Goal: Task Accomplishment & Management: Complete application form

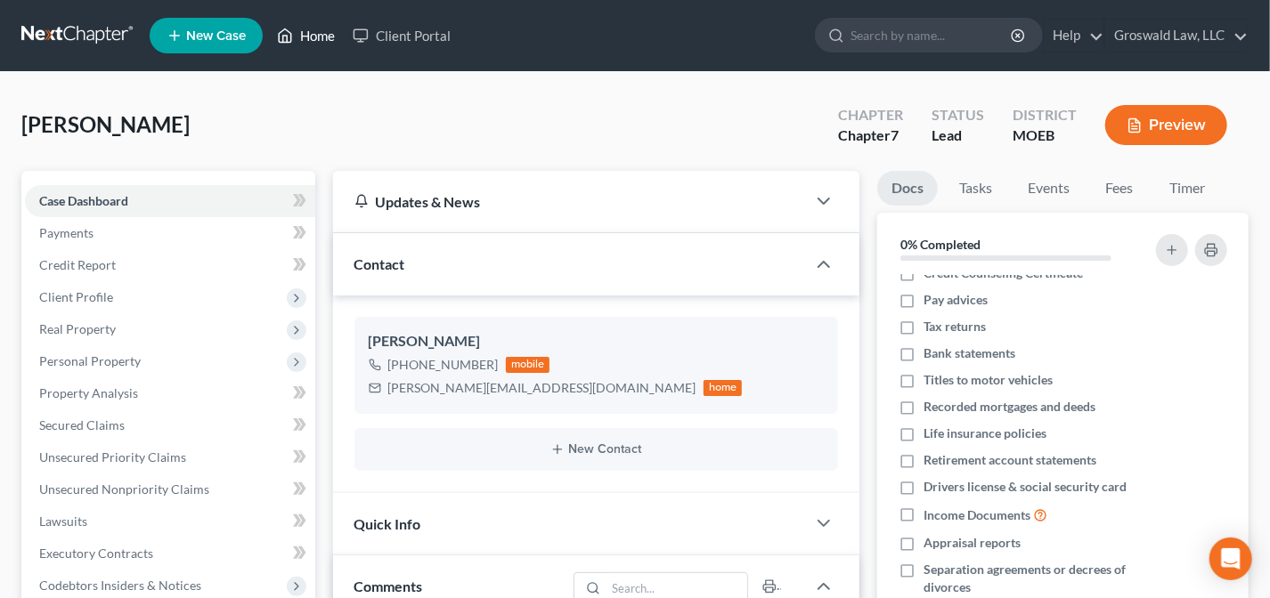
click at [299, 28] on link "Home" at bounding box center [306, 36] width 76 height 32
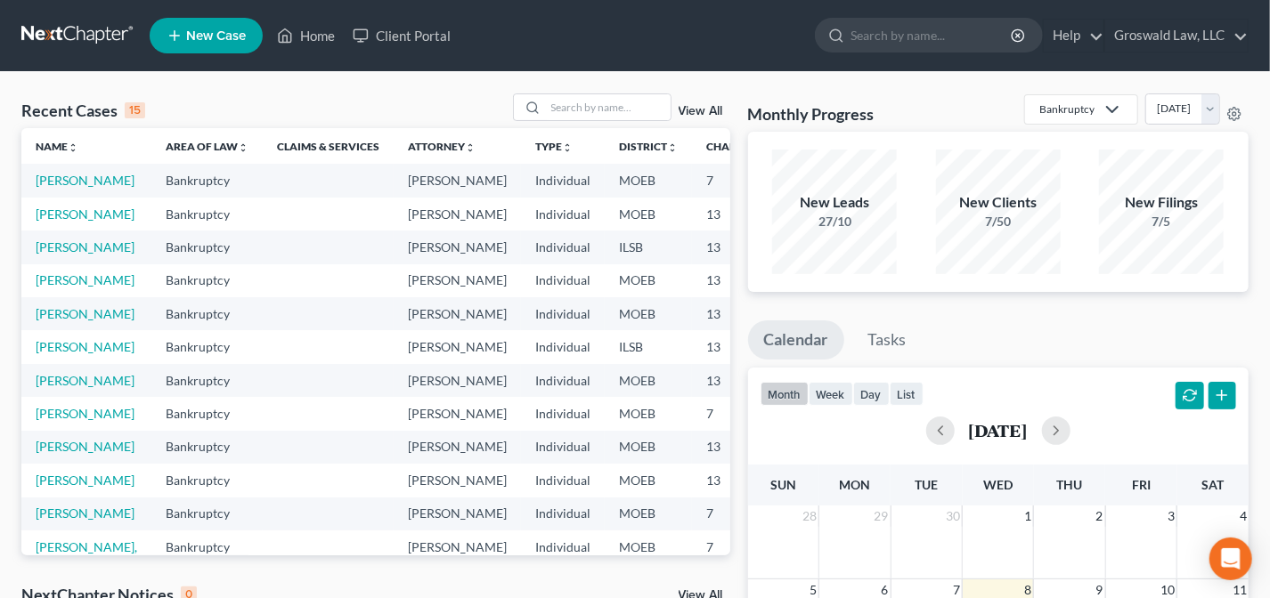
click at [223, 34] on span "New Case" at bounding box center [216, 35] width 60 height 13
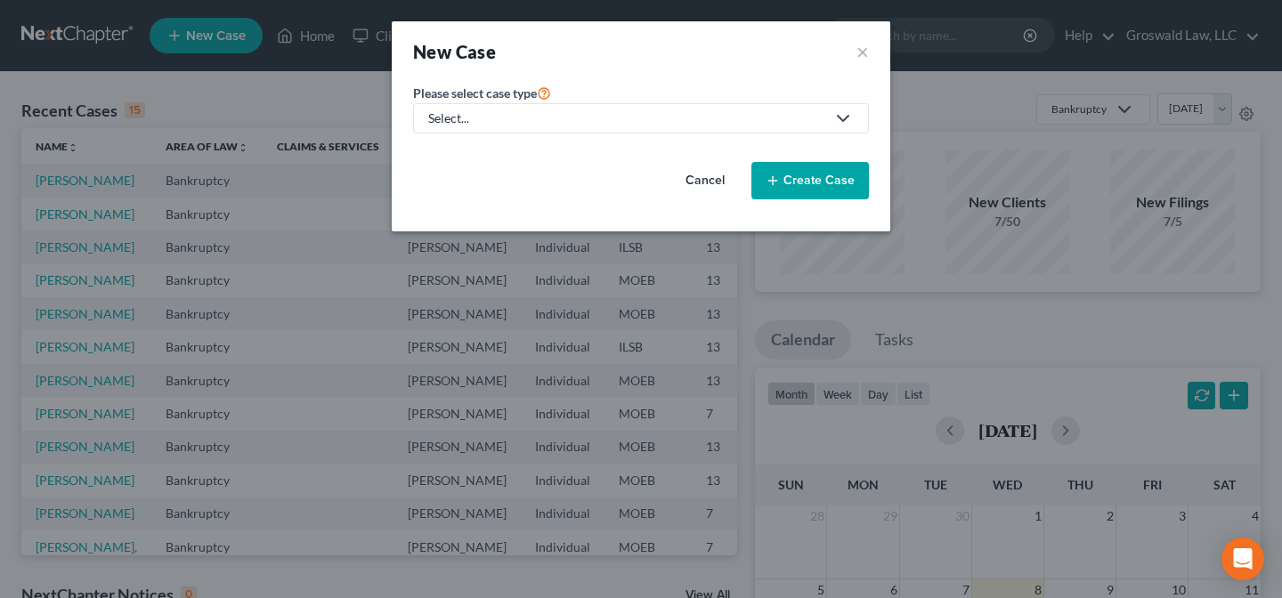
click at [496, 117] on div "Select..." at bounding box center [626, 119] width 397 height 18
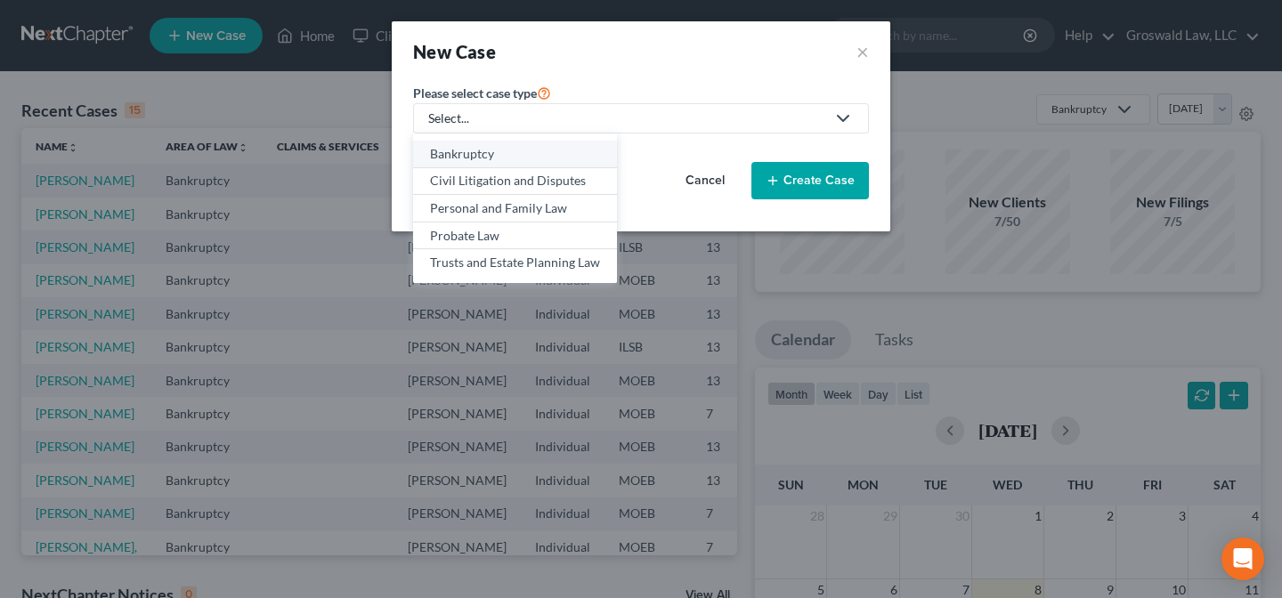
click at [491, 147] on div "Bankruptcy" at bounding box center [515, 154] width 170 height 18
select select "45"
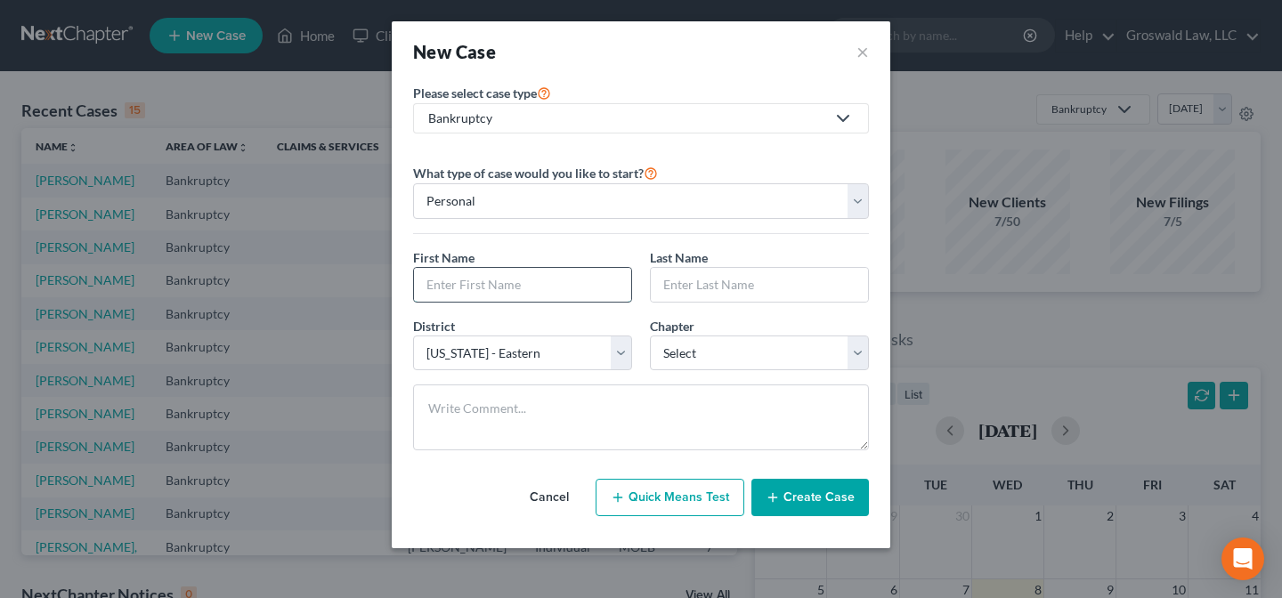
click at [481, 276] on input "text" at bounding box center [522, 285] width 217 height 34
type input "Lavina"
type input "Smith"
select select "0"
click at [799, 490] on button "Create Case" at bounding box center [810, 497] width 118 height 37
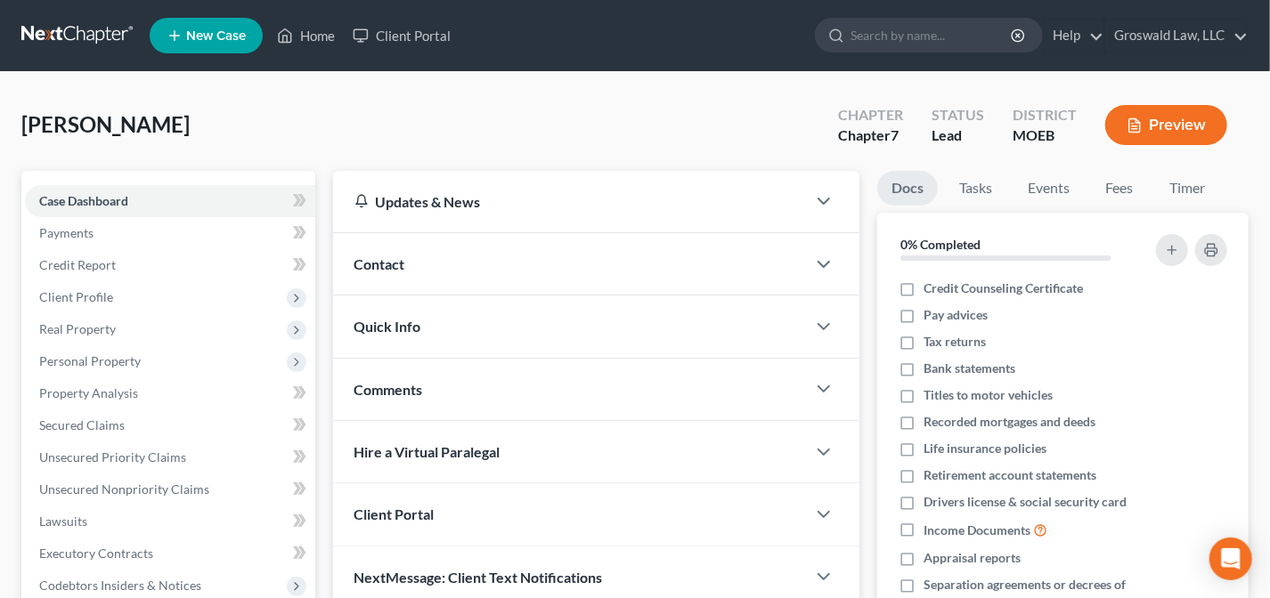
click at [458, 262] on div "Contact" at bounding box center [570, 263] width 474 height 61
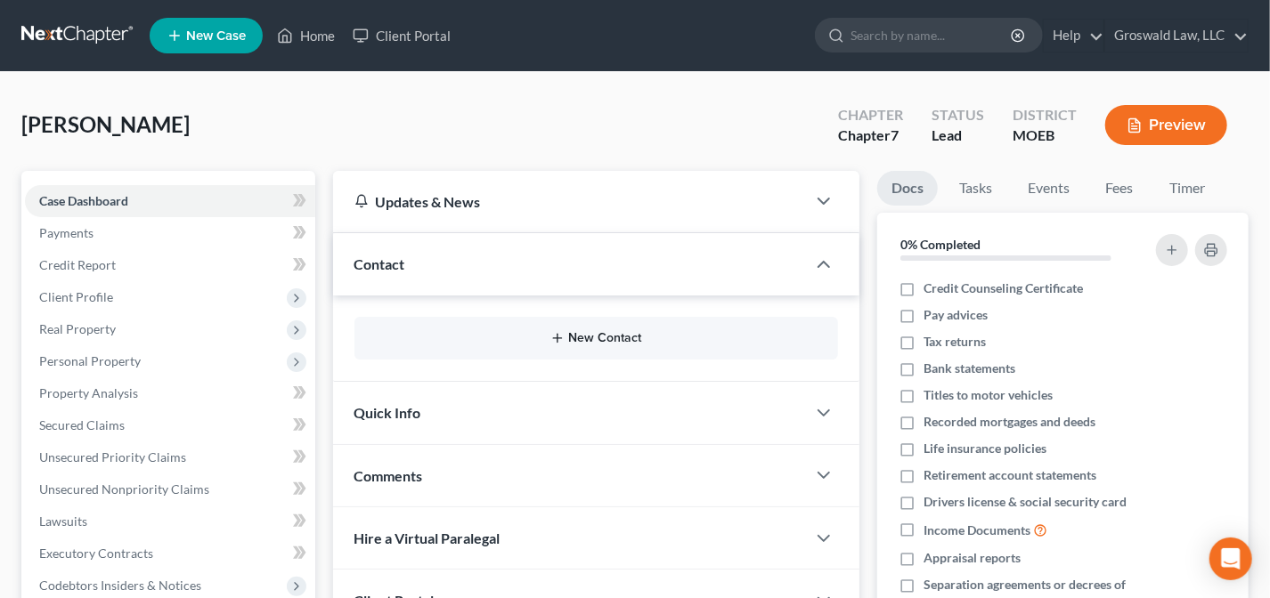
click at [634, 339] on button "New Contact" at bounding box center [597, 338] width 456 height 14
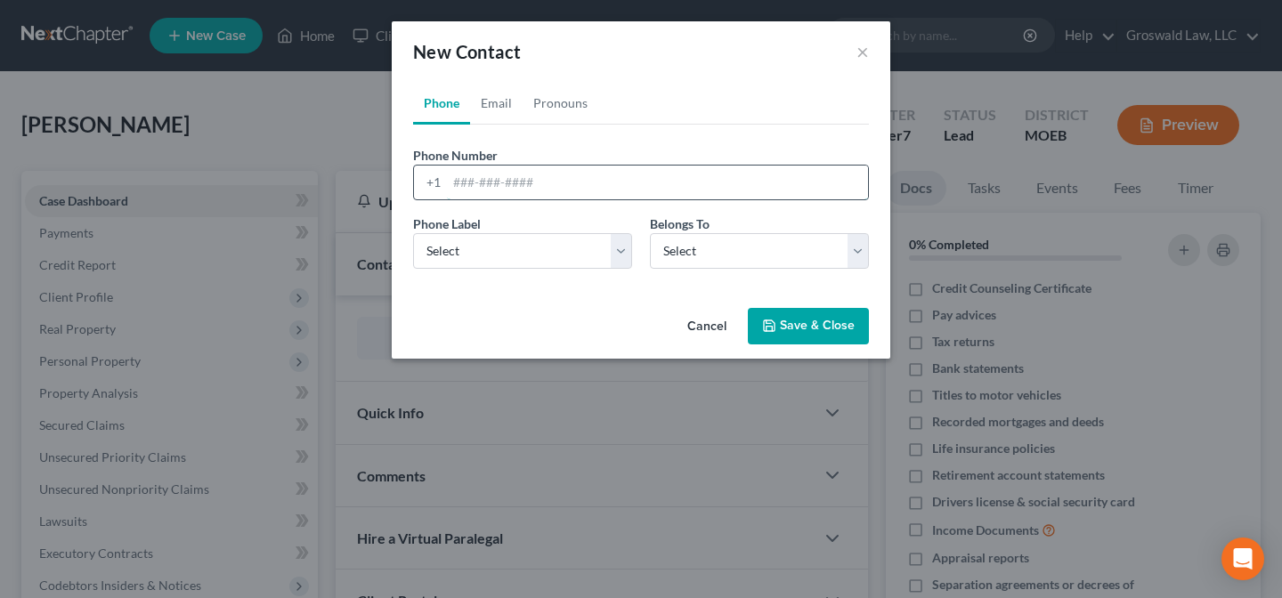
click at [598, 192] on input "tel" at bounding box center [657, 183] width 421 height 34
paste input "565-9056"
type input "314-565-9056"
select select "0"
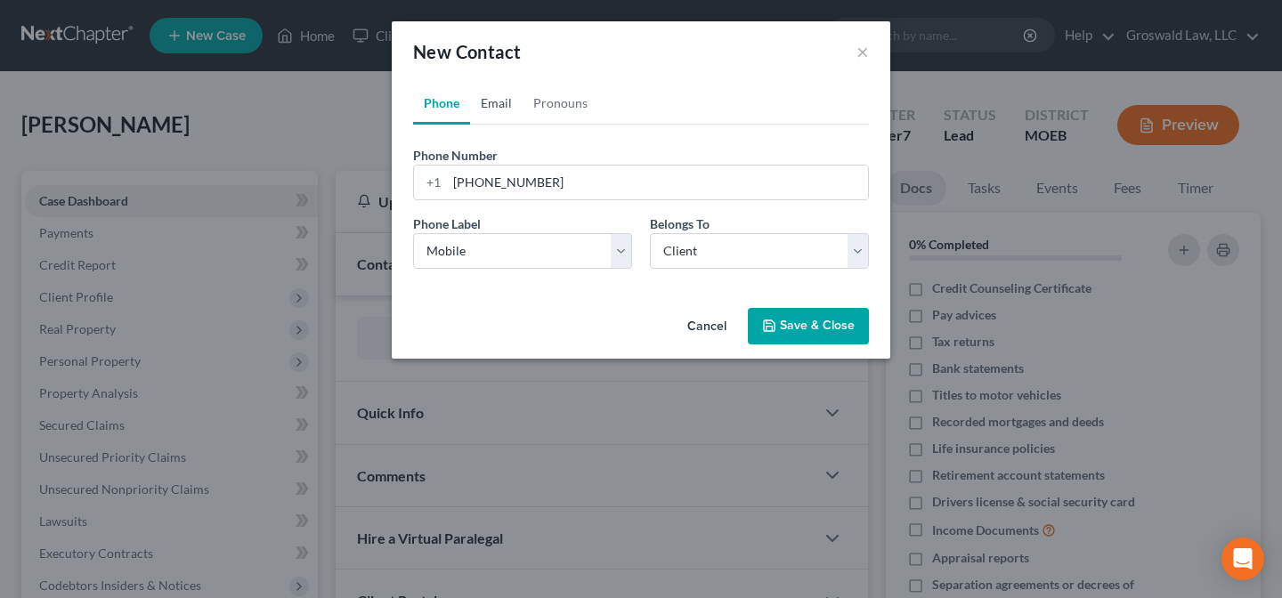
drag, startPoint x: 486, startPoint y: 100, endPoint x: 502, endPoint y: 134, distance: 37.4
click at [486, 100] on link "Email" at bounding box center [496, 103] width 53 height 43
click at [534, 181] on input "email" at bounding box center [657, 183] width 421 height 34
paste input "daniboo43@icloud.com"
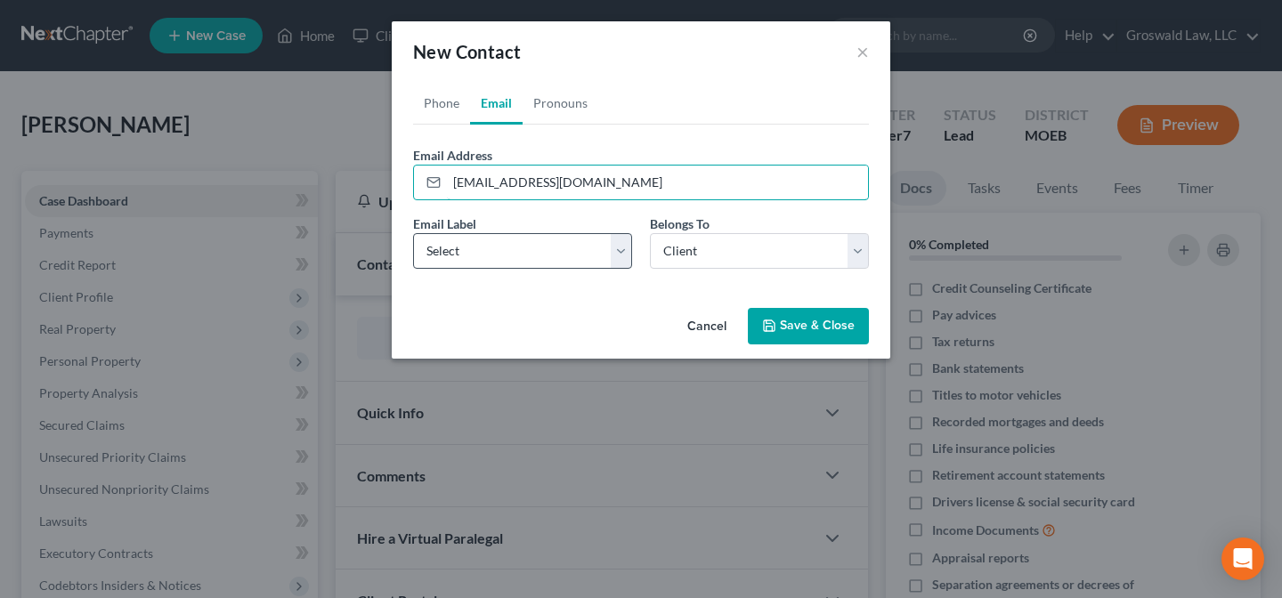
type input "daniboo43@icloud.com"
click at [514, 244] on select "Select Home Work Other" at bounding box center [522, 251] width 219 height 36
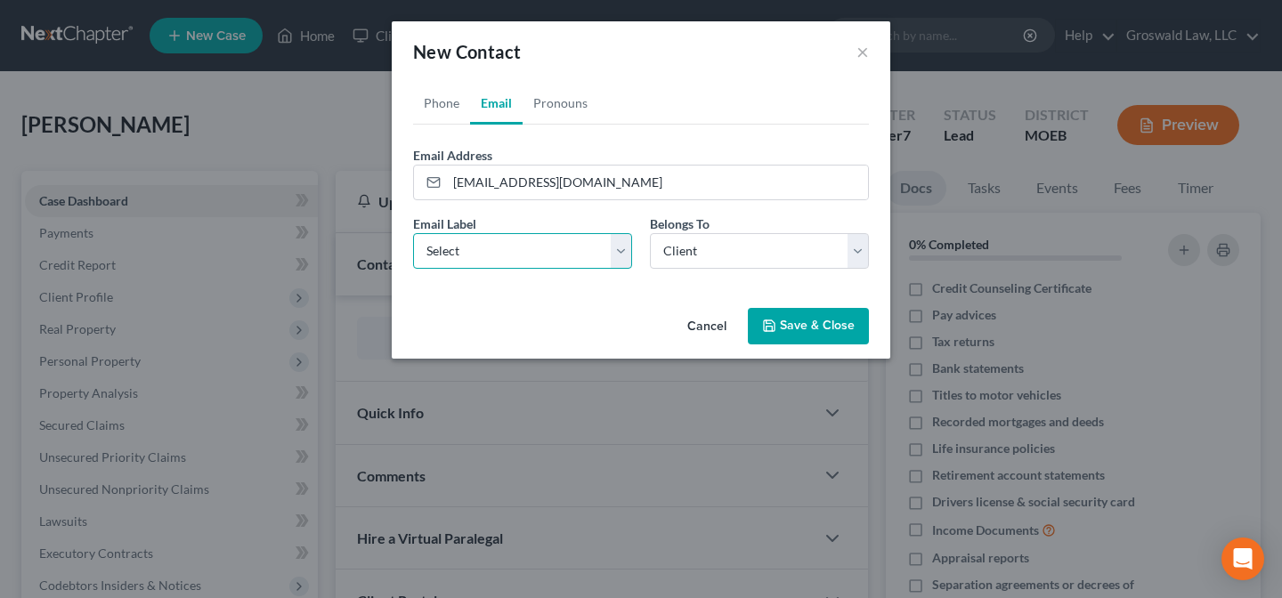
select select "0"
click at [413, 233] on select "Select Home Work Other" at bounding box center [522, 251] width 219 height 36
click at [831, 332] on button "Save & Close" at bounding box center [808, 326] width 121 height 37
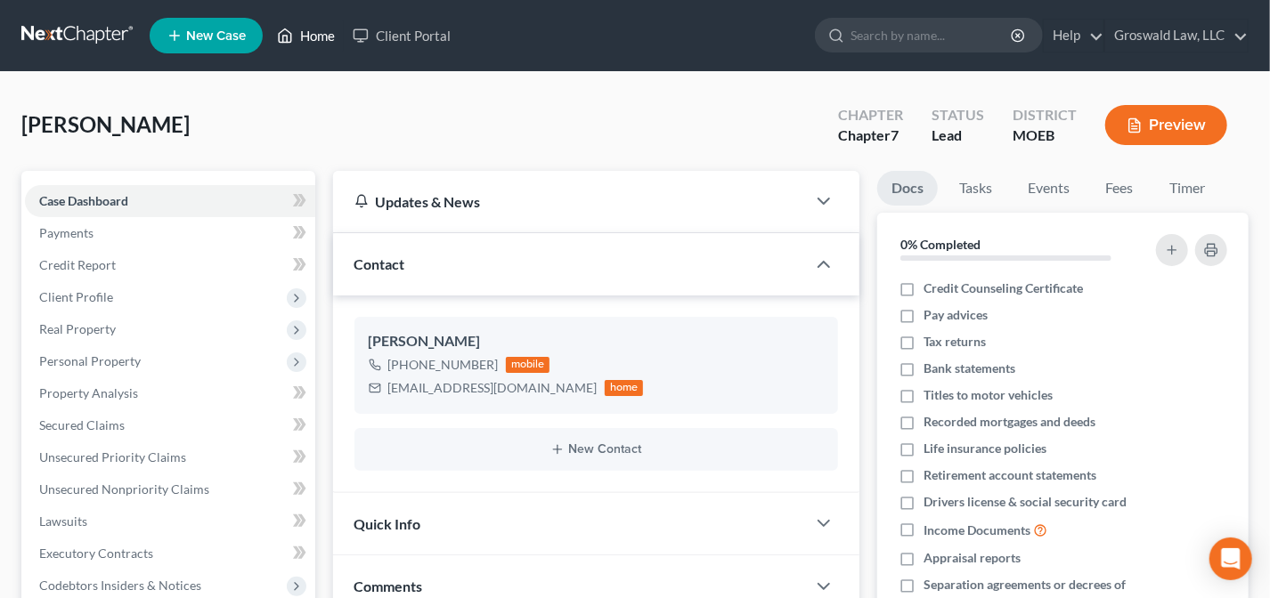
click at [315, 30] on link "Home" at bounding box center [306, 36] width 76 height 32
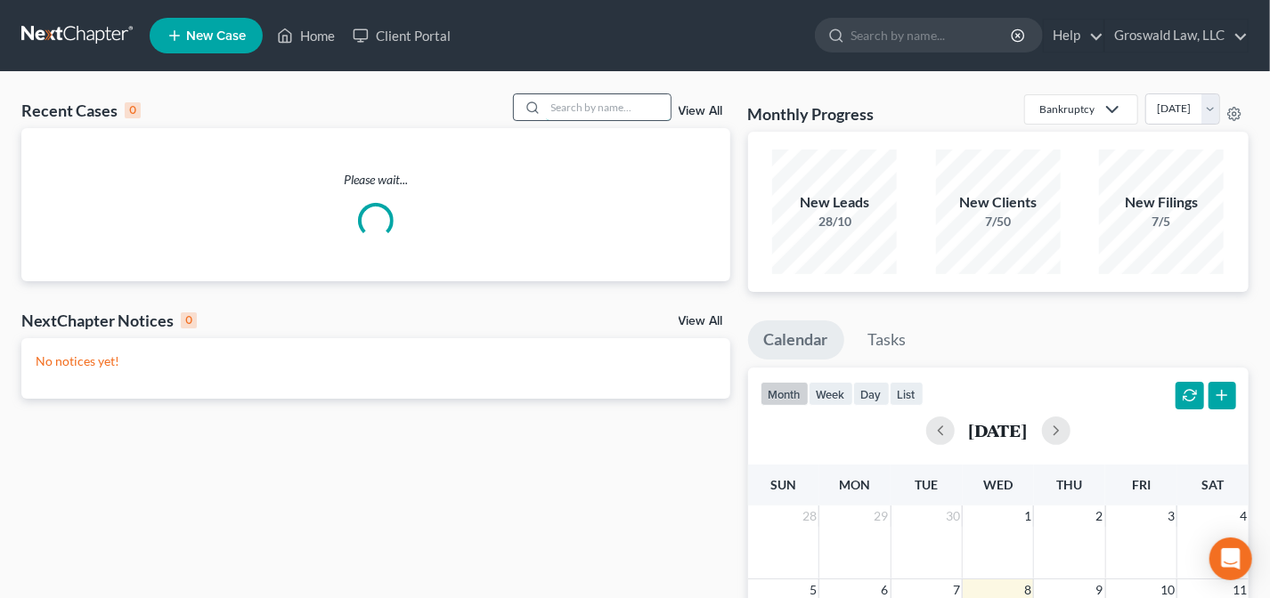
click at [588, 110] on input "search" at bounding box center [608, 107] width 125 height 26
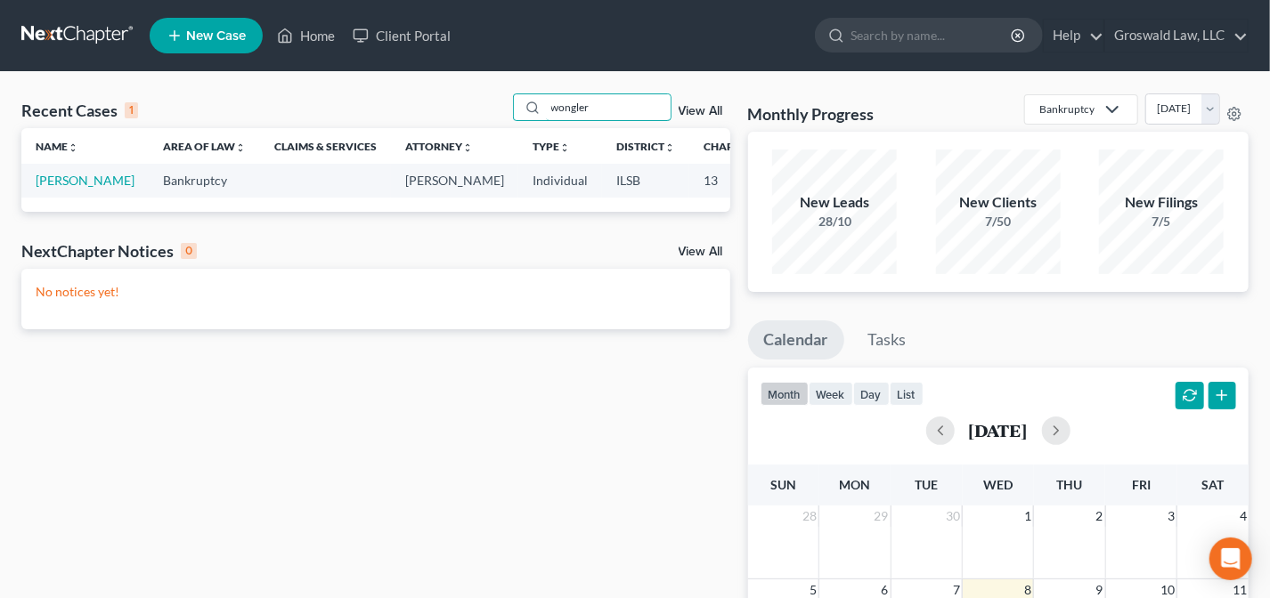
type input "wongler"
click at [702, 109] on link "View All" at bounding box center [700, 111] width 45 height 12
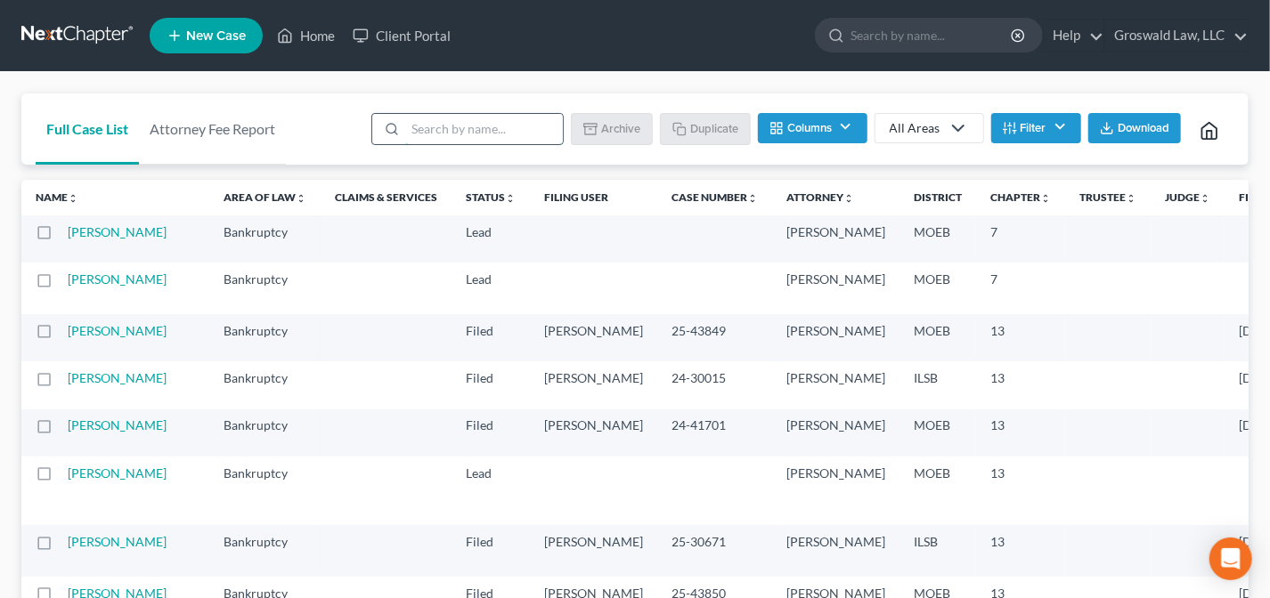
click at [450, 126] on input "search" at bounding box center [484, 129] width 158 height 30
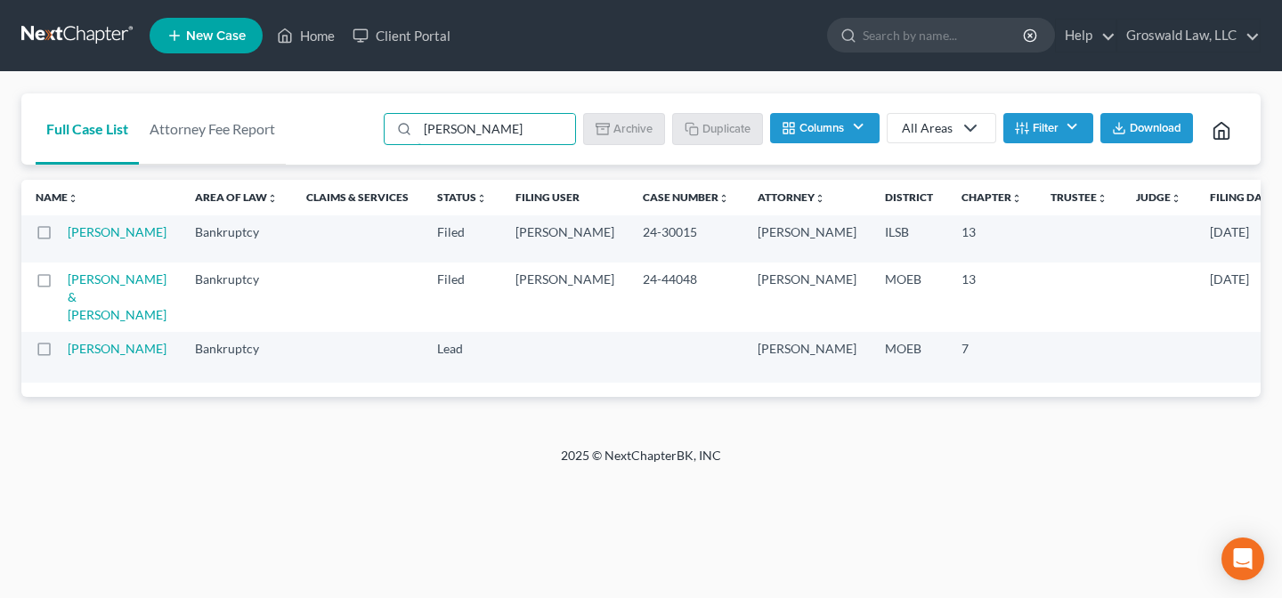
click at [96, 261] on td "[PERSON_NAME]" at bounding box center [124, 238] width 113 height 47
click at [61, 237] on label at bounding box center [61, 237] width 0 height 0
type input "wong"
click at [68, 235] on input "checkbox" at bounding box center [74, 229] width 12 height 12
checkbox input "true"
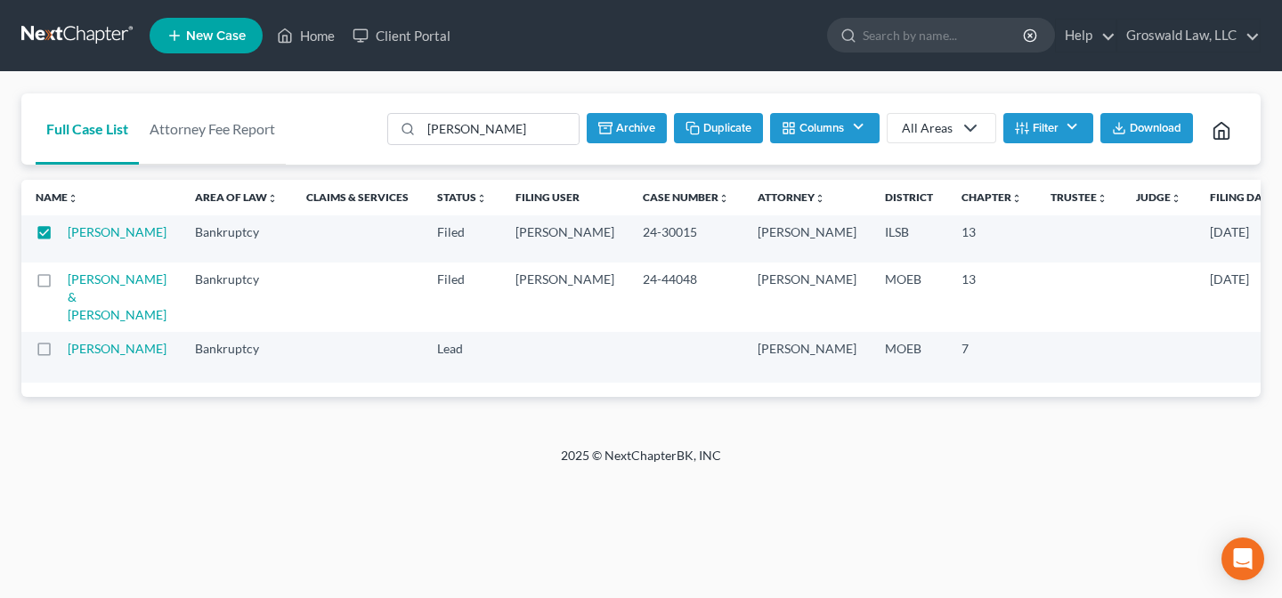
click at [723, 132] on button "Duplicate" at bounding box center [718, 128] width 89 height 30
click at [320, 28] on link "Home" at bounding box center [306, 36] width 76 height 32
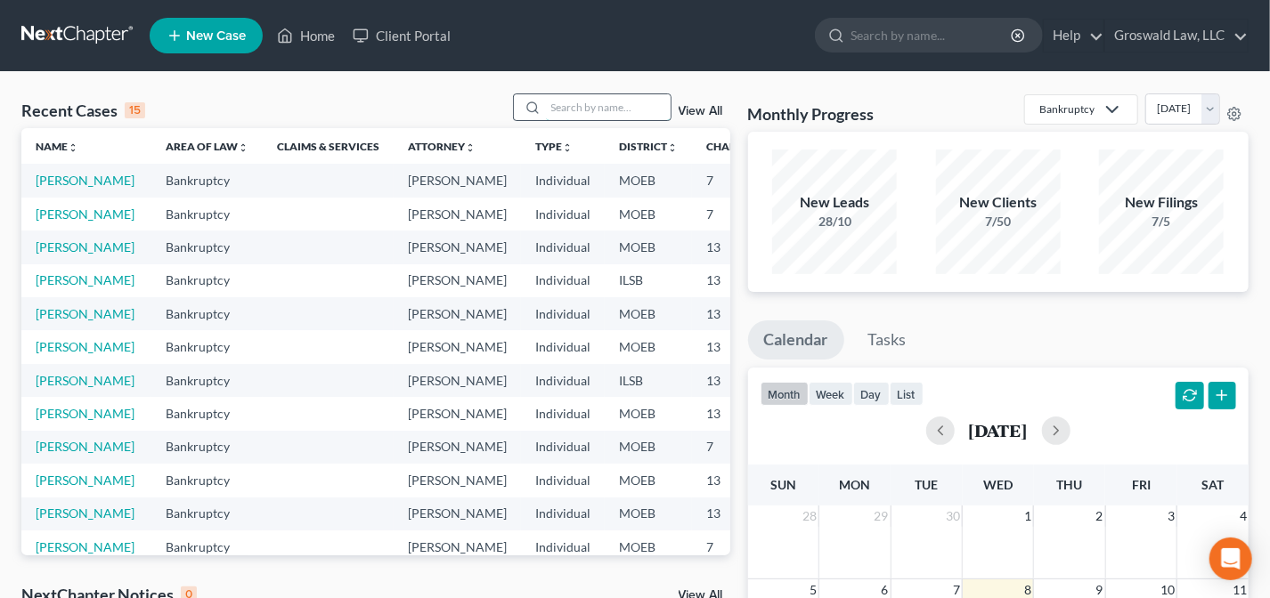
click at [597, 107] on input "search" at bounding box center [608, 107] width 125 height 26
type input "wongler"
click at [607, 134] on th "District unfold_more expand_more expand_less" at bounding box center [648, 146] width 87 height 36
click at [636, 110] on input "search" at bounding box center [608, 107] width 125 height 26
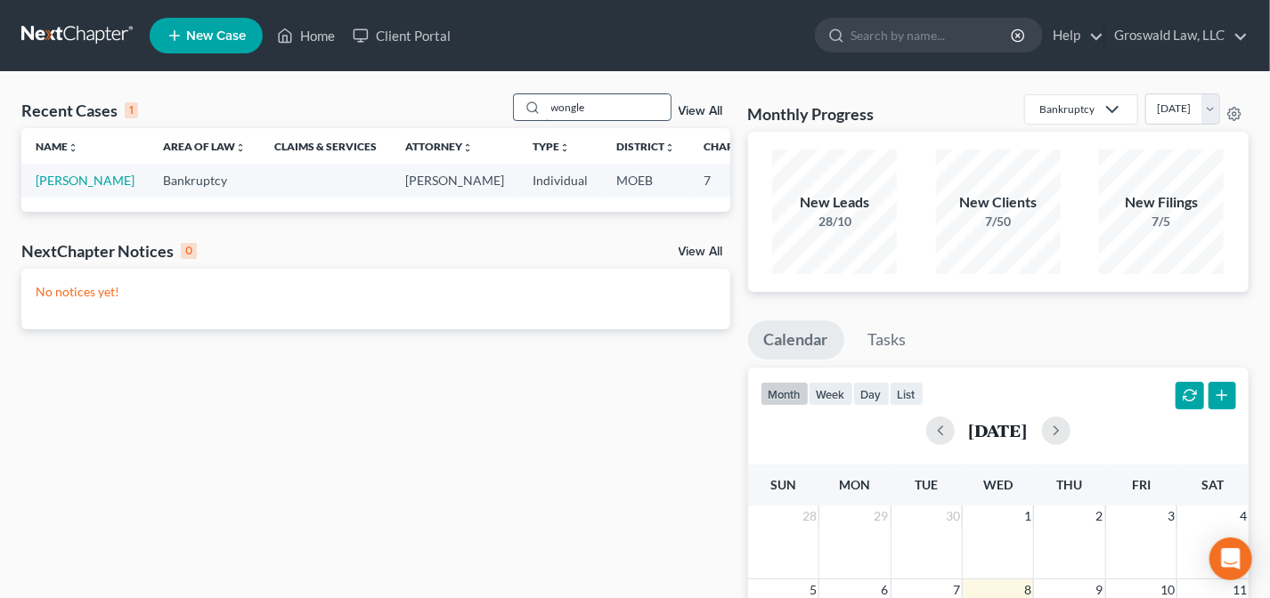
type input "wongler"
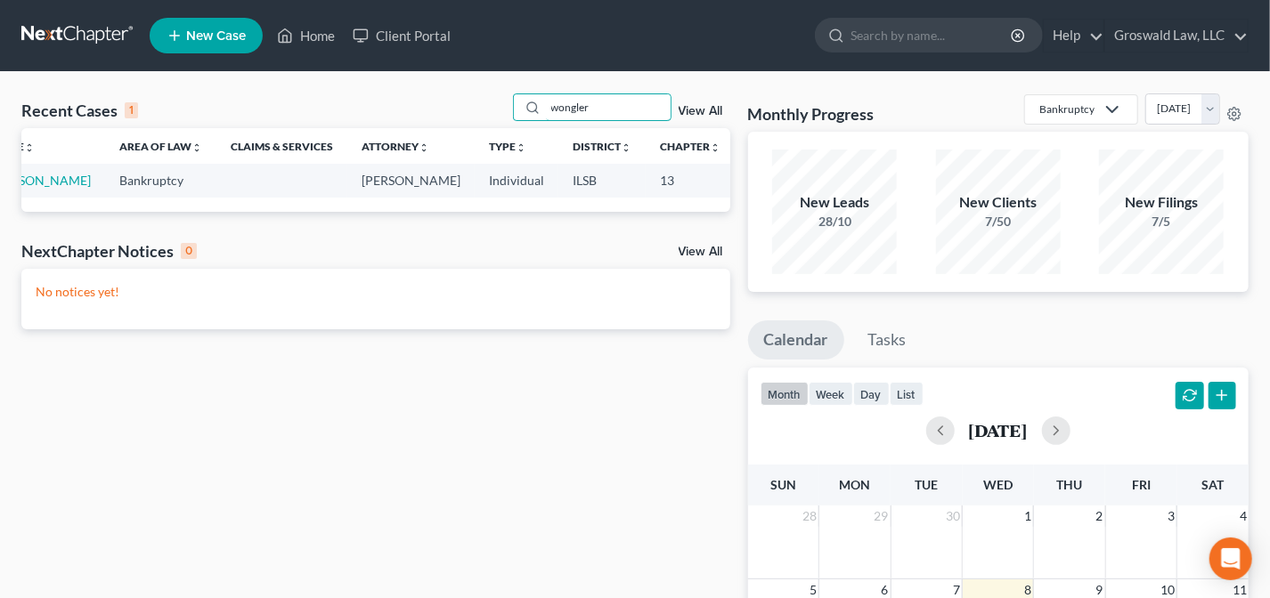
scroll to position [0, 57]
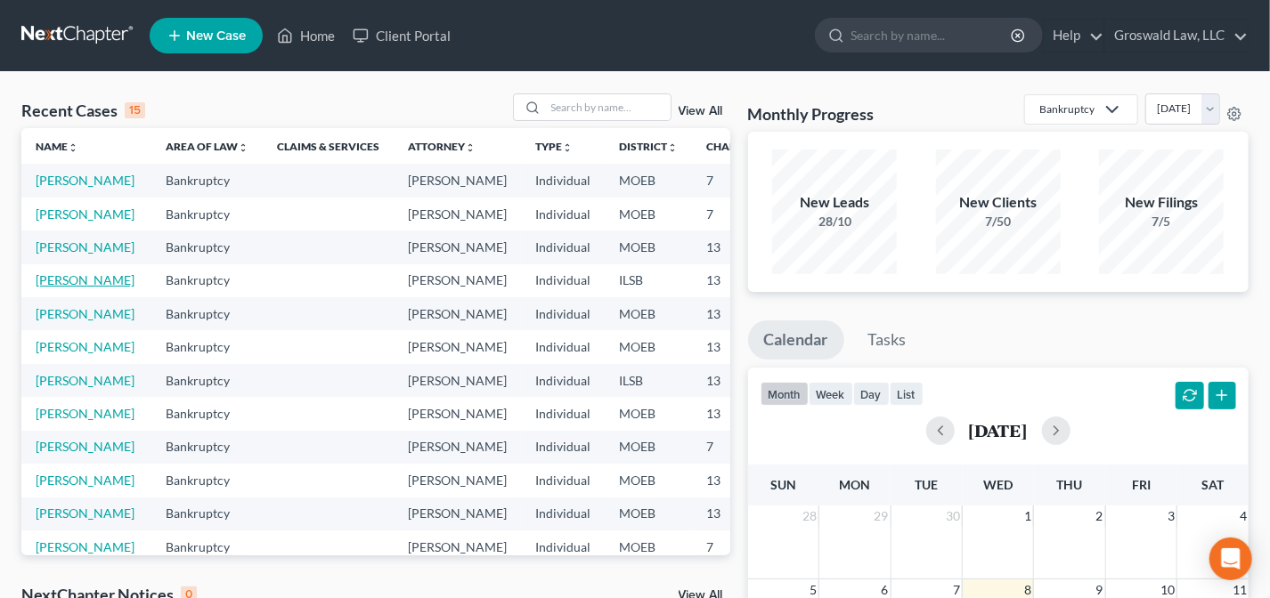
click at [61, 288] on link "[PERSON_NAME]" at bounding box center [85, 279] width 99 height 15
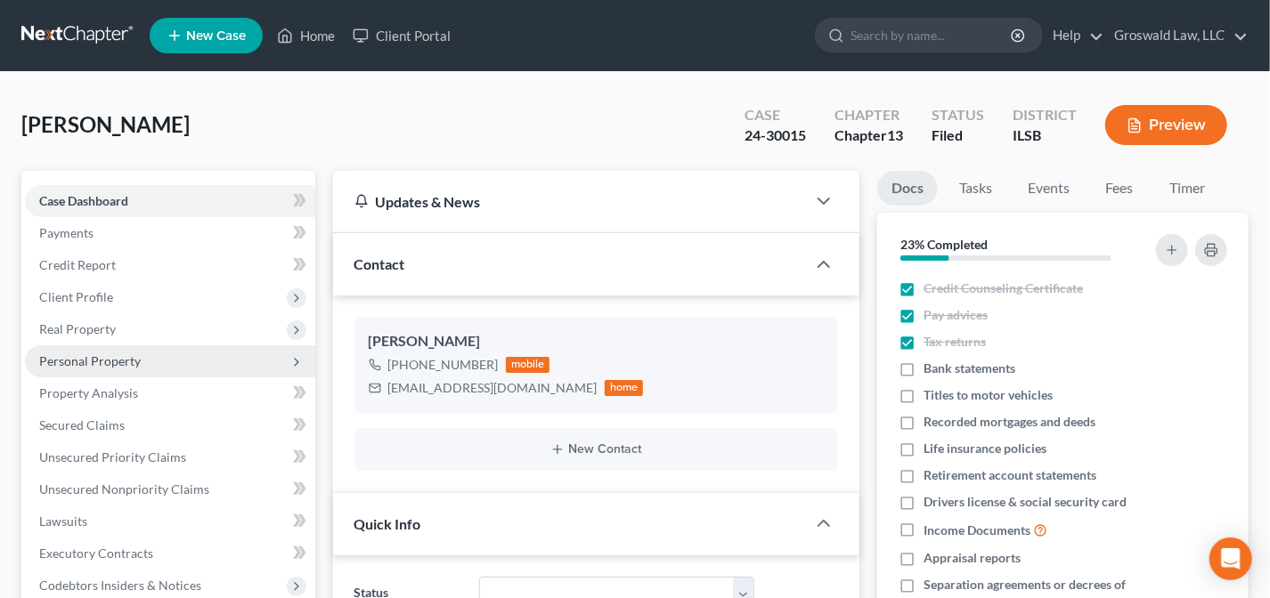
scroll to position [2657, 0]
click at [329, 23] on link "Home" at bounding box center [306, 36] width 76 height 32
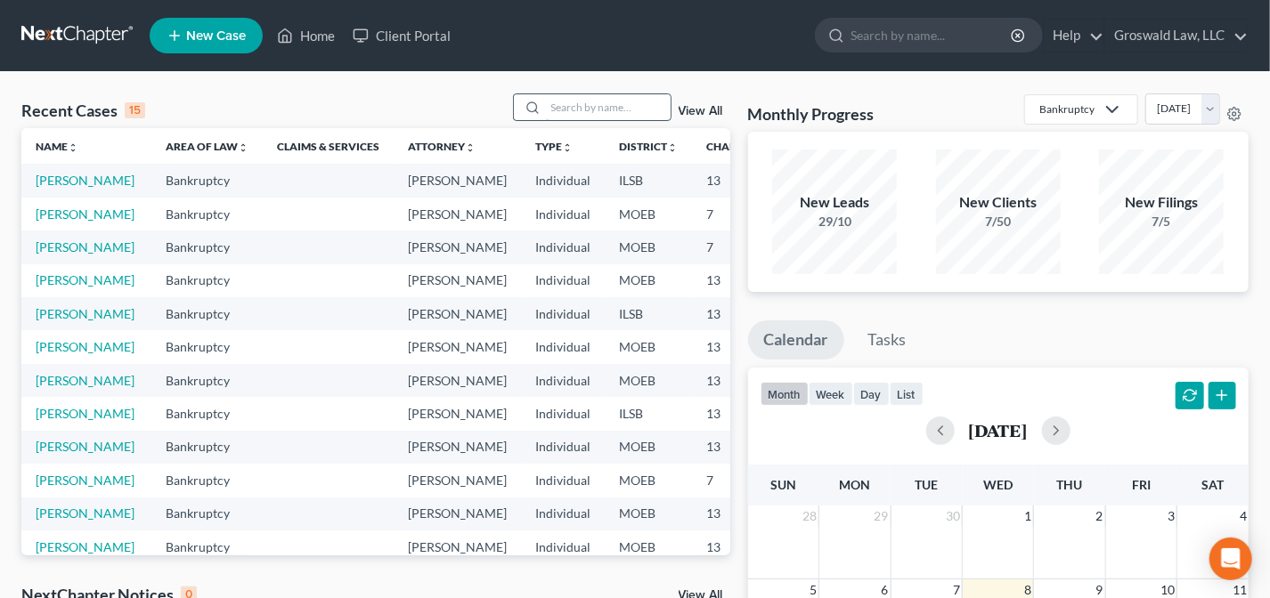
click at [588, 103] on input "search" at bounding box center [608, 107] width 125 height 26
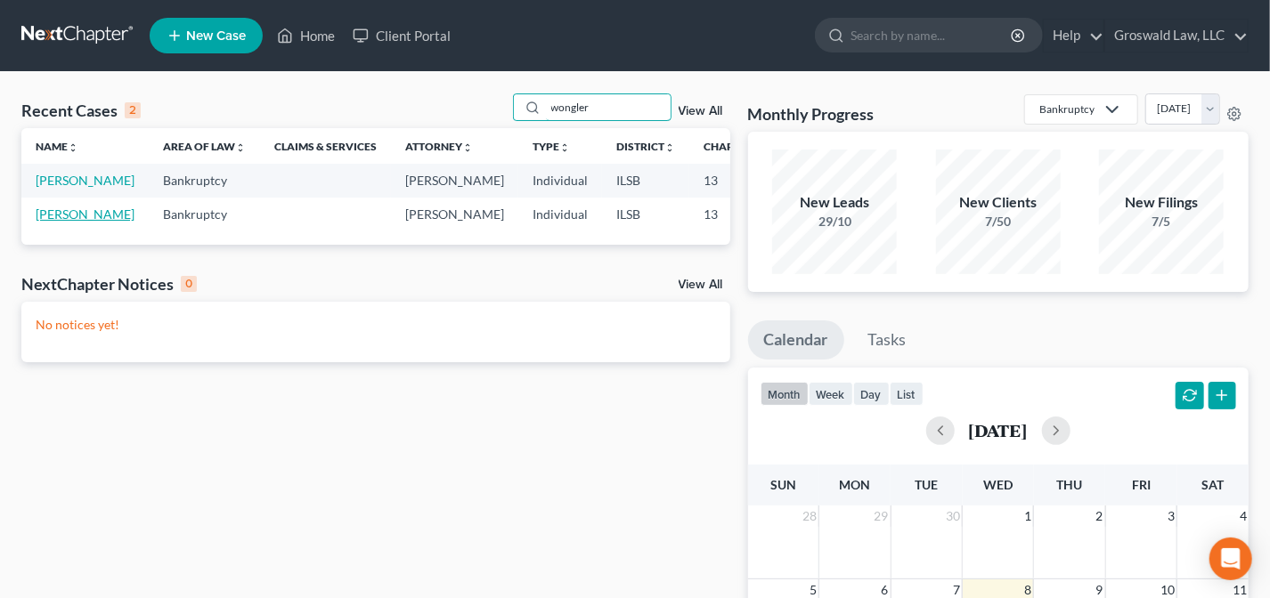
type input "wongler"
click at [51, 222] on link "[PERSON_NAME]" at bounding box center [85, 214] width 99 height 15
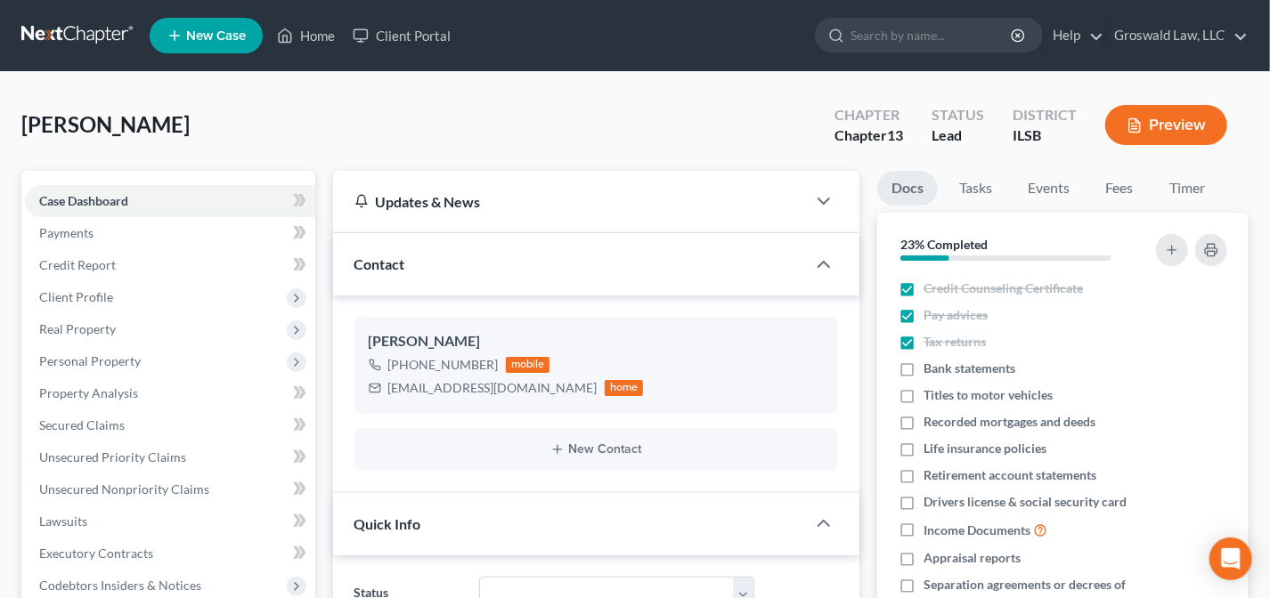
scroll to position [2657, 0]
click at [71, 299] on span "Client Profile" at bounding box center [76, 296] width 74 height 15
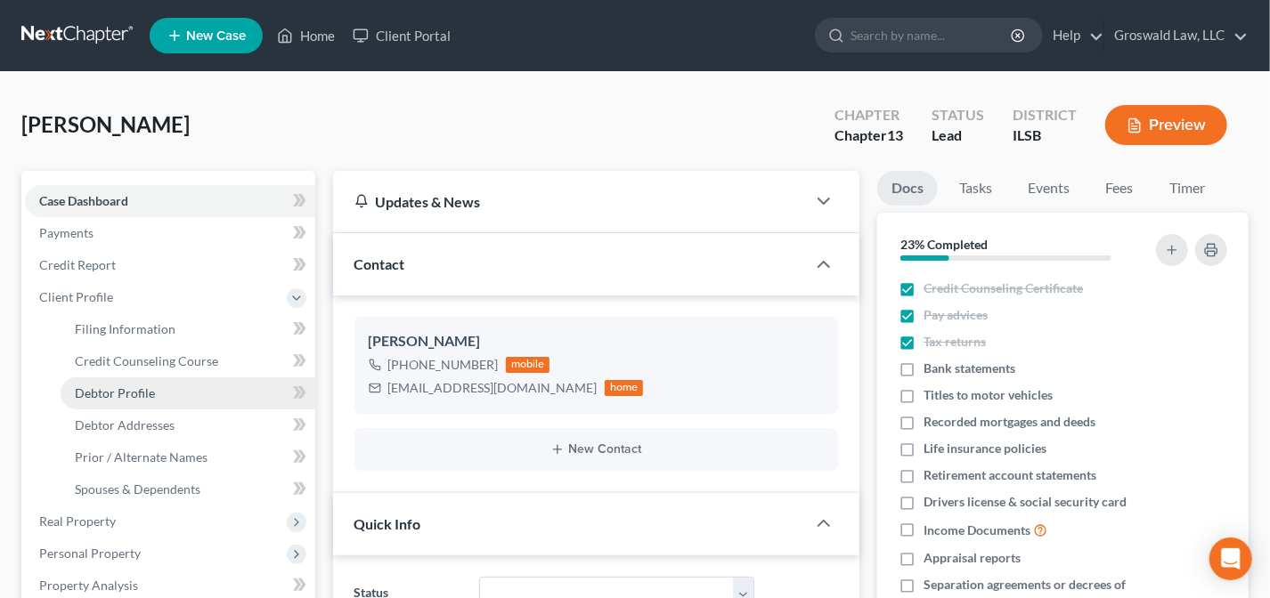
click at [136, 392] on span "Debtor Profile" at bounding box center [115, 392] width 80 height 15
select select "0"
select select "1"
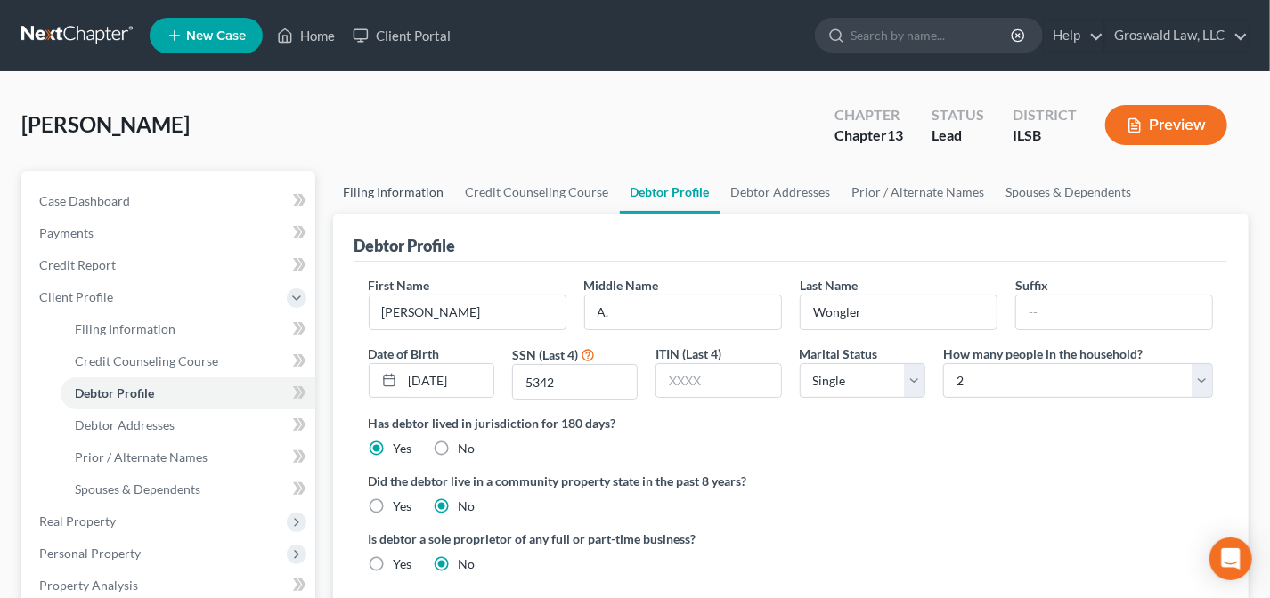
click at [413, 190] on link "Filing Information" at bounding box center [394, 192] width 122 height 43
select select "1"
select select "0"
select select "3"
select select "0"
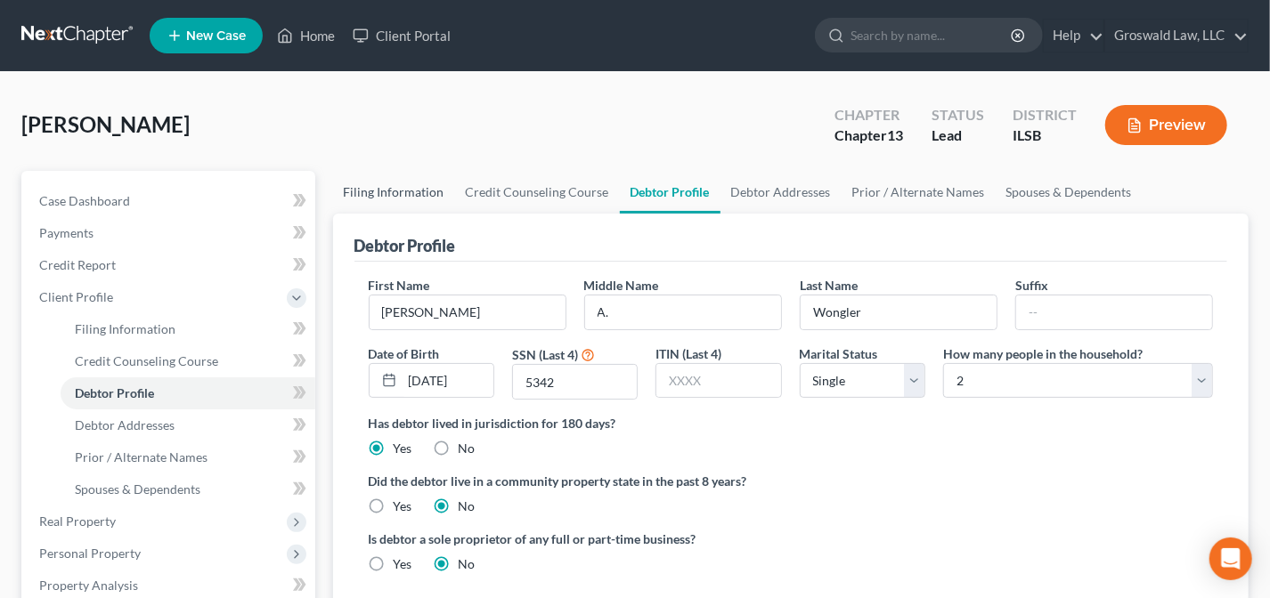
select select "14"
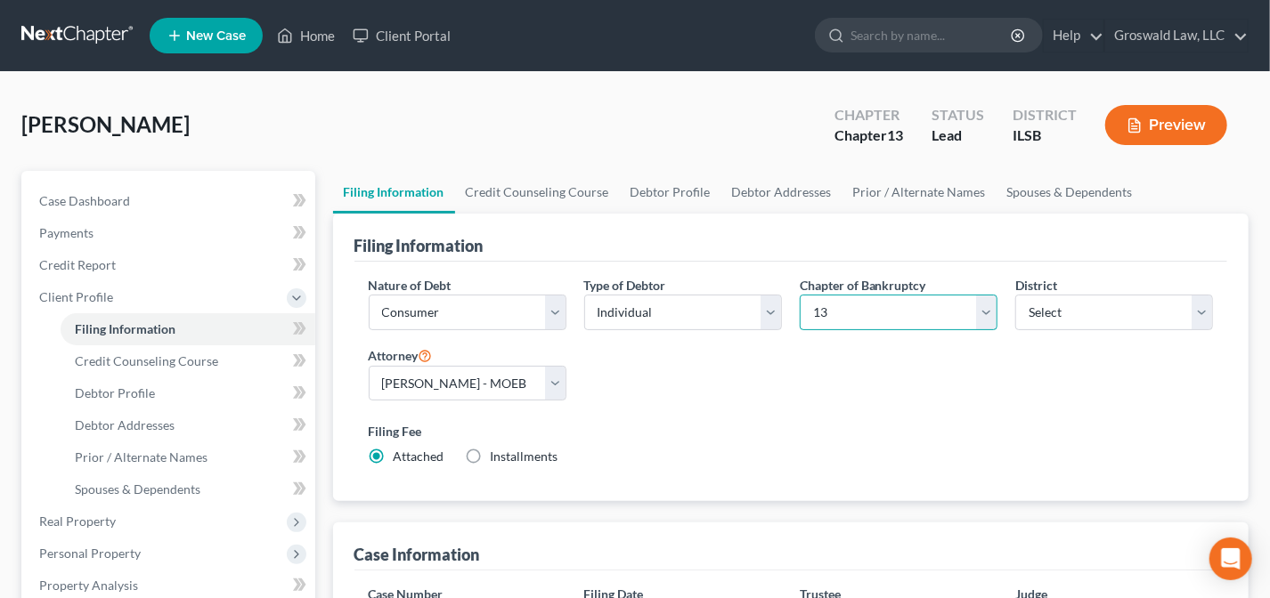
click at [864, 313] on select "Select 7 11 12 13" at bounding box center [898, 313] width 198 height 36
select select "0"
click at [799, 295] on select "Select 7 11 12 13" at bounding box center [898, 313] width 198 height 36
click at [882, 407] on div "Nature of Debt Select Business Consumer Other Nature of Business Select Clearin…" at bounding box center [791, 378] width 863 height 205
click at [666, 197] on link "Debtor Profile" at bounding box center [670, 192] width 101 height 43
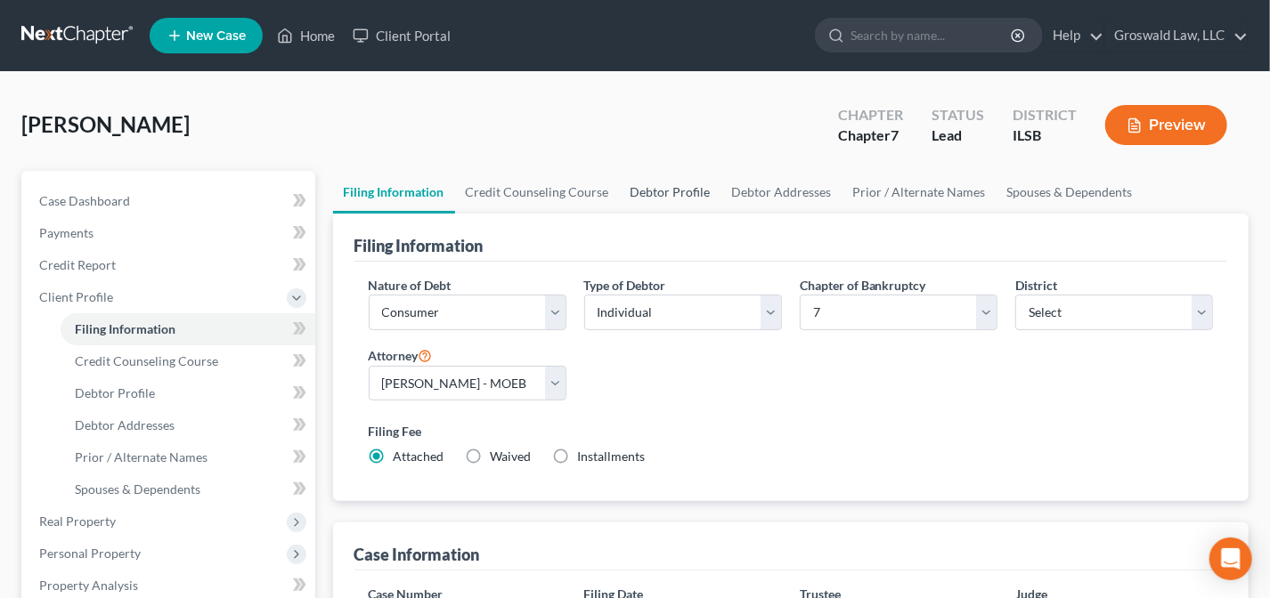
select select "0"
select select "1"
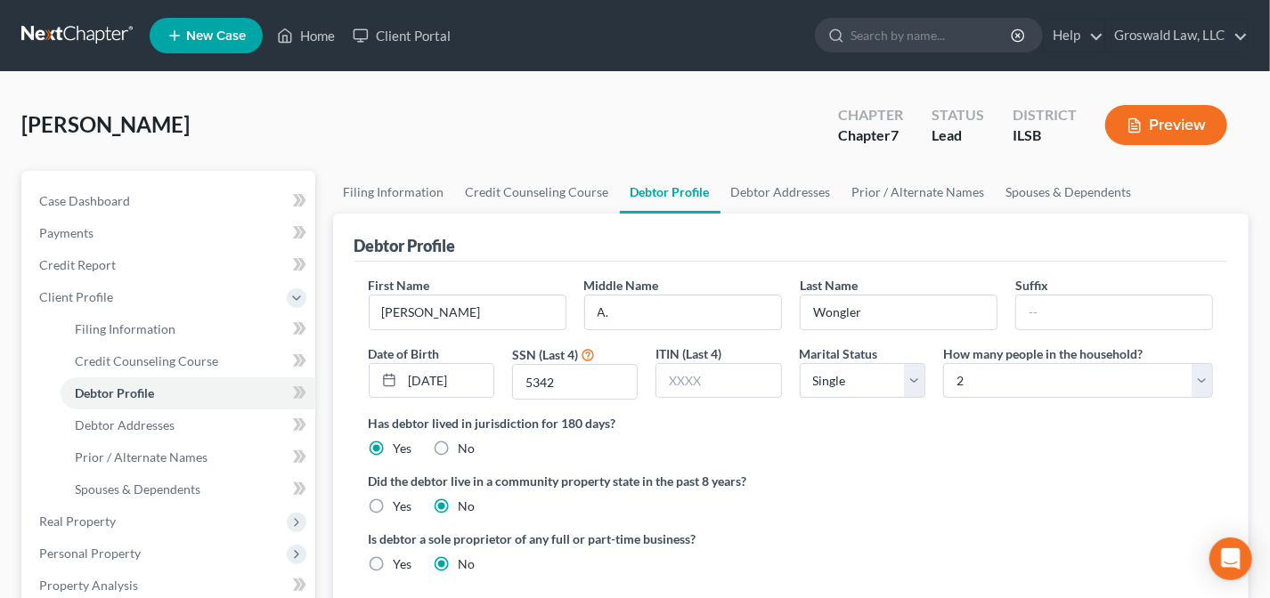
scroll to position [485, 0]
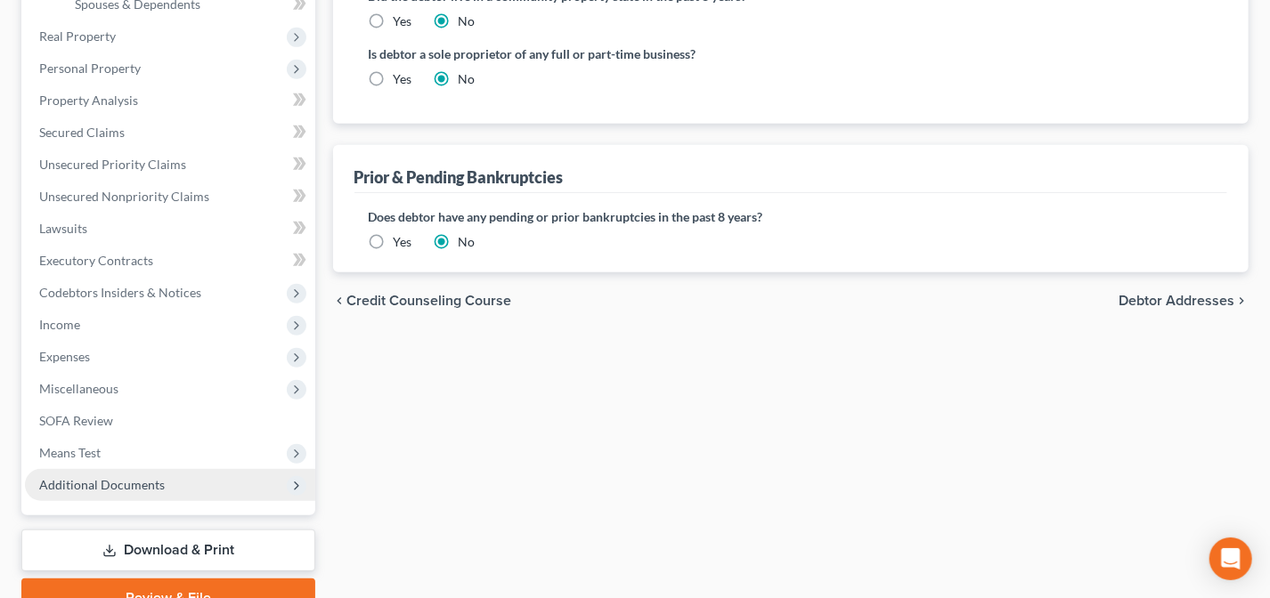
click at [134, 484] on span "Additional Documents" at bounding box center [102, 484] width 126 height 15
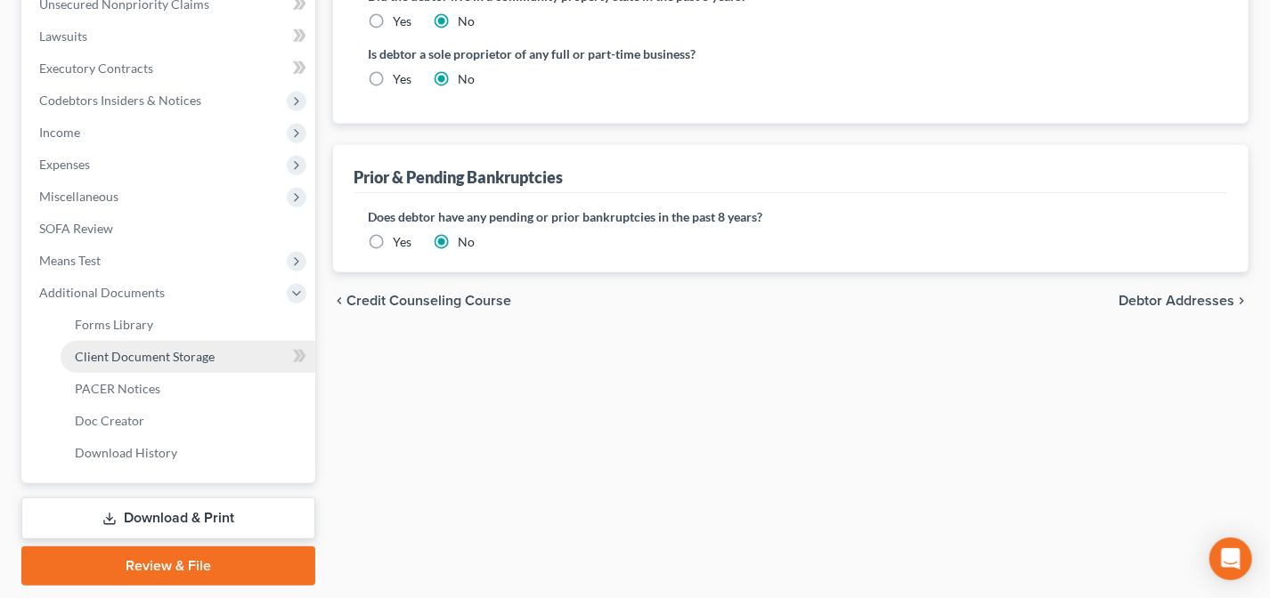
click at [204, 362] on link "Client Document Storage" at bounding box center [188, 357] width 255 height 32
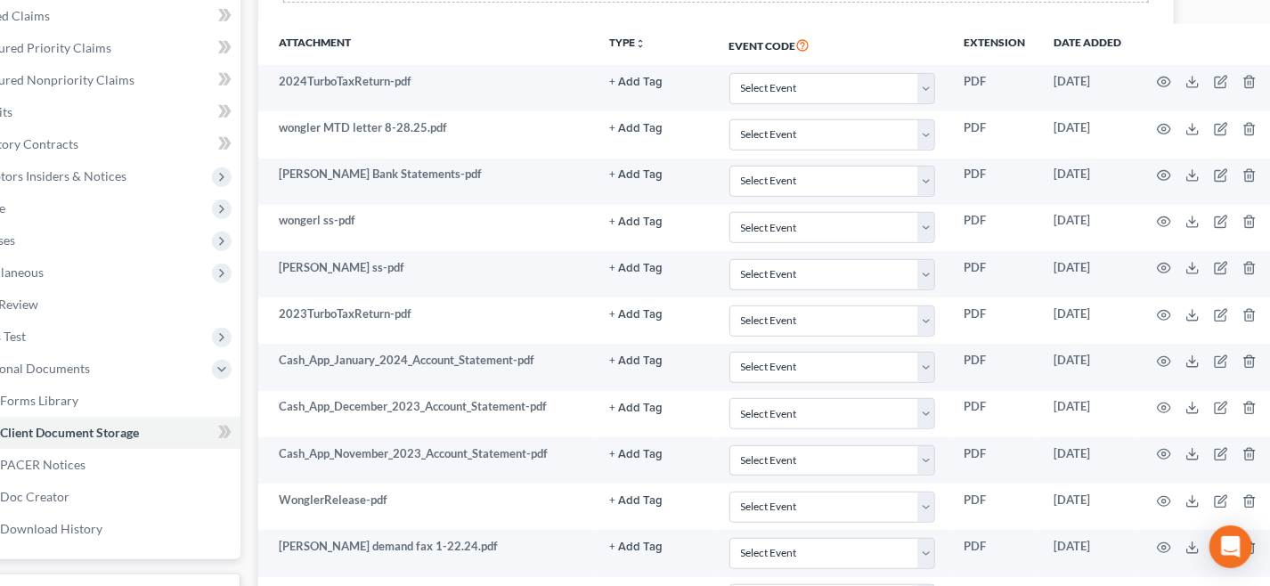
scroll to position [356, 75]
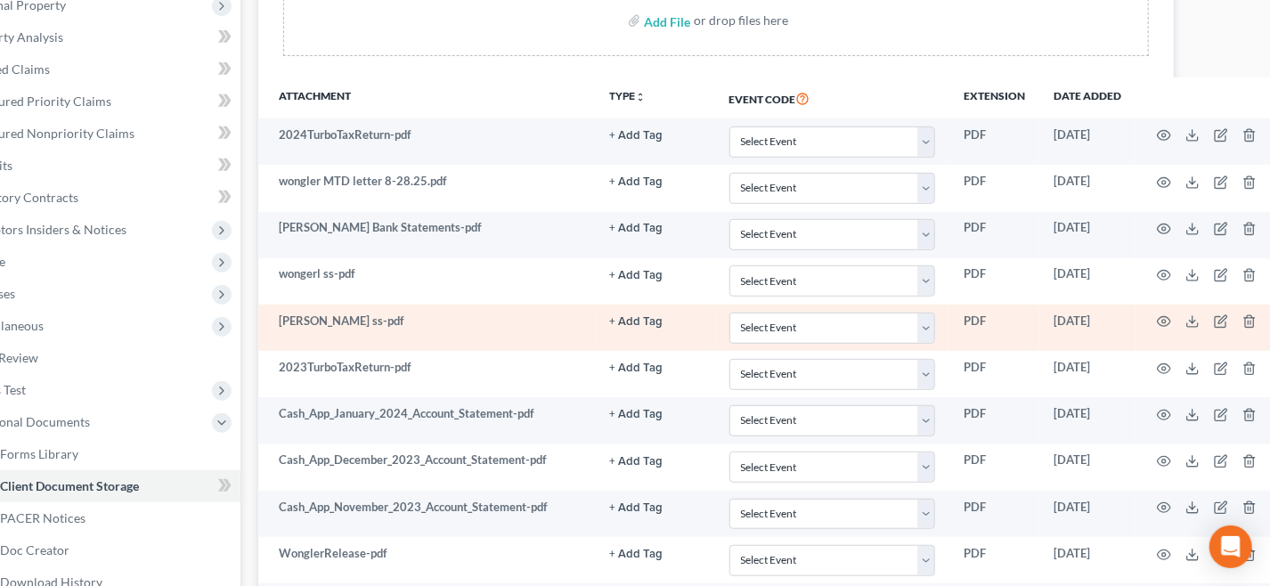
click at [627, 316] on button "+ Add Tag" at bounding box center [636, 322] width 53 height 12
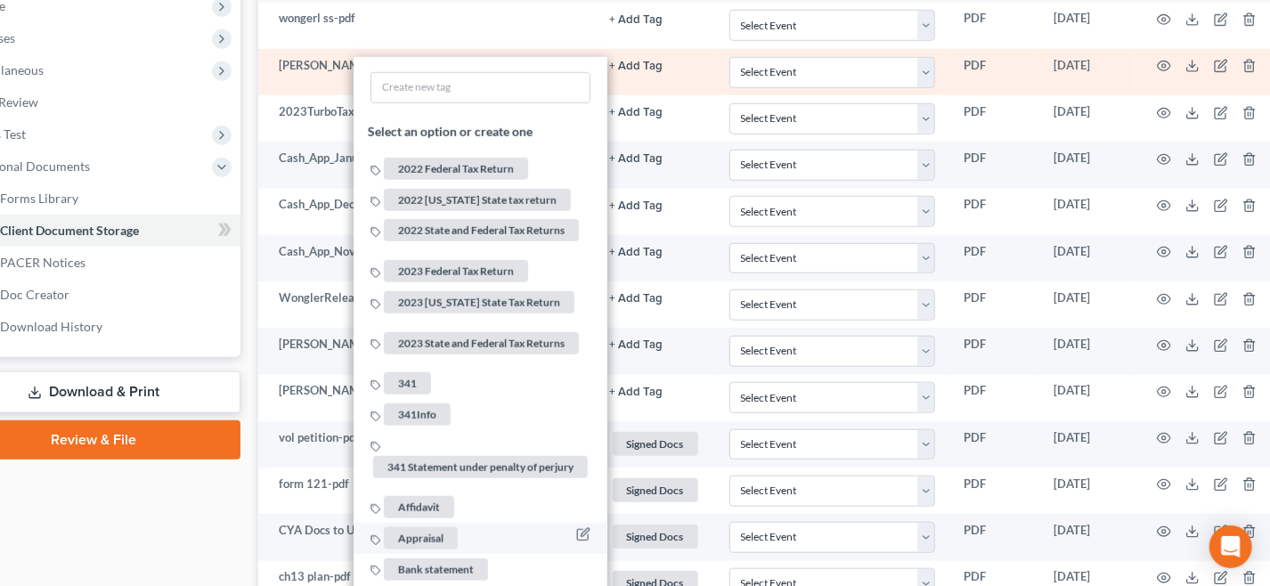
scroll to position [680, 75]
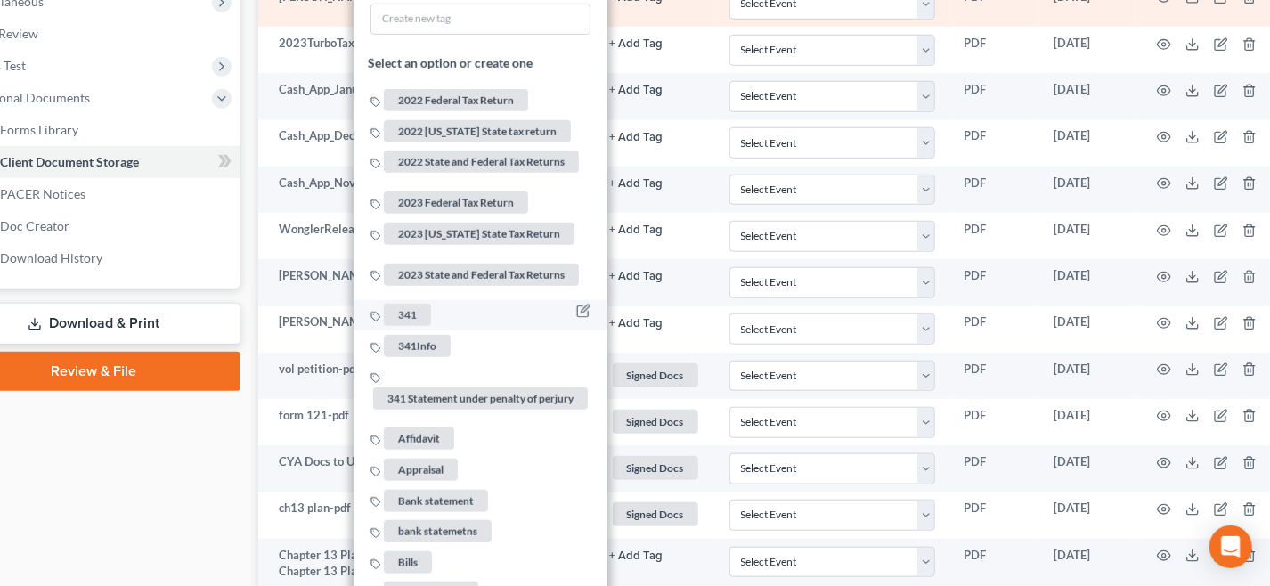
click at [400, 306] on span "341" at bounding box center [407, 315] width 47 height 22
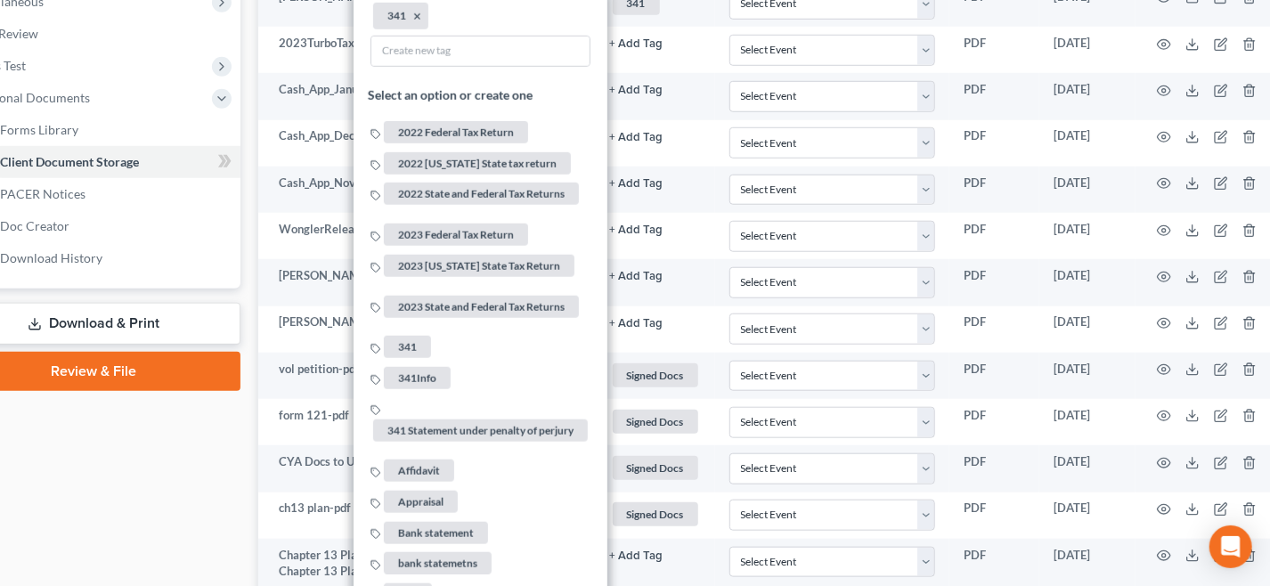
click at [142, 426] on div "Case Dashboard Payments Invoices Payments Payments Credit Report Client Profile" at bounding box center [94, 333] width 312 height 1684
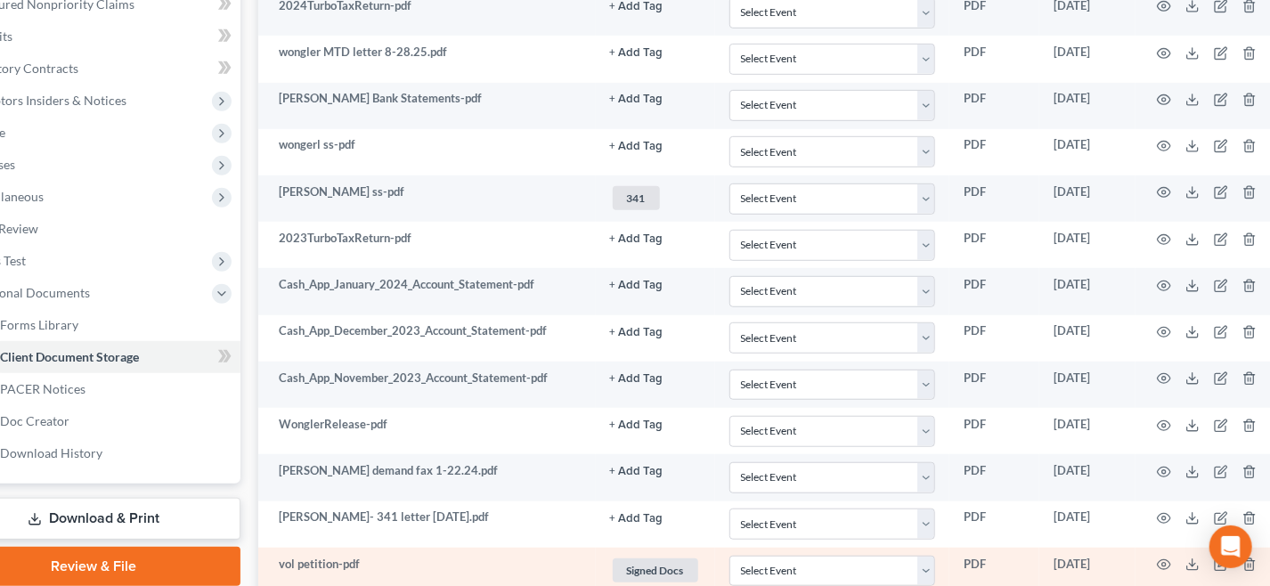
scroll to position [437, 75]
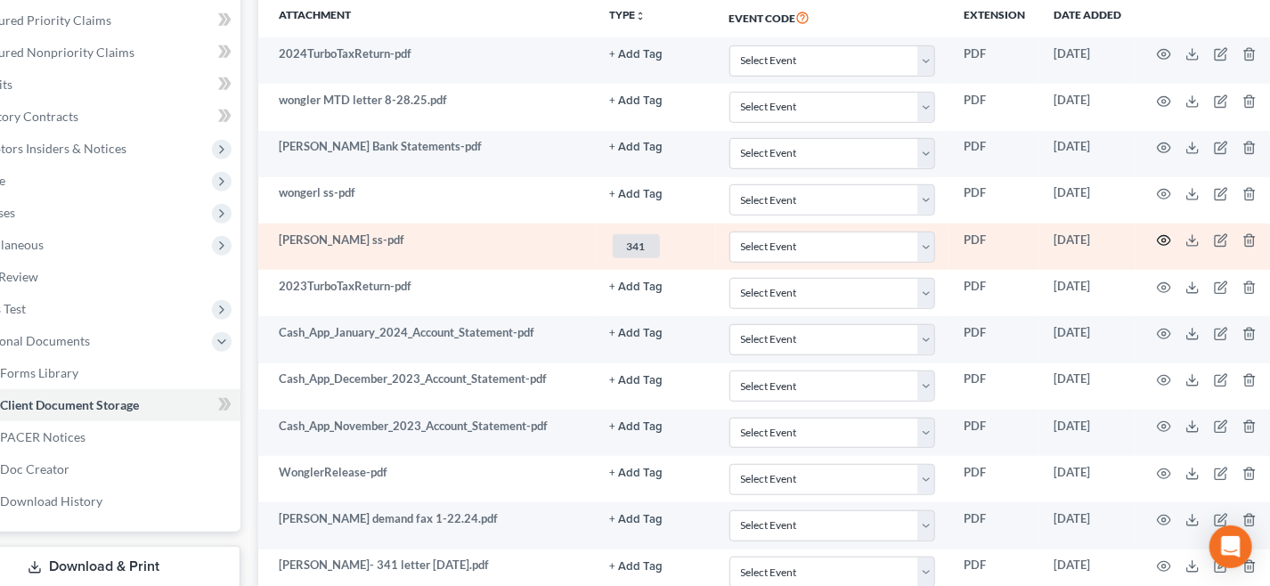
click at [1162, 239] on circle "button" at bounding box center [1164, 241] width 4 height 4
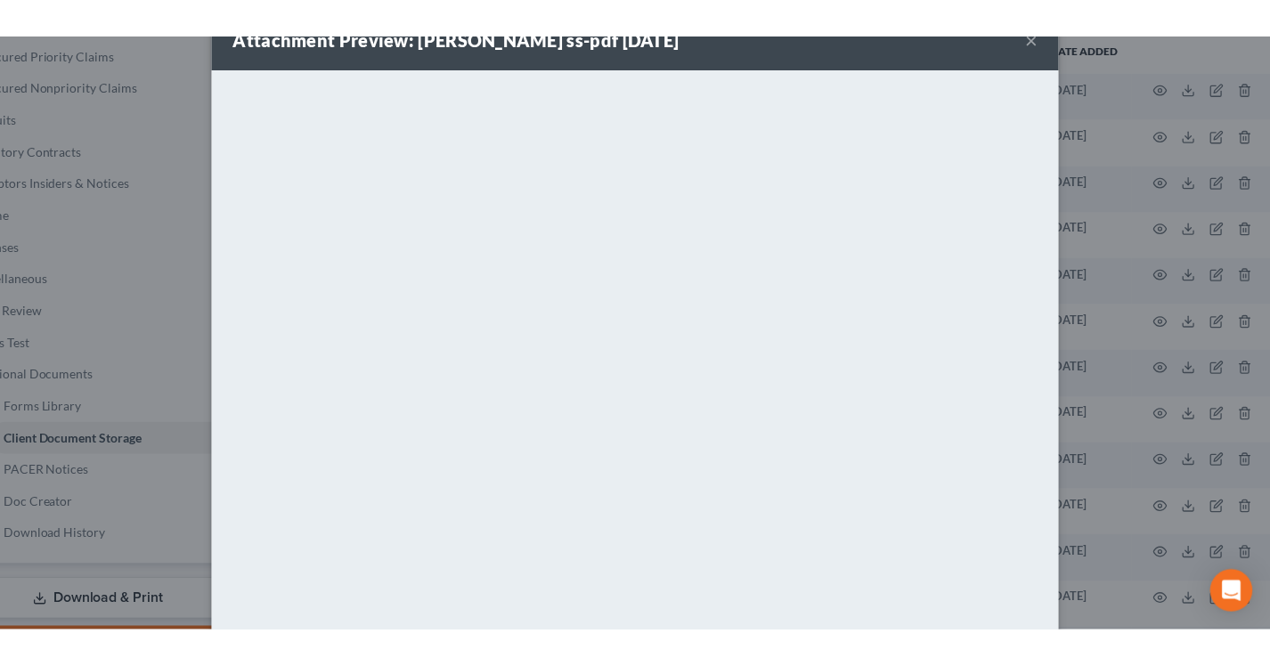
scroll to position [0, 0]
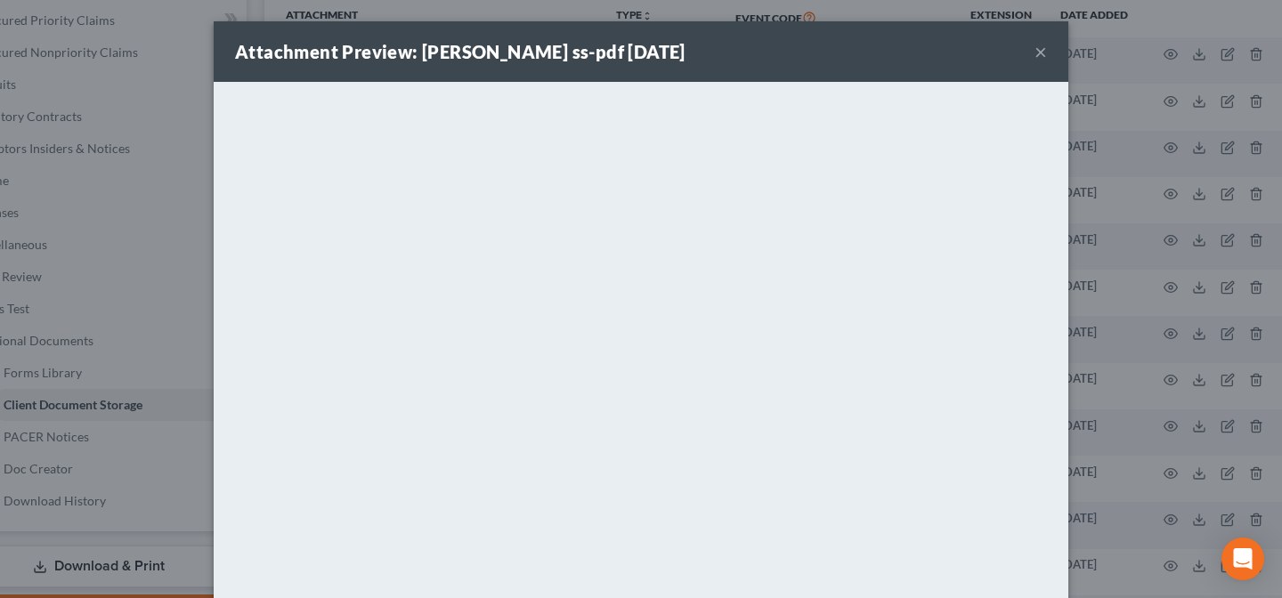
click at [1035, 54] on button "×" at bounding box center [1041, 51] width 12 height 21
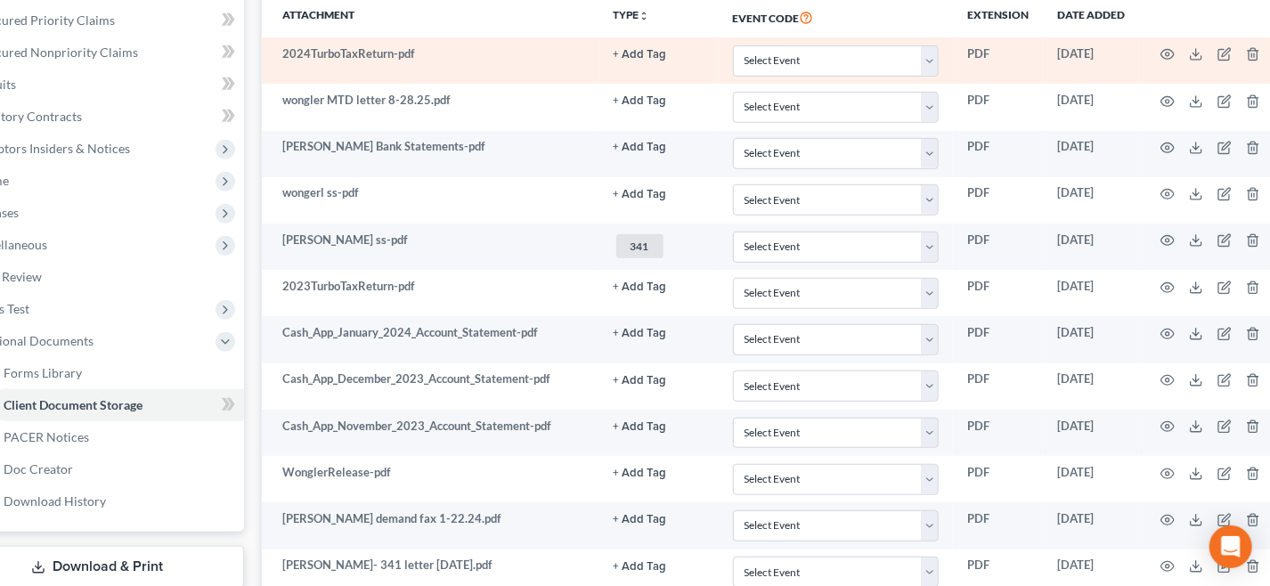
click at [633, 49] on button "+ Add Tag" at bounding box center [639, 55] width 53 height 12
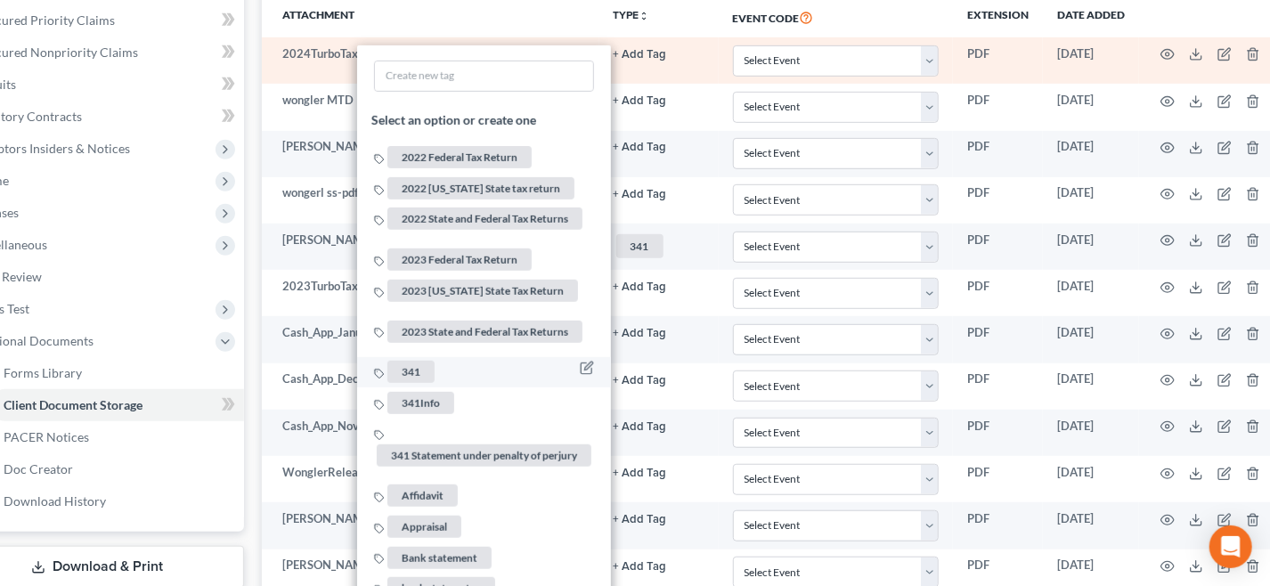
click at [405, 361] on span "341" at bounding box center [410, 372] width 47 height 22
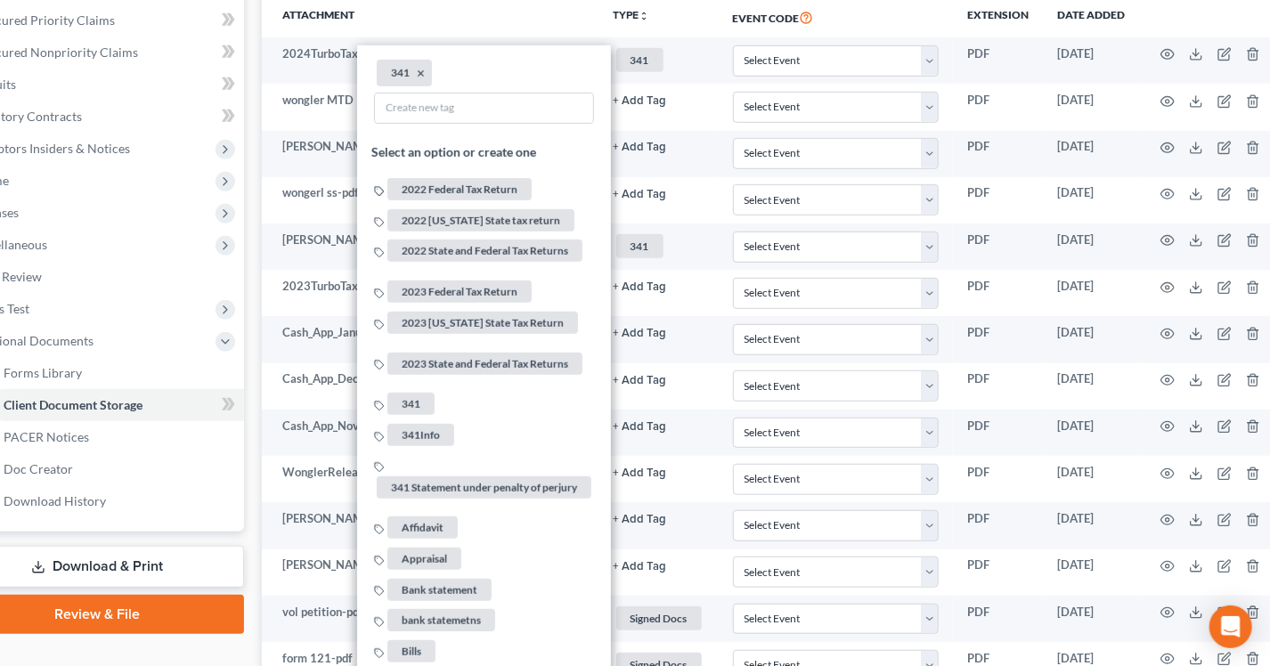
click at [256, 288] on div "Forms Library Client Document Storage PACER Notices Doc Creator Download Histor…" at bounding box center [720, 576] width 934 height 1684
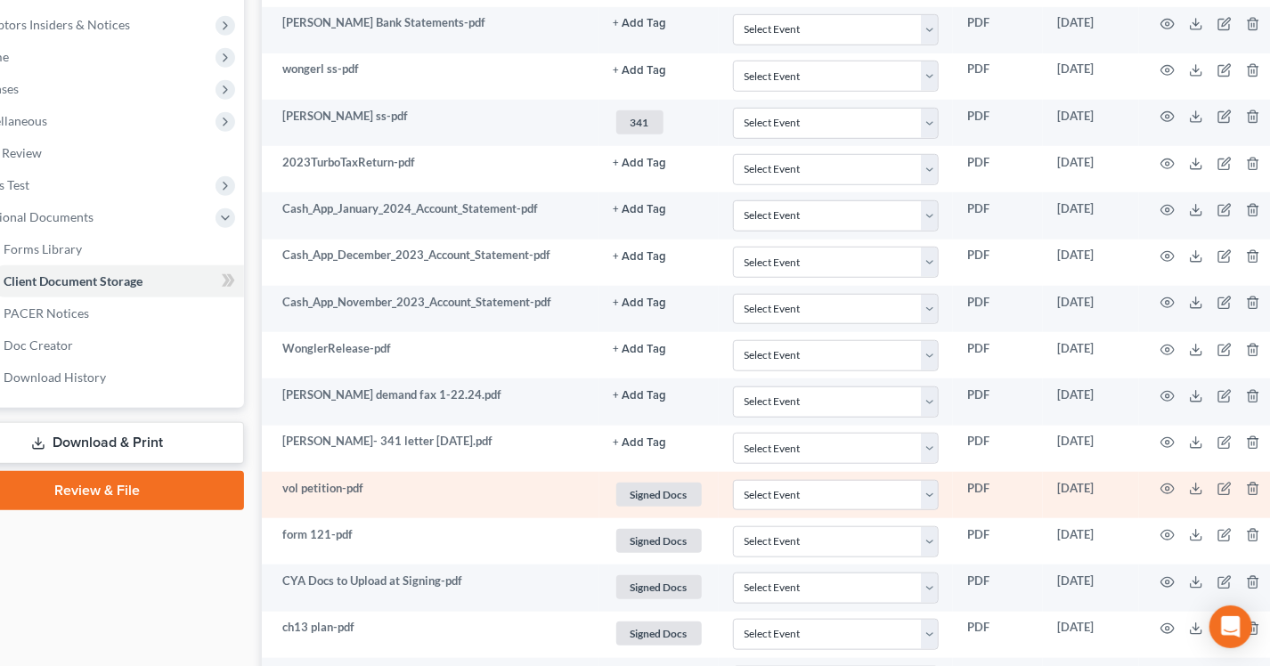
scroll to position [842, 71]
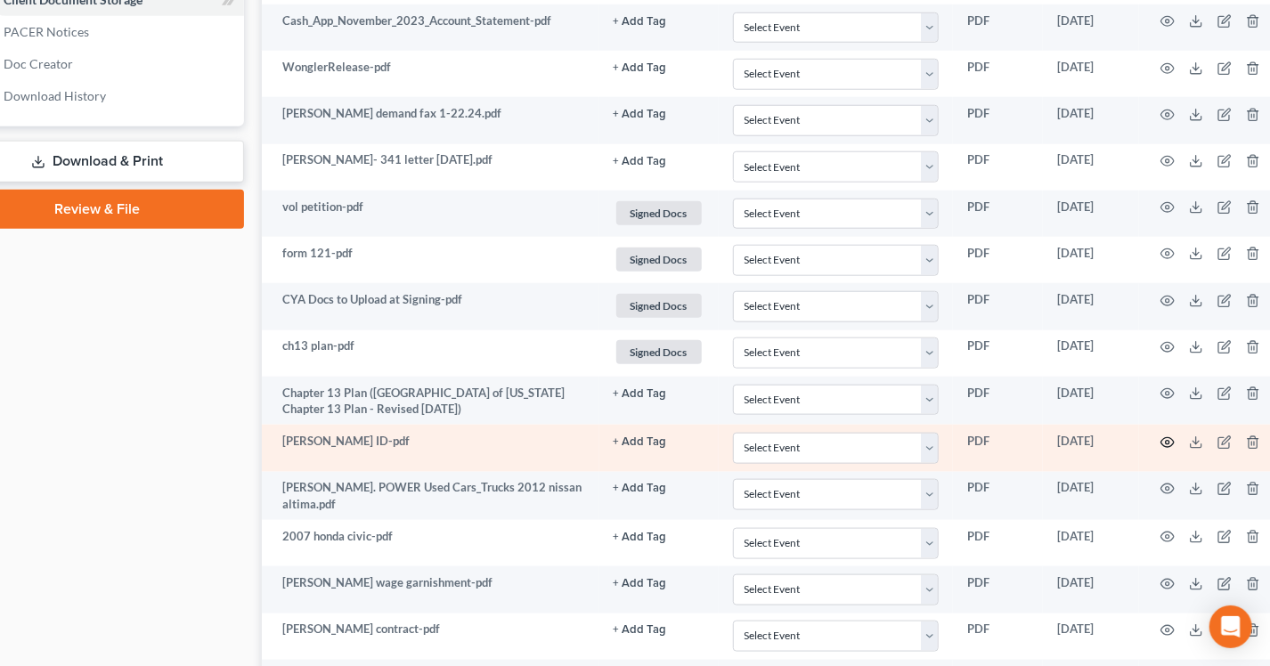
click at [1160, 435] on icon "button" at bounding box center [1167, 442] width 14 height 14
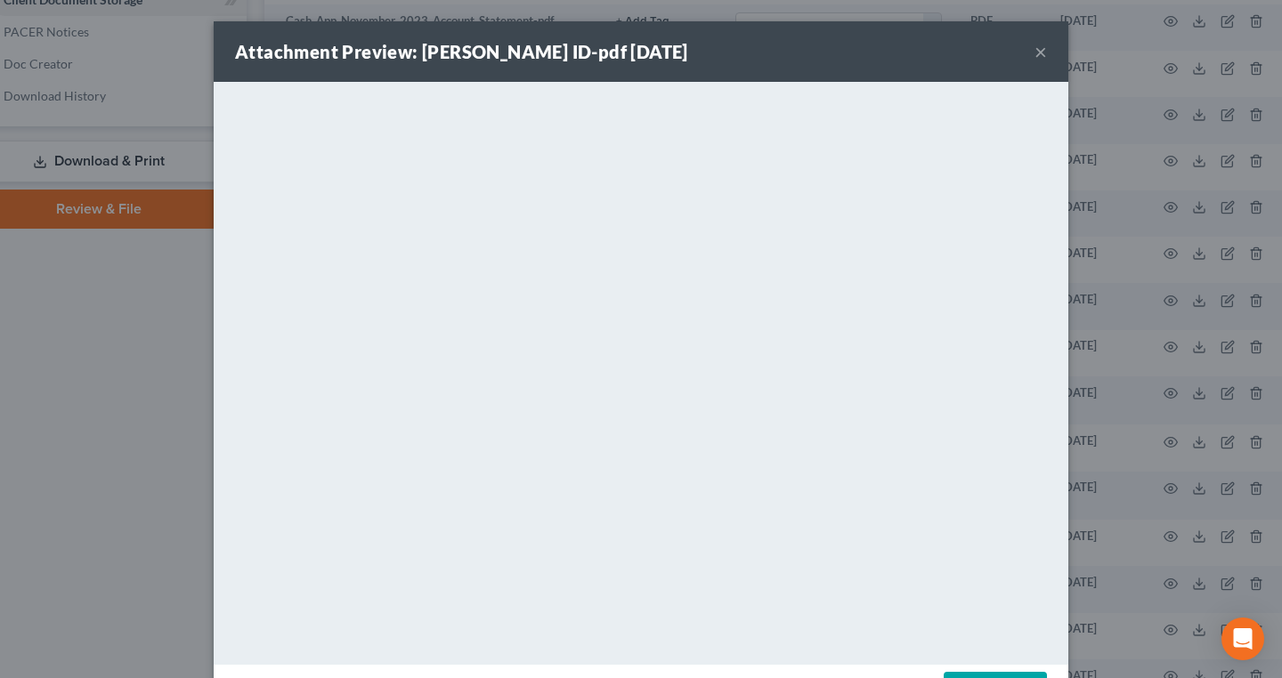
click at [1035, 52] on button "×" at bounding box center [1041, 51] width 12 height 21
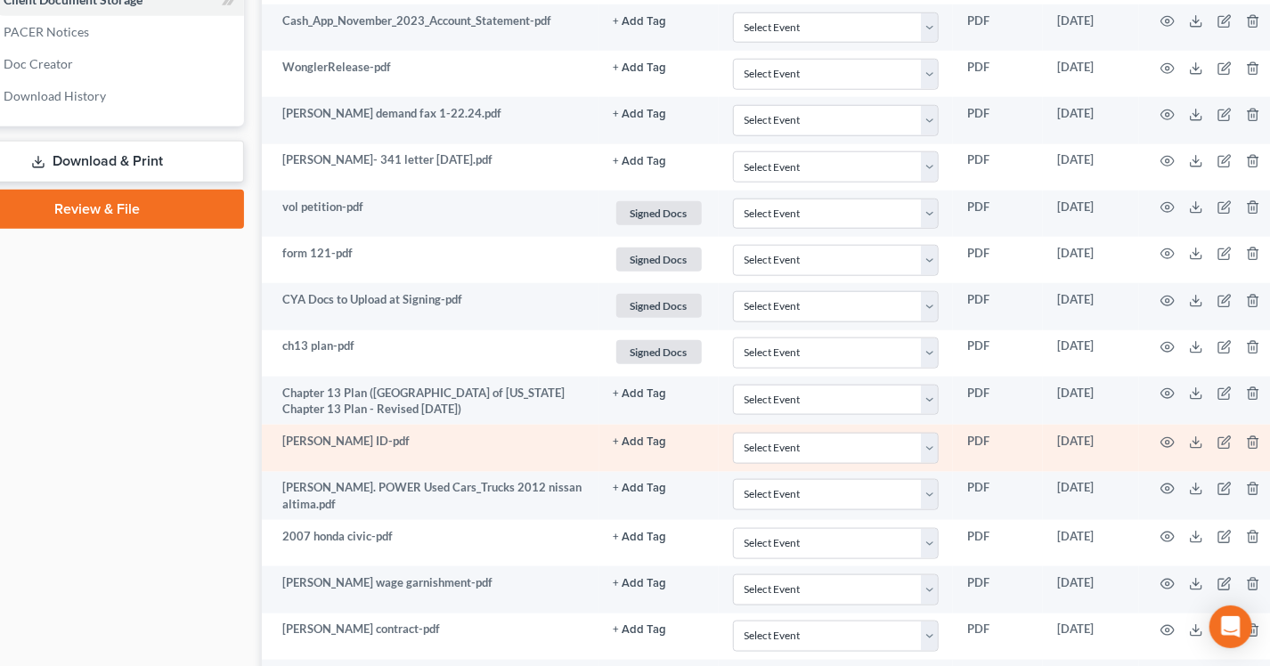
click at [642, 436] on button "+ Add Tag" at bounding box center [639, 442] width 53 height 12
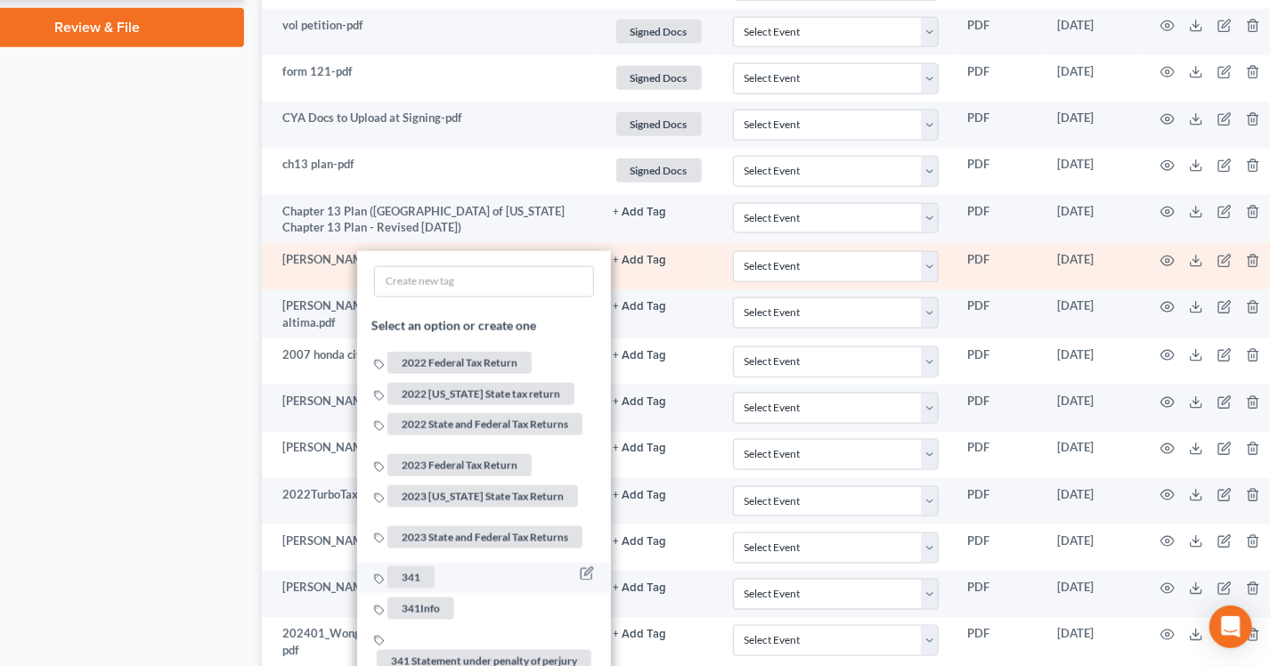
scroll to position [1085, 71]
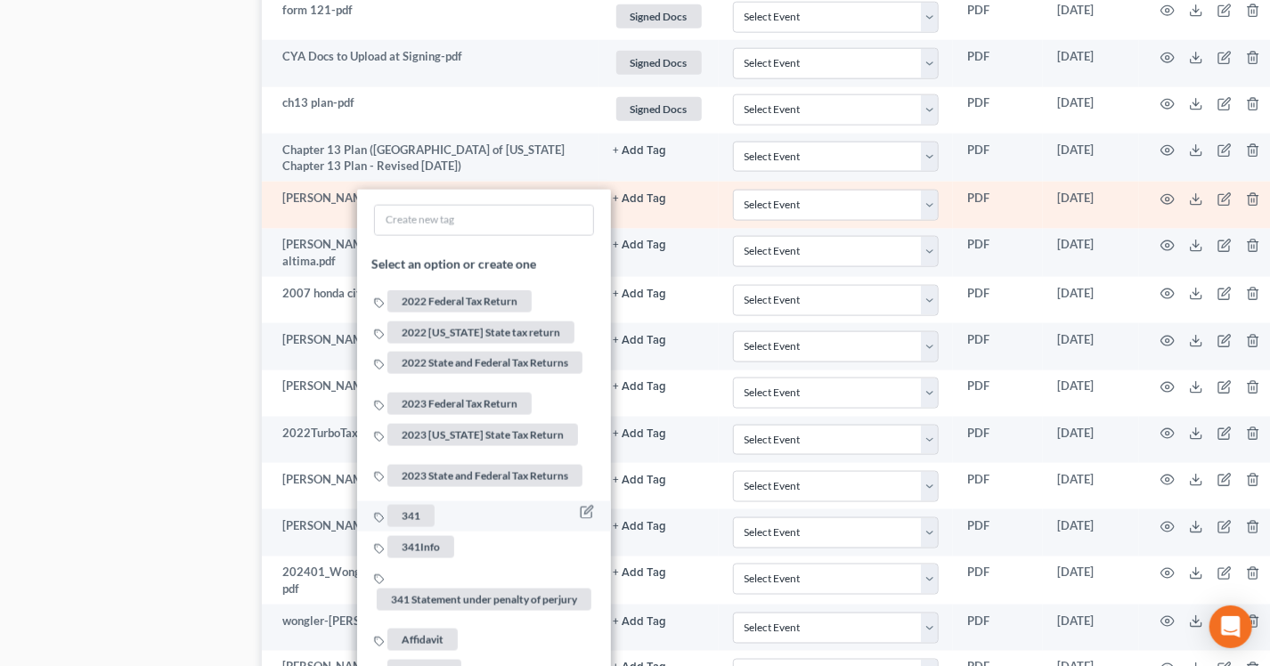
click at [402, 505] on span "341" at bounding box center [410, 516] width 47 height 22
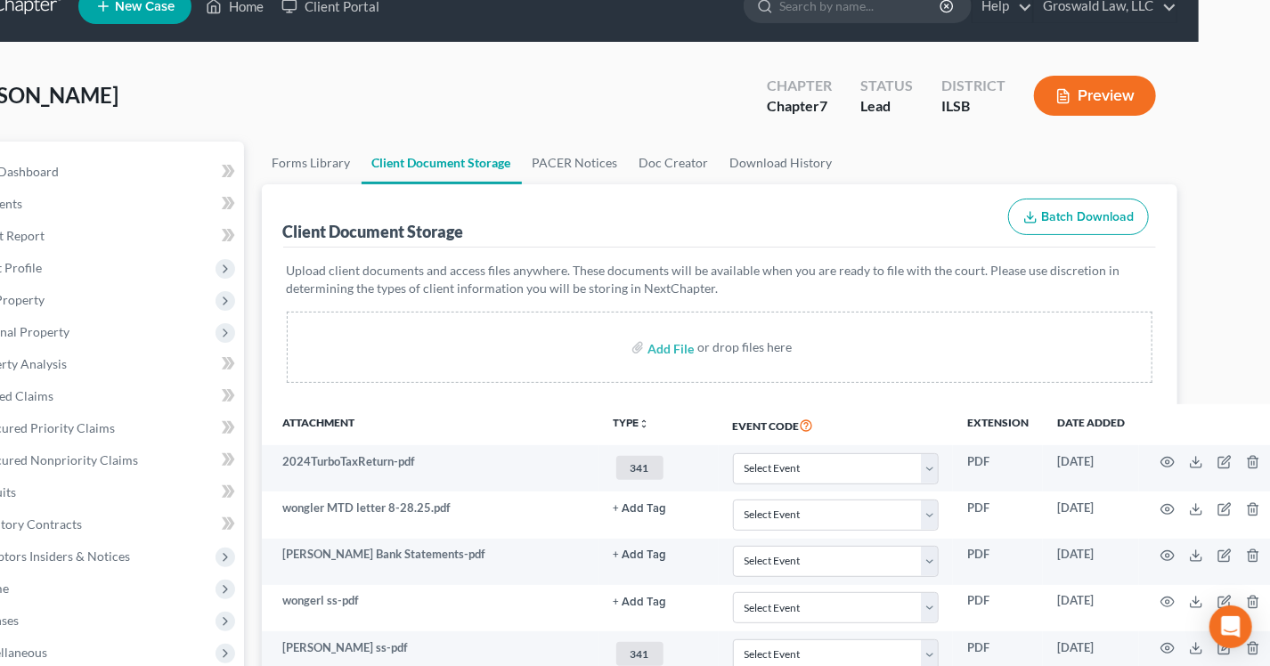
scroll to position [242, 71]
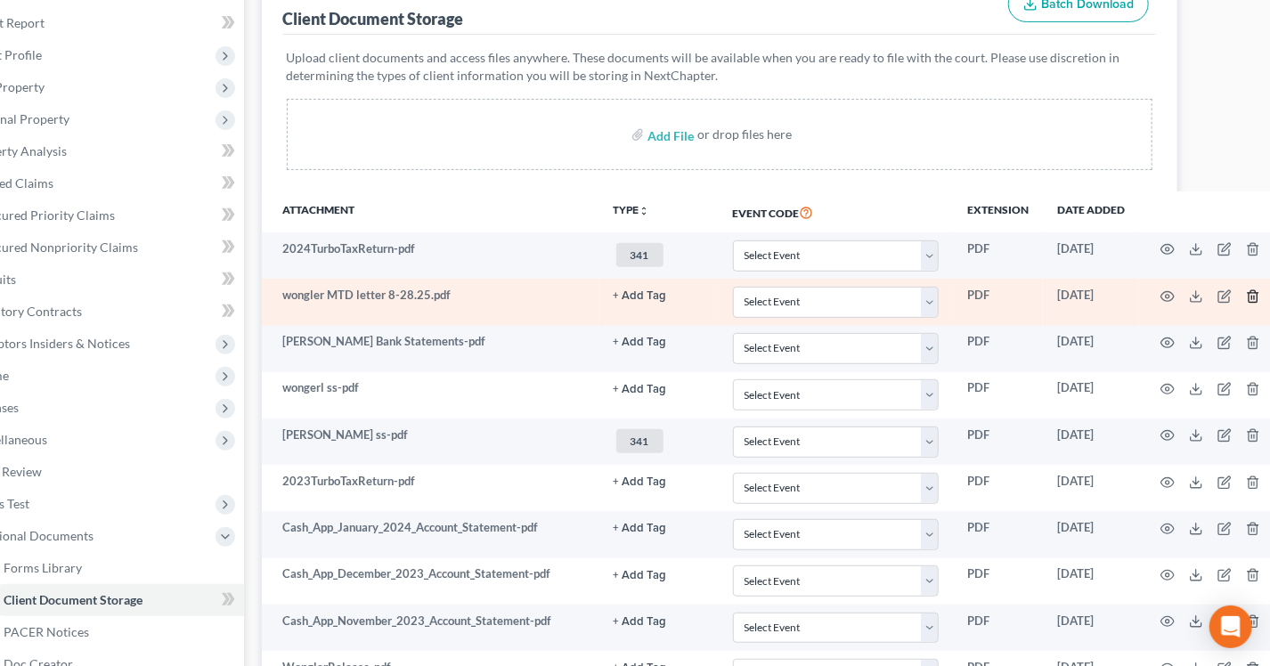
click at [1246, 294] on icon "button" at bounding box center [1253, 296] width 14 height 14
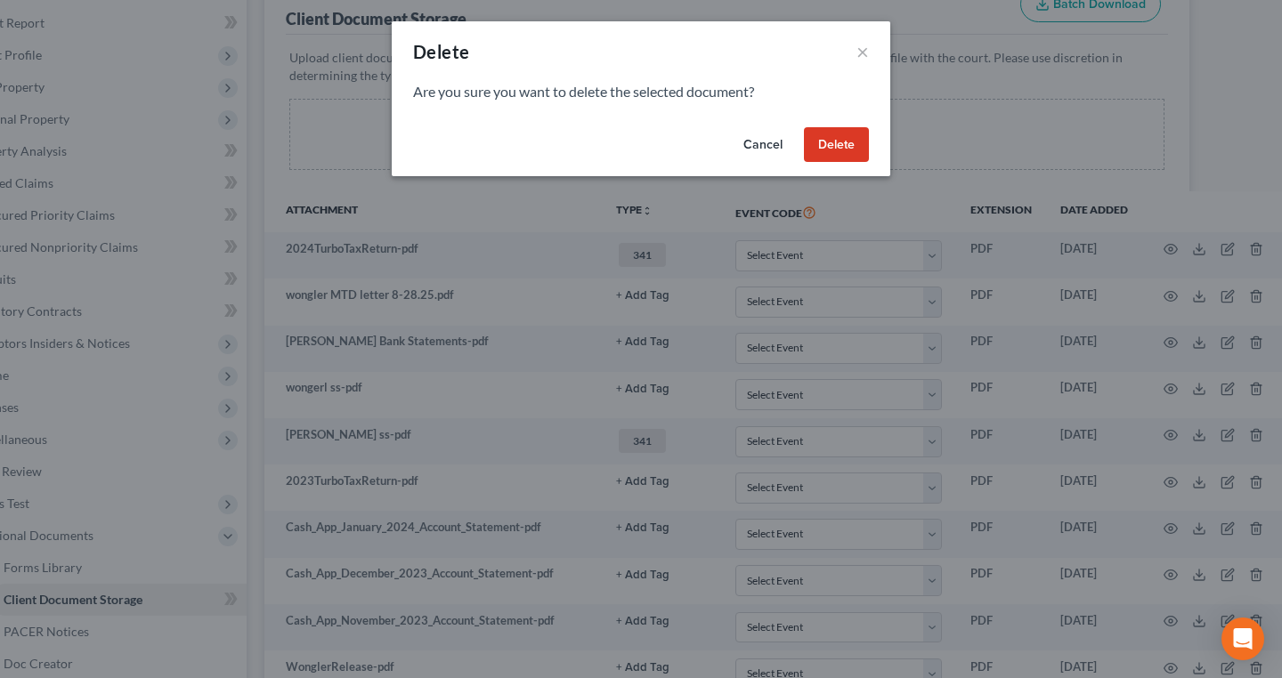
click at [837, 146] on button "Delete" at bounding box center [836, 145] width 65 height 36
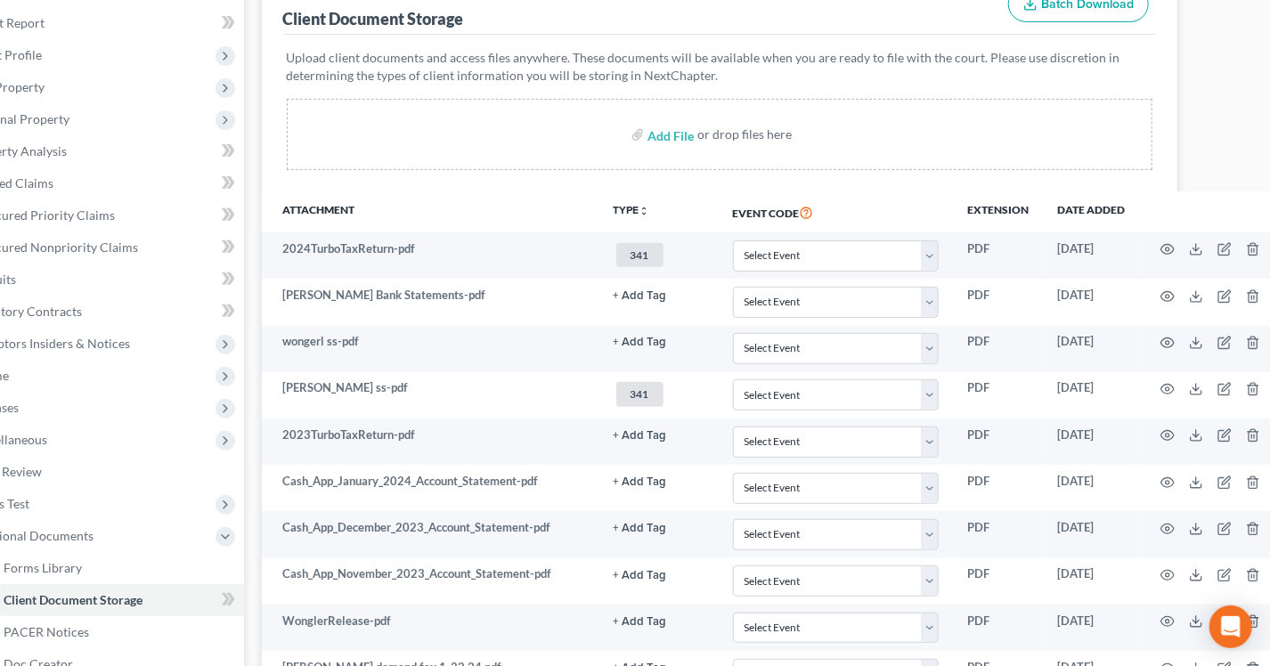
scroll to position [0, 71]
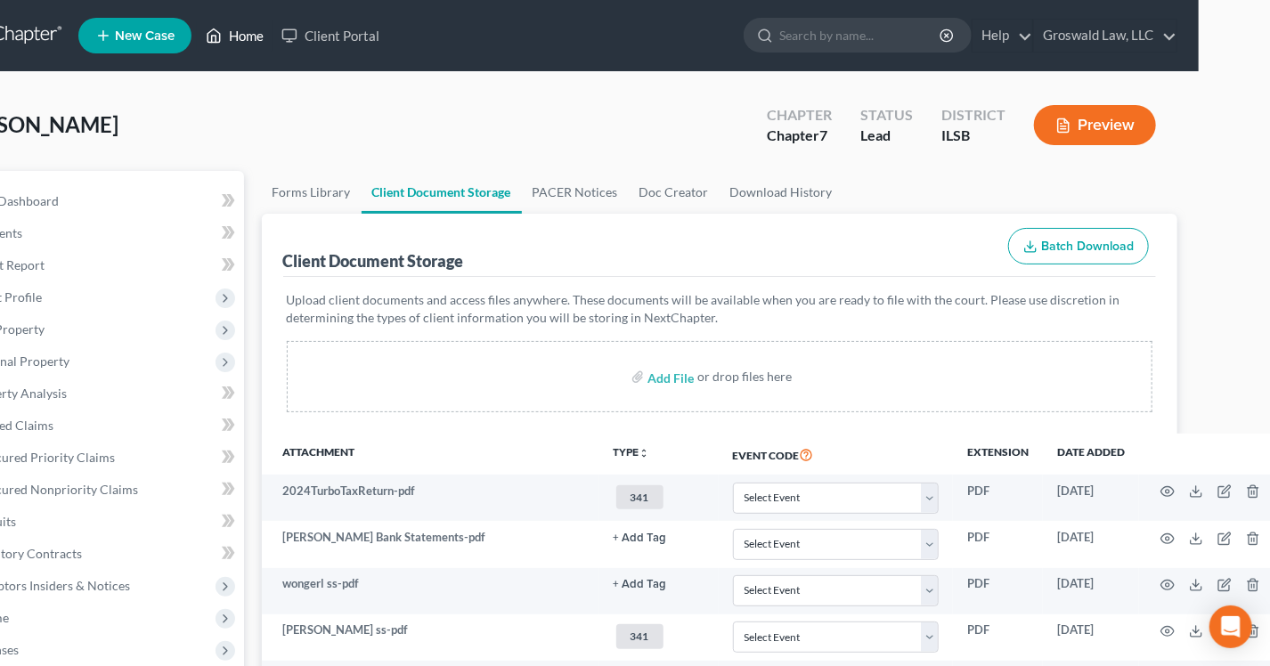
click at [231, 37] on link "Home" at bounding box center [235, 36] width 76 height 32
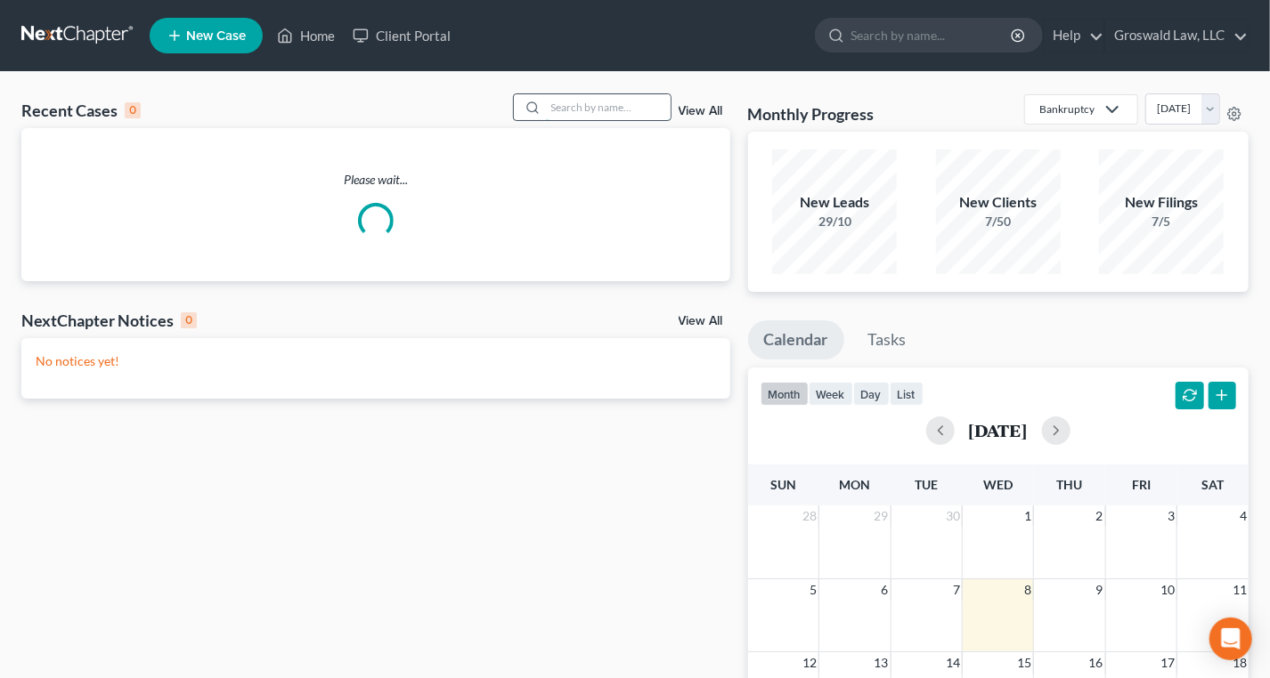
click at [647, 95] on input "search" at bounding box center [608, 107] width 125 height 26
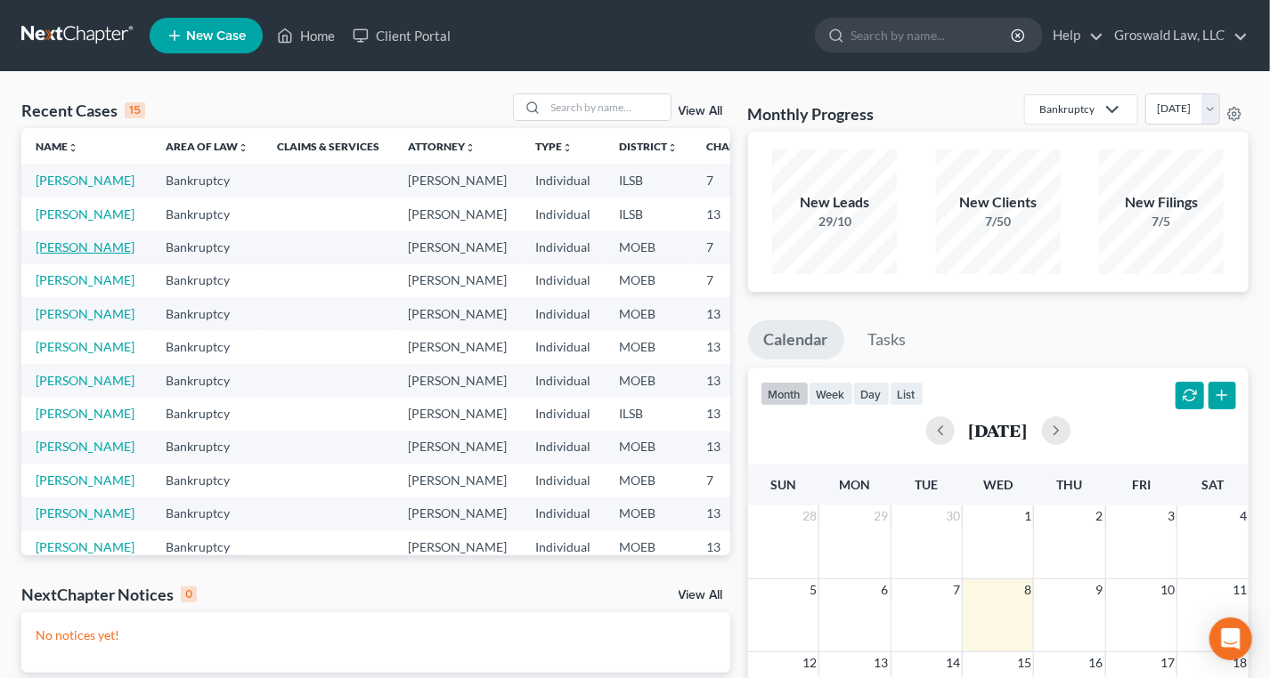
click at [55, 255] on link "Smith, Lavina" at bounding box center [85, 246] width 99 height 15
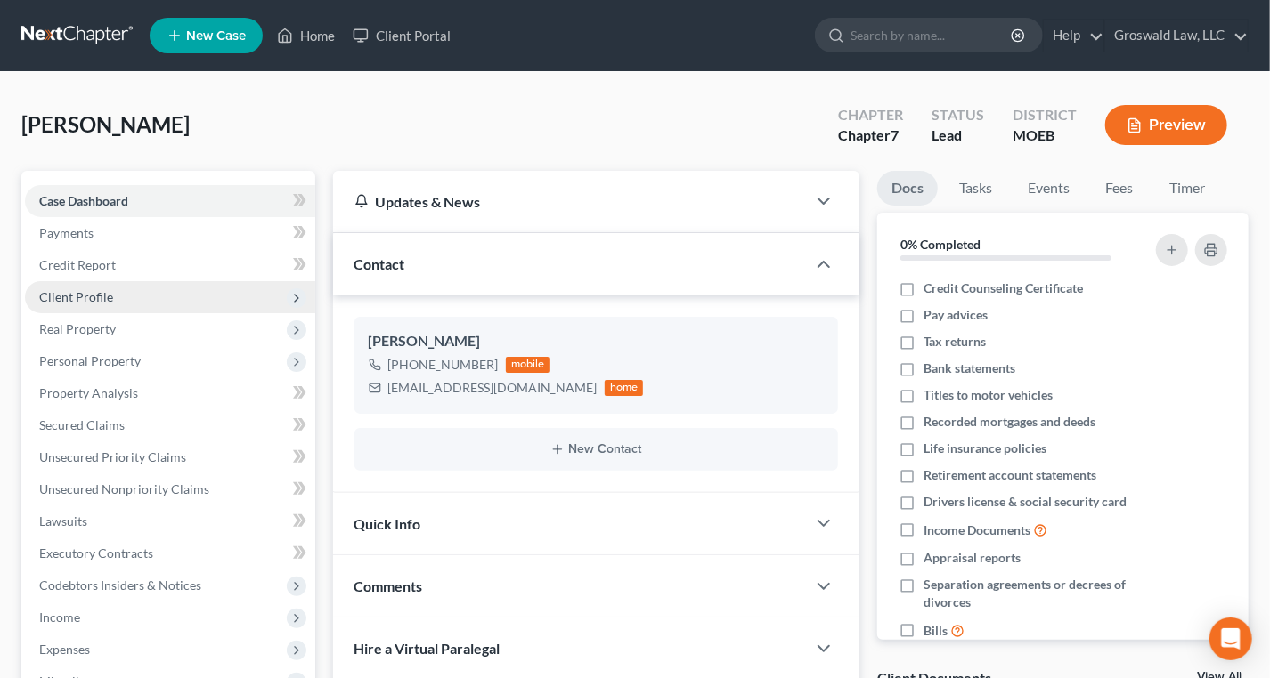
click at [73, 296] on span "Client Profile" at bounding box center [76, 296] width 74 height 15
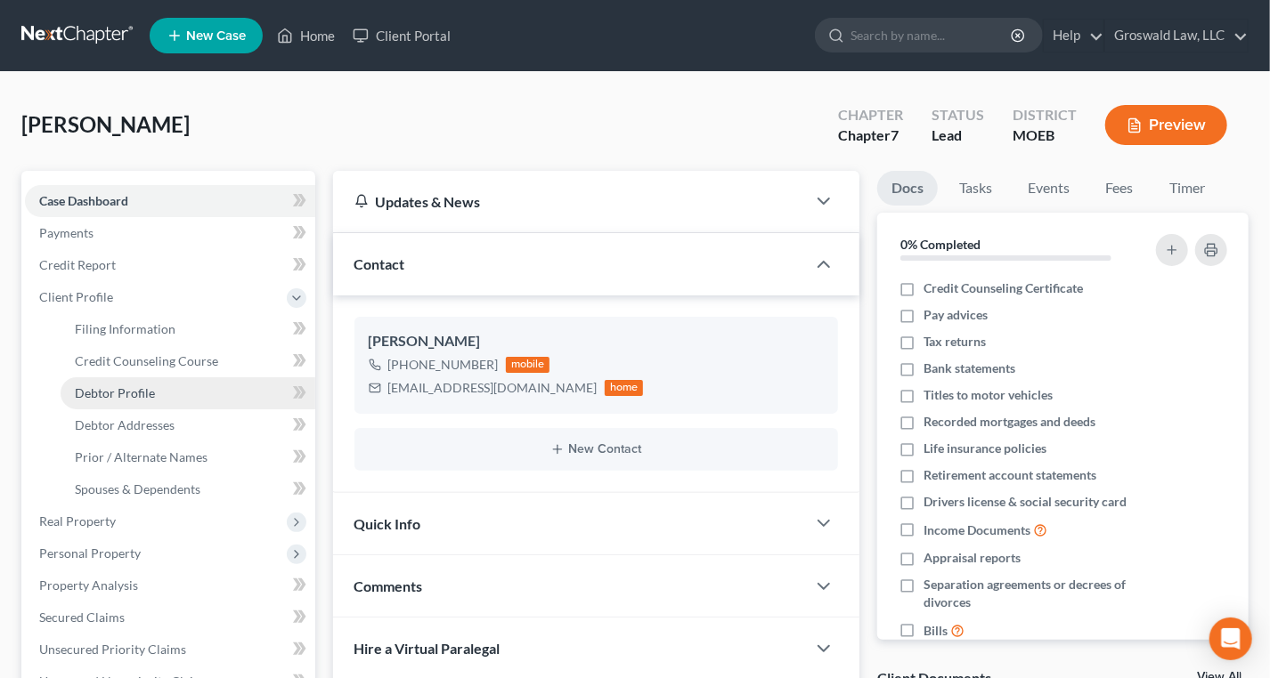
click at [151, 391] on span "Debtor Profile" at bounding box center [115, 392] width 80 height 15
select select "0"
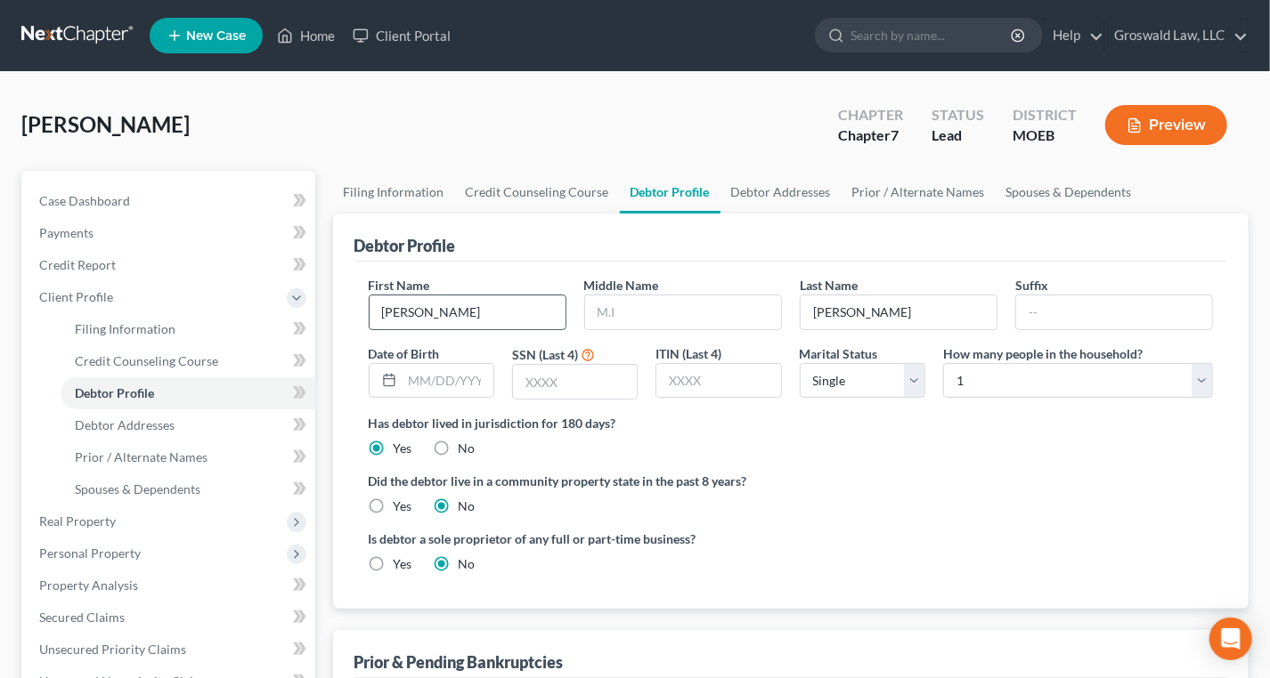
click at [408, 310] on input "Lavina" at bounding box center [467, 313] width 196 height 34
type input "Lavinia"
click at [390, 140] on div "Smith, Lavina Upgraded Chapter Chapter 7 Status Lead District MOEB Preview" at bounding box center [634, 131] width 1227 height 77
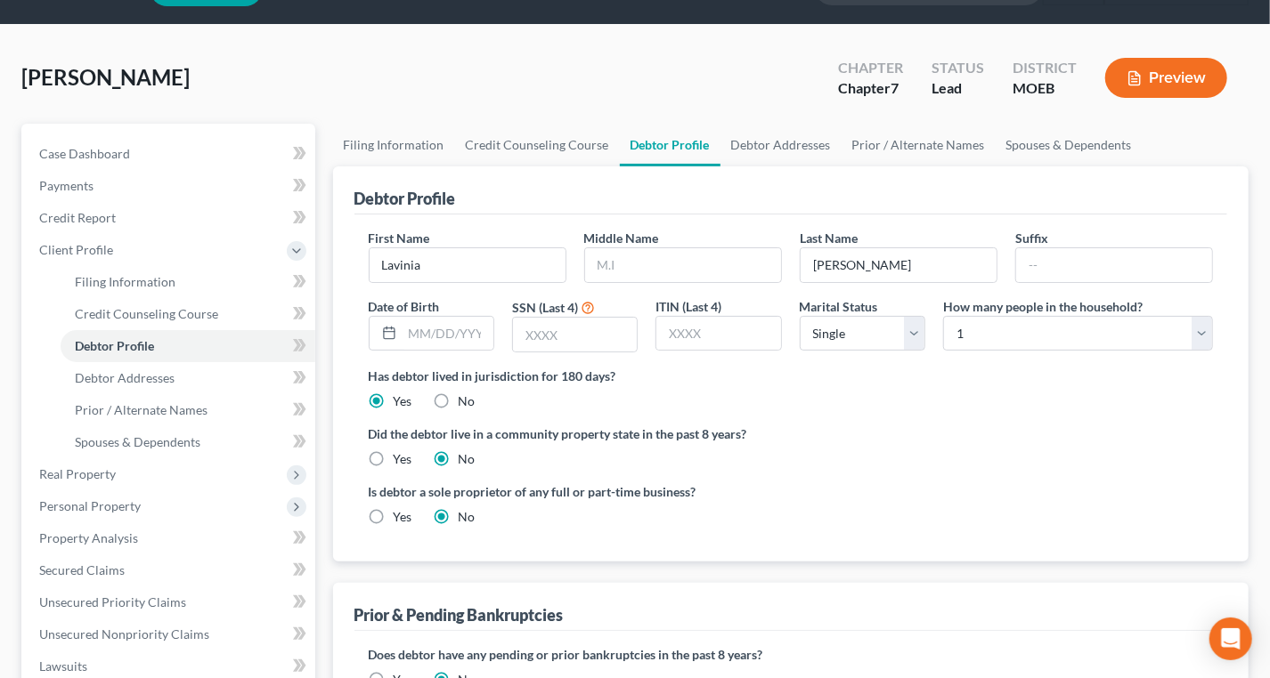
scroll to position [404, 0]
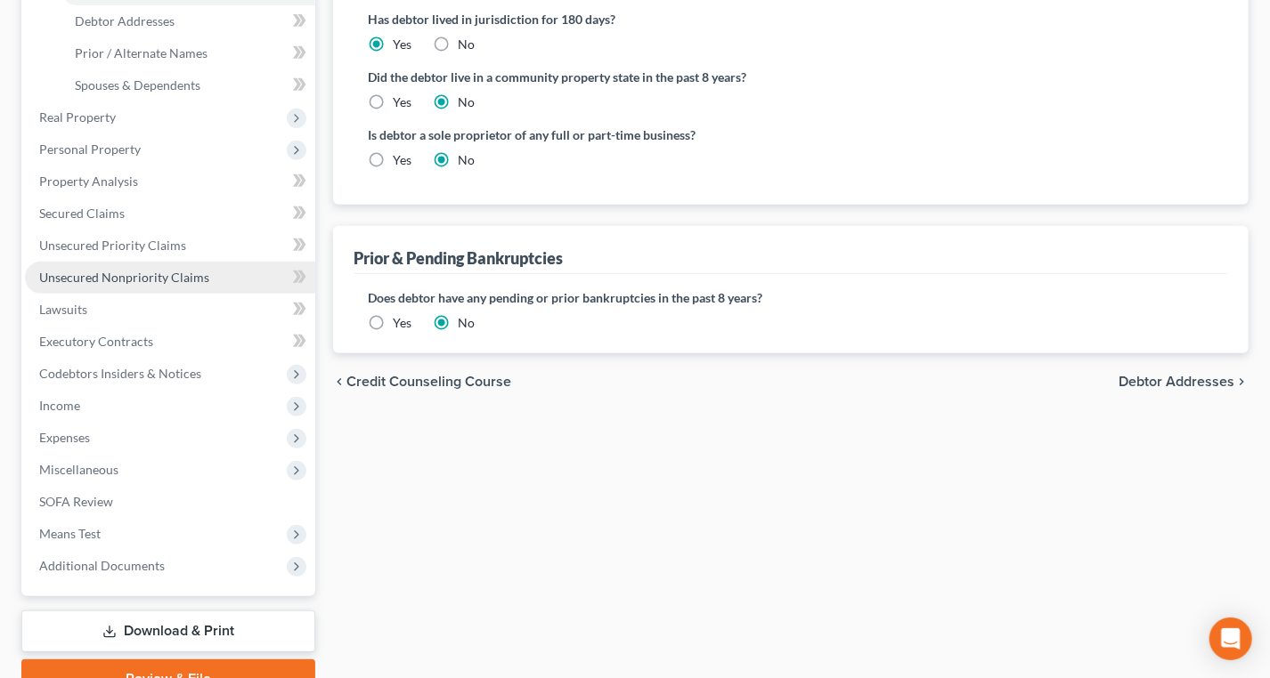
click at [160, 277] on span "Unsecured Nonpriority Claims" at bounding box center [124, 277] width 170 height 15
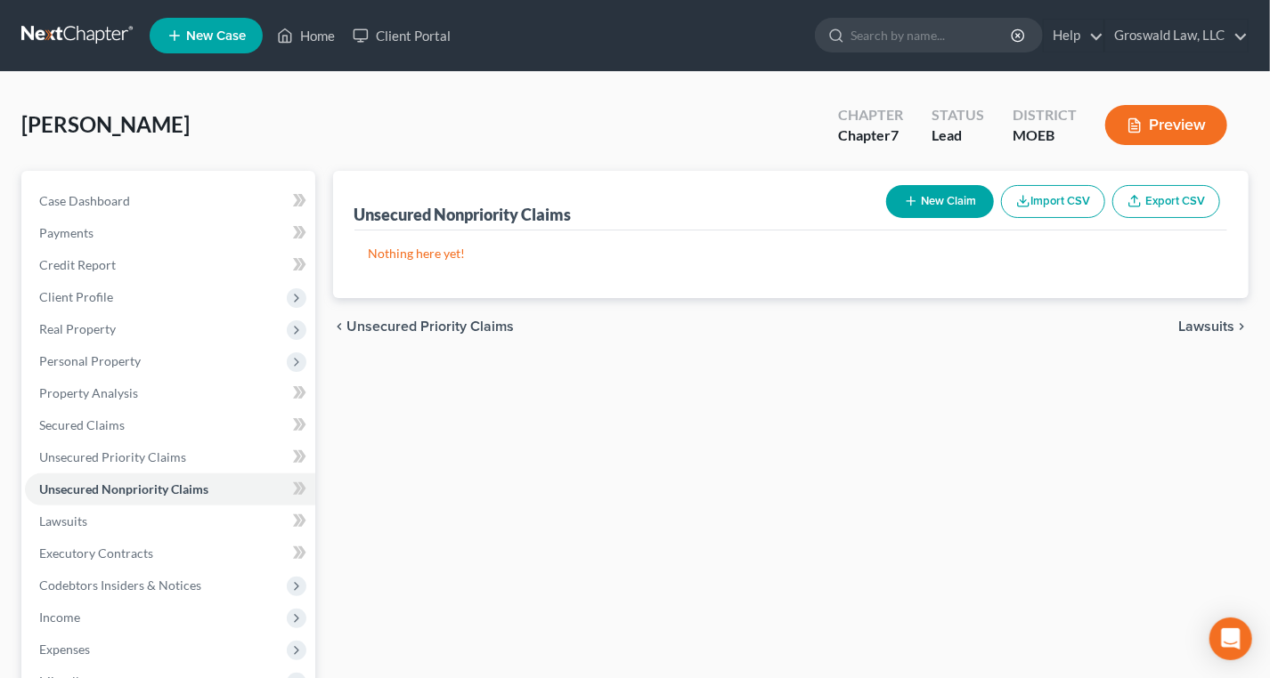
click at [944, 202] on button "New Claim" at bounding box center [940, 201] width 108 height 33
select select "0"
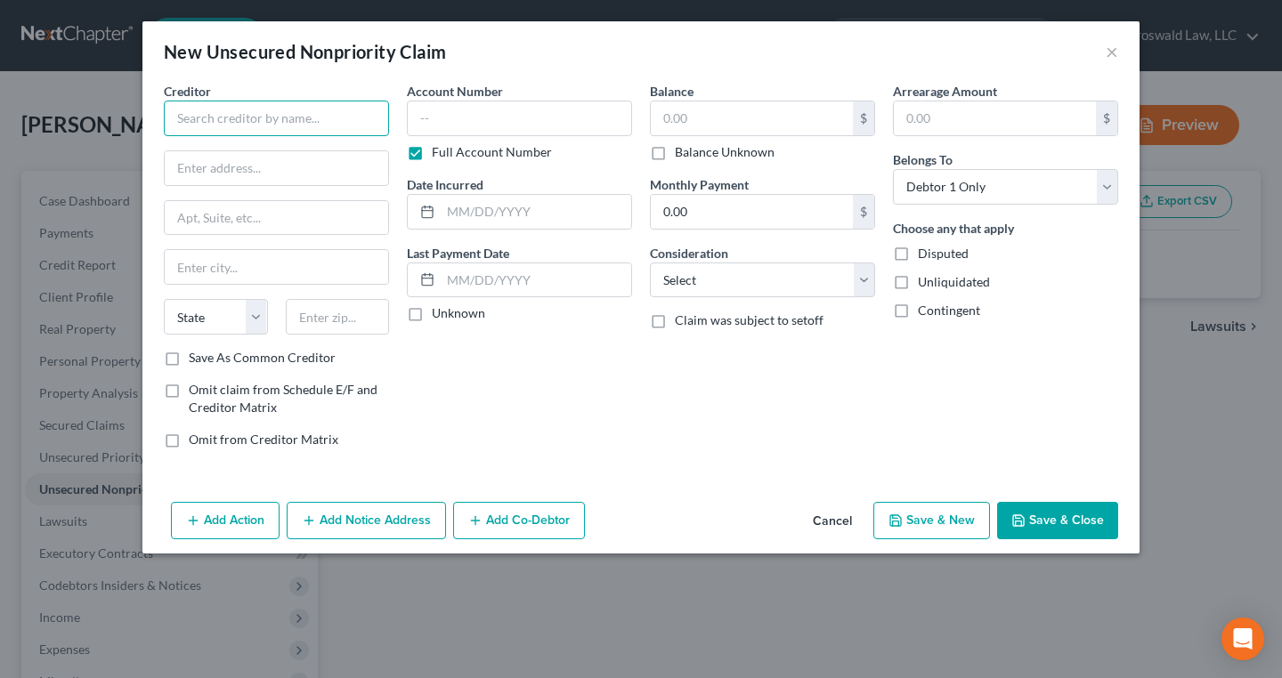
click at [231, 106] on input "text" at bounding box center [276, 119] width 225 height 36
type input "Americash Loans"
click at [475, 105] on input "text" at bounding box center [519, 119] width 225 height 36
paste input "21SL-AC05552"
type input "21SL-AC05552"
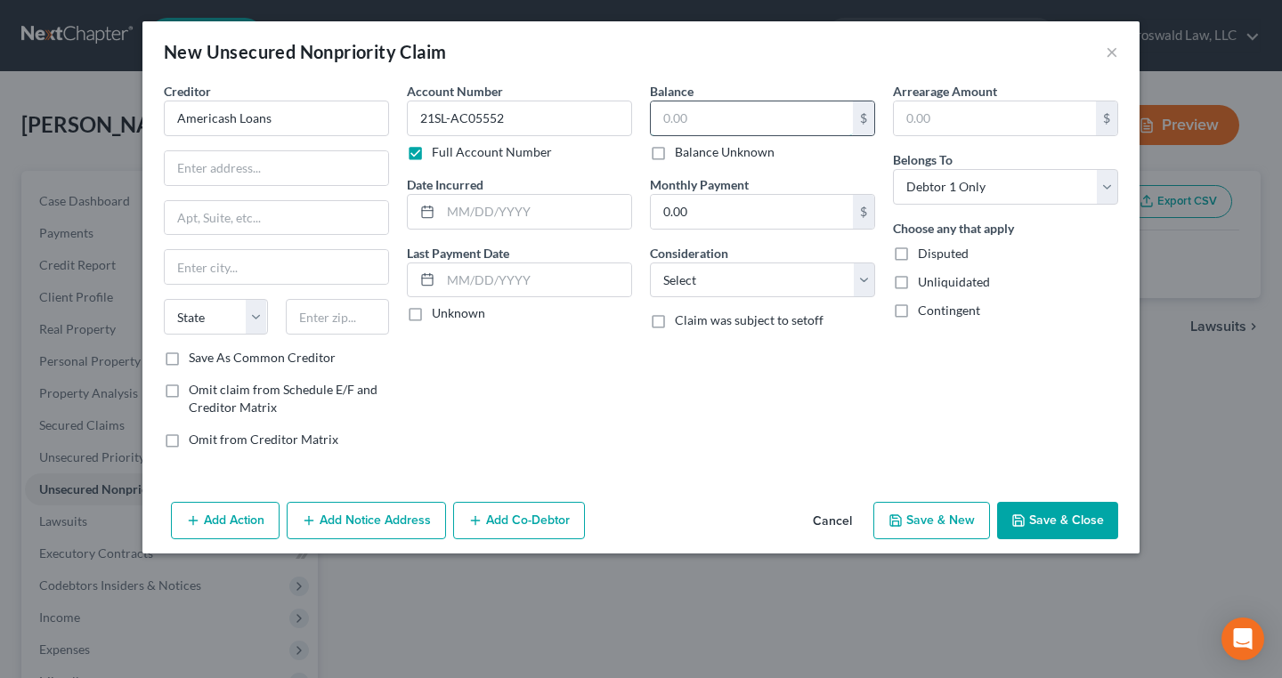
click at [695, 123] on input "text" at bounding box center [752, 118] width 202 height 34
type input "3,290.87"
click at [1057, 515] on button "Save & Close" at bounding box center [1057, 520] width 121 height 37
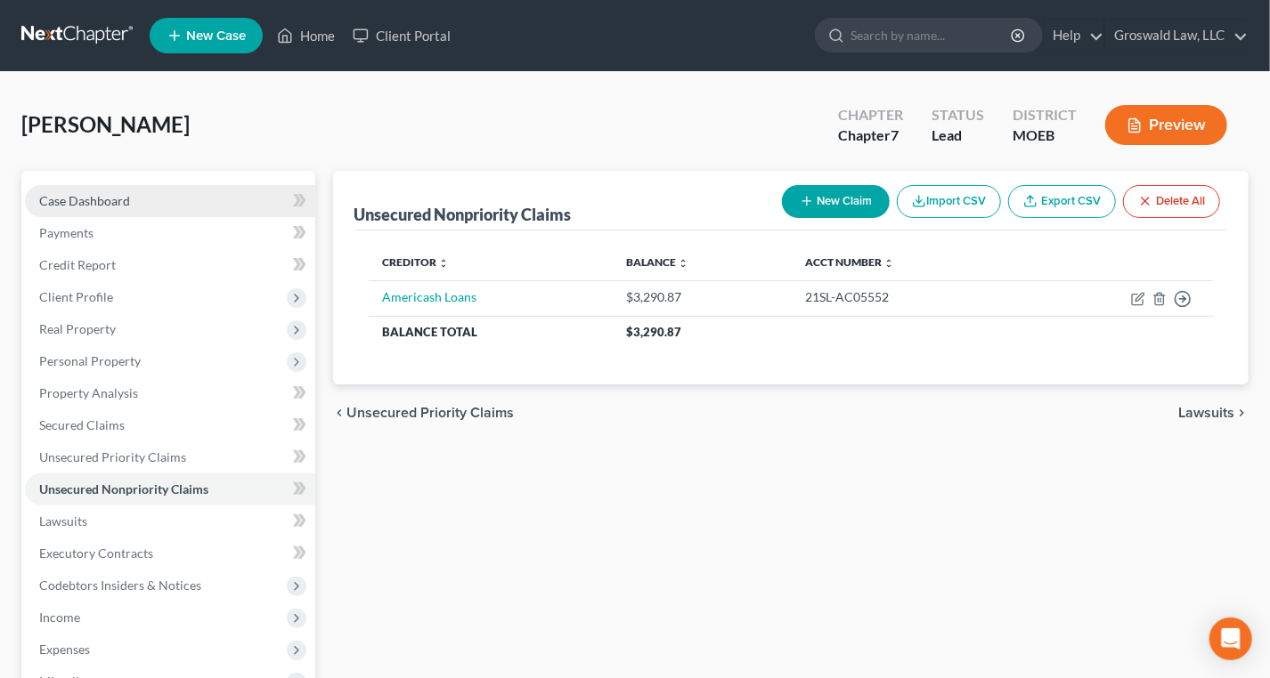
click at [146, 192] on link "Case Dashboard" at bounding box center [170, 201] width 290 height 32
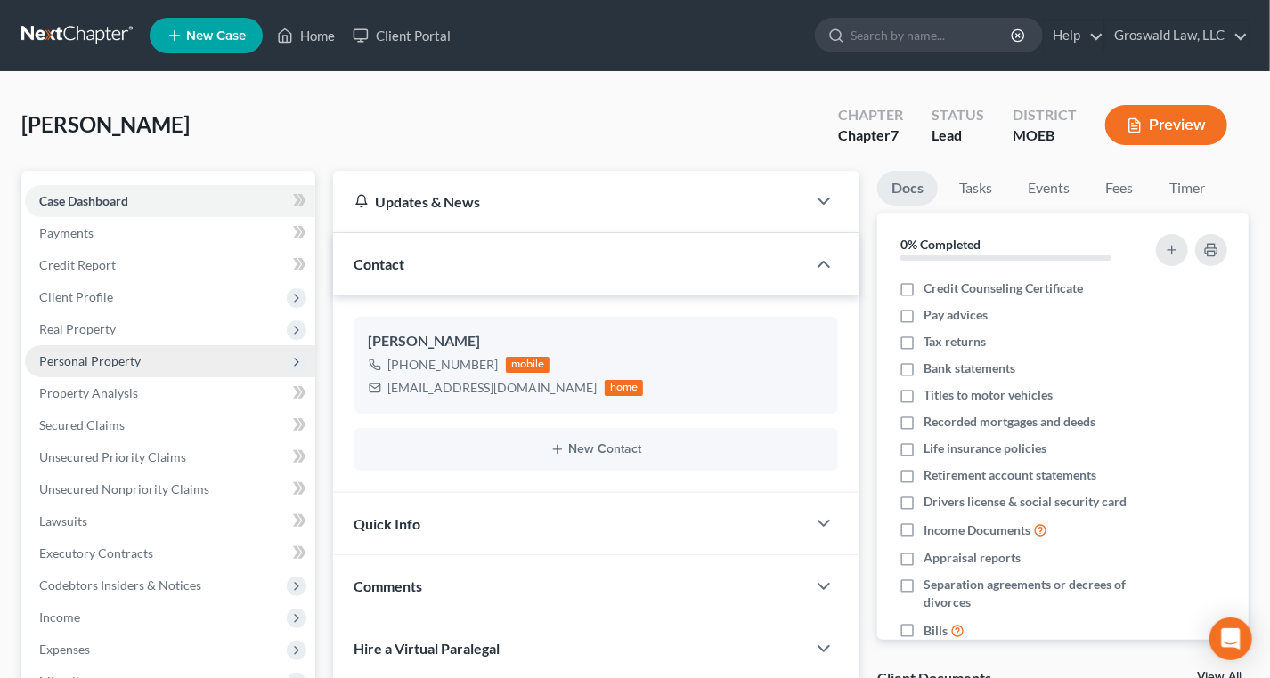
click at [103, 356] on span "Personal Property" at bounding box center [89, 360] width 101 height 15
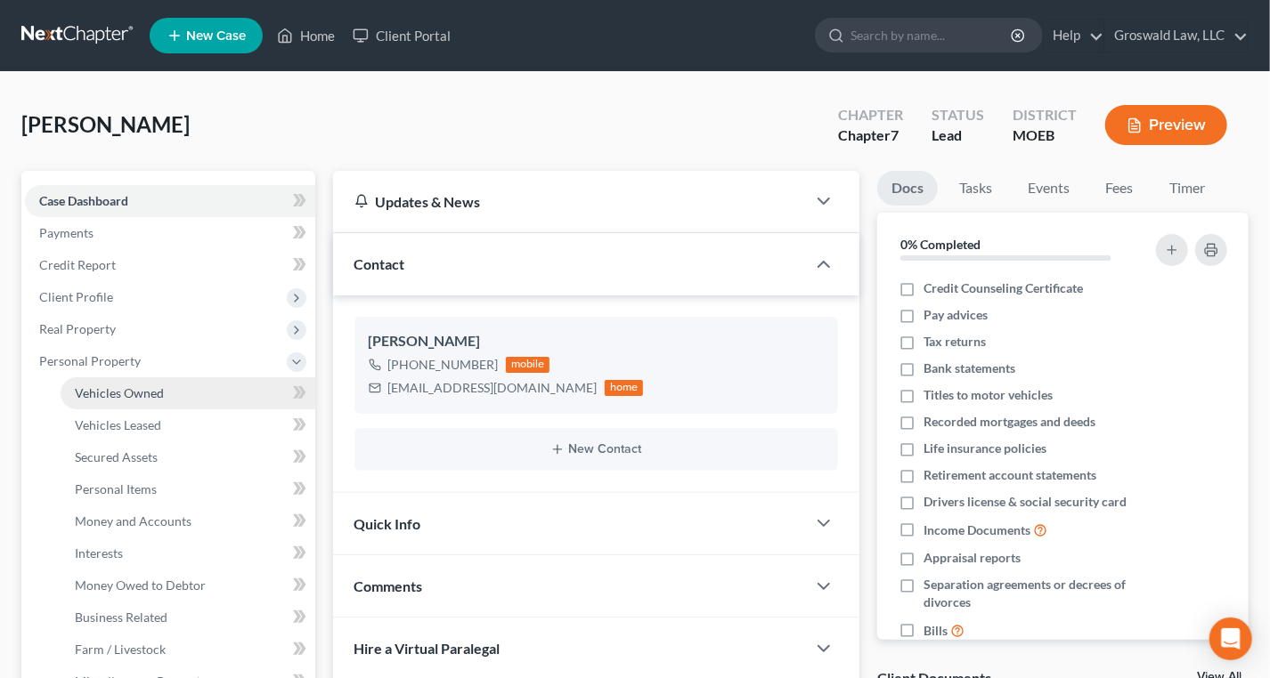
click at [147, 392] on span "Vehicles Owned" at bounding box center [119, 392] width 89 height 15
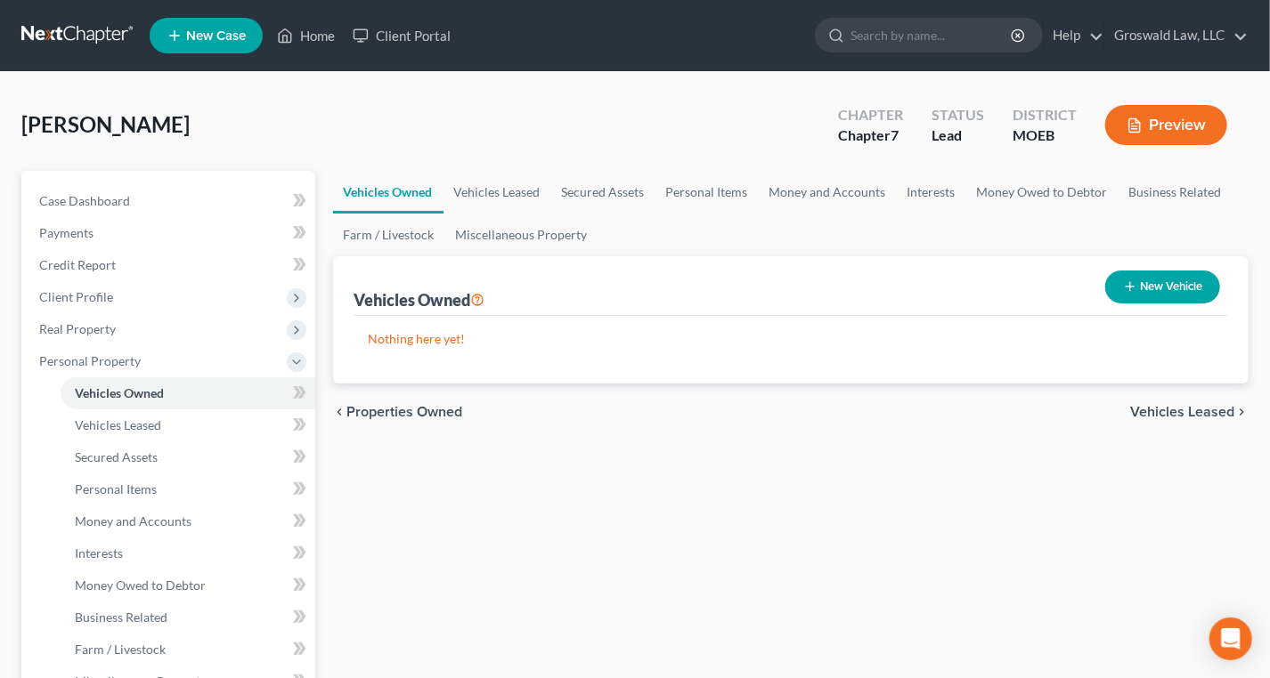
click at [1152, 279] on button "New Vehicle" at bounding box center [1162, 287] width 115 height 33
select select "0"
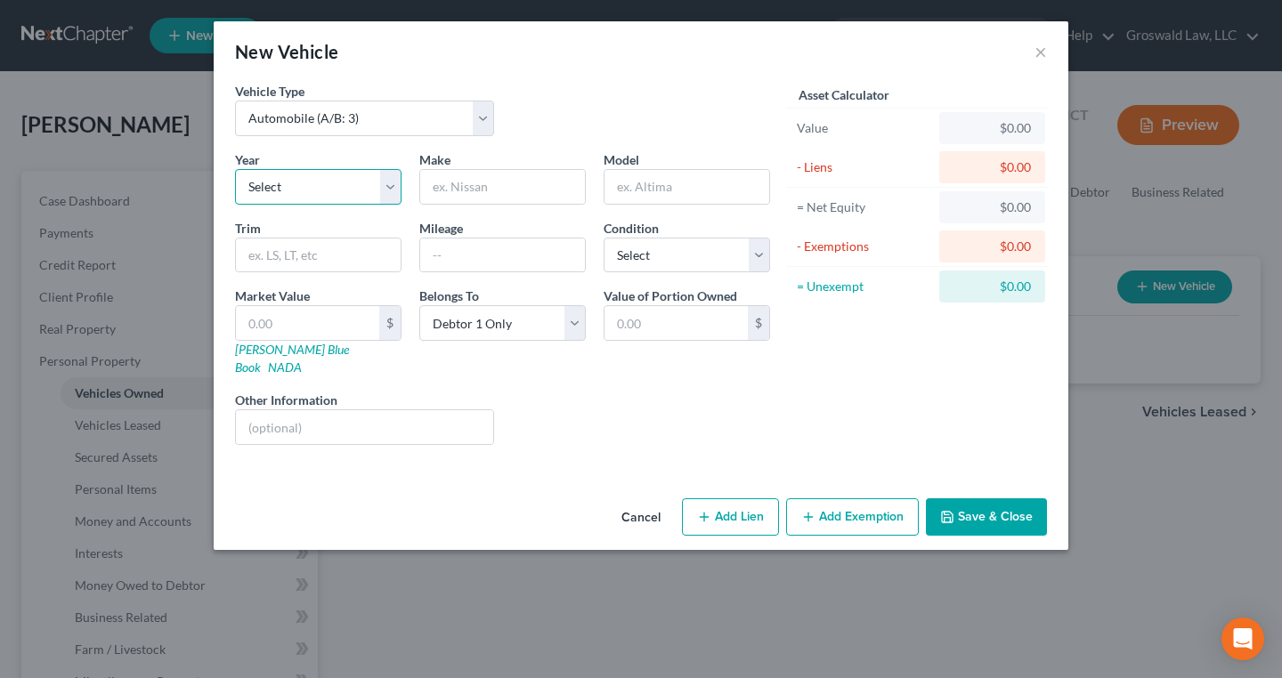
click at [304, 182] on select "Select 2026 2025 2024 2023 2022 2021 2020 2019 2018 2017 2016 2015 2014 2013 20…" at bounding box center [318, 187] width 166 height 36
select select "9"
click at [235, 169] on select "Select 2026 2025 2024 2023 2022 2021 2020 2019 2018 2017 2016 2015 2014 2013 20…" at bounding box center [318, 187] width 166 height 36
click at [467, 191] on input "text" at bounding box center [502, 187] width 165 height 34
type input "Nissan"
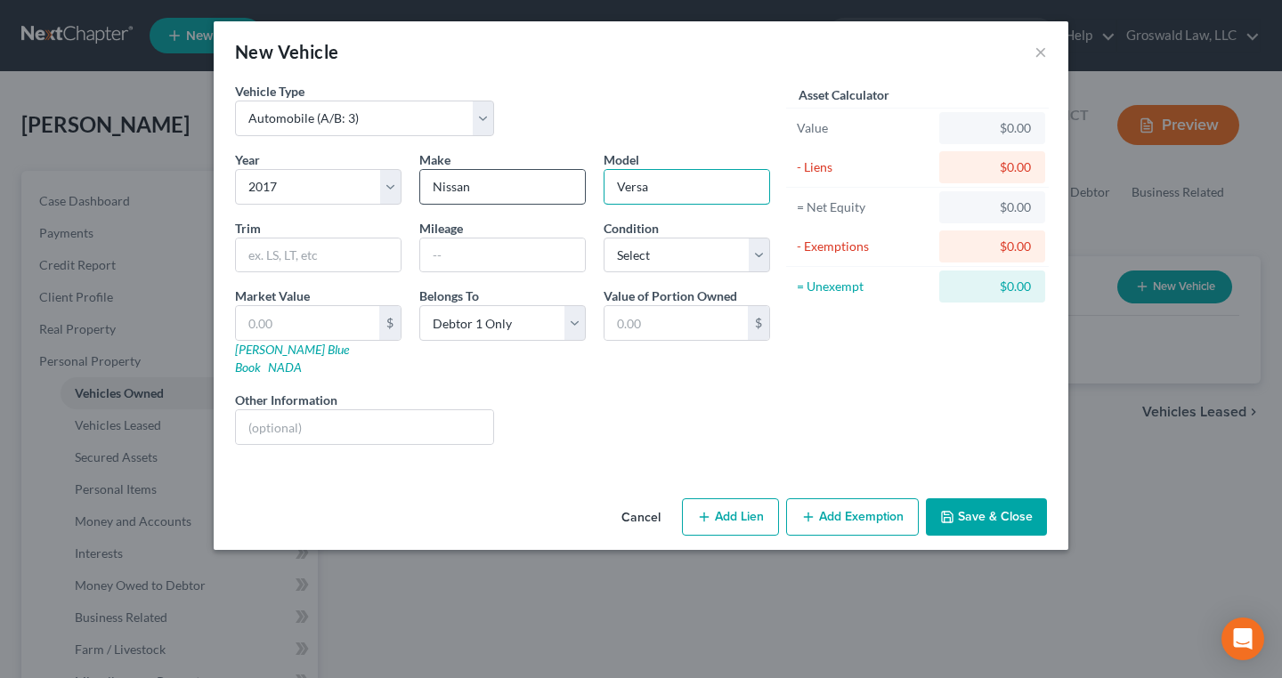
type input "Versa"
type input "117,000"
click at [1008, 499] on button "Save & Close" at bounding box center [986, 517] width 121 height 37
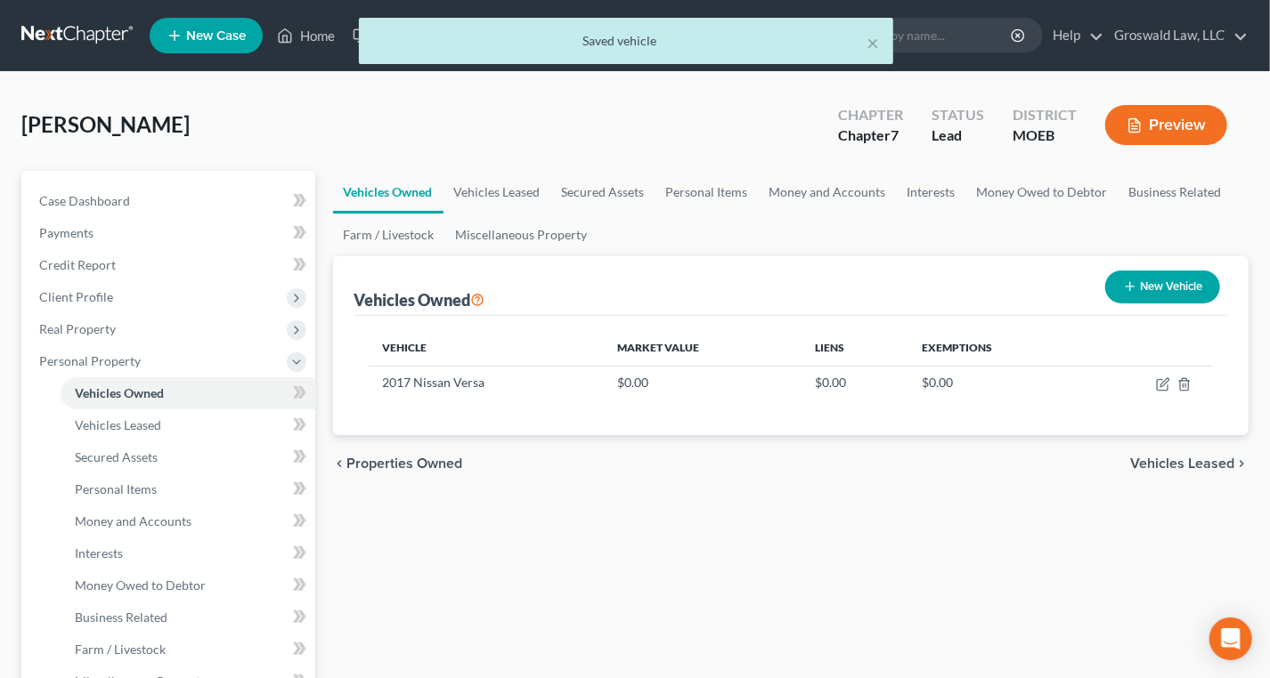
click at [1159, 285] on button "New Vehicle" at bounding box center [1162, 287] width 115 height 33
select select "0"
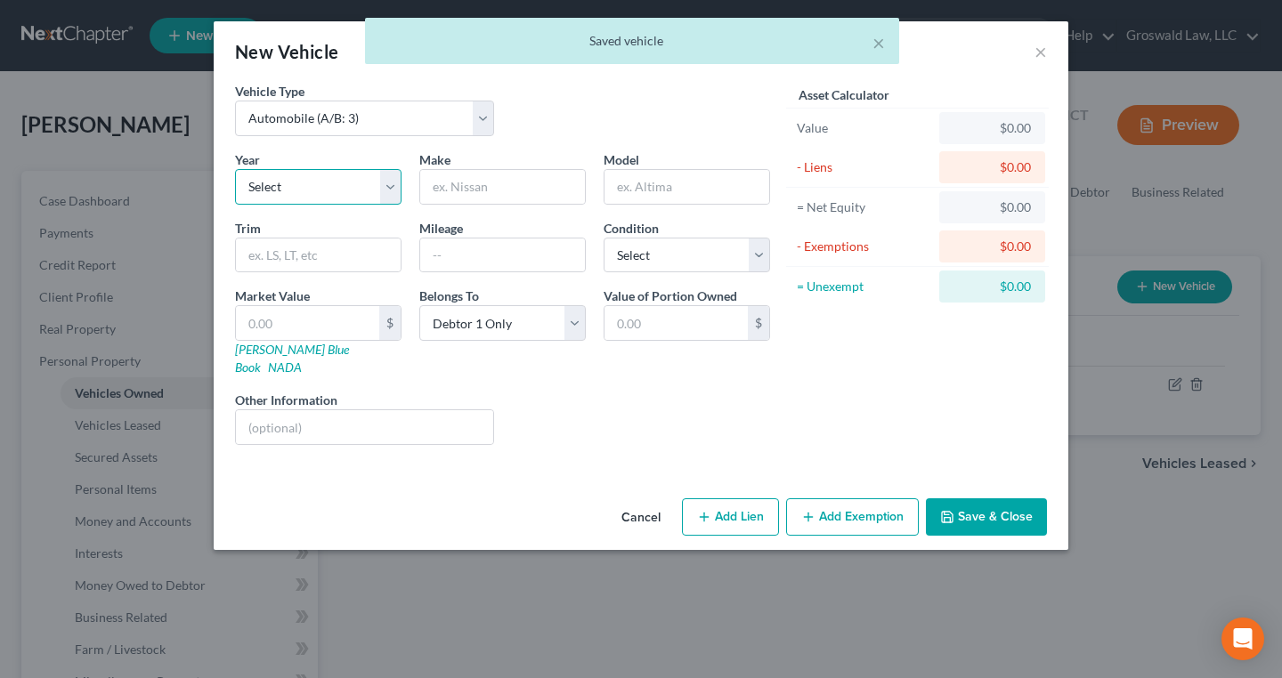
click at [347, 183] on select "Select 2026 2025 2024 2023 2022 2021 2020 2019 2018 2017 2016 2015 2014 2013 20…" at bounding box center [318, 187] width 166 height 36
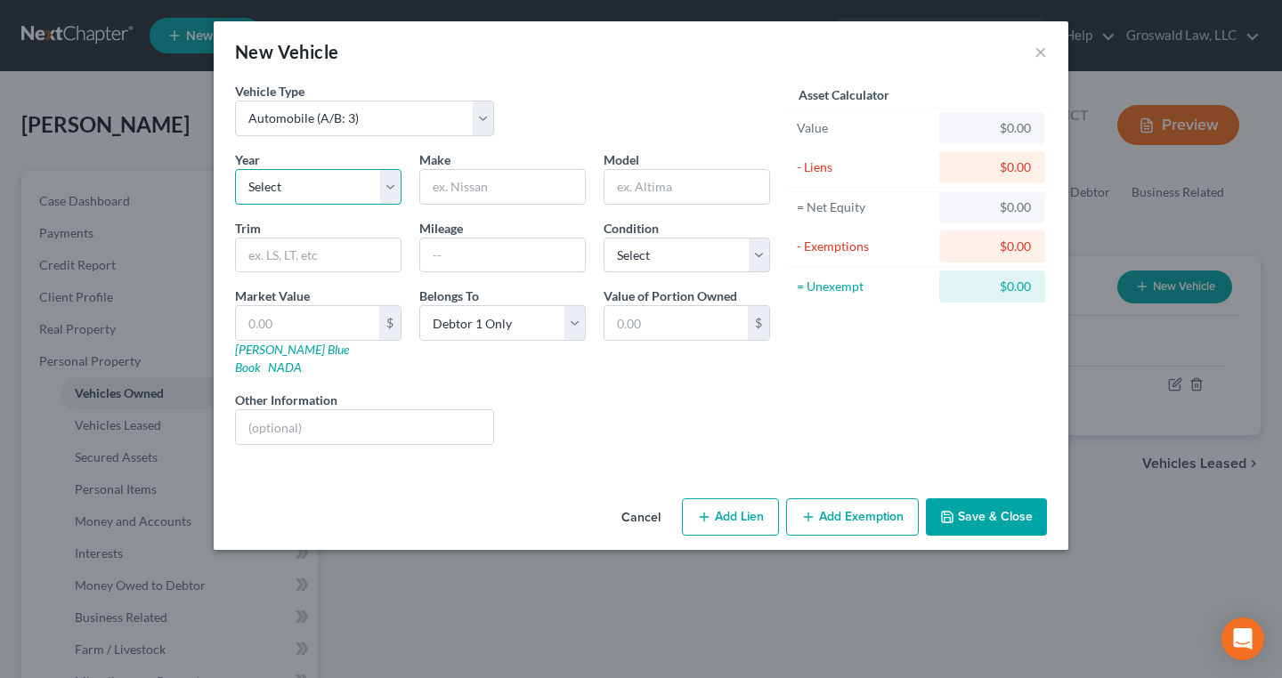
select select "7"
click at [235, 169] on select "Select 2026 2025 2024 2023 2022 2021 2020 2019 2018 2017 2016 2015 2014 2013 20…" at bounding box center [318, 187] width 166 height 36
click at [467, 191] on input "text" at bounding box center [502, 187] width 165 height 34
type input "Ford"
type input "Edge"
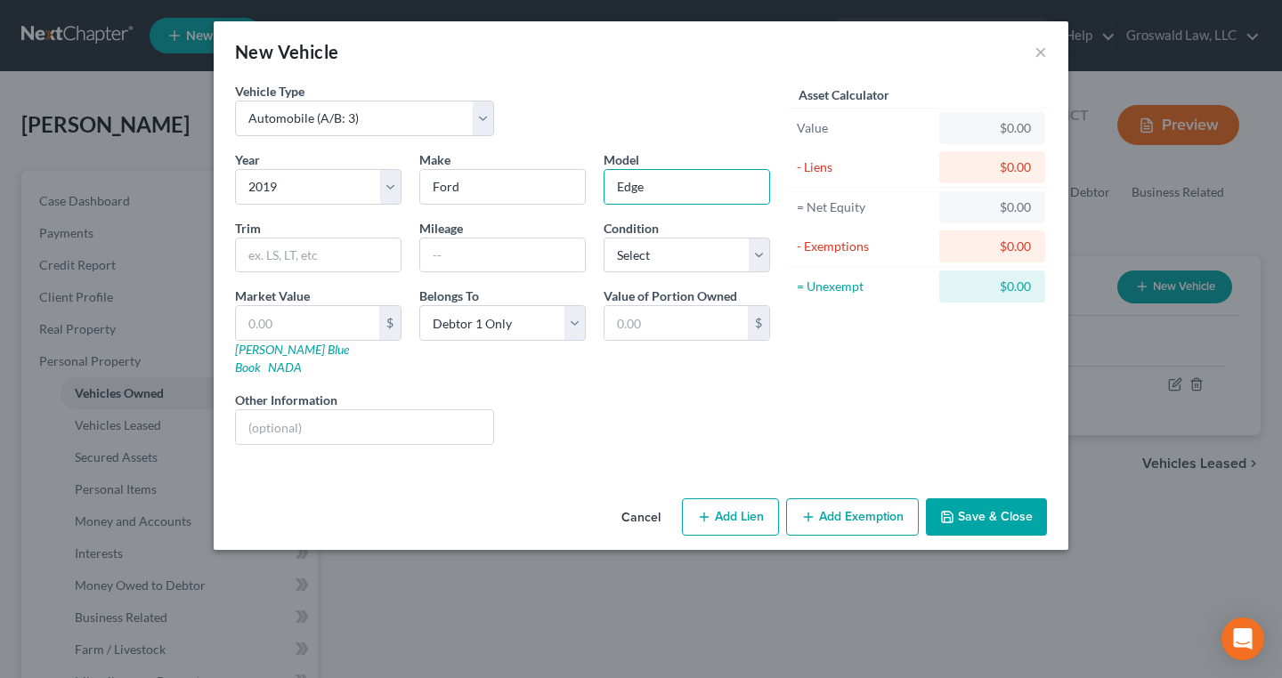
click at [720, 519] on div "Cancel Add Lien Add Lease Add Exemption Save & Close" at bounding box center [641, 520] width 855 height 59
click at [725, 507] on button "Add Lien" at bounding box center [730, 517] width 97 height 37
select select "0"
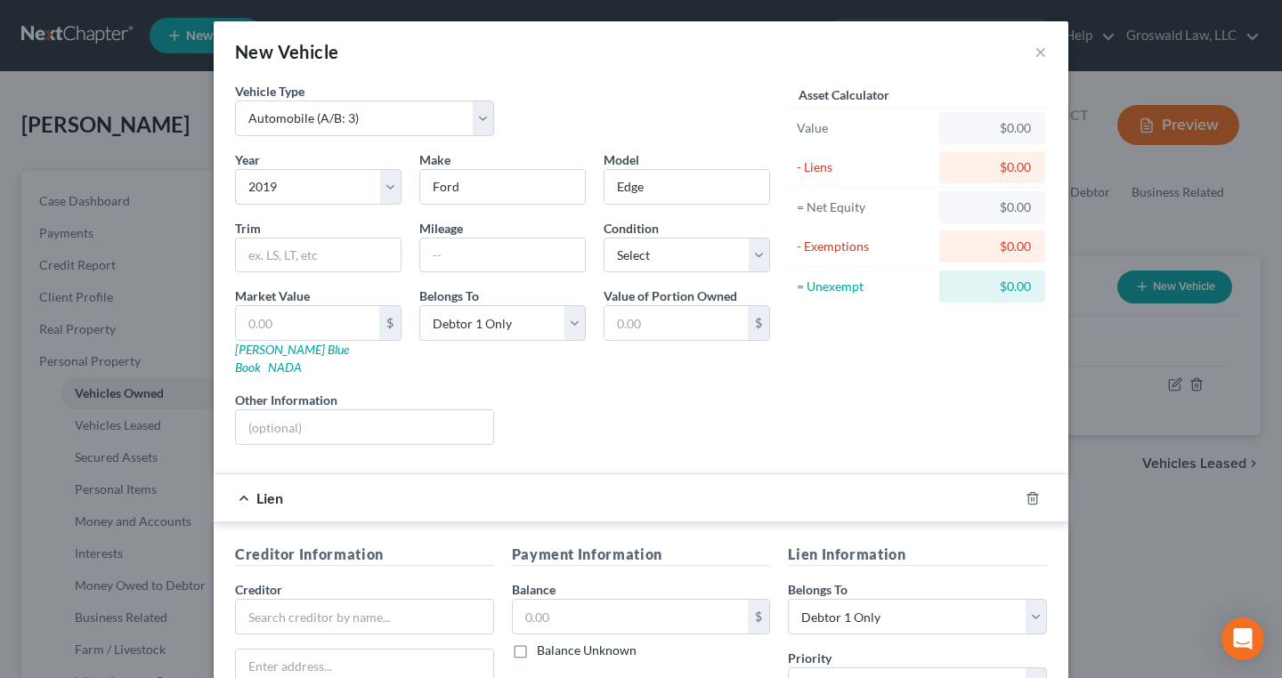
click at [311, 580] on div "Creditor *" at bounding box center [364, 607] width 259 height 54
click at [352, 597] on input "text" at bounding box center [364, 617] width 259 height 36
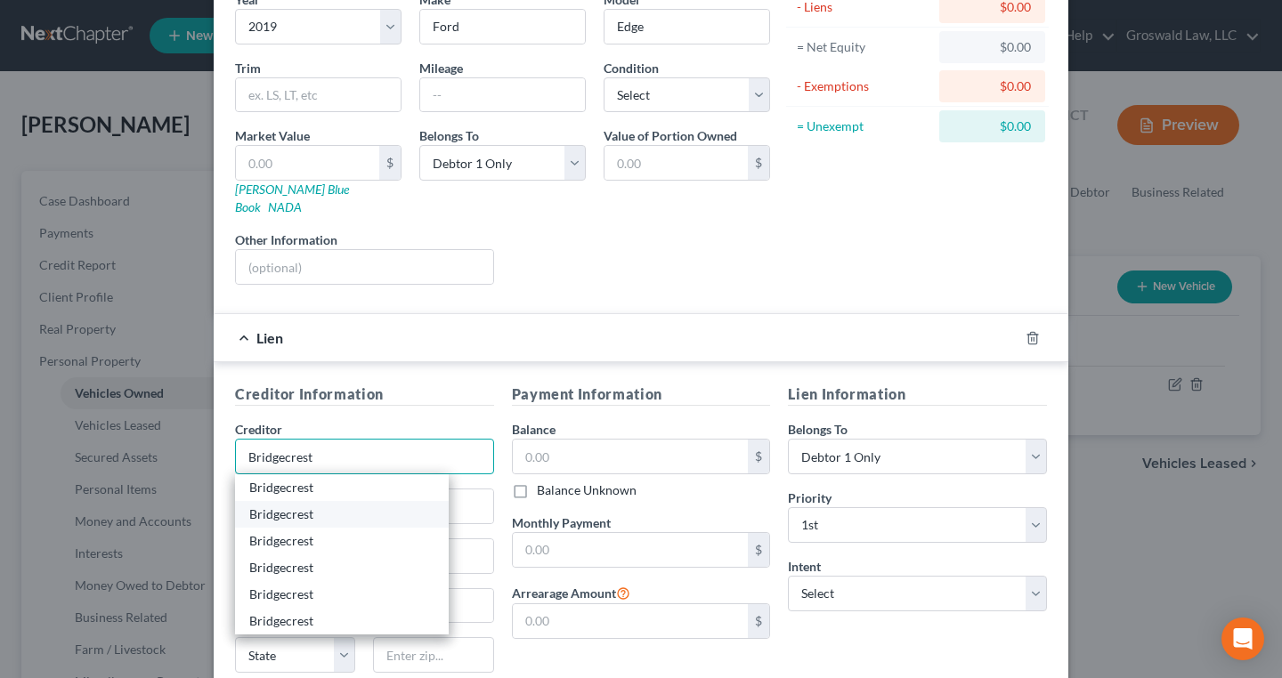
scroll to position [161, 0]
type input "Bridgecrest"
click at [283, 478] on div "Bridgecrest" at bounding box center [341, 487] width 185 height 18
type input "7300 East Hampton Avenue"
type input "Suite 100"
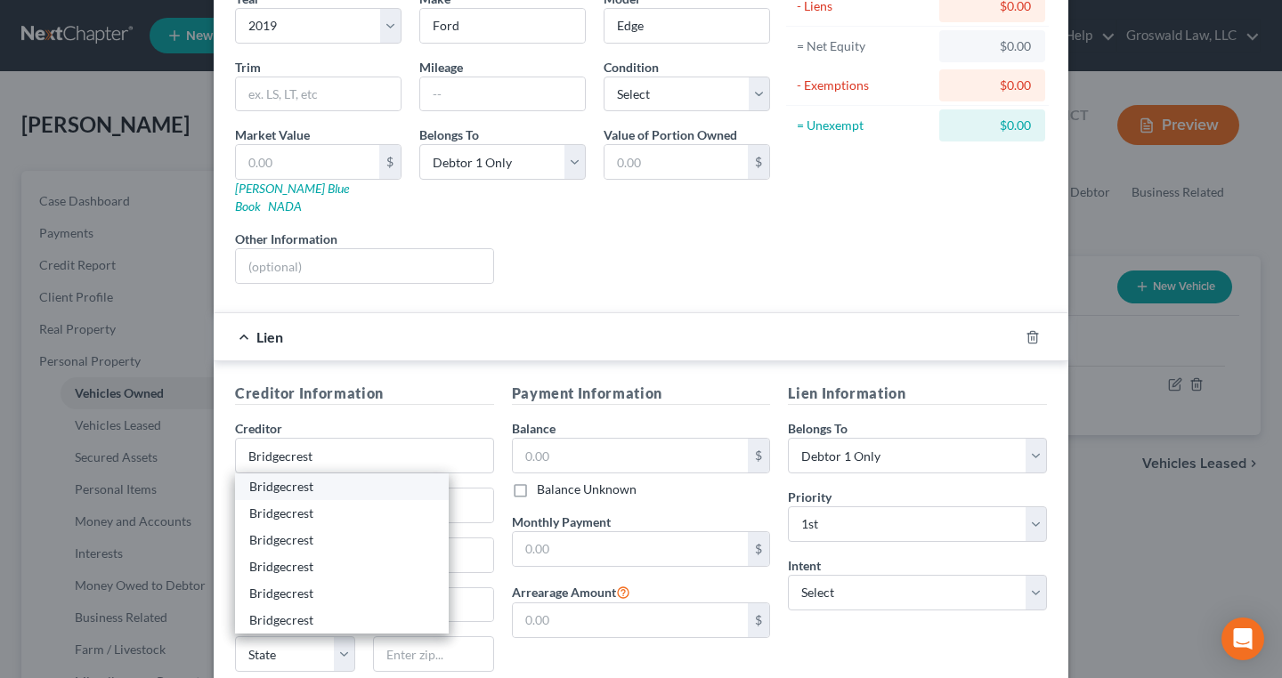
type input "85209"
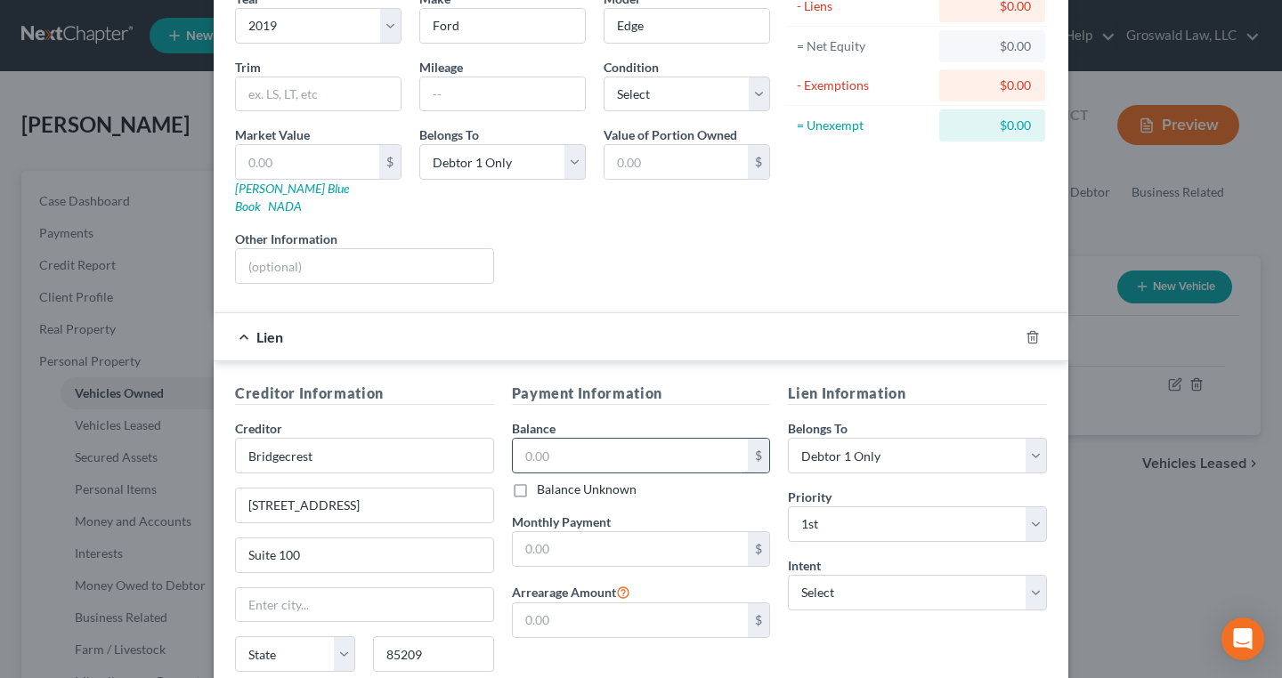
click at [561, 439] on input "text" at bounding box center [631, 456] width 236 height 34
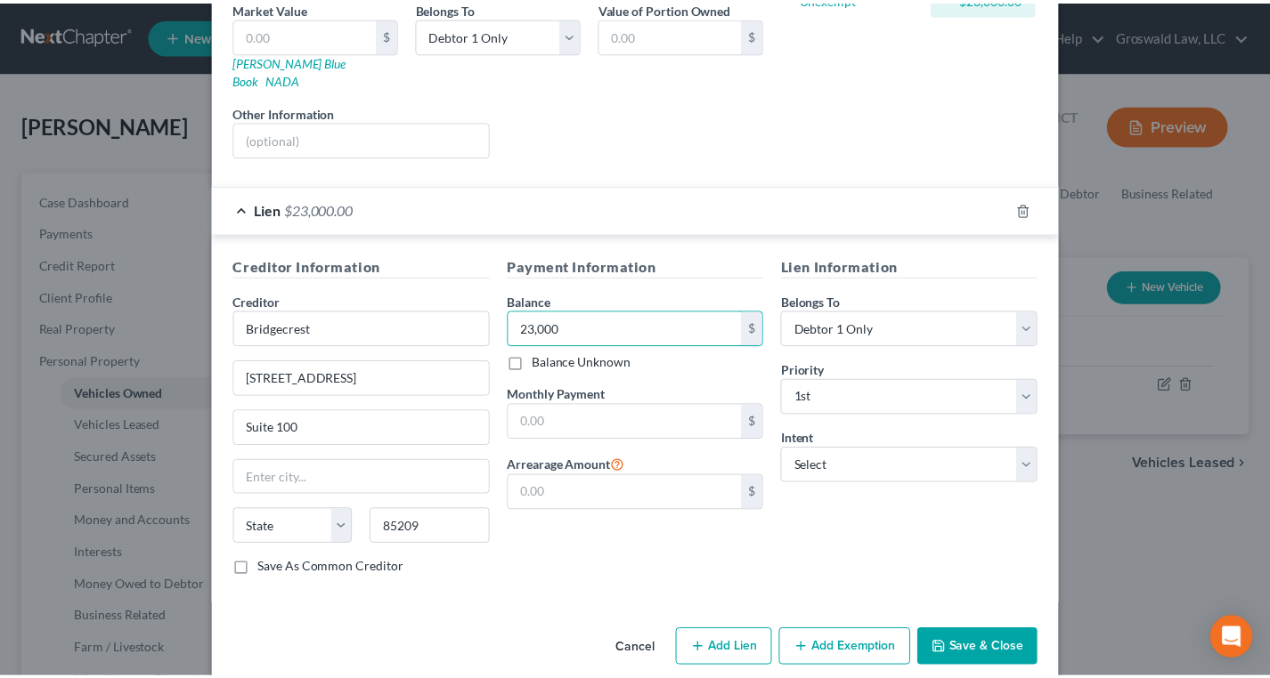
scroll to position [294, 0]
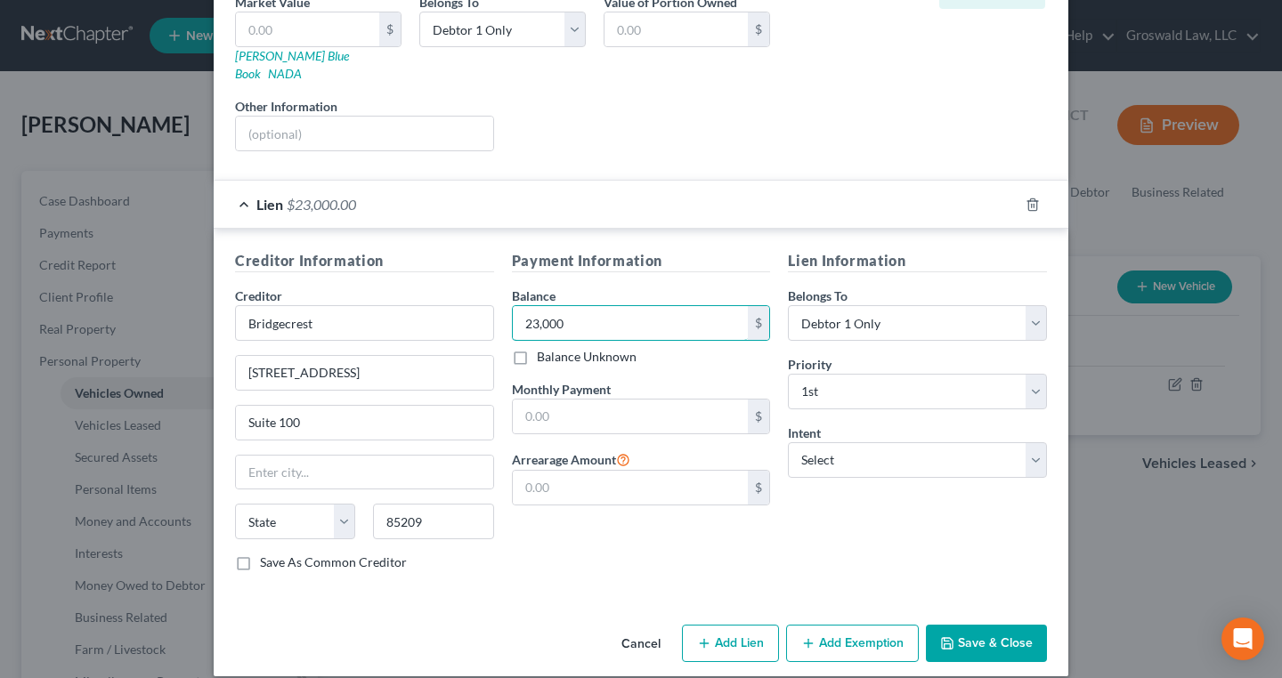
type input "23,000"
click at [955, 597] on button "Save & Close" at bounding box center [986, 643] width 121 height 37
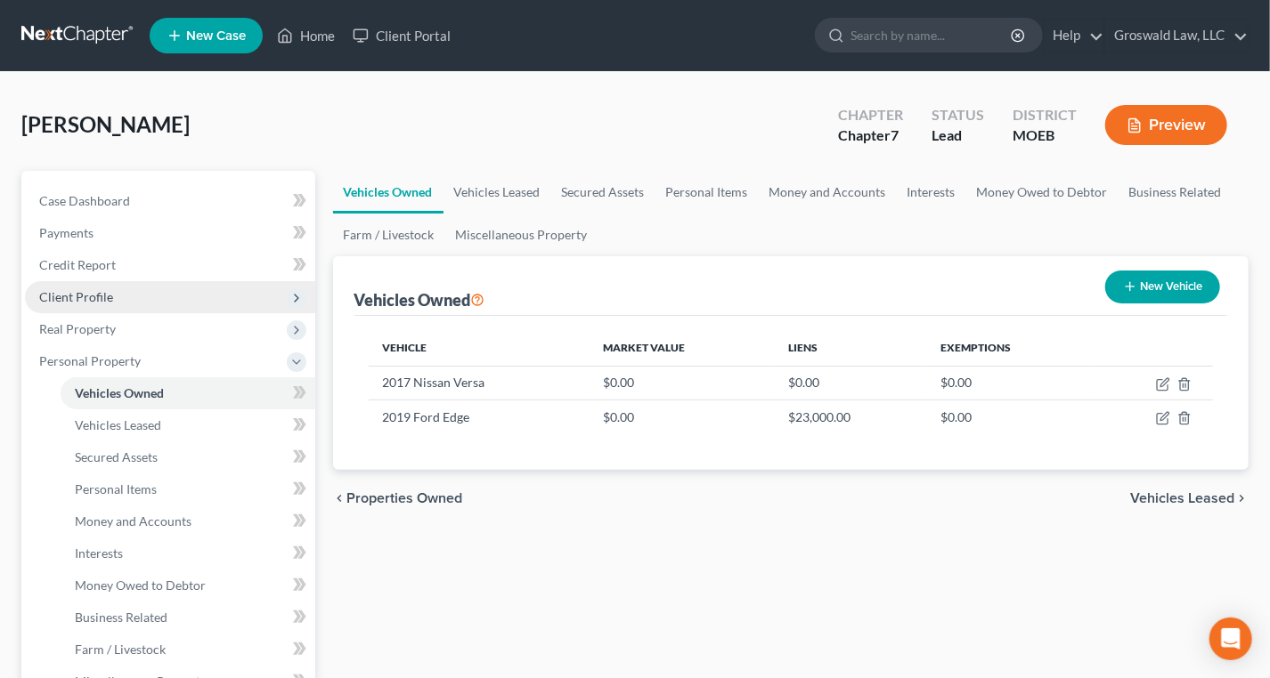
click at [93, 290] on span "Client Profile" at bounding box center [76, 296] width 74 height 15
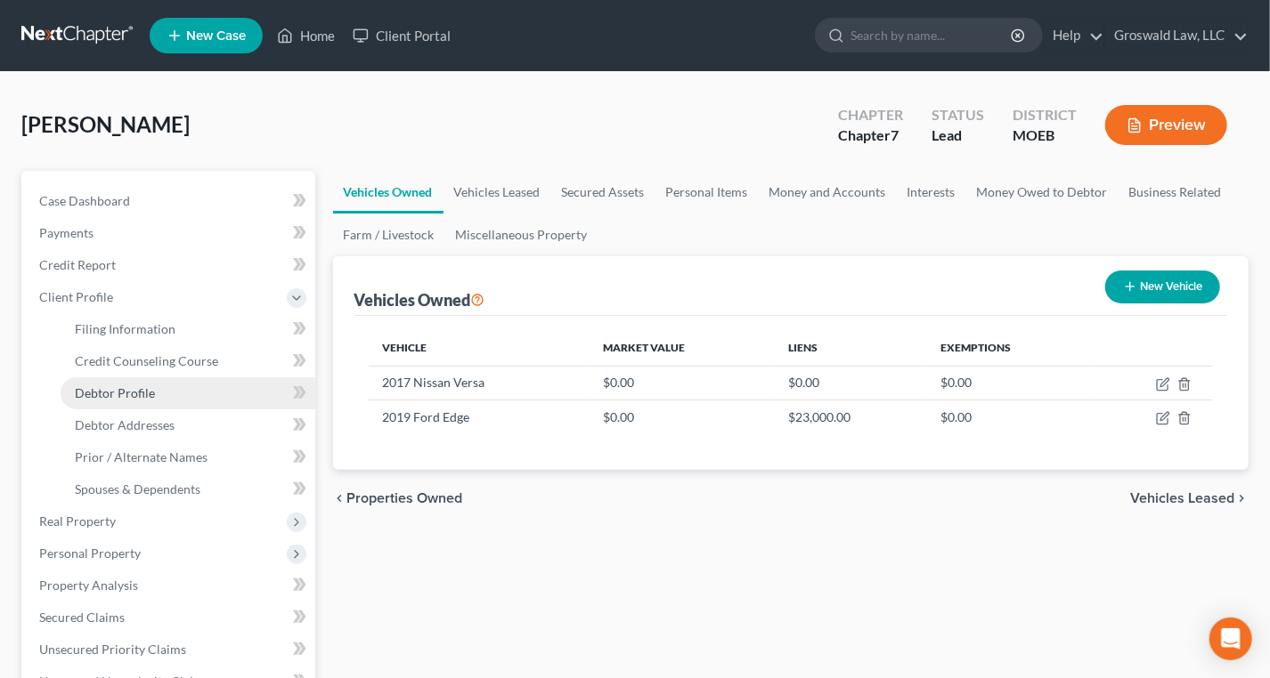
click at [116, 392] on span "Debtor Profile" at bounding box center [115, 392] width 80 height 15
select select "0"
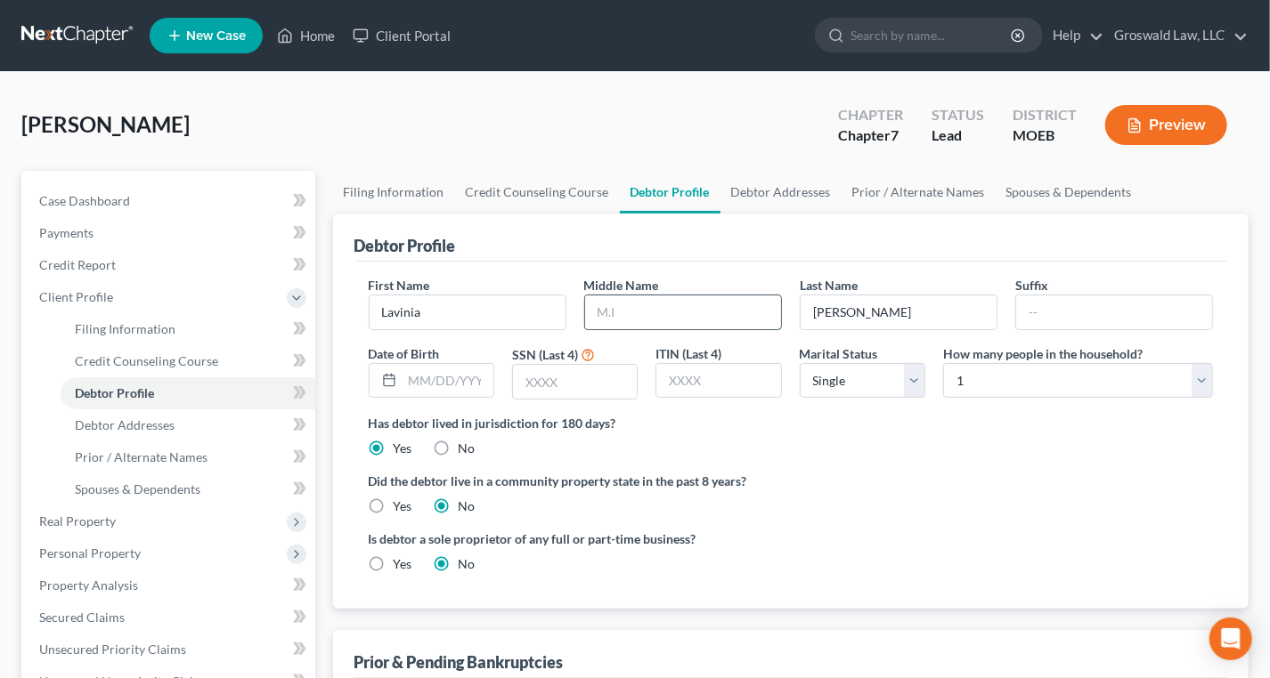
click at [710, 304] on input "text" at bounding box center [683, 313] width 196 height 34
type input "D"
type input "Danielle"
type input "06/12/1978"
type input "5529"
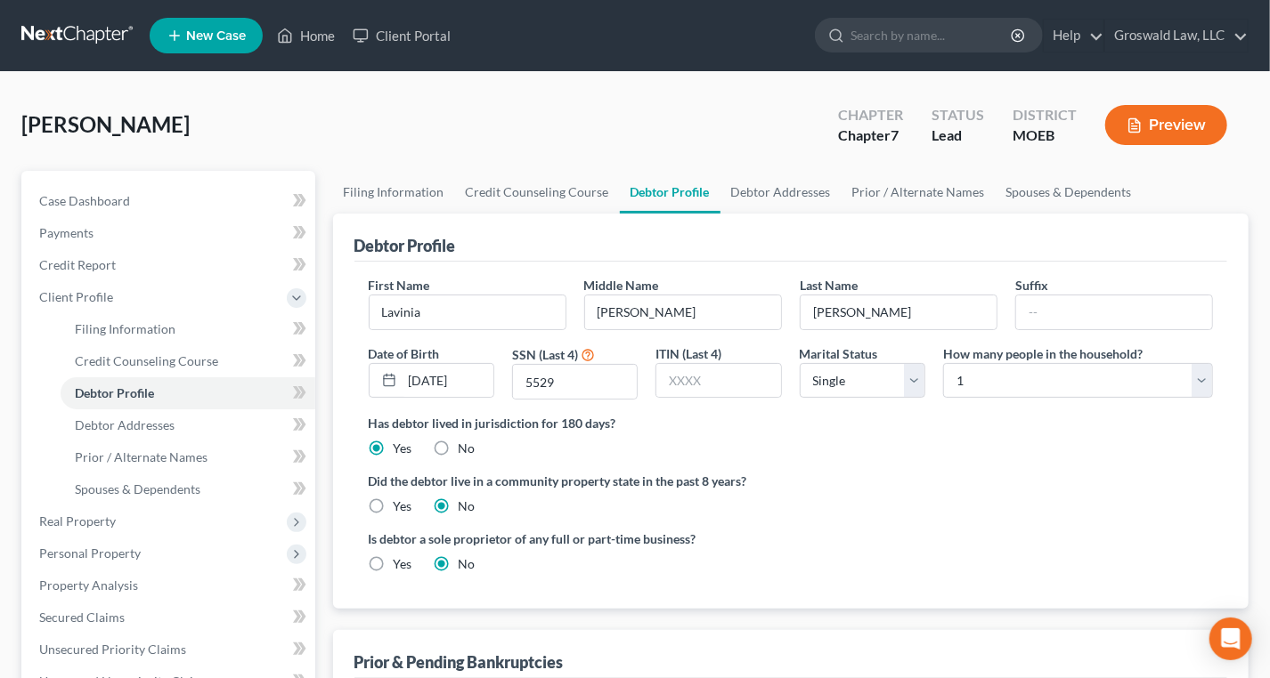
drag, startPoint x: 806, startPoint y: 475, endPoint x: 806, endPoint y: 451, distance: 24.0
click at [807, 475] on label "Did the debtor live in a community property state in the past 8 years?" at bounding box center [791, 481] width 845 height 19
click at [745, 185] on link "Debtor Addresses" at bounding box center [780, 192] width 121 height 43
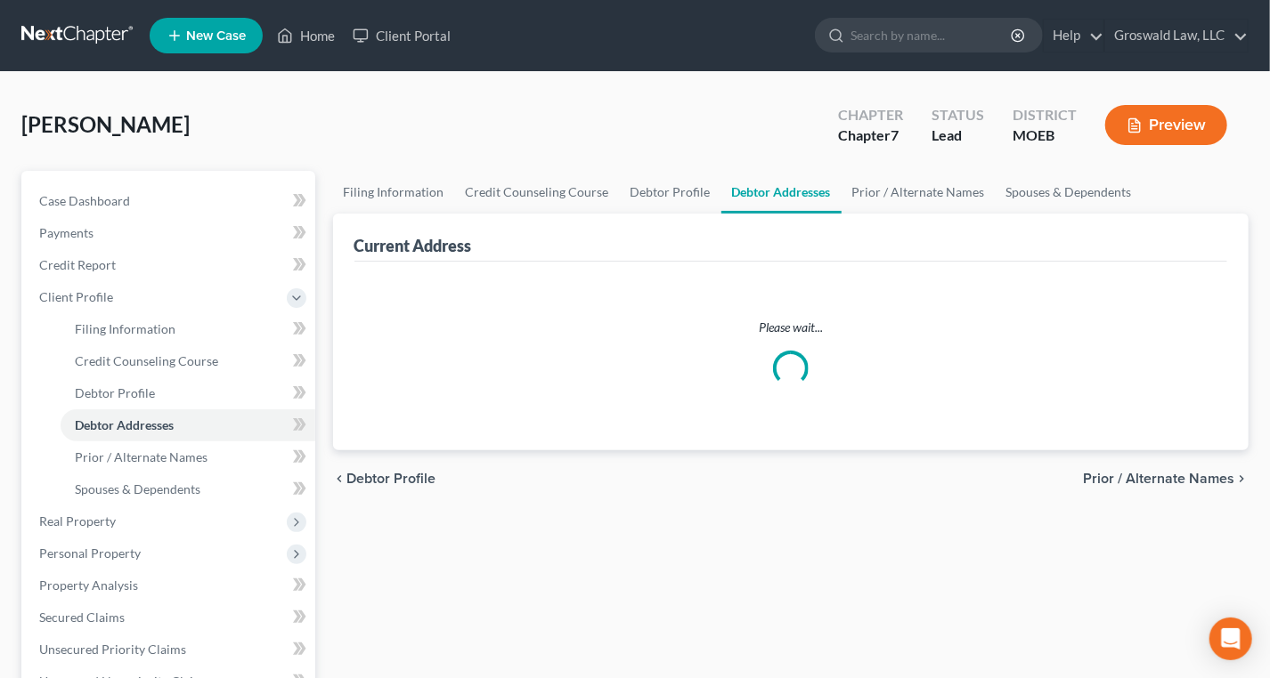
select select "0"
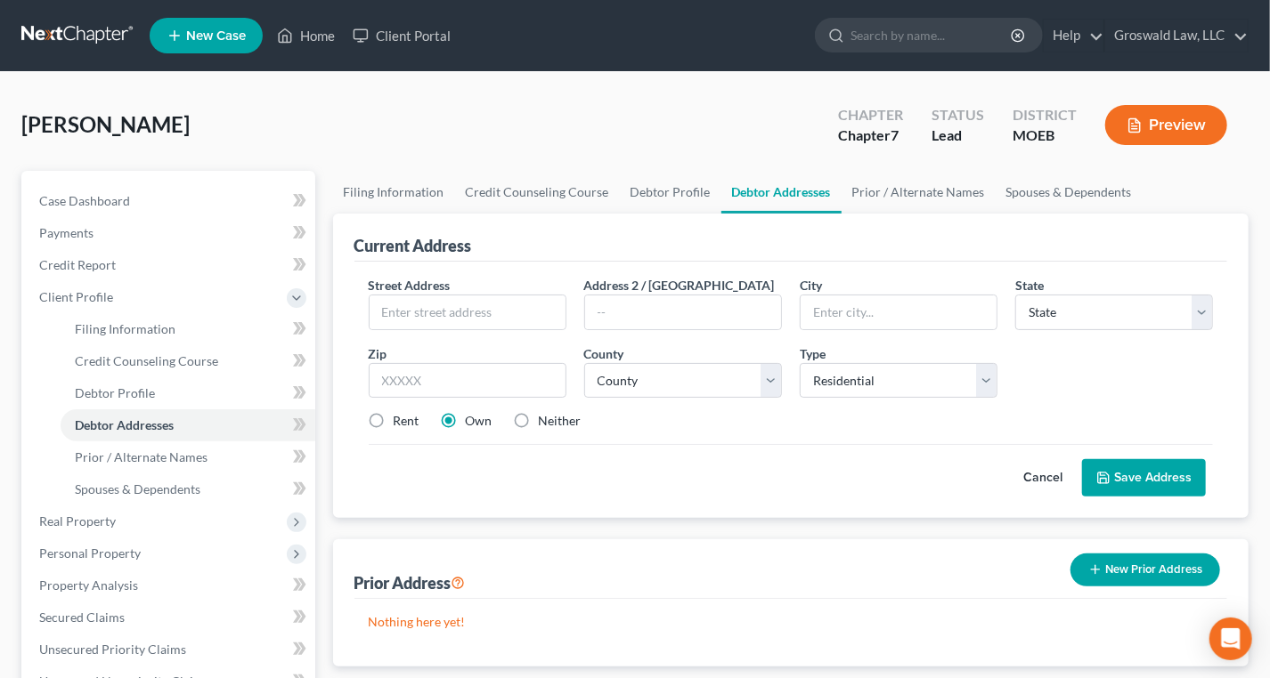
drag, startPoint x: 520, startPoint y: 418, endPoint x: 515, endPoint y: 394, distance: 23.8
click at [539, 418] on label "Neither" at bounding box center [560, 421] width 43 height 18
click at [546, 418] on input "Neither" at bounding box center [552, 418] width 12 height 12
radio input "true"
click at [479, 303] on input "text" at bounding box center [467, 313] width 196 height 34
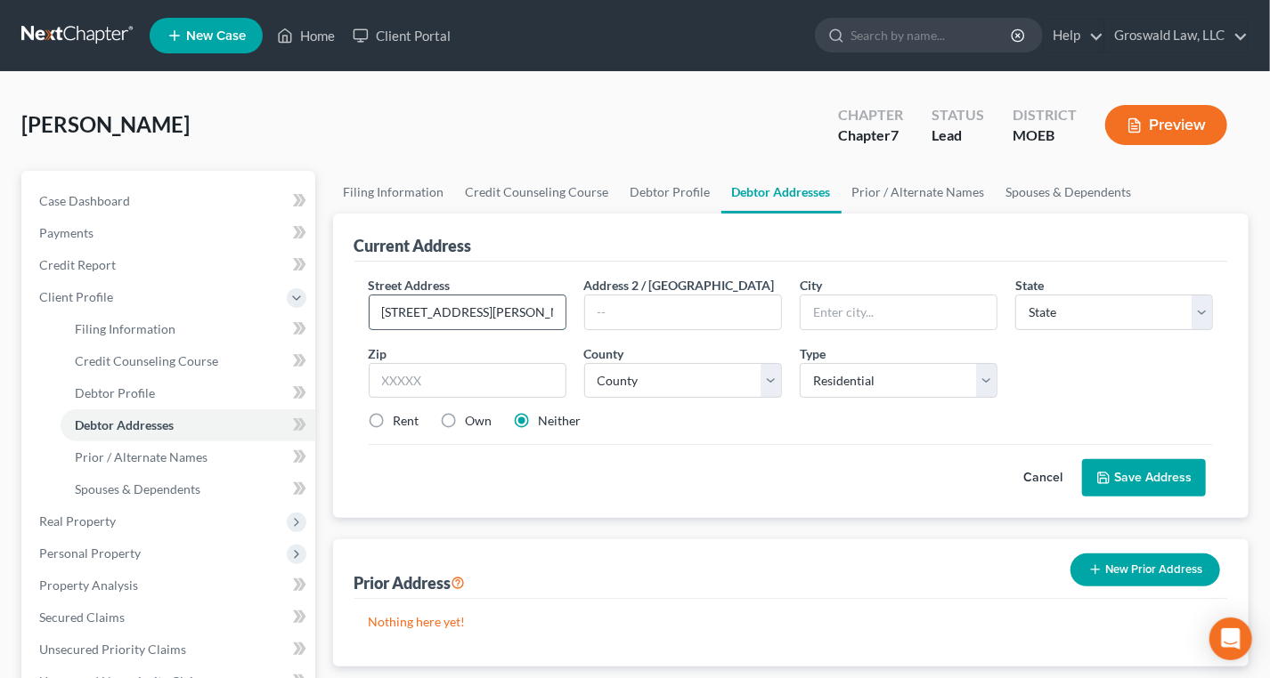
type input "10512 Earl Drive"
type input "63136"
type input "Saint Louis"
select select "26"
select select "100"
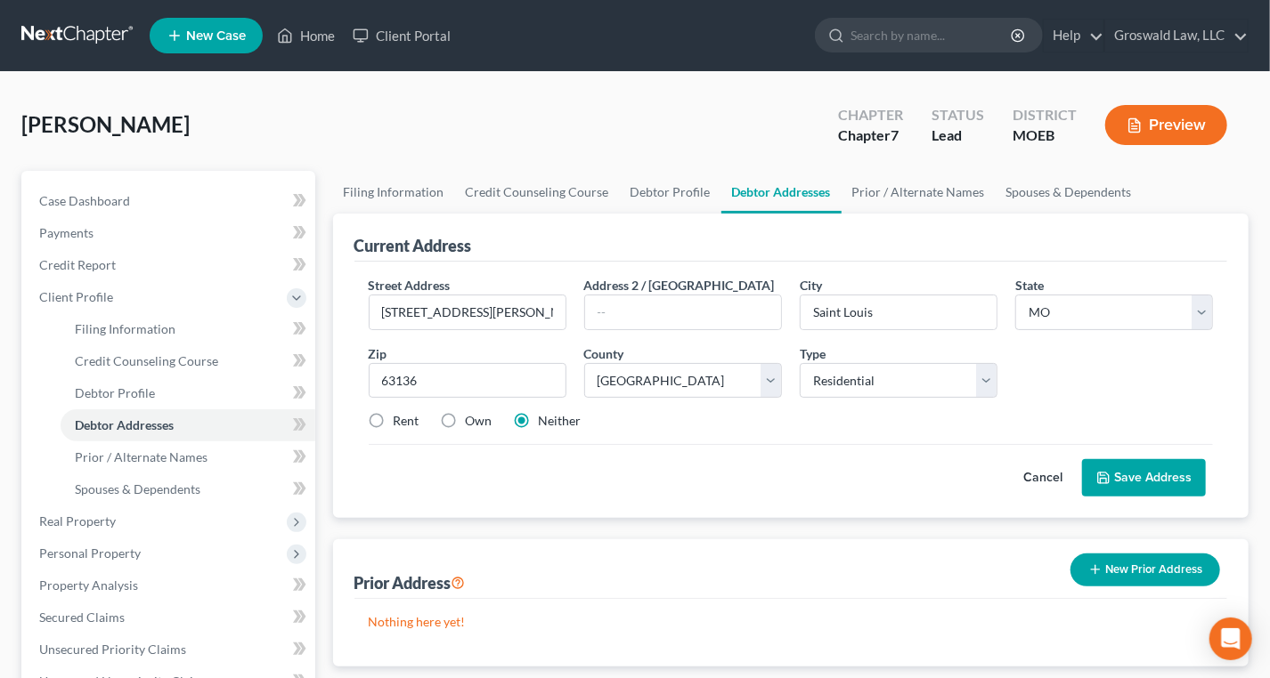
click at [394, 418] on label "Rent" at bounding box center [407, 421] width 26 height 18
click at [401, 418] on input "Rent" at bounding box center [407, 418] width 12 height 12
radio input "true"
click at [1180, 470] on button "Save Address" at bounding box center [1144, 477] width 124 height 37
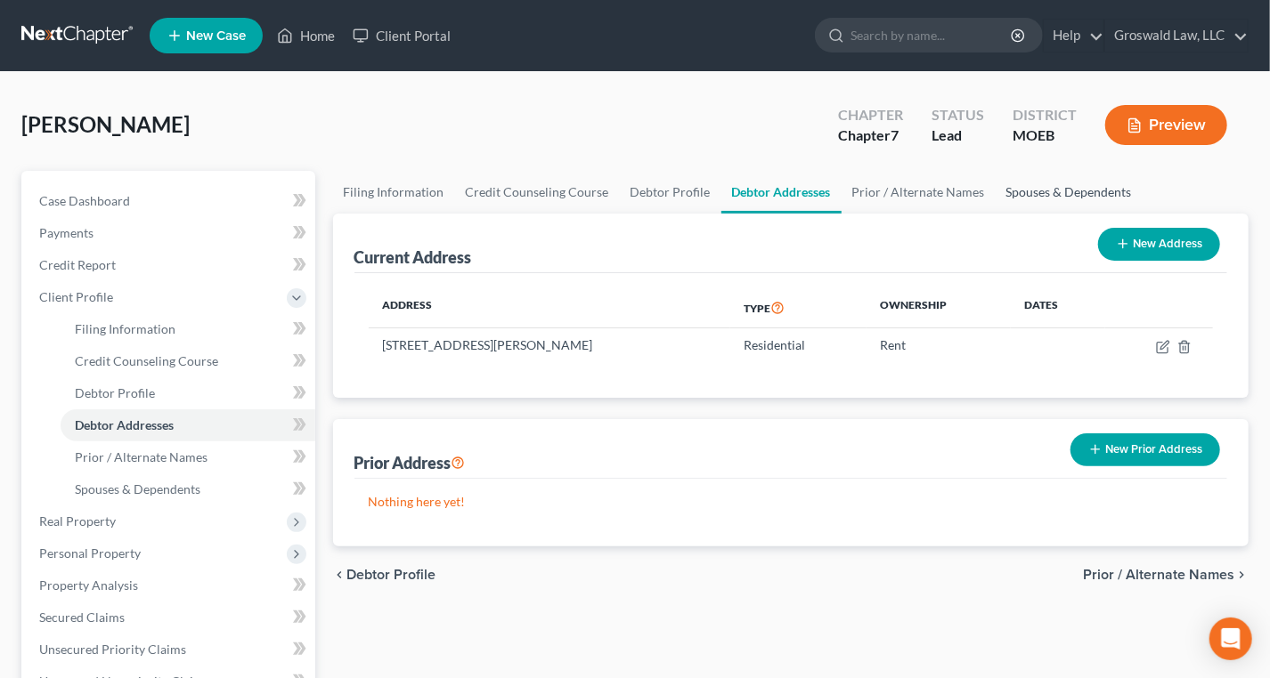
click at [1095, 194] on link "Spouses & Dependents" at bounding box center [1068, 192] width 147 height 43
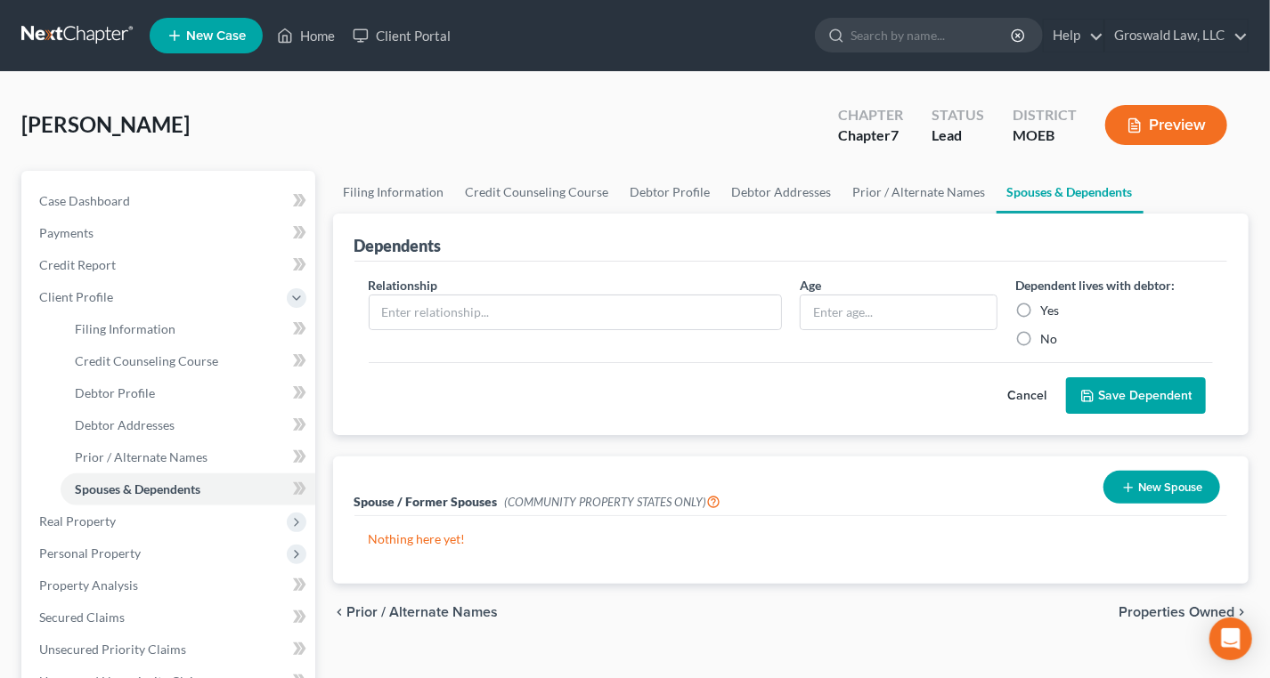
click at [507, 291] on div "Relationship *" at bounding box center [575, 312] width 431 height 72
click at [502, 312] on input "text" at bounding box center [574, 313] width 411 height 34
type input "child"
type input "19"
click at [1040, 309] on label "Yes" at bounding box center [1049, 311] width 19 height 18
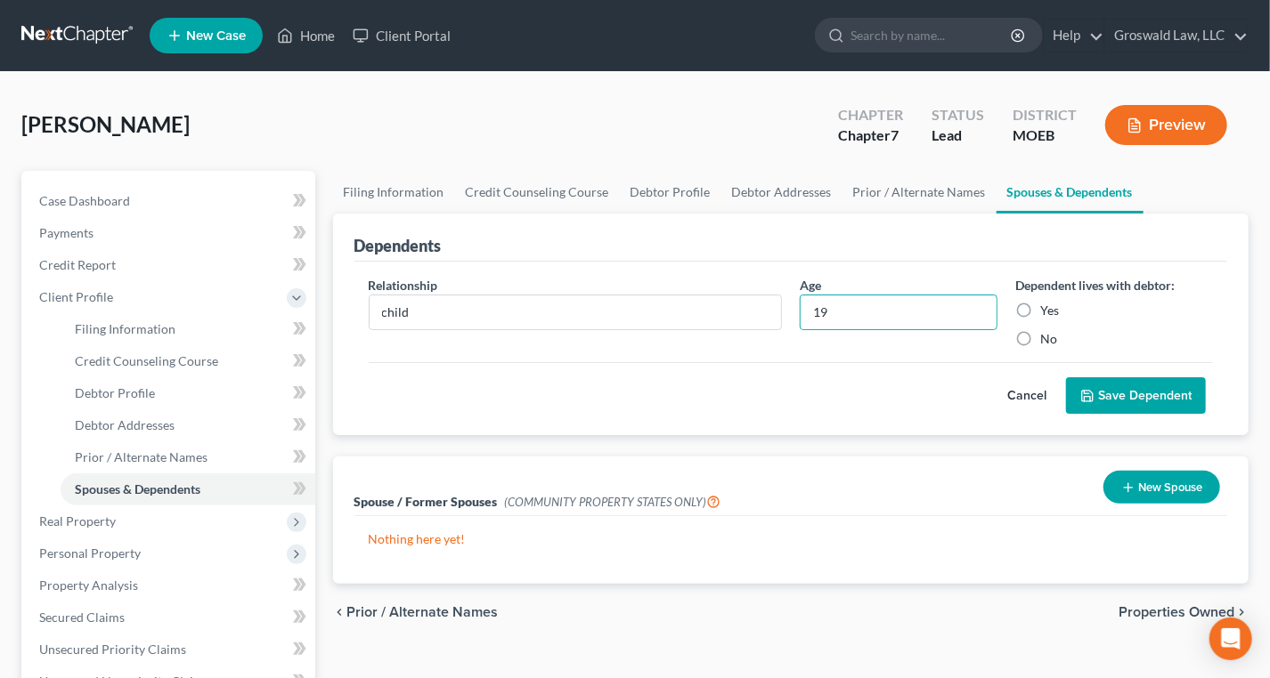
click at [1047, 309] on input "Yes" at bounding box center [1053, 308] width 12 height 12
radio input "true"
click at [1150, 395] on button "Save Dependent" at bounding box center [1136, 395] width 140 height 37
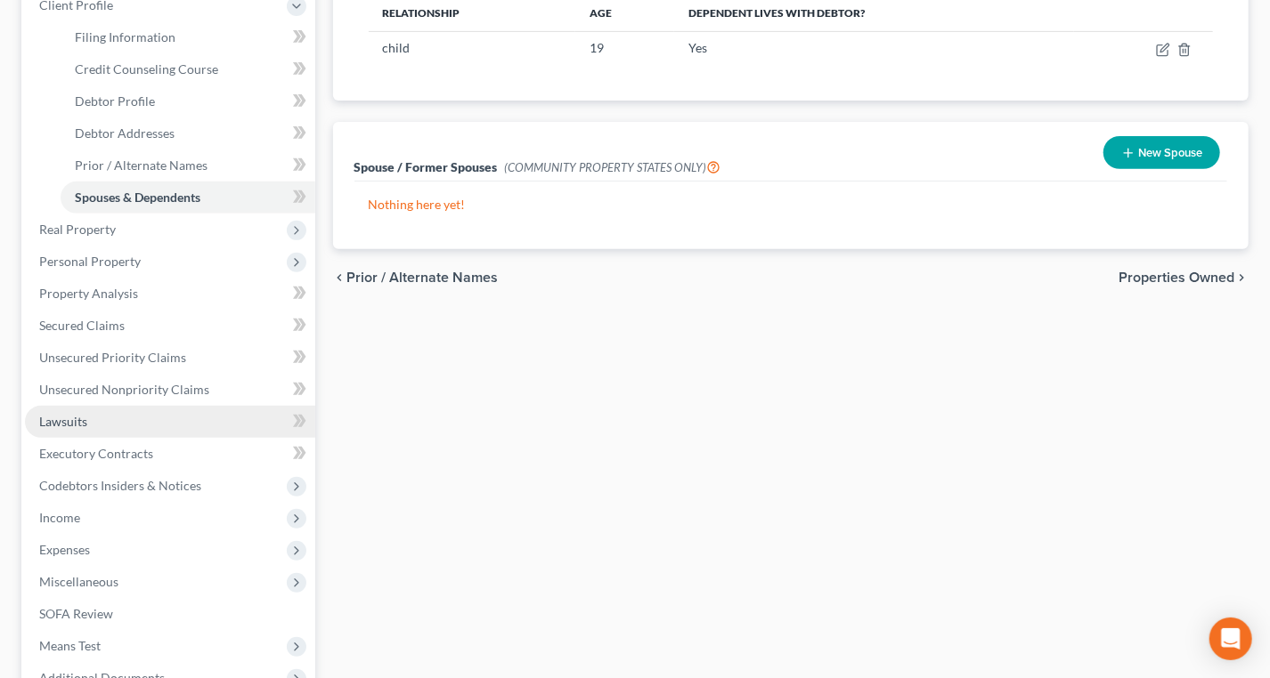
scroll to position [323, 0]
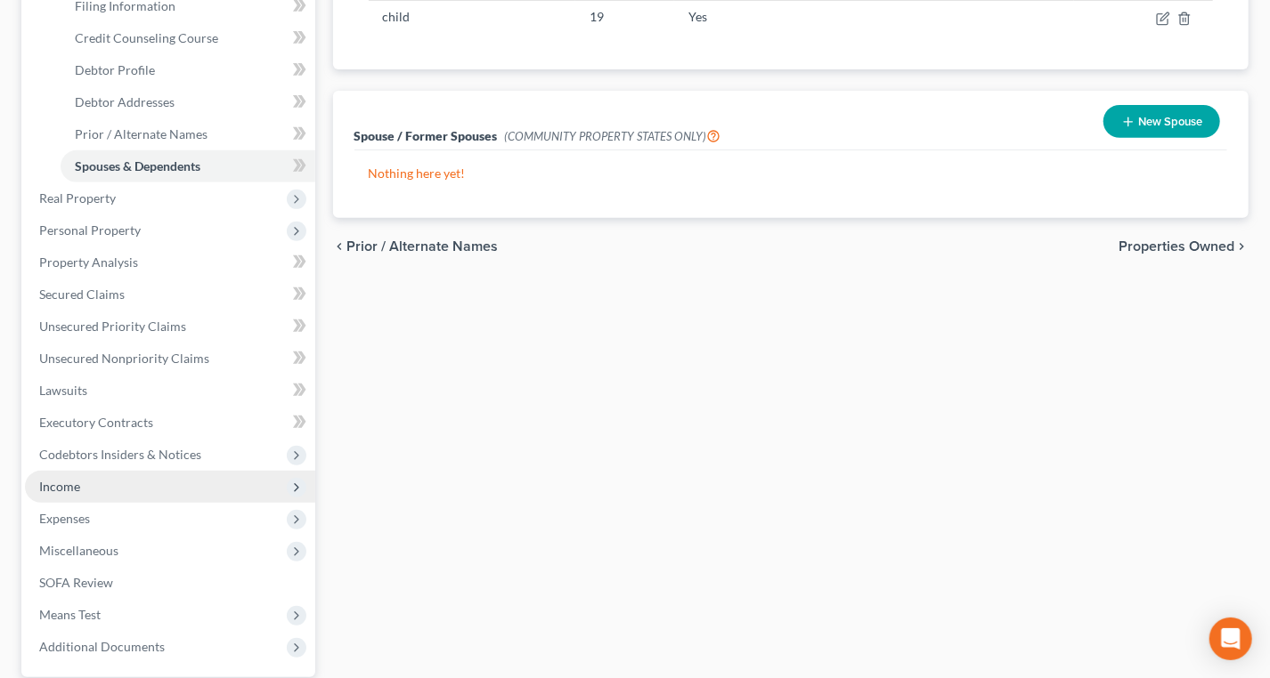
click at [95, 489] on span "Income" at bounding box center [170, 487] width 290 height 32
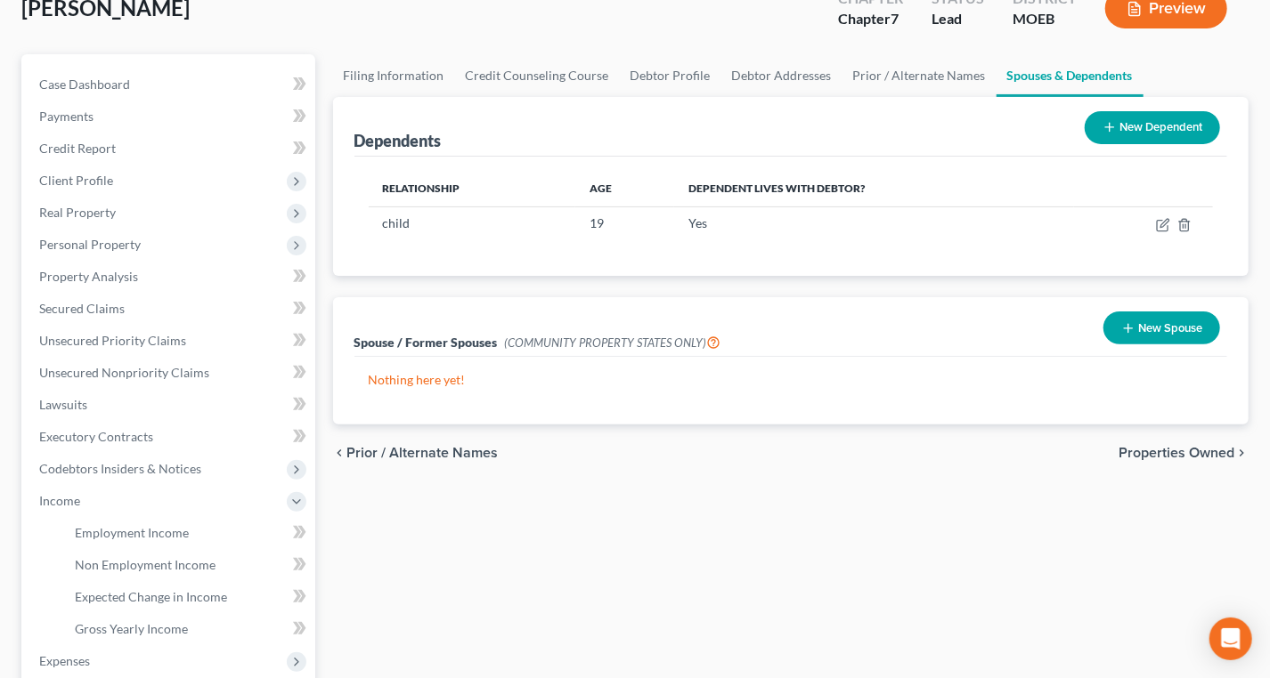
scroll to position [102, 0]
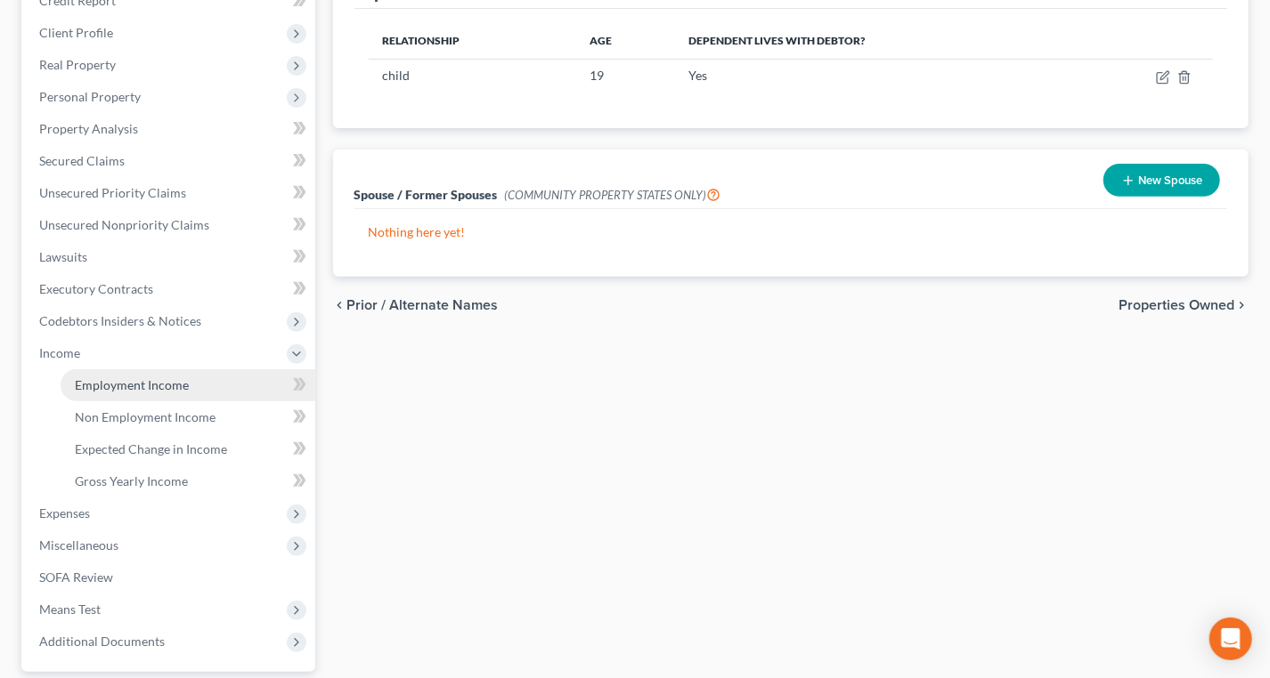
click at [158, 384] on span "Employment Income" at bounding box center [132, 384] width 114 height 15
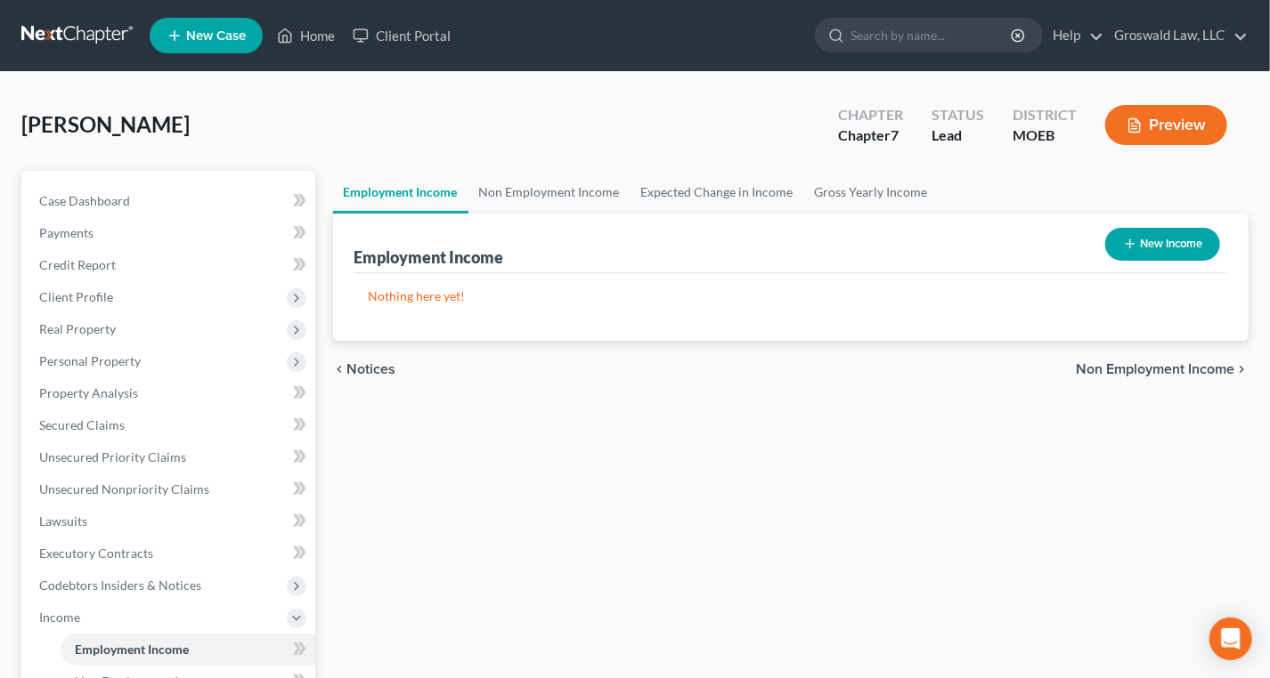
click at [1195, 237] on button "New Income" at bounding box center [1162, 244] width 115 height 33
select select "0"
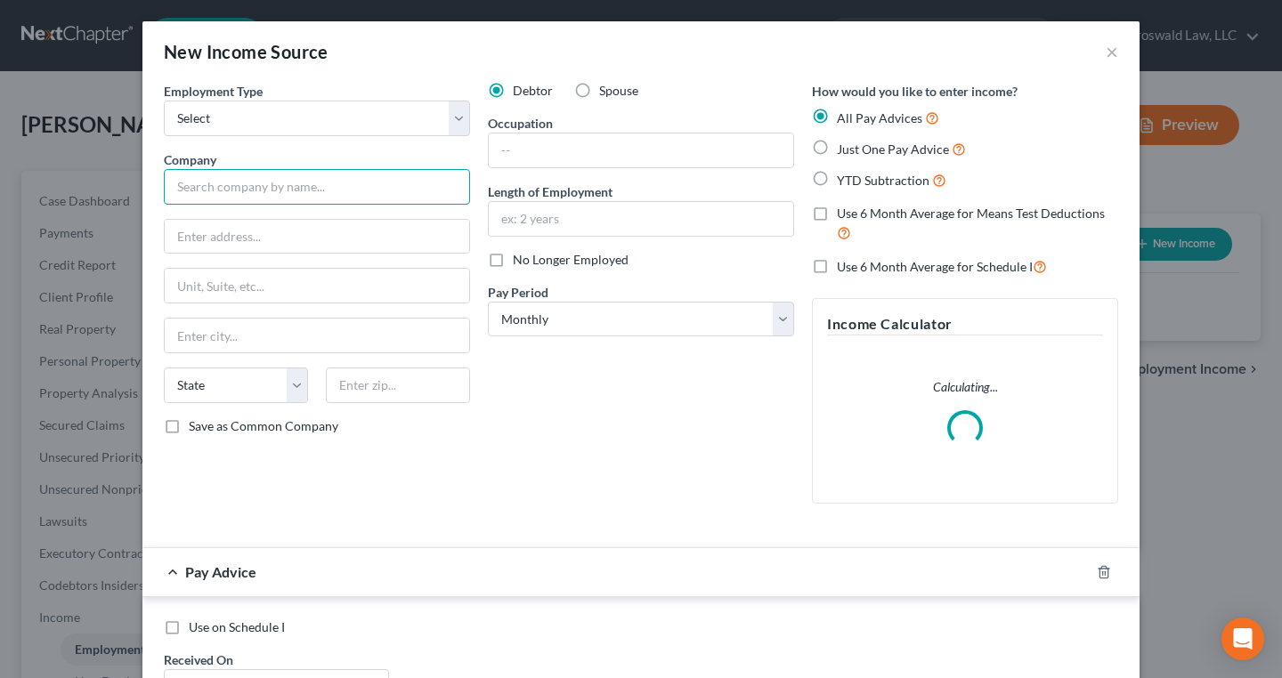
click at [299, 177] on input "text" at bounding box center [317, 187] width 306 height 36
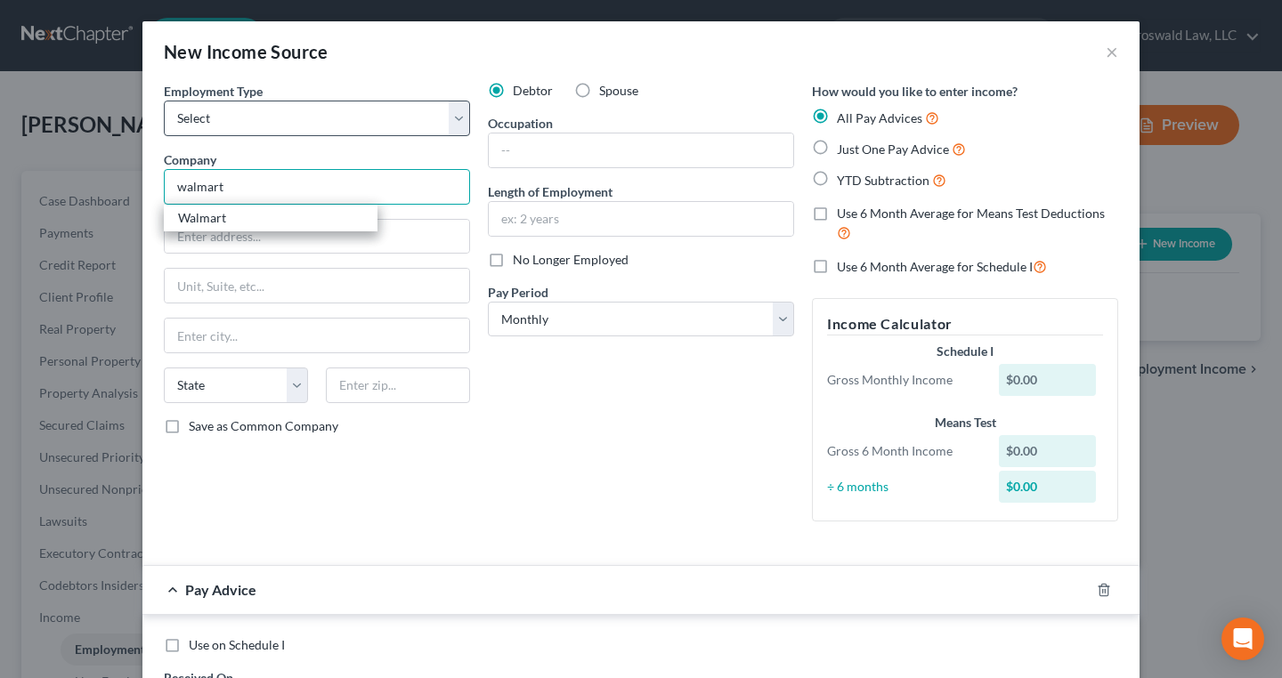
type input "walmart"
click at [304, 125] on select "Select Full or Part Time Employment Self Employment" at bounding box center [317, 119] width 306 height 36
select select "0"
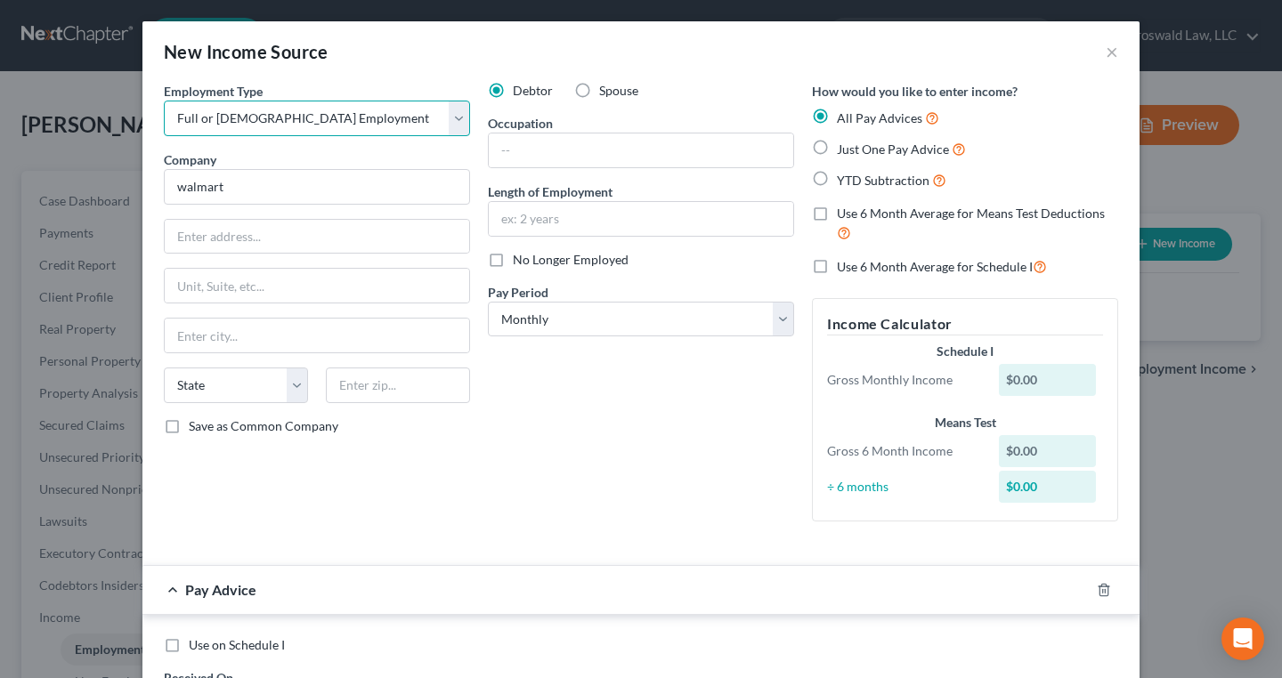
click at [164, 101] on select "Select Full or Part Time Employment Self Employment" at bounding box center [317, 119] width 306 height 36
drag, startPoint x: 260, startPoint y: 183, endPoint x: -46, endPoint y: 193, distance: 306.4
click at [0, 193] on html "Home New Case Client Portal Groswald Law, LLC maxwell@groswald.com My Account S…" at bounding box center [641, 553] width 1282 height 1107
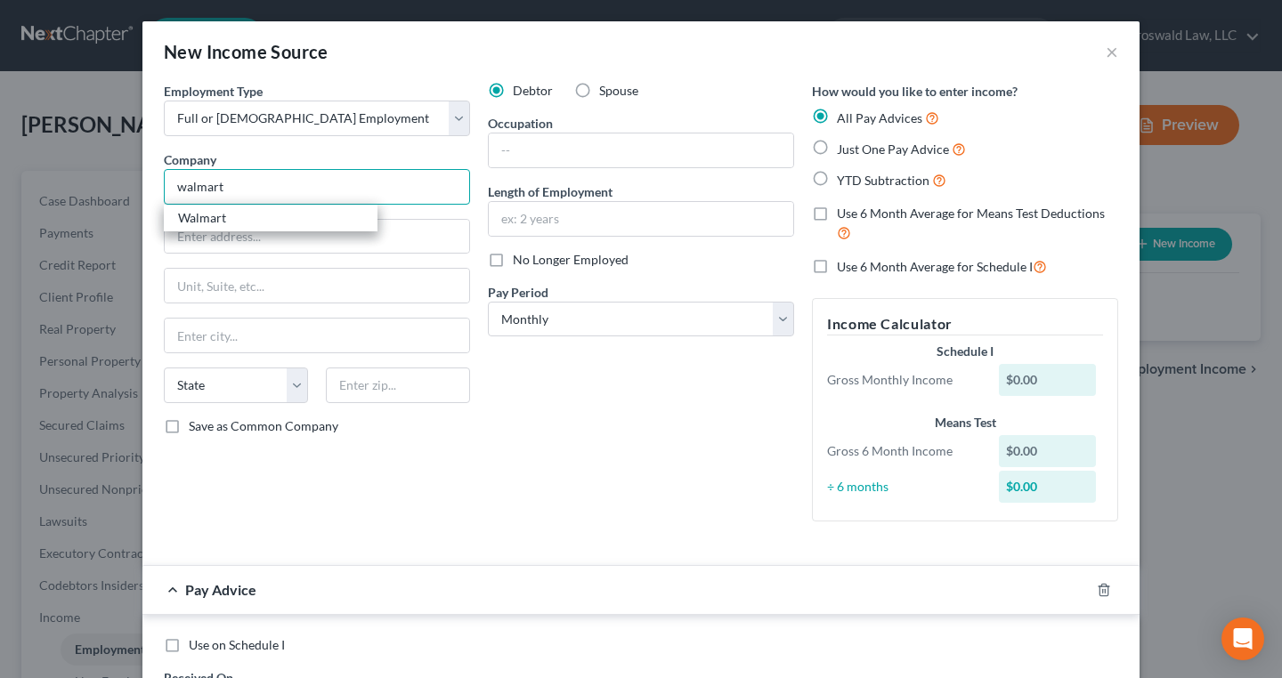
type input "Walmart"
type input "702 S.W. 8th Street"
type input "Bentonville"
select select "2"
type input "72716"
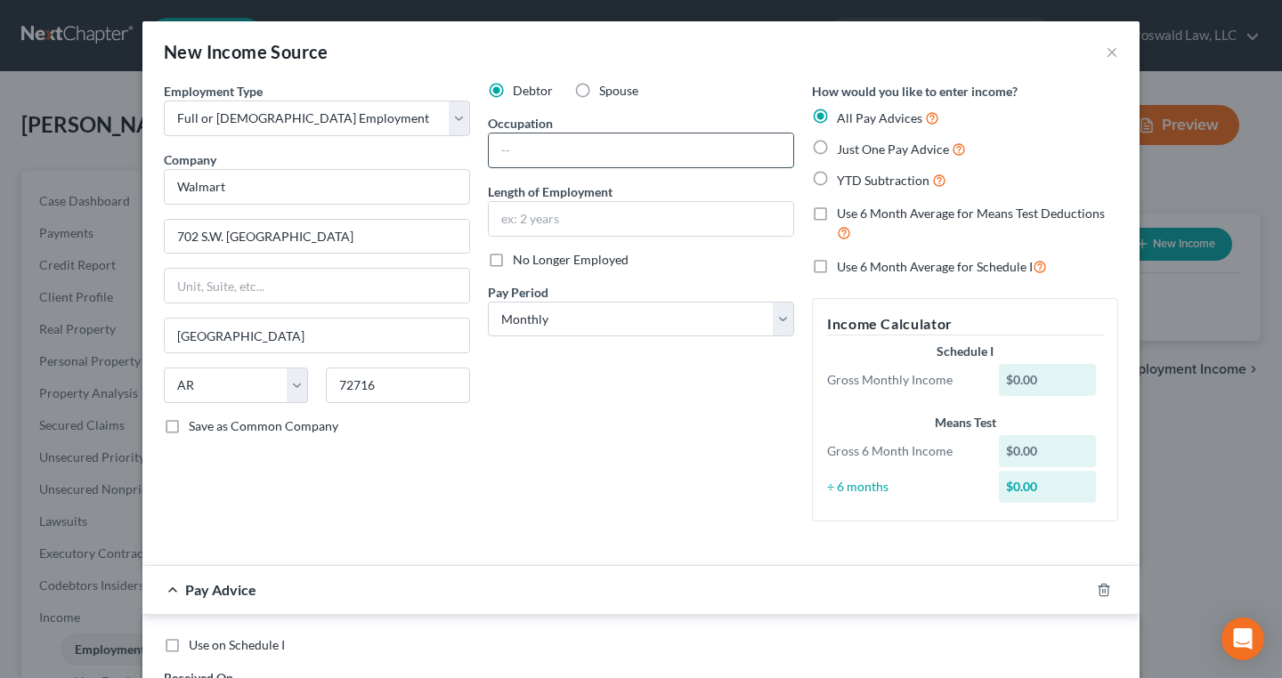
click at [548, 158] on input "text" at bounding box center [641, 151] width 304 height 34
type input "Customer Service"
click at [564, 213] on input "text" at bounding box center [641, 219] width 304 height 34
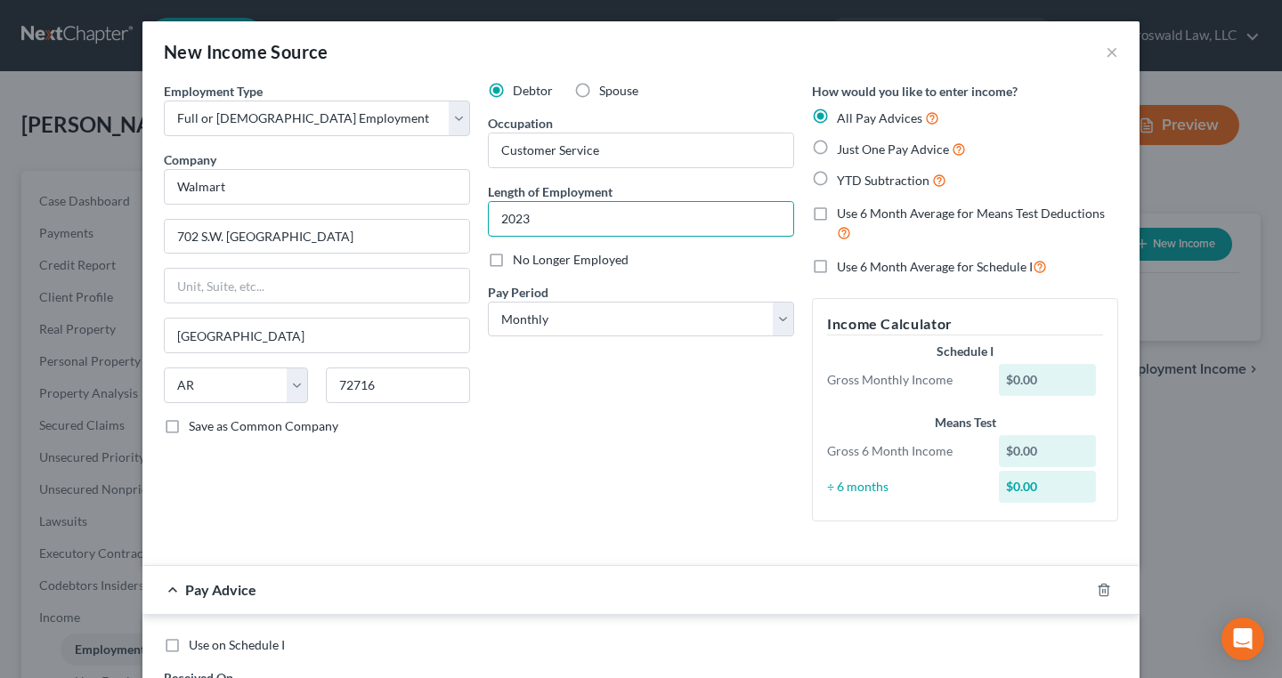
type input "2023 to present"
click at [1102, 590] on icon "button" at bounding box center [1103, 590] width 8 height 12
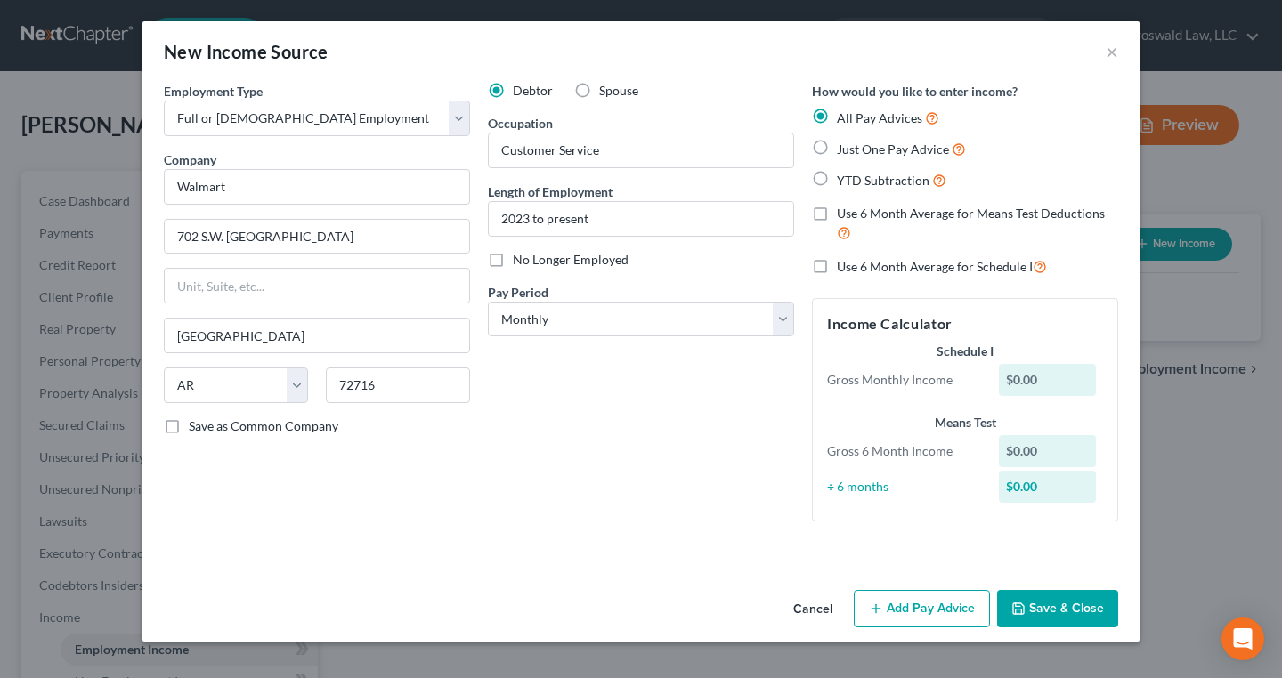
click at [1087, 597] on button "Save & Close" at bounding box center [1057, 608] width 121 height 37
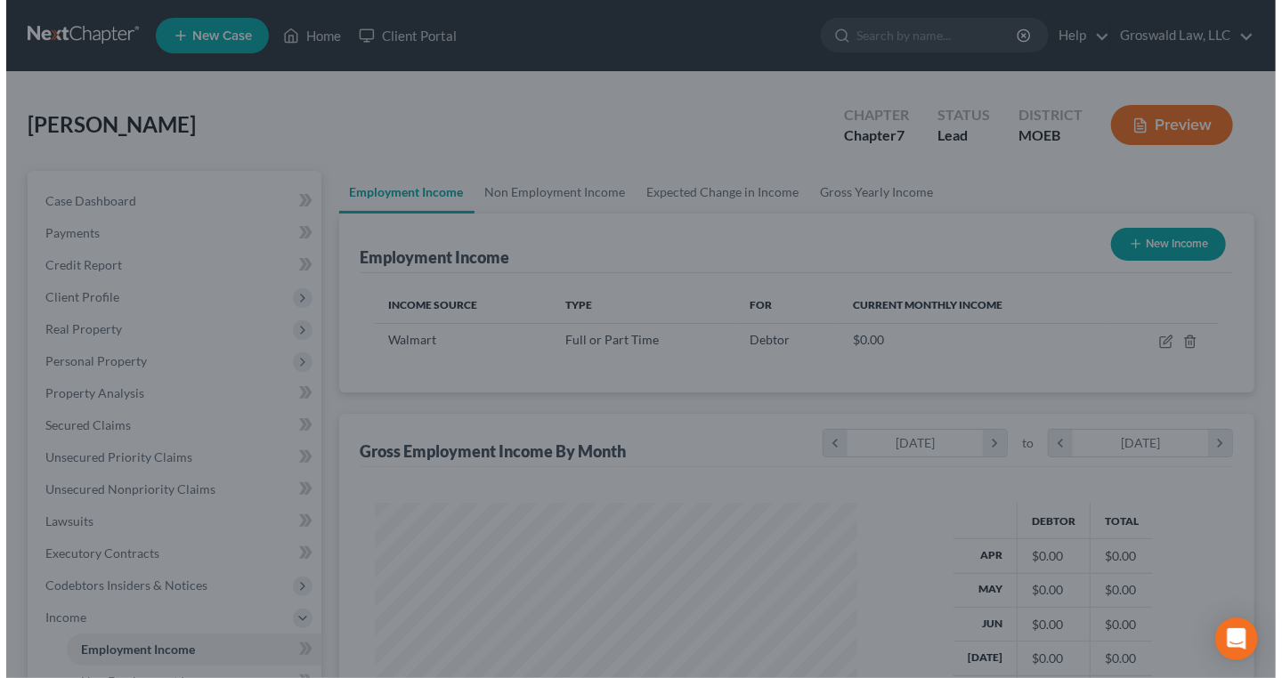
scroll to position [889963, 889768]
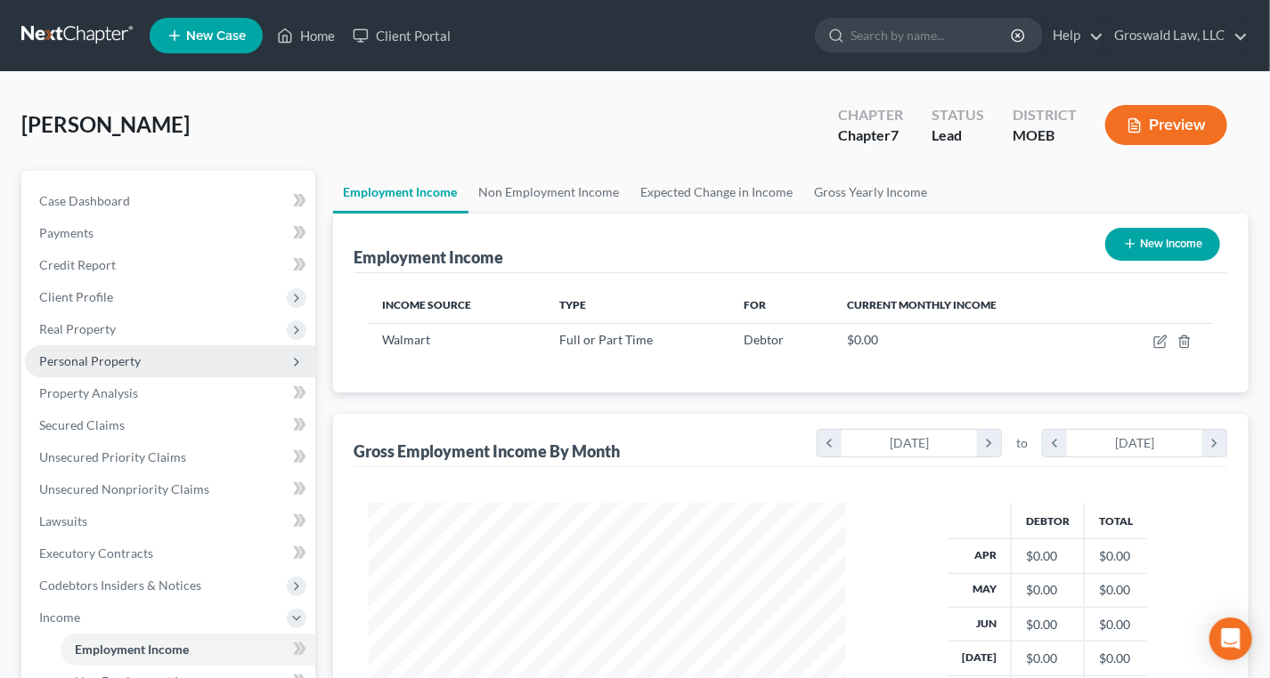
click at [104, 366] on span "Personal Property" at bounding box center [89, 360] width 101 height 15
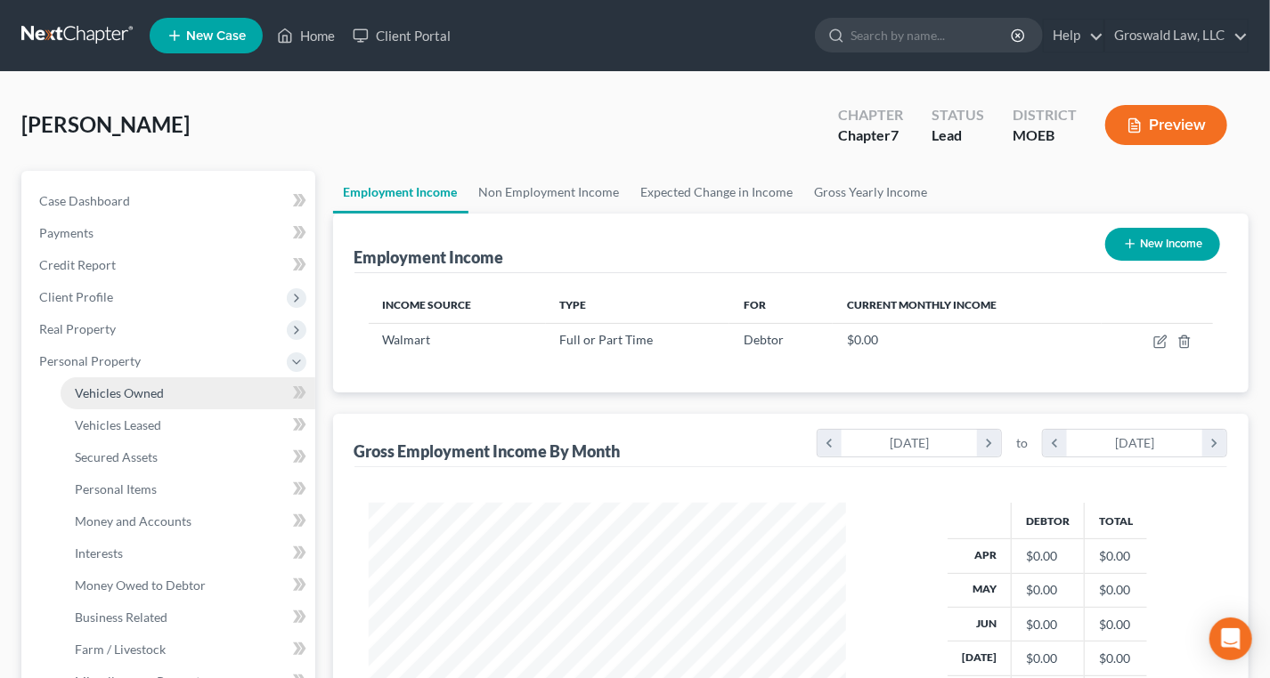
click at [134, 399] on span "Vehicles Owned" at bounding box center [119, 392] width 89 height 15
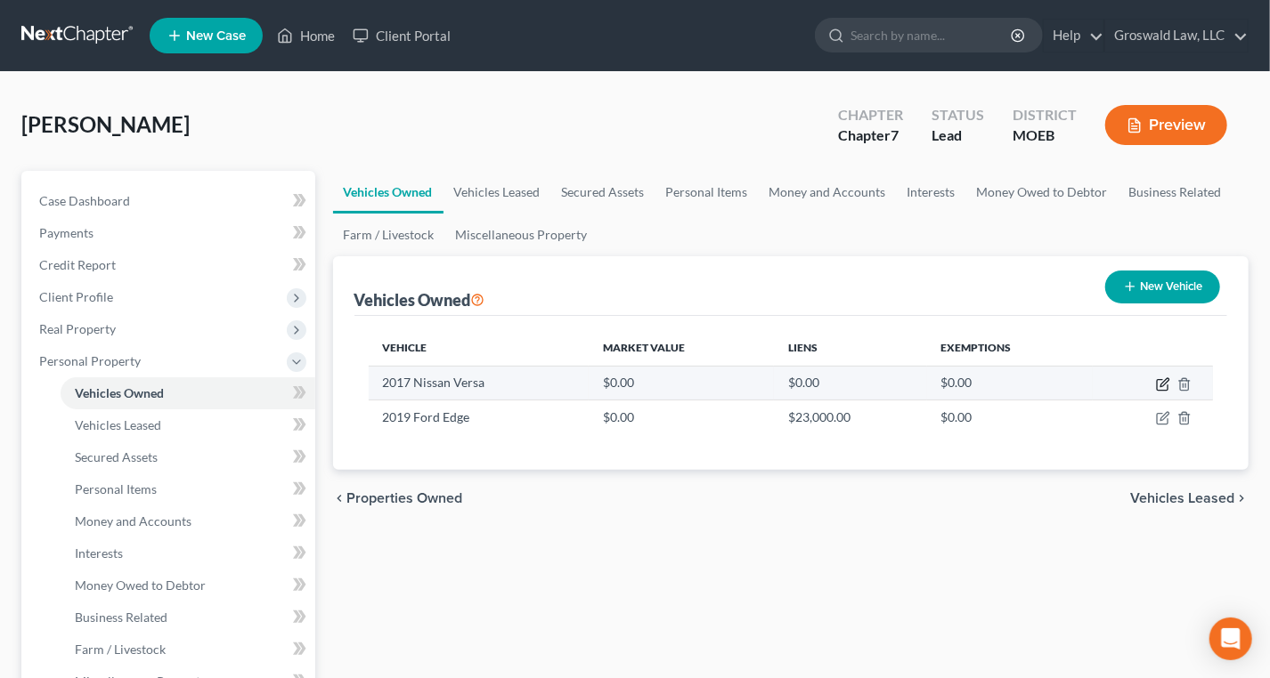
click at [1158, 389] on icon "button" at bounding box center [1161, 385] width 11 height 11
select select "0"
select select "9"
select select "0"
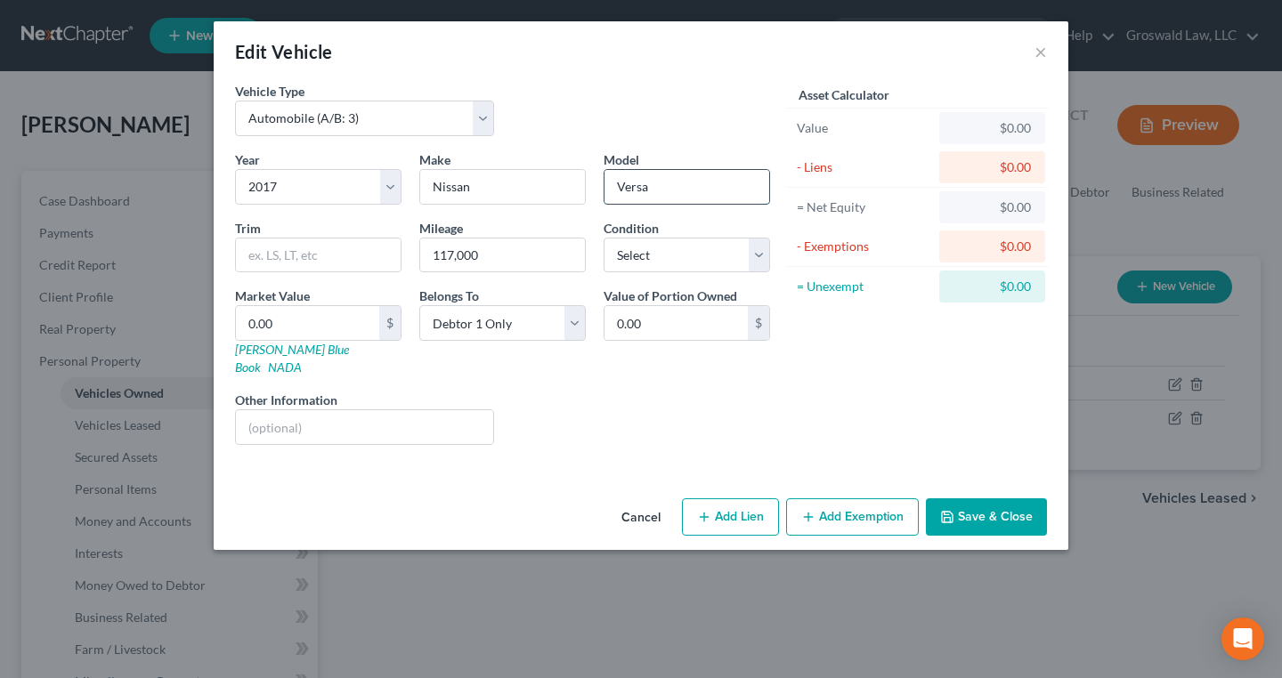
click at [733, 178] on input "Versa" at bounding box center [687, 187] width 165 height 34
click at [650, 191] on input "Versa (Sedan)" at bounding box center [687, 187] width 165 height 34
type input "Versa SV (Sedan)"
click at [350, 321] on input "0.00" at bounding box center [307, 323] width 143 height 34
type input "1"
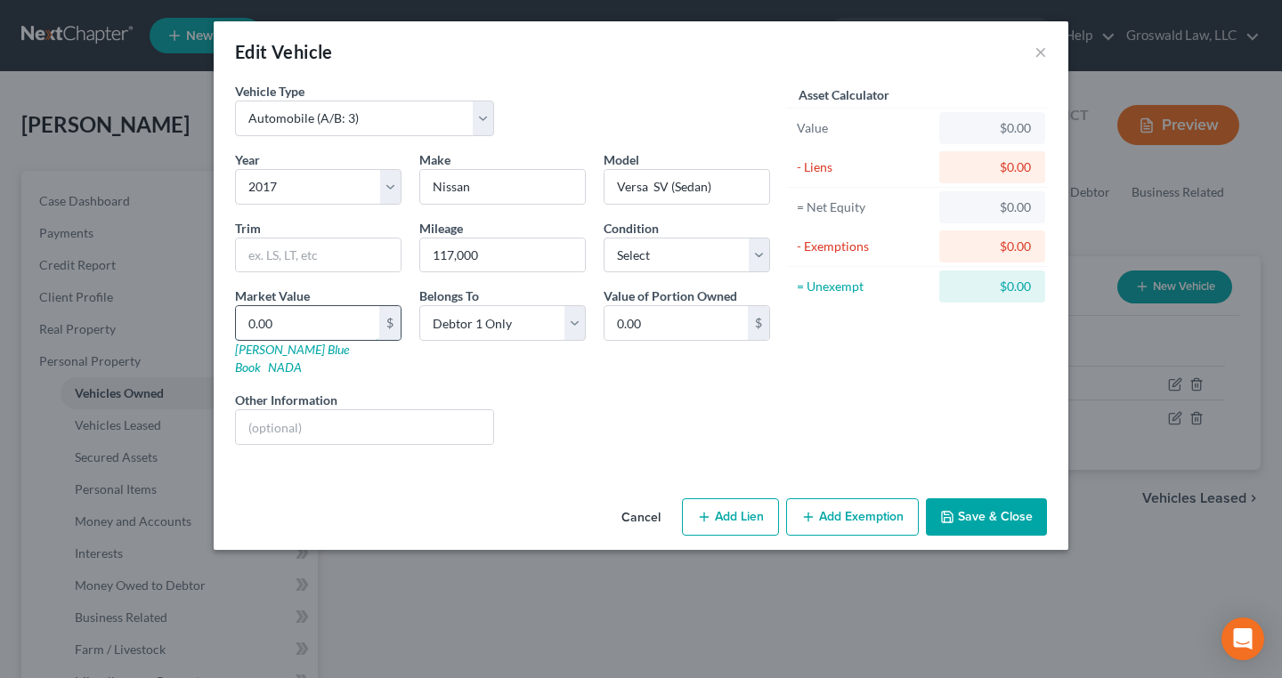
type input "1.00"
type input "19"
type input "19.00"
type input "190"
type input "190.00"
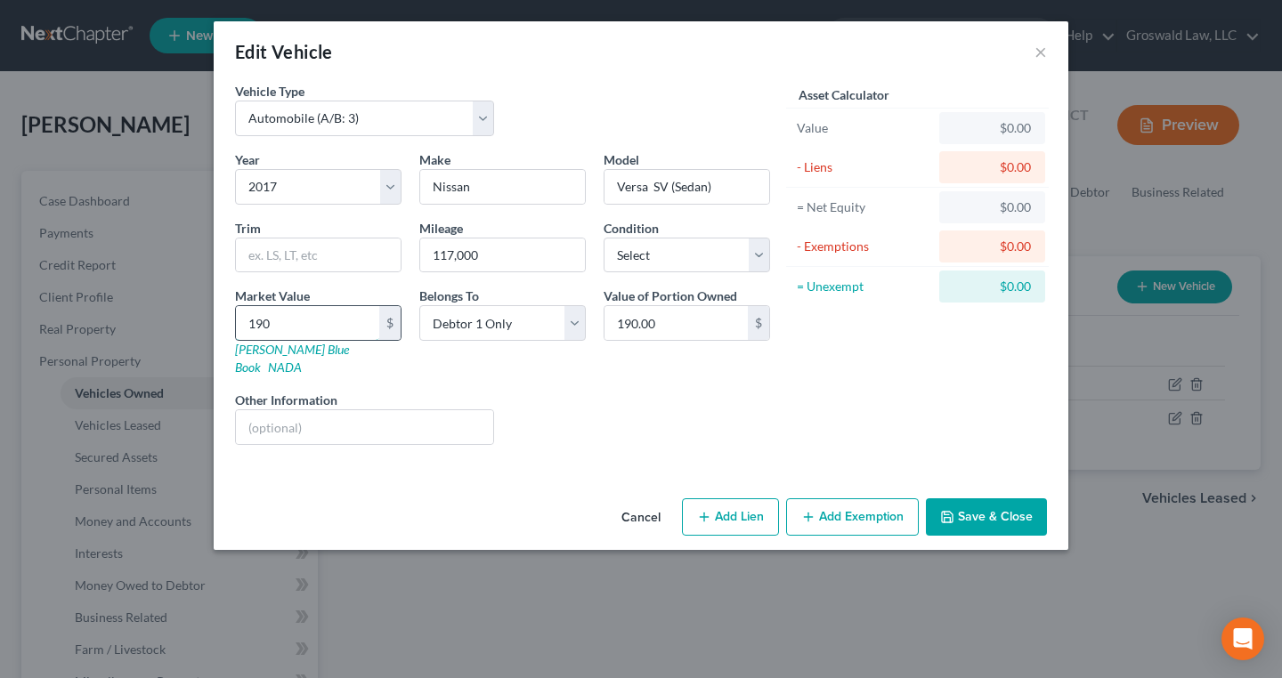
type input "1900"
type input "1,900.00"
type input "1,900"
click at [757, 499] on button "Add Lien" at bounding box center [730, 517] width 97 height 37
select select "0"
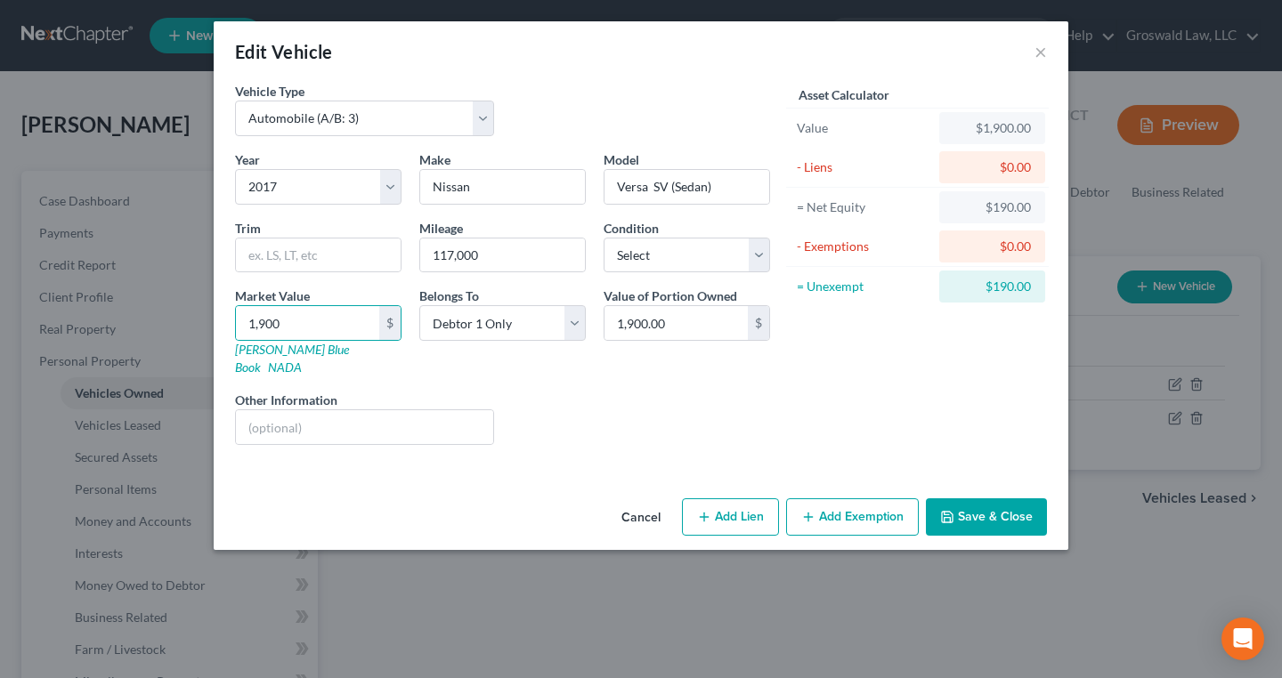
select select "0"
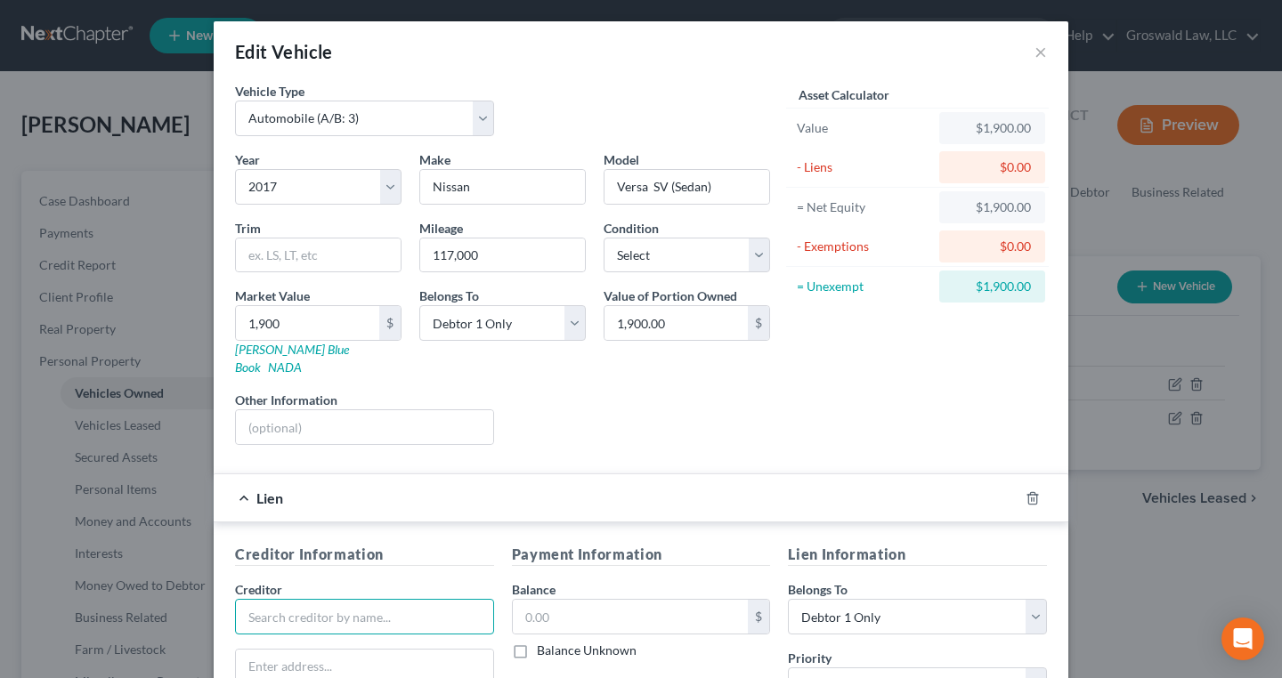
click at [304, 597] on input "text" at bounding box center [364, 617] width 259 height 36
type input "1900"
click at [1030, 491] on icon "button" at bounding box center [1033, 498] width 14 height 14
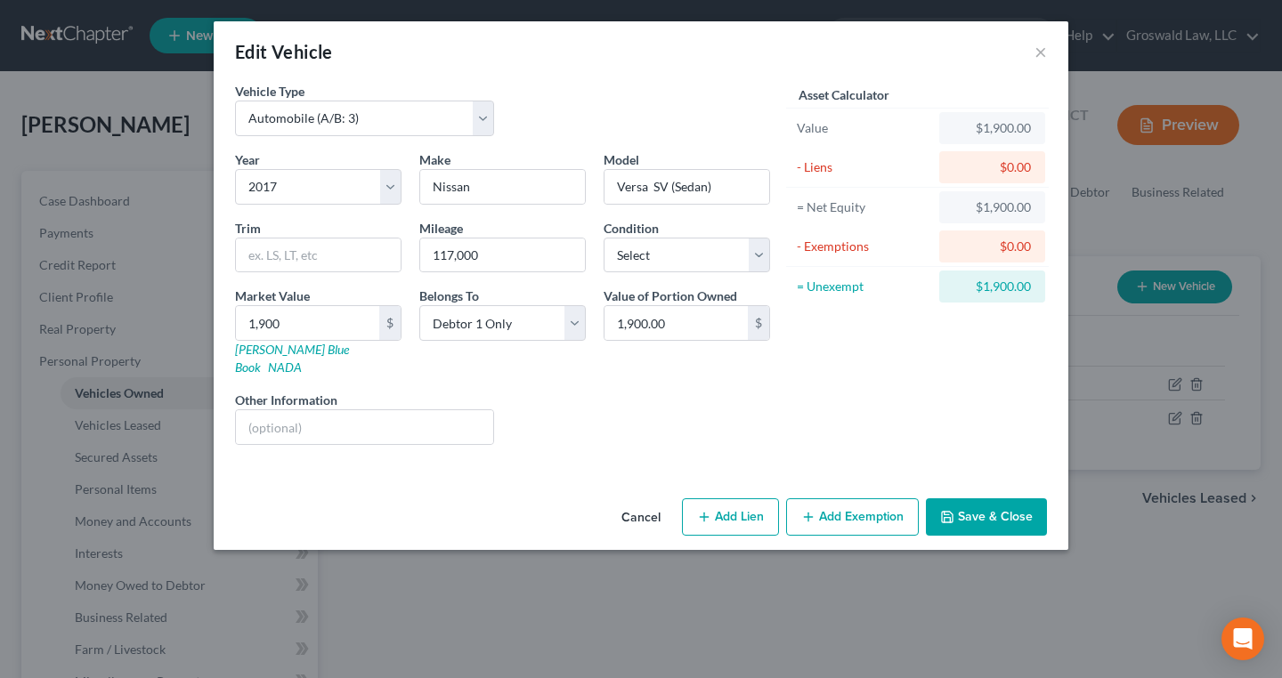
click at [860, 499] on button "Add Exemption" at bounding box center [852, 517] width 133 height 37
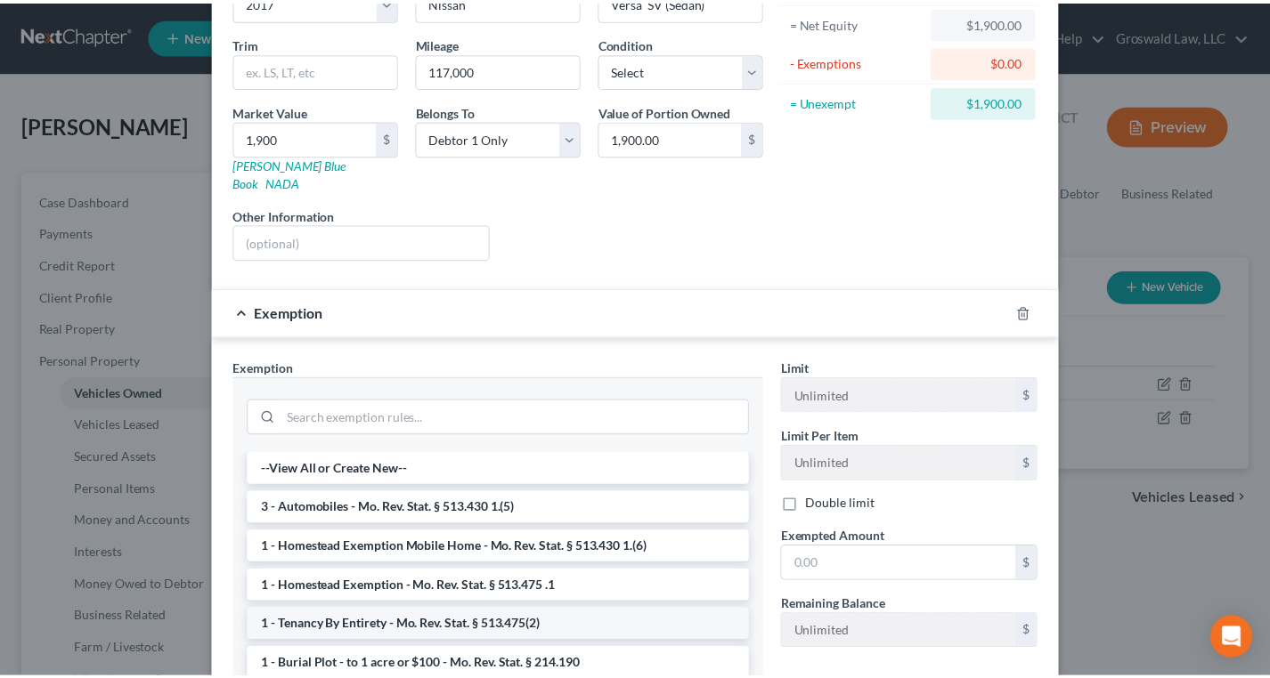
scroll to position [242, 0]
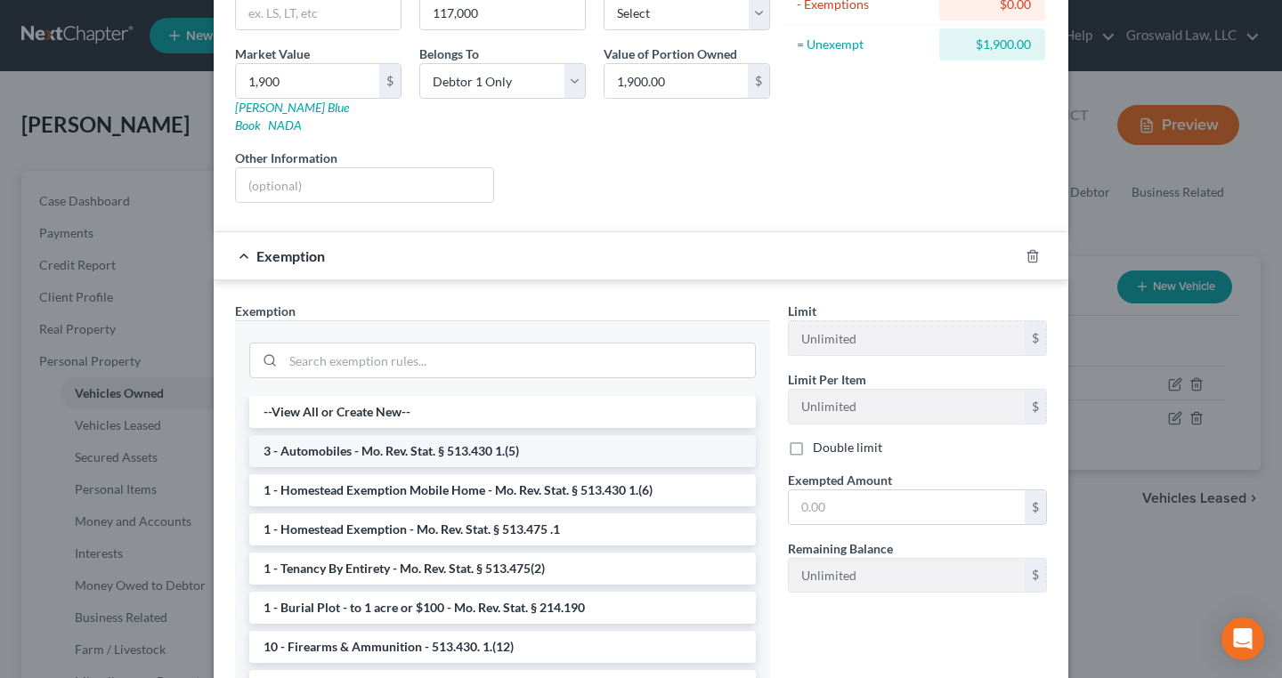
click at [368, 439] on li "3 - Automobiles - Mo. Rev. Stat. § 513.430 1.(5)" at bounding box center [502, 451] width 507 height 32
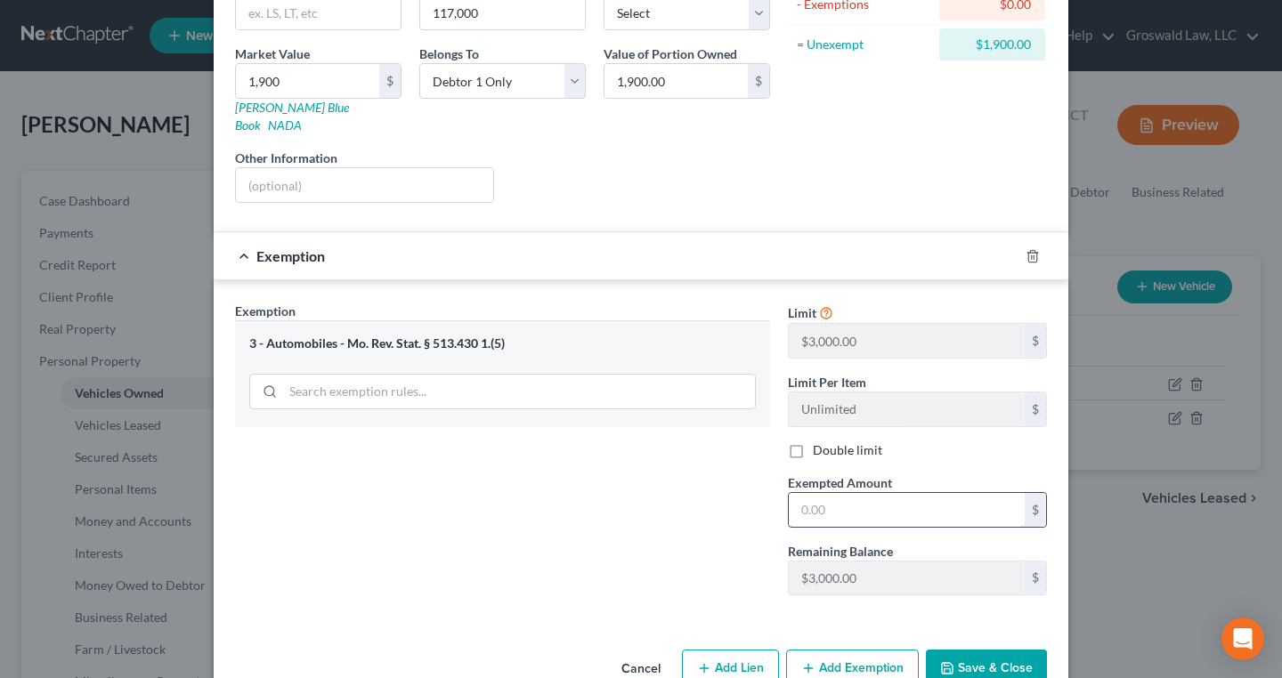
click at [818, 493] on input "text" at bounding box center [907, 510] width 236 height 34
type input "1,900"
click at [978, 597] on button "Save & Close" at bounding box center [986, 668] width 121 height 37
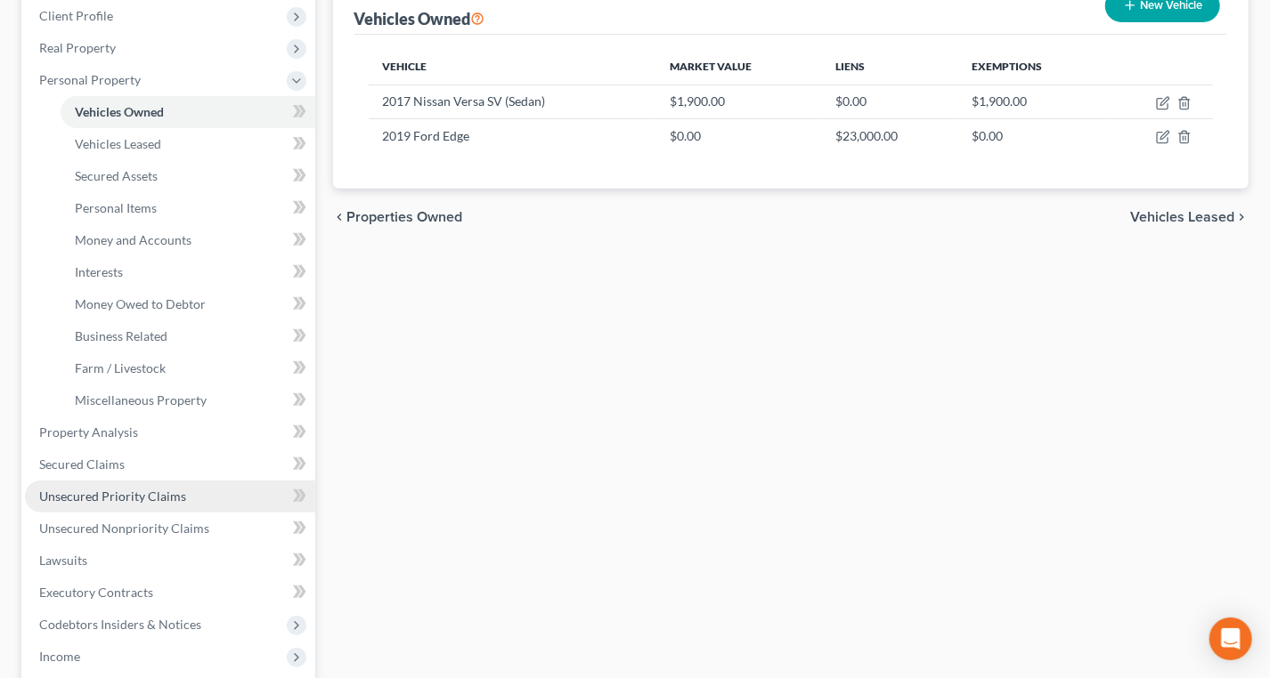
scroll to position [323, 0]
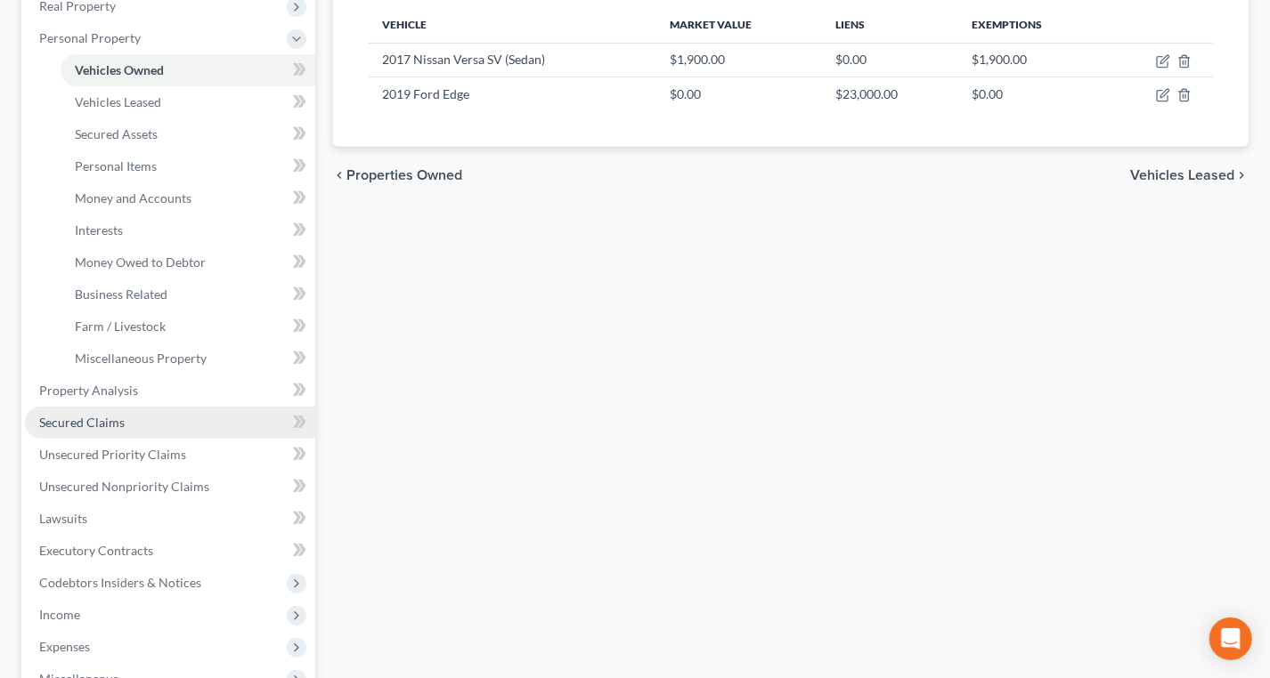
click at [115, 421] on span "Secured Claims" at bounding box center [81, 422] width 85 height 15
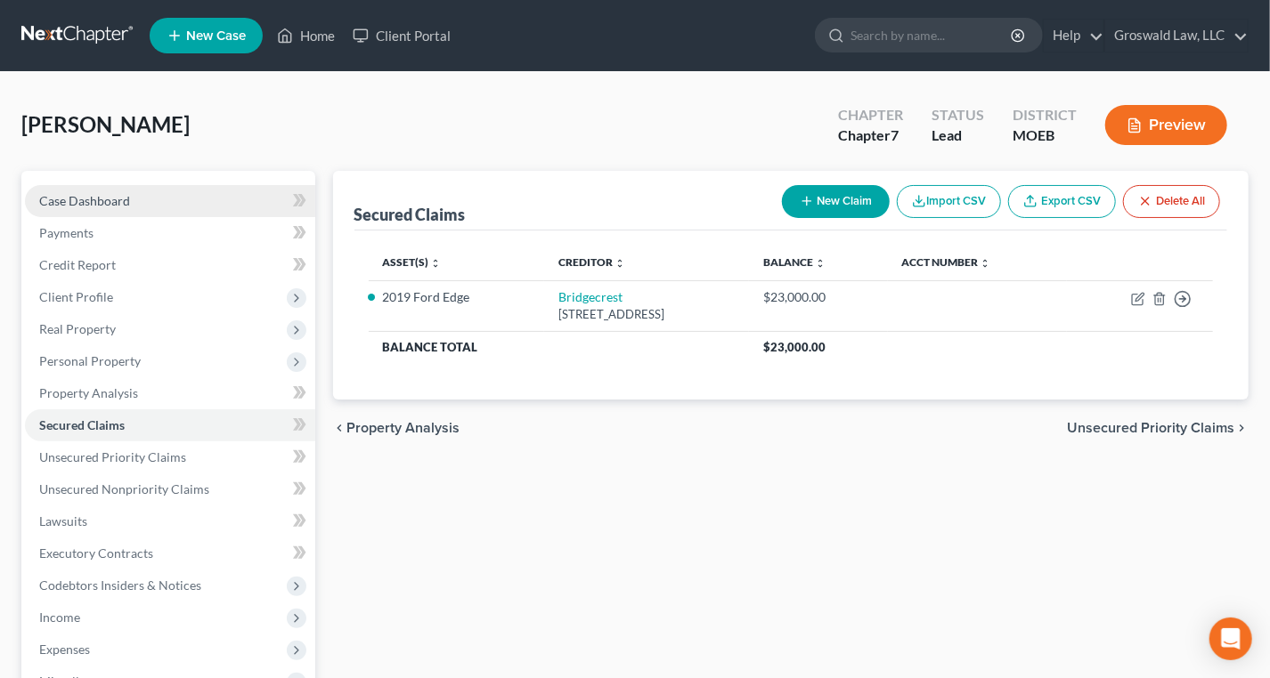
click at [183, 193] on link "Case Dashboard" at bounding box center [170, 201] width 290 height 32
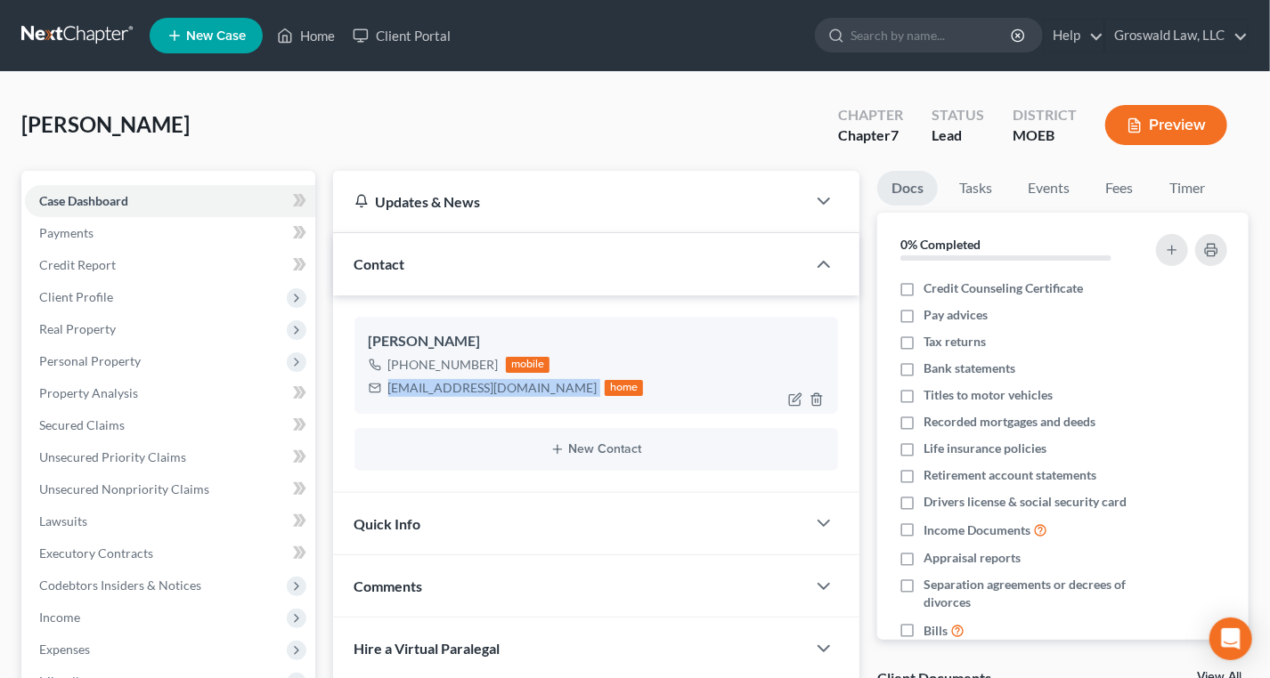
drag, startPoint x: 518, startPoint y: 387, endPoint x: 359, endPoint y: 375, distance: 159.8
click at [359, 375] on div "Lavina Smith +1 (314) 565-9056 mobile daniboo43@icloud.com home" at bounding box center [596, 365] width 484 height 96
copy div "daniboo43@icloud.com"
drag, startPoint x: 481, startPoint y: 367, endPoint x: 437, endPoint y: 367, distance: 43.6
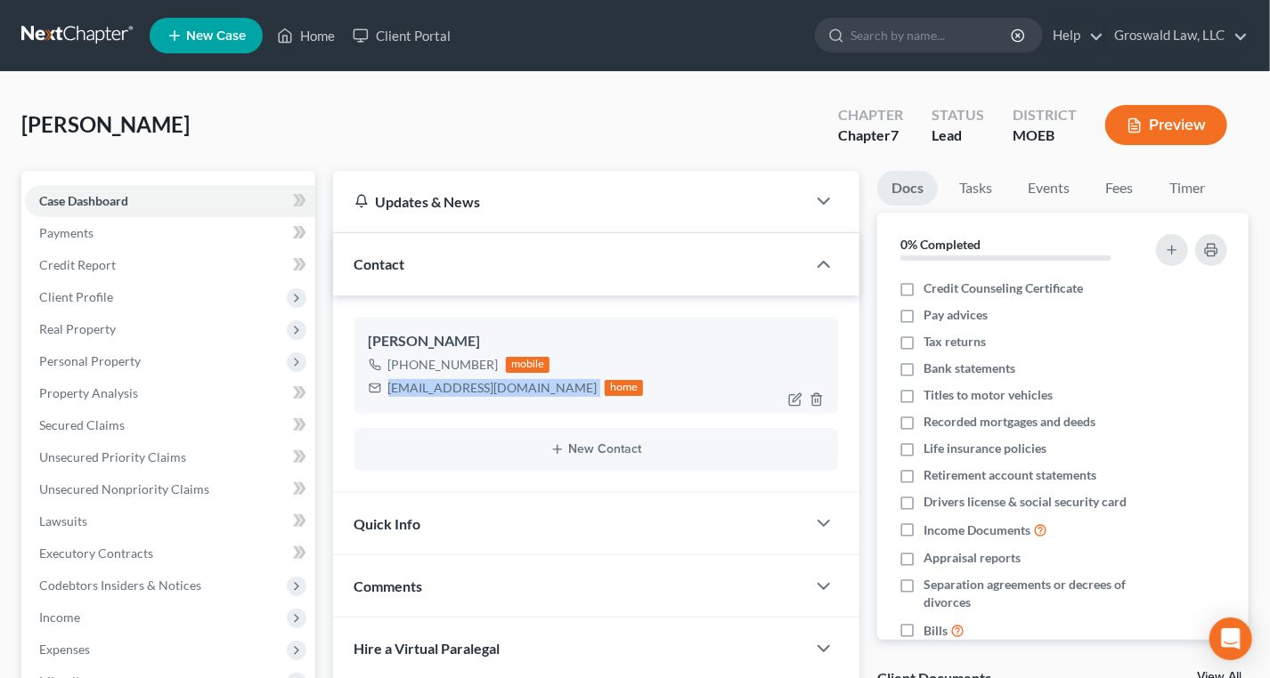
click at [437, 367] on div "+1 (314) 565-9056 mobile" at bounding box center [506, 364] width 275 height 23
copy div "565-9056"
click at [317, 32] on link "Home" at bounding box center [306, 36] width 76 height 32
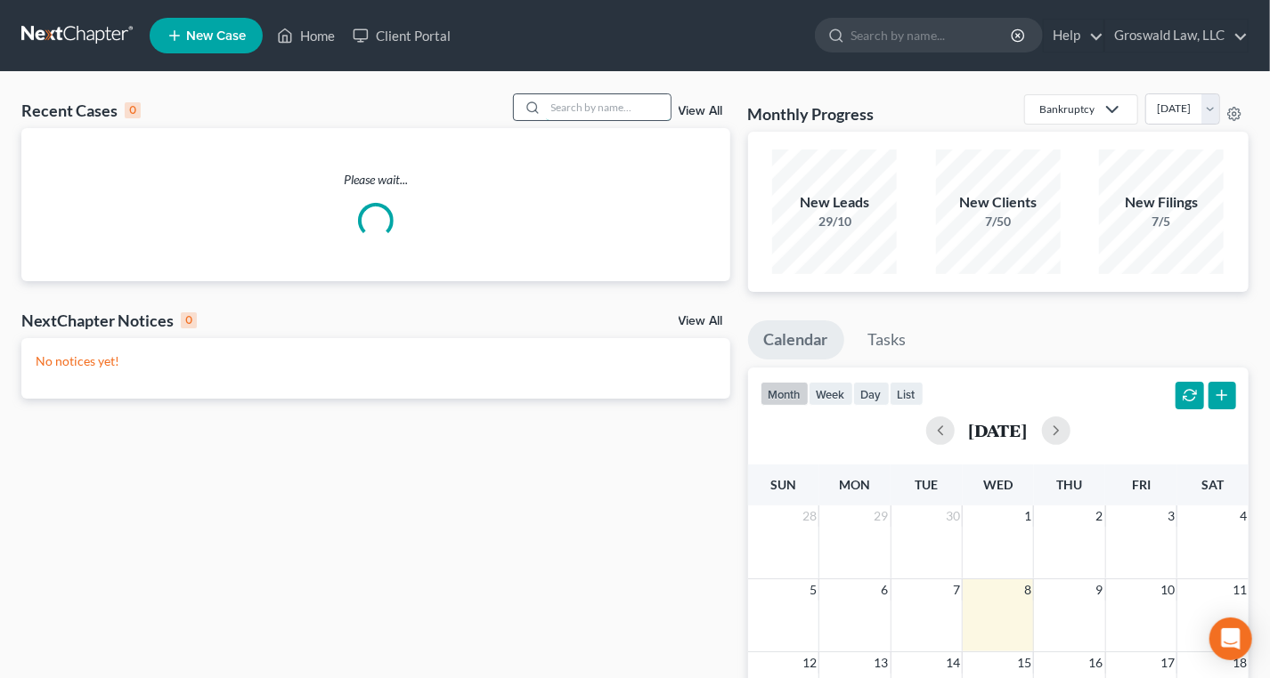
click at [596, 102] on input "search" at bounding box center [608, 107] width 125 height 26
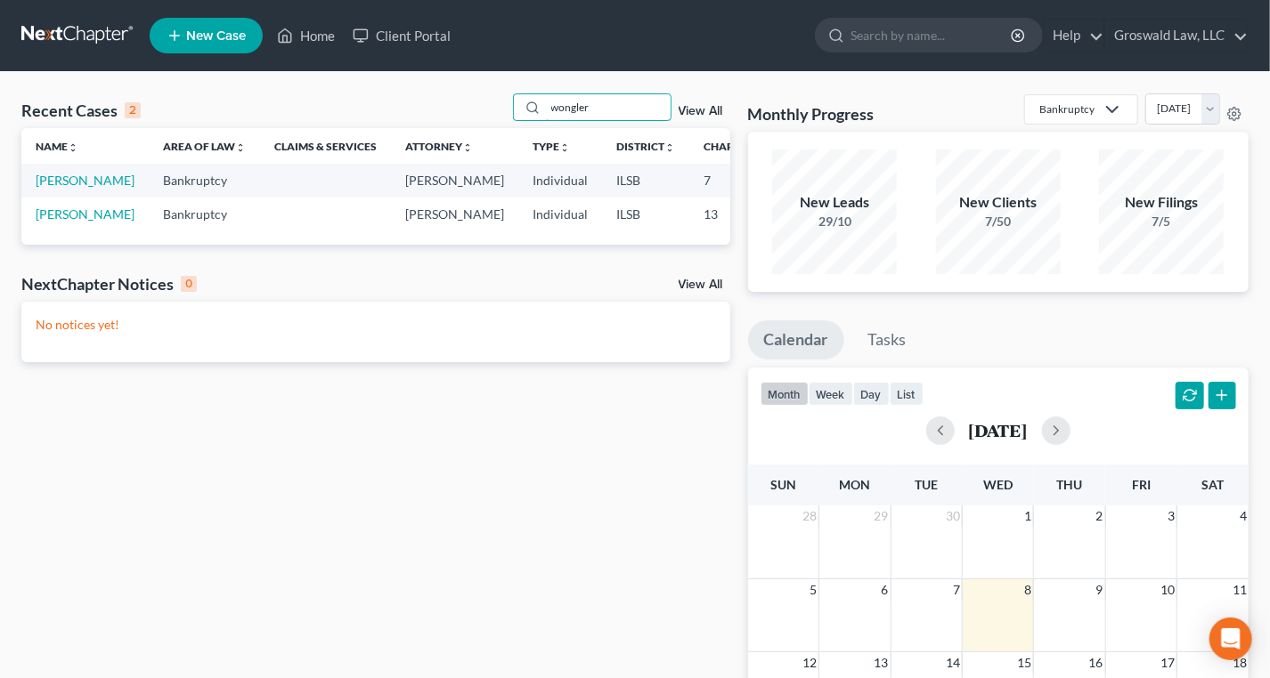
scroll to position [0, 57]
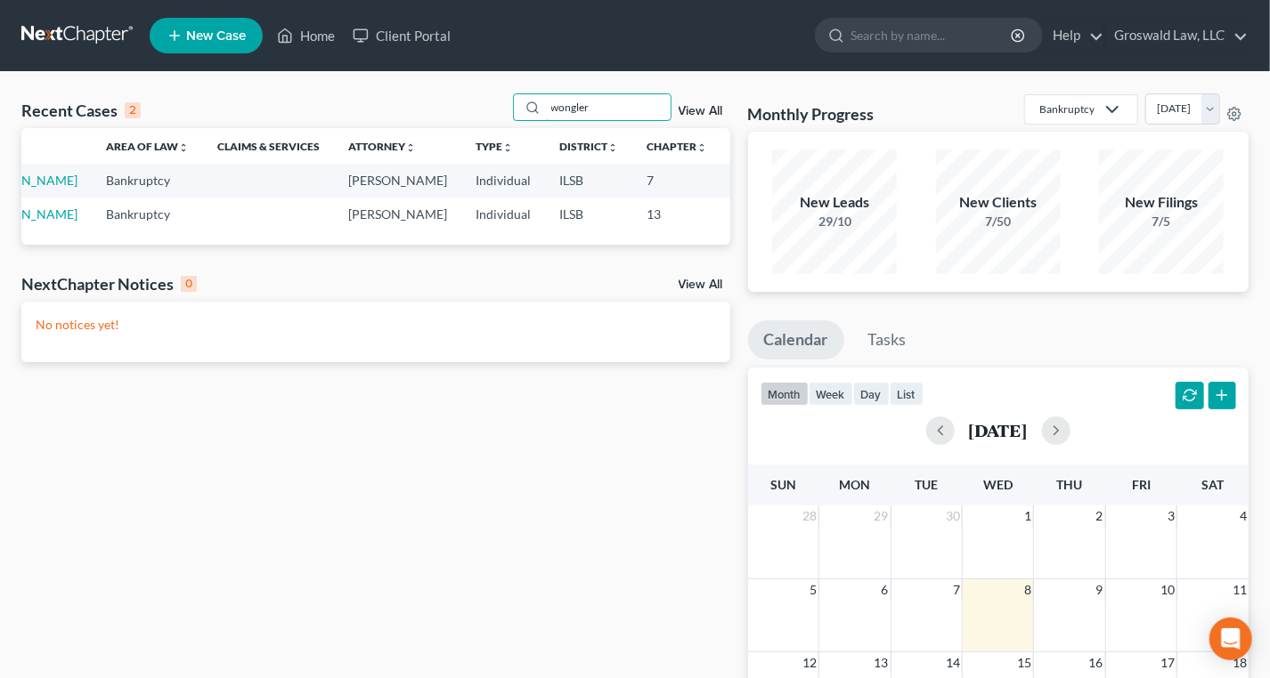
type input "wongler"
drag, startPoint x: 713, startPoint y: 239, endPoint x: 658, endPoint y: 235, distance: 55.3
click at [721, 231] on td "24-30015" at bounding box center [763, 214] width 85 height 33
copy td "24-30015"
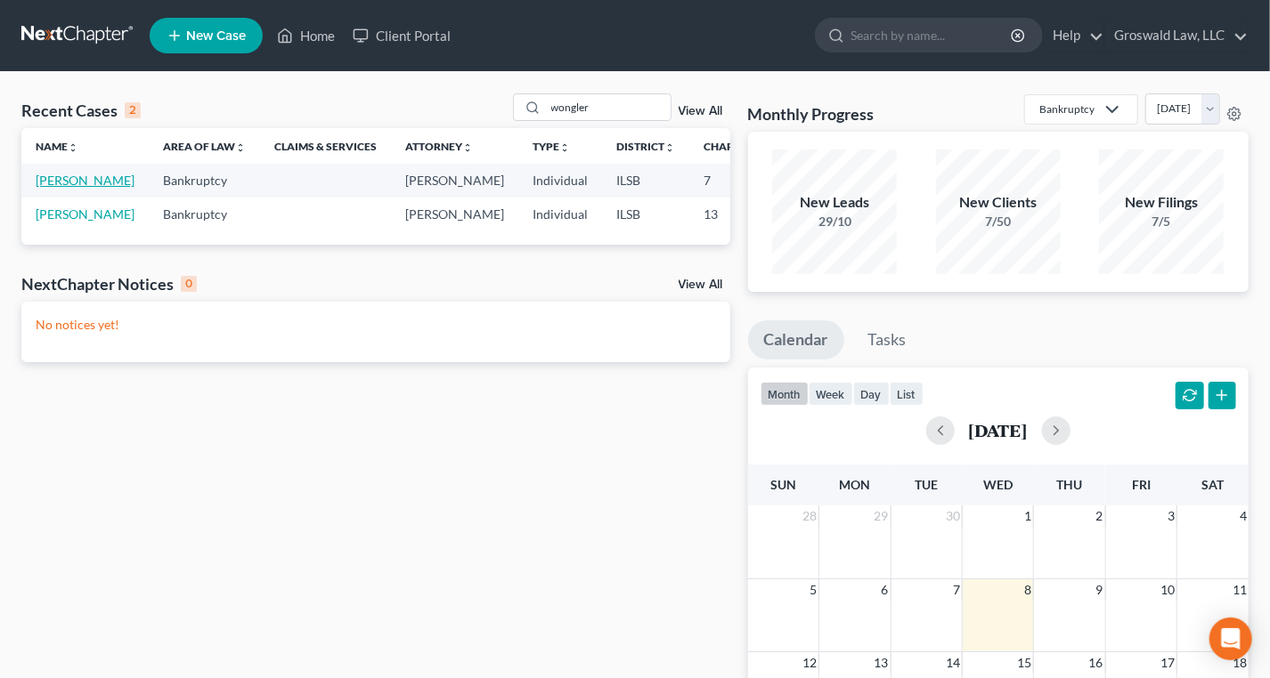
click at [65, 188] on link "[PERSON_NAME]" at bounding box center [85, 180] width 99 height 15
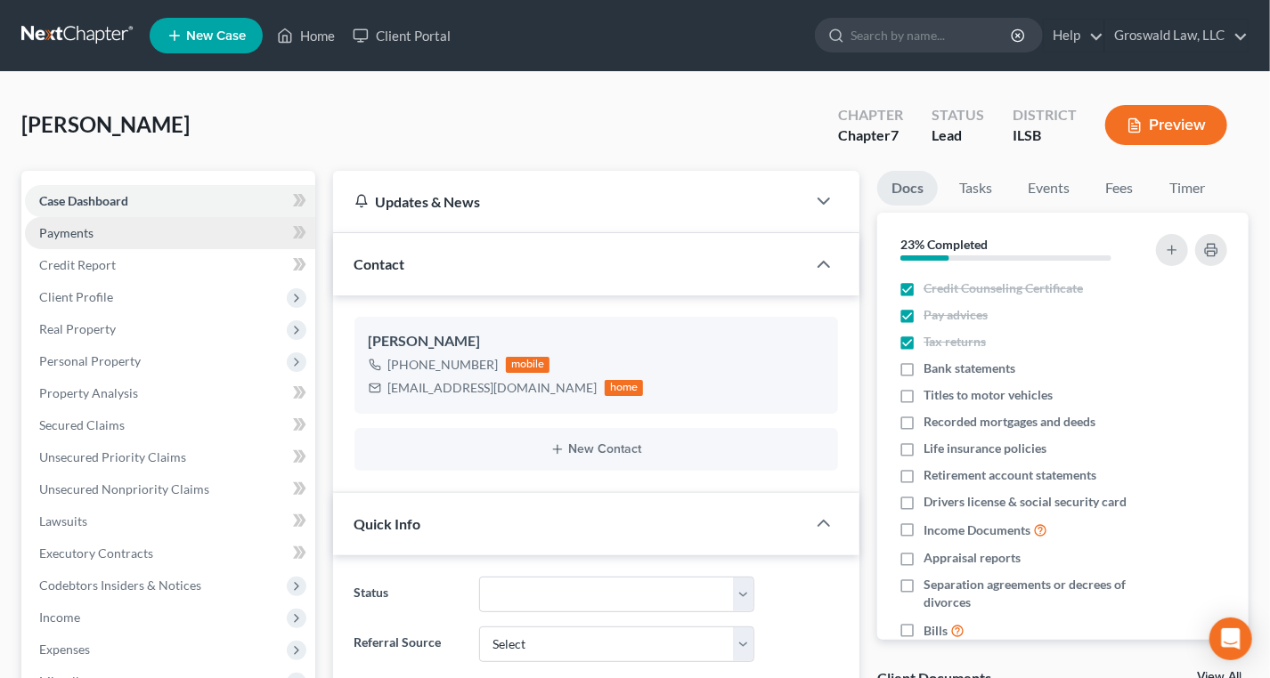
scroll to position [2657, 0]
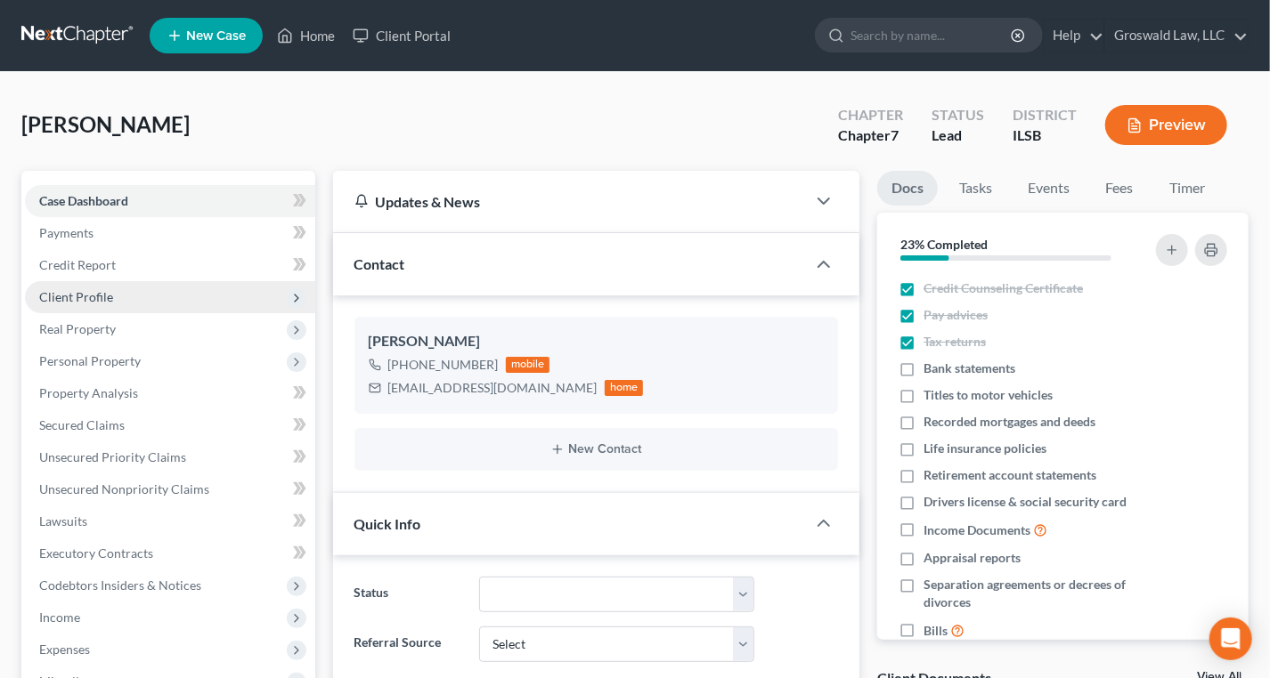
click at [56, 287] on span "Client Profile" at bounding box center [170, 297] width 290 height 32
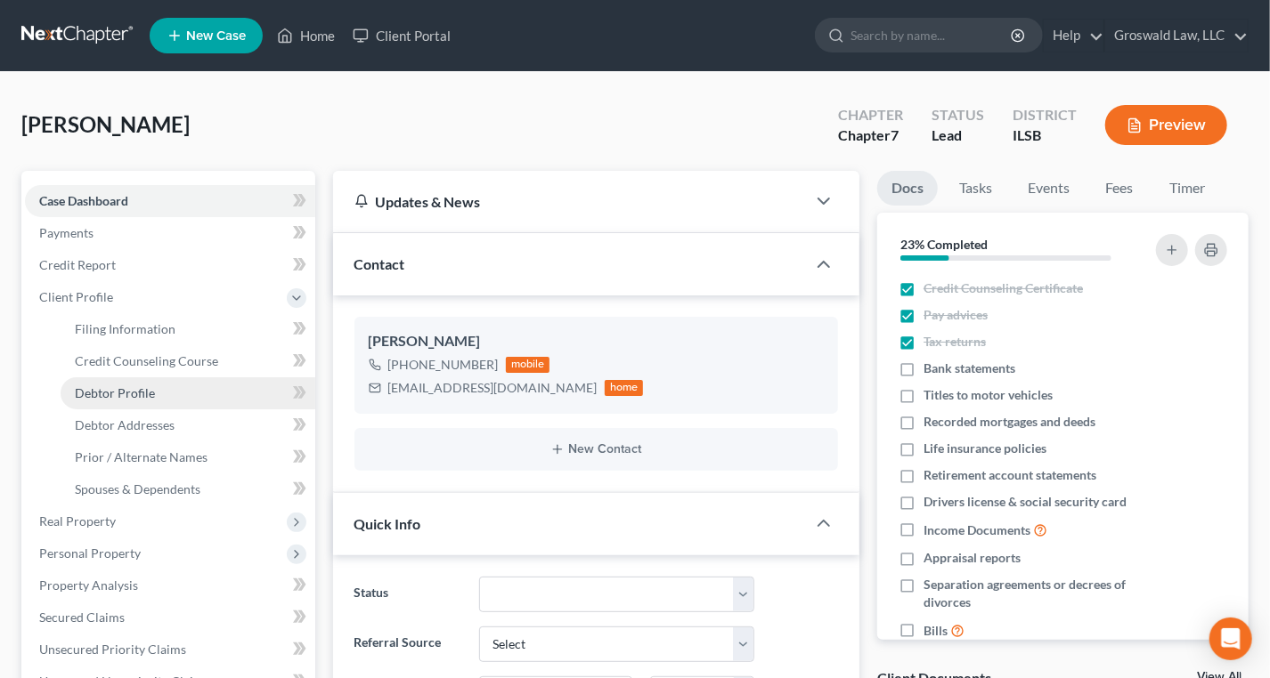
click at [131, 394] on span "Debtor Profile" at bounding box center [115, 392] width 80 height 15
select select "0"
select select "1"
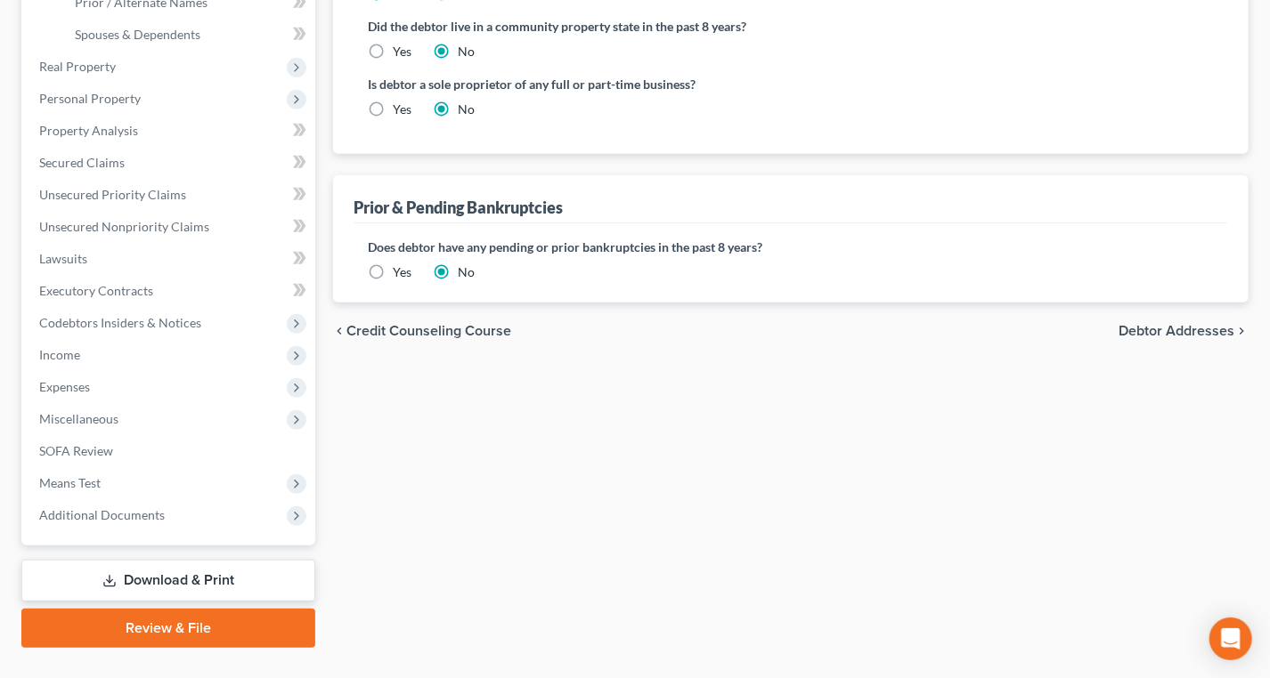
scroll to position [485, 0]
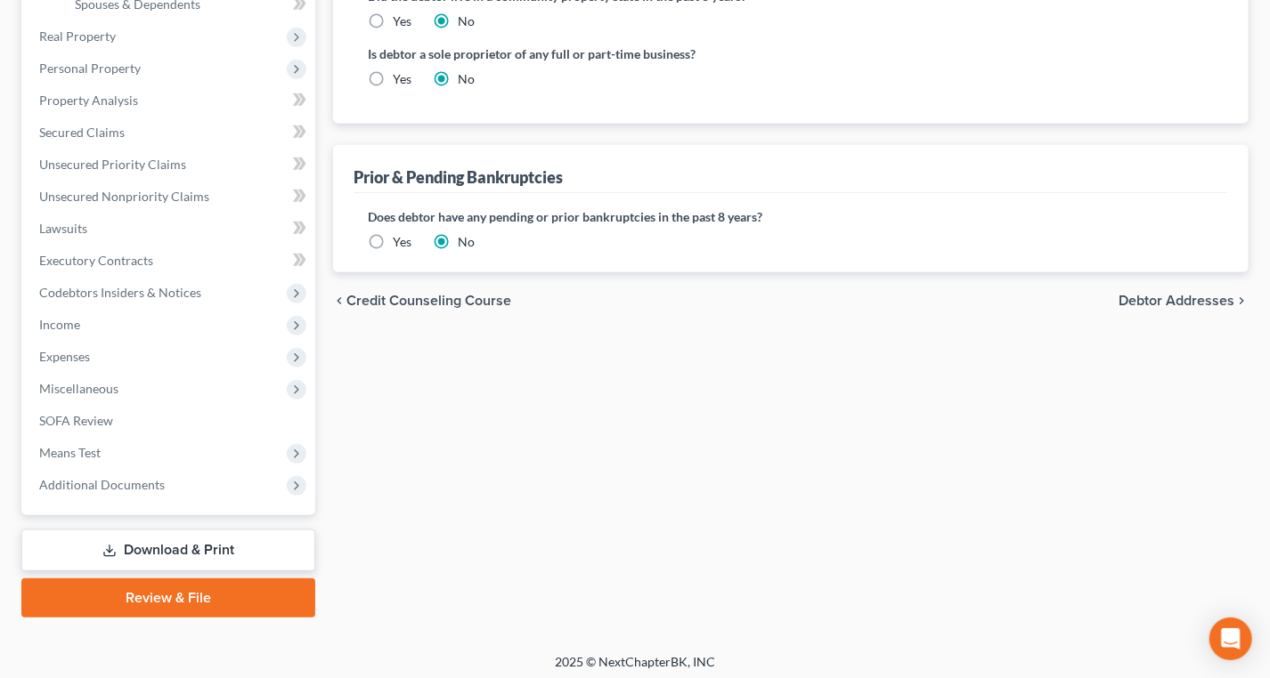
click at [394, 243] on label "Yes" at bounding box center [403, 242] width 19 height 18
click at [401, 243] on input "Yes" at bounding box center [407, 239] width 12 height 12
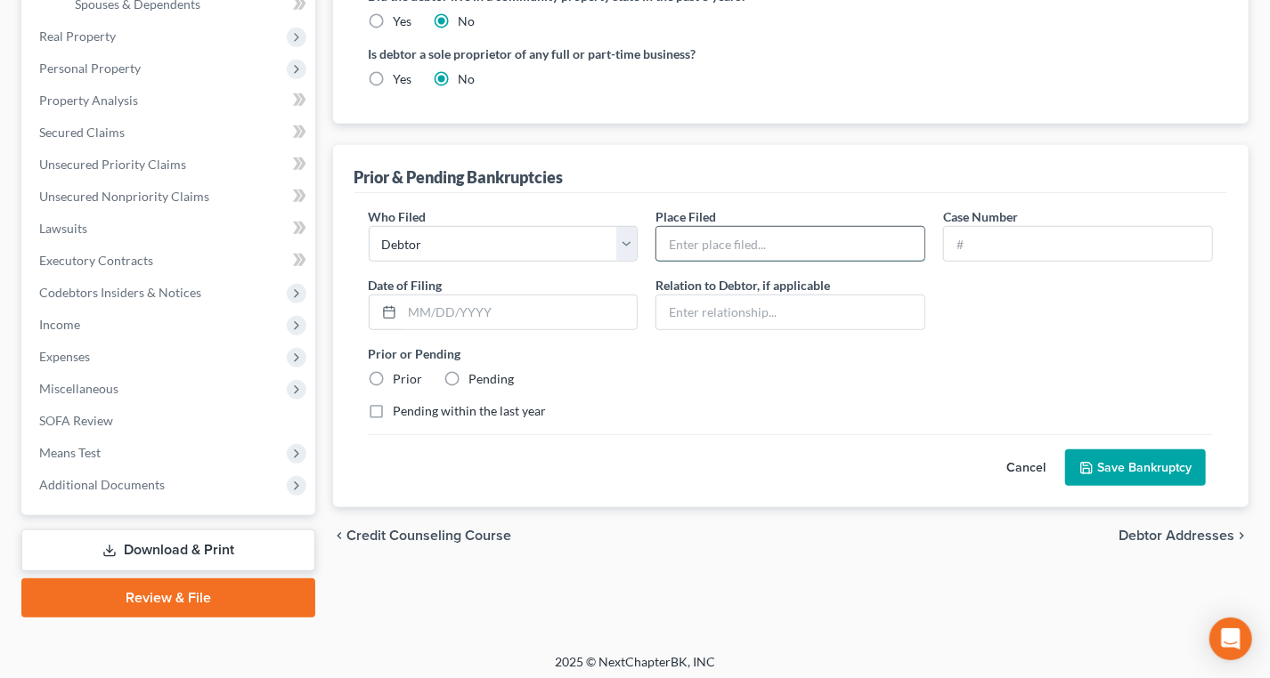
click at [707, 232] on input "text" at bounding box center [790, 244] width 268 height 34
type input "Southern District Illinois"
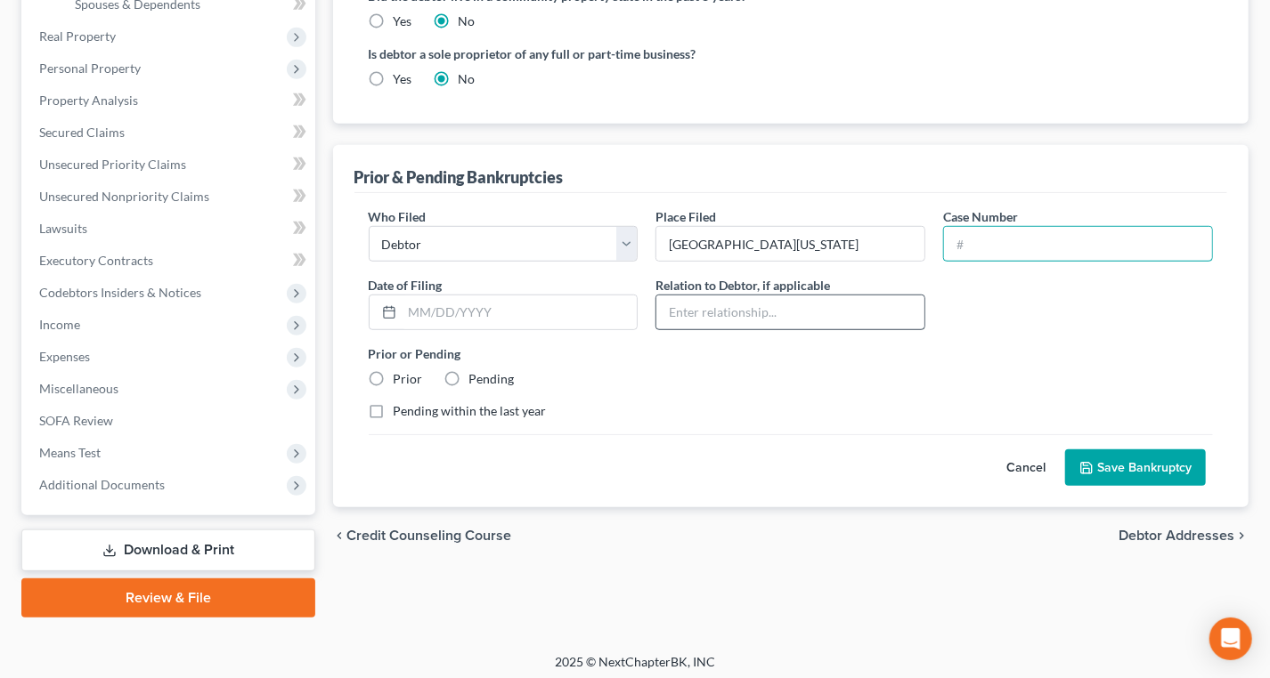
paste input "24-30015"
type input "24-30015"
click at [1116, 462] on button "Save Bankruptcy" at bounding box center [1135, 468] width 141 height 37
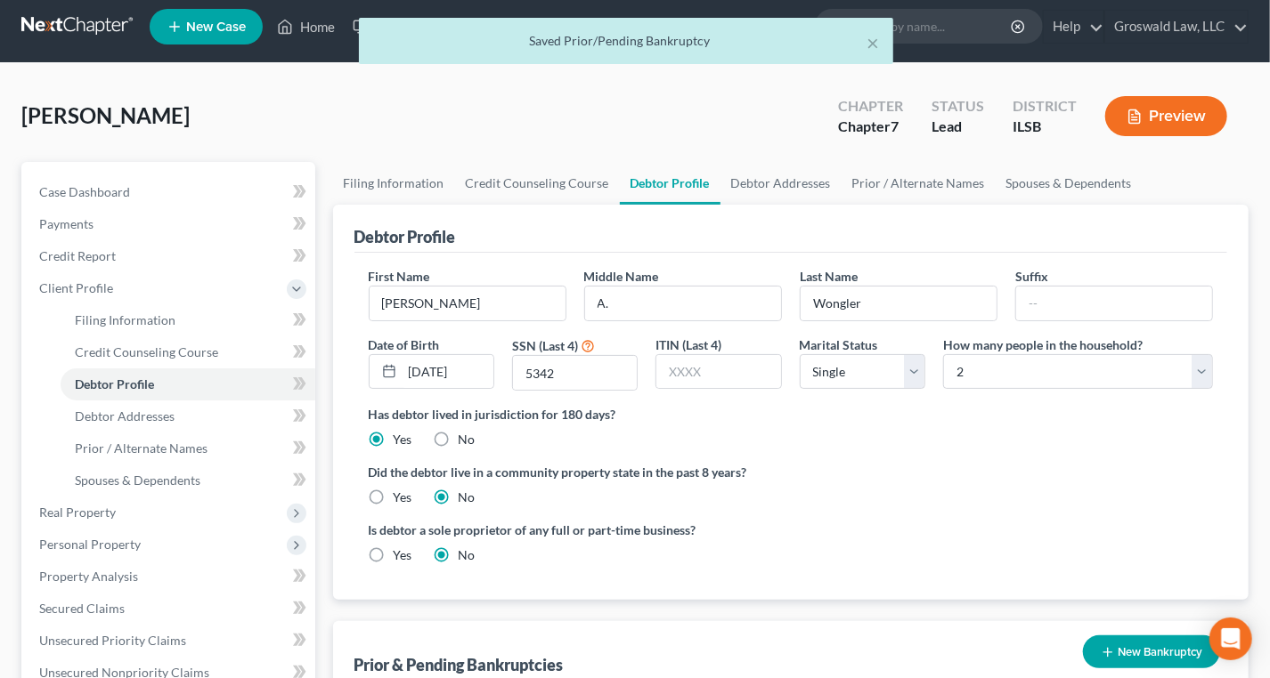
scroll to position [0, 0]
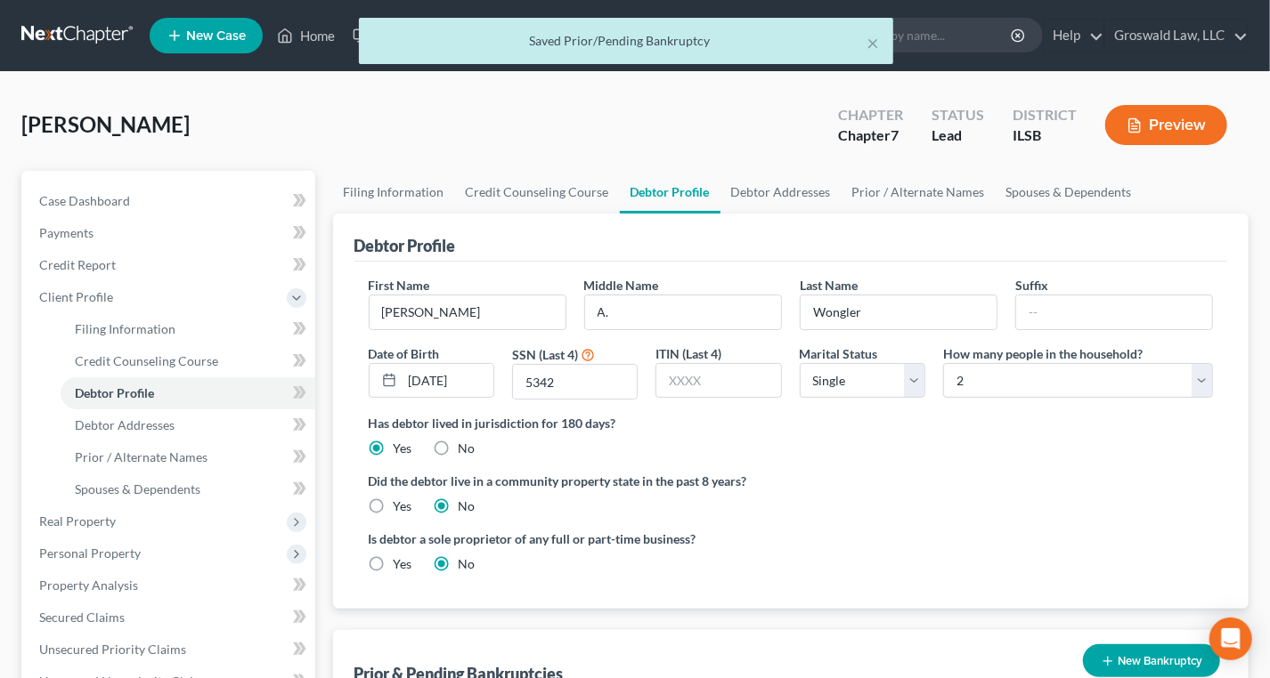
click at [298, 35] on div "× Saved Prior/Pending Bankruptcy" at bounding box center [626, 45] width 1270 height 55
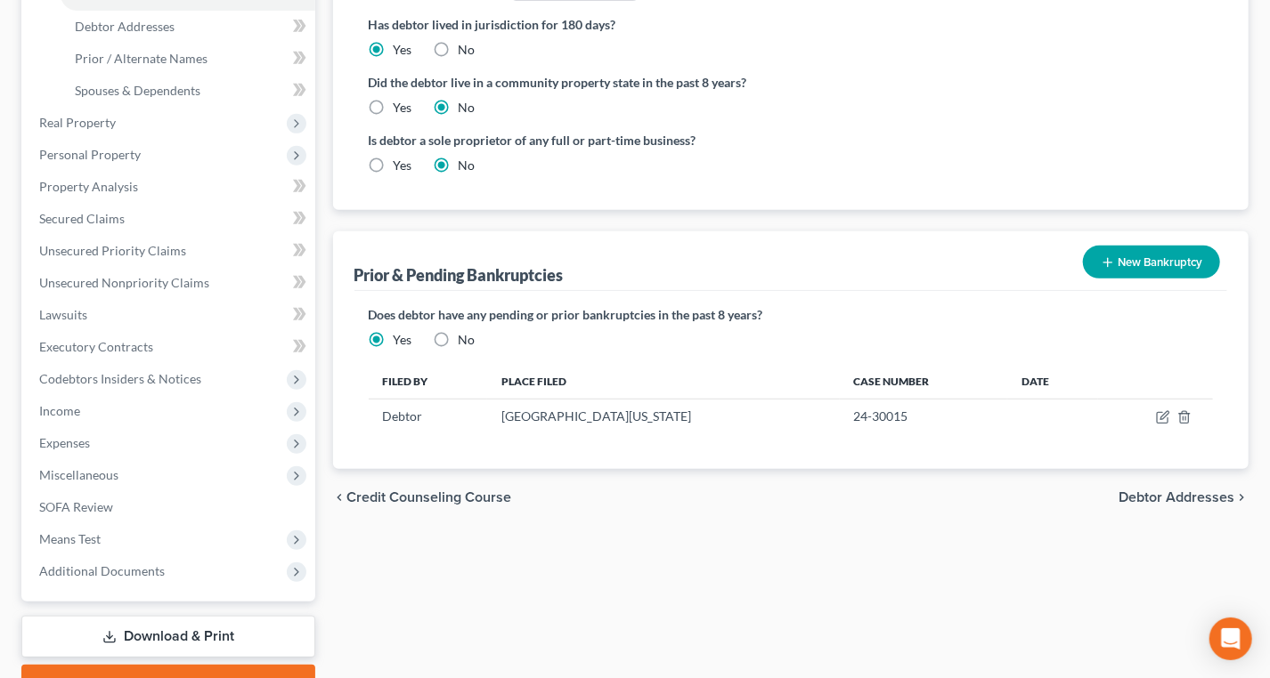
scroll to position [404, 0]
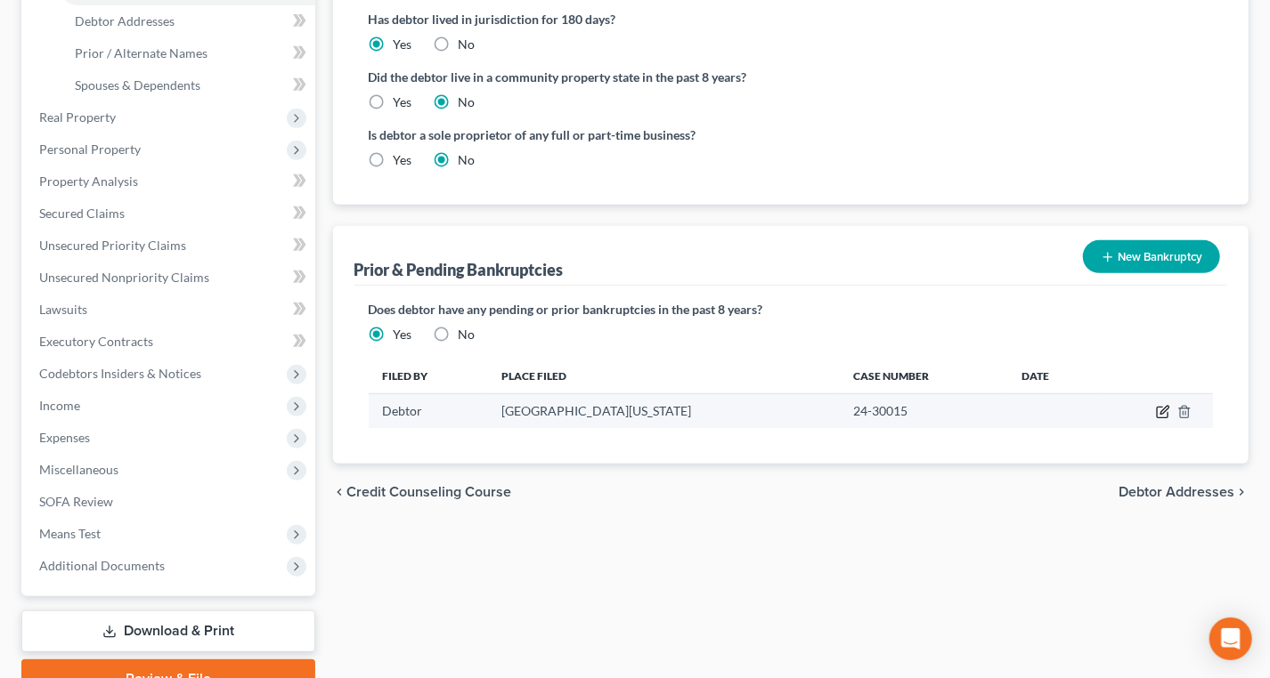
click at [1159, 410] on icon "button" at bounding box center [1163, 412] width 14 height 14
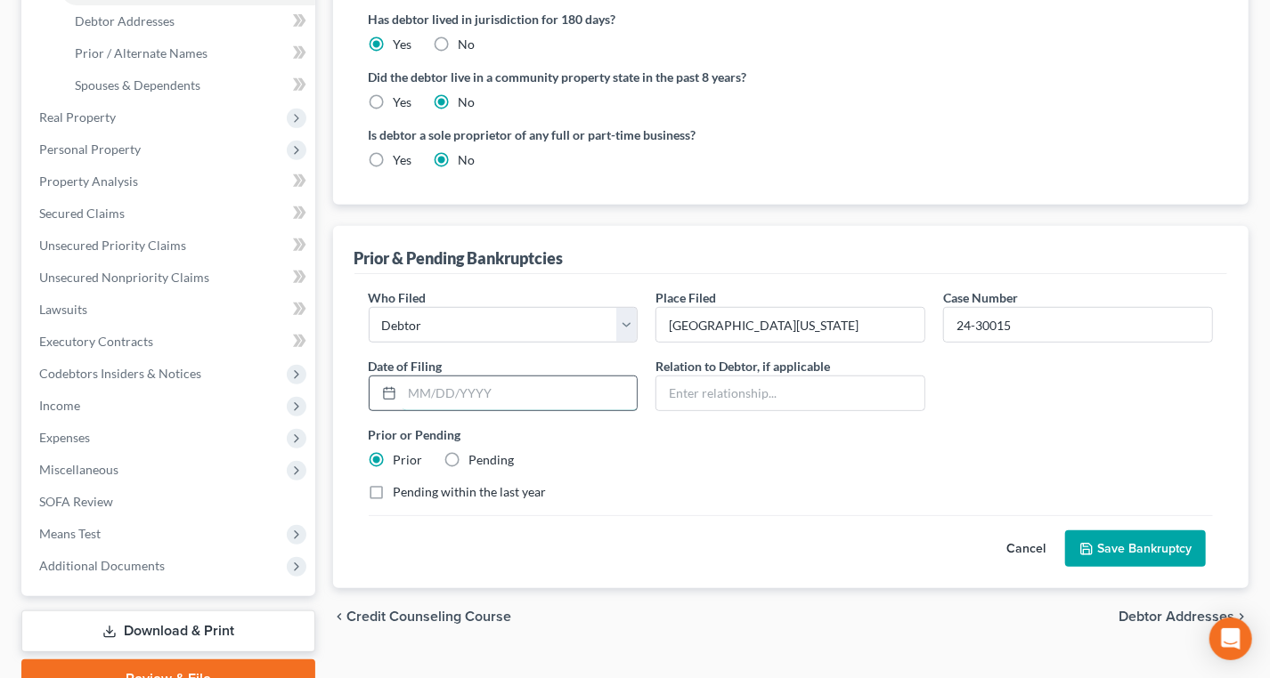
click at [475, 393] on input "text" at bounding box center [519, 394] width 235 height 34
type input "01/14/2024"
click at [409, 498] on label "Pending within the last year" at bounding box center [470, 492] width 153 height 18
click at [409, 495] on input "Pending within the last year" at bounding box center [407, 489] width 12 height 12
checkbox input "true"
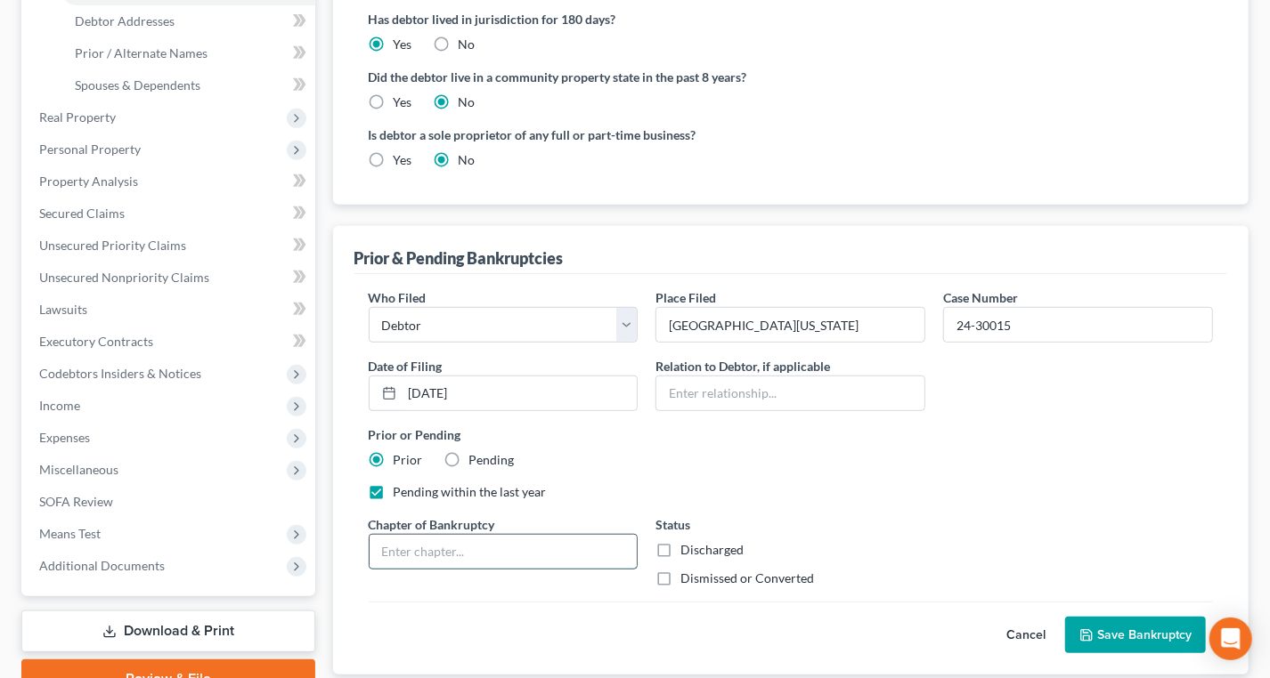
click at [447, 538] on input "text" at bounding box center [503, 552] width 268 height 34
type input "7"
drag, startPoint x: 702, startPoint y: 570, endPoint x: 703, endPoint y: 579, distance: 9.1
click at [702, 571] on label "Dismissed or Converted" at bounding box center [747, 579] width 134 height 18
click at [699, 571] on input "Dismissed or Converted" at bounding box center [693, 576] width 12 height 12
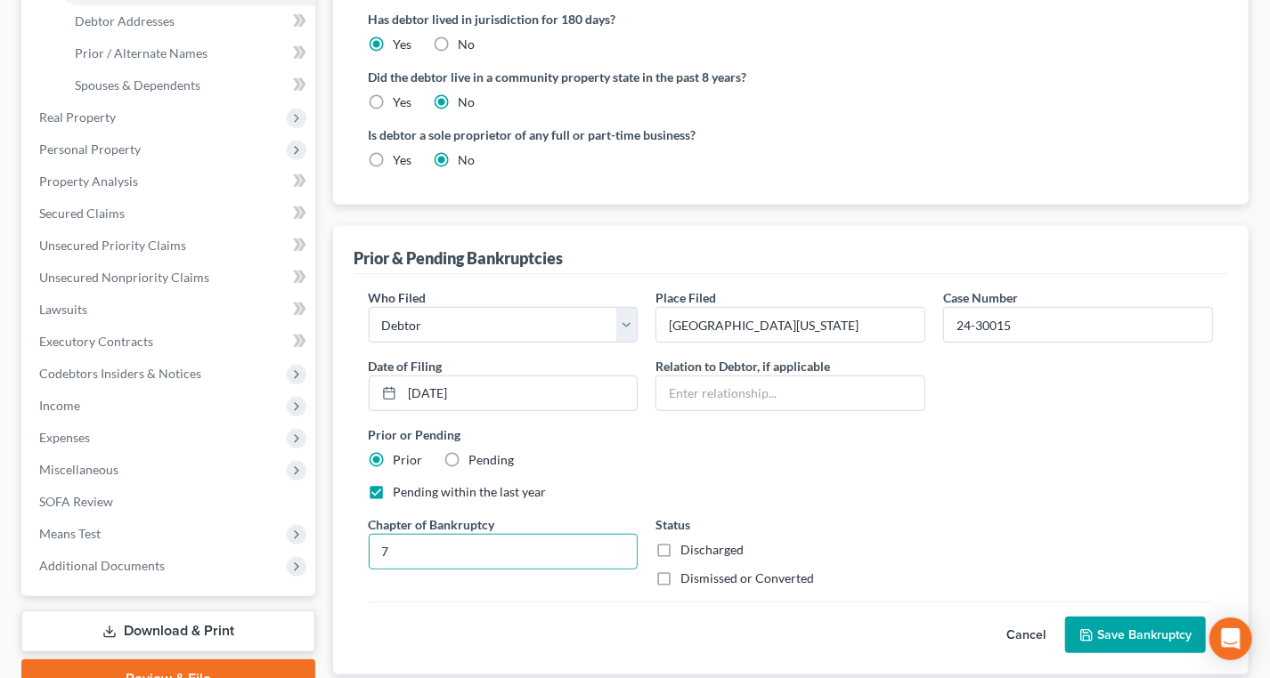
checkbox input "true"
click at [1180, 597] on button "Save Bankruptcy" at bounding box center [1135, 635] width 141 height 37
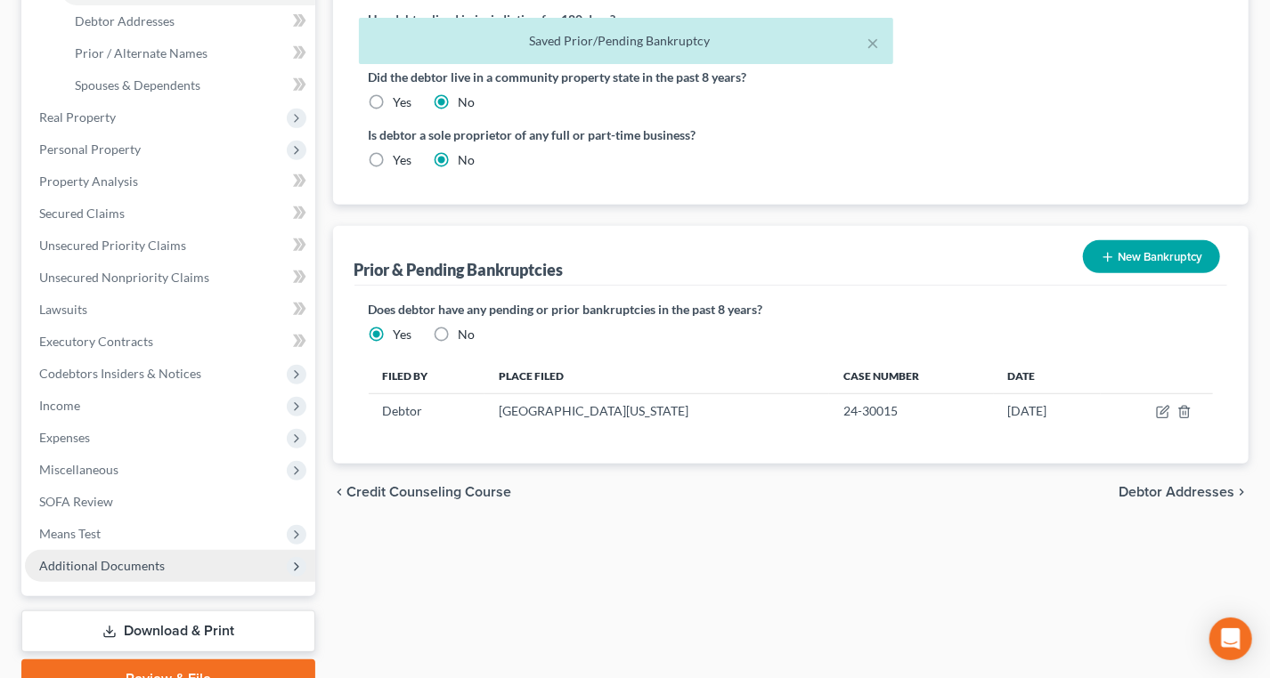
click at [132, 558] on span "Additional Documents" at bounding box center [102, 565] width 126 height 15
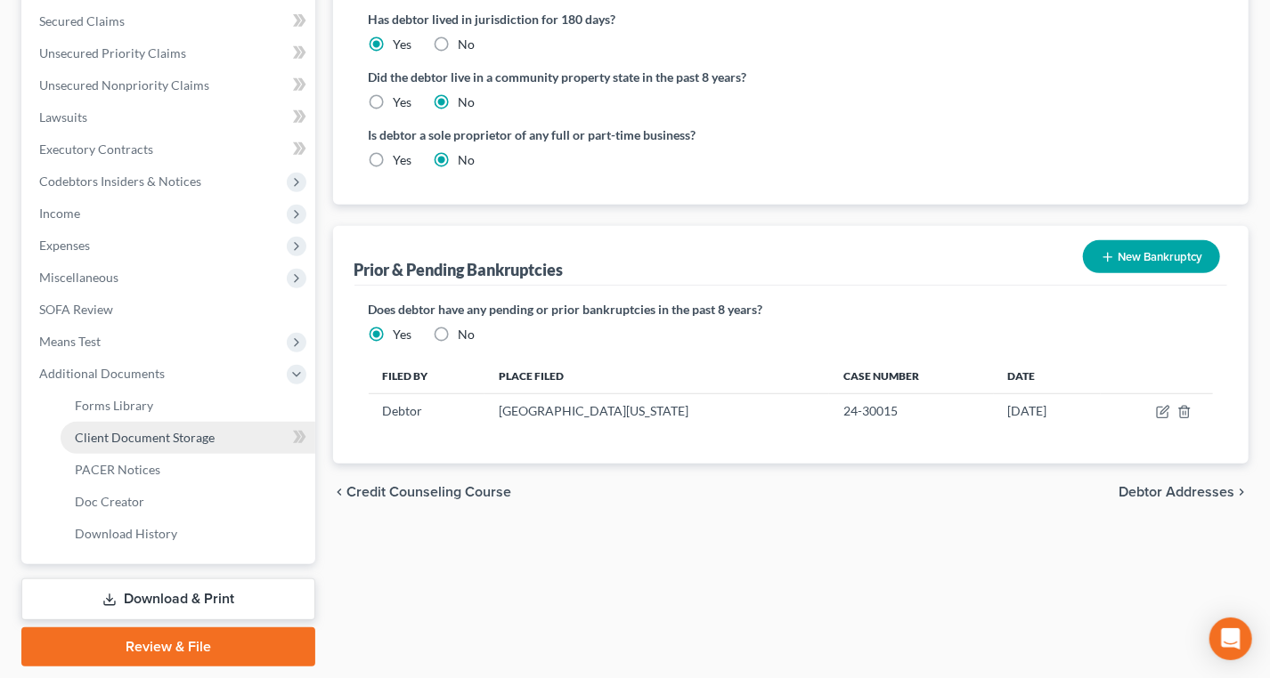
click at [152, 431] on span "Client Document Storage" at bounding box center [145, 437] width 140 height 15
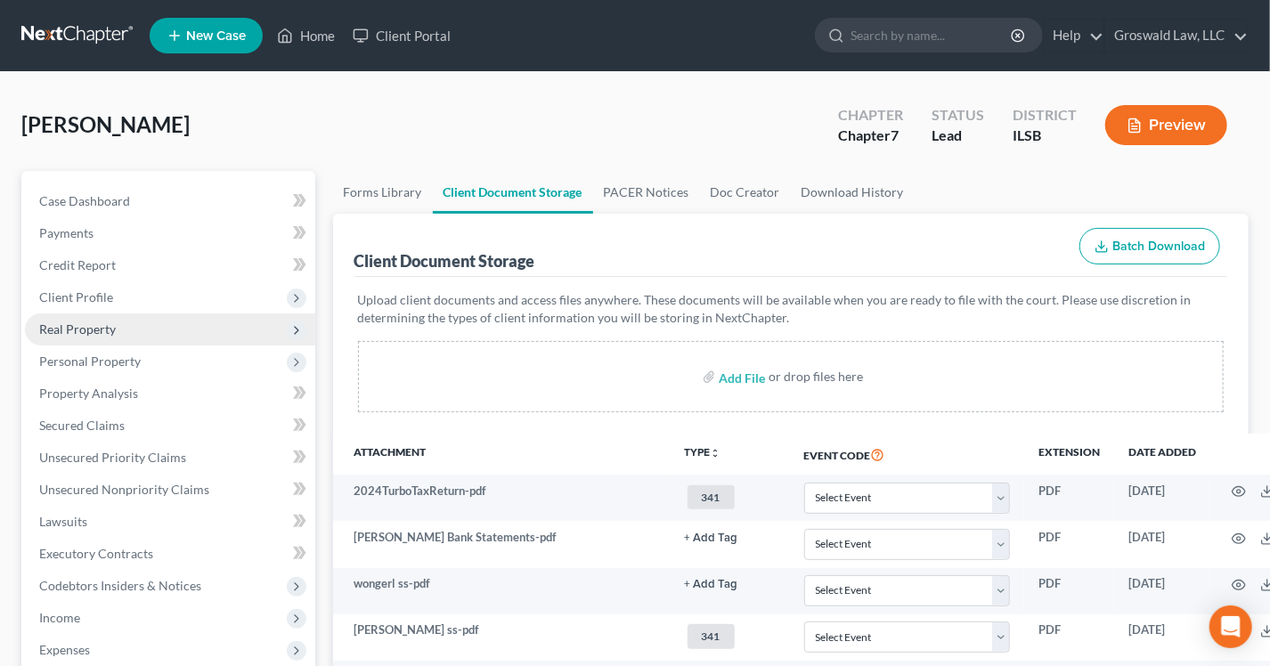
click at [95, 328] on span "Real Property" at bounding box center [77, 328] width 77 height 15
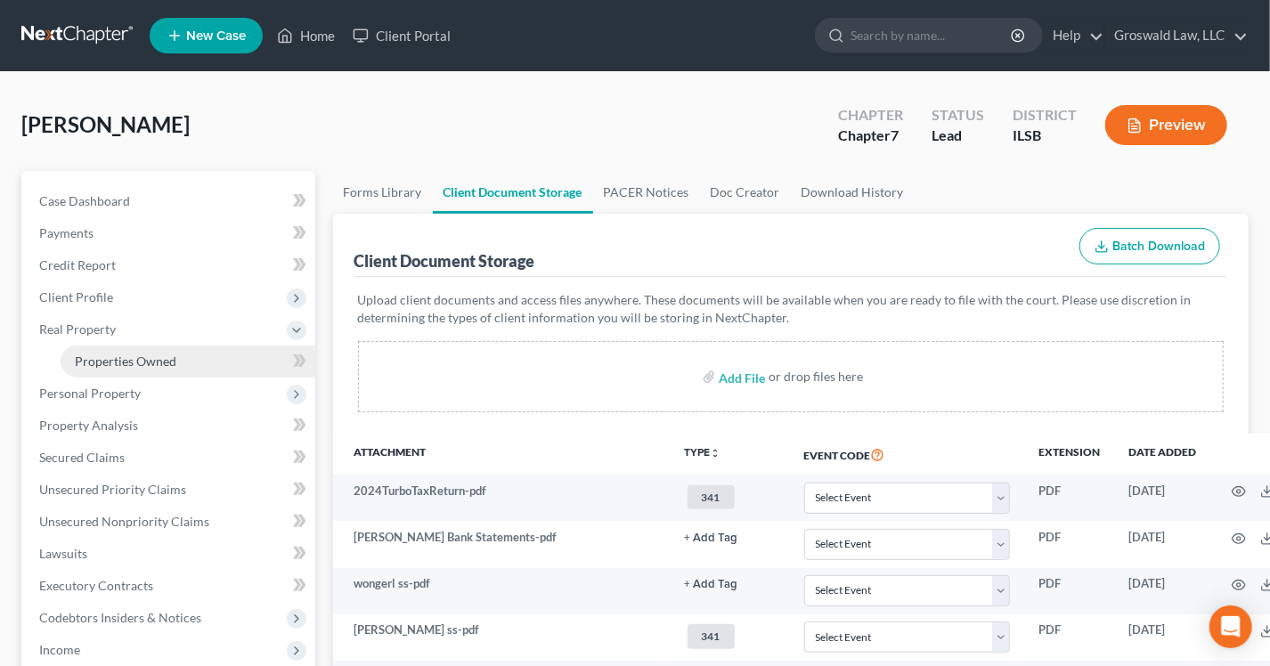
click at [106, 348] on link "Properties Owned" at bounding box center [188, 361] width 255 height 32
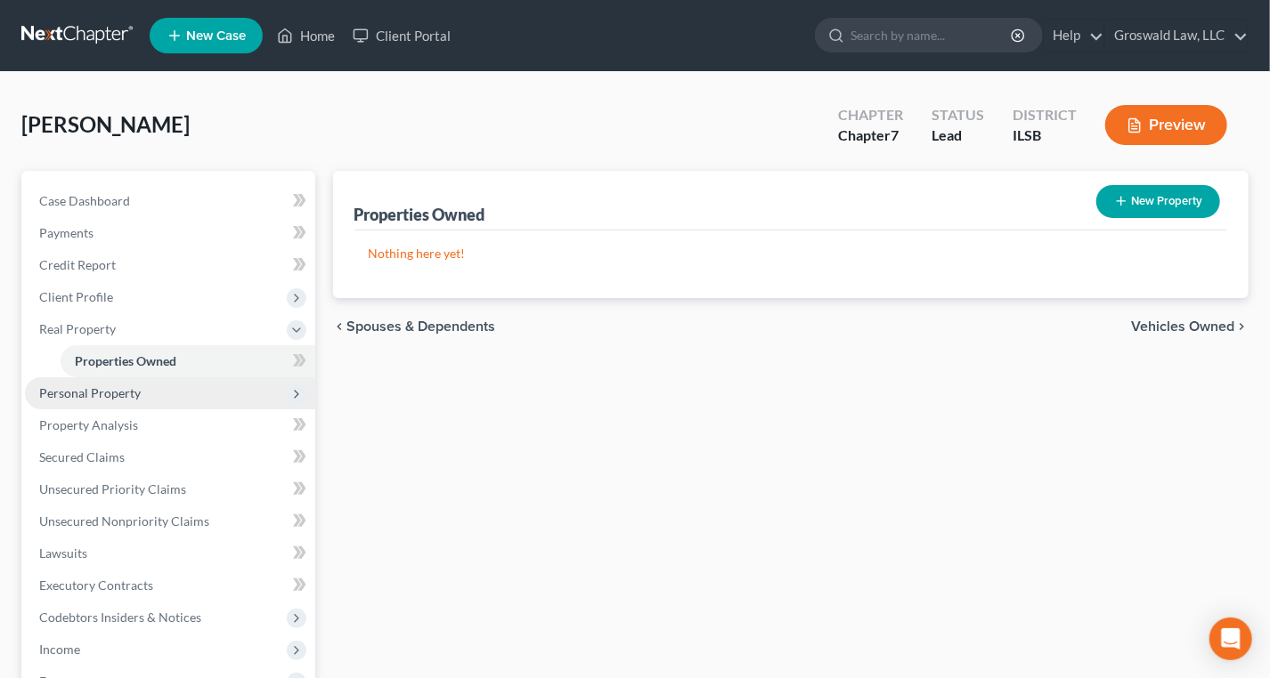
click at [118, 396] on span "Personal Property" at bounding box center [89, 392] width 101 height 15
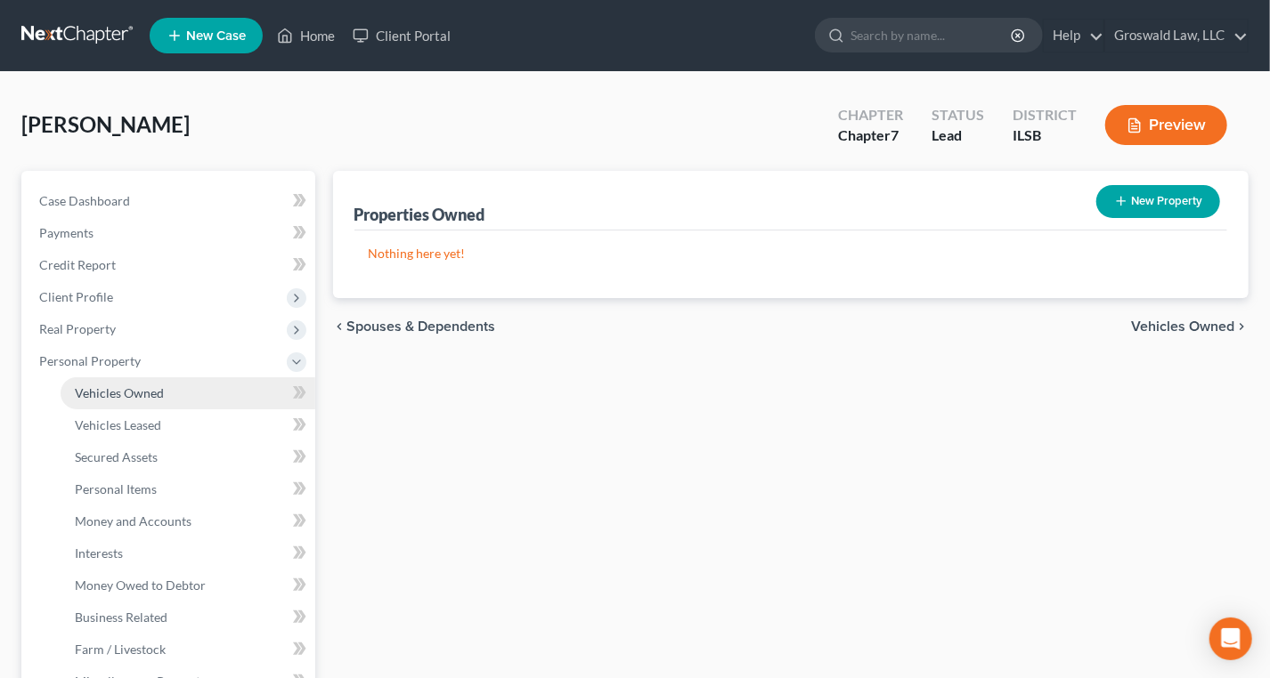
click at [121, 401] on link "Vehicles Owned" at bounding box center [188, 393] width 255 height 32
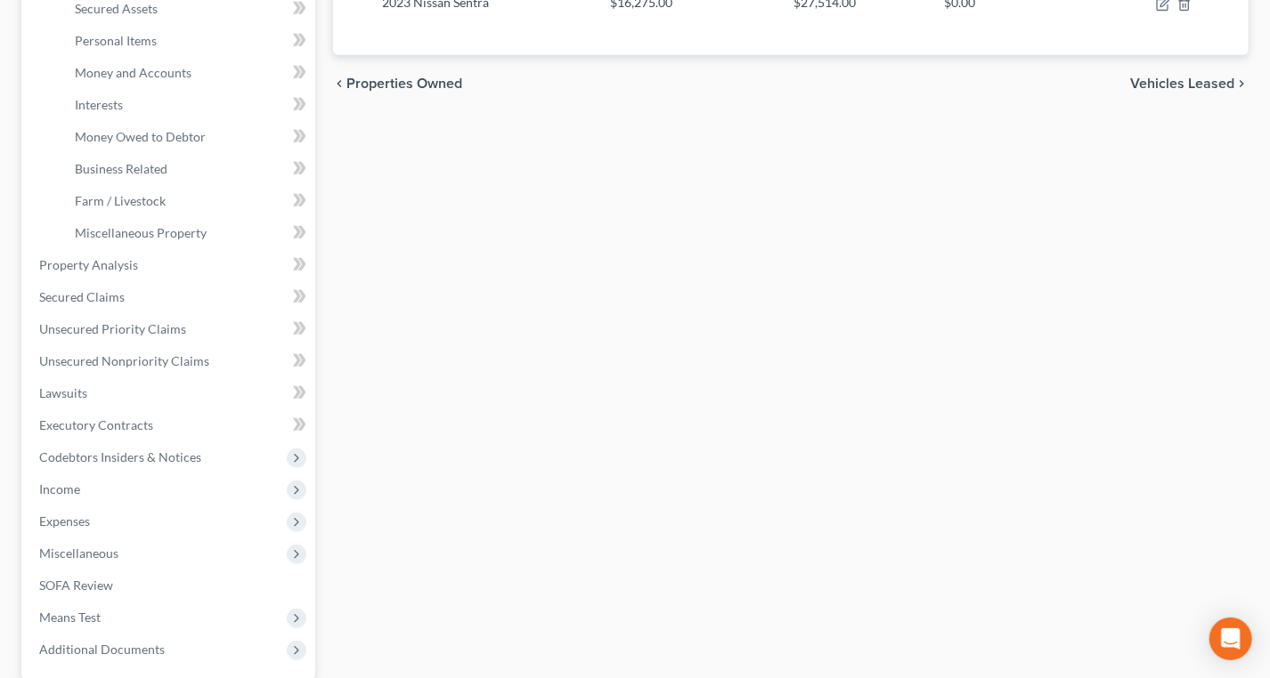
scroll to position [485, 0]
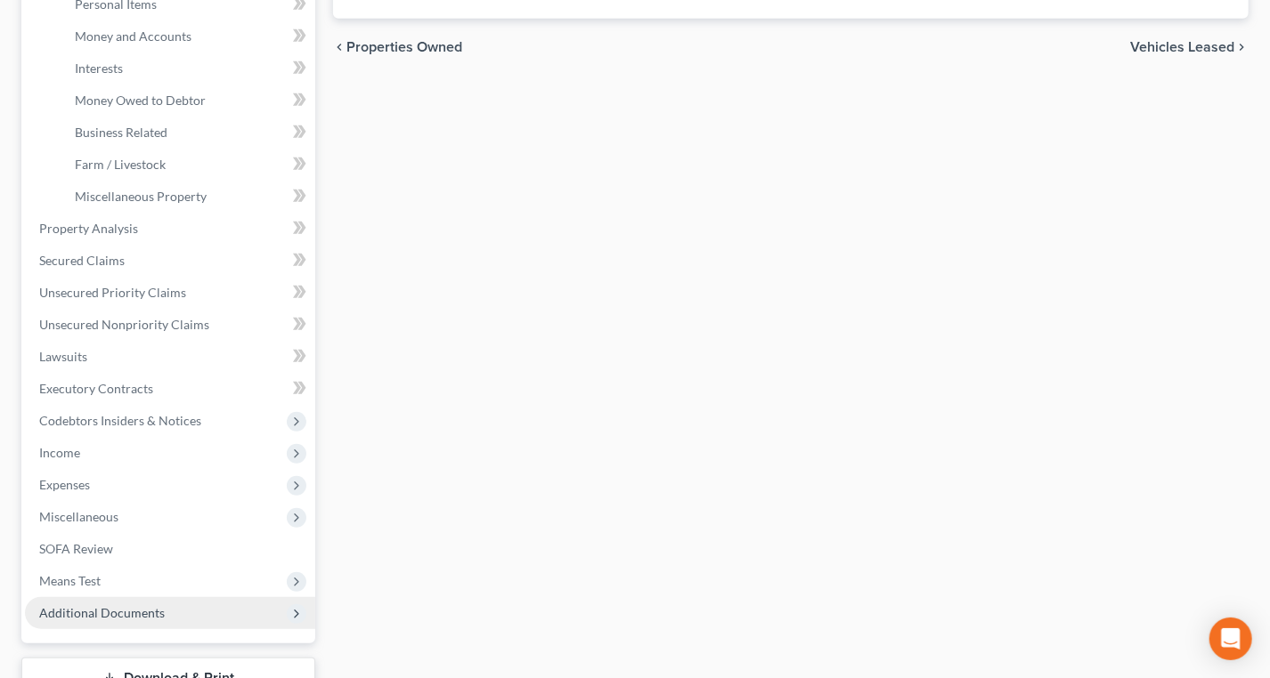
click at [74, 597] on span "Additional Documents" at bounding box center [102, 612] width 126 height 15
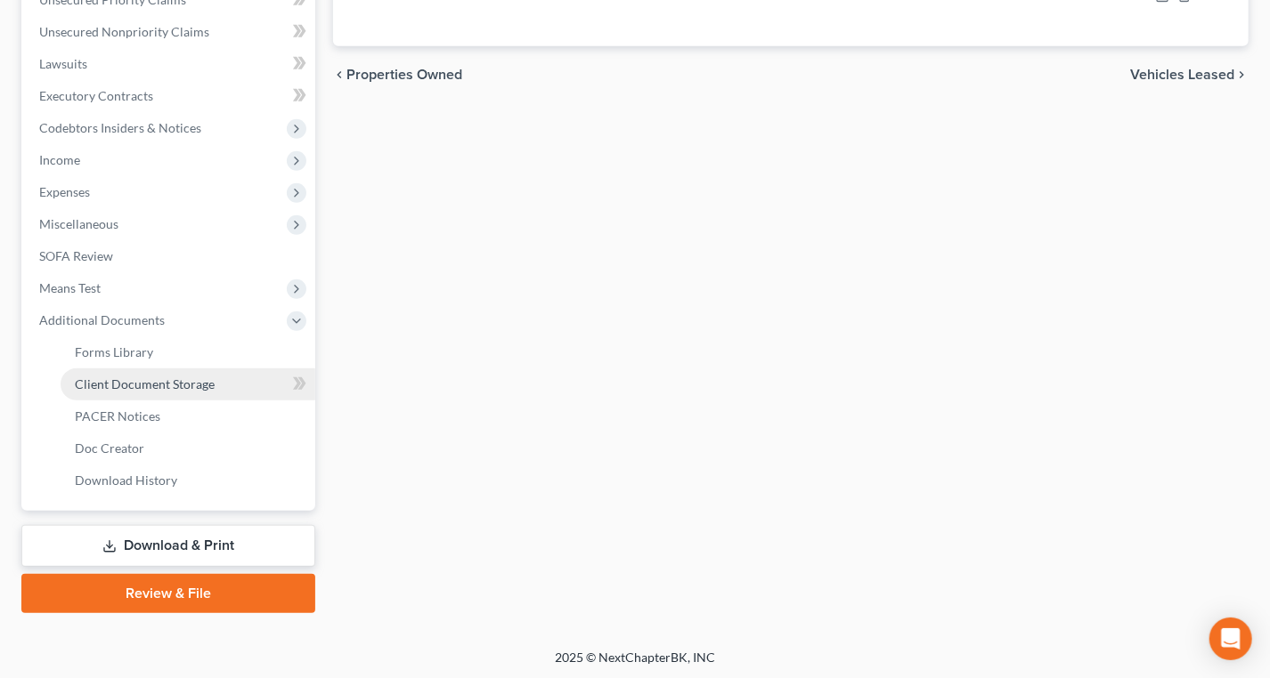
click at [180, 382] on span "Client Document Storage" at bounding box center [145, 384] width 140 height 15
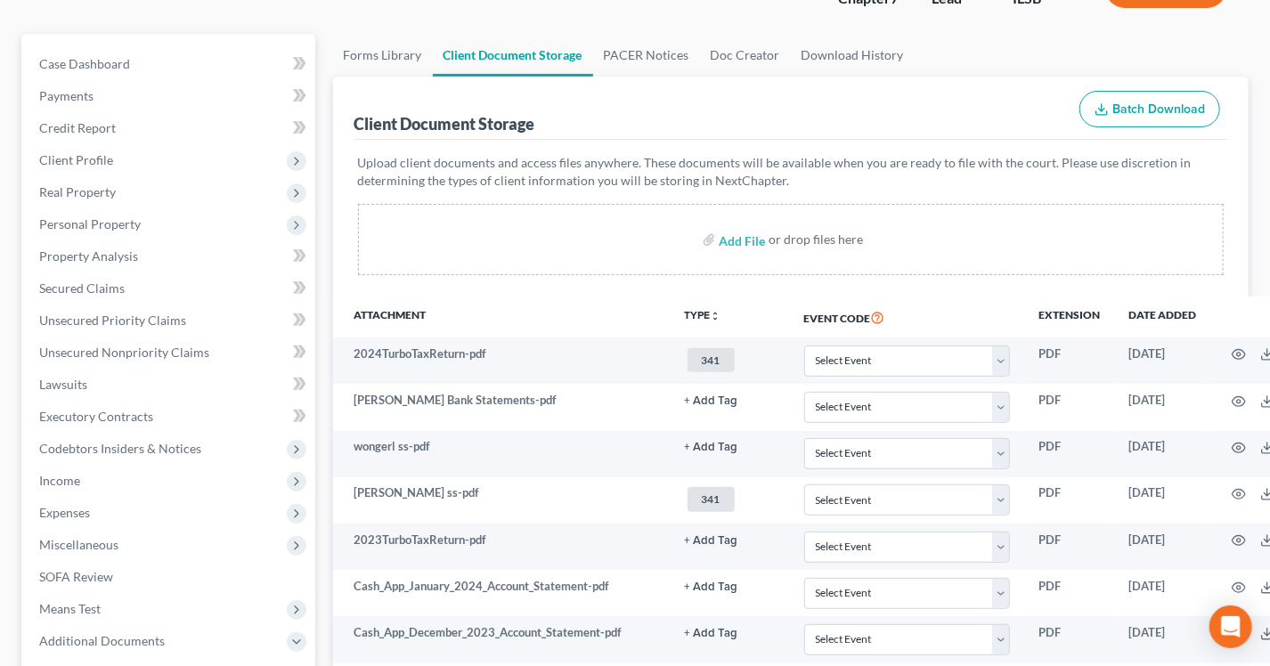
scroll to position [161, 0]
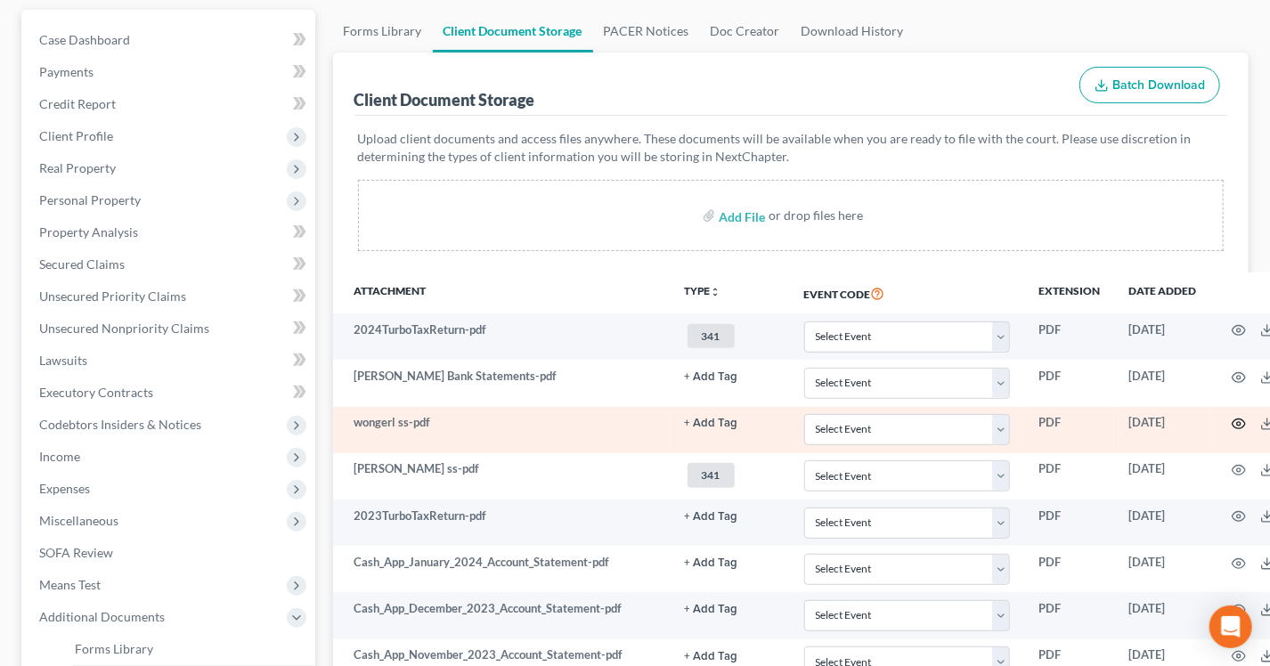
click at [1231, 418] on icon "button" at bounding box center [1238, 424] width 14 height 14
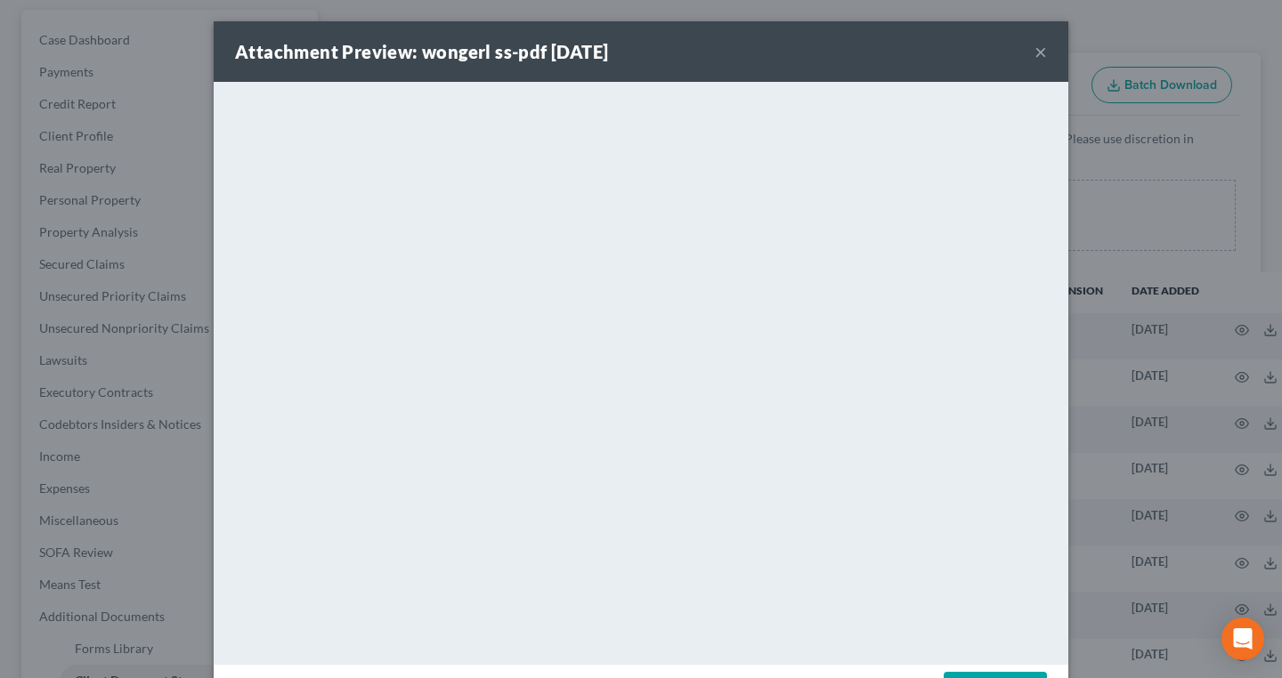
click at [1038, 49] on button "×" at bounding box center [1041, 51] width 12 height 21
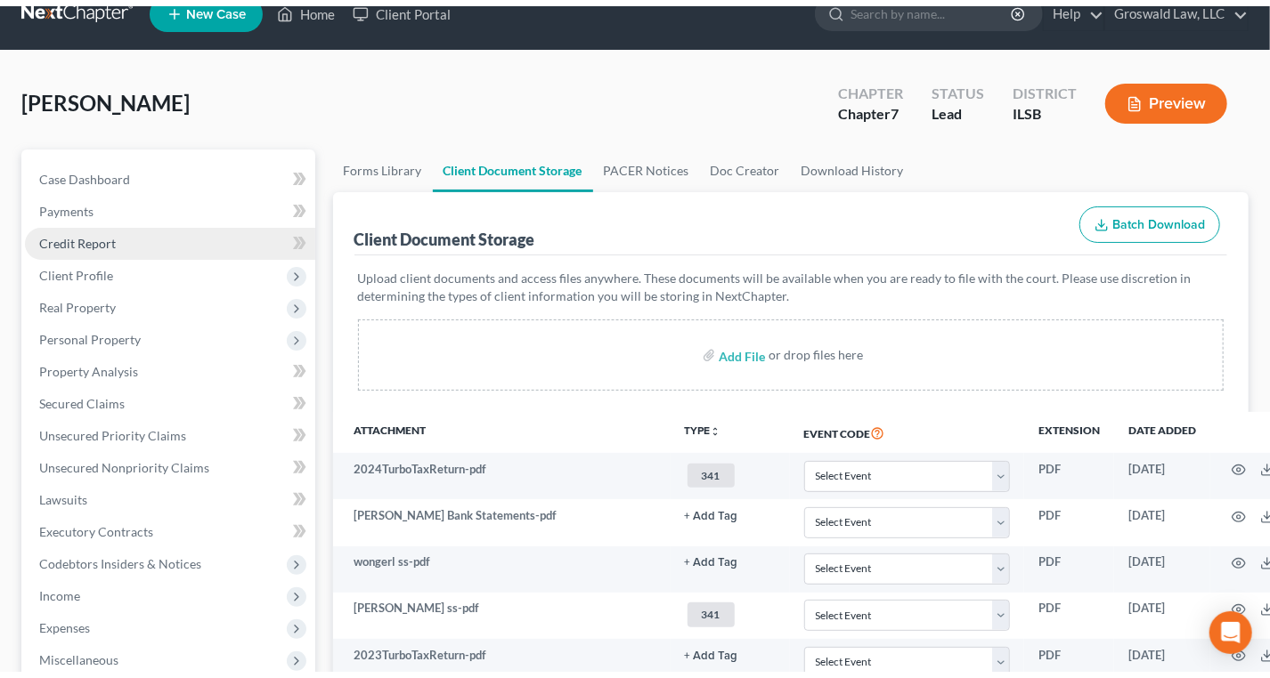
scroll to position [0, 0]
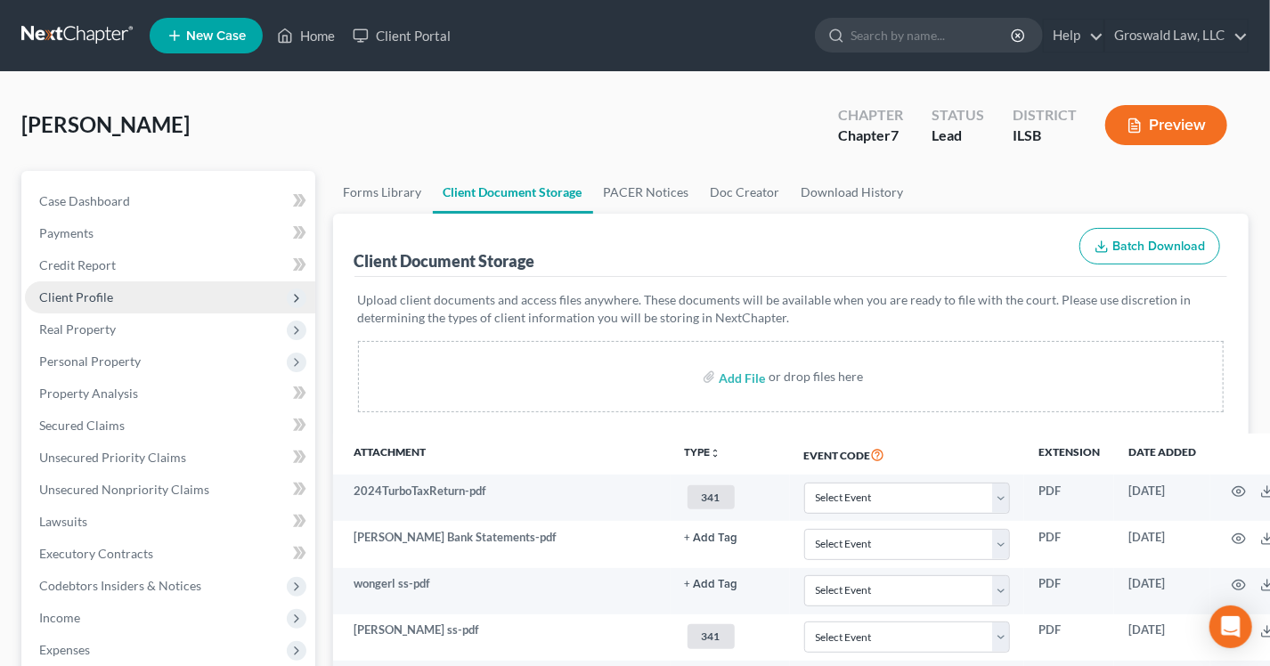
click at [108, 300] on span "Client Profile" at bounding box center [76, 296] width 74 height 15
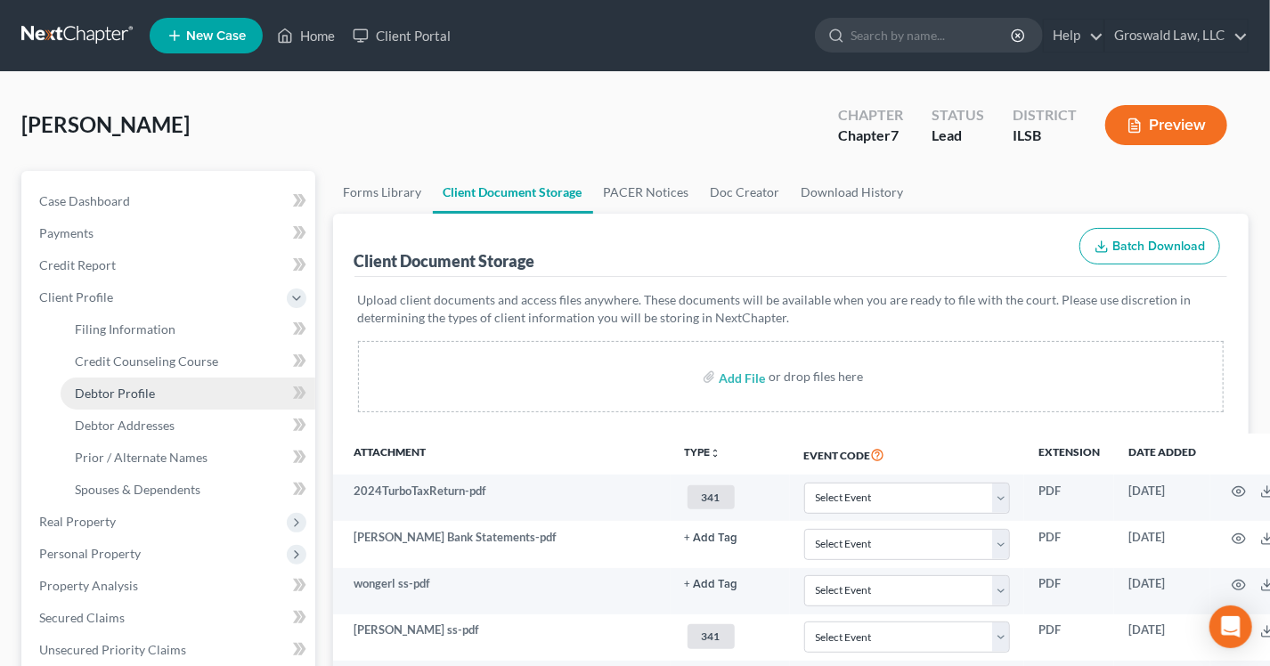
click at [103, 387] on span "Debtor Profile" at bounding box center [115, 392] width 80 height 15
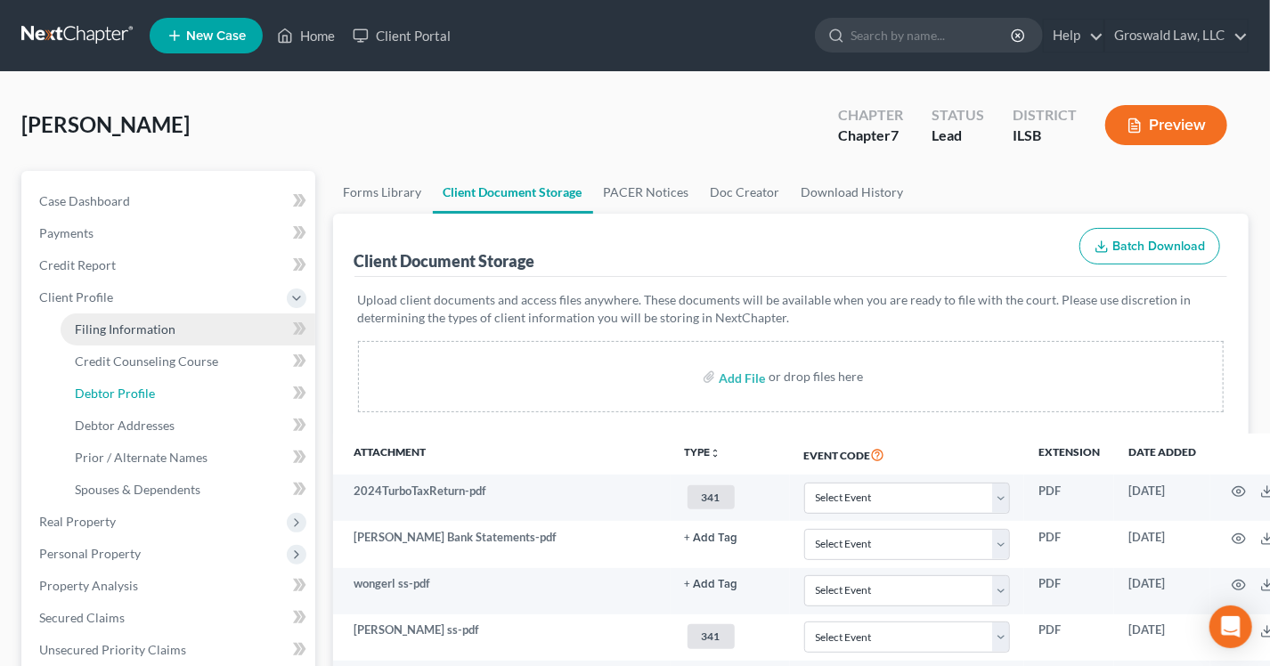
select select "0"
select select "1"
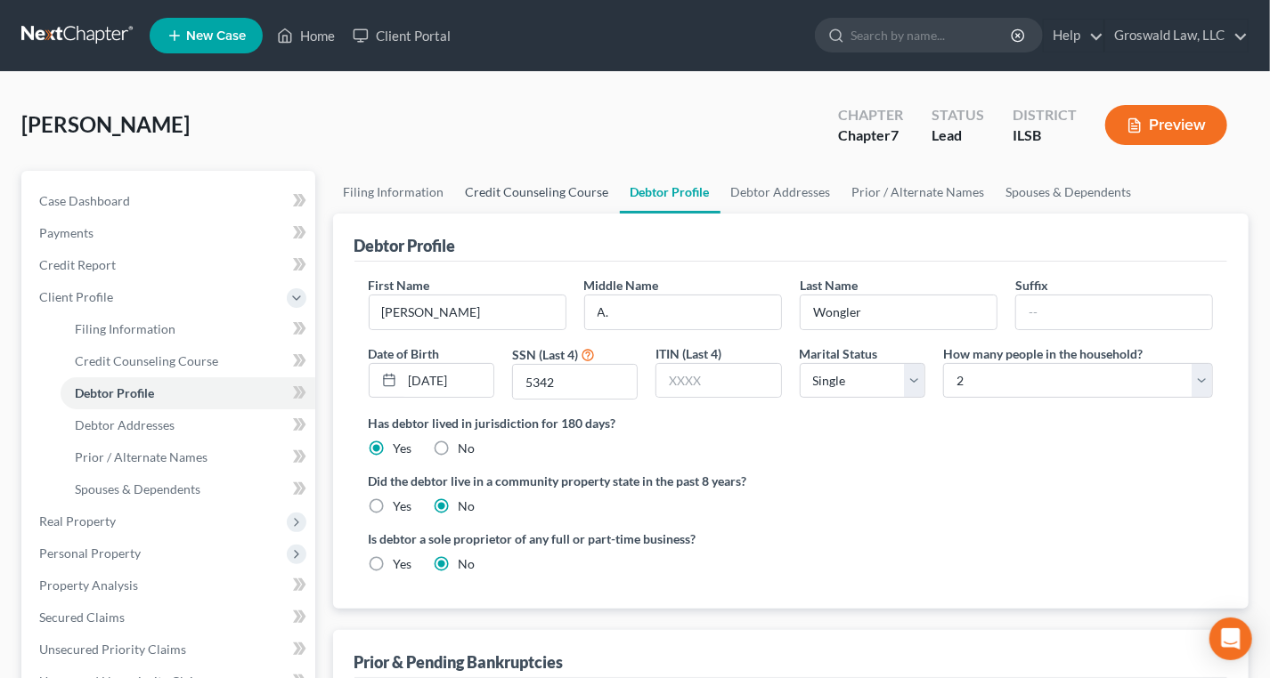
radio input "true"
click at [751, 187] on link "Debtor Addresses" at bounding box center [780, 192] width 121 height 43
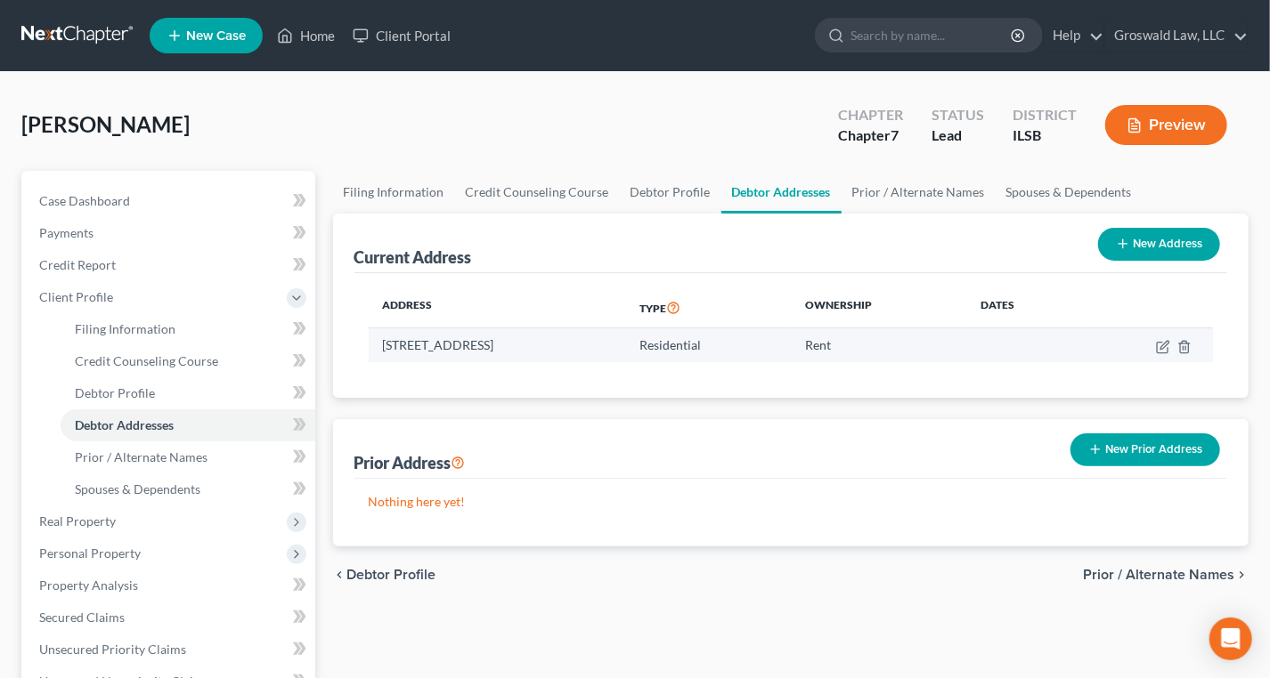
drag, startPoint x: 506, startPoint y: 340, endPoint x: 385, endPoint y: 346, distance: 121.2
click at [385, 346] on td "308 N Hesperia Street, Collinsville, IL 62234" at bounding box center [497, 346] width 257 height 34
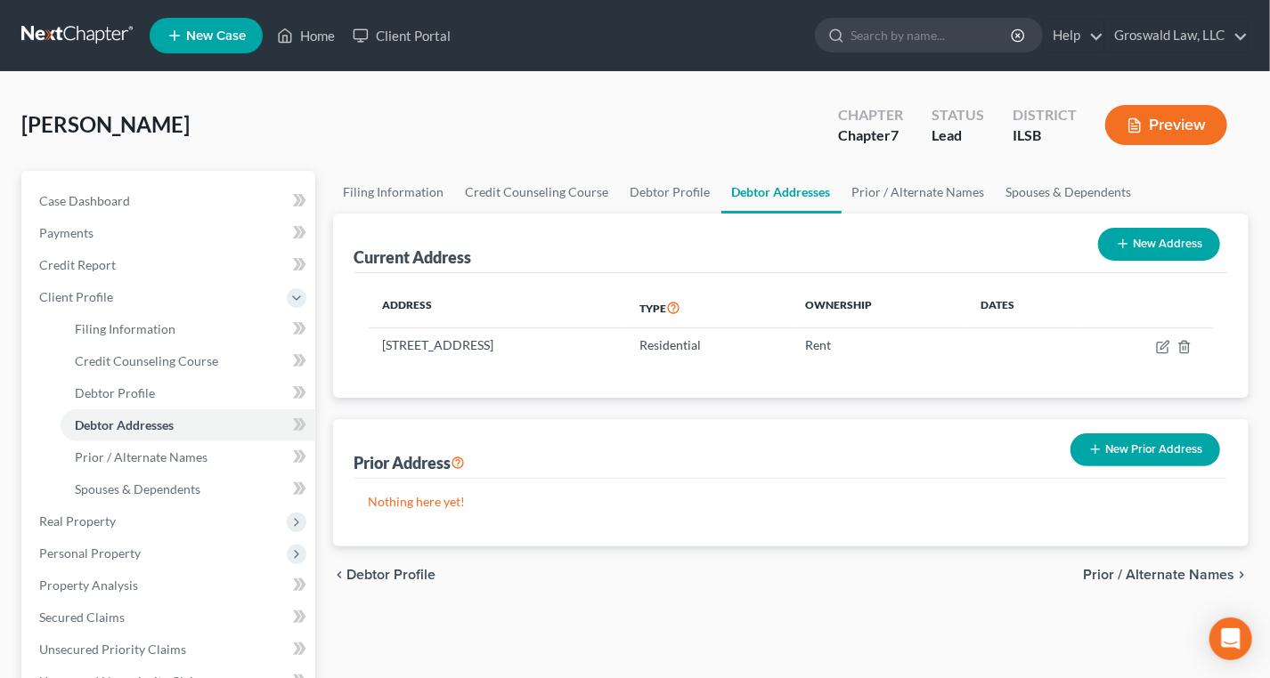
copy td "308 N Hesperia Street,"
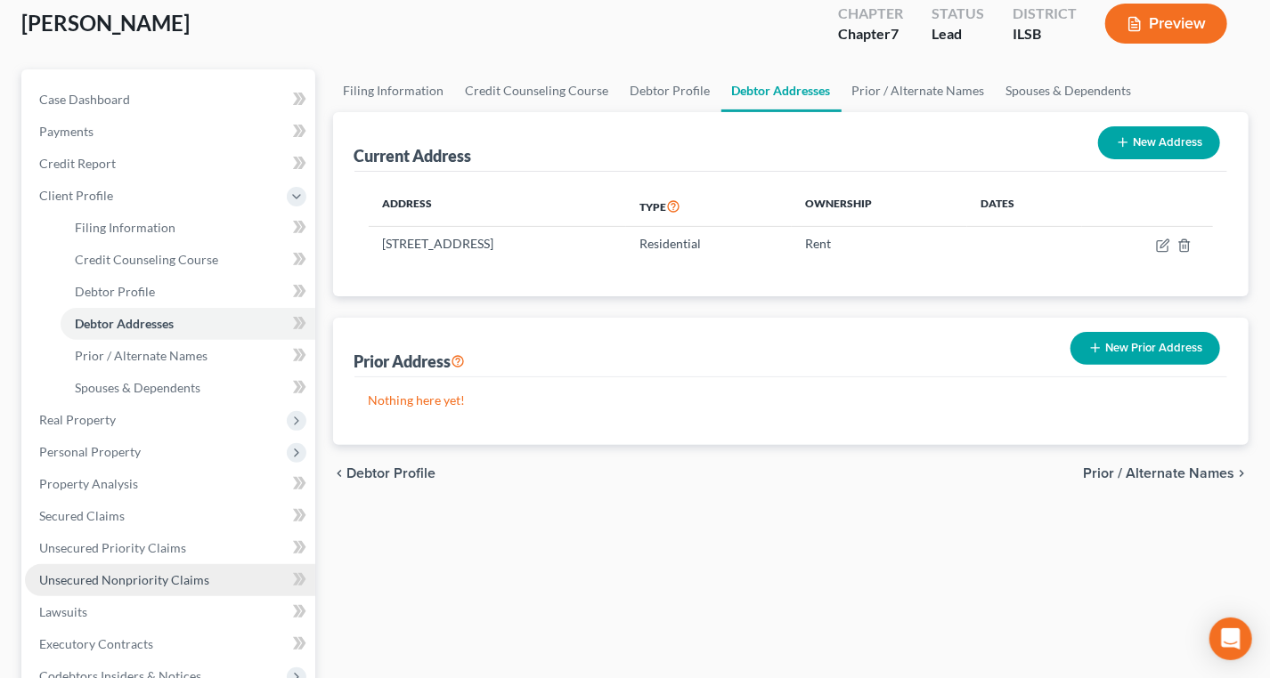
scroll to position [404, 0]
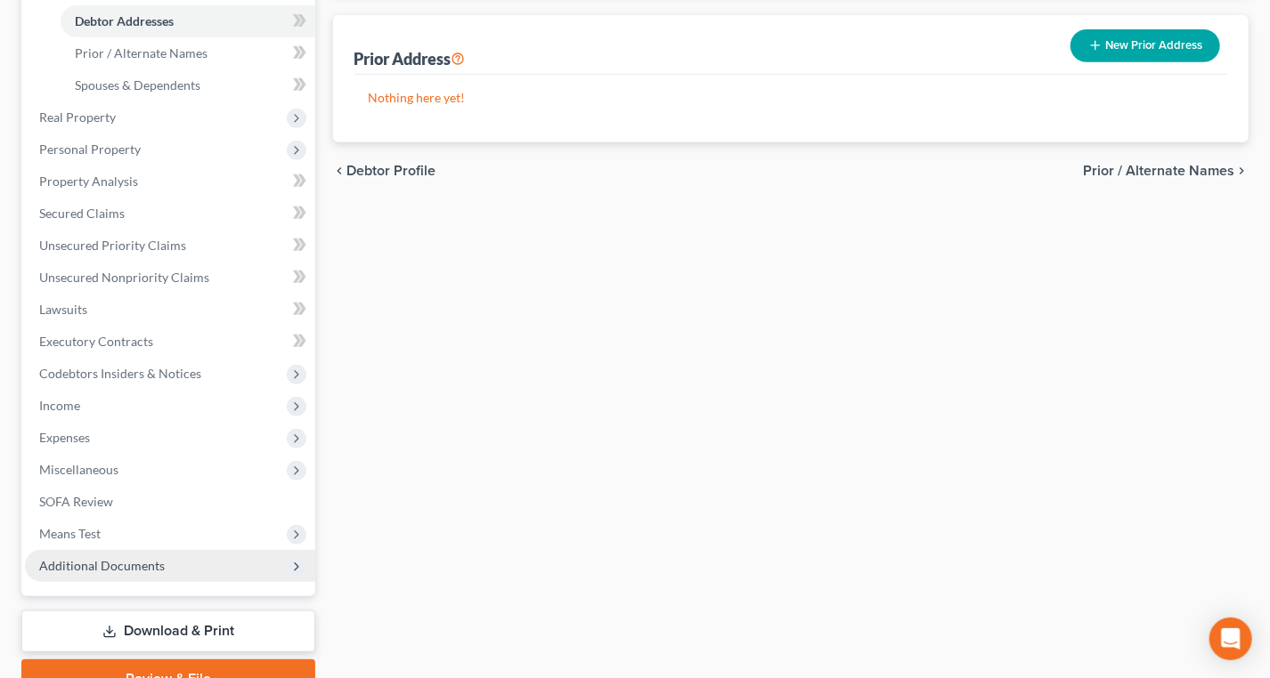
click at [129, 562] on span "Additional Documents" at bounding box center [102, 565] width 126 height 15
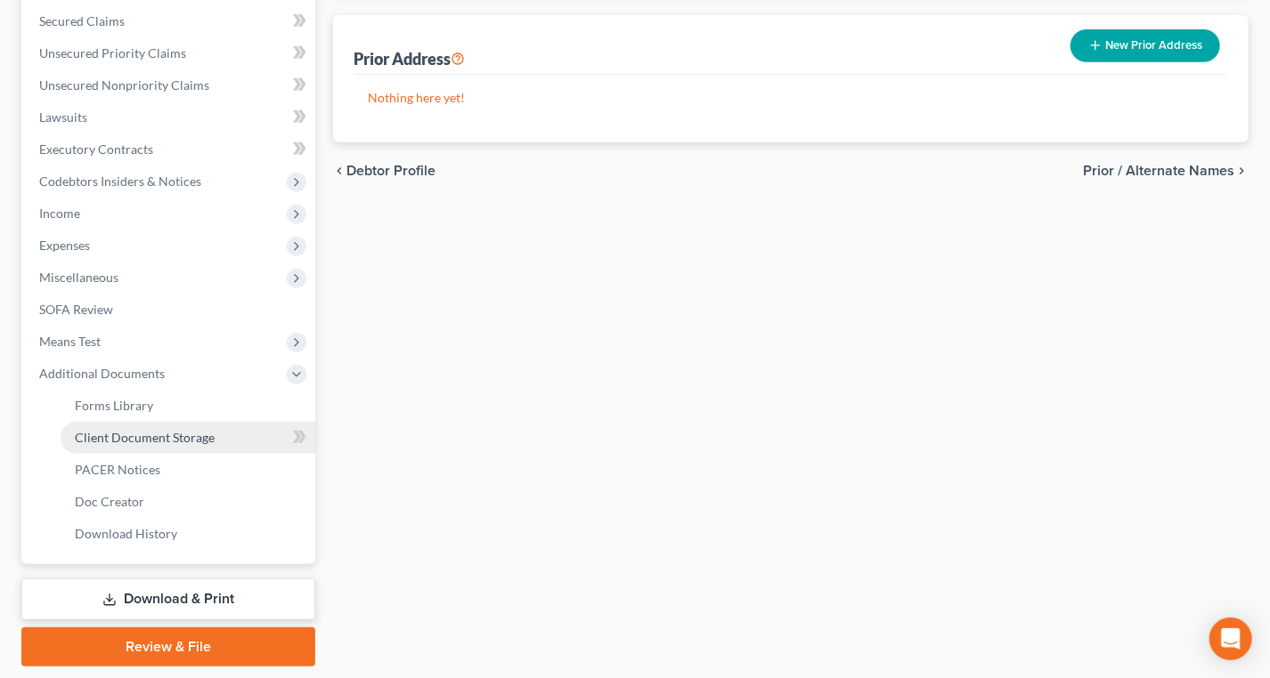
click at [192, 439] on span "Client Document Storage" at bounding box center [145, 437] width 140 height 15
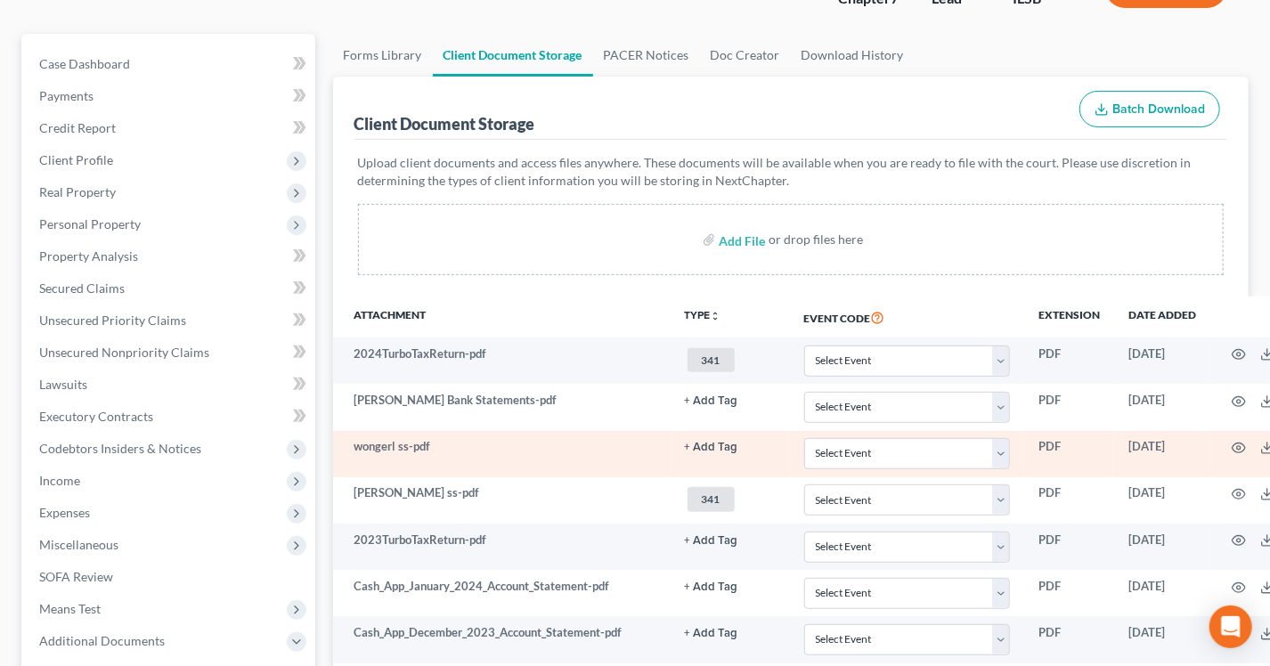
scroll to position [161, 0]
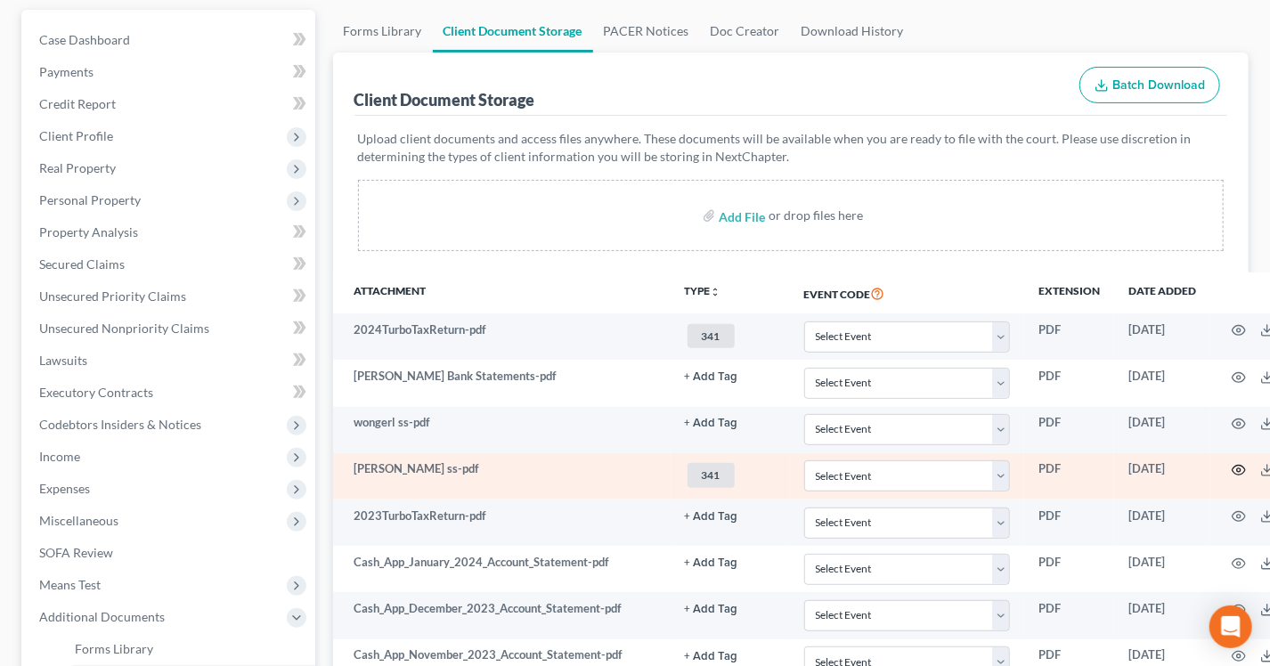
click at [1232, 465] on icon "button" at bounding box center [1238, 470] width 14 height 14
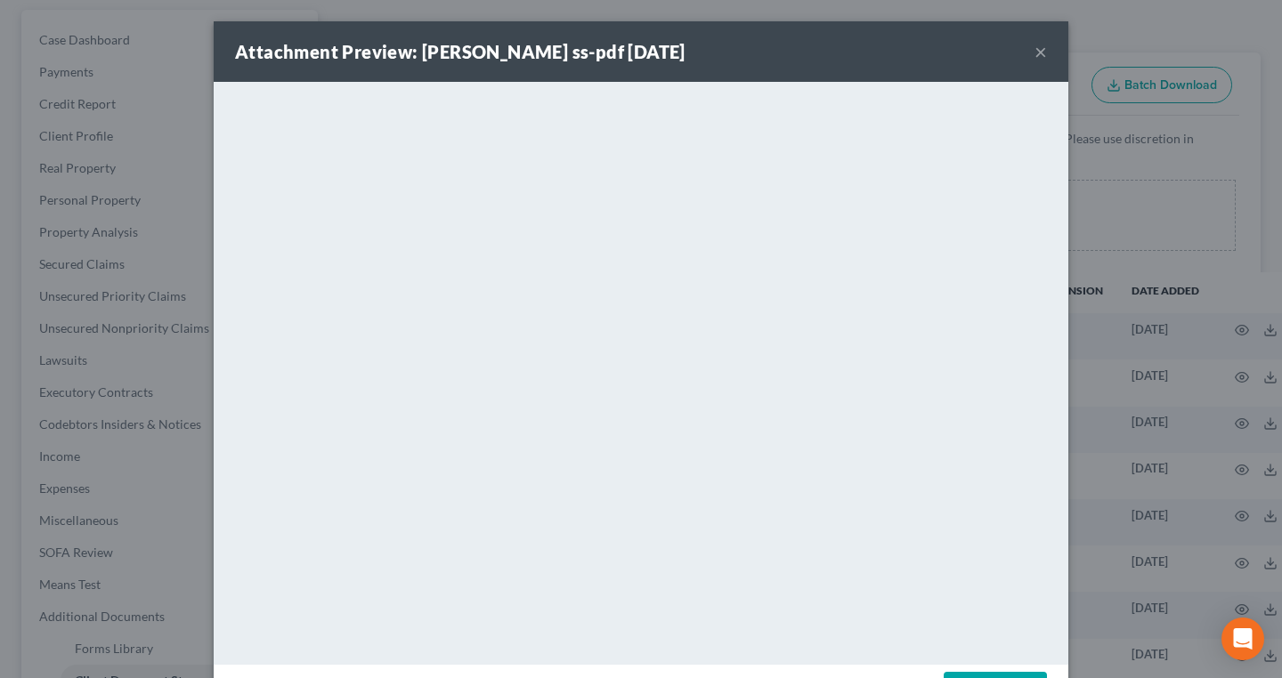
click at [1035, 56] on button "×" at bounding box center [1041, 51] width 12 height 21
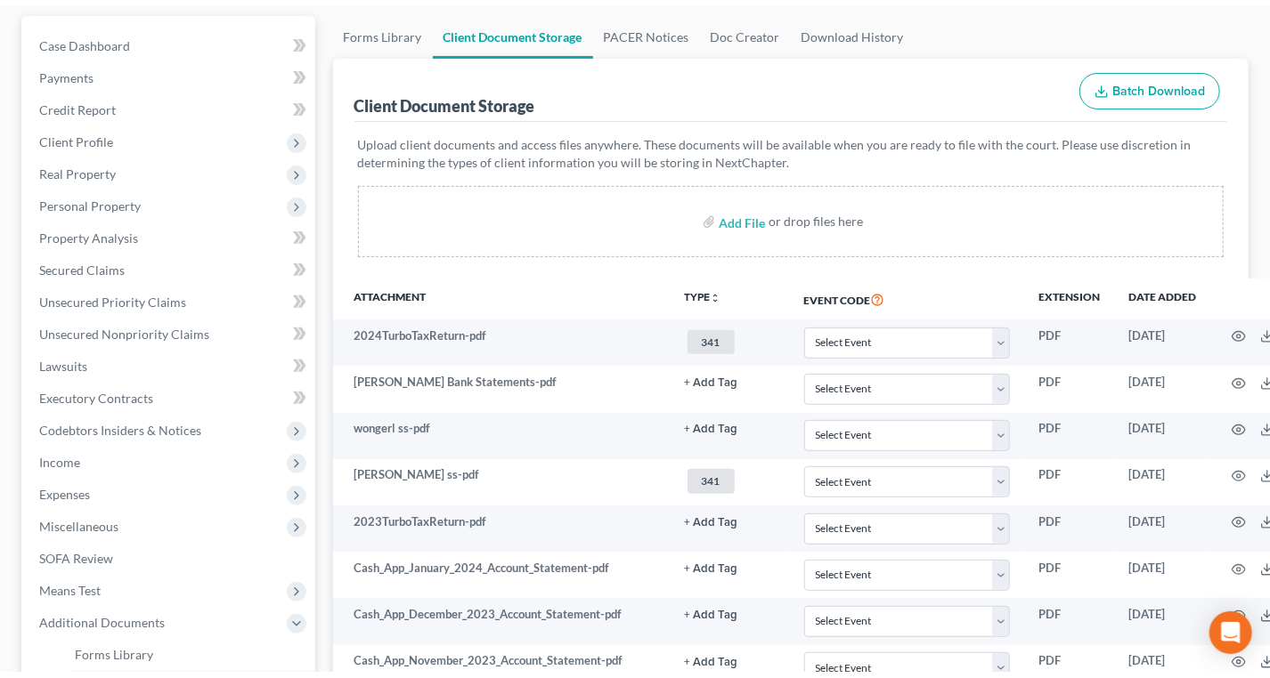
scroll to position [0, 0]
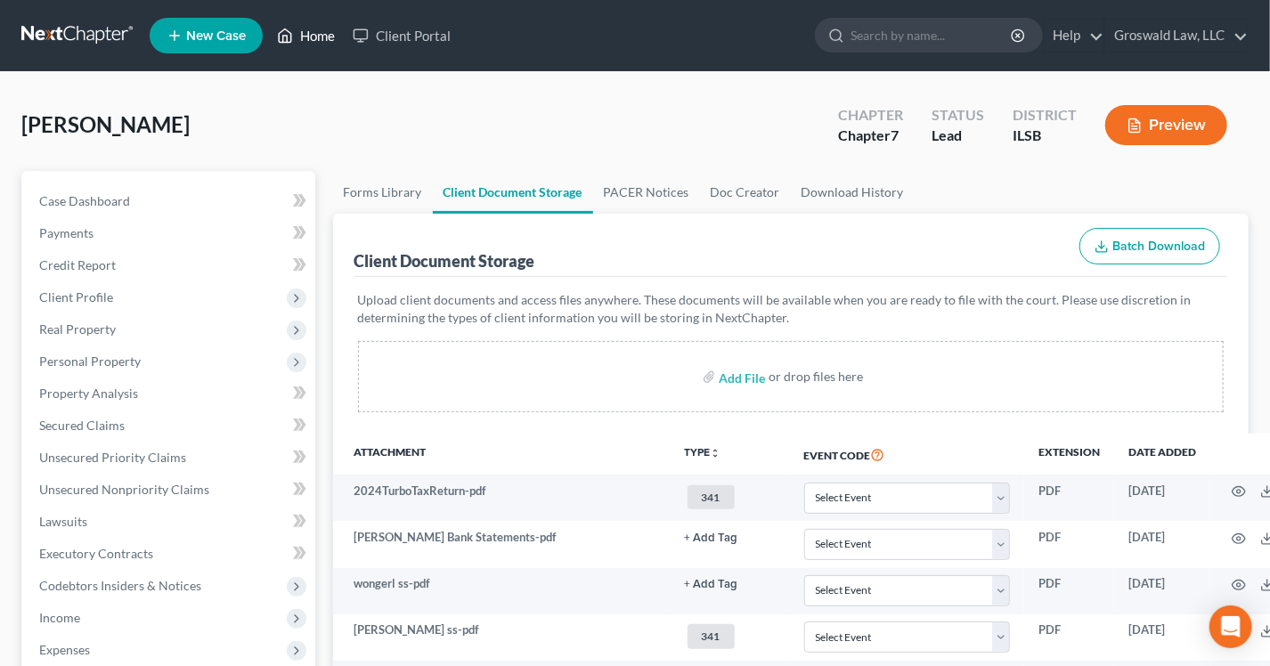
click at [279, 37] on icon at bounding box center [285, 35] width 16 height 21
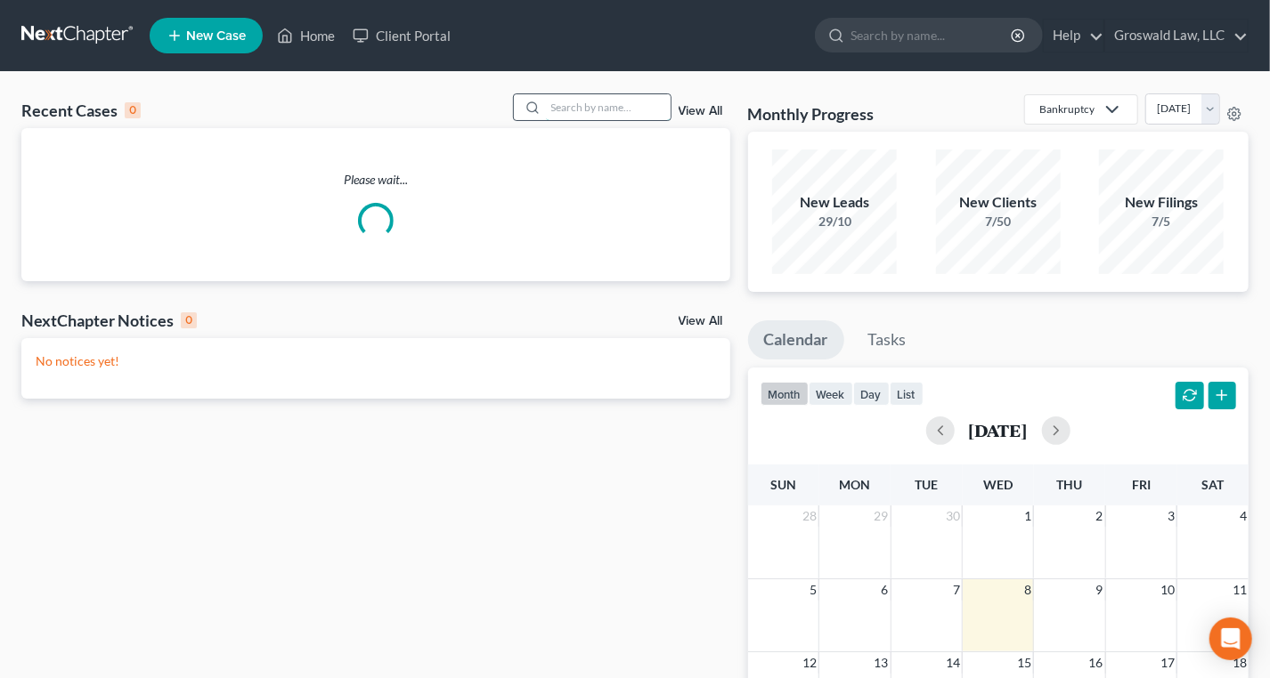
click at [609, 109] on input "search" at bounding box center [608, 107] width 125 height 26
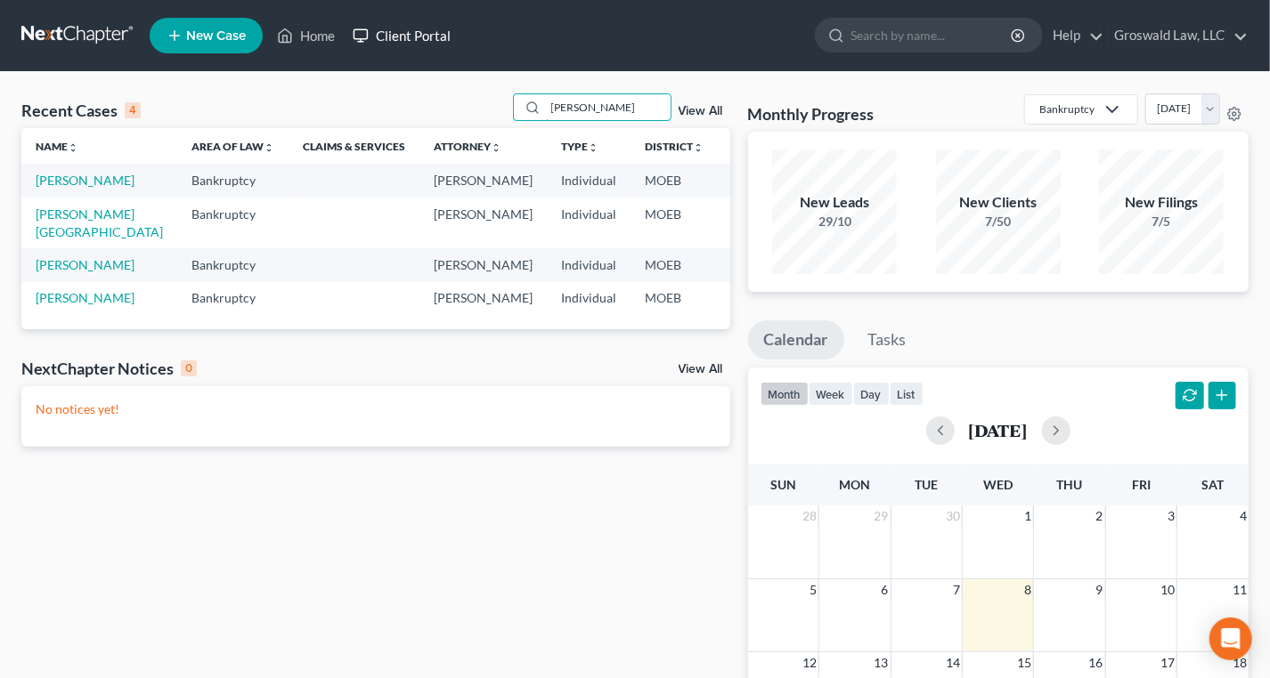
type input "kathryn"
click at [70, 188] on link "Wolf, Kathryn" at bounding box center [85, 180] width 99 height 15
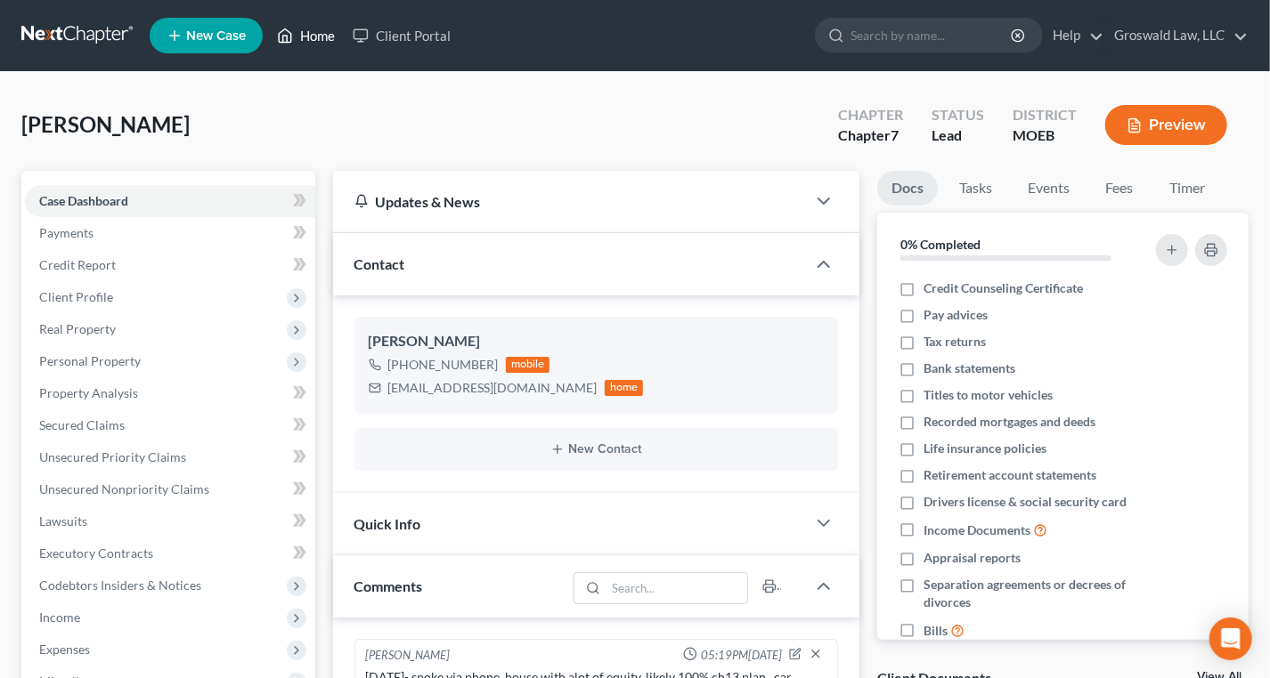
drag, startPoint x: 301, startPoint y: 37, endPoint x: 0, endPoint y: 26, distance: 301.1
click at [301, 37] on link "Home" at bounding box center [306, 36] width 76 height 32
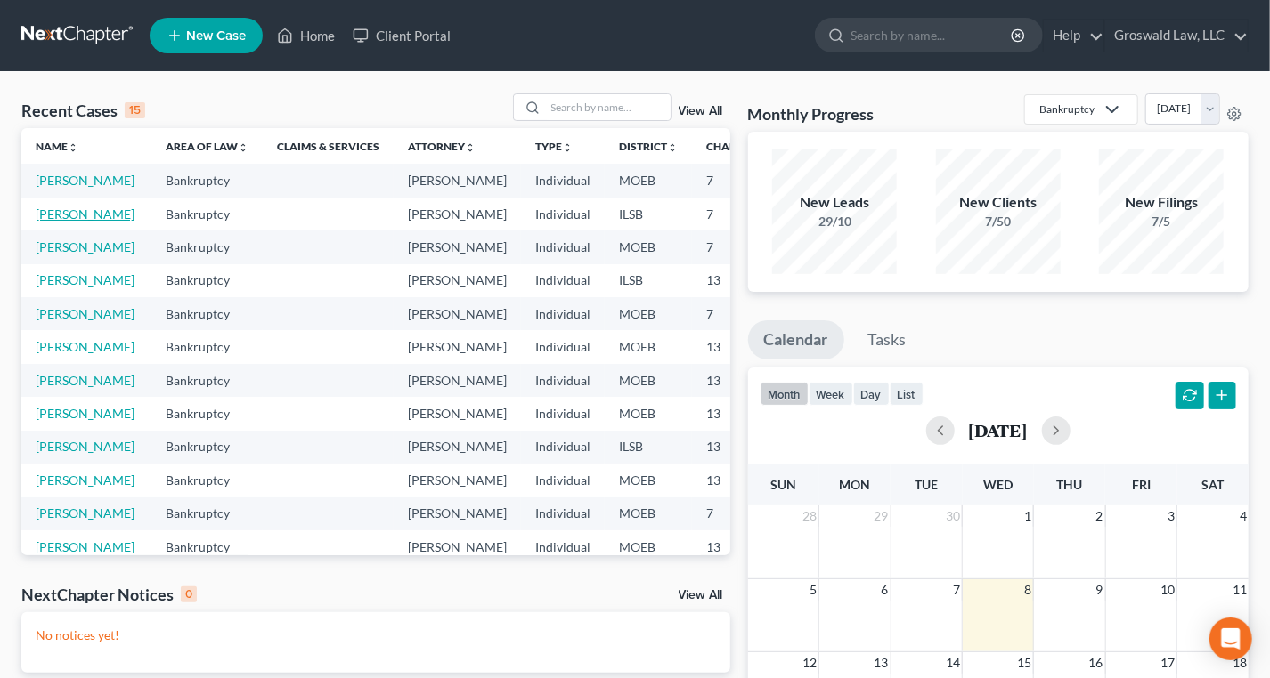
click at [56, 222] on link "[PERSON_NAME]" at bounding box center [85, 214] width 99 height 15
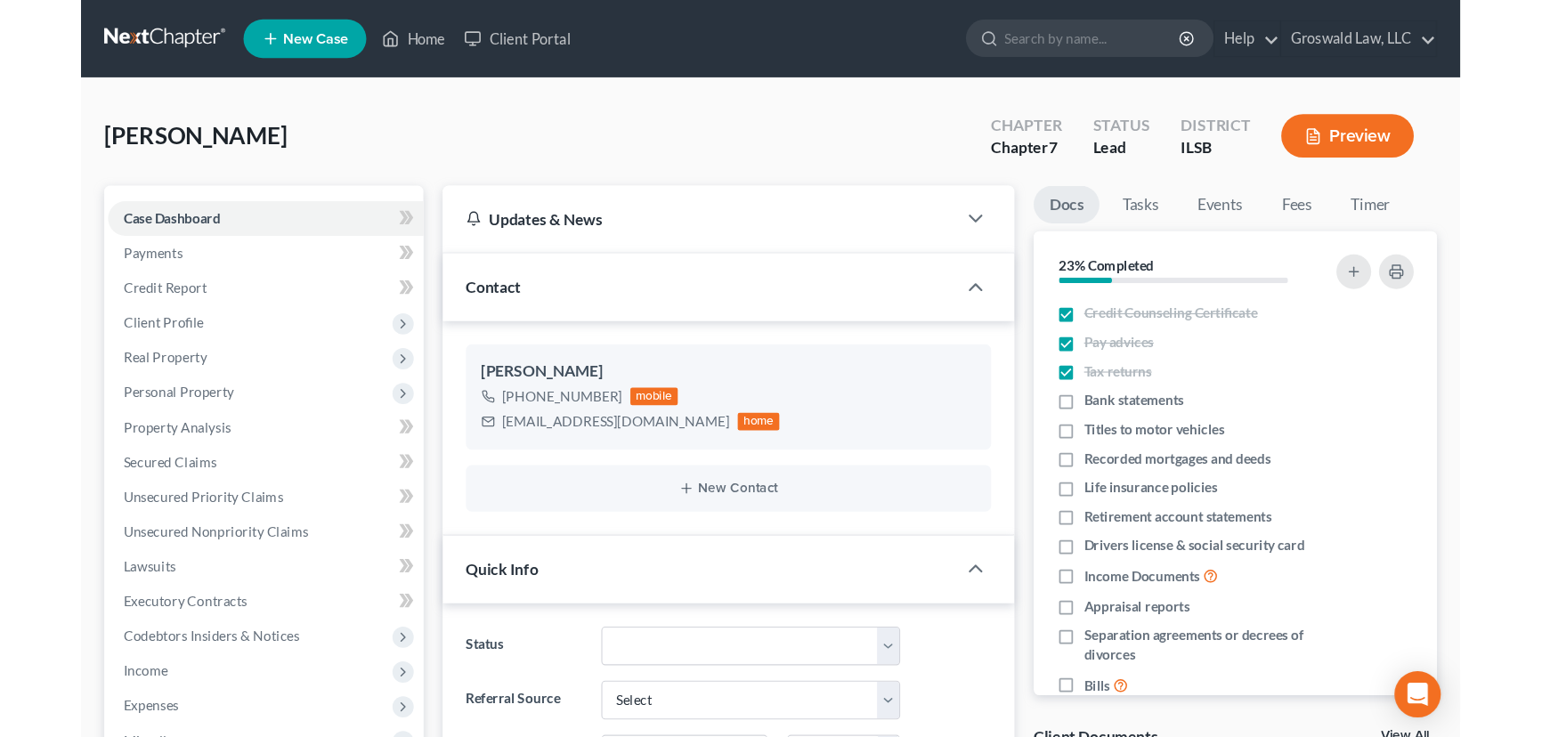
scroll to position [2479, 0]
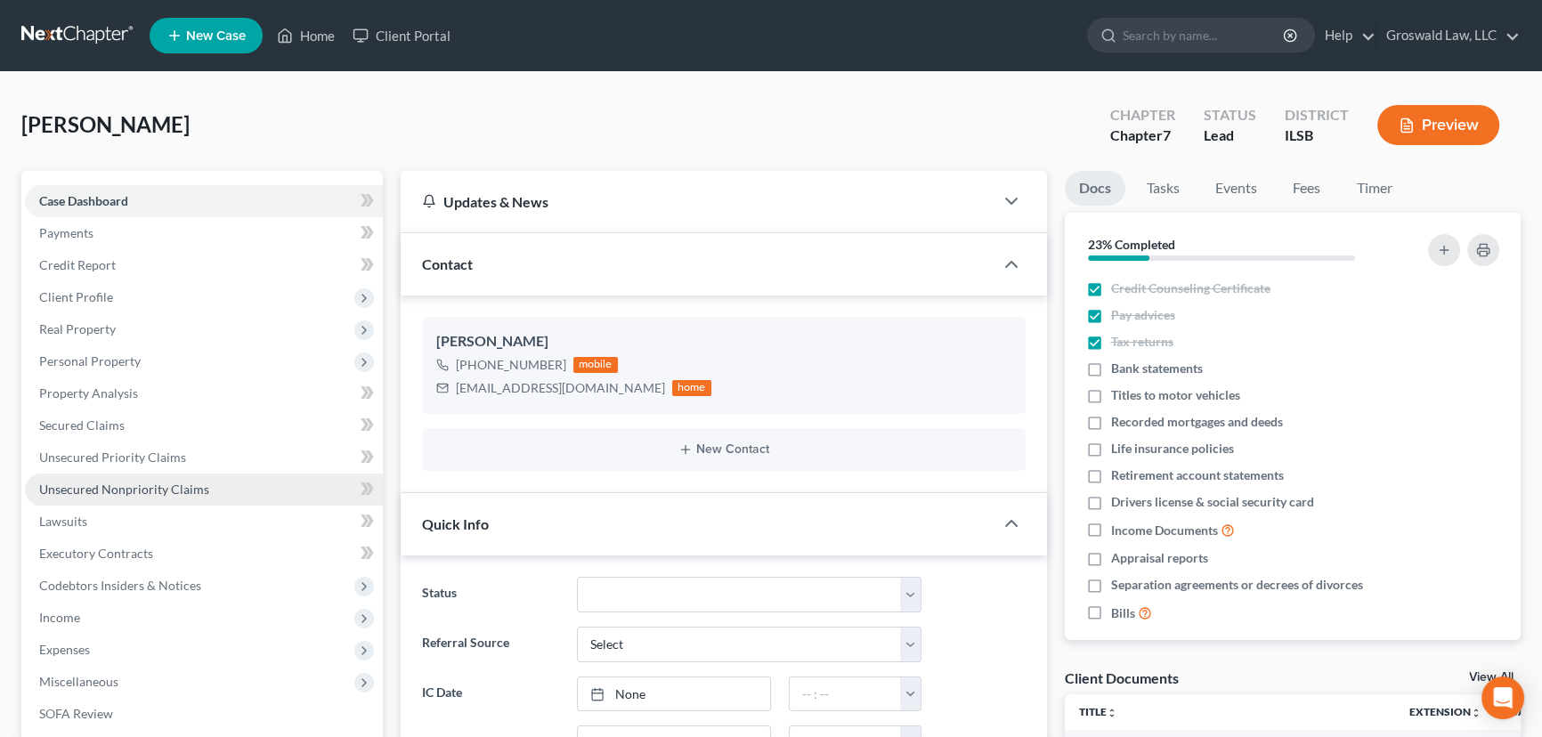
click at [142, 487] on span "Unsecured Nonpriority Claims" at bounding box center [124, 489] width 170 height 15
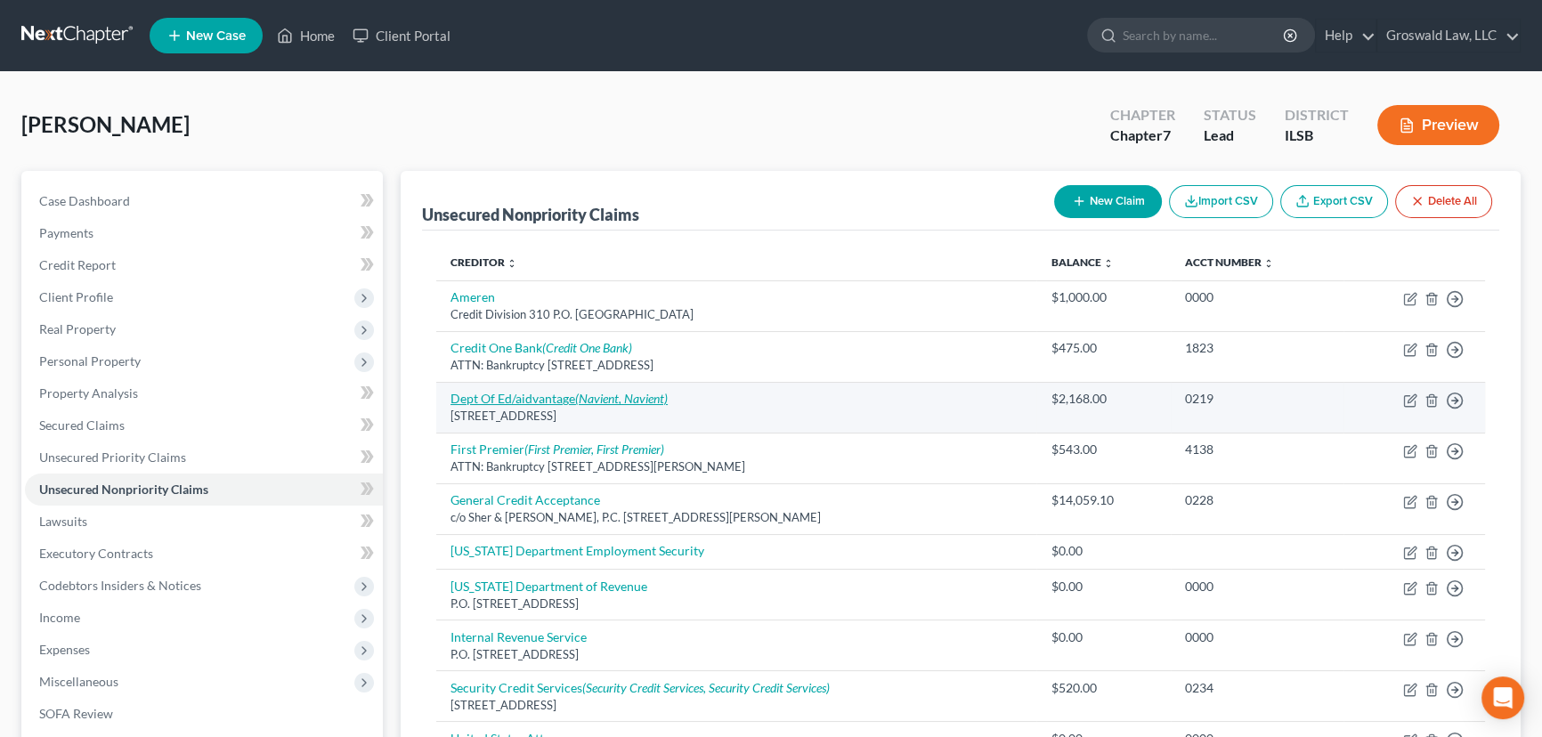
click at [579, 398] on icon "(Navient, Navient)" at bounding box center [621, 398] width 93 height 15
select select "45"
select select "17"
select select "0"
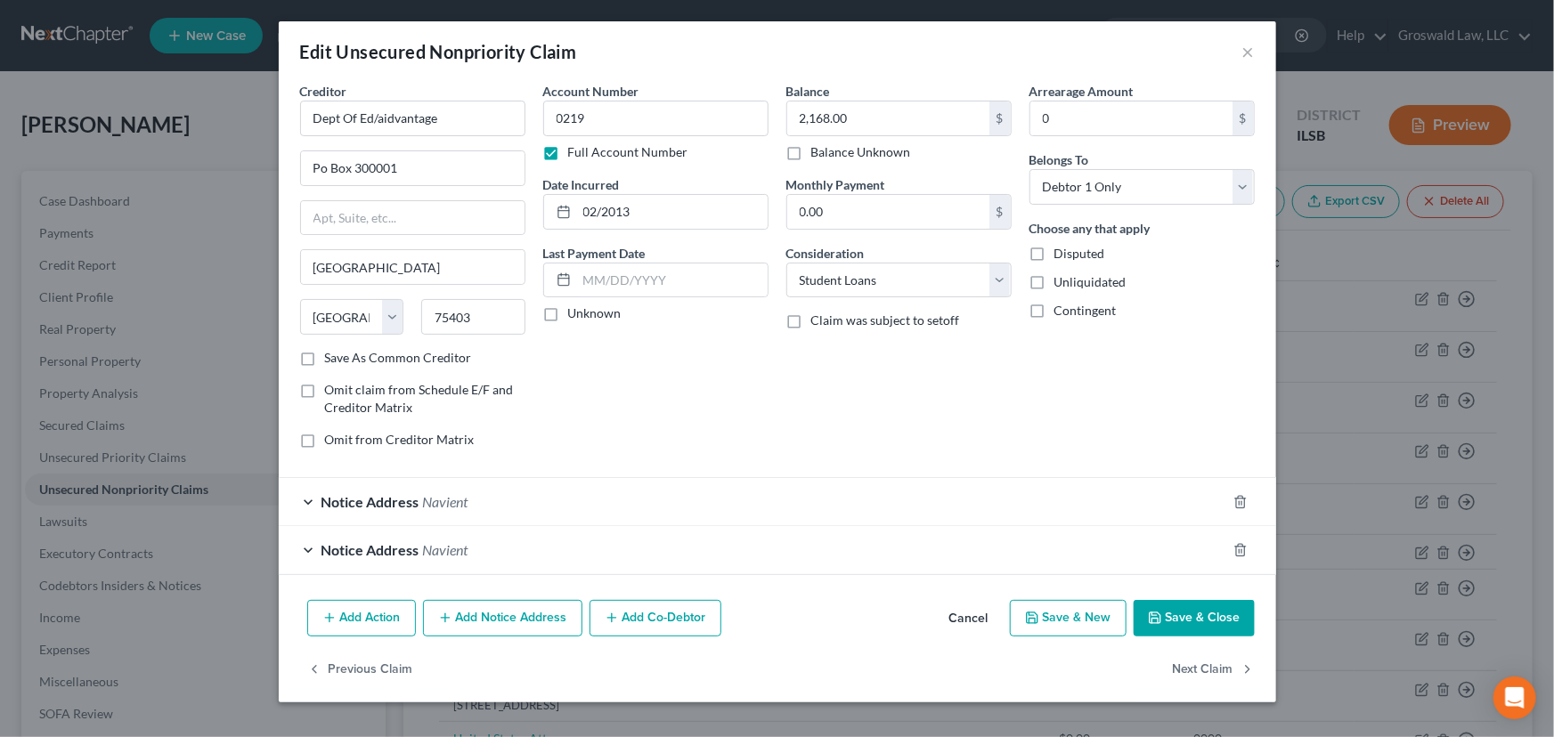
click at [978, 597] on button "Cancel" at bounding box center [969, 620] width 68 height 36
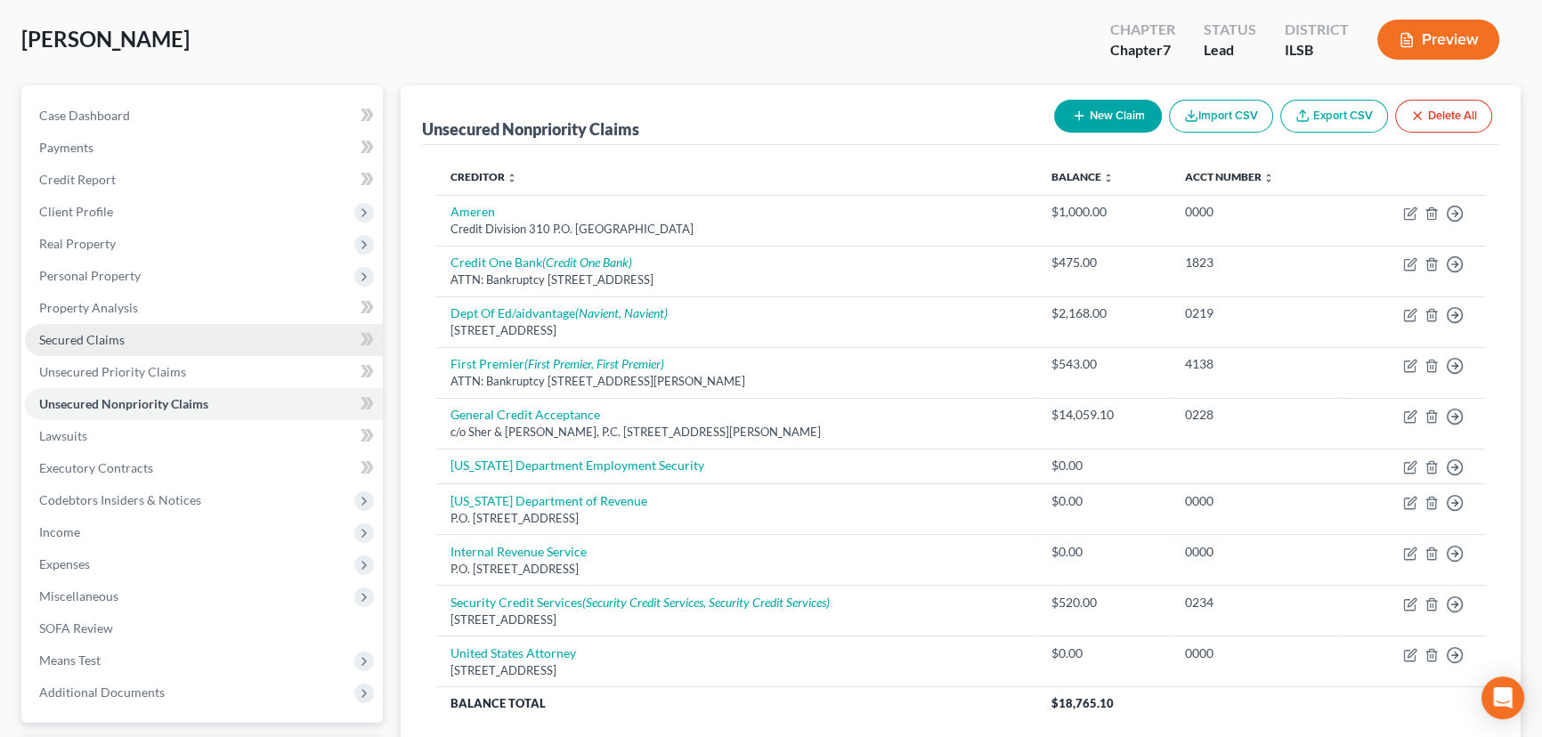
scroll to position [77, 0]
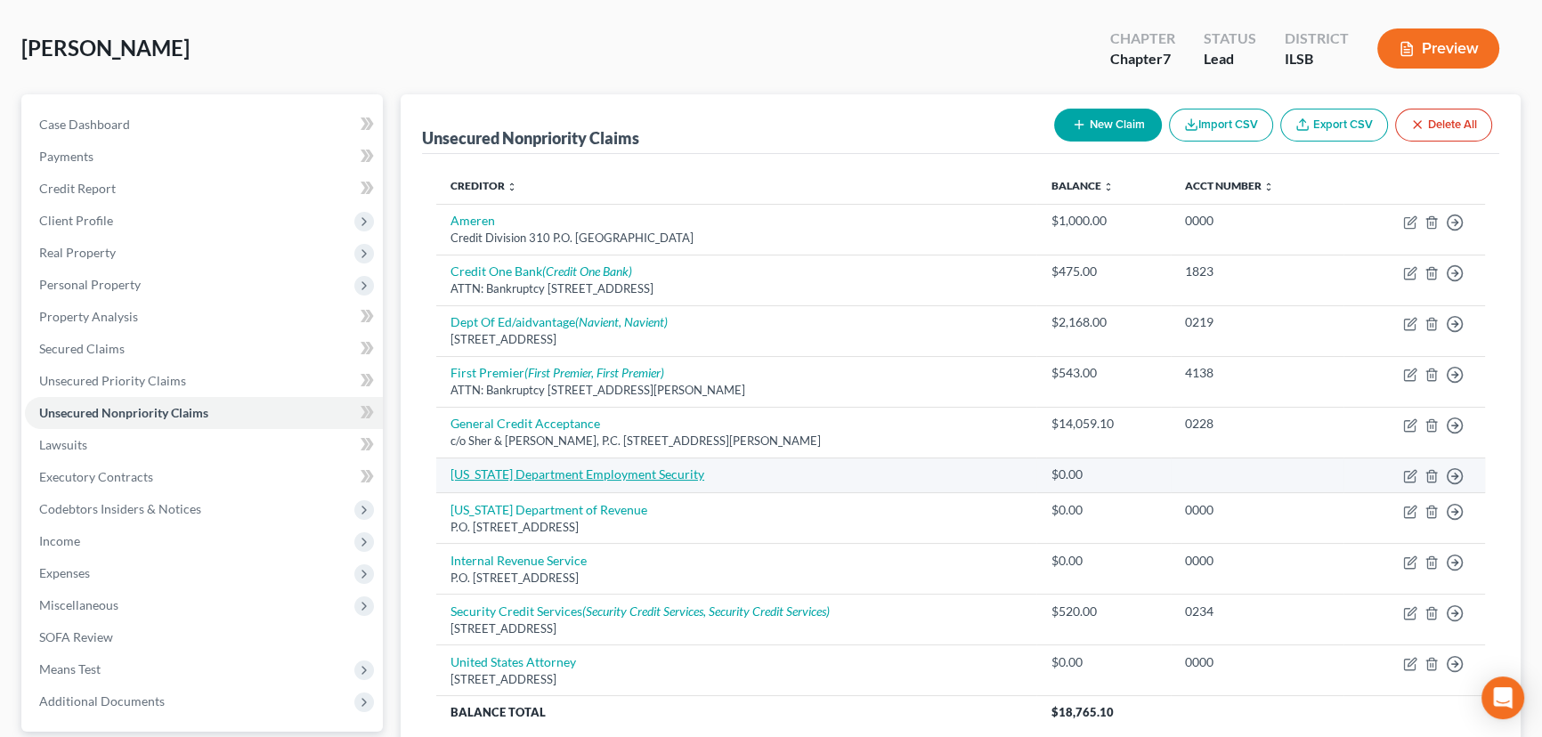
click at [516, 474] on link "[US_STATE] Department Employment Security" at bounding box center [577, 474] width 254 height 15
select select "0"
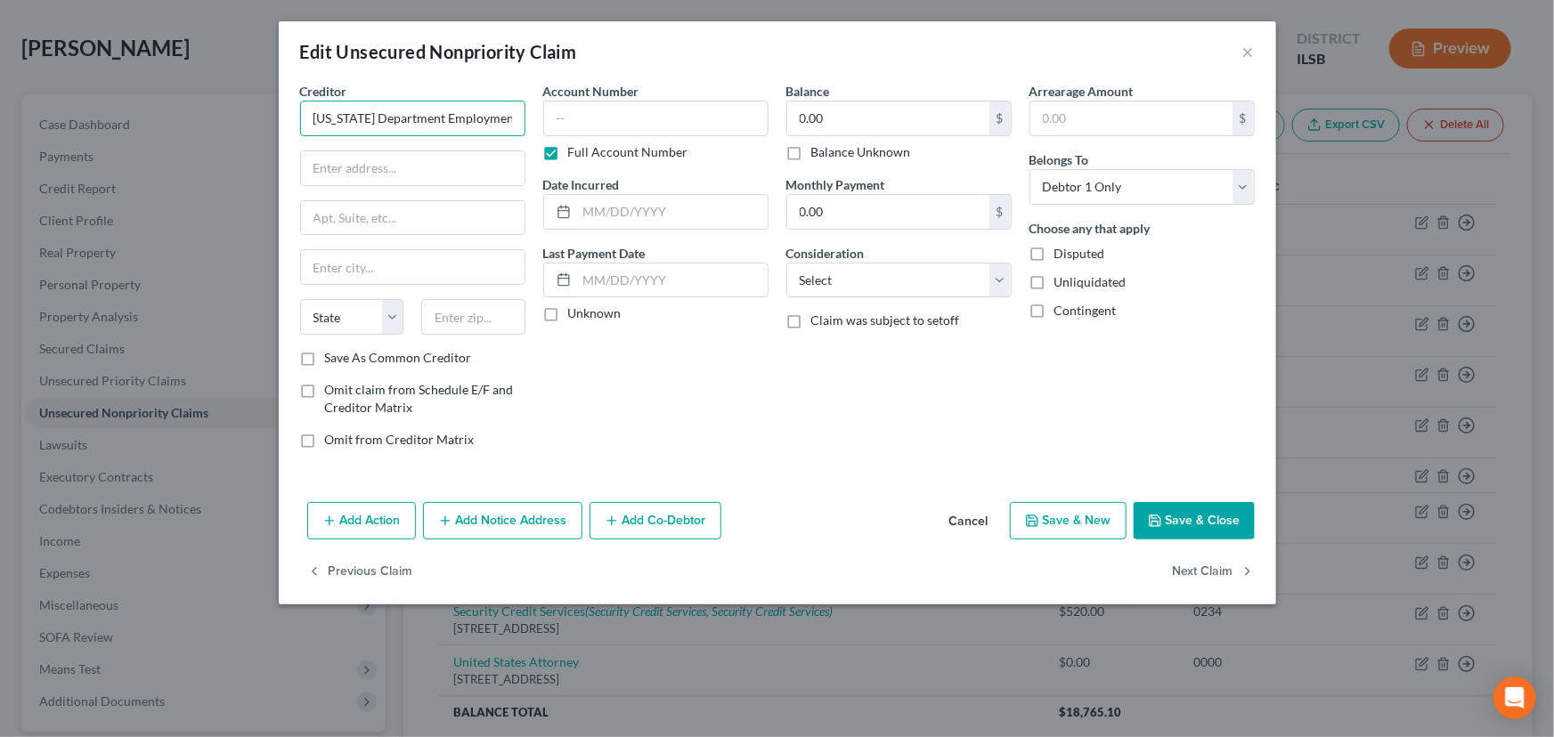
click at [366, 118] on input "[US_STATE] Department Employment Security" at bounding box center [412, 119] width 225 height 36
click at [369, 117] on input "[US_STATE] Department Employment Security" at bounding box center [412, 119] width 225 height 36
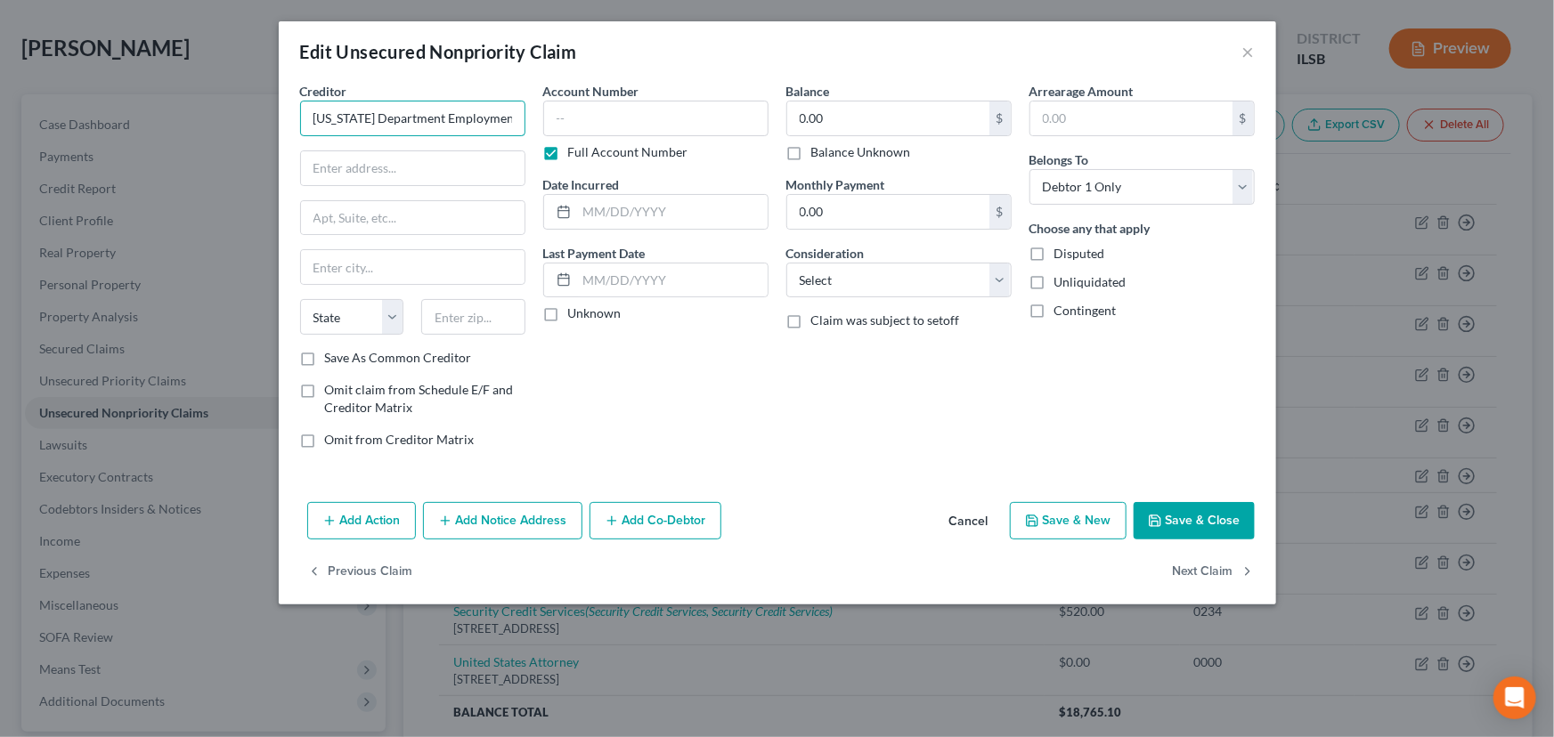
click at [369, 117] on input "[US_STATE] Department Employment Security" at bounding box center [412, 119] width 225 height 36
click at [336, 166] on input "text" at bounding box center [412, 168] width 223 height 34
paste input "33 S. State St., Suite 300"
type input "33 S. State St., Suite 300"
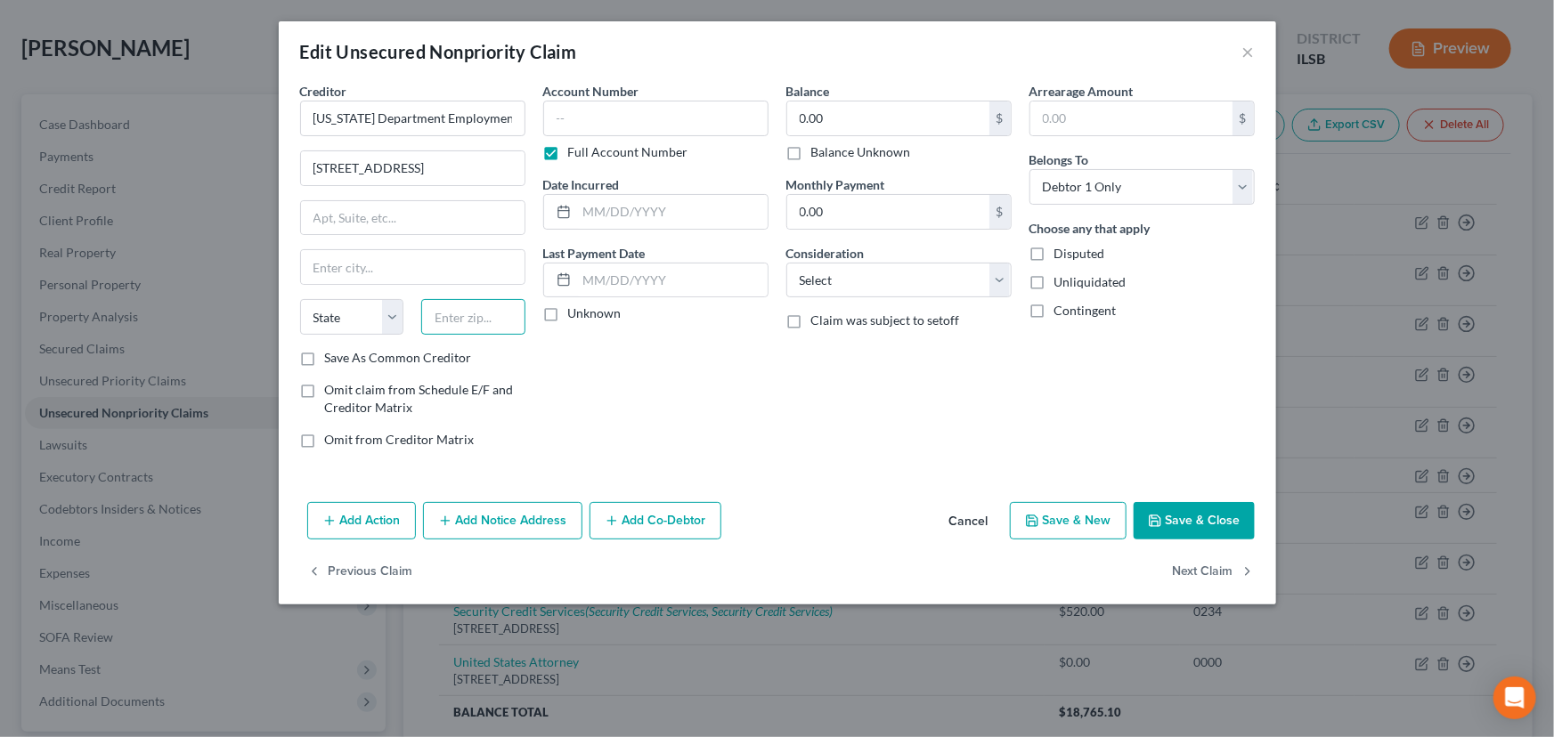
drag, startPoint x: 472, startPoint y: 315, endPoint x: 276, endPoint y: 258, distance: 204.0
click at [473, 313] on input "text" at bounding box center [473, 317] width 104 height 36
type input "60603"
type input "Chicago"
select select "14"
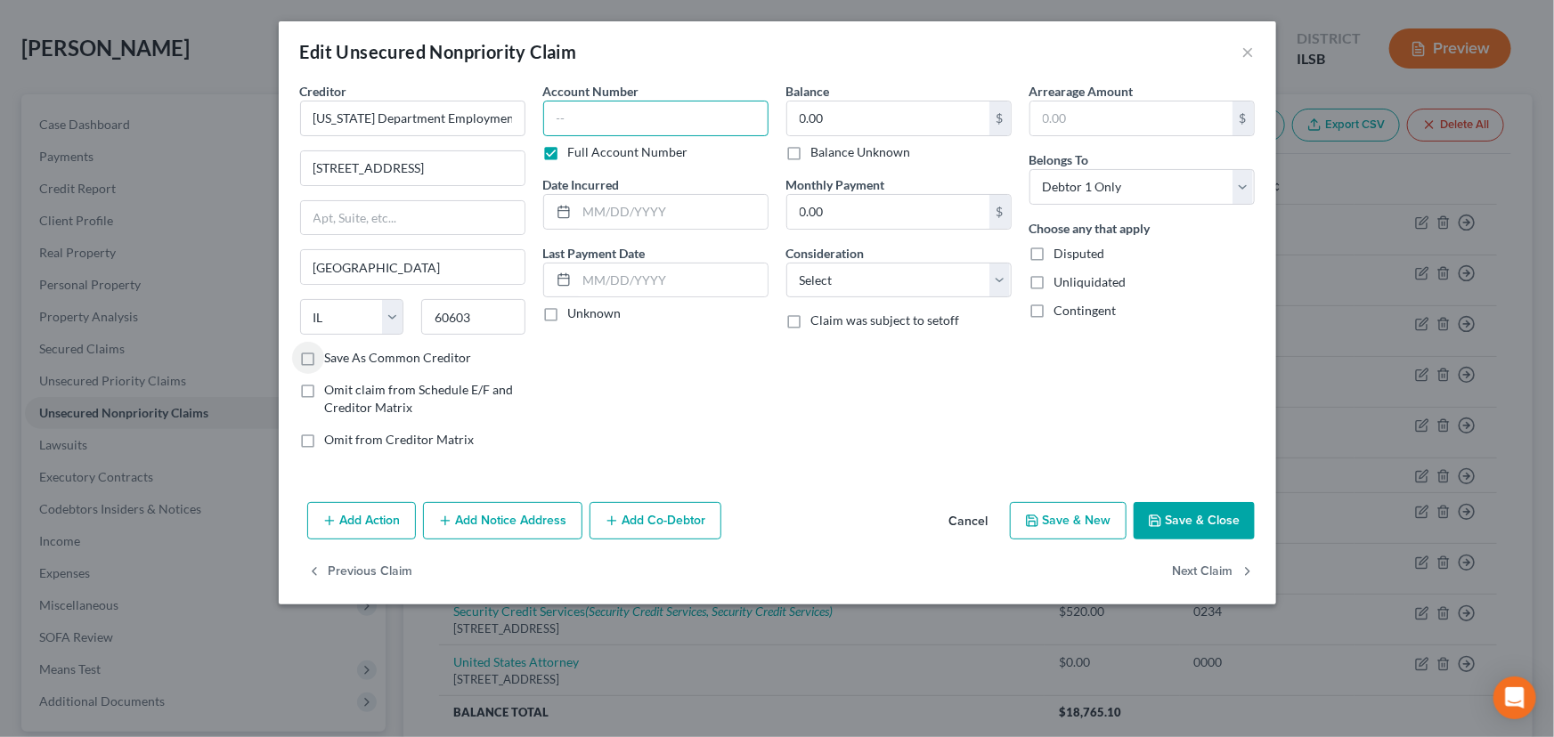
click at [659, 127] on input "text" at bounding box center [655, 119] width 225 height 36
type input "0000"
type input "2024"
type input "100"
select select "14"
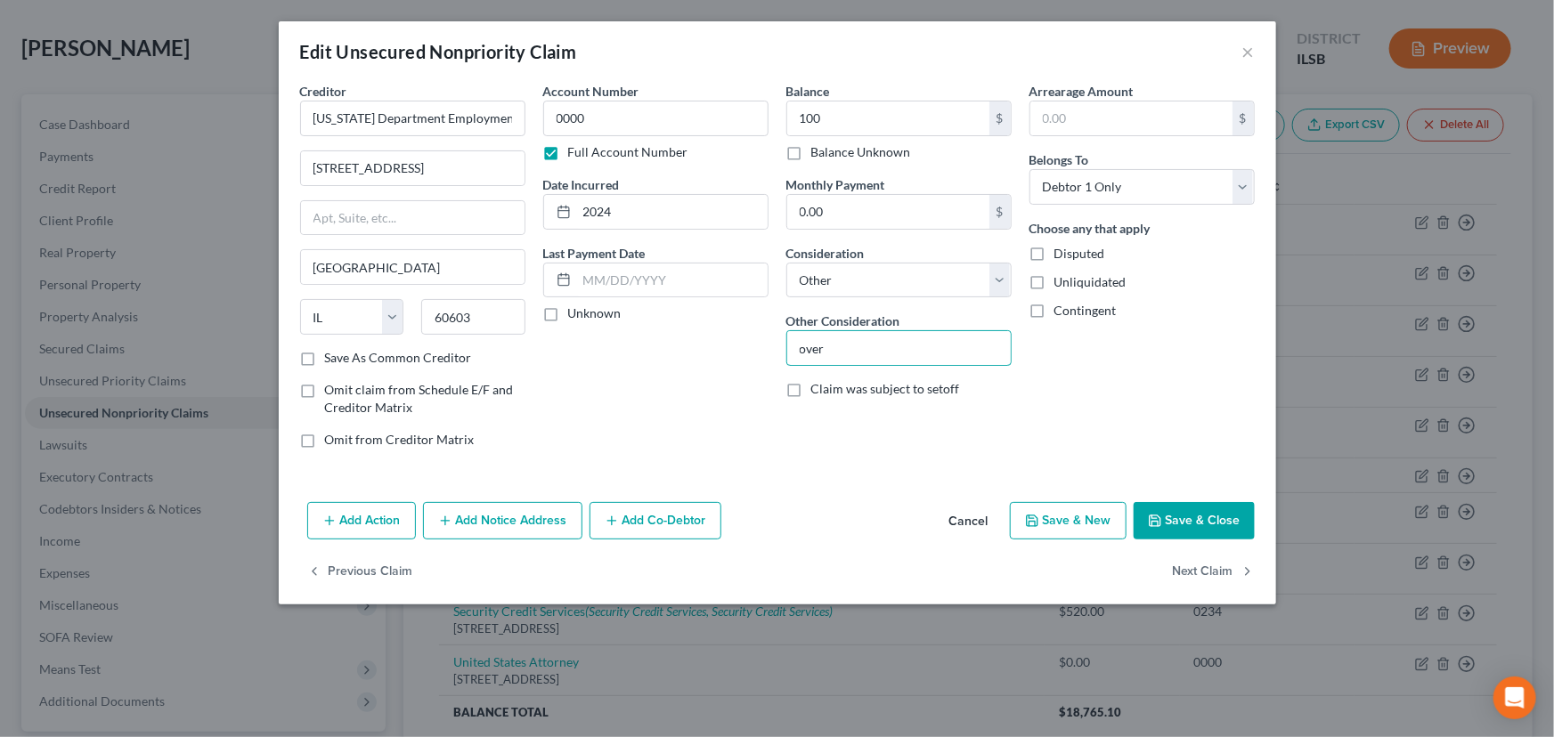
type input "overpayment of unemployment benefits"
click at [1183, 517] on button "Save & Close" at bounding box center [1193, 520] width 121 height 37
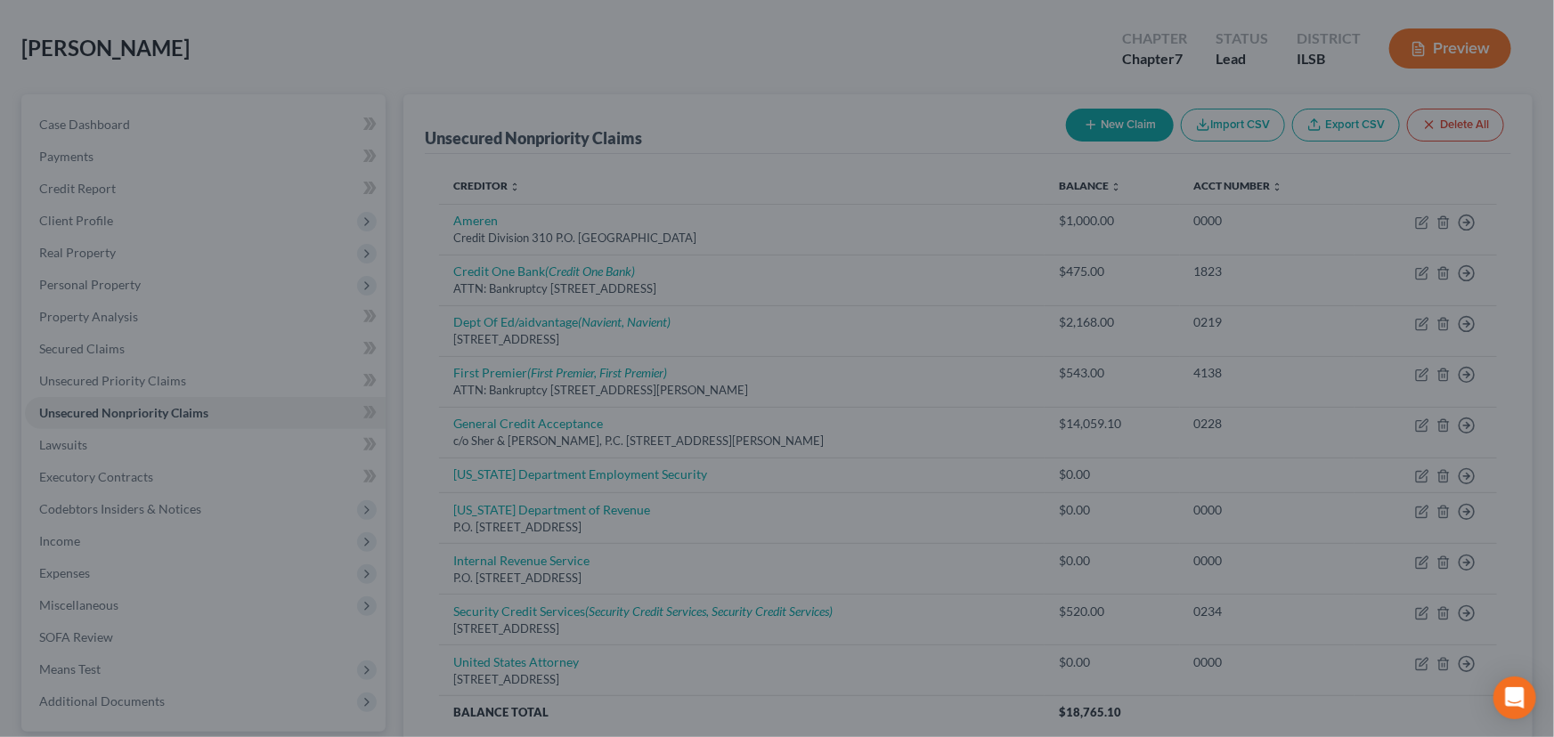
type input "100.00"
type input "0"
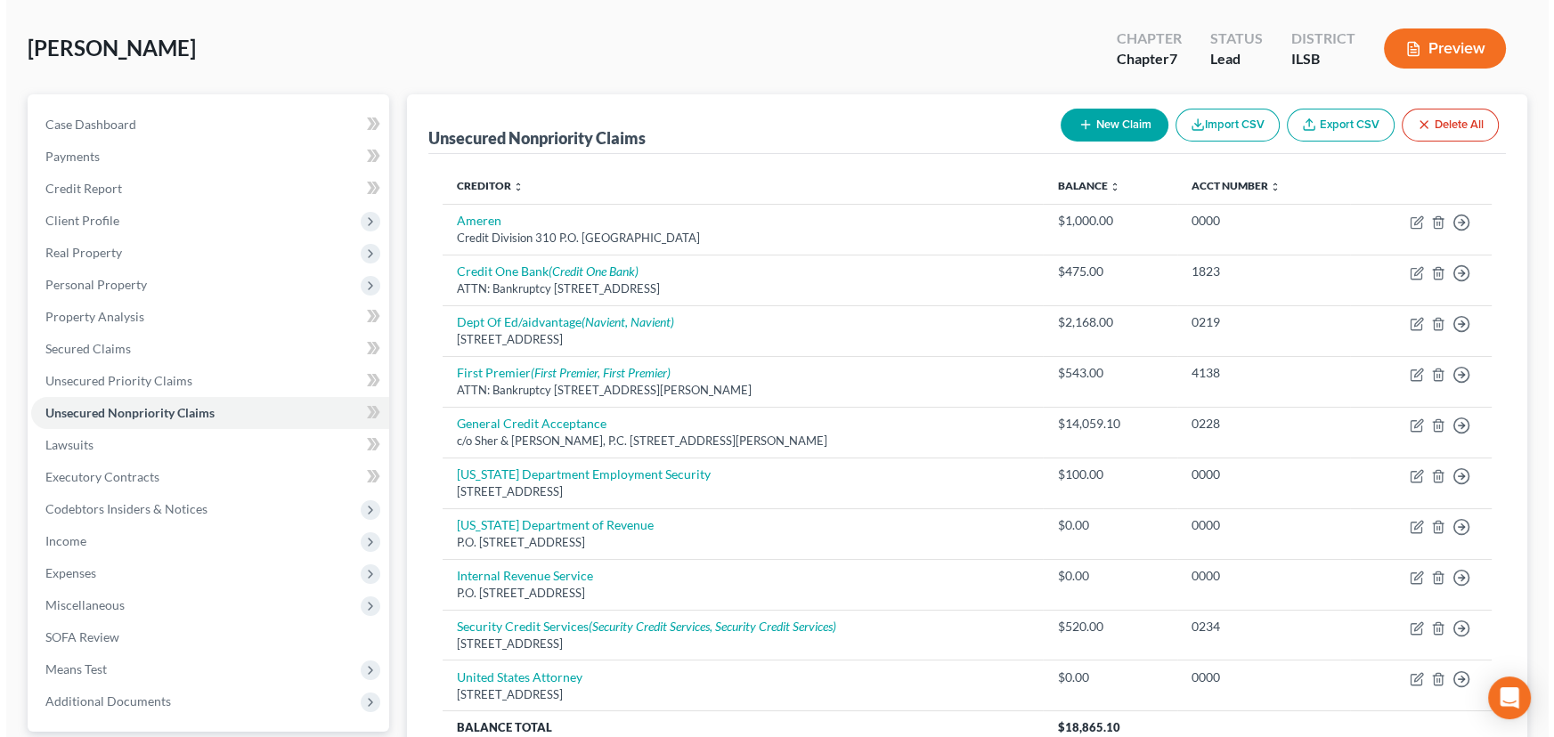
scroll to position [0, 0]
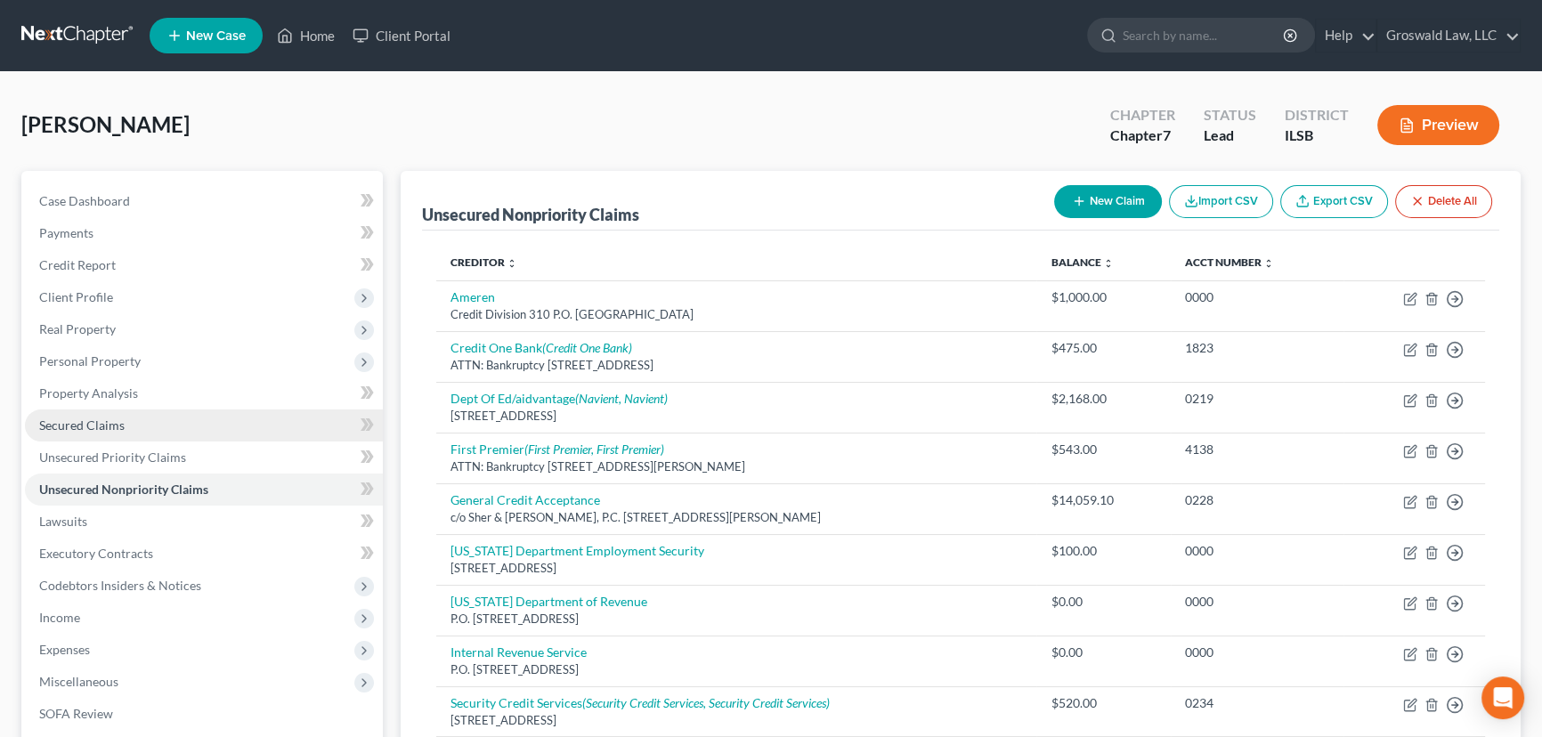
click at [71, 428] on span "Secured Claims" at bounding box center [81, 425] width 85 height 15
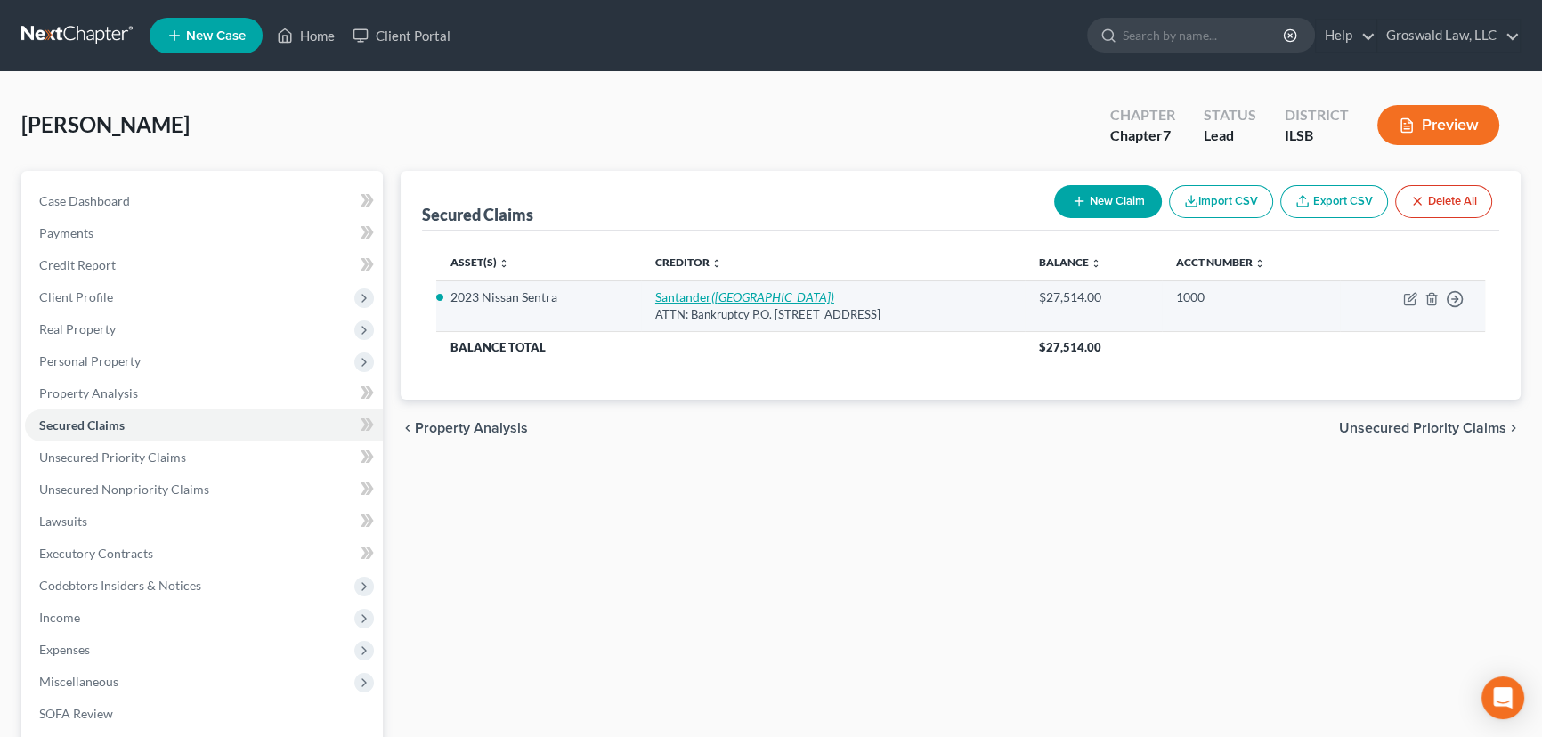
click at [668, 296] on link "Santander (Santander)" at bounding box center [744, 296] width 179 height 15
select select "45"
select select "13"
select select "2"
select select "0"
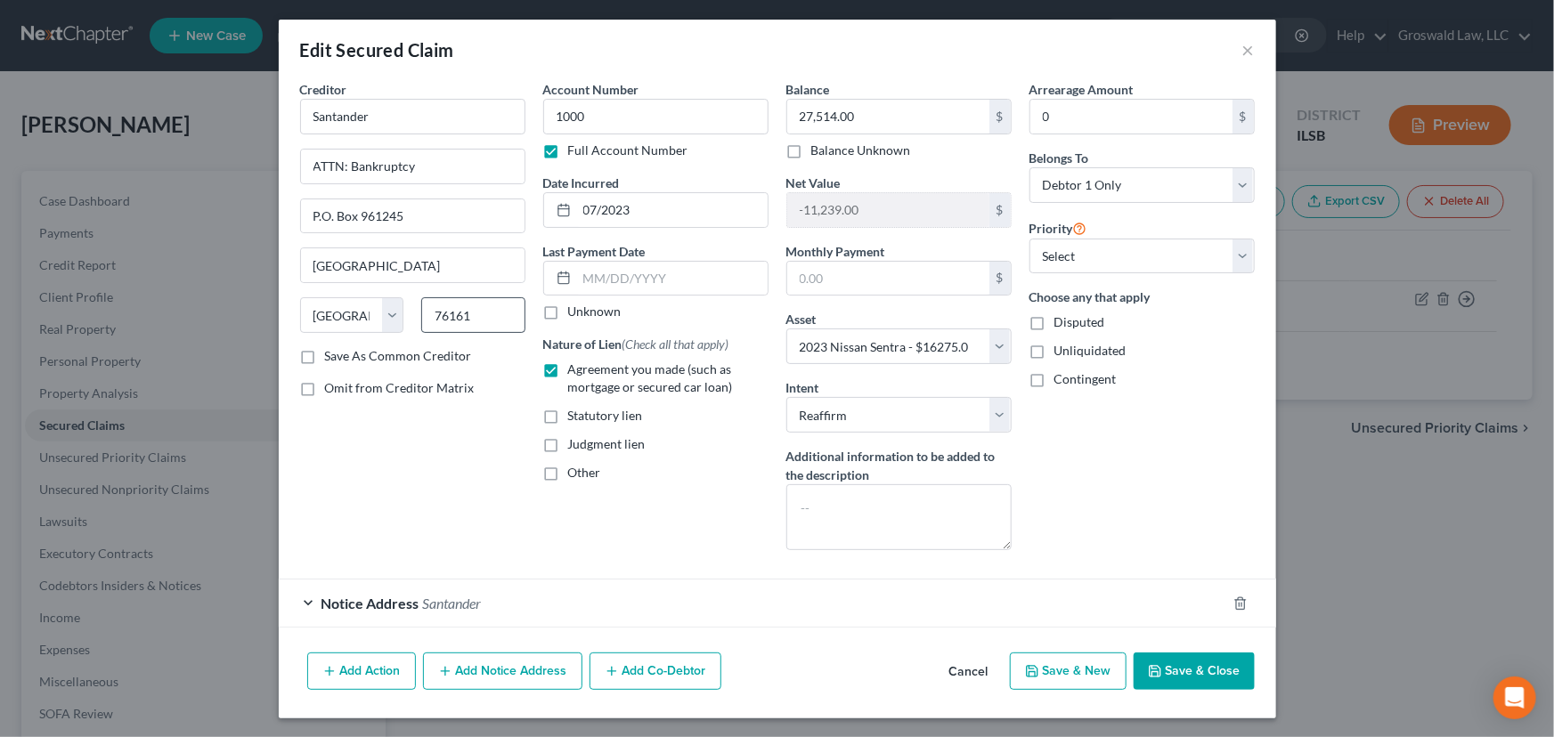
scroll to position [3, 0]
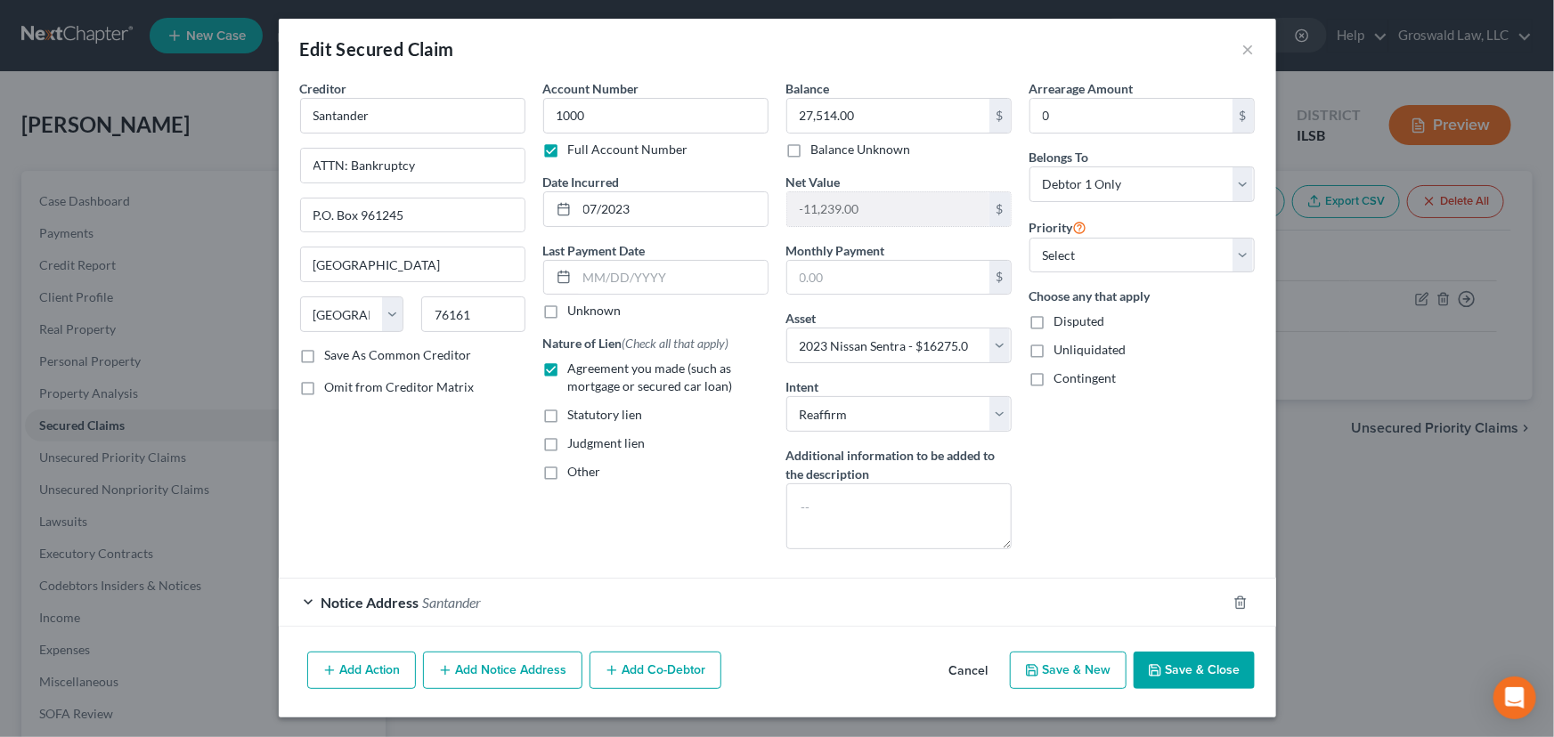
click at [456, 597] on div "Notice Address Santander" at bounding box center [752, 602] width 947 height 47
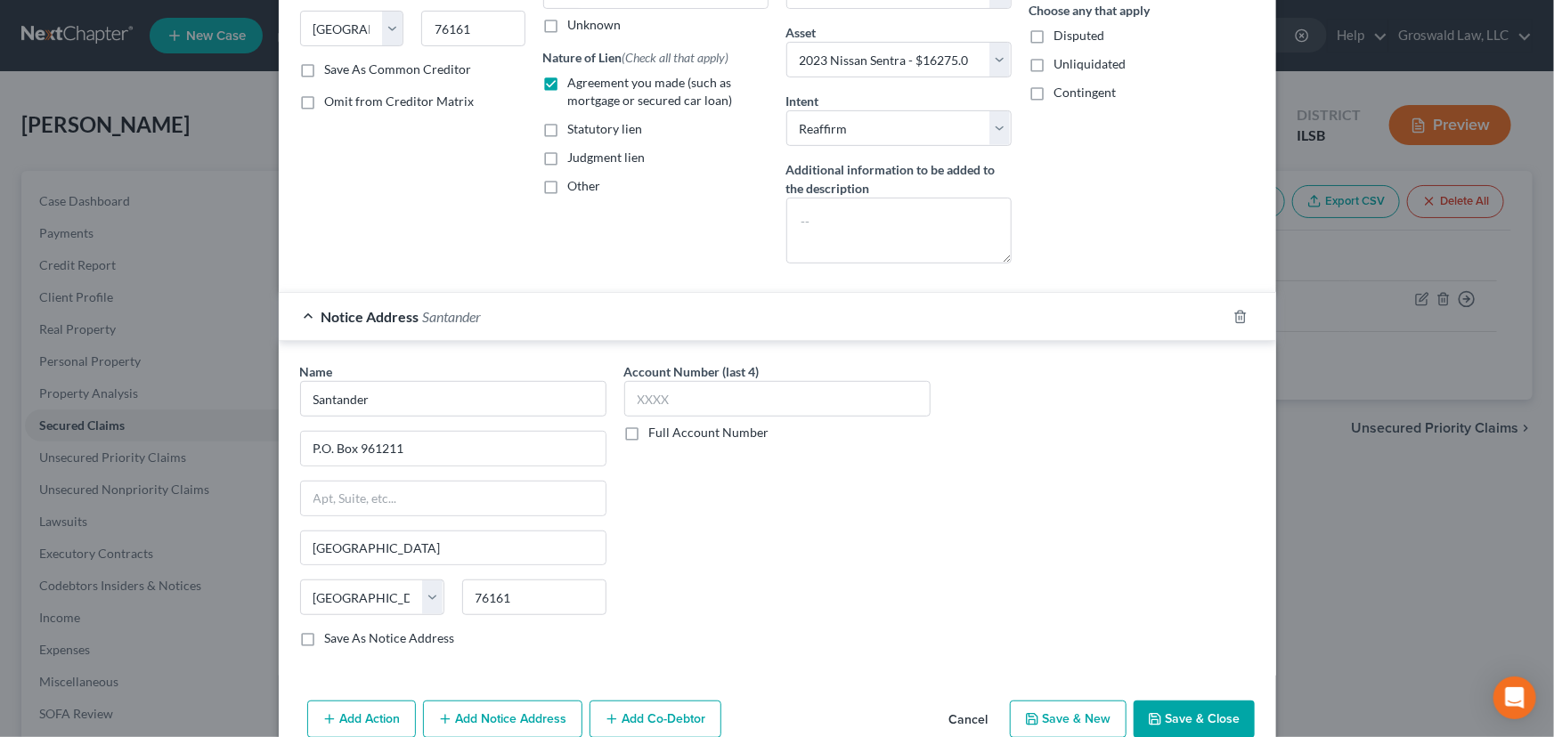
scroll to position [337, 0]
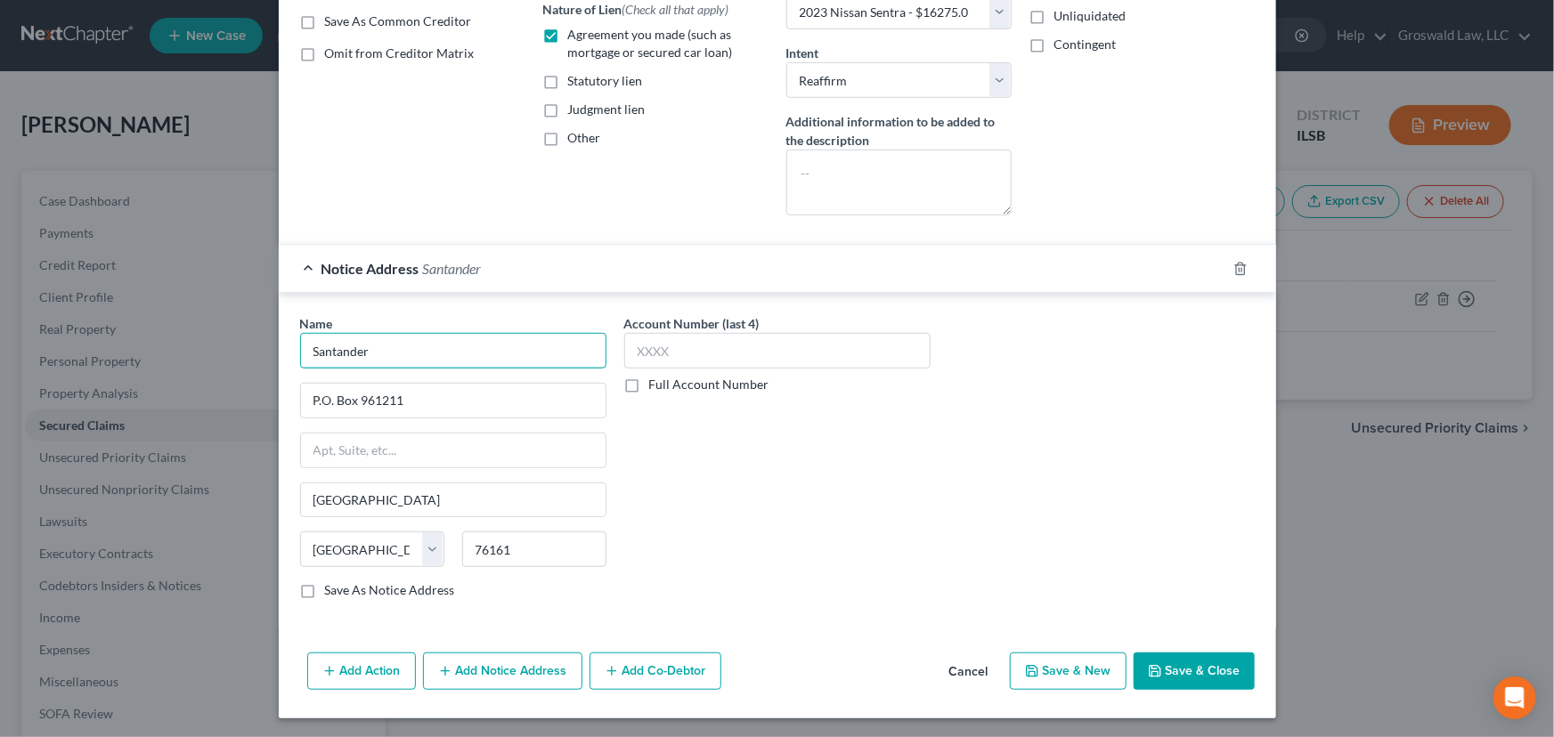
drag, startPoint x: 405, startPoint y: 351, endPoint x: 166, endPoint y: 353, distance: 238.6
click at [169, 349] on div "Edit Secured Claim × Creditor * Santander ATTN: Bankruptcy P.O. Box 961245 Fort…" at bounding box center [777, 368] width 1554 height 737
click at [455, 597] on button "Add Notice Address" at bounding box center [502, 671] width 159 height 37
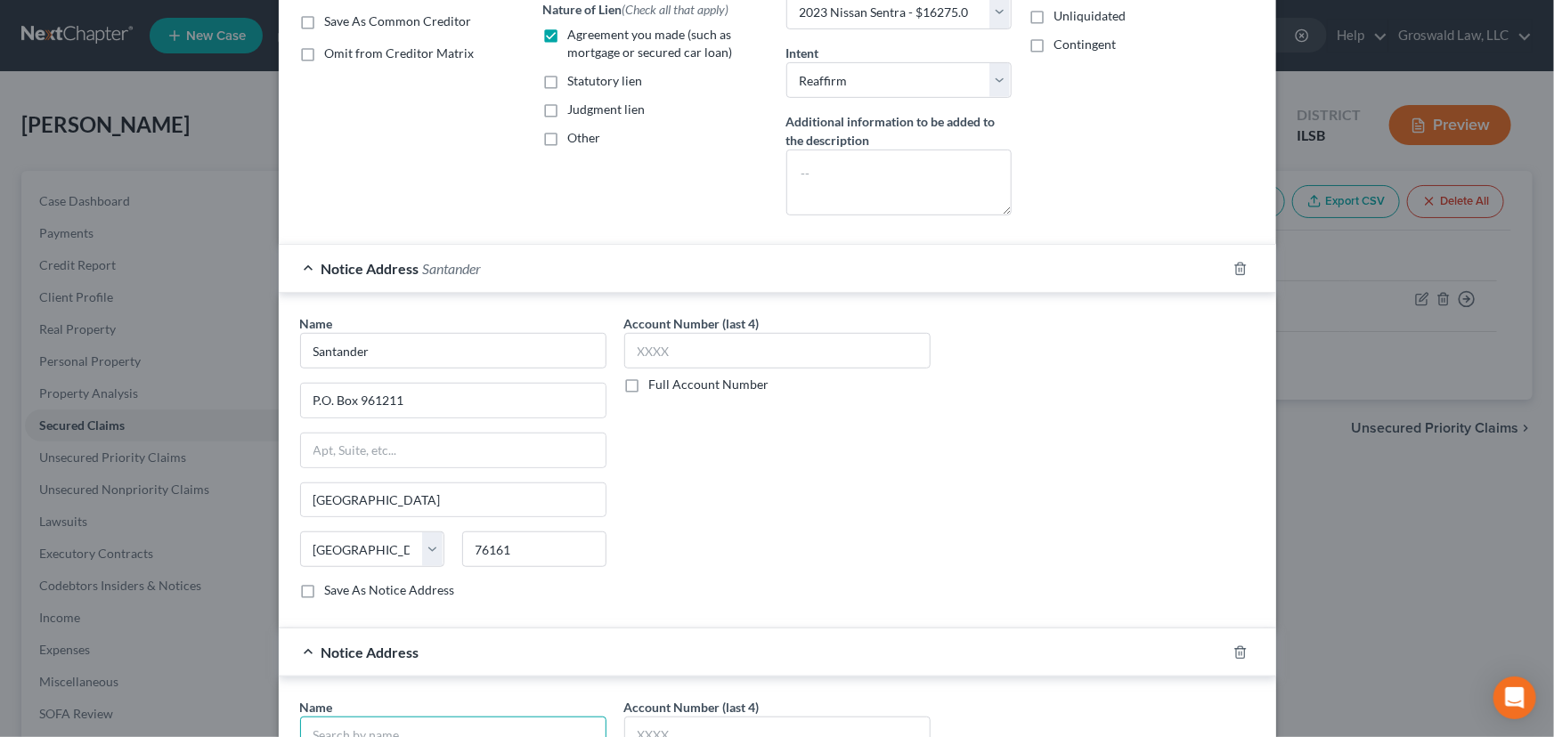
click at [362, 597] on input "text" at bounding box center [453, 735] width 306 height 36
paste input "Santander"
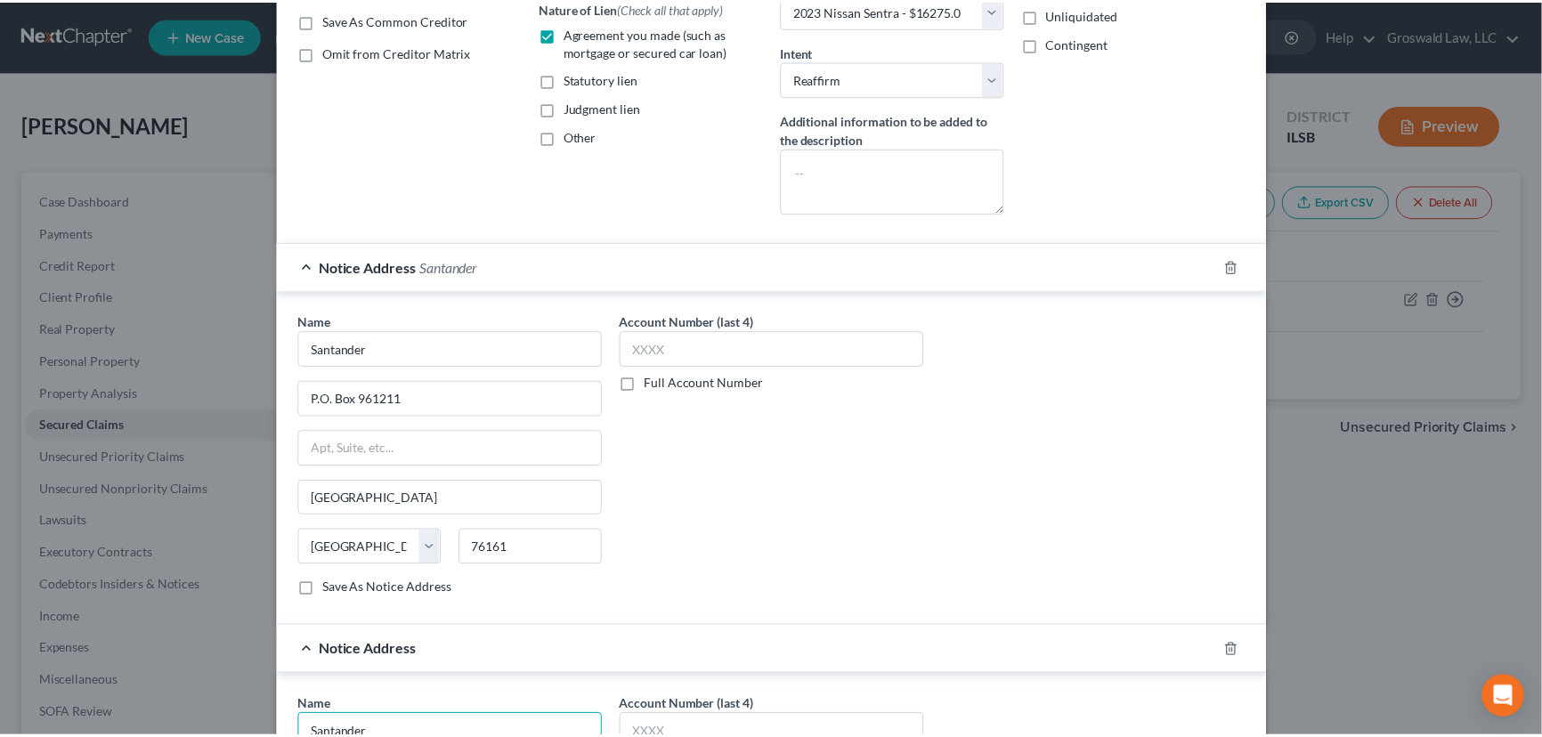
scroll to position [719, 0]
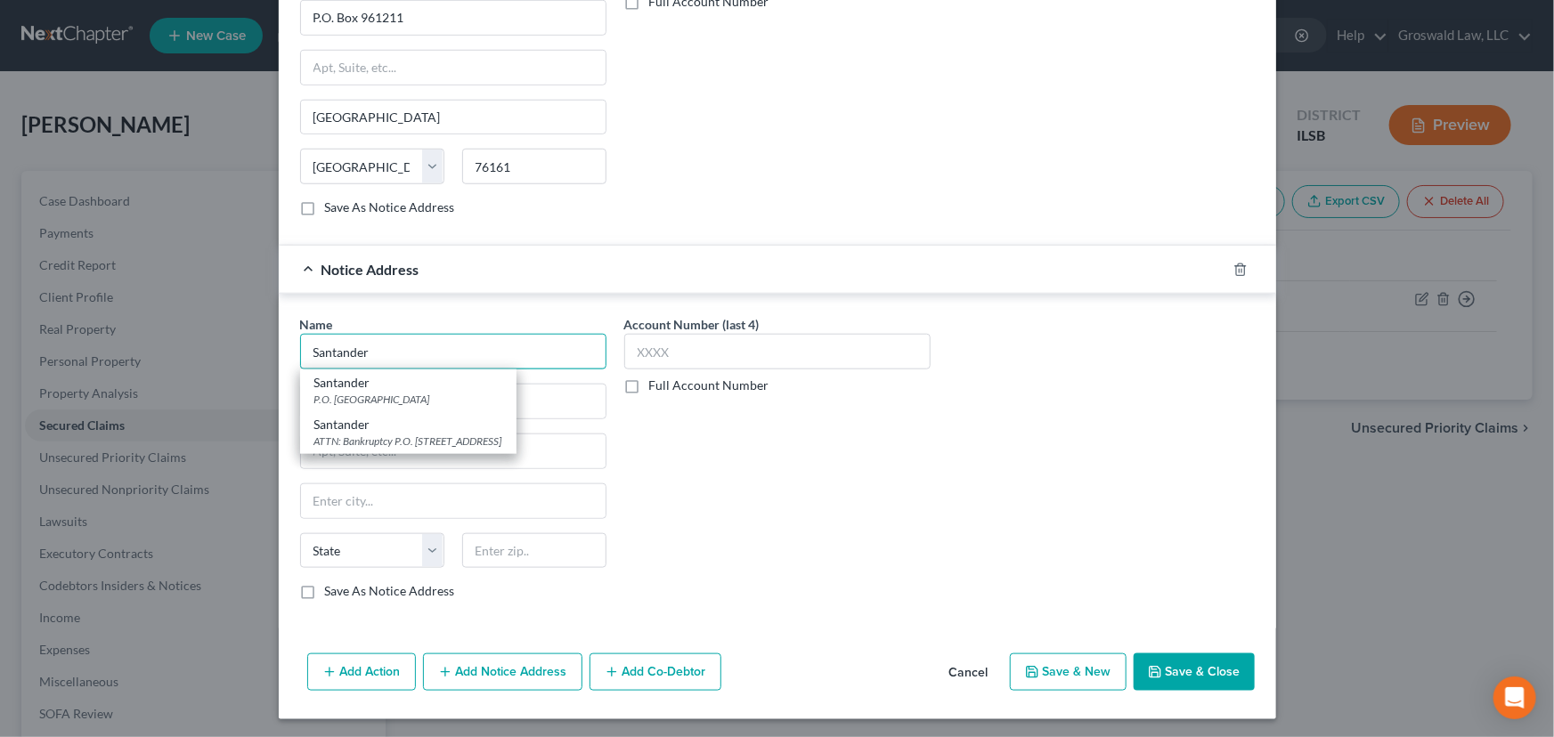
type input "Santander"
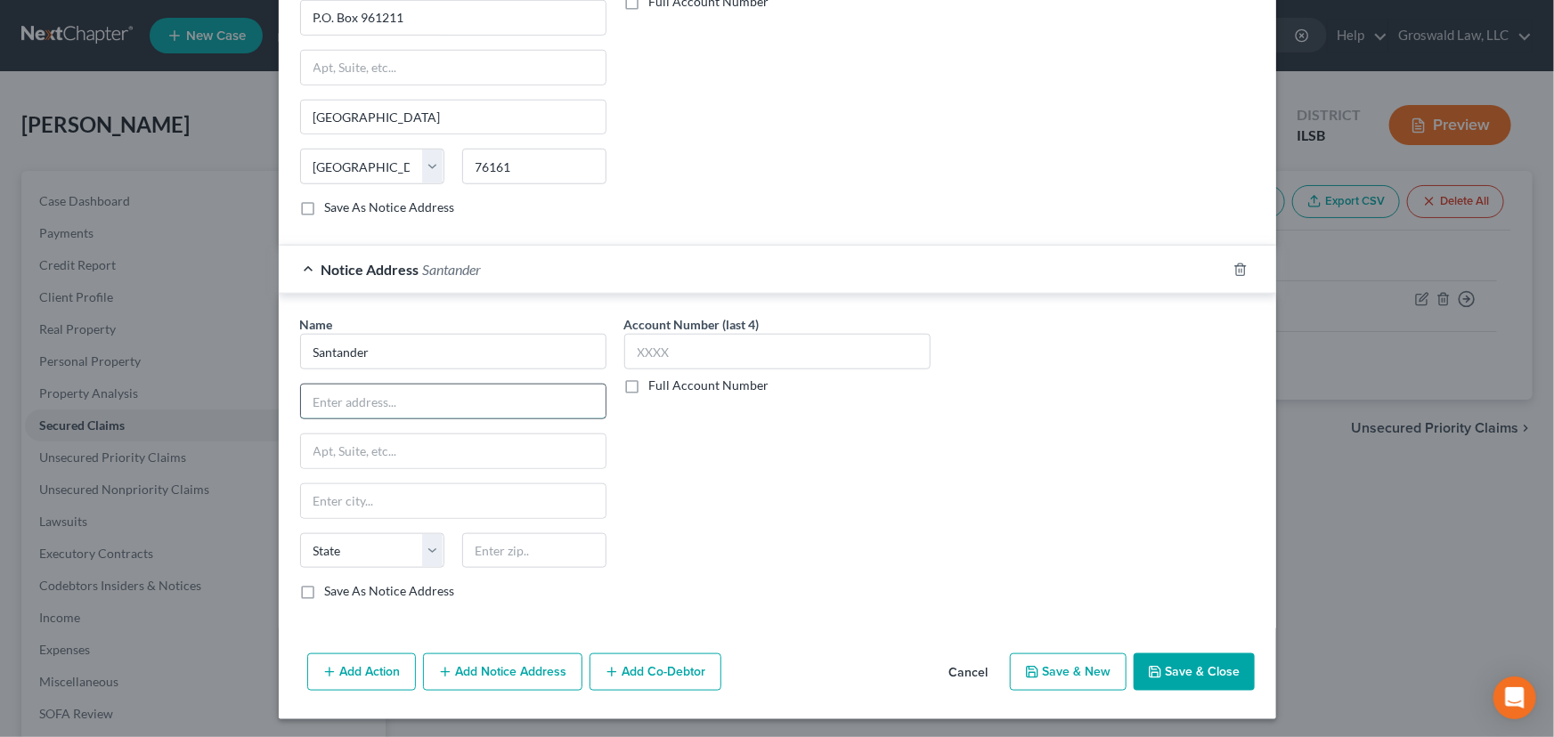
click at [488, 406] on input "text" at bounding box center [453, 402] width 304 height 34
paste input "[STREET_ADDRESS]"
type input "[STREET_ADDRESS]"
type input "75201"
type input "[GEOGRAPHIC_DATA]"
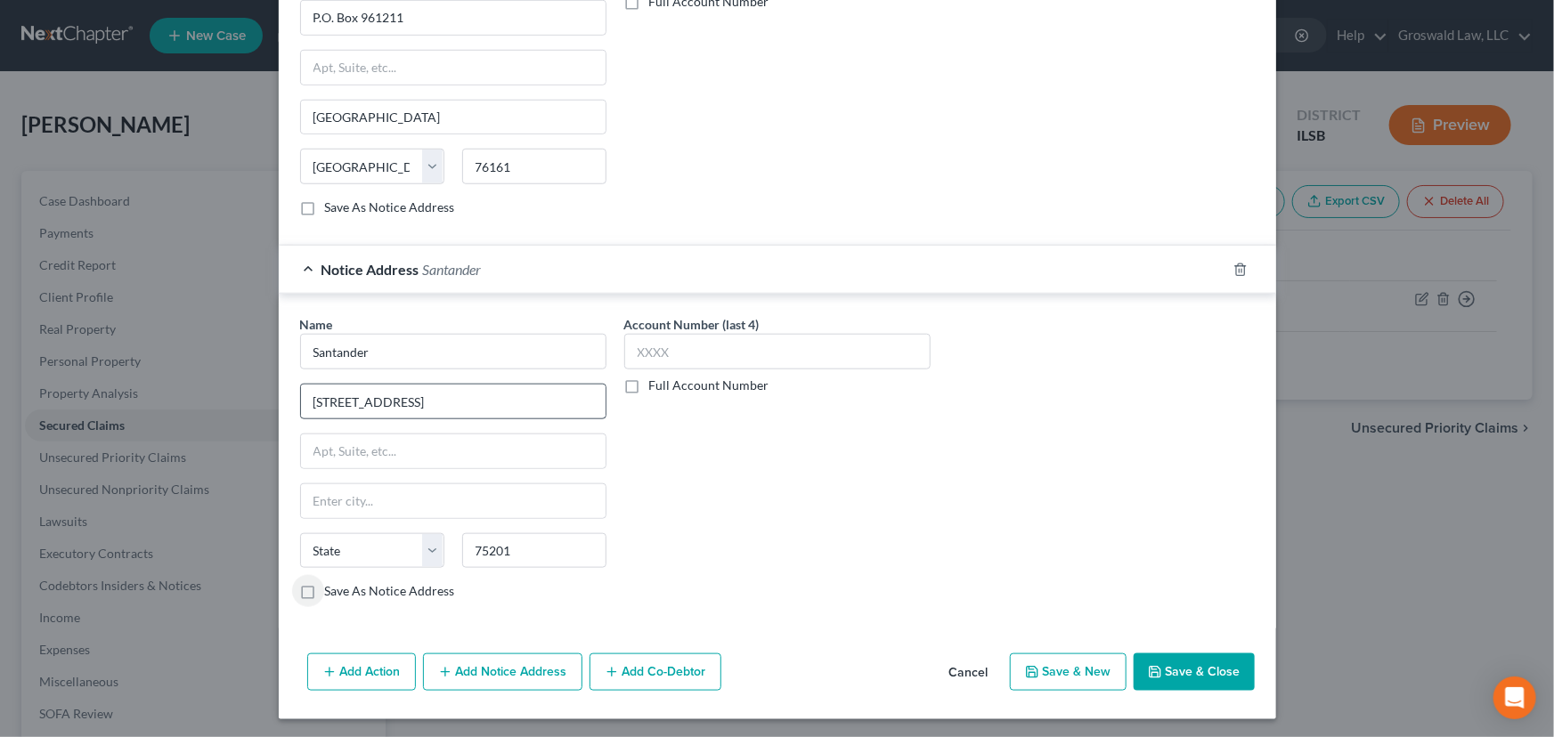
select select "45"
click at [1194, 597] on button "Save & Close" at bounding box center [1193, 671] width 121 height 37
select select
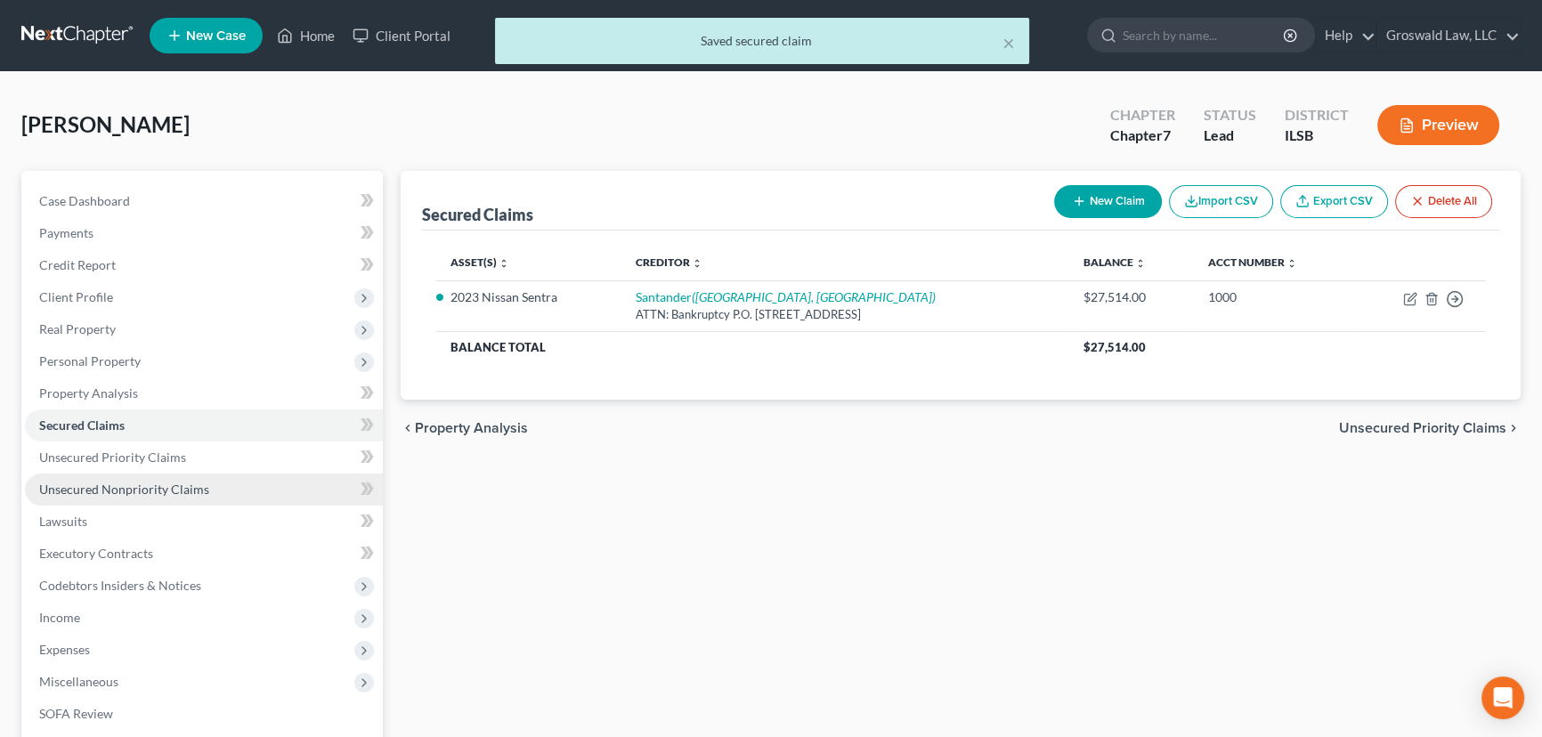
click at [187, 483] on span "Unsecured Nonpriority Claims" at bounding box center [124, 489] width 170 height 15
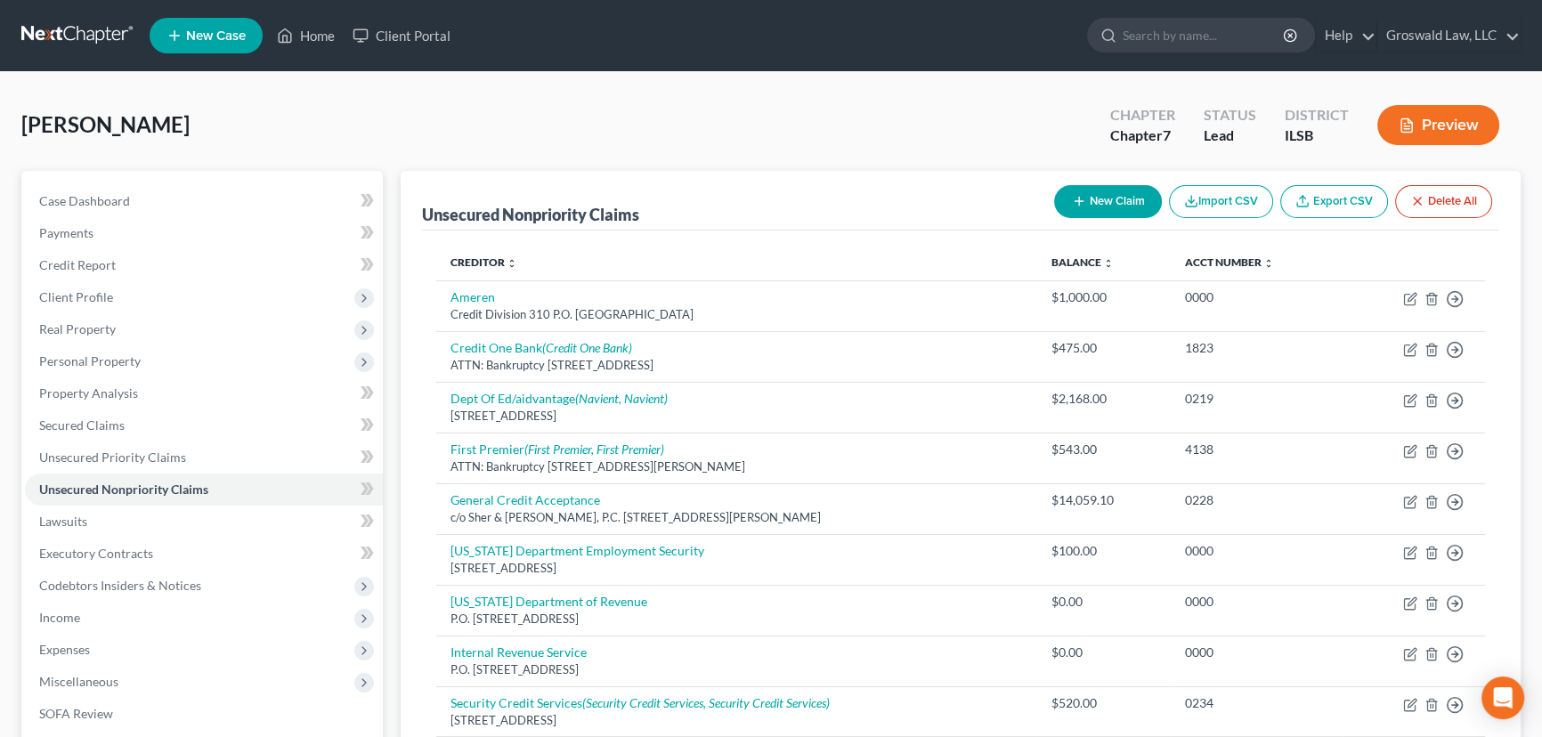
click at [1080, 197] on icon "button" at bounding box center [1079, 201] width 14 height 14
select select "0"
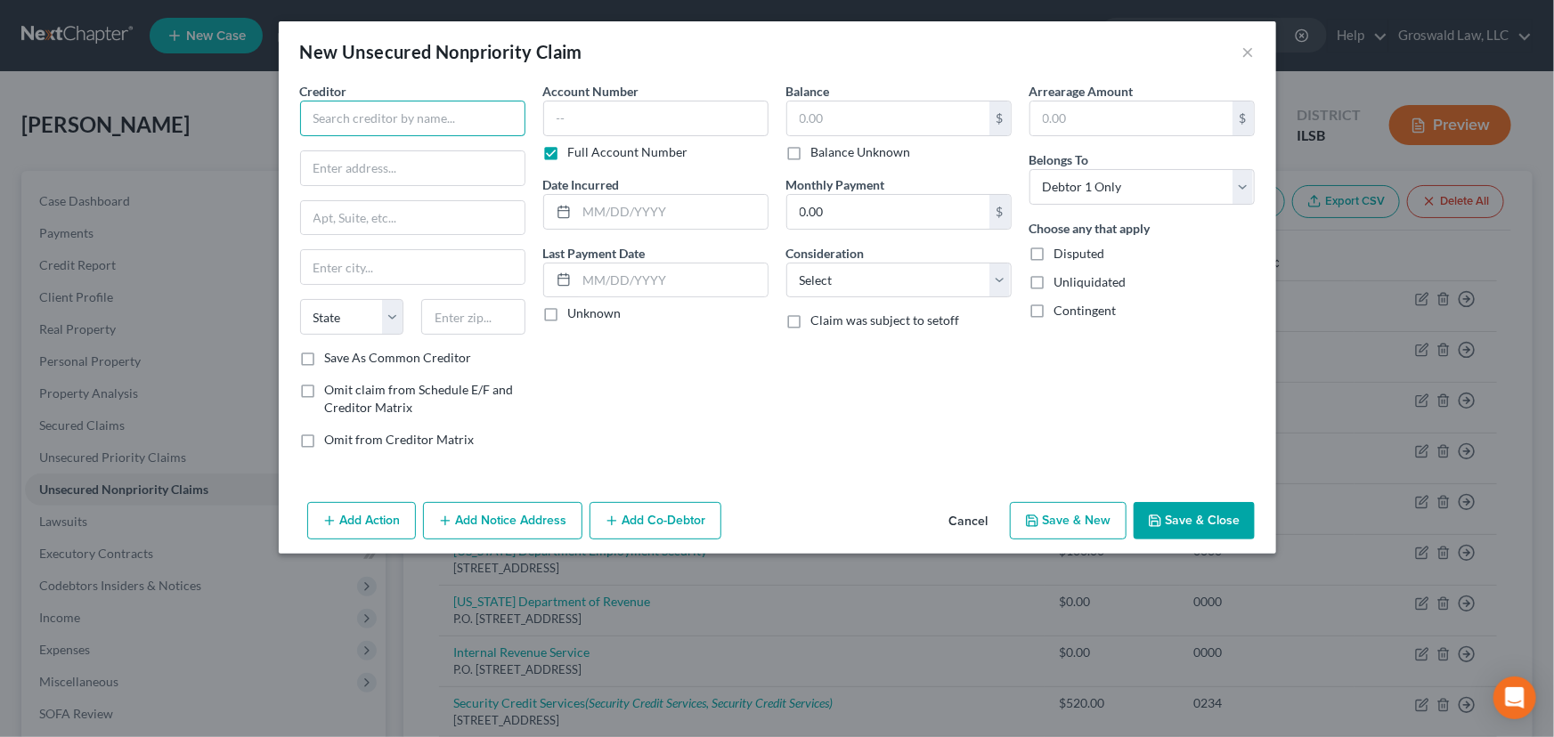
click at [373, 117] on input "text" at bounding box center [412, 119] width 225 height 36
drag, startPoint x: 450, startPoint y: 113, endPoint x: 347, endPoint y: 118, distance: 102.5
click at [347, 118] on input "jefferson cpital" at bounding box center [412, 119] width 225 height 36
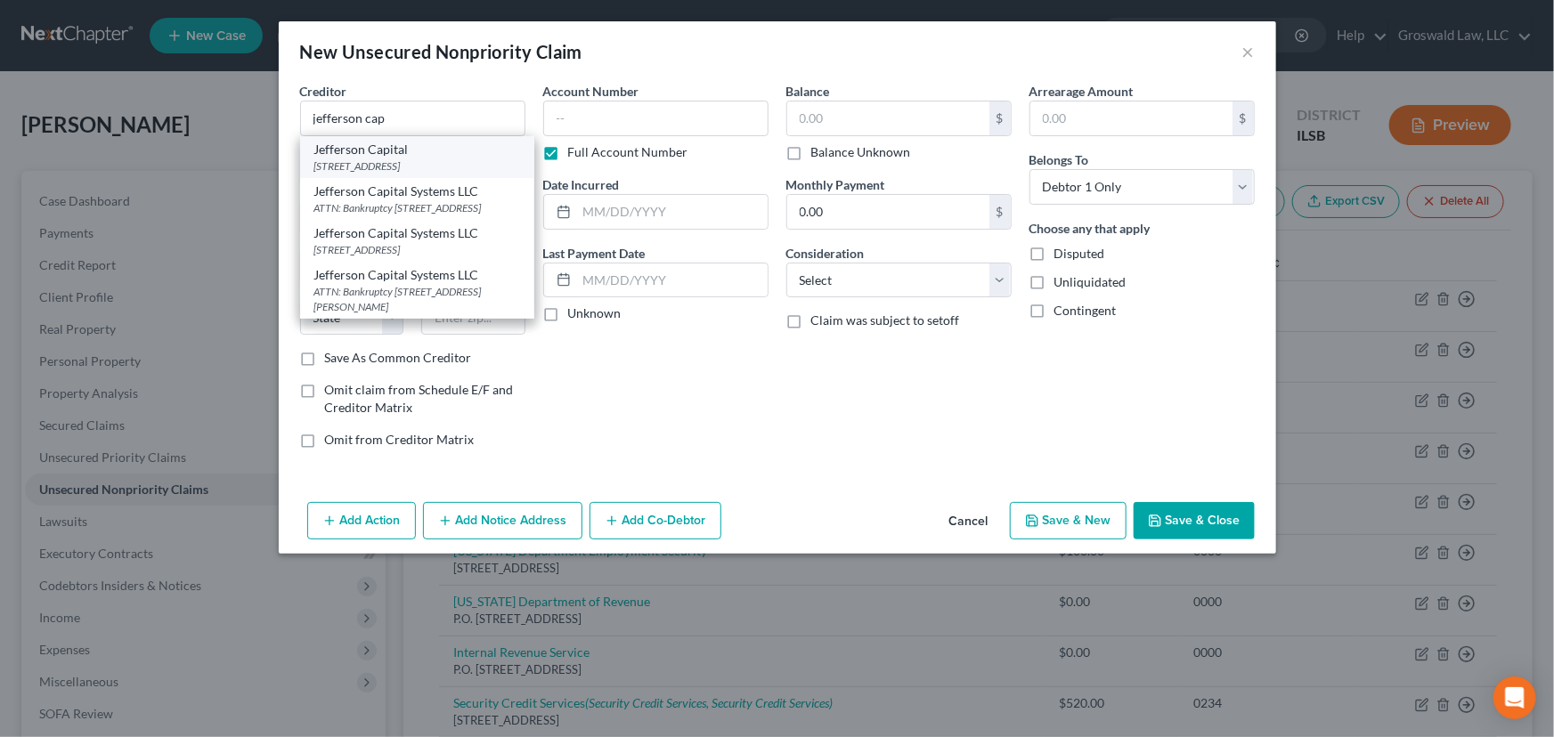
click at [407, 158] on div "[STREET_ADDRESS]" at bounding box center [417, 165] width 206 height 15
type input "Jefferson Capital"
type input "200 14th Avenue East"
type input "Sartell"
select select "24"
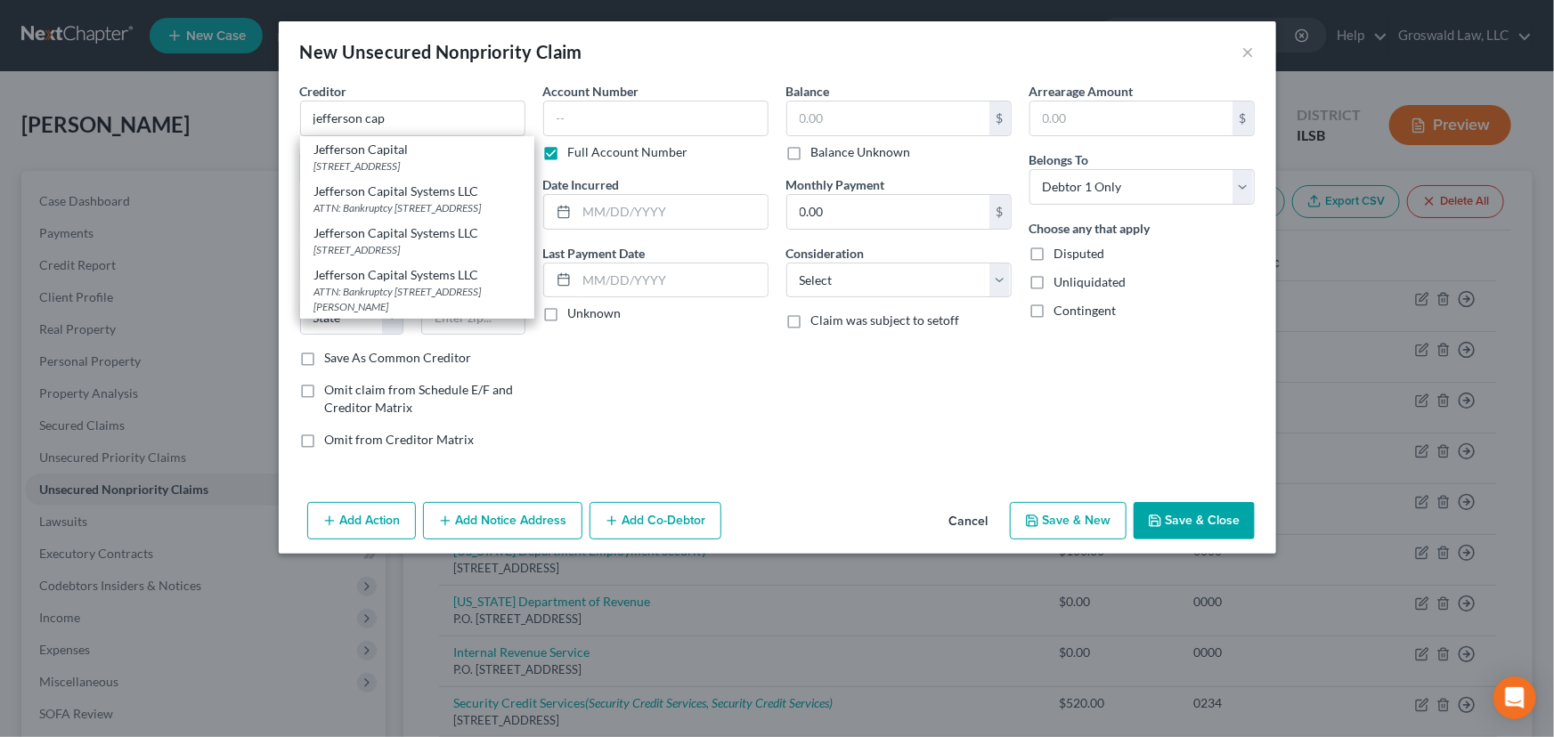
type input "56377"
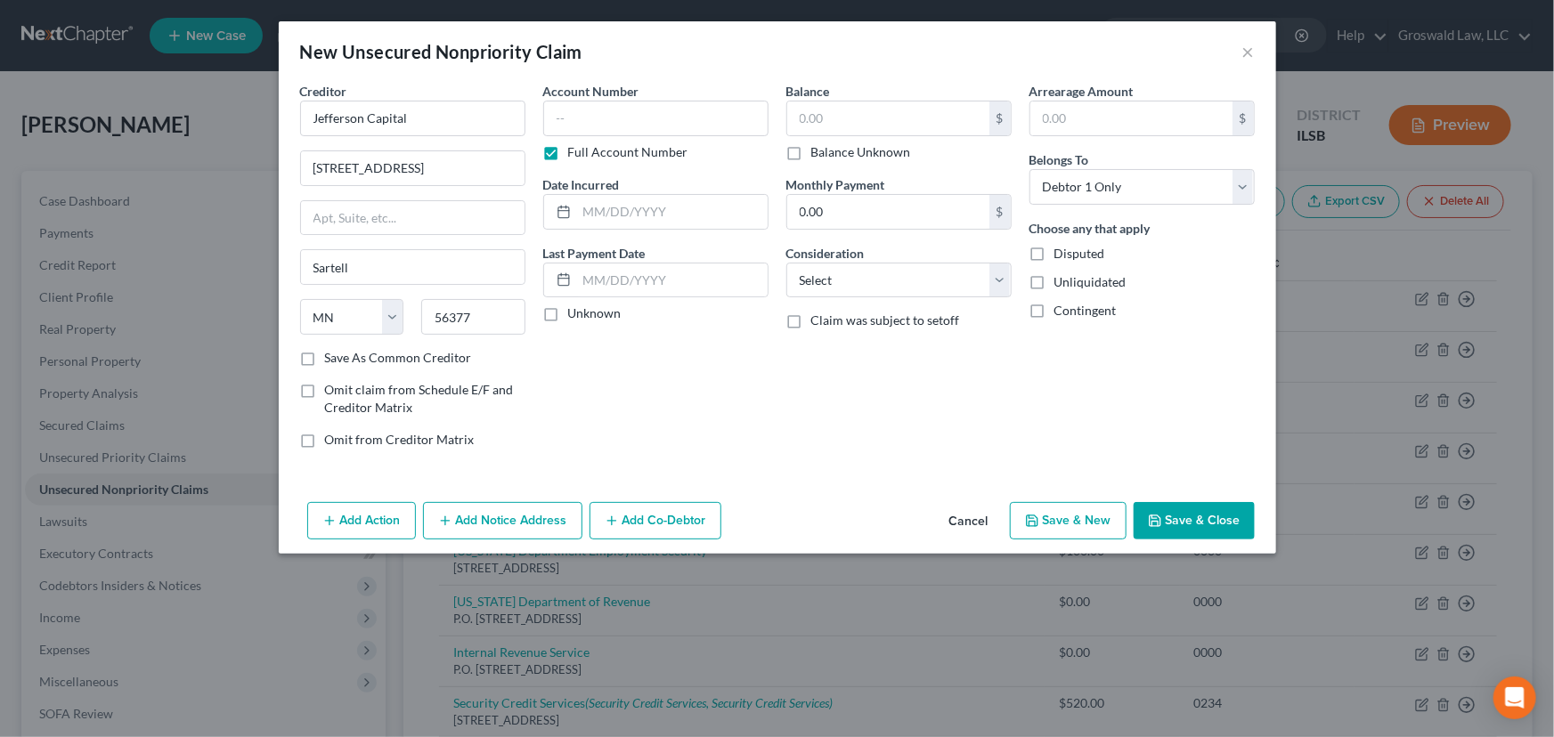
click at [492, 518] on button "Add Notice Address" at bounding box center [502, 520] width 159 height 37
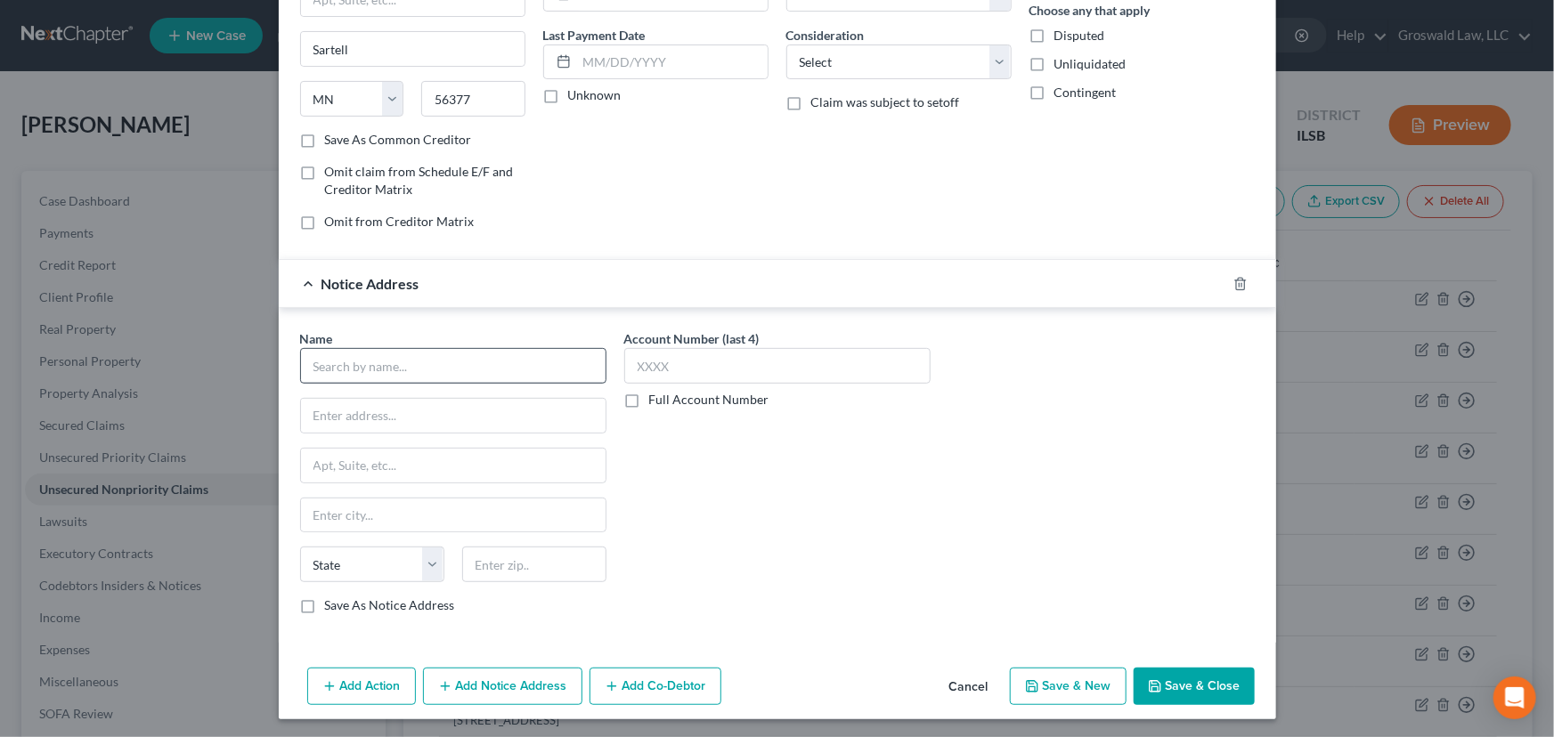
scroll to position [219, 0]
click at [434, 367] on input "text" at bounding box center [453, 365] width 306 height 36
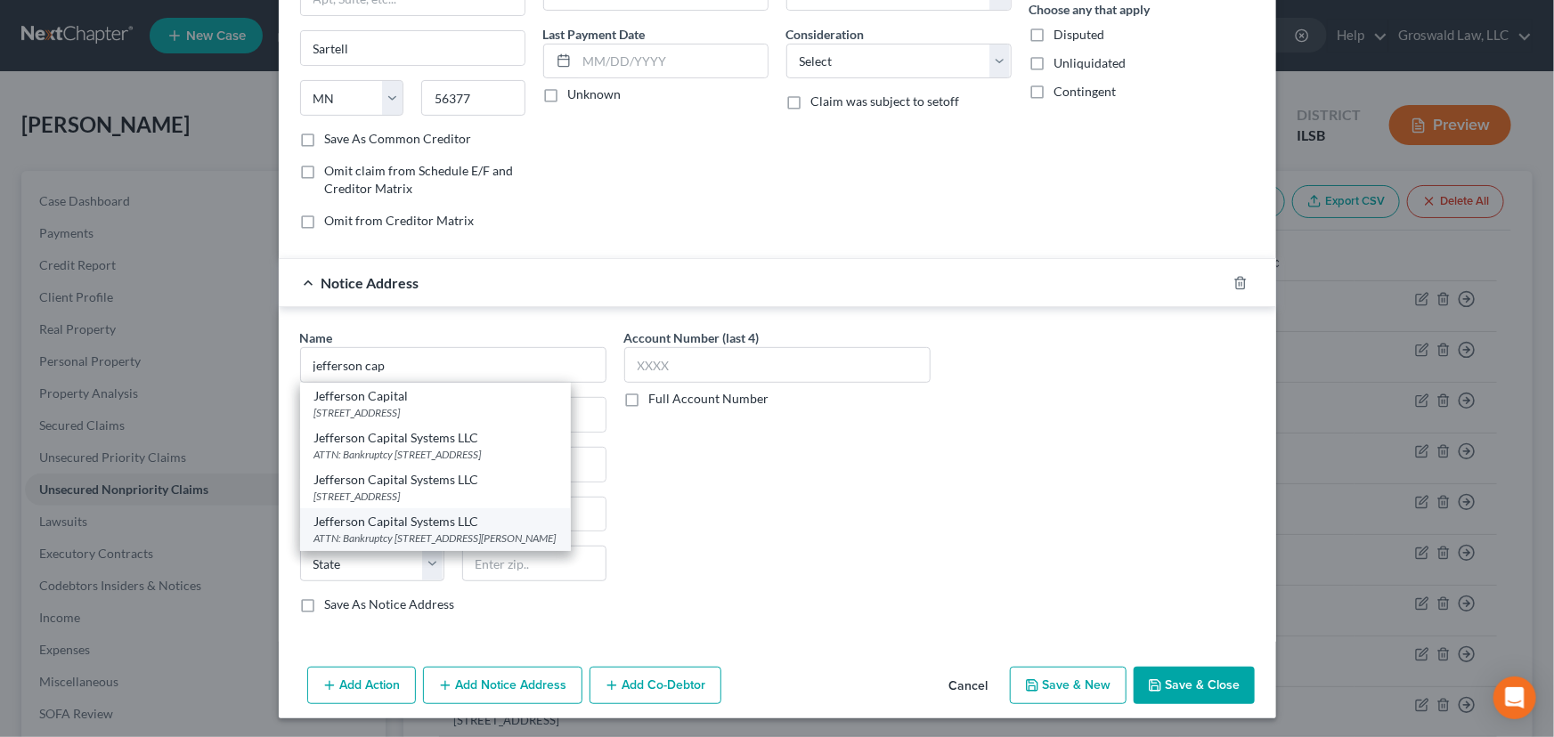
click at [434, 542] on div "ATTN: Bankruptcy 16 McLeland Road, Saint Cloud, MN 56303" at bounding box center [435, 538] width 242 height 15
type input "Jefferson Capital Systems LLC"
type input "ATTN: Bankruptcy"
type input "16 McLeland Road"
type input "Saint Cloud"
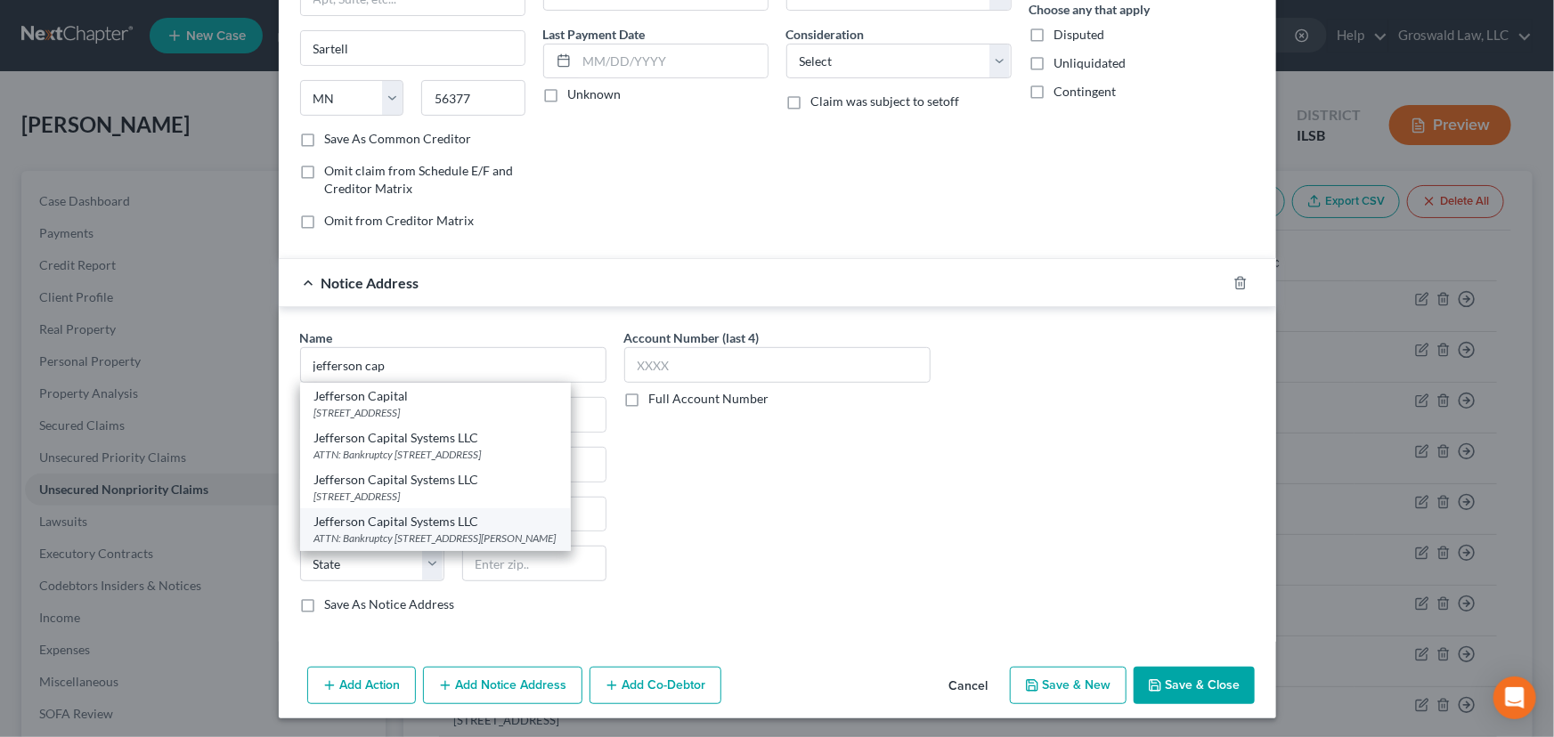
select select "24"
type input "56303"
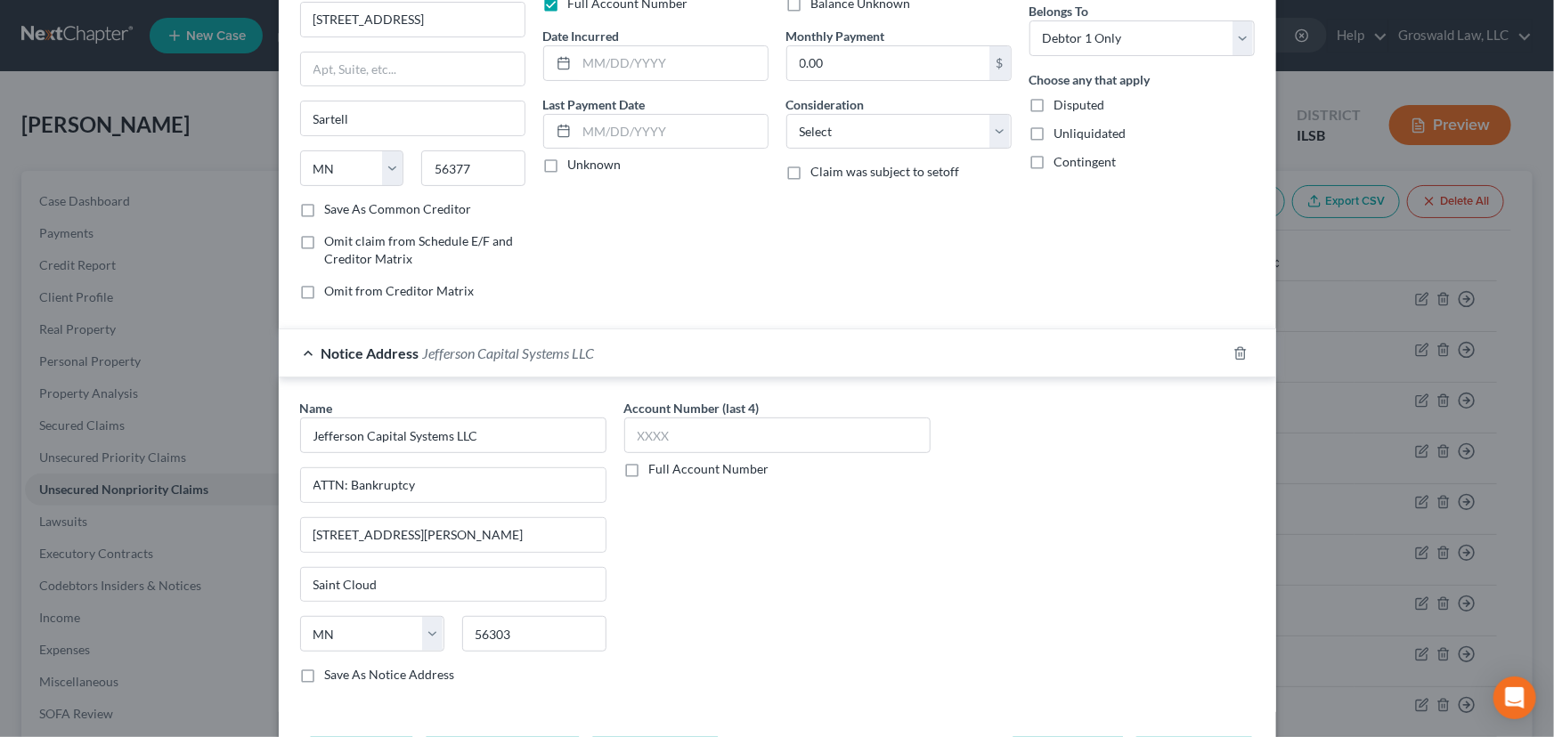
scroll to position [0, 0]
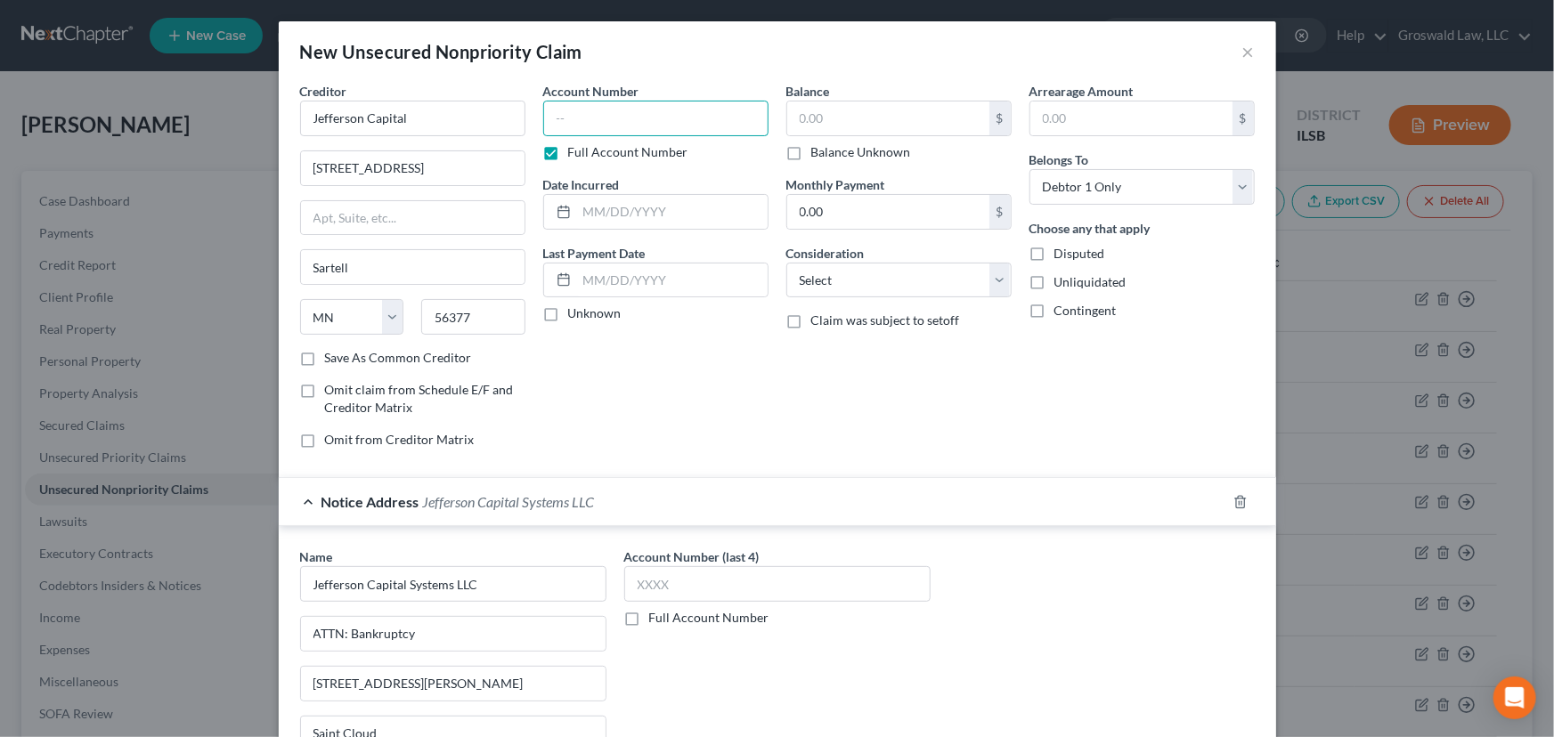
click at [631, 118] on input "text" at bounding box center [655, 119] width 225 height 36
type input "0000"
type input "2023"
type input "1,500"
select select "1"
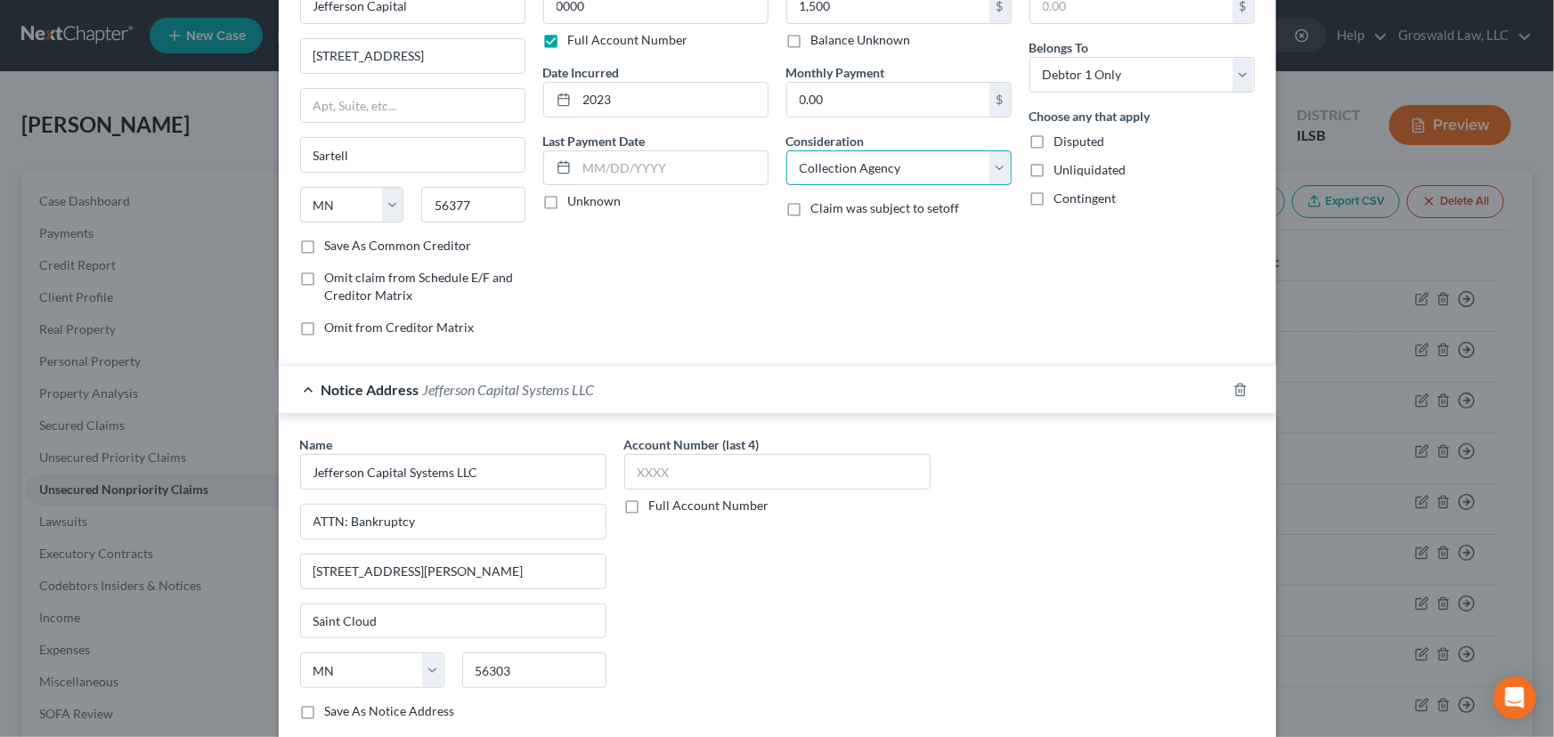
scroll to position [219, 0]
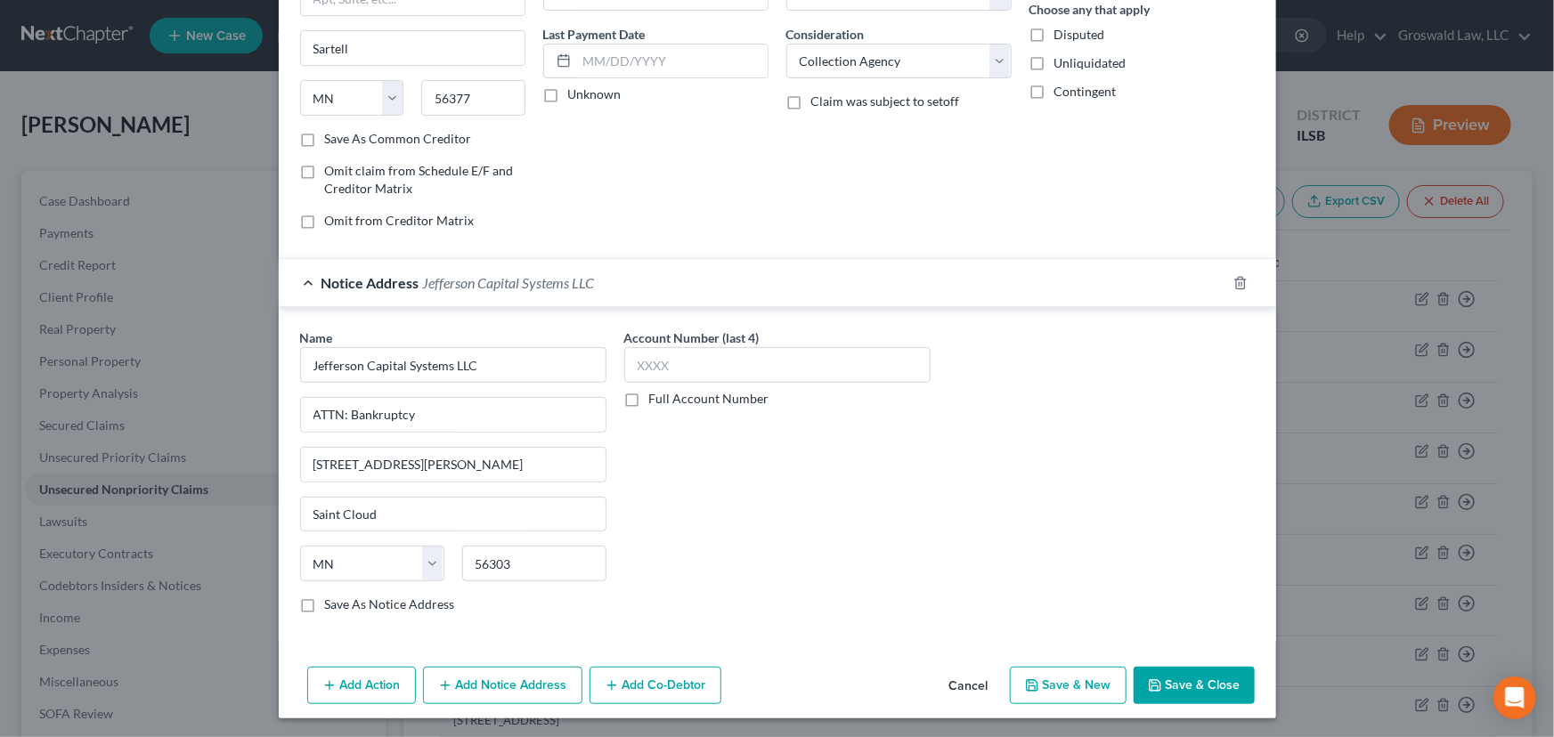
click at [1189, 597] on button "Save & Close" at bounding box center [1193, 685] width 121 height 37
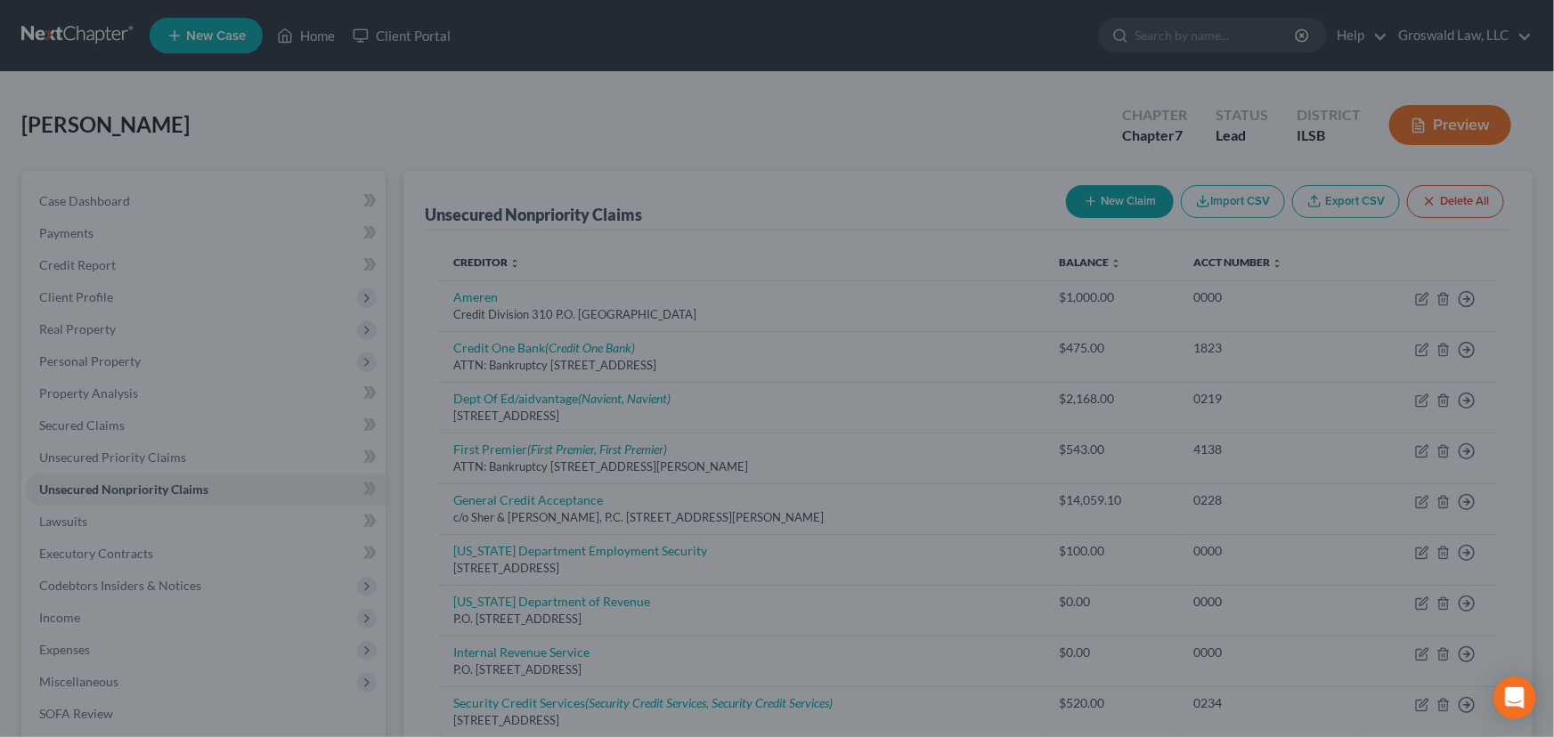
type input "1,500.00"
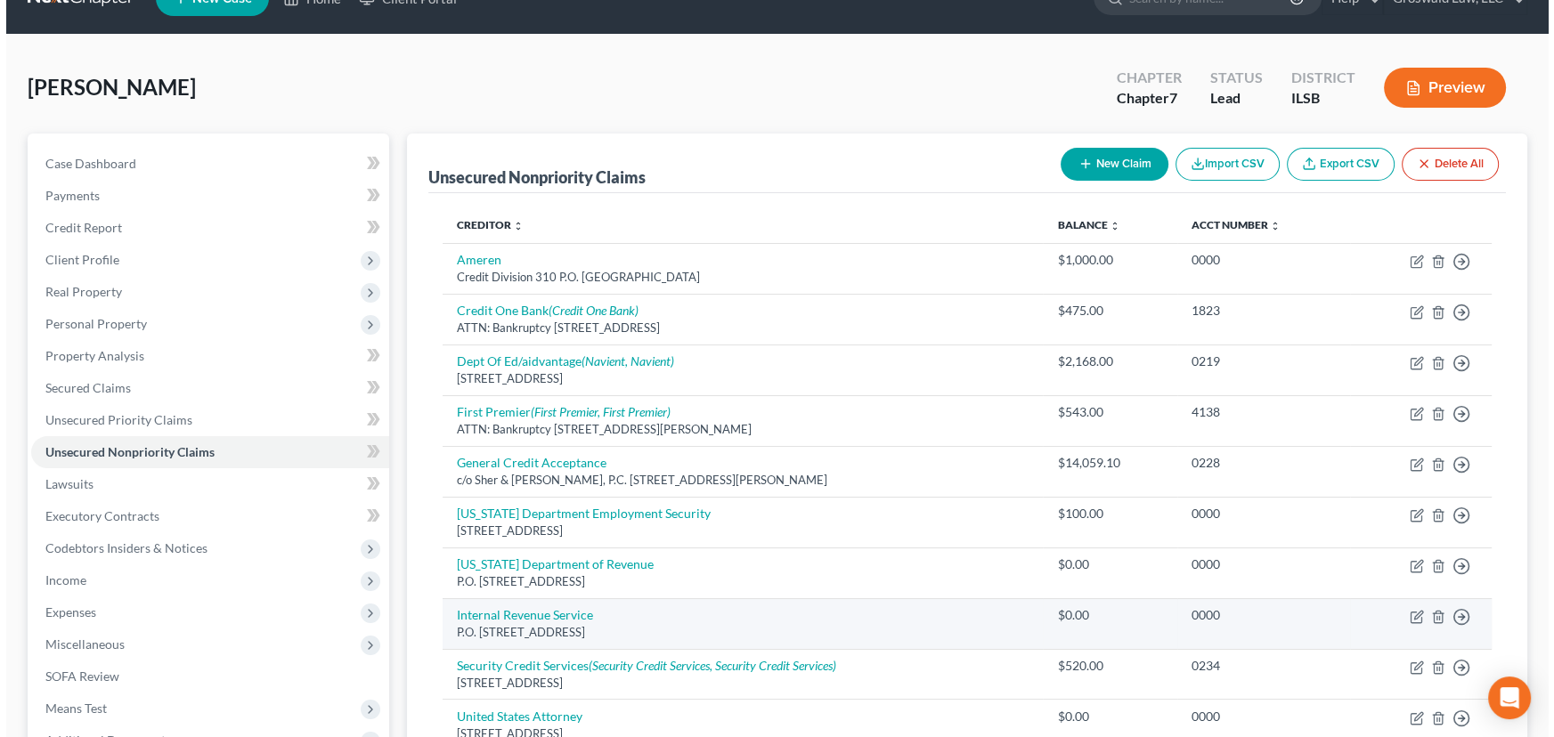
scroll to position [161, 0]
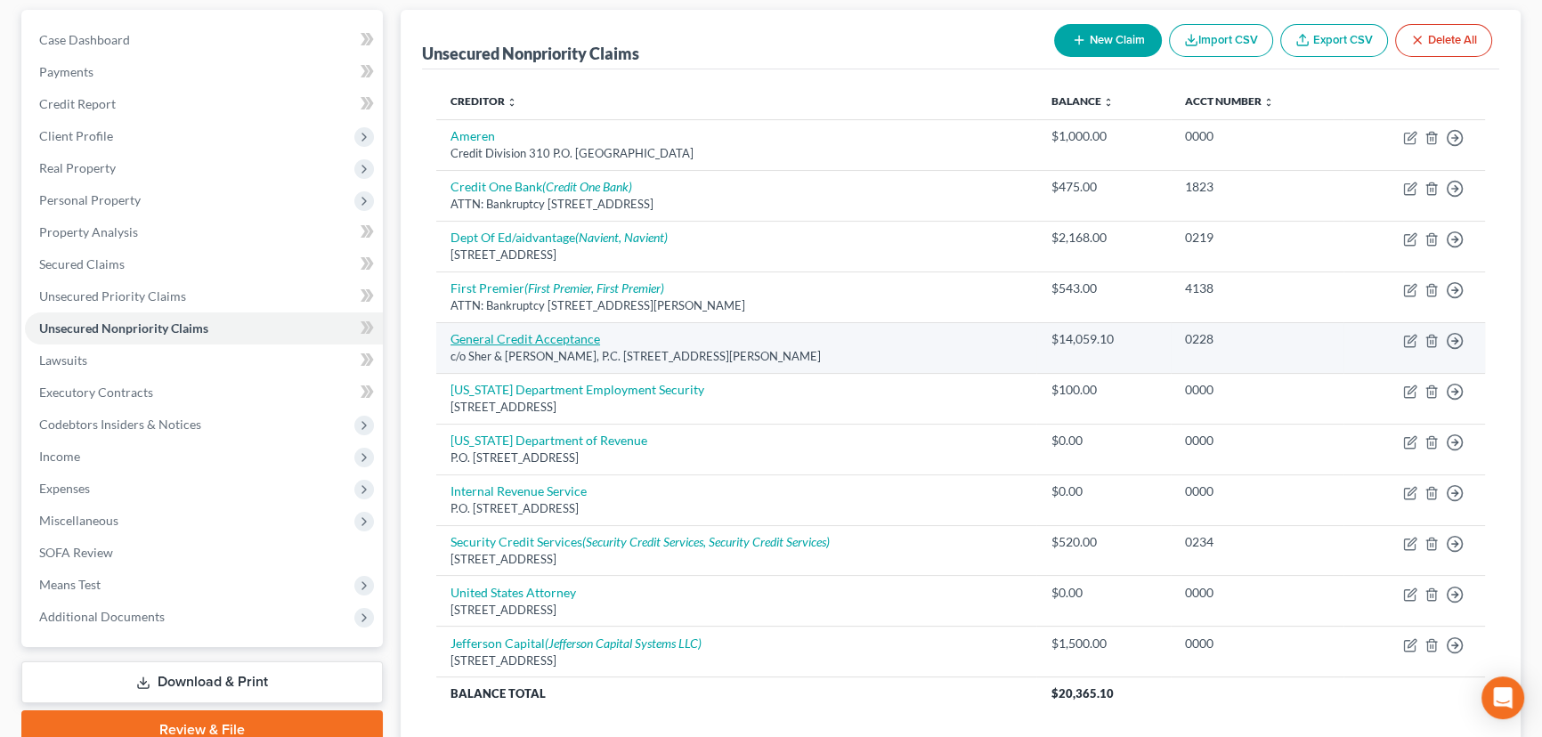
click at [556, 331] on link "General Credit Acceptance" at bounding box center [525, 338] width 150 height 15
select select "26"
select select "14"
select select "0"
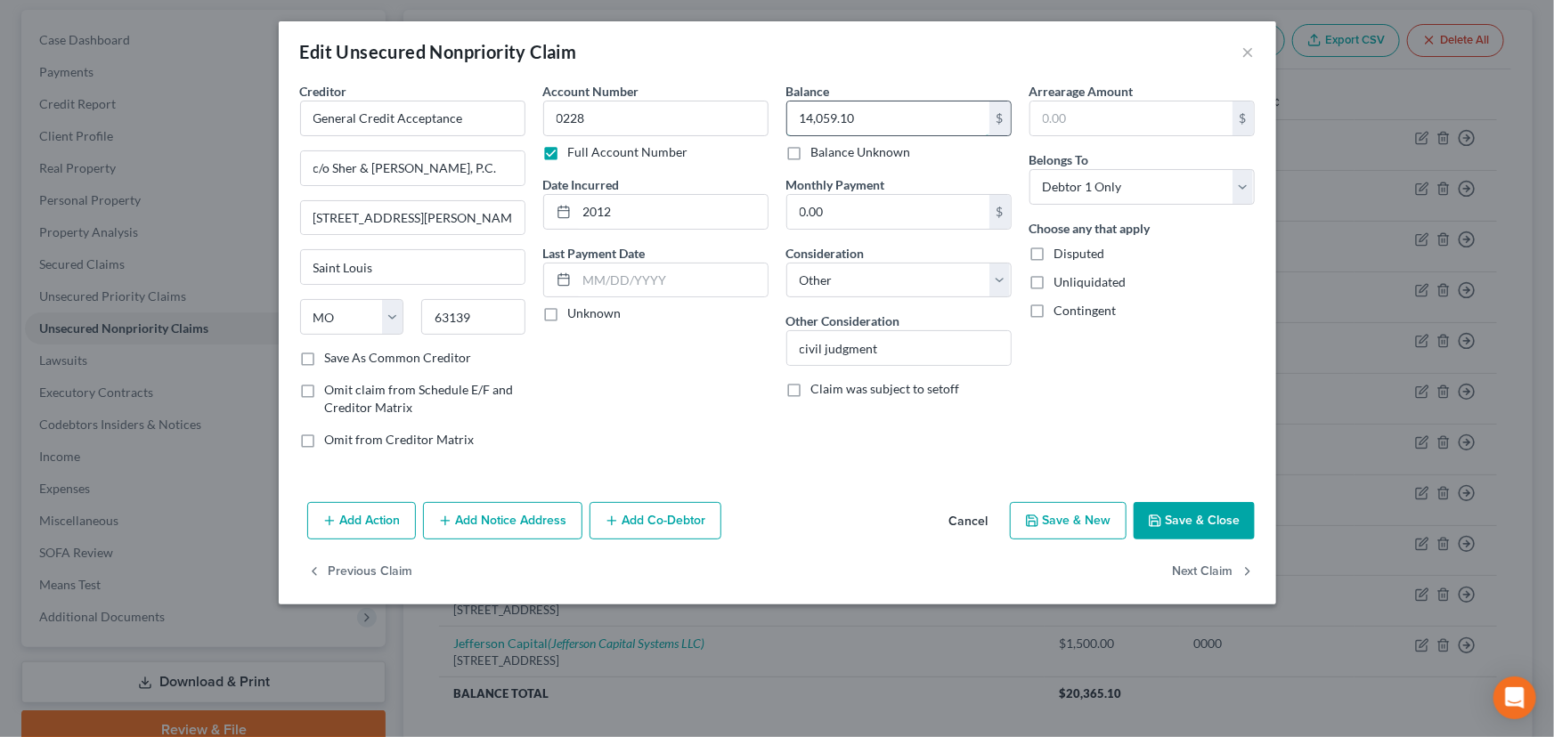
click at [932, 123] on input "14,059.10" at bounding box center [888, 118] width 202 height 34
type input "9,575.55"
click at [1196, 507] on button "Save & Close" at bounding box center [1193, 520] width 121 height 37
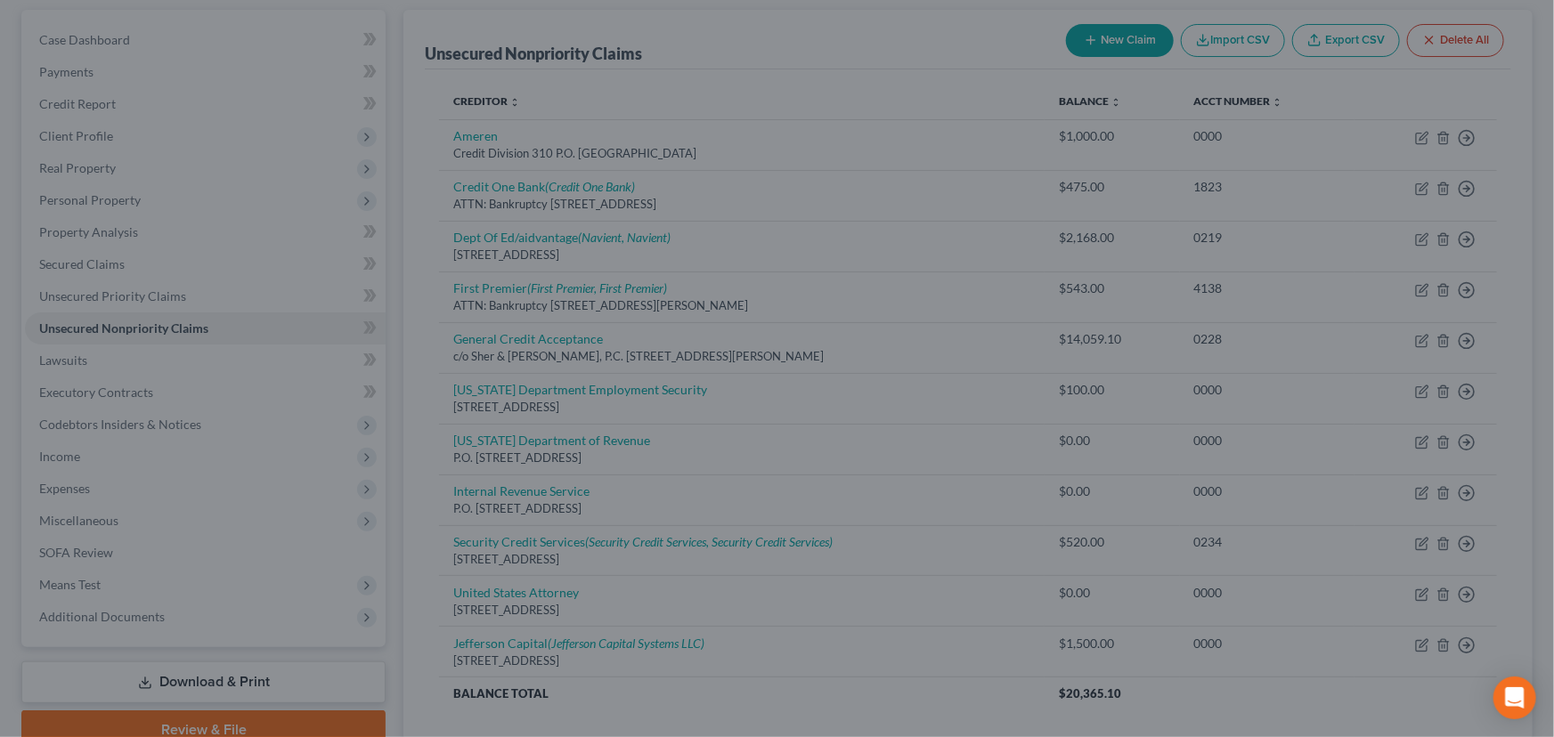
type input "0"
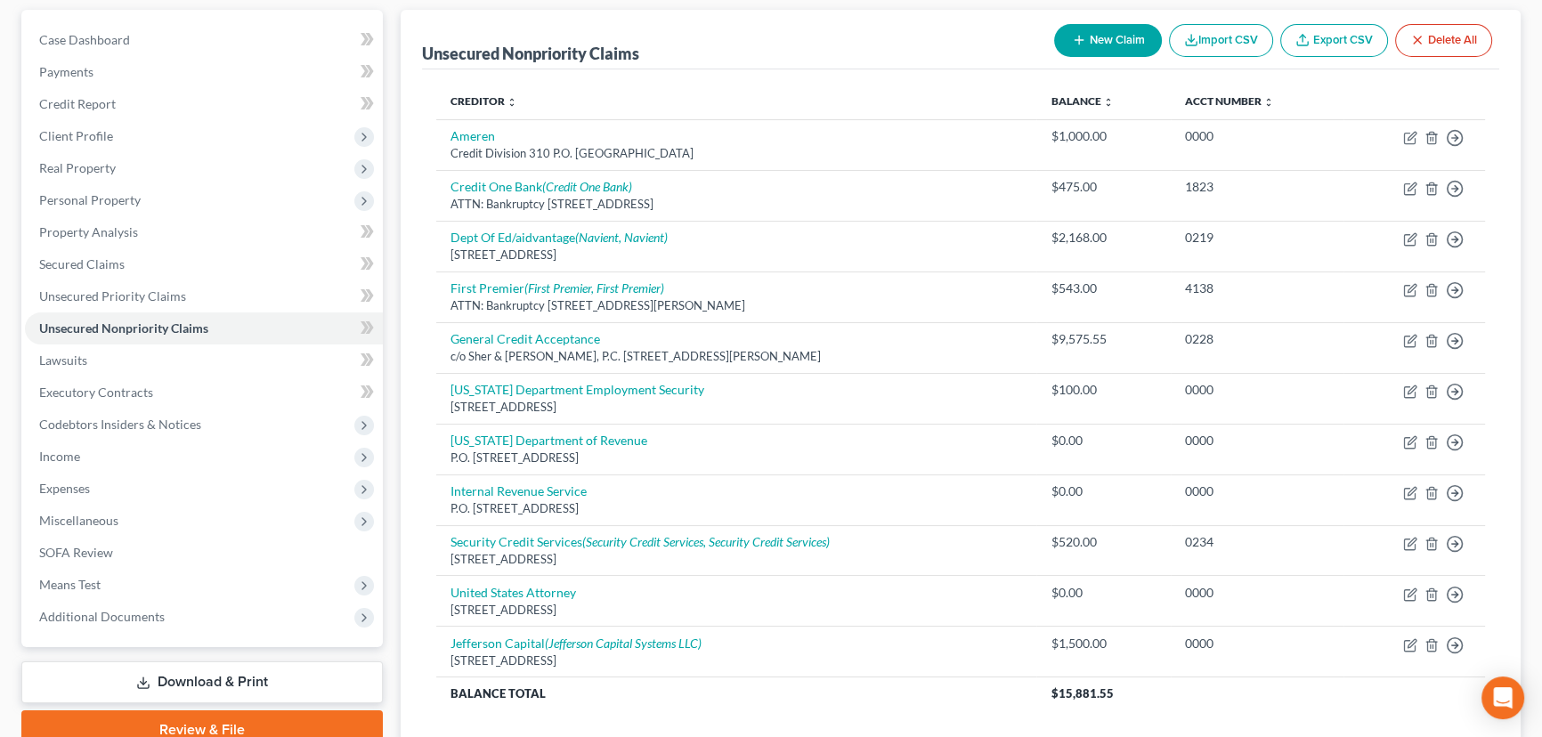
click at [1091, 33] on button "New Claim" at bounding box center [1108, 40] width 108 height 33
select select "0"
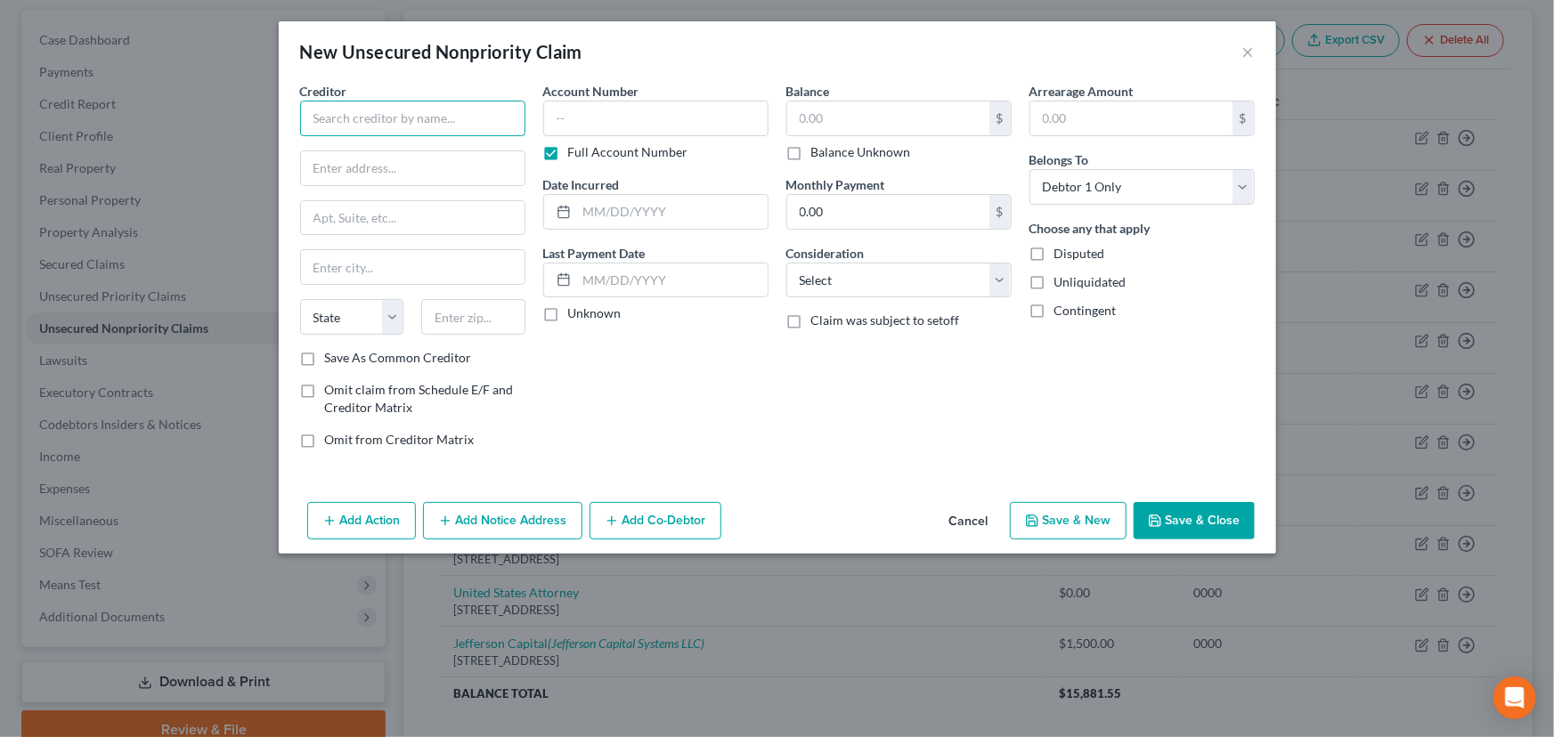
click at [338, 122] on input "text" at bounding box center [412, 119] width 225 height 36
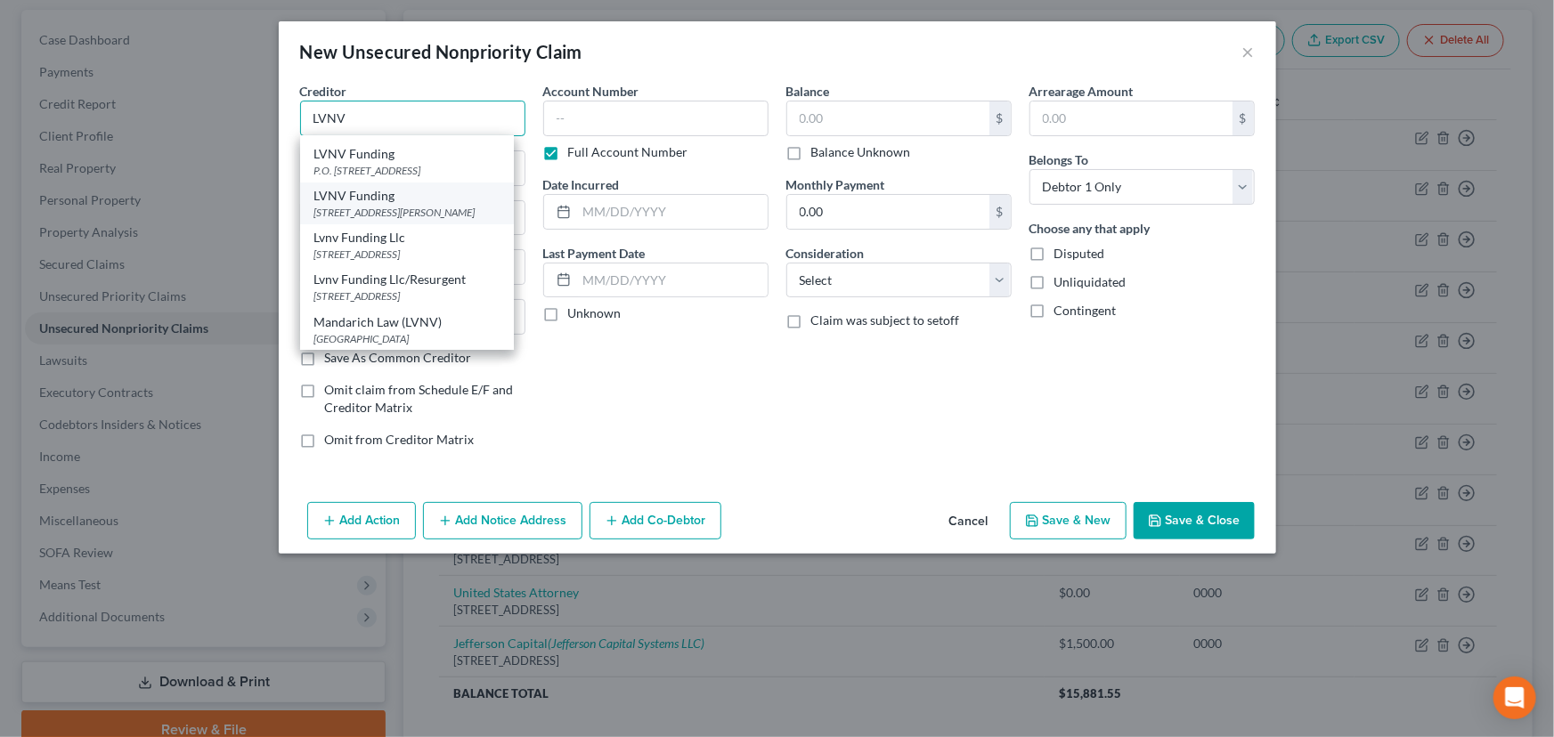
scroll to position [95, 0]
click at [402, 246] on div "[STREET_ADDRESS]" at bounding box center [406, 253] width 185 height 15
type input "Lvnv Funding Llc"
type input "Po Box 10497"
type input "Greenville"
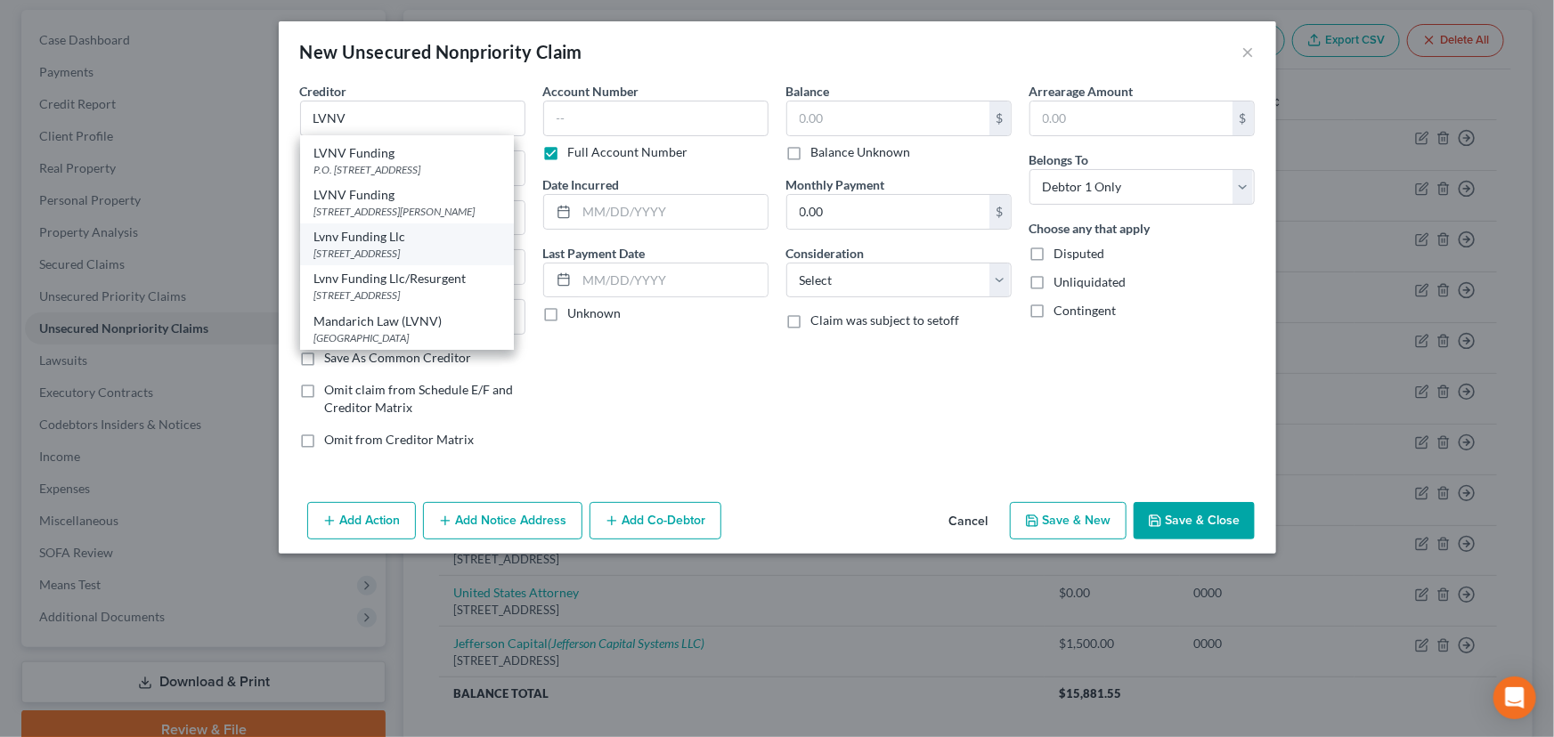
select select "42"
type input "29603"
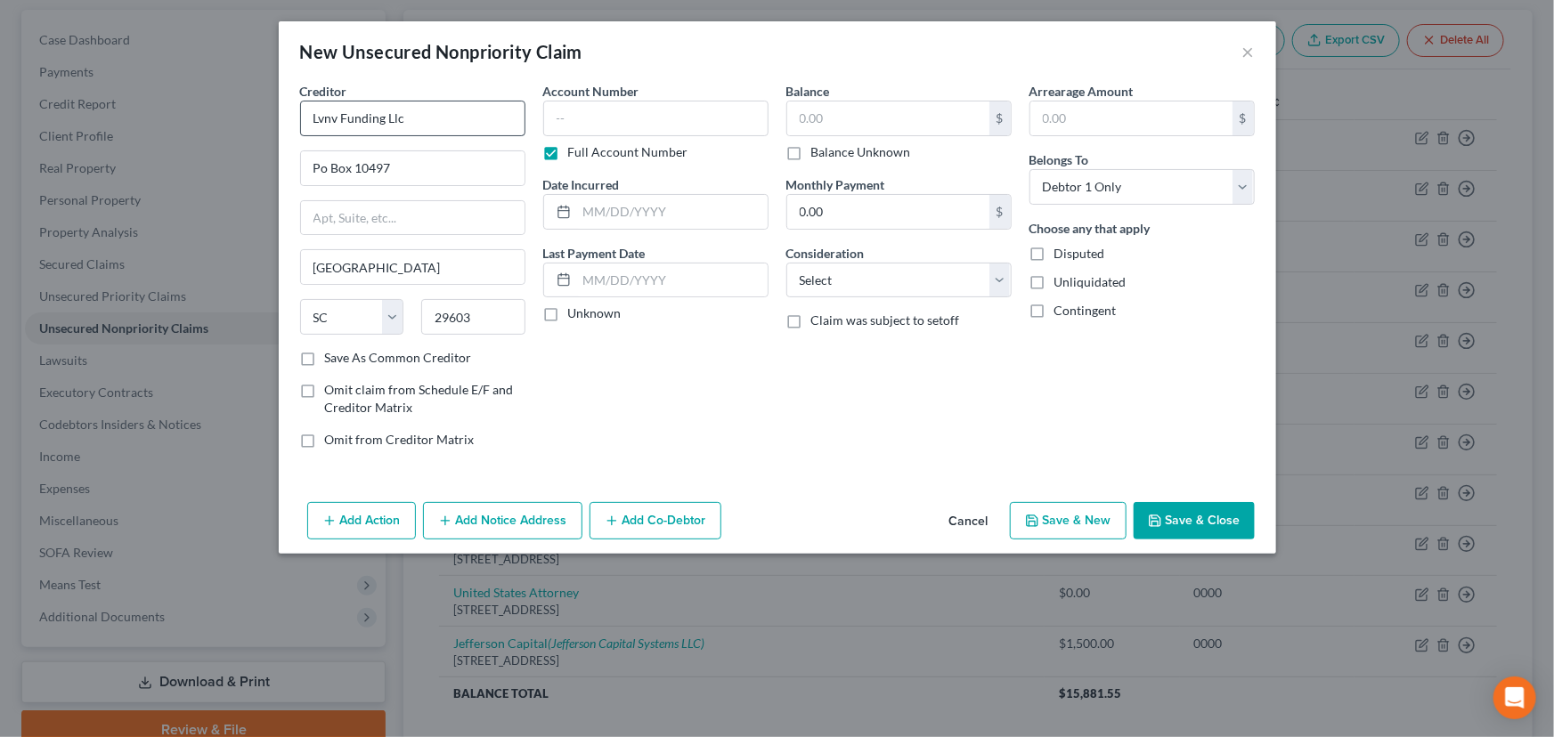
scroll to position [0, 0]
click at [444, 126] on input "Lvnv Funding Llc" at bounding box center [412, 119] width 225 height 36
type input "Lvnv Funding Llc/Resurgent"
click at [416, 162] on div "[STREET_ADDRESS]" at bounding box center [406, 165] width 185 height 15
drag, startPoint x: 503, startPoint y: 118, endPoint x: 97, endPoint y: 123, distance: 406.0
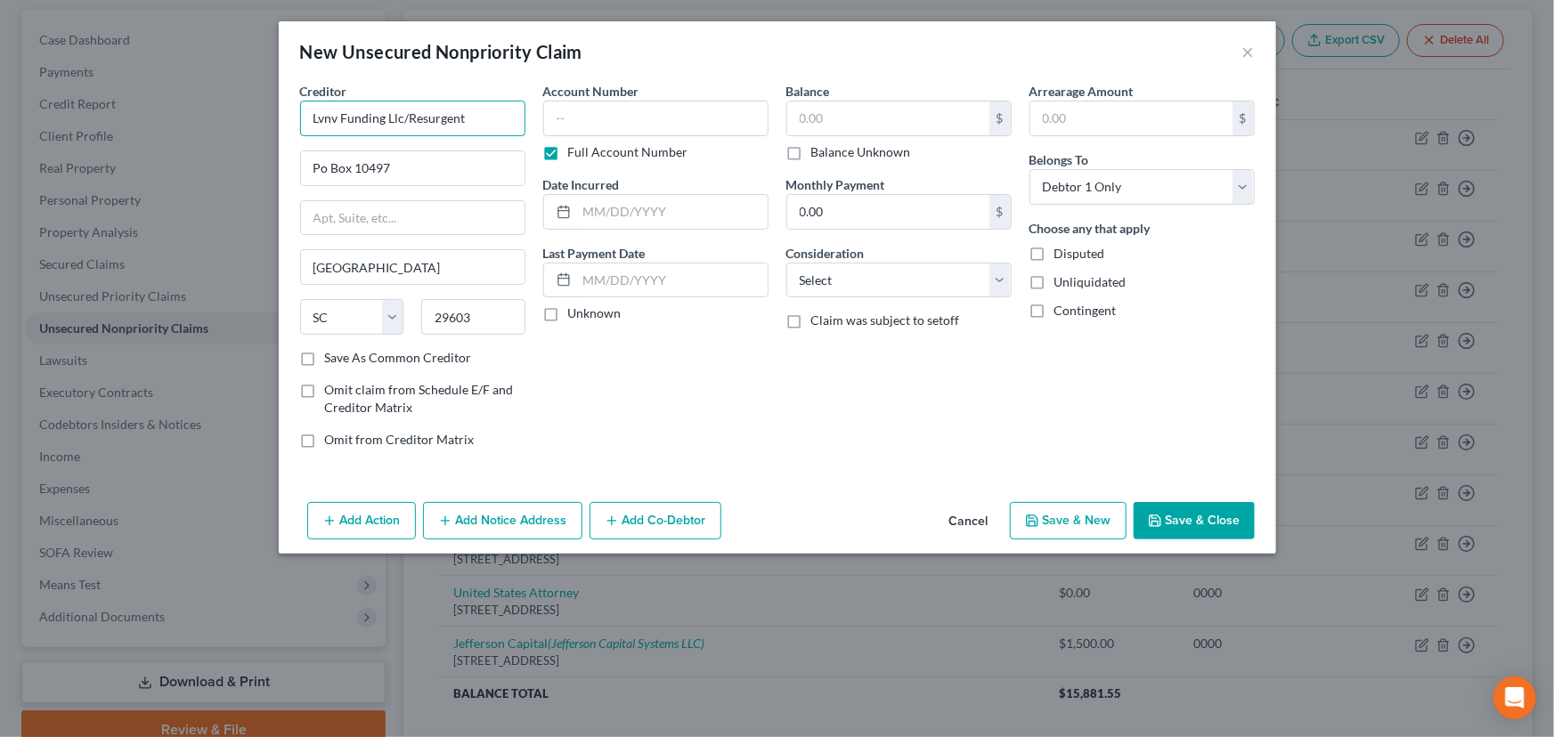
click at [87, 116] on div "New Unsecured Nonpriority Claim × Creditor * Lvnv Funding Llc/Resurgent Po Box …" at bounding box center [777, 368] width 1554 height 737
click at [484, 513] on button "Add Notice Address" at bounding box center [502, 520] width 159 height 37
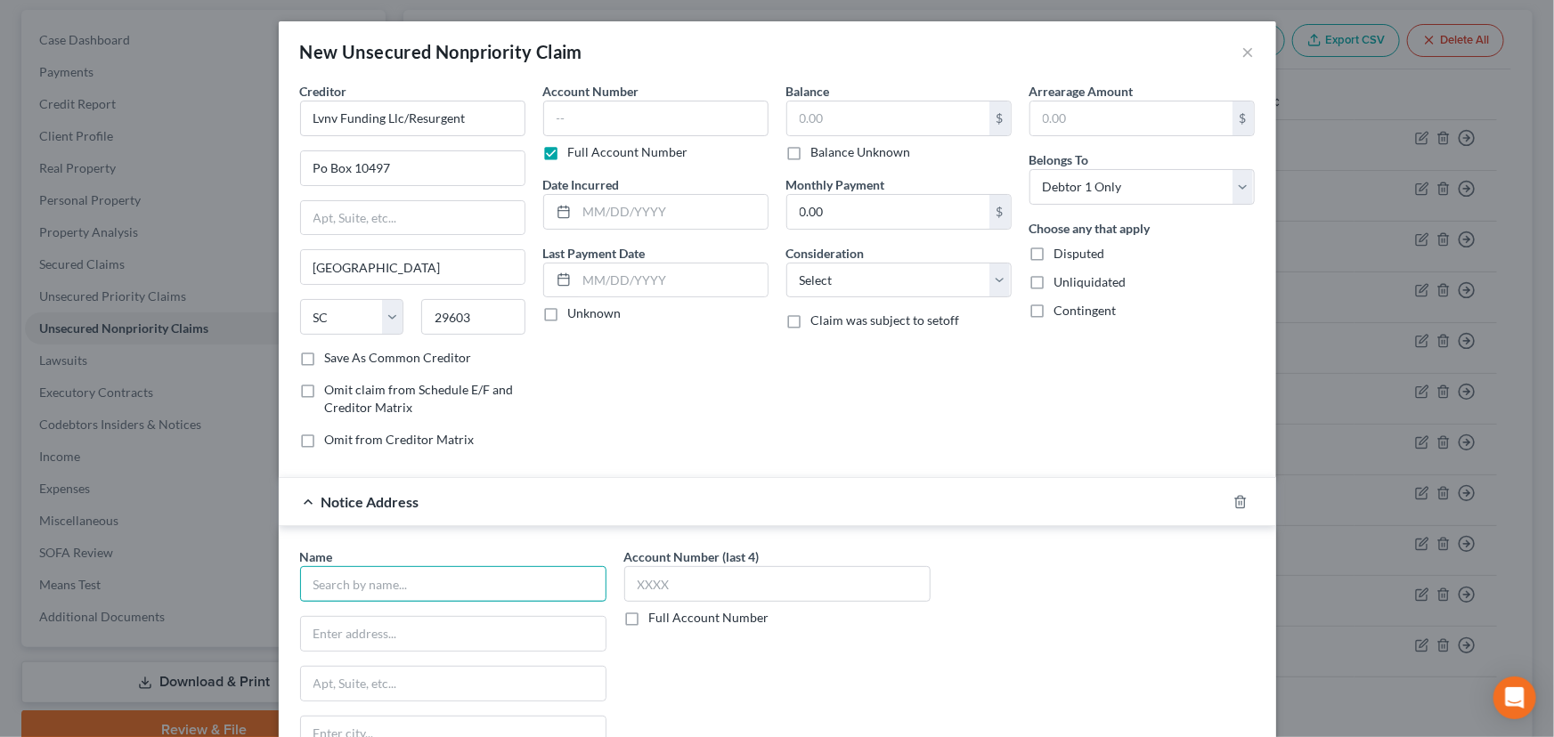
click at [400, 569] on input "text" at bounding box center [453, 584] width 306 height 36
paste input "Lvnv Funding Llc/Resurgent"
type input "Lvnv Funding Llc/Resurgent"
click at [472, 597] on input "text" at bounding box center [453, 634] width 304 height 34
paste input "PO Box 10587"
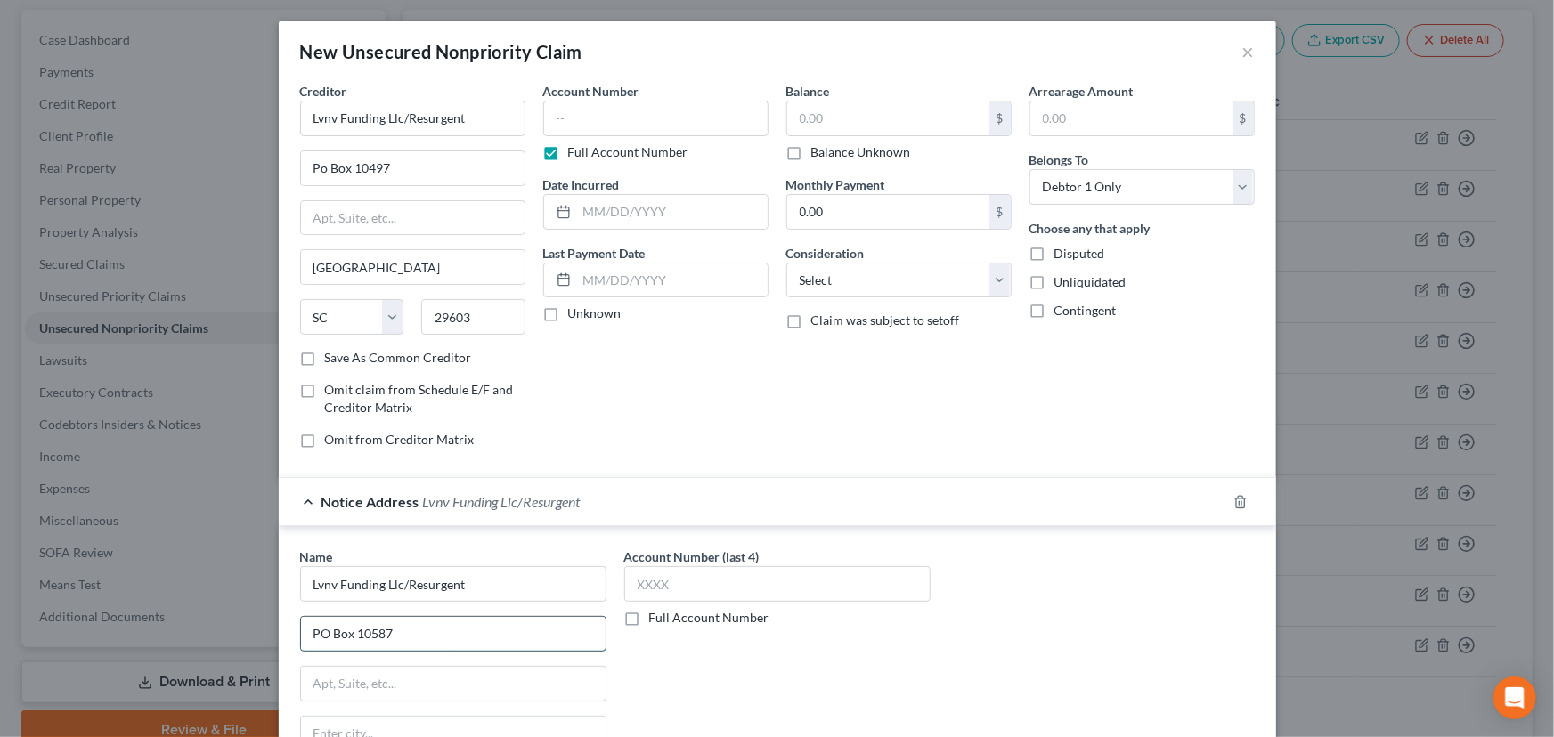
type input "PO Box 10587"
type input "`"
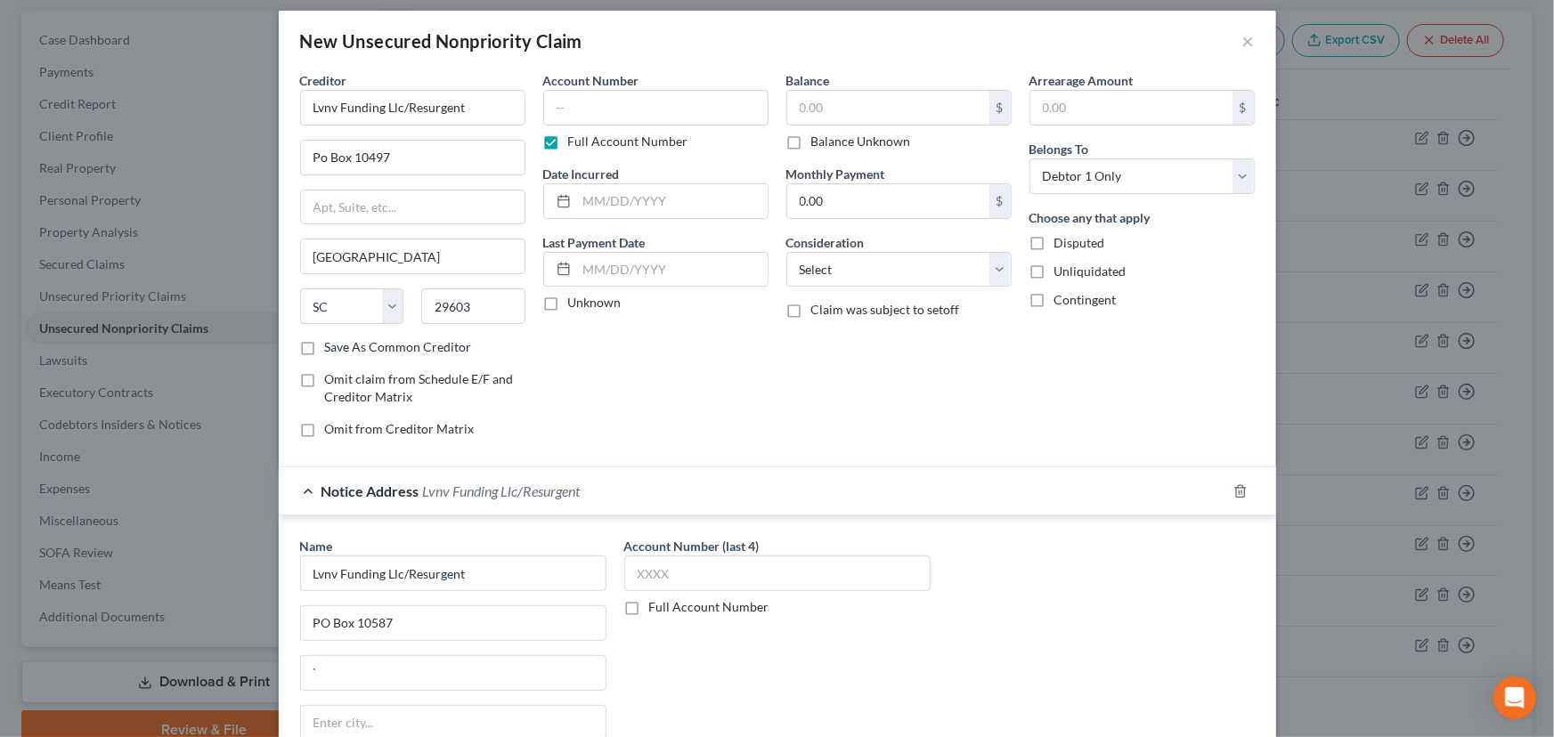
scroll to position [219, 0]
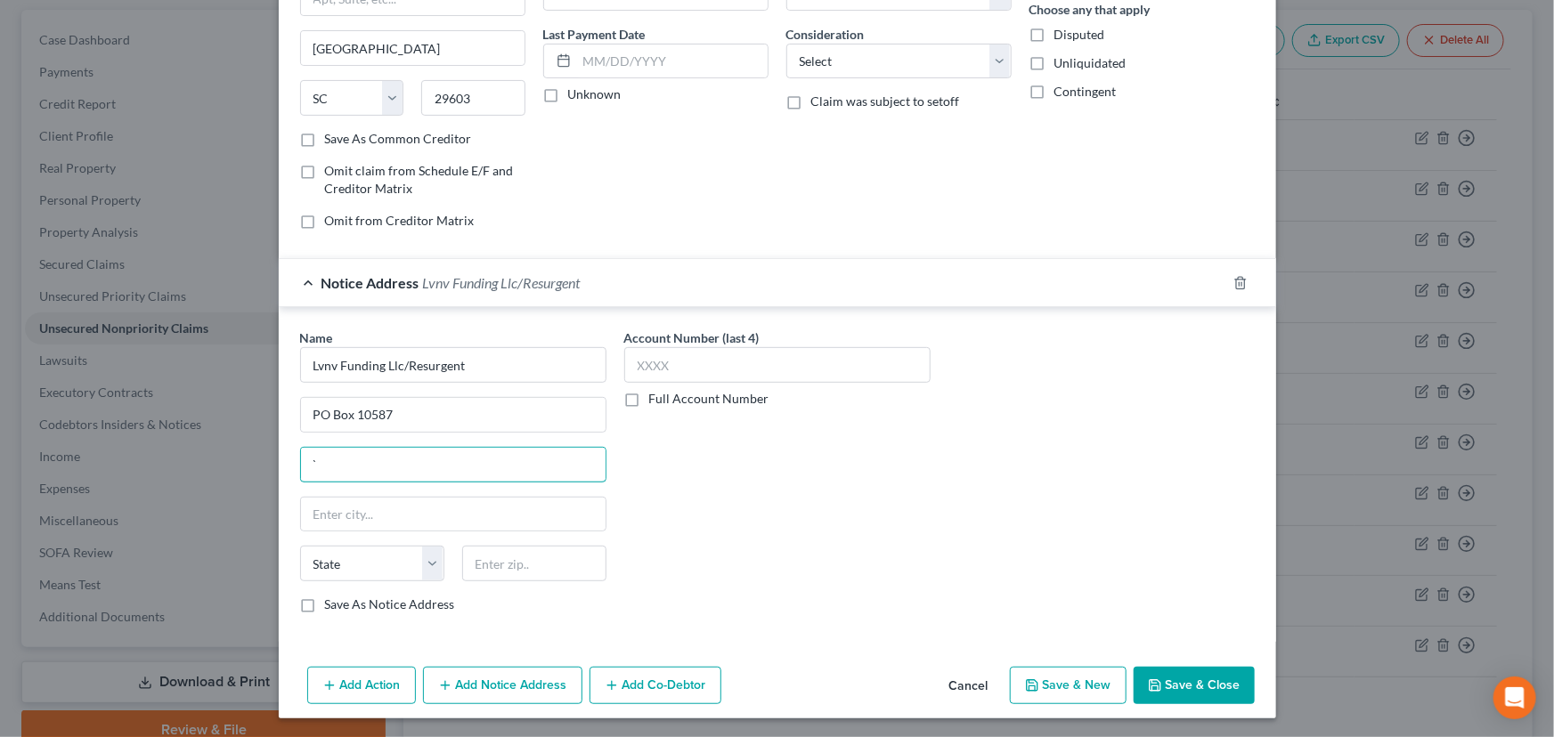
drag, startPoint x: 216, startPoint y: 453, endPoint x: 188, endPoint y: 450, distance: 28.7
click at [188, 450] on div "New Unsecured Nonpriority Claim × Creditor * Lvnv Funding Llc/Resurgent Po Box …" at bounding box center [777, 368] width 1554 height 737
type input "29603"
type input "Greenville"
select select "42"
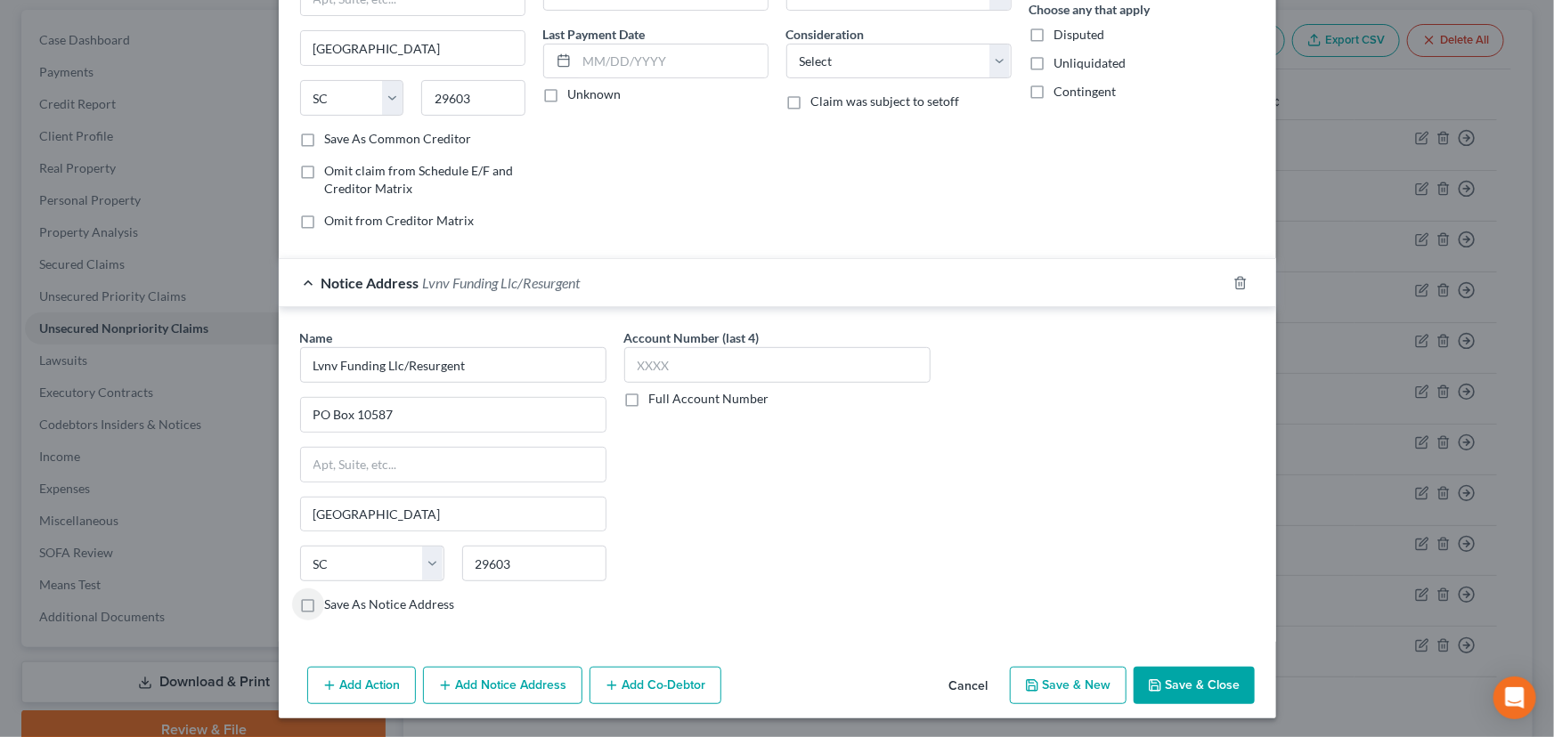
click at [478, 597] on button "Add Notice Address" at bounding box center [502, 685] width 159 height 37
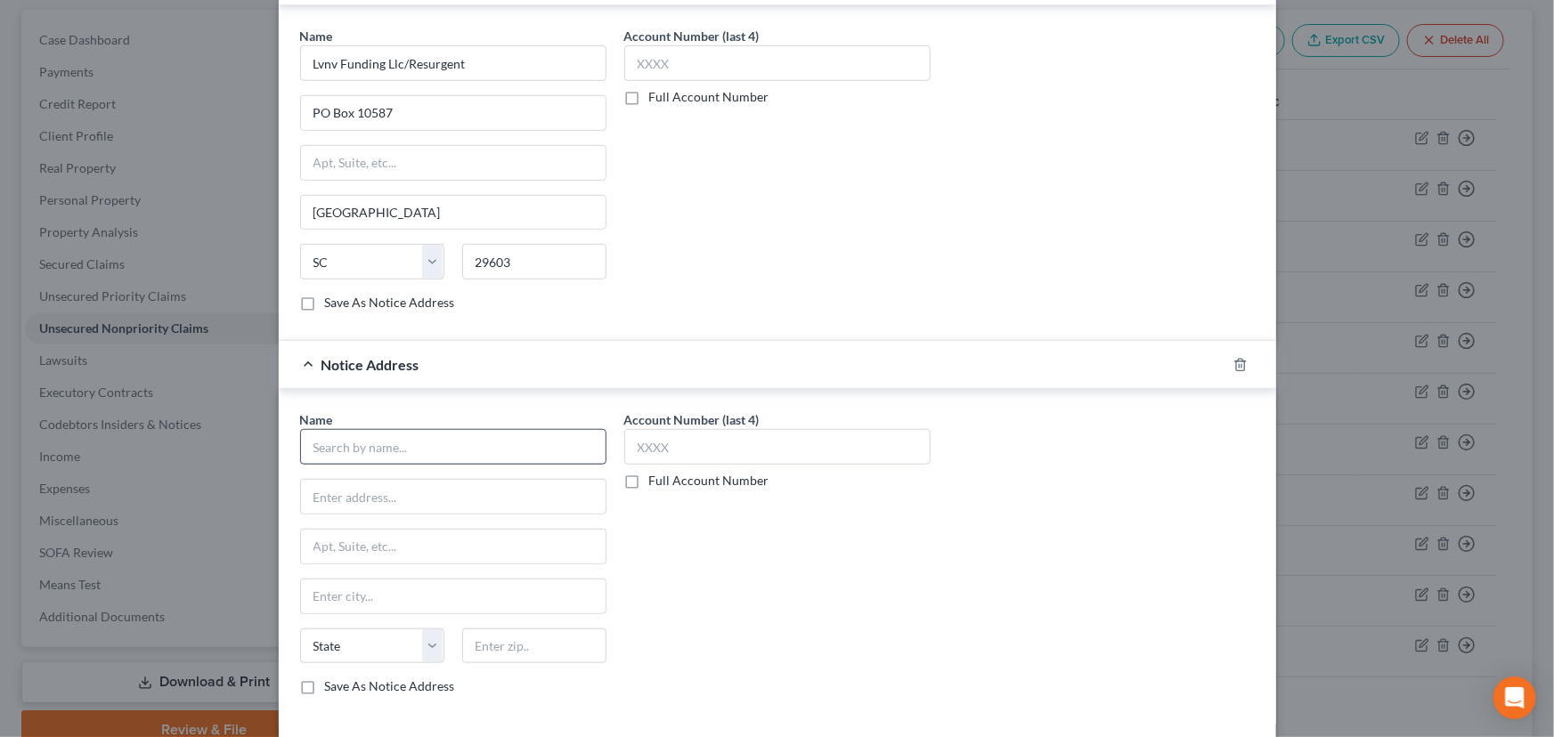
scroll to position [543, 0]
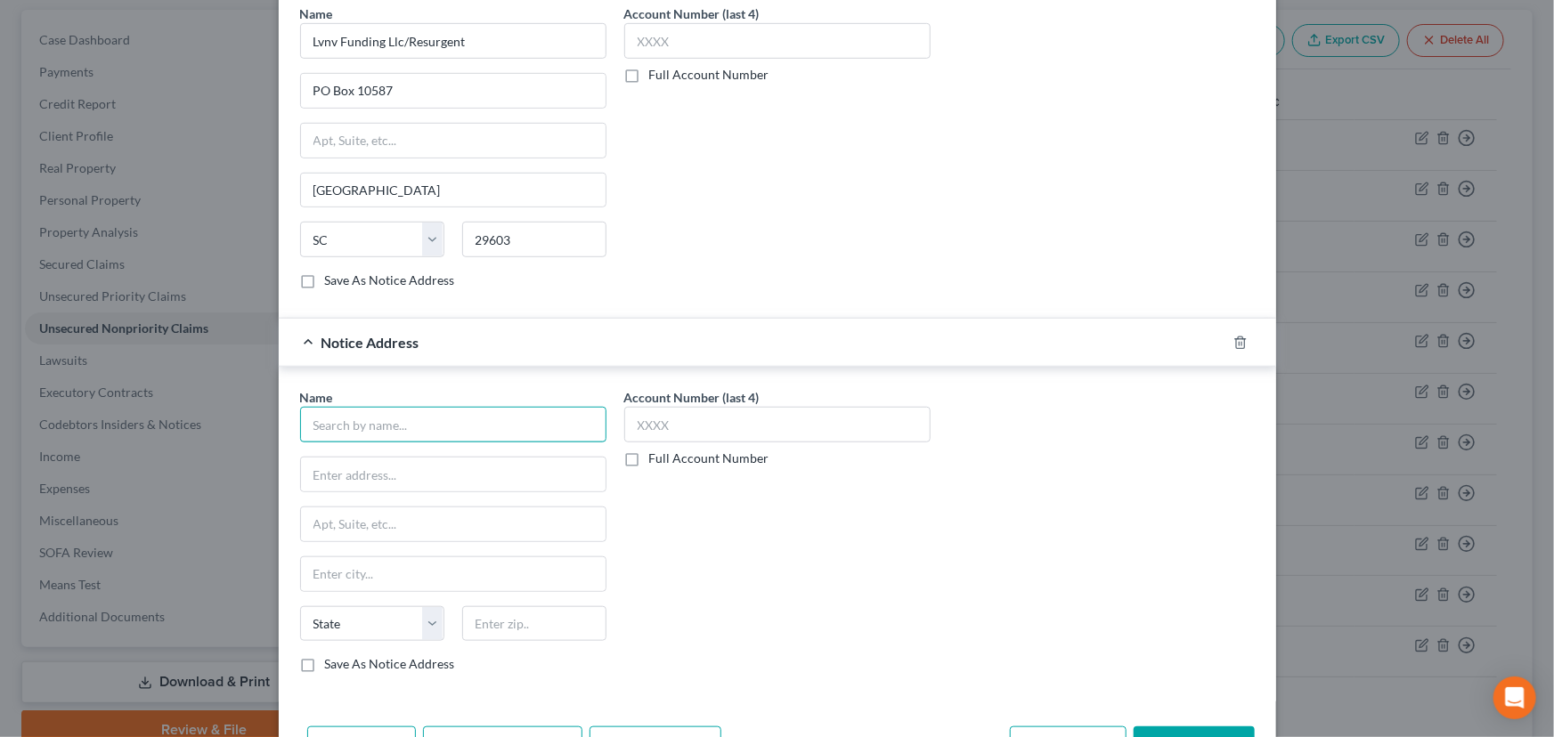
click at [417, 416] on input "text" at bounding box center [453, 425] width 306 height 36
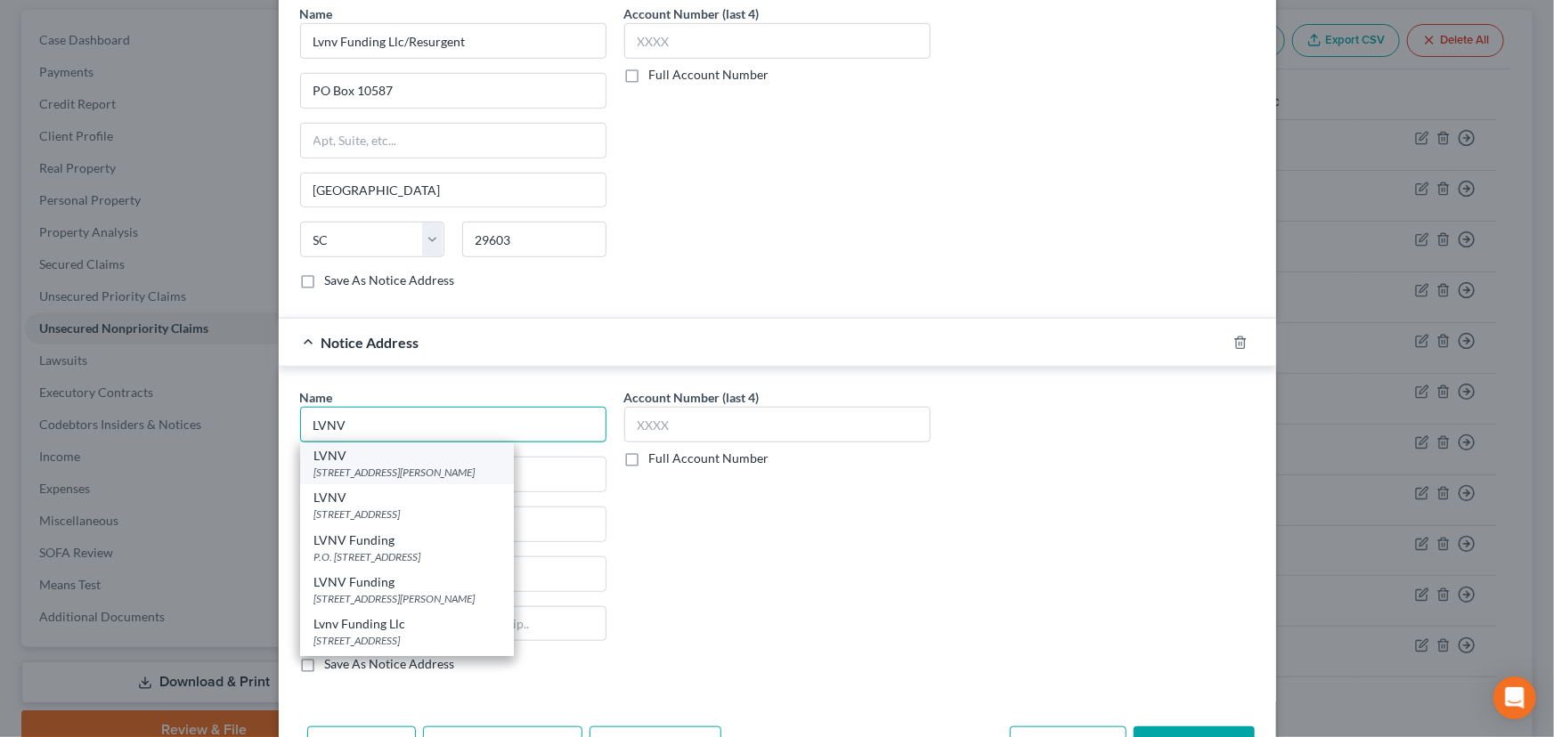
type input "LVNV"
click at [466, 469] on div "55 Beattie Place Suite 110, Greenville, SC 29601" at bounding box center [406, 472] width 185 height 15
type input "55 Beattie Place"
type input "Suite 110"
type input "Greenville"
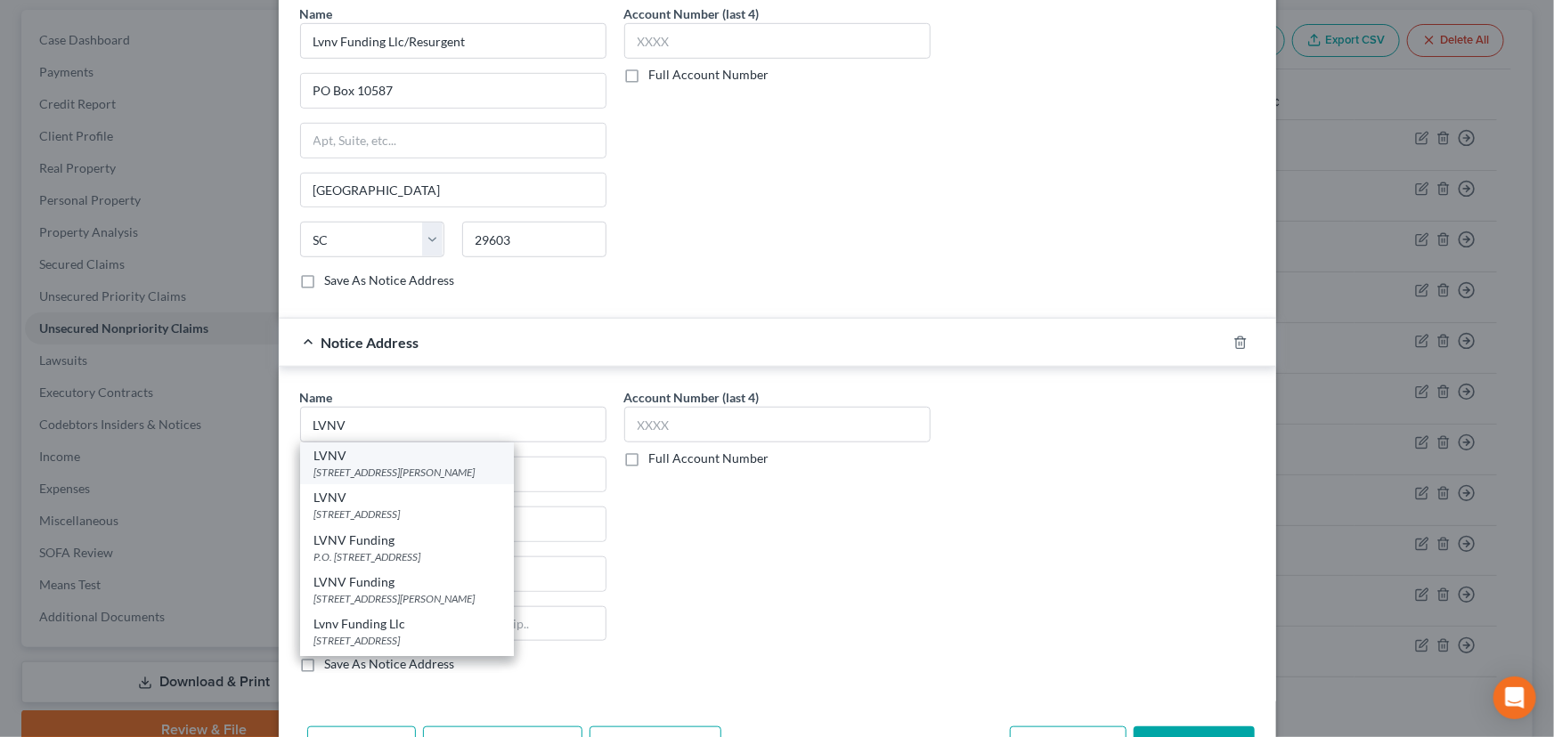
select select "42"
type input "29601"
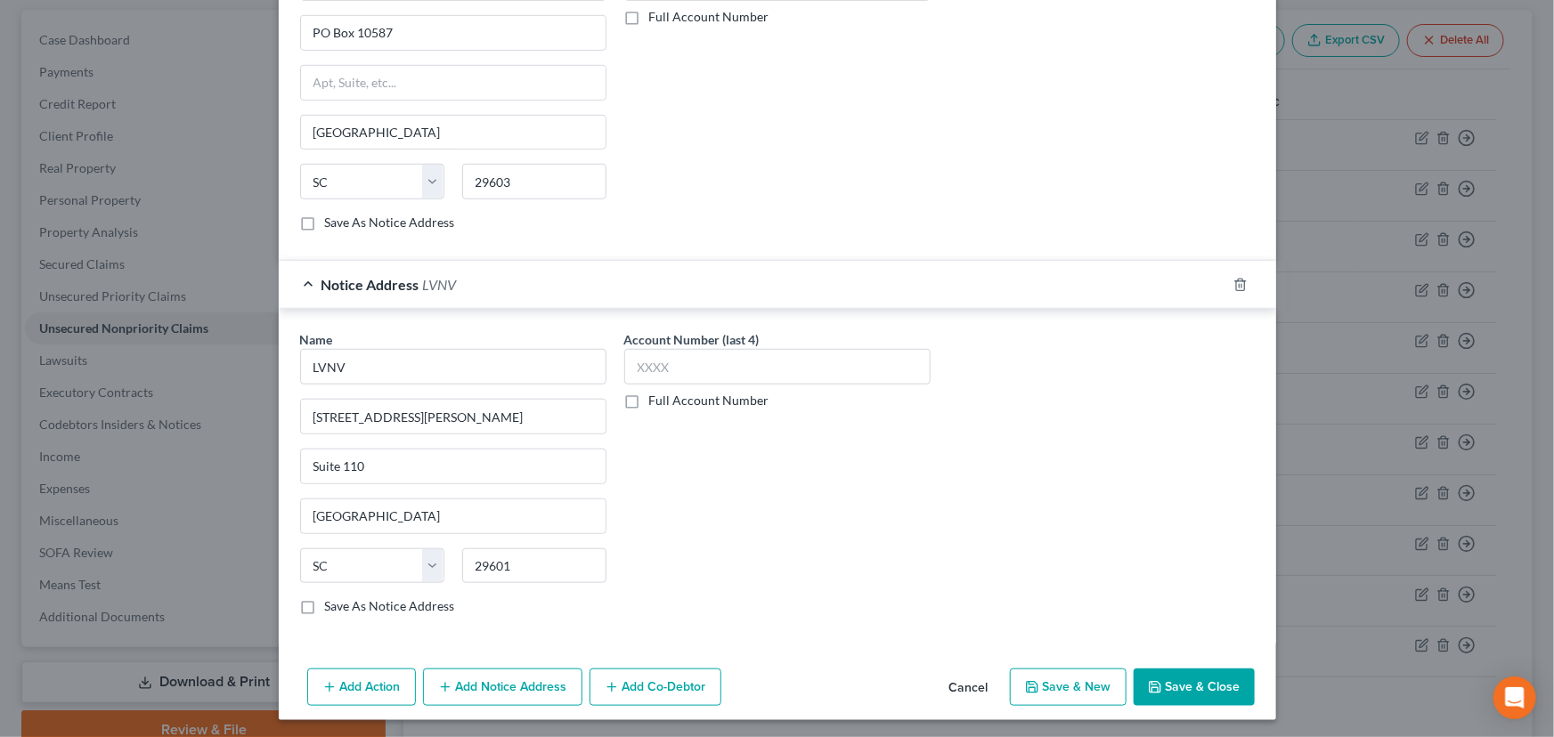
scroll to position [602, 0]
click at [541, 597] on button "Add Notice Address" at bounding box center [502, 686] width 159 height 37
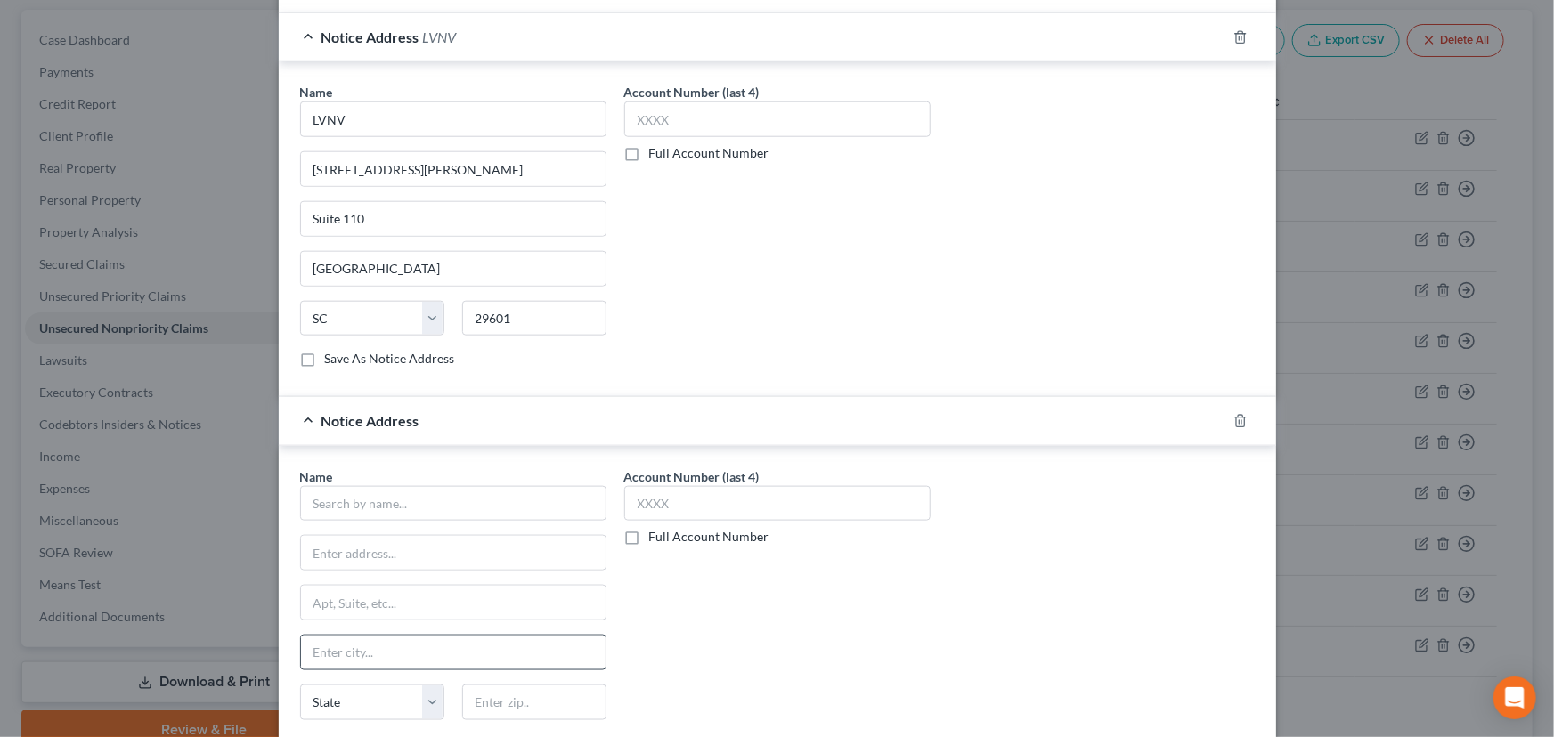
scroll to position [926, 0]
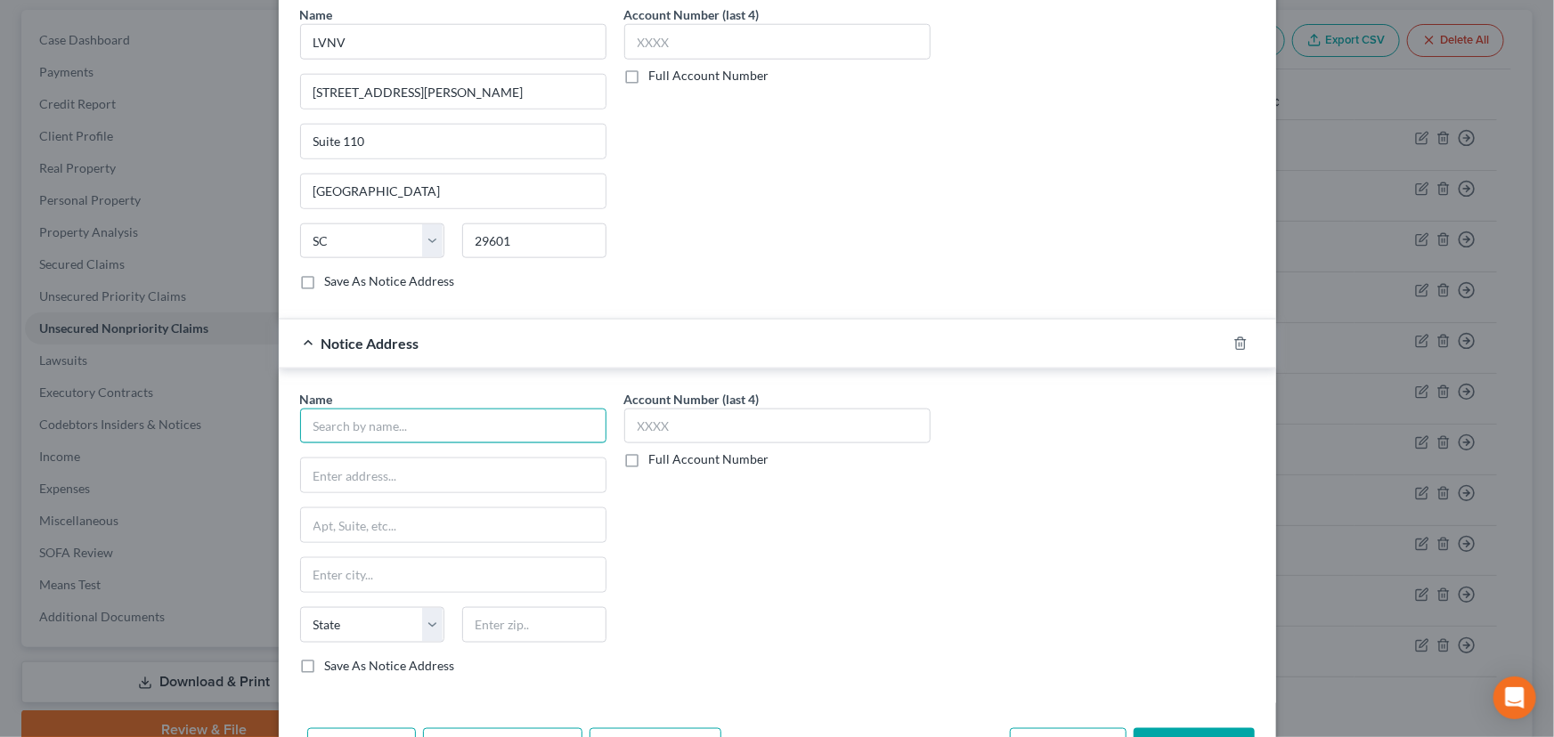
click at [390, 422] on input "text" at bounding box center [453, 427] width 306 height 36
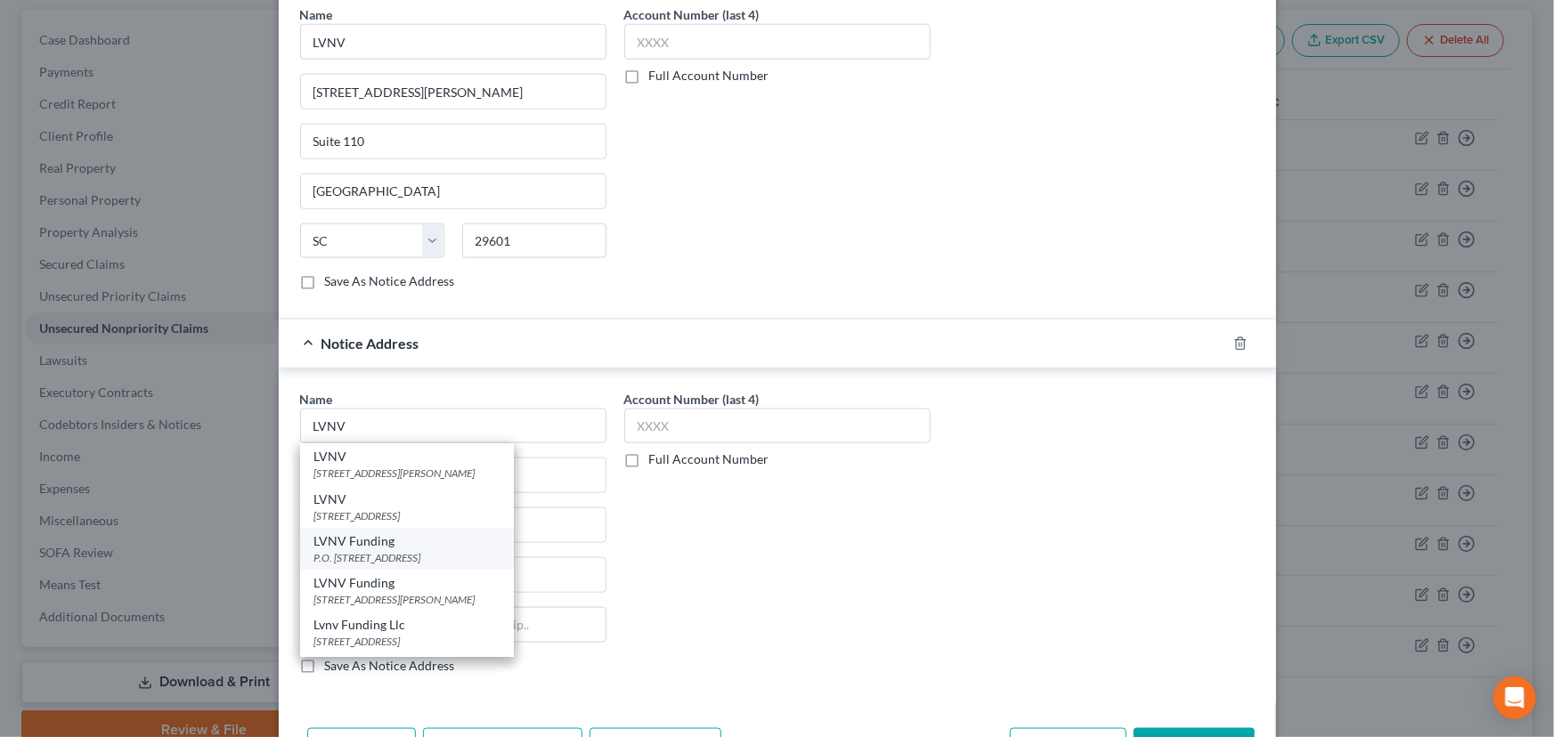
click at [430, 550] on div "P.O. Box 1269, Greenville, SC 29603" at bounding box center [406, 557] width 185 height 15
type input "LVNV Funding"
type input "P.O. Box 1269"
type input "Greenville"
select select "42"
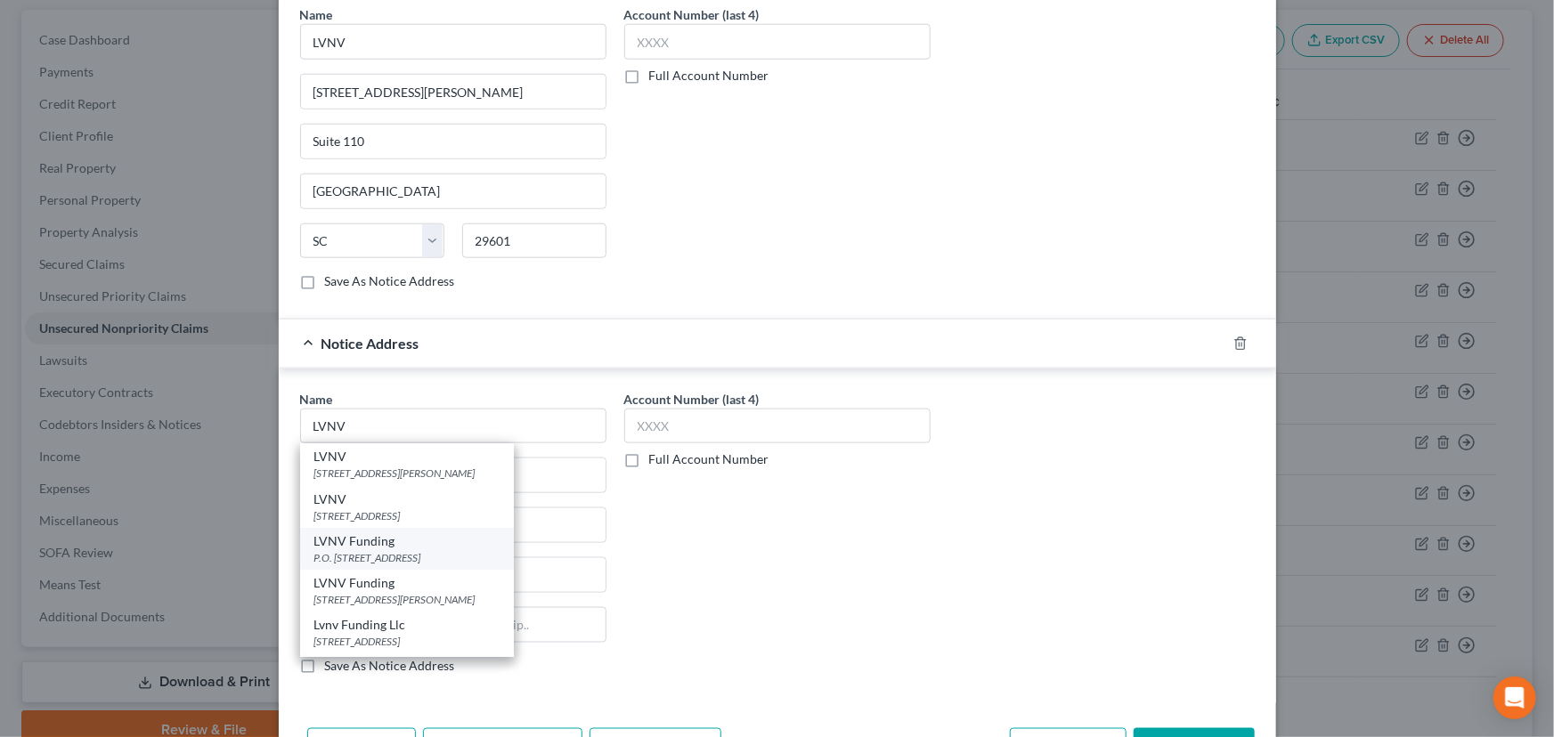
type input "29603"
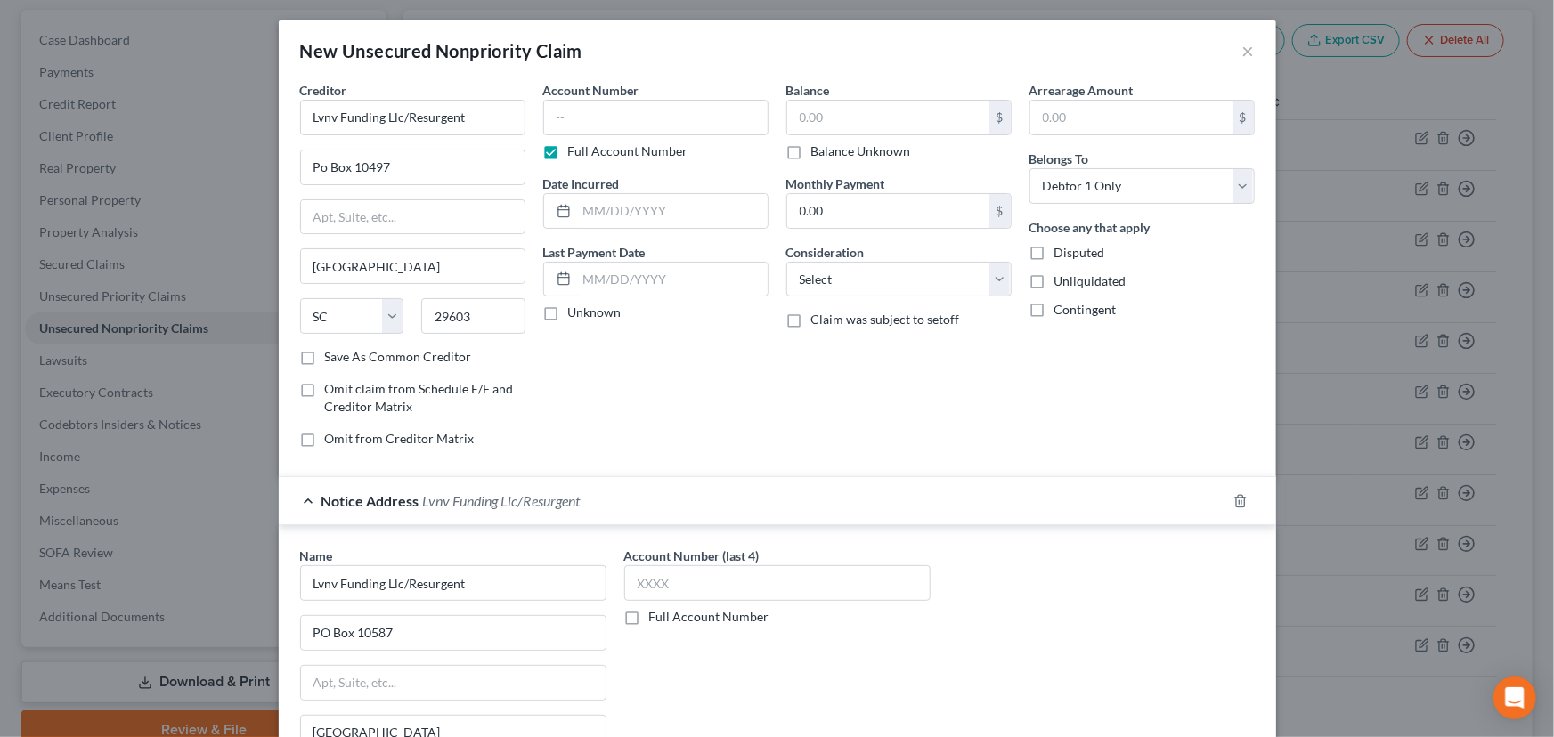
scroll to position [0, 0]
click at [665, 117] on input "text" at bounding box center [655, 119] width 225 height 36
type input "0000"
type input "2023"
type input "475.93"
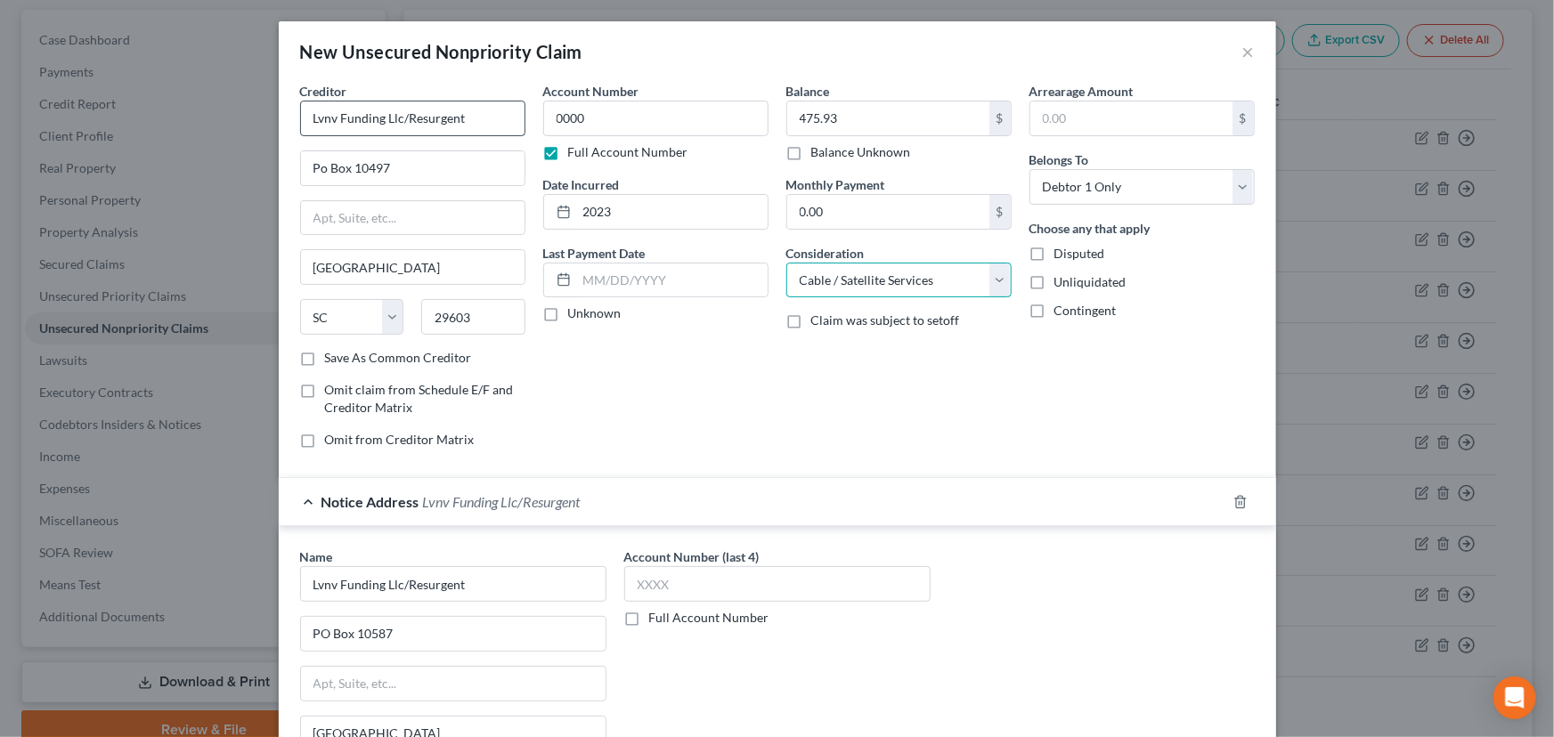
select select "2"
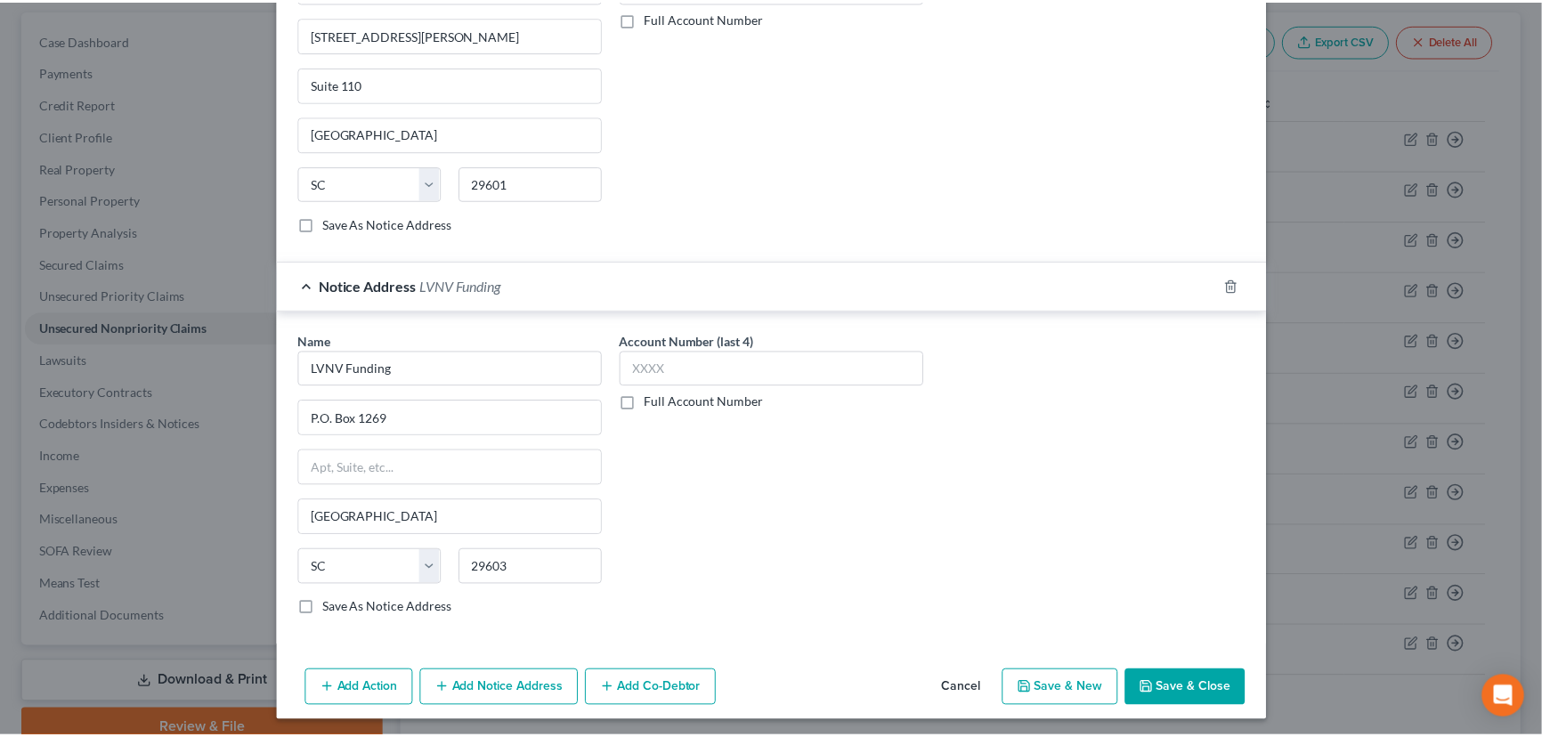
scroll to position [985, 0]
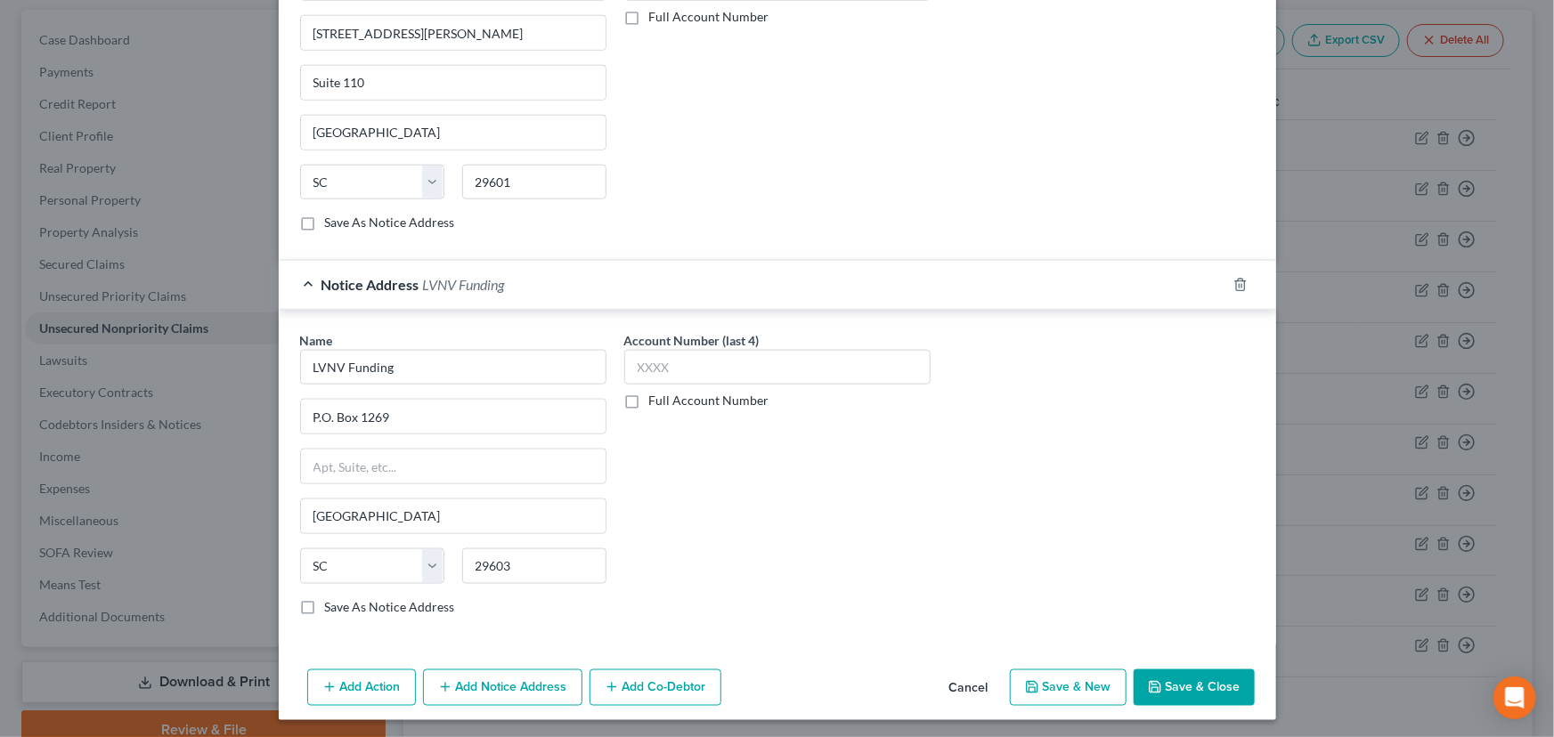
click at [1201, 597] on button "Save & Close" at bounding box center [1193, 687] width 121 height 37
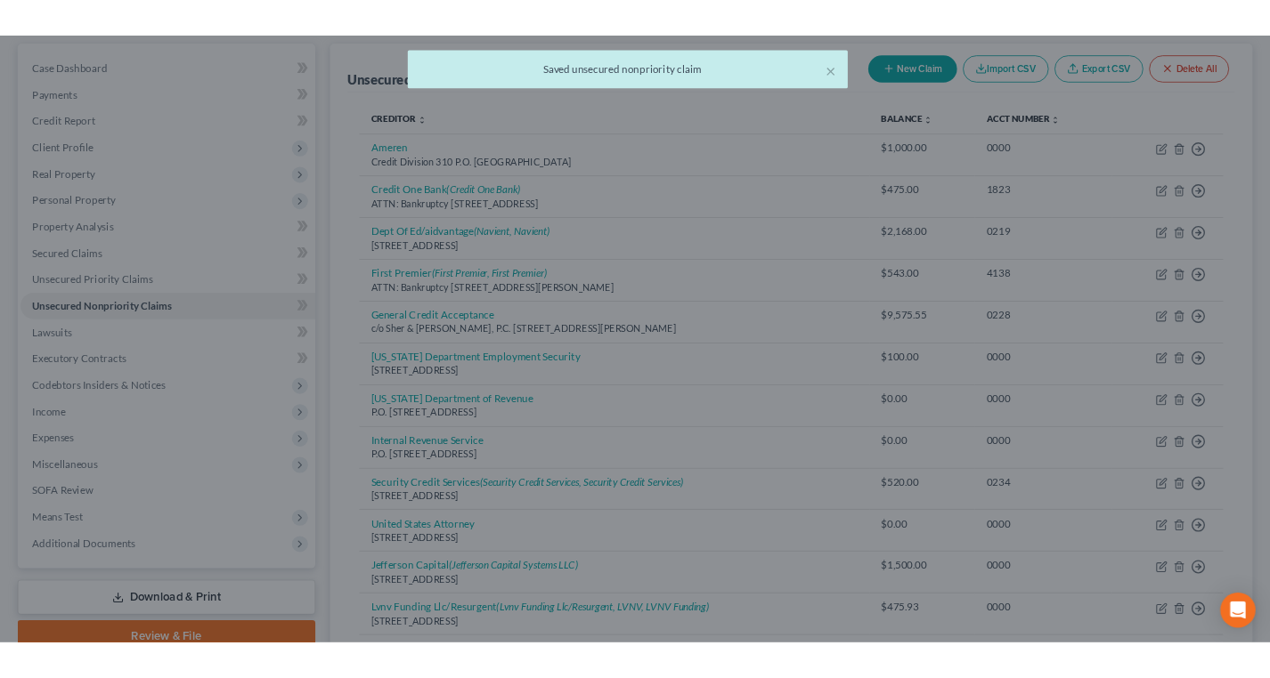
scroll to position [0, 0]
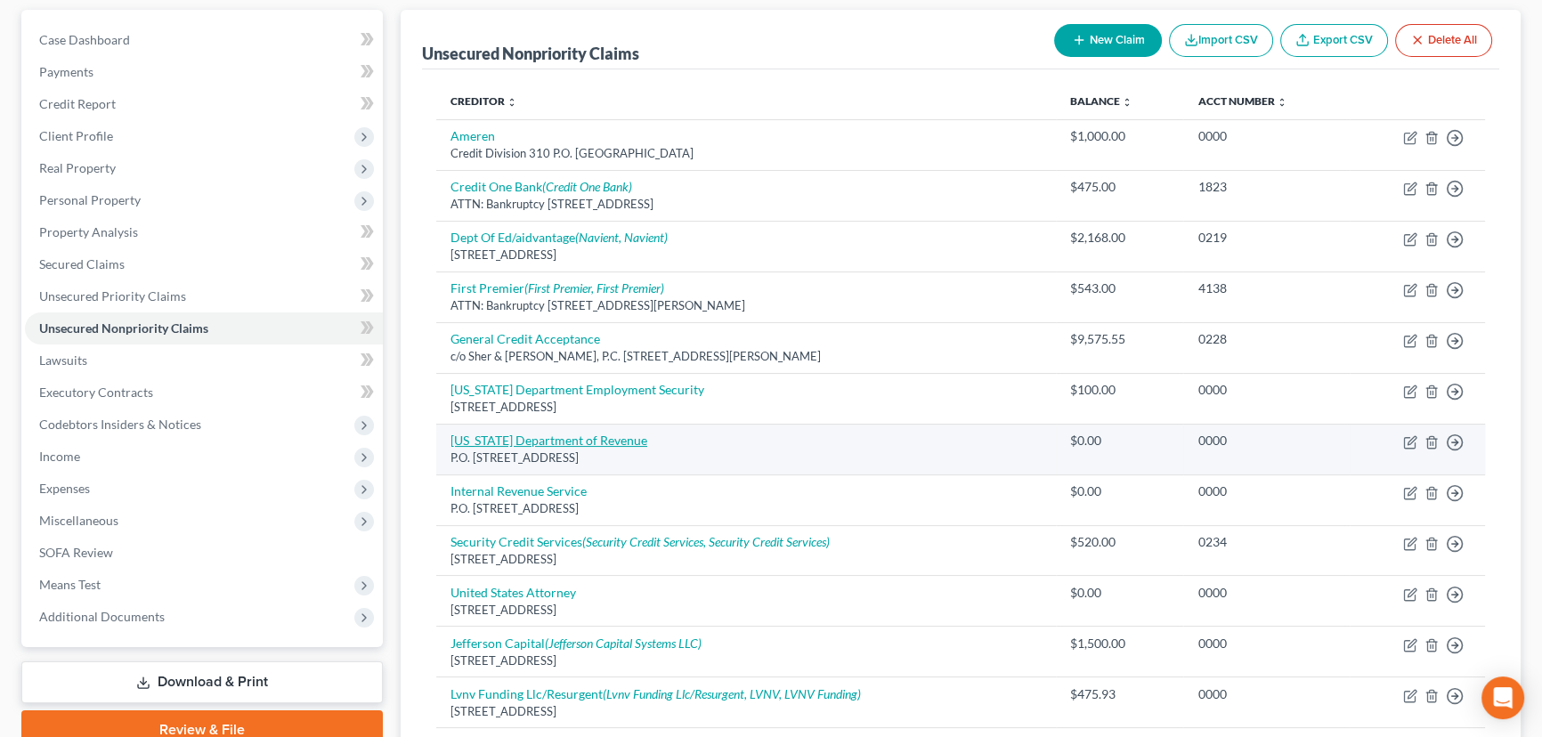
click at [557, 438] on link "[US_STATE] Department of Revenue" at bounding box center [548, 440] width 197 height 15
select select "14"
select select "0"
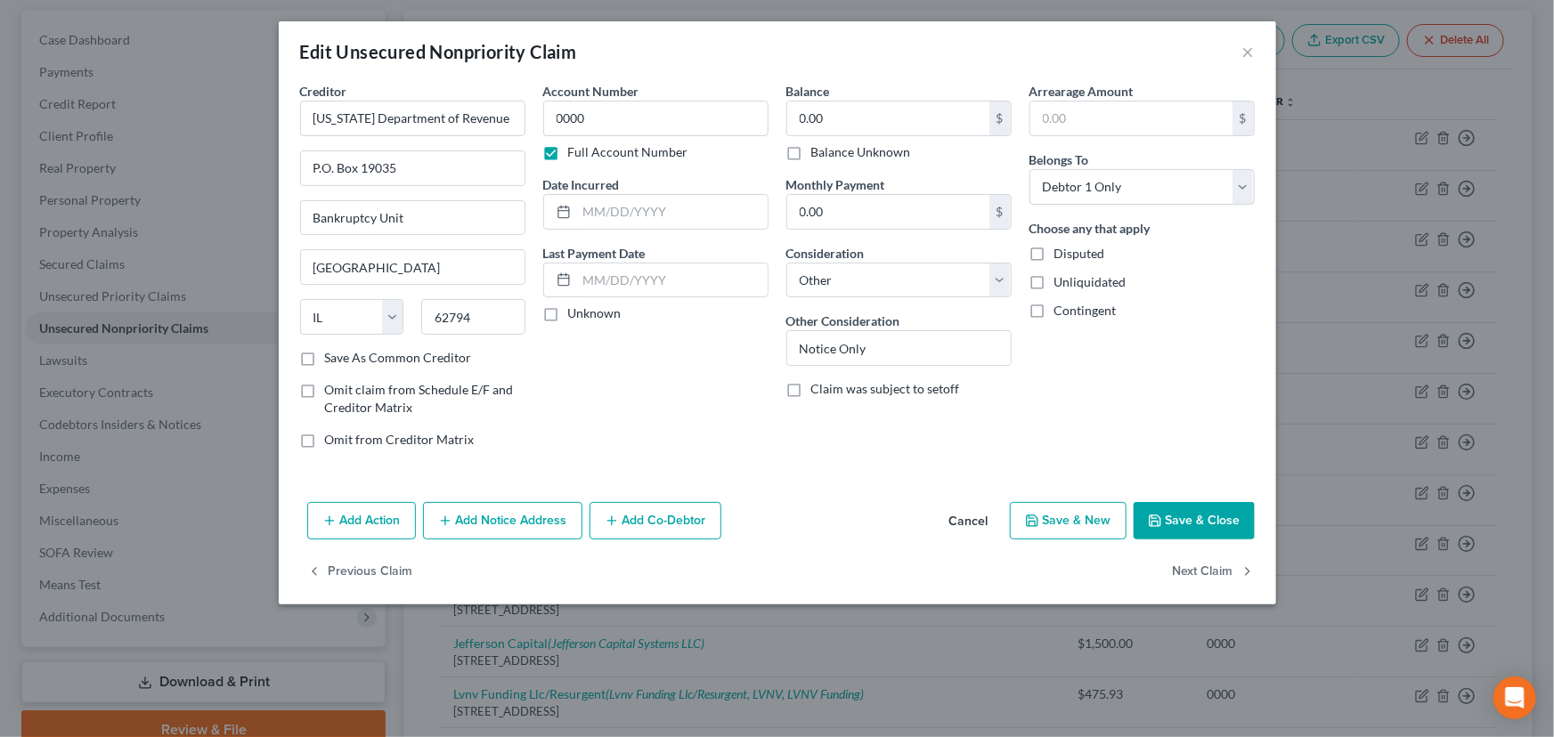
click at [1170, 524] on button "Save & Close" at bounding box center [1193, 520] width 121 height 37
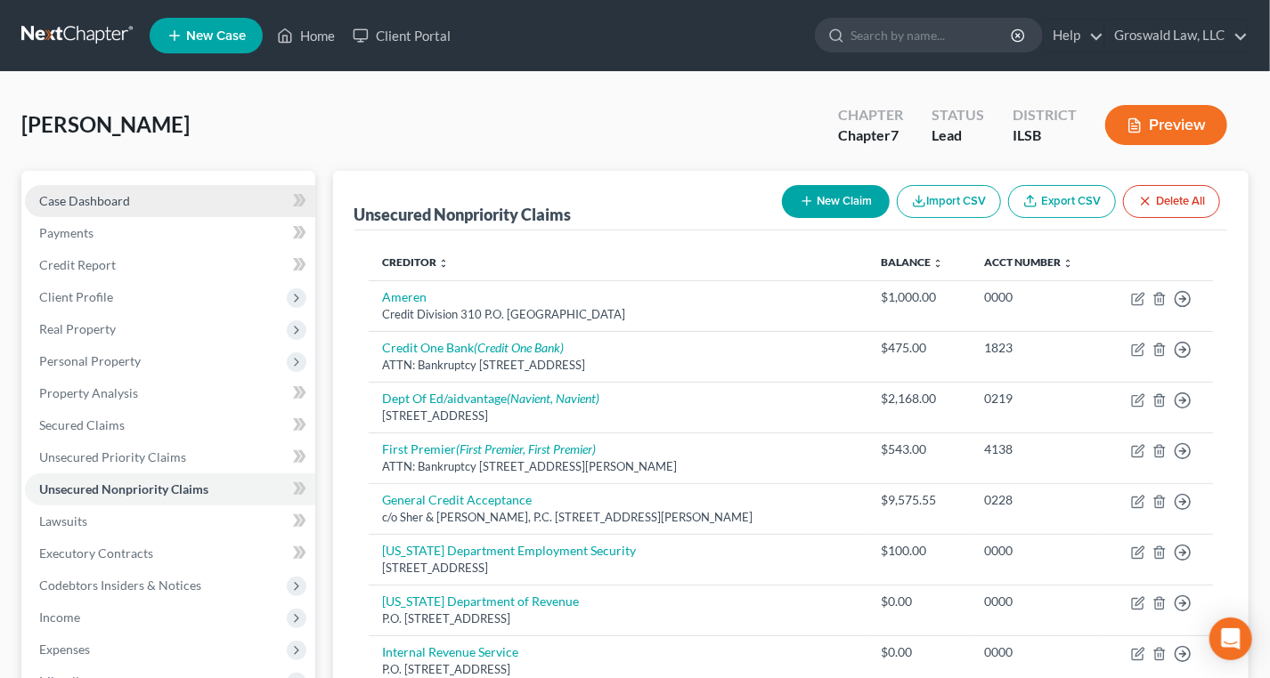
drag, startPoint x: 81, startPoint y: 204, endPoint x: 101, endPoint y: 198, distance: 20.6
click at [81, 204] on span "Case Dashboard" at bounding box center [84, 200] width 91 height 15
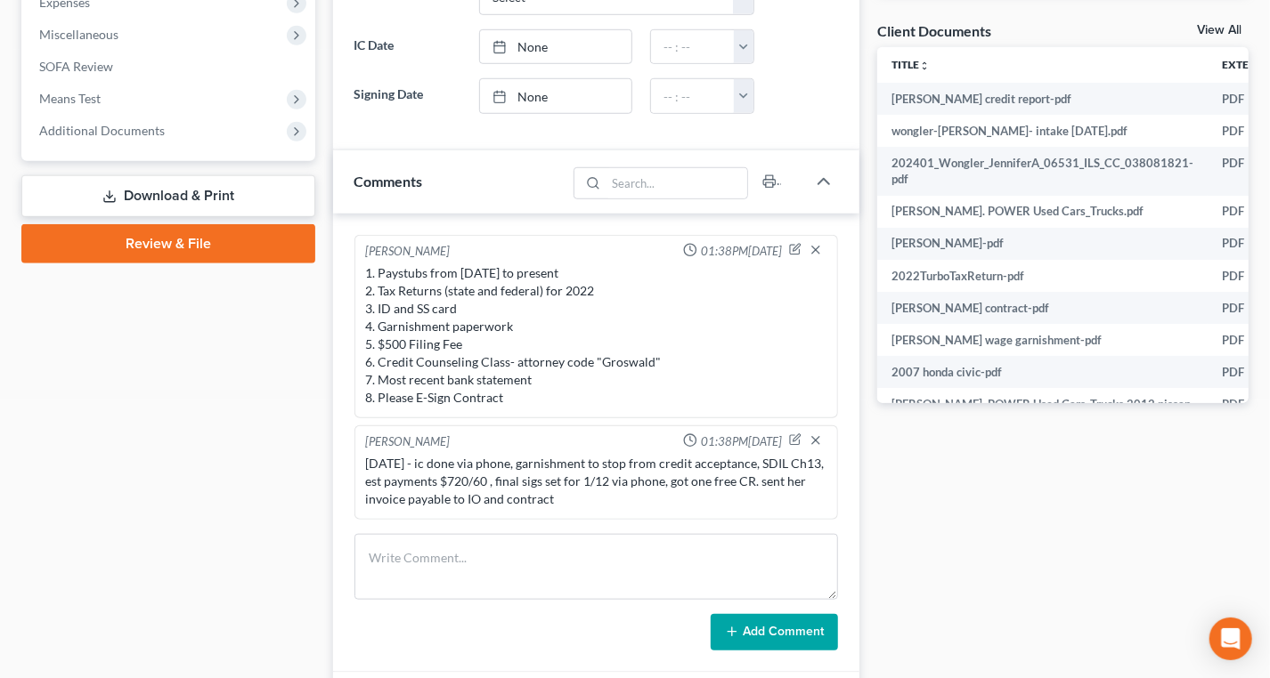
scroll to position [2657, 0]
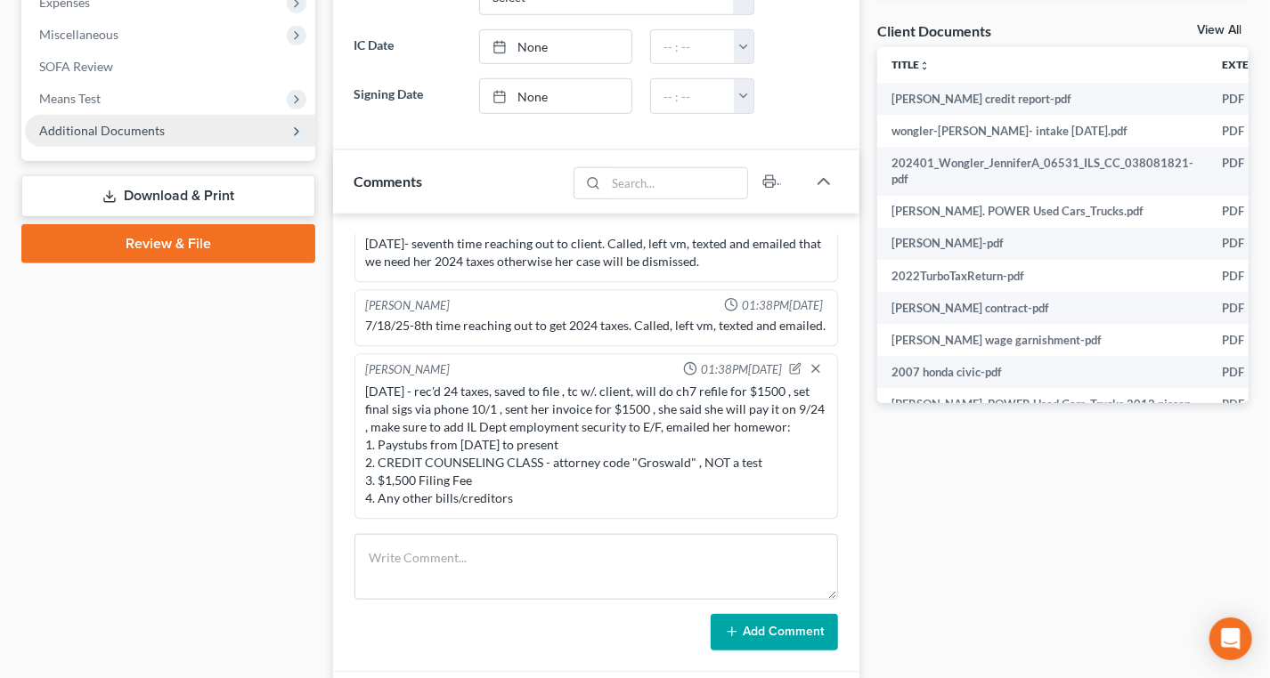
drag, startPoint x: 163, startPoint y: 131, endPoint x: 178, endPoint y: 142, distance: 18.5
click at [163, 130] on span "Additional Documents" at bounding box center [170, 131] width 290 height 32
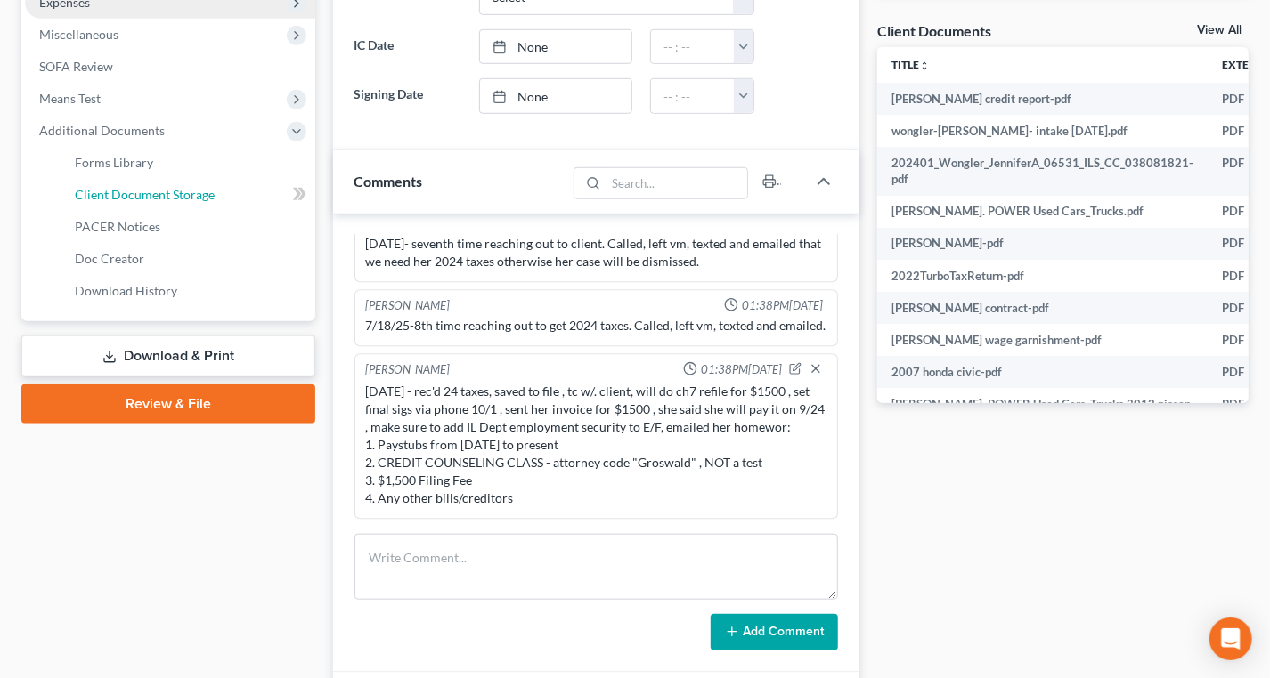
drag, startPoint x: 195, startPoint y: 192, endPoint x: 195, endPoint y: 179, distance: 13.4
click at [195, 191] on span "Client Document Storage" at bounding box center [145, 194] width 140 height 15
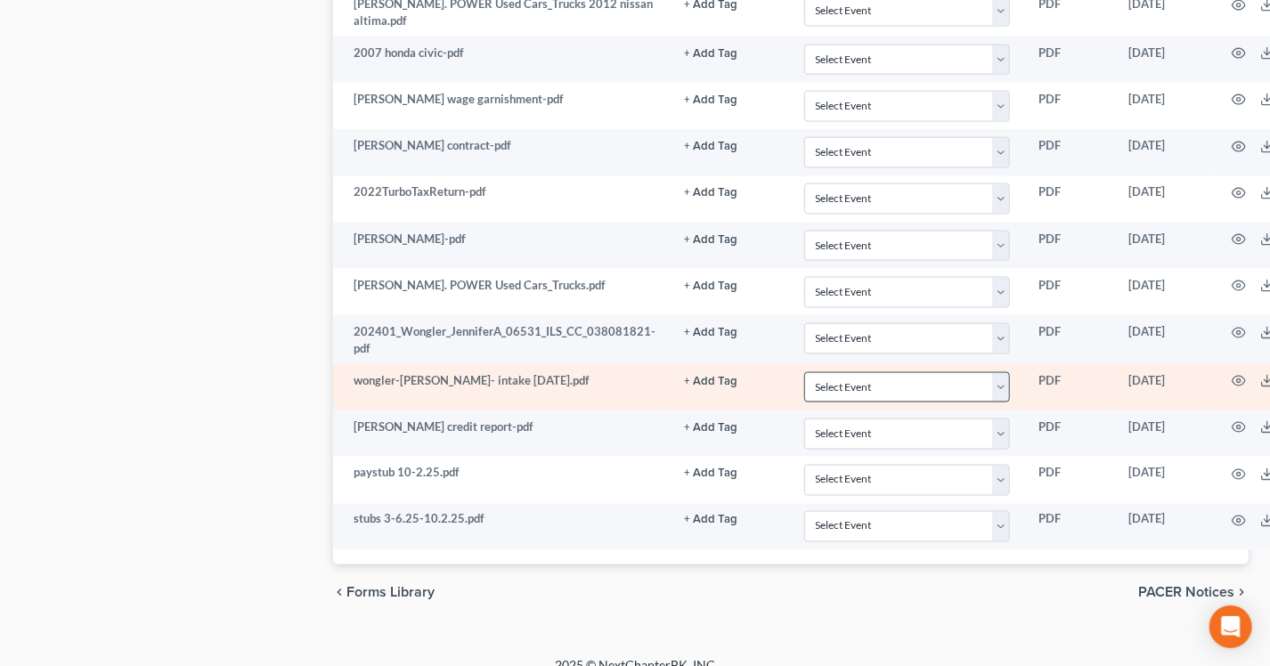
scroll to position [1294, 0]
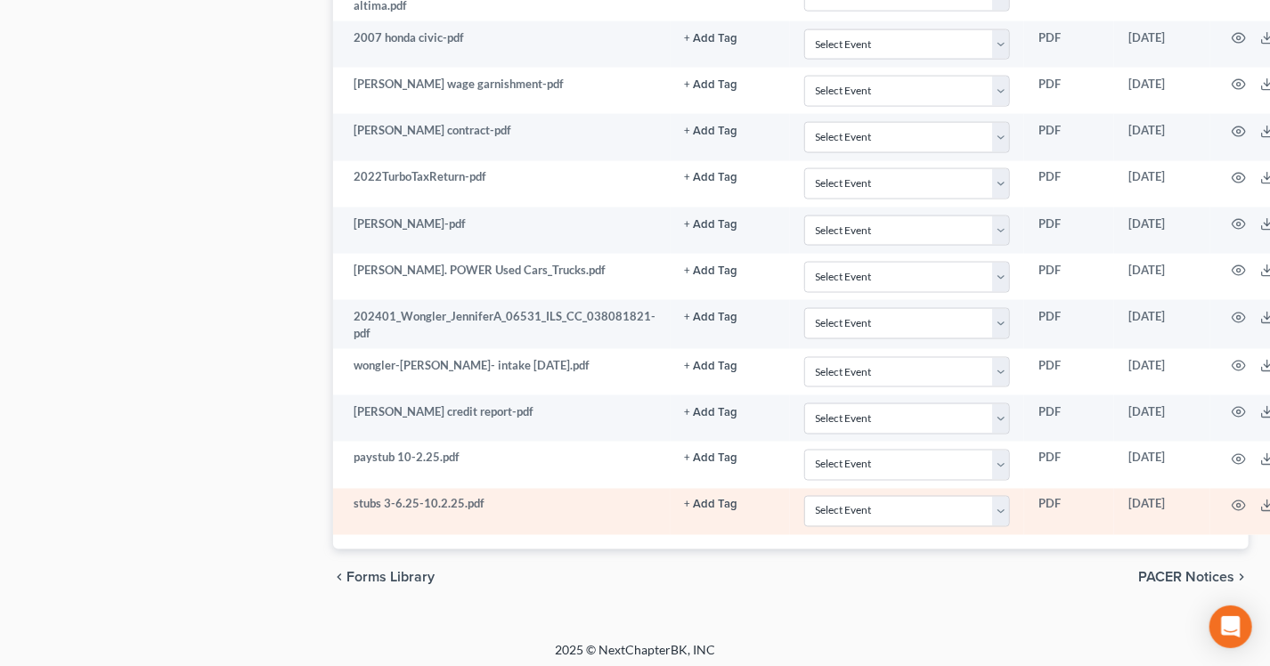
click at [691, 499] on button "+ Add Tag" at bounding box center [711, 505] width 53 height 12
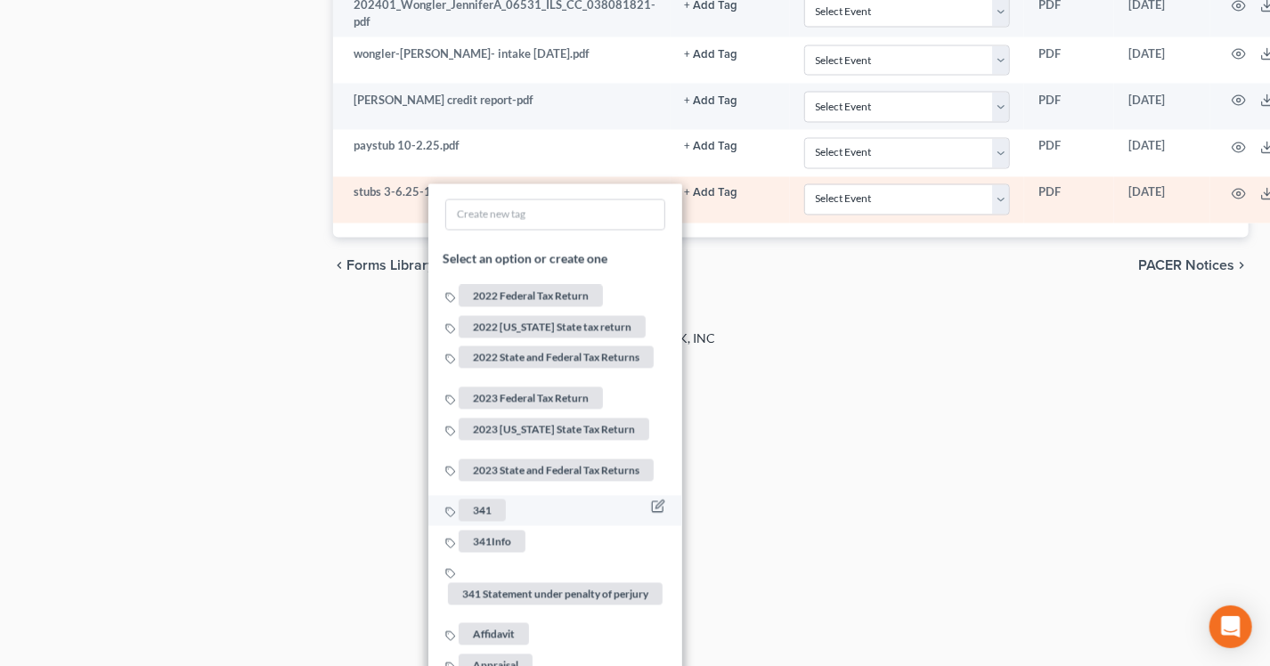
scroll to position [1619, 0]
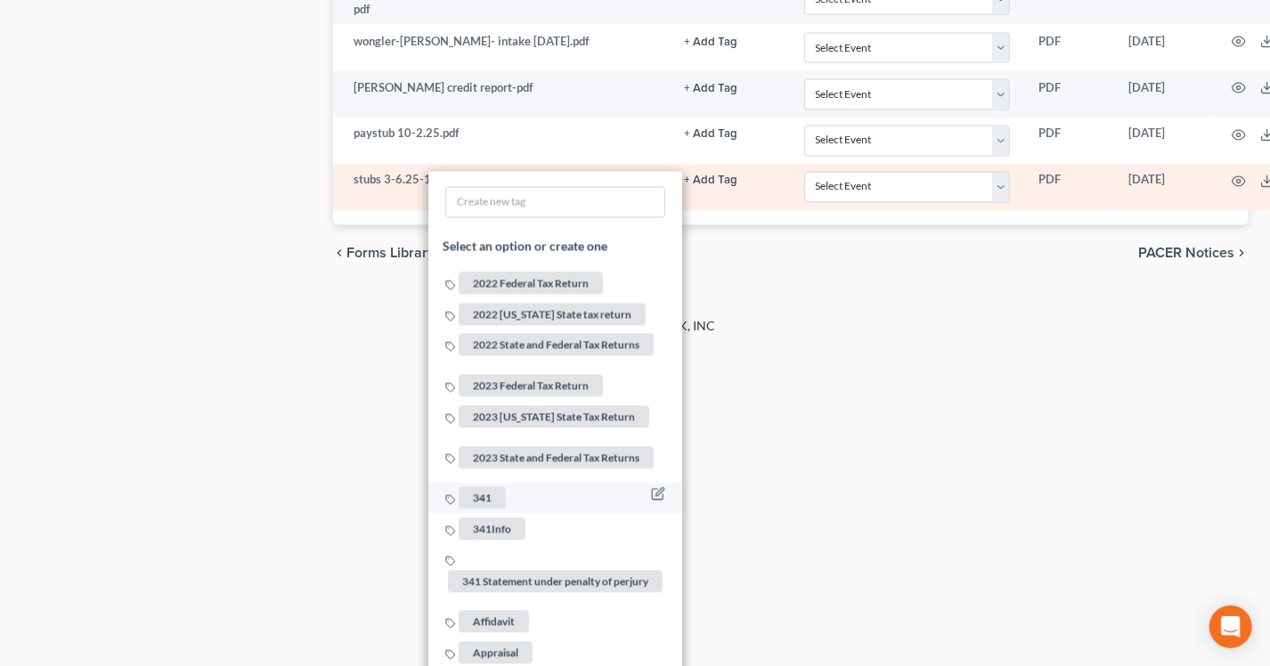
click at [475, 488] on span "341" at bounding box center [481, 499] width 47 height 22
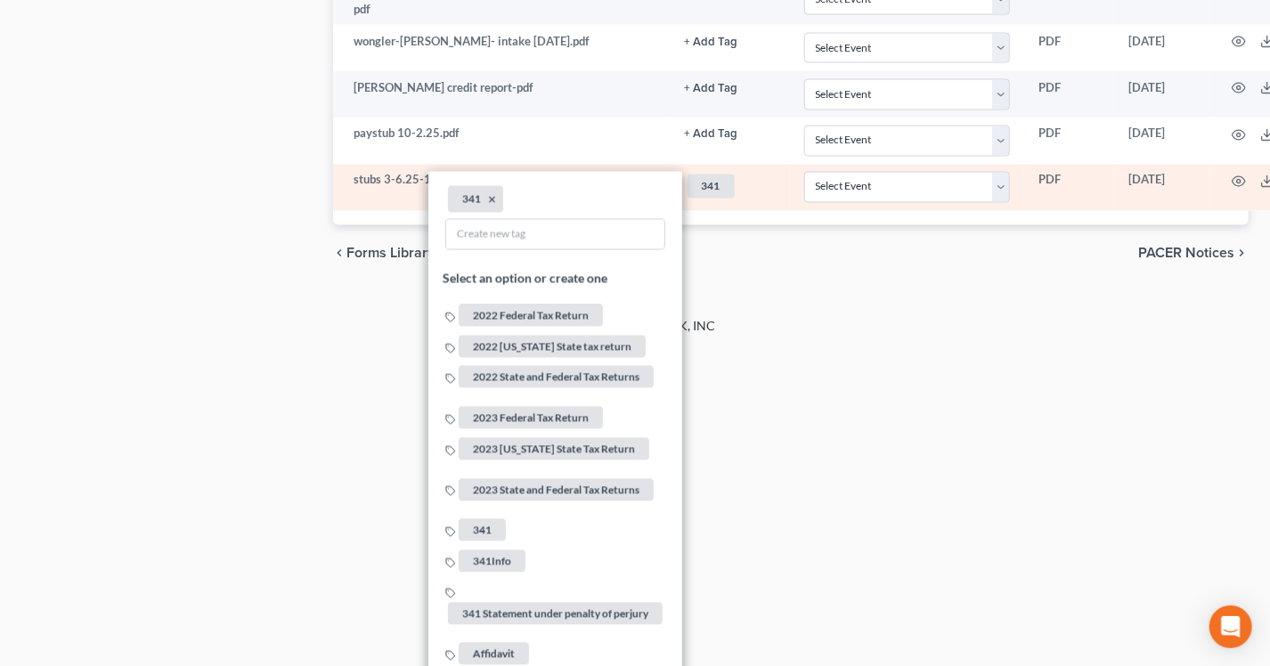
drag, startPoint x: 952, startPoint y: 502, endPoint x: 968, endPoint y: 485, distance: 23.3
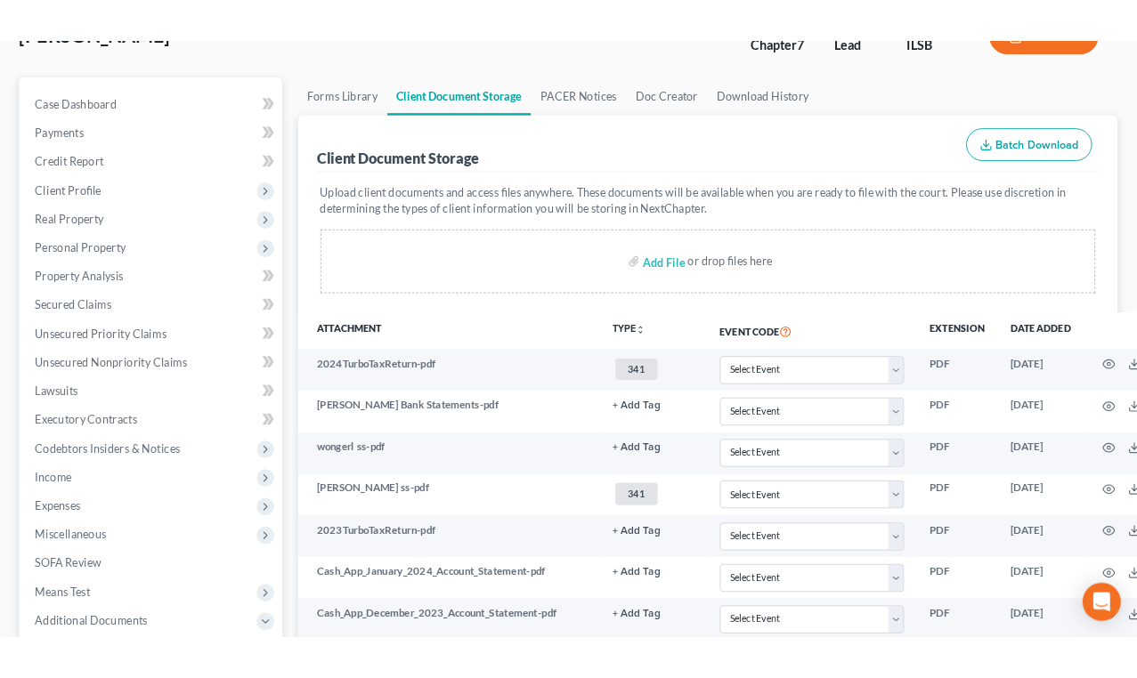
scroll to position [0, 0]
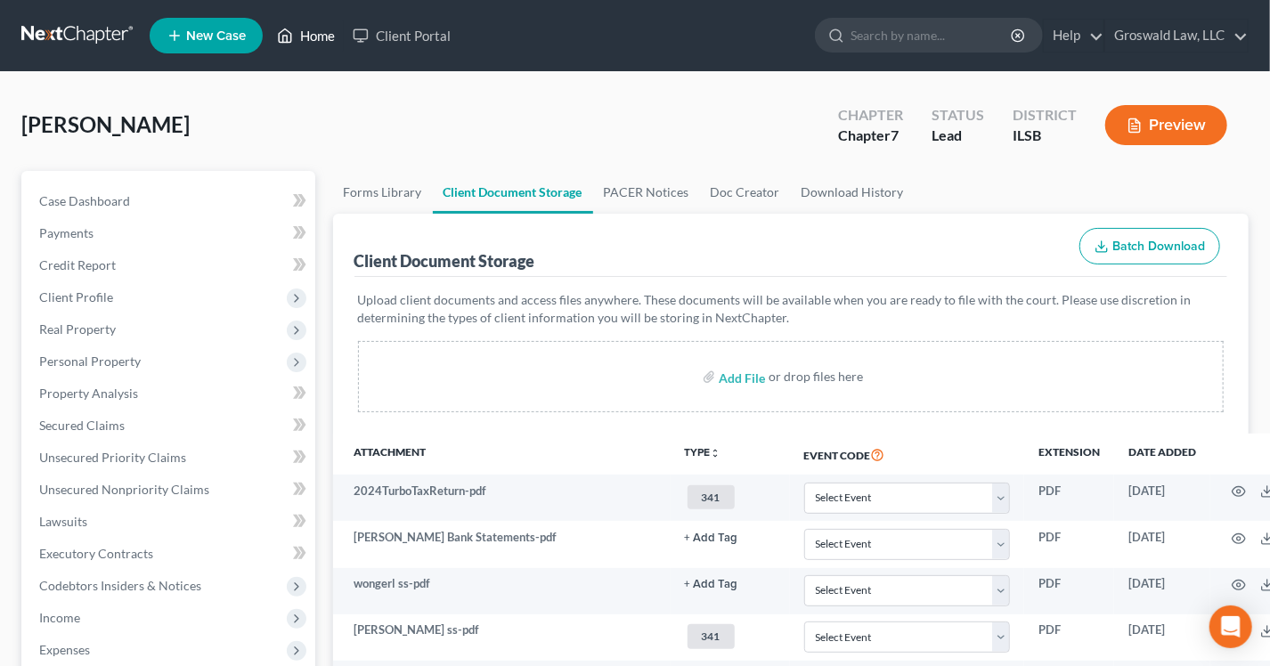
click at [321, 43] on link "Home" at bounding box center [306, 36] width 76 height 32
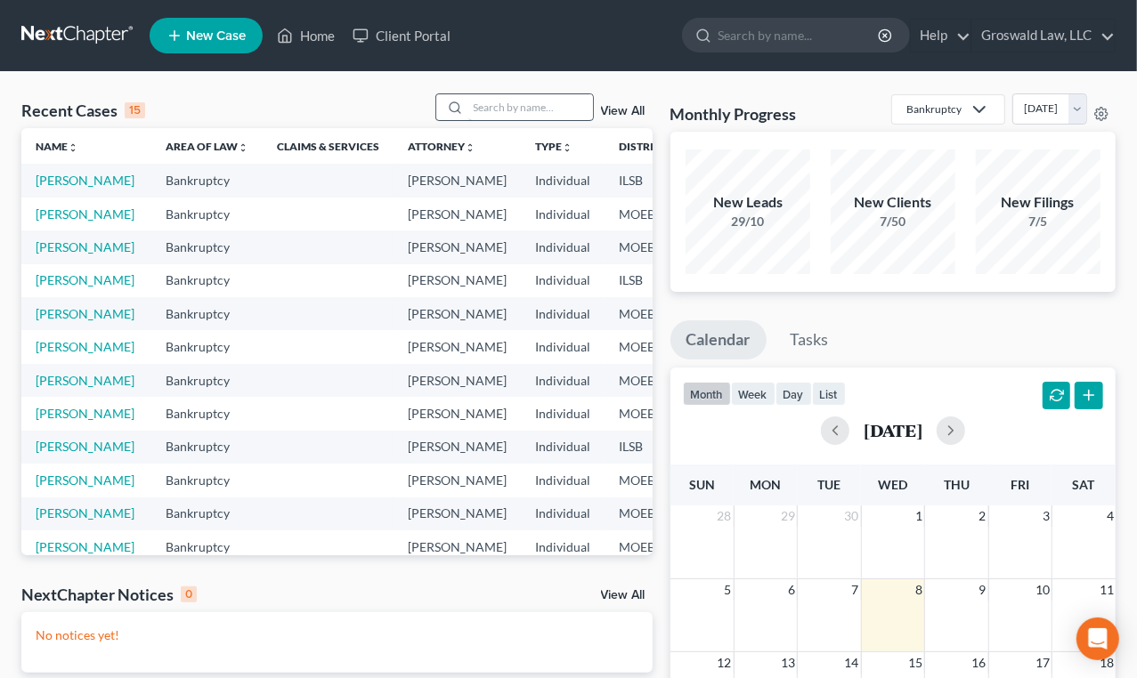
click at [476, 109] on input "search" at bounding box center [530, 107] width 125 height 26
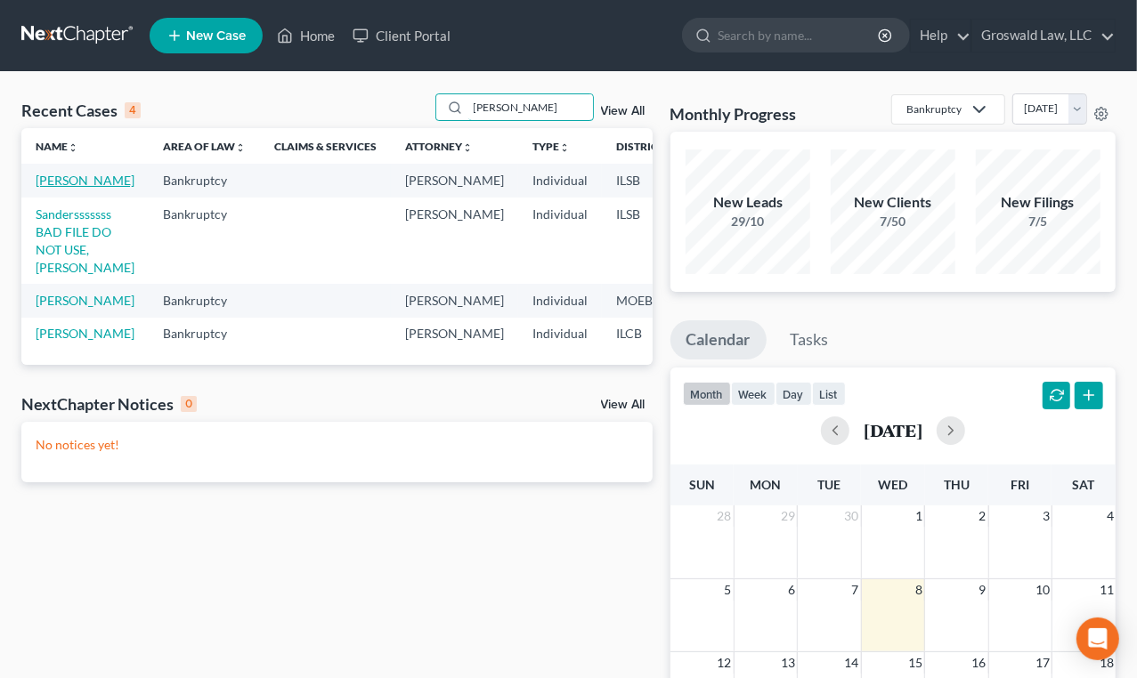
type input "sanders"
click at [55, 186] on link "Sanders, Tonya" at bounding box center [85, 180] width 99 height 15
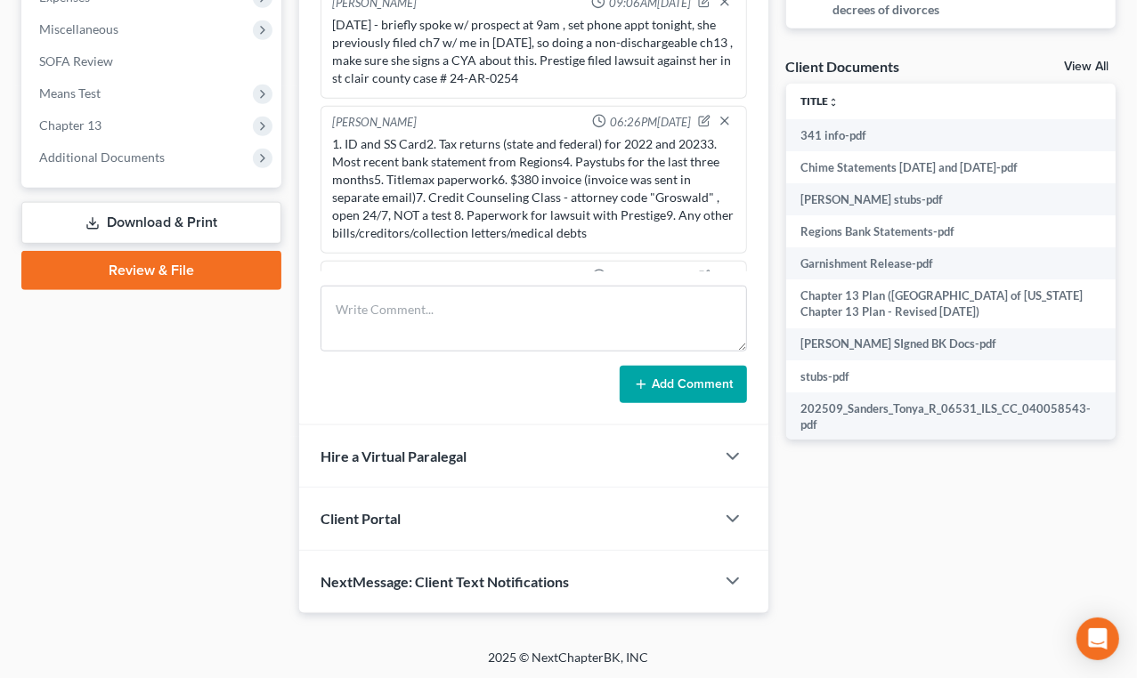
scroll to position [1992, 0]
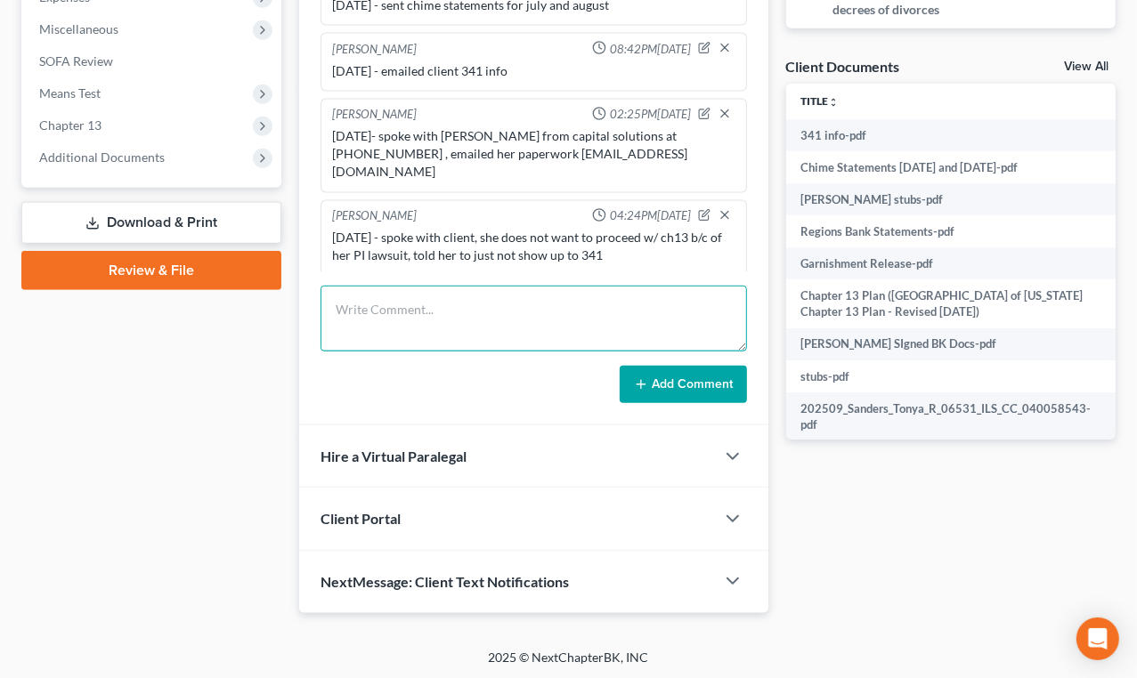
click at [452, 320] on textarea at bounding box center [534, 319] width 426 height 66
type textarea "10/8/25 - spoke with client, answered misc questions"
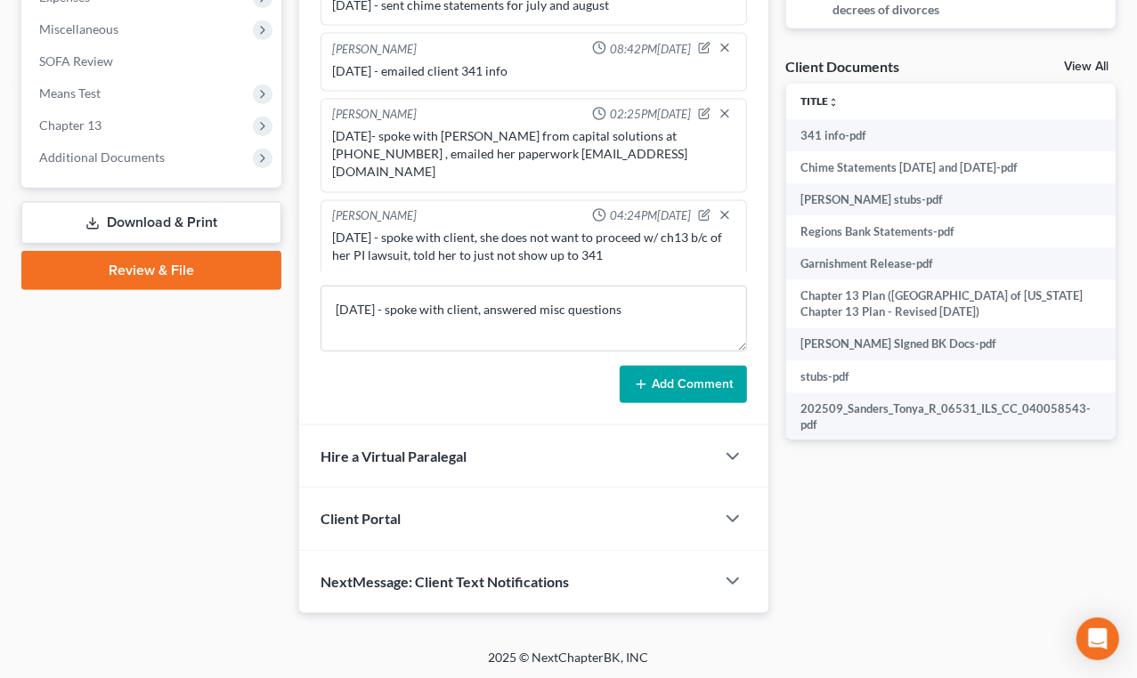
click at [643, 377] on icon at bounding box center [641, 384] width 14 height 14
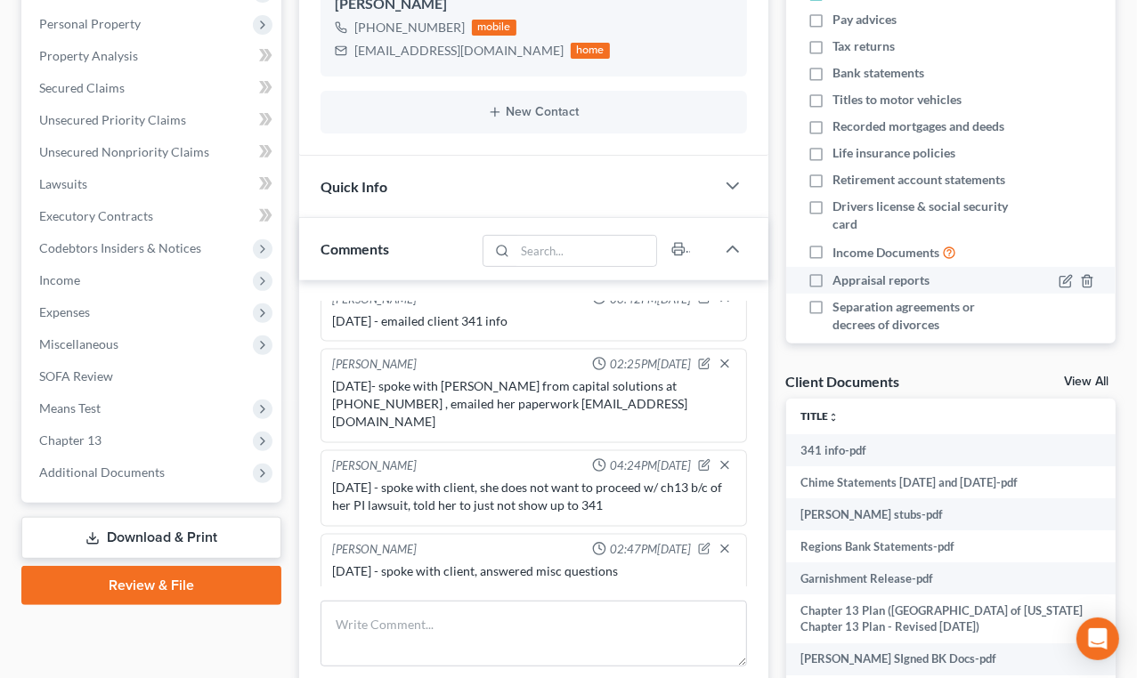
scroll to position [0, 0]
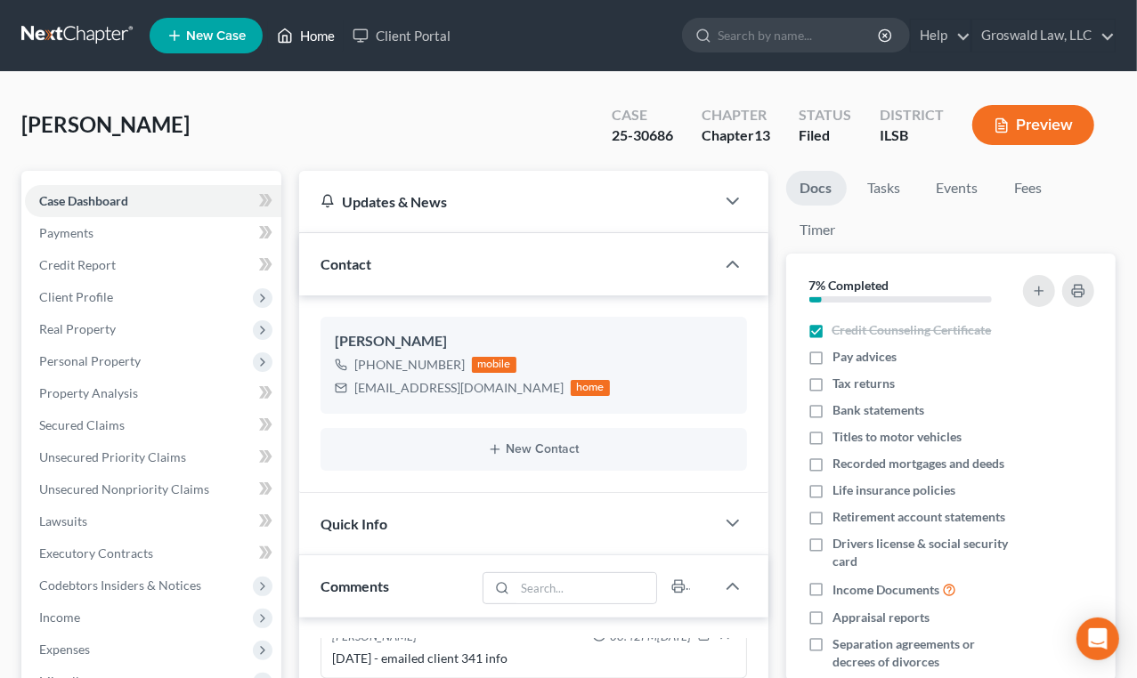
drag, startPoint x: 329, startPoint y: 32, endPoint x: 26, endPoint y: 109, distance: 313.1
click at [329, 32] on link "Home" at bounding box center [306, 36] width 76 height 32
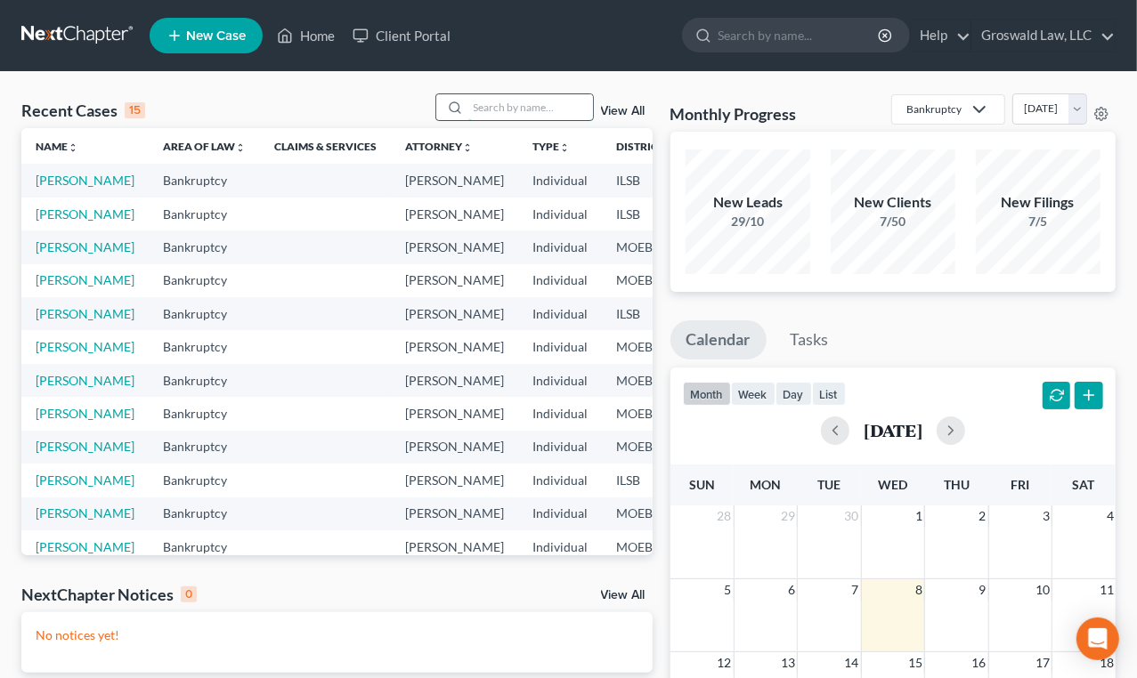
click at [492, 110] on input "search" at bounding box center [530, 107] width 125 height 26
type input "t"
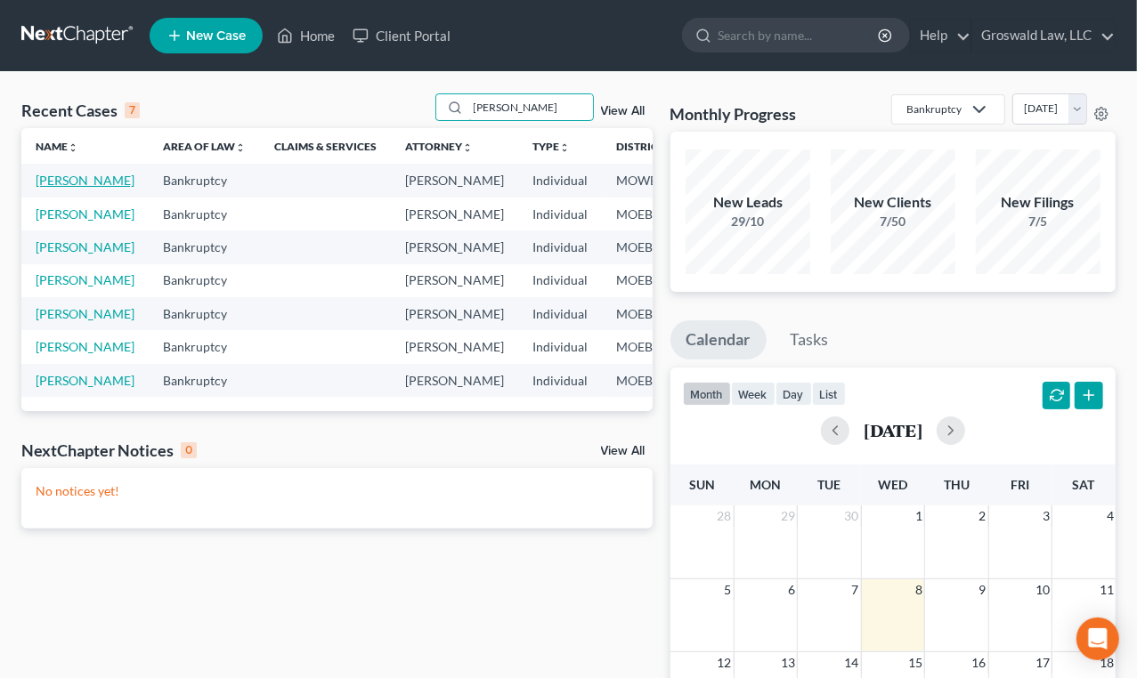
type input "richardson"
click at [59, 188] on link "Richardson, Morgan" at bounding box center [85, 180] width 99 height 15
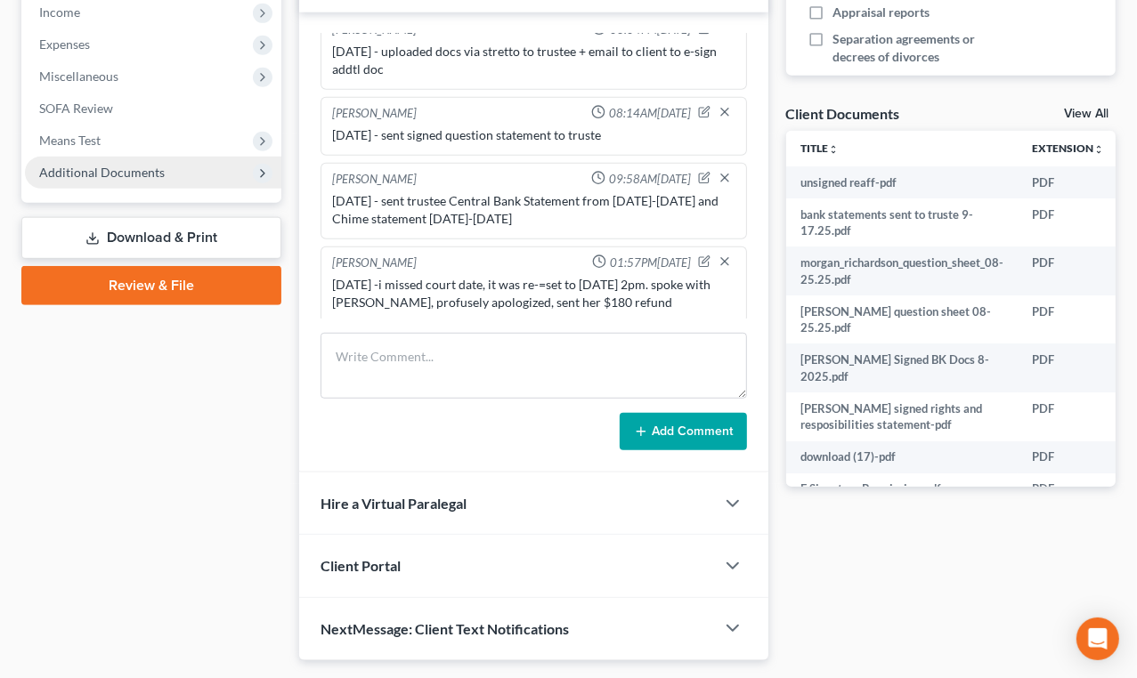
scroll to position [485, 0]
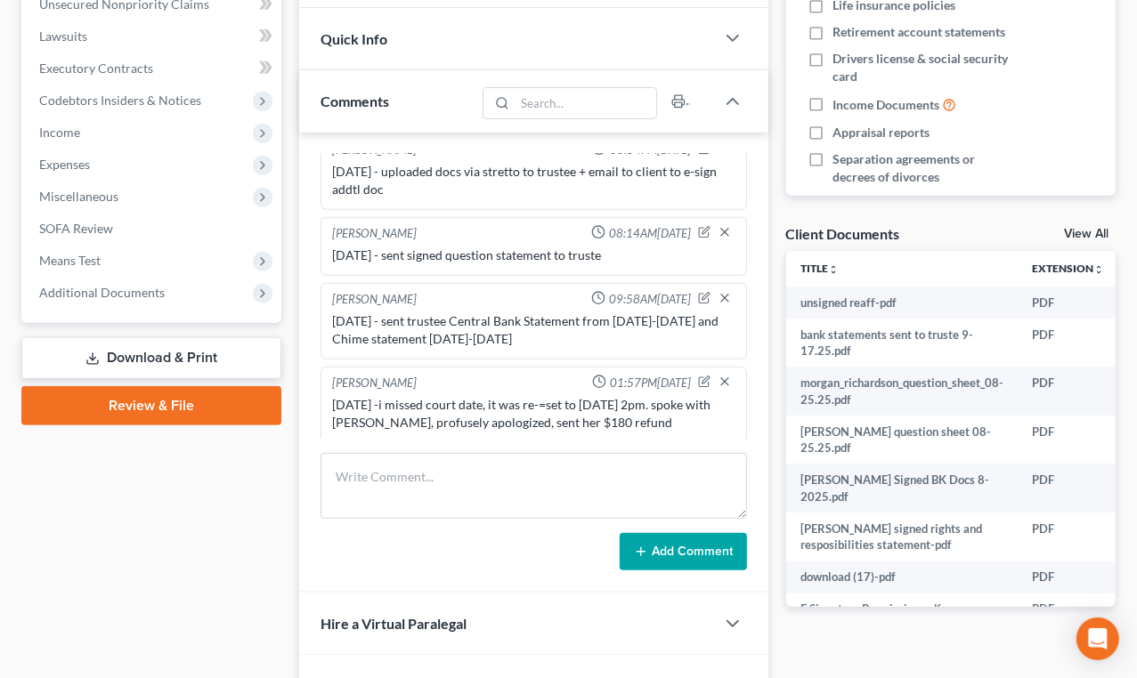
click at [165, 400] on link "Review & File" at bounding box center [151, 405] width 260 height 39
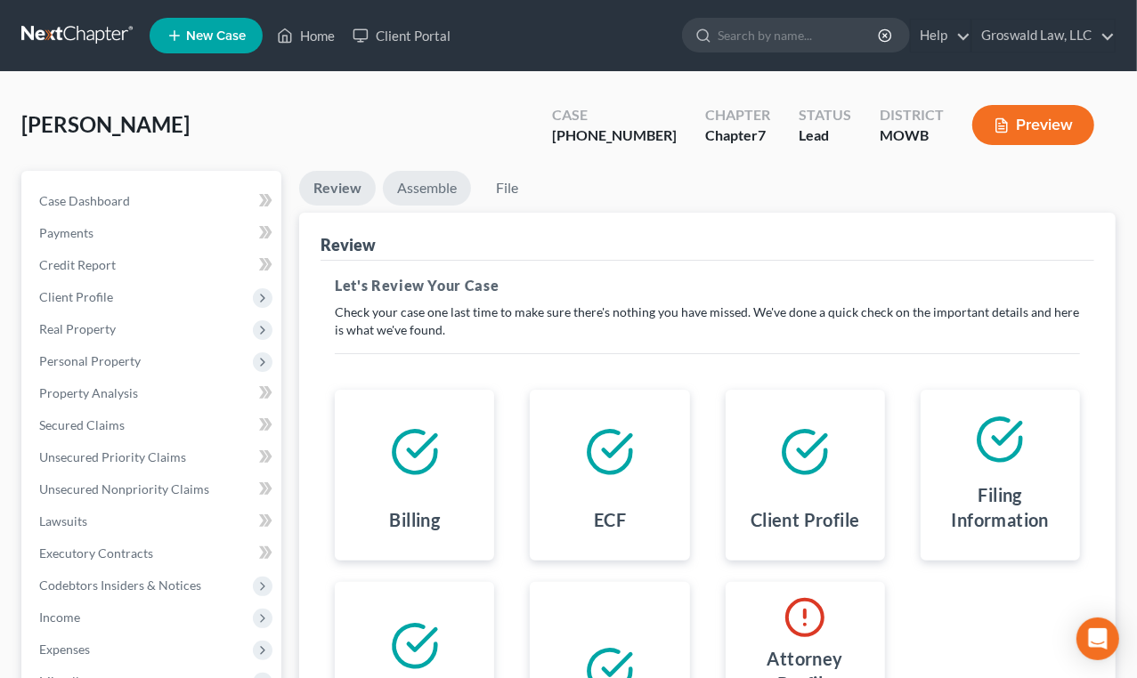
click at [434, 193] on link "Assemble" at bounding box center [427, 188] width 88 height 35
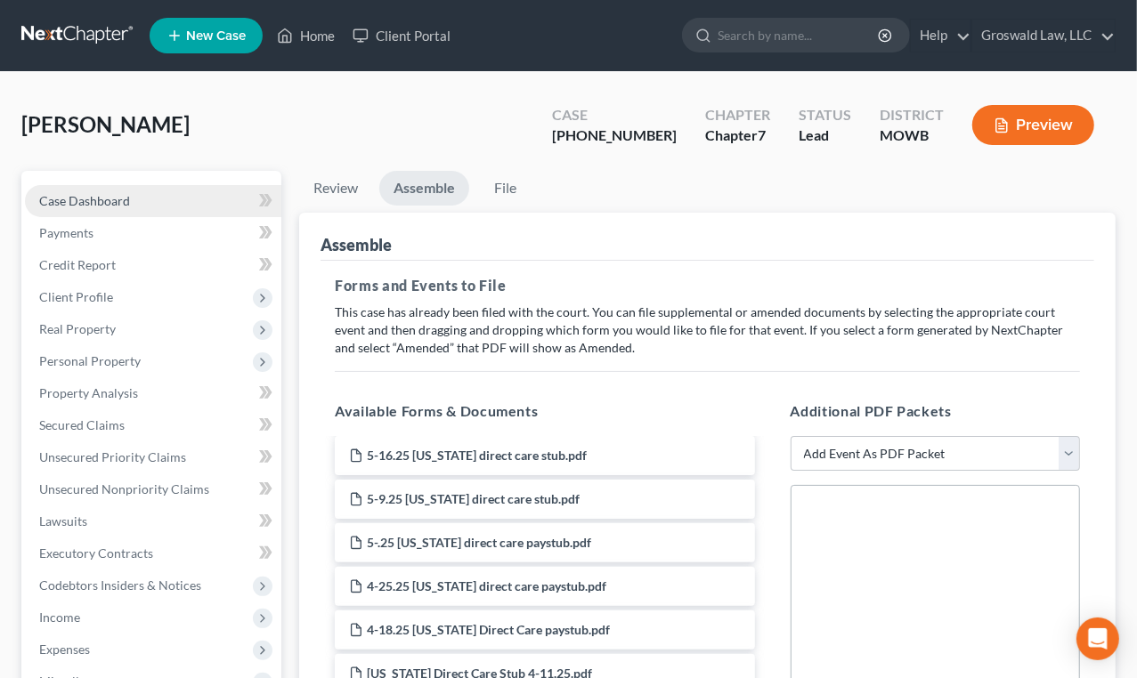
click at [107, 193] on span "Case Dashboard" at bounding box center [84, 200] width 91 height 15
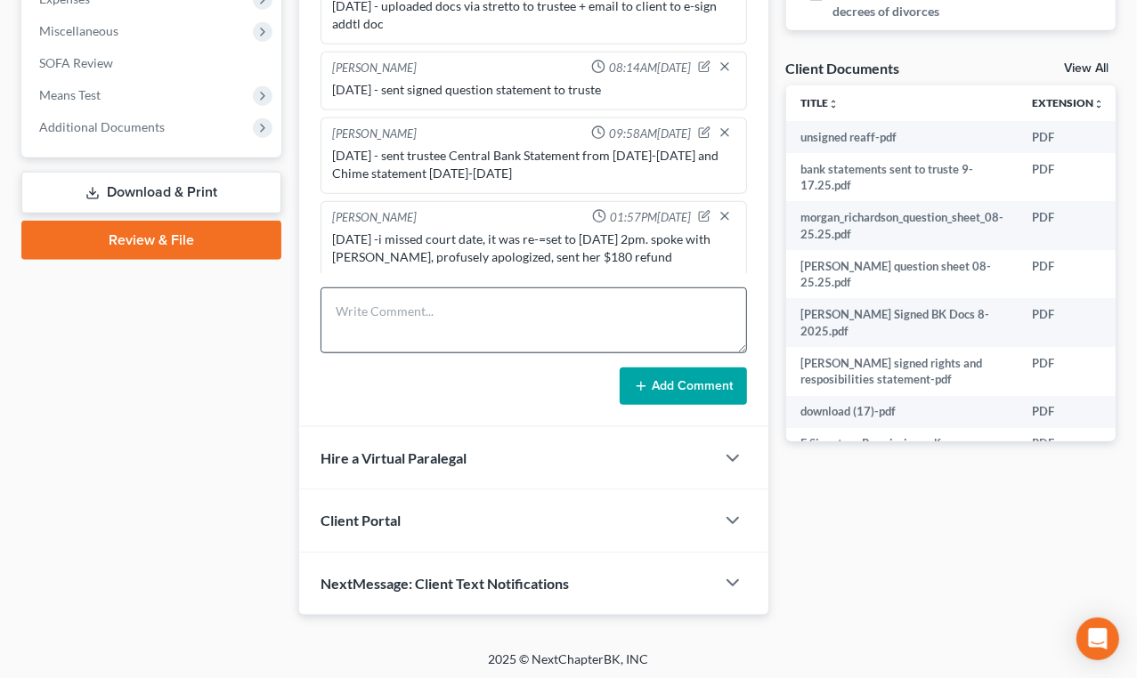
scroll to position [653, 0]
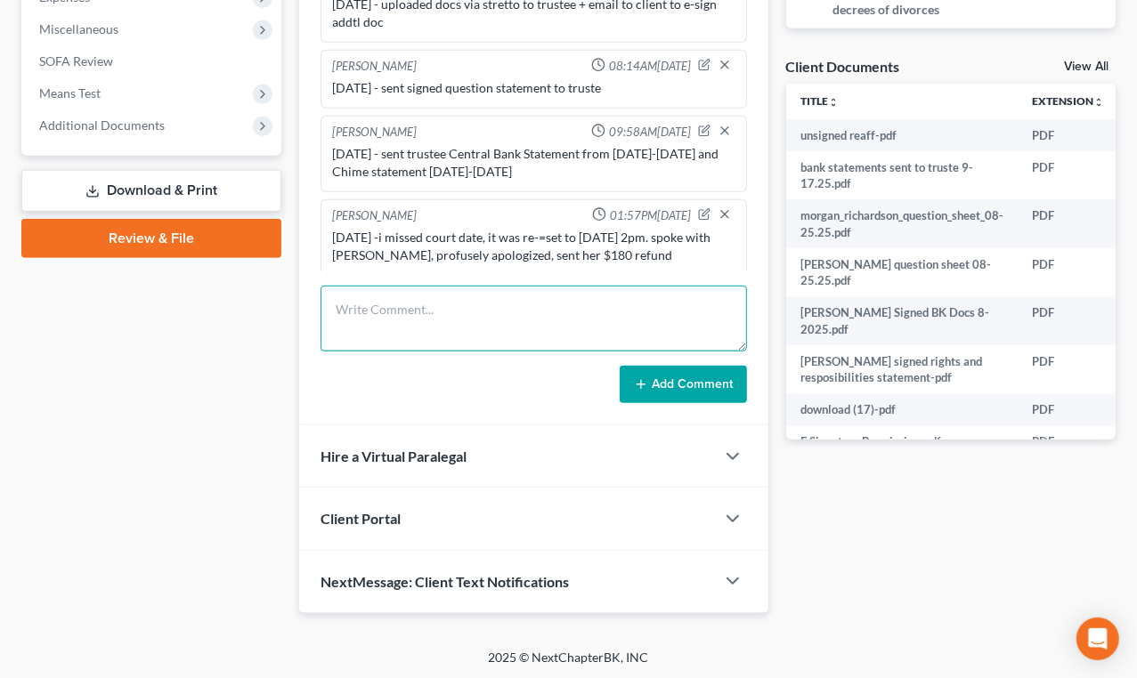
click at [483, 312] on textarea at bounding box center [534, 319] width 426 height 66
type textarea "10/8/25 EFILED 2ND CCC"
drag, startPoint x: 713, startPoint y: 372, endPoint x: 21, endPoint y: 225, distance: 707.2
click at [712, 372] on button "Add Comment" at bounding box center [683, 384] width 127 height 37
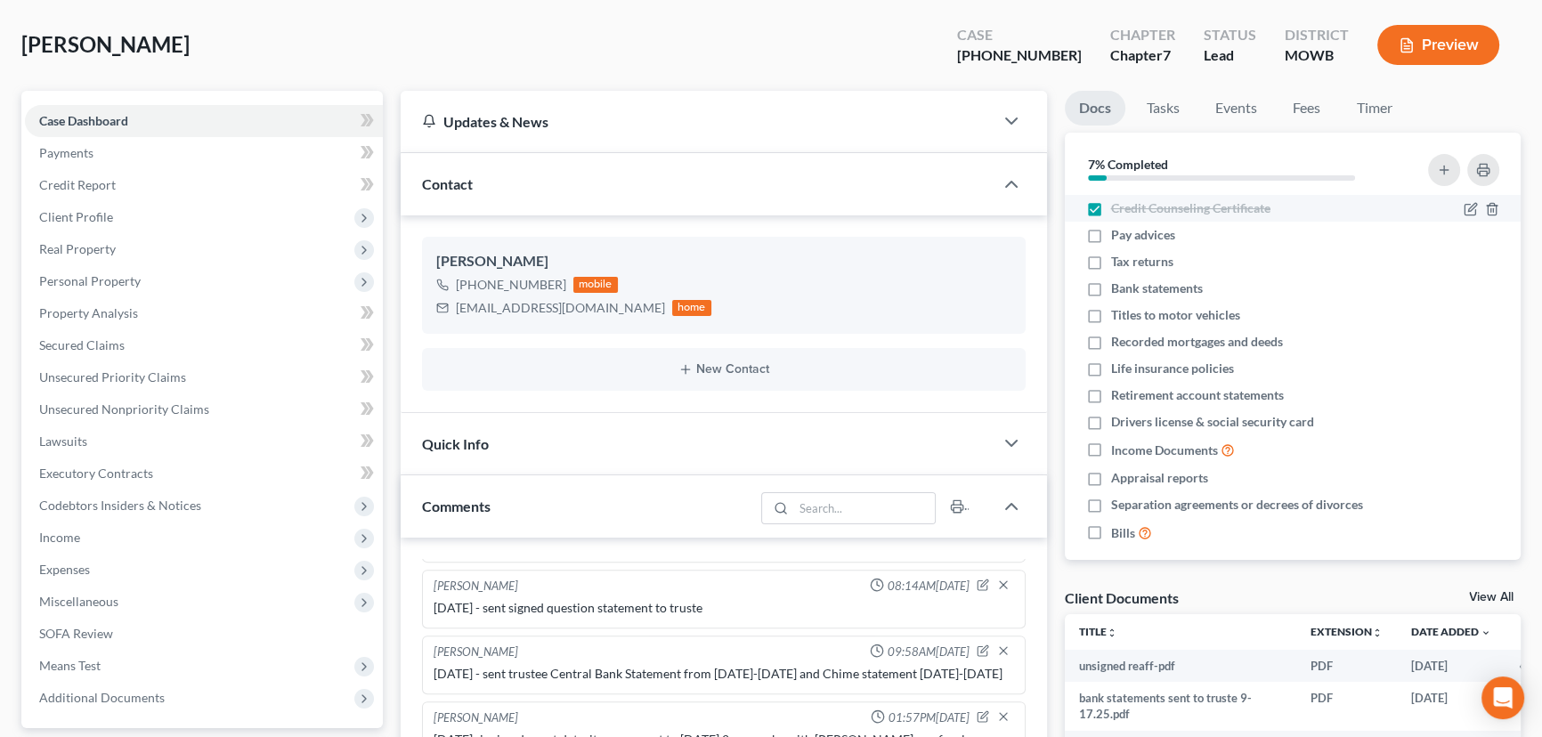
scroll to position [0, 0]
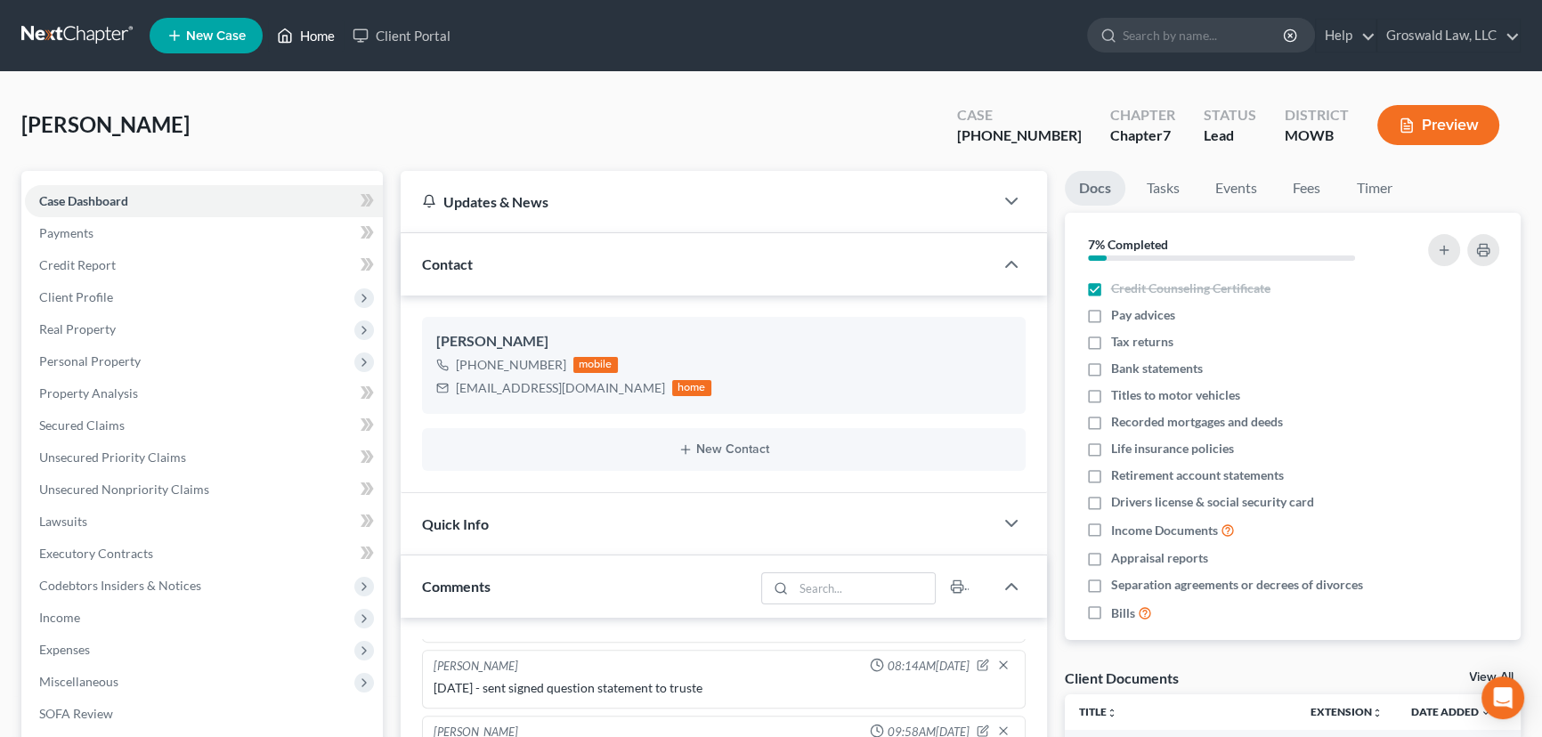
drag, startPoint x: 324, startPoint y: 36, endPoint x: 573, endPoint y: 97, distance: 256.7
click at [324, 36] on link "Home" at bounding box center [306, 36] width 76 height 32
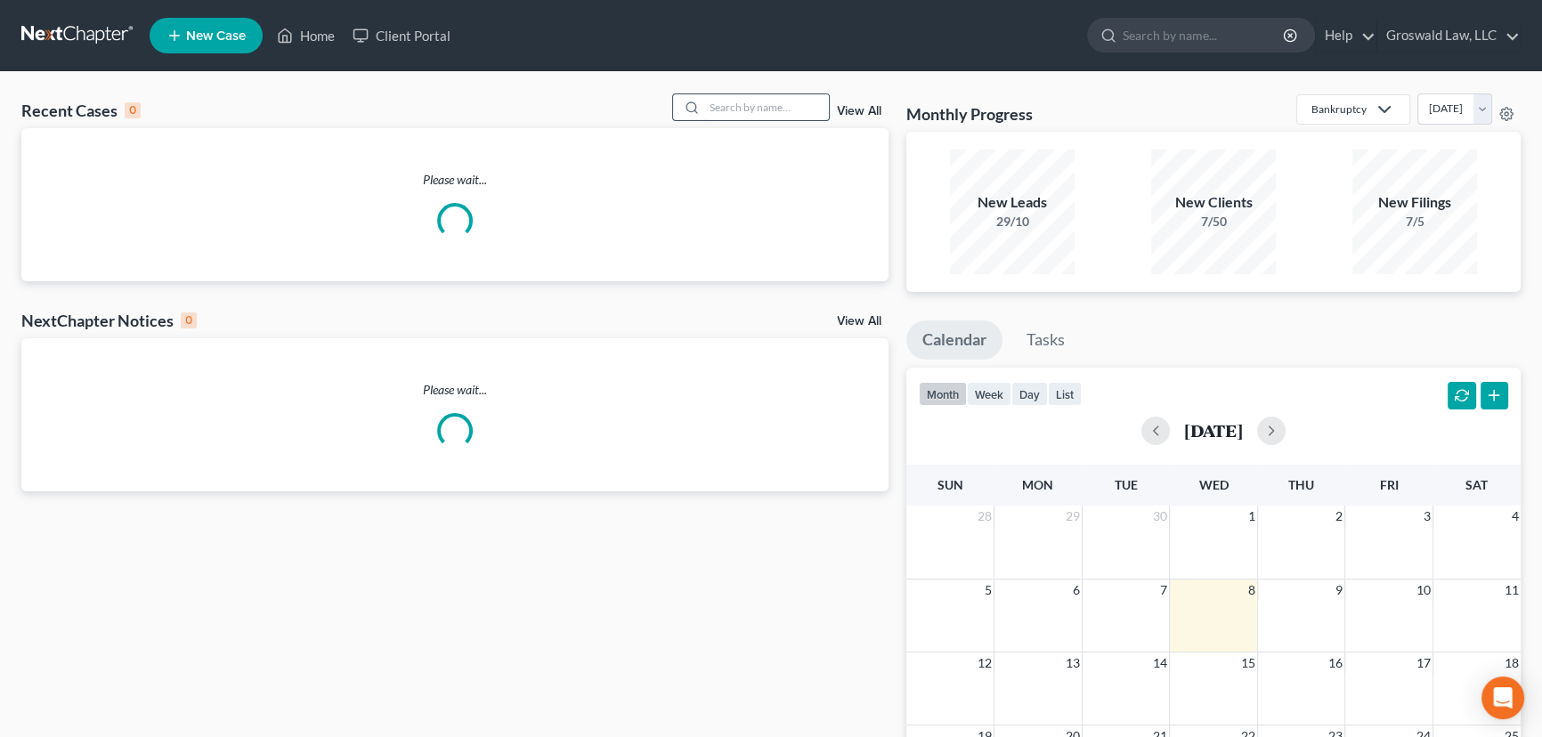
click at [719, 106] on input "search" at bounding box center [766, 107] width 125 height 26
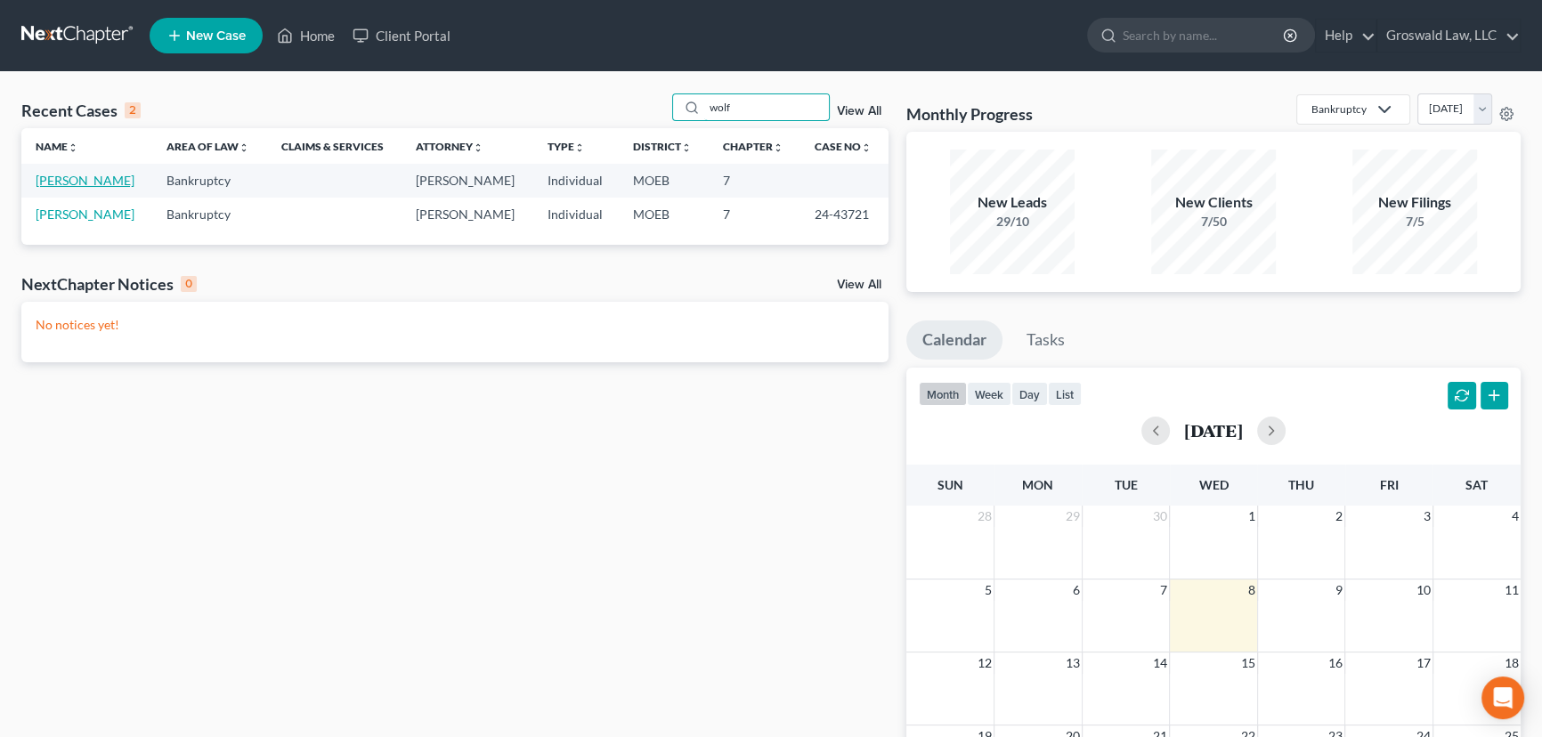
type input "wolf"
click at [77, 184] on link "Wolf, Kathryn" at bounding box center [85, 180] width 99 height 15
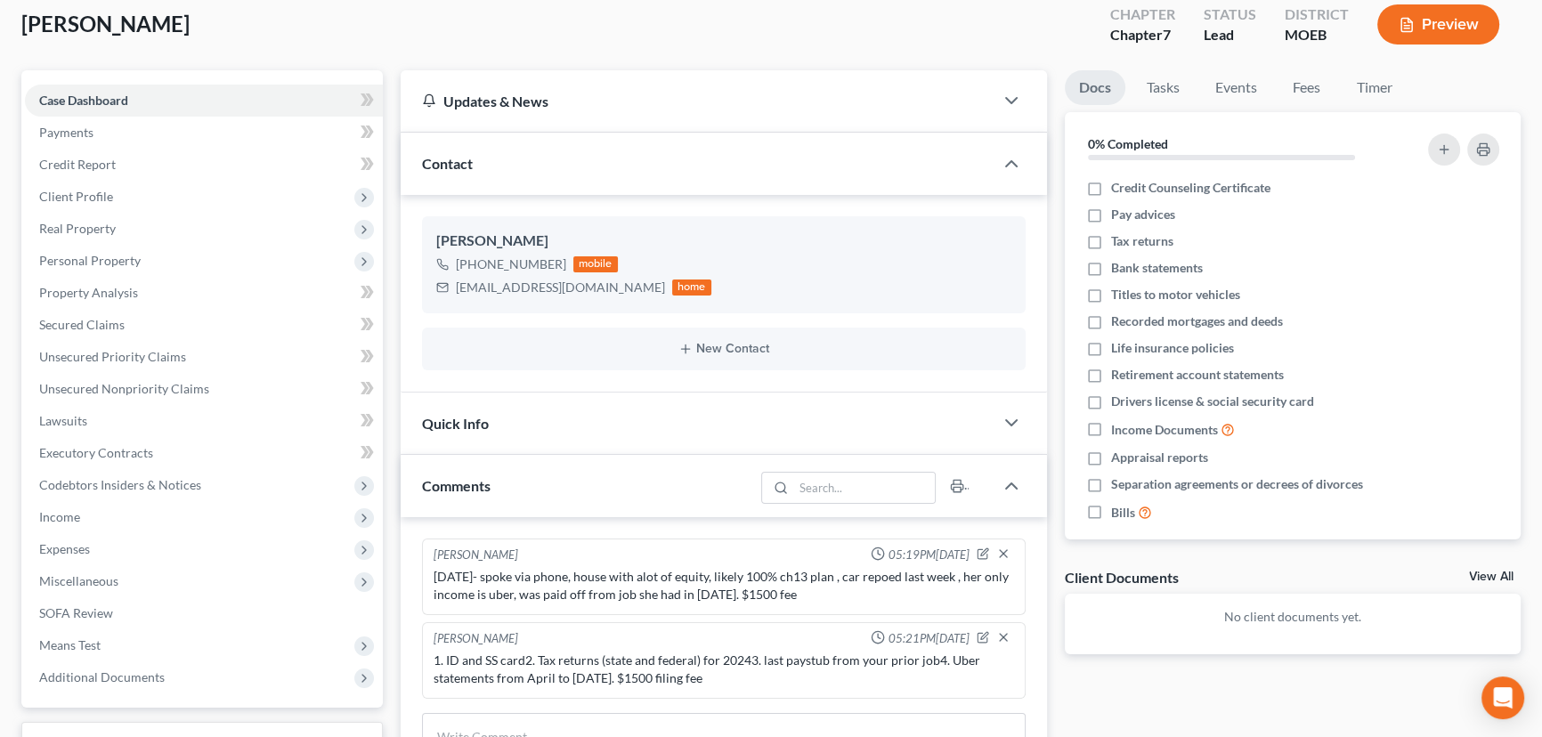
scroll to position [468, 0]
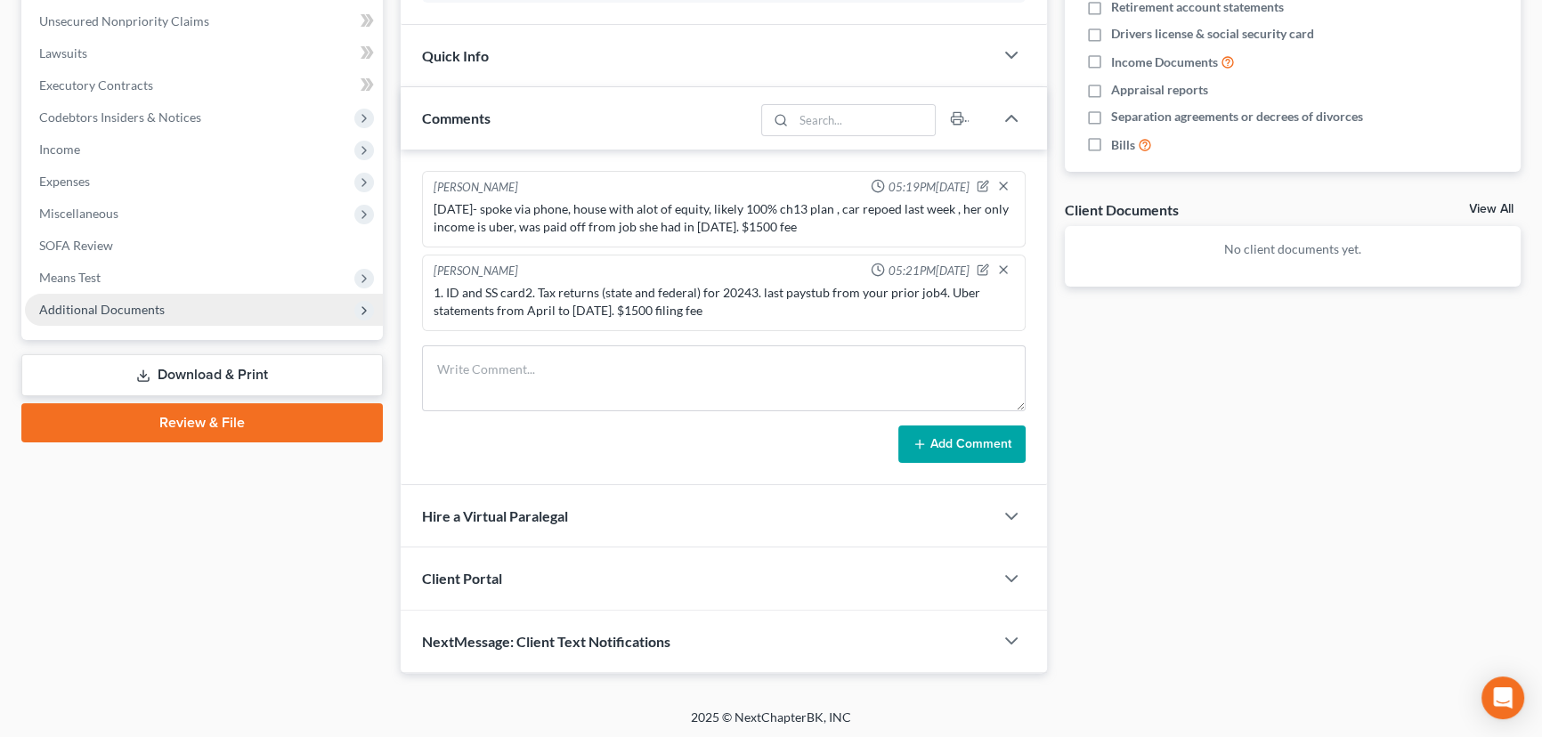
click at [197, 315] on span "Additional Documents" at bounding box center [204, 310] width 358 height 32
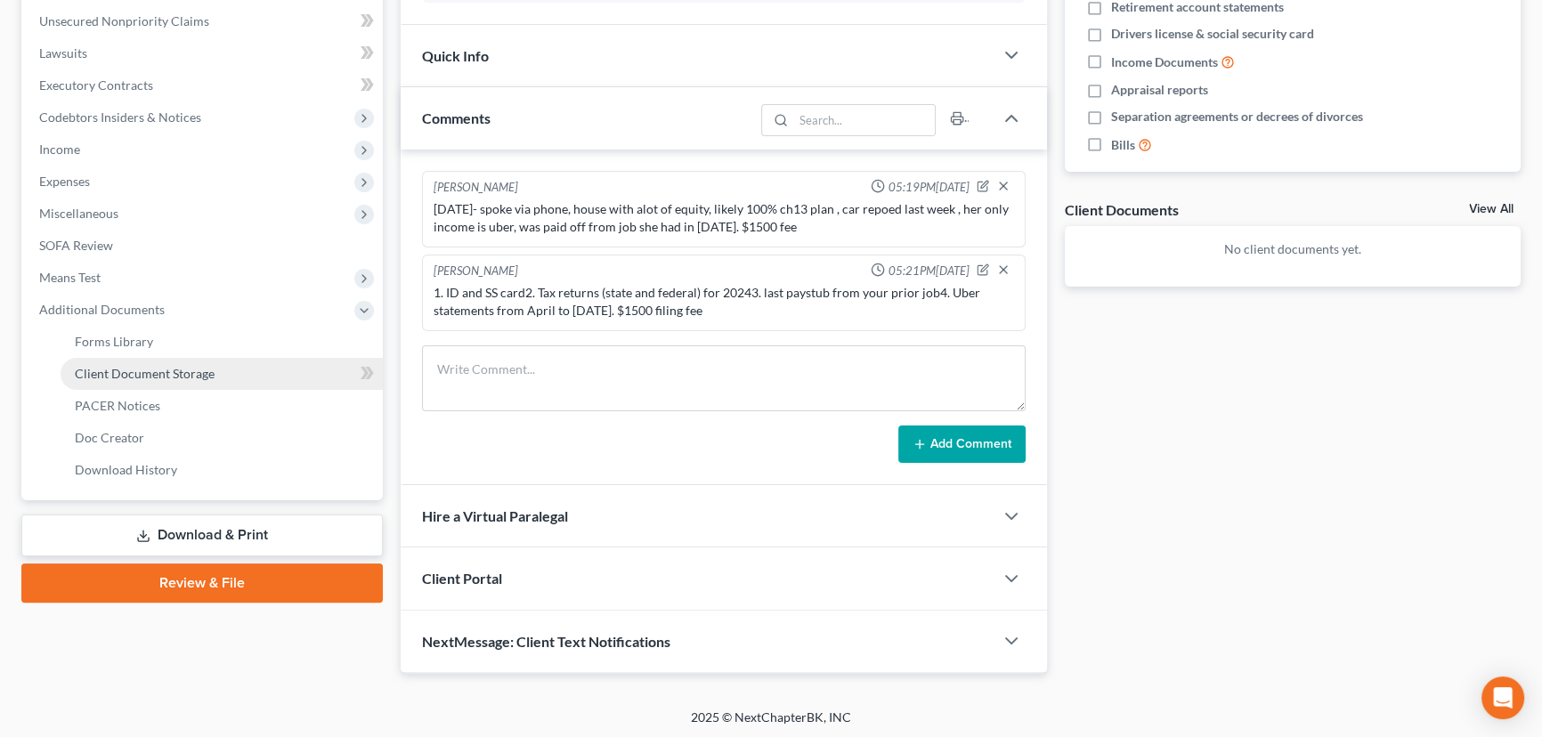
click at [238, 376] on link "Client Document Storage" at bounding box center [222, 374] width 322 height 32
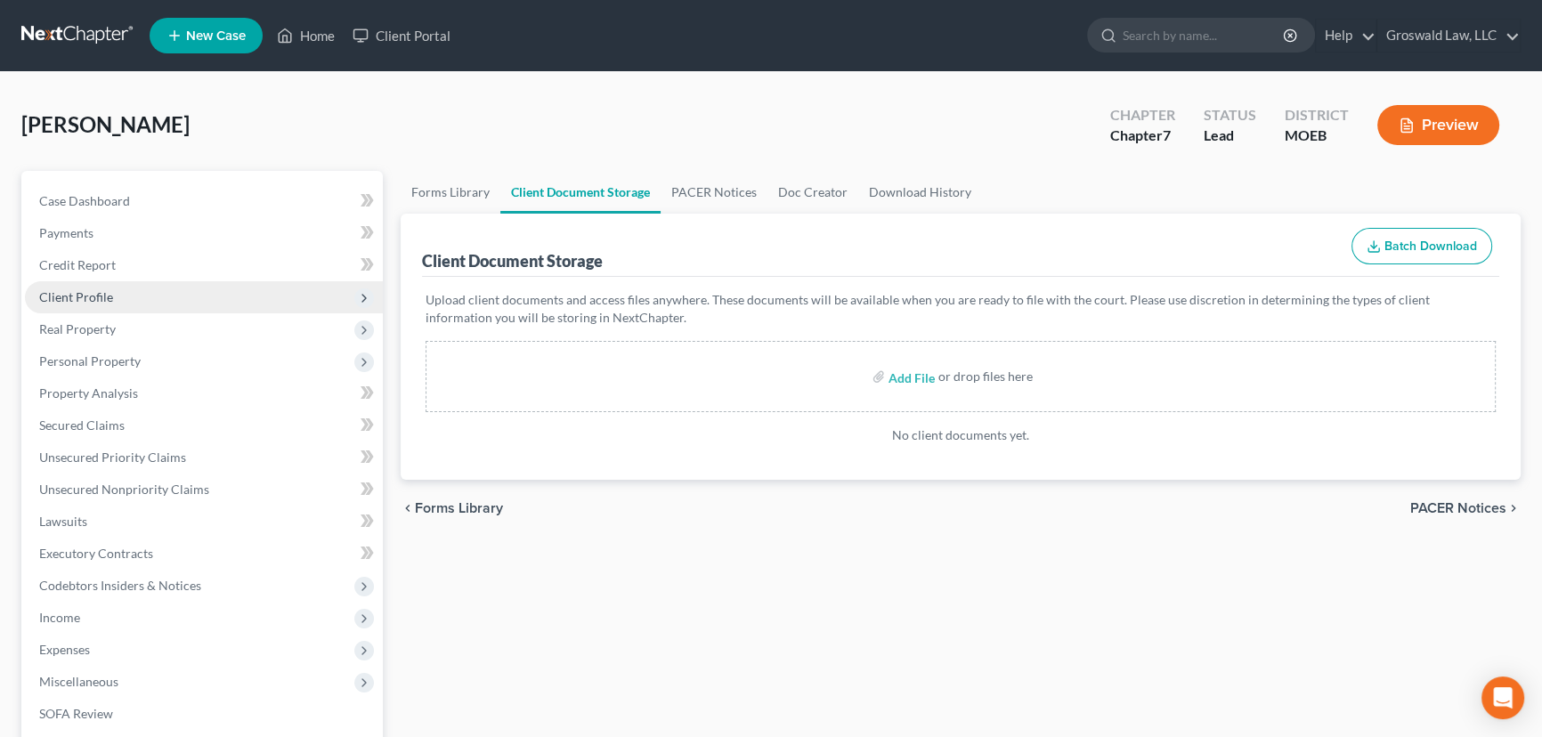
click at [150, 288] on span "Client Profile" at bounding box center [204, 297] width 358 height 32
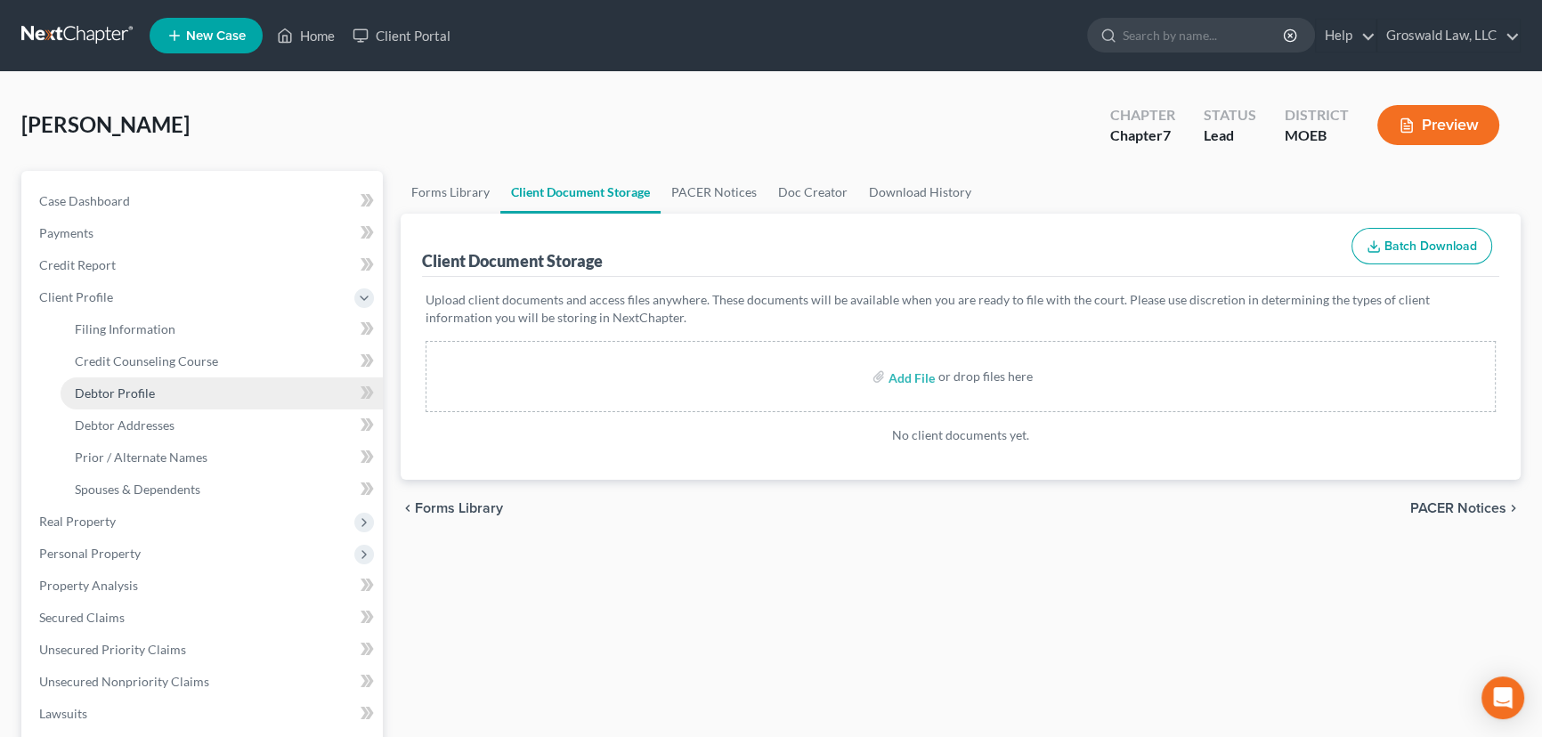
click at [144, 387] on span "Debtor Profile" at bounding box center [115, 392] width 80 height 15
select select "0"
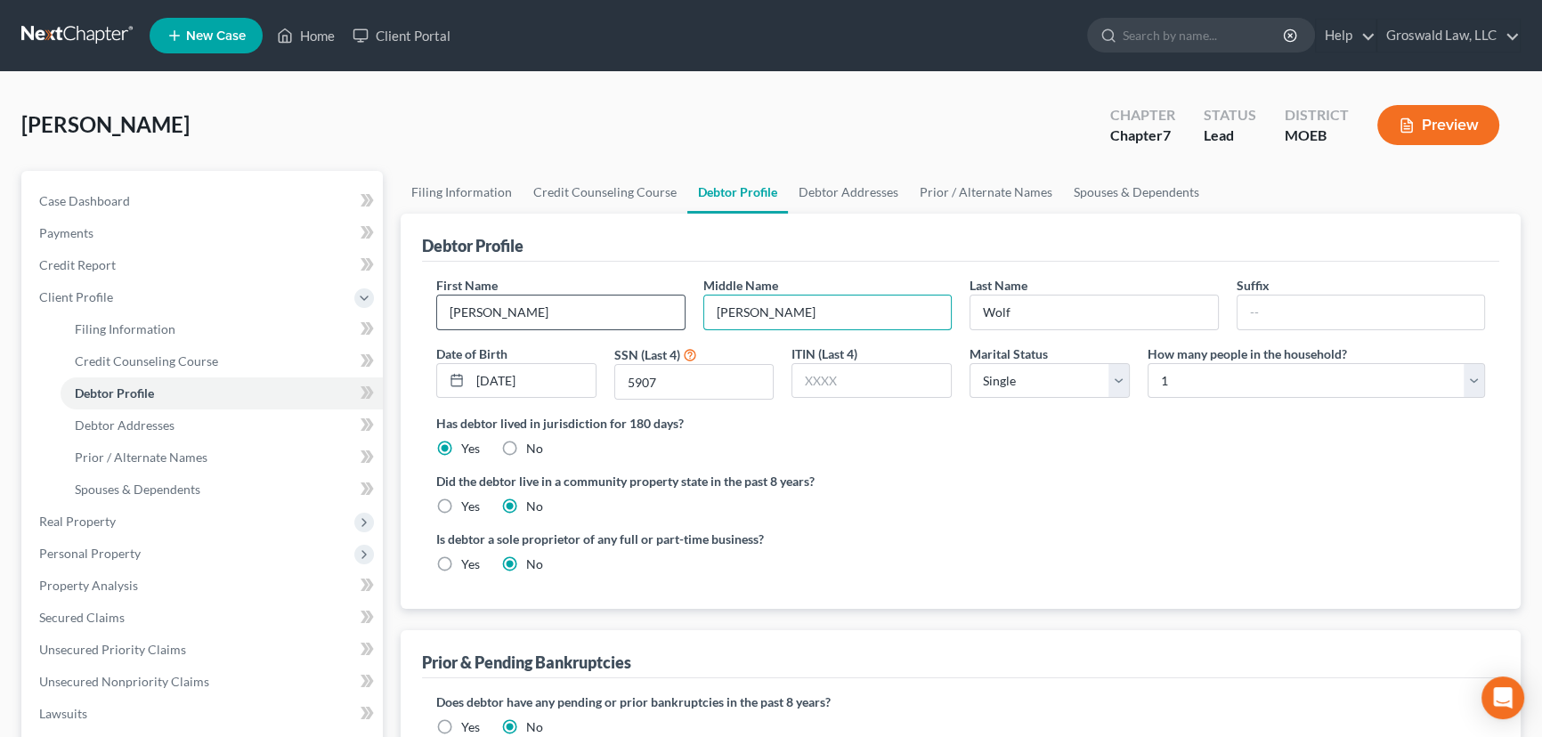
drag, startPoint x: 758, startPoint y: 313, endPoint x: 488, endPoint y: 296, distance: 270.3
click at [488, 296] on div "First Name Kathryn Middle Name J. Last Name Wolf Suffix Date of Birth 12/10/196…" at bounding box center [960, 345] width 1067 height 138
type input "Johanna"
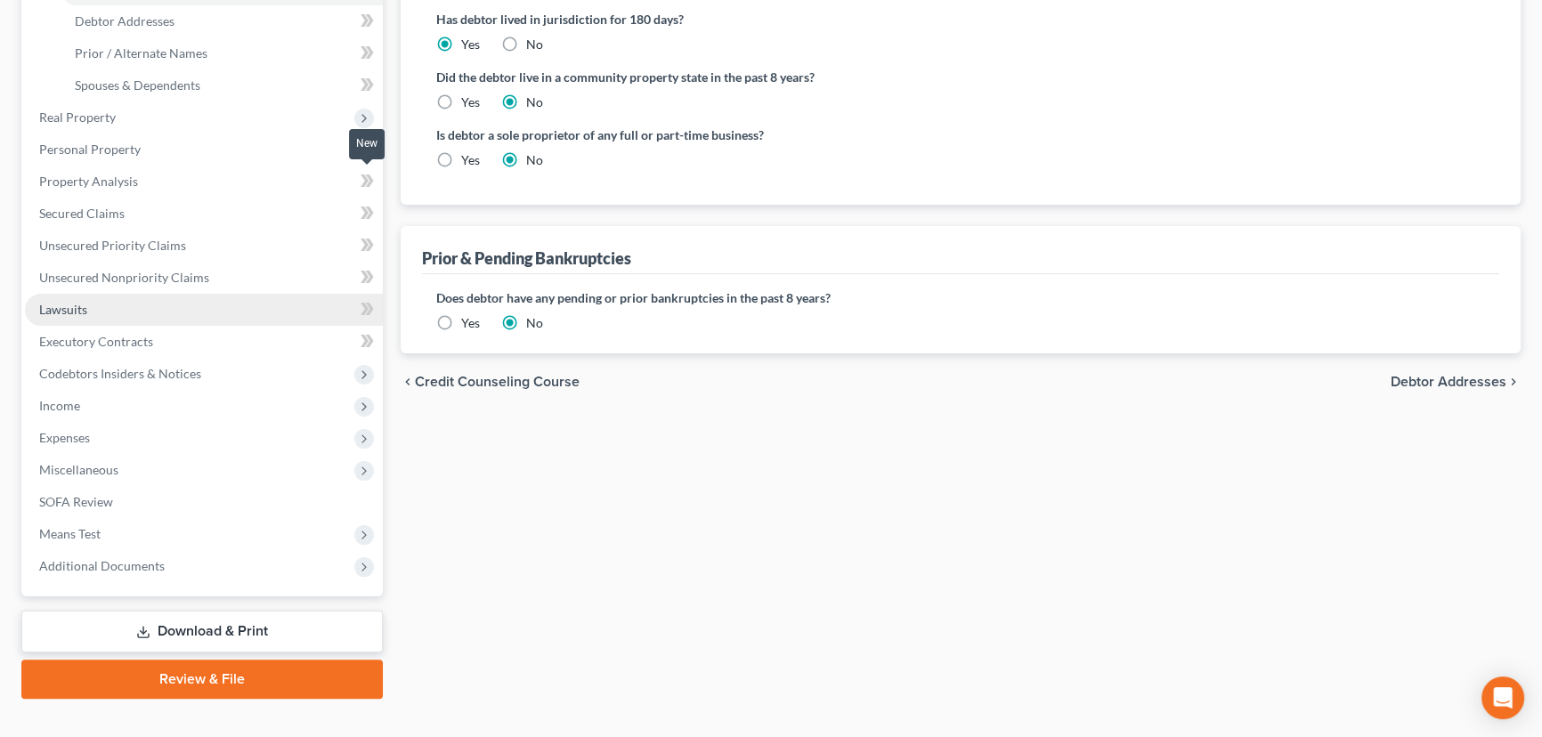
scroll to position [431, 0]
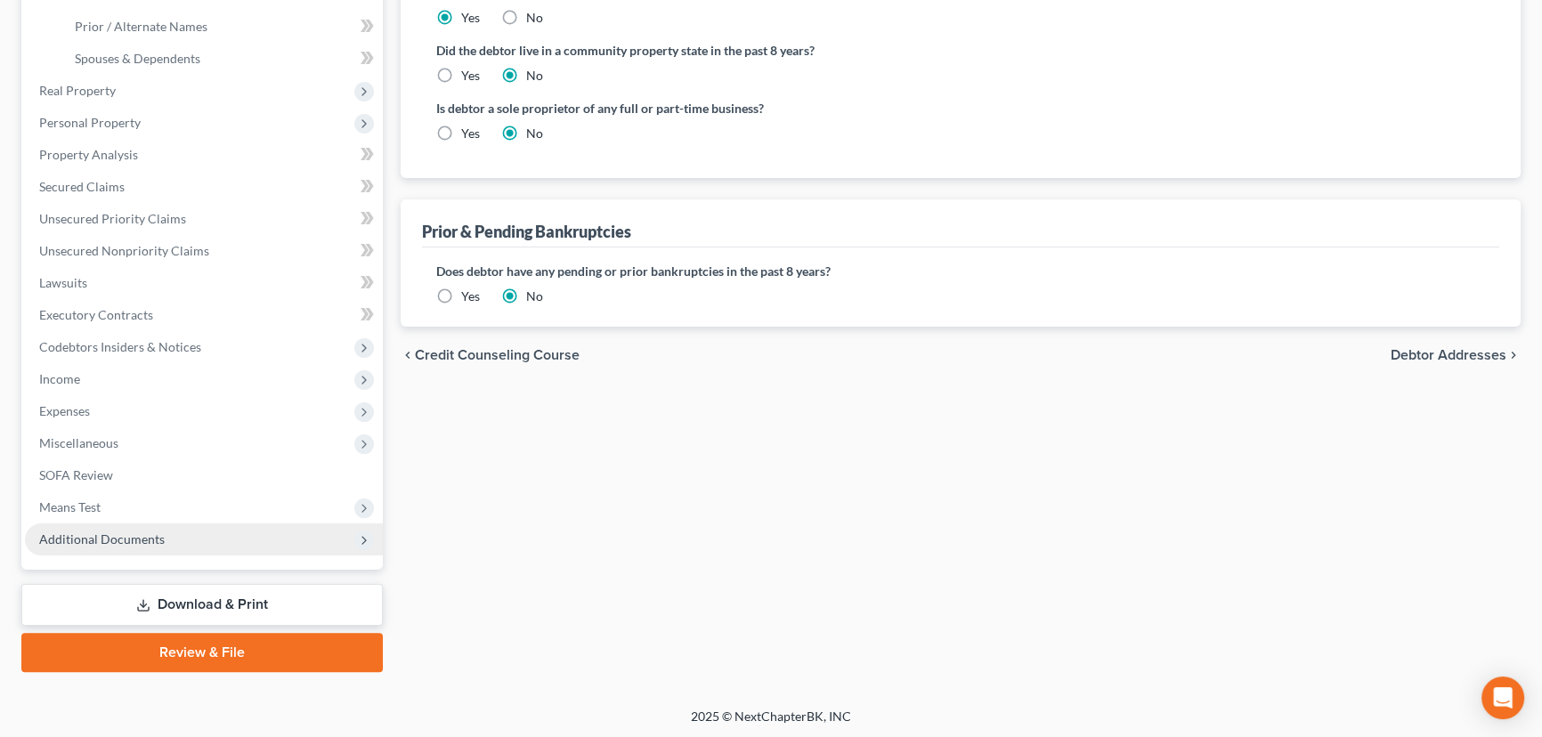
click at [134, 526] on span "Additional Documents" at bounding box center [204, 539] width 358 height 32
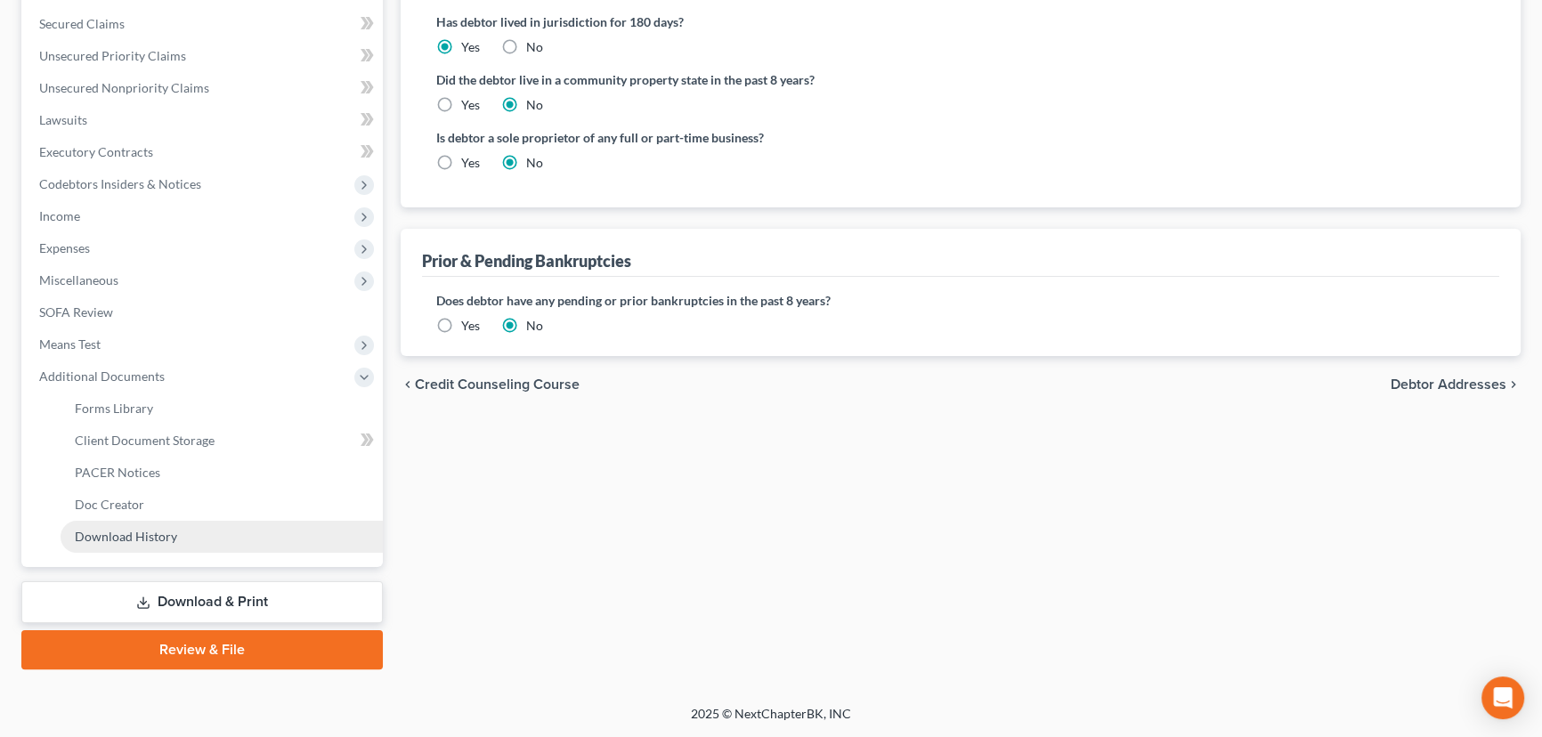
scroll to position [399, 0]
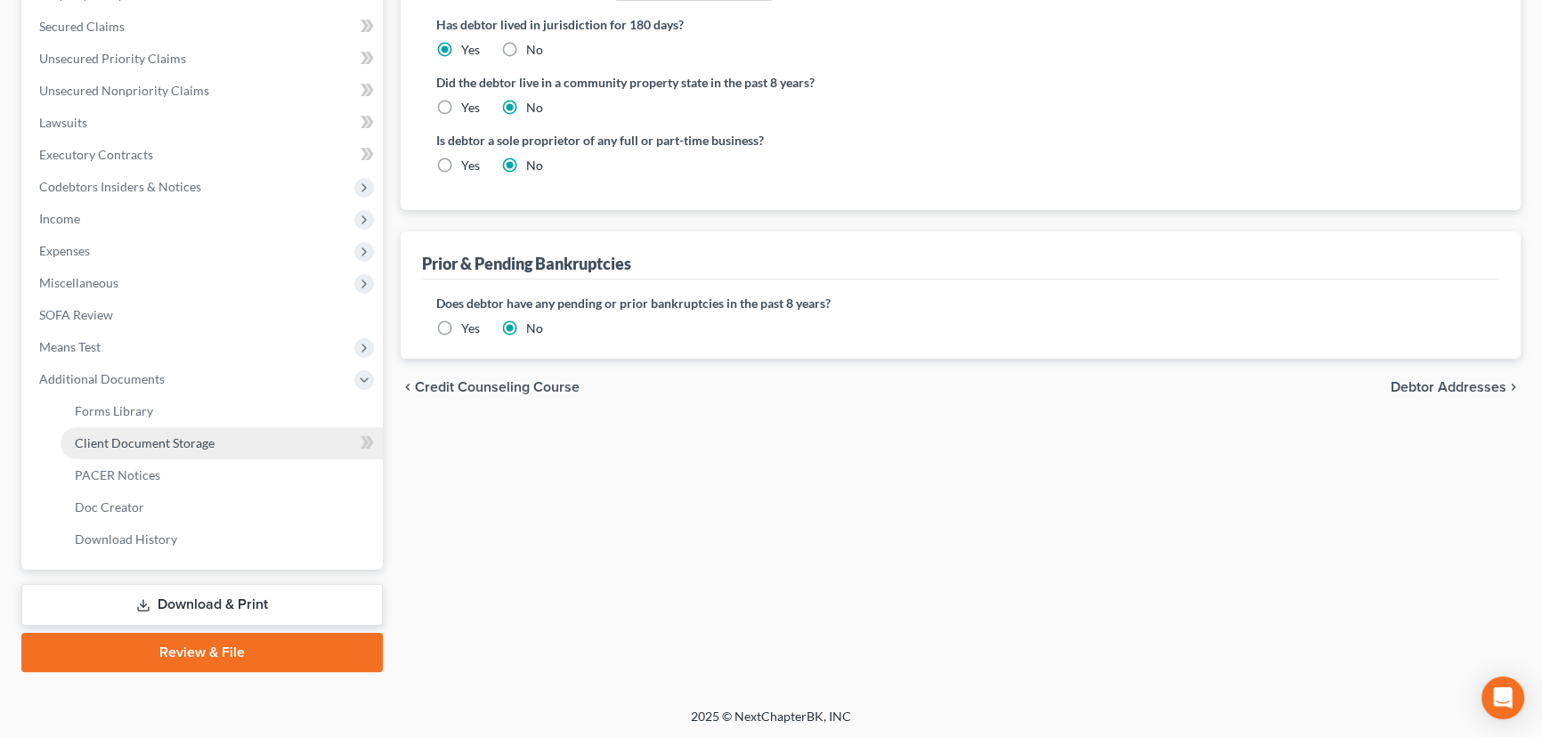
click at [250, 435] on link "Client Document Storage" at bounding box center [222, 443] width 322 height 32
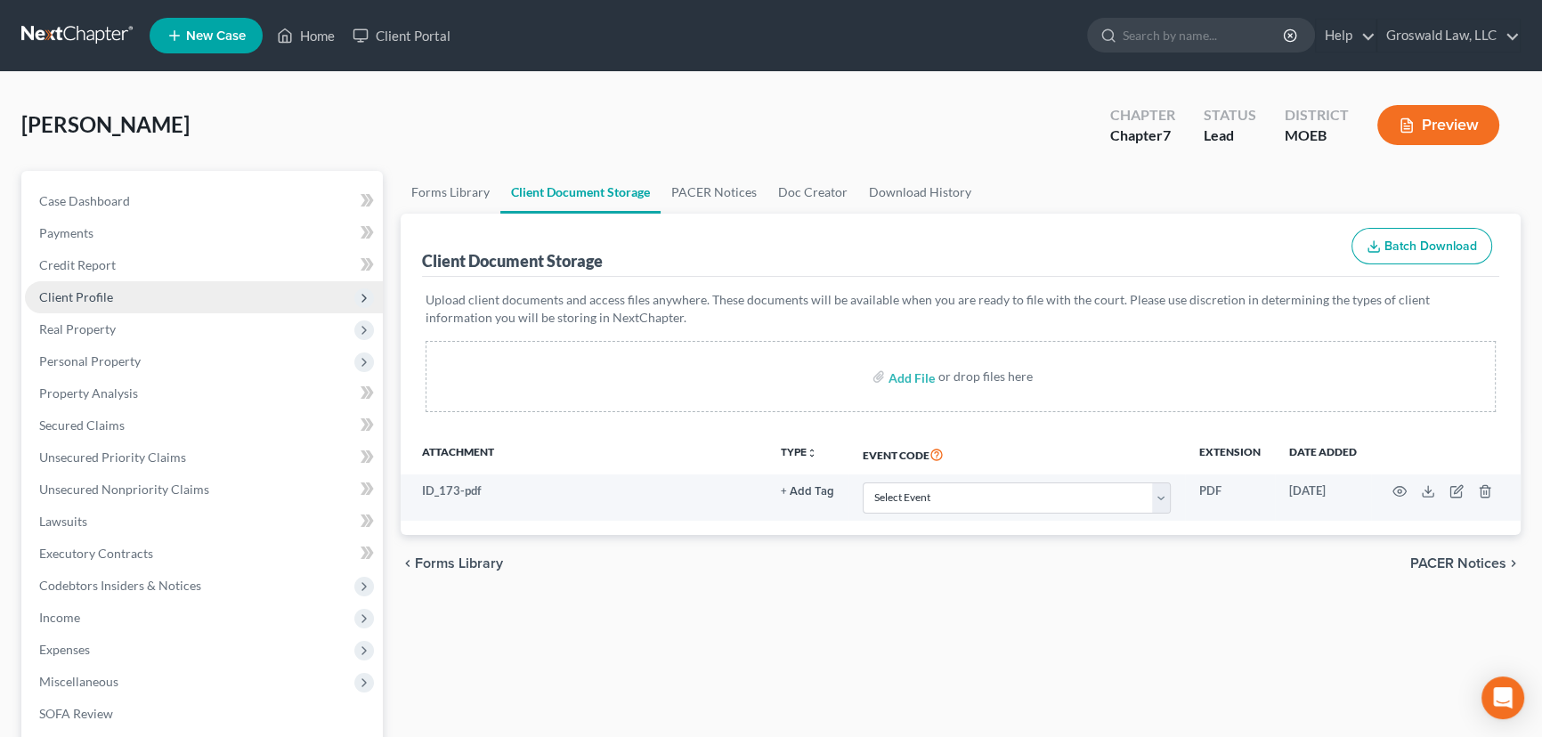
click at [139, 291] on span "Client Profile" at bounding box center [204, 297] width 358 height 32
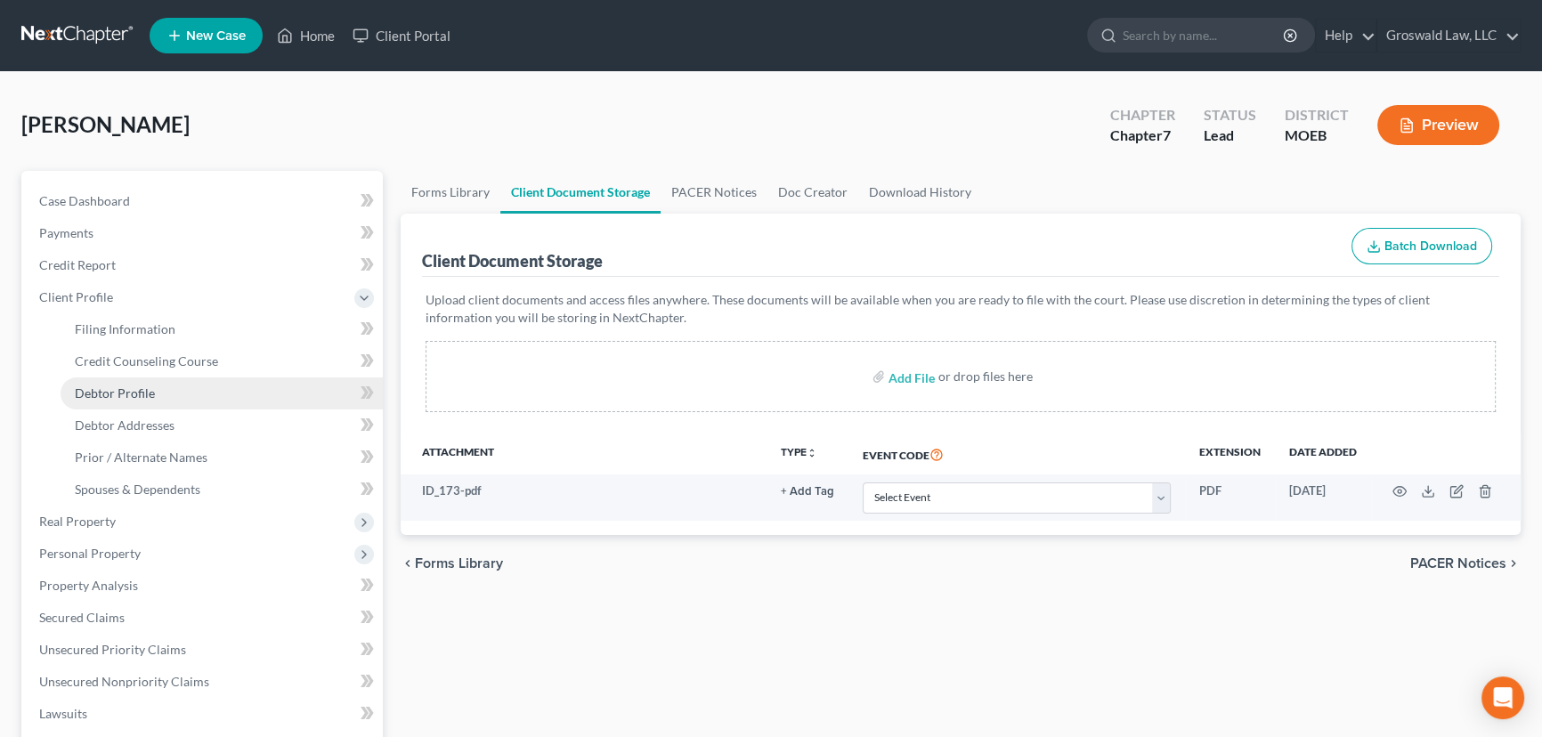
click at [138, 402] on link "Debtor Profile" at bounding box center [222, 393] width 322 height 32
select select "0"
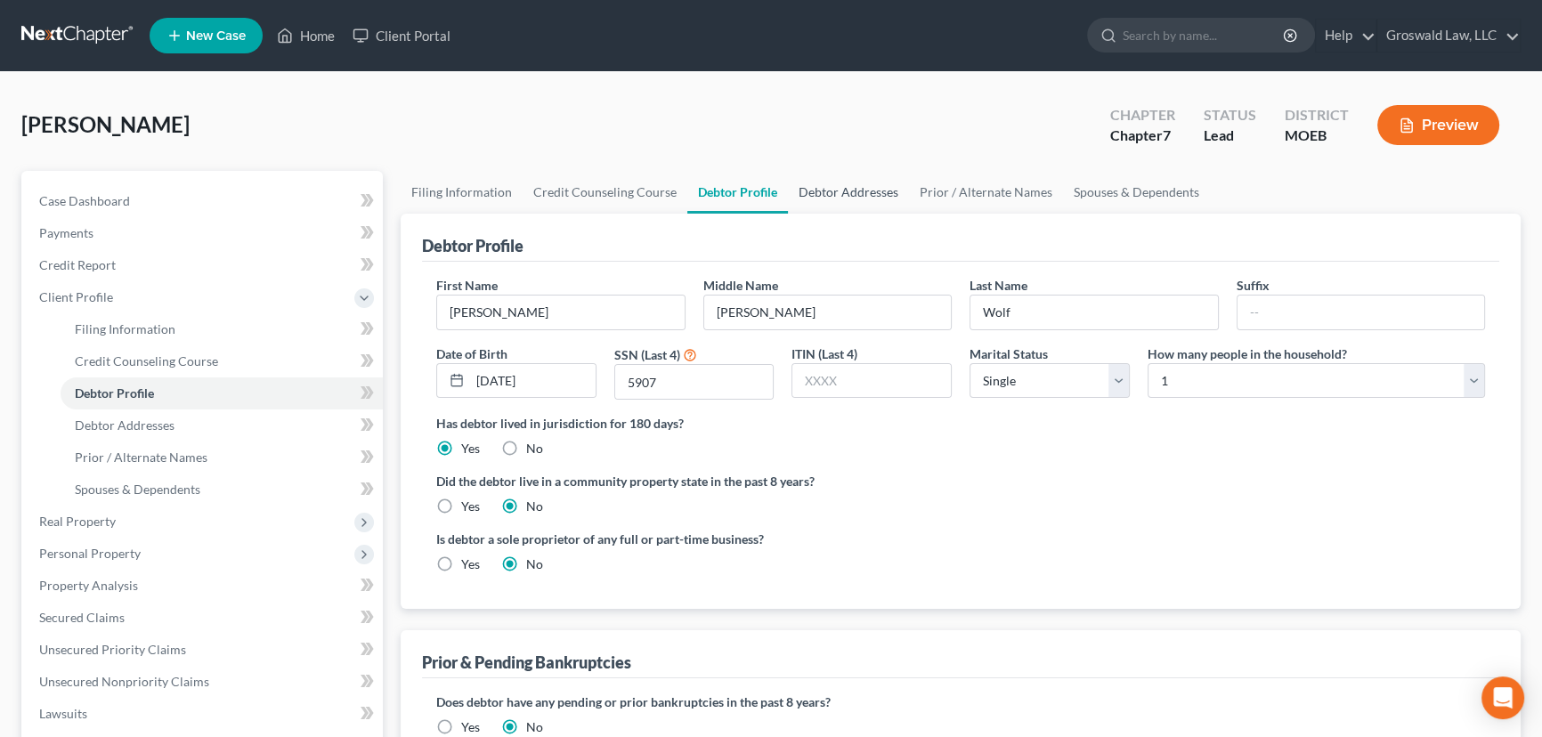
click at [828, 185] on link "Debtor Addresses" at bounding box center [848, 192] width 121 height 43
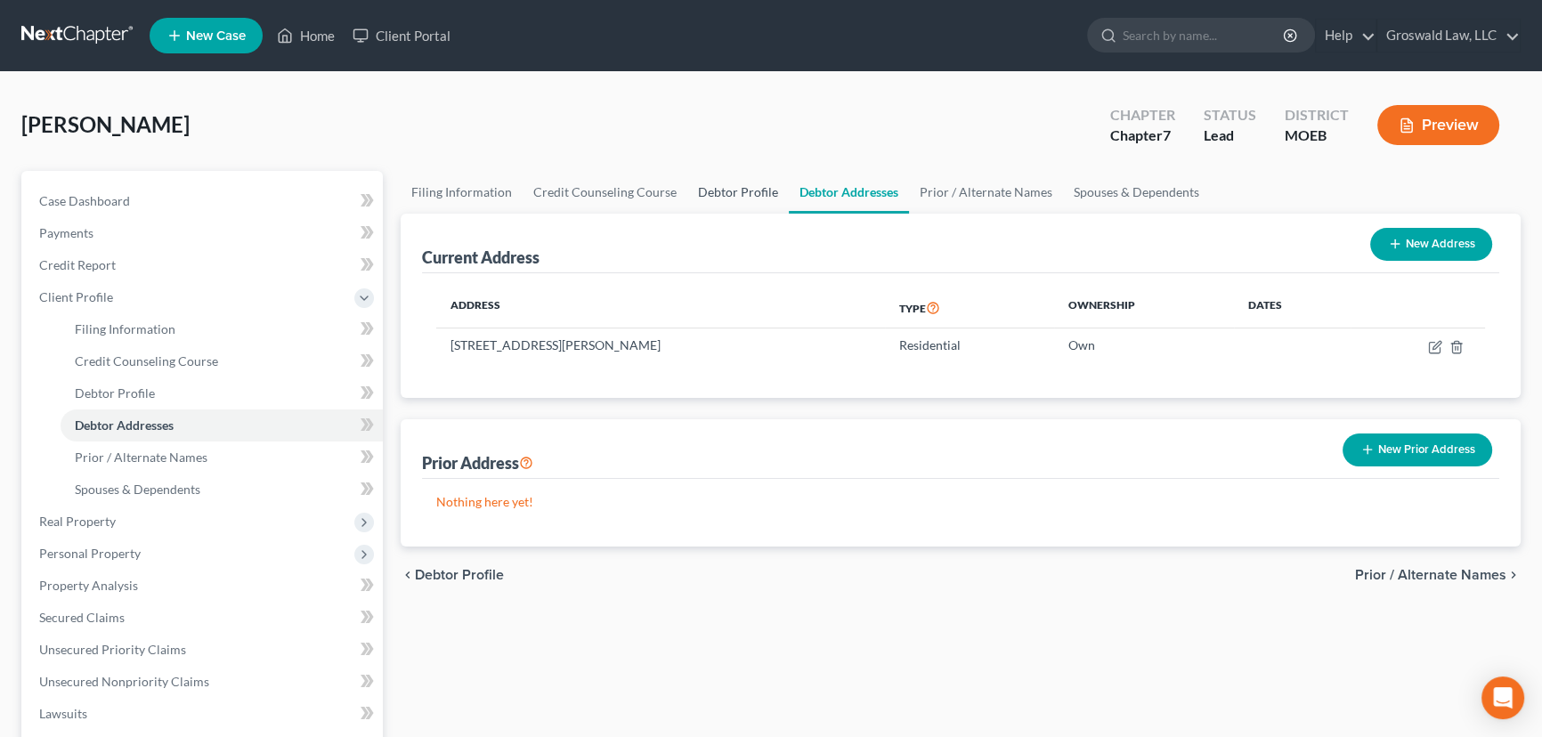
click at [714, 196] on link "Debtor Profile" at bounding box center [737, 192] width 101 height 43
select select "0"
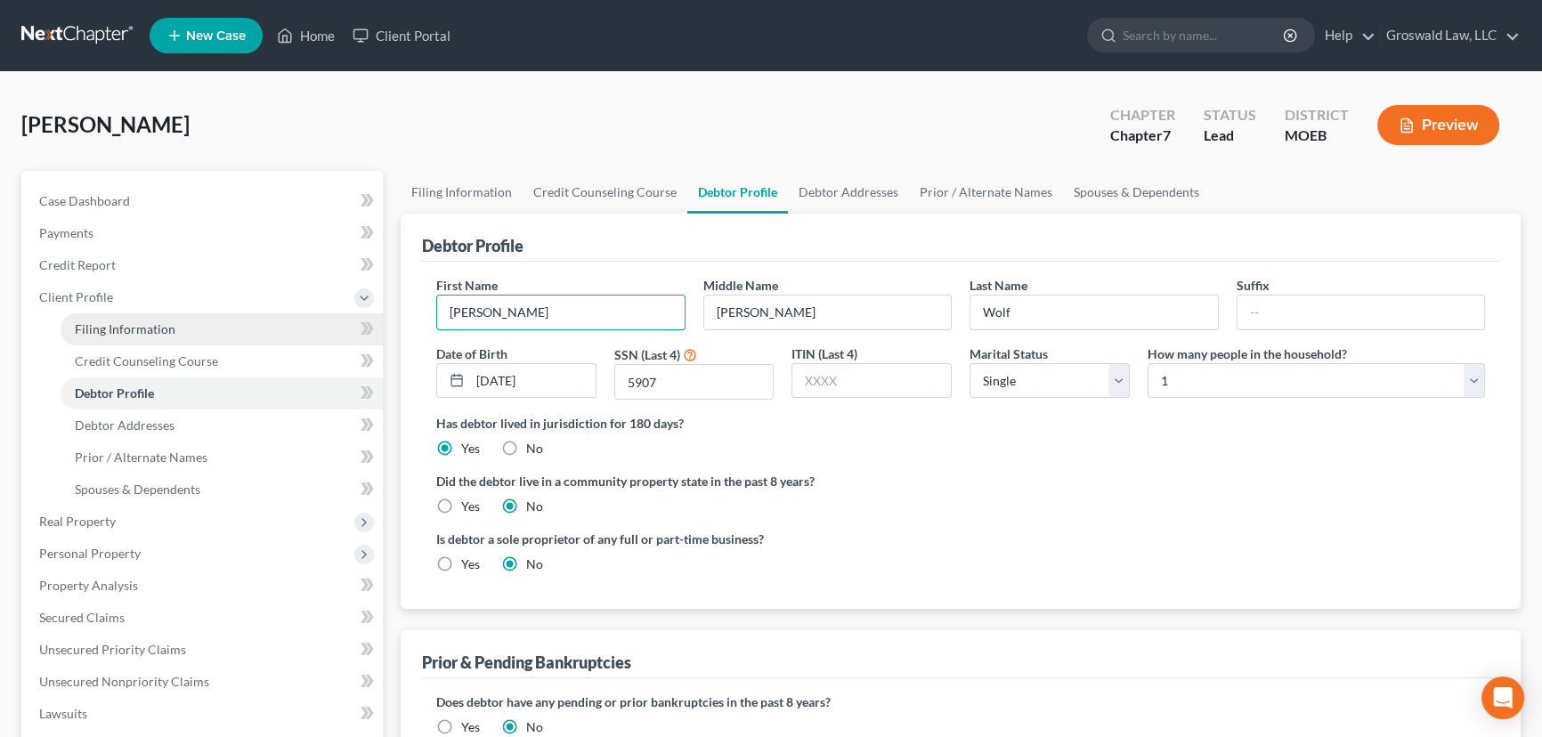
drag, startPoint x: 517, startPoint y: 306, endPoint x: 323, endPoint y: 317, distance: 194.4
click at [323, 317] on div "Petition Navigation Case Dashboard Payments Invoices Payments Payments Credit R…" at bounding box center [770, 637] width 1517 height 932
click at [799, 191] on link "Debtor Addresses" at bounding box center [848, 192] width 121 height 43
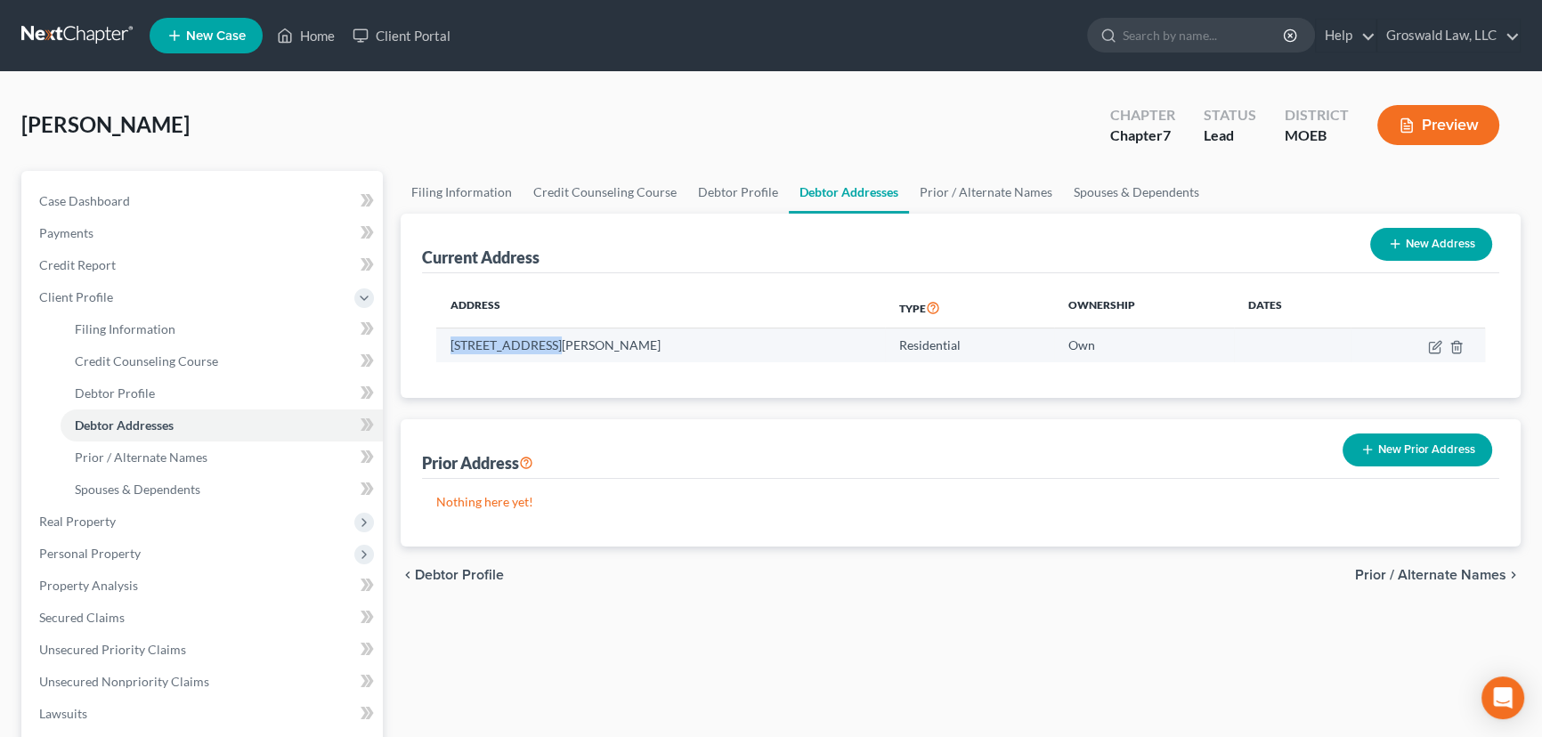
drag, startPoint x: 543, startPoint y: 346, endPoint x: 447, endPoint y: 339, distance: 96.4
click at [447, 339] on td "5422 Reber Place, Saint Louis, MO 63139" at bounding box center [660, 346] width 449 height 34
copy td "5422 Reber Place"
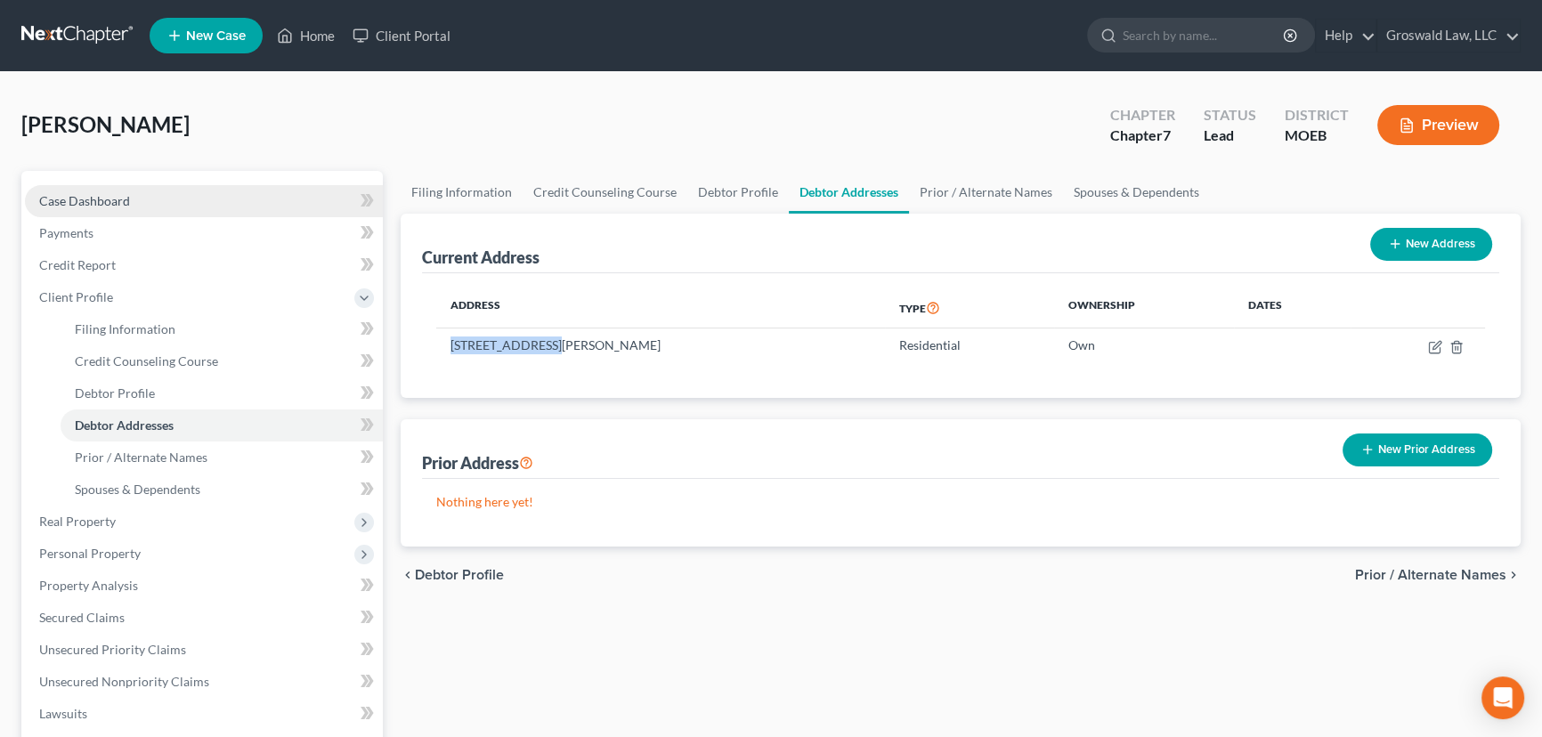
click at [162, 197] on link "Case Dashboard" at bounding box center [204, 201] width 358 height 32
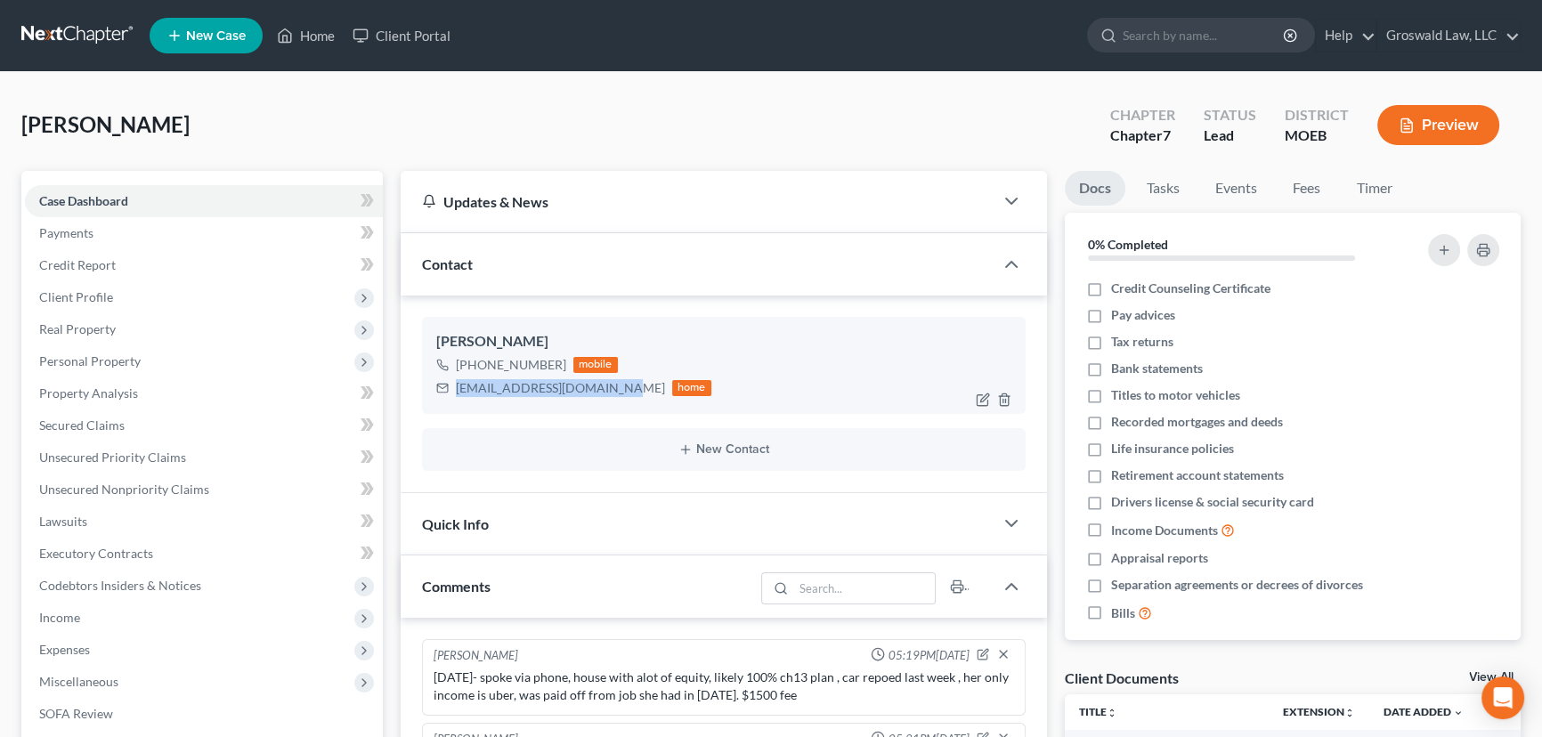
drag, startPoint x: 588, startPoint y: 394, endPoint x: 453, endPoint y: 390, distance: 134.5
click at [453, 390] on div "rocketwolverine@gmail.com home" at bounding box center [573, 388] width 275 height 23
copy div "rocketwolverine@gmail.com"
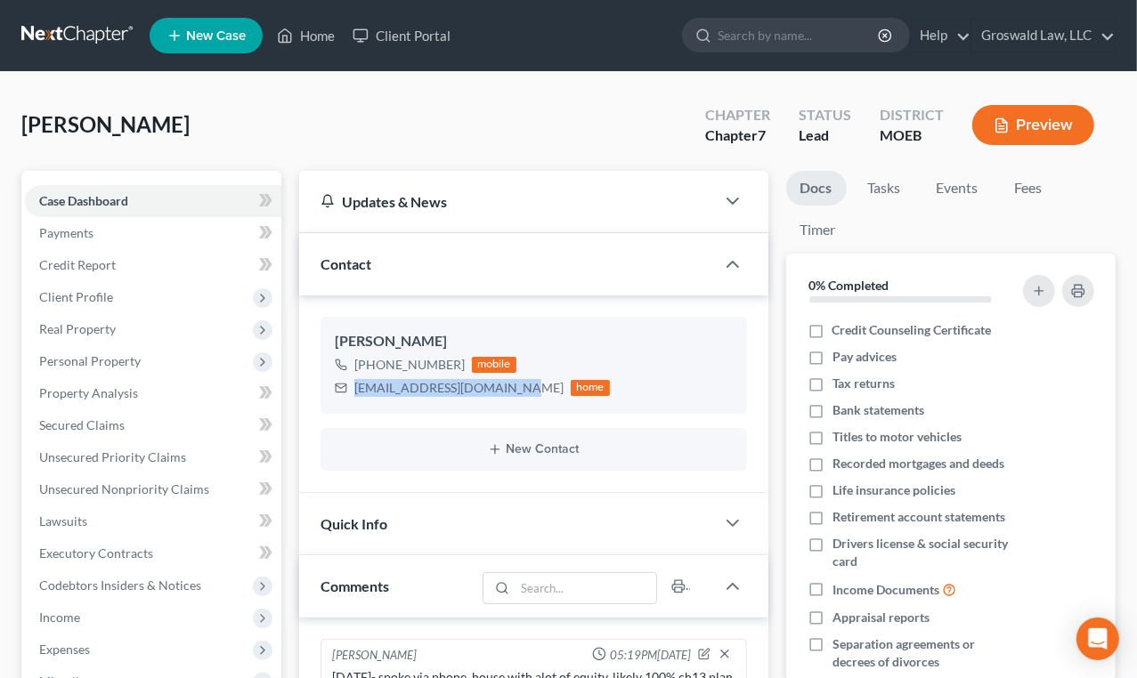
scroll to position [563, 0]
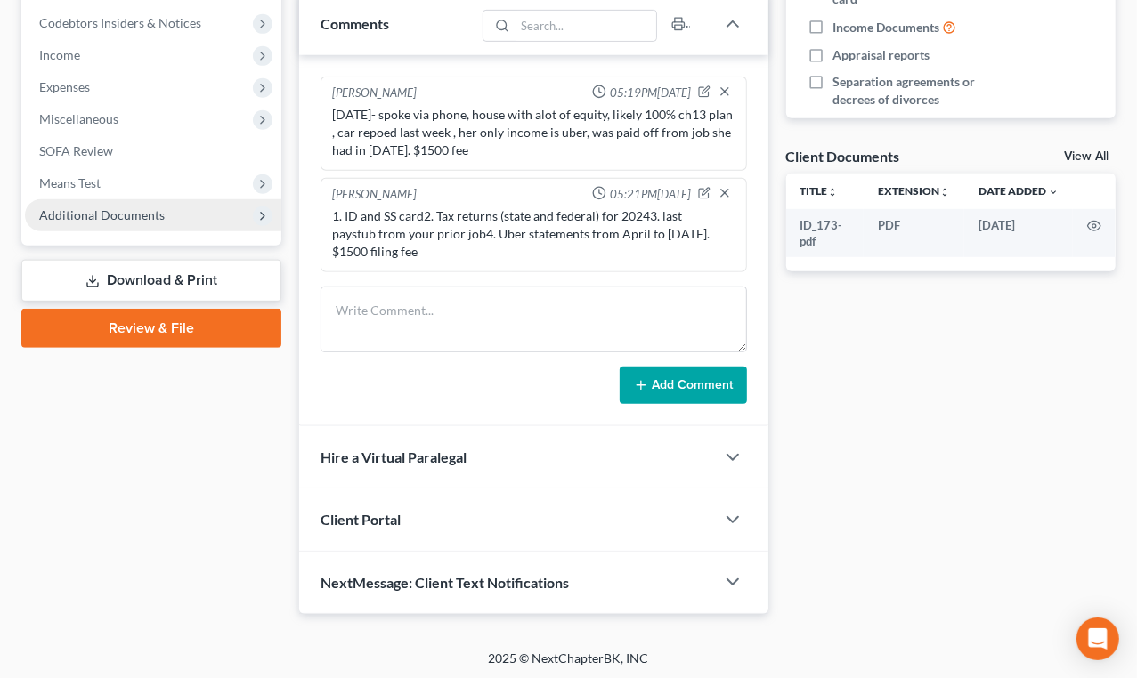
click at [151, 222] on span "Additional Documents" at bounding box center [153, 215] width 256 height 32
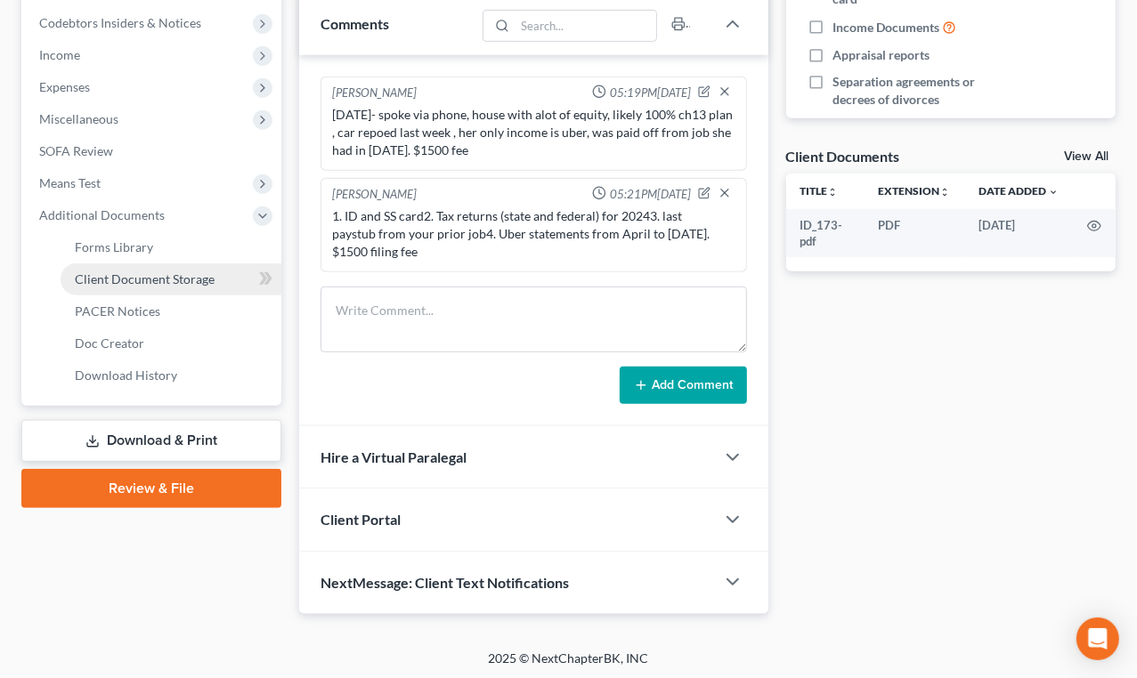
click at [150, 281] on span "Client Document Storage" at bounding box center [145, 279] width 140 height 15
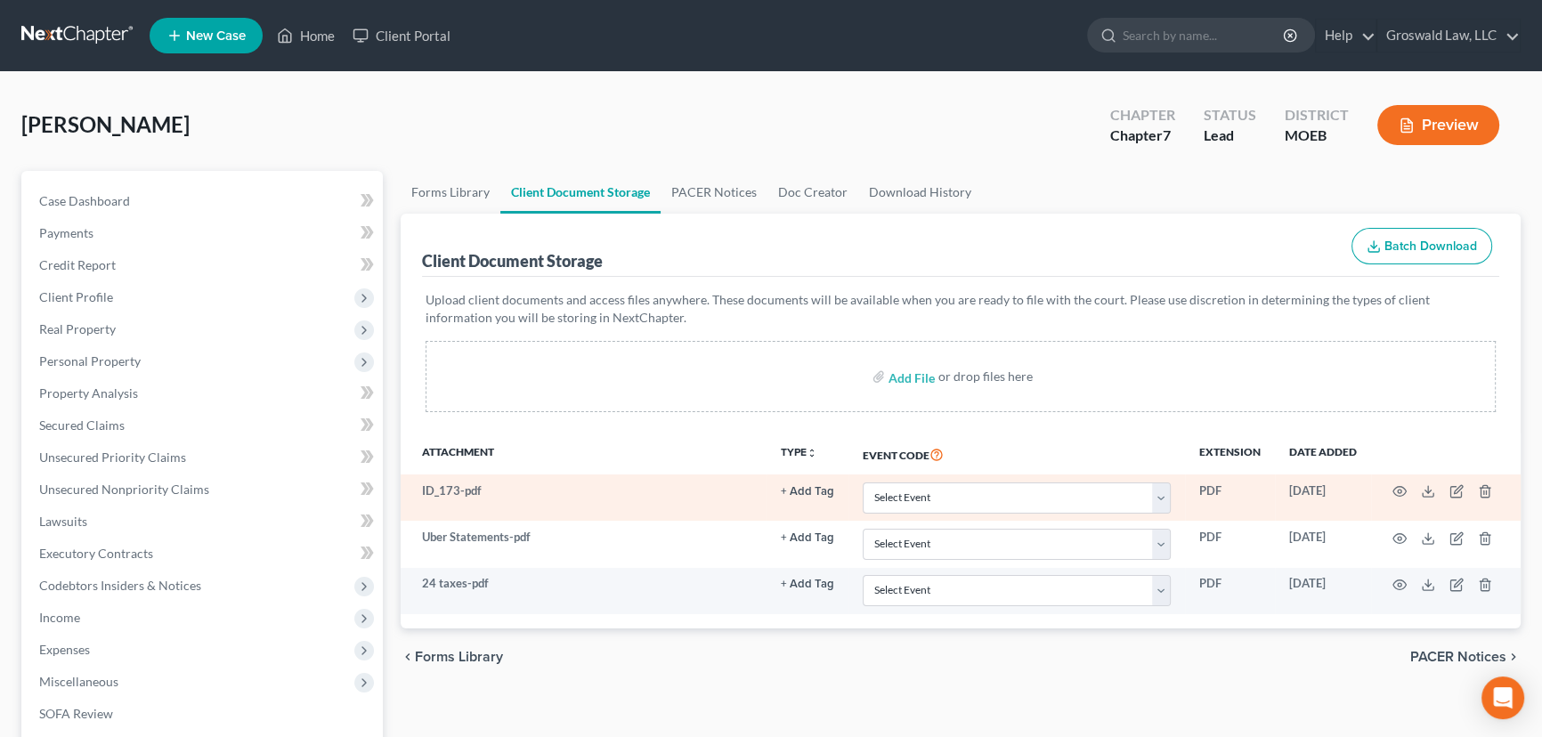
click at [818, 492] on button "+ Add Tag" at bounding box center [807, 492] width 53 height 12
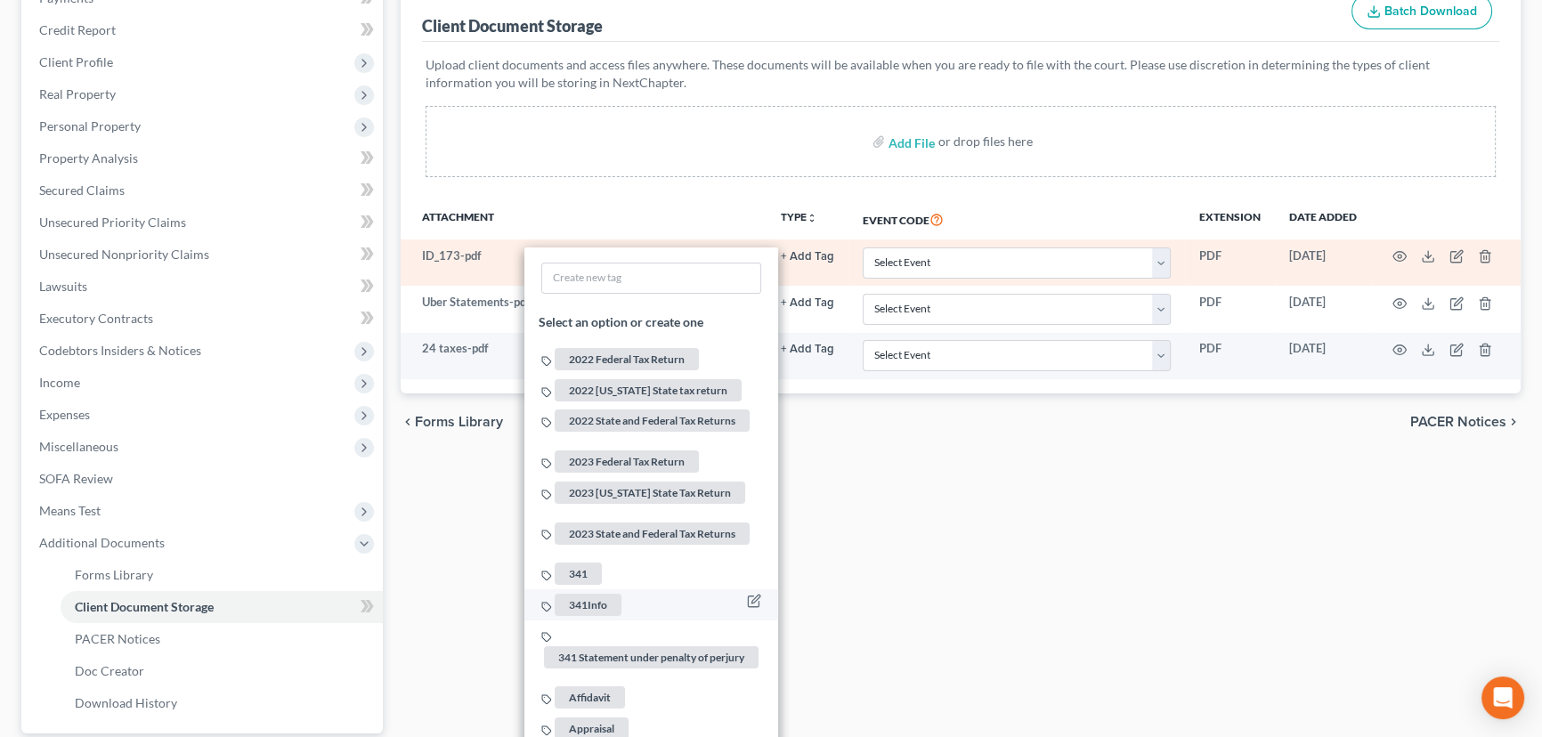
scroll to position [242, 0]
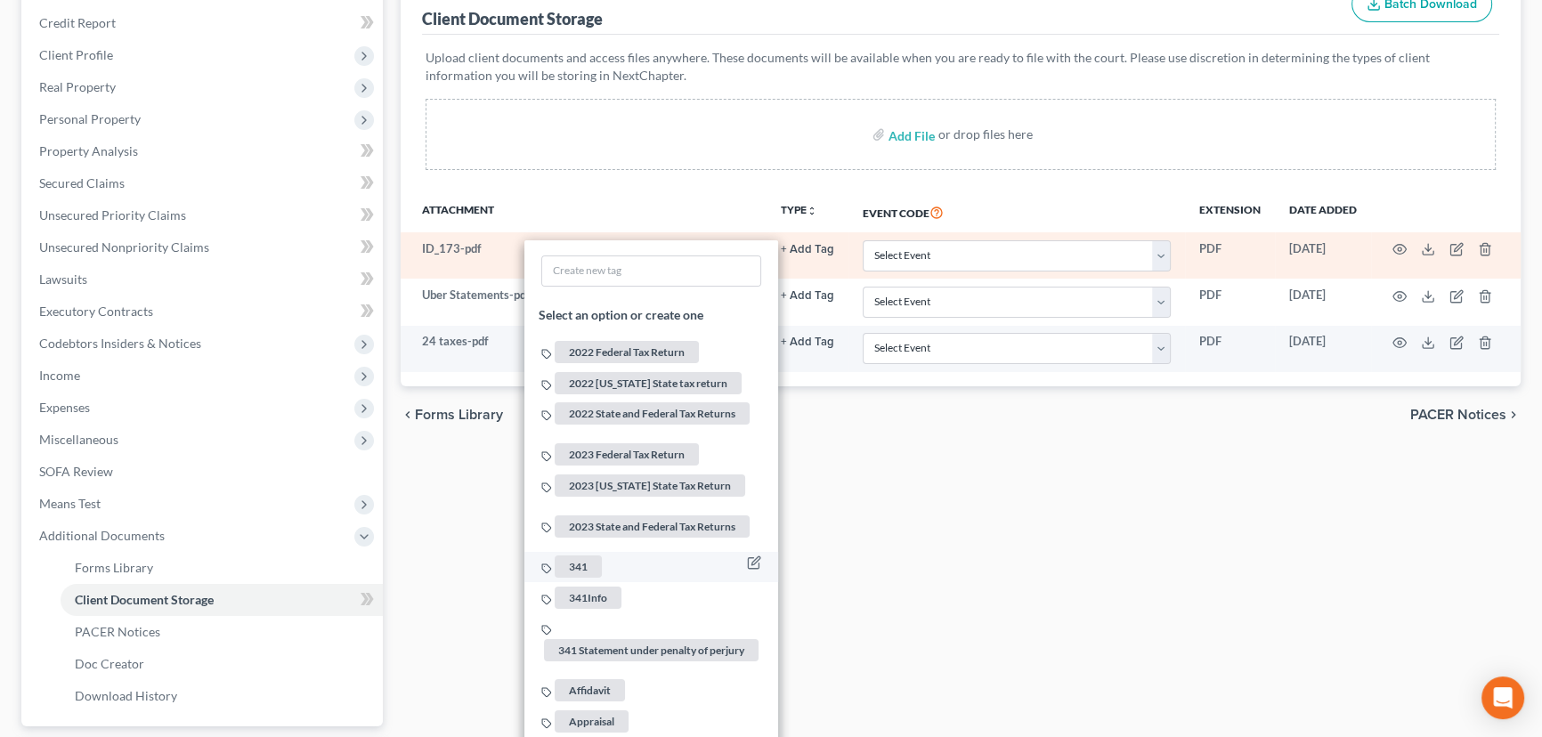
click at [583, 556] on span "341" at bounding box center [578, 567] width 47 height 22
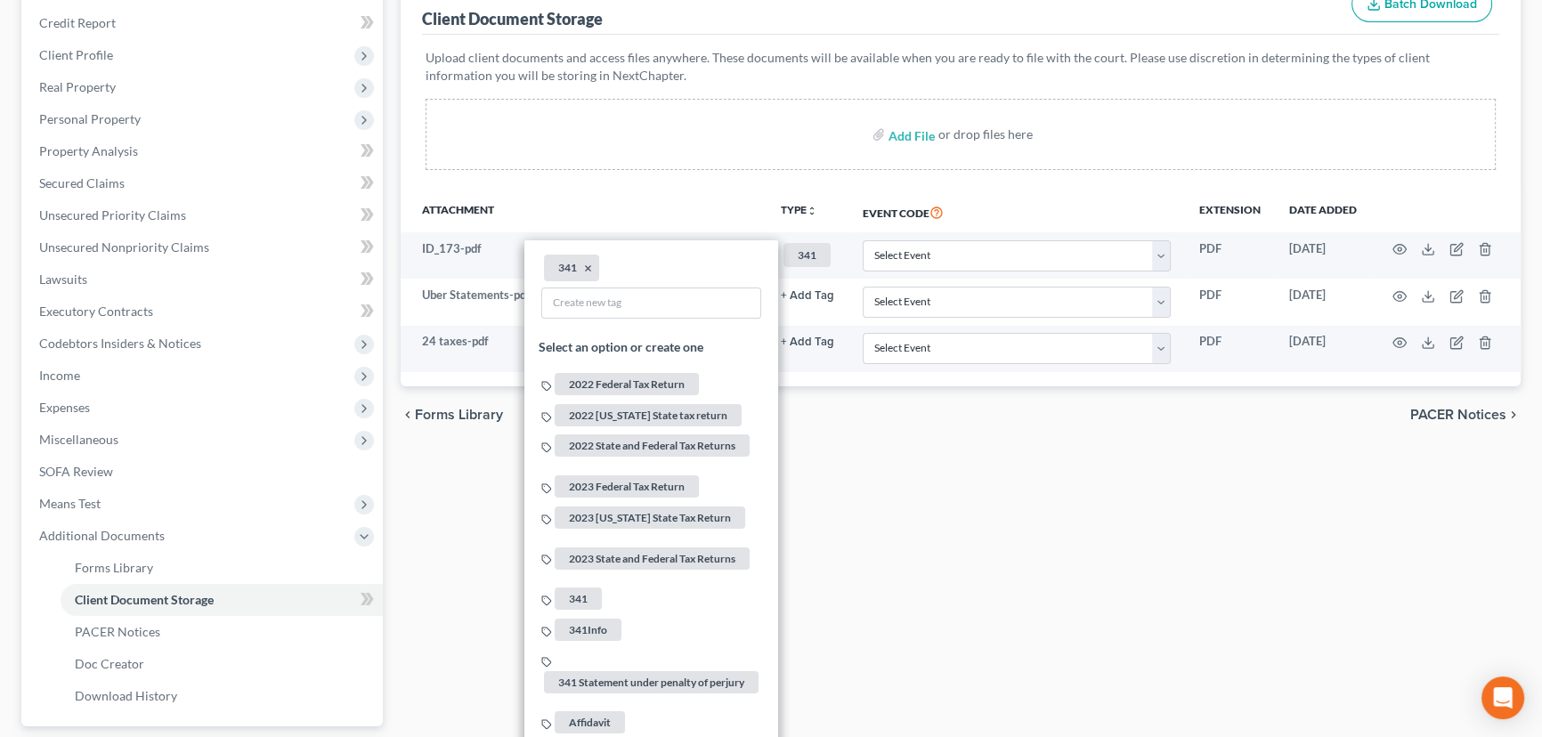
drag, startPoint x: 942, startPoint y: 562, endPoint x: 856, endPoint y: 412, distance: 172.3
click at [942, 561] on div "Forms Library Client Document Storage PACER Notices Doc Creator Download Histor…" at bounding box center [961, 379] width 1138 height 900
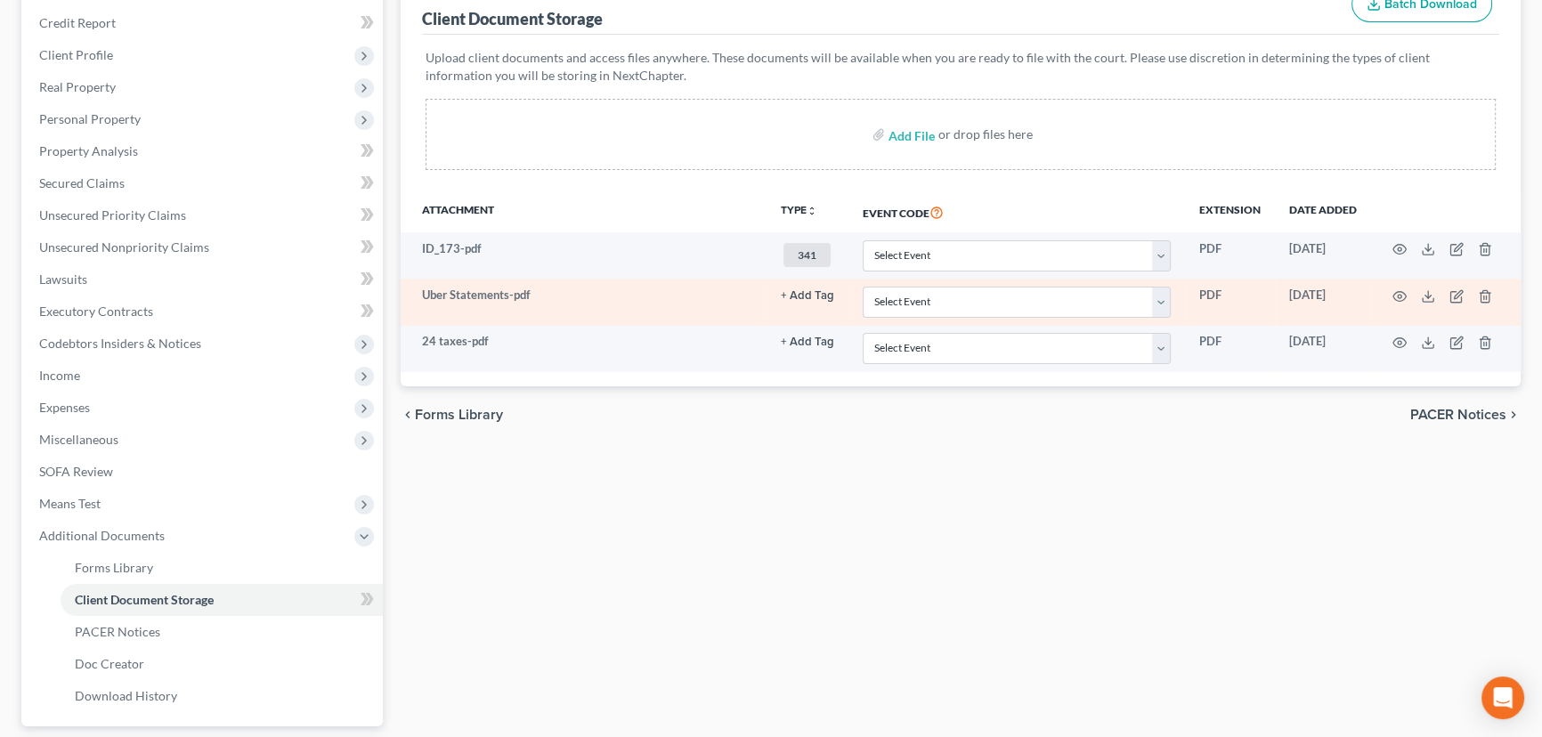
click at [798, 290] on button "+ Add Tag" at bounding box center [807, 296] width 53 height 12
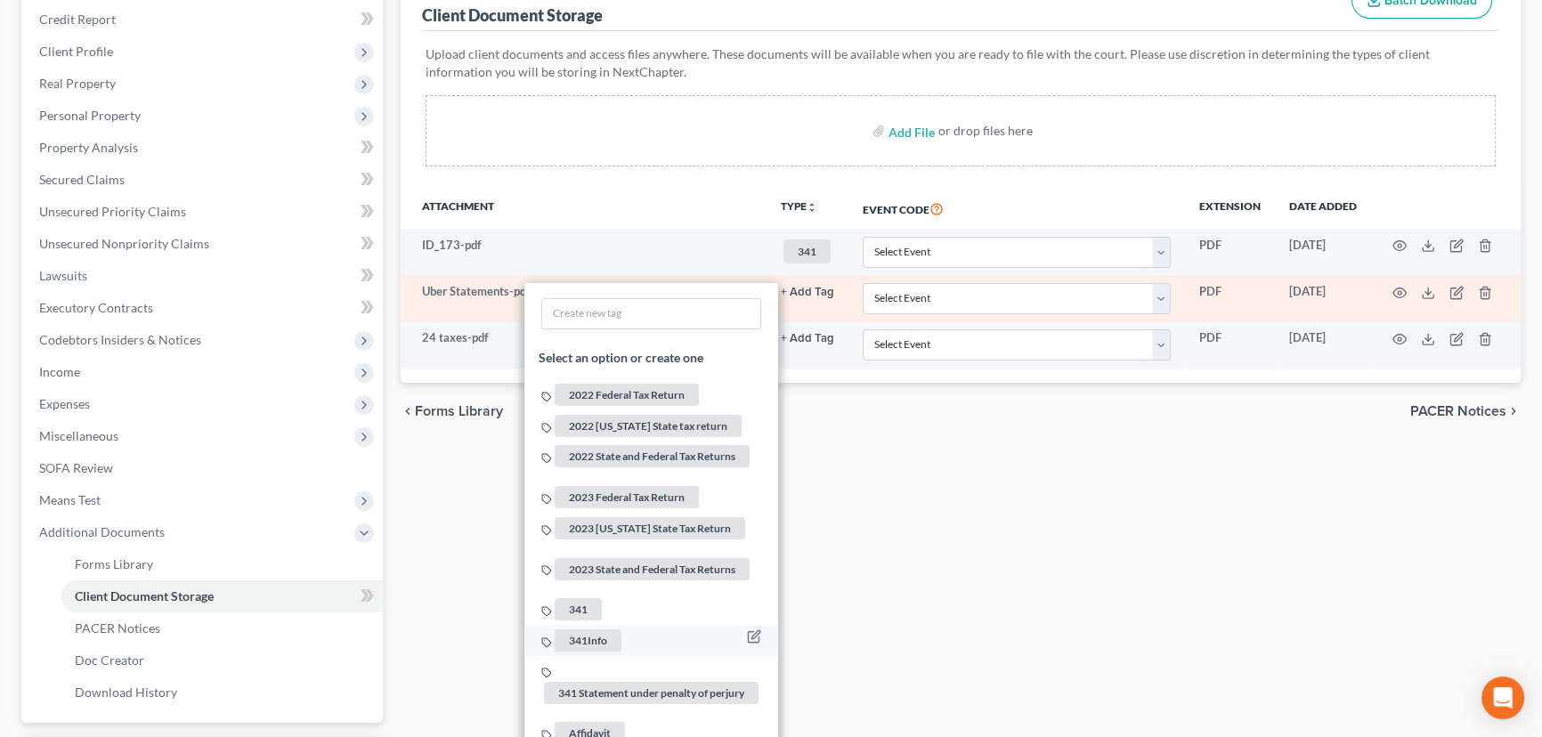
scroll to position [323, 0]
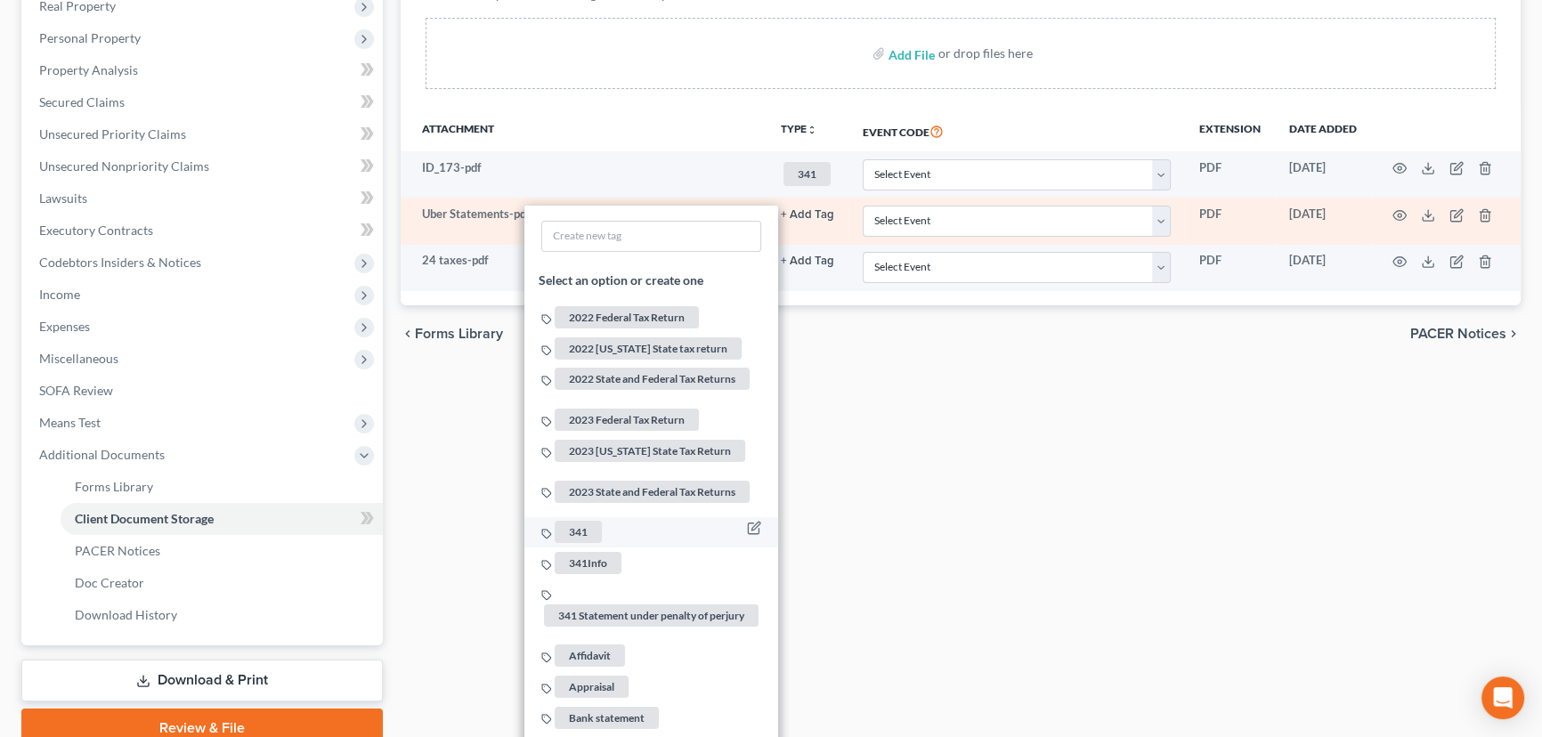
click at [590, 521] on span "341" at bounding box center [578, 532] width 47 height 22
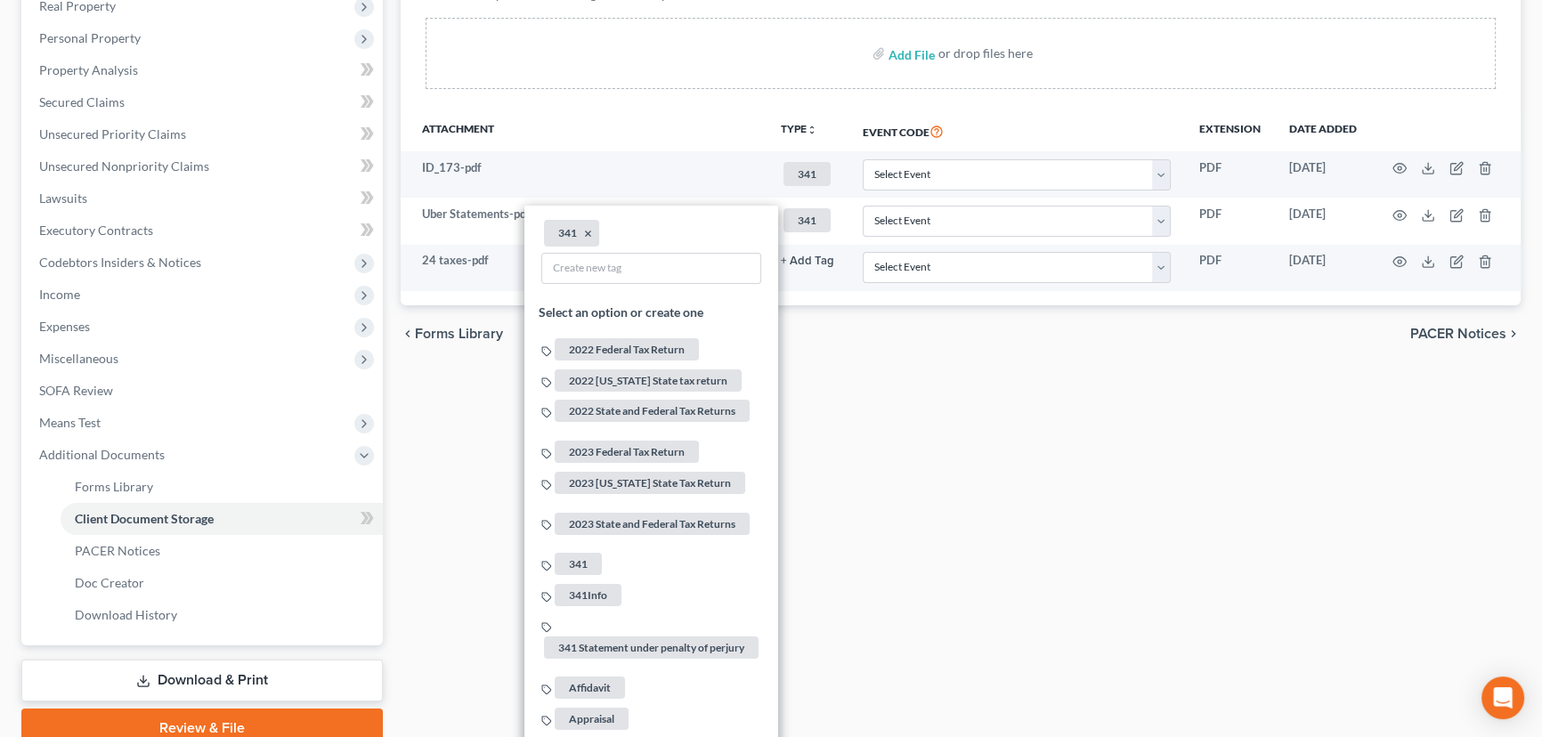
click at [921, 491] on div "Forms Library Client Document Storage PACER Notices Doc Creator Download Histor…" at bounding box center [961, 298] width 1138 height 900
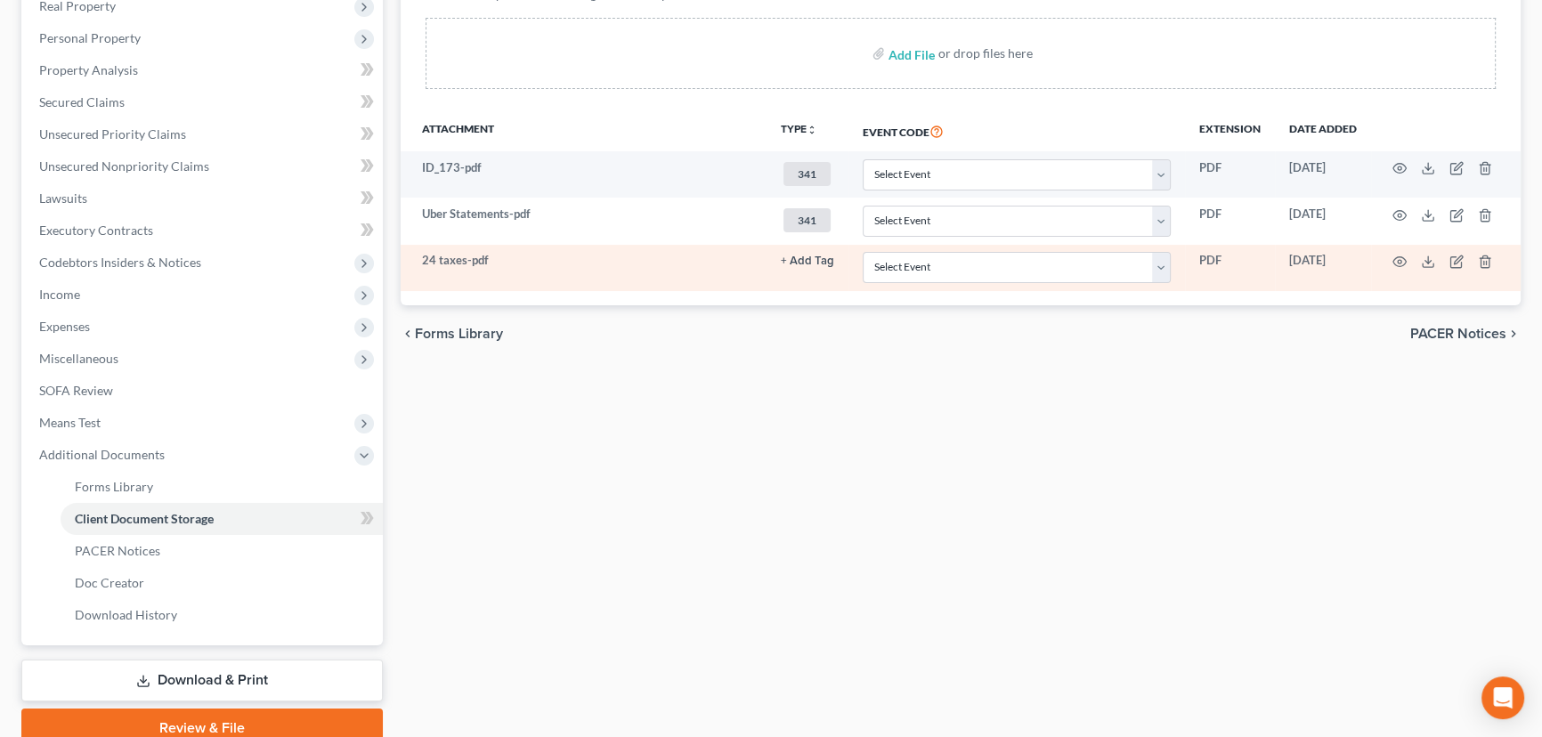
click at [812, 258] on button "+ Add Tag" at bounding box center [807, 262] width 53 height 12
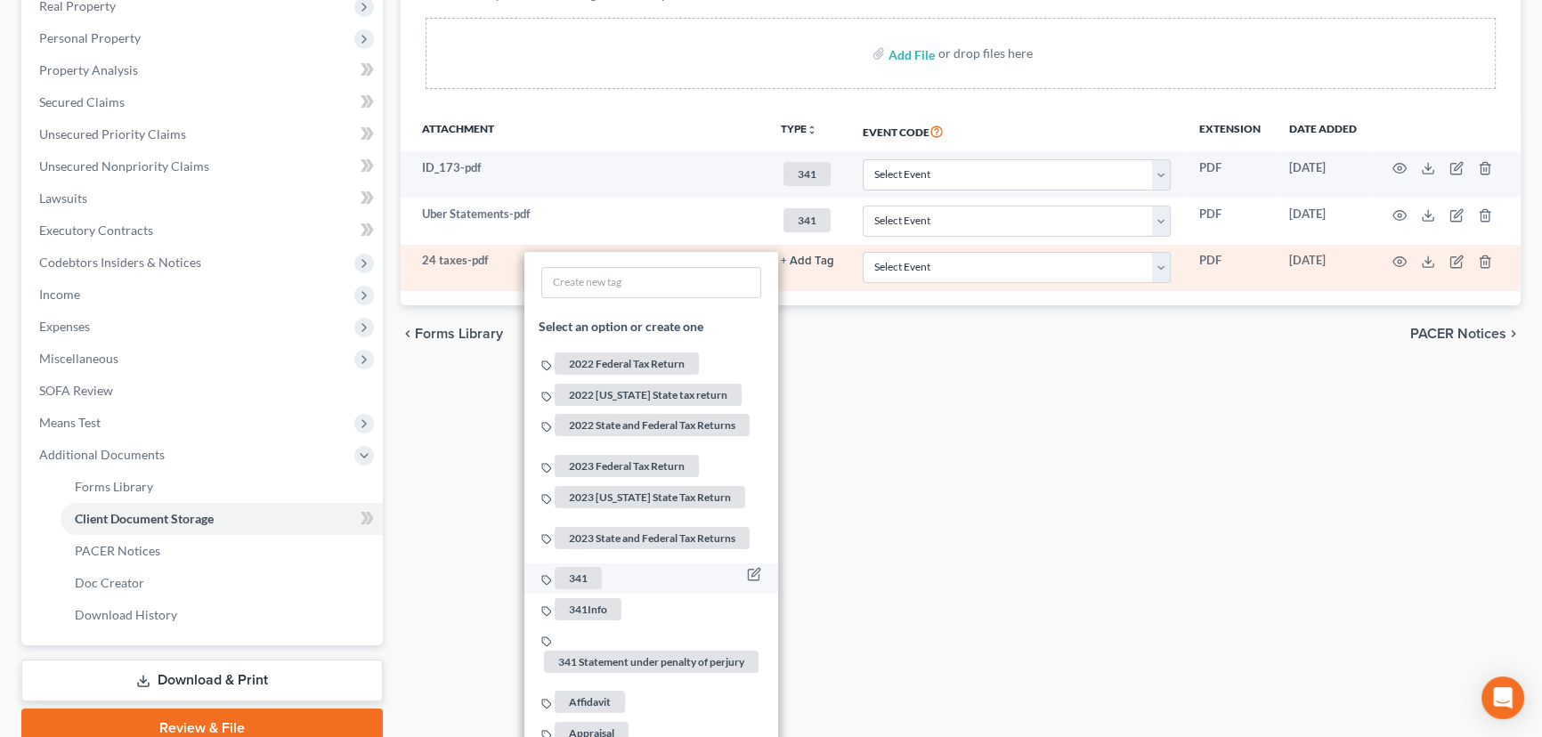
click at [589, 568] on span "341" at bounding box center [578, 579] width 47 height 22
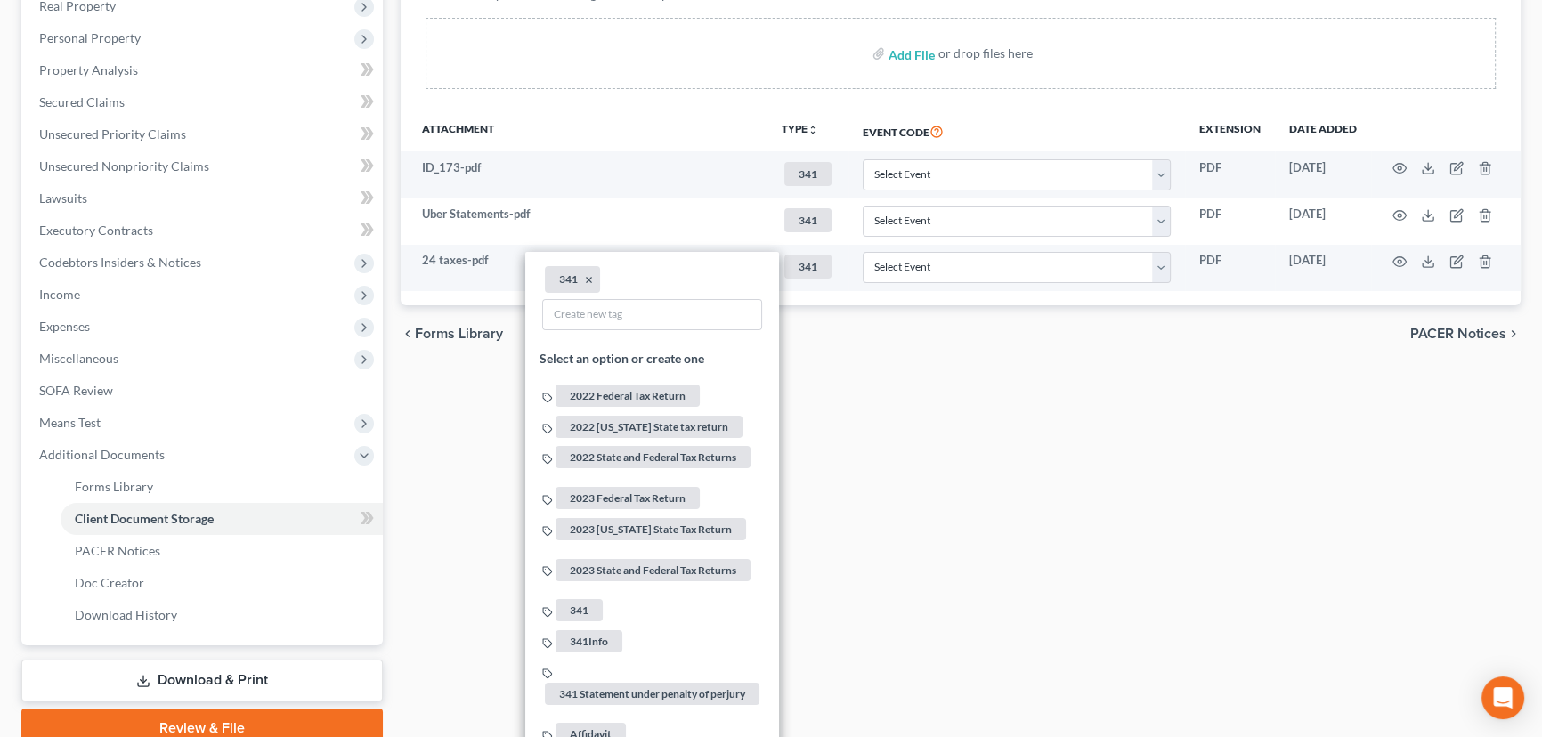
click at [962, 597] on div "Forms Library Client Document Storage PACER Notices Doc Creator Download Histor…" at bounding box center [961, 298] width 1138 height 900
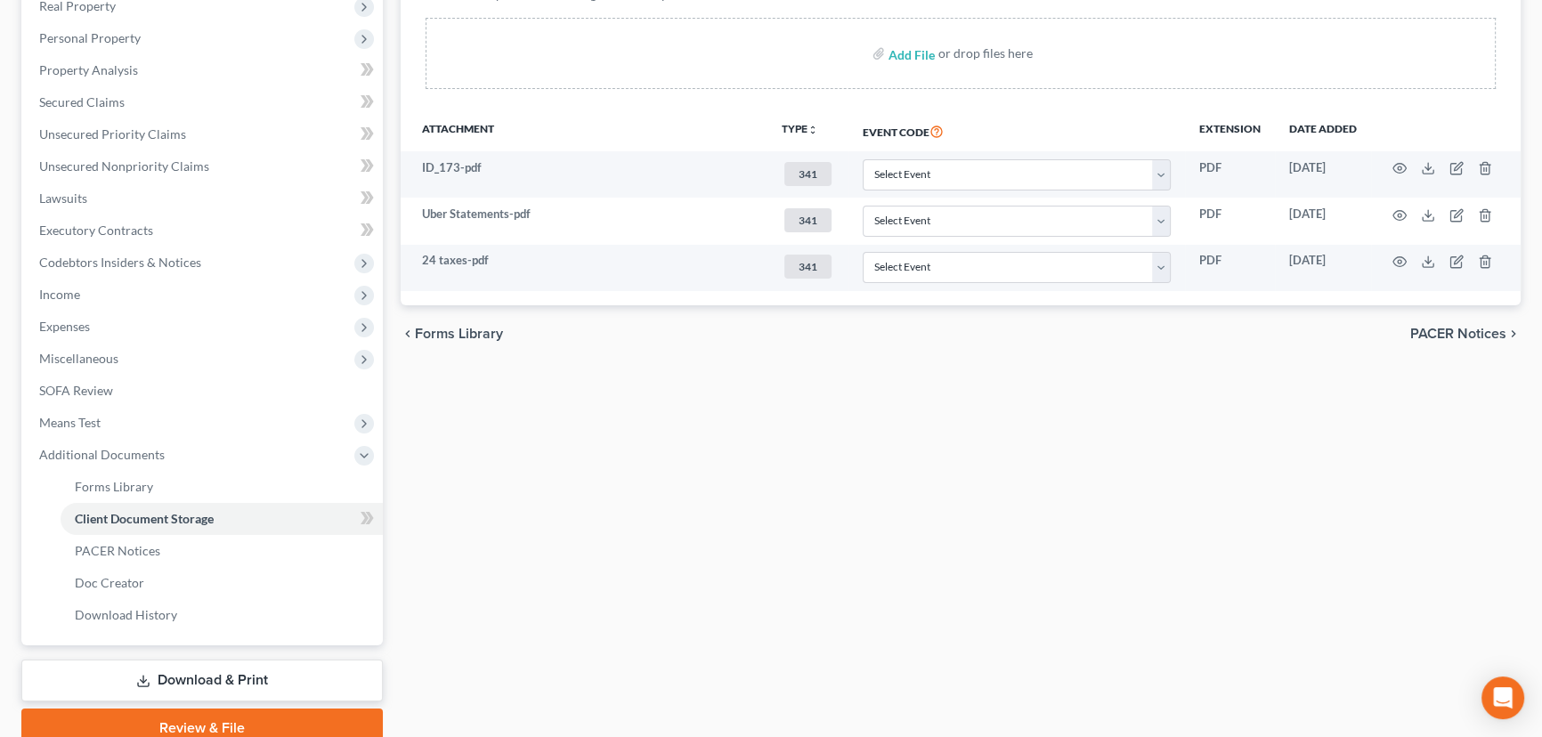
scroll to position [0, 0]
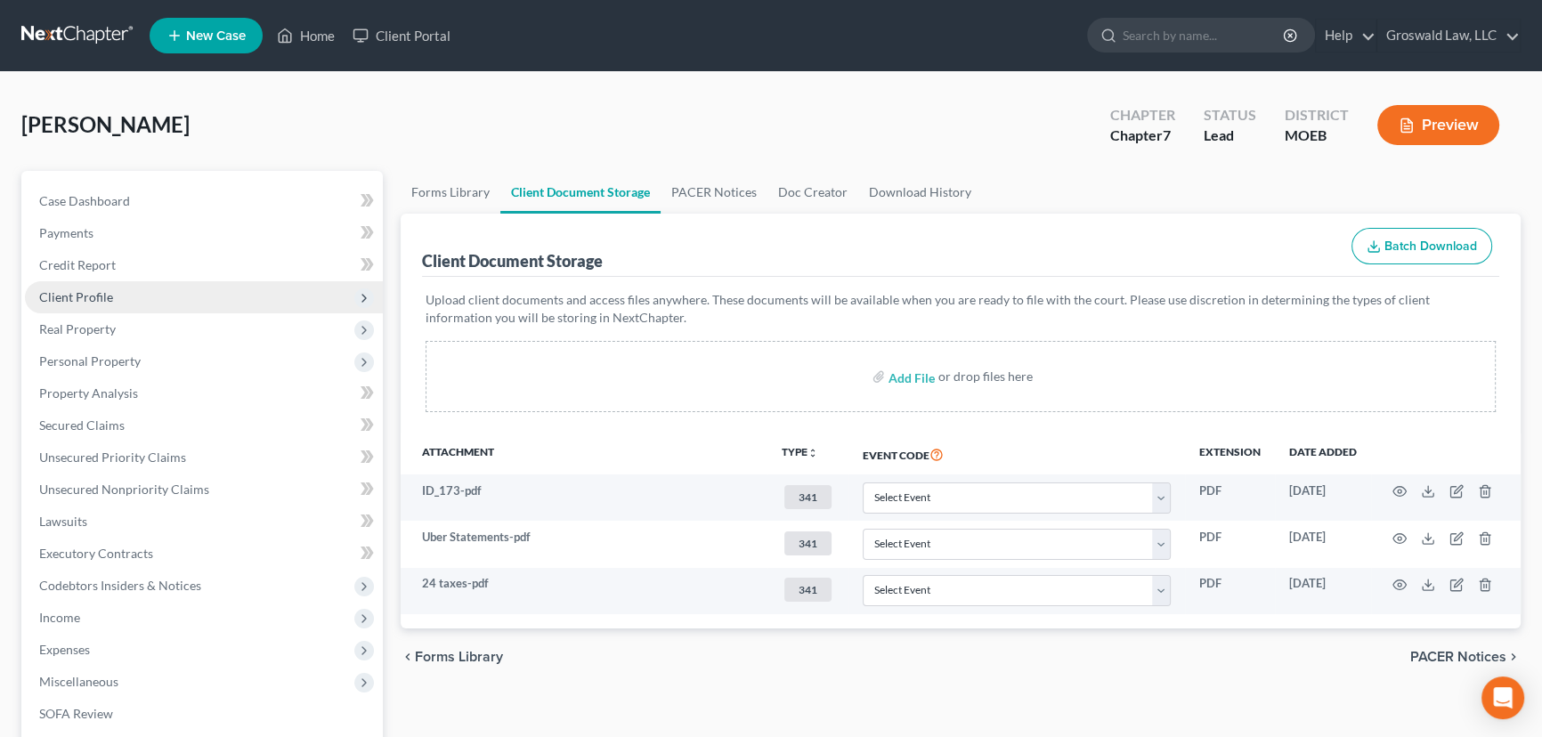
click at [142, 294] on span "Client Profile" at bounding box center [204, 297] width 358 height 32
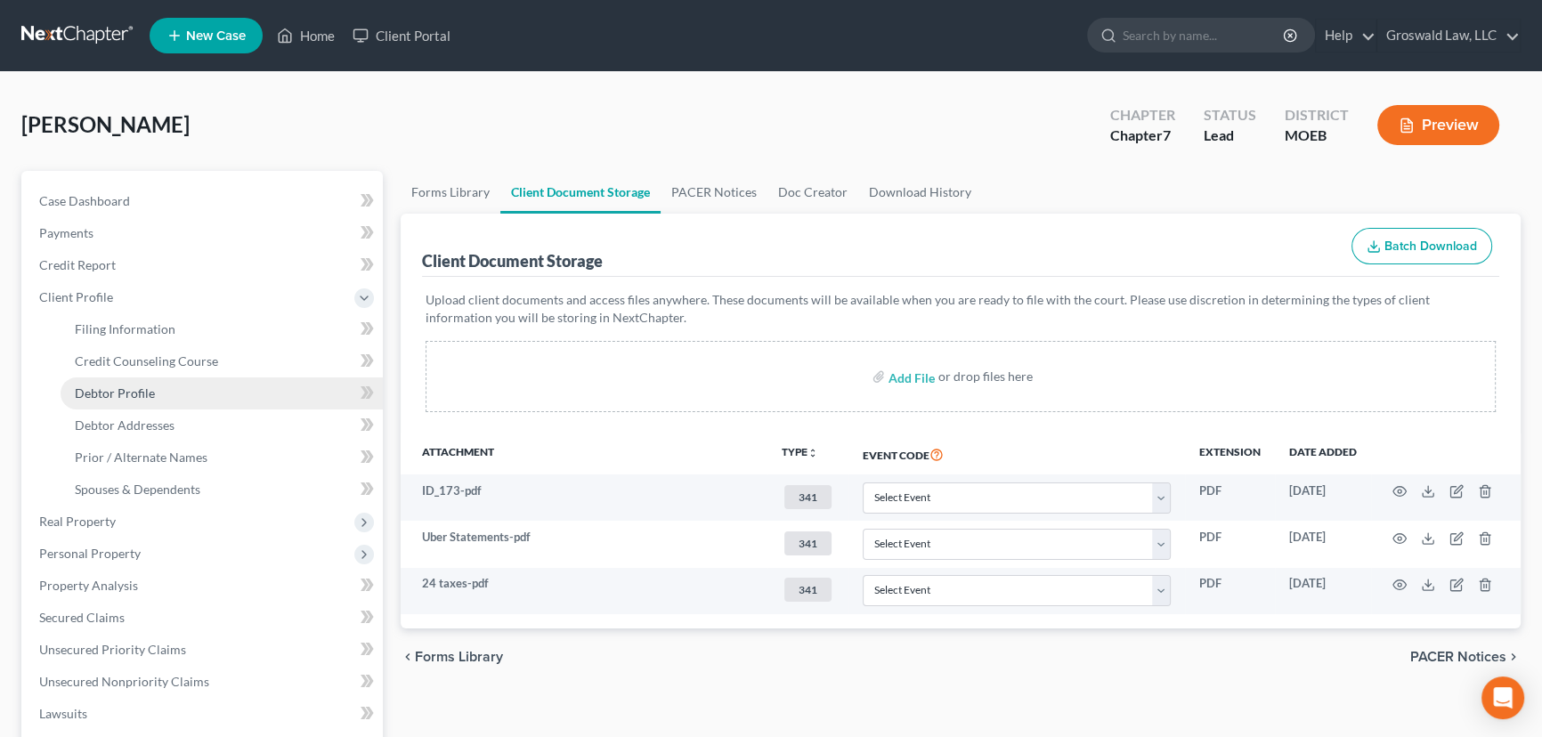
click at [152, 394] on span "Debtor Profile" at bounding box center [115, 392] width 80 height 15
select select "0"
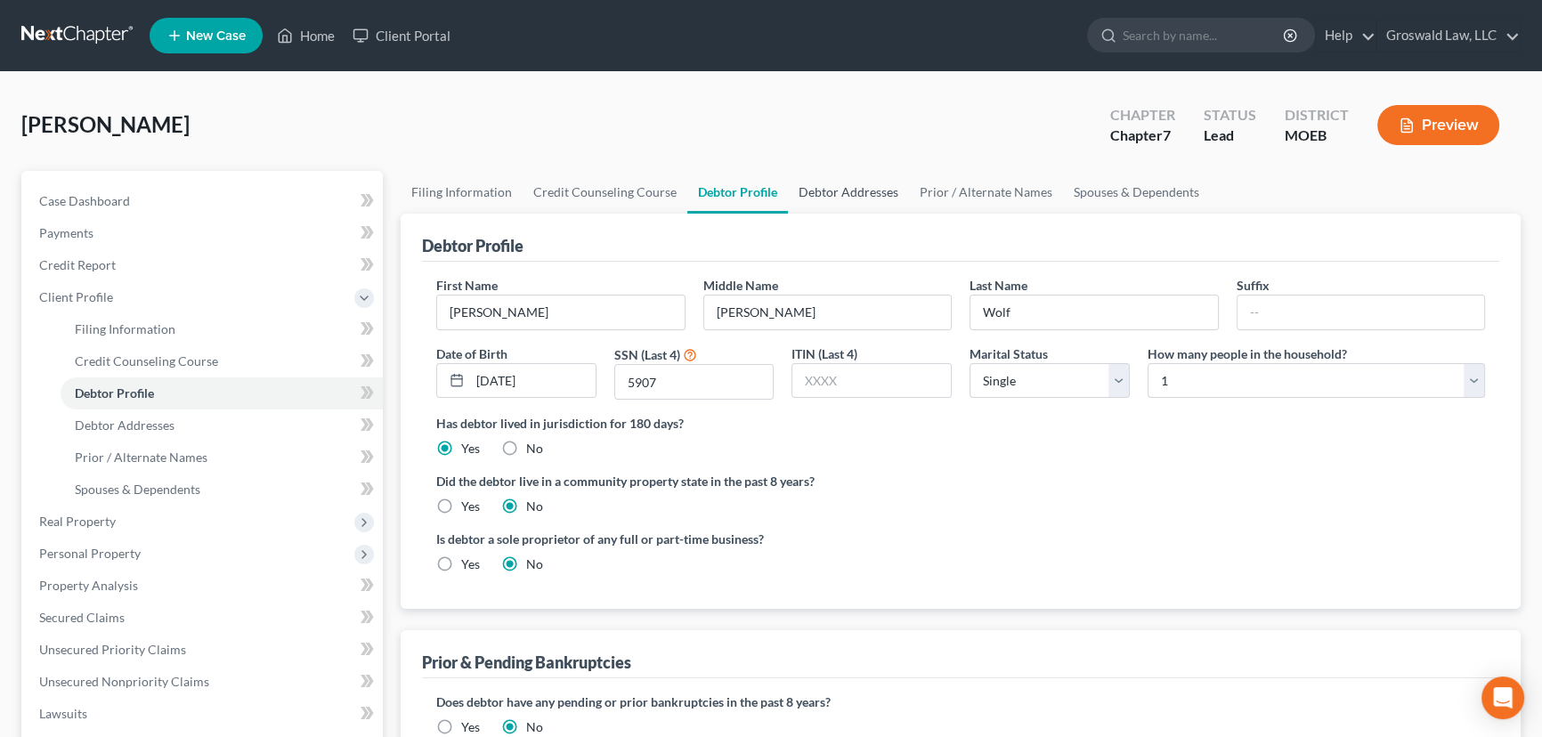
click at [824, 187] on link "Debtor Addresses" at bounding box center [848, 192] width 121 height 43
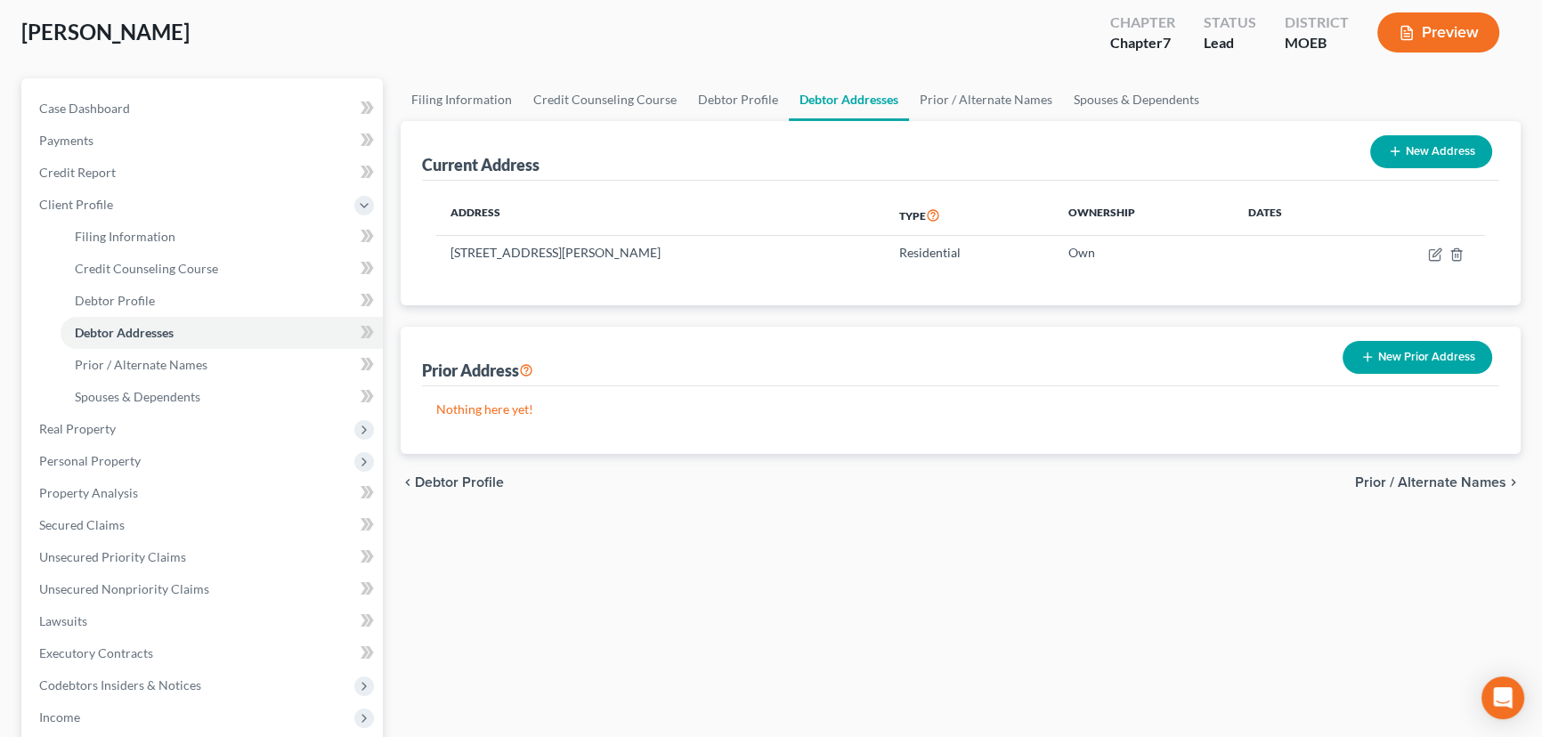
scroll to position [161, 0]
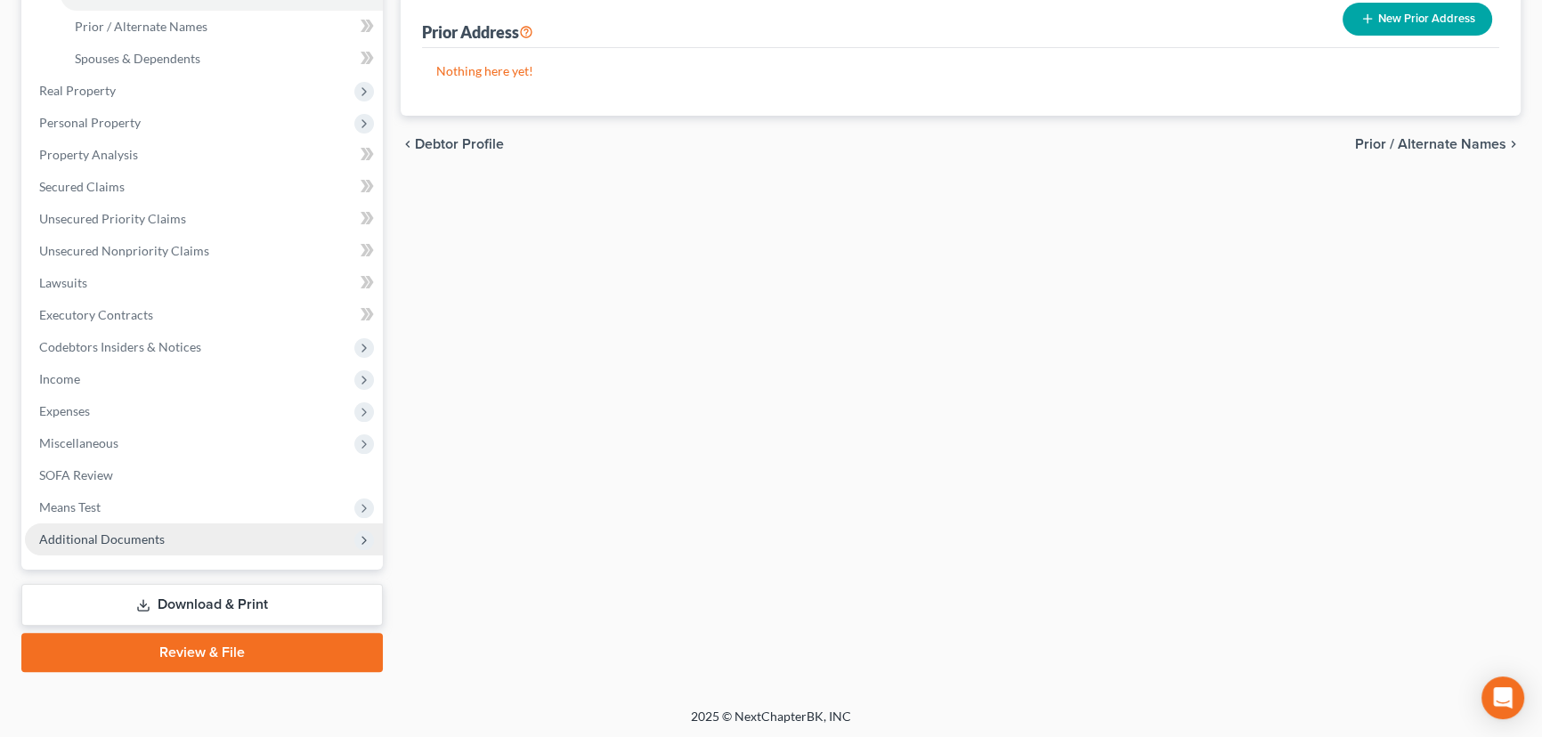
click at [153, 533] on span "Additional Documents" at bounding box center [102, 538] width 126 height 15
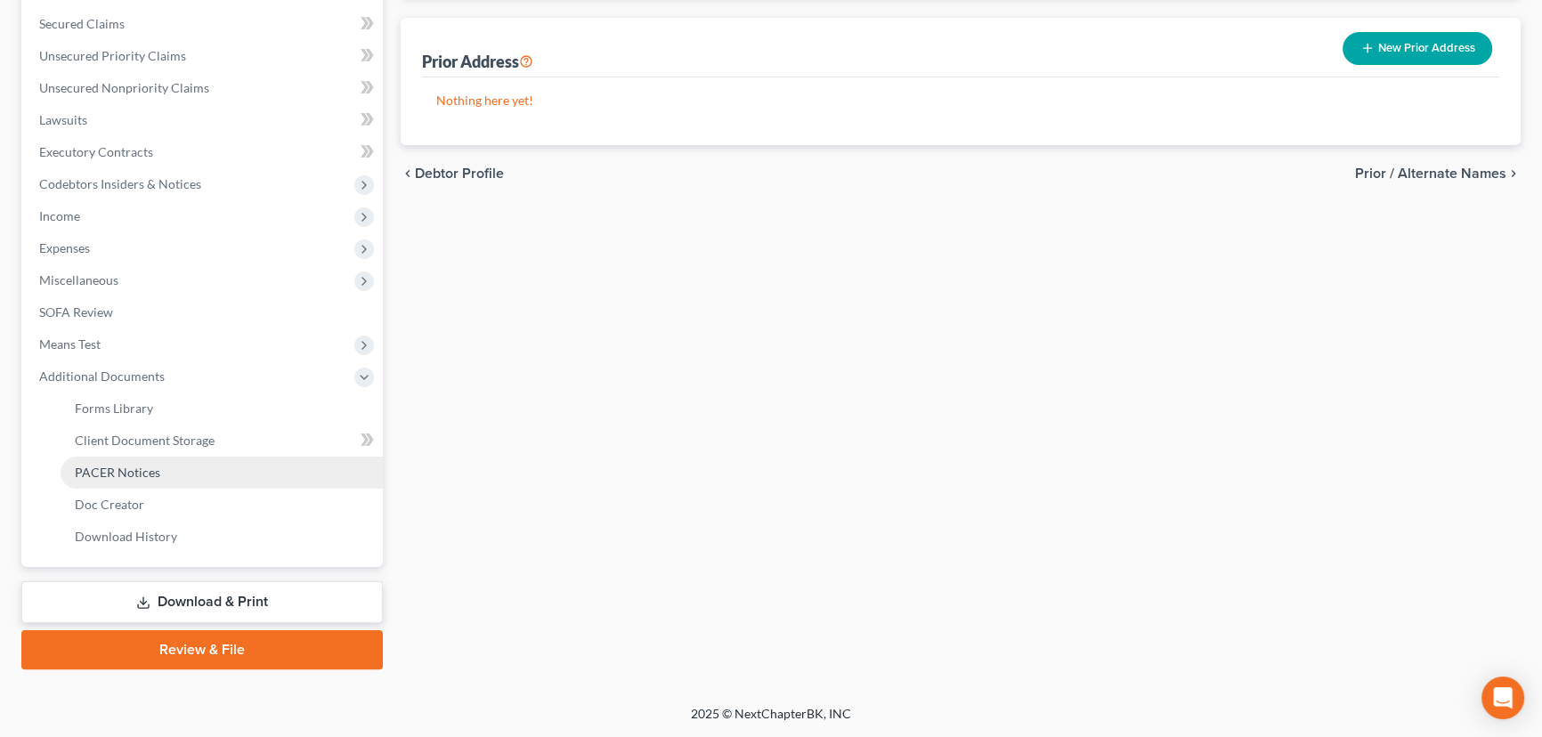
scroll to position [399, 0]
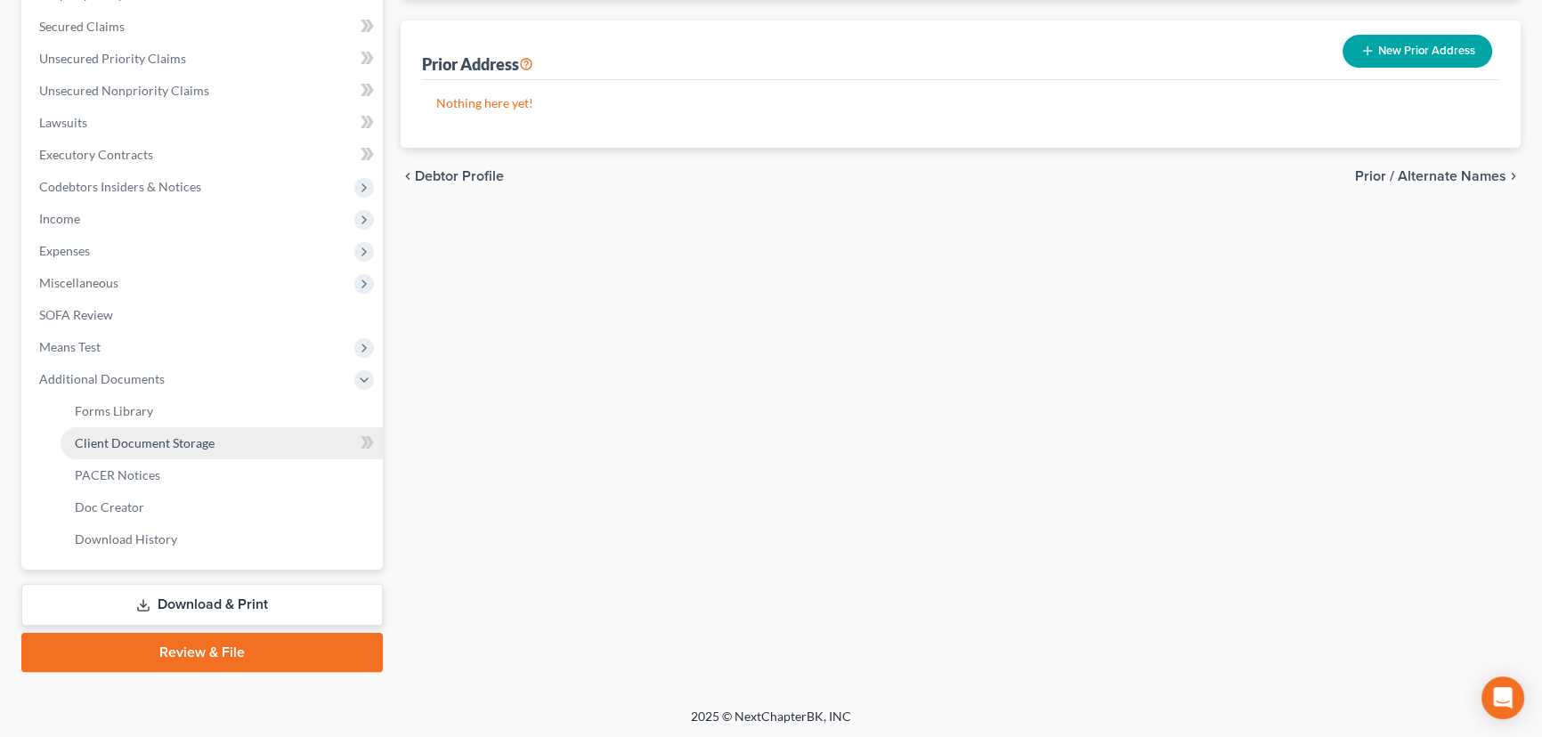
click at [167, 440] on span "Client Document Storage" at bounding box center [145, 442] width 140 height 15
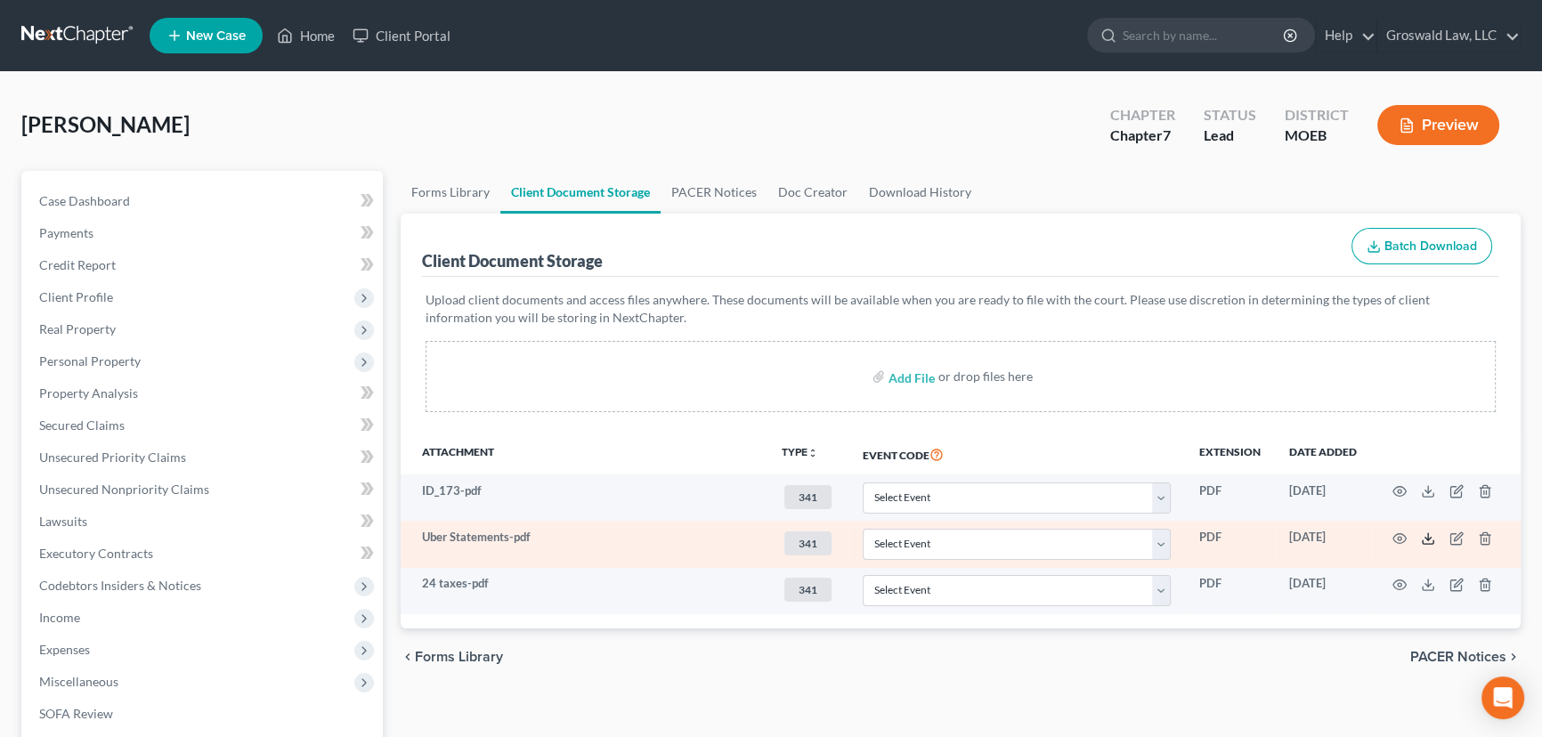
click at [1281, 540] on icon at bounding box center [1428, 538] width 14 height 14
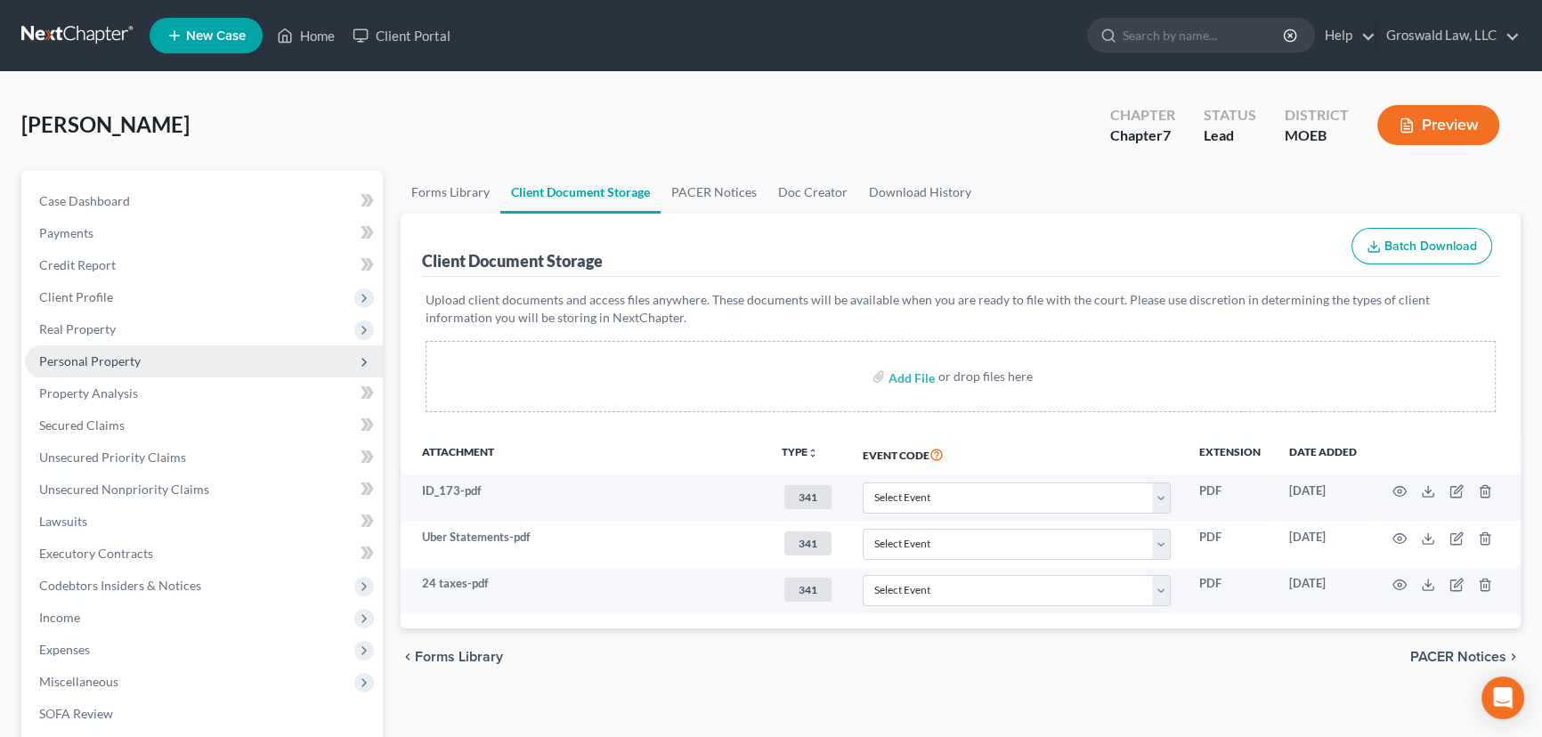
drag, startPoint x: 106, startPoint y: 362, endPoint x: 104, endPoint y: 348, distance: 14.4
click at [106, 362] on span "Personal Property" at bounding box center [89, 360] width 101 height 15
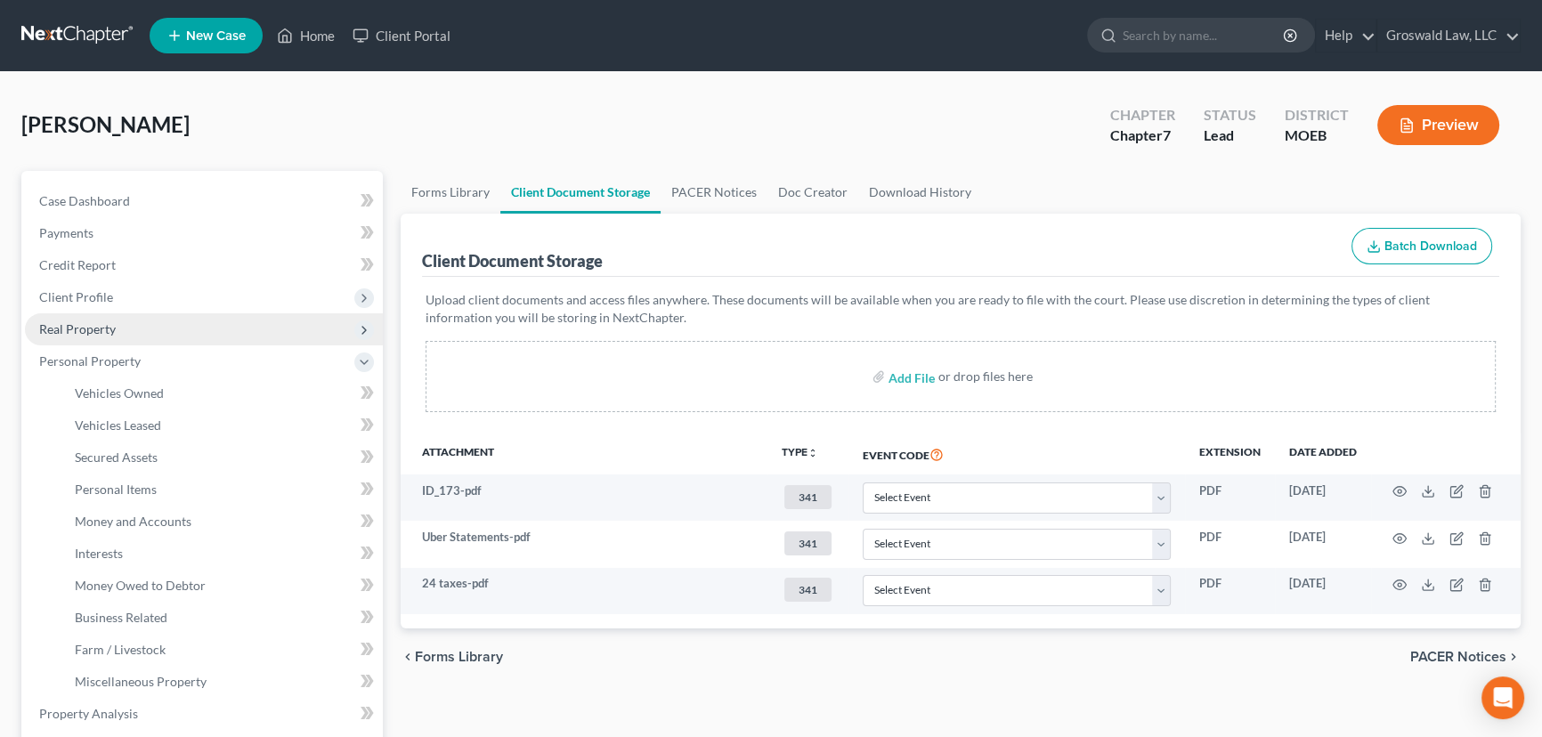
click at [99, 323] on span "Real Property" at bounding box center [77, 328] width 77 height 15
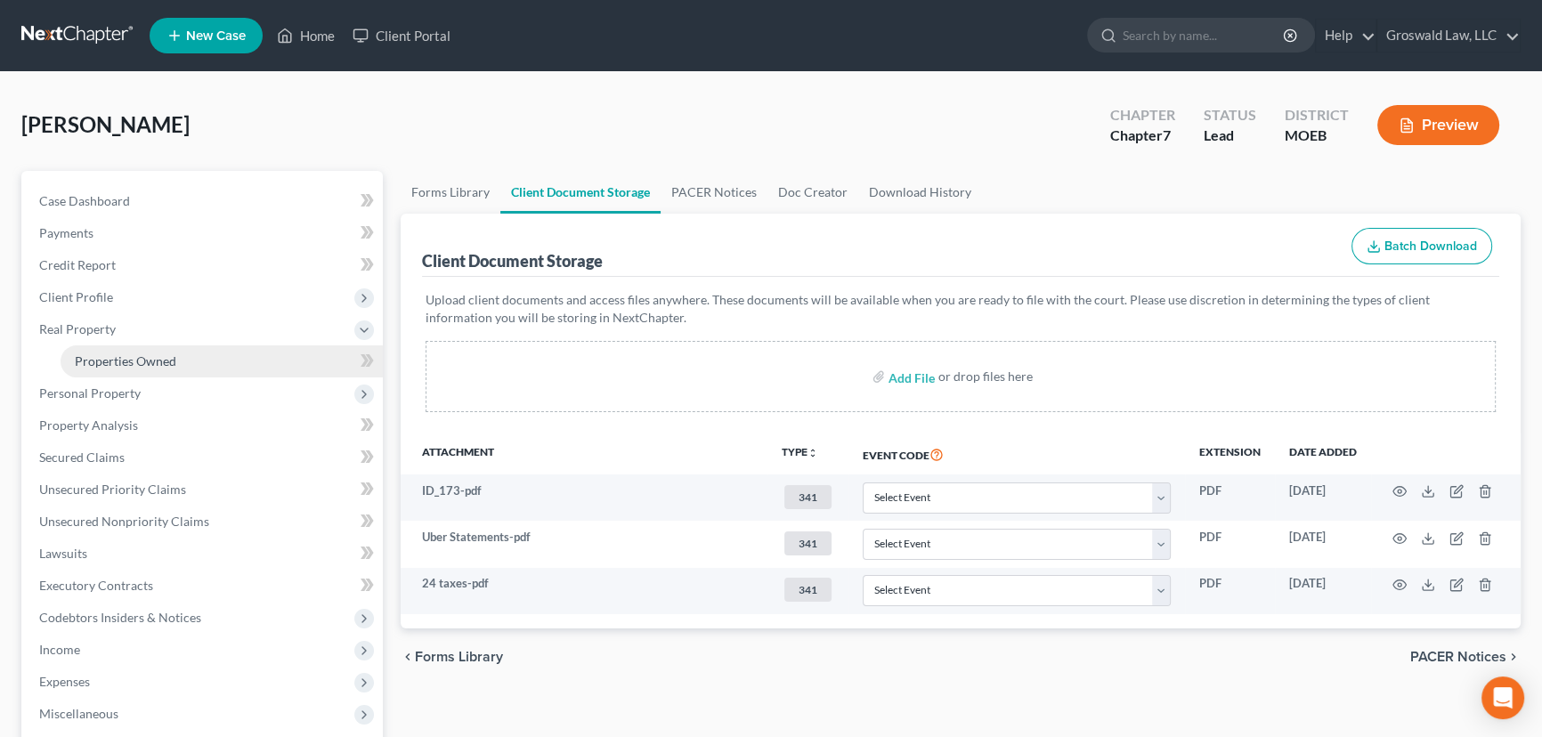
click at [97, 353] on span "Properties Owned" at bounding box center [125, 360] width 101 height 15
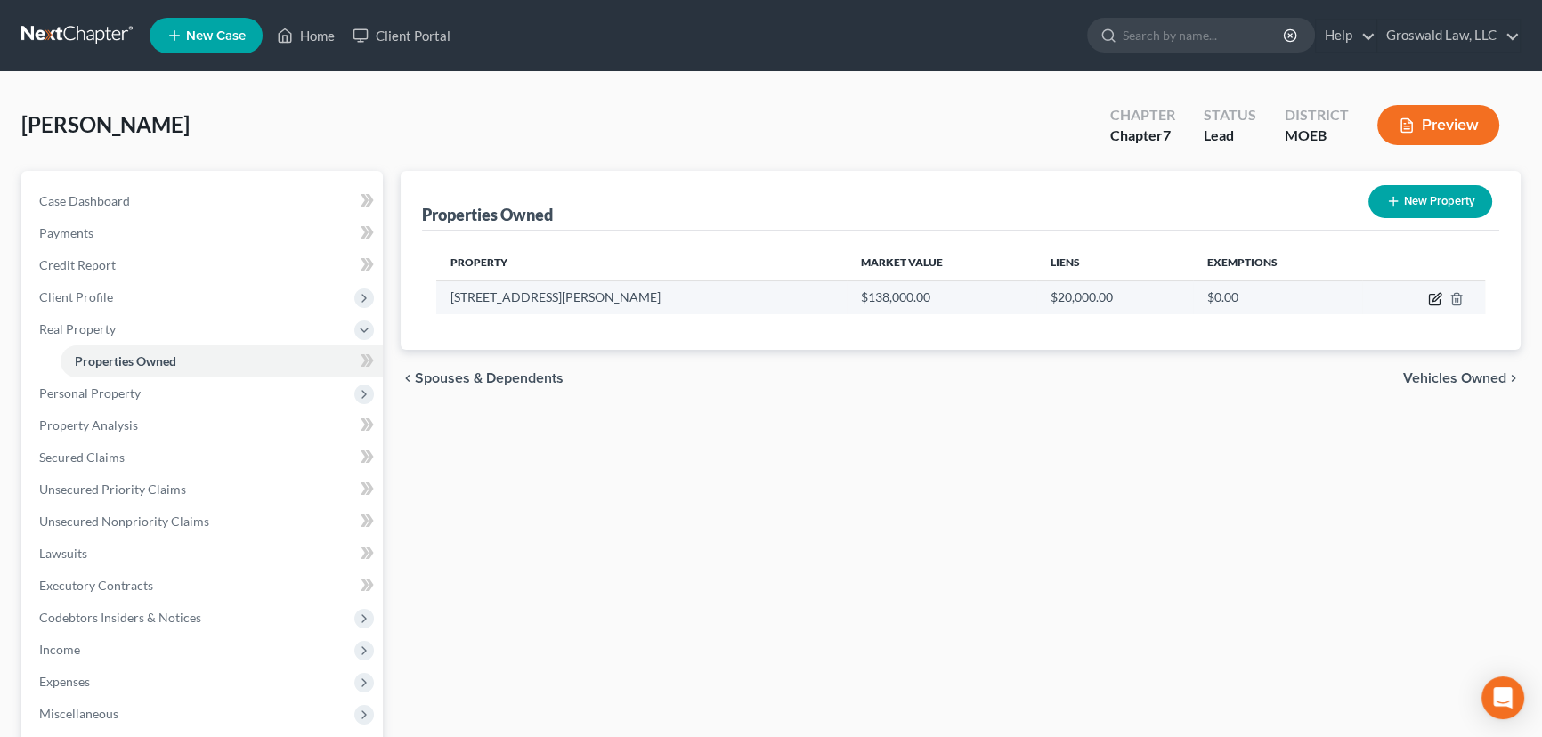
click at [1281, 297] on icon "button" at bounding box center [1436, 297] width 8 height 8
select select "26"
select select "101"
select select "0"
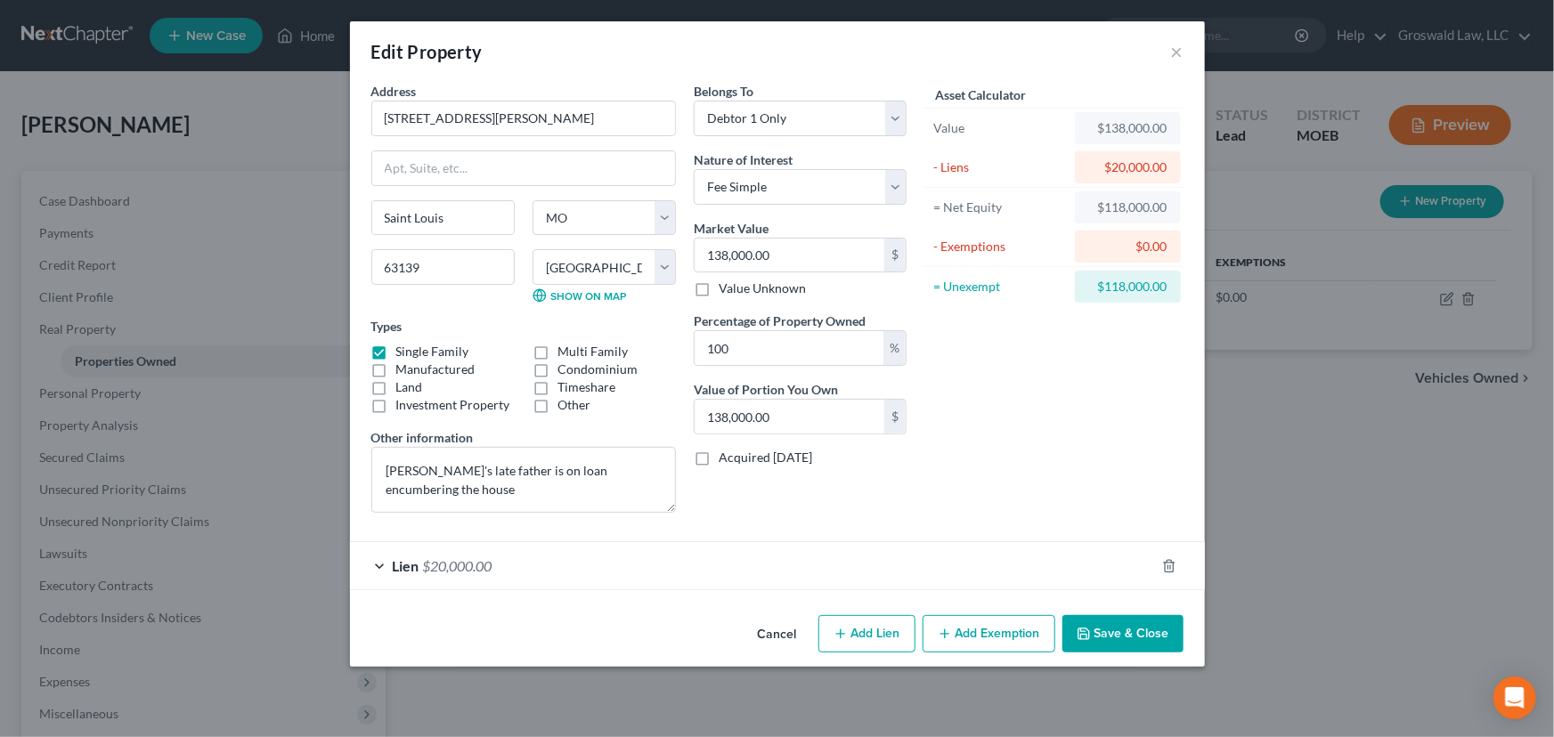
click at [1159, 597] on button "Save & Close" at bounding box center [1122, 633] width 121 height 37
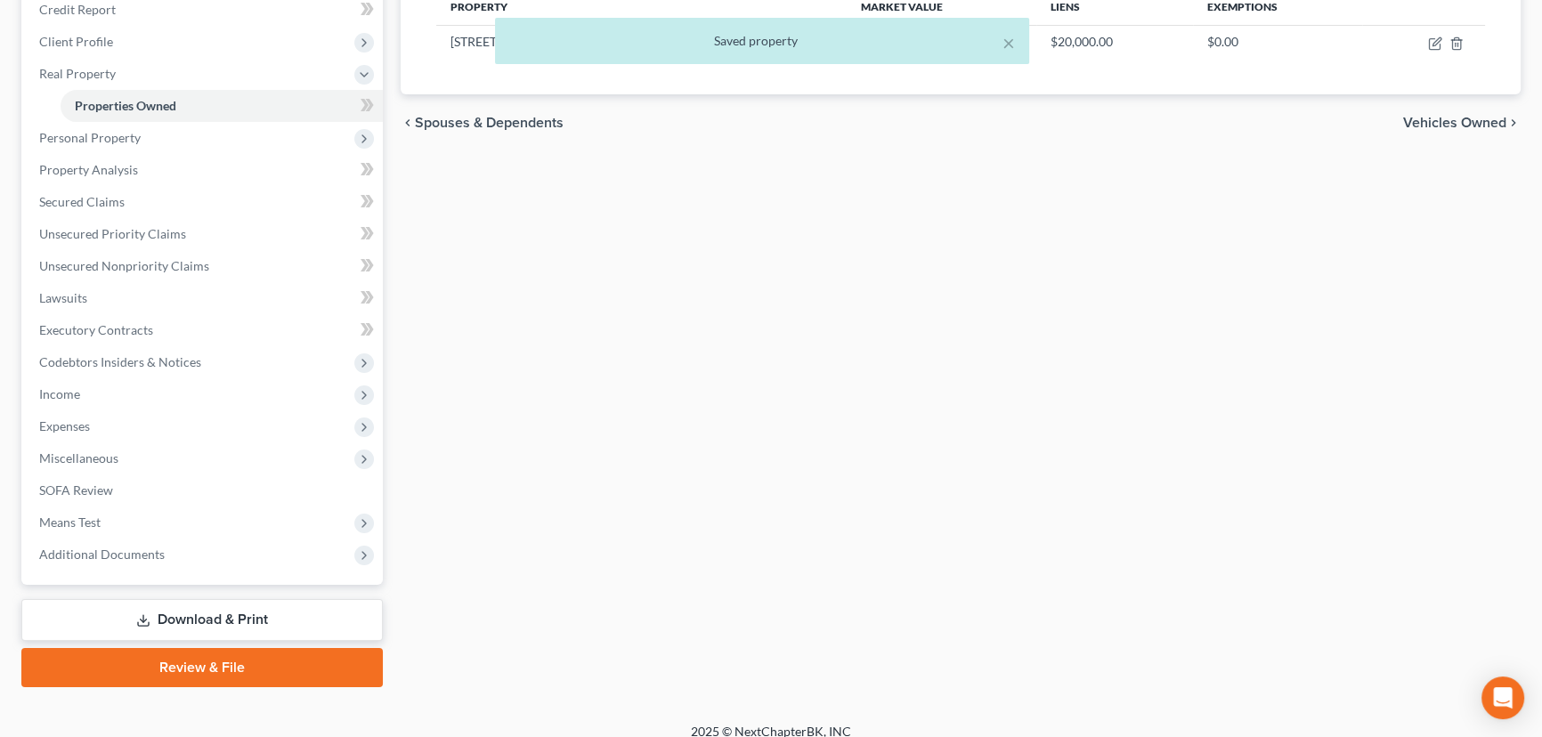
scroll to position [271, 0]
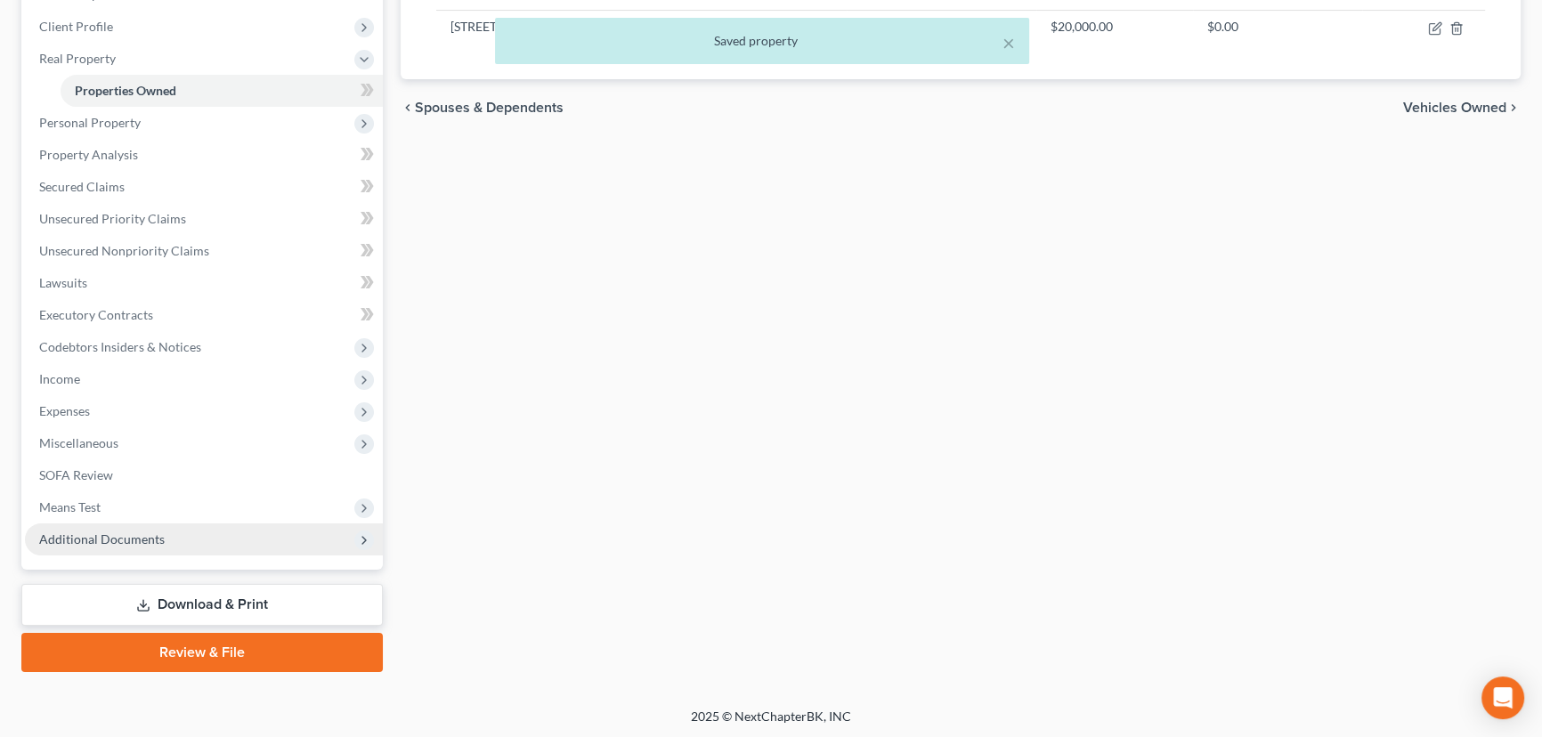
click at [71, 528] on span "Additional Documents" at bounding box center [204, 539] width 358 height 32
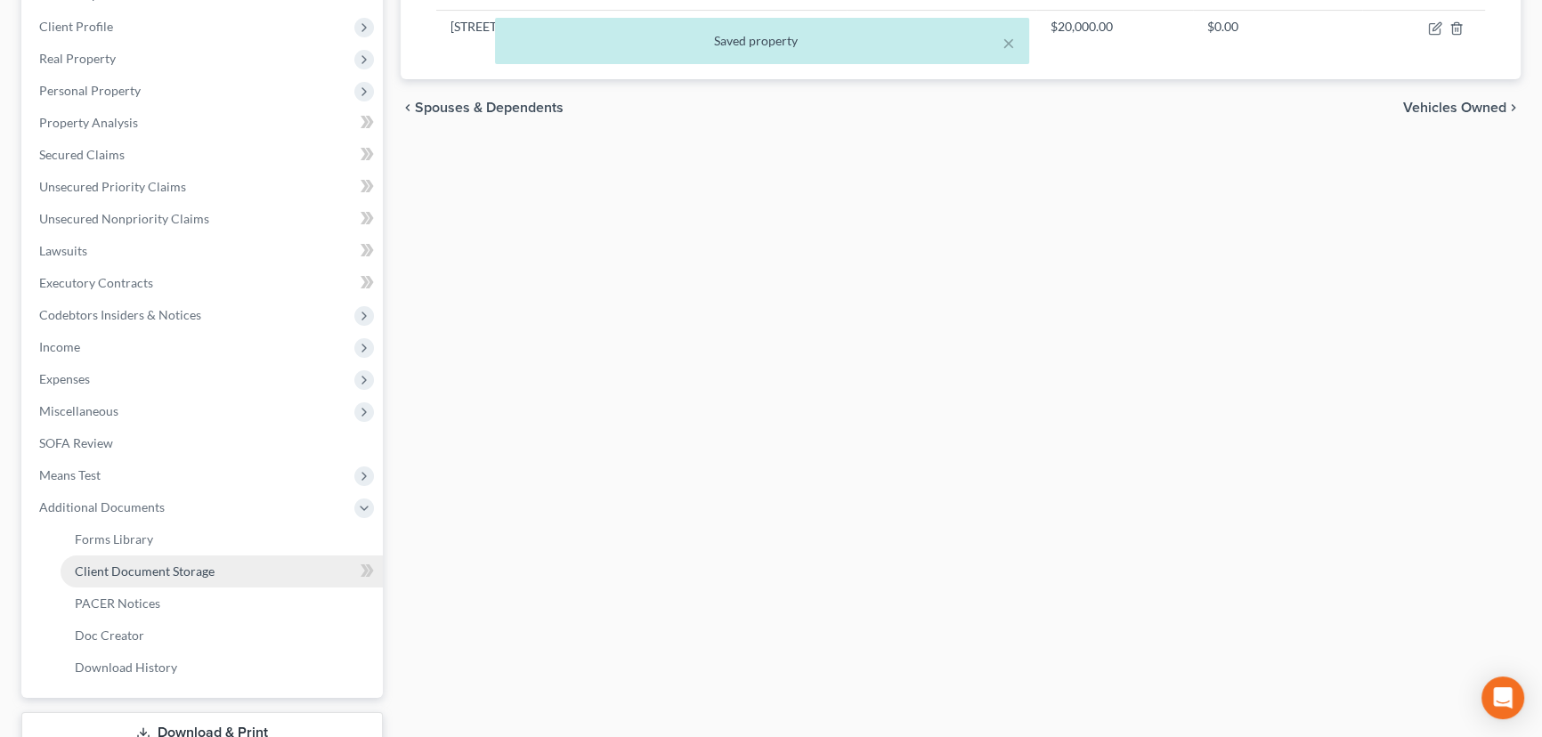
click at [115, 571] on span "Client Document Storage" at bounding box center [145, 571] width 140 height 15
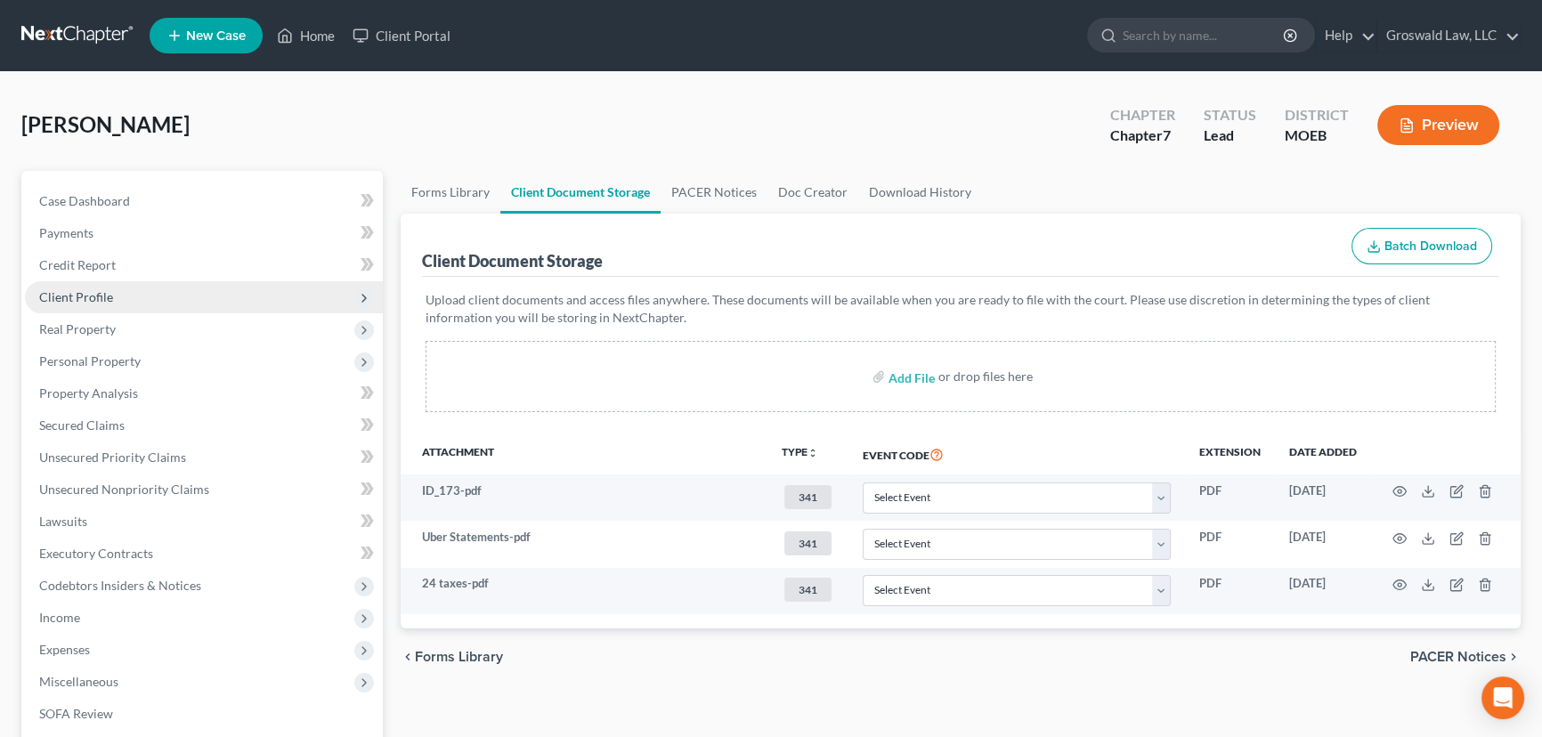
click at [94, 294] on span "Client Profile" at bounding box center [76, 296] width 74 height 15
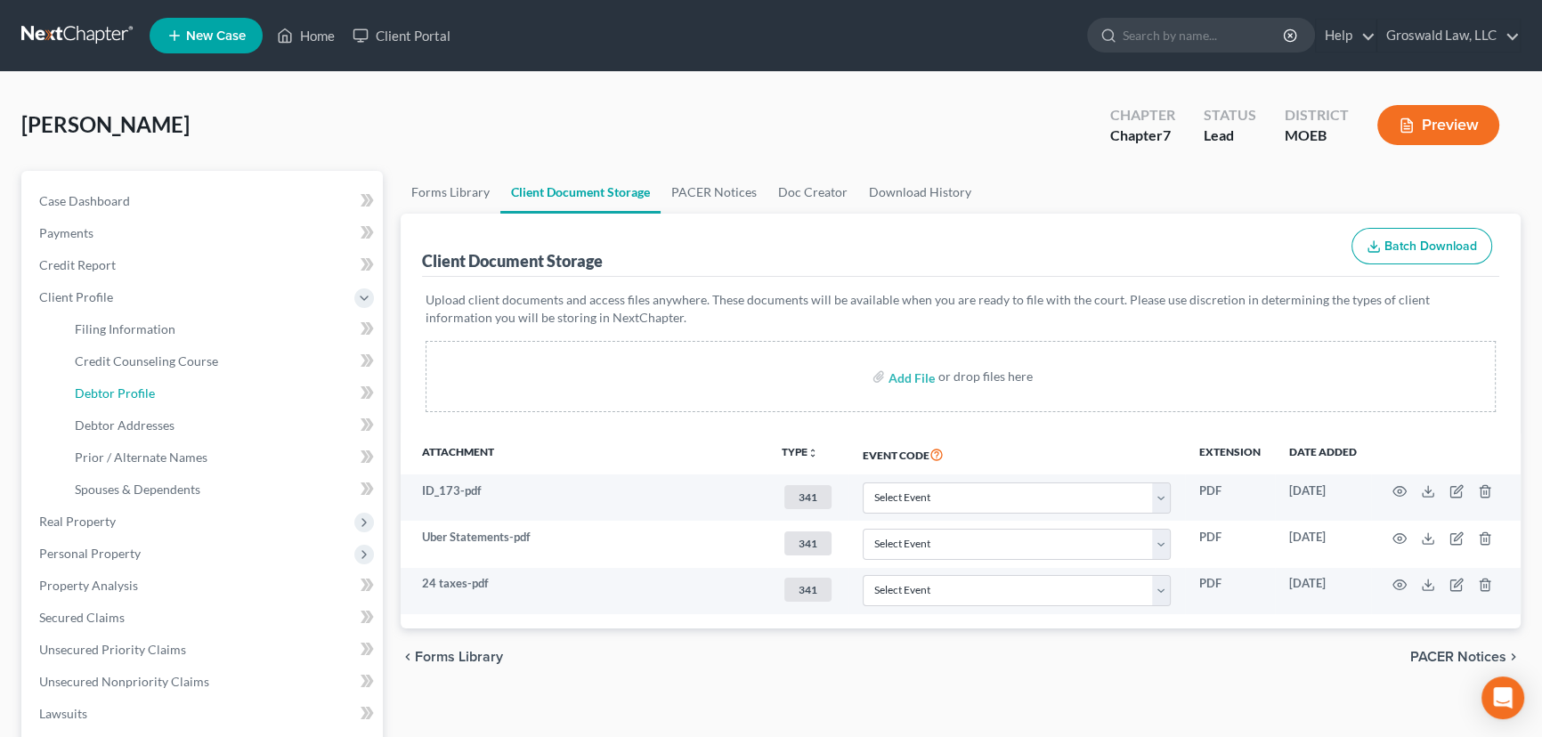
drag, startPoint x: 130, startPoint y: 394, endPoint x: 13, endPoint y: 380, distance: 117.5
click at [130, 395] on span "Debtor Profile" at bounding box center [115, 392] width 80 height 15
select select "0"
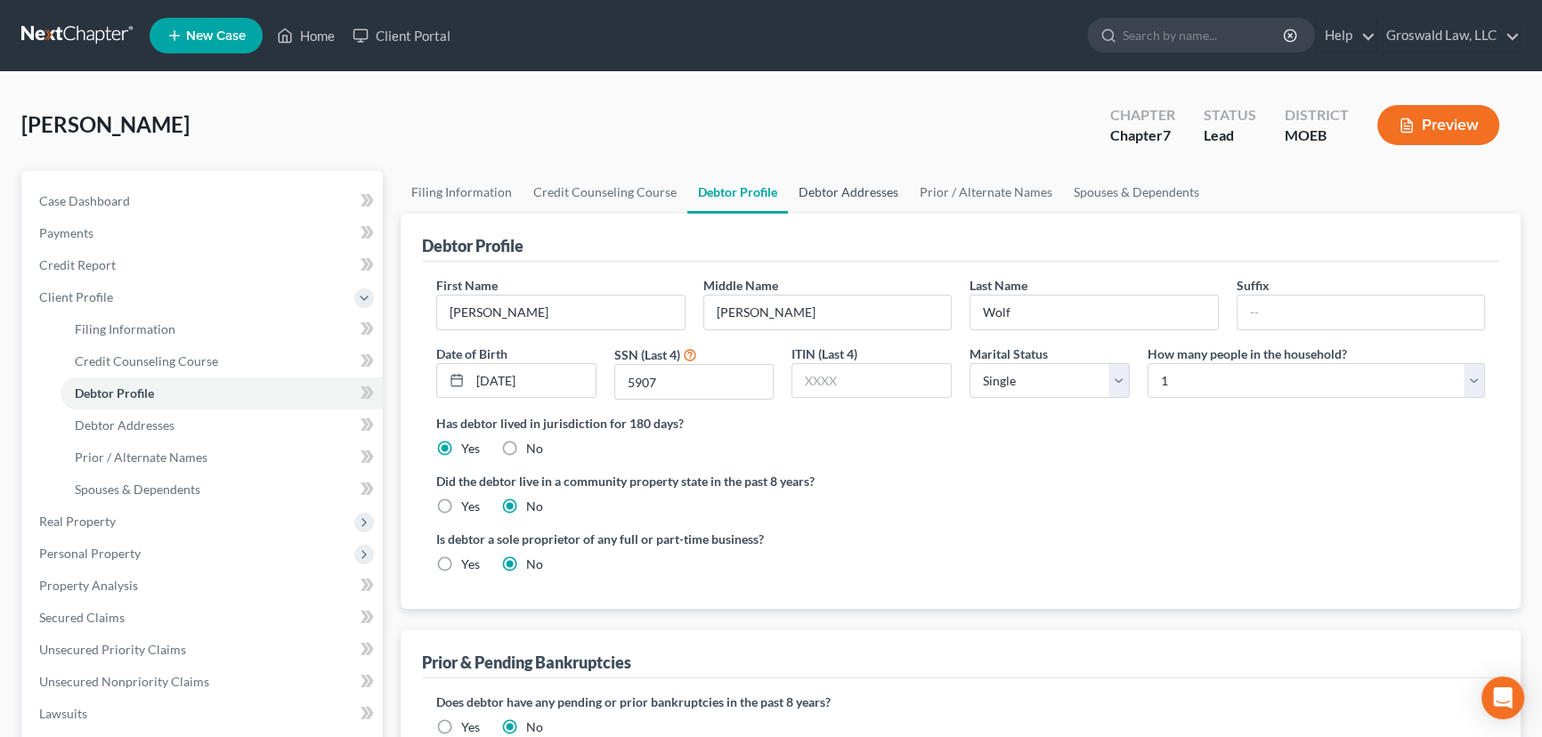
click at [845, 183] on link "Debtor Addresses" at bounding box center [848, 192] width 121 height 43
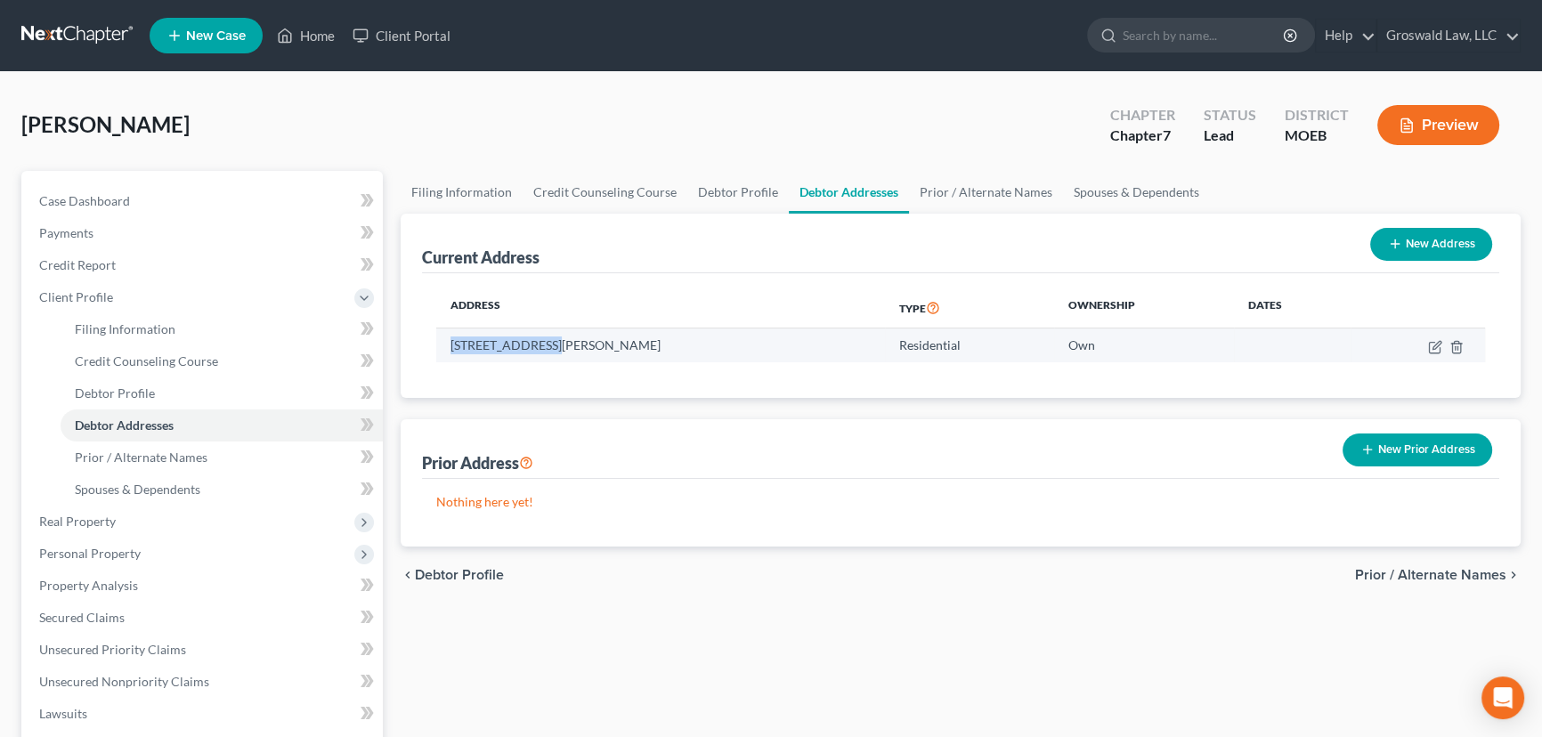
drag, startPoint x: 547, startPoint y: 340, endPoint x: 444, endPoint y: 345, distance: 102.5
click at [444, 345] on td "5422 Reber Place, Saint Louis, MO 63139" at bounding box center [660, 346] width 449 height 34
copy td "5422 Reber Place"
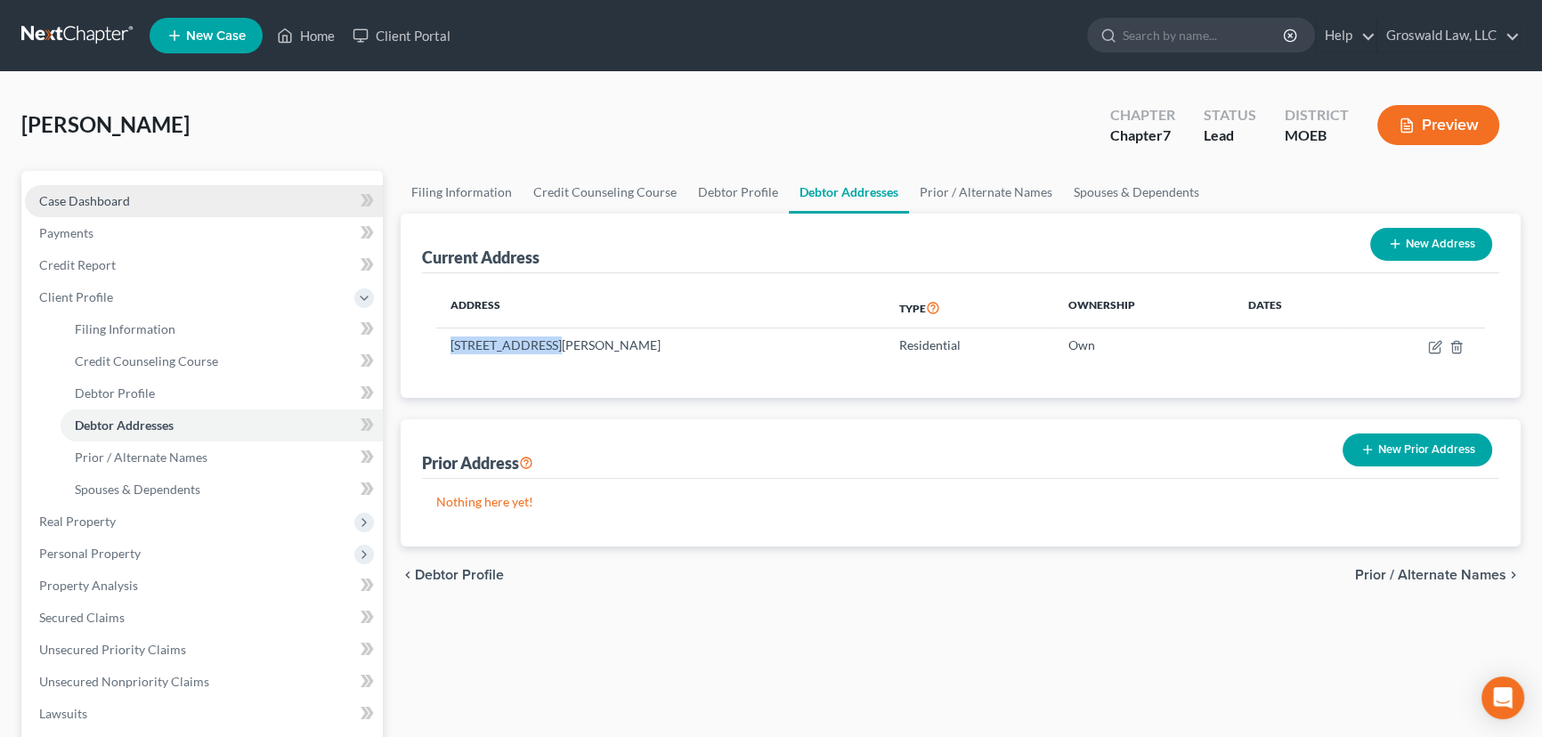
click at [148, 201] on link "Case Dashboard" at bounding box center [204, 201] width 358 height 32
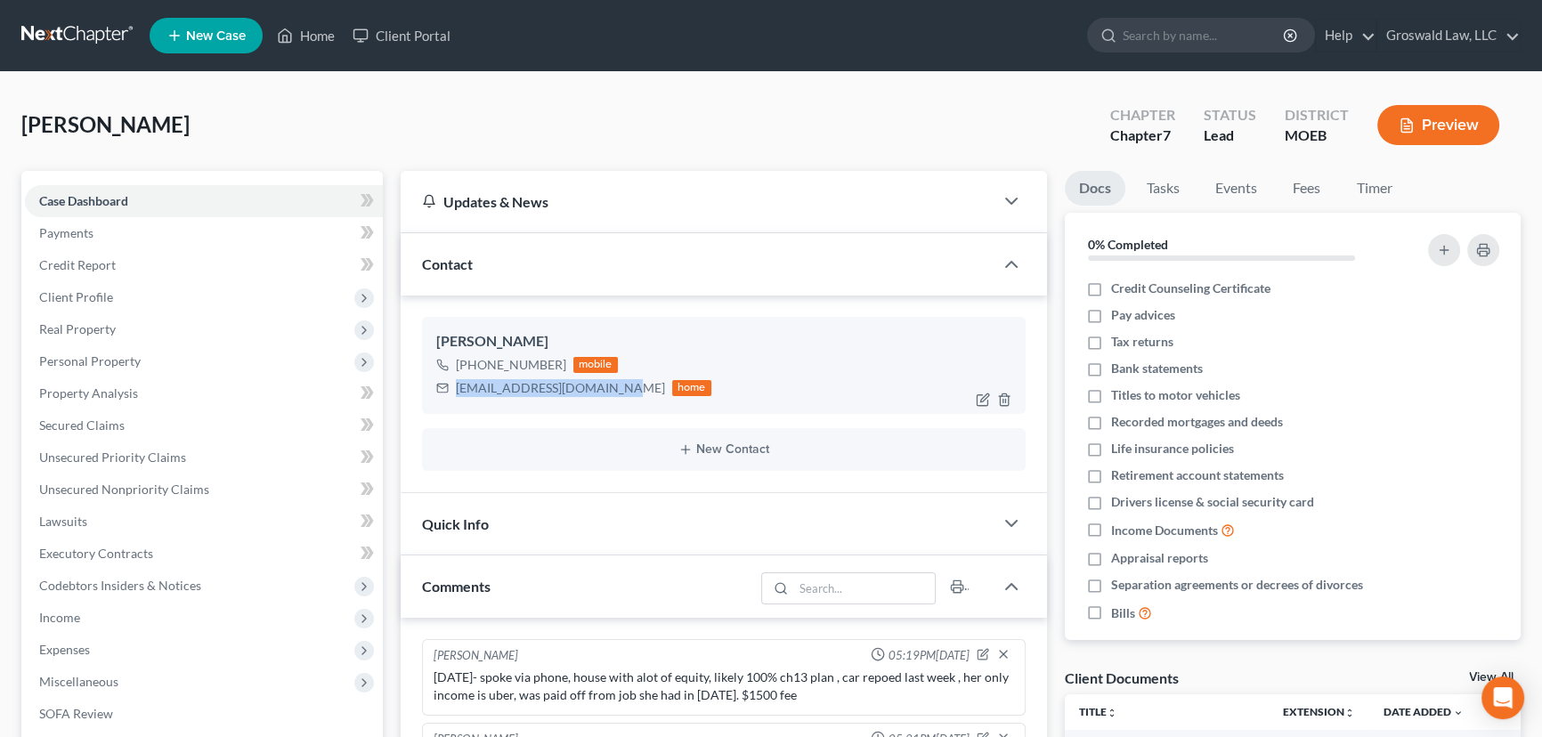
drag, startPoint x: 591, startPoint y: 388, endPoint x: 453, endPoint y: 398, distance: 138.3
click at [453, 398] on div "Kathryn Wolf +1 (314) 974-3393 mobile rocketwolverine@gmail.com home" at bounding box center [724, 365] width 604 height 96
copy div "rocketwolverine@gmail.com"
drag, startPoint x: 557, startPoint y: 362, endPoint x: 507, endPoint y: 368, distance: 50.1
click at [507, 368] on div "+1 (314) 974-3393" at bounding box center [511, 365] width 110 height 18
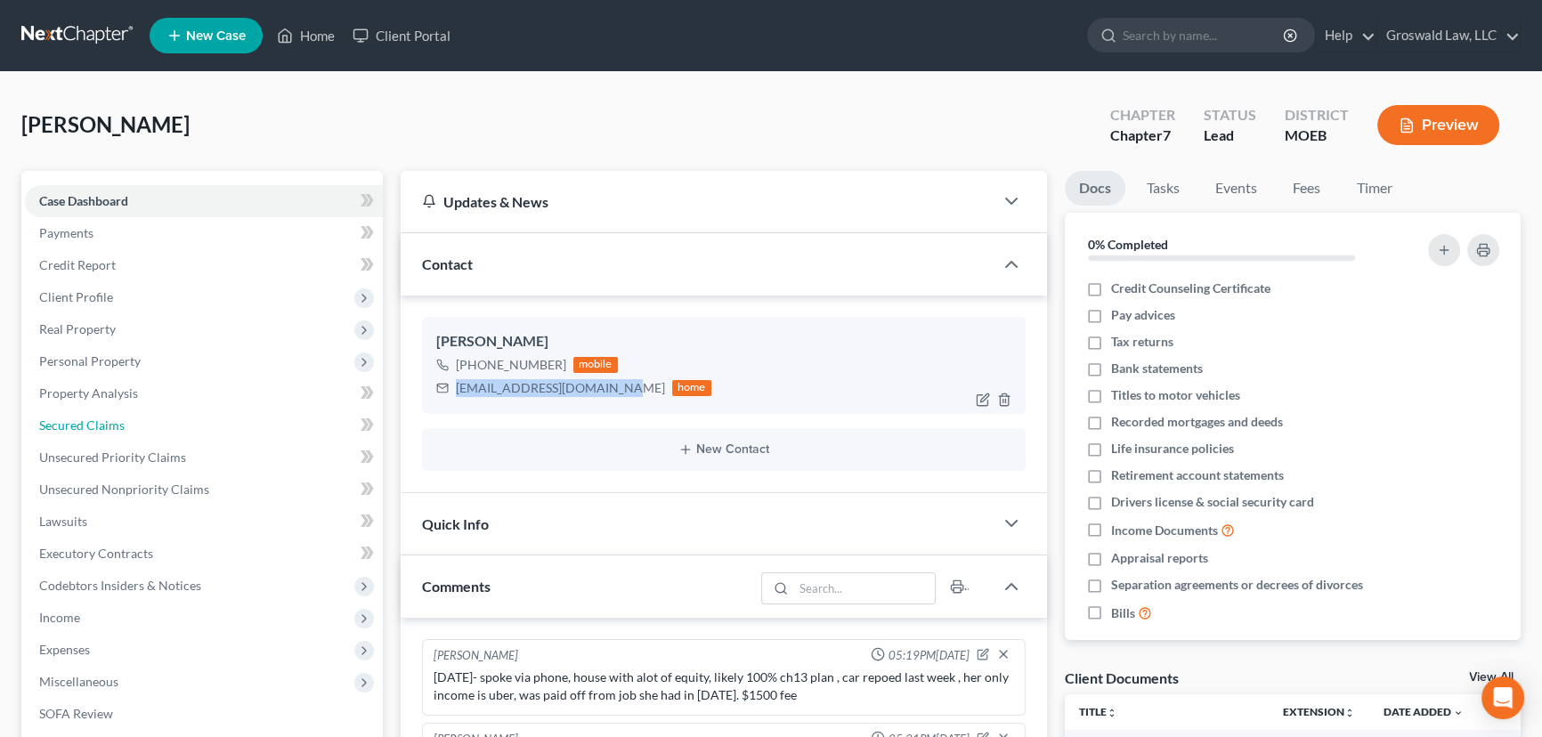
drag, startPoint x: 118, startPoint y: 413, endPoint x: 588, endPoint y: 386, distance: 470.8
click at [118, 413] on link "Secured Claims" at bounding box center [204, 426] width 358 height 32
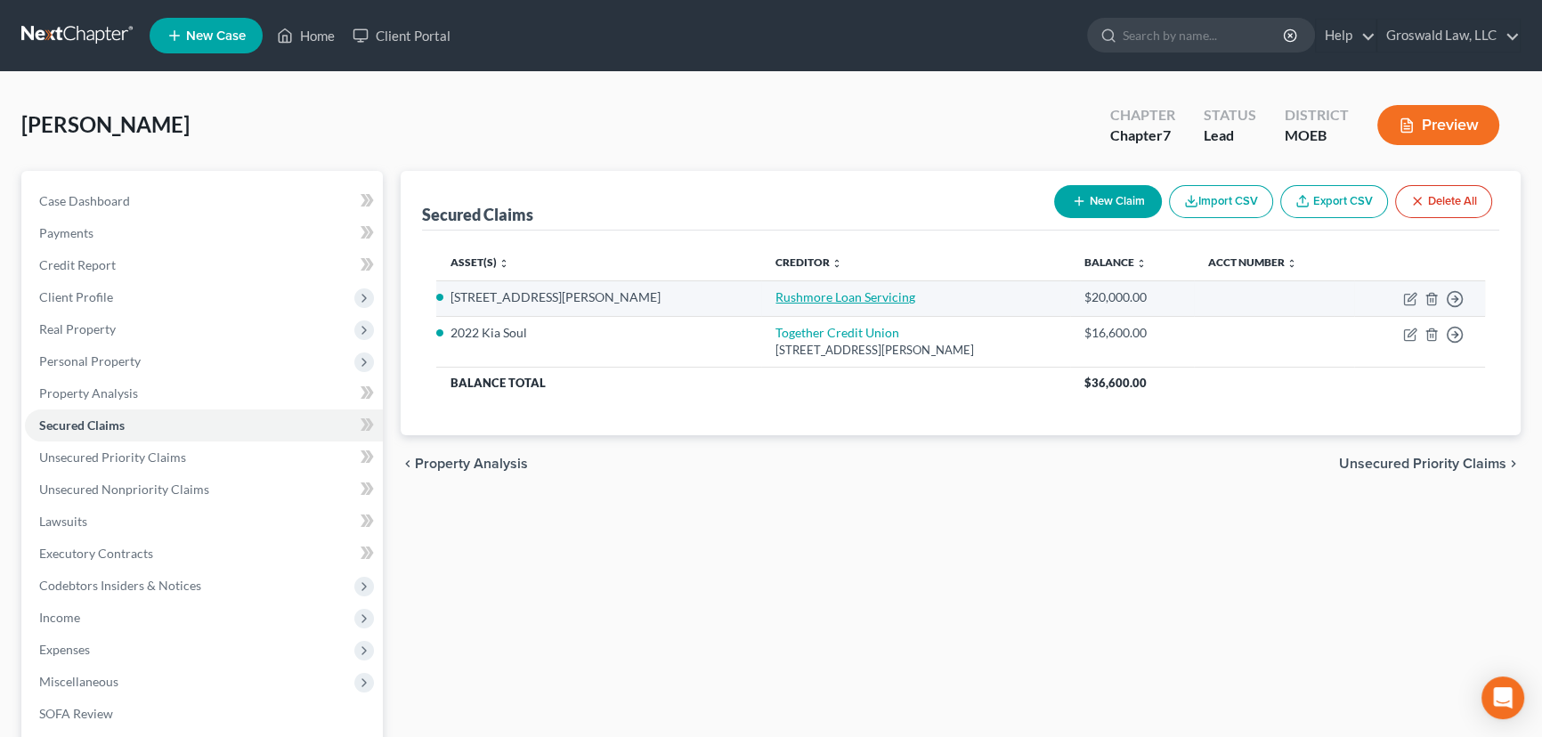
click at [775, 295] on link "Rushmore Loan Servicing" at bounding box center [845, 296] width 140 height 15
select select "2"
select select "0"
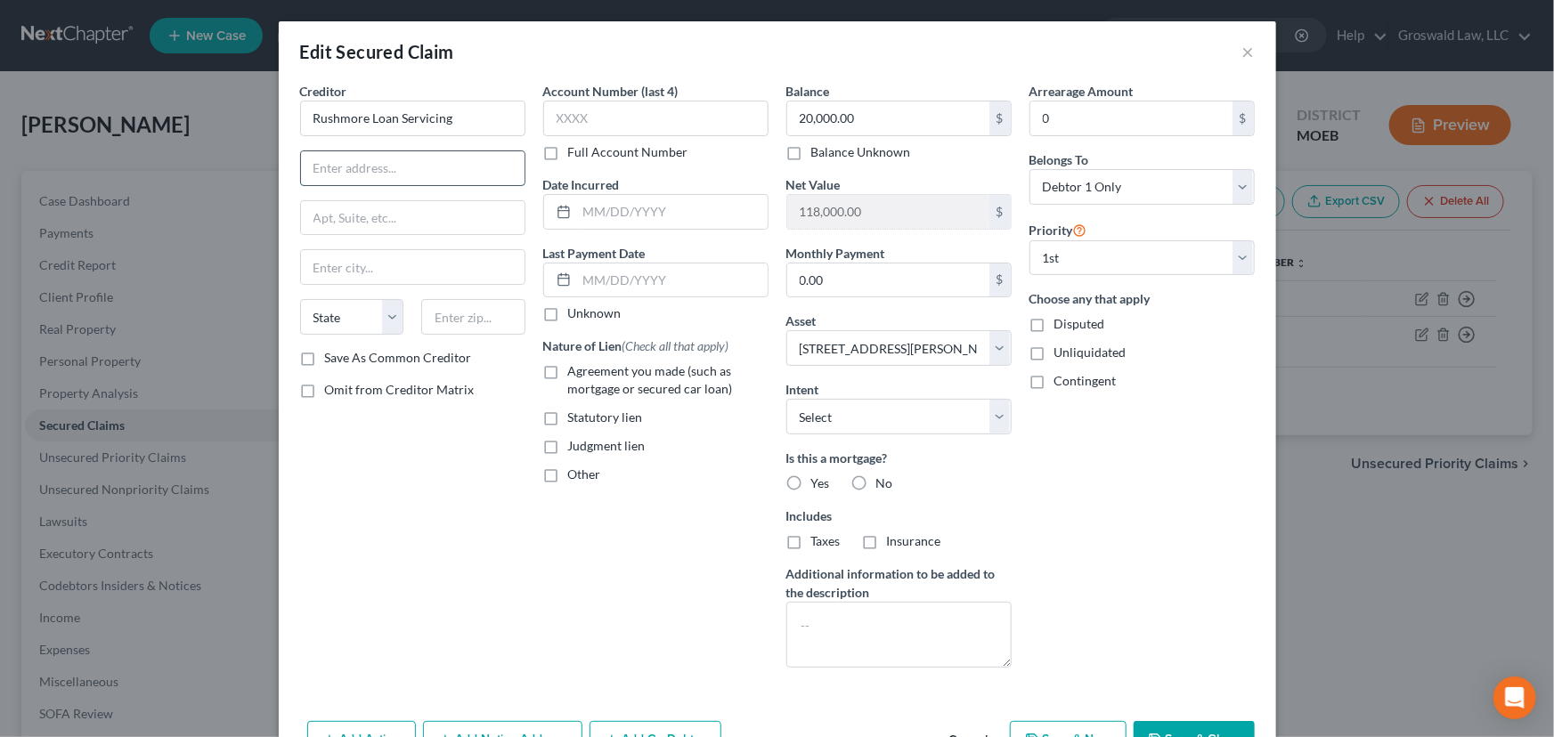
click at [364, 166] on input "text" at bounding box center [412, 168] width 223 height 34
drag, startPoint x: 909, startPoint y: 285, endPoint x: 833, endPoint y: 288, distance: 75.7
click at [911, 285] on input "0.00" at bounding box center [888, 281] width 202 height 34
type input "604.12"
click at [875, 120] on input "20,000.00" at bounding box center [888, 118] width 202 height 34
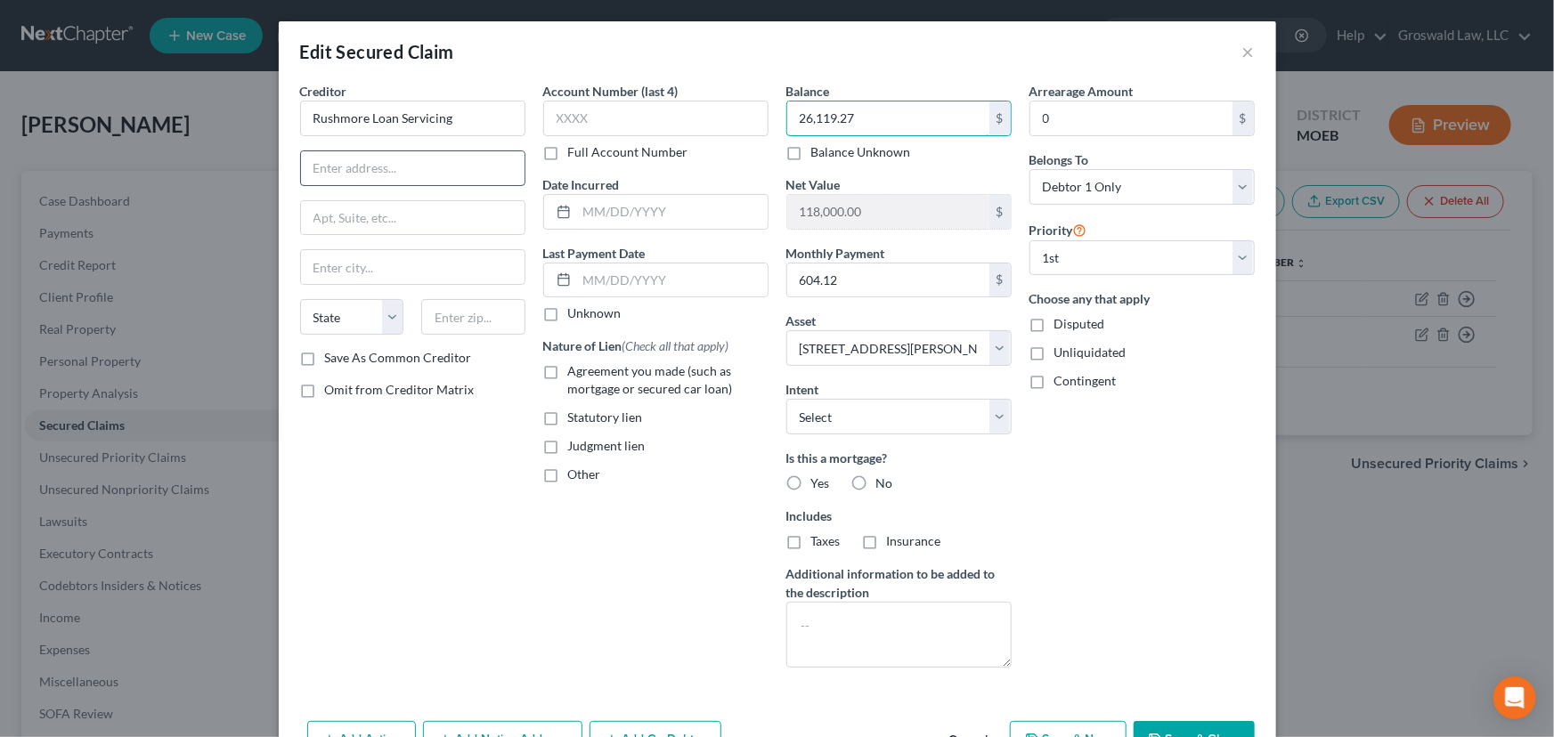
type input "26,119.27"
click at [433, 177] on input "text" at bounding box center [412, 168] width 223 height 34
click at [409, 183] on input "8950 Cy" at bounding box center [412, 168] width 223 height 34
click at [605, 114] on input "text" at bounding box center [655, 119] width 225 height 36
click at [614, 371] on span "Agreement you made (such as mortgage or secured car loan)" at bounding box center [650, 379] width 165 height 33
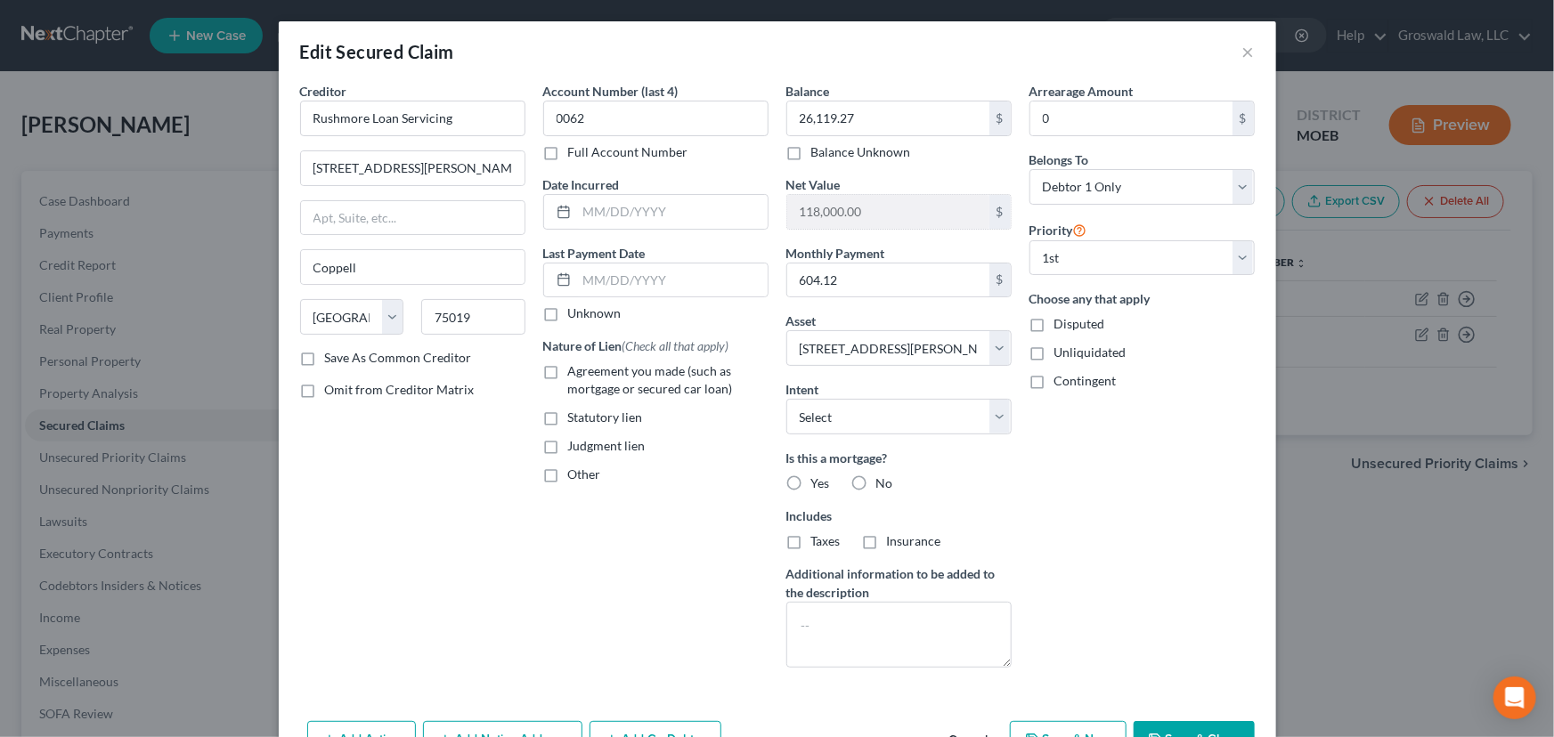
click at [587, 371] on input "Agreement you made (such as mortgage or secured car loan)" at bounding box center [581, 368] width 12 height 12
click at [568, 470] on span "Other" at bounding box center [584, 474] width 33 height 15
click at [575, 470] on input "Other" at bounding box center [581, 472] width 12 height 12
click at [568, 365] on label "Agreement you made (such as mortgage or secured car loan)" at bounding box center [668, 380] width 200 height 36
click at [575, 365] on input "Agreement you made (such as mortgage or secured car loan)" at bounding box center [581, 368] width 12 height 12
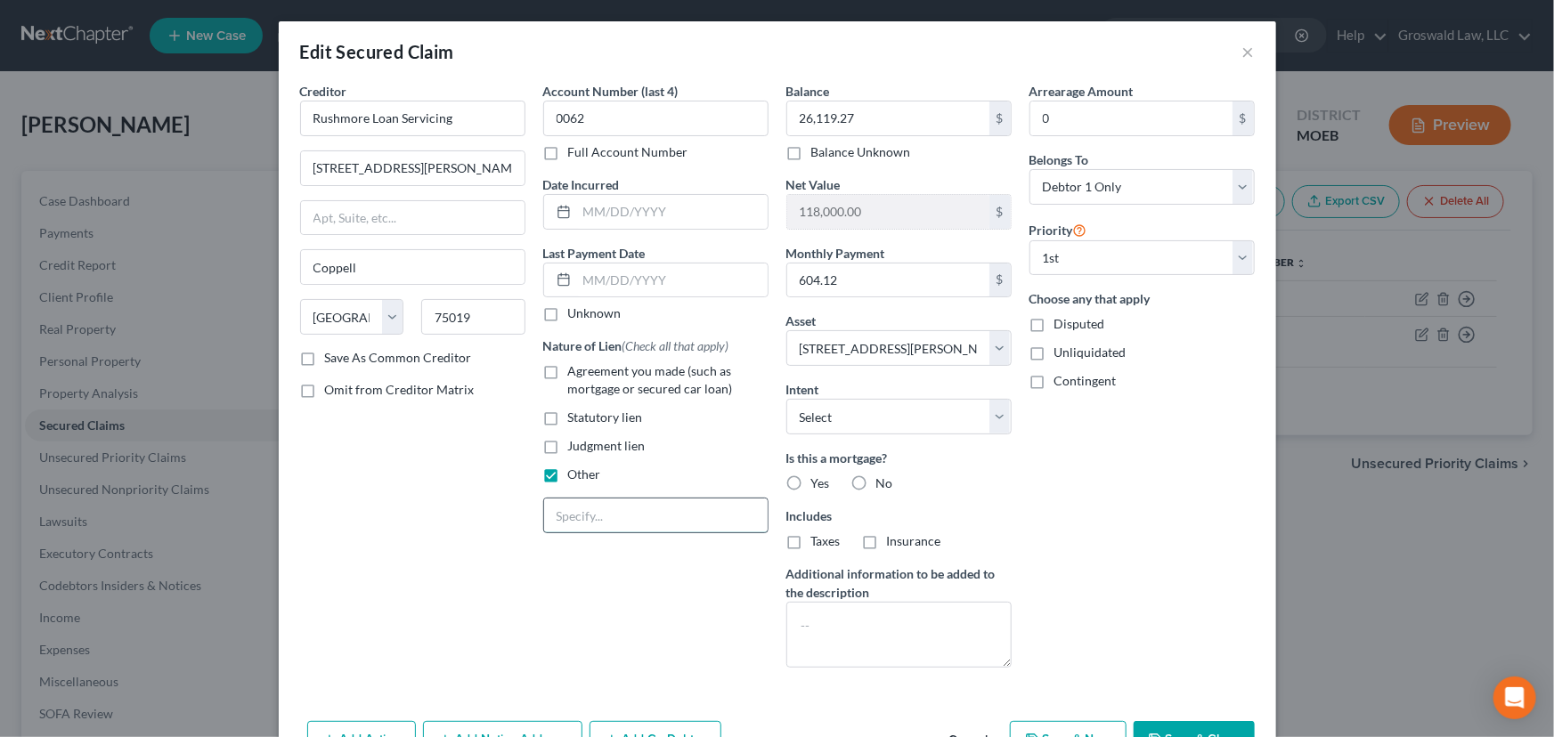
click at [574, 512] on input "text" at bounding box center [655, 516] width 223 height 34
click at [811, 484] on label "Yes" at bounding box center [820, 484] width 19 height 18
click at [818, 484] on input "Yes" at bounding box center [824, 481] width 12 height 12
click at [811, 547] on label "Taxes" at bounding box center [825, 541] width 29 height 18
click at [818, 544] on input "Taxes" at bounding box center [824, 538] width 12 height 12
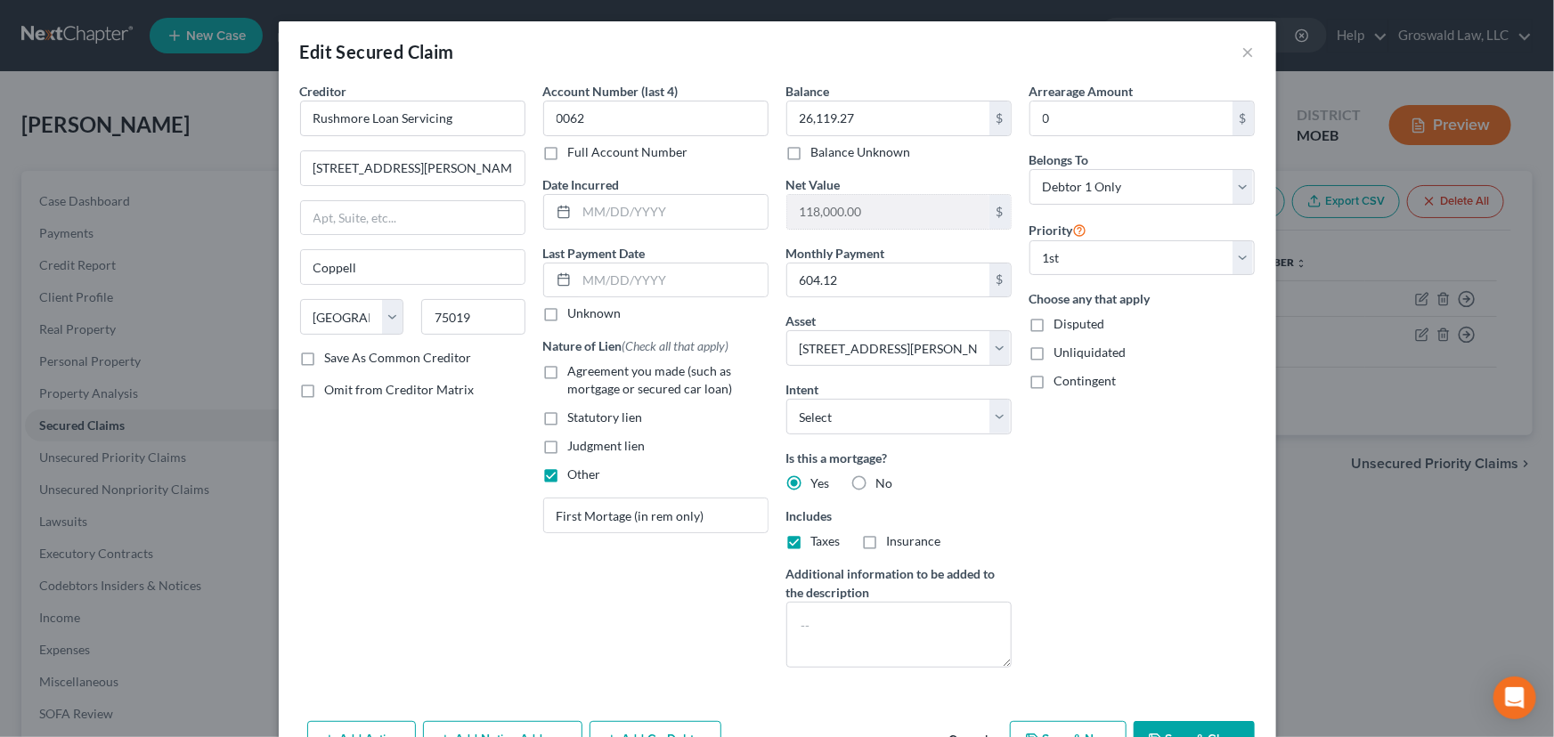
click at [887, 542] on label "Insurance" at bounding box center [914, 541] width 54 height 18
click at [894, 542] on input "Insurance" at bounding box center [900, 538] width 12 height 12
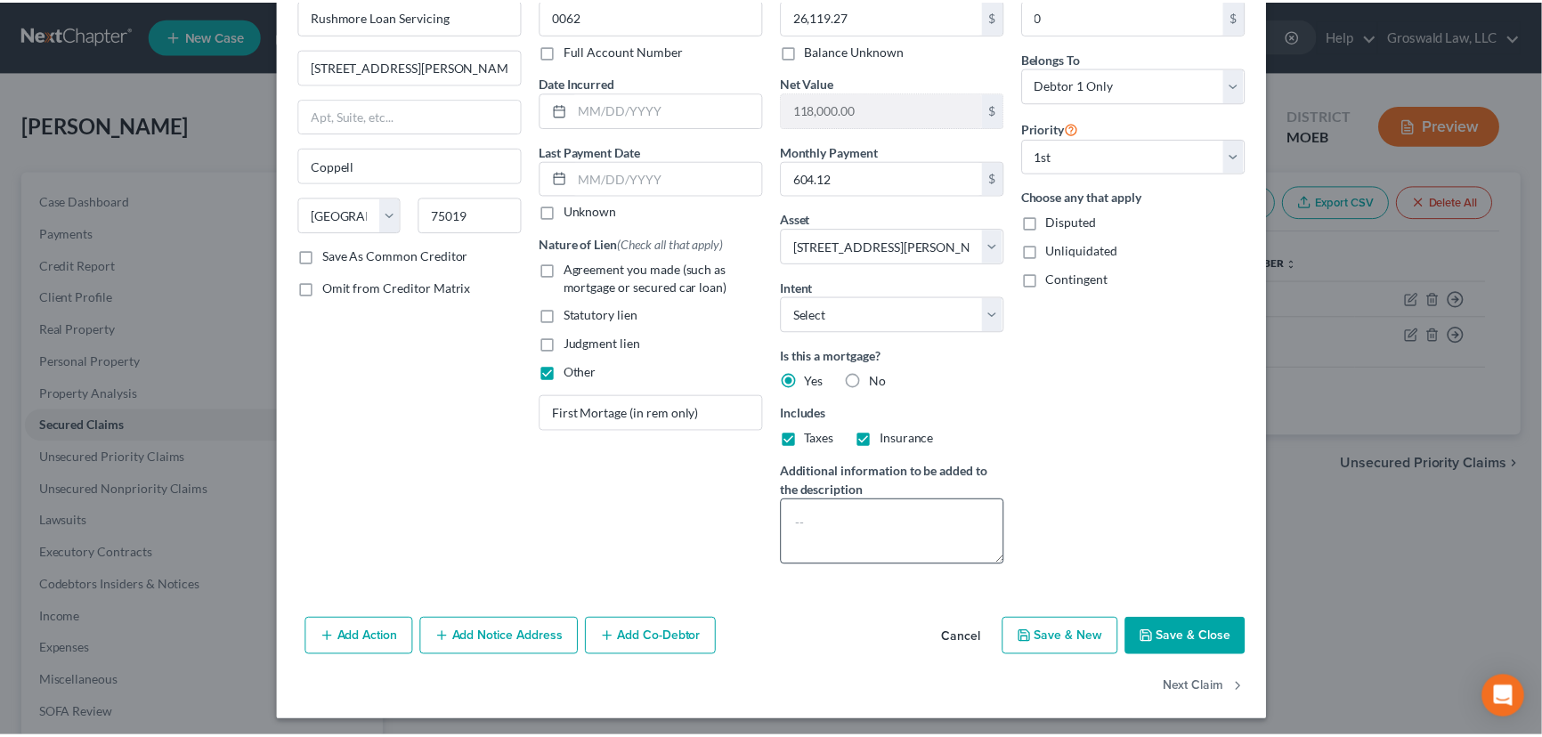
scroll to position [107, 0]
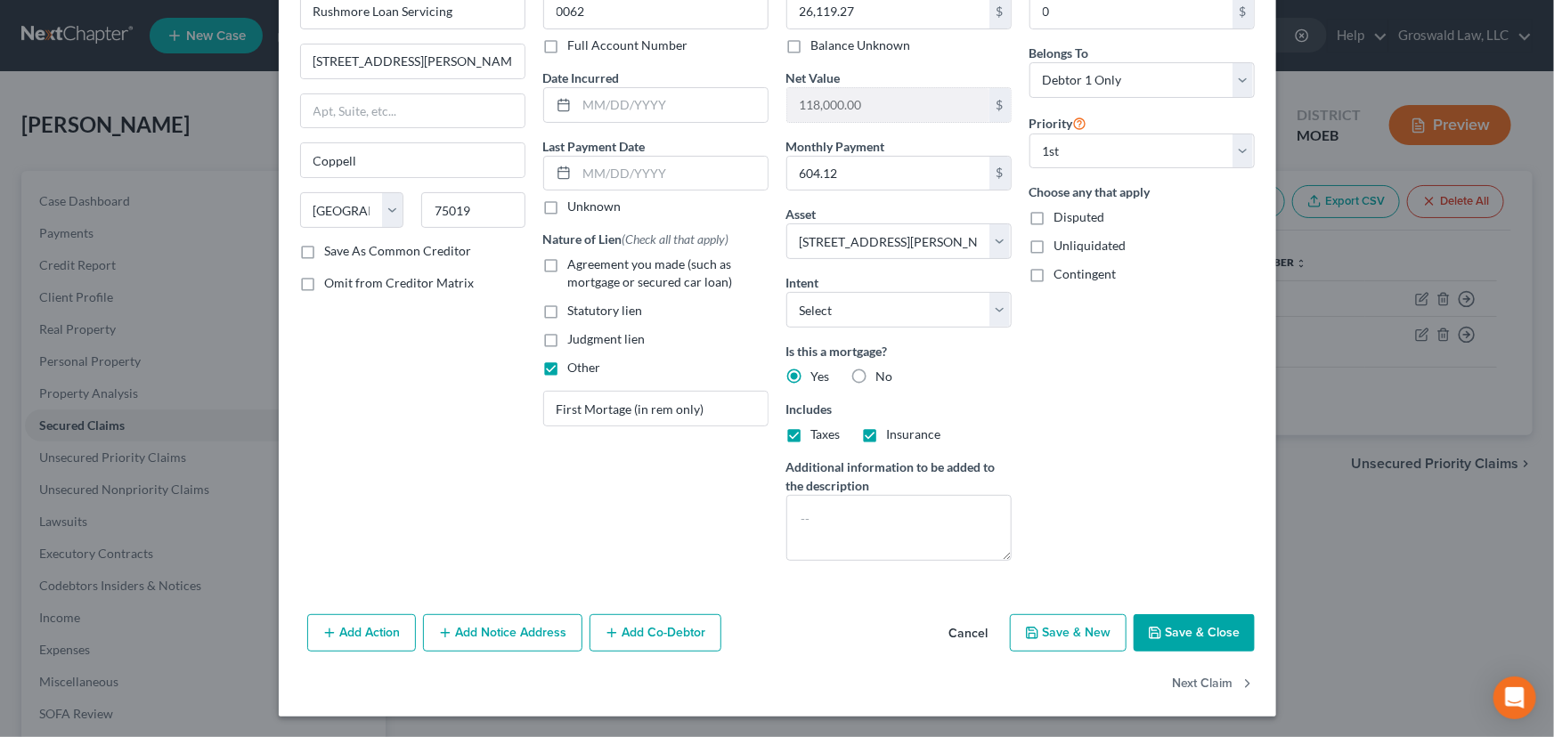
click at [1185, 597] on button "Save & Close" at bounding box center [1193, 632] width 121 height 37
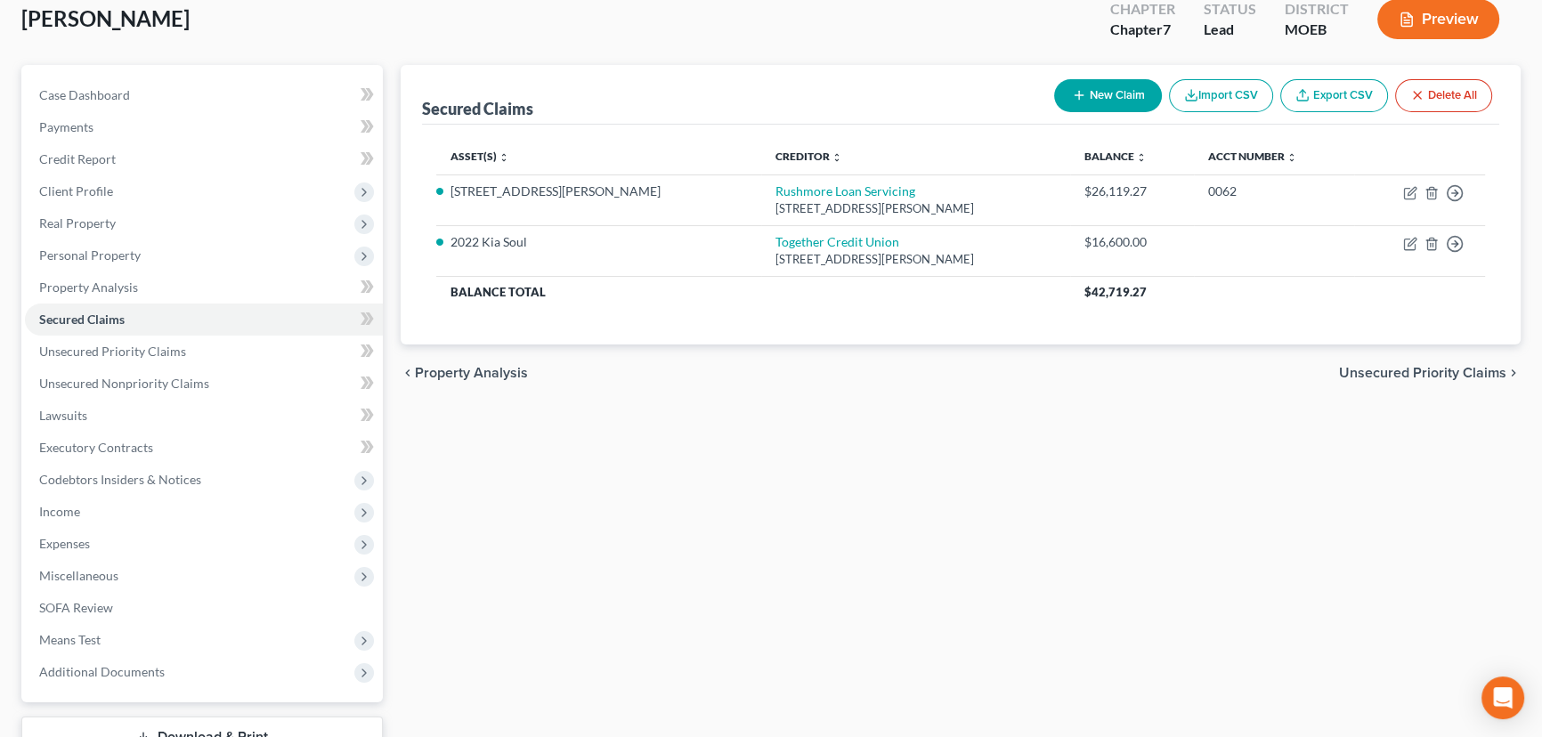
scroll to position [239, 0]
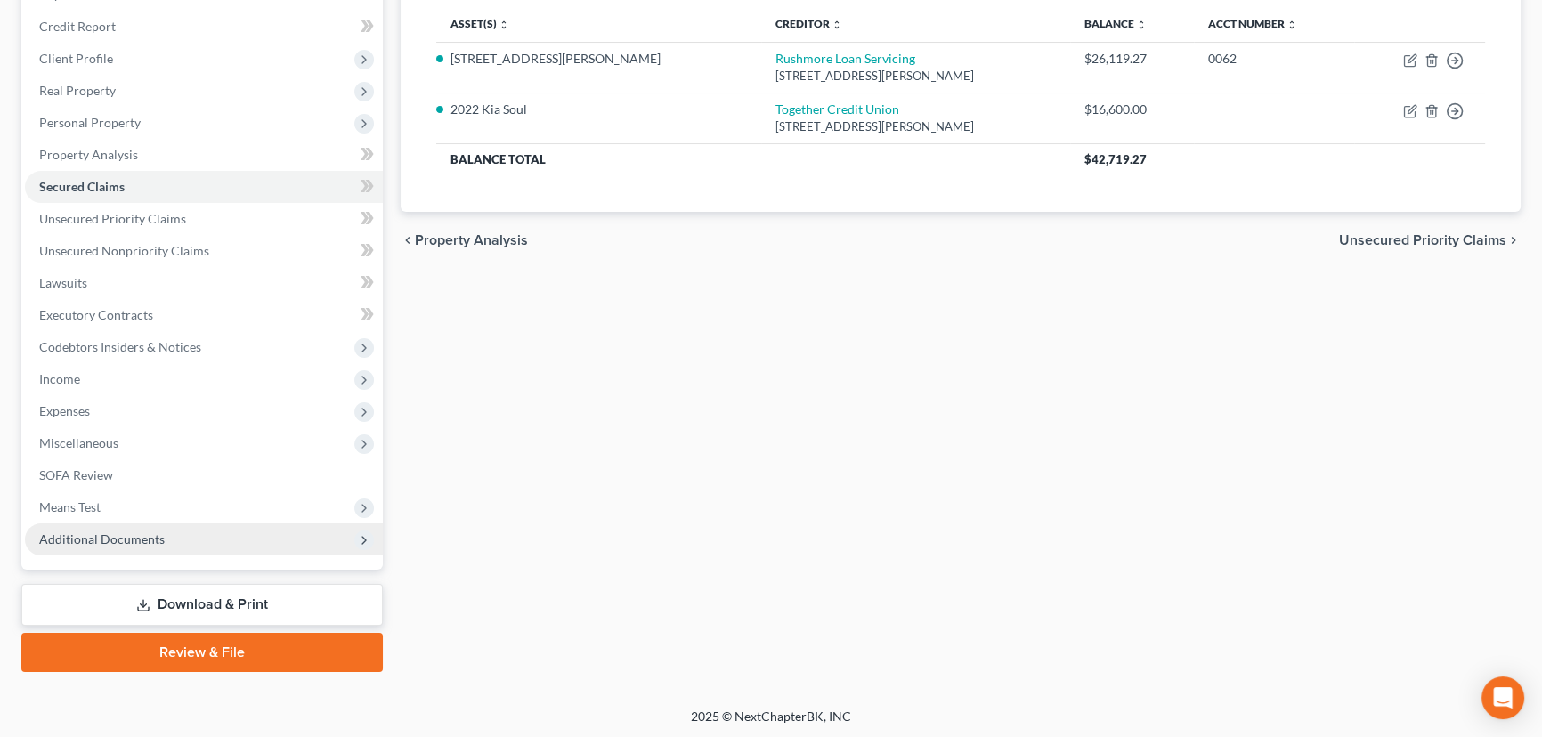
click at [158, 535] on span "Additional Documents" at bounding box center [102, 538] width 126 height 15
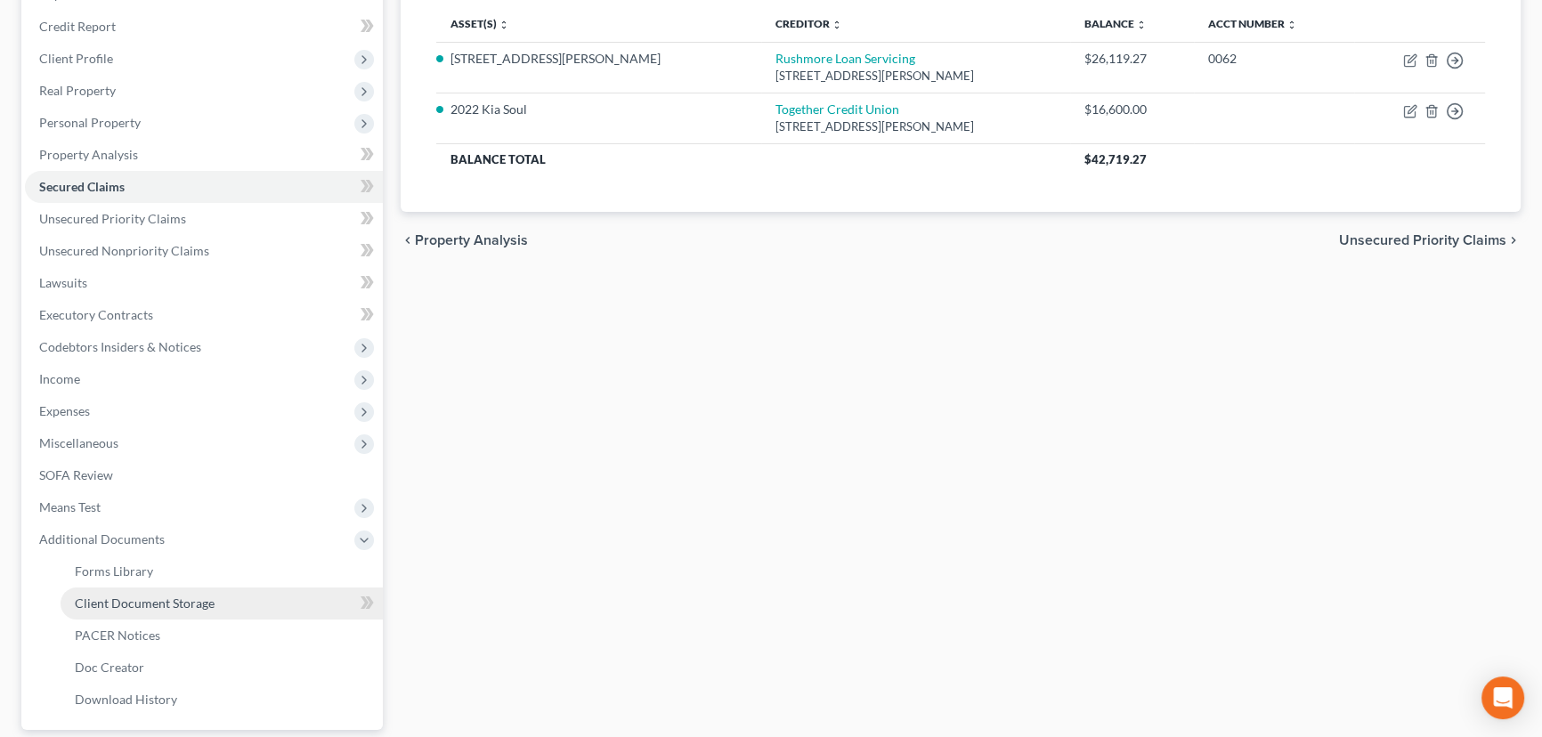
click at [154, 597] on span "Client Document Storage" at bounding box center [145, 603] width 140 height 15
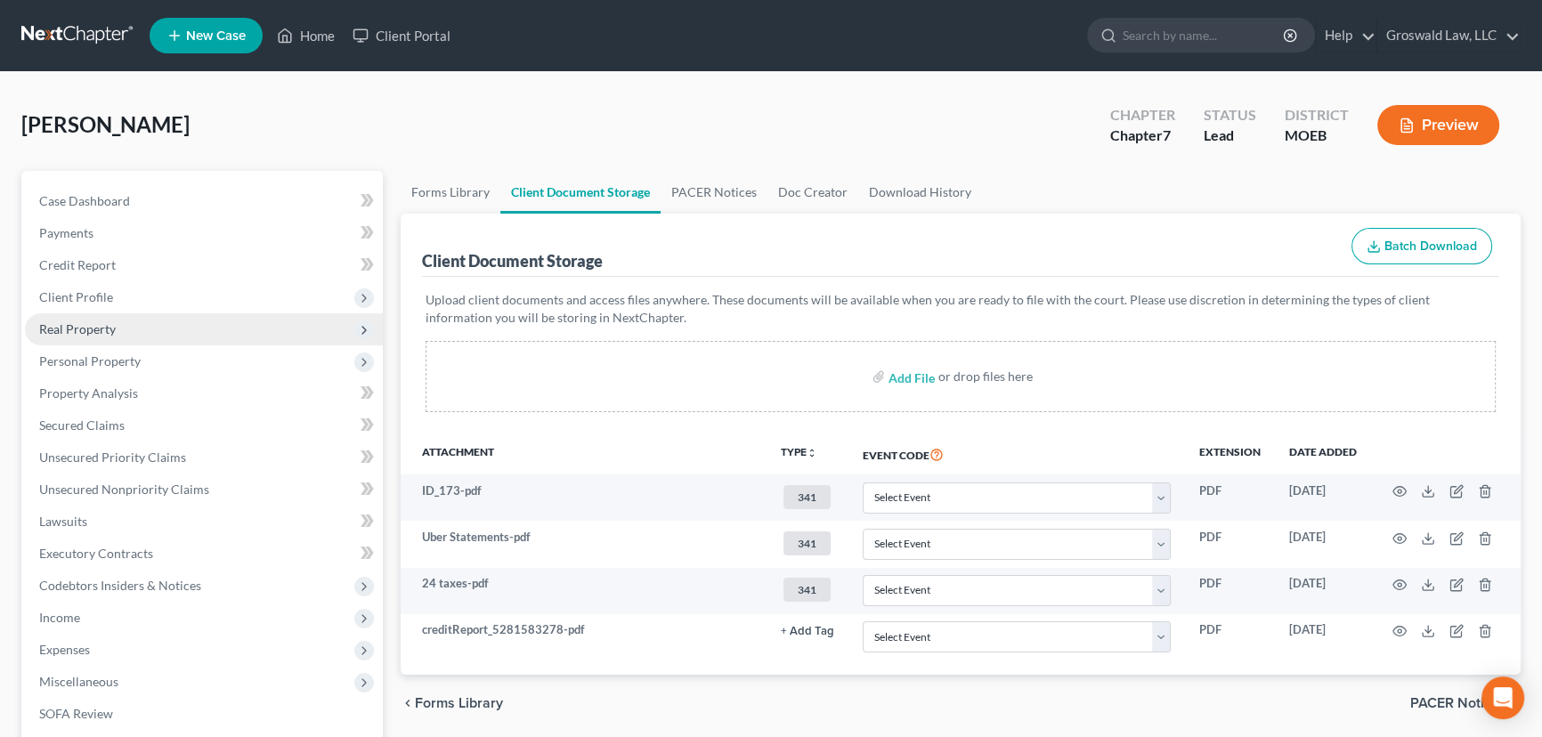
drag, startPoint x: 70, startPoint y: 324, endPoint x: 68, endPoint y: 337, distance: 12.7
click at [70, 324] on span "Real Property" at bounding box center [77, 328] width 77 height 15
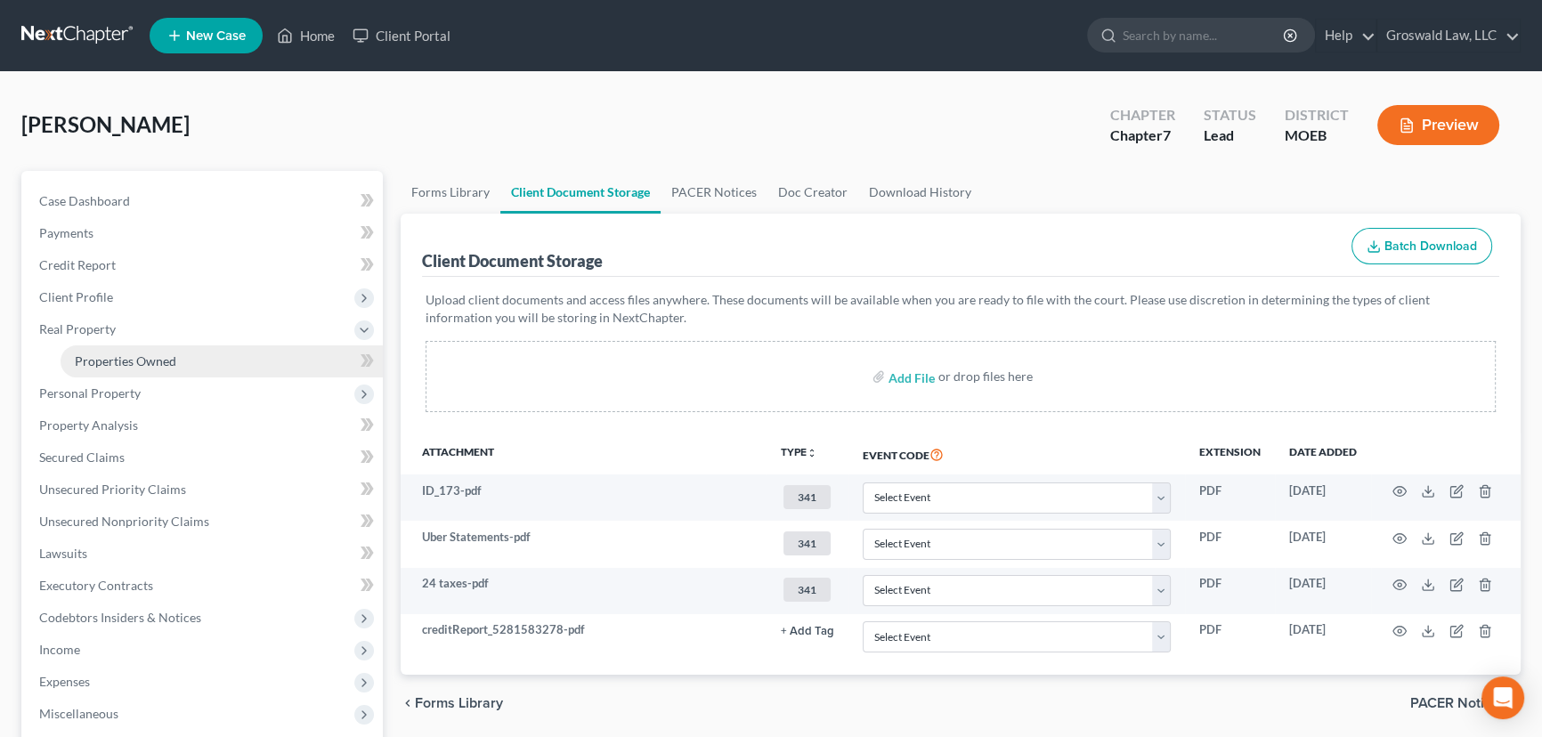
click at [130, 364] on span "Properties Owned" at bounding box center [125, 360] width 101 height 15
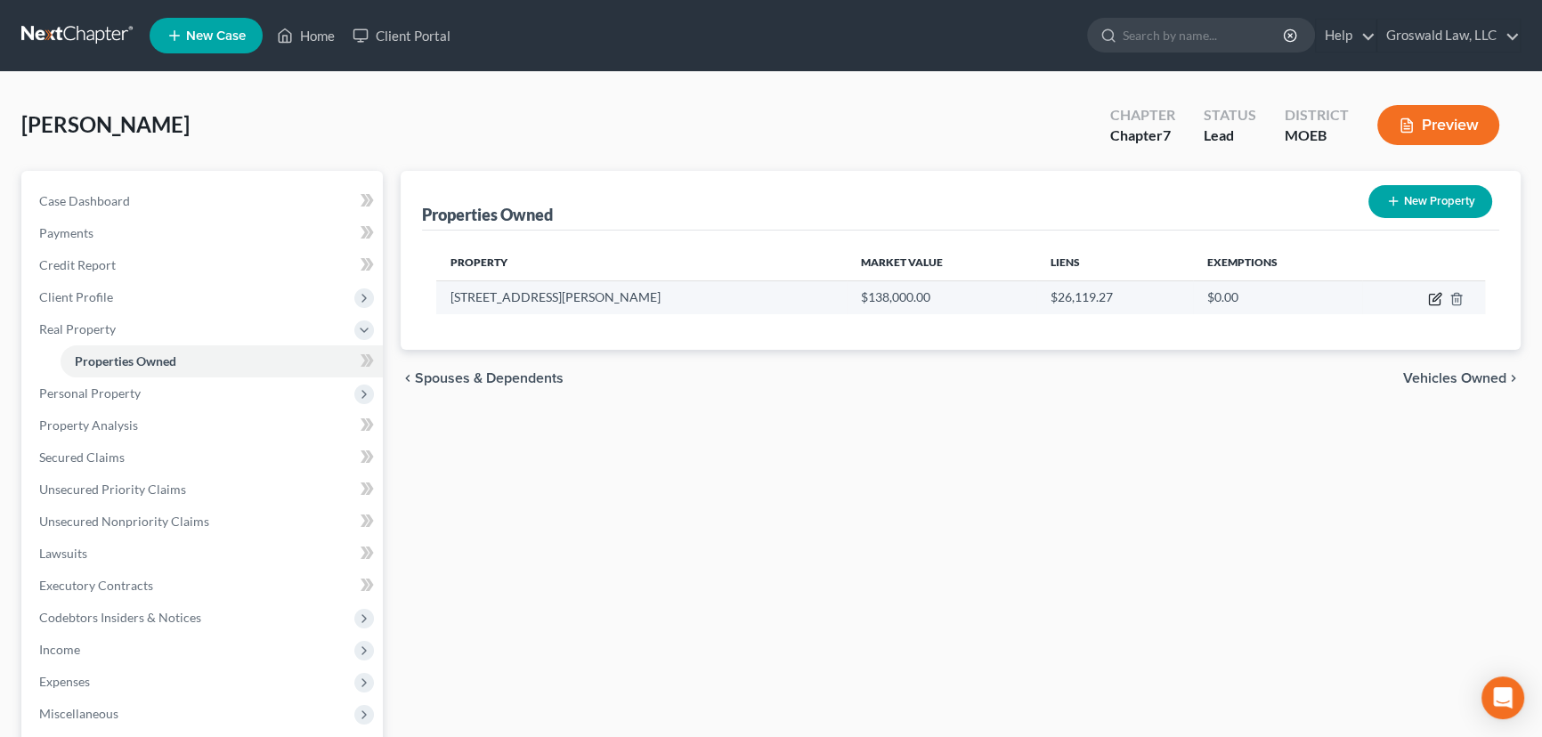
click at [1281, 298] on icon "button" at bounding box center [1436, 297] width 8 height 8
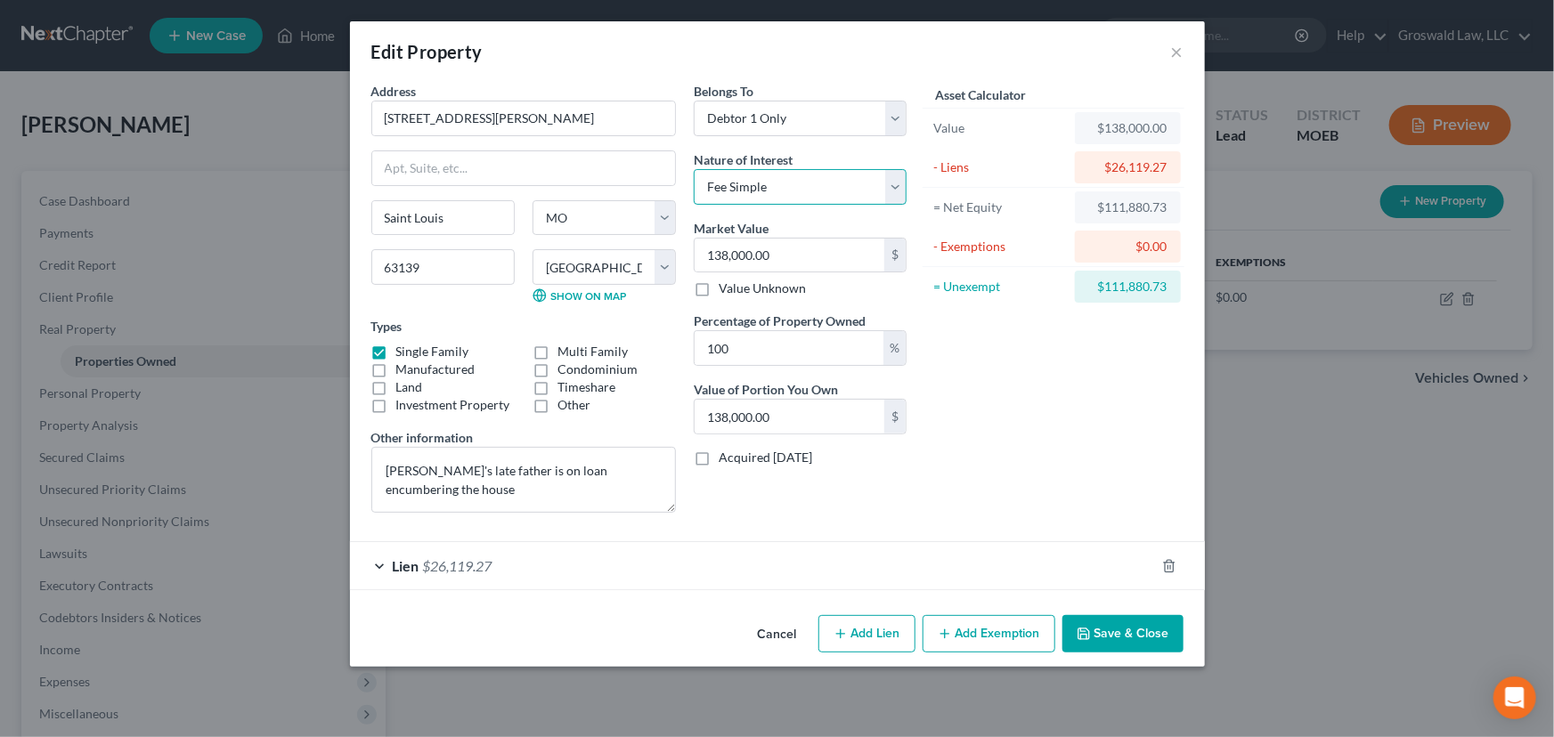
click at [774, 184] on select "Select Fee Simple Joint Tenant Life Estate Equitable Interest Future Interest T…" at bounding box center [800, 187] width 213 height 36
click at [694, 169] on select "Select Fee Simple Joint Tenant Life Estate Equitable Interest Future Interest T…" at bounding box center [800, 187] width 213 height 36
click at [958, 597] on button "Add Exemption" at bounding box center [988, 633] width 133 height 37
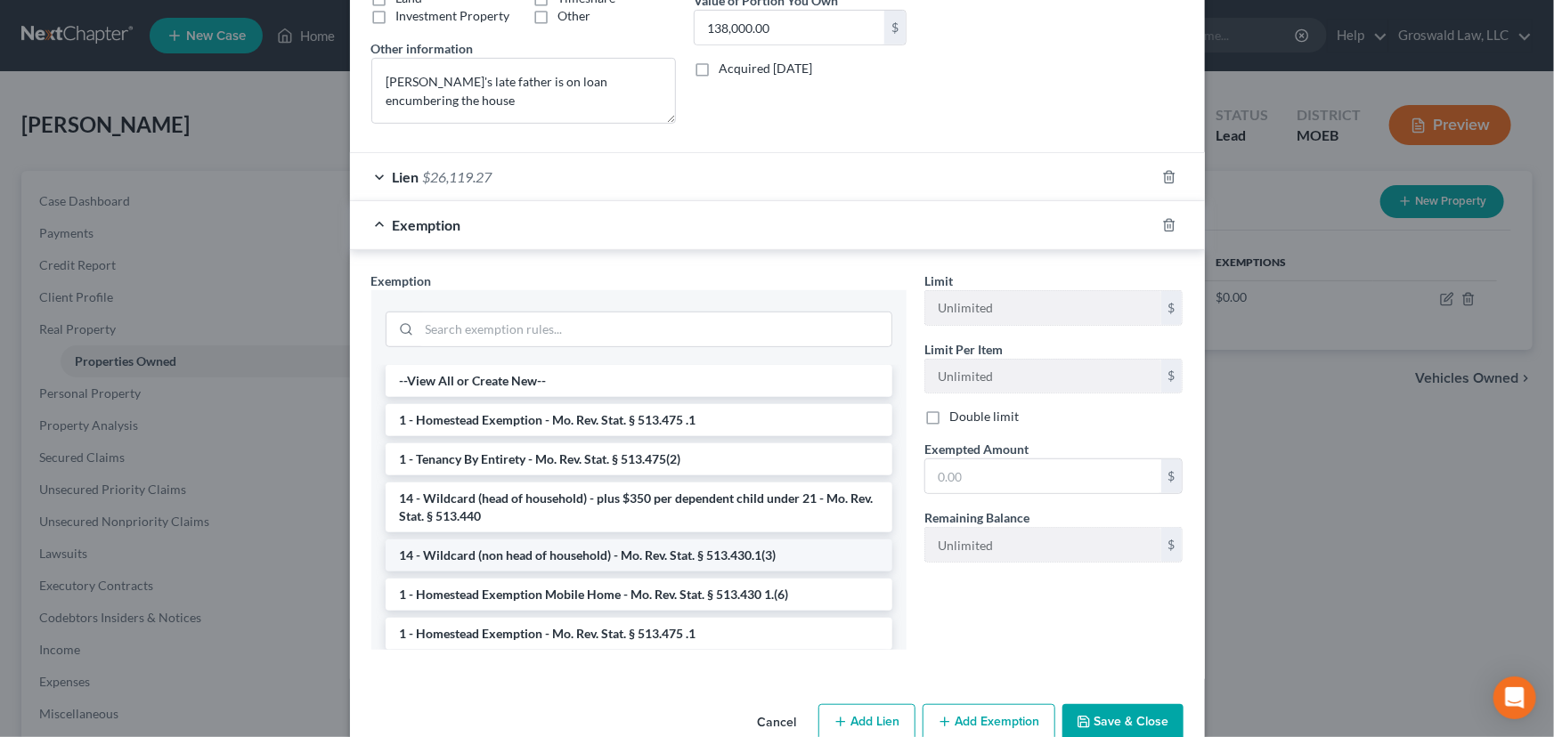
scroll to position [426, 0]
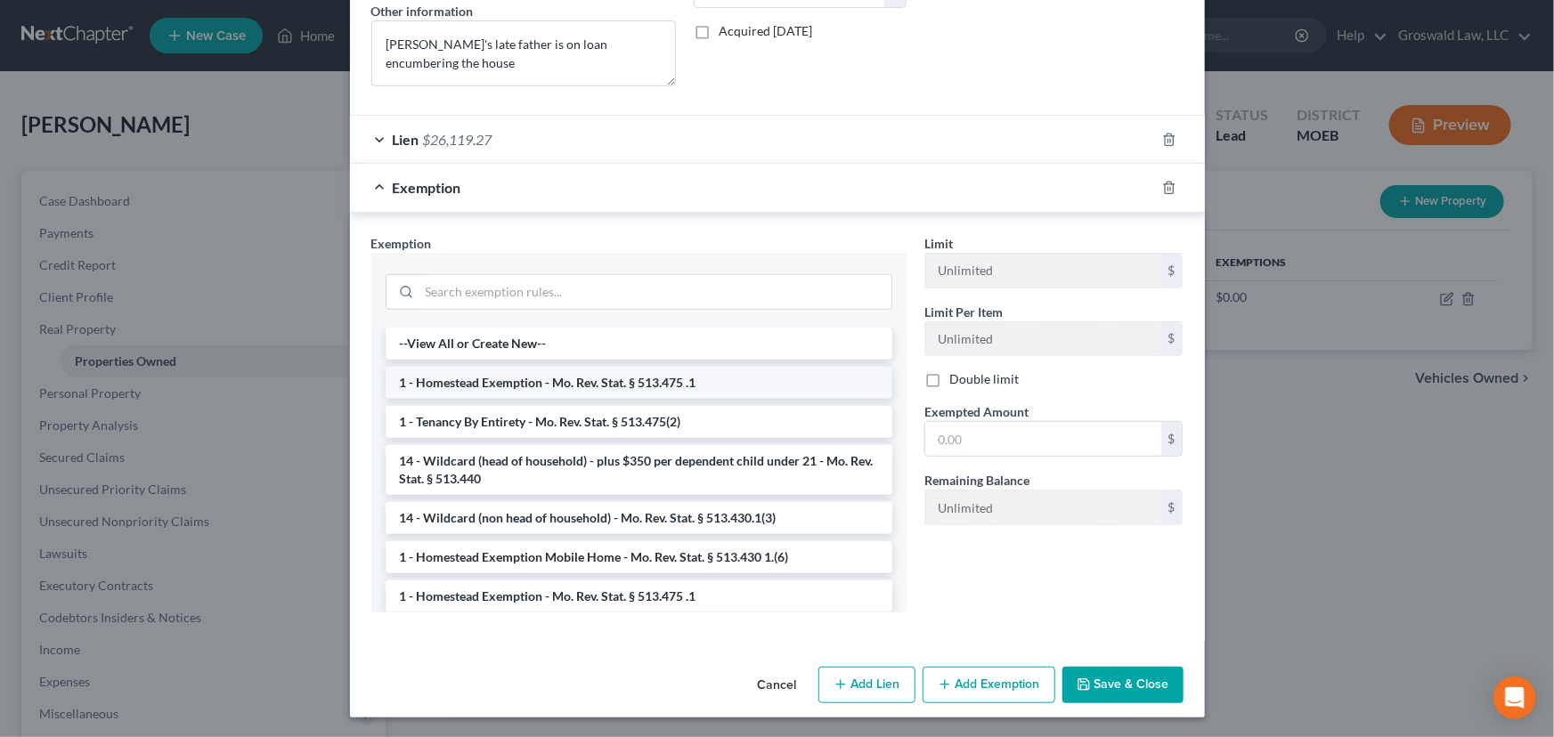
click at [551, 379] on li "1 - Homestead Exemption - Mo. Rev. Stat. § 513.475 .1" at bounding box center [638, 383] width 507 height 32
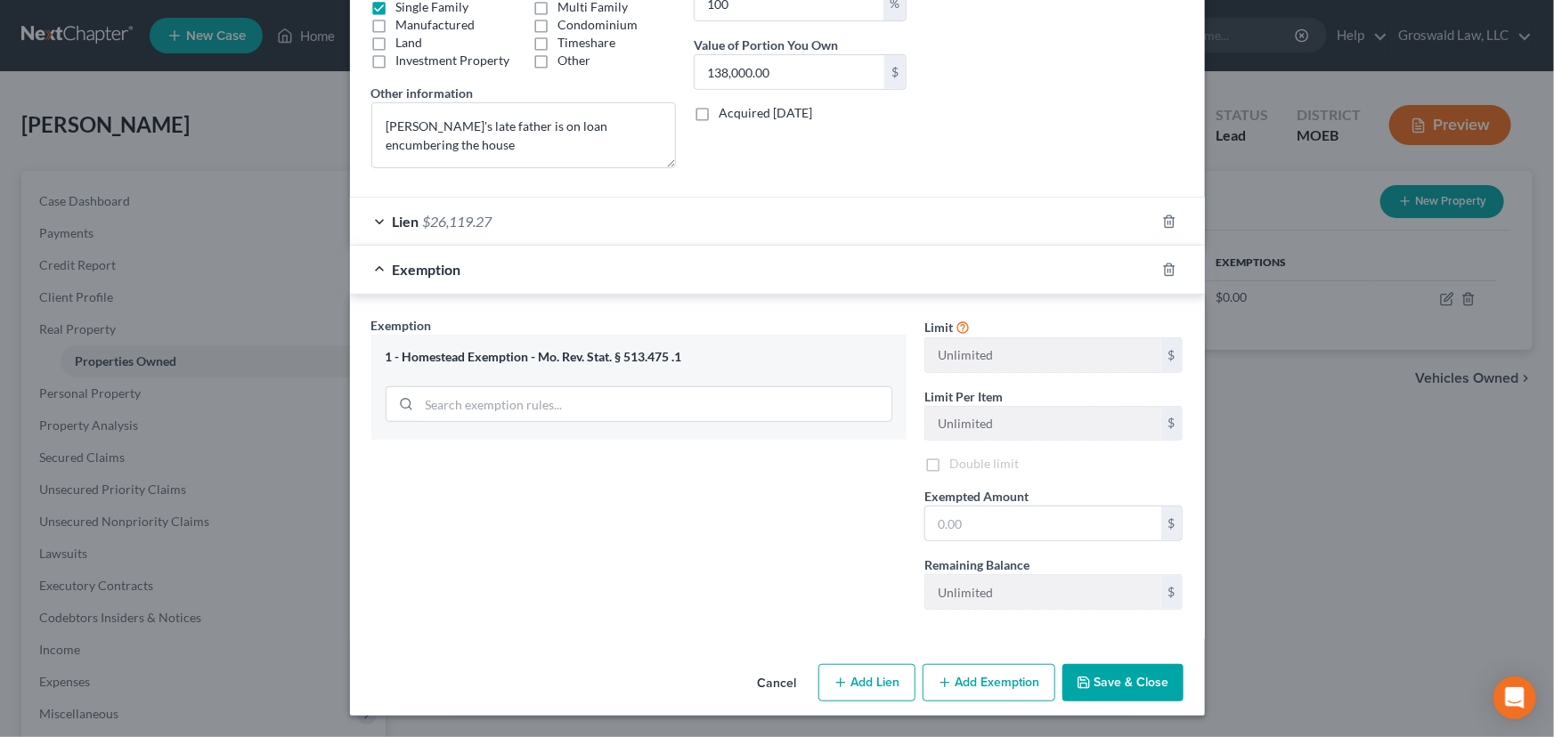
scroll to position [342, 0]
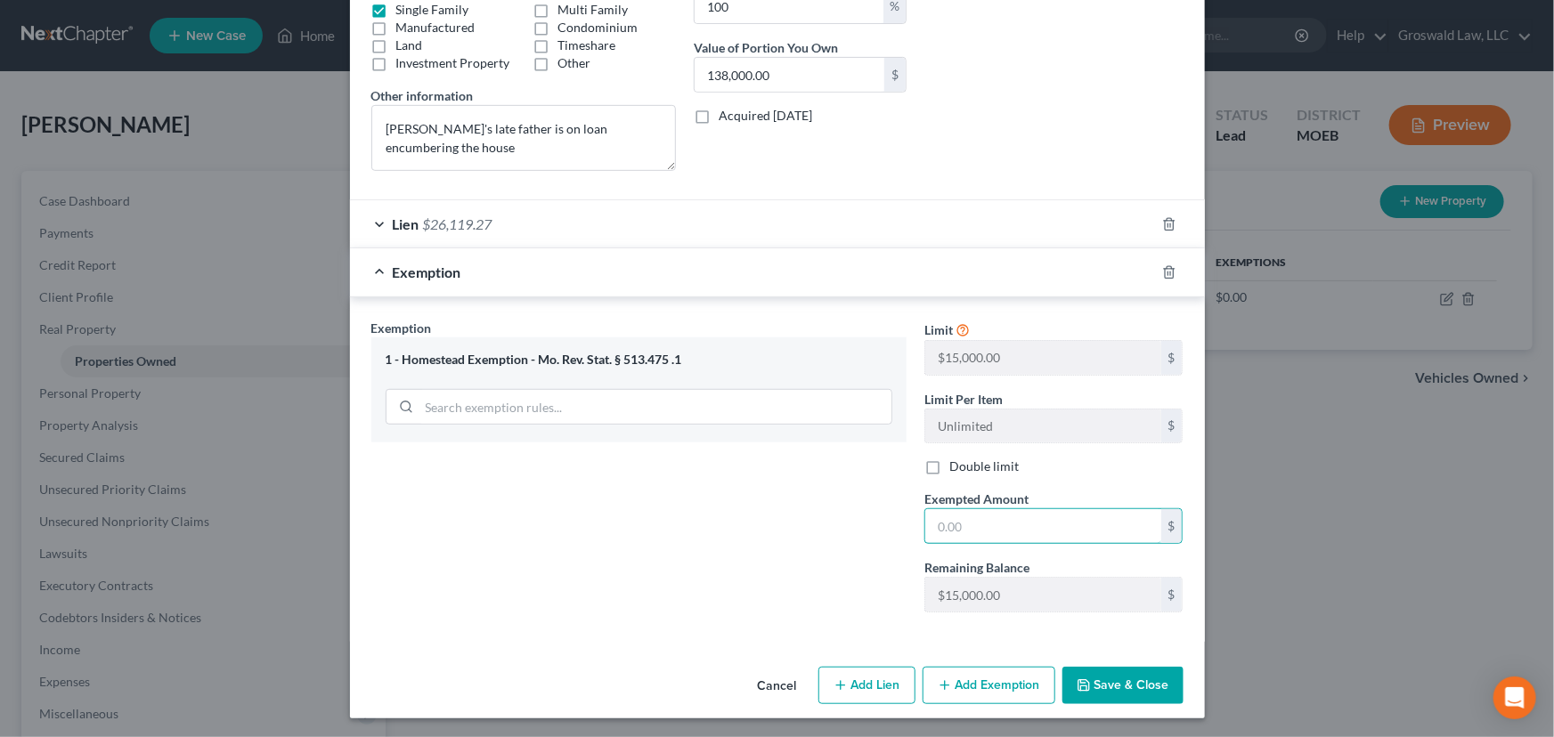
drag, startPoint x: 1099, startPoint y: 531, endPoint x: 1125, endPoint y: 504, distance: 37.8
click at [1099, 531] on input "text" at bounding box center [1043, 526] width 236 height 34
click at [1101, 597] on button "Save & Close" at bounding box center [1122, 685] width 121 height 37
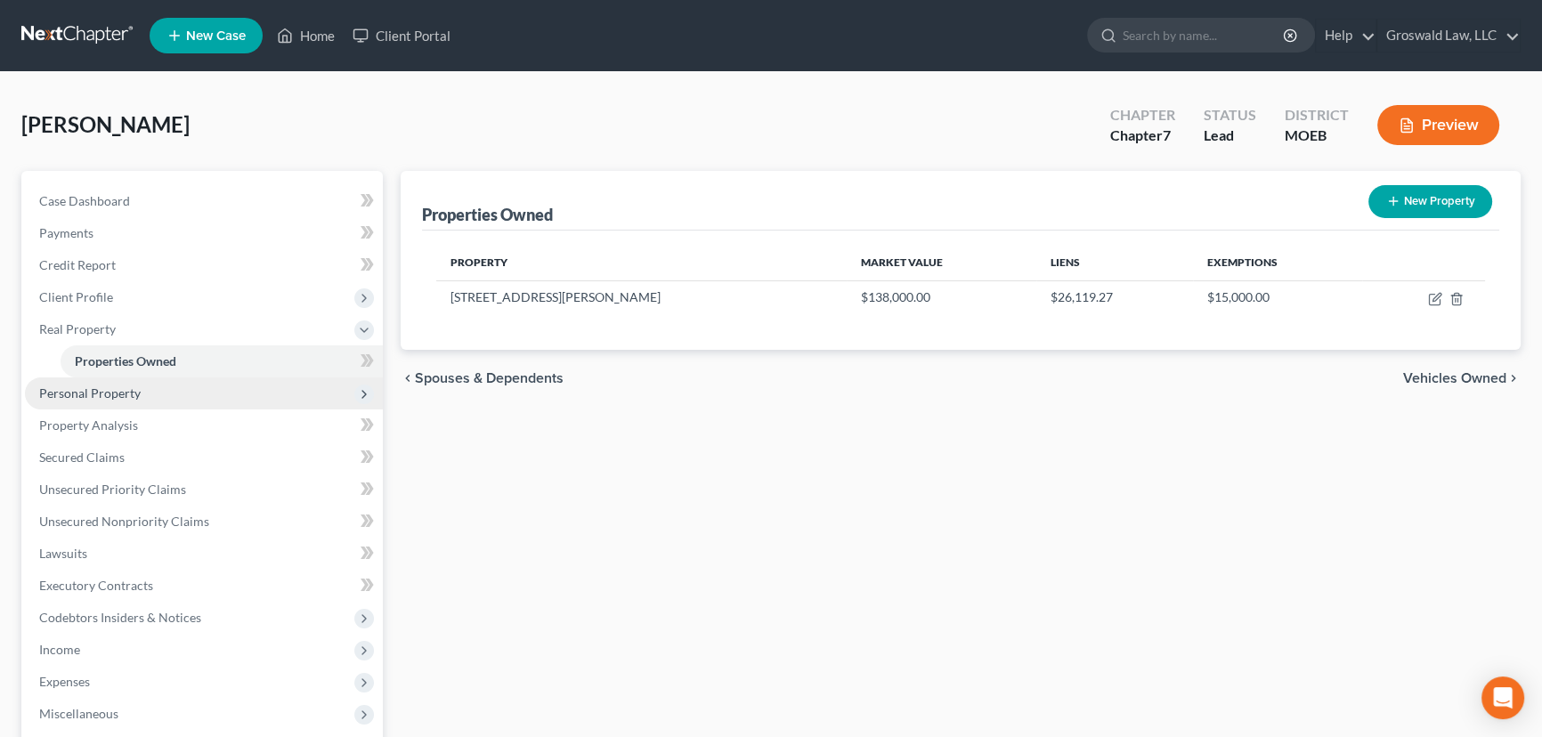
click at [129, 391] on span "Personal Property" at bounding box center [89, 392] width 101 height 15
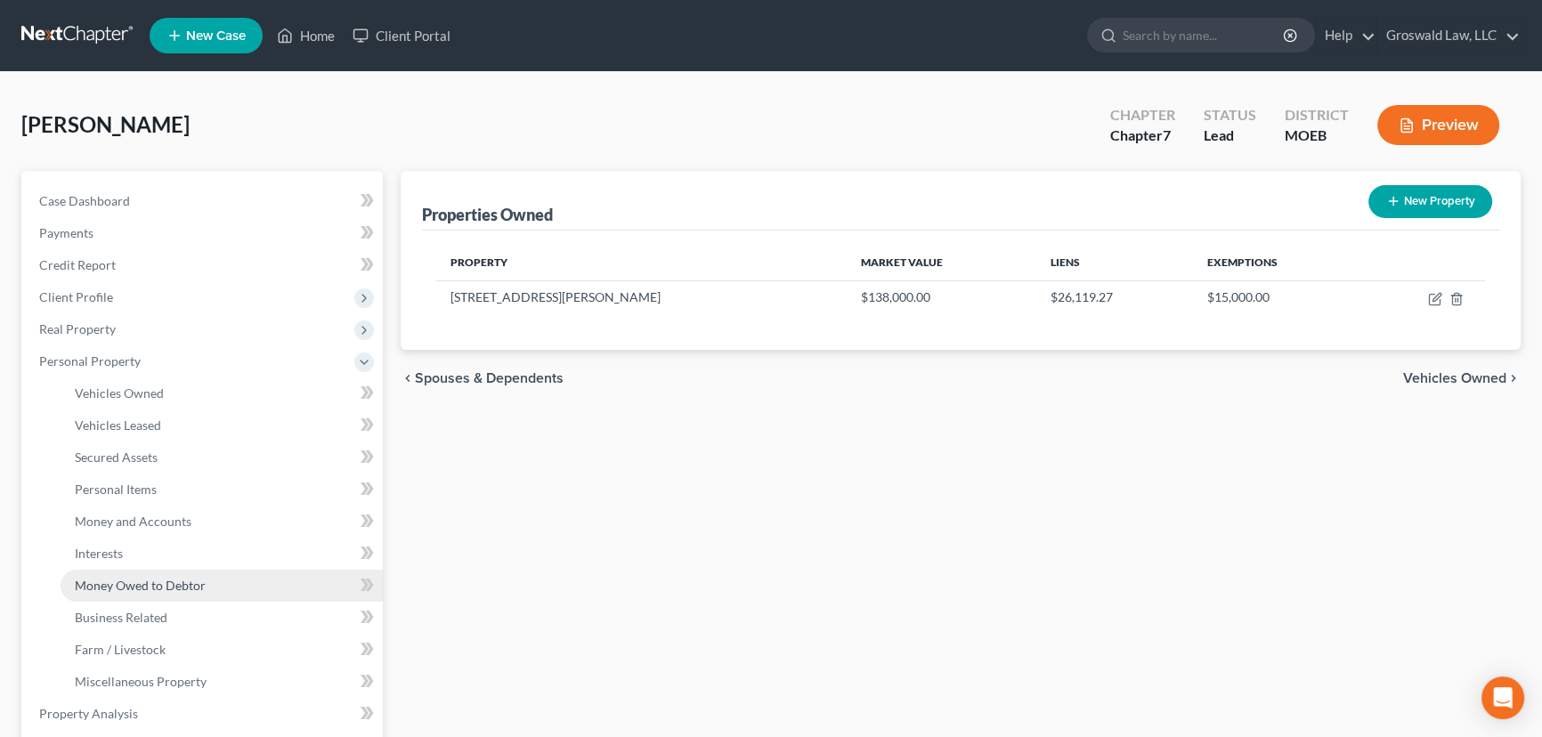
click at [177, 587] on span "Money Owed to Debtor" at bounding box center [140, 585] width 131 height 15
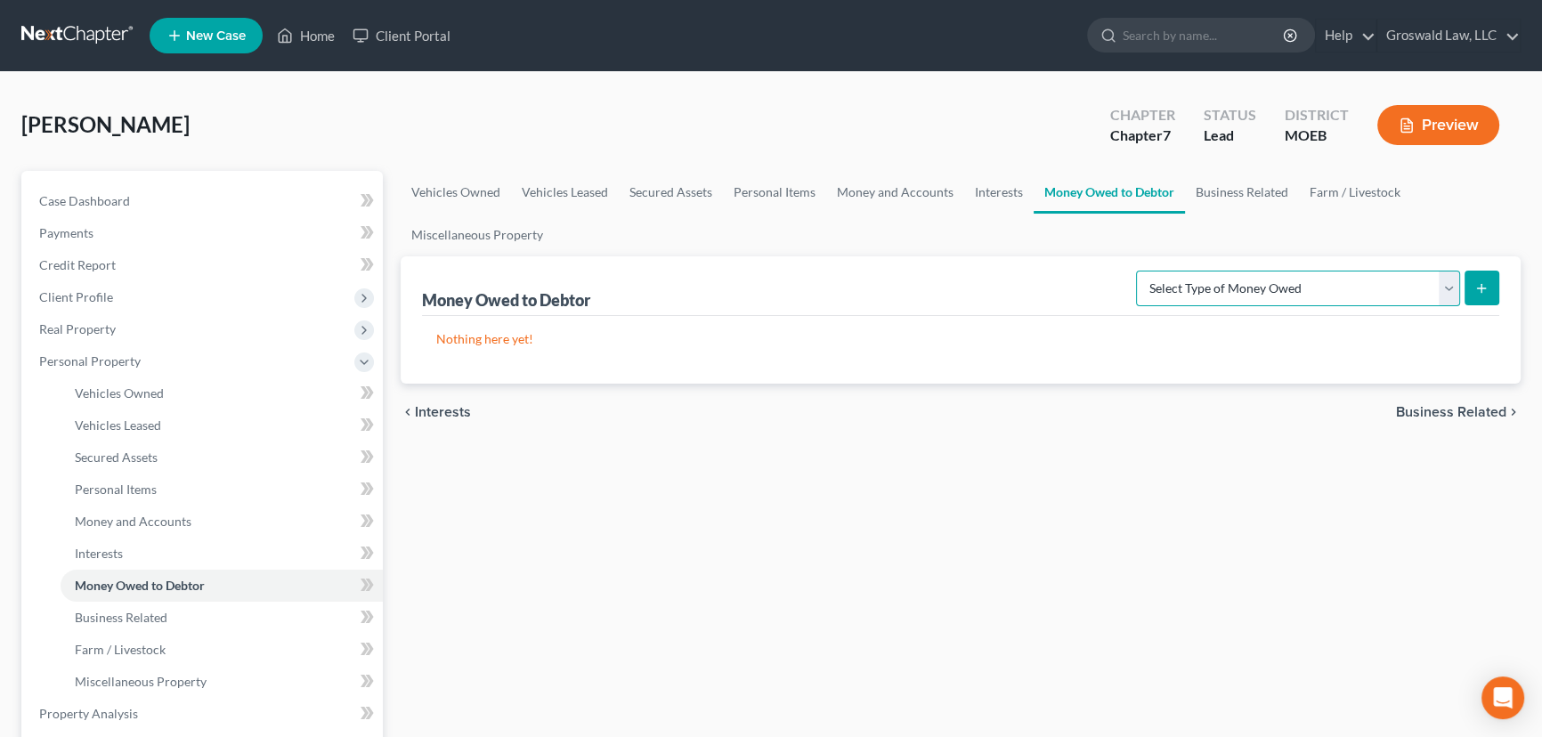
click at [1217, 282] on select "Select Type of Money Owed Accounts Receivable (A/B: 38) Alimony (A/B: 29) Child…" at bounding box center [1298, 289] width 324 height 36
click at [1140, 271] on select "Select Type of Money Owed Accounts Receivable (A/B: 38) Alimony (A/B: 29) Child…" at bounding box center [1298, 289] width 324 height 36
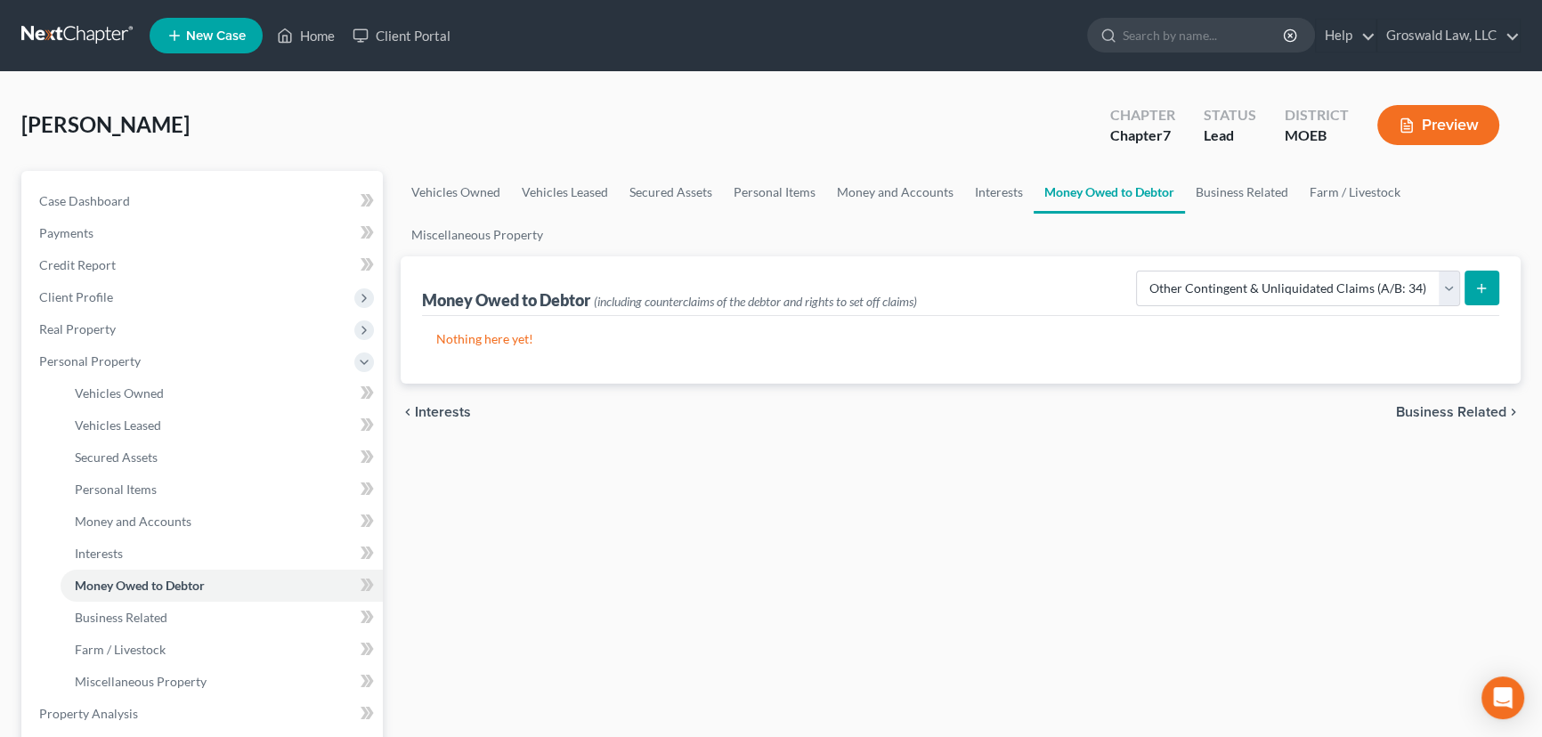
click at [1281, 281] on icon "submit" at bounding box center [1481, 288] width 14 height 14
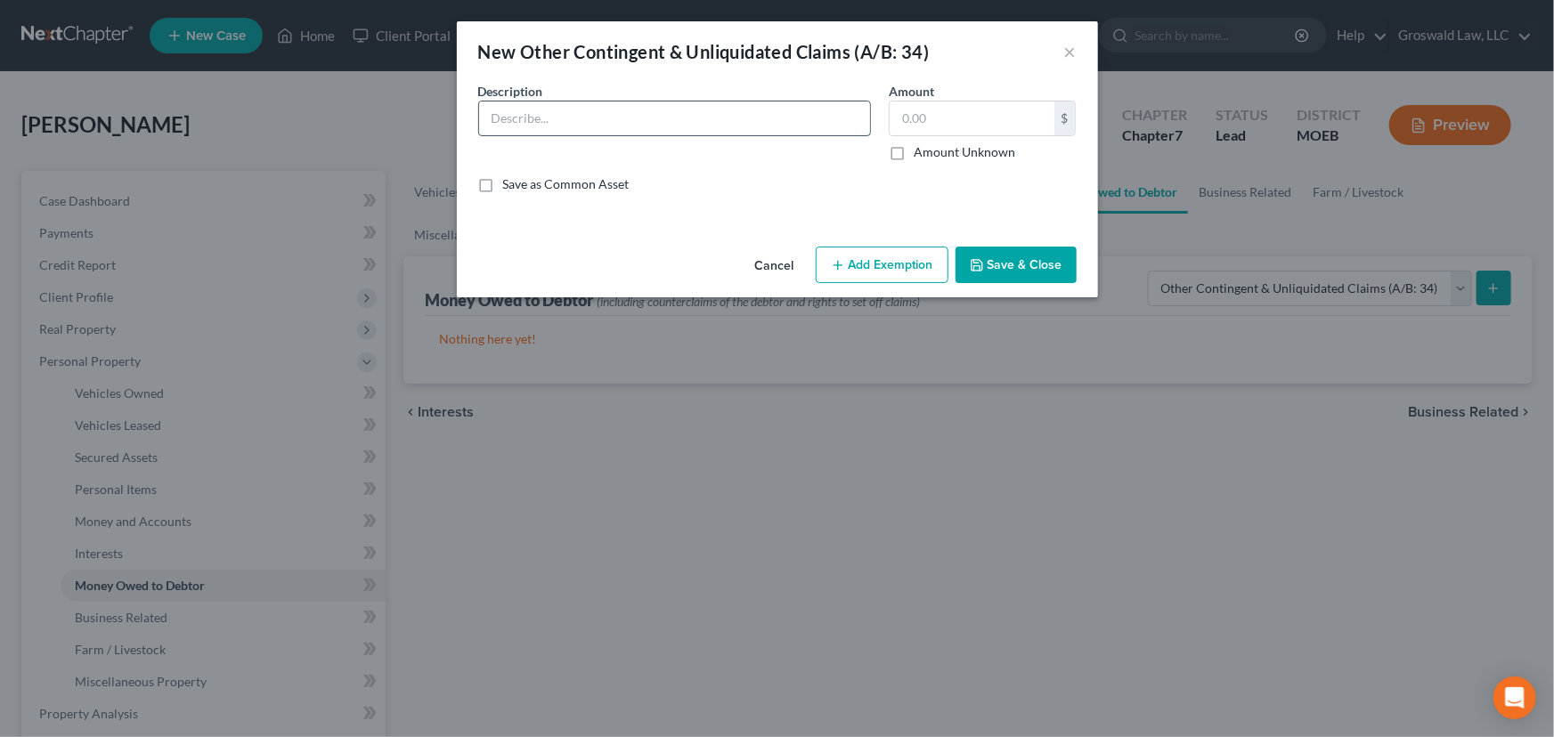
click at [623, 114] on input "text" at bounding box center [674, 118] width 391 height 34
click at [930, 149] on label "Amount Unknown" at bounding box center [963, 152] width 101 height 18
click at [930, 149] on input "Amount Unknown" at bounding box center [927, 149] width 12 height 12
drag, startPoint x: 747, startPoint y: 120, endPoint x: -99, endPoint y: 116, distance: 845.8
click at [0, 116] on html "Home New Case Client Portal Groswald Law, LLC maxwell@groswald.com My Account S…" at bounding box center [777, 649] width 1554 height 1299
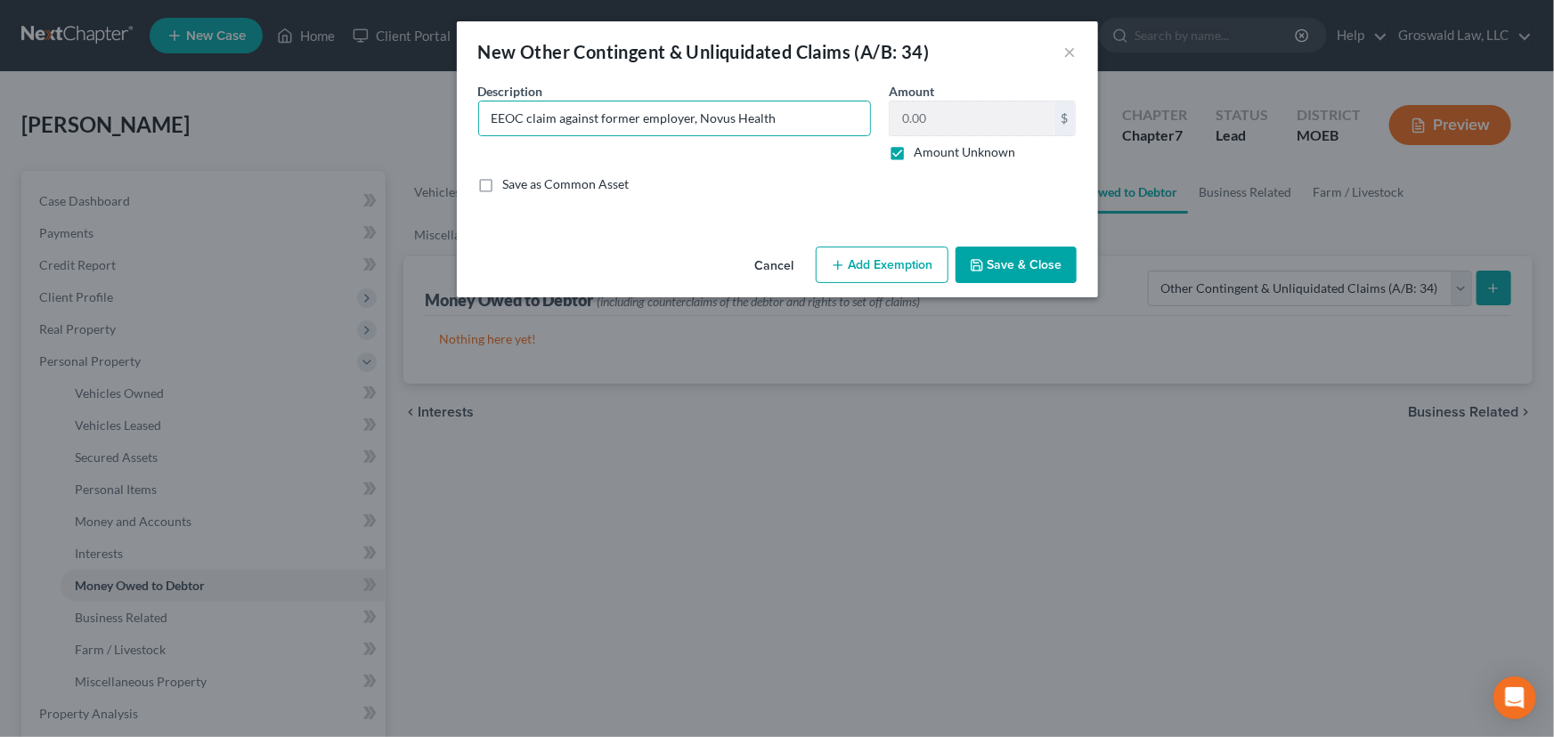
click at [992, 269] on button "Save & Close" at bounding box center [1015, 265] width 121 height 37
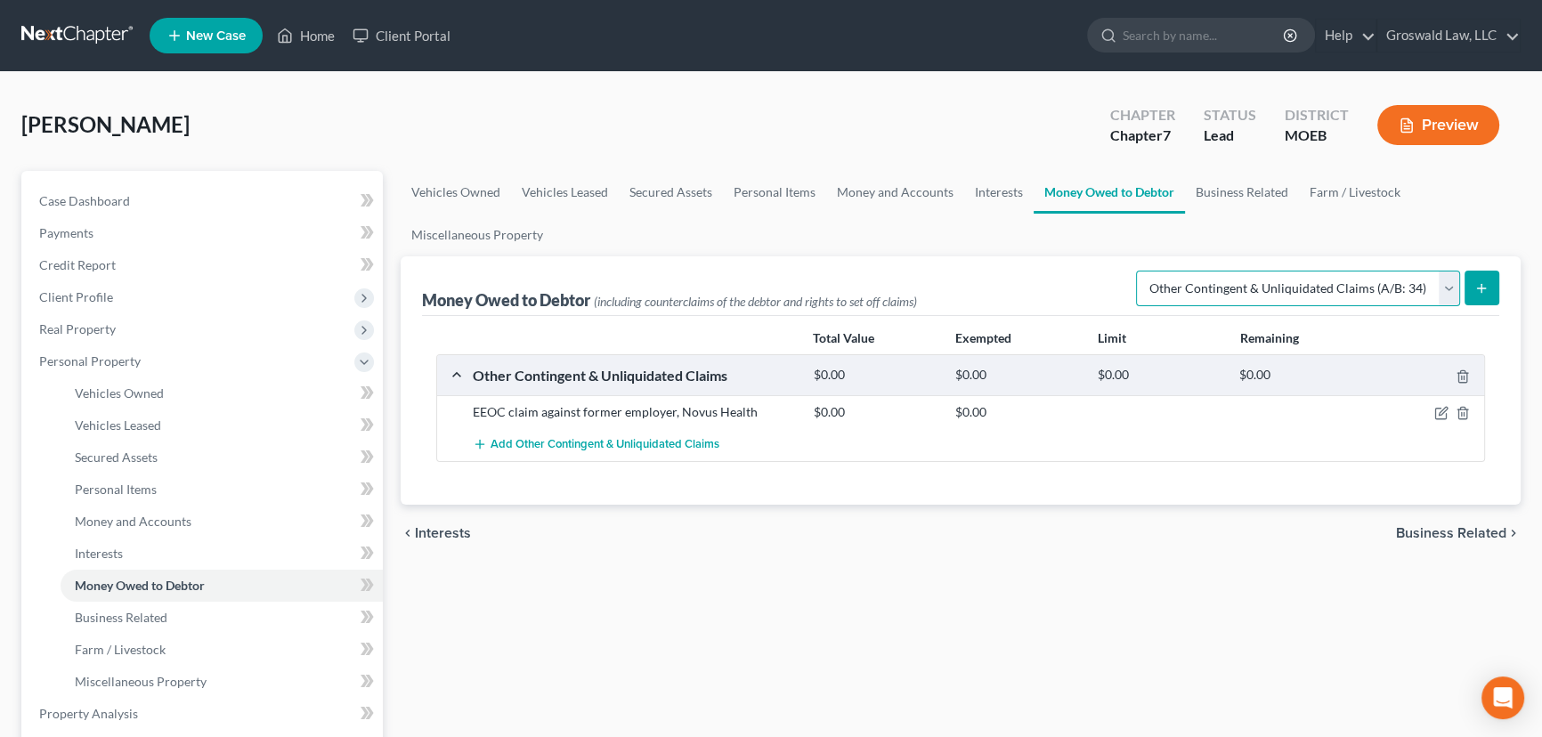
click at [1237, 285] on select "Select Type of Money Owed Accounts Receivable (A/B: 38) Alimony (A/B: 29) Child…" at bounding box center [1298, 289] width 324 height 36
click at [1140, 271] on select "Select Type of Money Owed Accounts Receivable (A/B: 38) Alimony (A/B: 29) Child…" at bounding box center [1298, 289] width 324 height 36
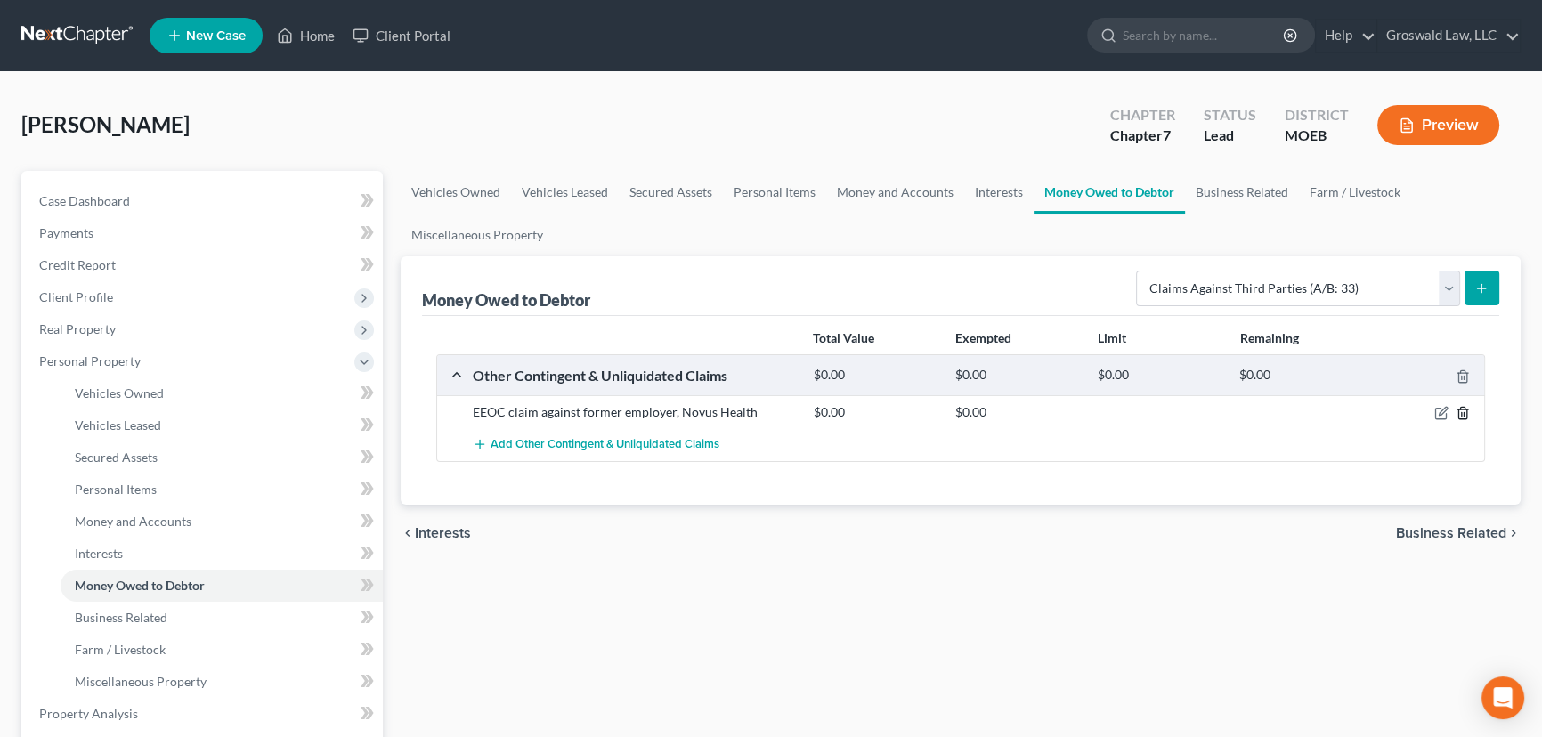
click at [1281, 409] on icon "button" at bounding box center [1463, 413] width 14 height 14
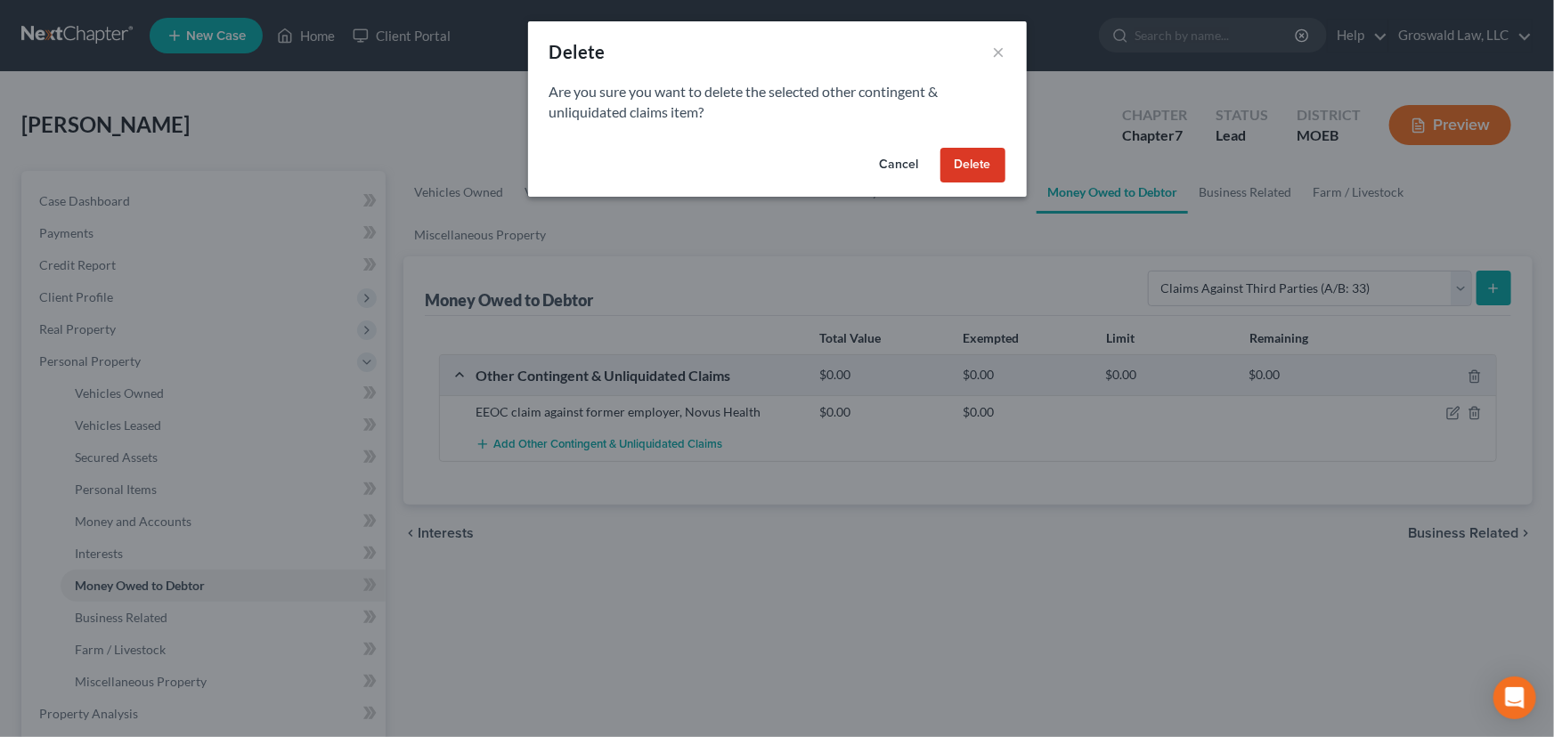
click at [944, 170] on button "Delete" at bounding box center [972, 166] width 65 height 36
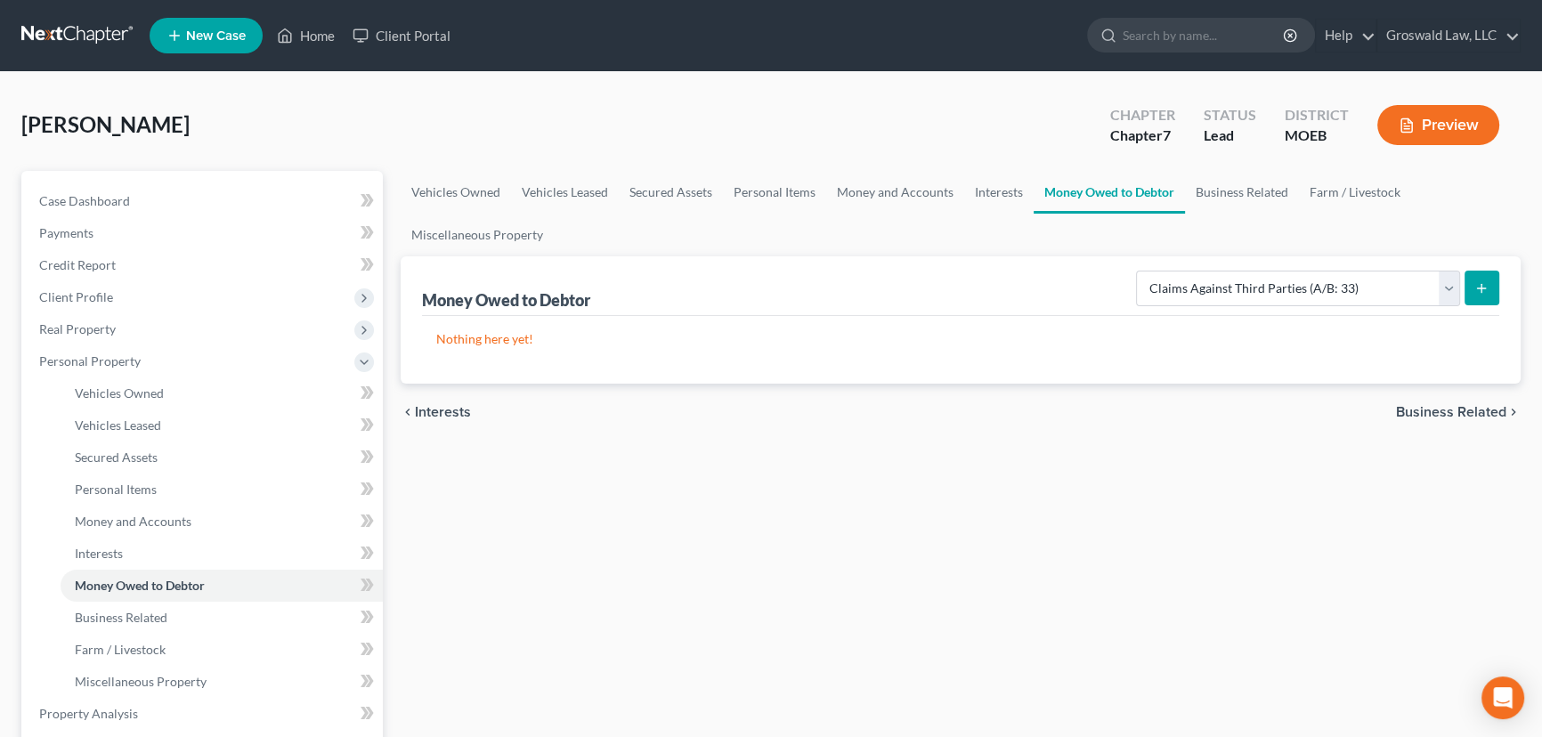
click at [1281, 285] on icon "submit" at bounding box center [1481, 288] width 14 height 14
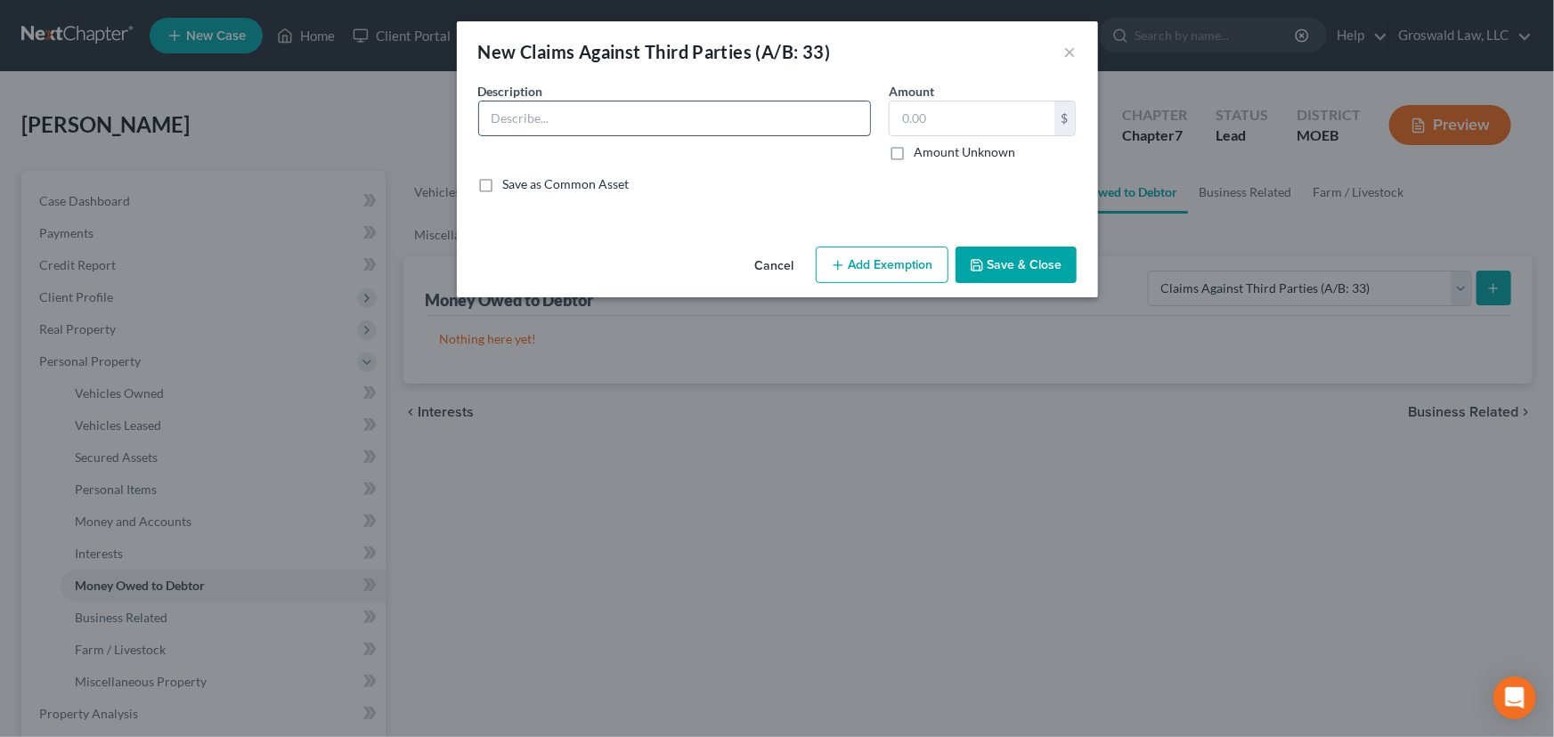
click at [724, 116] on input "text" at bounding box center [674, 118] width 391 height 34
paste input "EEOC claim against former employer, Novus Health"
click at [912, 153] on div "Amount Unknown" at bounding box center [983, 152] width 188 height 18
click at [913, 157] on label "Amount Unknown" at bounding box center [963, 152] width 101 height 18
click at [921, 155] on input "Amount Unknown" at bounding box center [927, 149] width 12 height 12
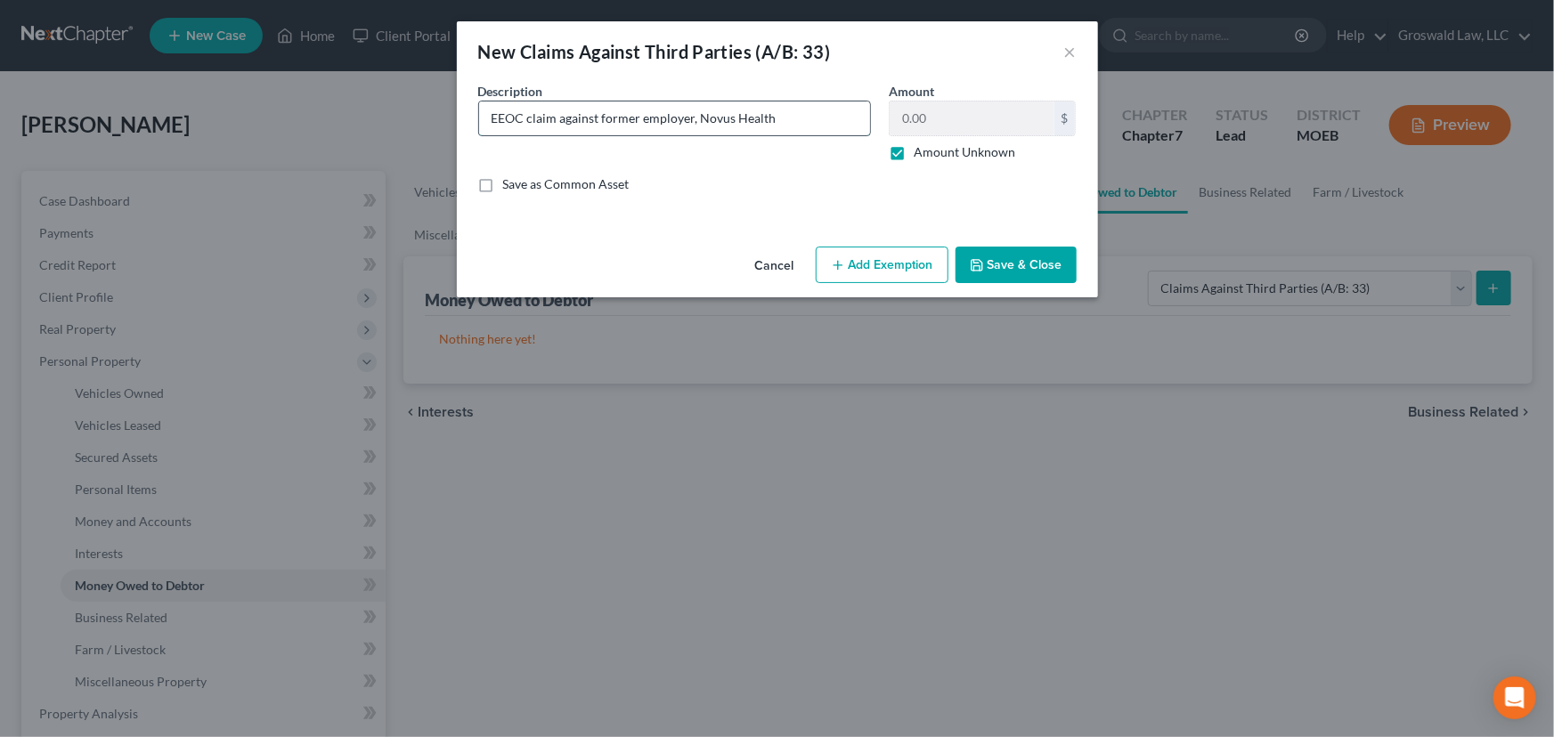
click at [818, 124] on input "EEOC claim against former employer, Novus Health" at bounding box center [674, 118] width 391 height 34
click at [1024, 269] on button "Save & Close" at bounding box center [1015, 265] width 121 height 37
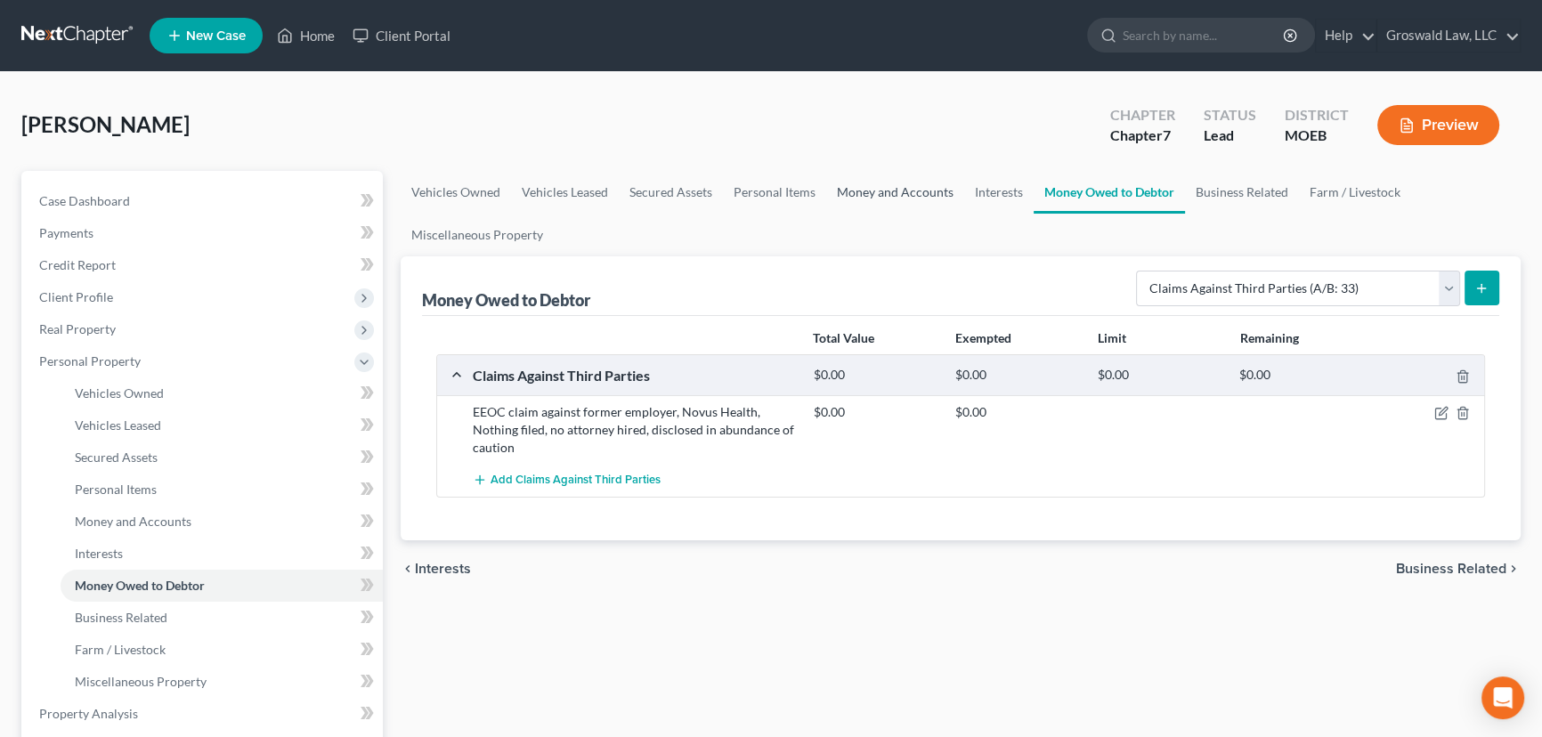
click at [886, 190] on link "Money and Accounts" at bounding box center [895, 192] width 138 height 43
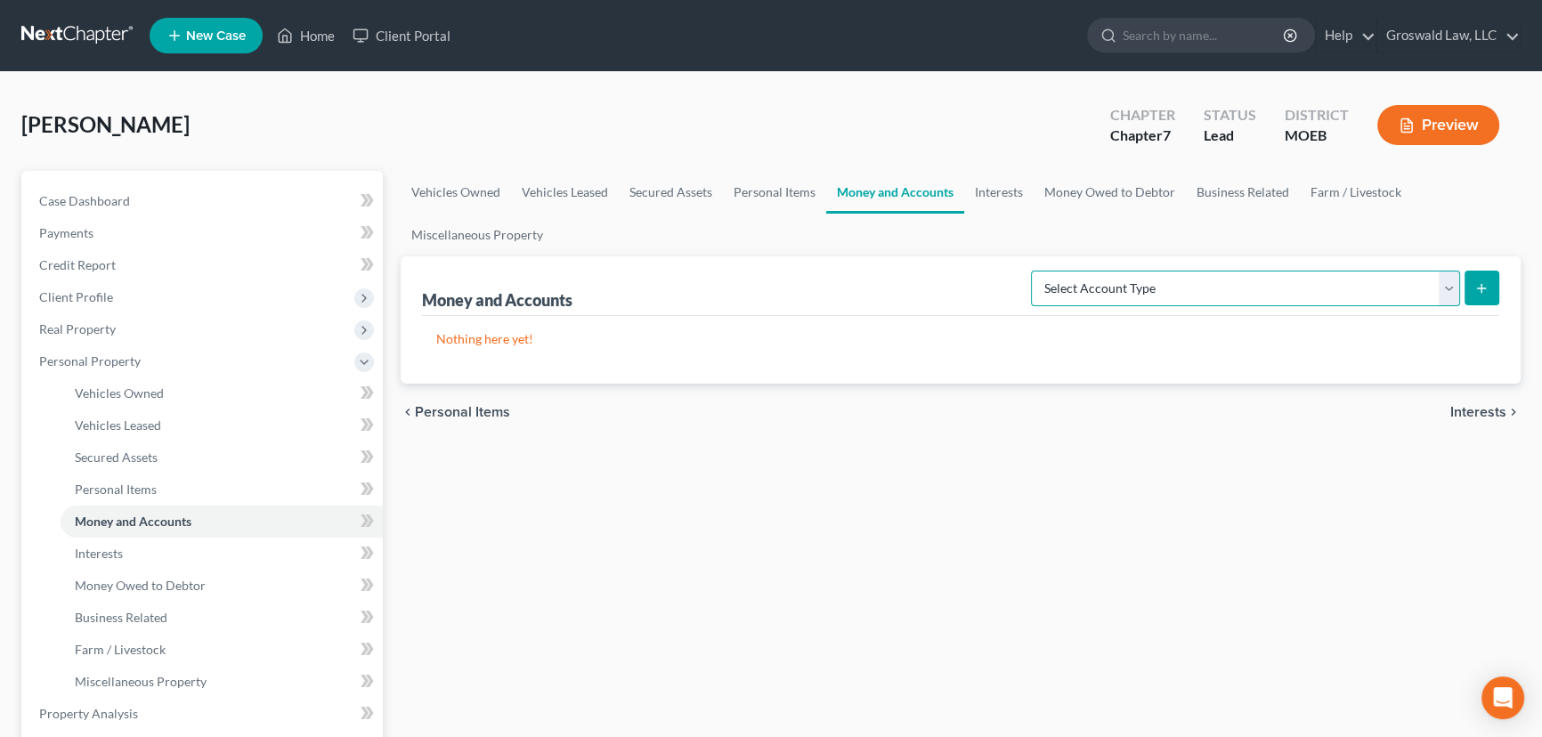
click at [1218, 277] on select "Select Account Type Brokerage (A/B: 18, SOFA: 20) Cash on Hand (A/B: 16) Certif…" at bounding box center [1245, 289] width 429 height 36
click at [1036, 271] on select "Select Account Type Brokerage (A/B: 18, SOFA: 20) Cash on Hand (A/B: 16) Certif…" at bounding box center [1245, 289] width 429 height 36
click at [1281, 287] on icon "submit" at bounding box center [1481, 288] width 14 height 14
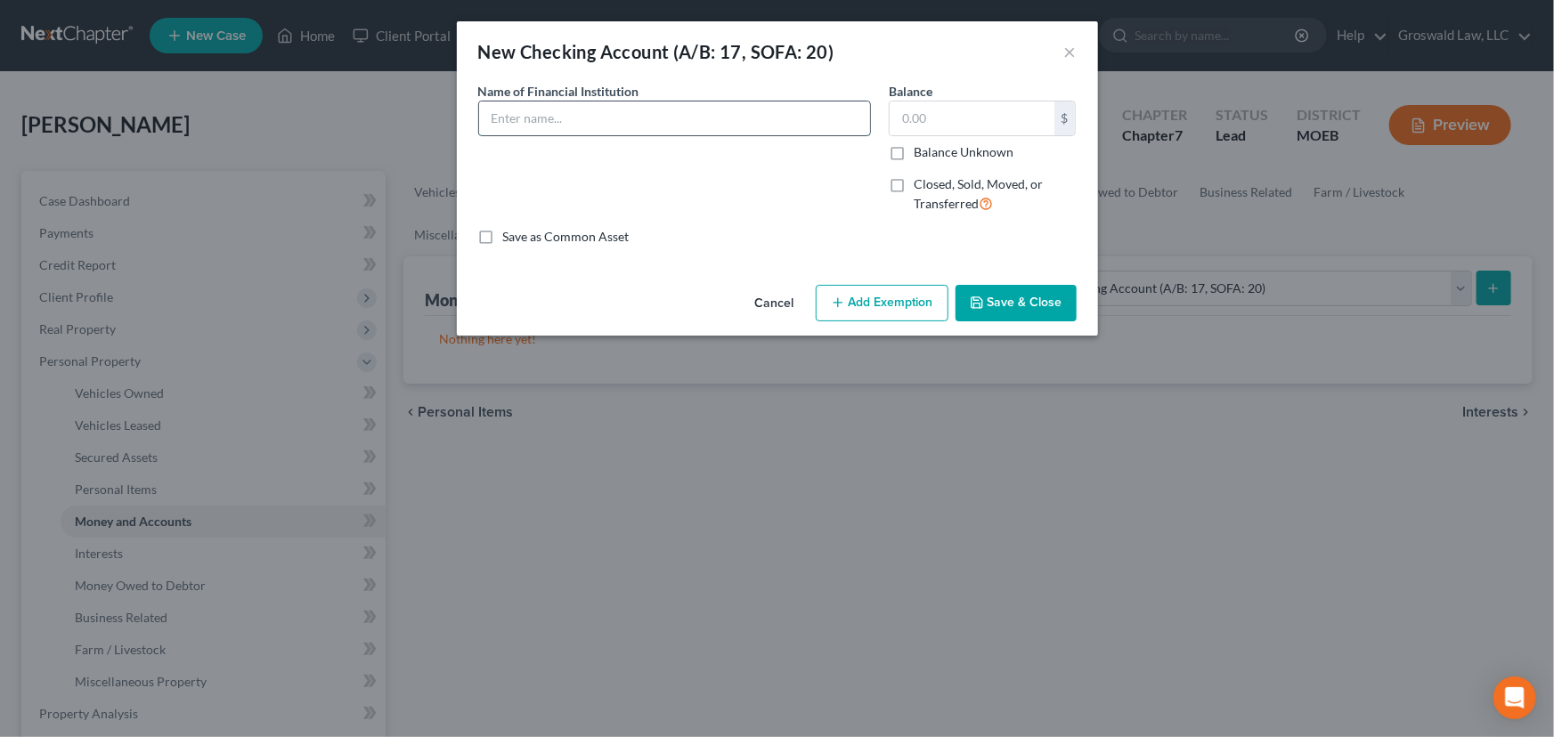
click at [676, 116] on input "text" at bounding box center [674, 118] width 391 height 34
click at [1006, 303] on button "Save & Close" at bounding box center [1015, 303] width 121 height 37
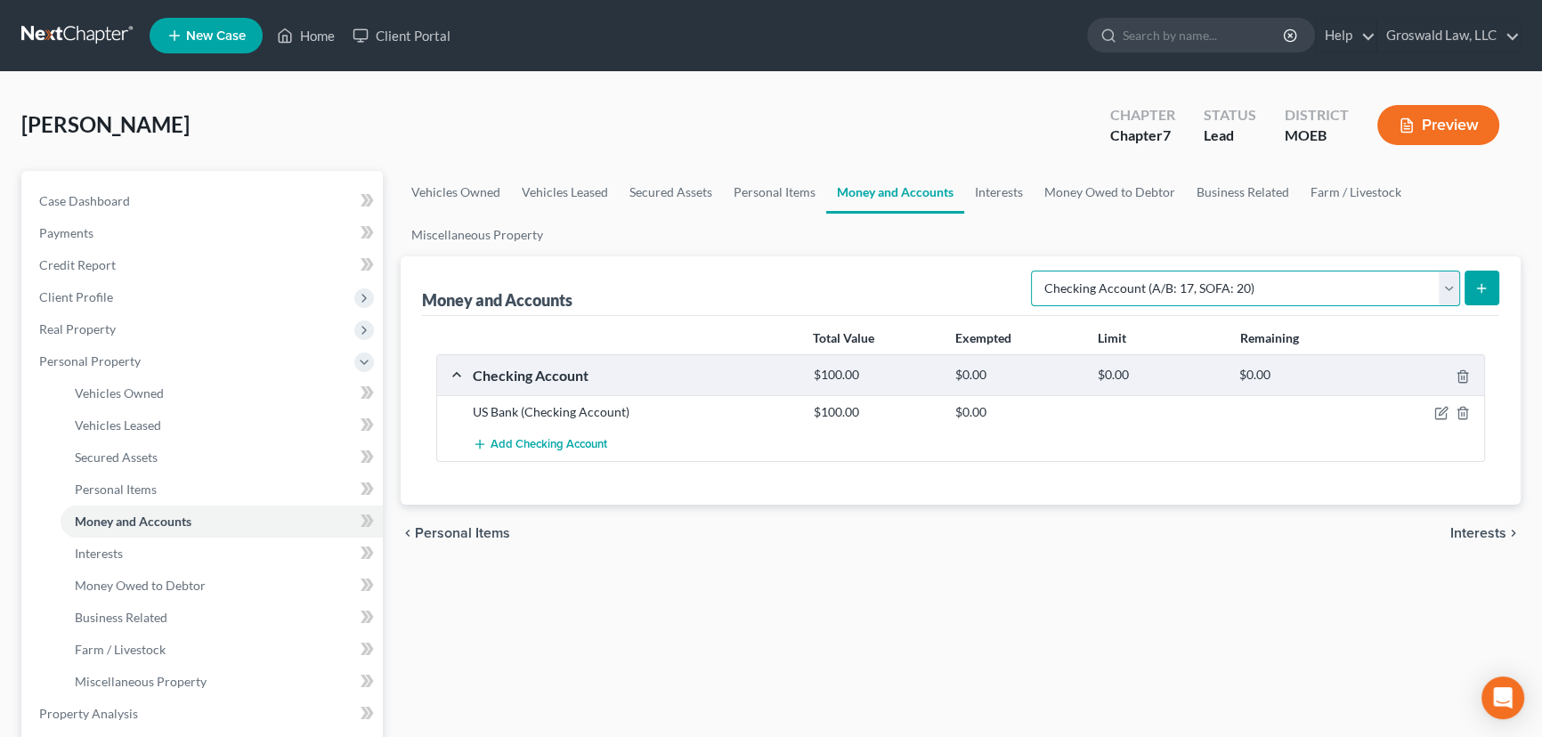
click at [1252, 281] on select "Select Account Type Brokerage (A/B: 18, SOFA: 20) Cash on Hand (A/B: 16) Certif…" at bounding box center [1245, 289] width 429 height 36
click at [1036, 271] on select "Select Account Type Brokerage (A/B: 18, SOFA: 20) Cash on Hand (A/B: 16) Certif…" at bounding box center [1245, 289] width 429 height 36
click at [1281, 286] on button "submit" at bounding box center [1482, 288] width 35 height 35
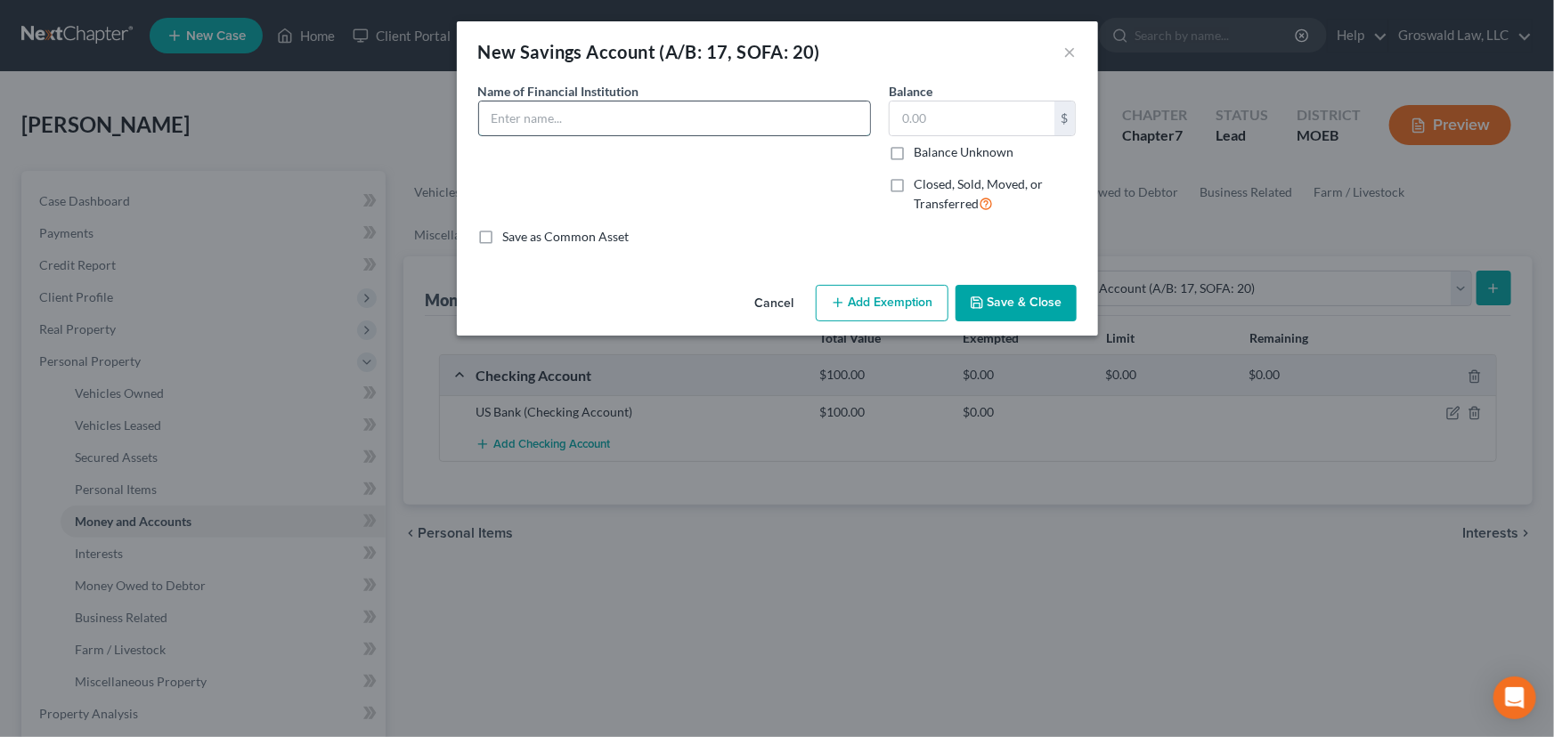
click at [630, 115] on input "text" at bounding box center [674, 118] width 391 height 34
click at [973, 309] on icon "button" at bounding box center [977, 303] width 14 height 14
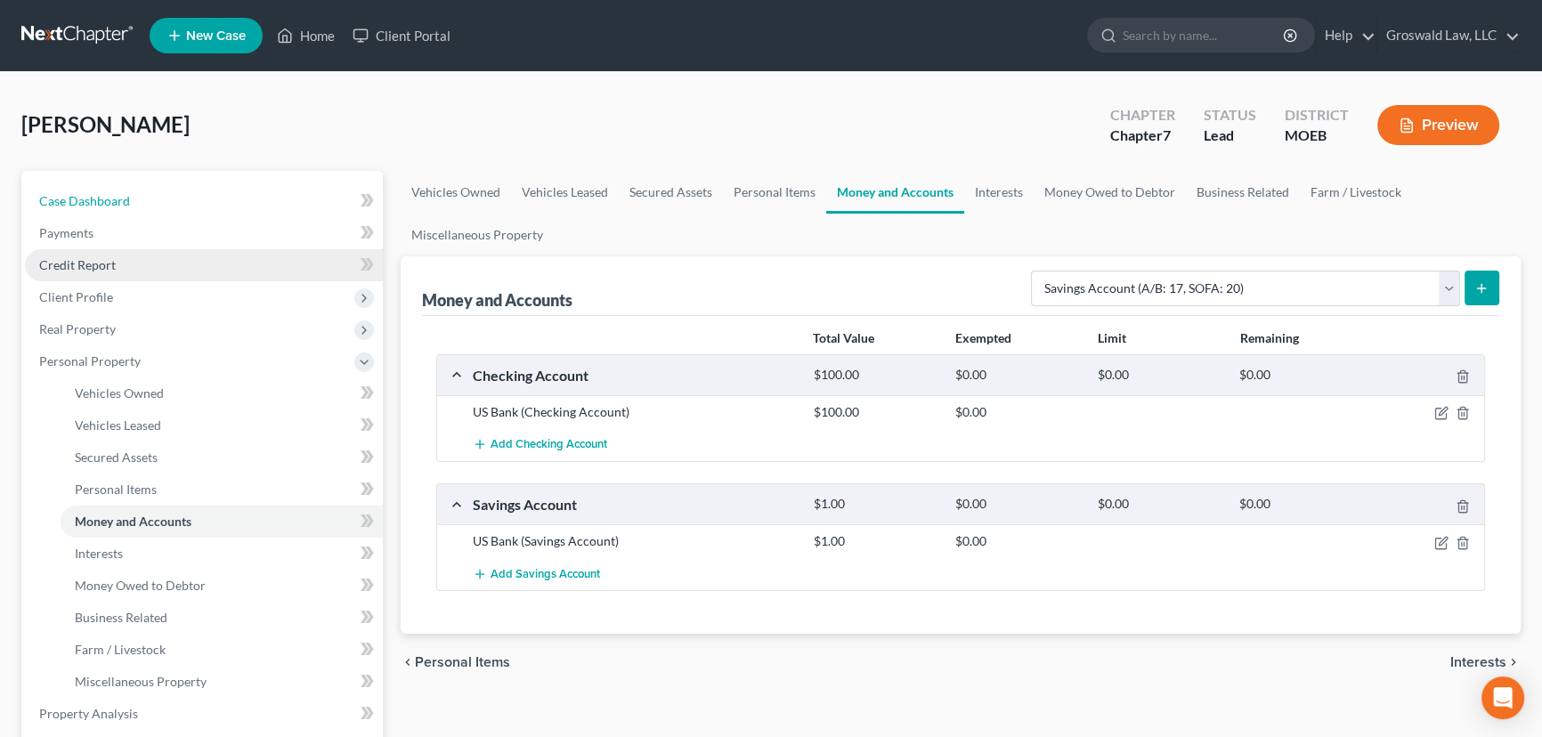
drag, startPoint x: 183, startPoint y: 194, endPoint x: 313, endPoint y: 249, distance: 141.2
click at [183, 194] on link "Case Dashboard" at bounding box center [204, 201] width 358 height 32
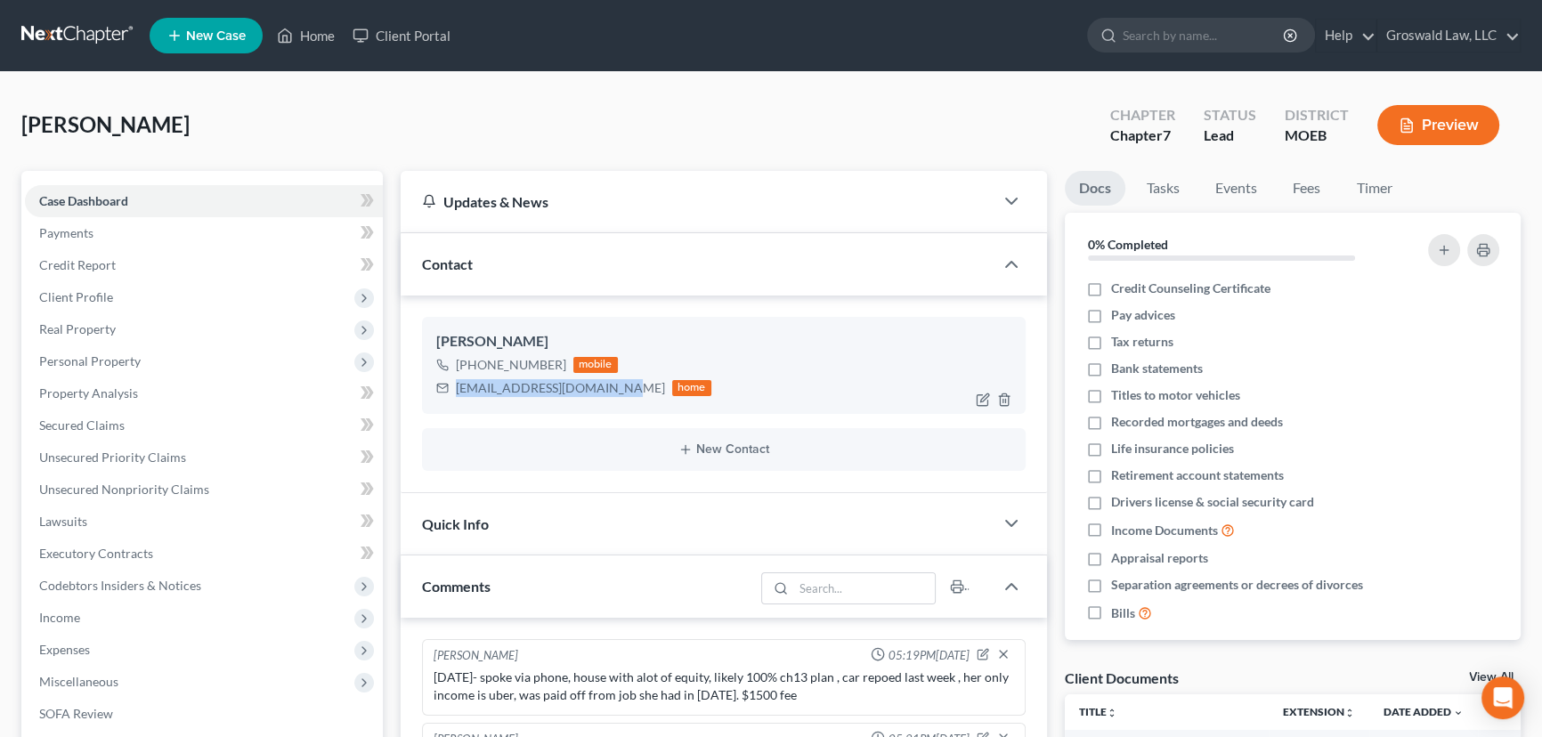
drag, startPoint x: 612, startPoint y: 385, endPoint x: 428, endPoint y: 394, distance: 183.6
click at [428, 394] on div "Kathryn Wolf +1 (314) 974-3393 mobile rocketwolverine@gmail.com home" at bounding box center [724, 365] width 604 height 96
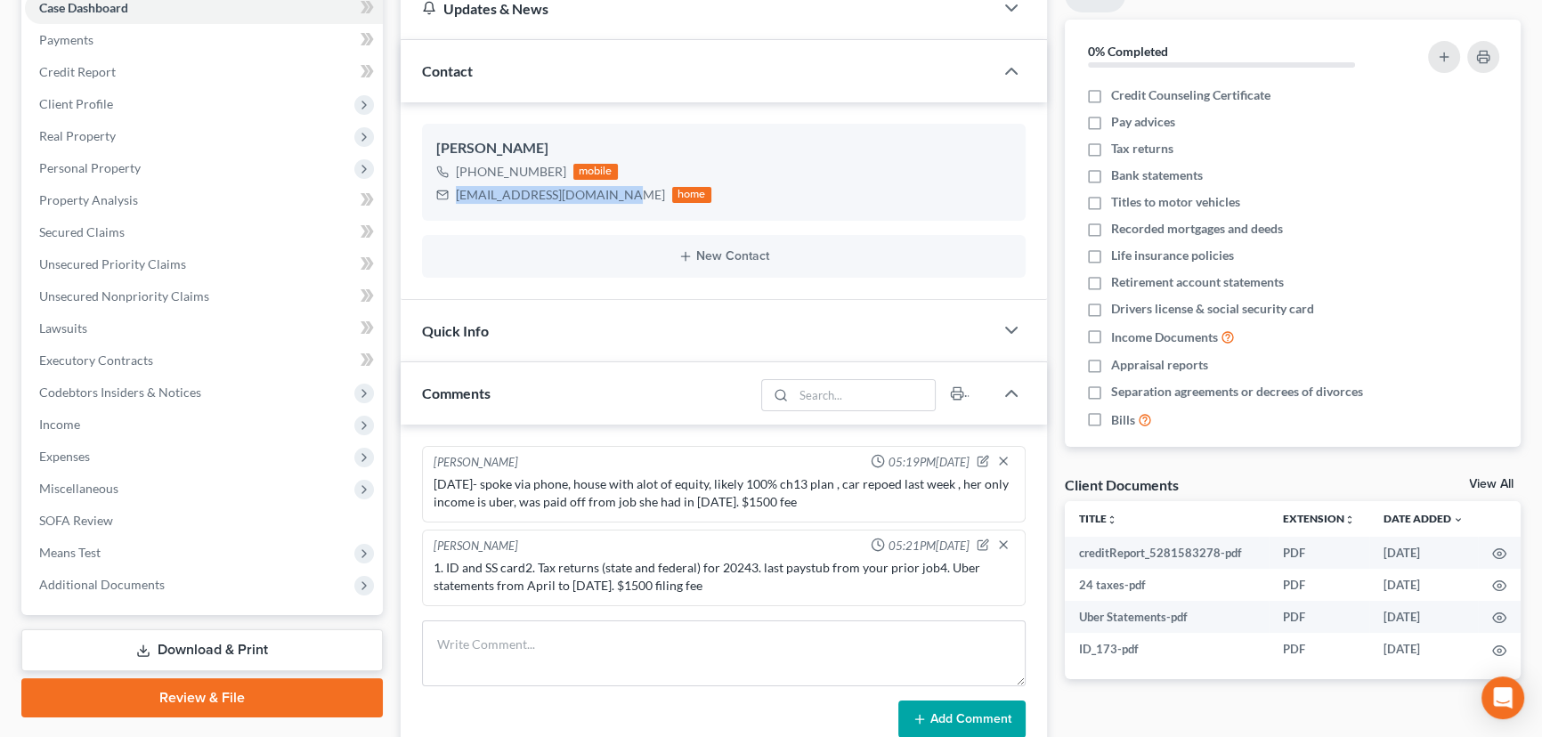
scroll to position [468, 0]
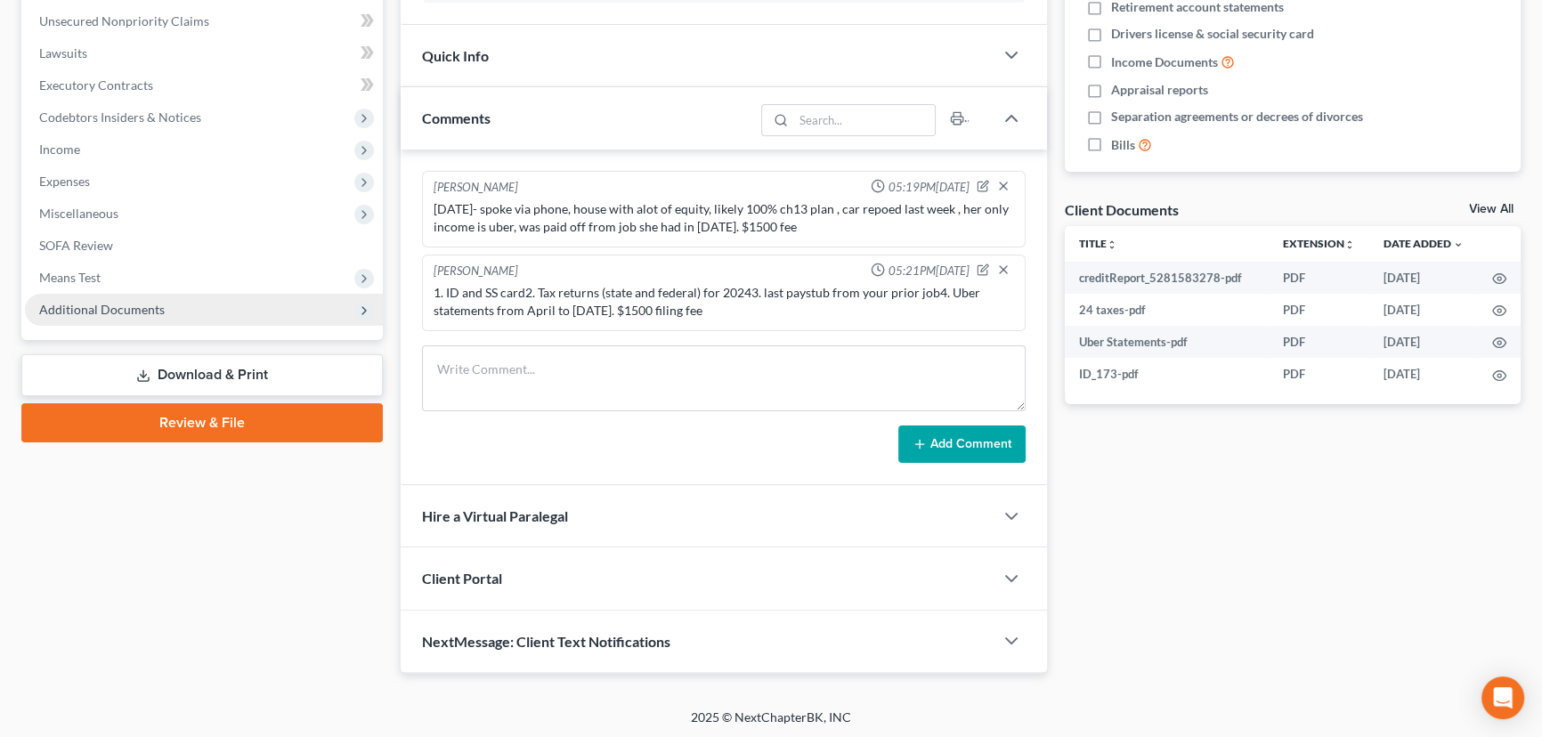
click at [109, 304] on span "Additional Documents" at bounding box center [102, 309] width 126 height 15
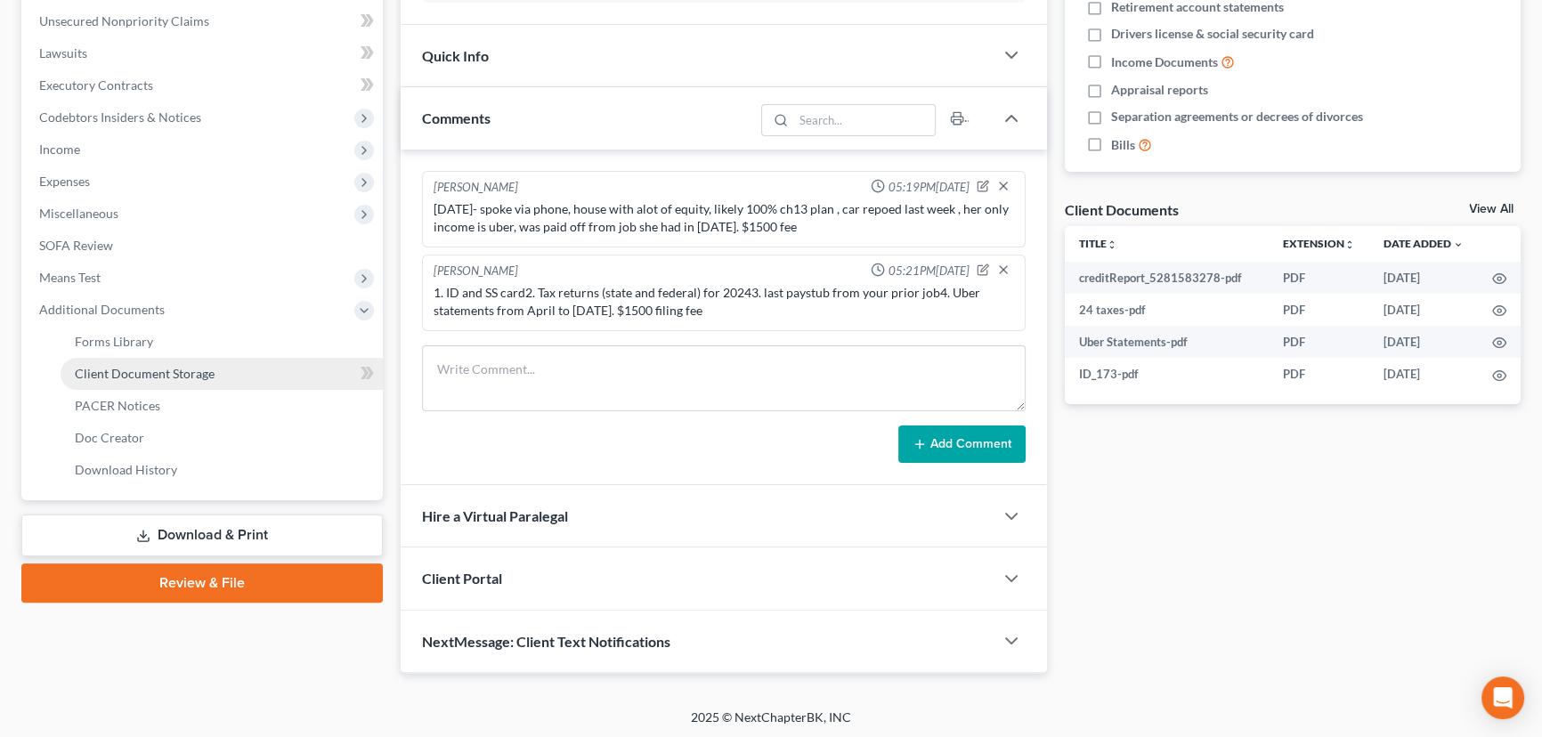
click at [136, 368] on span "Client Document Storage" at bounding box center [145, 373] width 140 height 15
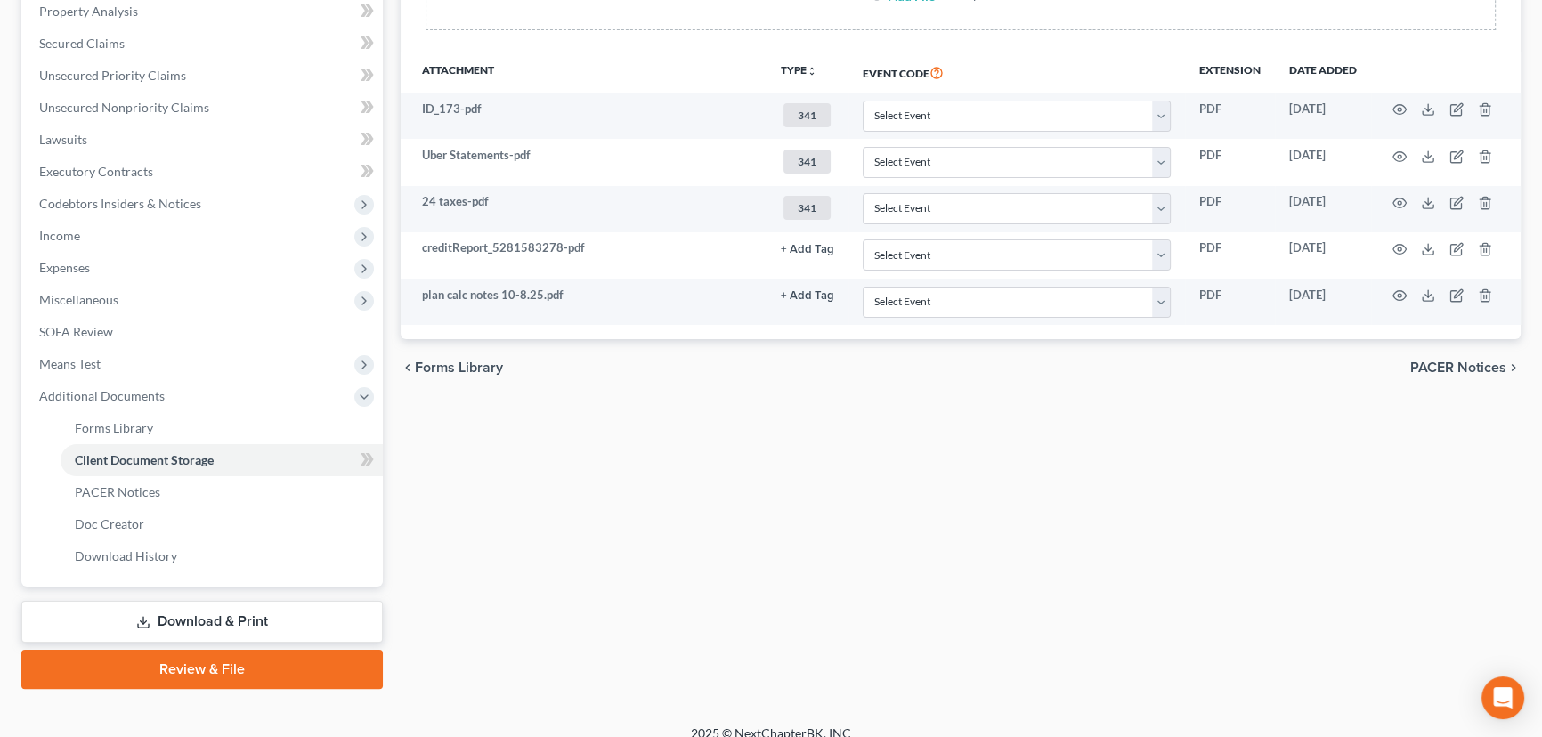
scroll to position [75, 0]
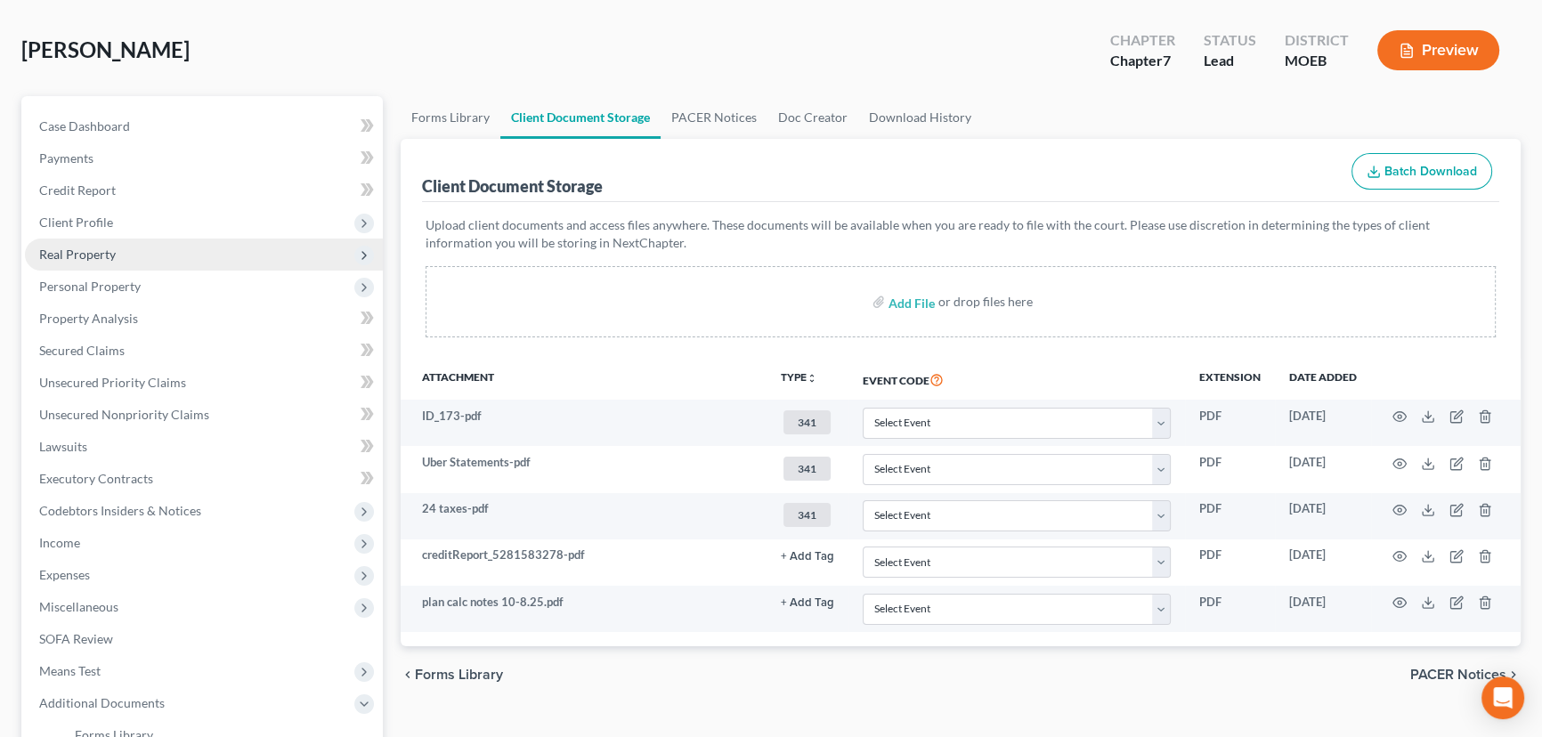
click at [120, 256] on span "Real Property" at bounding box center [204, 255] width 358 height 32
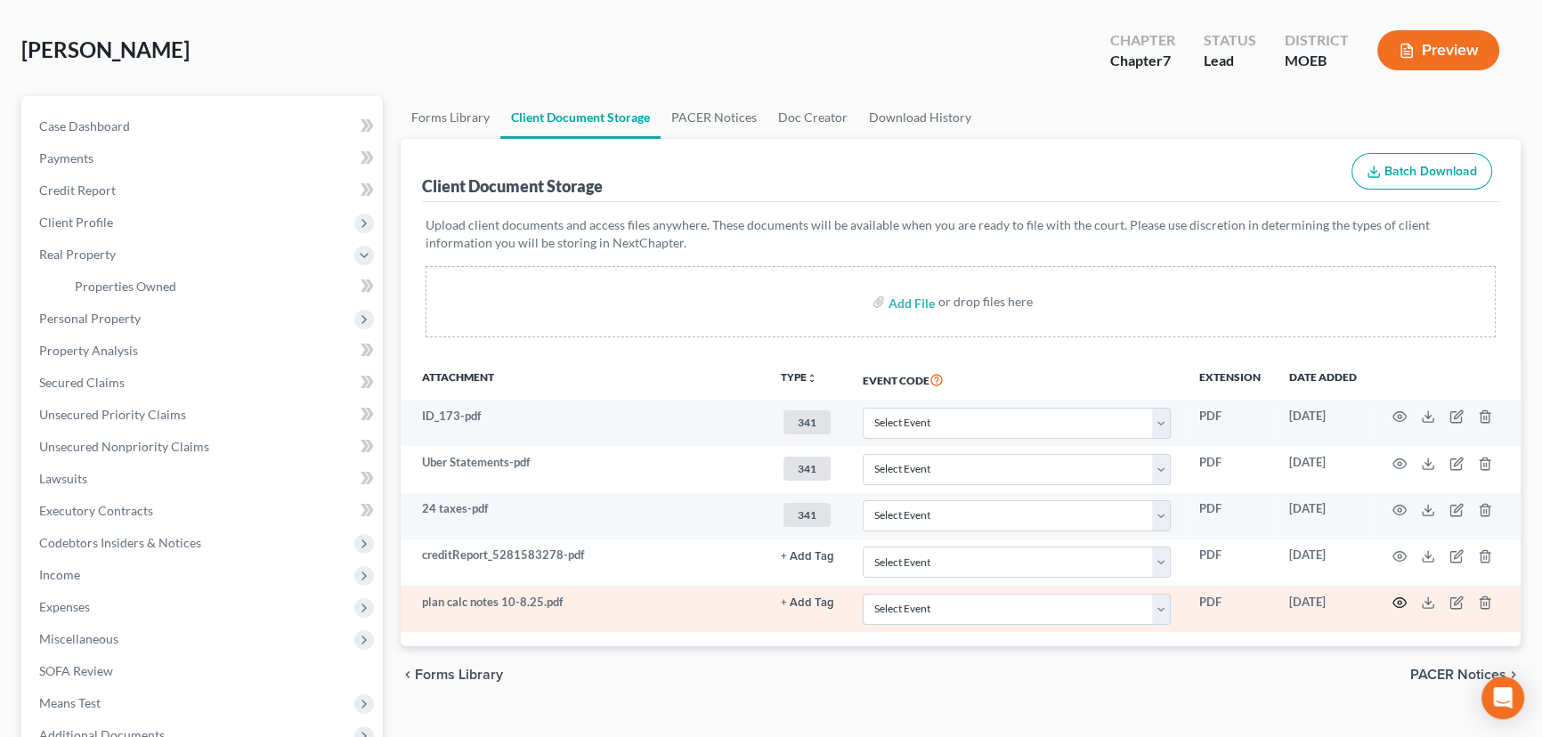
click at [1281, 596] on icon "button" at bounding box center [1399, 603] width 14 height 14
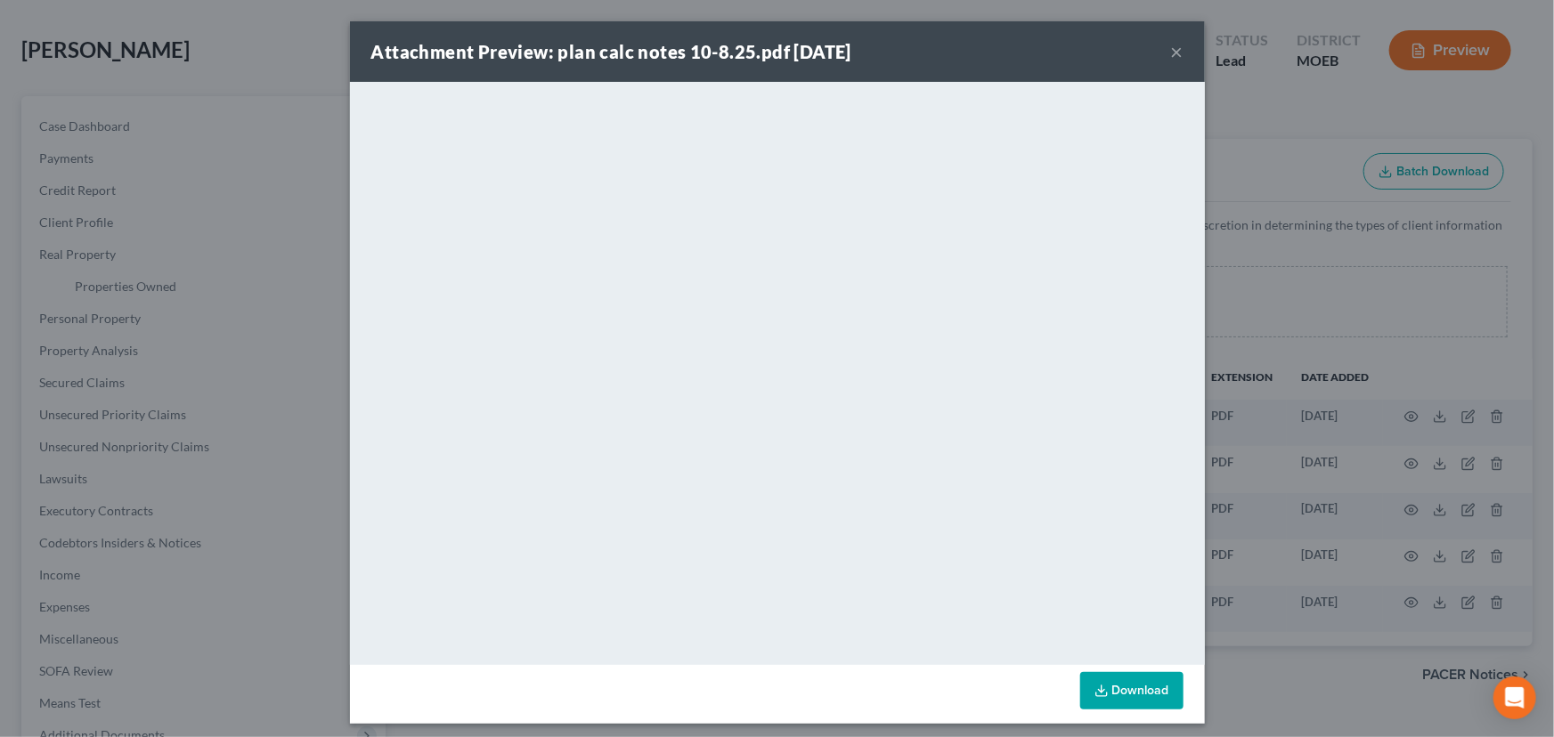
click at [1171, 61] on button "×" at bounding box center [1177, 51] width 12 height 21
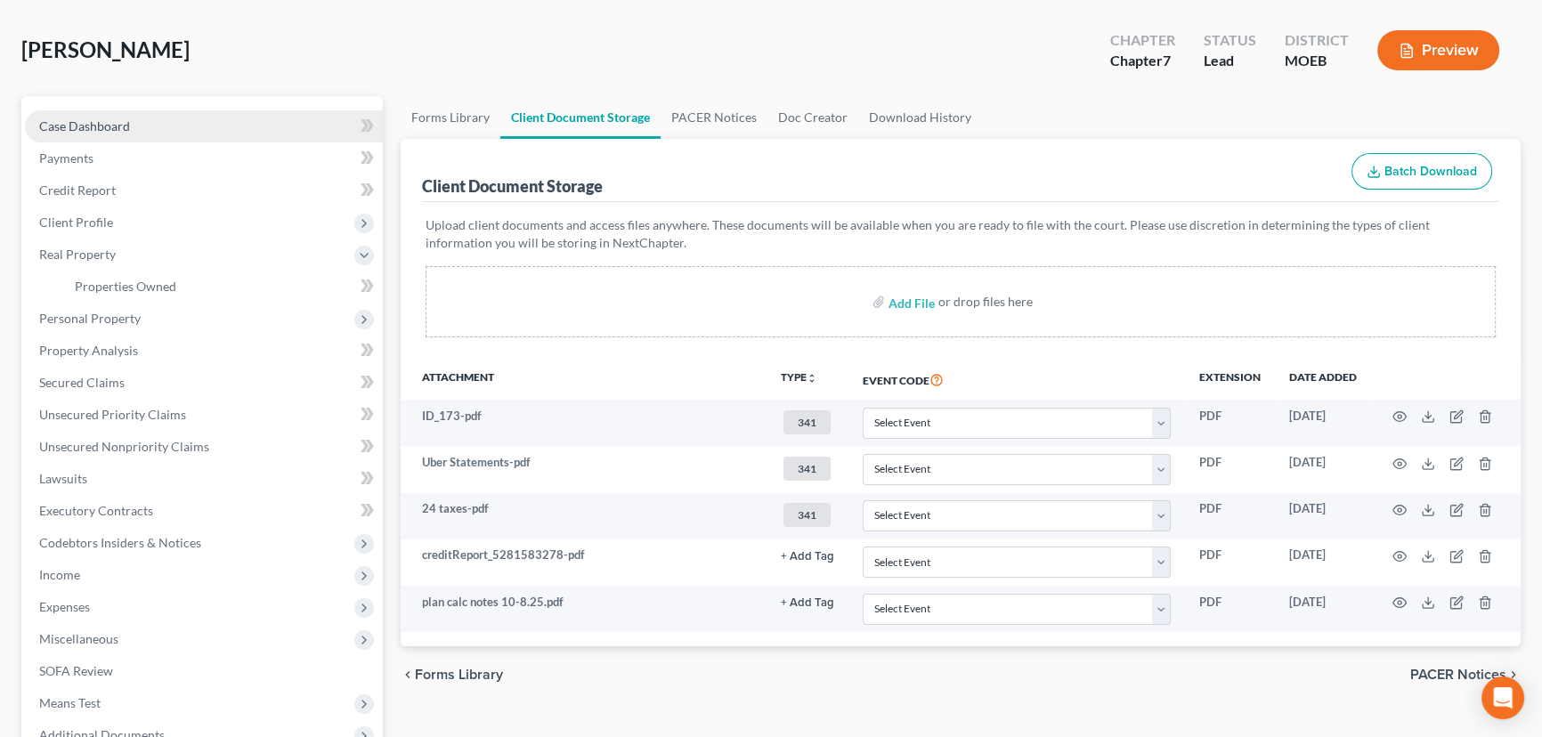
click at [213, 123] on link "Case Dashboard" at bounding box center [204, 126] width 358 height 32
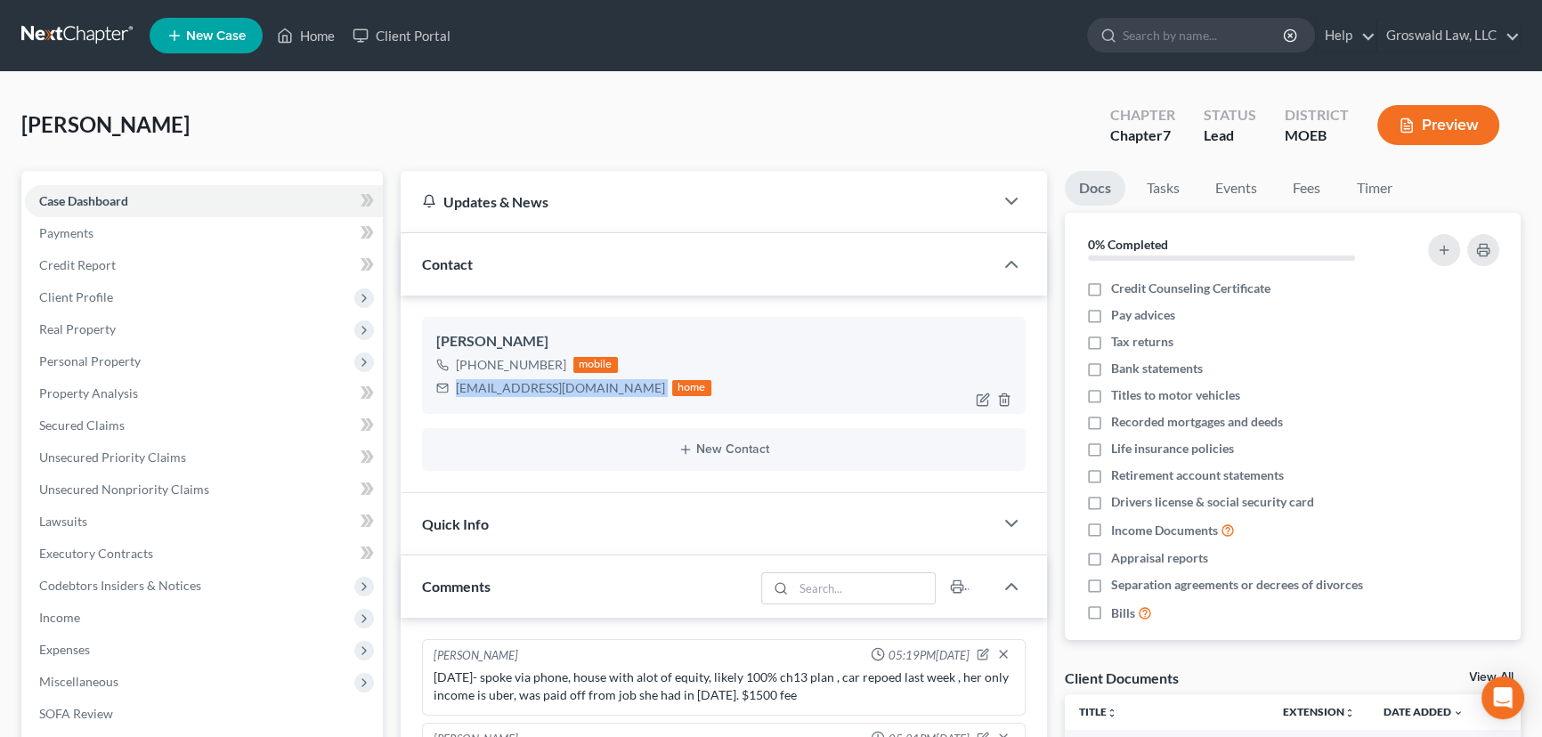
drag, startPoint x: 605, startPoint y: 388, endPoint x: 453, endPoint y: 380, distance: 152.4
click at [453, 380] on div "rocketwolverine@gmail.com home" at bounding box center [573, 388] width 275 height 23
drag, startPoint x: 556, startPoint y: 366, endPoint x: 507, endPoint y: 366, distance: 48.1
click at [507, 366] on div "+1 (314) 974-3393 mobile" at bounding box center [573, 364] width 275 height 23
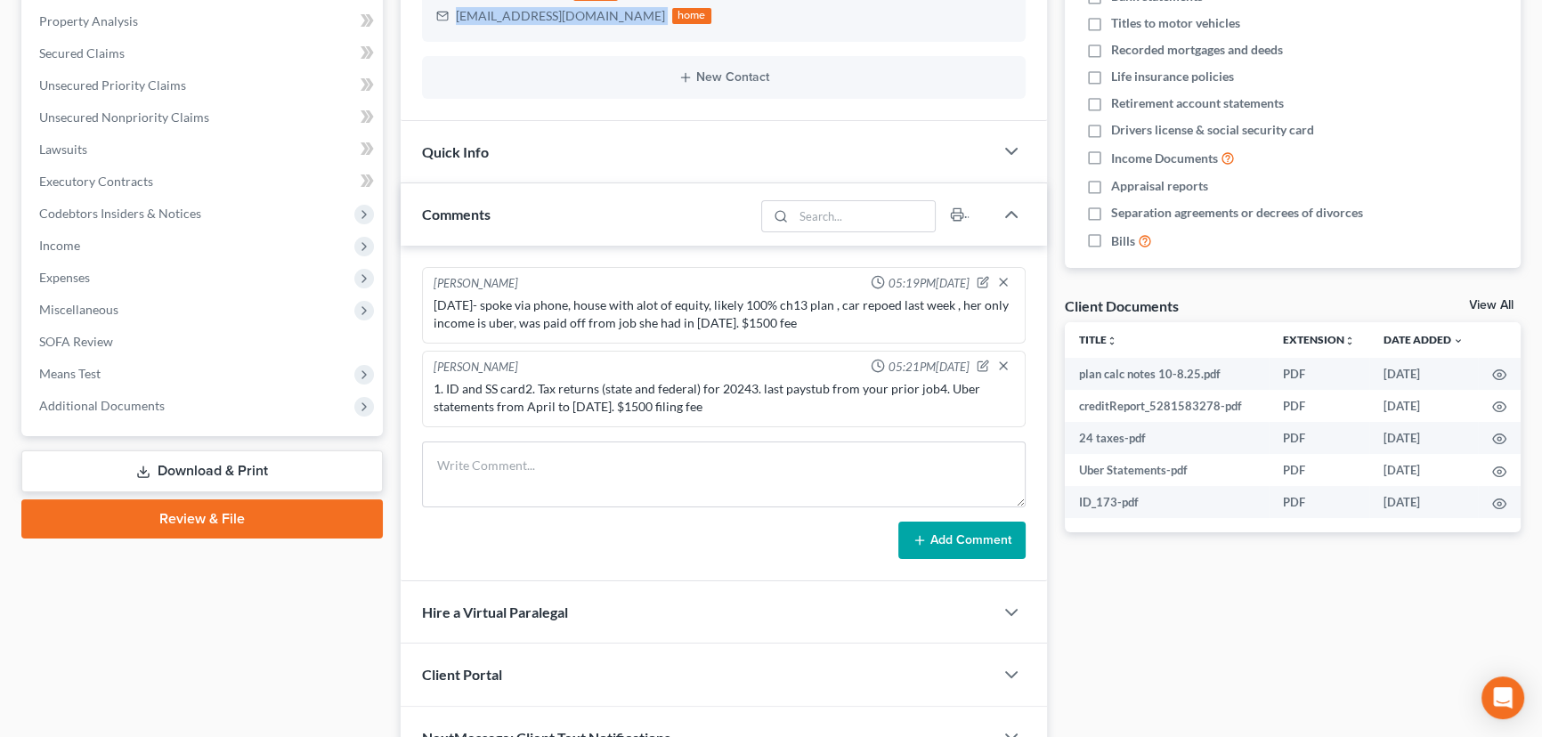
scroll to position [468, 0]
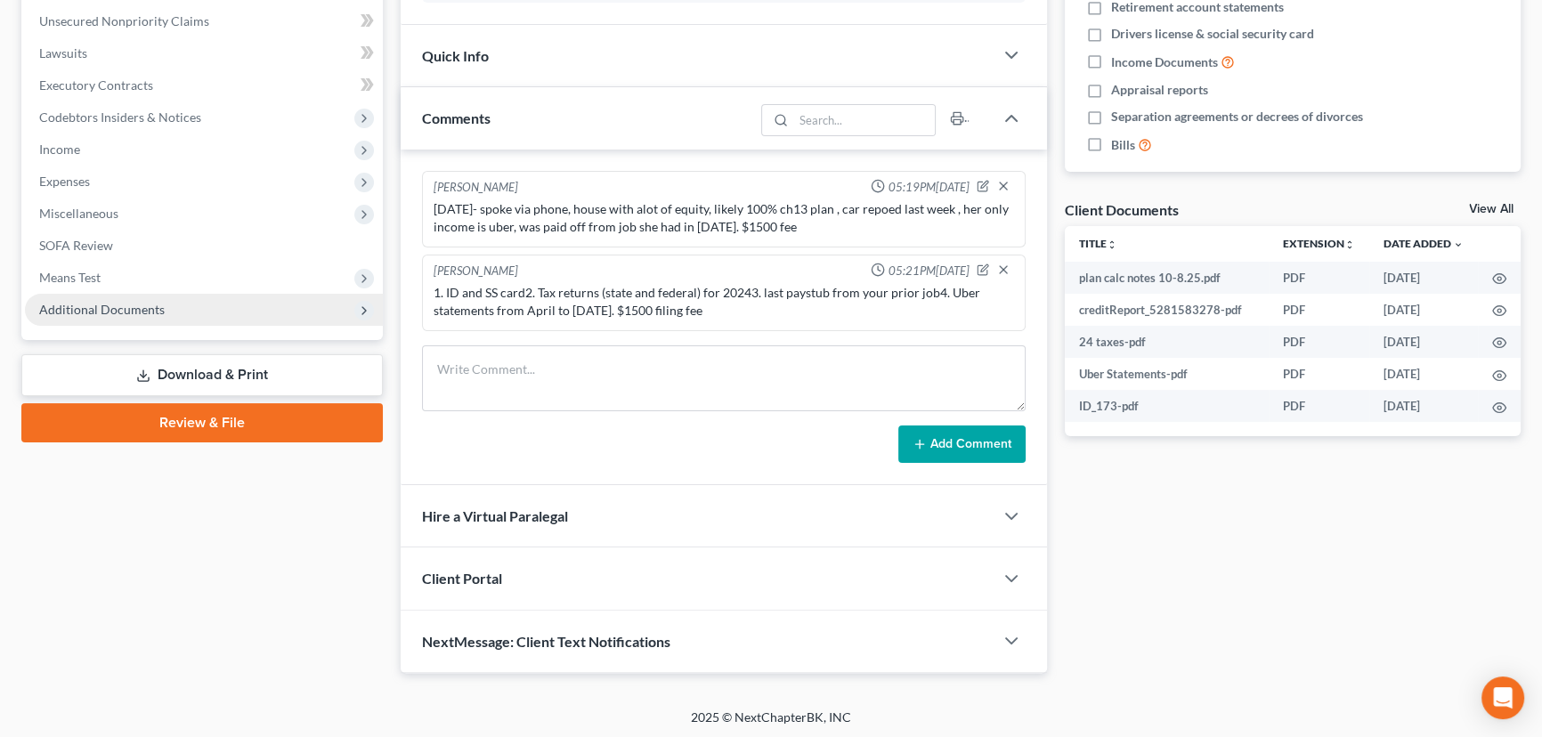
click at [216, 301] on span "Additional Documents" at bounding box center [204, 310] width 358 height 32
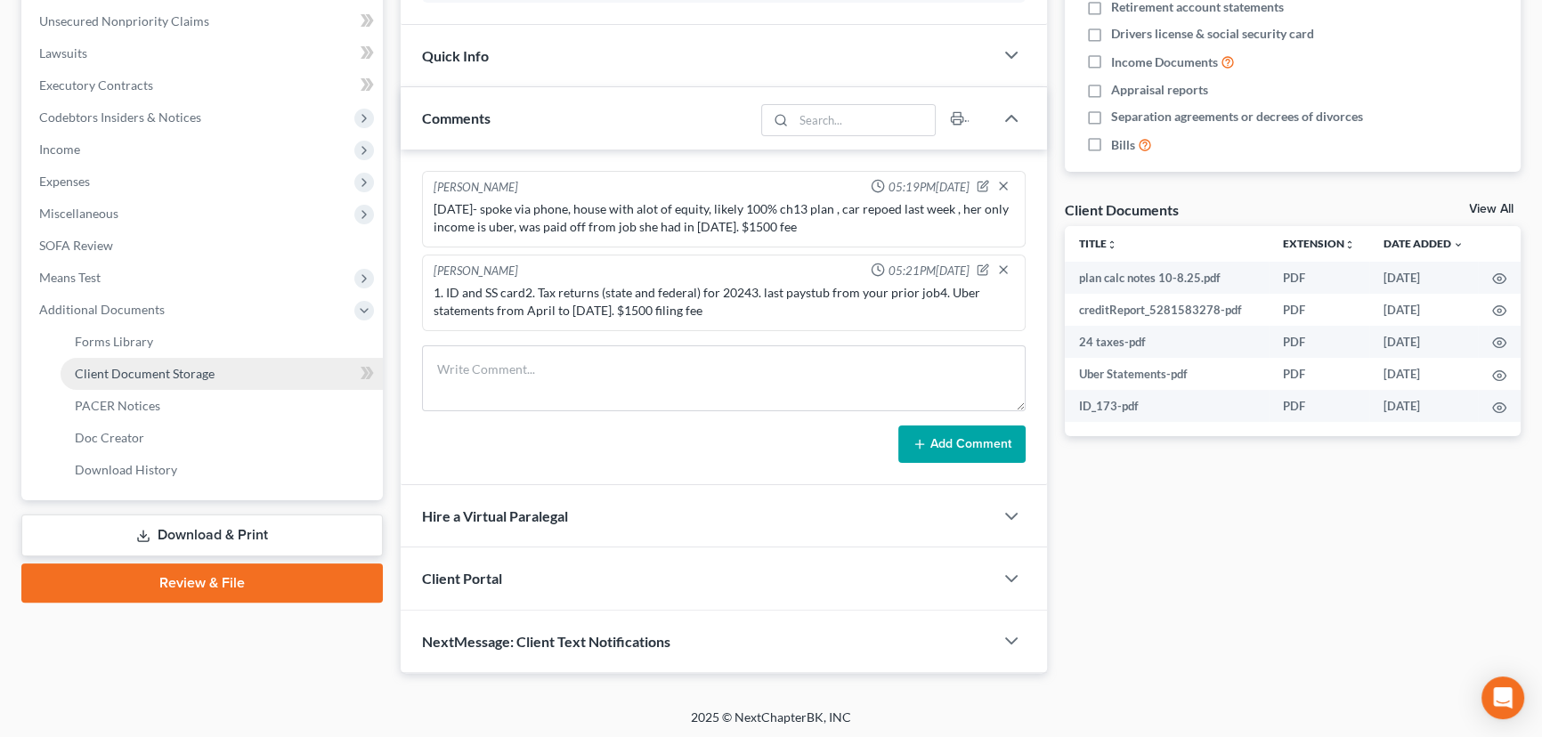
click at [193, 371] on span "Client Document Storage" at bounding box center [145, 373] width 140 height 15
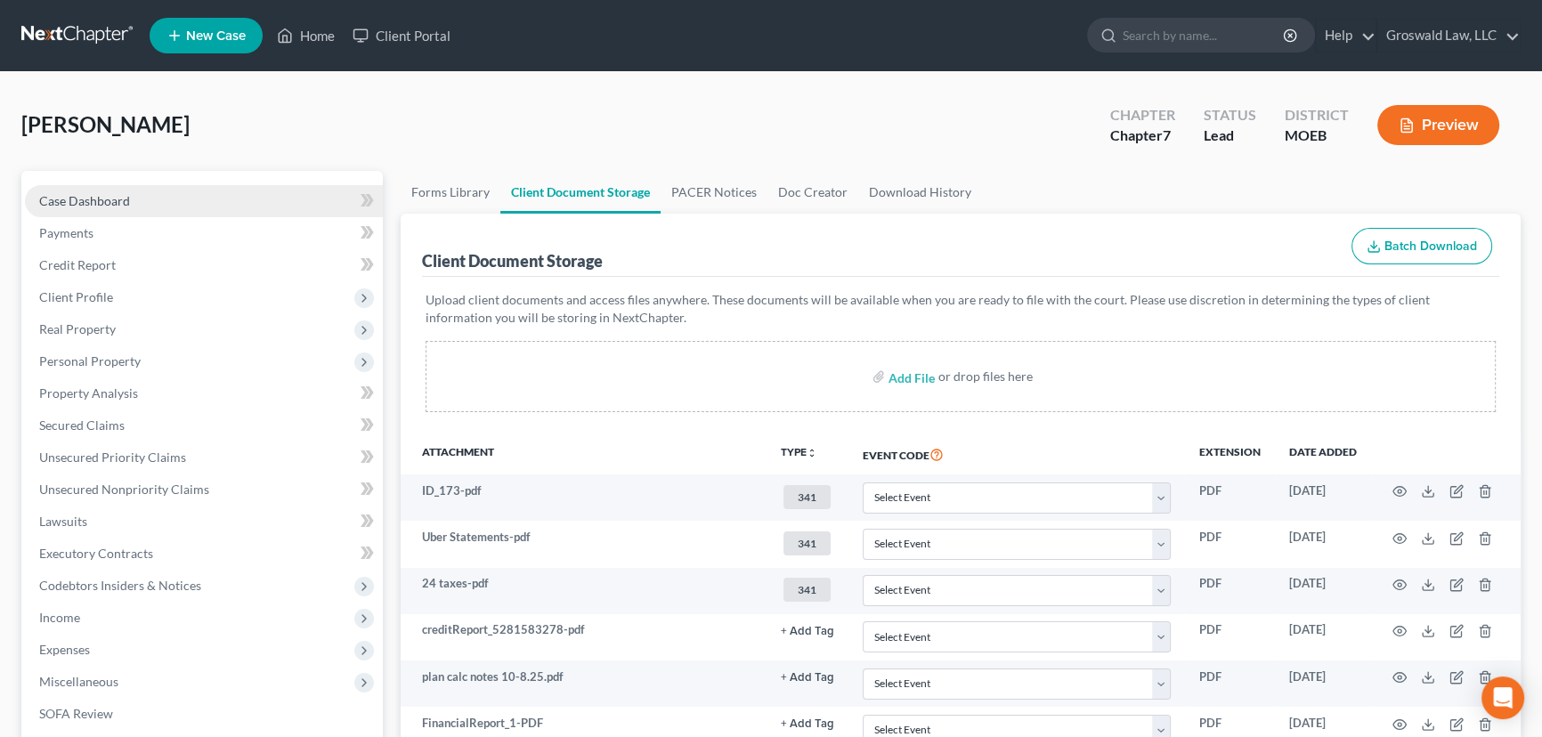
click at [113, 191] on link "Case Dashboard" at bounding box center [204, 201] width 358 height 32
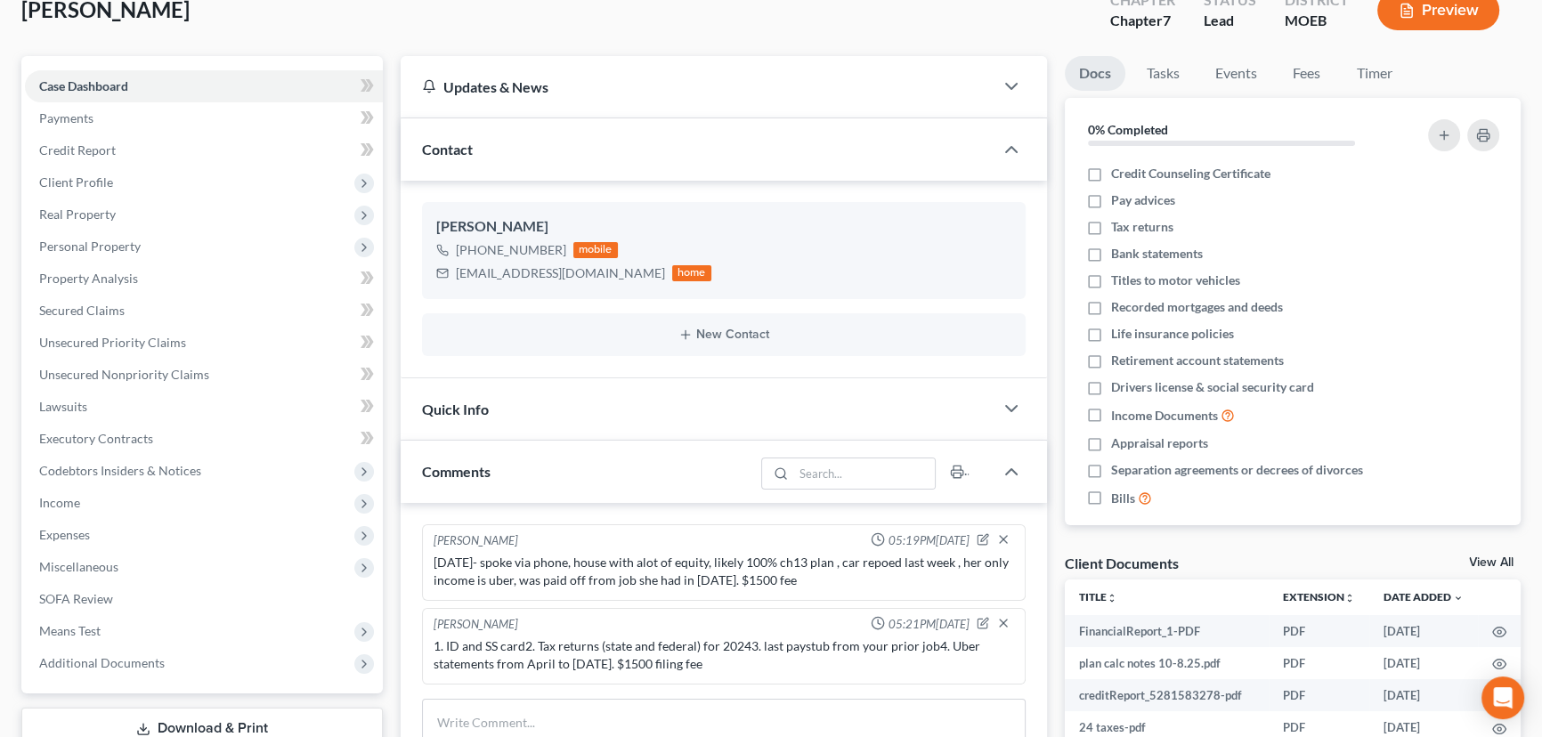
scroll to position [468, 0]
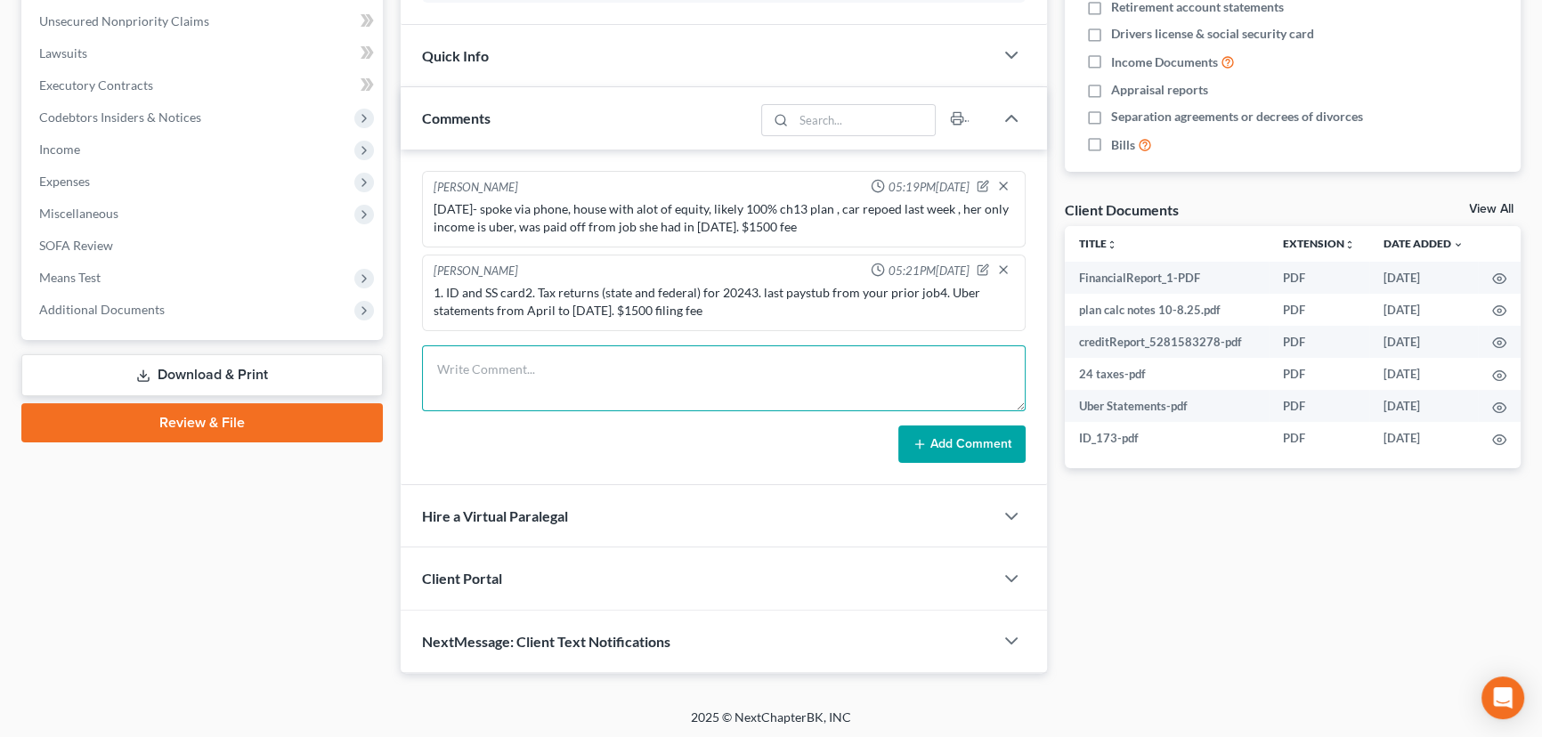
click at [599, 387] on textarea at bounding box center [724, 378] width 604 height 66
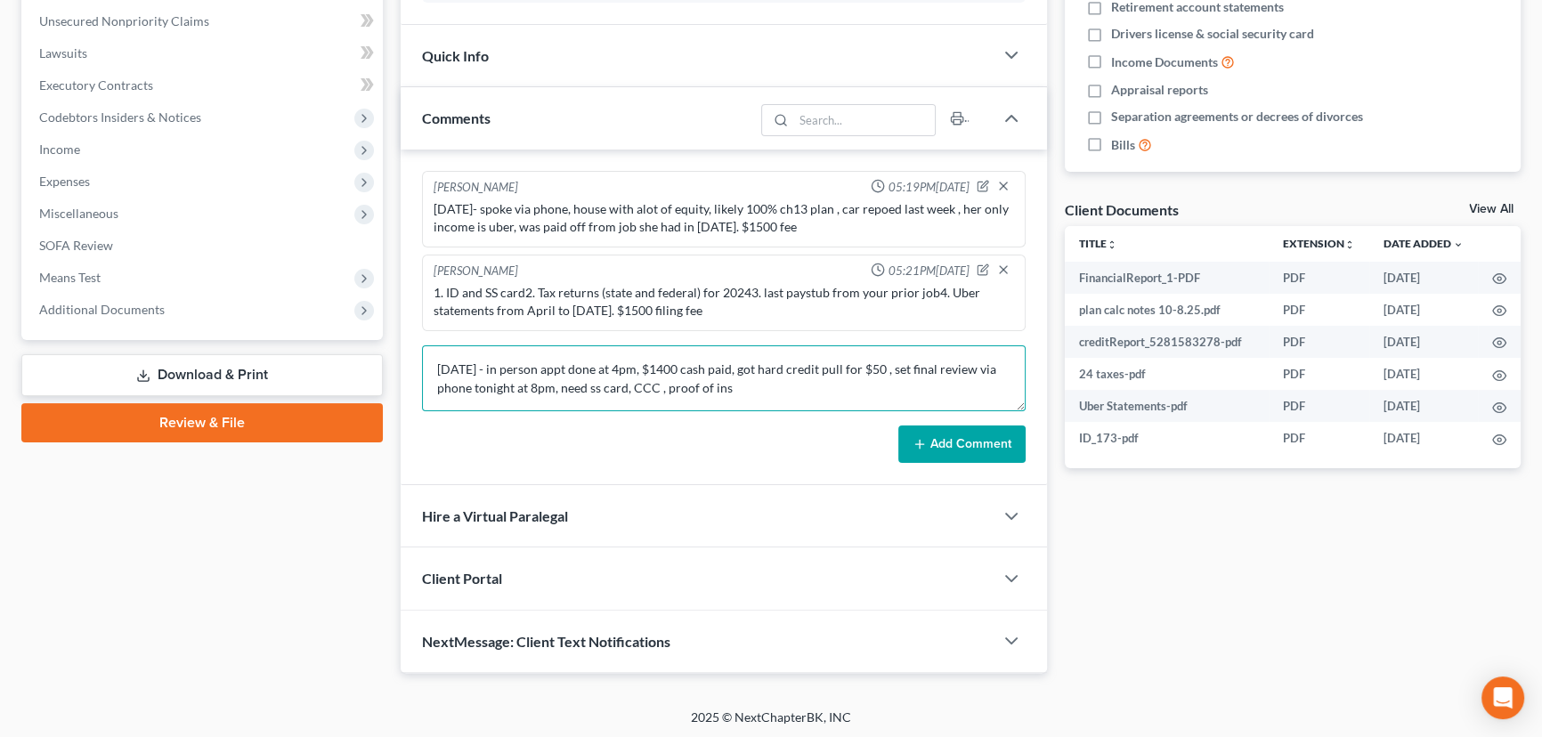
click at [793, 377] on textarea "10/8/25 - in person appt done at 4pm, $1400 cash paid, got hard credit pull for…" at bounding box center [724, 378] width 604 height 66
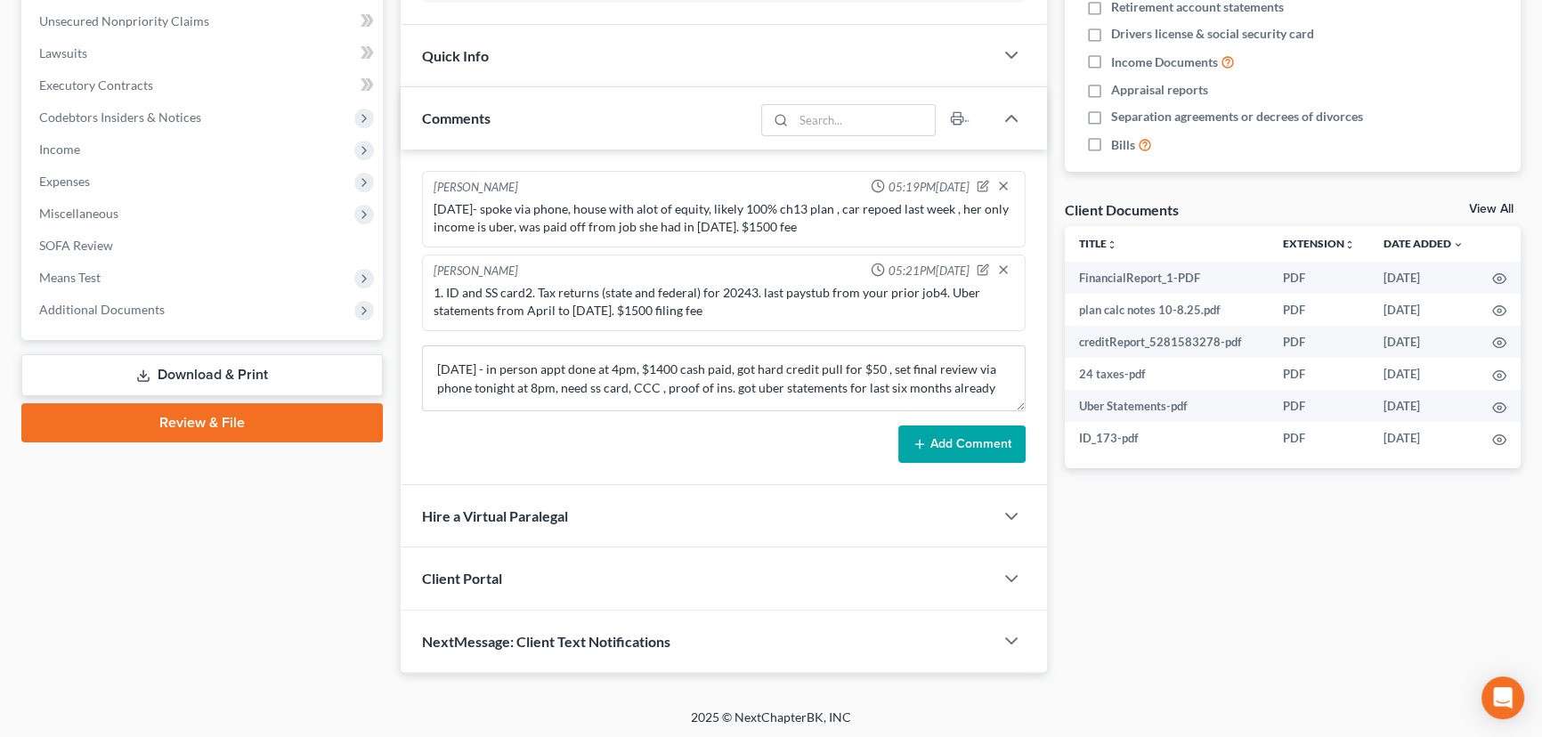
click at [942, 434] on button "Add Comment" at bounding box center [961, 444] width 127 height 37
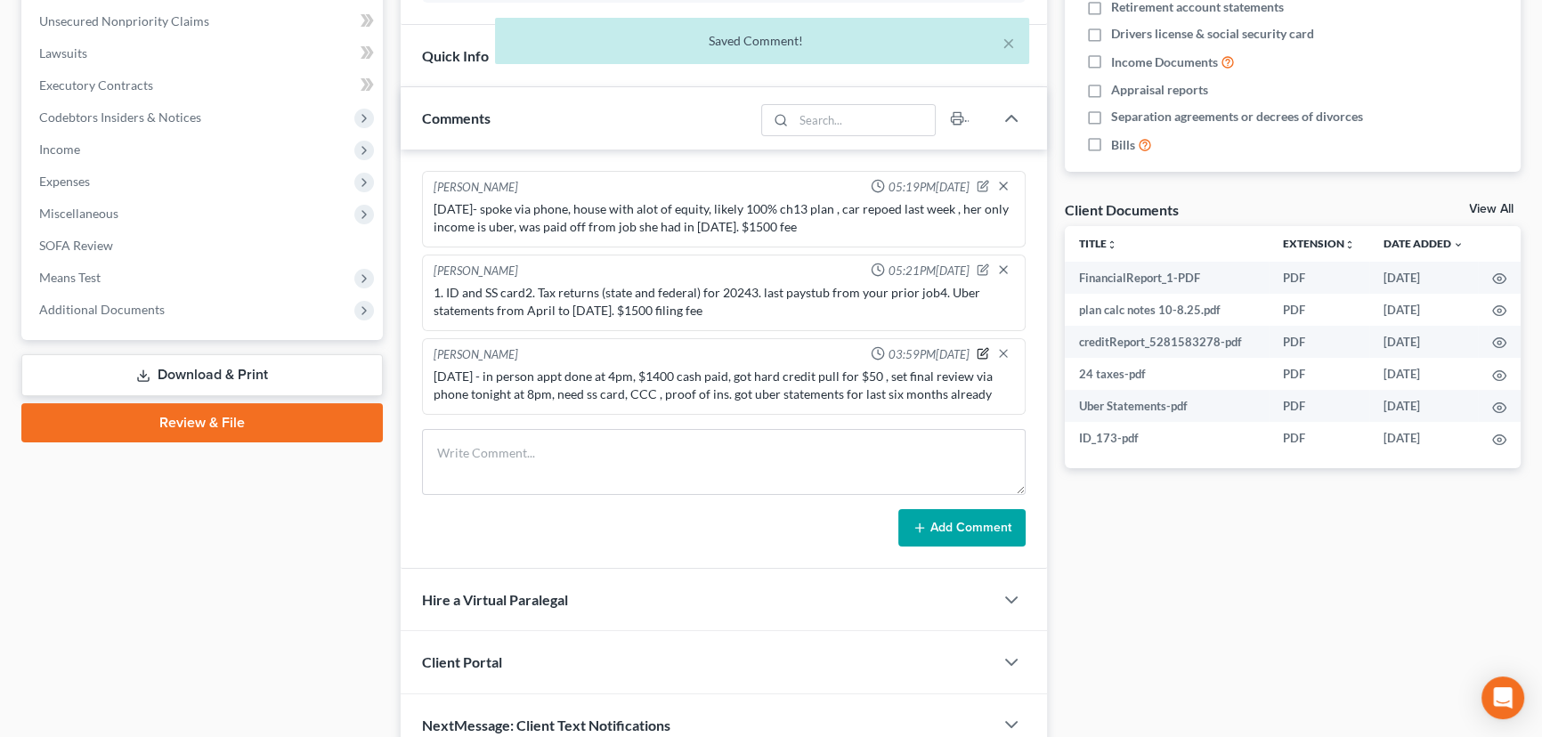
click at [978, 350] on icon "button" at bounding box center [983, 355] width 10 height 10
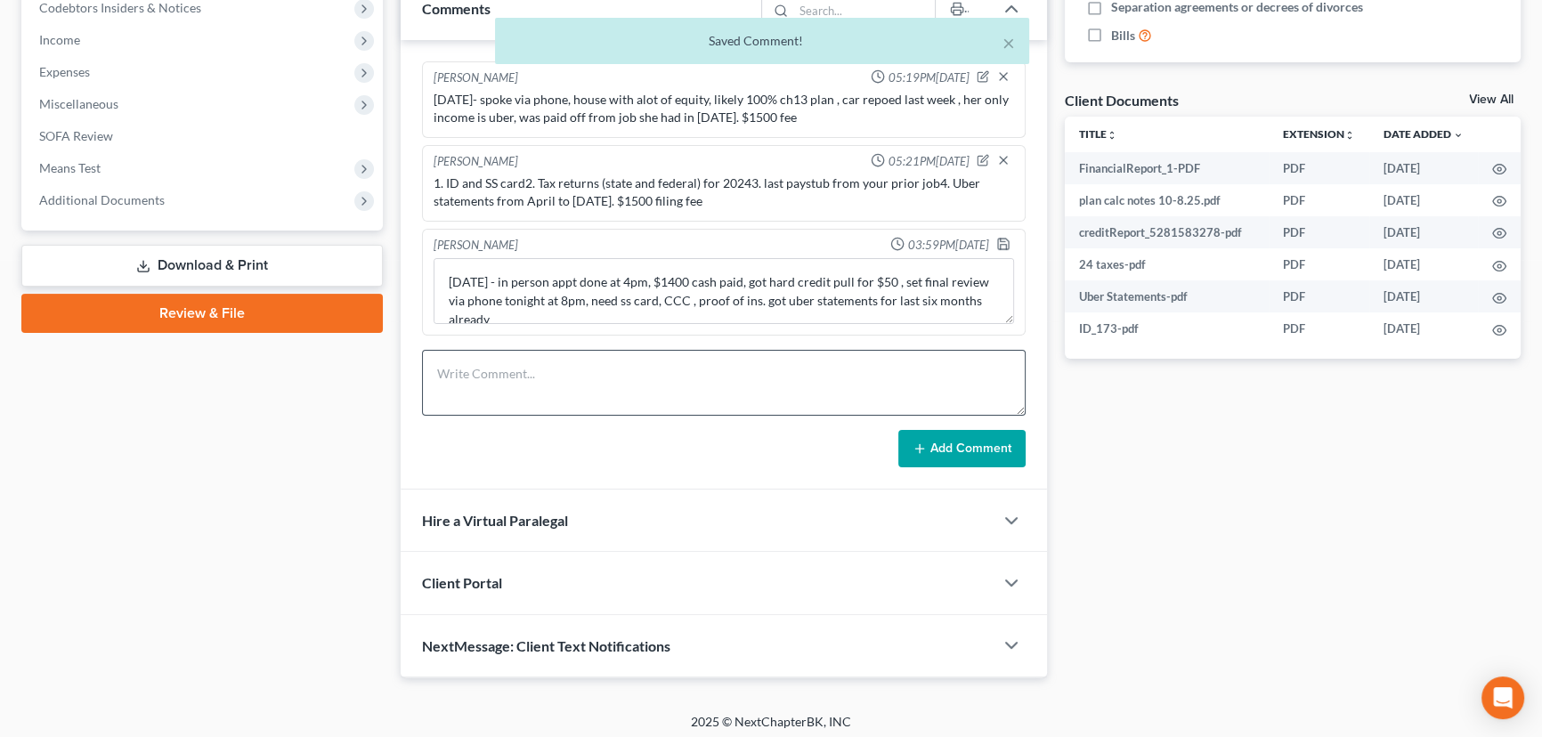
scroll to position [582, 0]
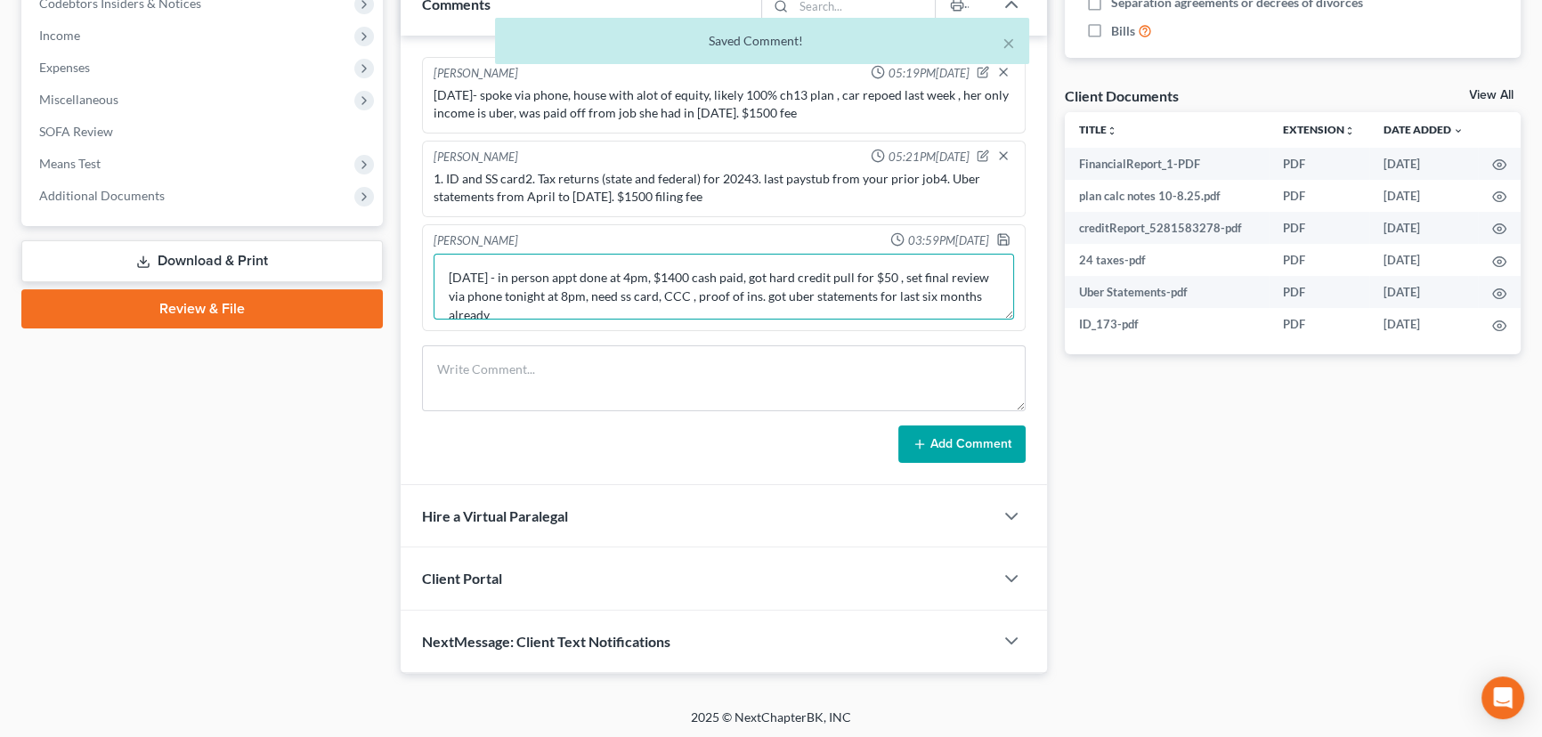
click at [754, 313] on textarea "10/8/25 - in person appt done at 4pm, $1400 cash paid, got hard credit pull for…" at bounding box center [724, 287] width 580 height 66
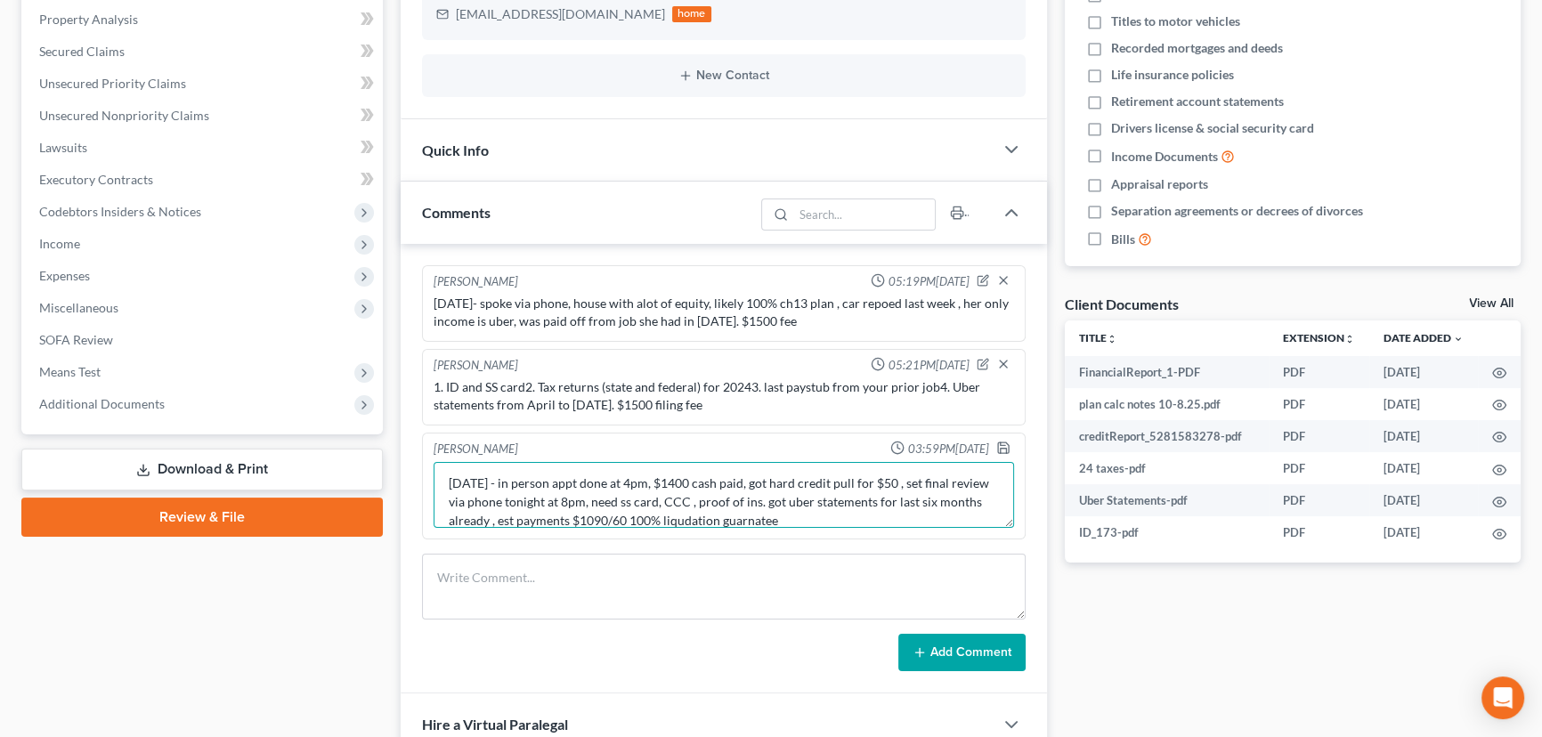
scroll to position [339, 0]
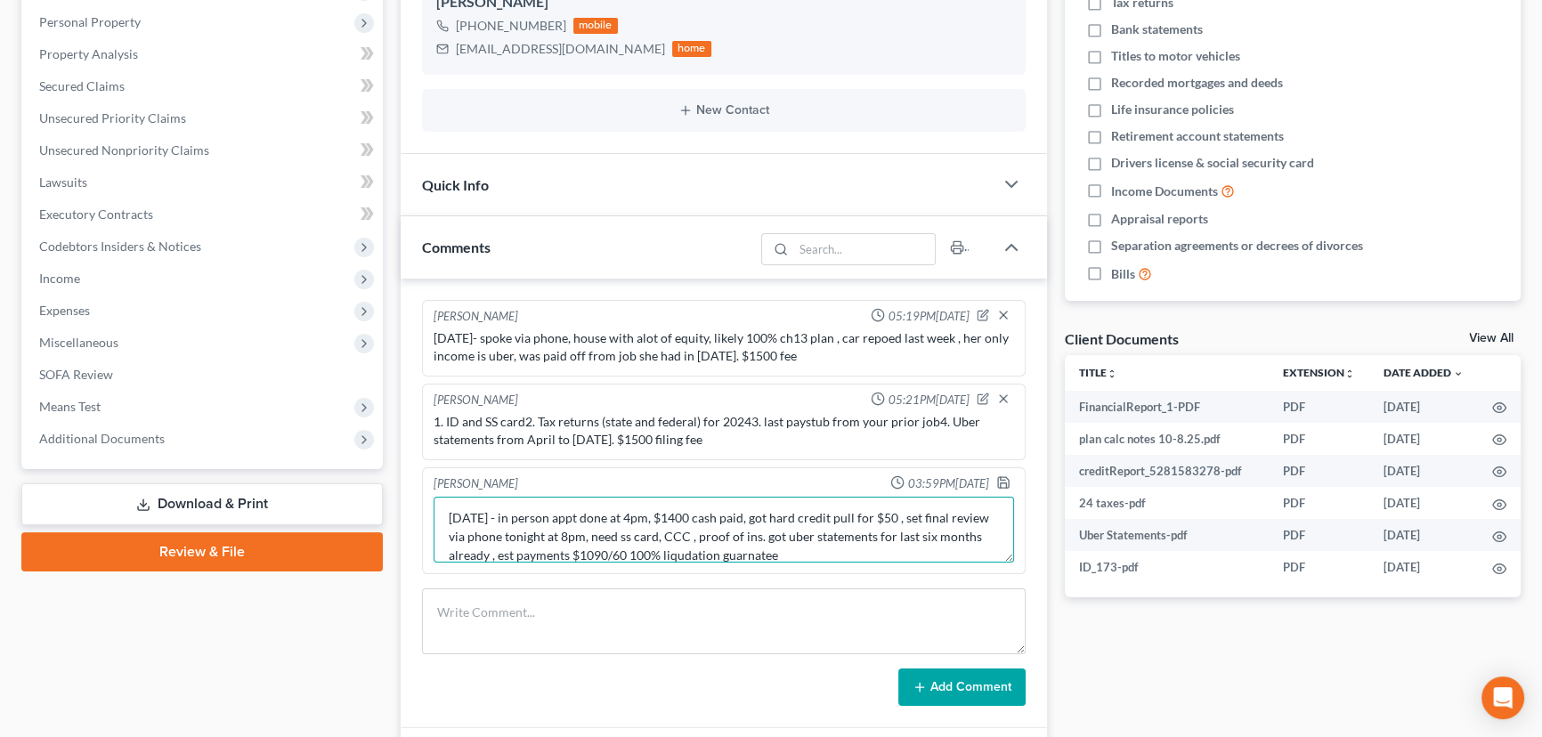
click at [499, 552] on textarea "10/8/25 - in person appt done at 4pm, $1400 cash paid, got hard credit pull for…" at bounding box center [724, 530] width 580 height 66
click at [1007, 478] on icon "button" at bounding box center [1003, 482] width 11 height 11
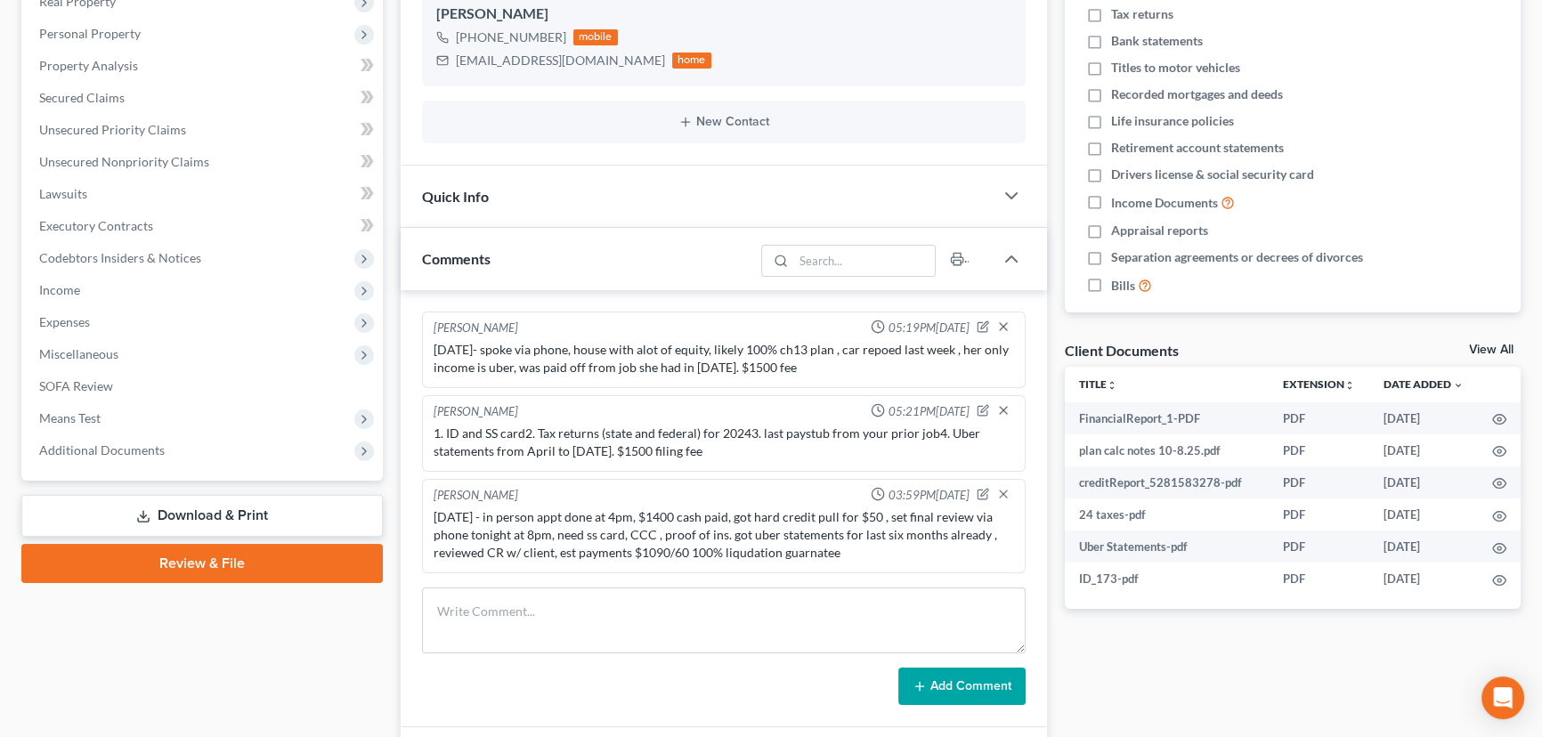
scroll to position [0, 0]
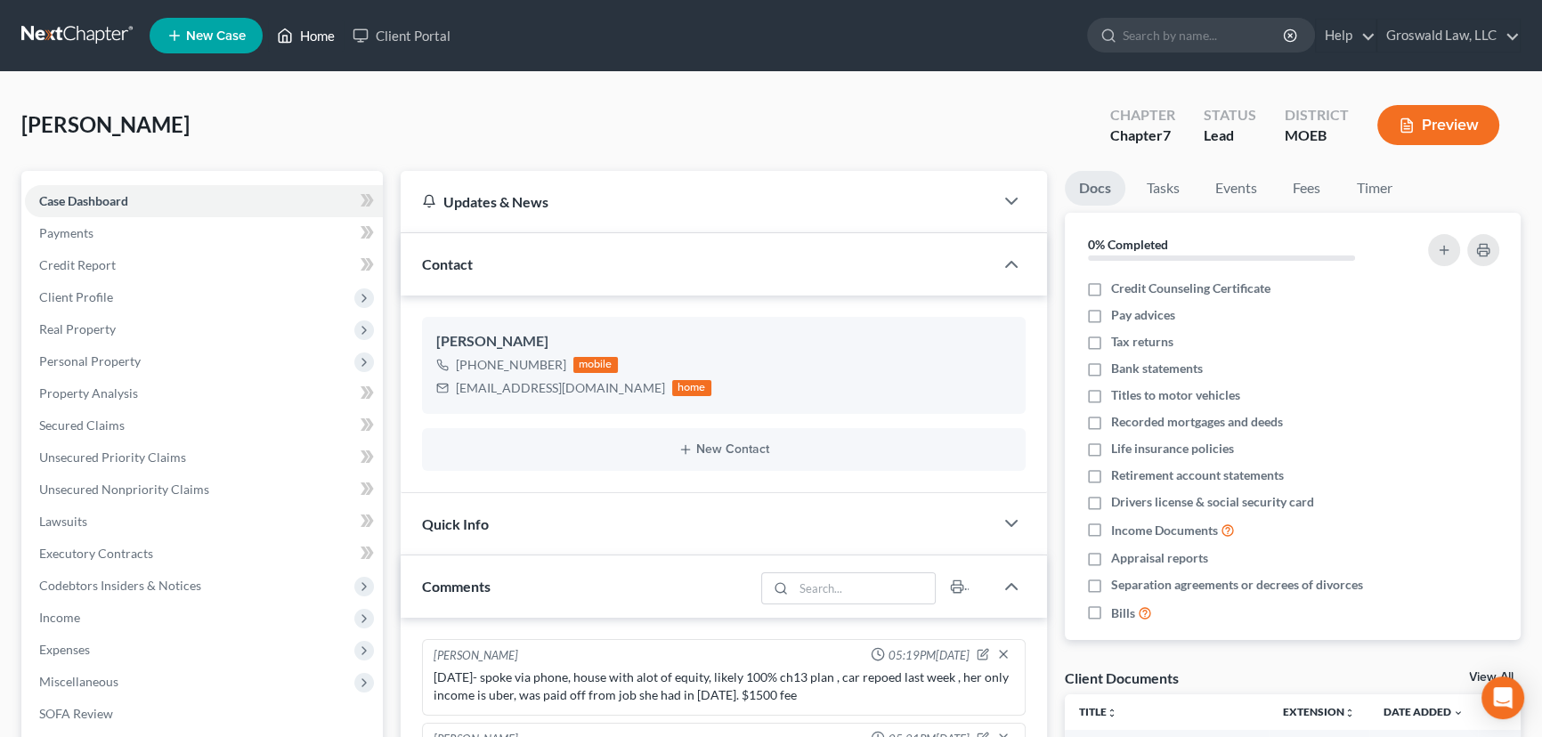
click at [312, 41] on link "Home" at bounding box center [306, 36] width 76 height 32
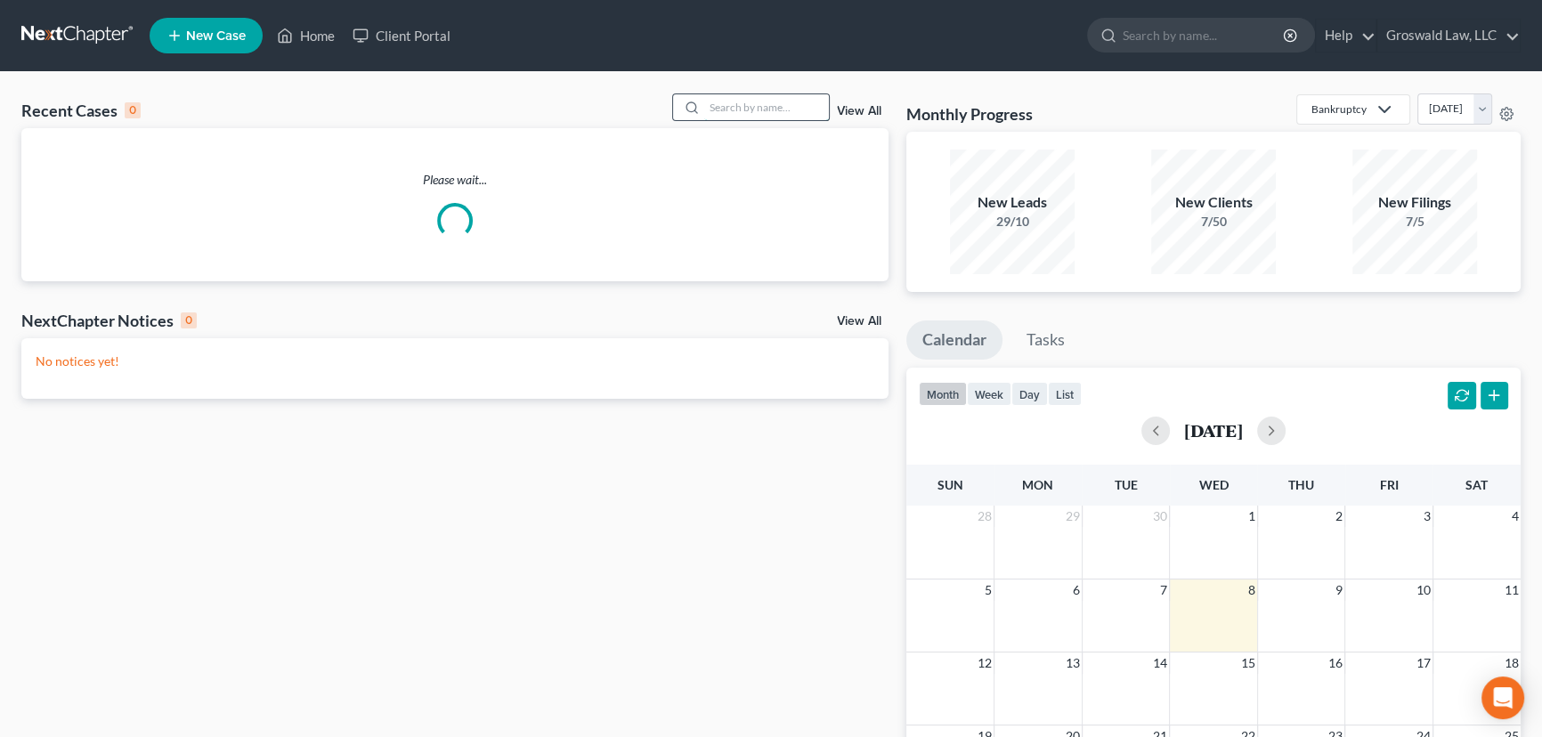
click at [805, 115] on input "search" at bounding box center [766, 107] width 125 height 26
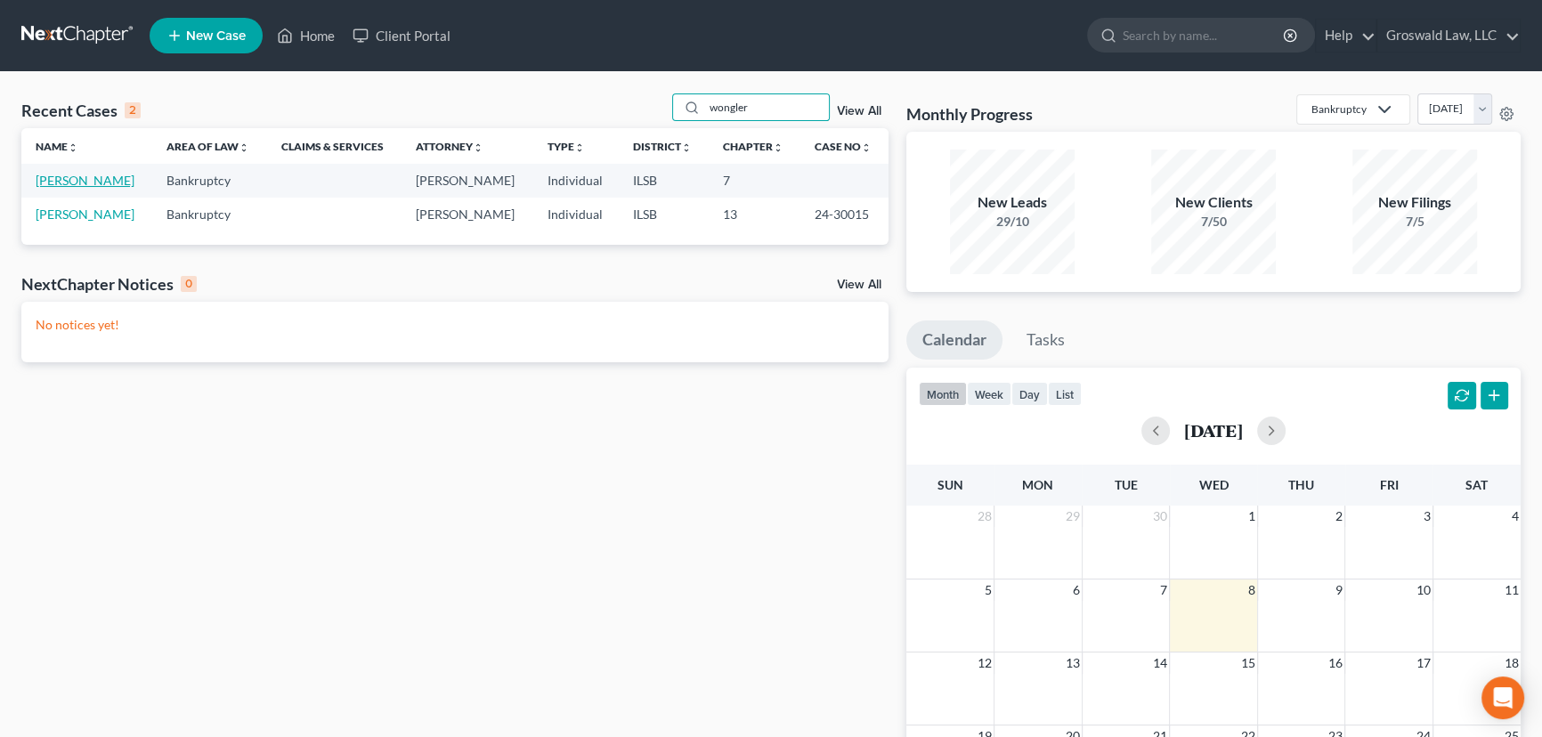
click at [105, 181] on link "[PERSON_NAME]" at bounding box center [85, 180] width 99 height 15
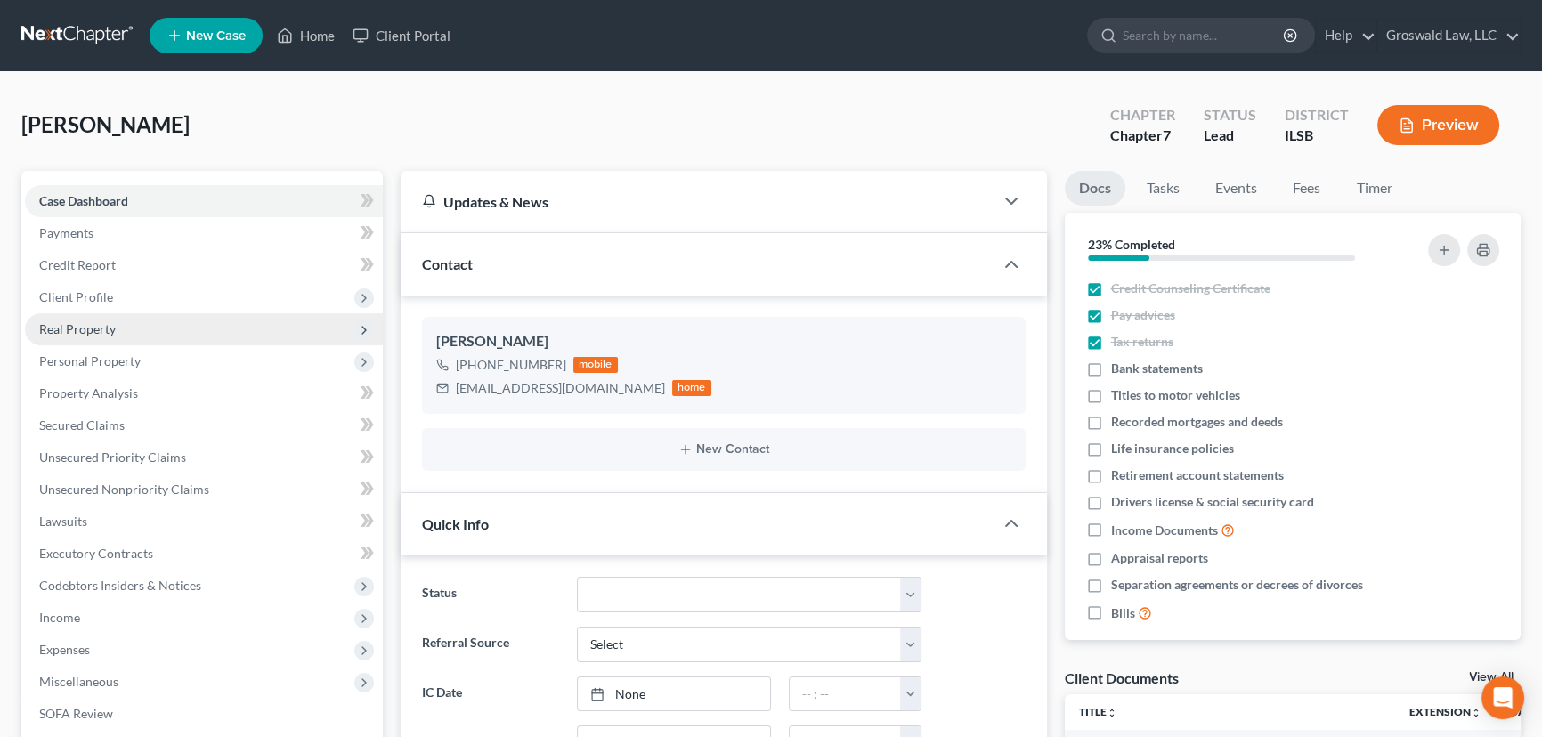
drag, startPoint x: 96, startPoint y: 299, endPoint x: 131, endPoint y: 337, distance: 51.7
click at [96, 299] on span "Client Profile" at bounding box center [76, 296] width 74 height 15
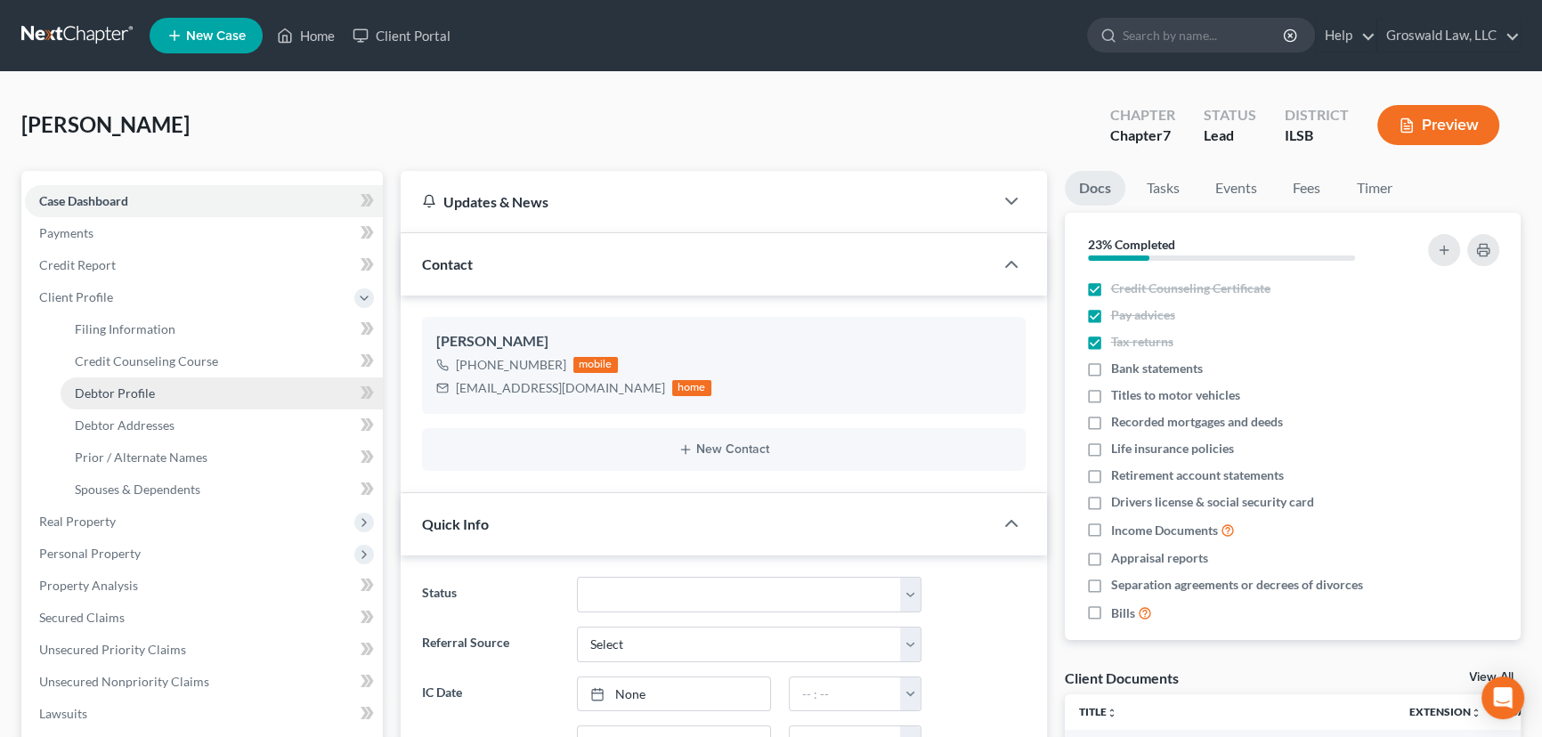
click at [147, 385] on span "Debtor Profile" at bounding box center [115, 392] width 80 height 15
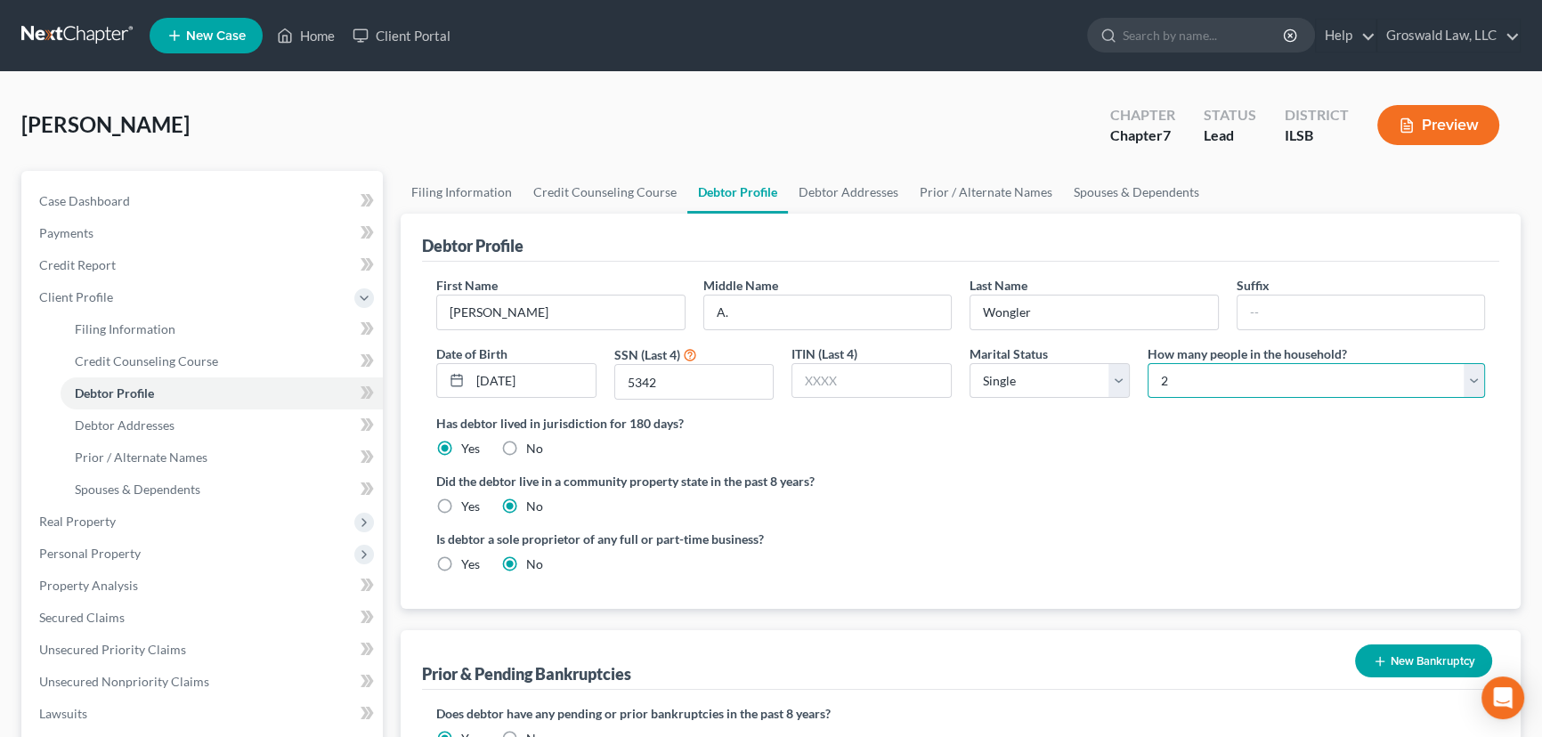
click at [1185, 383] on select "Select 1 2 3 4 5 6 7 8 9 10 11 12 13 14 15 16 17 18 19 20" at bounding box center [1316, 381] width 337 height 36
click at [773, 228] on div "Debtor Profile" at bounding box center [960, 238] width 1077 height 48
click at [812, 182] on link "Debtor Addresses" at bounding box center [848, 192] width 121 height 43
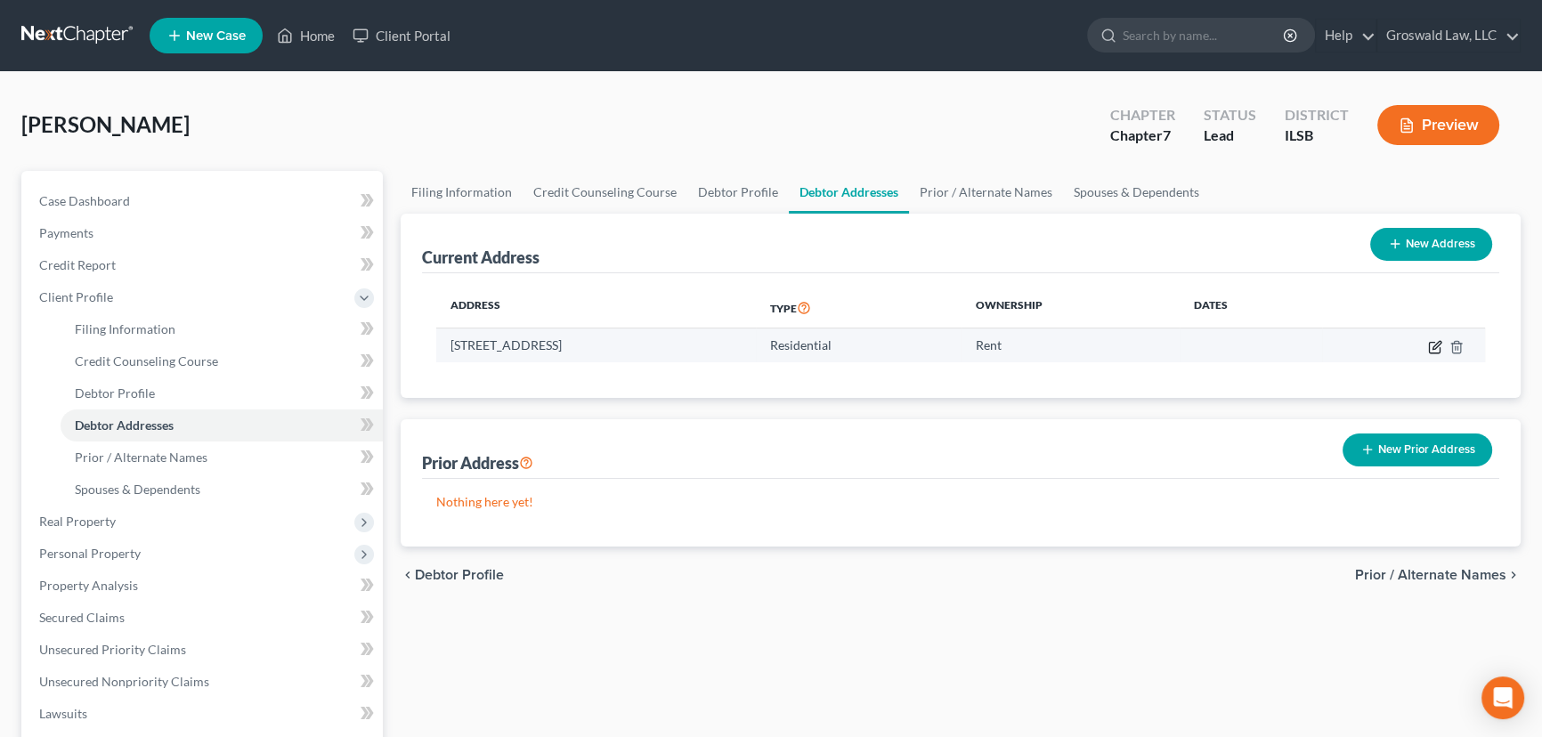
click at [1281, 342] on icon "button" at bounding box center [1434, 347] width 11 height 11
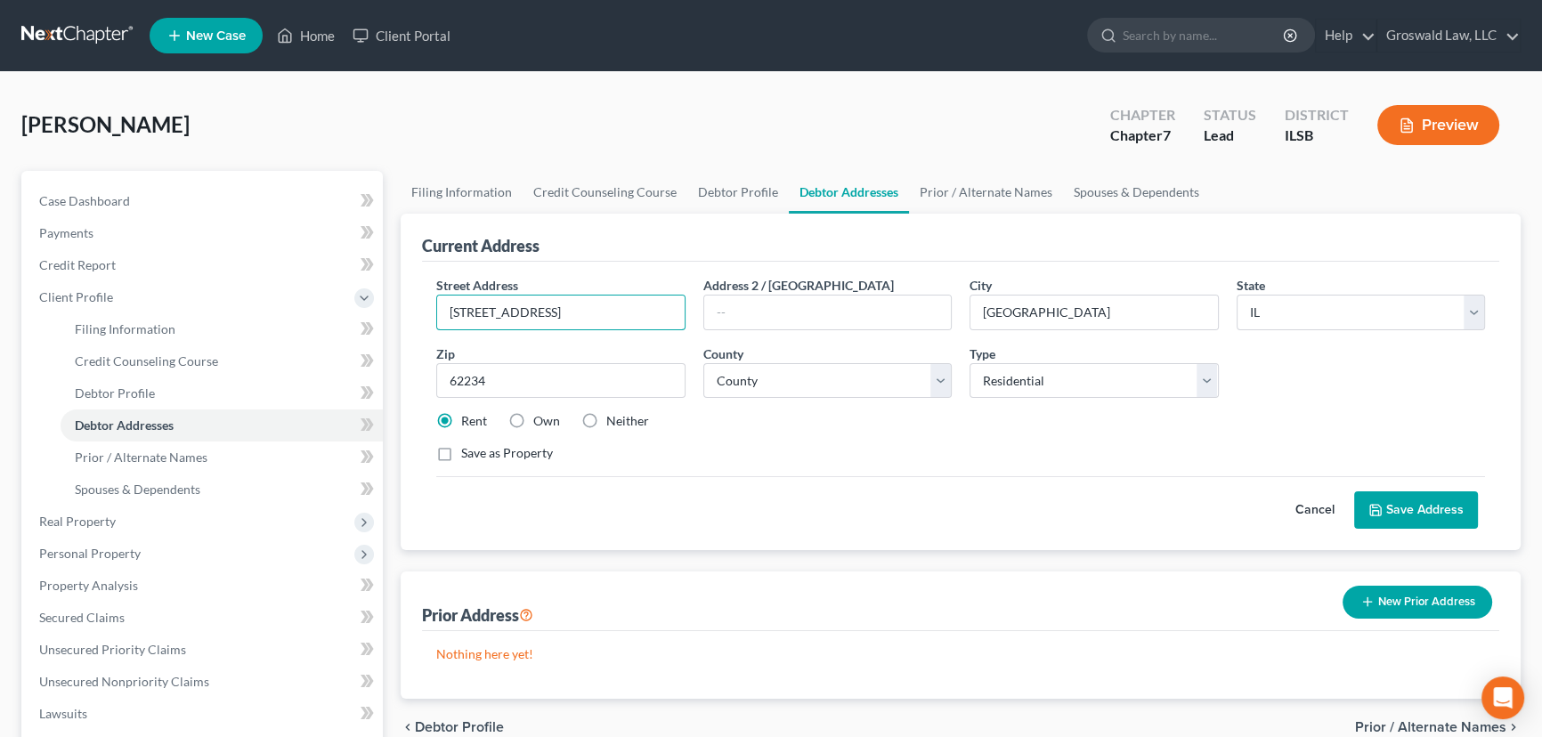
drag, startPoint x: 603, startPoint y: 312, endPoint x: -122, endPoint y: 234, distance: 728.8
click at [0, 234] on html "Home New Case Client Portal Groswald Law, LLC maxwell@groswald.com My Account S…" at bounding box center [771, 585] width 1542 height 1171
click at [1281, 508] on button "Save Address" at bounding box center [1416, 509] width 124 height 37
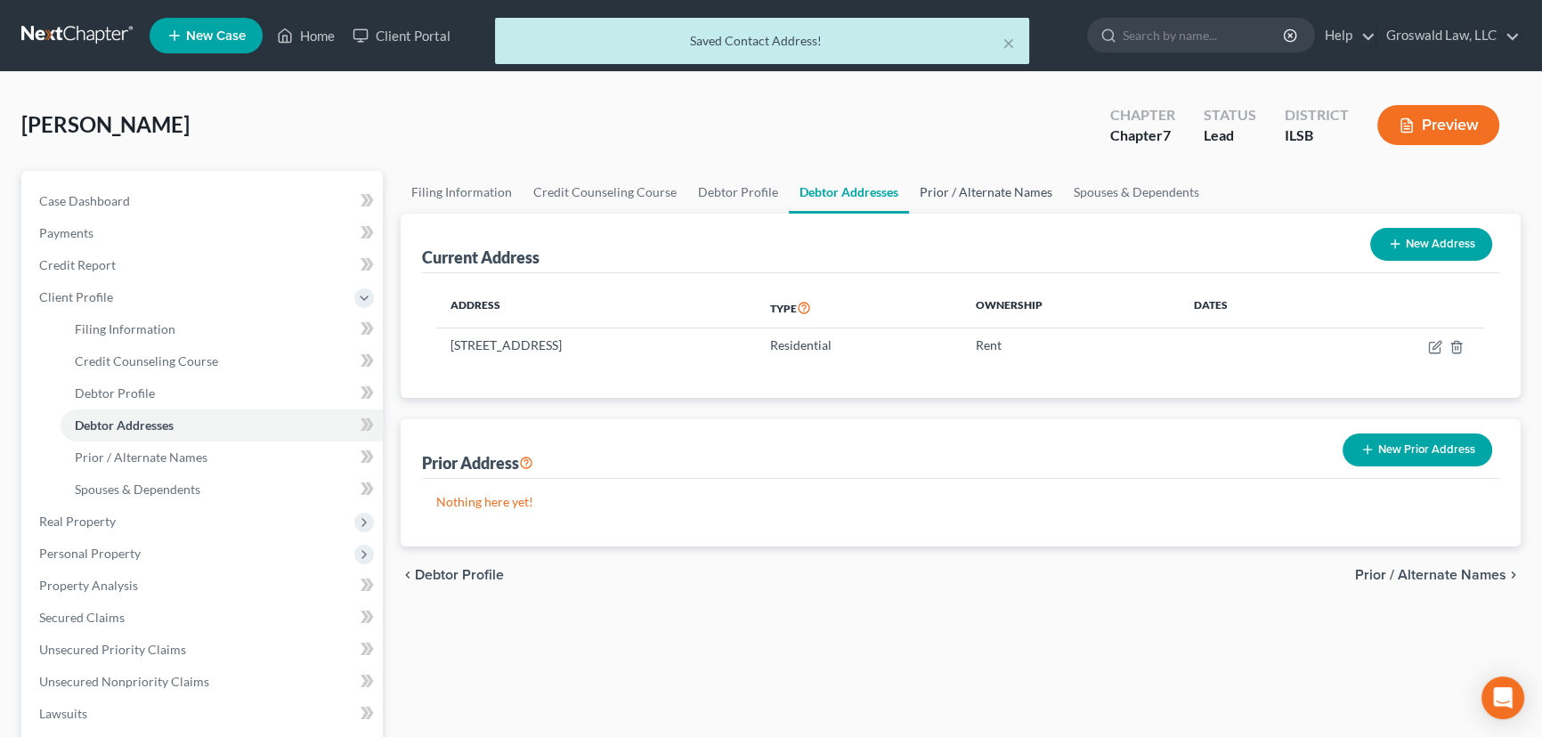
click at [946, 178] on link "Prior / Alternate Names" at bounding box center [986, 192] width 154 height 43
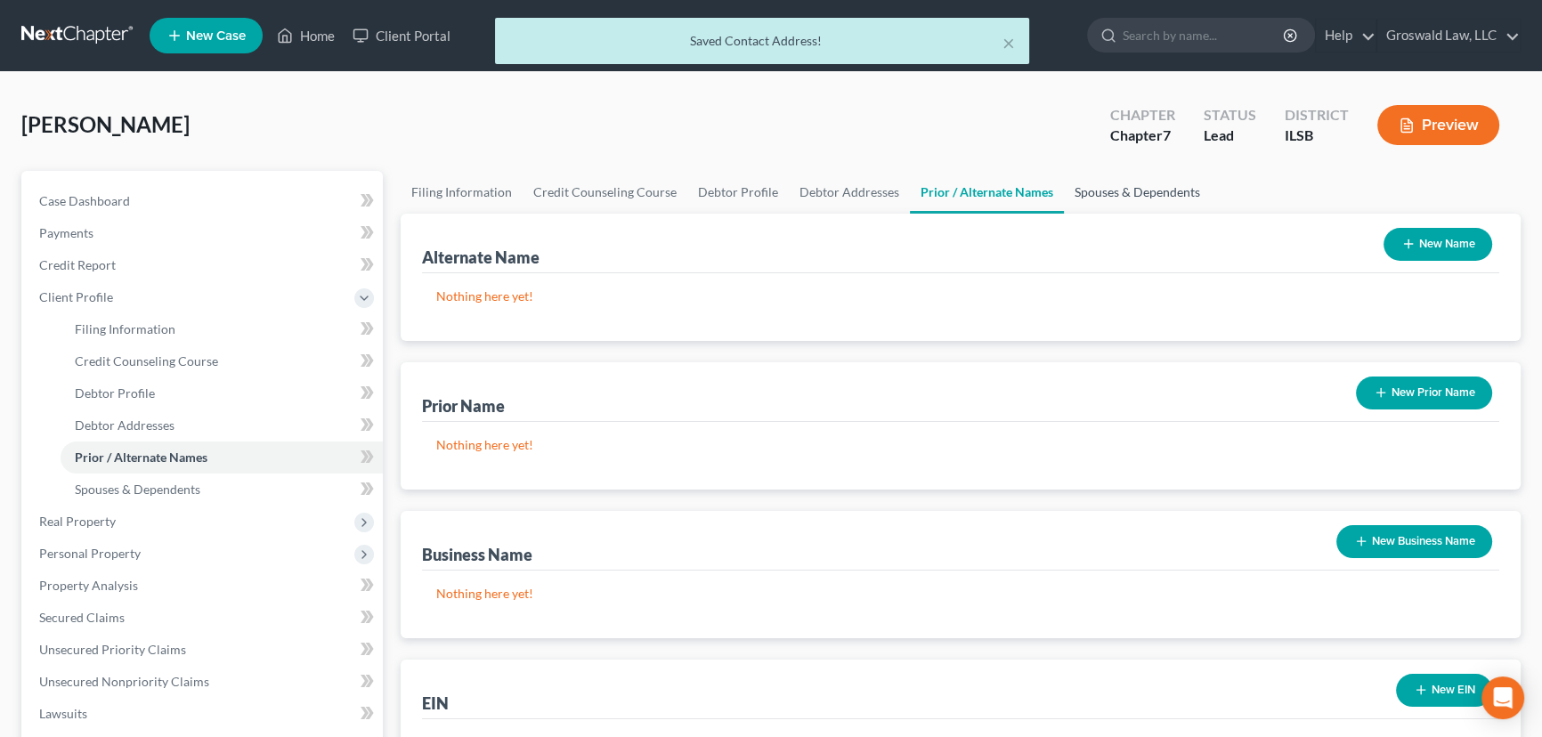
click at [1138, 195] on link "Spouses & Dependents" at bounding box center [1137, 192] width 147 height 43
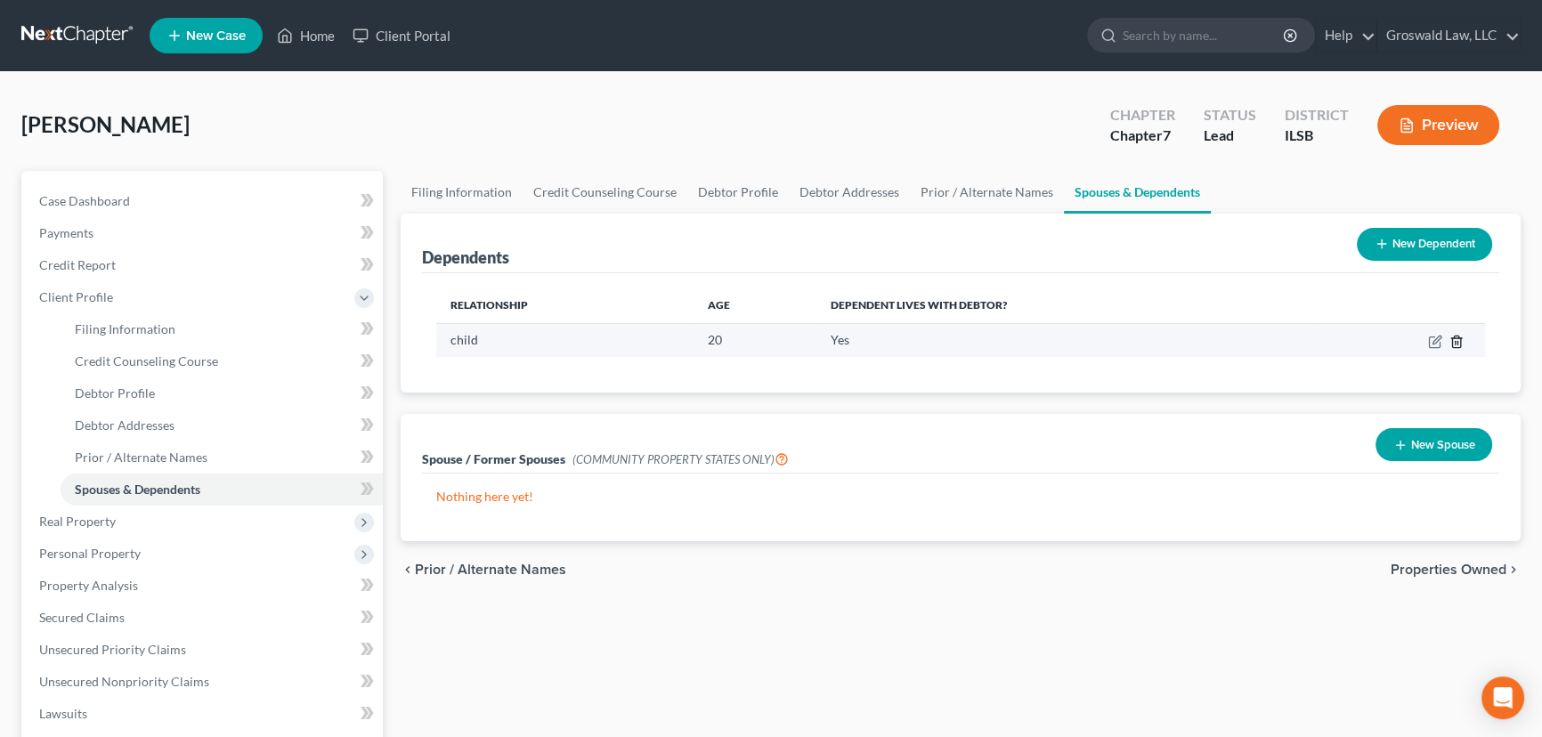
click at [1281, 340] on icon "button" at bounding box center [1456, 342] width 8 height 12
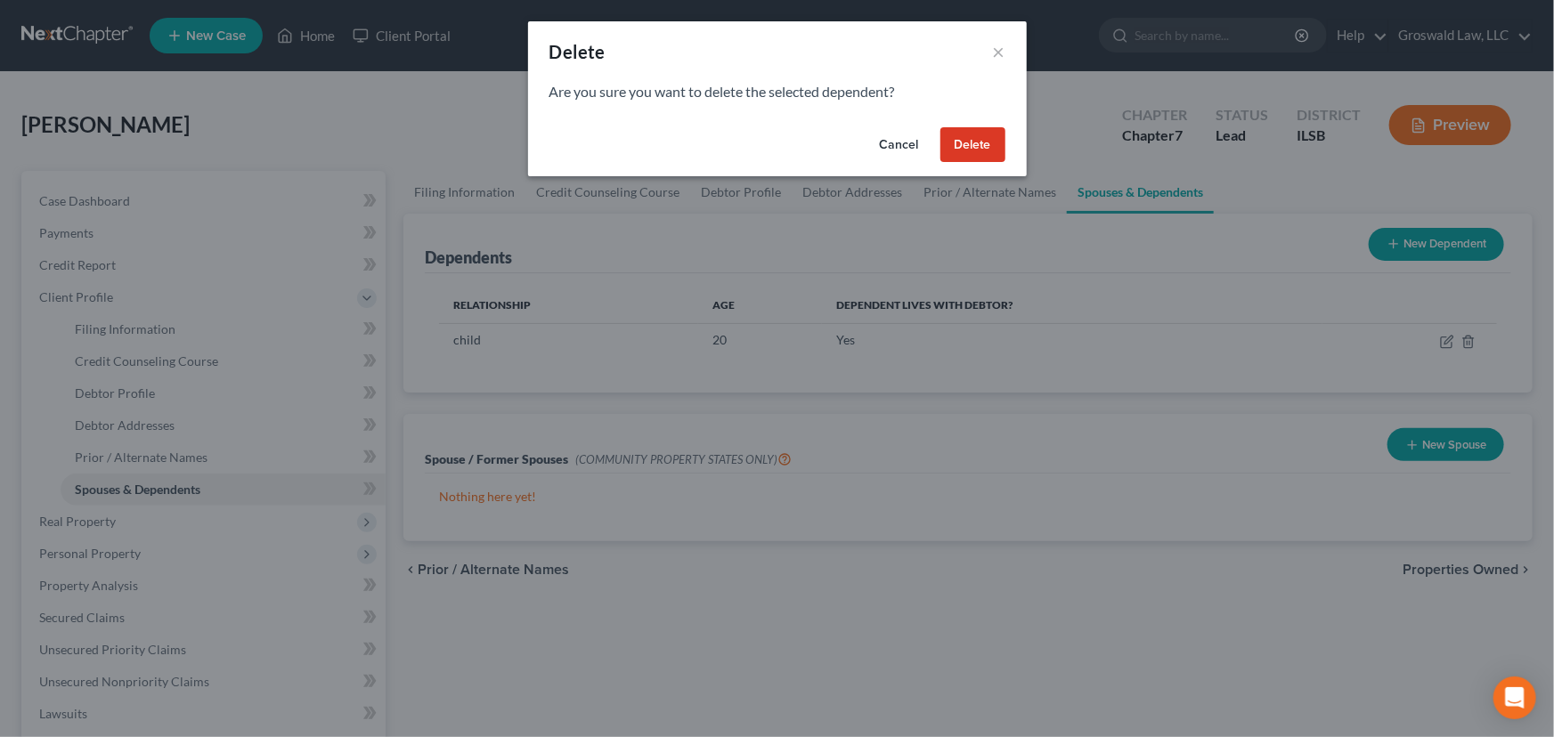
click at [986, 156] on button "Delete" at bounding box center [972, 145] width 65 height 36
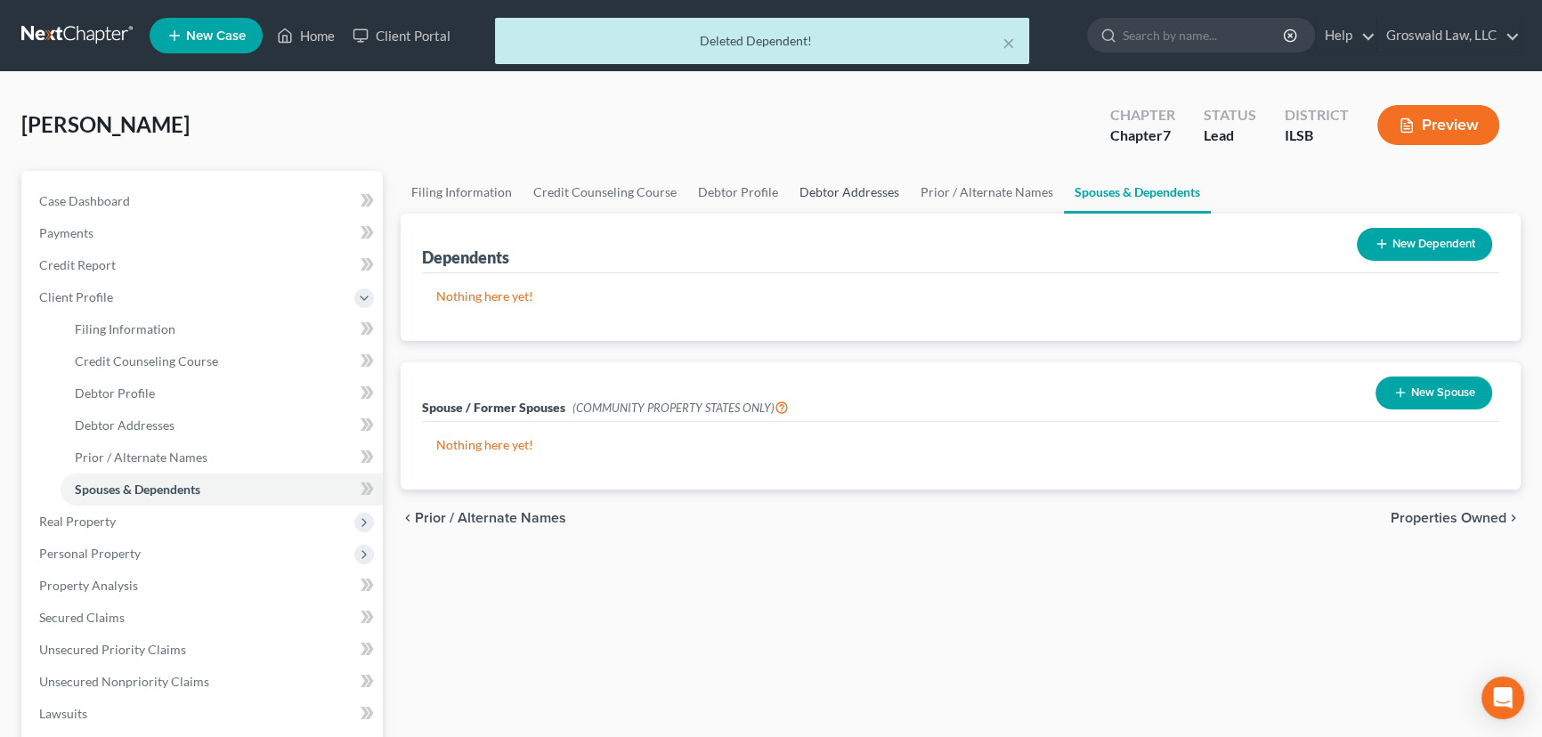
click at [859, 184] on link "Debtor Addresses" at bounding box center [849, 192] width 121 height 43
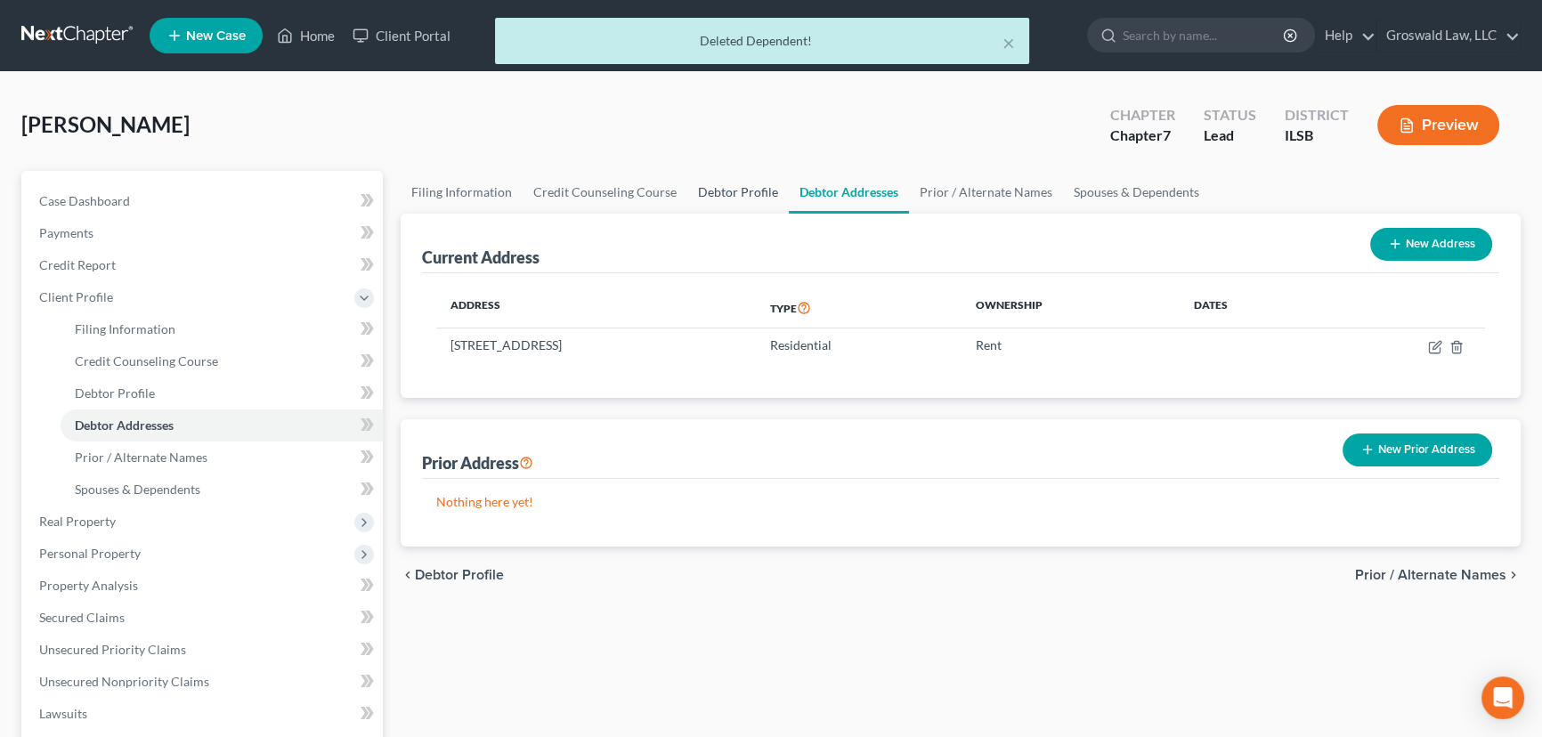
click at [727, 185] on link "Debtor Profile" at bounding box center [737, 192] width 101 height 43
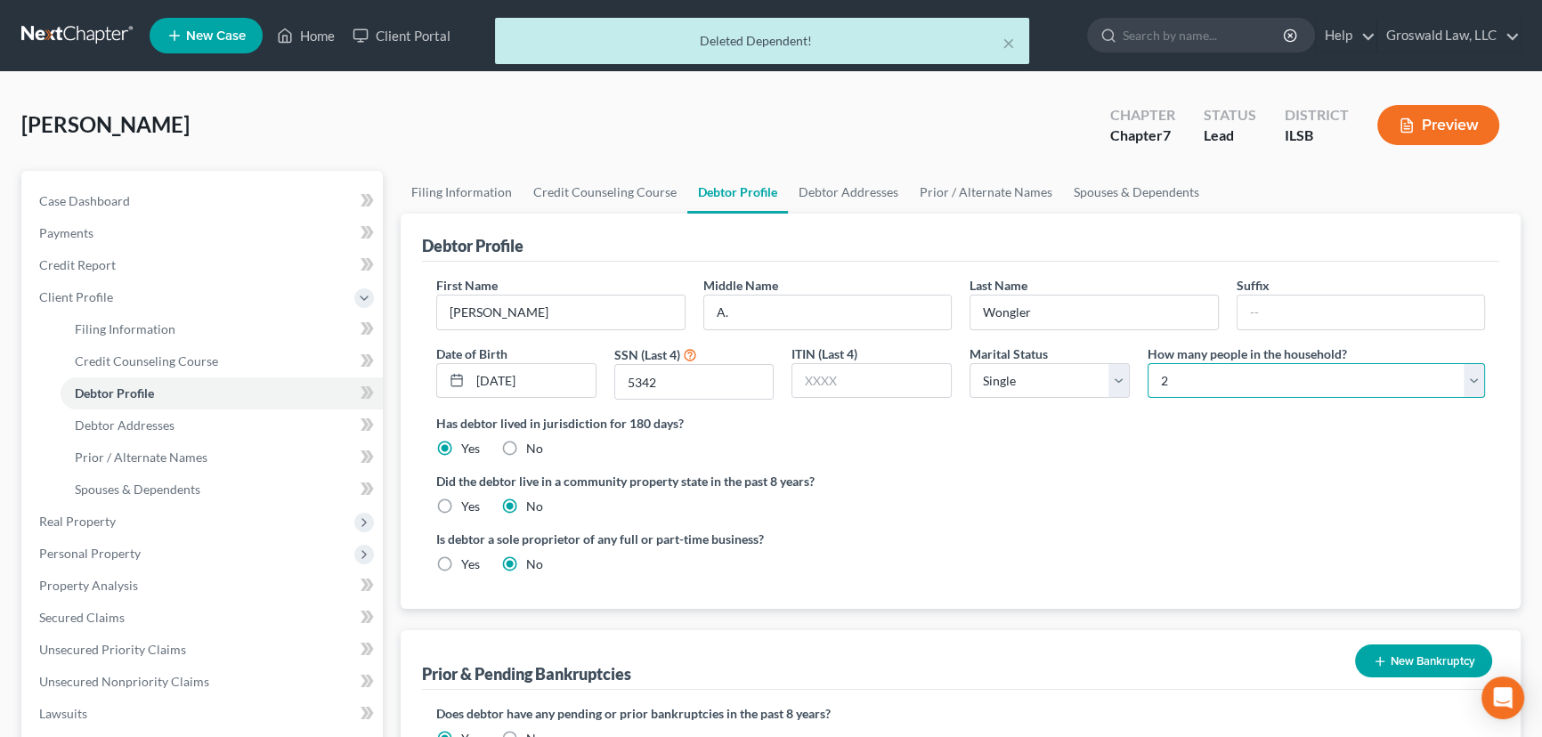
click at [1230, 382] on select "Select 1 2 3 4 5 6 7 8 9 10 11 12 13 14 15 16 17 18 19 20" at bounding box center [1316, 381] width 337 height 36
click at [1148, 363] on select "Select 1 2 3 4 5 6 7 8 9 10 11 12 13 14 15 16 17 18 19 20" at bounding box center [1316, 381] width 337 height 36
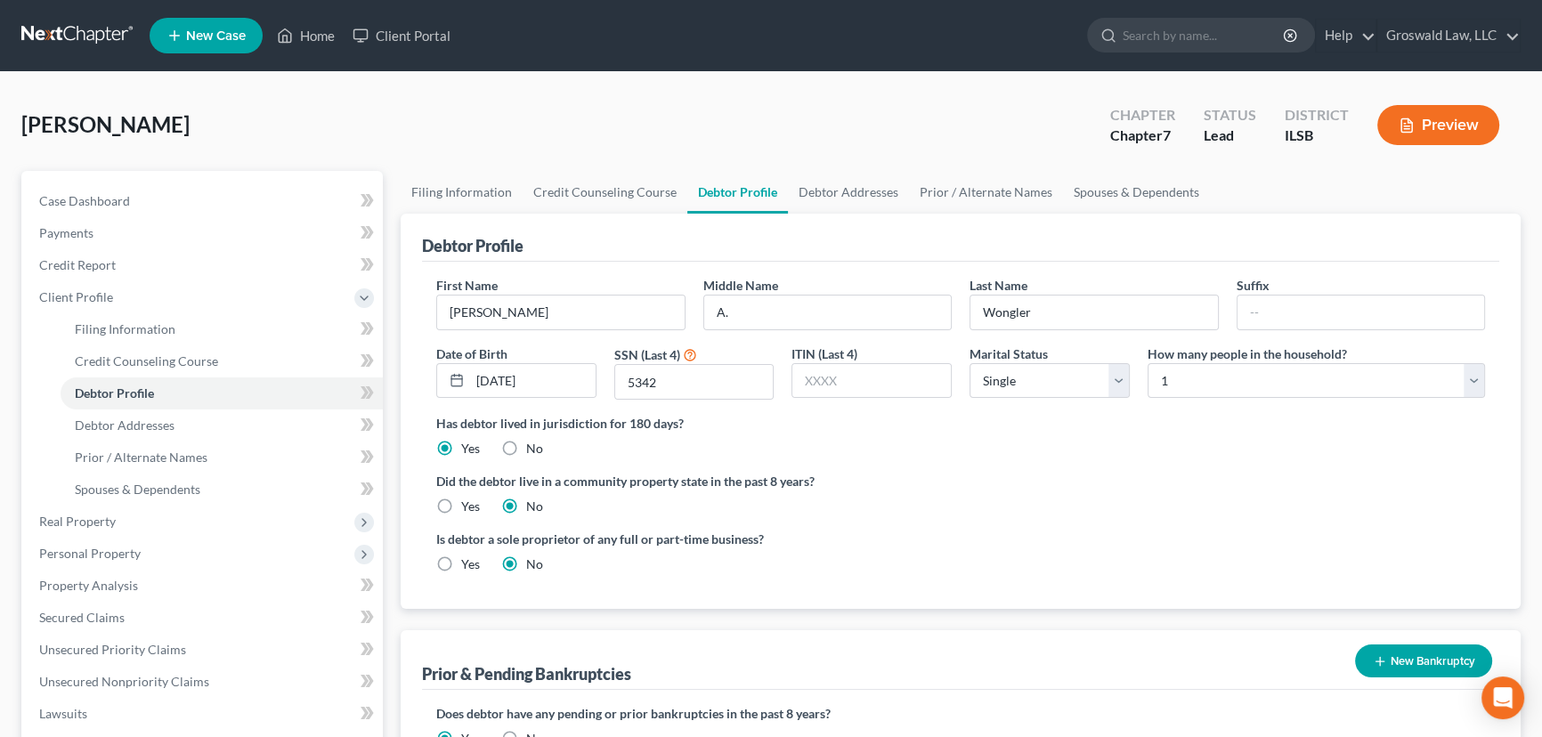
click at [1024, 242] on div "Debtor Profile" at bounding box center [960, 238] width 1077 height 48
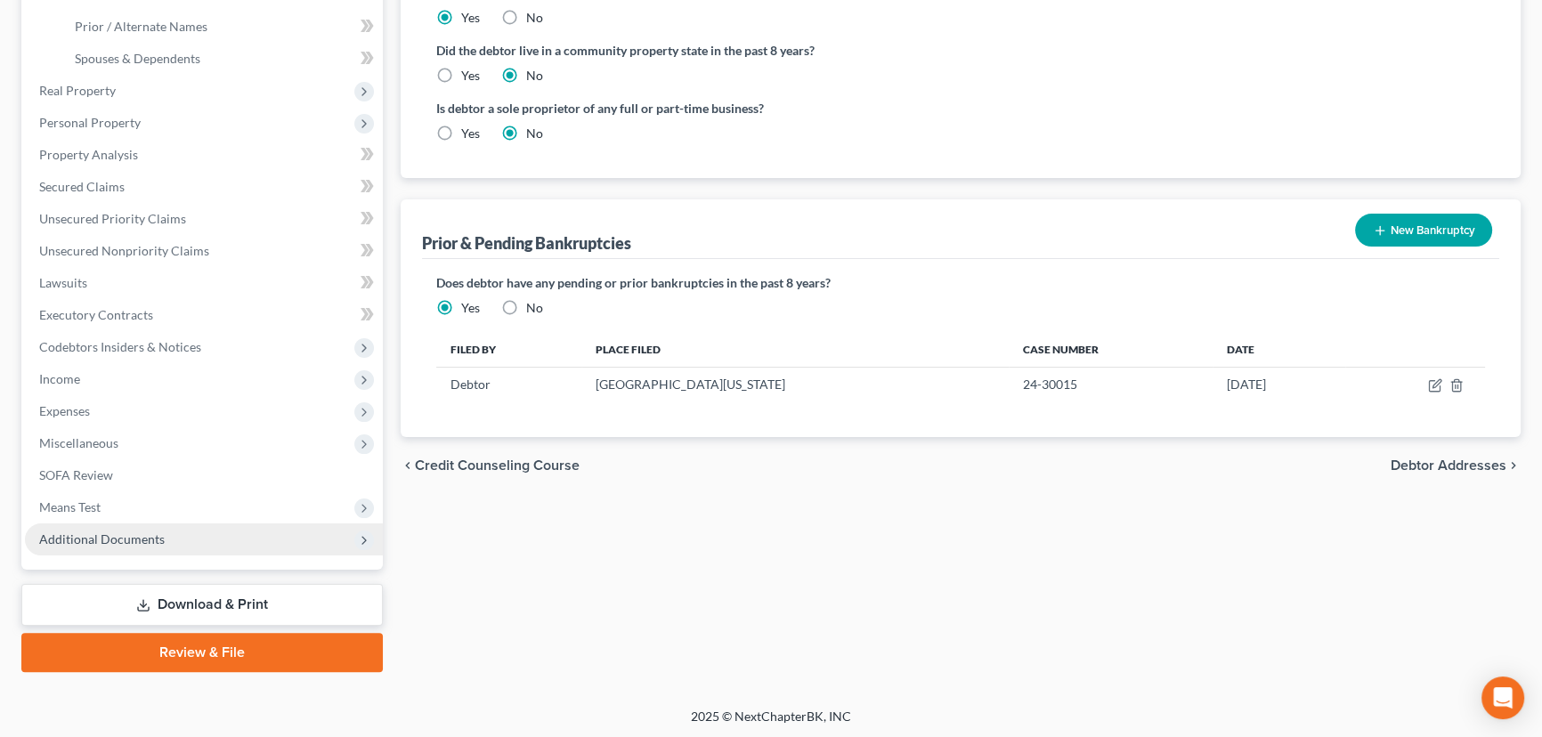
click at [170, 537] on span "Additional Documents" at bounding box center [204, 539] width 358 height 32
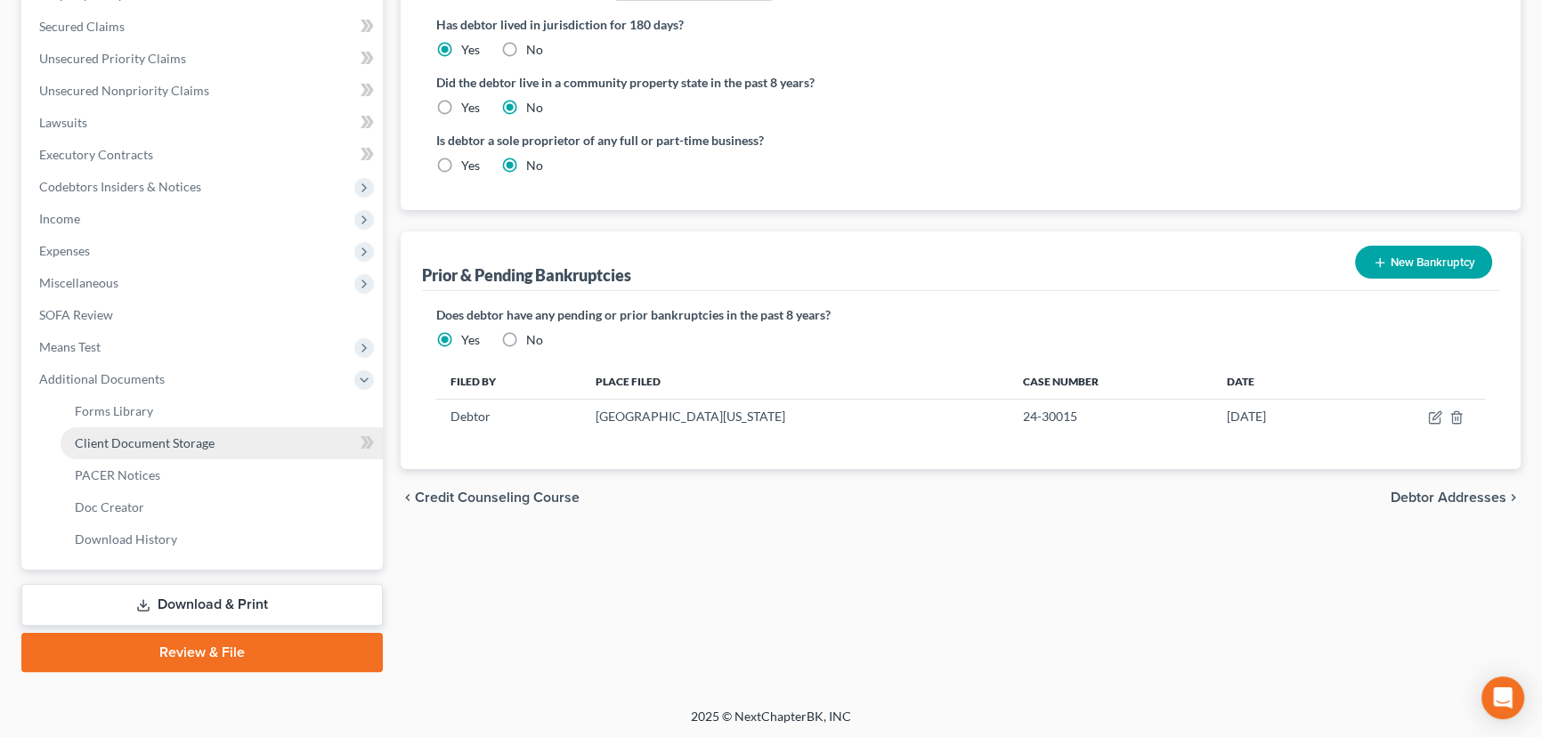
click at [213, 433] on link "Client Document Storage" at bounding box center [222, 443] width 322 height 32
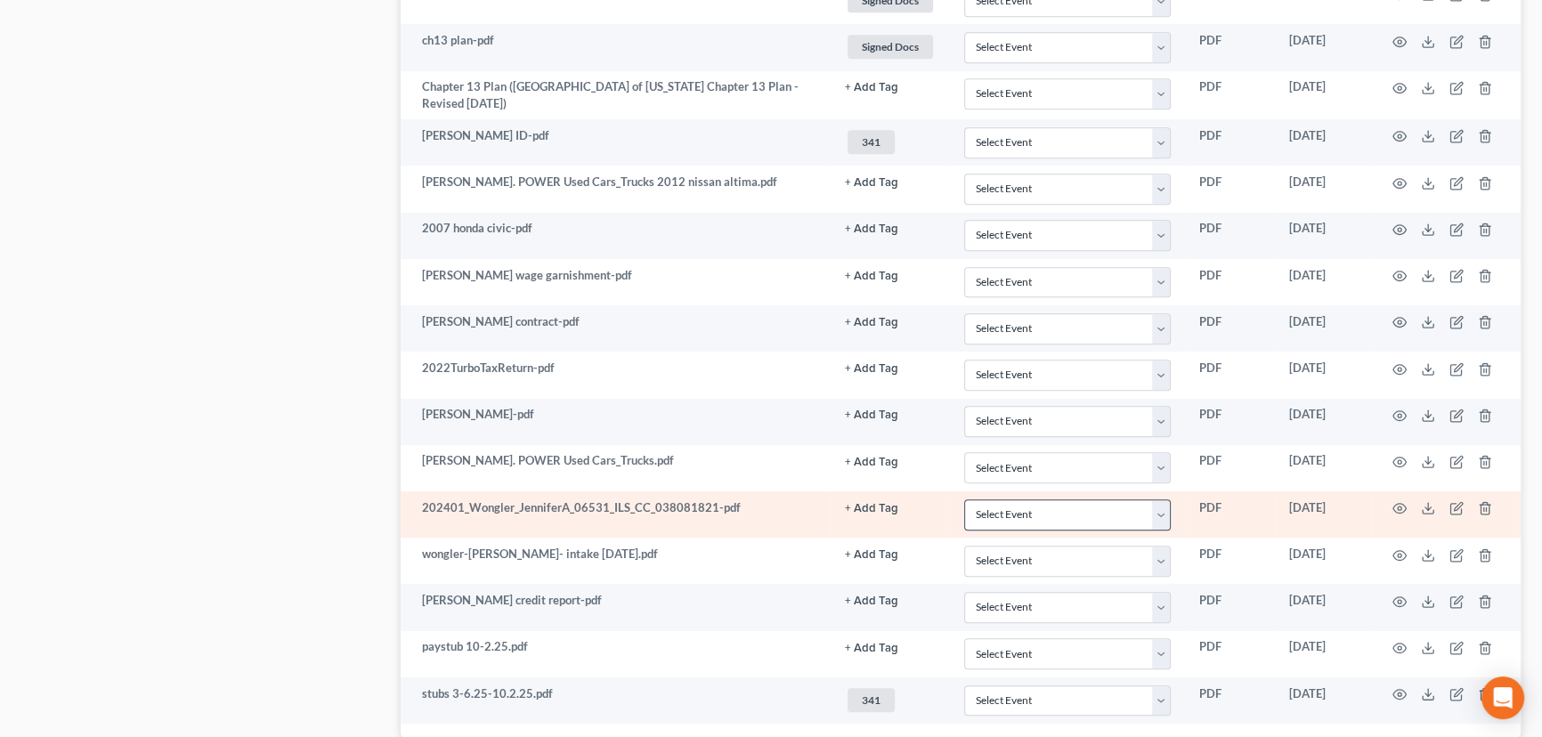
scroll to position [1221, 0]
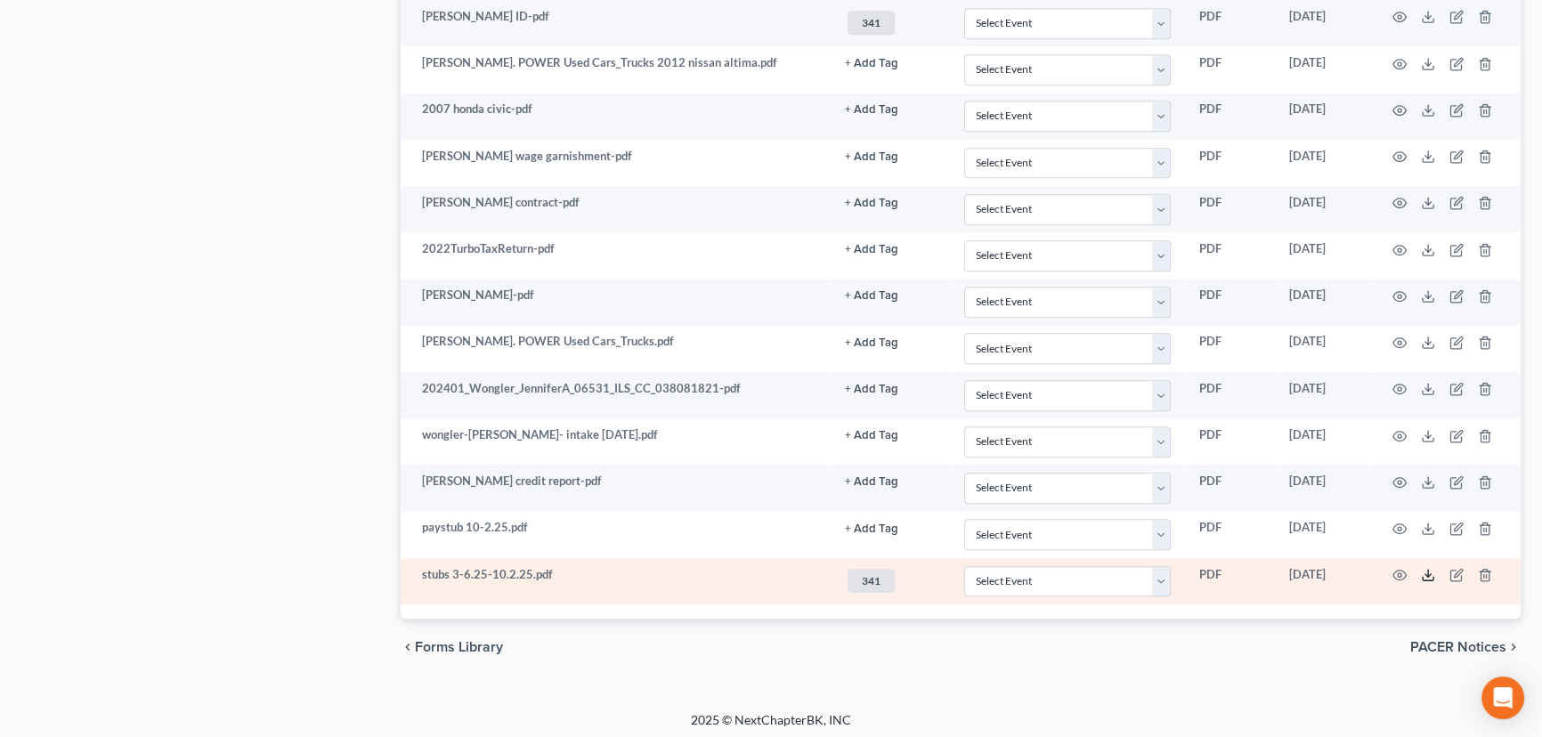
click at [1281, 571] on icon at bounding box center [1428, 575] width 14 height 14
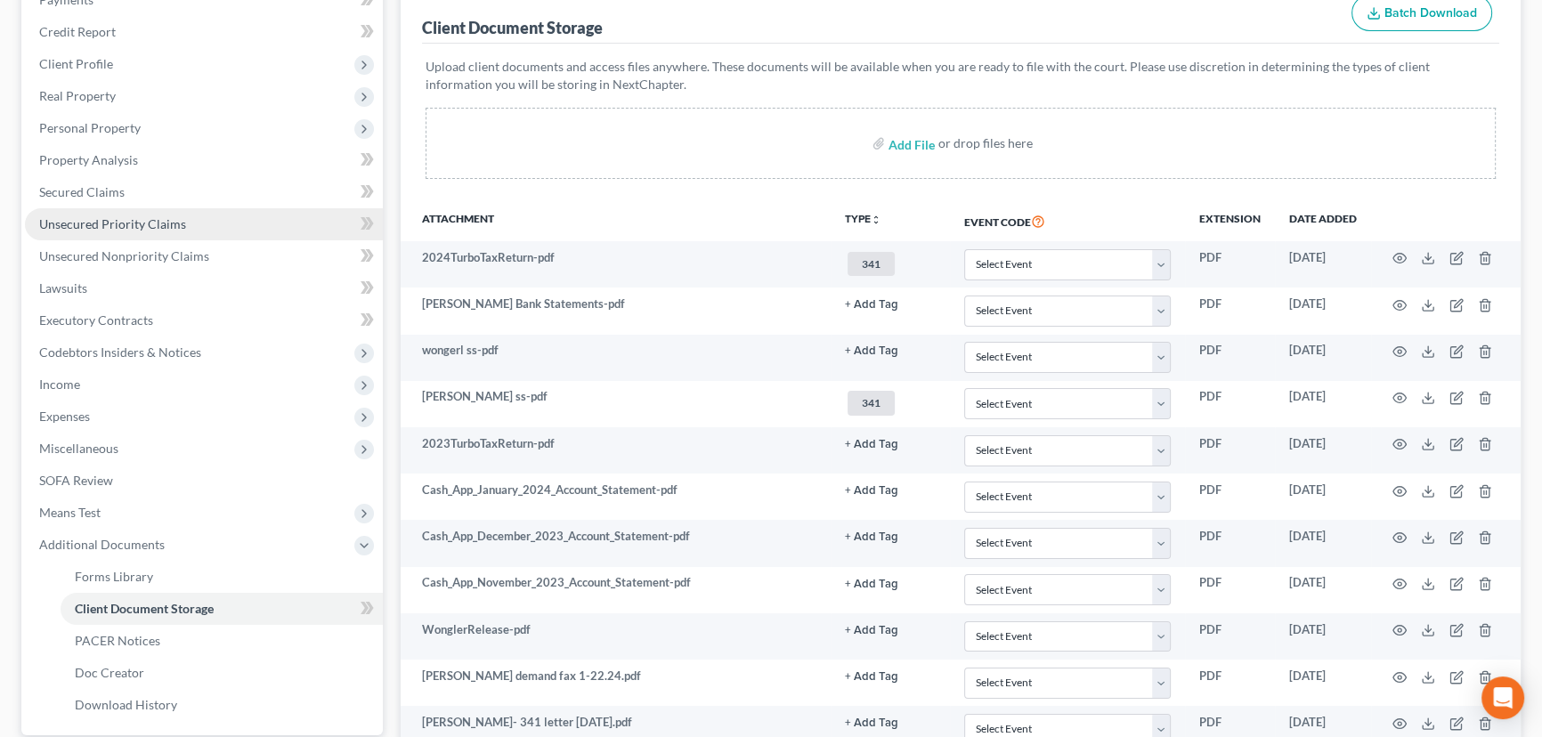
scroll to position [169, 0]
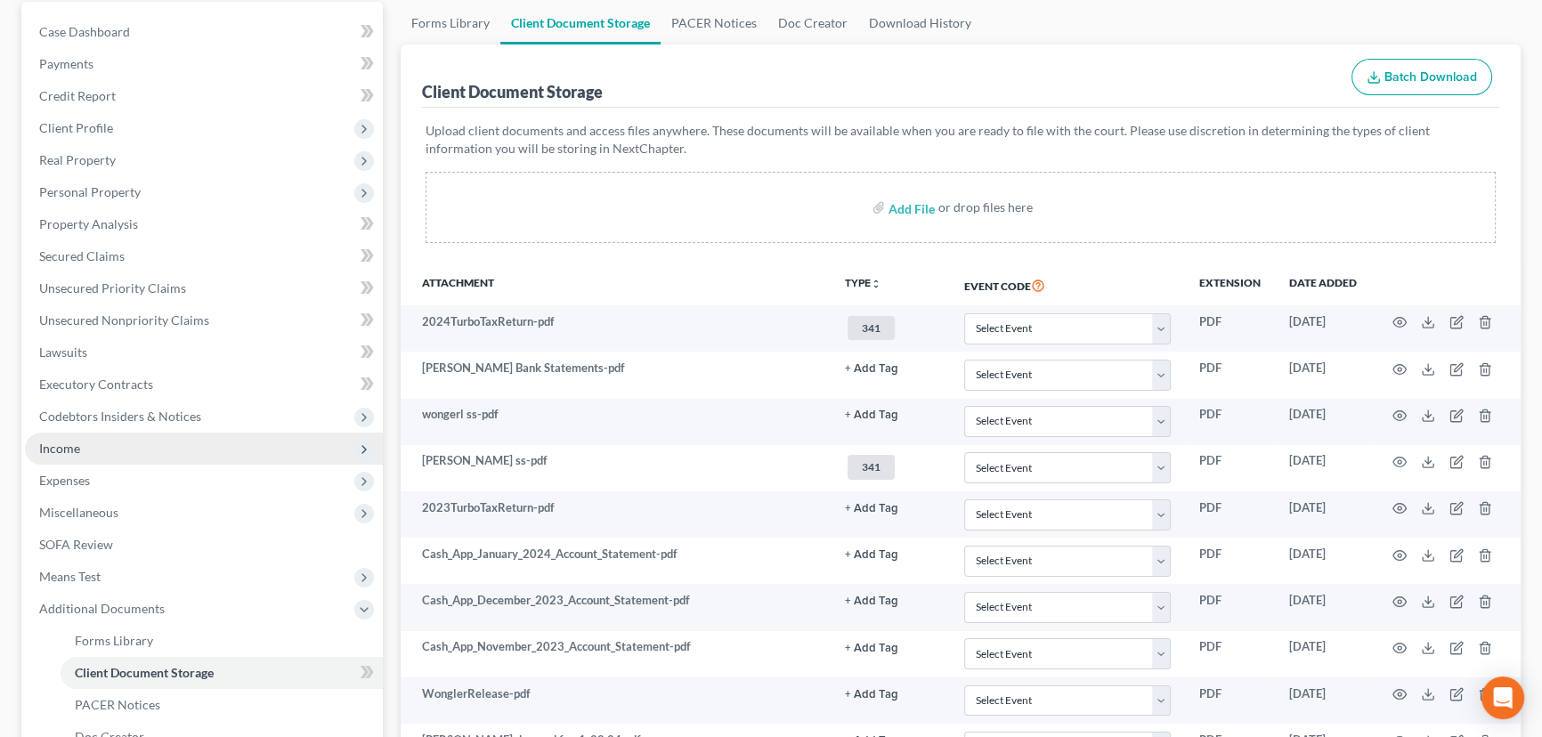
click at [60, 444] on span "Income" at bounding box center [59, 448] width 41 height 15
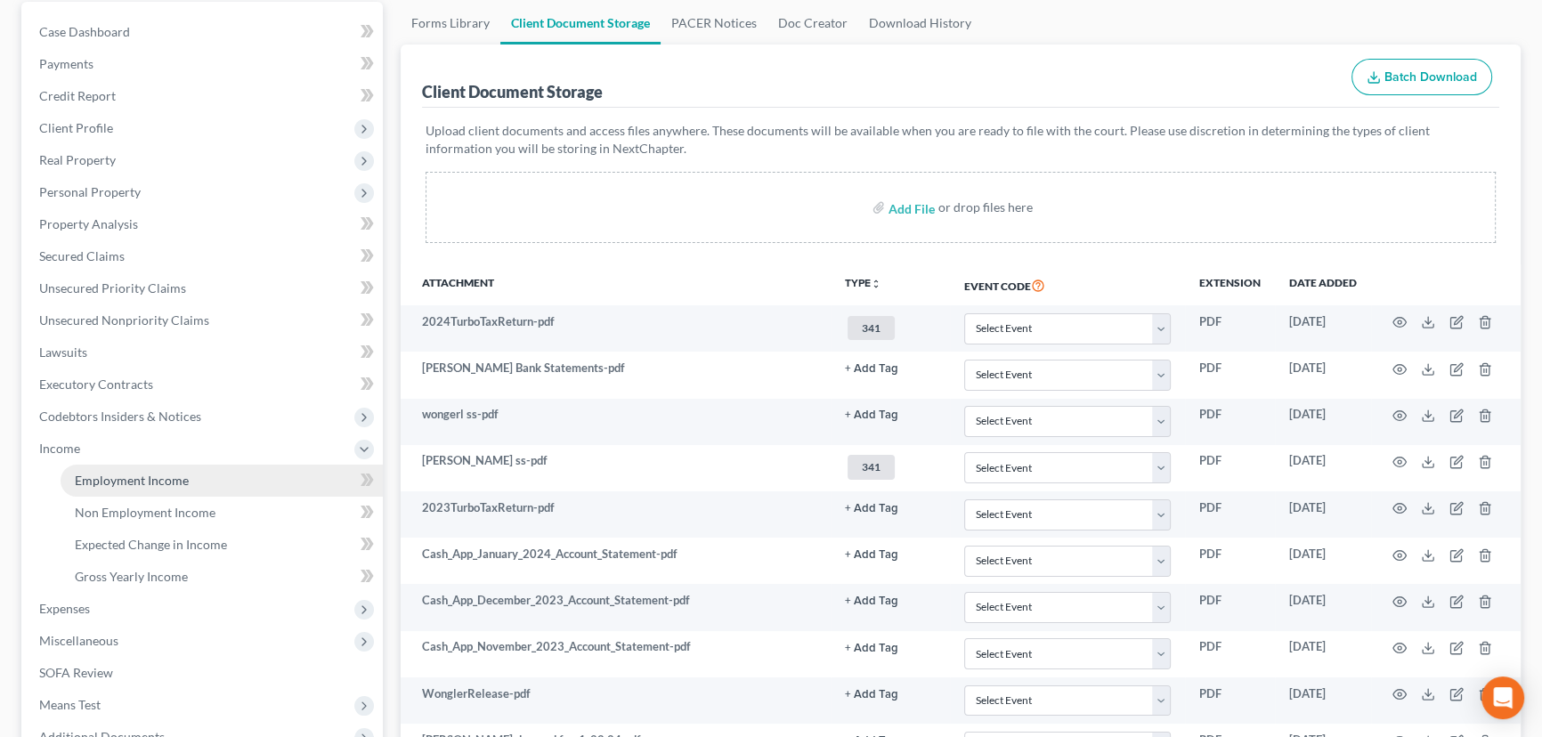
click at [113, 476] on span "Employment Income" at bounding box center [132, 480] width 114 height 15
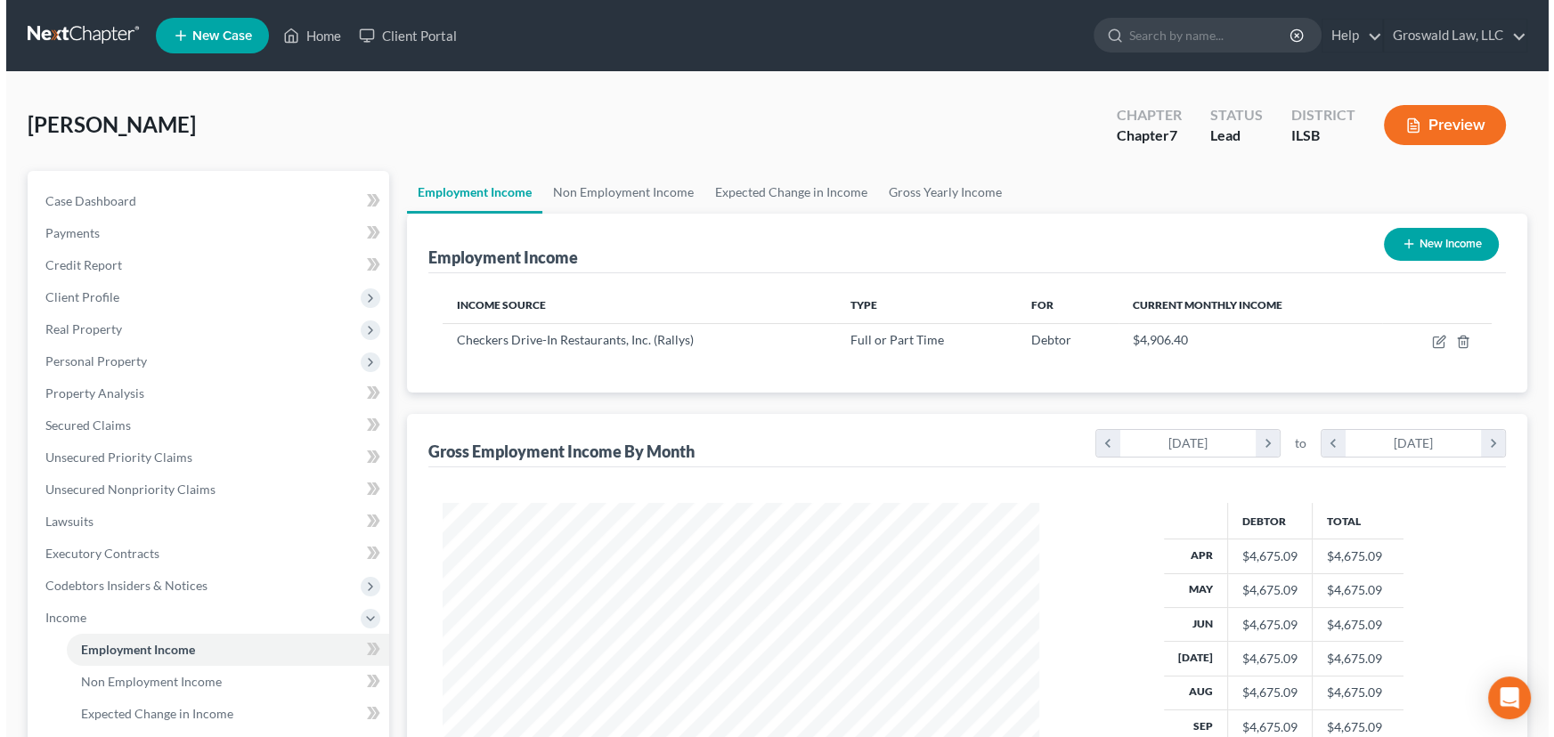
scroll to position [319, 632]
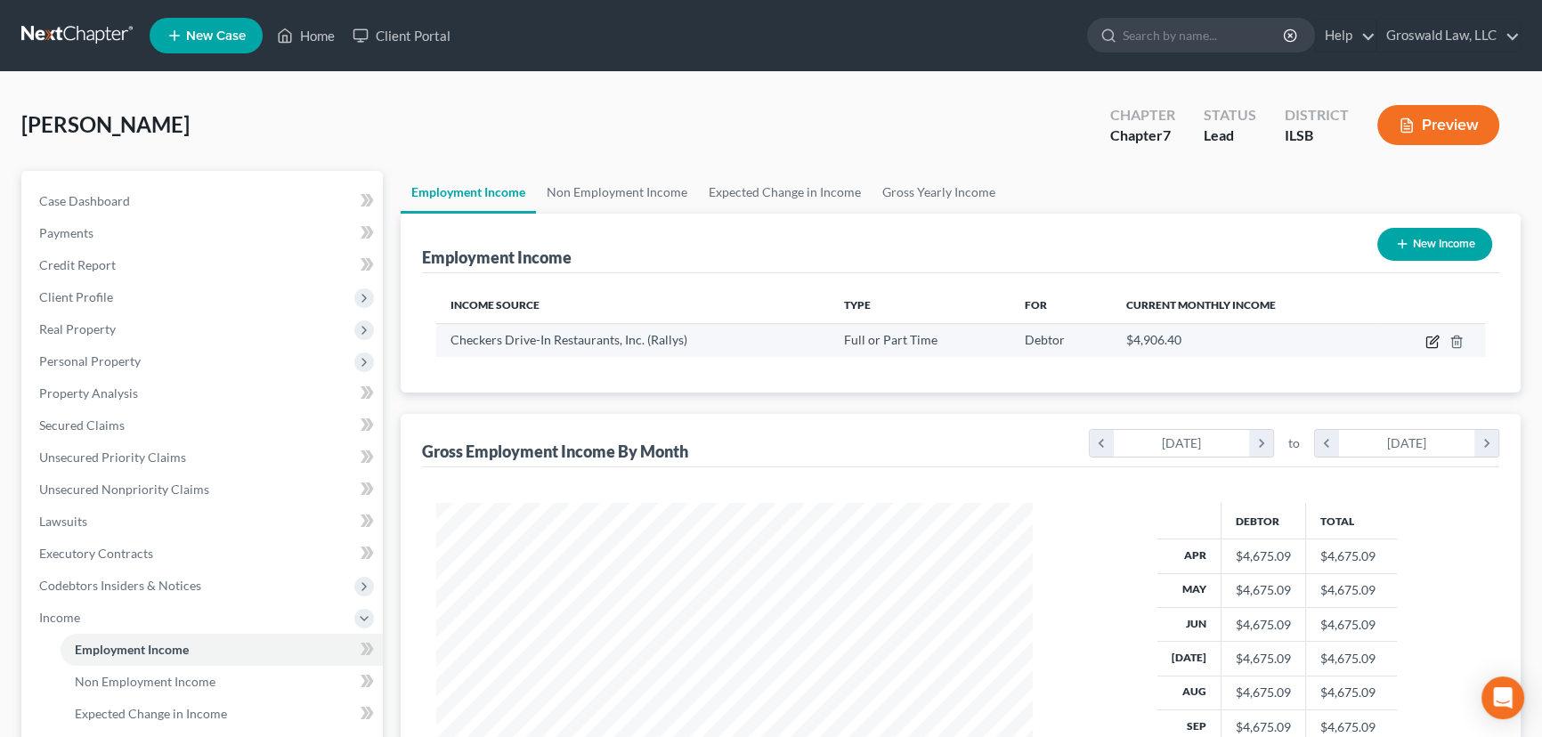
click at [1281, 337] on icon "button" at bounding box center [1432, 342] width 14 height 14
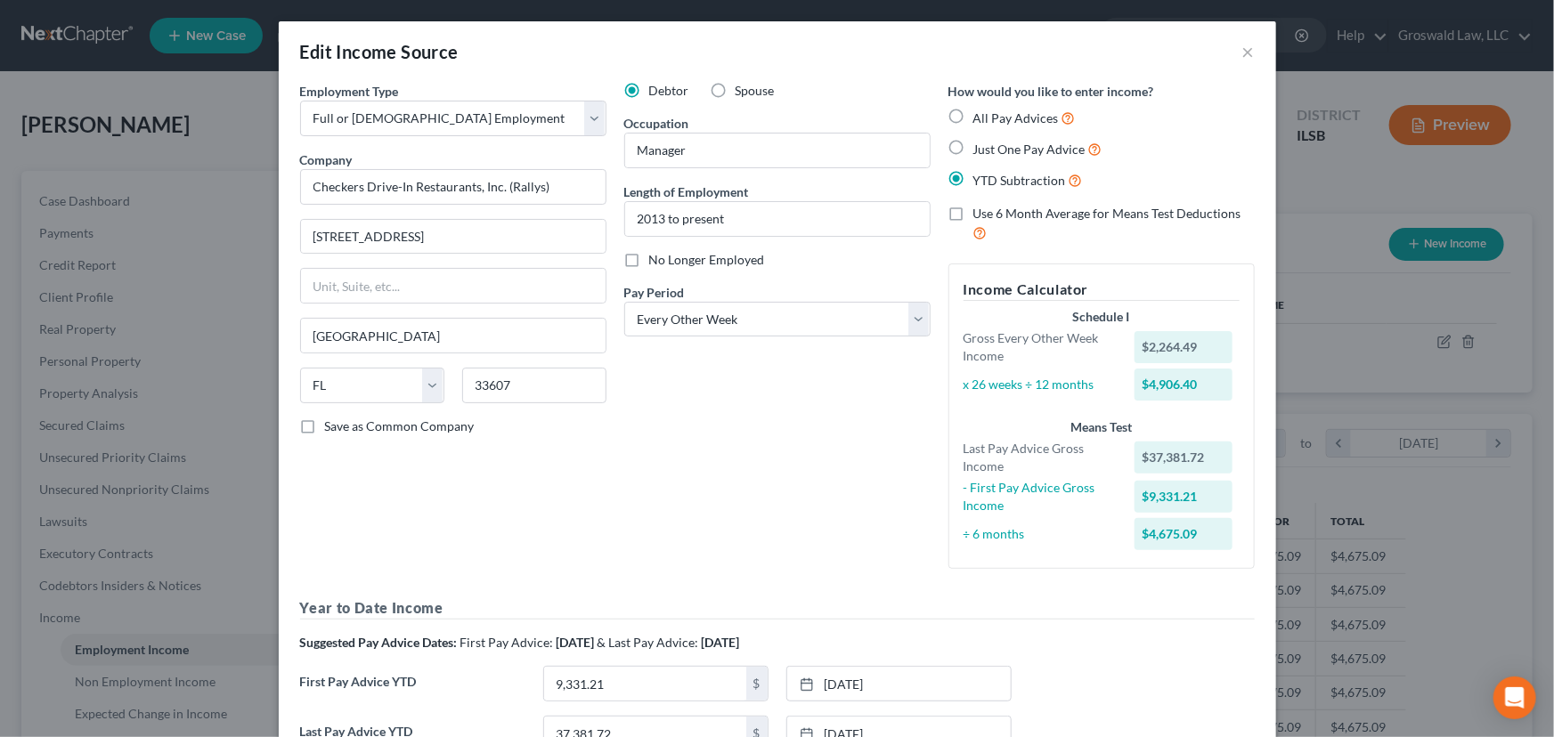
scroll to position [289, 0]
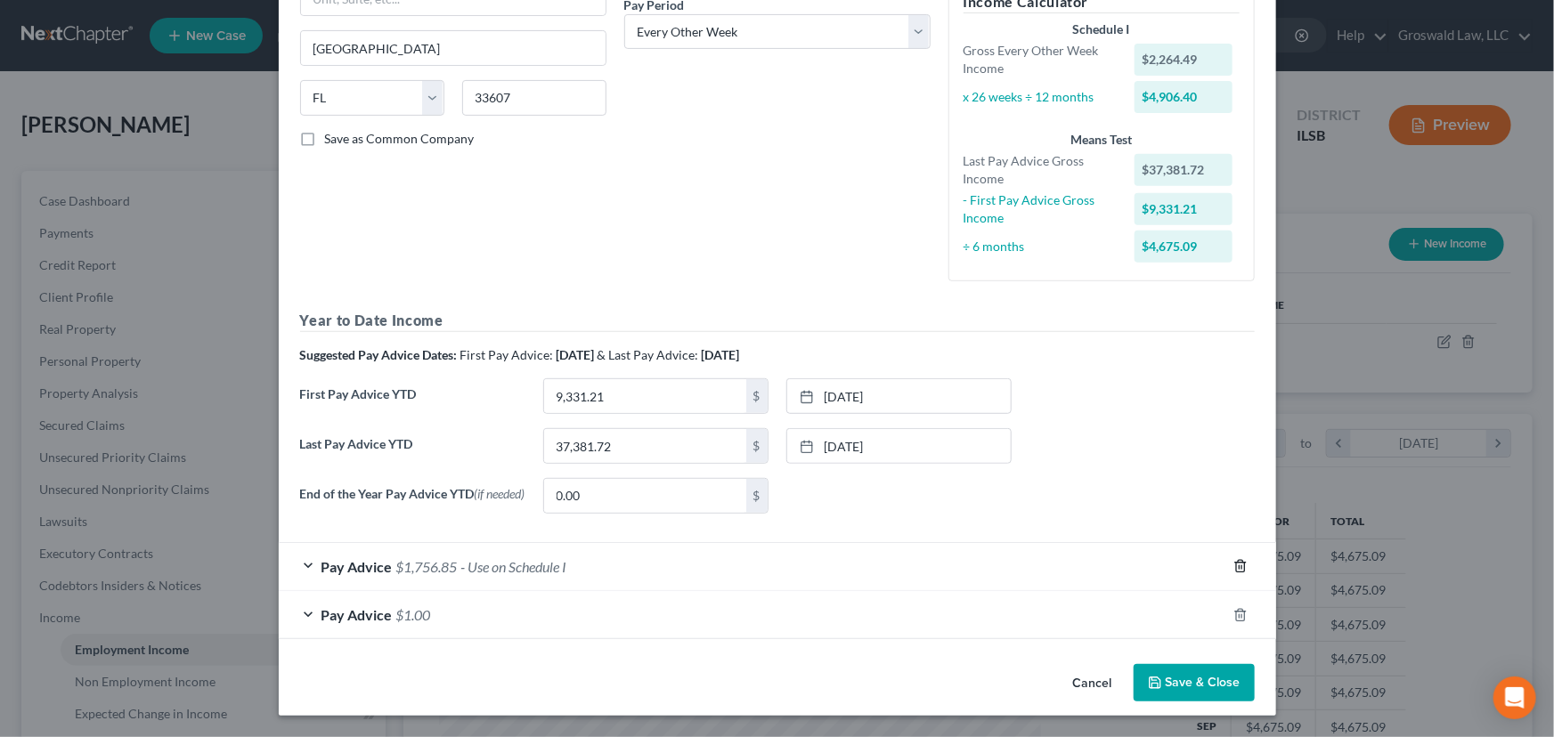
click at [1236, 564] on icon "button" at bounding box center [1240, 567] width 8 height 12
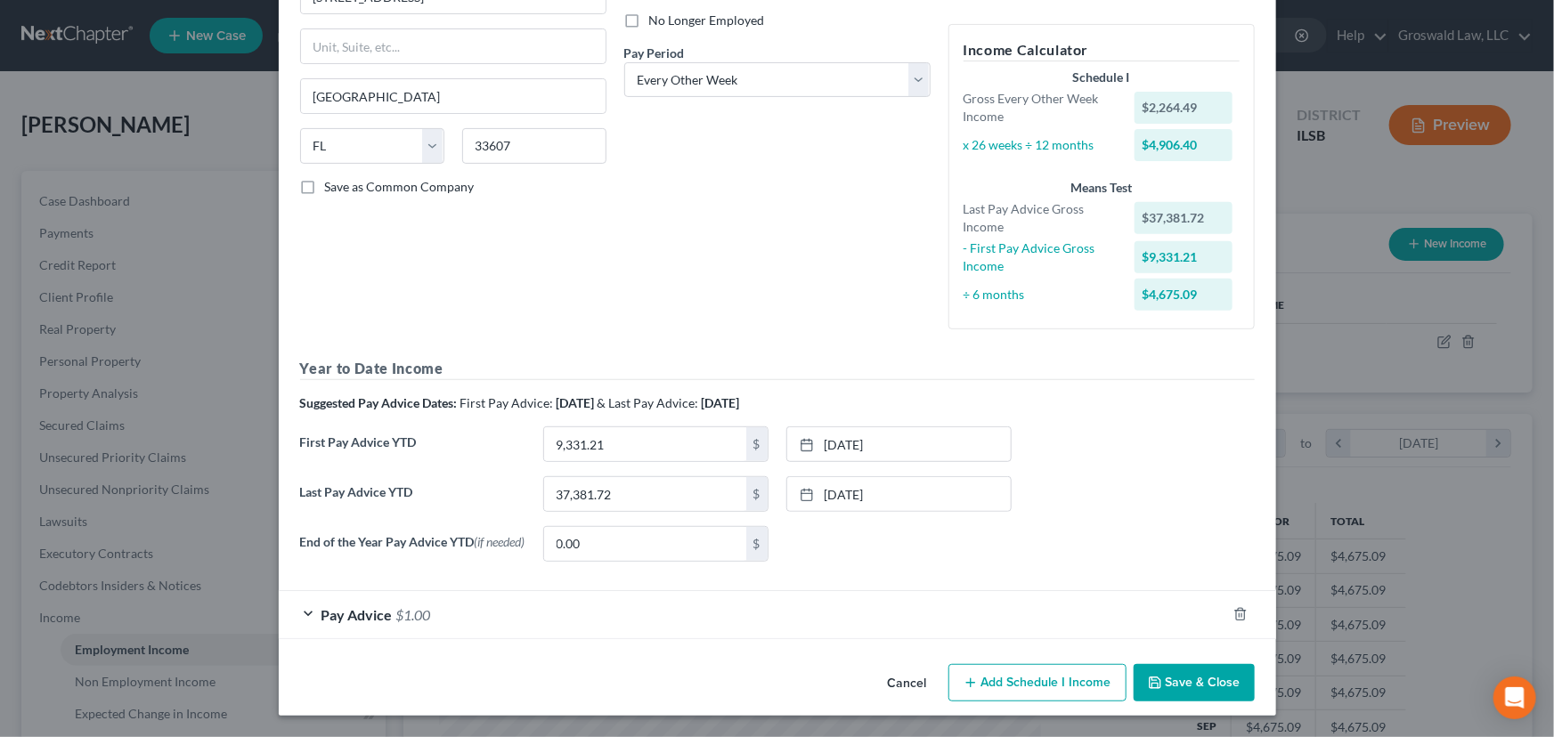
scroll to position [241, 0]
click at [1241, 597] on line "button" at bounding box center [1241, 616] width 0 height 4
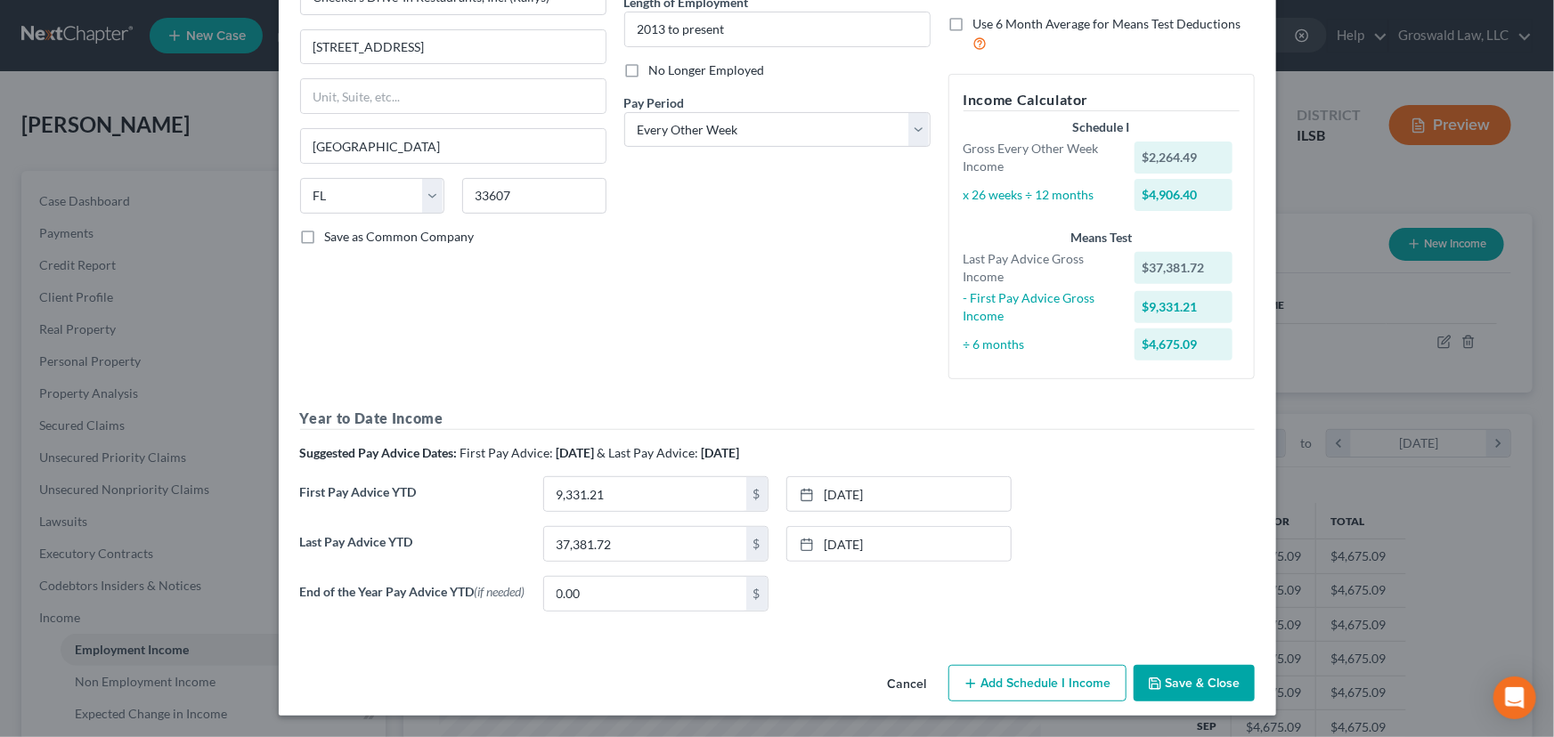
scroll to position [192, 0]
click at [881, 552] on link "12/28/2023" at bounding box center [898, 544] width 223 height 34
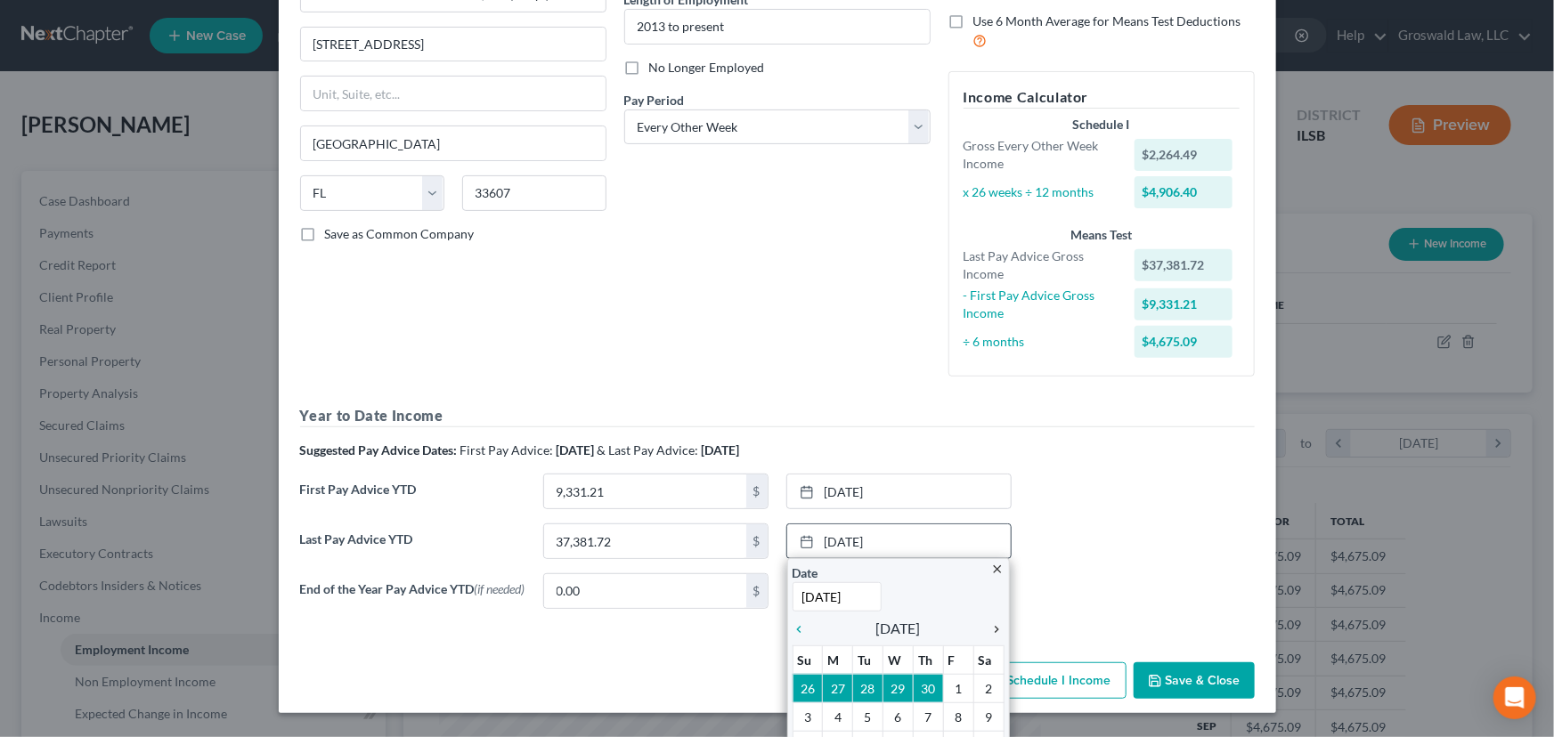
click at [989, 597] on icon "chevron_right" at bounding box center [992, 629] width 23 height 14
click at [990, 597] on icon "chevron_right" at bounding box center [992, 629] width 23 height 14
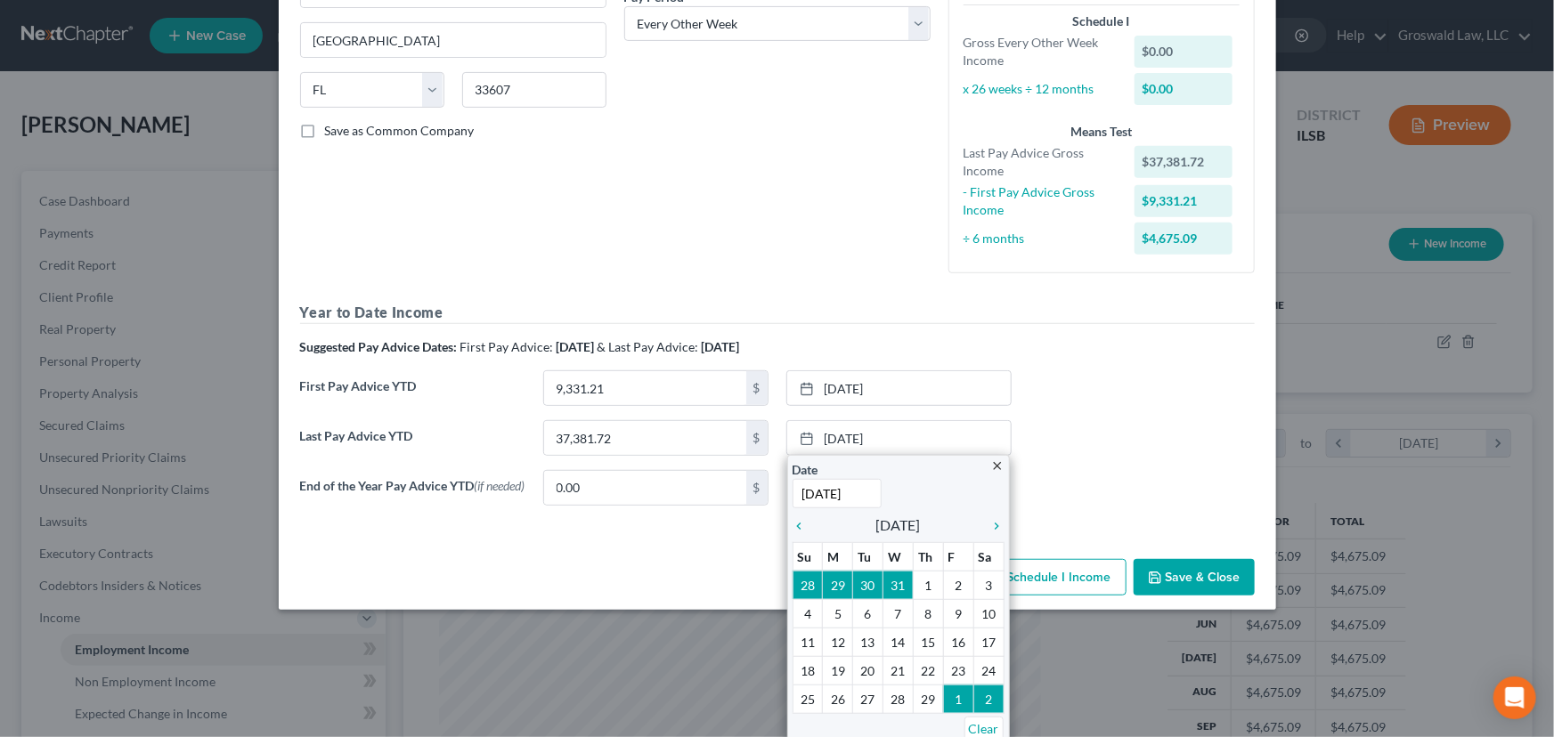
scroll to position [303, 0]
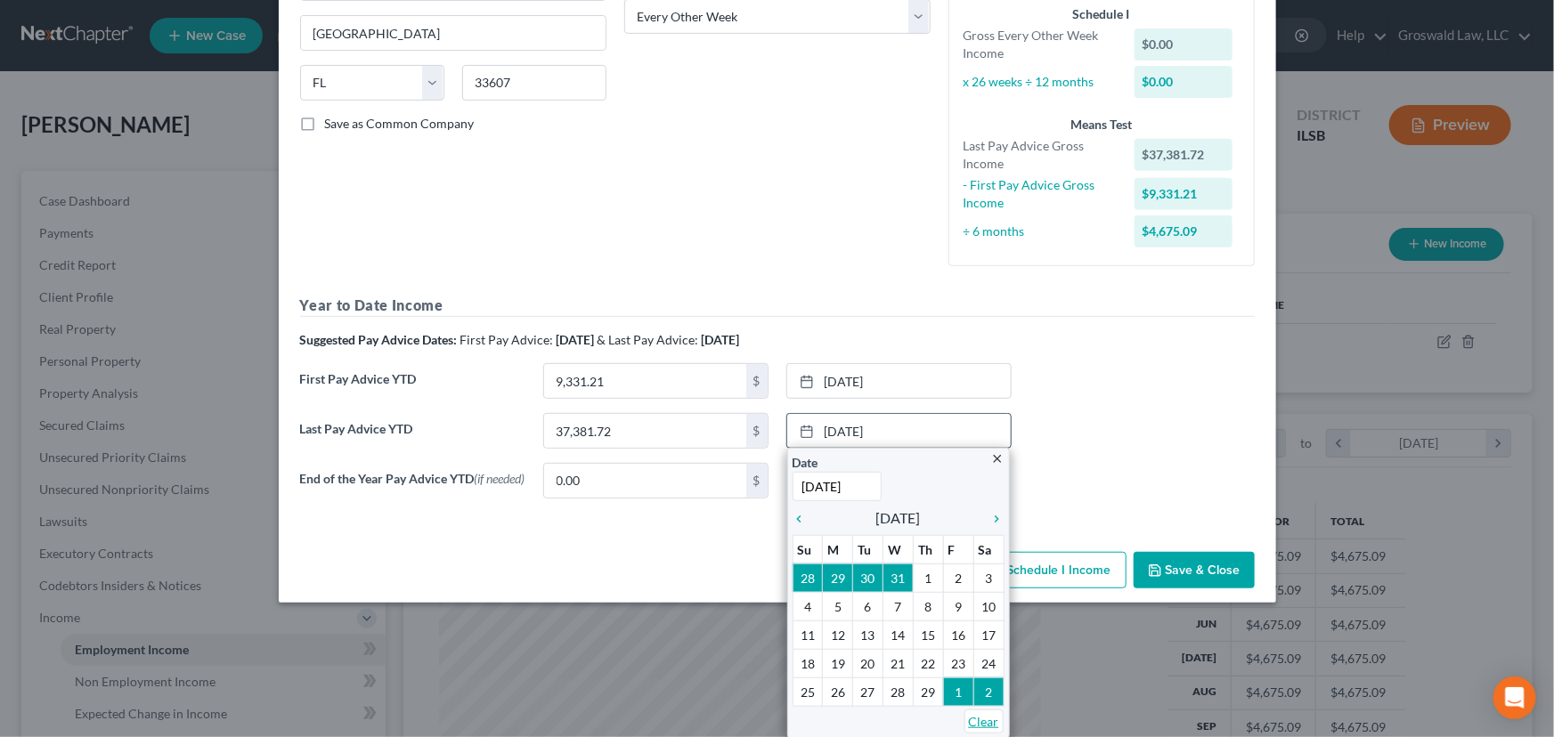
click at [978, 597] on link "Clear" at bounding box center [983, 722] width 39 height 24
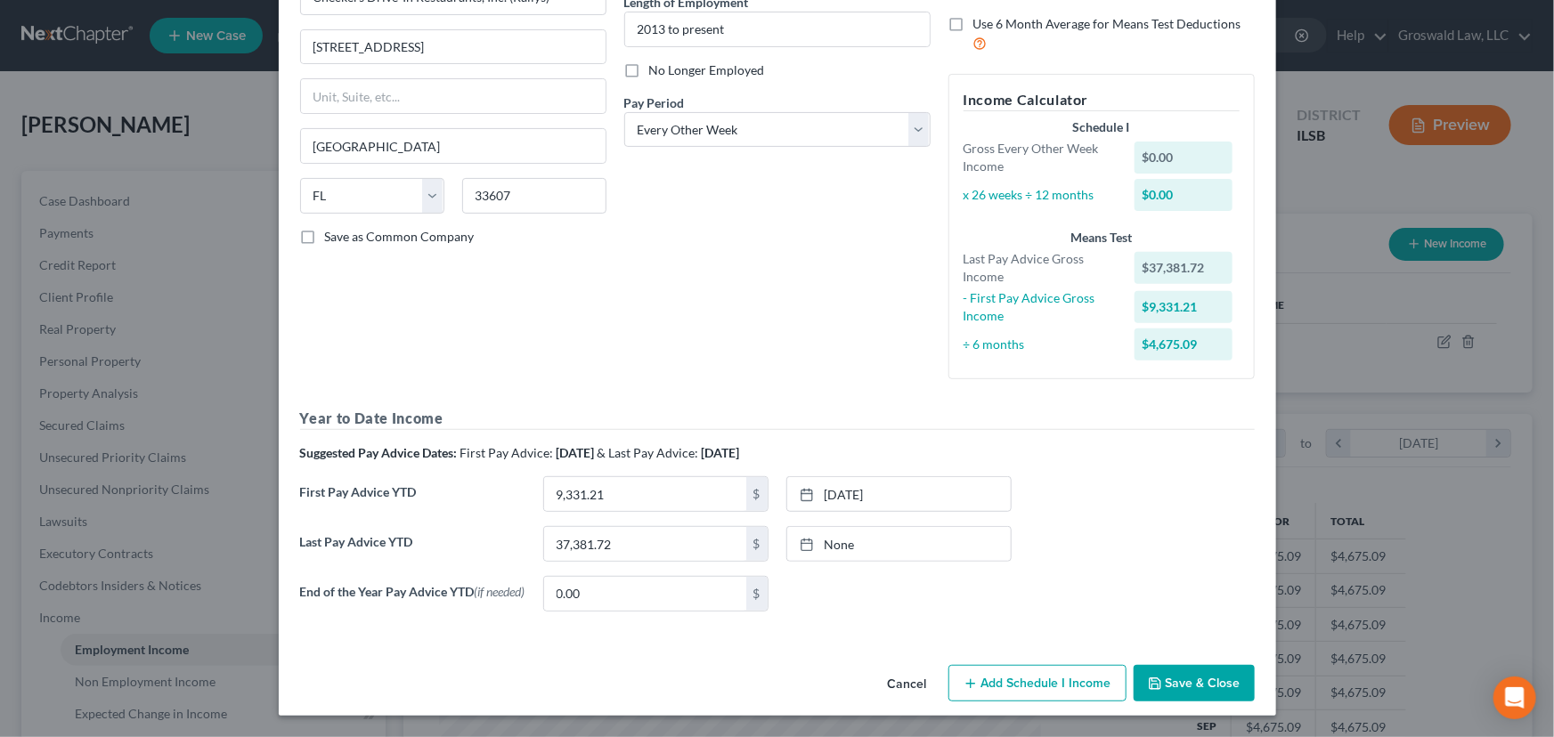
scroll to position [192, 0]
click at [828, 501] on link "6/29/2023" at bounding box center [898, 494] width 223 height 34
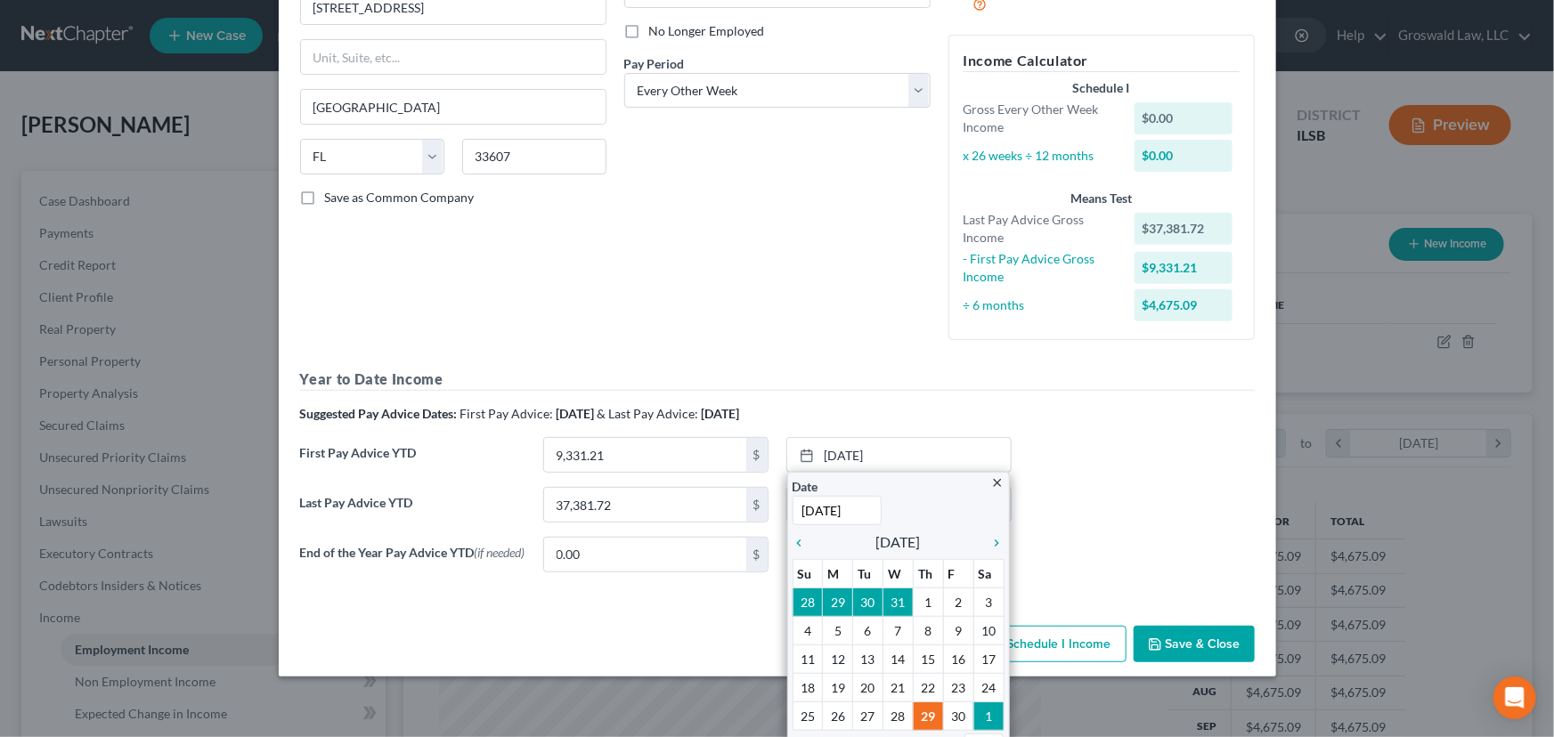
scroll to position [253, 0]
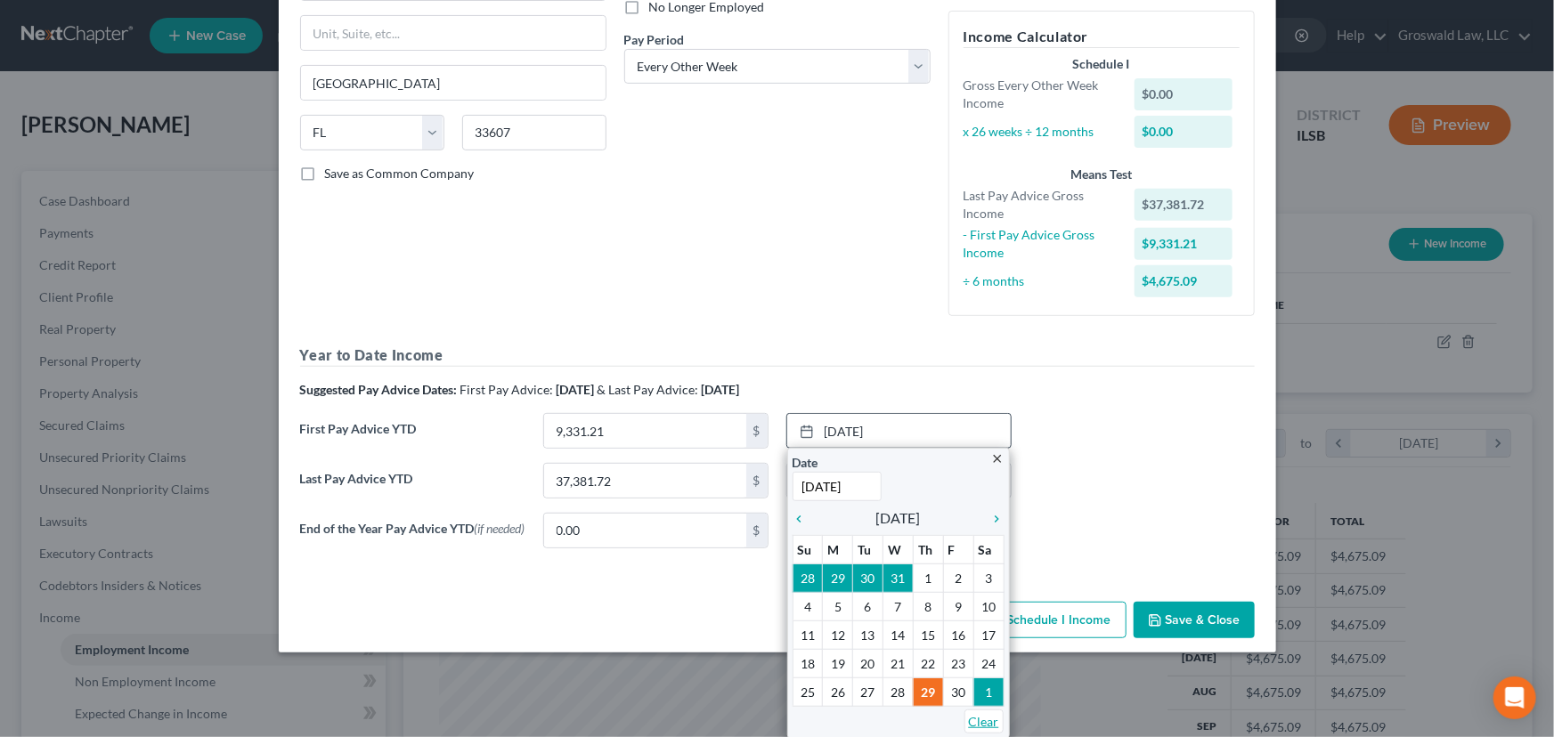
click at [978, 597] on link "Clear" at bounding box center [983, 722] width 39 height 24
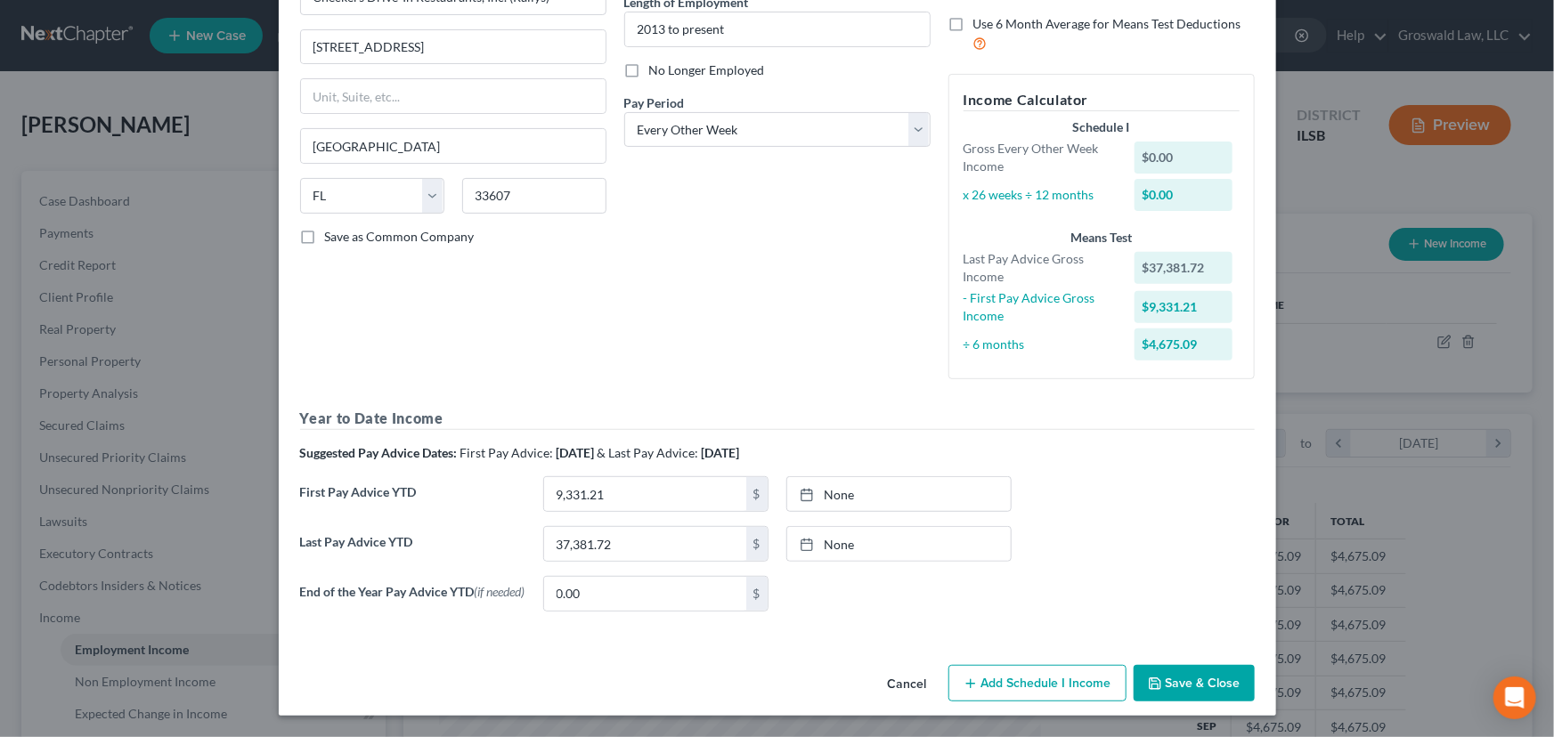
scroll to position [192, 0]
click at [863, 545] on link "None" at bounding box center [898, 544] width 223 height 34
click at [693, 537] on input "37,381.72" at bounding box center [645, 544] width 202 height 34
click at [810, 497] on div at bounding box center [811, 494] width 25 height 15
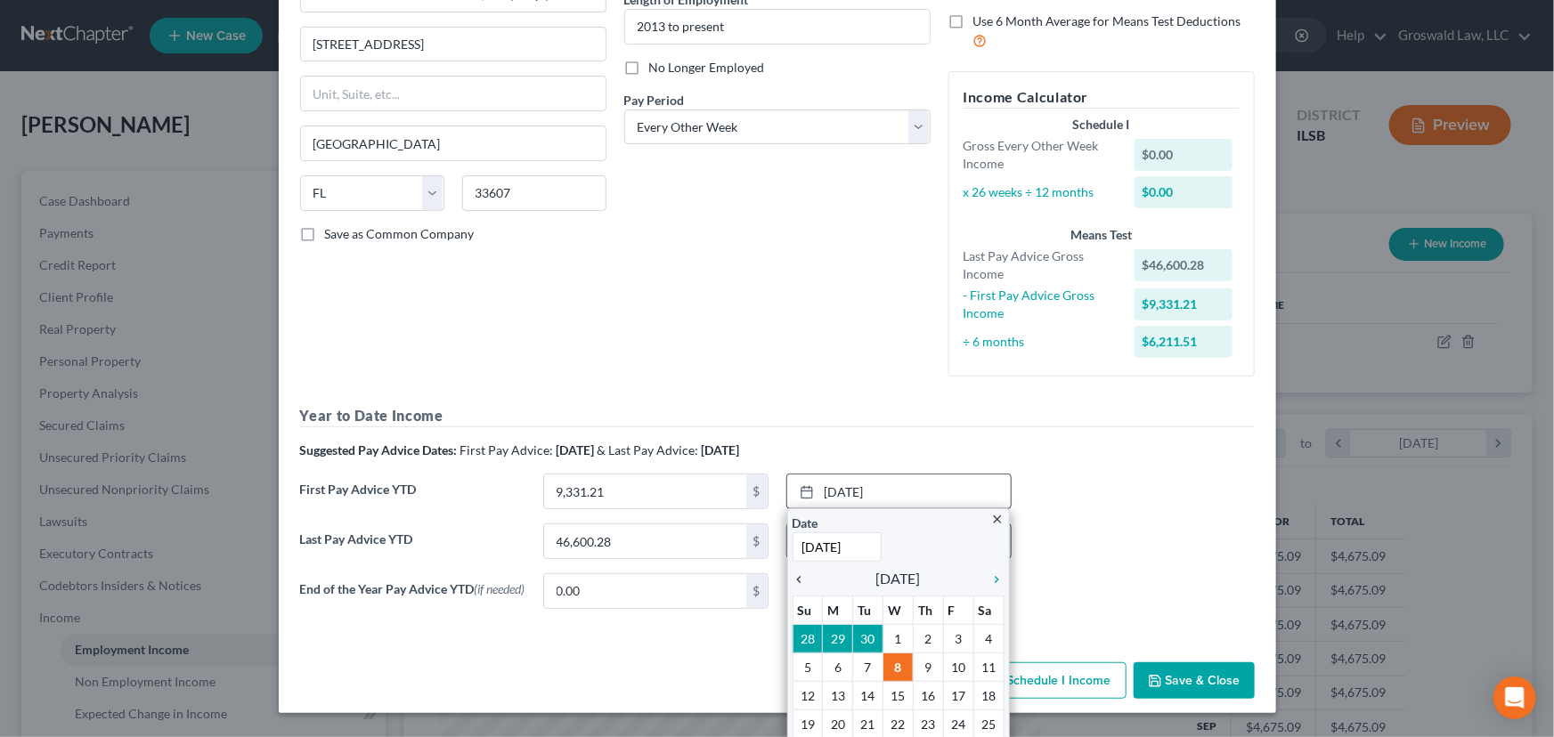
click at [794, 572] on icon "chevron_left" at bounding box center [803, 579] width 23 height 14
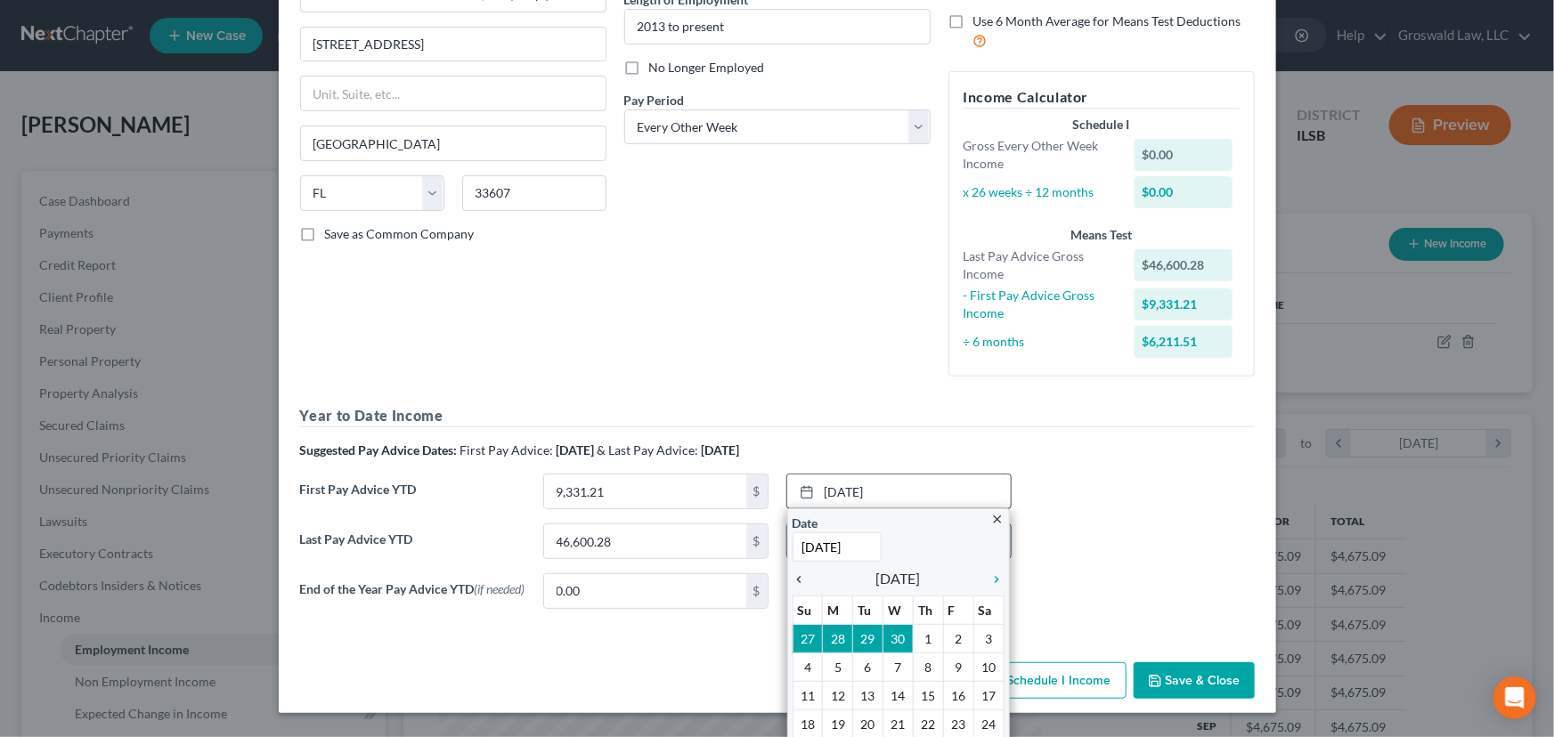
click at [794, 572] on icon "chevron_left" at bounding box center [803, 579] width 23 height 14
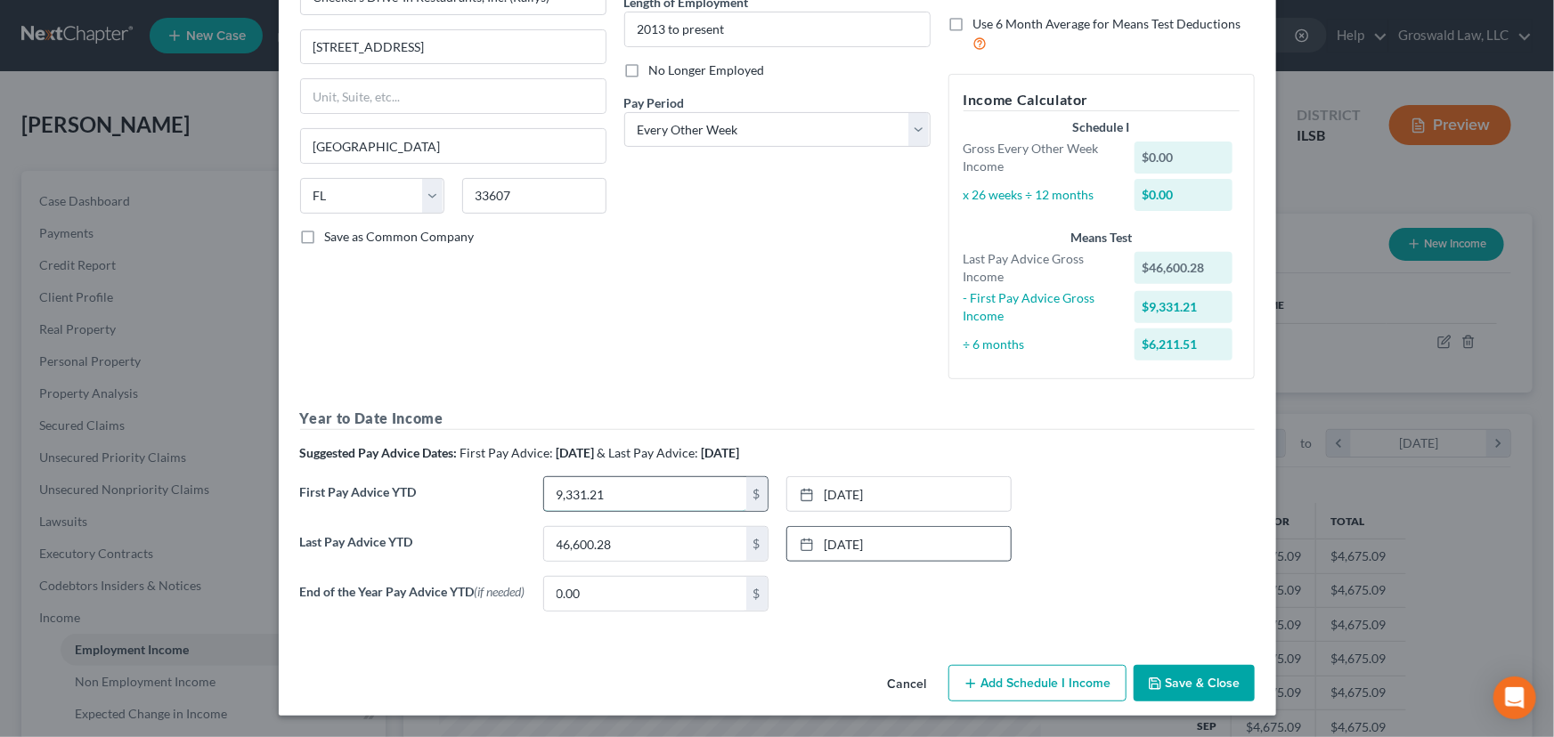
click at [656, 483] on input "9,331.21" at bounding box center [645, 494] width 202 height 34
click at [745, 307] on div "Debtor Spouse Occupation Manager Length of Employment 2013 to present No Longer…" at bounding box center [777, 142] width 324 height 501
click at [1178, 597] on button "Save & Close" at bounding box center [1193, 683] width 121 height 37
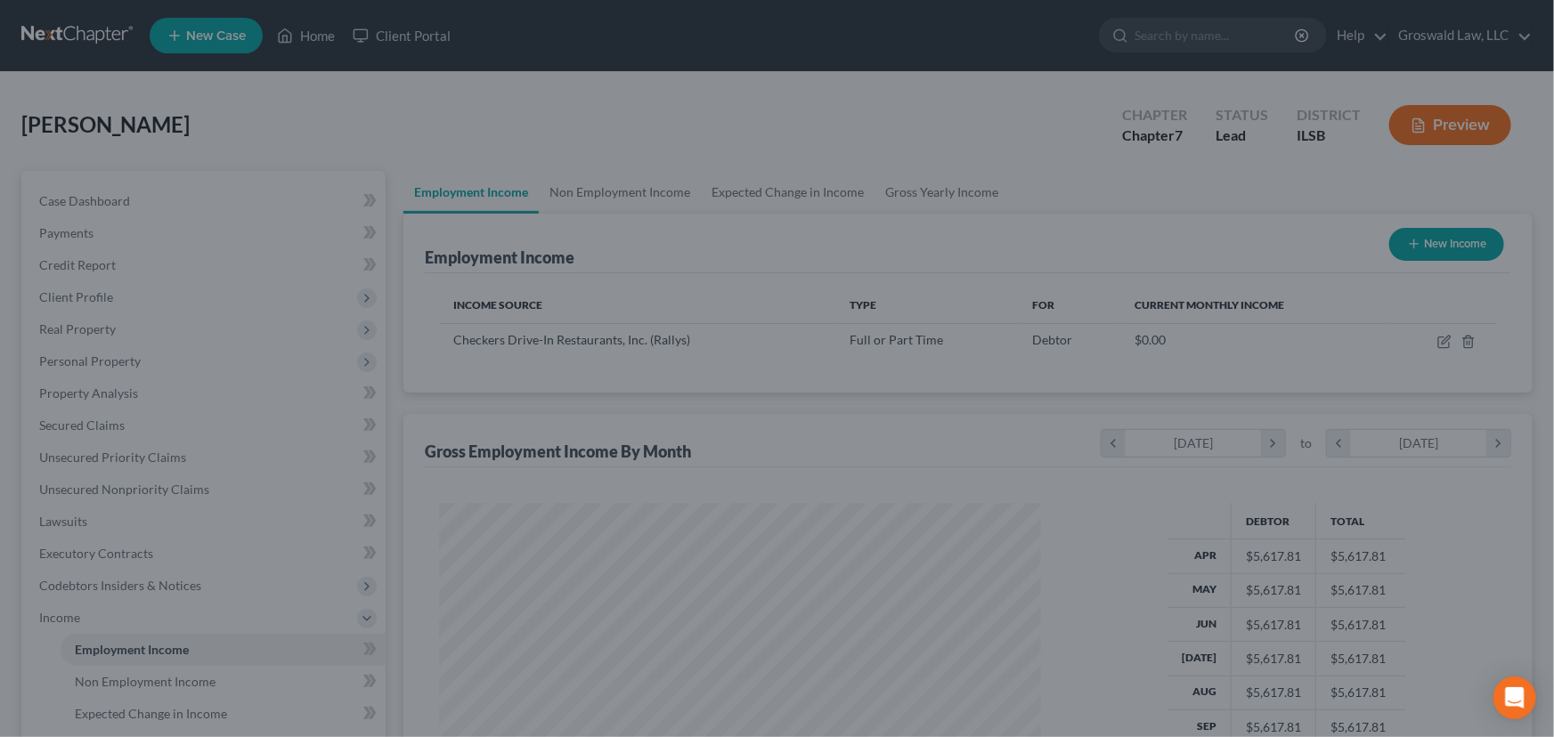
scroll to position [889963, 889650]
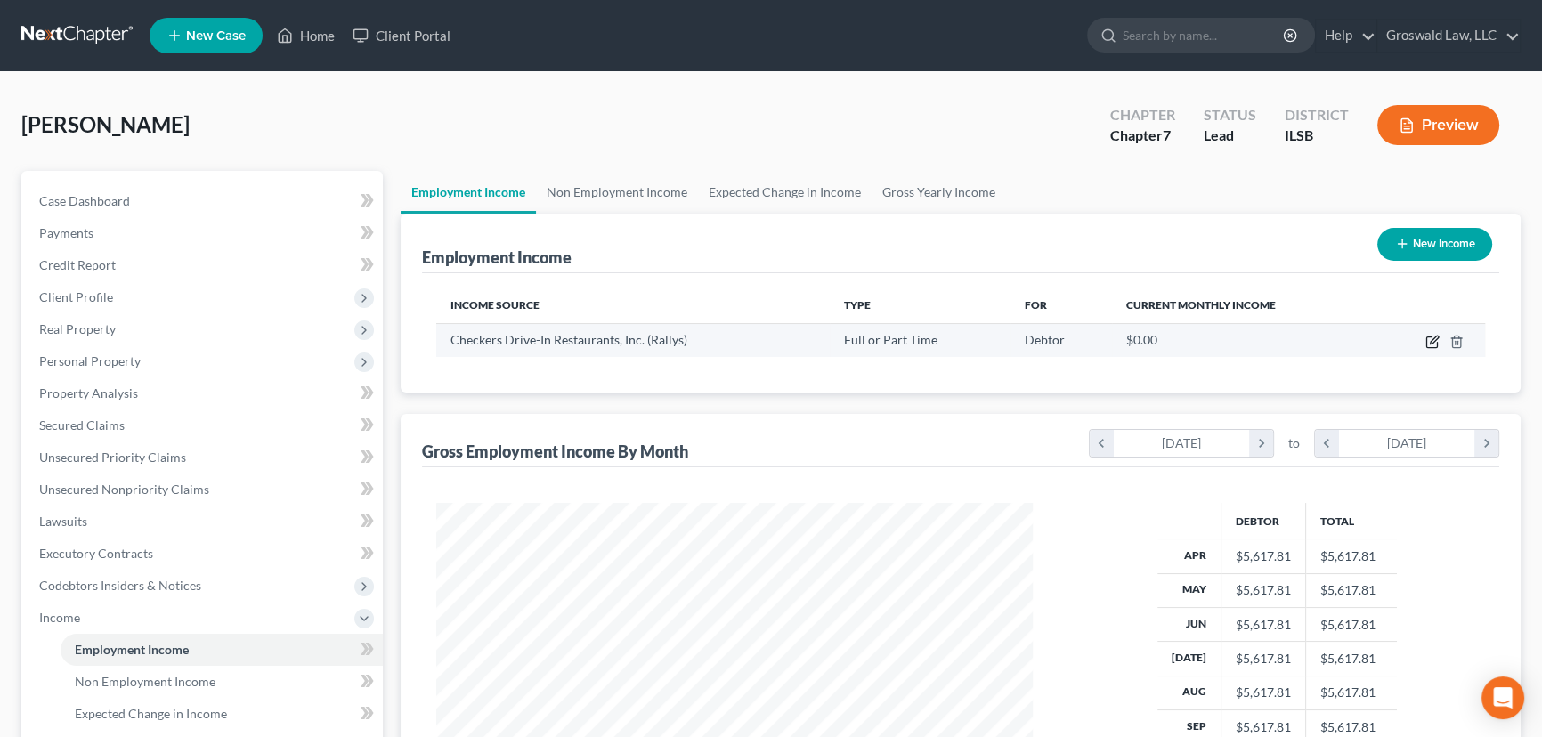
click at [1281, 338] on icon "button" at bounding box center [1432, 342] width 14 height 14
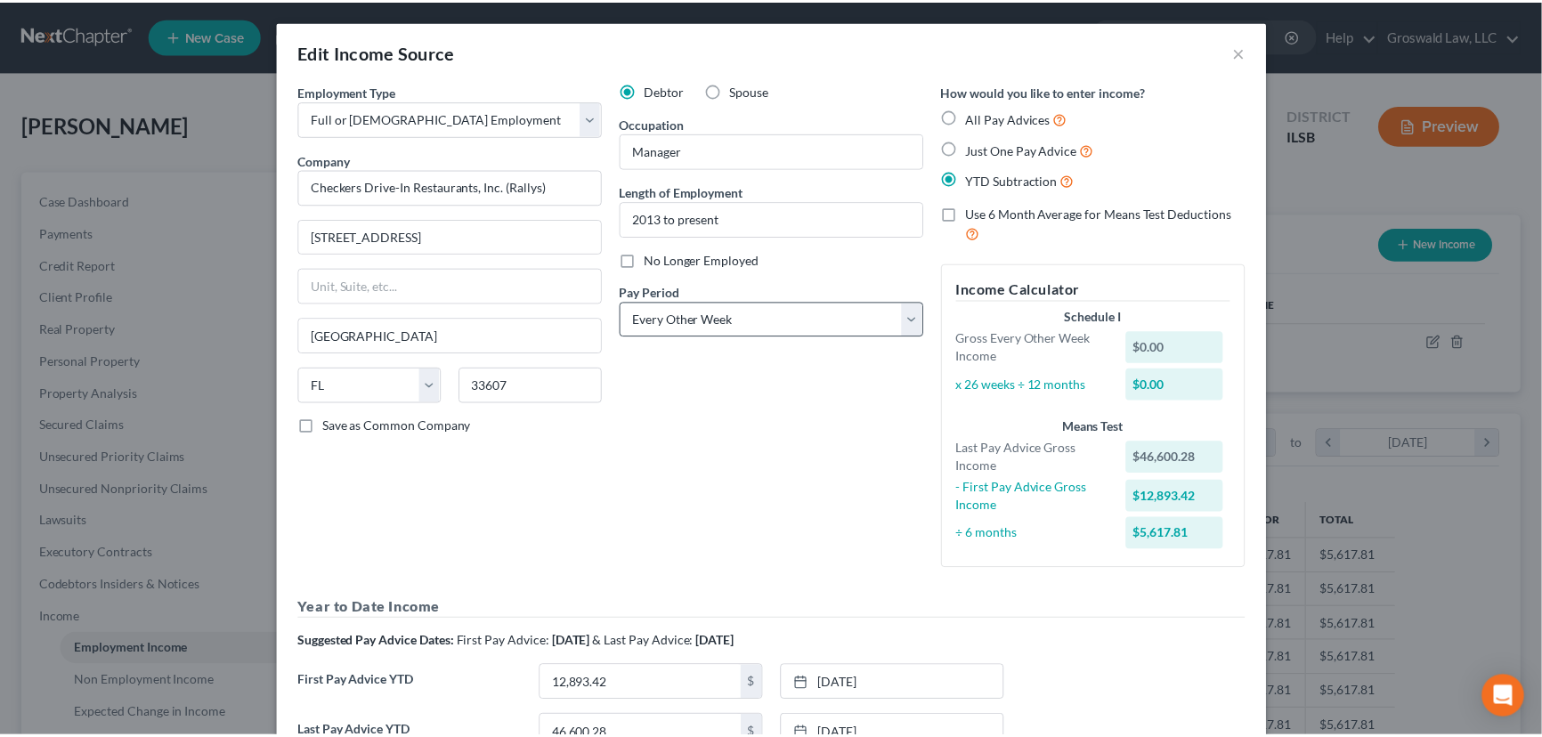
scroll to position [192, 0]
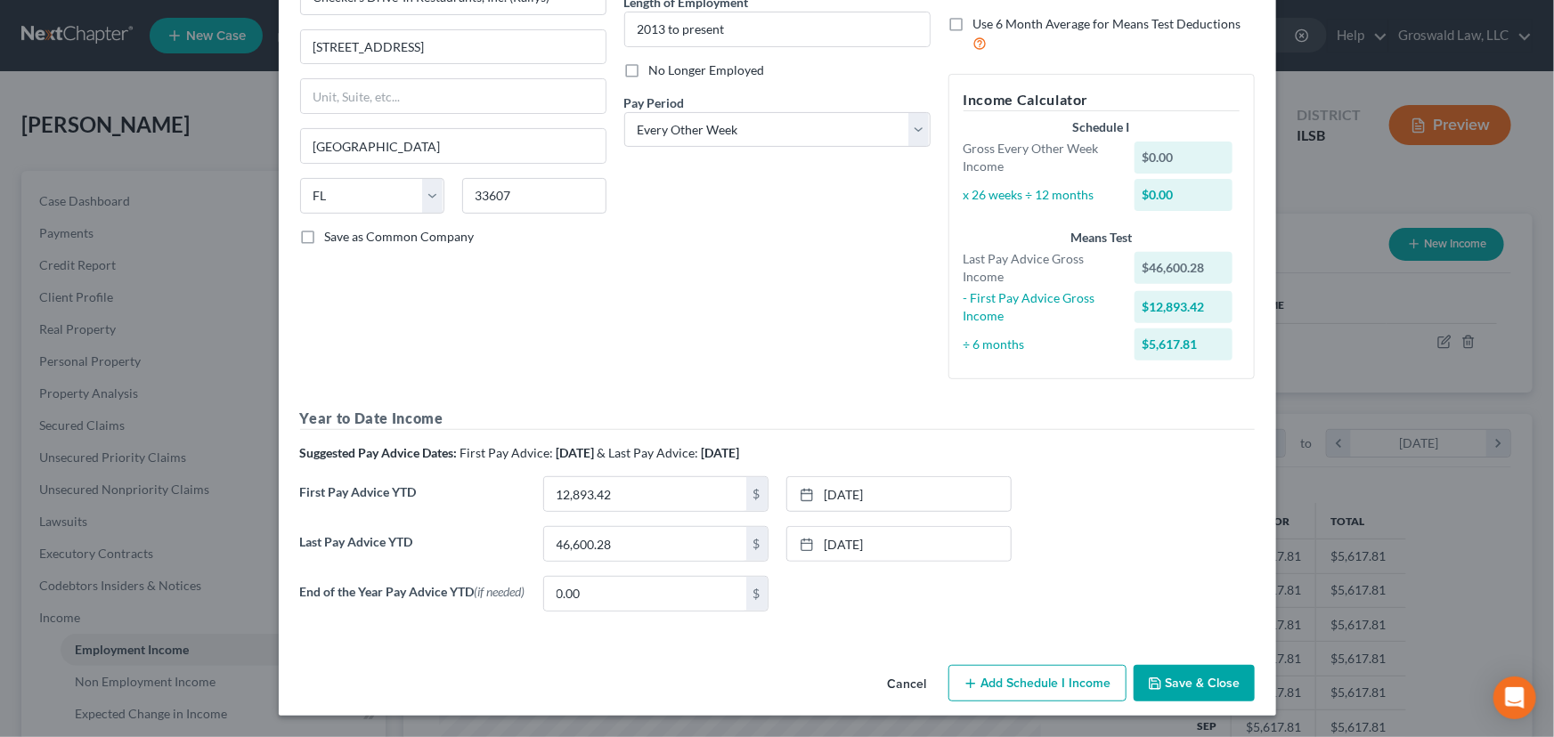
click at [1164, 597] on button "Save & Close" at bounding box center [1193, 683] width 121 height 37
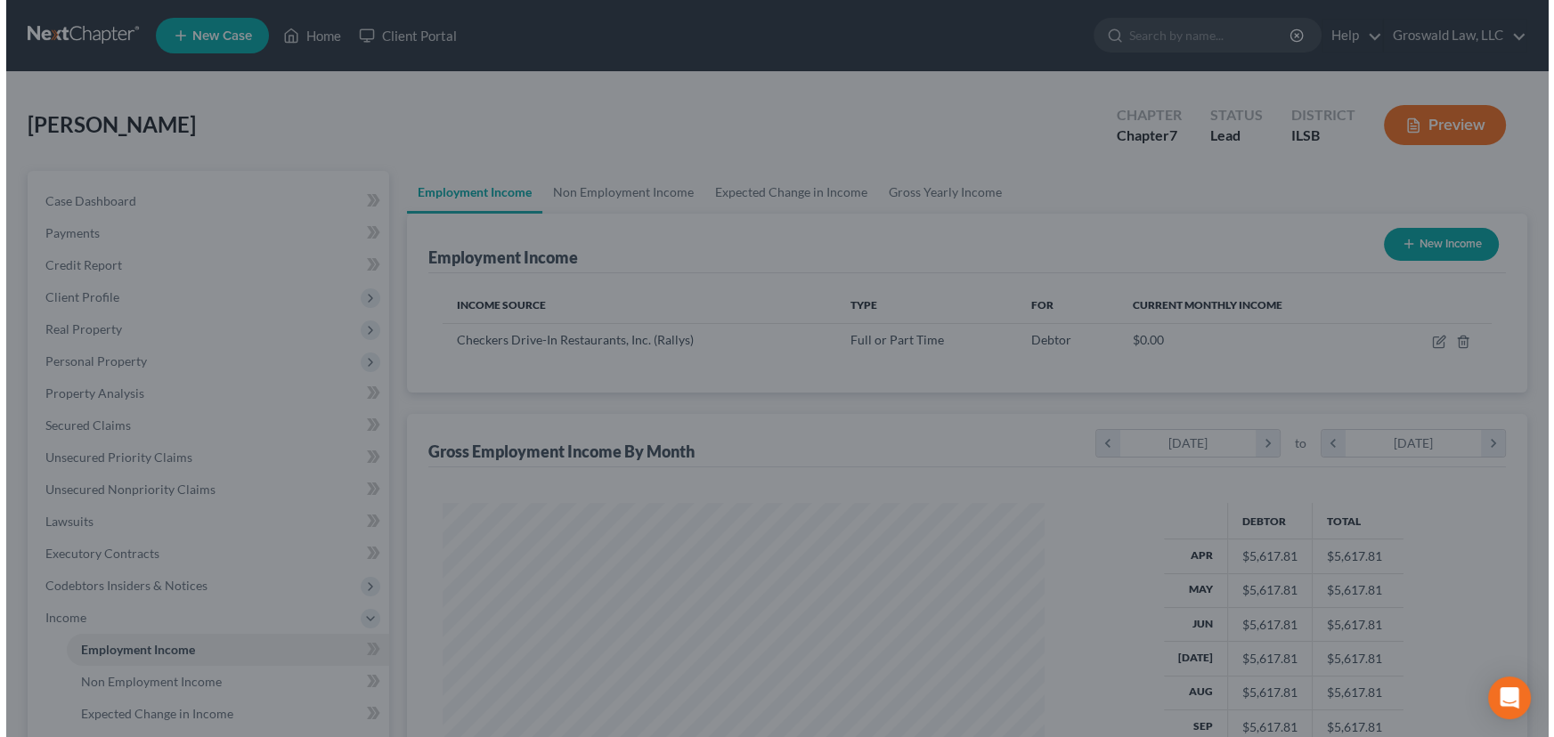
scroll to position [889963, 889650]
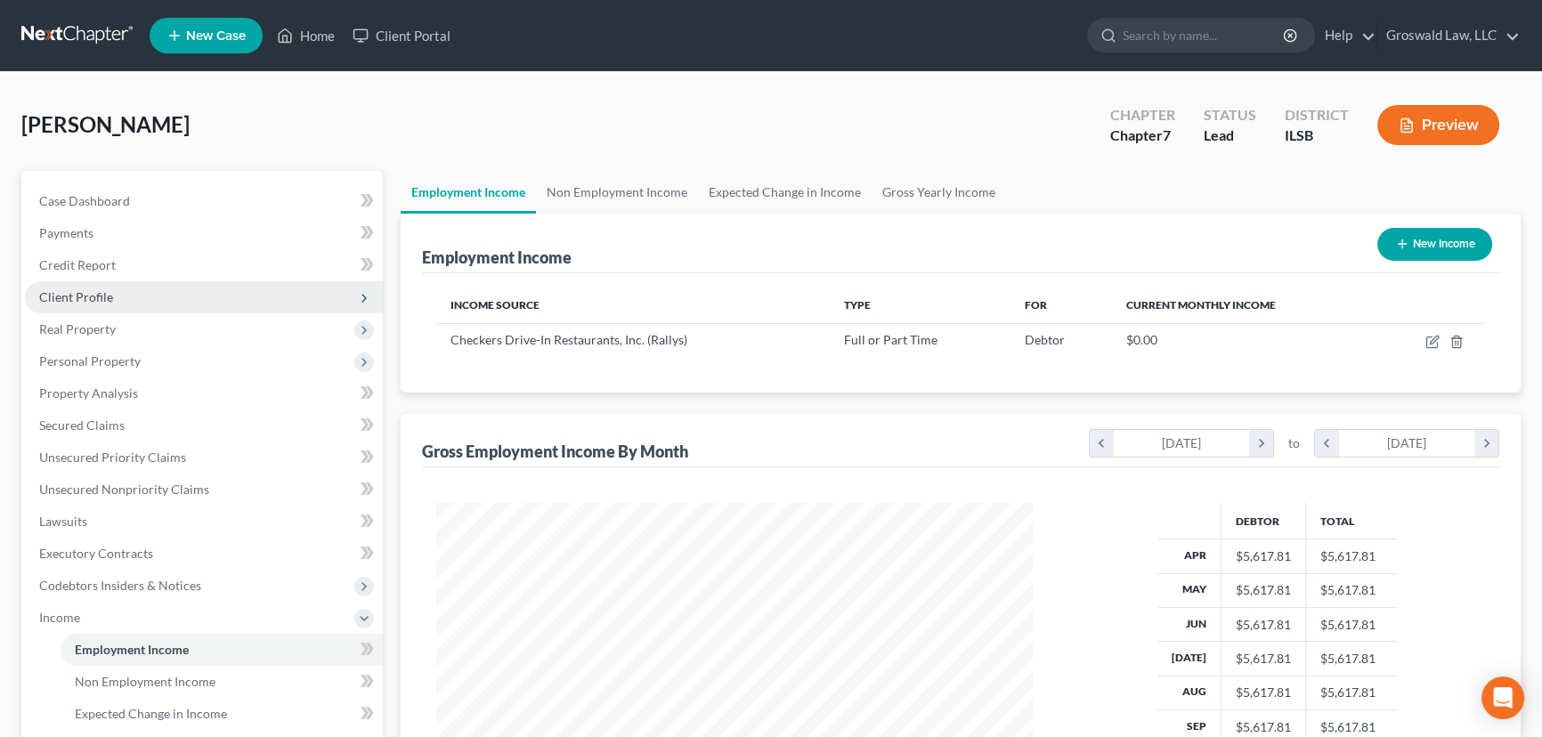
click at [130, 283] on span "Client Profile" at bounding box center [204, 297] width 358 height 32
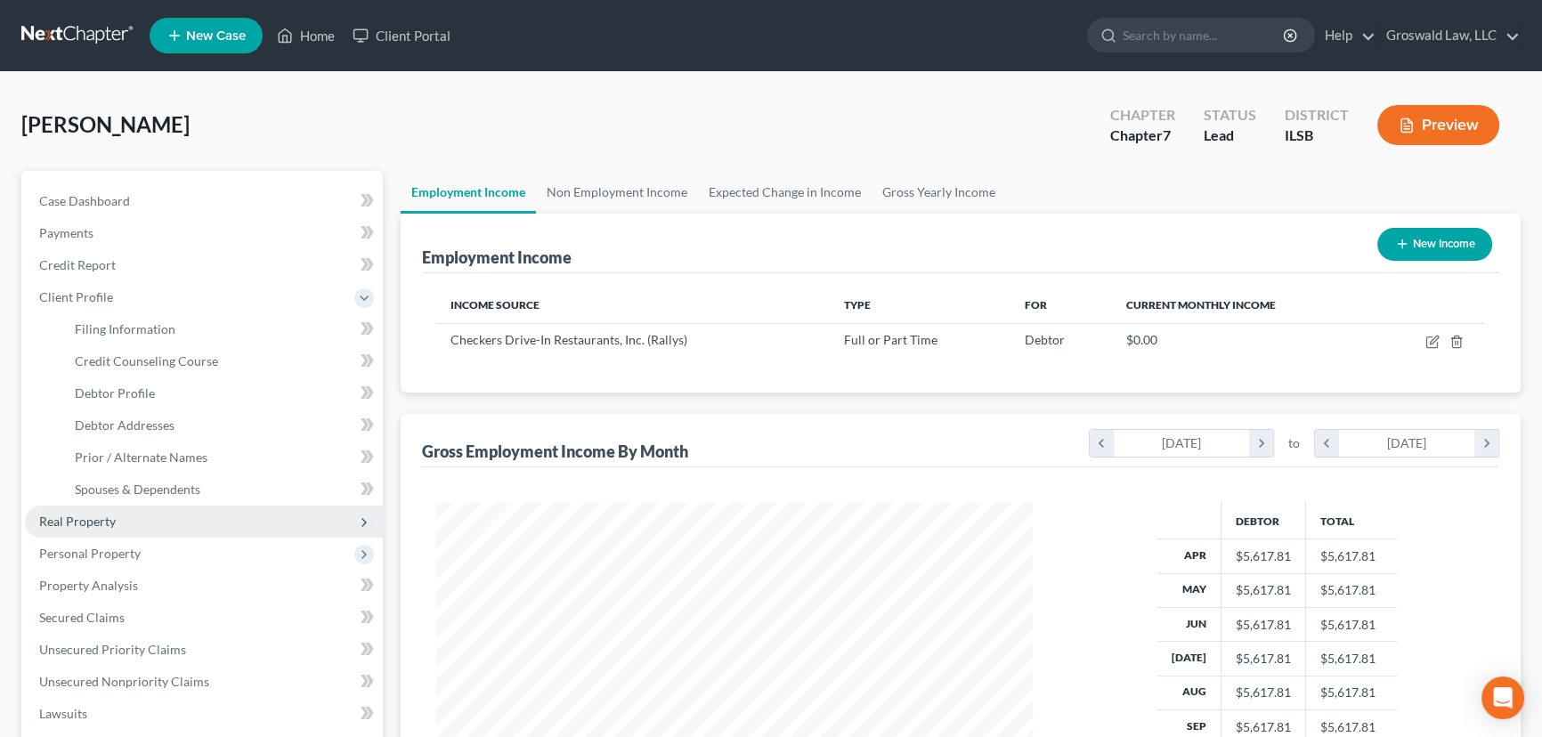
click at [89, 522] on span "Real Property" at bounding box center [77, 521] width 77 height 15
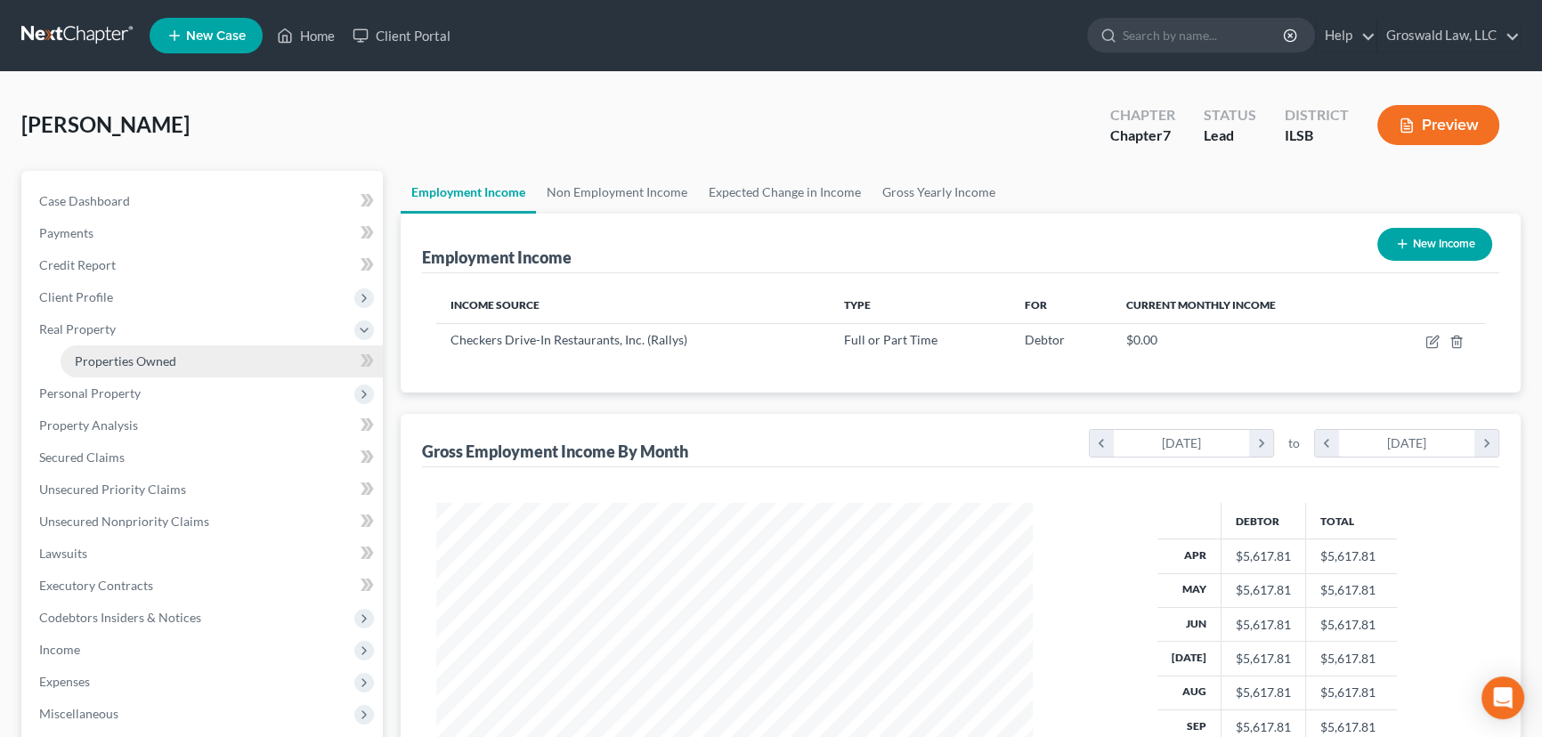
click at [142, 363] on span "Properties Owned" at bounding box center [125, 360] width 101 height 15
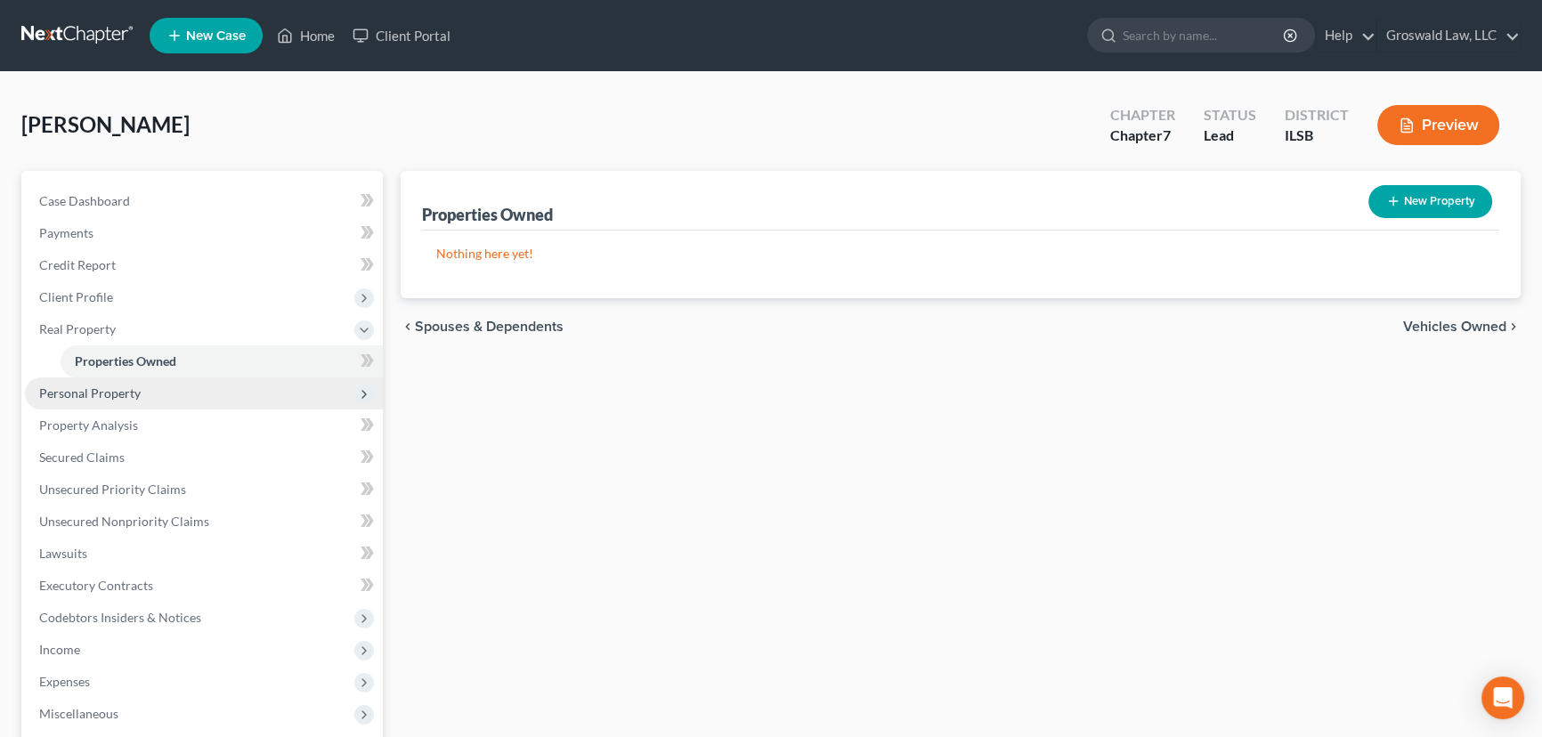
click at [123, 403] on span "Personal Property" at bounding box center [204, 393] width 358 height 32
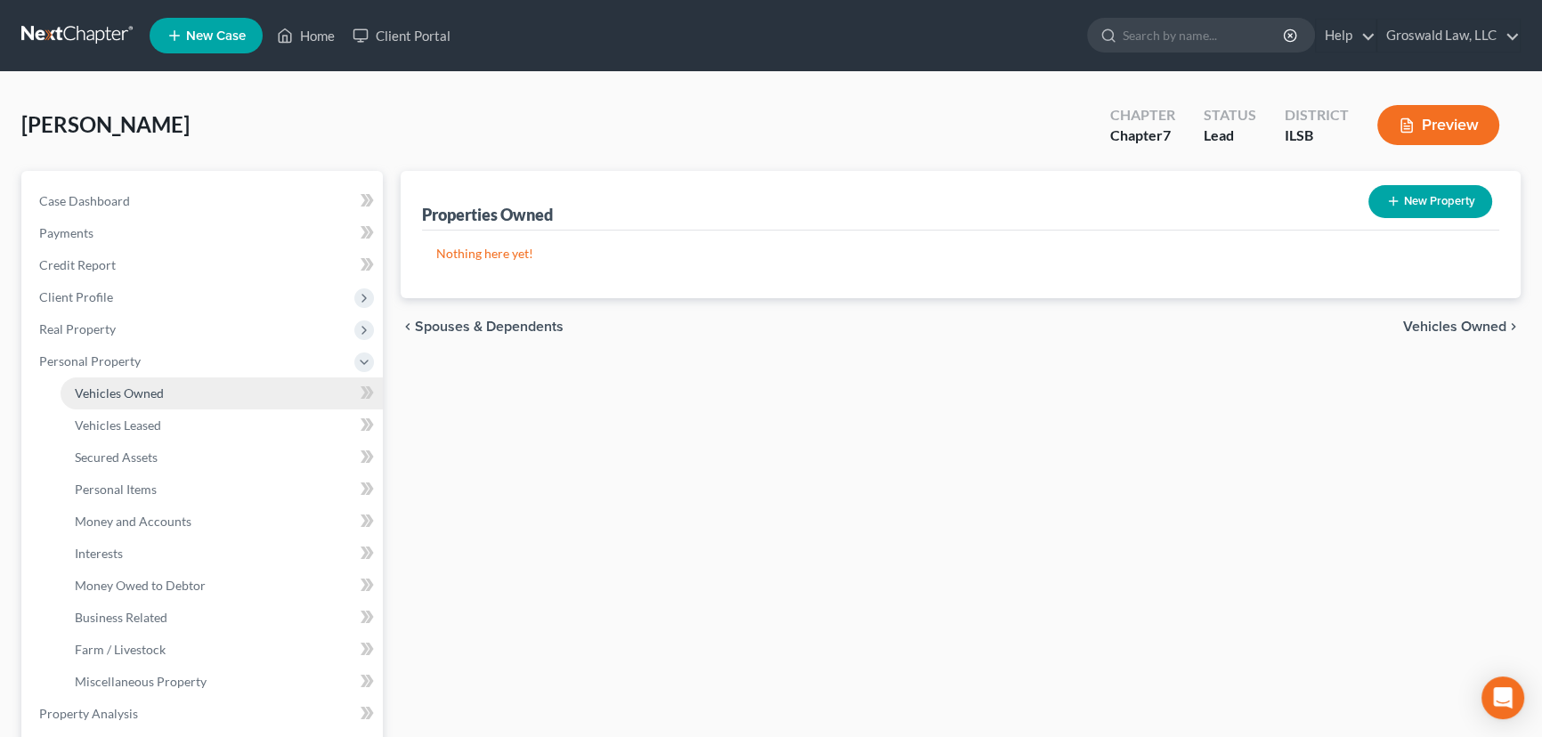
click at [145, 385] on span "Vehicles Owned" at bounding box center [119, 392] width 89 height 15
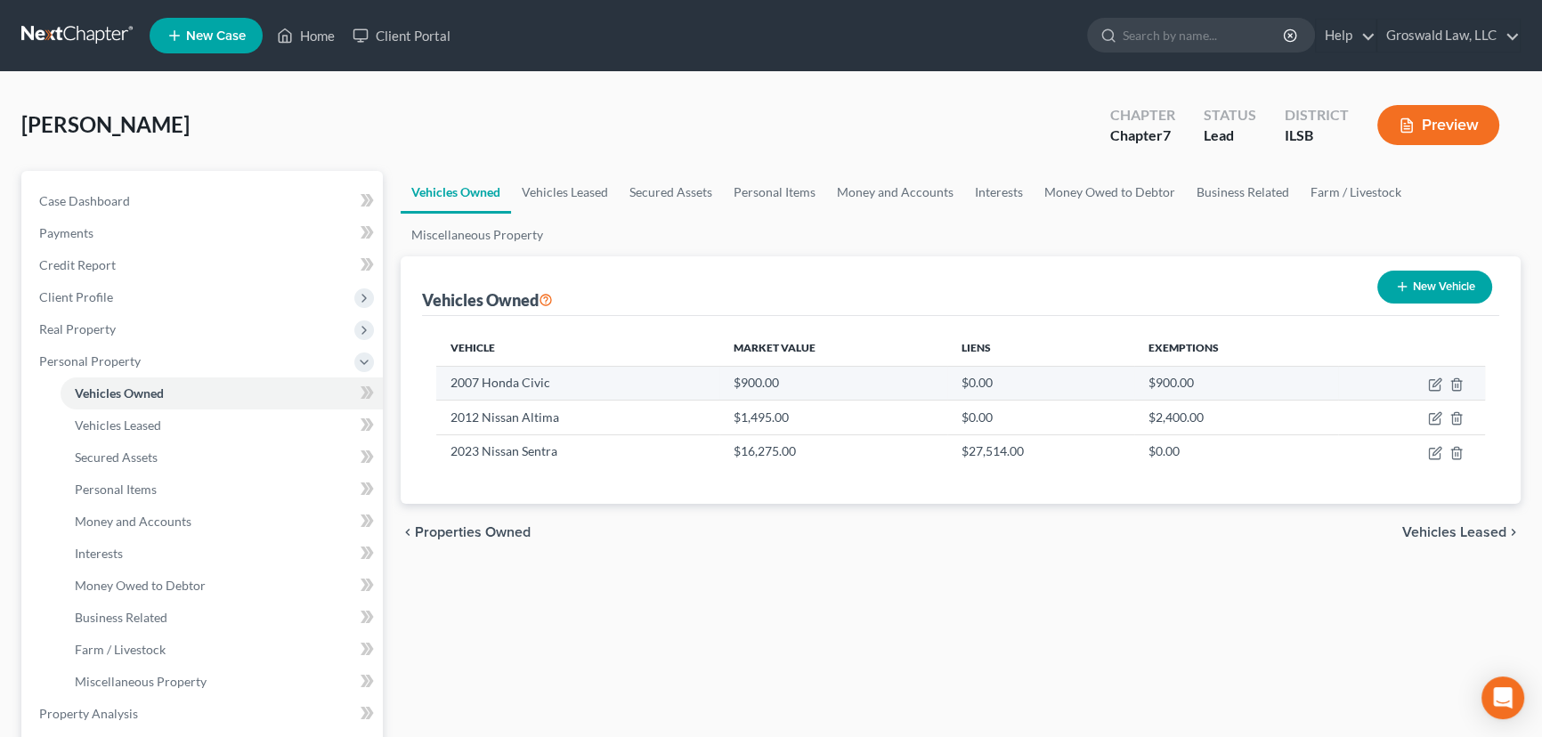
click at [1281, 382] on td at bounding box center [1411, 383] width 147 height 34
click at [1281, 382] on icon "button" at bounding box center [1435, 384] width 14 height 14
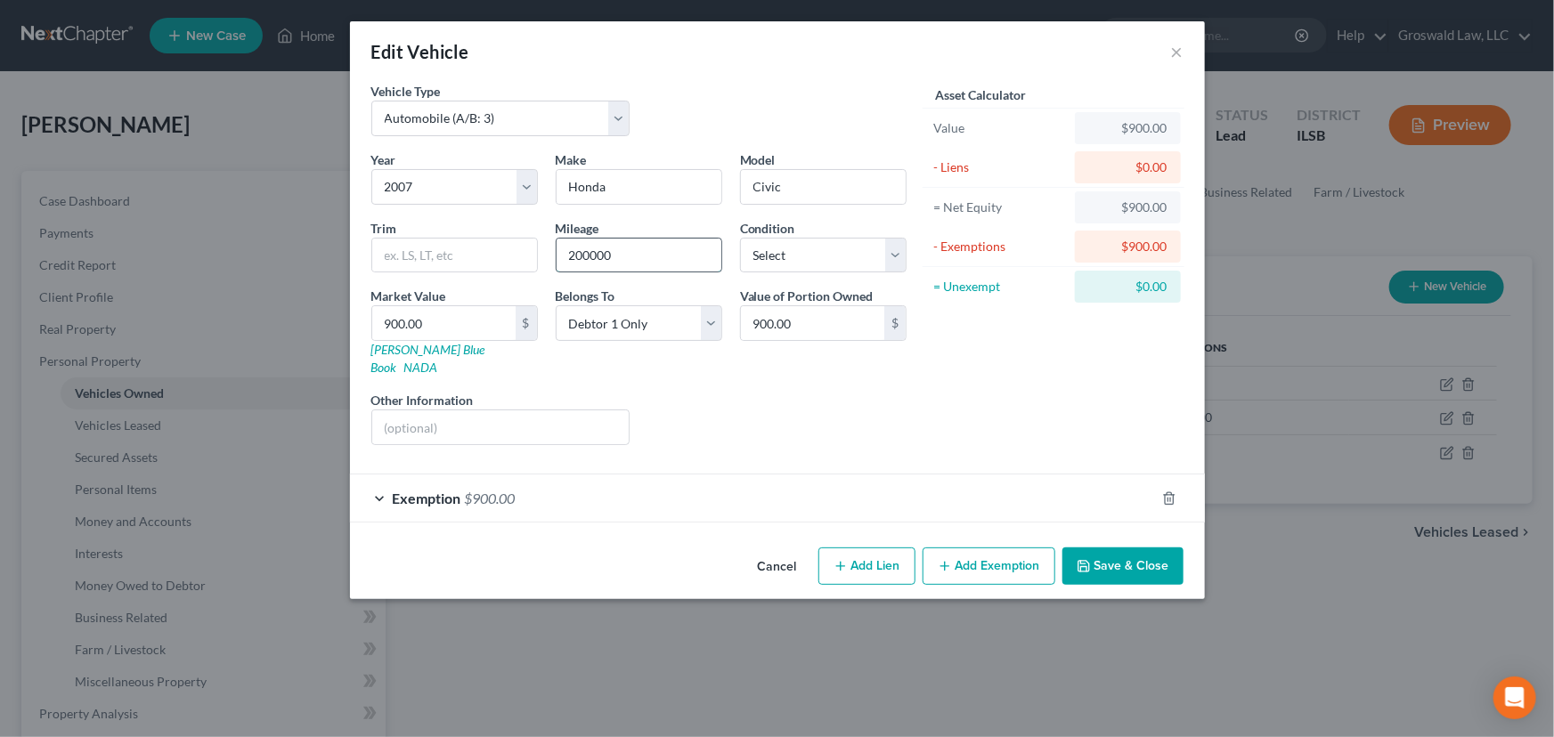
click at [588, 261] on input "200000" at bounding box center [638, 256] width 165 height 34
click at [483, 321] on input "900.00" at bounding box center [443, 323] width 143 height 34
click at [1163, 491] on icon "button" at bounding box center [1169, 498] width 14 height 14
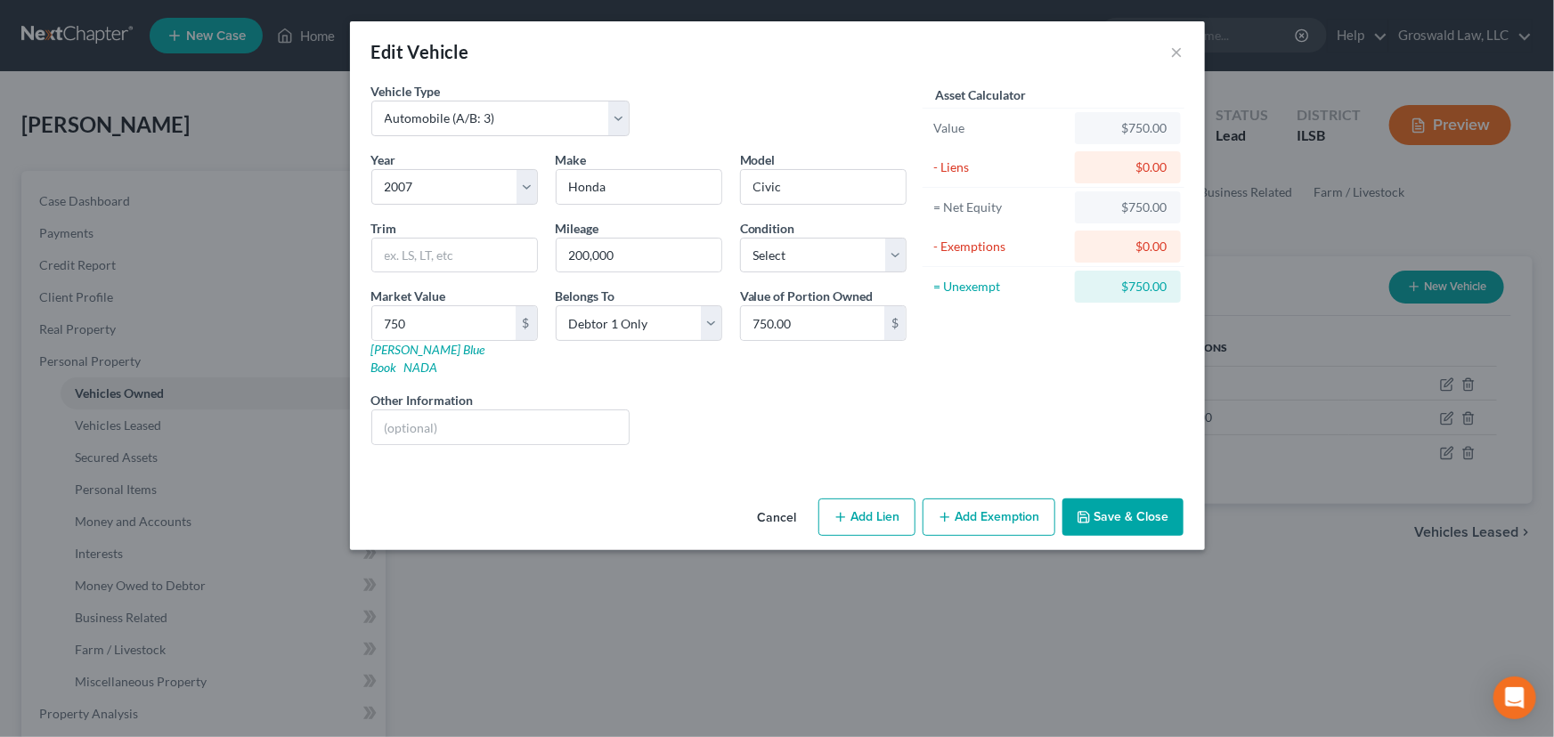
drag, startPoint x: 1118, startPoint y: 501, endPoint x: 924, endPoint y: 483, distance: 195.0
click at [928, 491] on div "Cancel Add Lien Add Lease Add Exemption Save & Close" at bounding box center [777, 520] width 855 height 59
click at [1094, 499] on button "Save & Close" at bounding box center [1122, 517] width 121 height 37
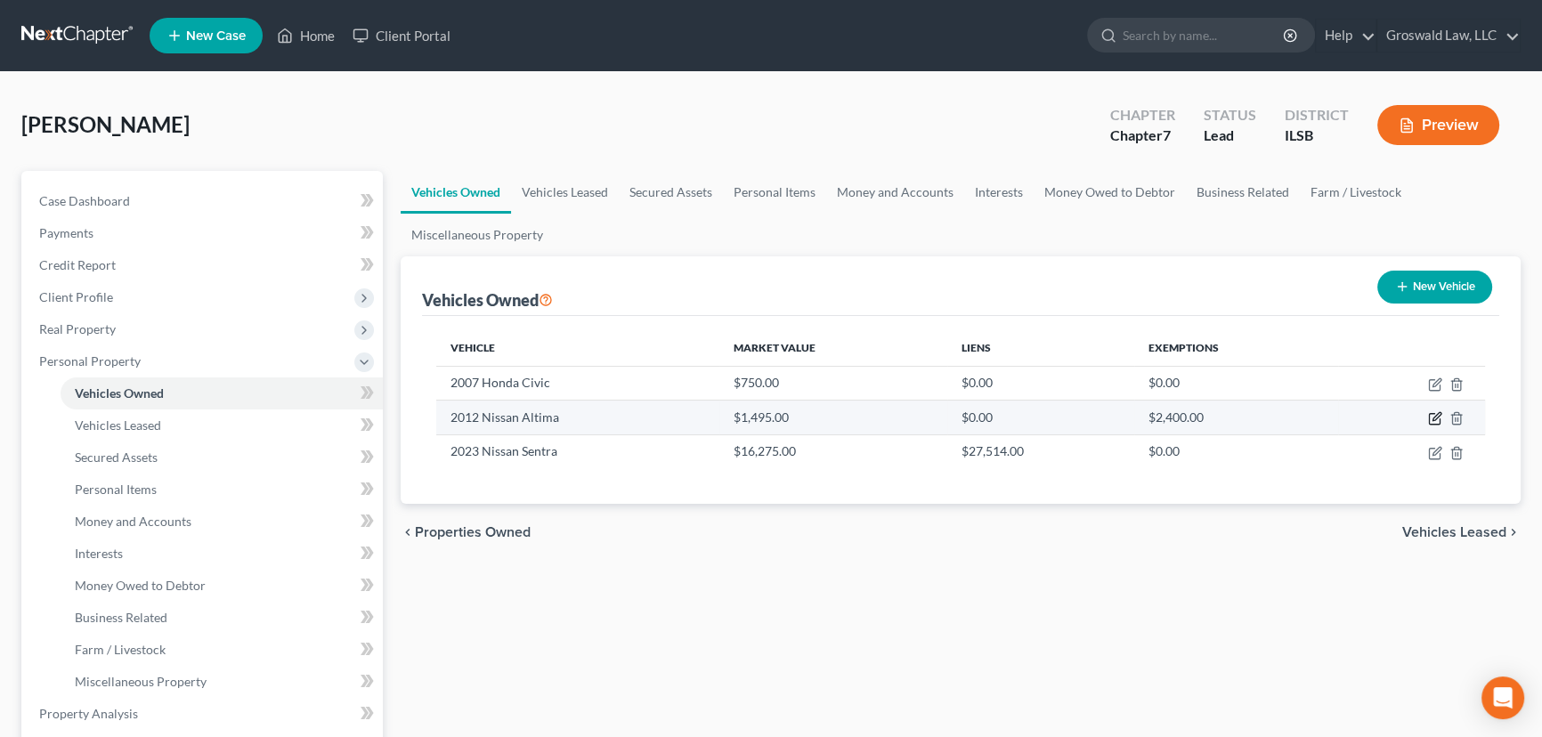
click at [1281, 418] on icon "button" at bounding box center [1435, 418] width 14 height 14
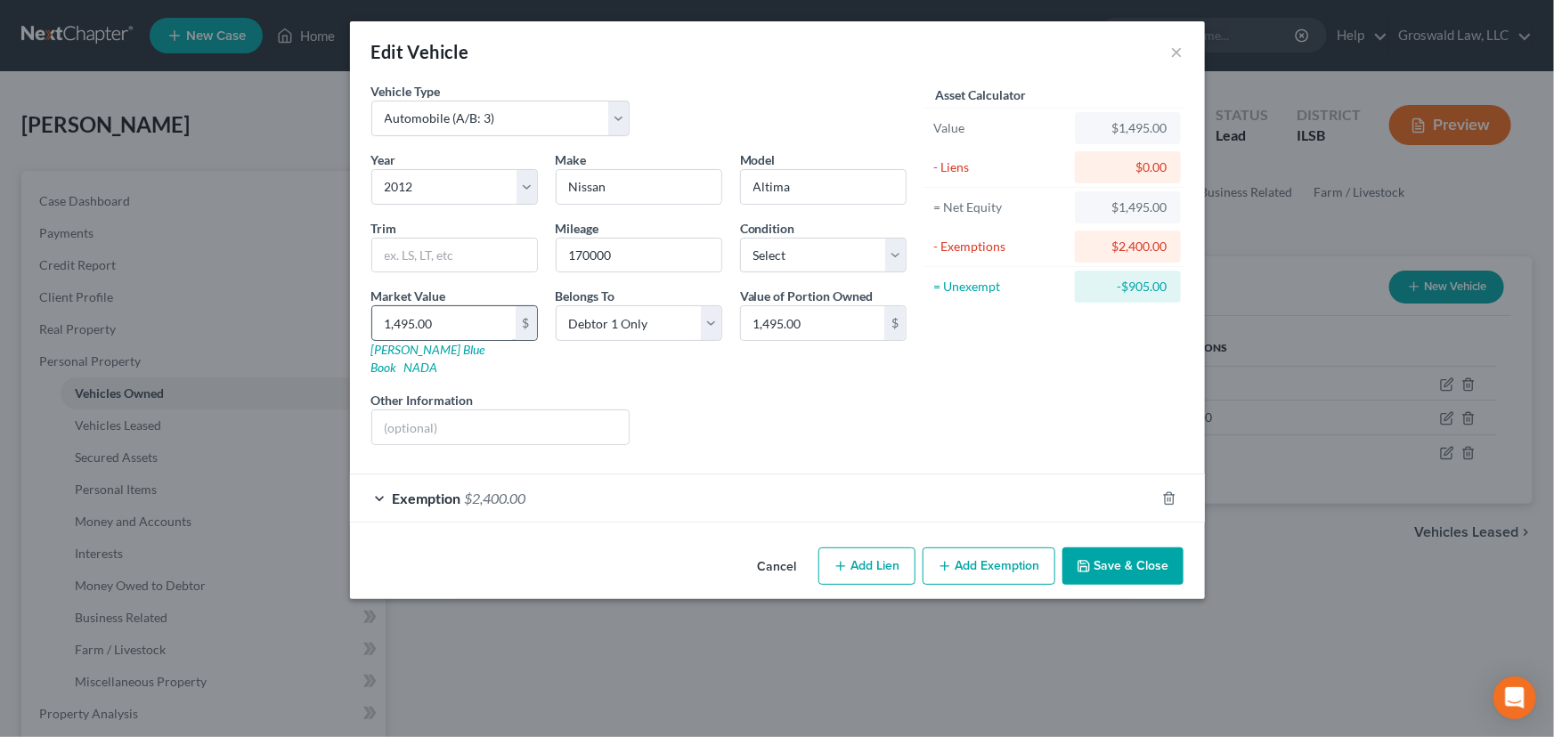
click at [449, 322] on input "1,495.00" at bounding box center [443, 323] width 143 height 34
click at [1126, 548] on button "Save & Close" at bounding box center [1122, 566] width 121 height 37
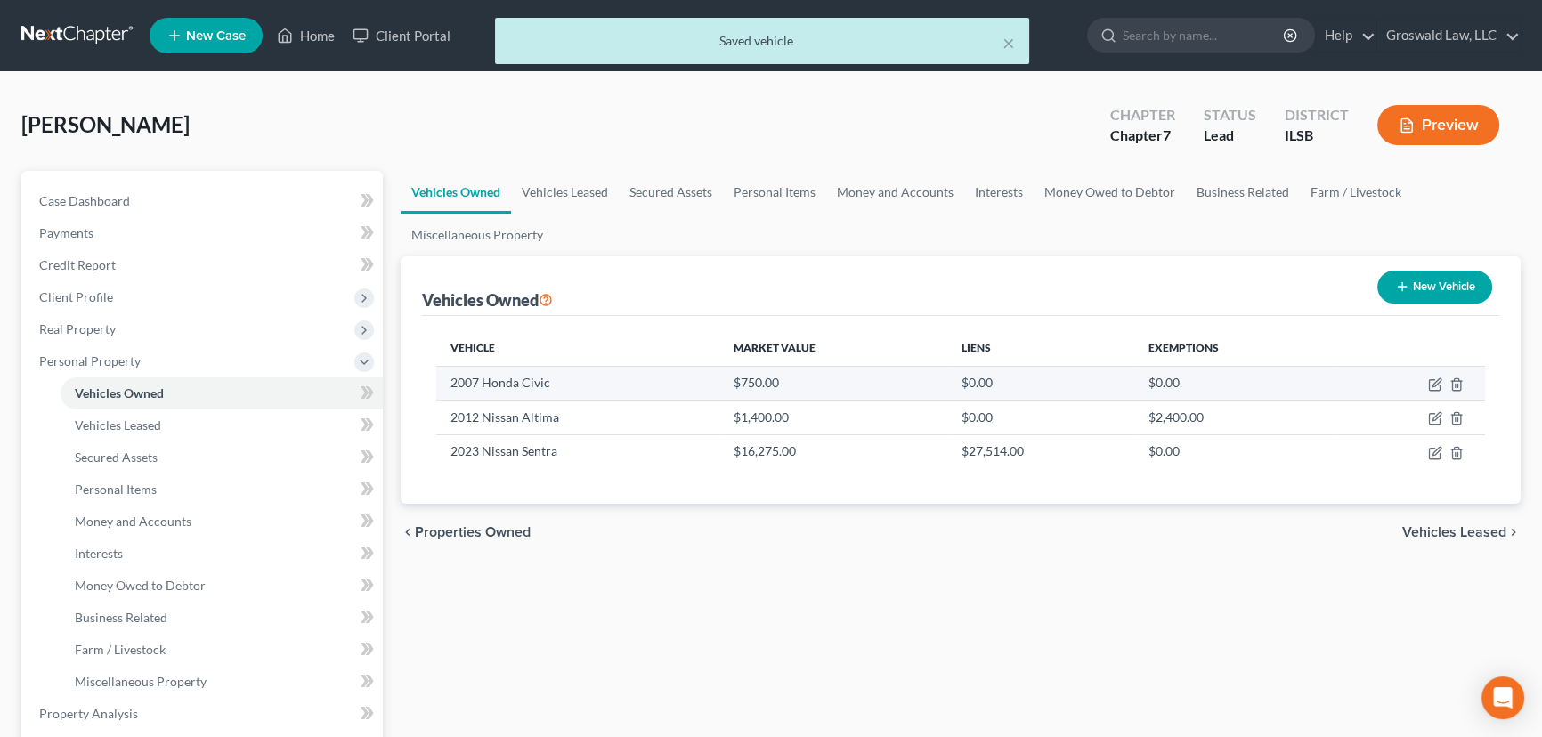
click at [1281, 374] on td at bounding box center [1411, 383] width 147 height 34
click at [1281, 382] on icon "button" at bounding box center [1436, 382] width 8 height 8
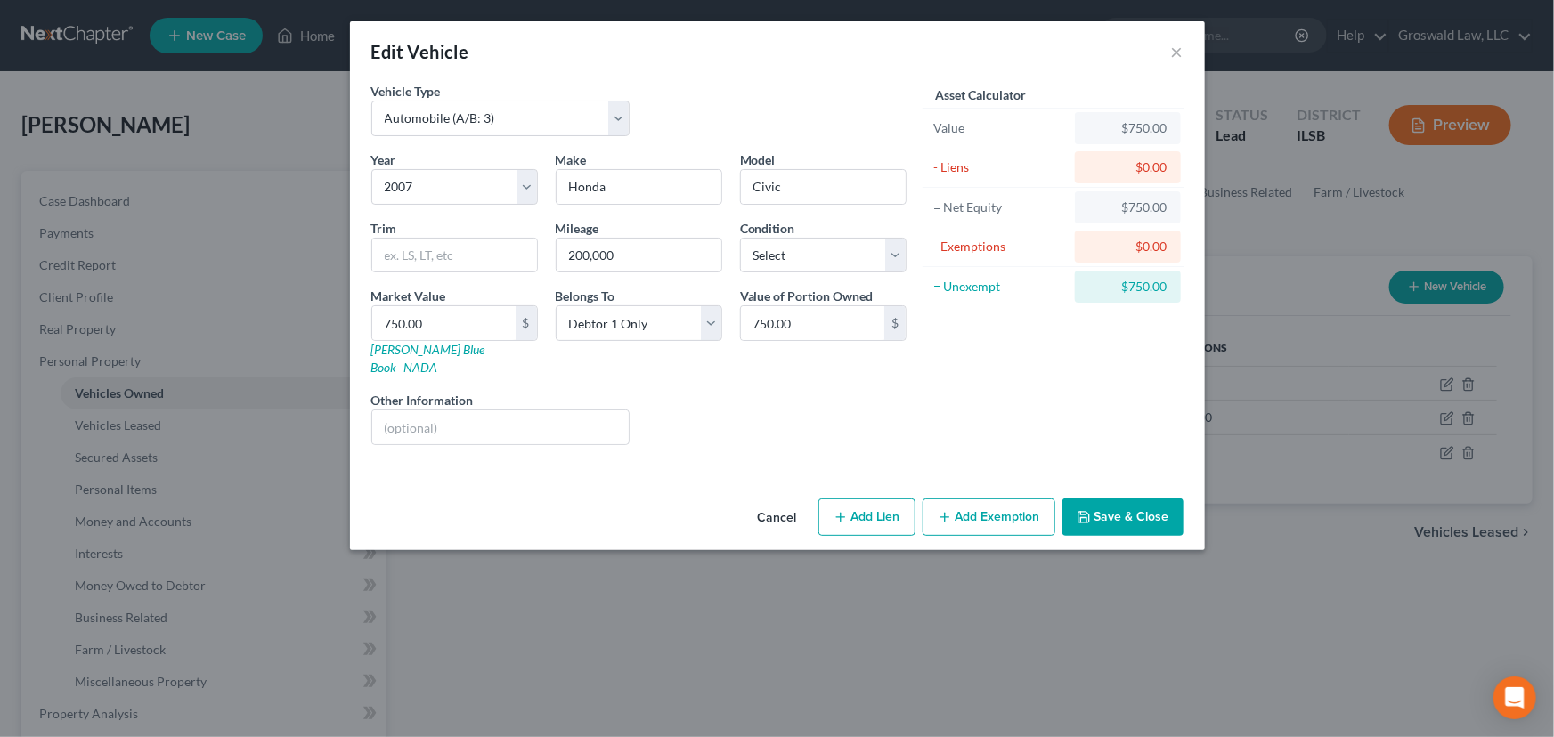
click at [1002, 516] on button "Add Exemption" at bounding box center [988, 517] width 133 height 37
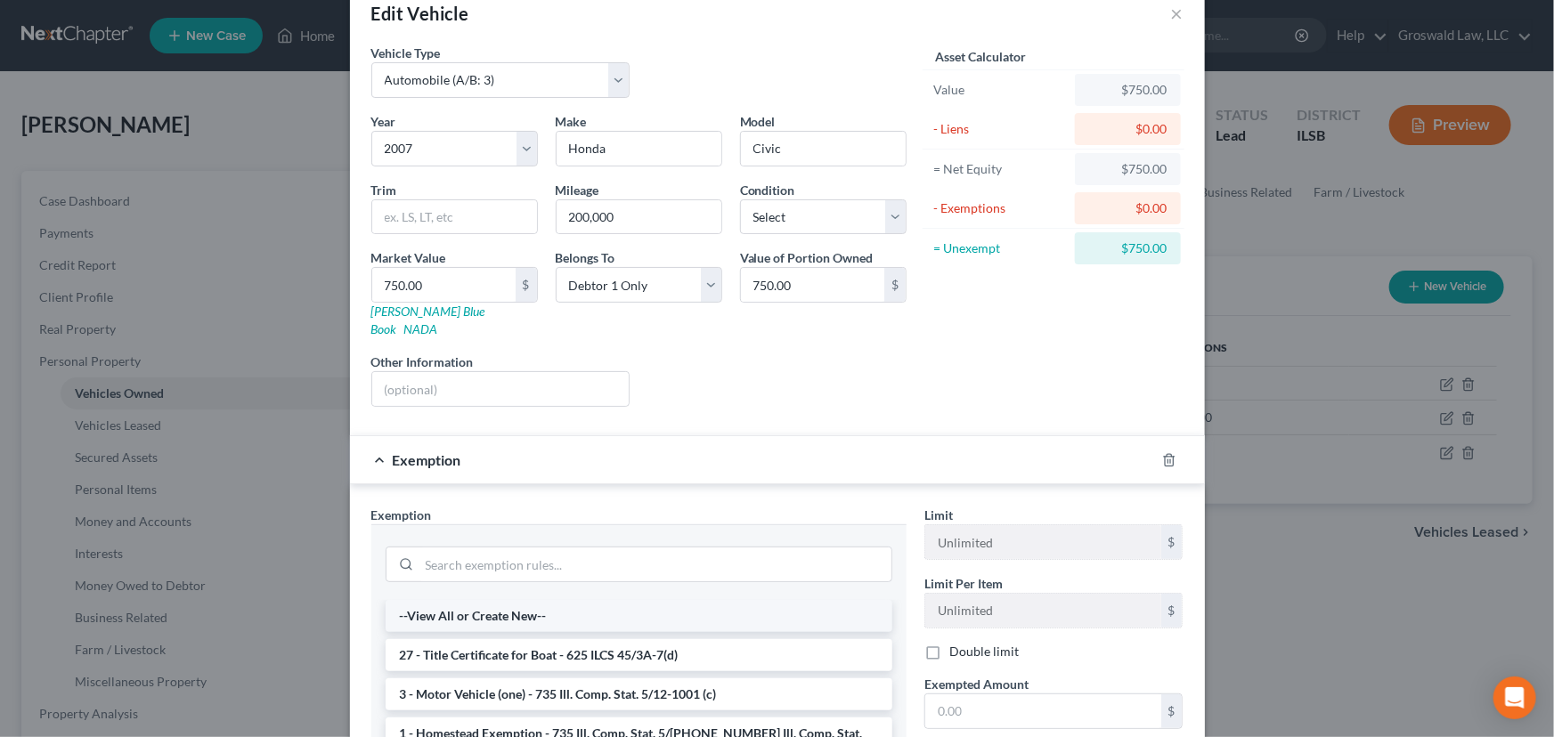
scroll to position [161, 0]
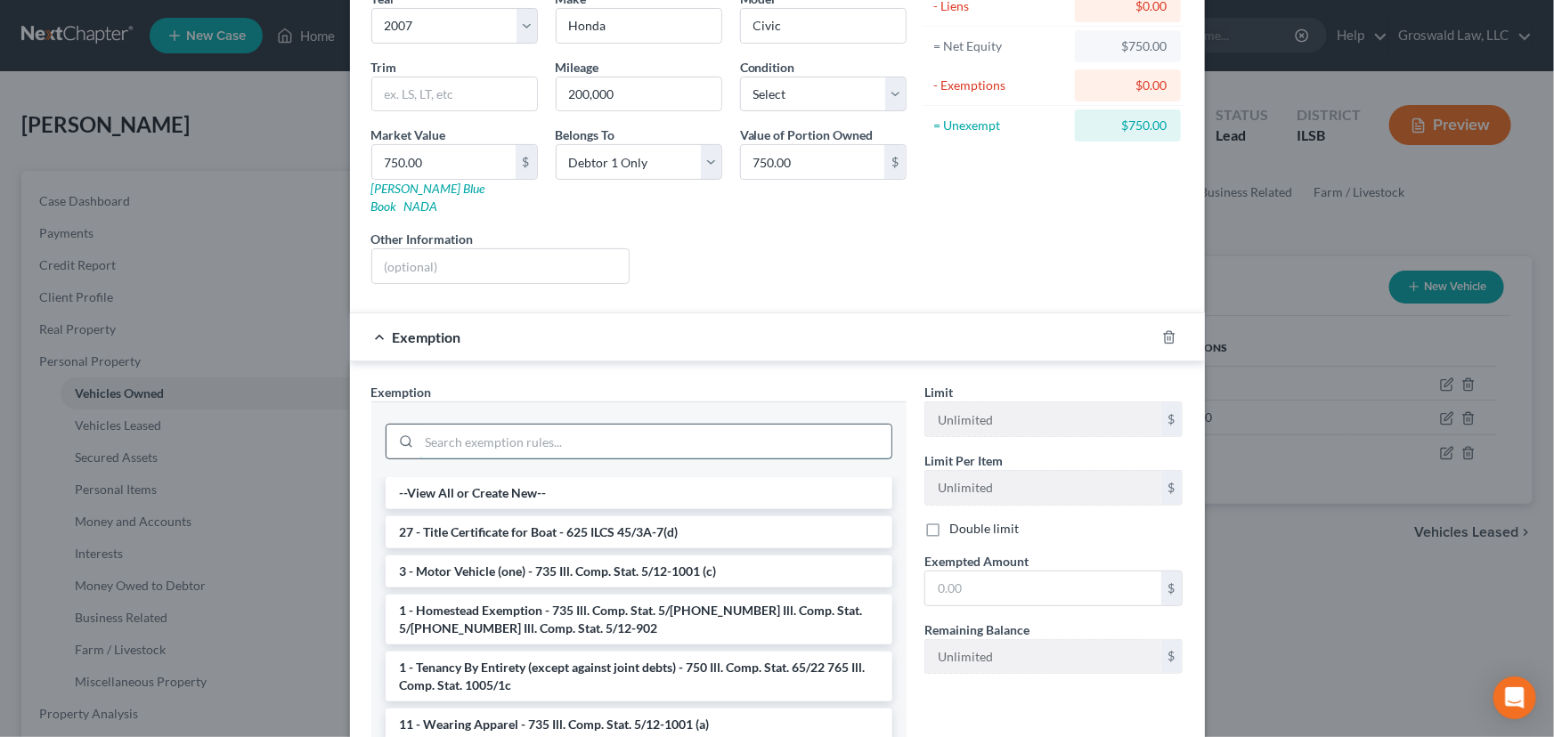
click at [552, 425] on input "search" at bounding box center [655, 442] width 472 height 34
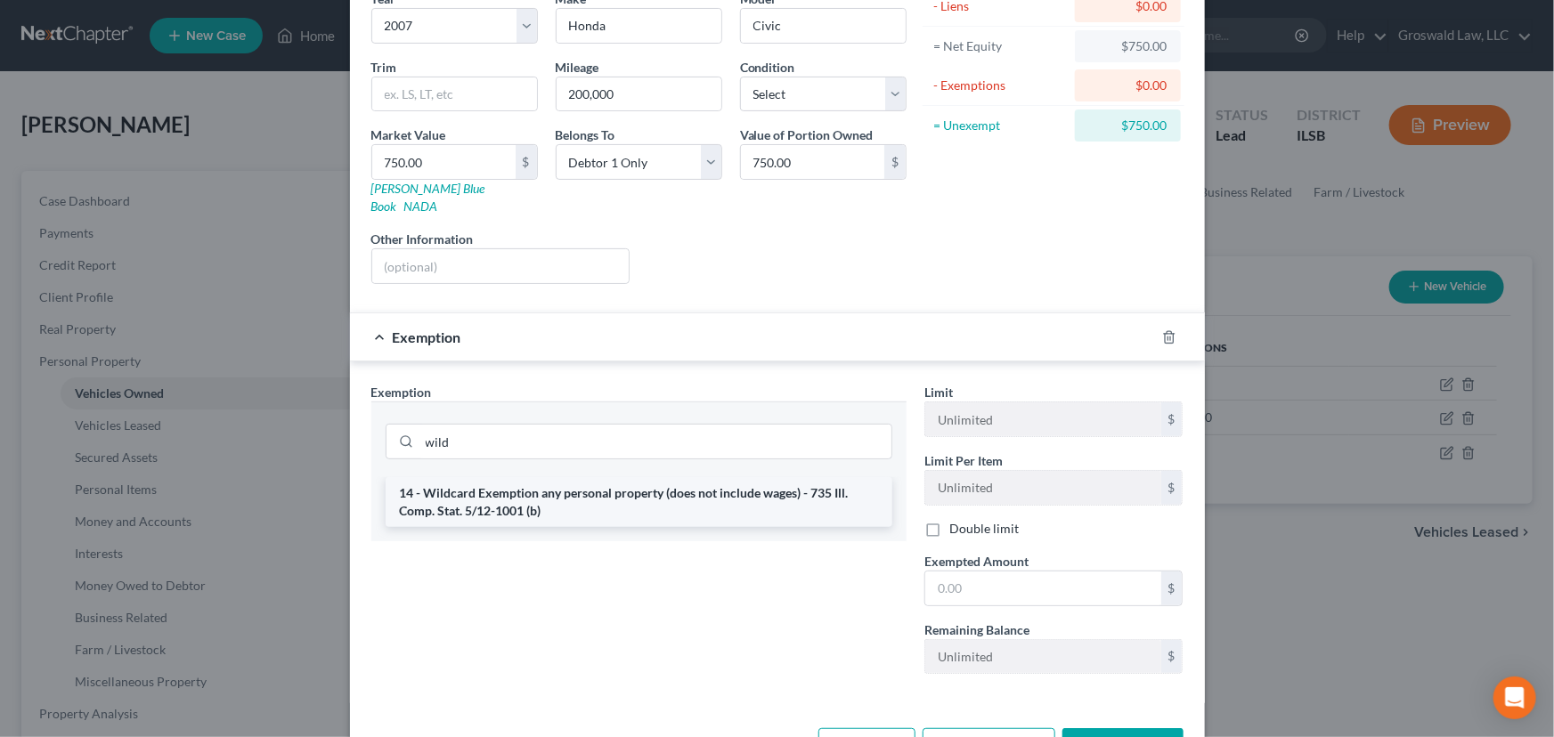
click at [650, 491] on li "14 - Wildcard Exemption any personal property (does not include wages) - 735 Il…" at bounding box center [638, 502] width 507 height 50
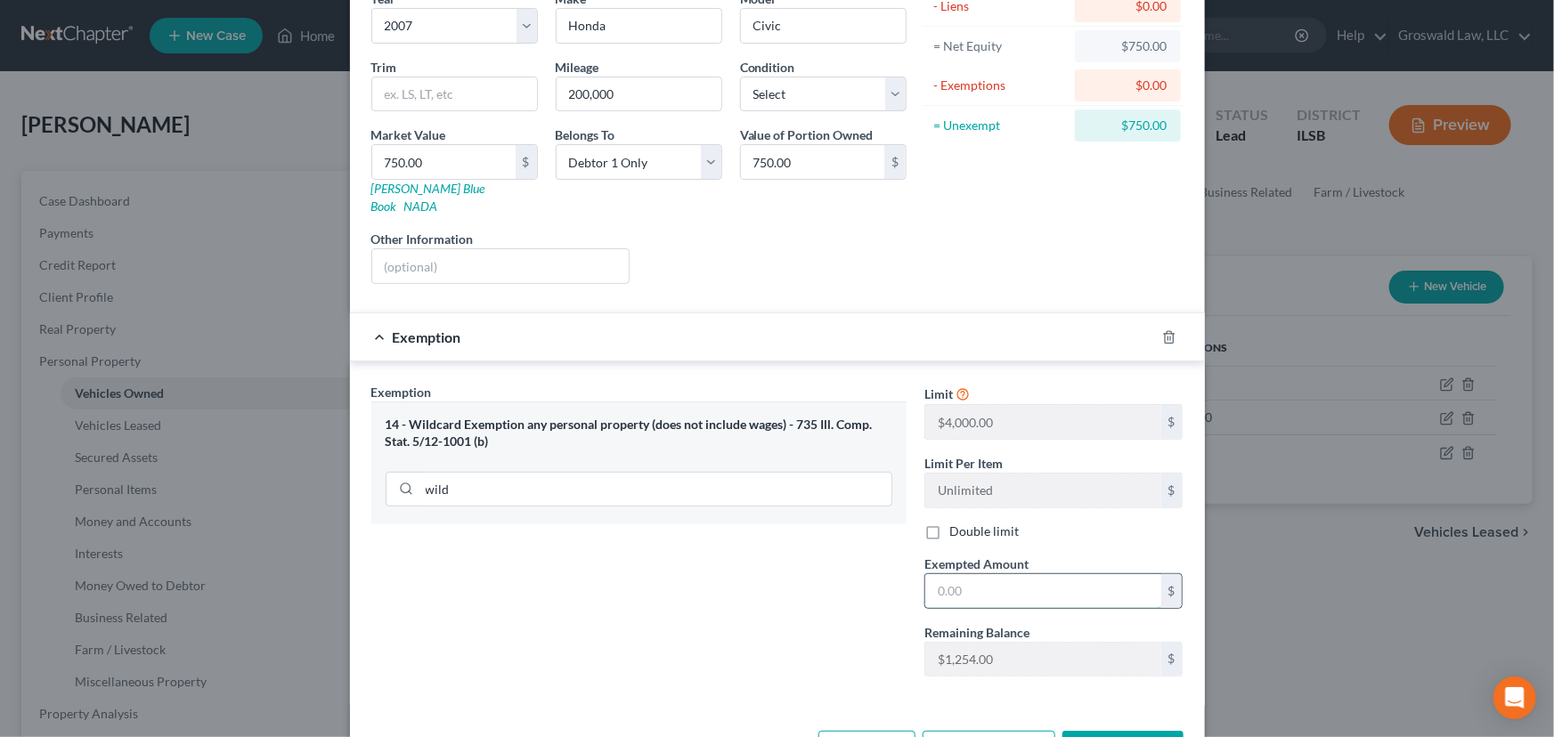
click at [977, 574] on input "text" at bounding box center [1043, 591] width 236 height 34
drag, startPoint x: 718, startPoint y: 587, endPoint x: 848, endPoint y: 623, distance: 135.9
click at [718, 587] on div "Exemption Set must be selected for CA. Exemption * 14 - Wildcard Exemption any …" at bounding box center [638, 537] width 553 height 308
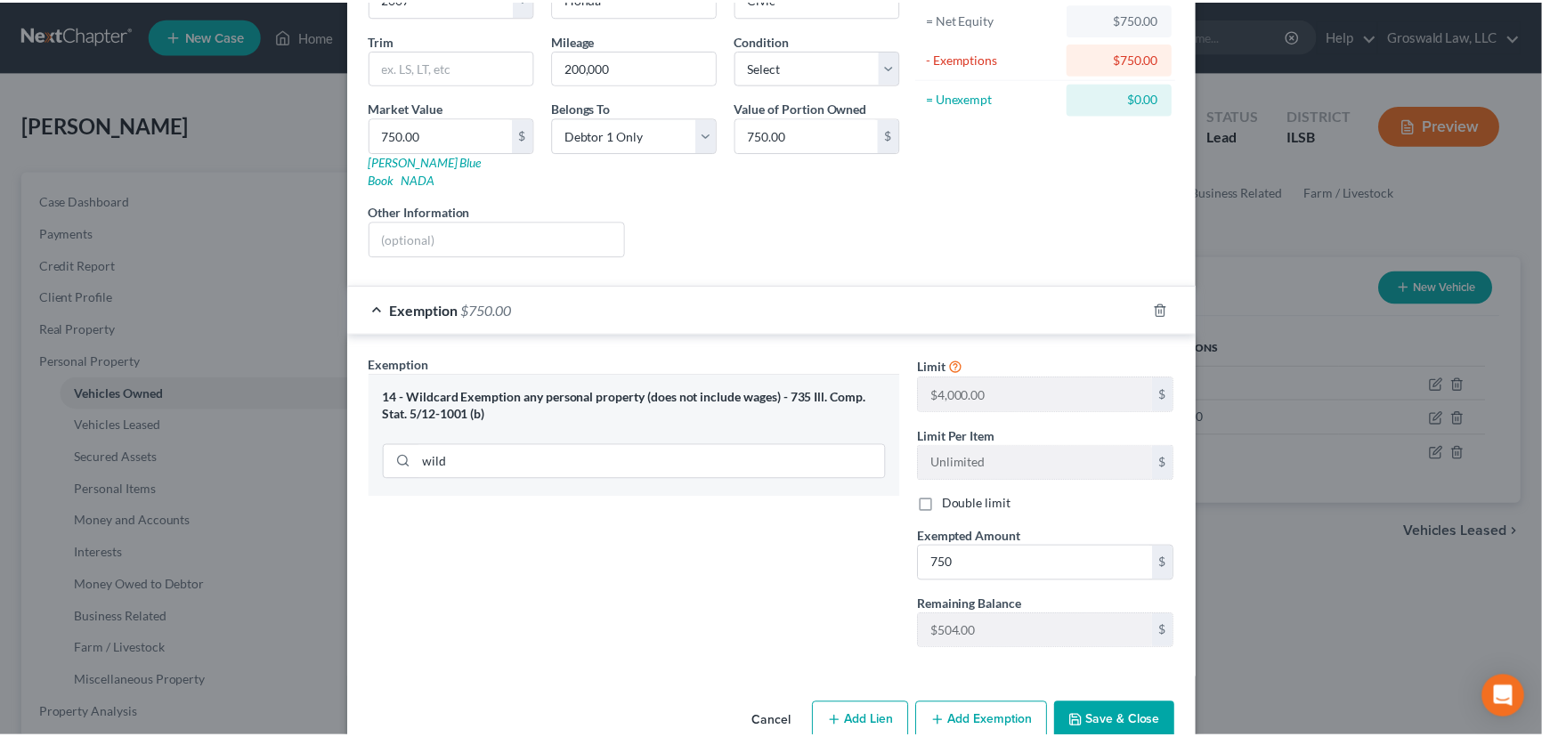
scroll to position [207, 0]
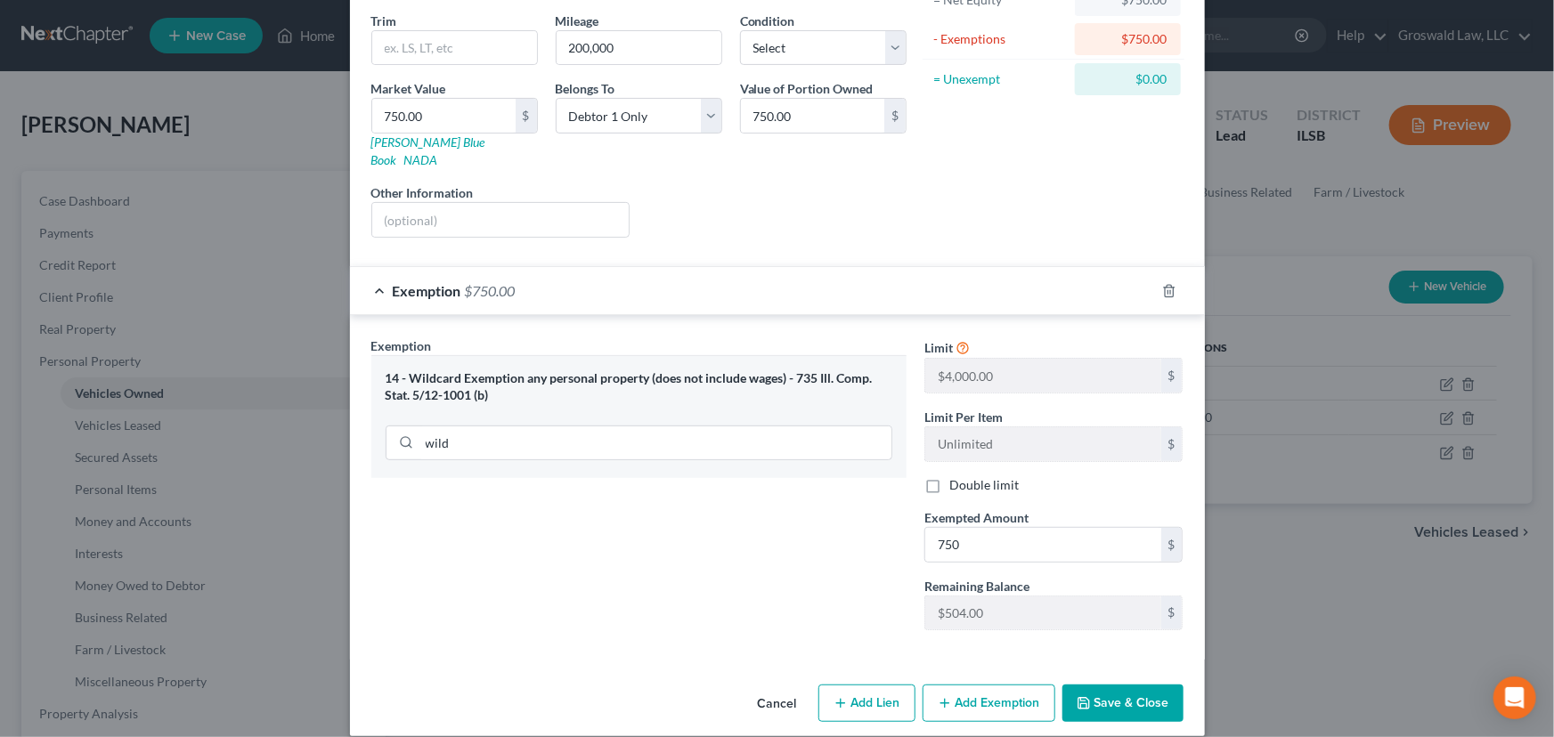
click at [1128, 597] on button "Save & Close" at bounding box center [1122, 703] width 121 height 37
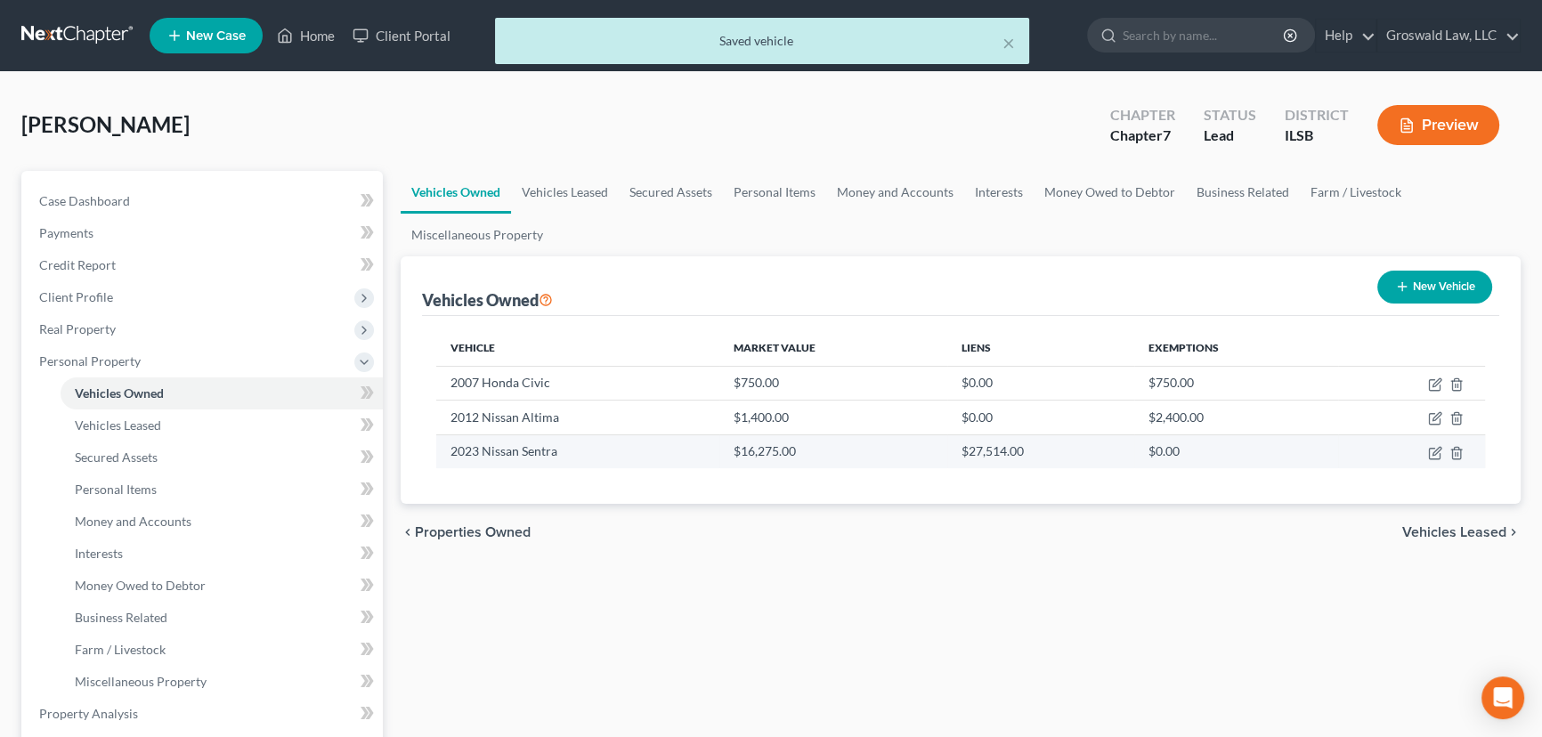
click at [1281, 448] on td at bounding box center [1411, 451] width 147 height 34
click at [1281, 451] on icon "button" at bounding box center [1435, 453] width 14 height 14
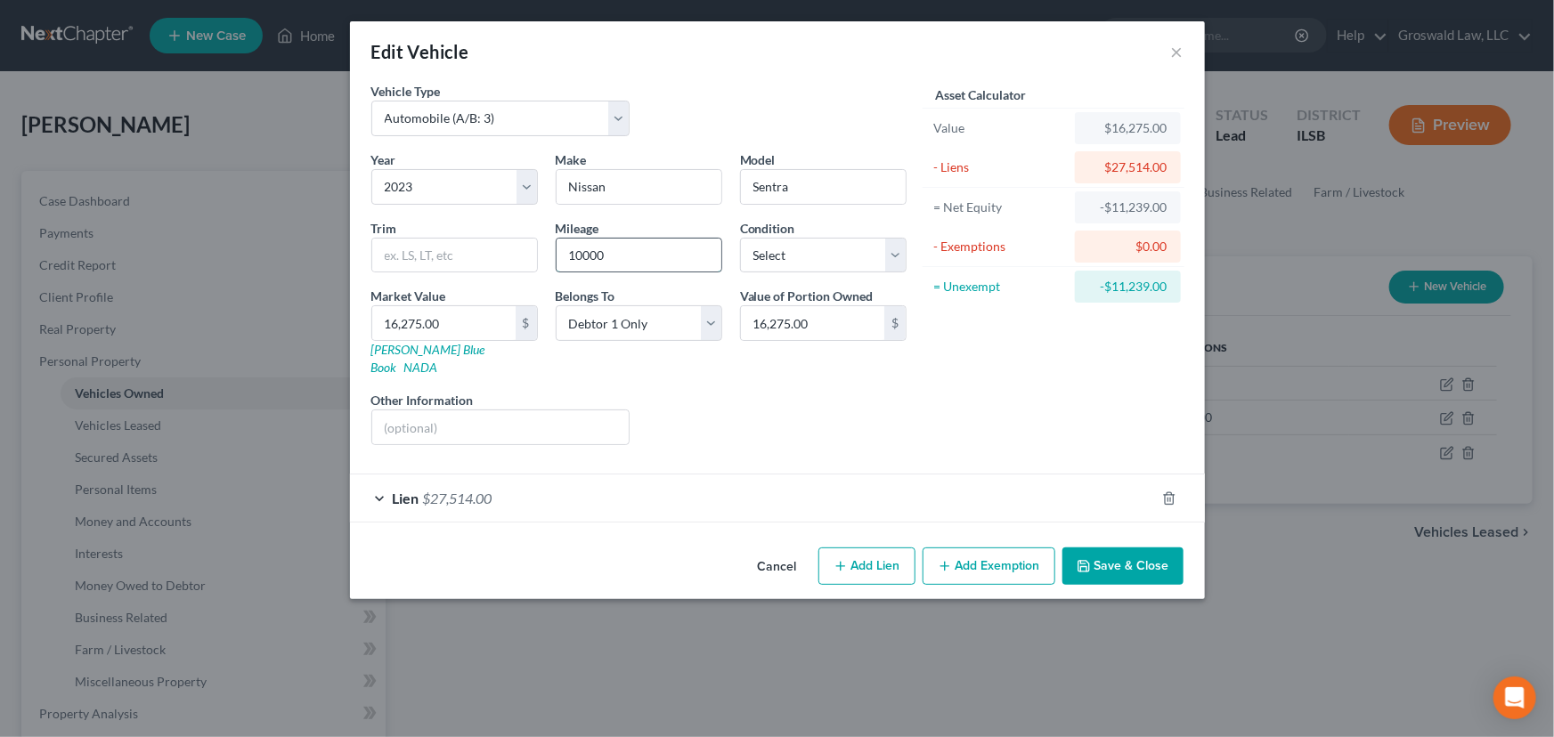
click at [595, 257] on input "10000" at bounding box center [638, 256] width 165 height 34
click at [481, 316] on input "16,275.00" at bounding box center [443, 323] width 143 height 34
click at [1147, 548] on button "Save & Close" at bounding box center [1122, 566] width 121 height 37
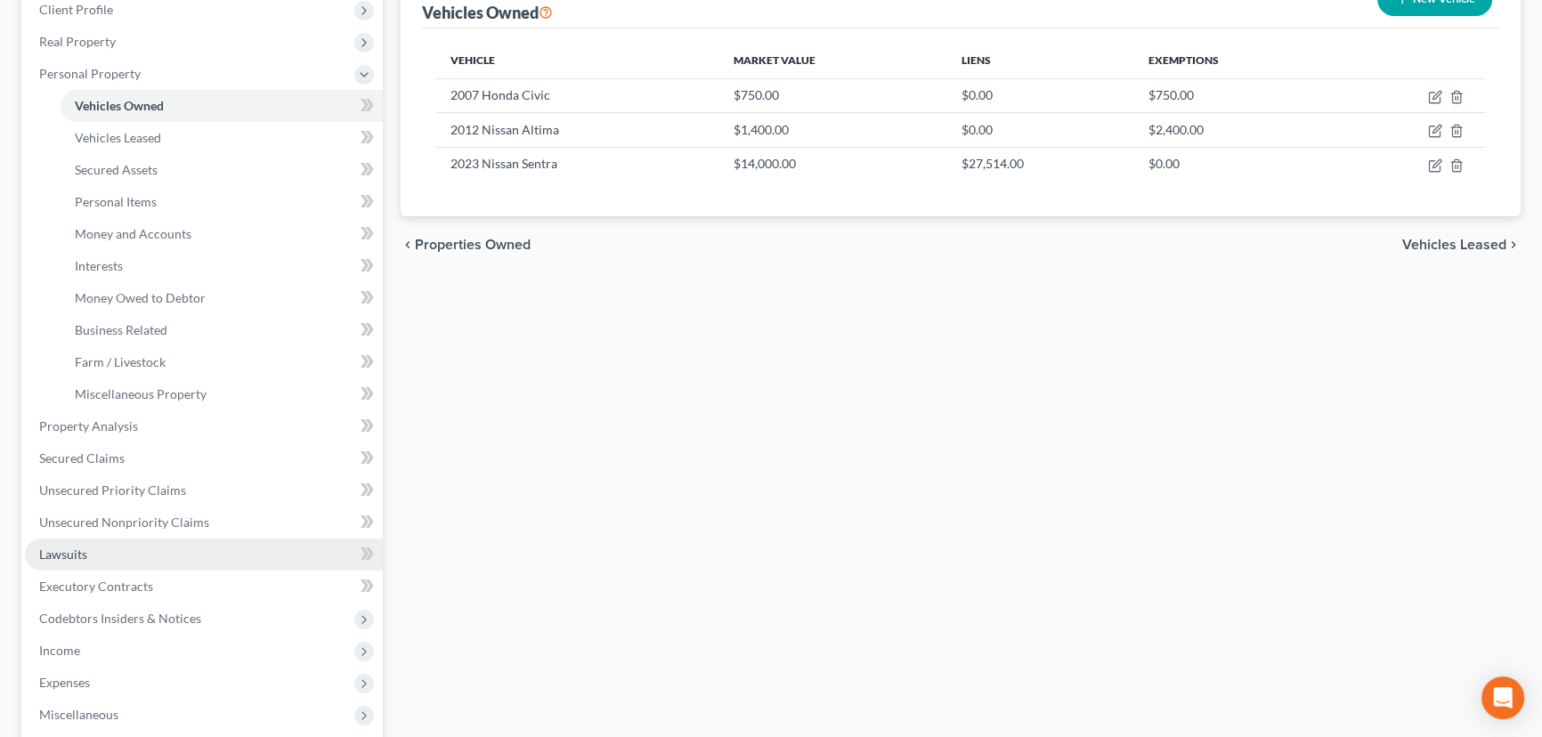
scroll to position [323, 0]
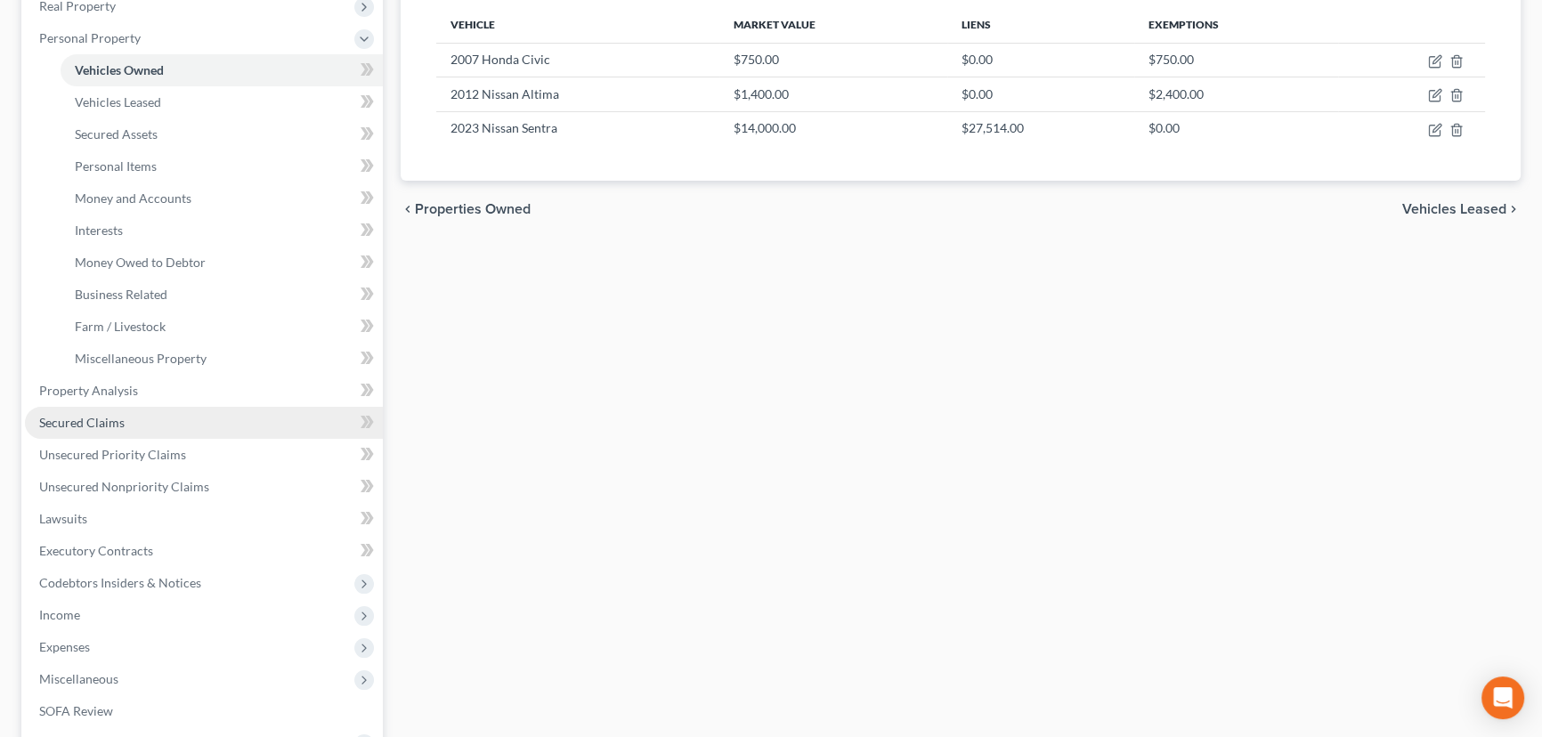
click at [111, 418] on span "Secured Claims" at bounding box center [81, 422] width 85 height 15
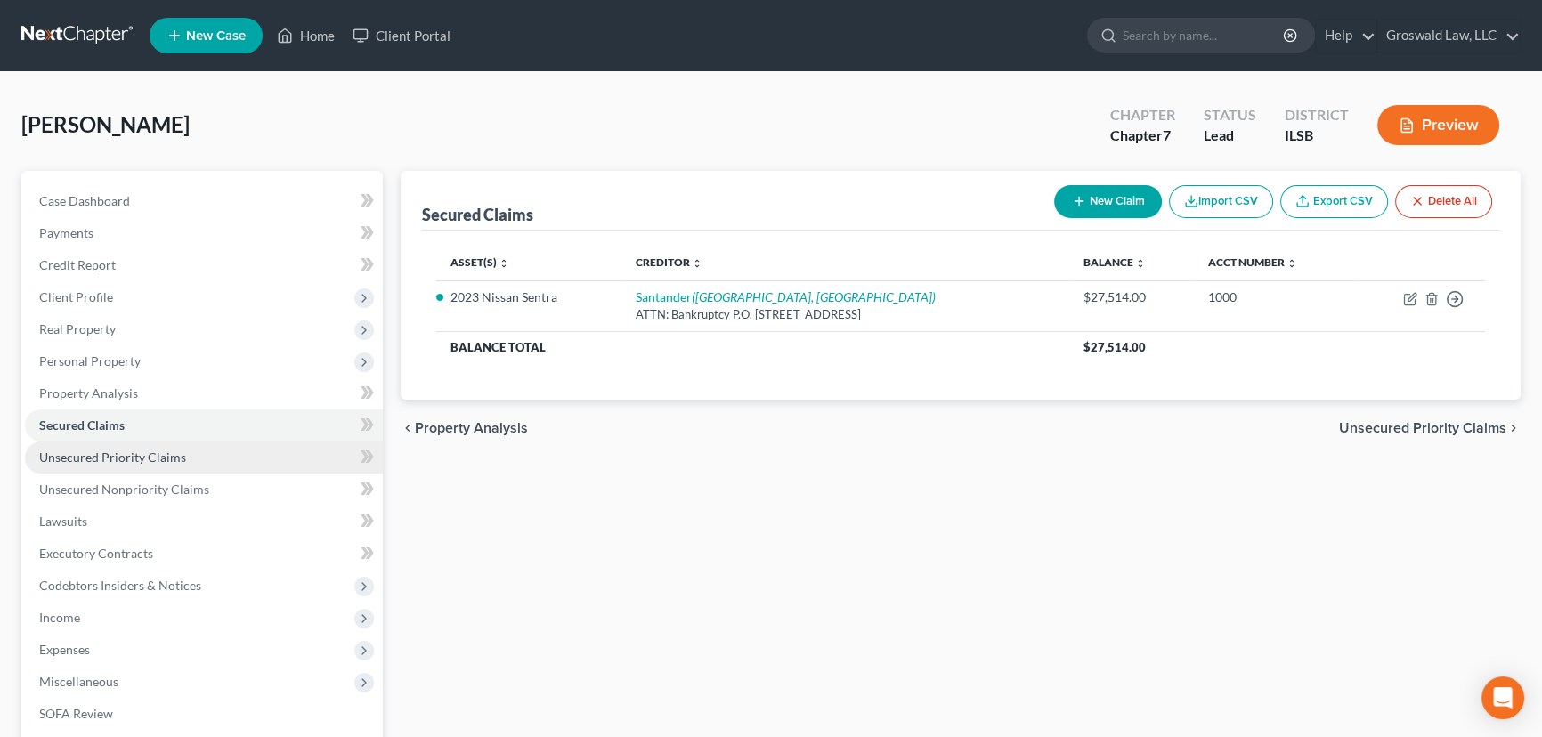
click at [142, 455] on span "Unsecured Priority Claims" at bounding box center [112, 457] width 147 height 15
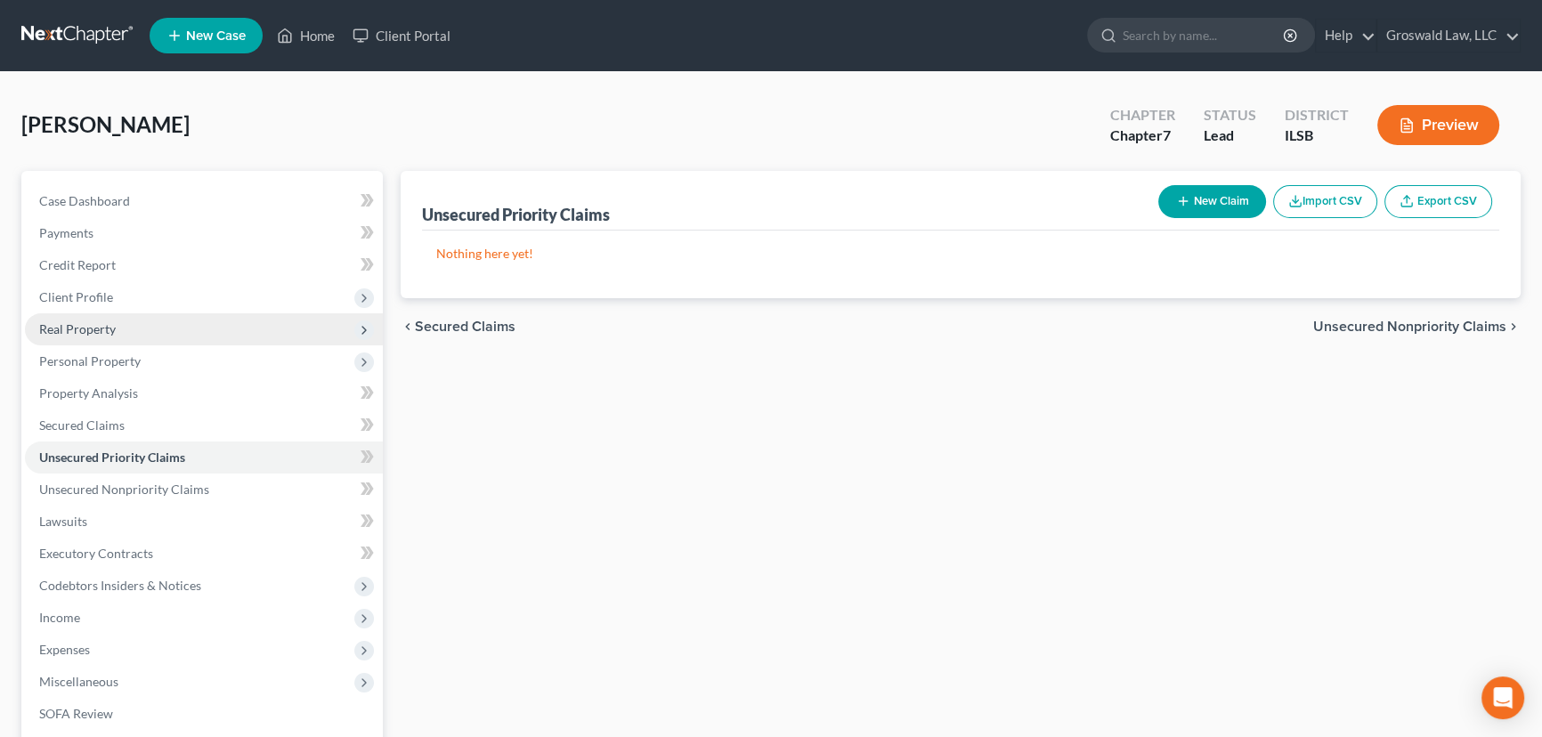
click at [133, 325] on span "Real Property" at bounding box center [204, 329] width 358 height 32
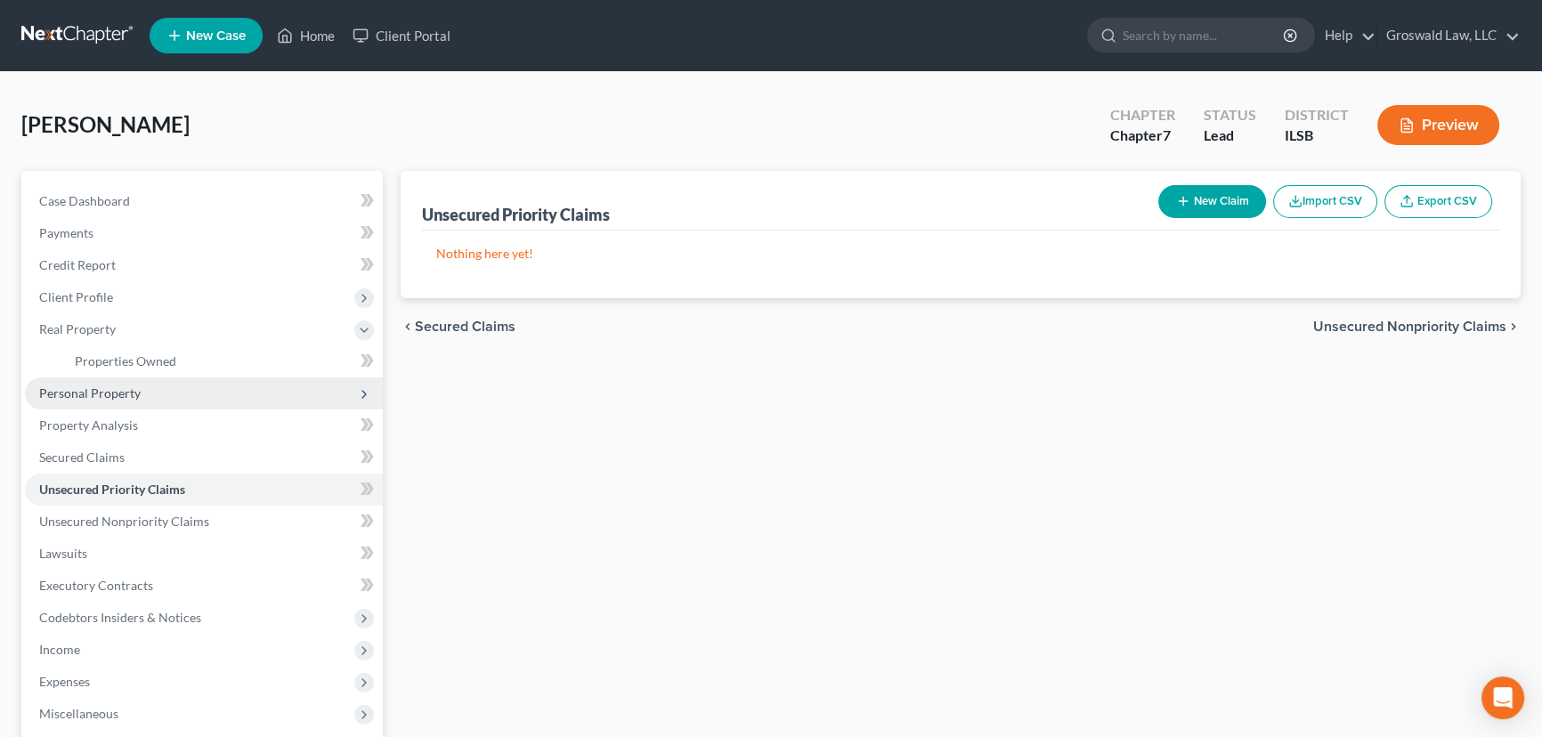
click at [113, 391] on span "Personal Property" at bounding box center [89, 392] width 101 height 15
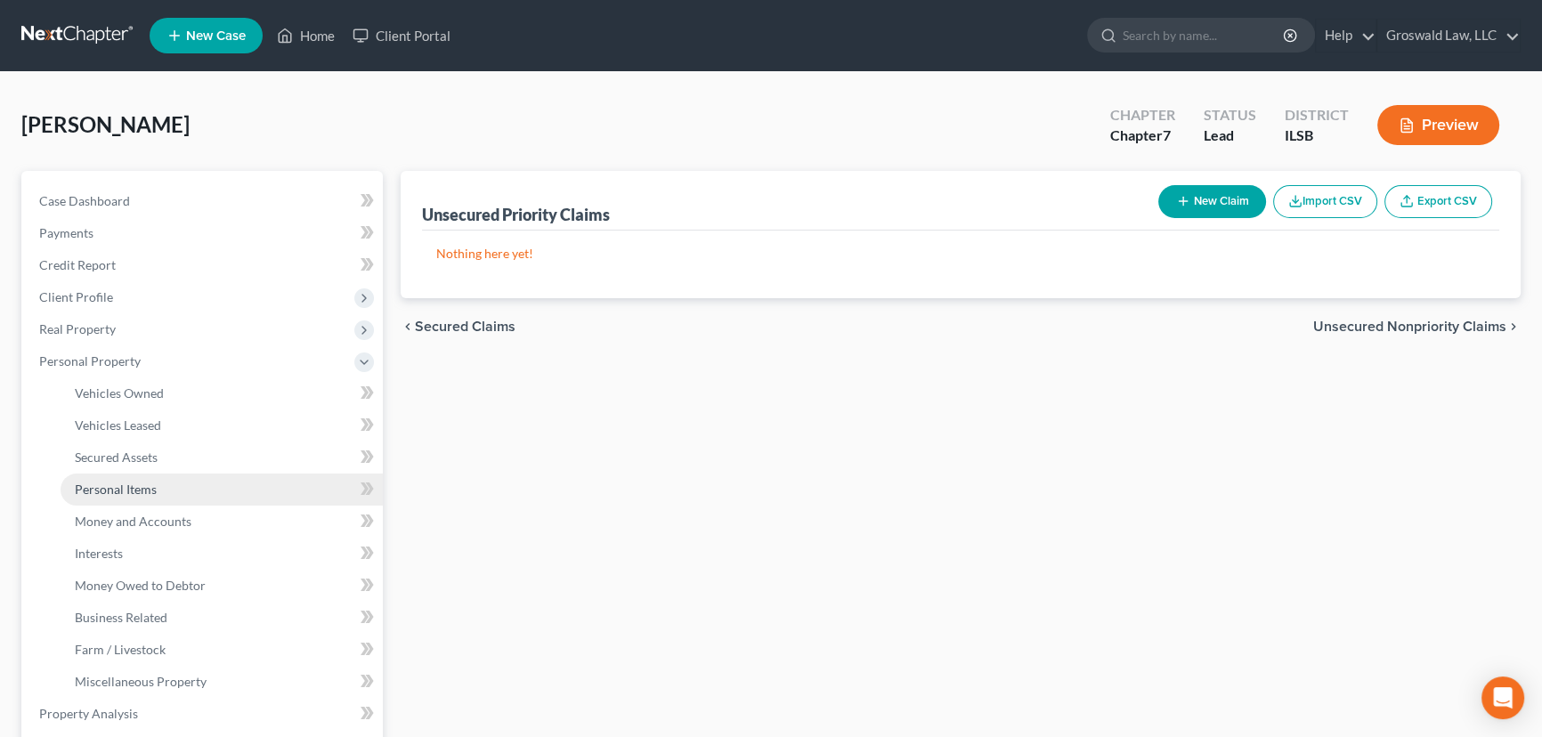
click at [110, 490] on span "Personal Items" at bounding box center [116, 489] width 82 height 15
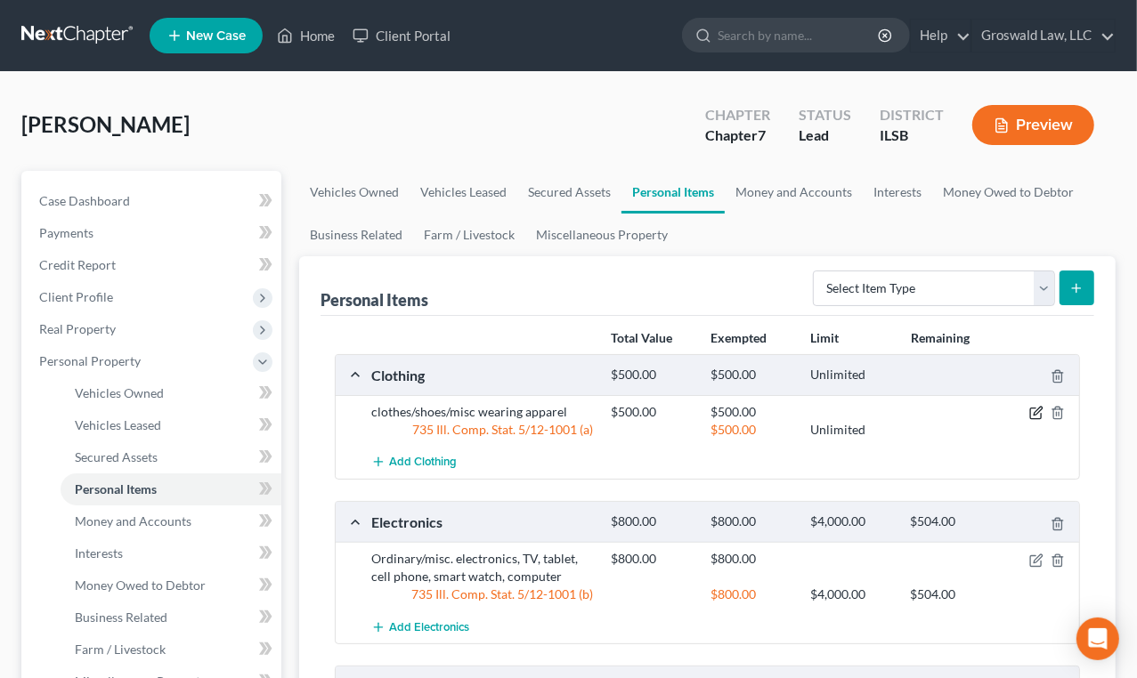
click at [1035, 410] on icon "button" at bounding box center [1038, 412] width 8 height 8
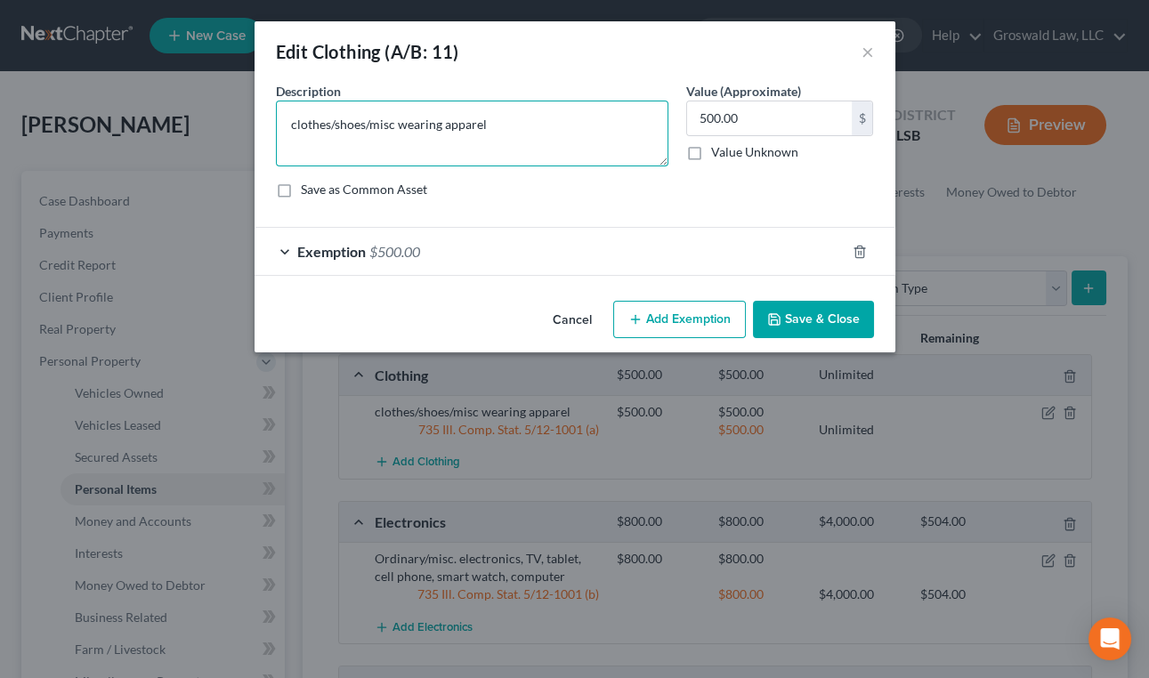
drag, startPoint x: 558, startPoint y: 134, endPoint x: 556, endPoint y: 106, distance: 28.5
click at [558, 134] on textarea "clothes/shoes/misc wearing apparel" at bounding box center [472, 134] width 393 height 66
paste textarea "*the valuation of this property is based on an estimation of a hypothetical liq…"
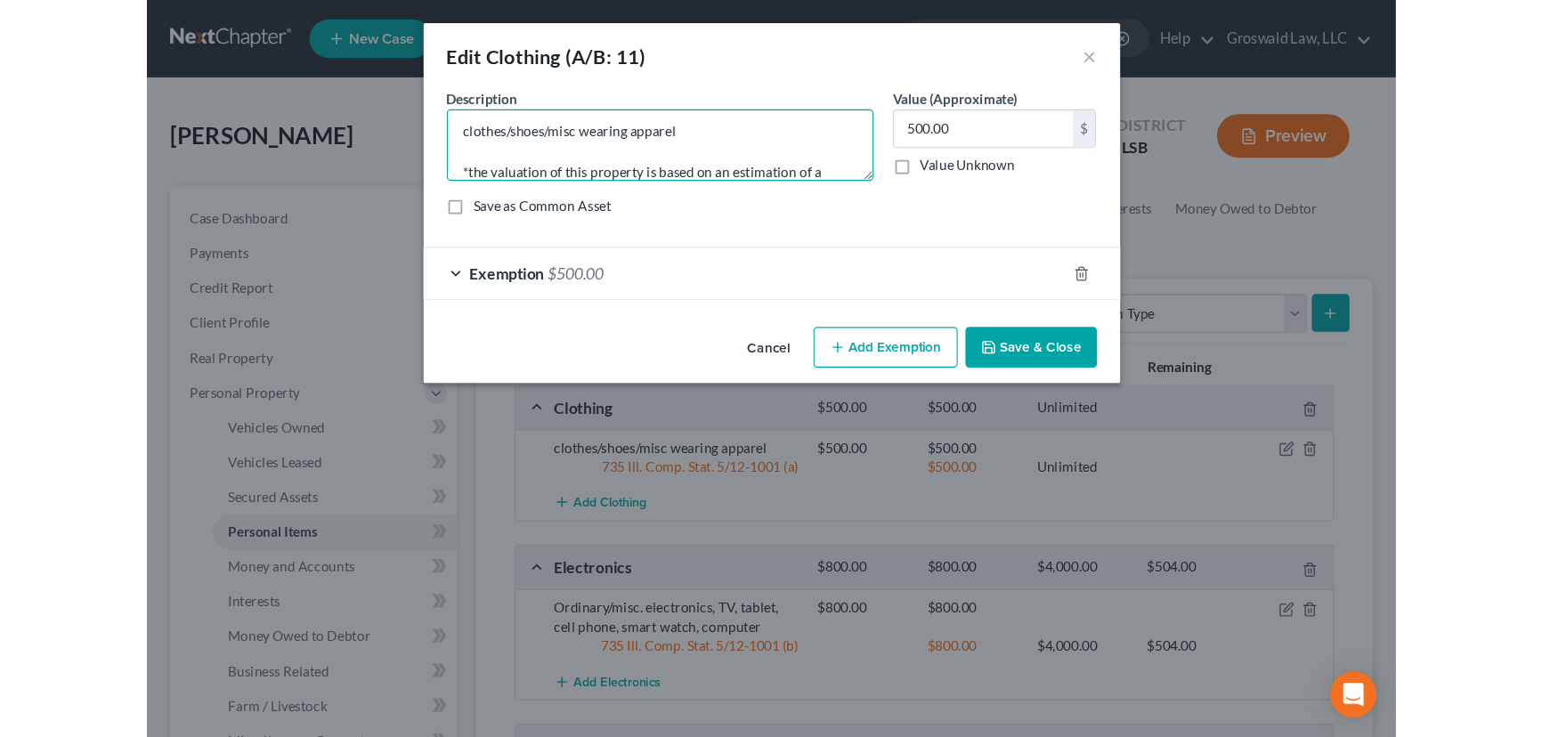
scroll to position [209, 0]
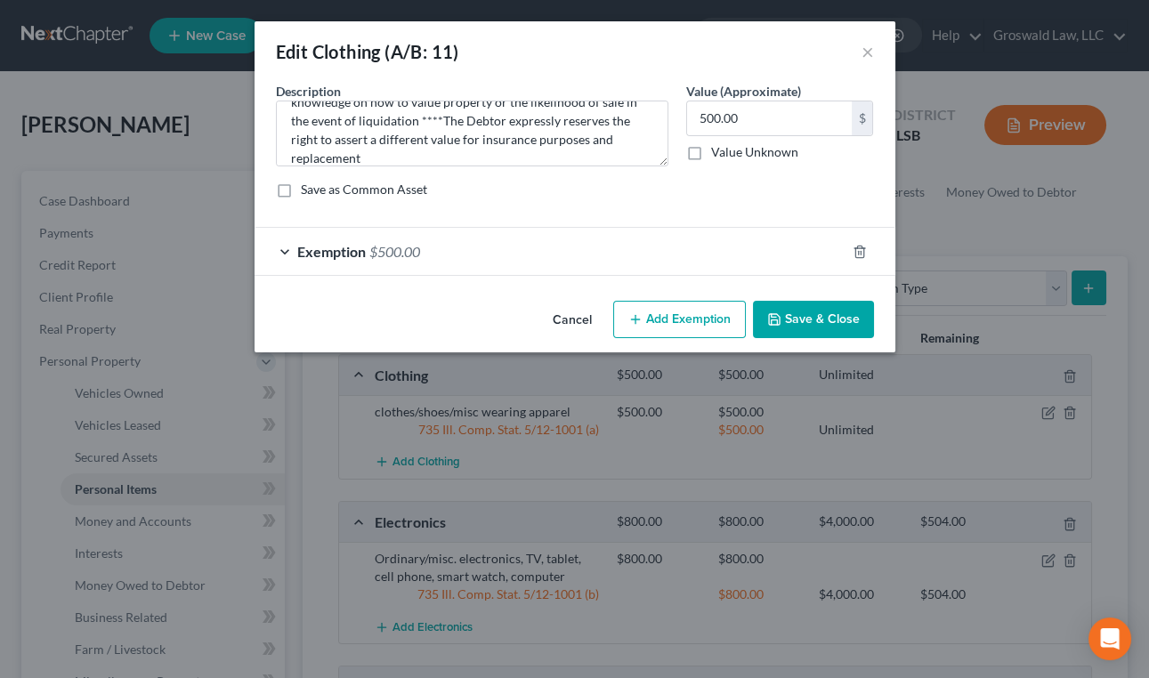
click at [851, 303] on button "Save & Close" at bounding box center [813, 319] width 121 height 37
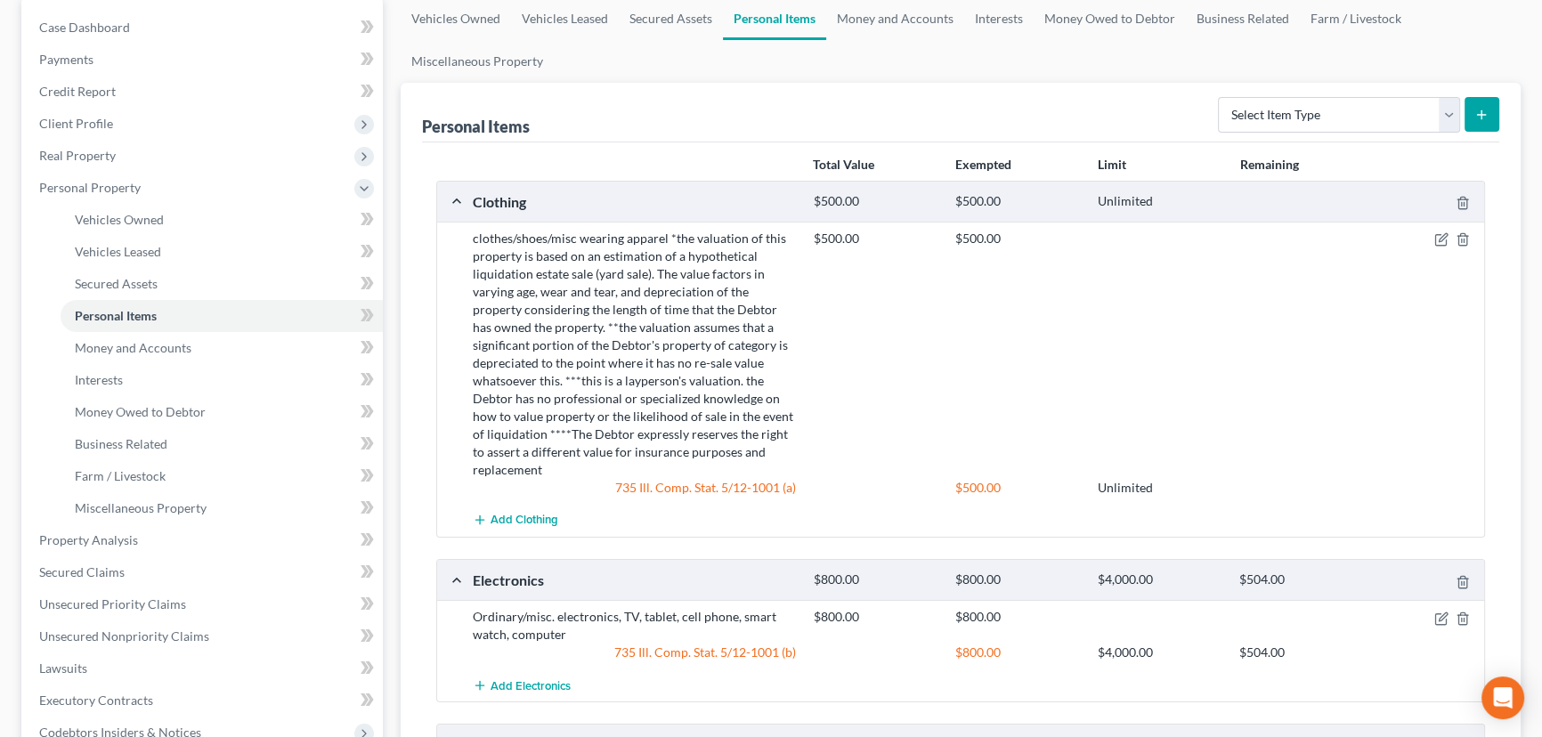
scroll to position [566, 0]
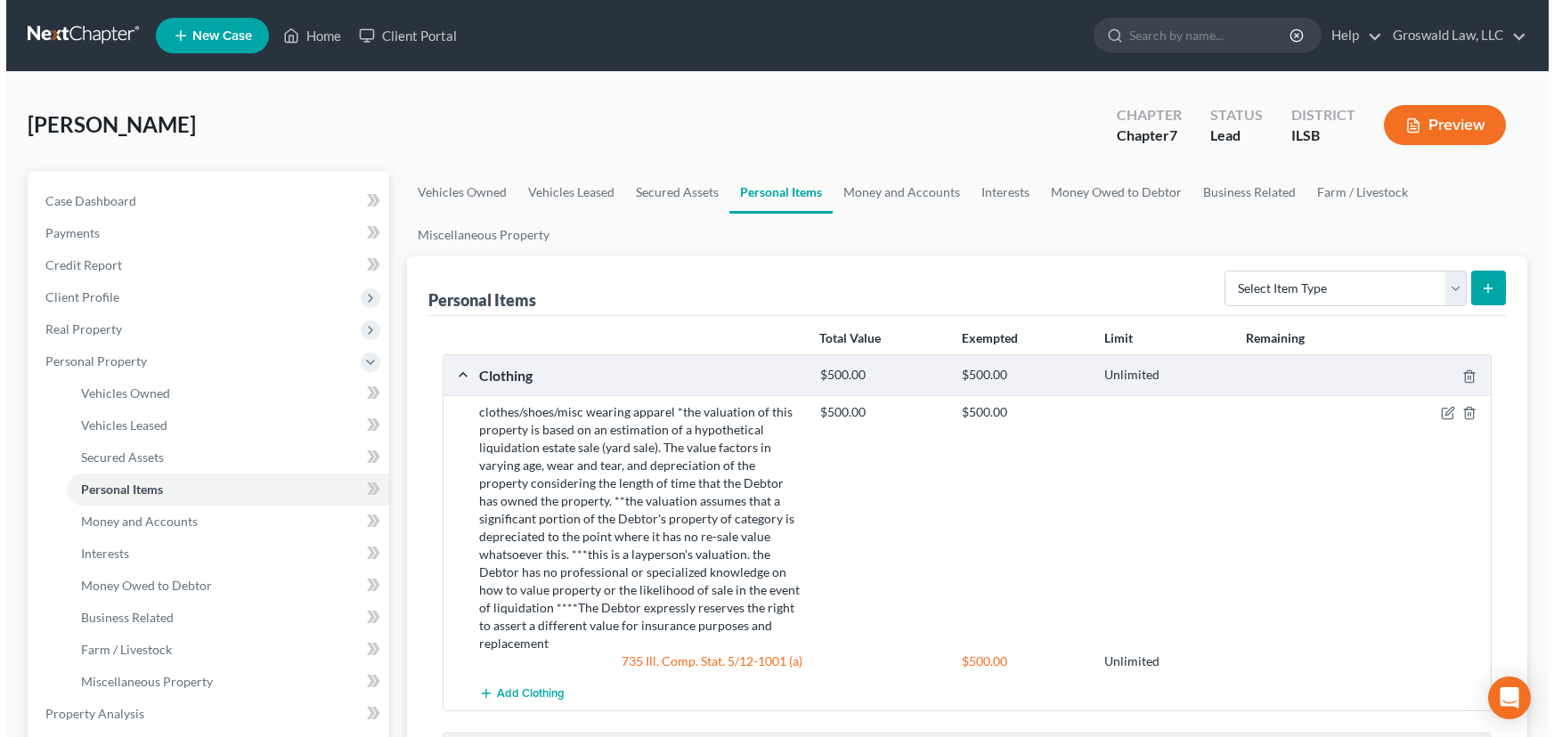
scroll to position [566, 0]
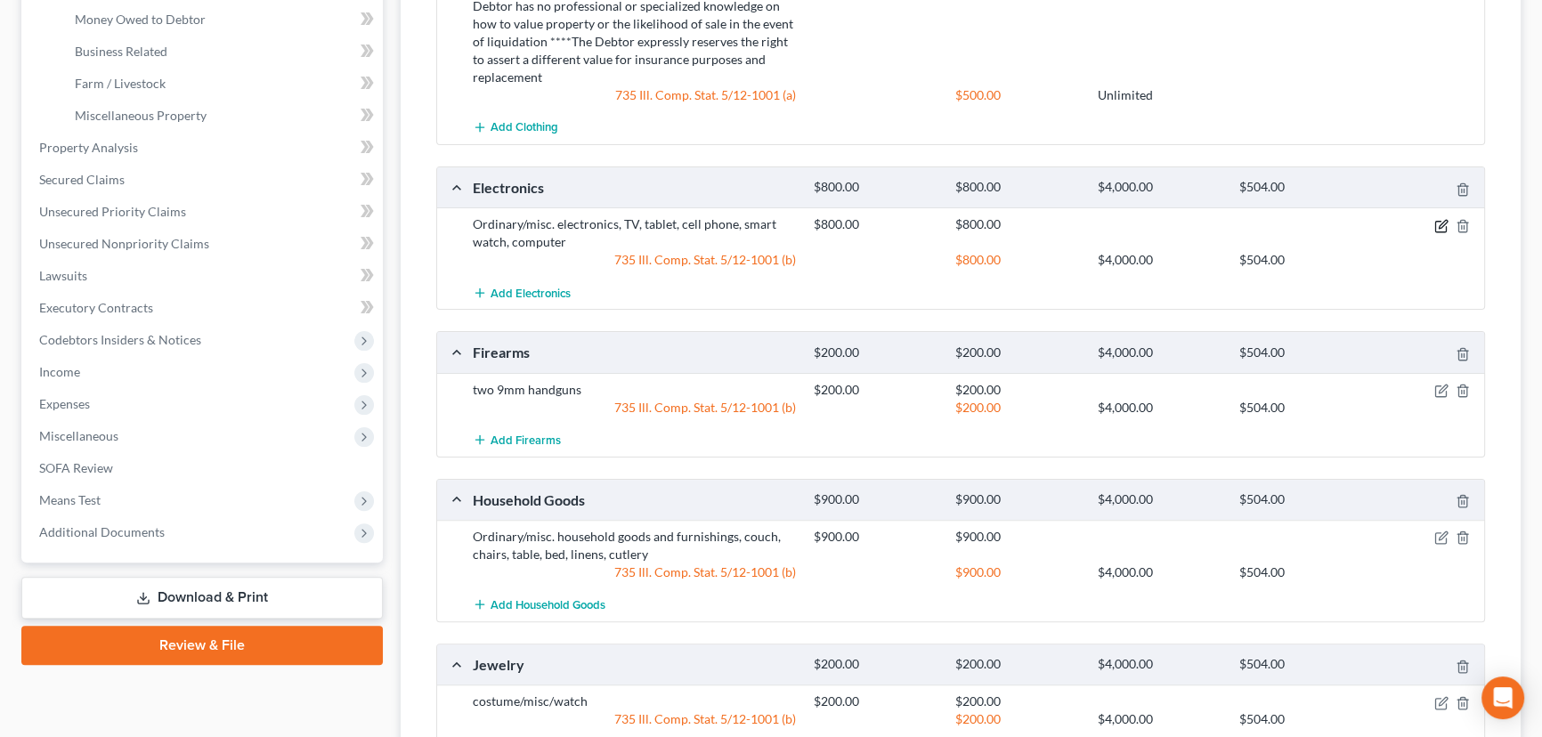
click at [1437, 219] on icon "button" at bounding box center [1441, 226] width 14 height 14
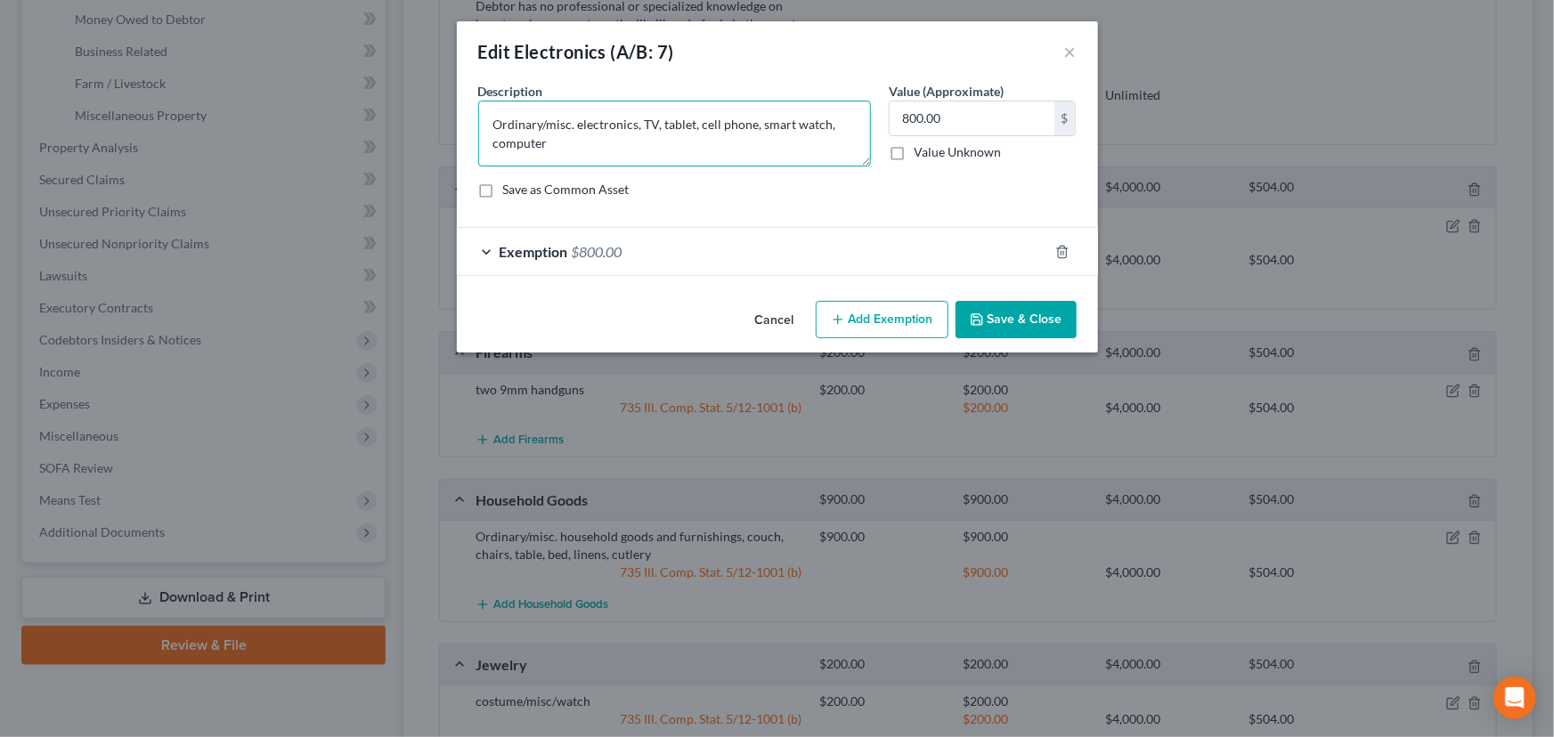
click at [721, 157] on textarea "Ordinary/misc. electronics, TV, tablet, cell phone, smart watch, computer" at bounding box center [674, 134] width 393 height 66
paste textarea "*the valuation of this property is based on an estimation of a hypothetical liq…"
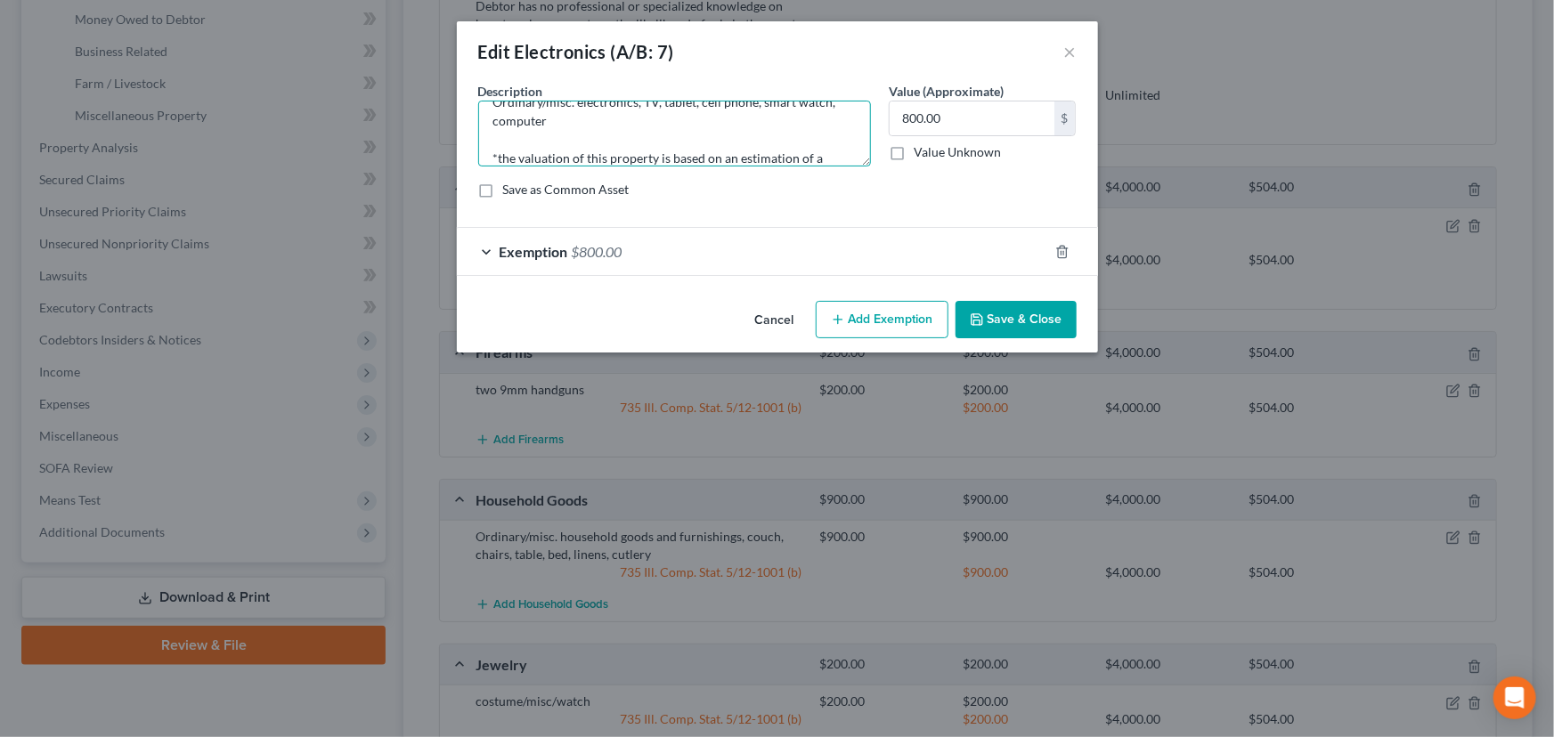
scroll to position [228, 0]
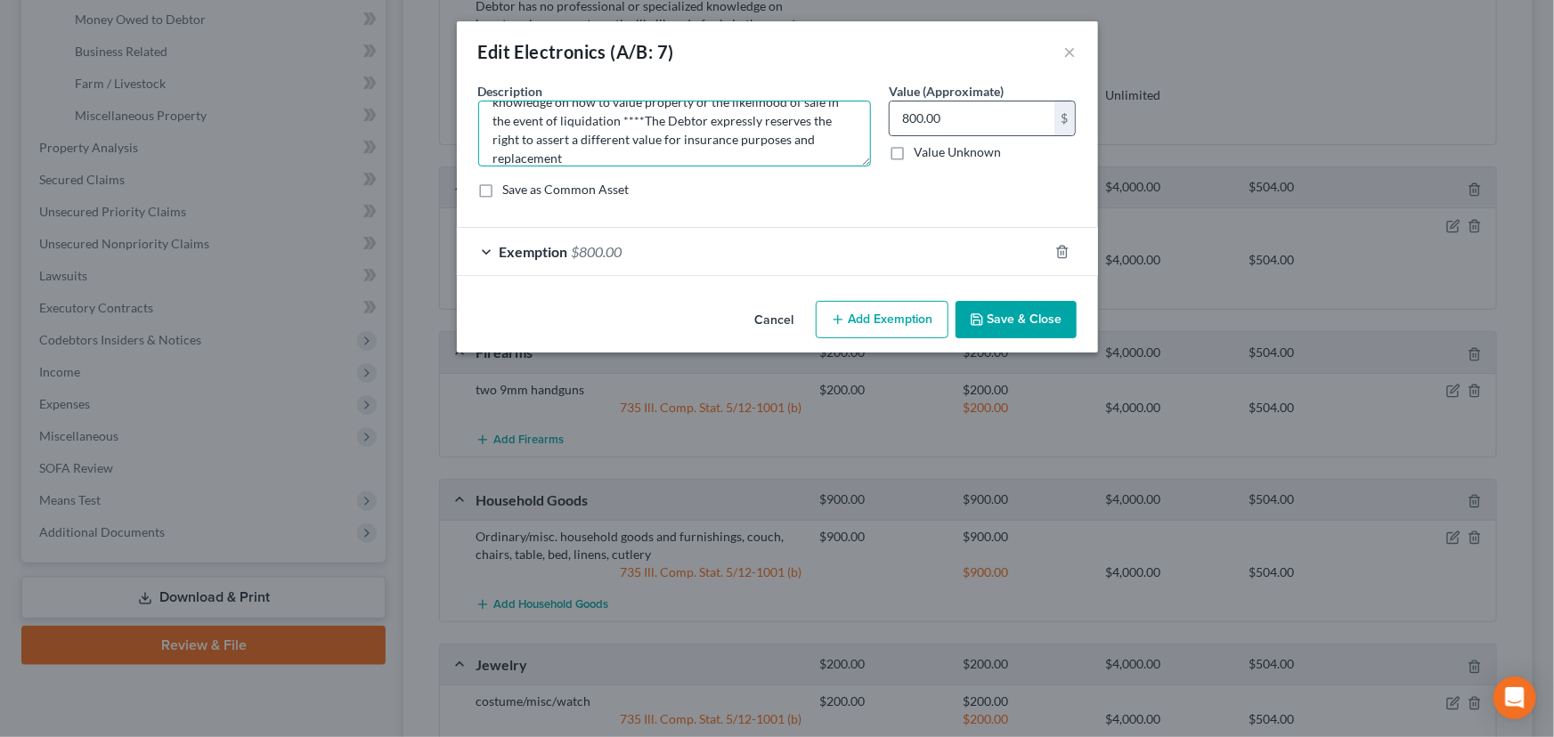
type textarea "Ordinary/misc. electronics, TV, tablet, cell phone, smart watch, computer *the …"
click at [982, 134] on div "800.00 $" at bounding box center [983, 119] width 188 height 36
click at [986, 117] on input "800.00" at bounding box center [971, 118] width 165 height 34
type input "790"
click at [854, 245] on div "Exemption $800.00" at bounding box center [752, 251] width 591 height 47
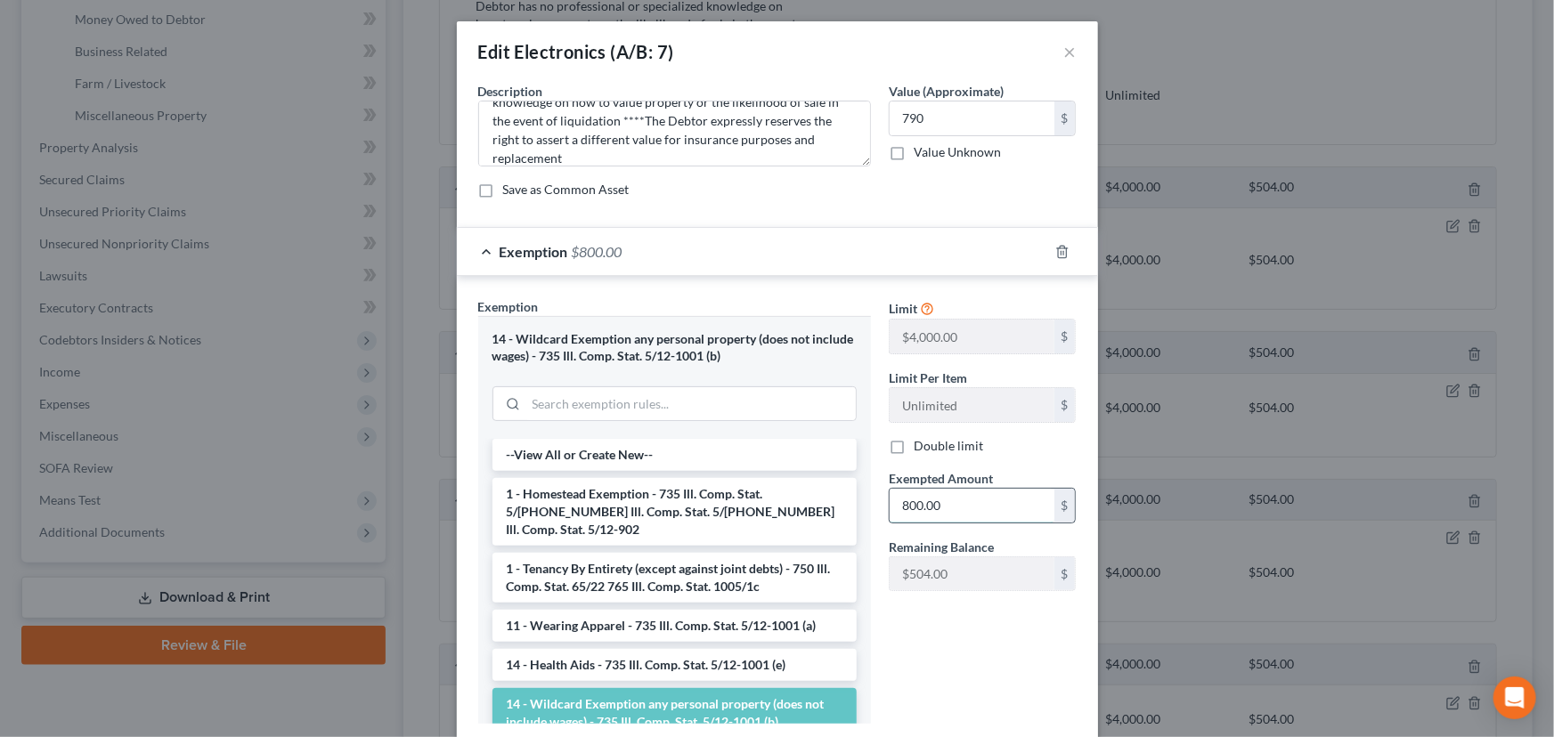
click at [962, 513] on input "800.00" at bounding box center [971, 506] width 165 height 34
type input "9"
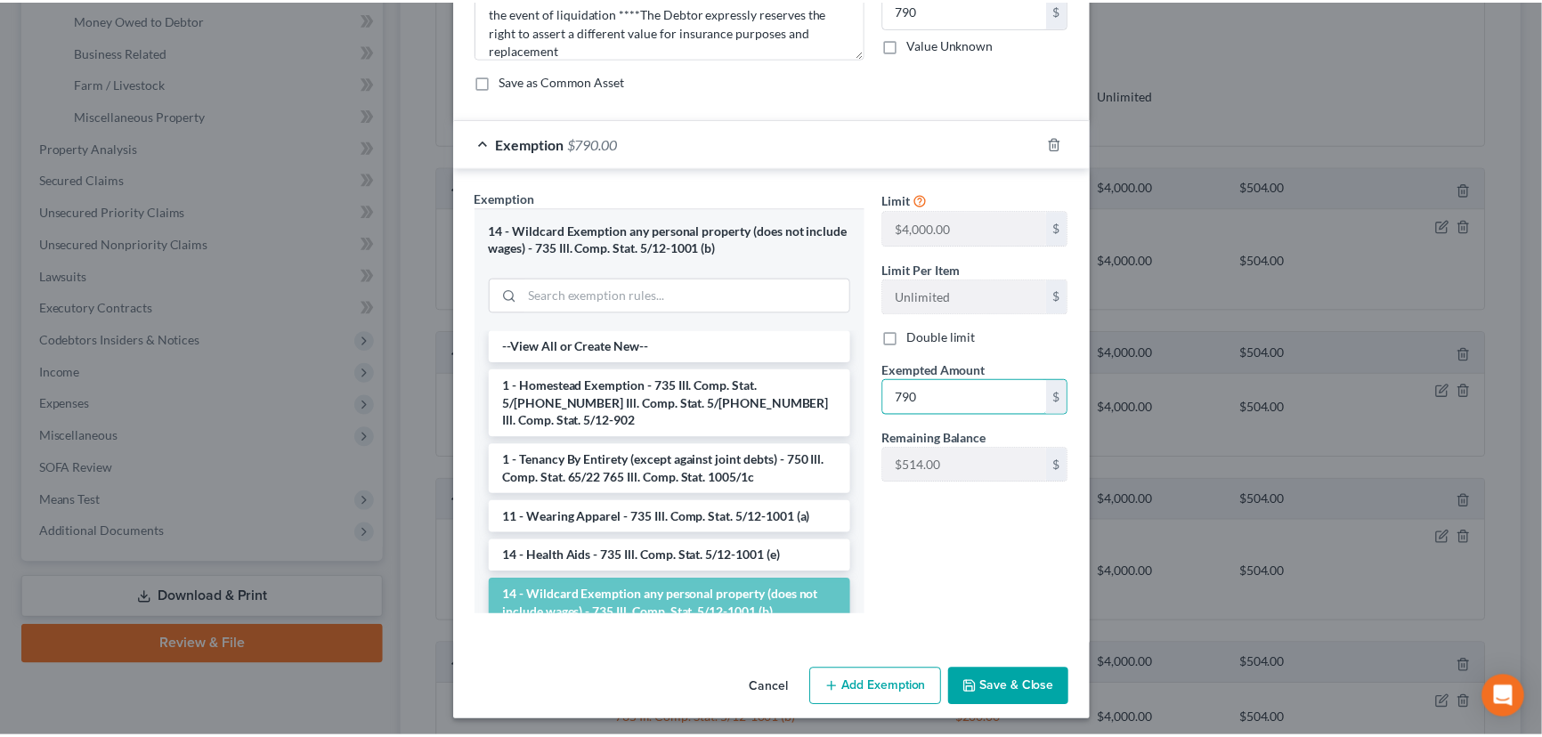
scroll to position [113, 0]
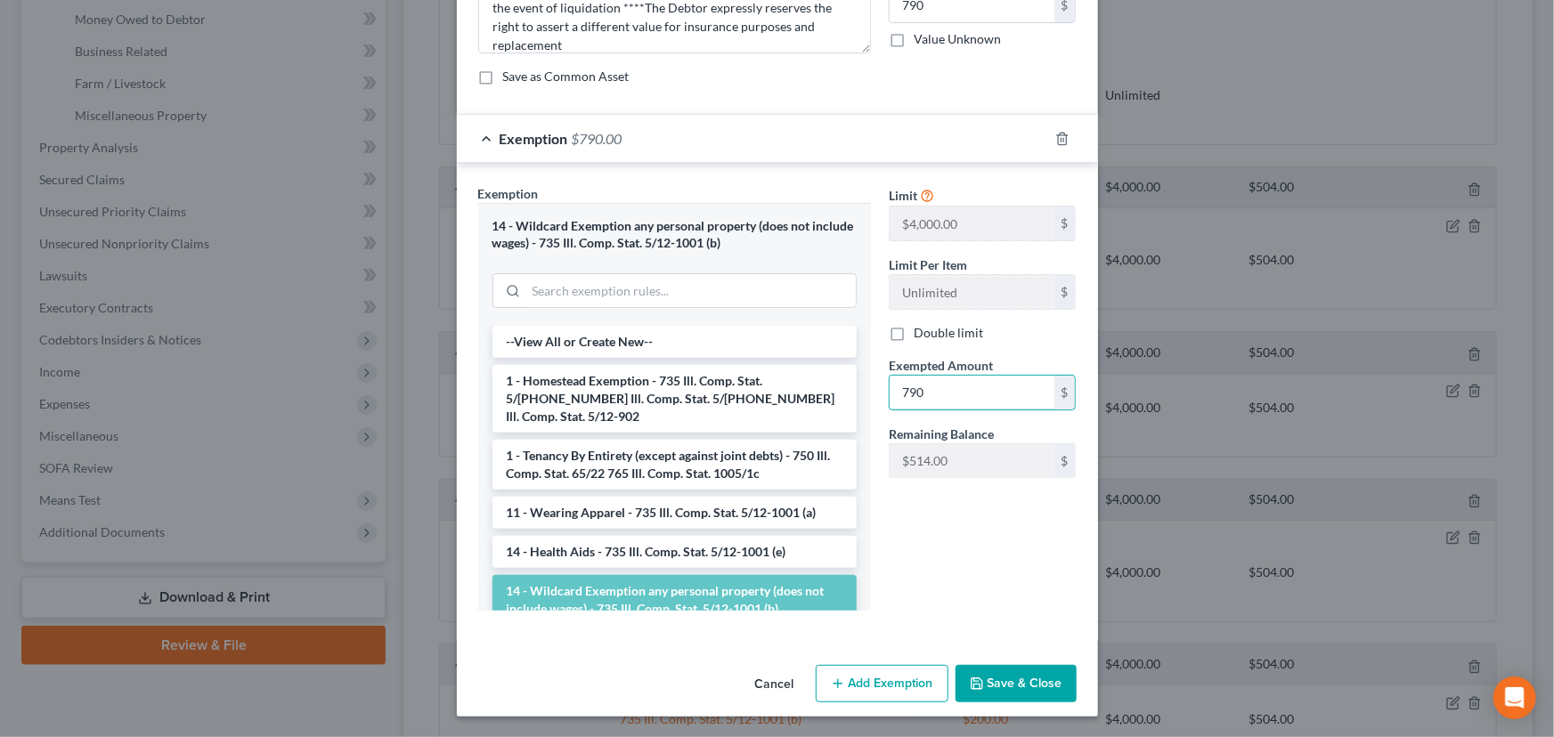
type input "790"
click at [1042, 694] on button "Save & Close" at bounding box center [1015, 683] width 121 height 37
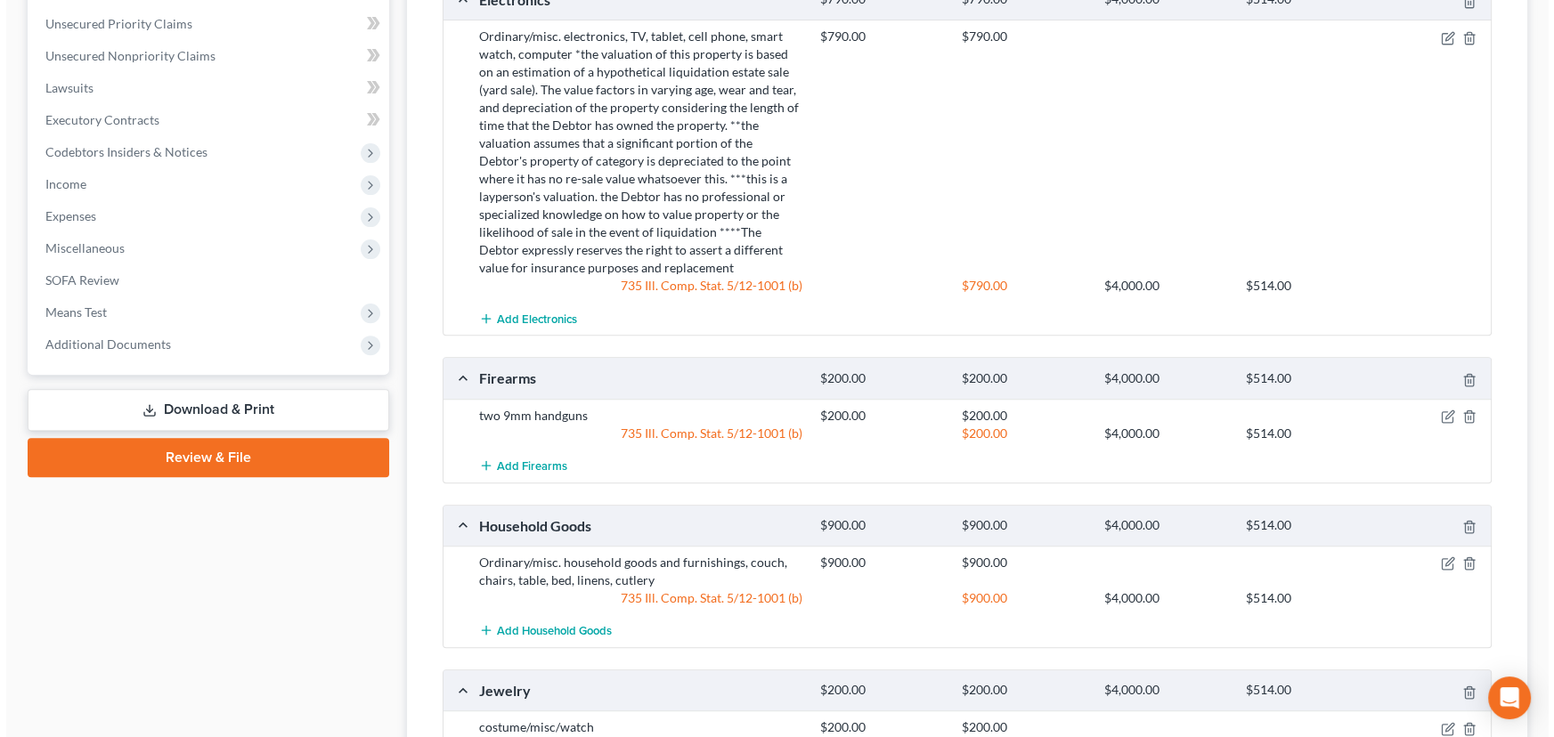
scroll to position [809, 0]
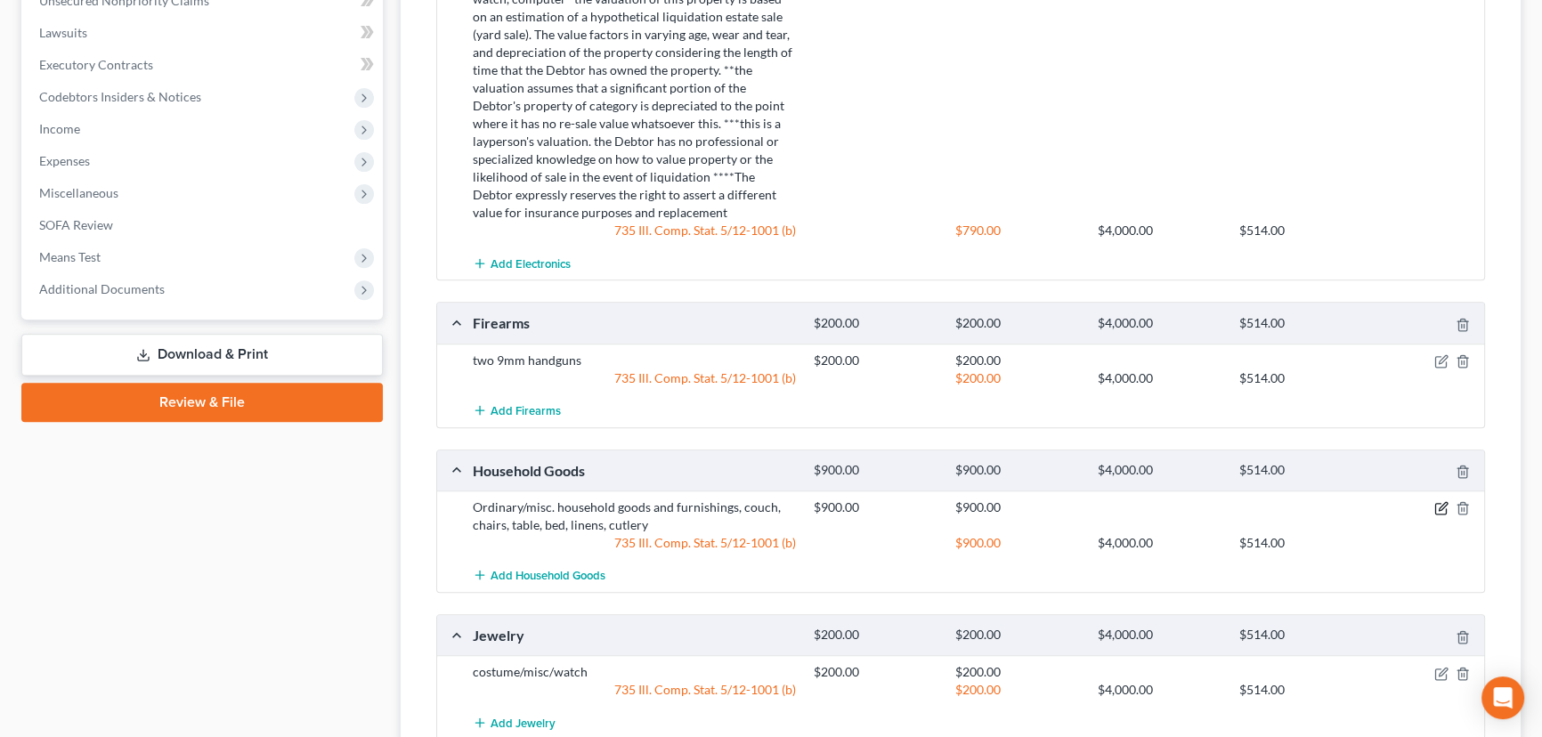
click at [1437, 501] on icon "button" at bounding box center [1441, 508] width 14 height 14
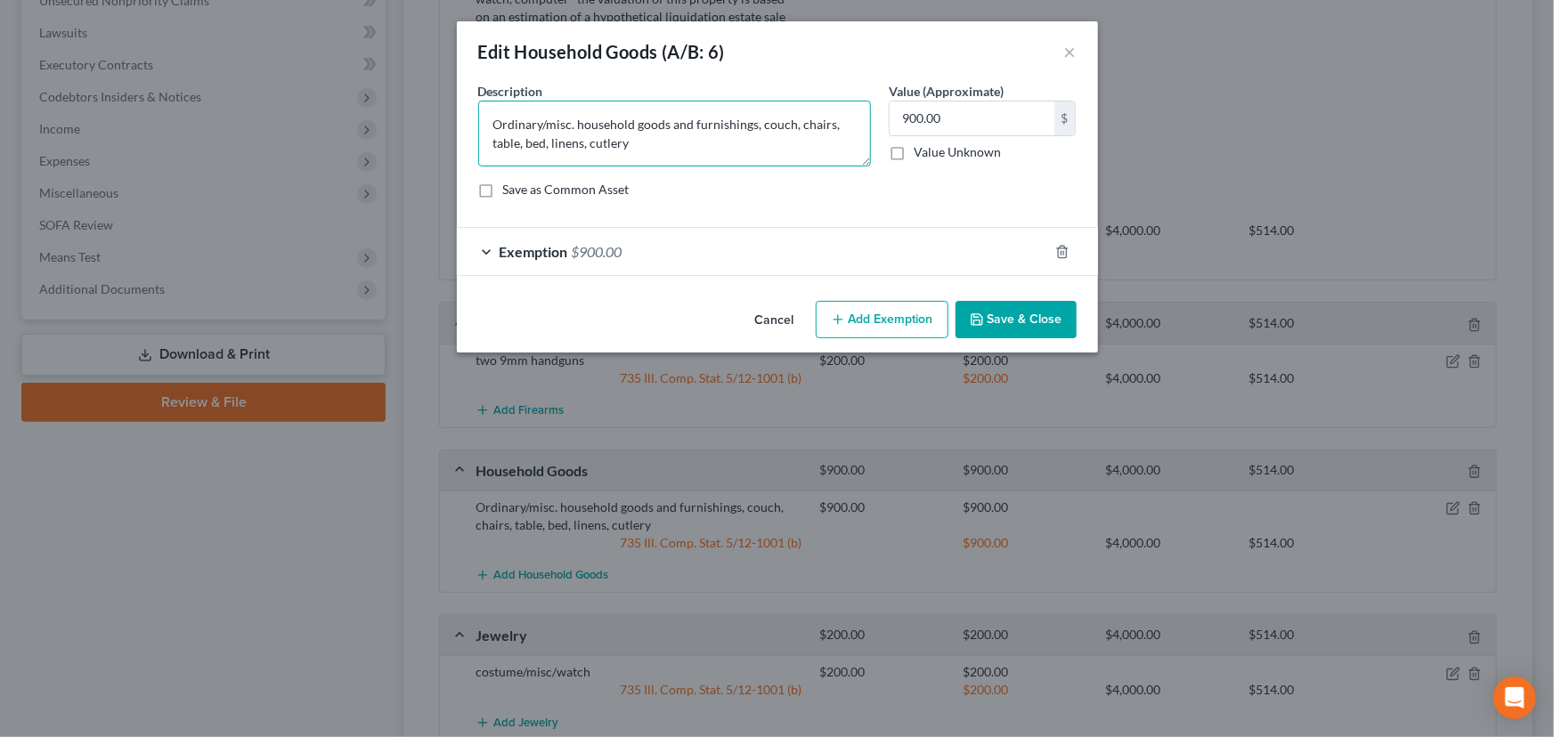
click at [689, 150] on textarea "Ordinary/misc. household goods and furnishings, couch, chairs, table, bed, line…" at bounding box center [674, 134] width 393 height 66
paste textarea "*the valuation of this property is based on an estimation of a hypothetical liq…"
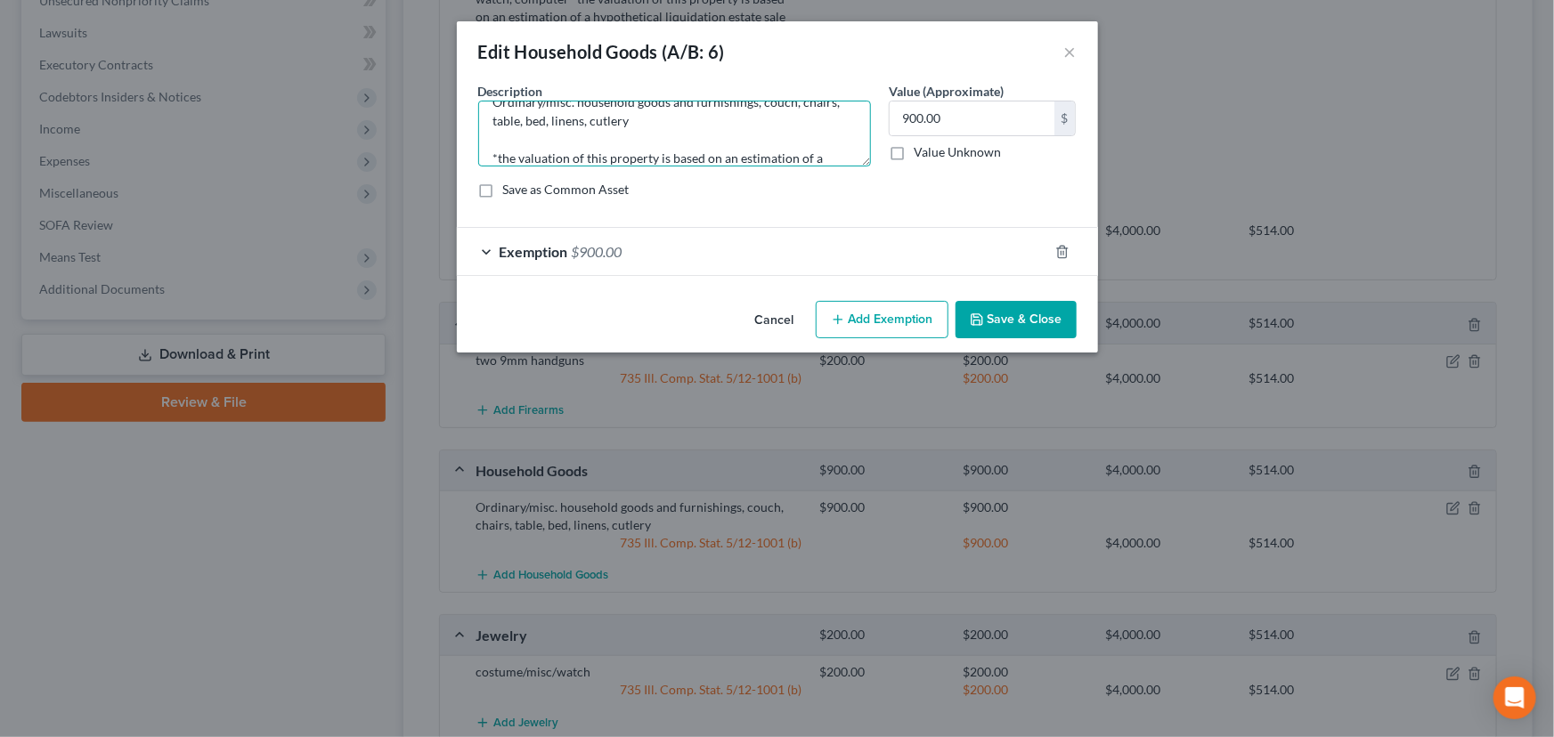
scroll to position [228, 0]
type textarea "Ordinary/misc. household goods and furnishings, couch, chairs, table, bed, line…"
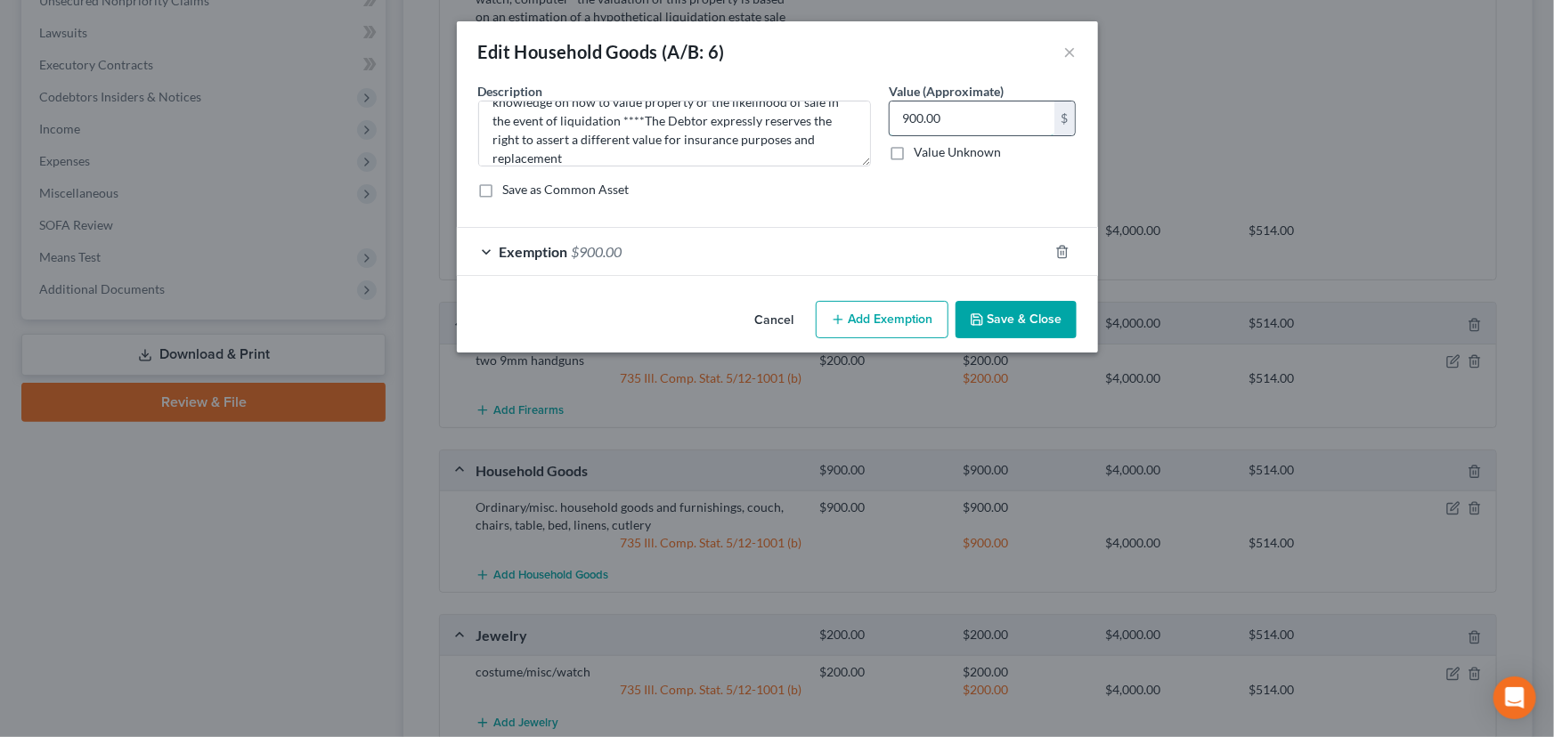
drag, startPoint x: 946, startPoint y: 125, endPoint x: 958, endPoint y: 123, distance: 11.7
click at [949, 125] on input "900.00" at bounding box center [971, 118] width 165 height 34
type input "875"
click at [675, 264] on div "Exemption $900.00" at bounding box center [752, 251] width 591 height 47
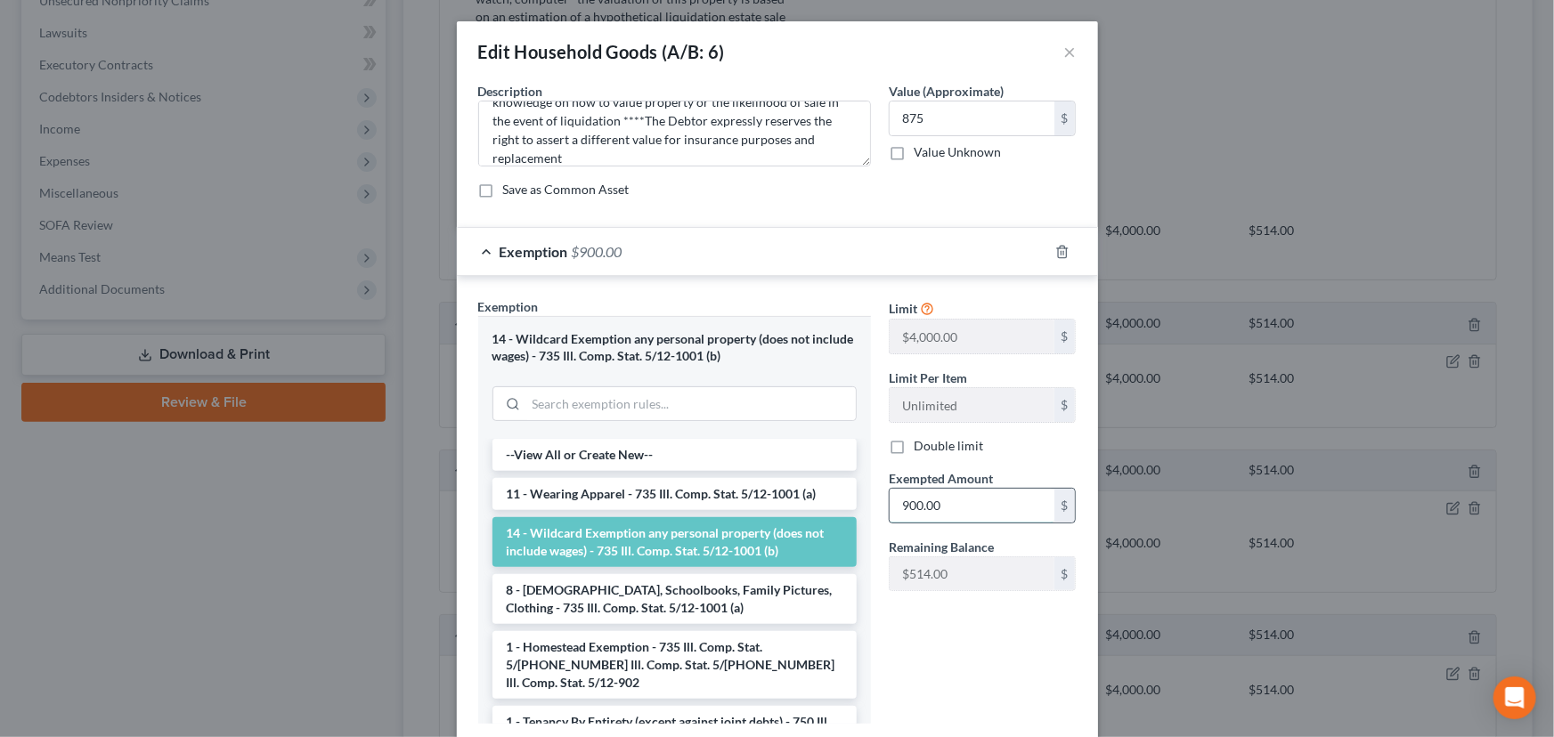
click at [958, 503] on input "900.00" at bounding box center [971, 506] width 165 height 34
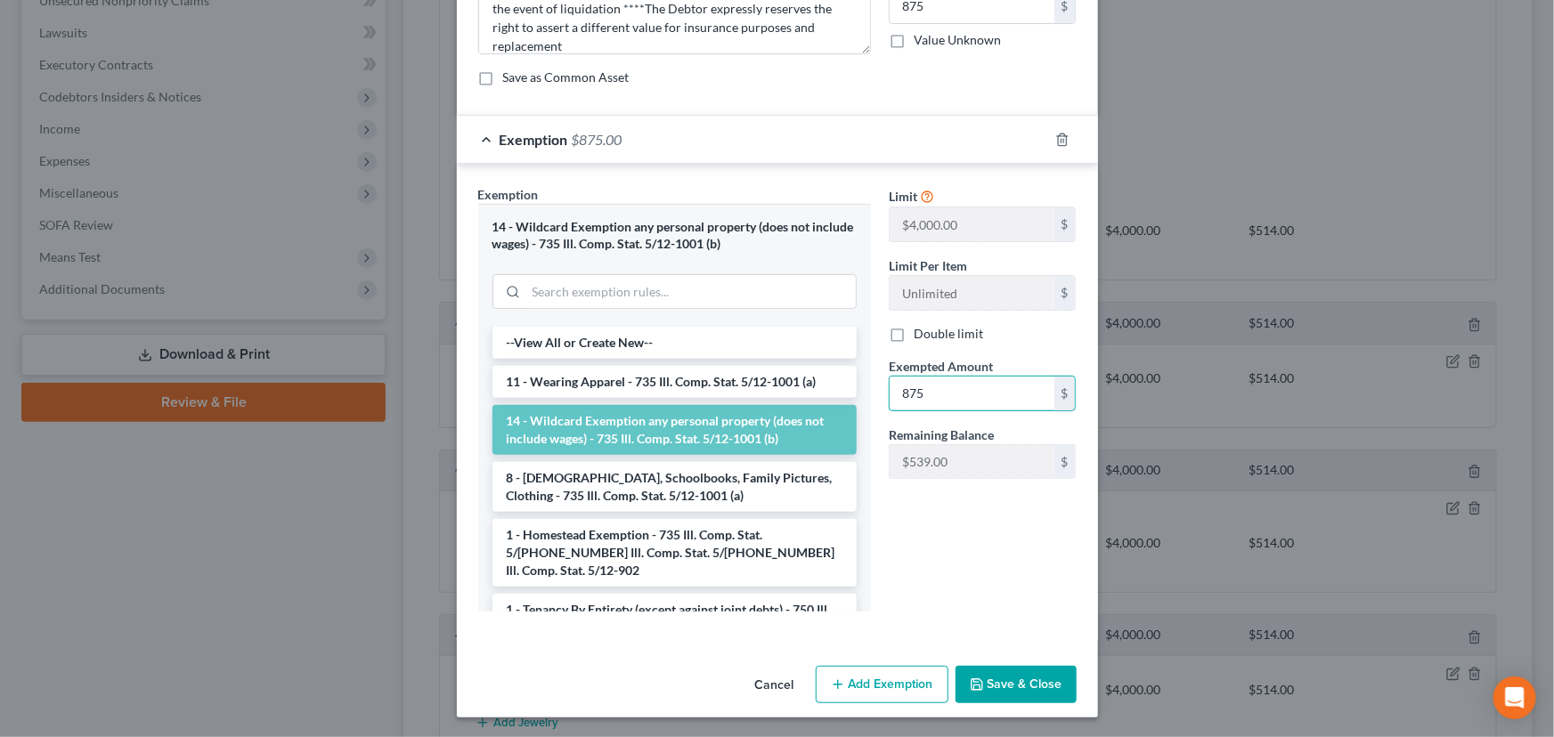
scroll to position [113, 0]
type input "875"
click at [1017, 694] on button "Save & Close" at bounding box center [1015, 683] width 121 height 37
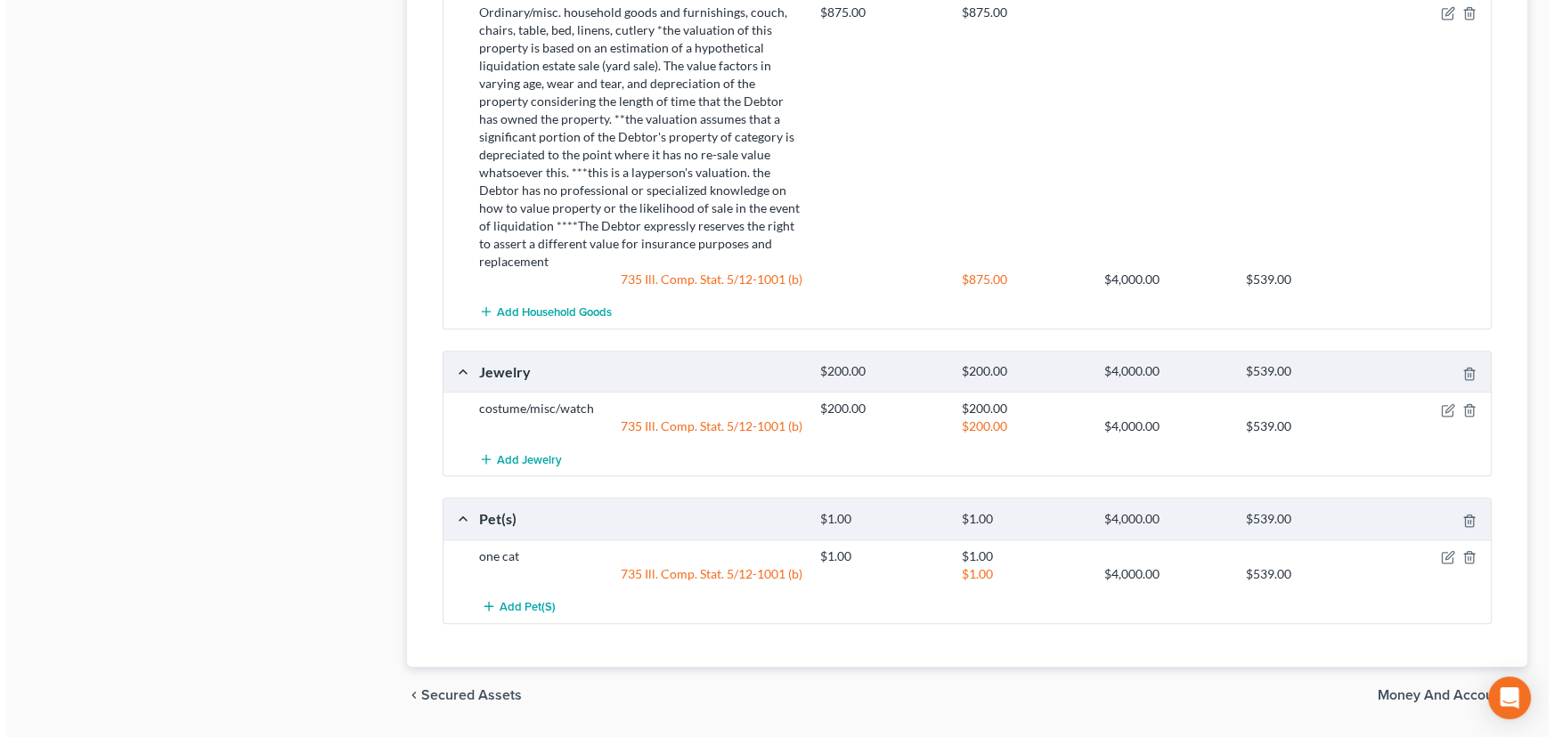
scroll to position [1319, 0]
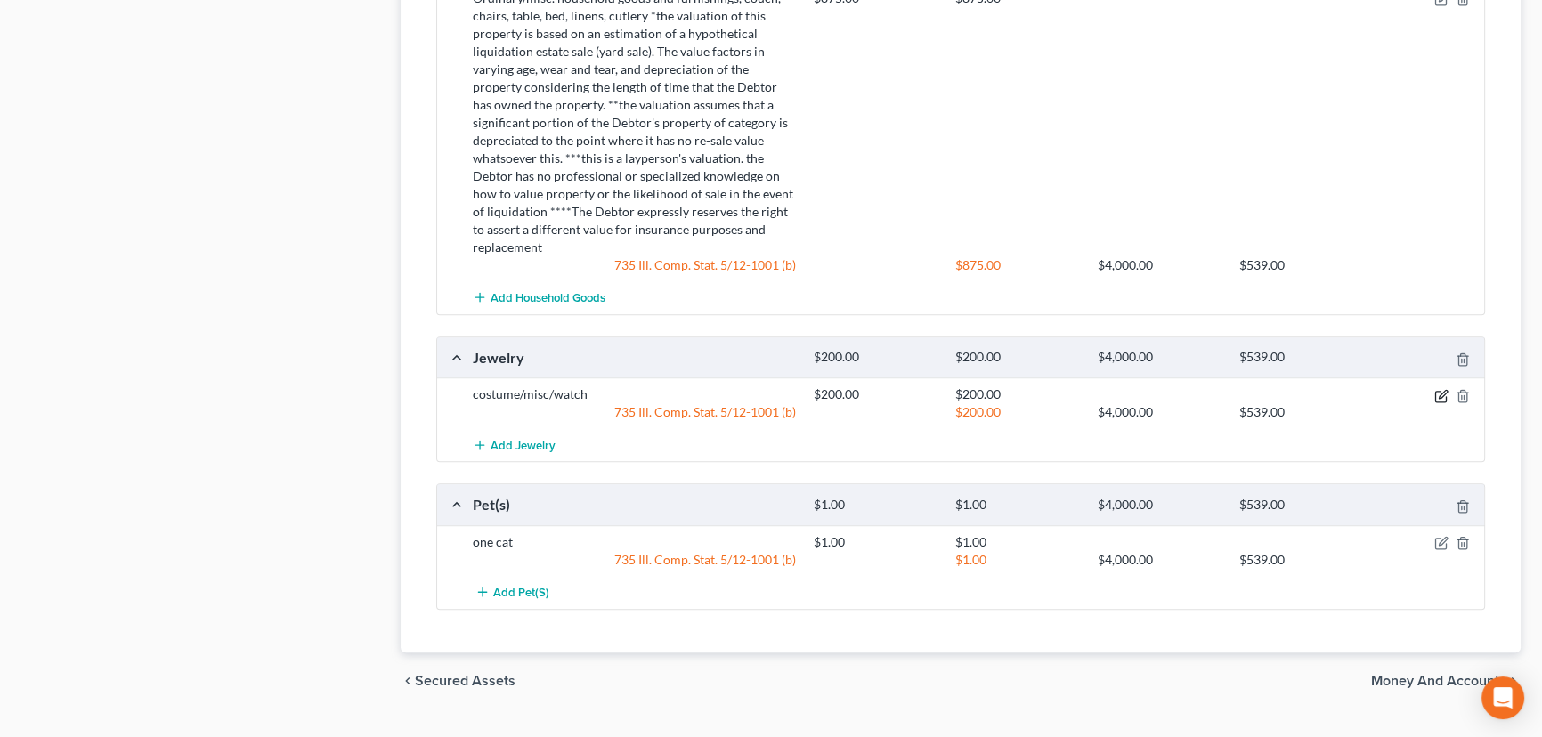
drag, startPoint x: 1442, startPoint y: 359, endPoint x: 1417, endPoint y: 342, distance: 30.1
click at [1442, 389] on icon "button" at bounding box center [1441, 396] width 14 height 14
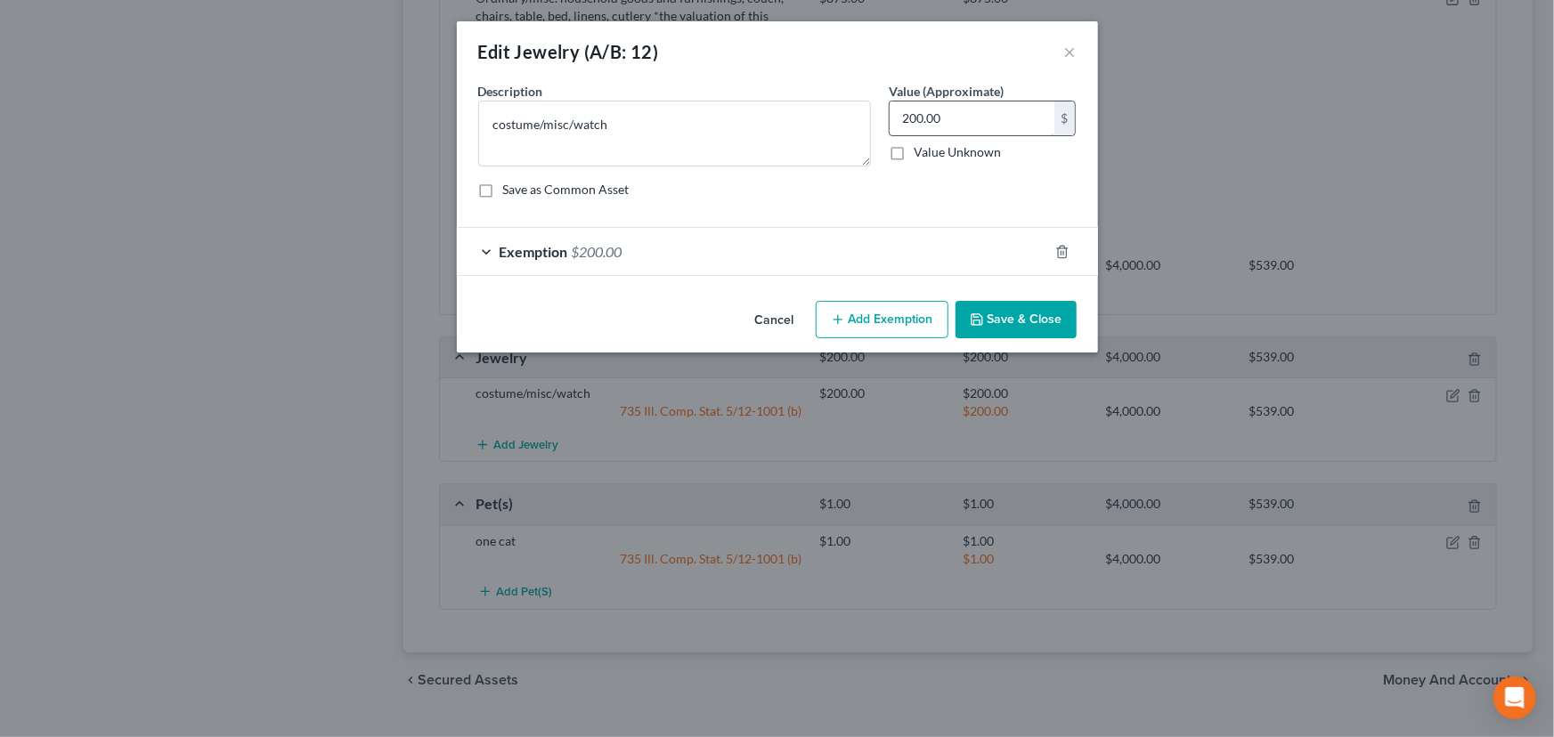
click at [957, 126] on input "200.00" at bounding box center [971, 118] width 165 height 34
type input "150"
click at [829, 253] on div "Exemption $200.00" at bounding box center [752, 251] width 591 height 47
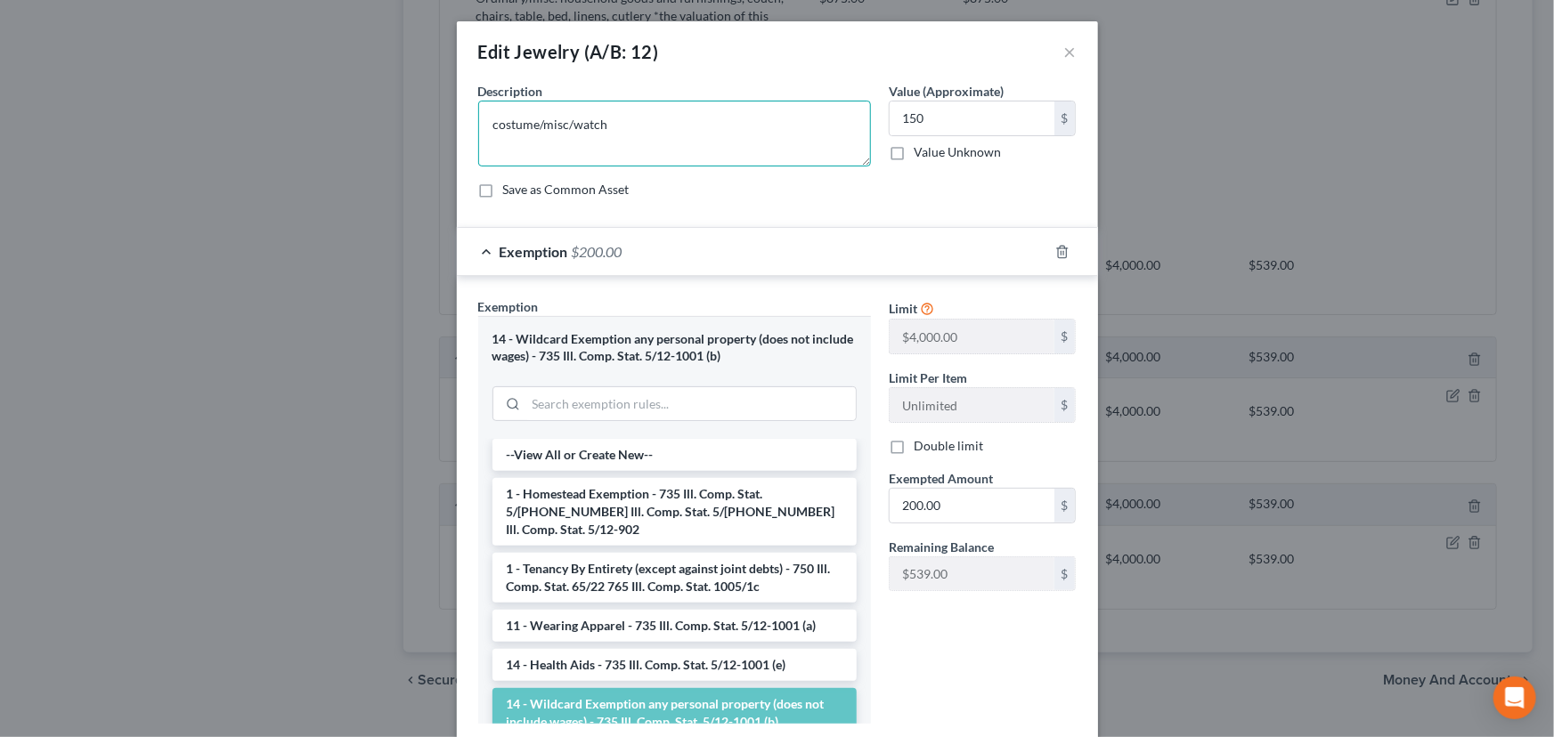
click at [699, 142] on textarea "costume/misc/watch" at bounding box center [674, 134] width 393 height 66
paste textarea "*the valuation of this property is based on an estimation of a hypothetical liq…"
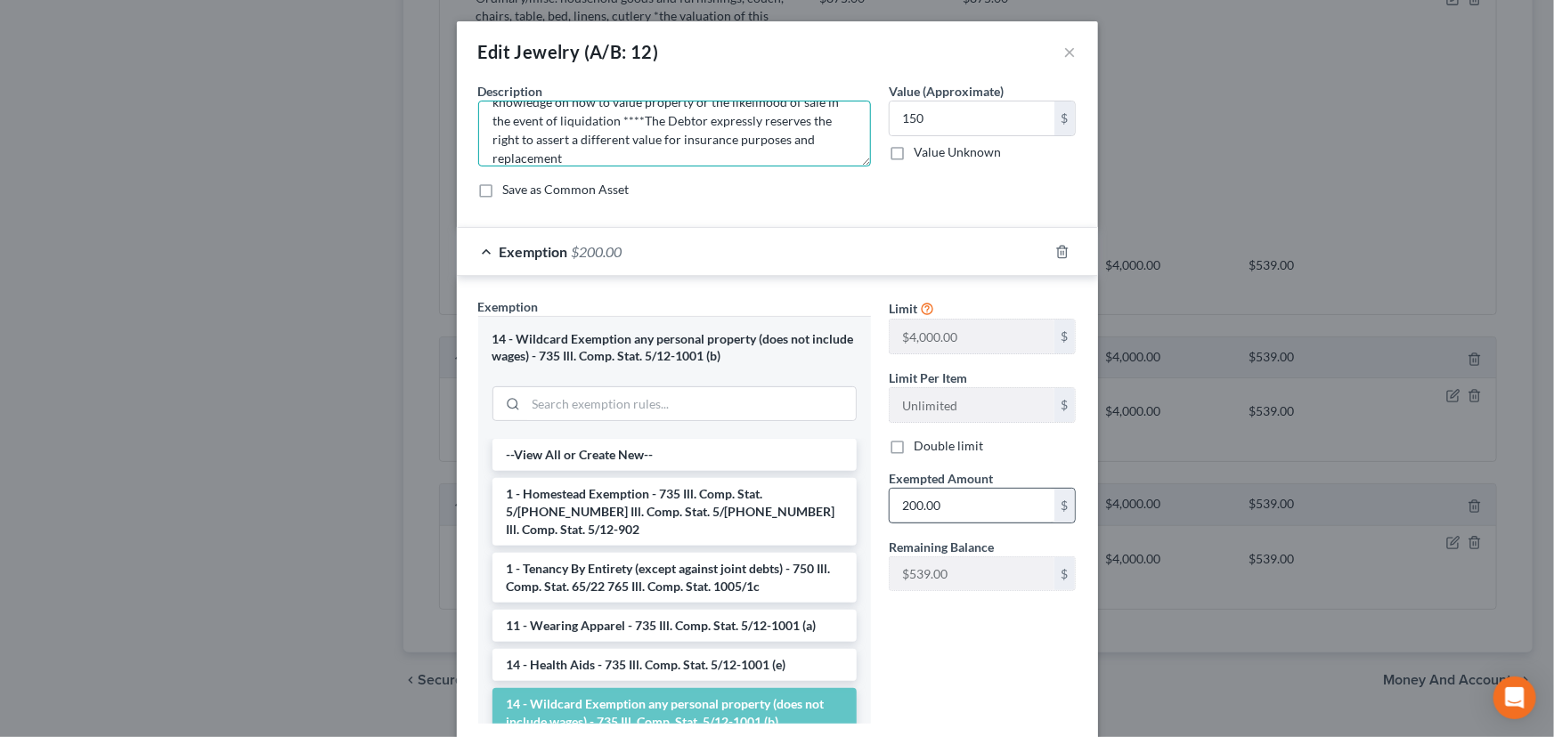
type textarea "costume/misc/watch *the valuation of this property is based on an estimation of…"
click at [961, 501] on input "200.00" at bounding box center [971, 506] width 165 height 34
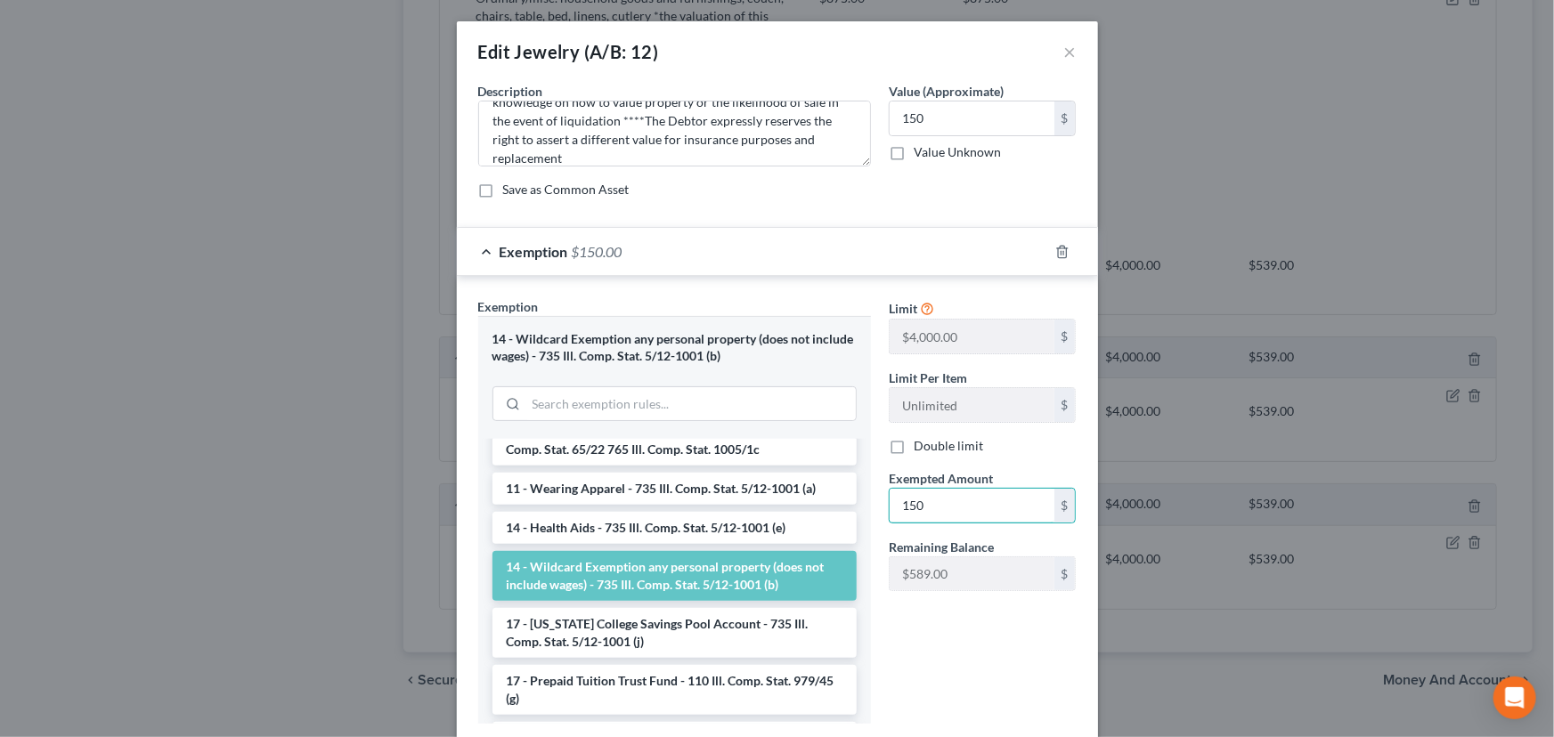
scroll to position [161, 0]
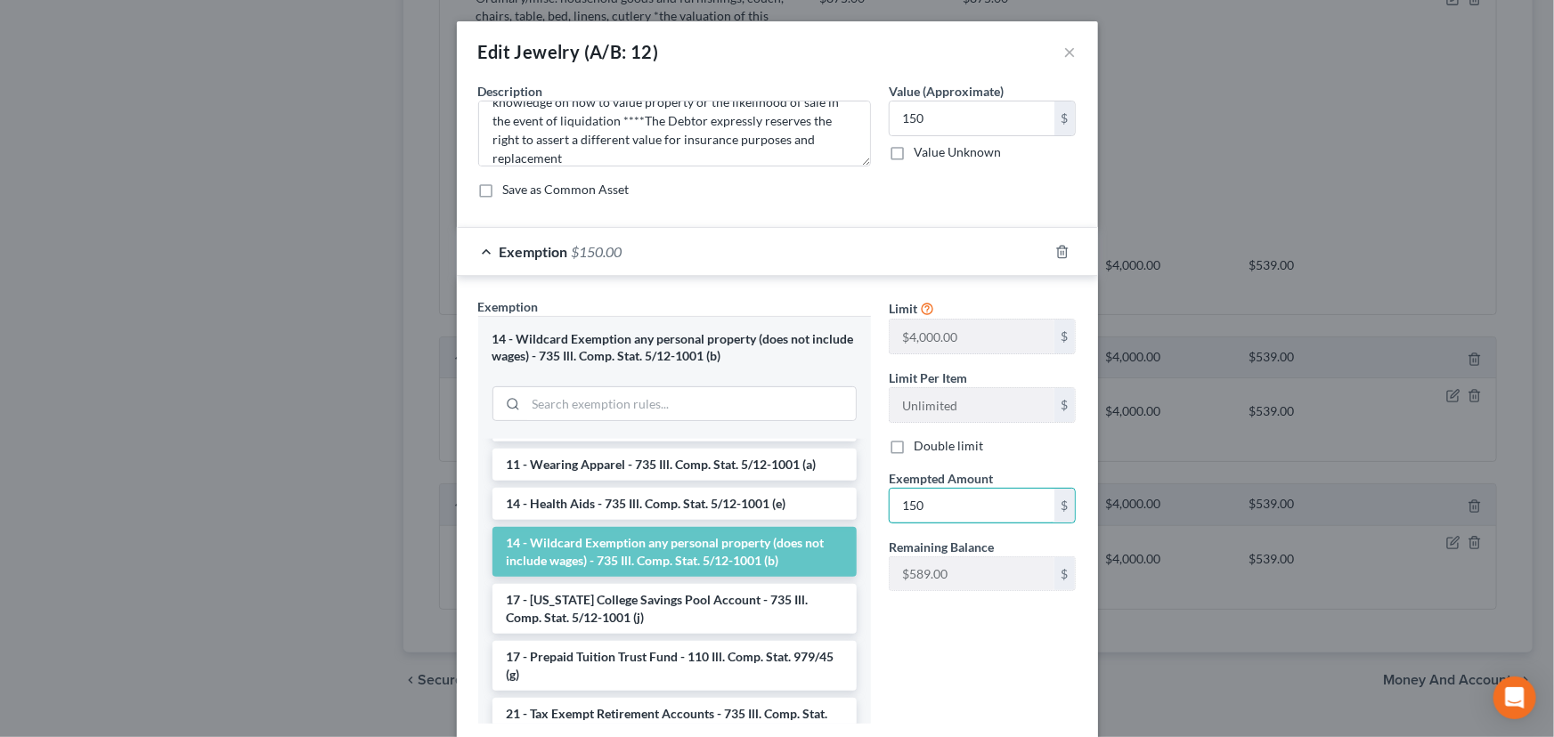
type input "150"
click at [889, 614] on div "Limit $4,000.00 $ Limit Per Item Unlimited $ Double limit Exempted Amount * 150…" at bounding box center [983, 517] width 206 height 441
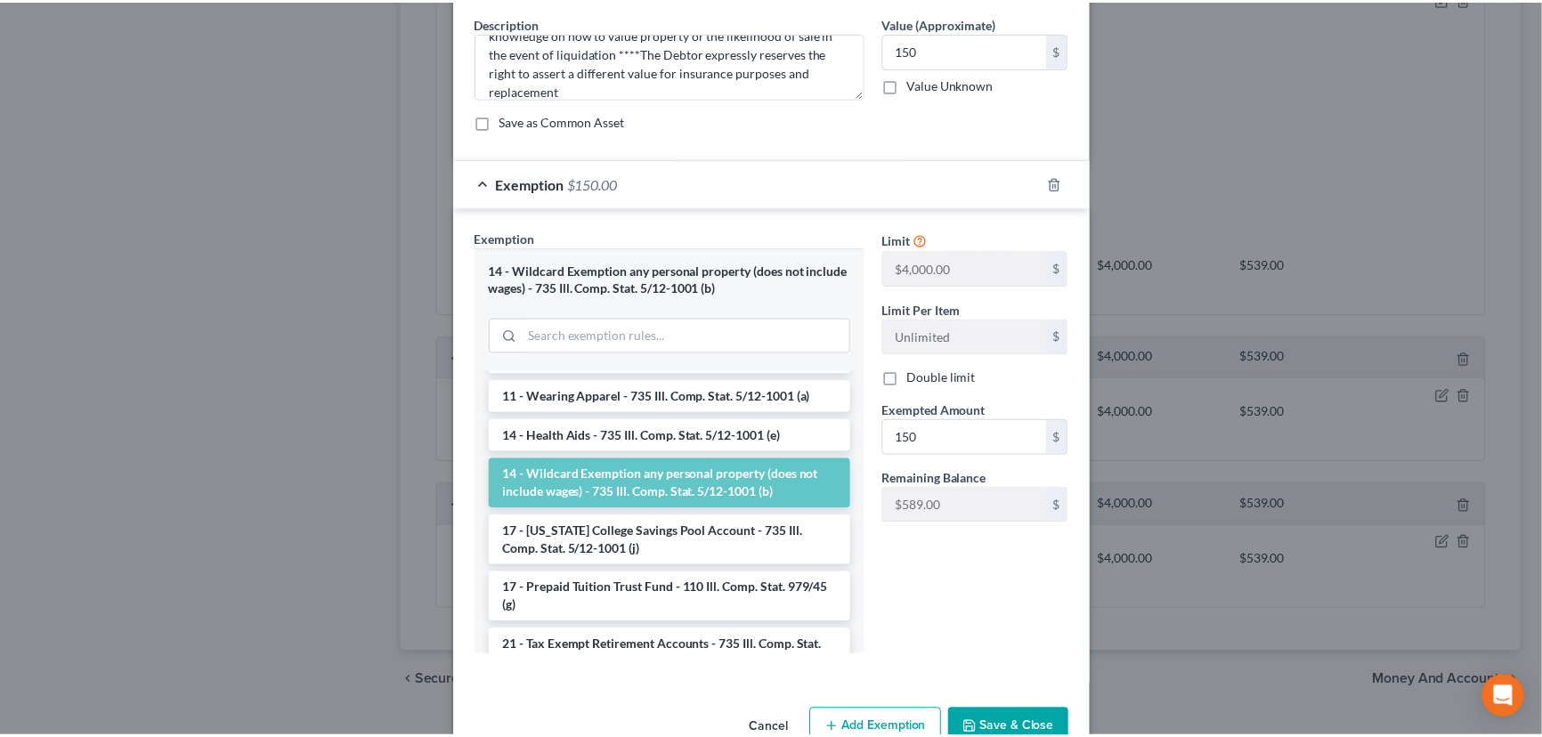
scroll to position [113, 0]
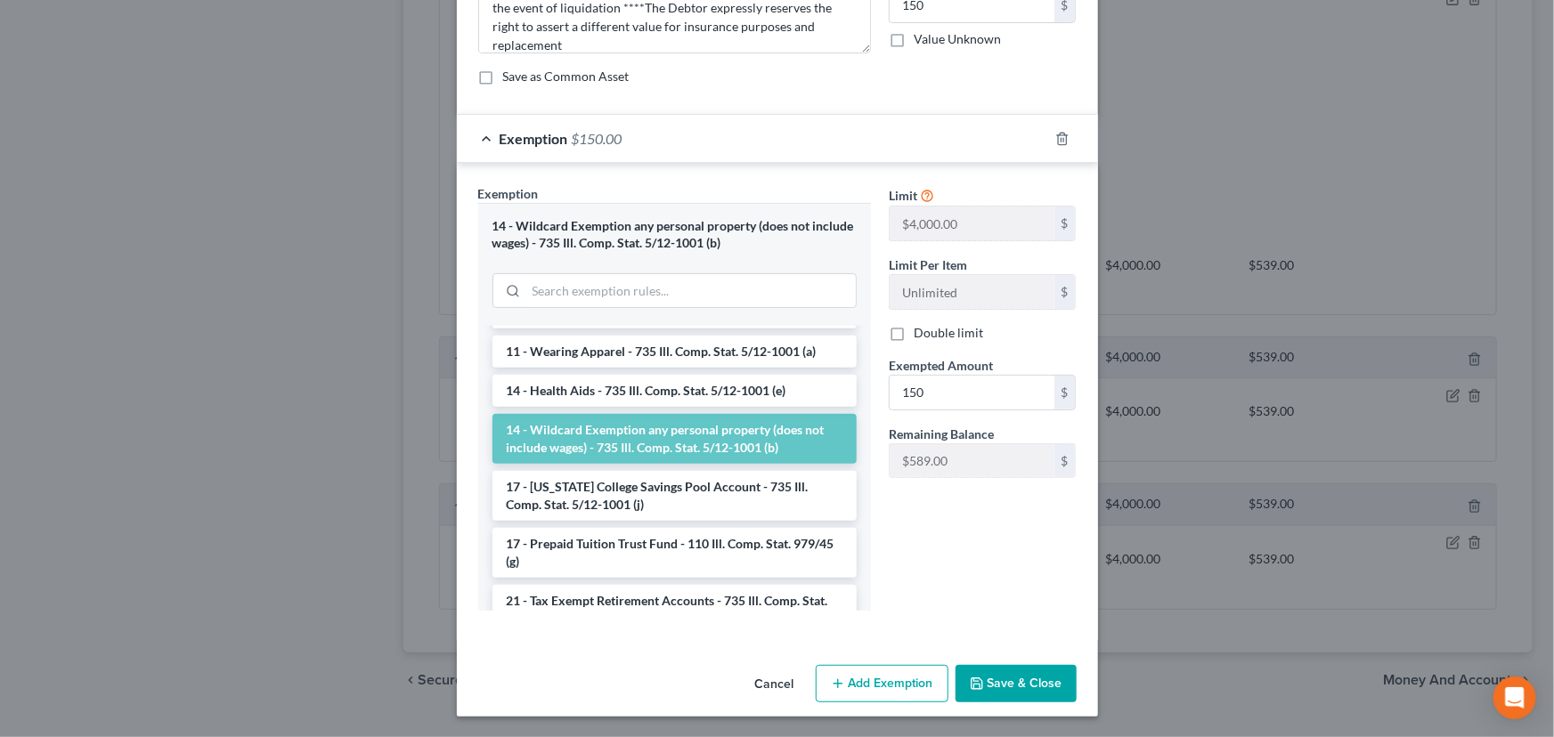
click at [1024, 690] on button "Save & Close" at bounding box center [1015, 683] width 121 height 37
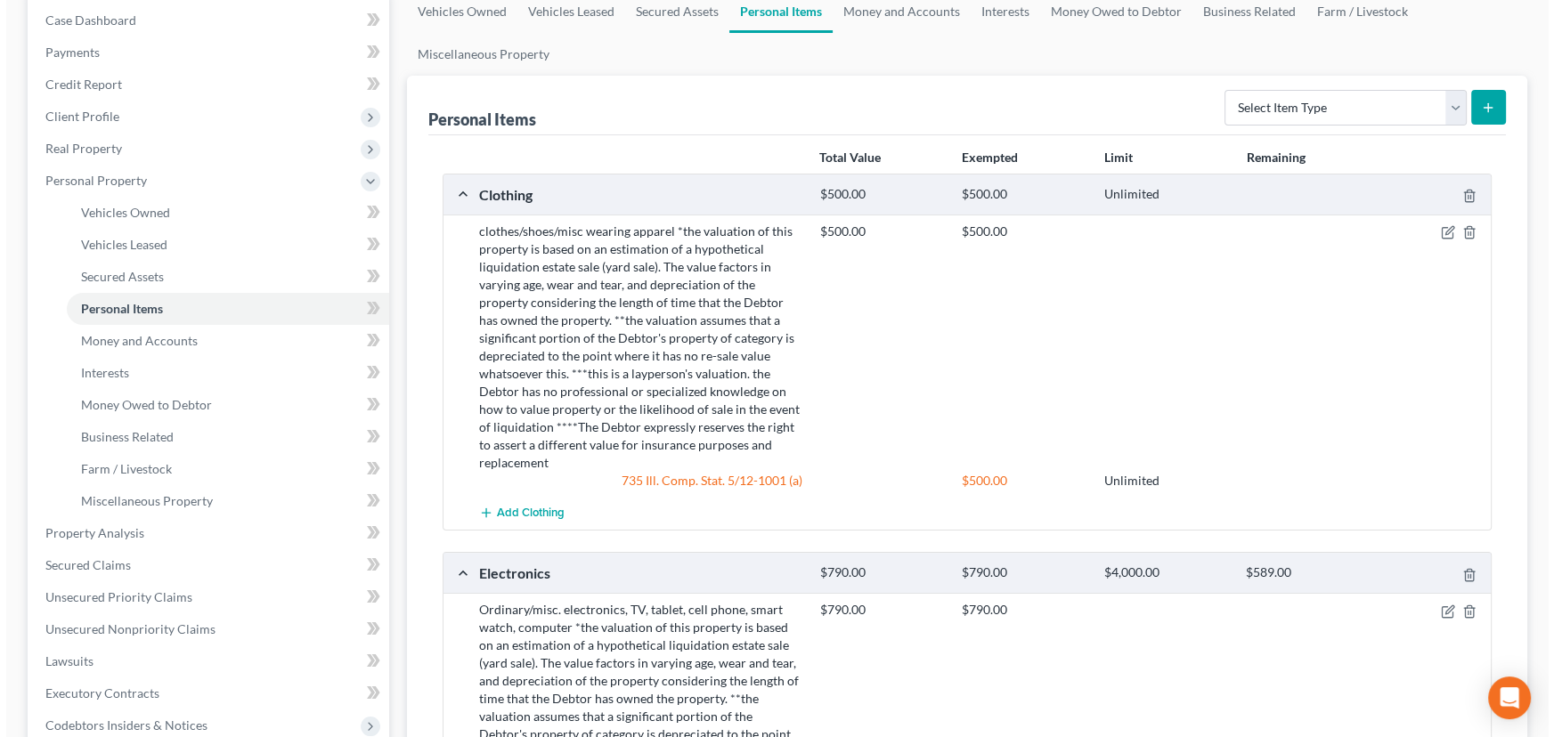
scroll to position [0, 0]
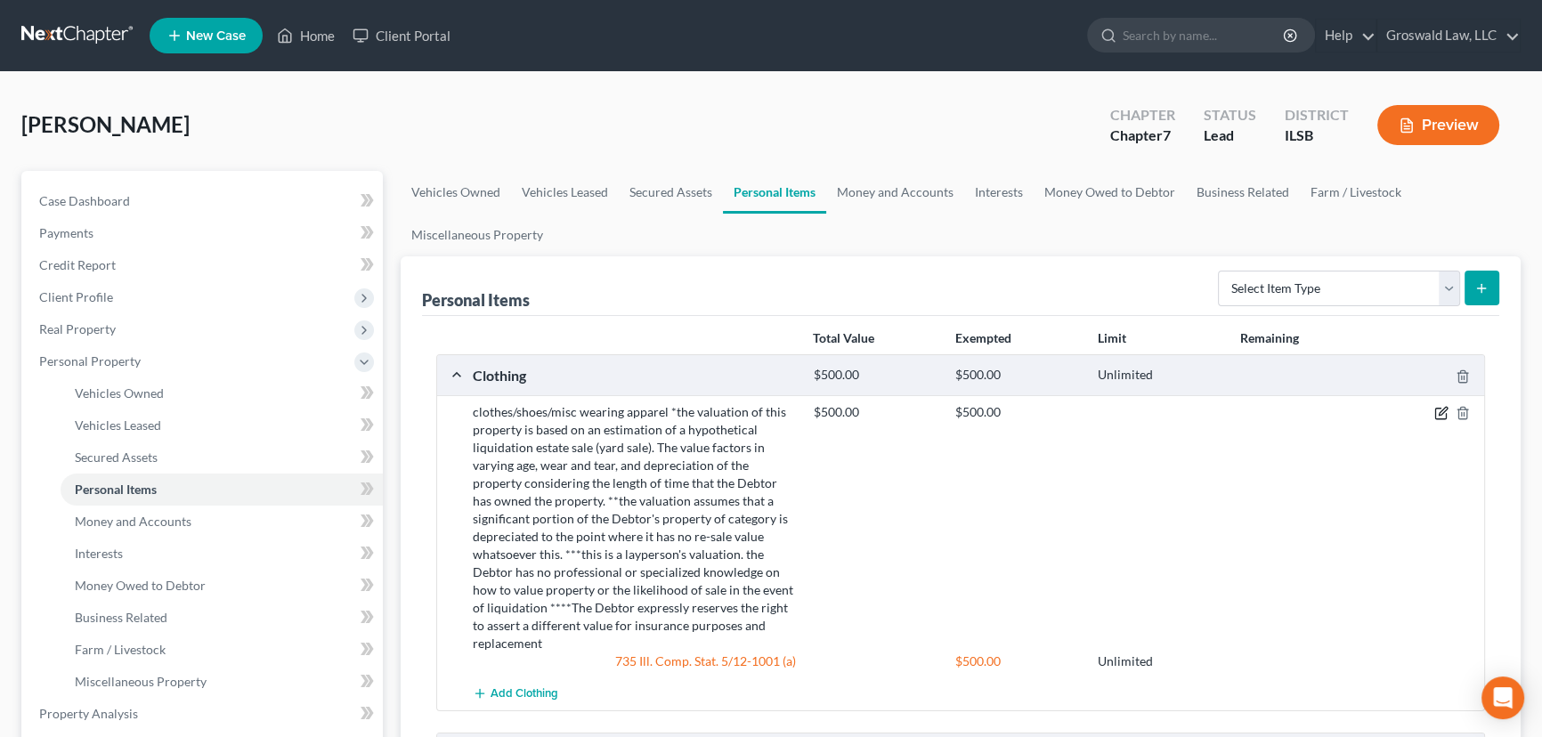
click at [1438, 410] on icon "button" at bounding box center [1441, 413] width 14 height 14
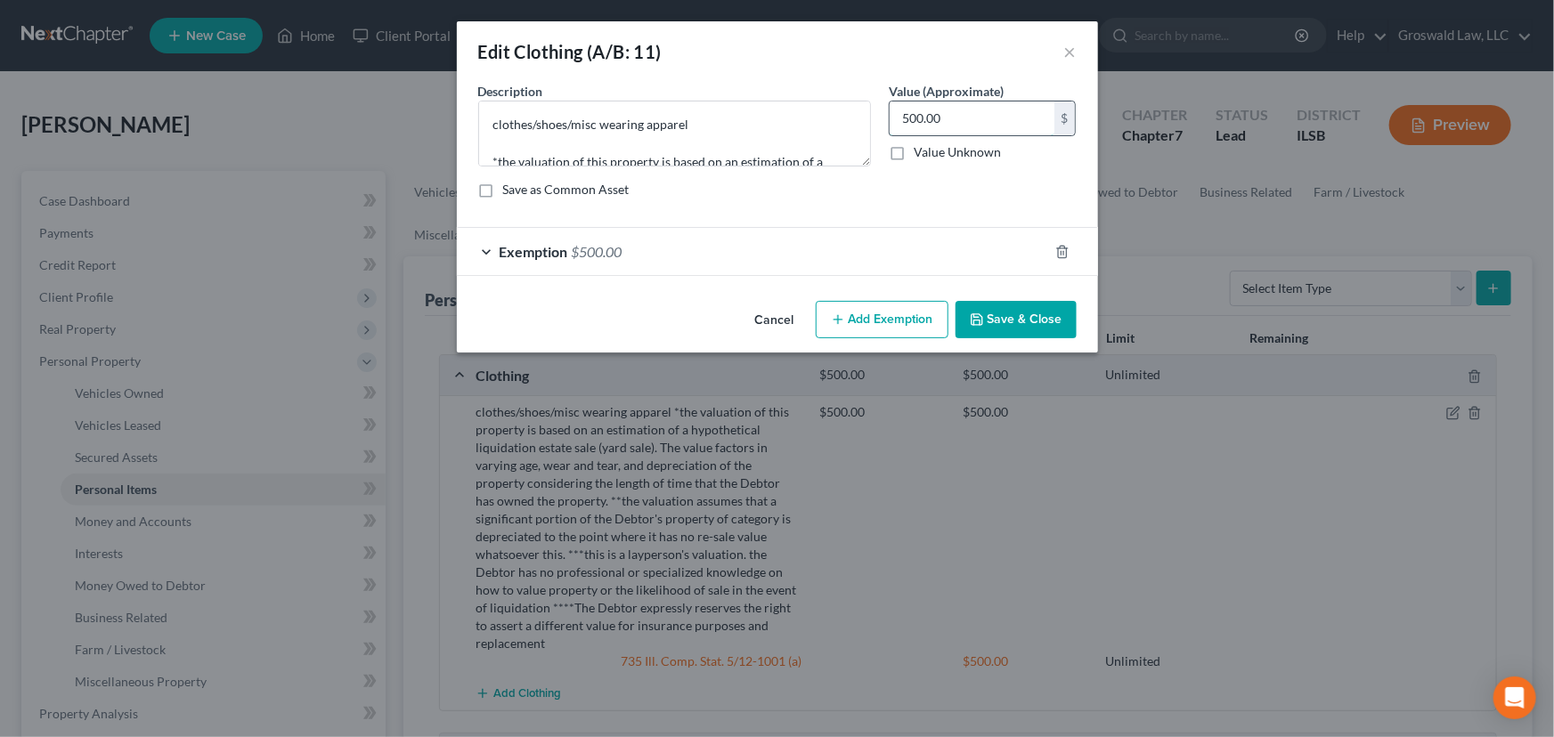
click at [978, 124] on input "500.00" at bounding box center [971, 118] width 165 height 34
type input "440"
click at [608, 255] on span "$500.00" at bounding box center [597, 251] width 51 height 17
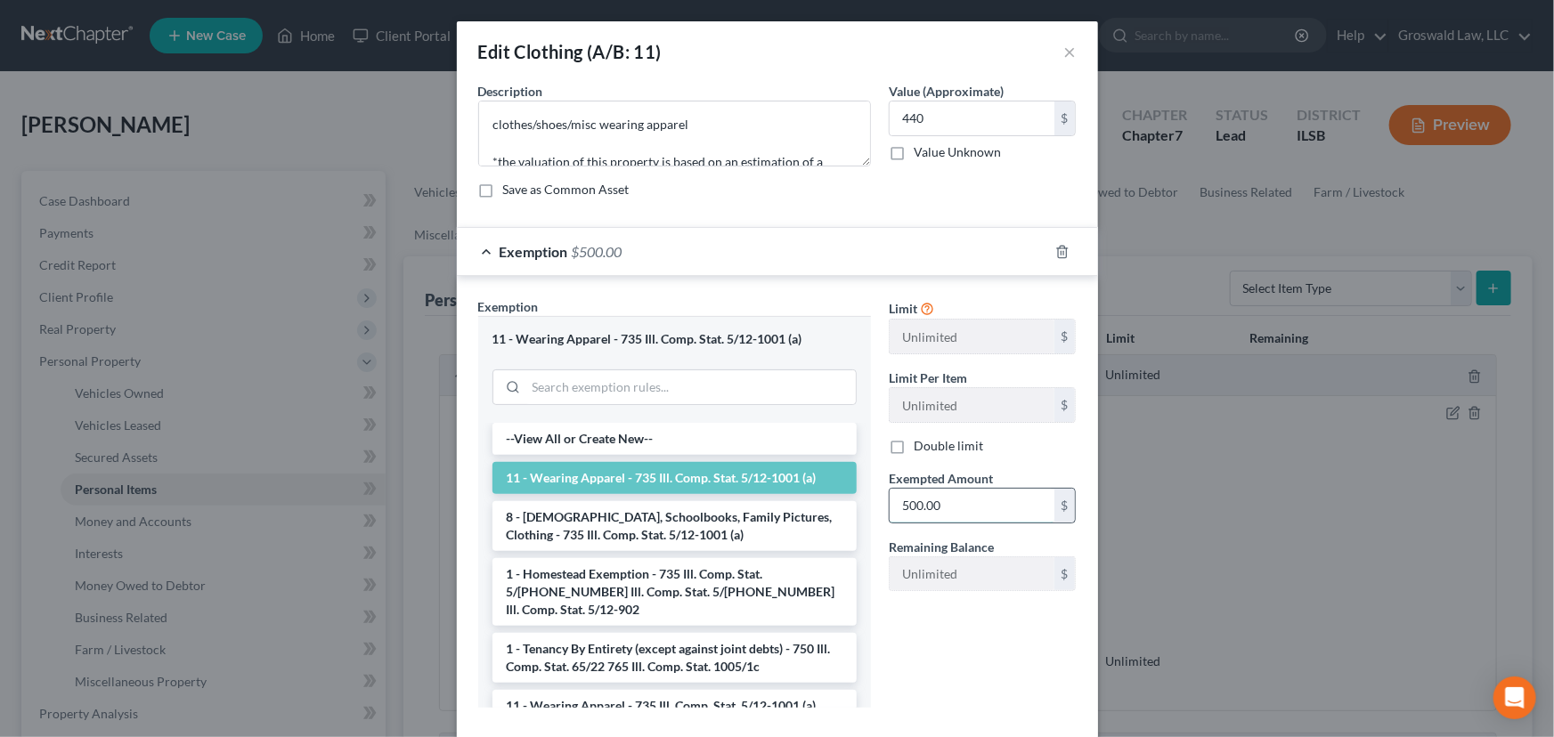
click at [953, 494] on input "500.00" at bounding box center [971, 506] width 165 height 34
type input "440"
click at [895, 686] on div "Limit Unlimited $ Limit Per Item Unlimited $ Double limit Exempted Amount * 440…" at bounding box center [983, 509] width 206 height 424
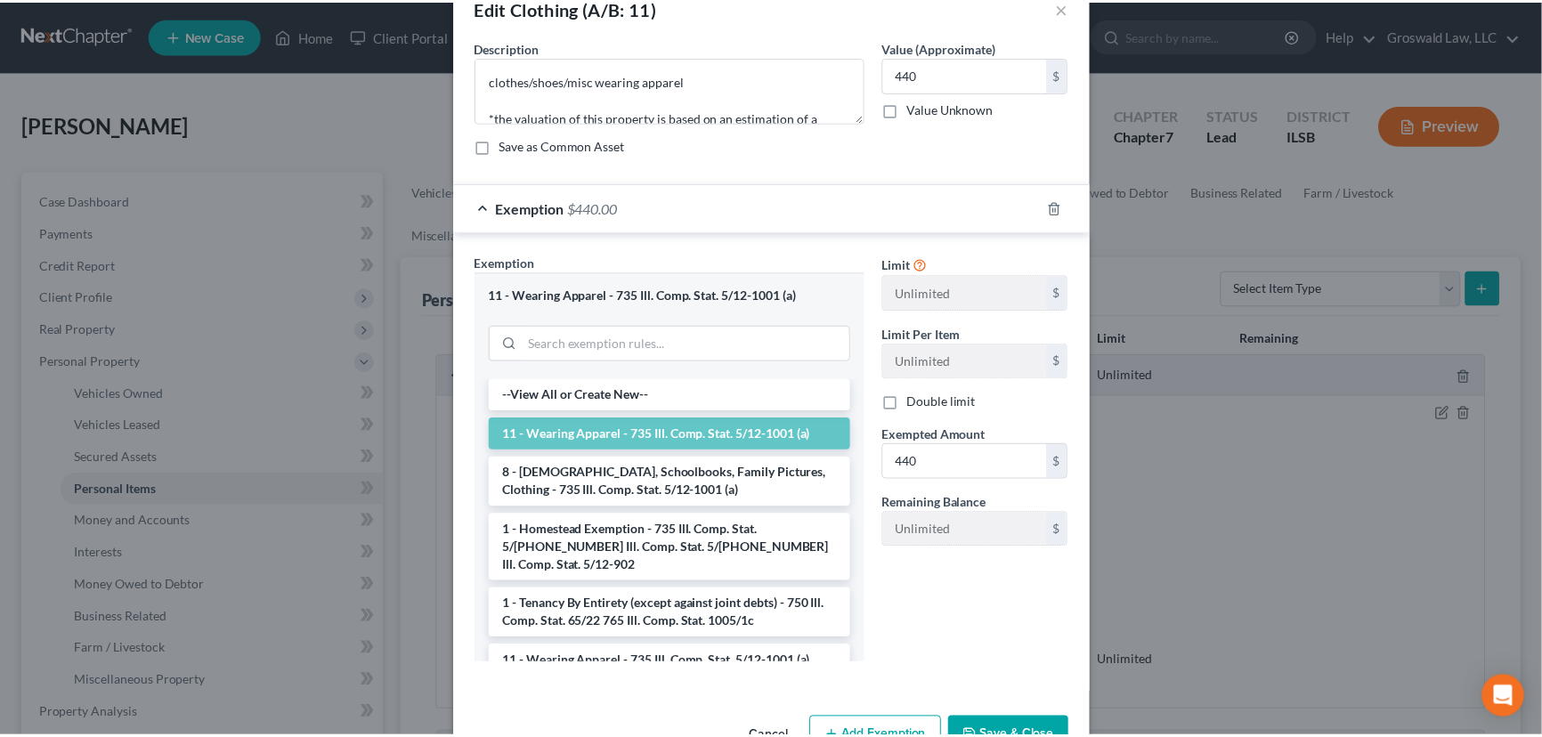
scroll to position [96, 0]
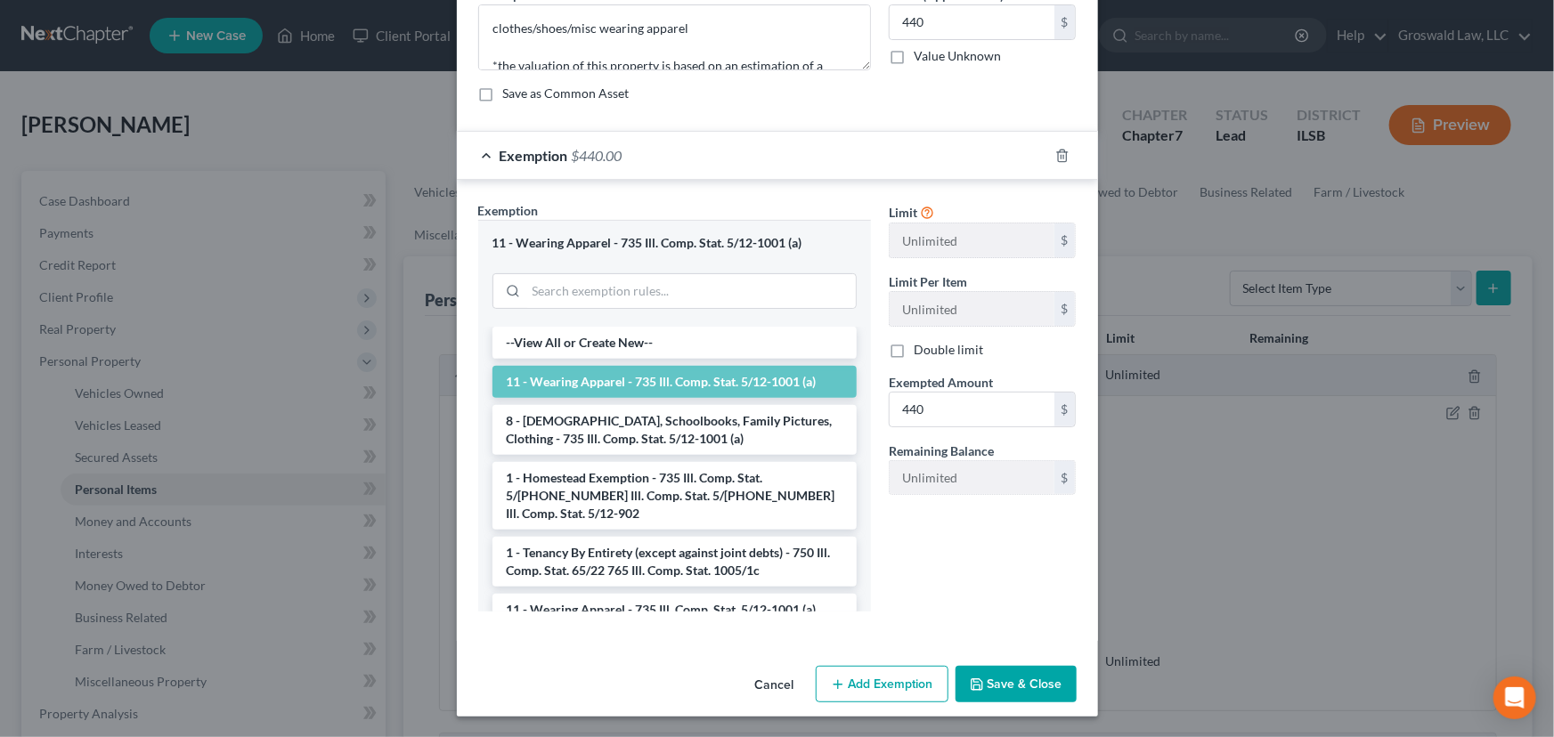
click at [988, 676] on button "Save & Close" at bounding box center [1015, 684] width 121 height 37
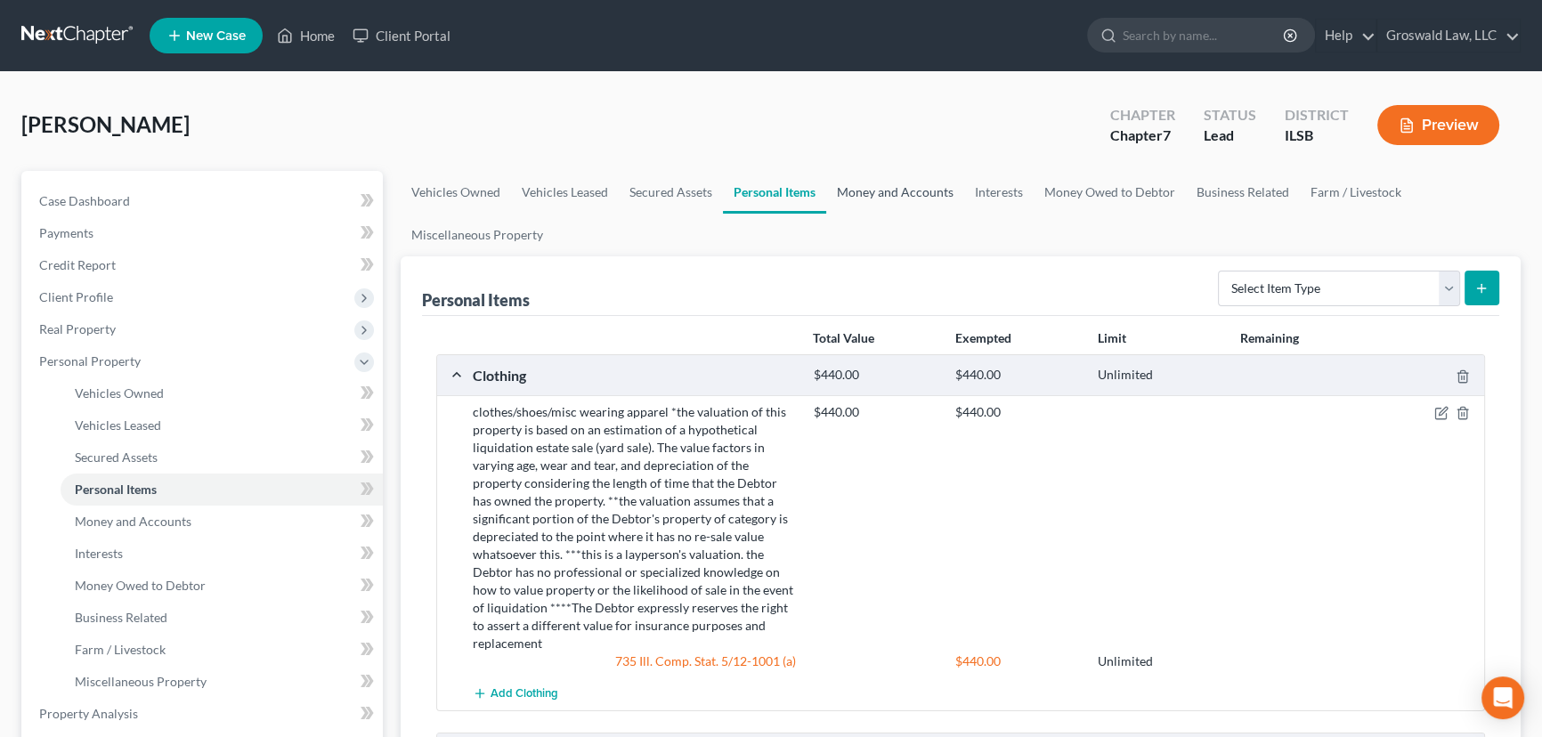
click at [864, 177] on link "Money and Accounts" at bounding box center [895, 192] width 138 height 43
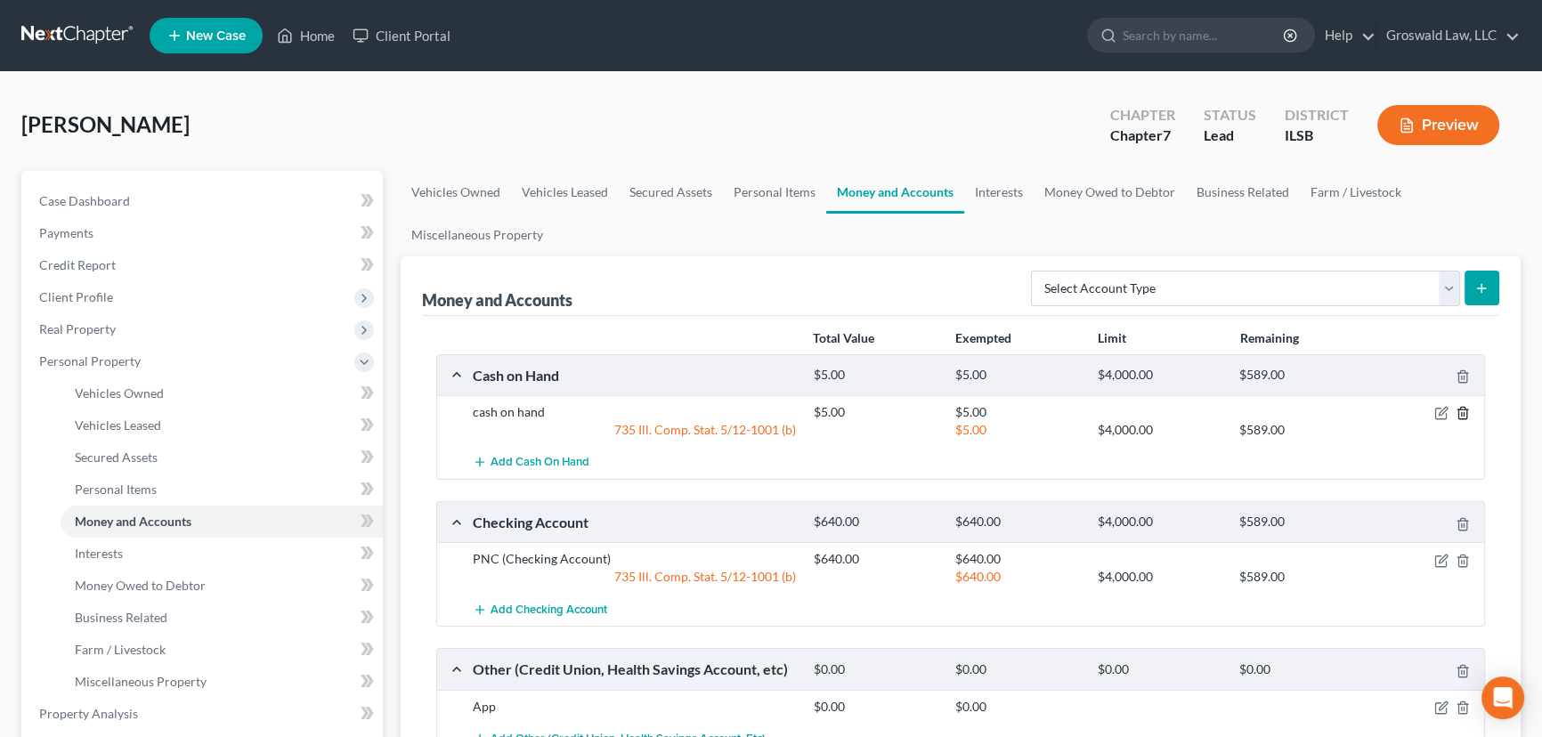
click at [1468, 415] on icon "button" at bounding box center [1463, 413] width 14 height 14
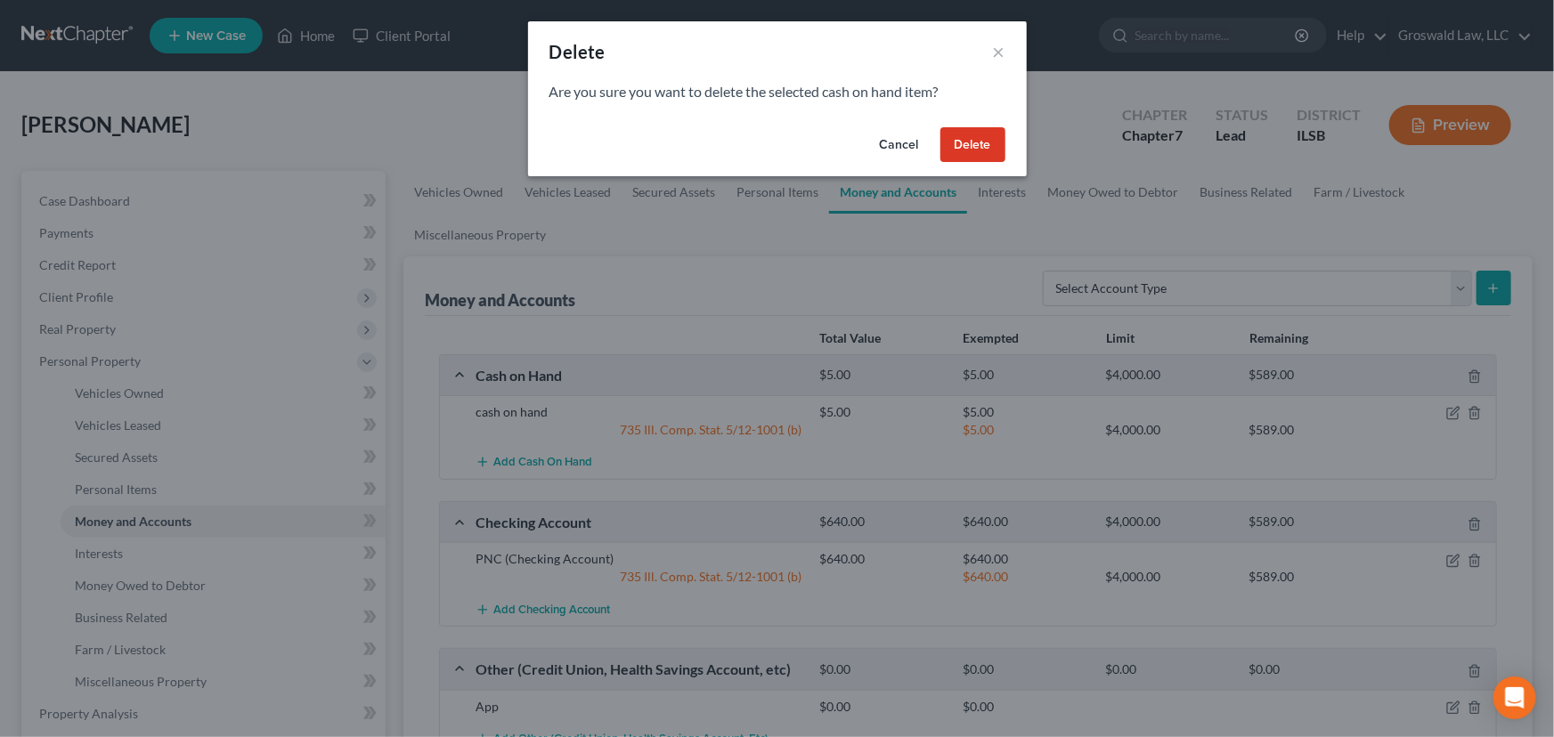
click at [990, 139] on button "Delete" at bounding box center [972, 145] width 65 height 36
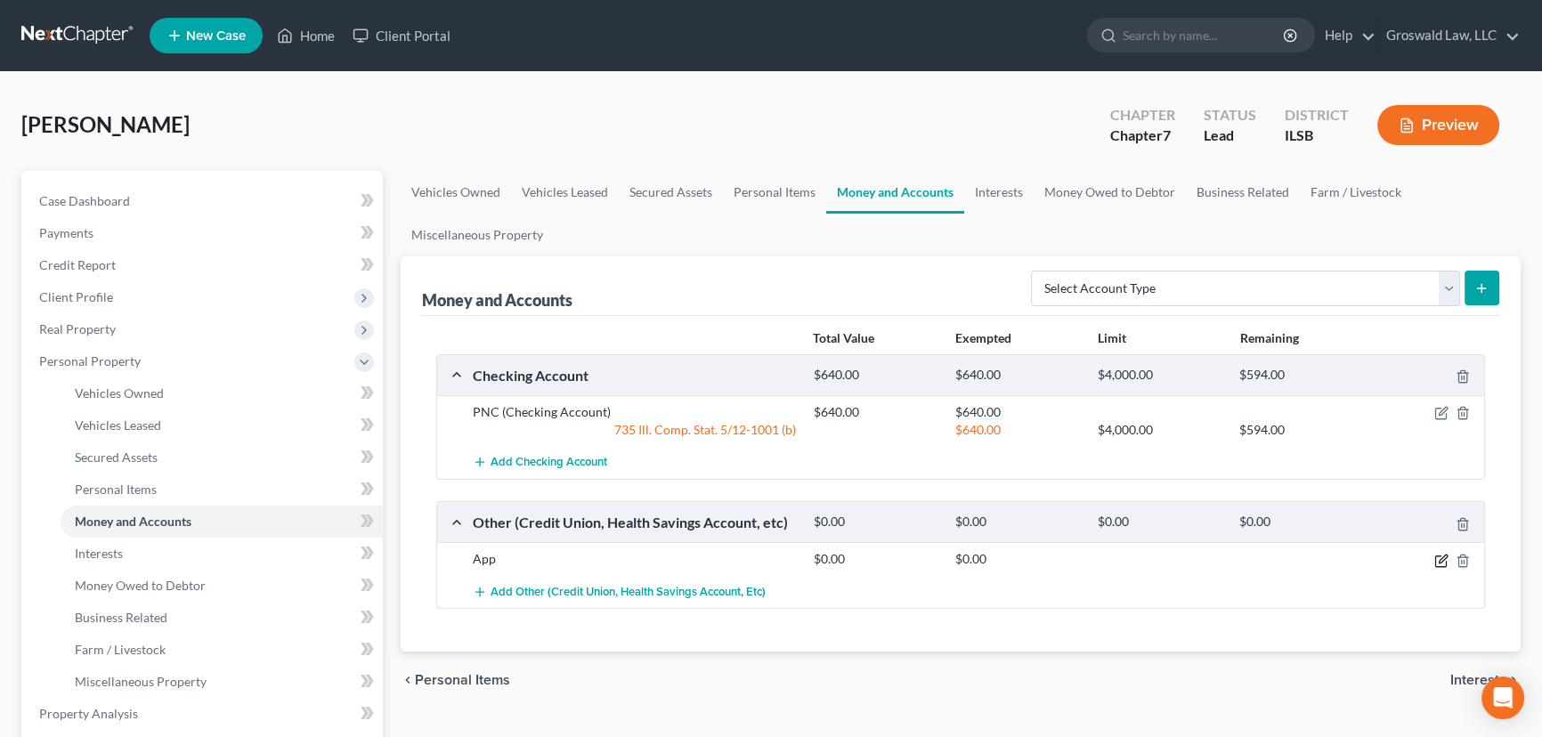
click at [1443, 560] on icon "button" at bounding box center [1441, 561] width 14 height 14
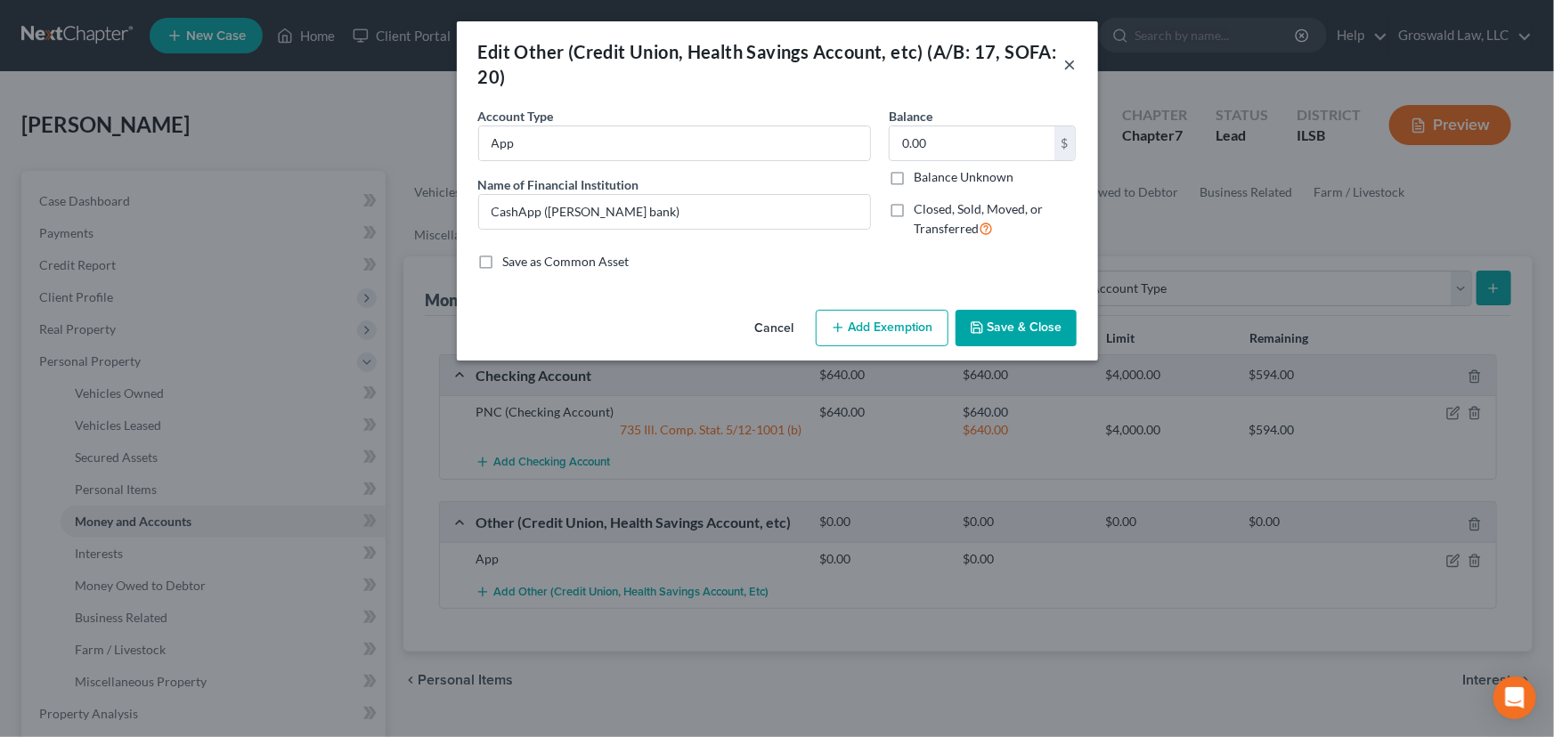
click at [1070, 64] on button "×" at bounding box center [1070, 63] width 12 height 21
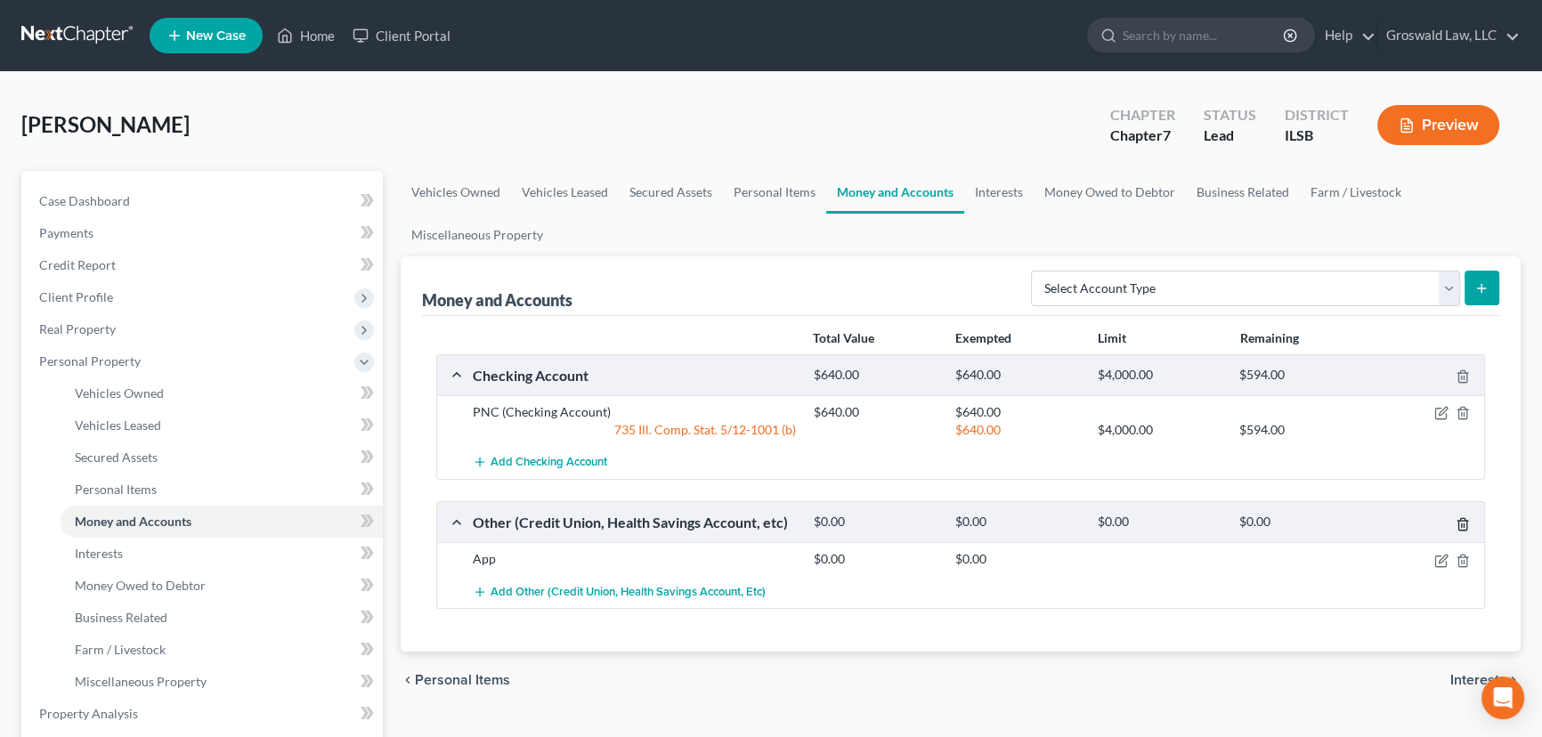
click at [1465, 523] on icon "button" at bounding box center [1463, 524] width 14 height 14
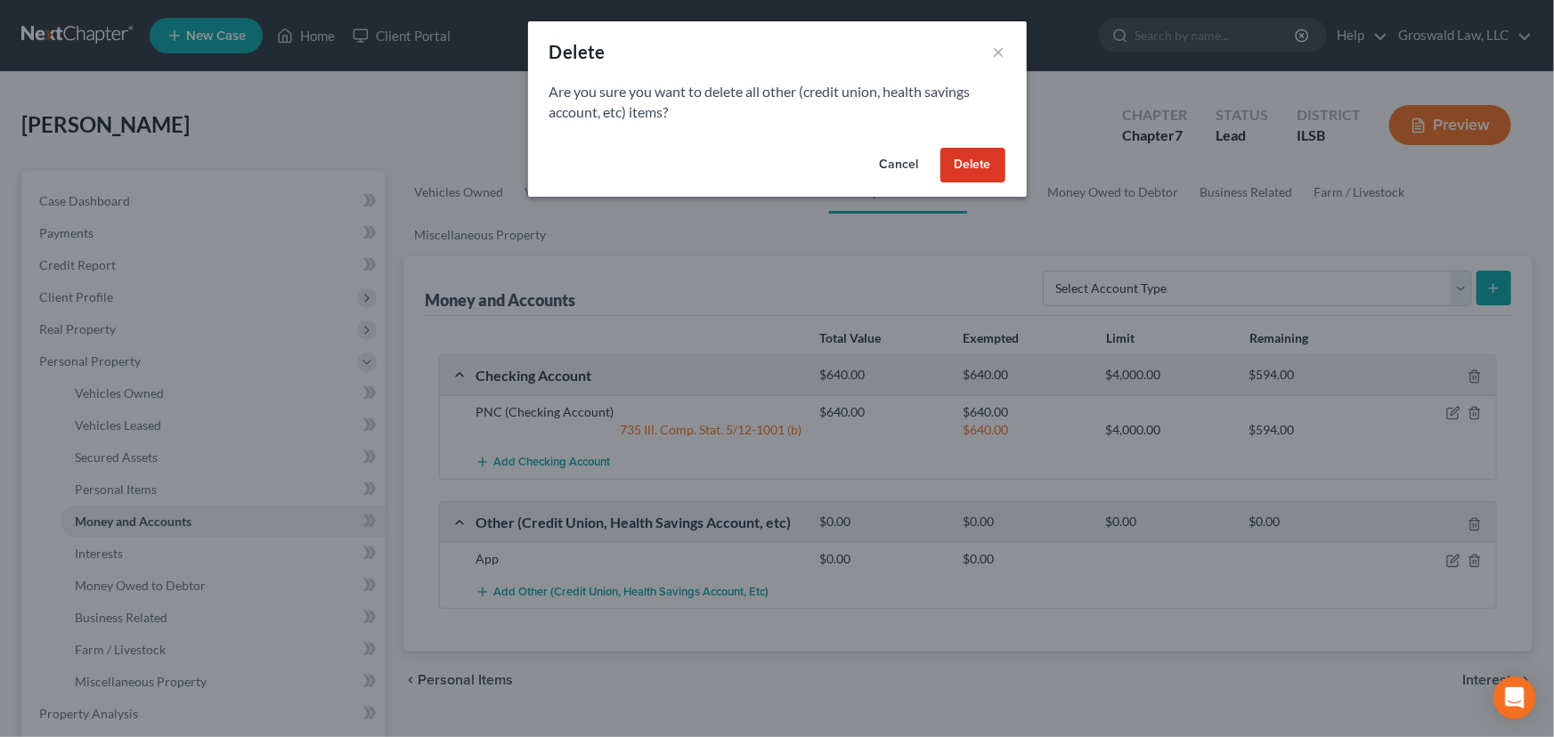
click at [960, 161] on button "Delete" at bounding box center [972, 166] width 65 height 36
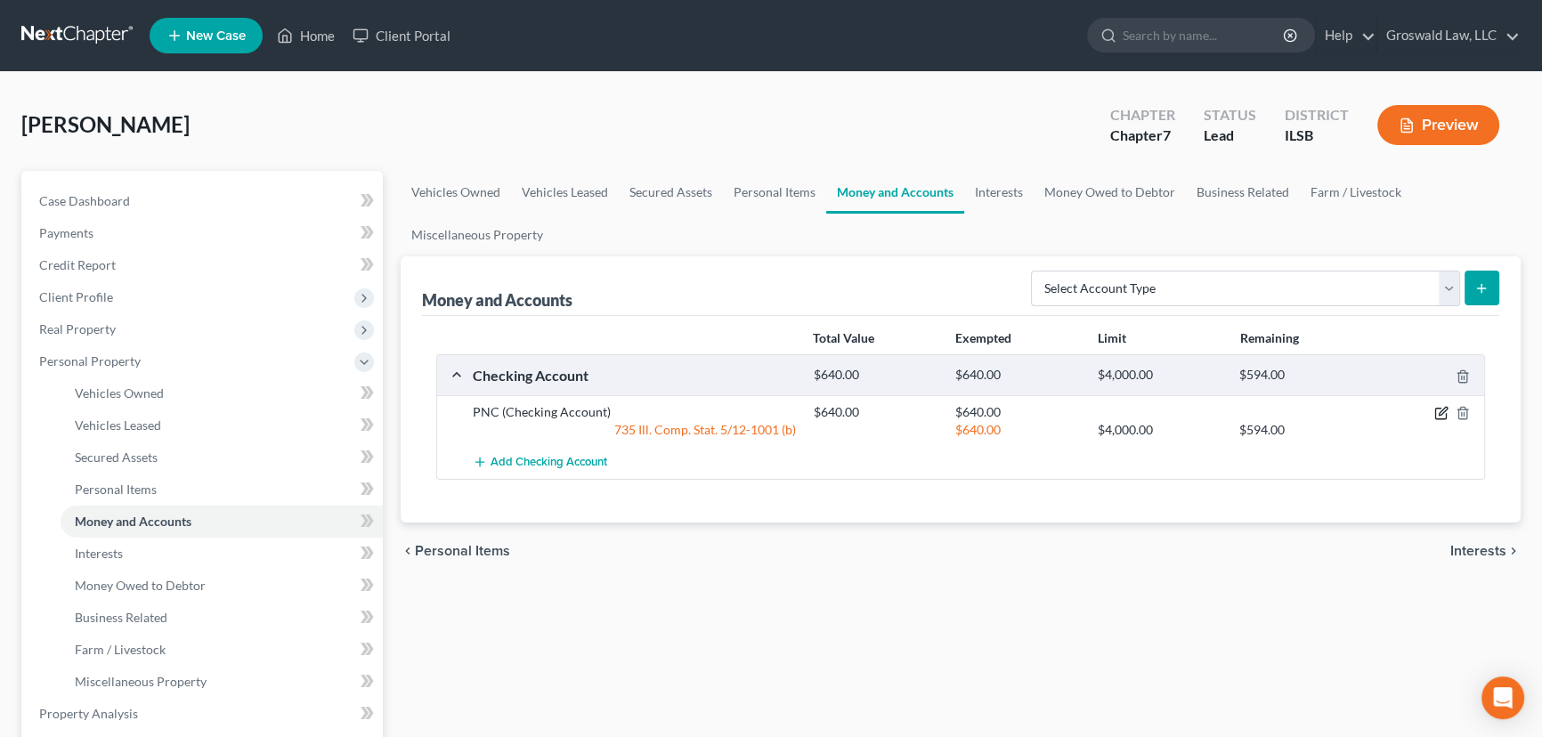
click at [1443, 410] on icon "button" at bounding box center [1443, 412] width 8 height 8
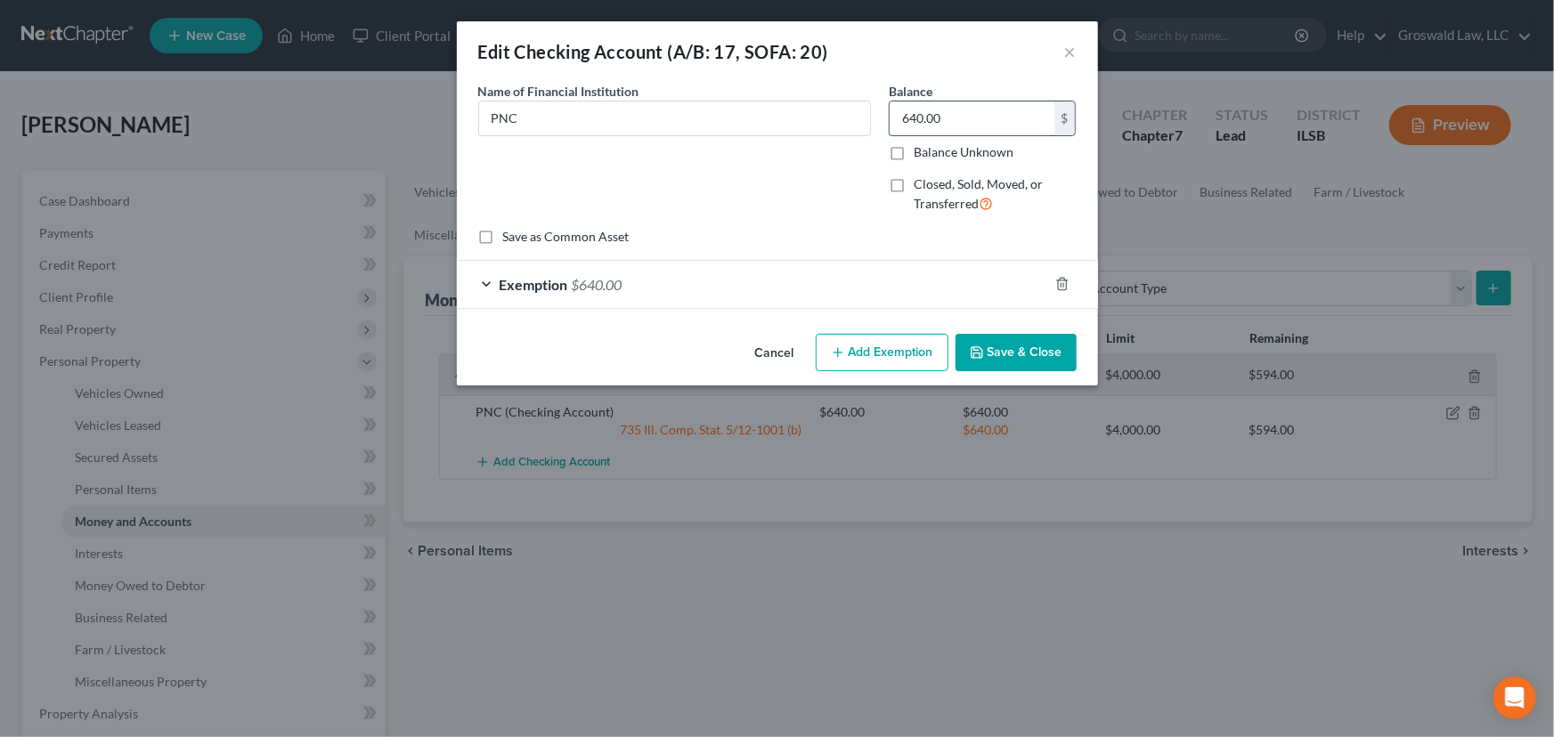
click at [962, 114] on input "640.00" at bounding box center [971, 118] width 165 height 34
type input "400"
click at [798, 294] on div "Exemption $640.00" at bounding box center [752, 284] width 591 height 47
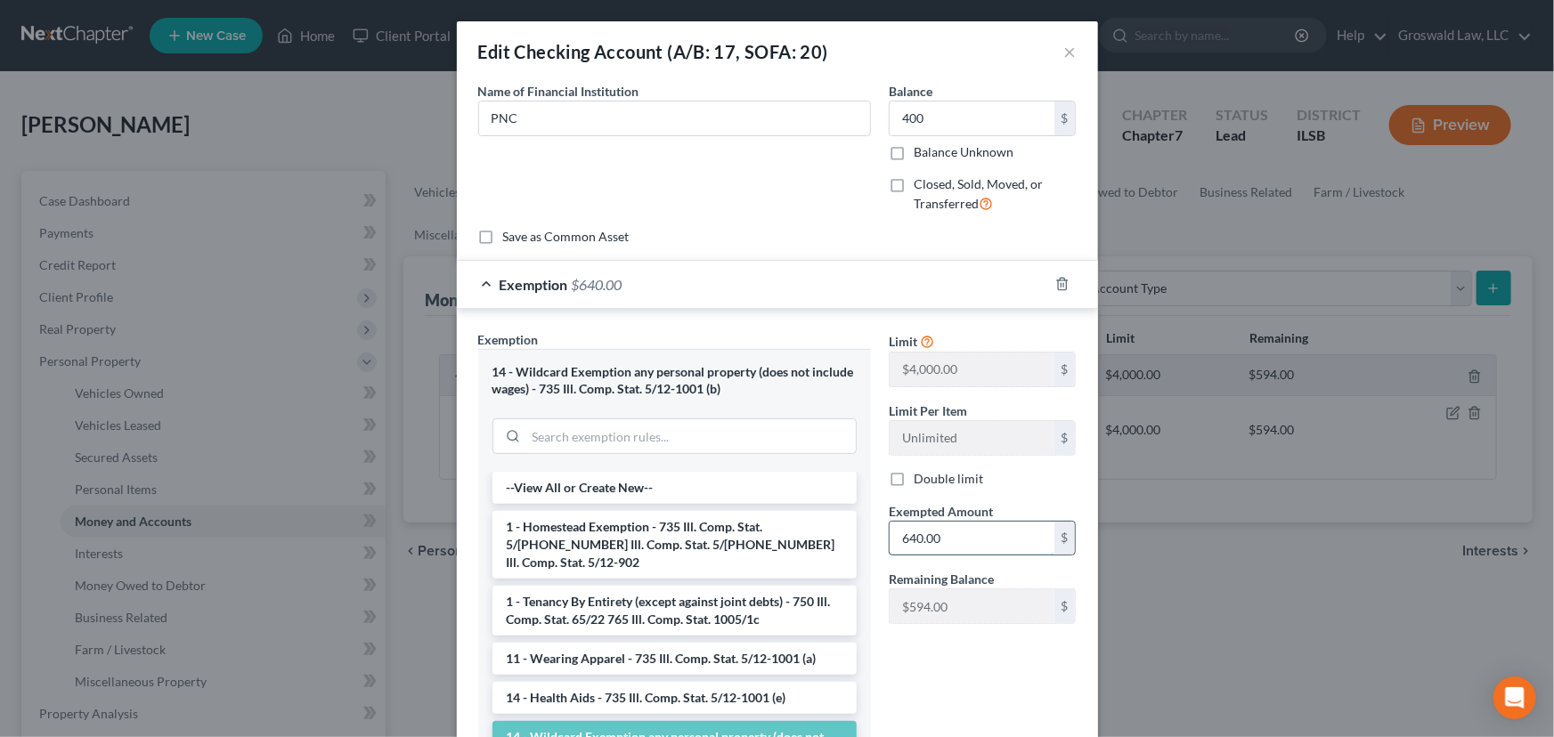
click at [962, 532] on input "640.00" at bounding box center [971, 539] width 165 height 34
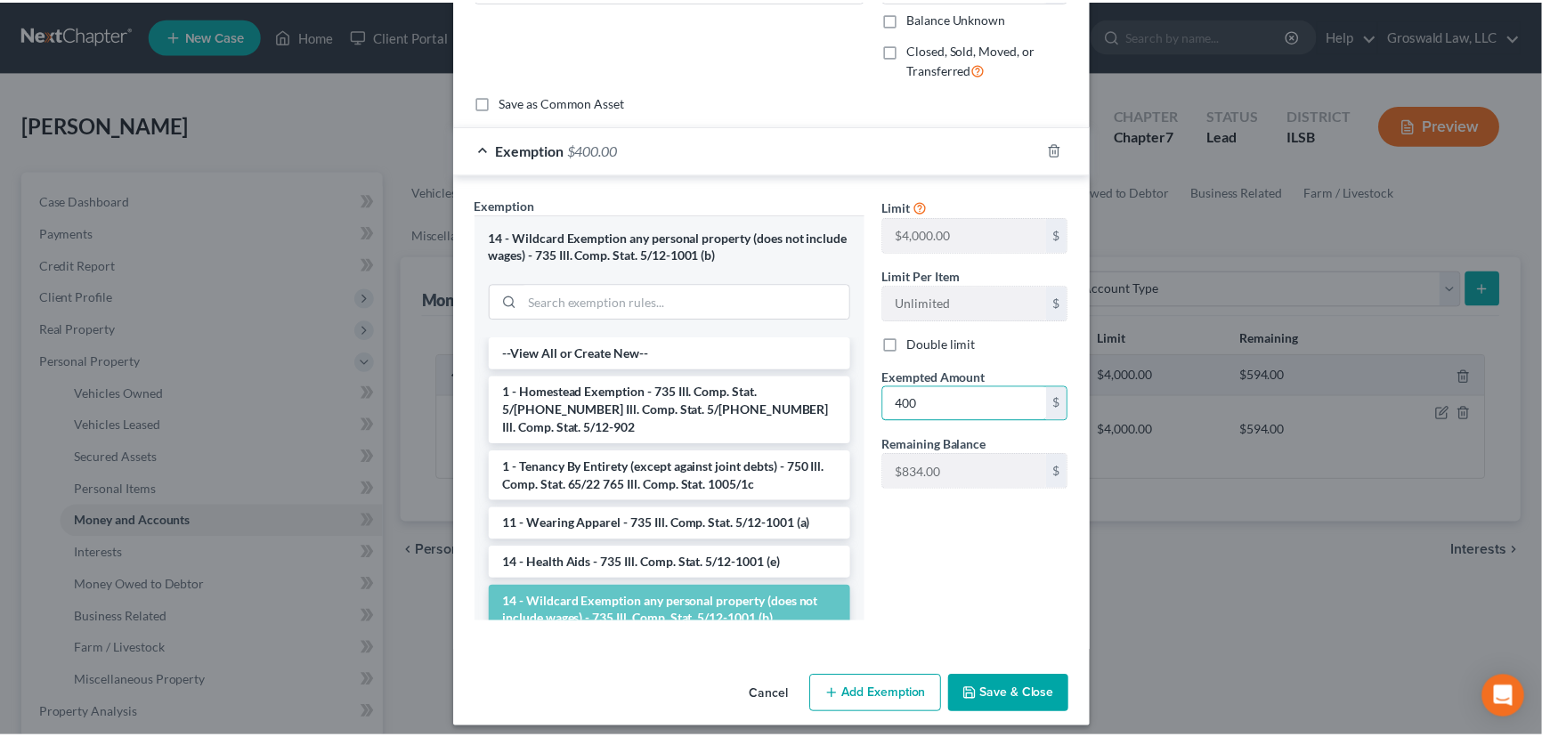
scroll to position [145, 0]
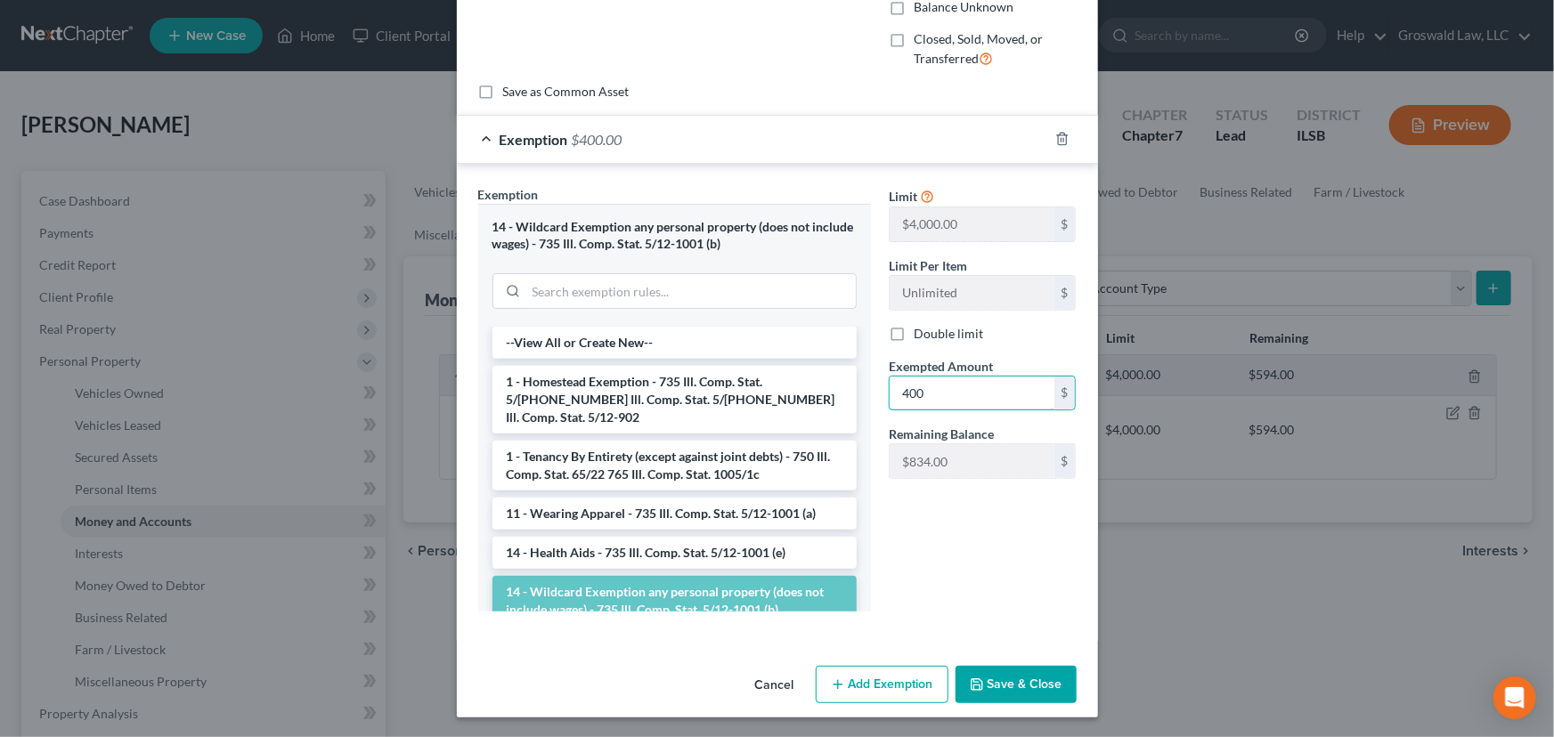
type input "400"
click at [997, 684] on button "Save & Close" at bounding box center [1015, 684] width 121 height 37
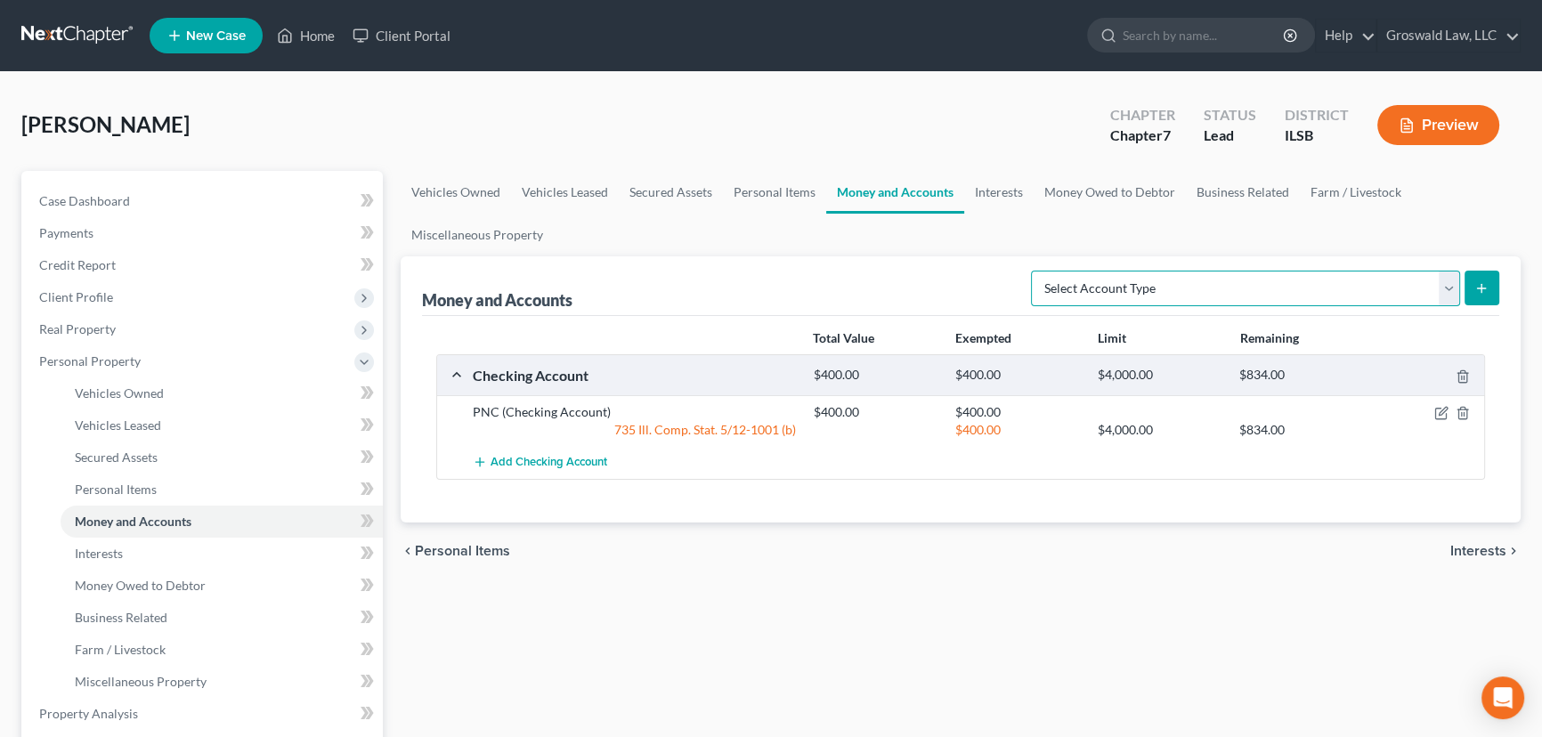
click at [1165, 288] on select "Select Account Type Brokerage (A/B: 18, SOFA: 20) Cash on Hand (A/B: 16) Certif…" at bounding box center [1245, 289] width 429 height 36
click at [1055, 231] on ul "Vehicles Owned Vehicles Leased Secured Assets Personal Items Money and Accounts…" at bounding box center [961, 213] width 1120 height 85
click at [1168, 295] on select "Select Account Type Brokerage (A/B: 18, SOFA: 20) Cash on Hand (A/B: 16) Certif…" at bounding box center [1245, 289] width 429 height 36
select select "checking"
click at [1036, 271] on select "Select Account Type Brokerage (A/B: 18, SOFA: 20) Cash on Hand (A/B: 16) Certif…" at bounding box center [1245, 289] width 429 height 36
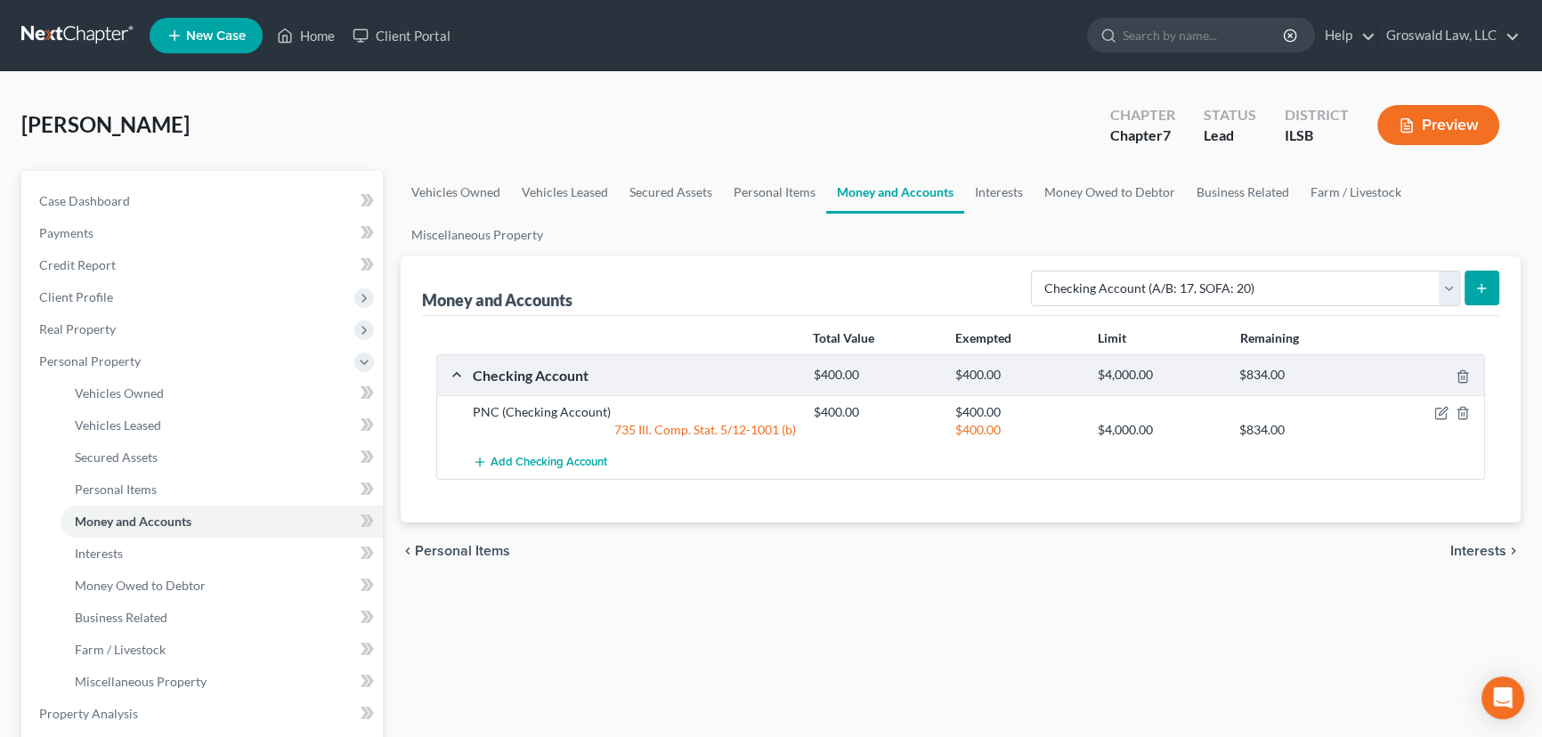
click at [1482, 288] on line "submit" at bounding box center [1482, 288] width 8 height 0
click at [1486, 288] on line "submit" at bounding box center [1482, 288] width 8 height 0
click at [1409, 287] on select "Select Account Type Brokerage (A/B: 18, SOFA: 20) Cash on Hand (A/B: 16) Certif…" at bounding box center [1245, 289] width 429 height 36
select select "checking"
click at [1036, 271] on select "Select Account Type Brokerage (A/B: 18, SOFA: 20) Cash on Hand (A/B: 16) Certif…" at bounding box center [1245, 289] width 429 height 36
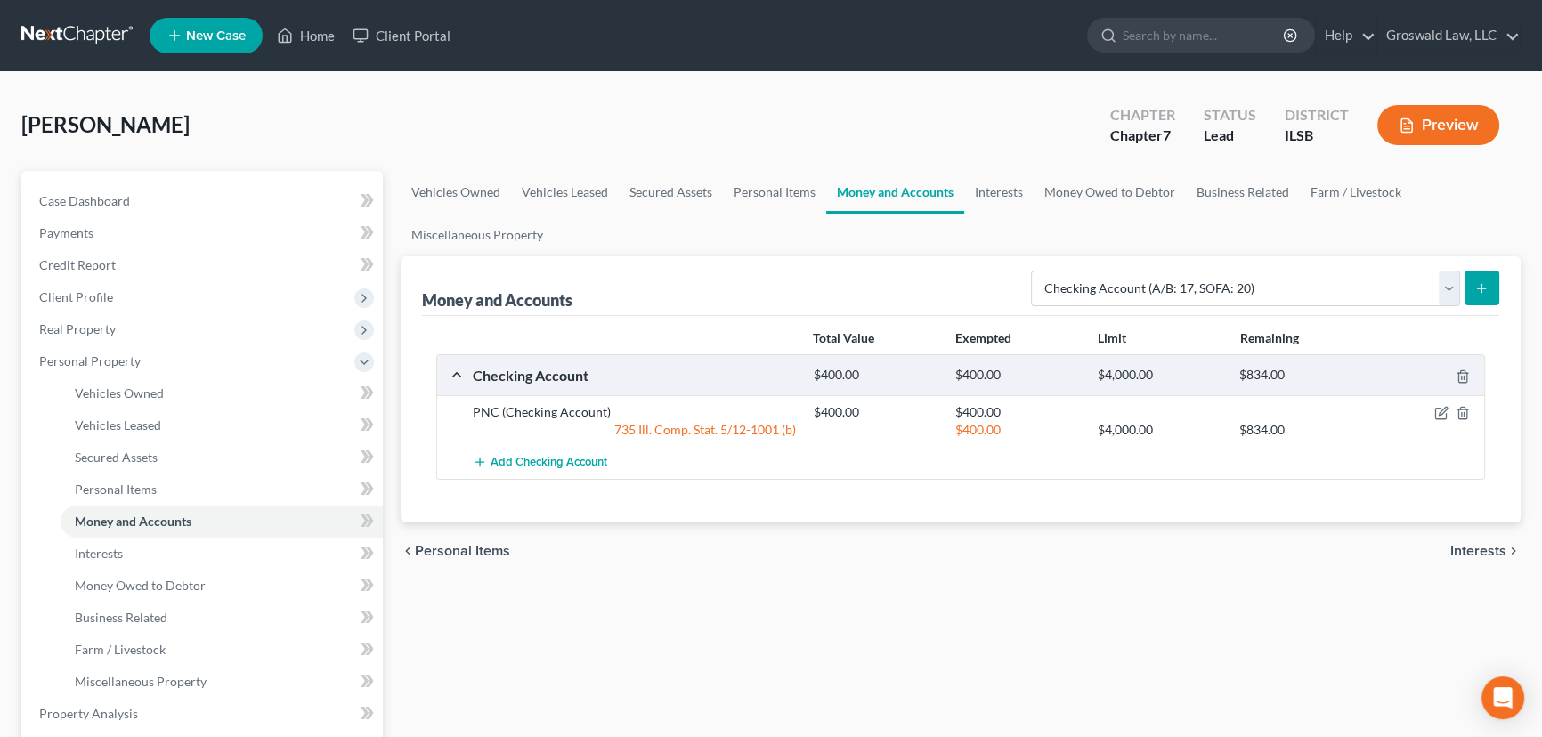
click at [1485, 284] on icon "submit" at bounding box center [1481, 288] width 14 height 14
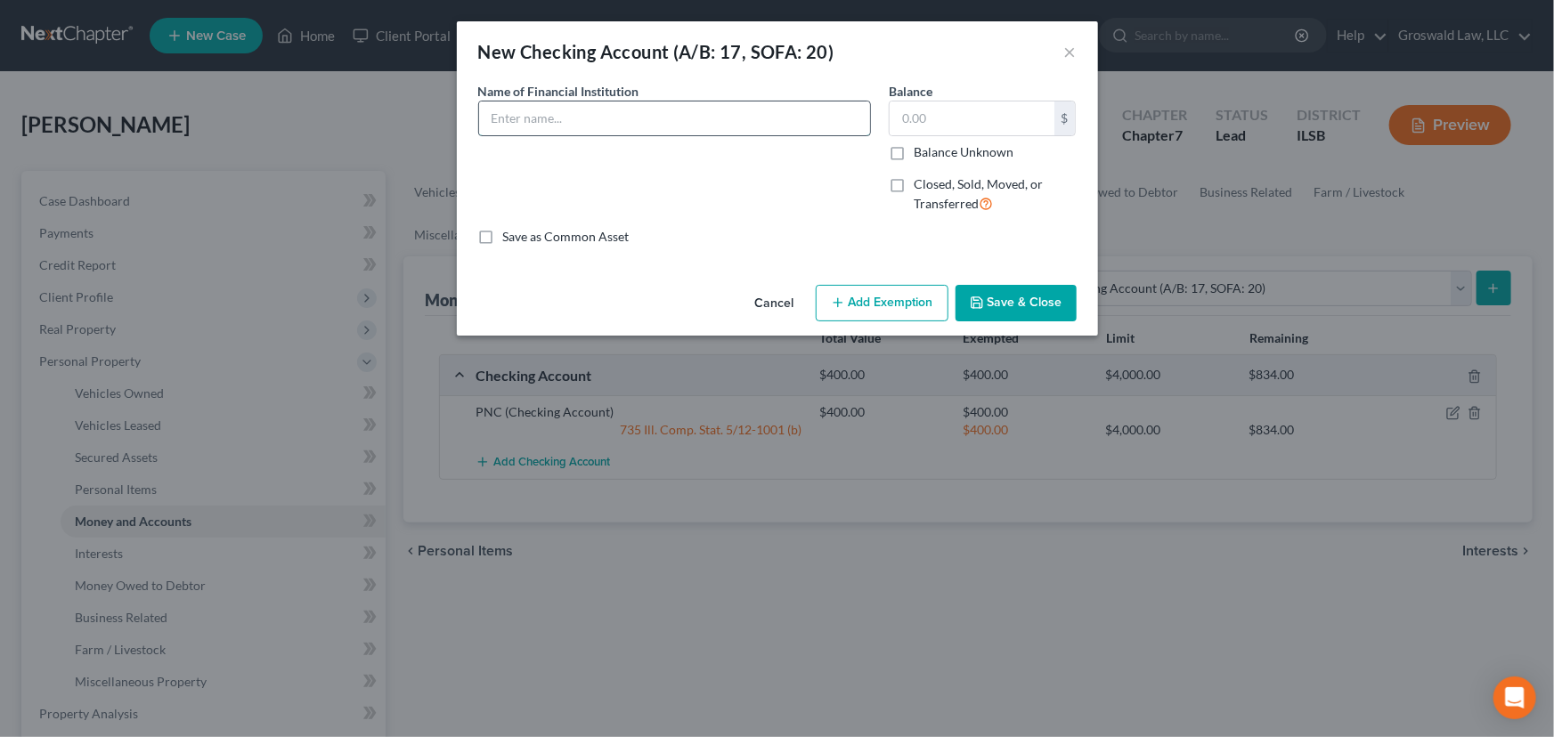
click at [786, 101] on input "text" at bounding box center [674, 118] width 391 height 34
type input "CashApp ([PERSON_NAME] bank)"
click at [989, 304] on button "Save & Close" at bounding box center [1015, 303] width 121 height 37
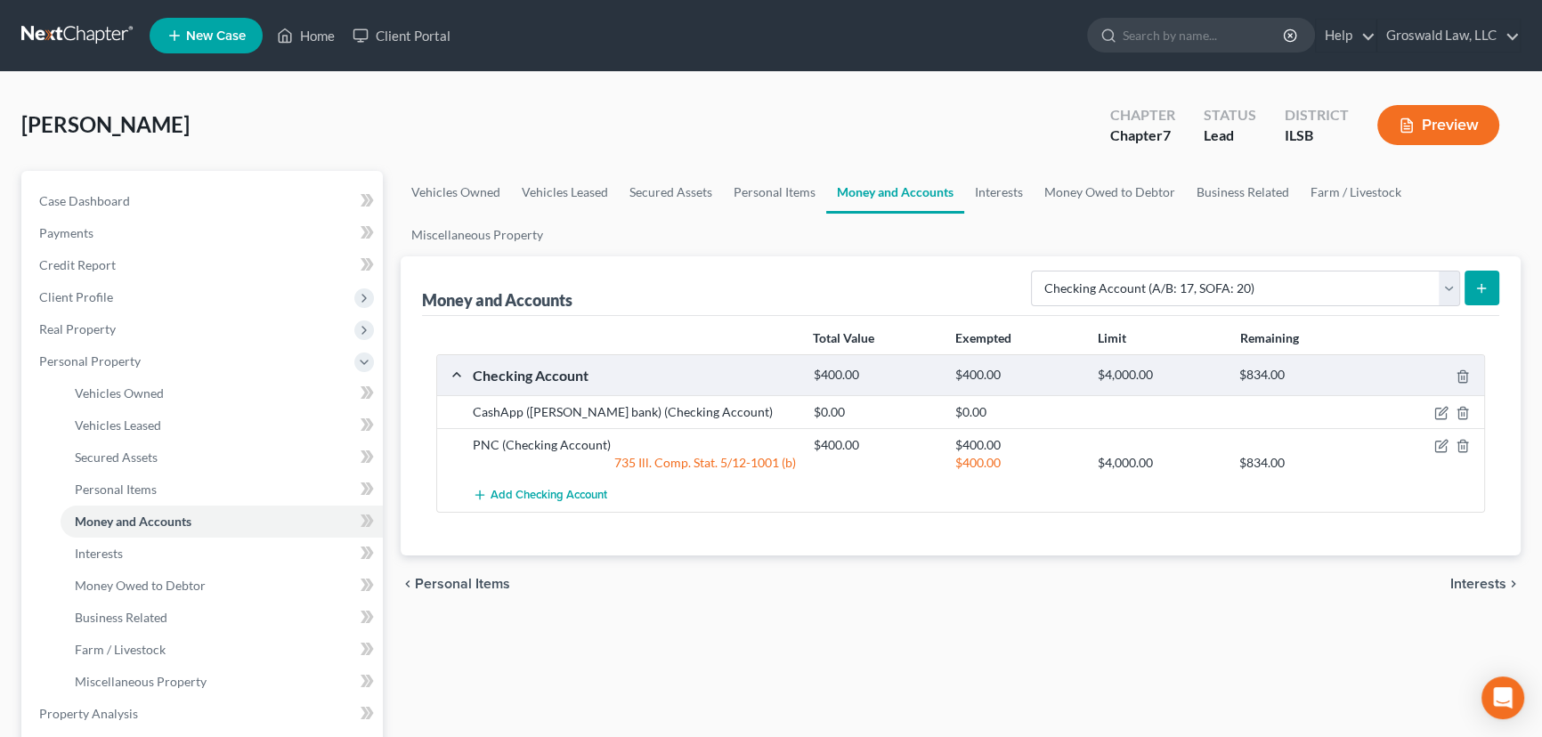
click at [1036, 226] on ul "Vehicles Owned Vehicles Leased Secured Assets Personal Items Money and Accounts…" at bounding box center [961, 213] width 1120 height 85
click at [1004, 190] on link "Interests" at bounding box center [998, 192] width 69 height 43
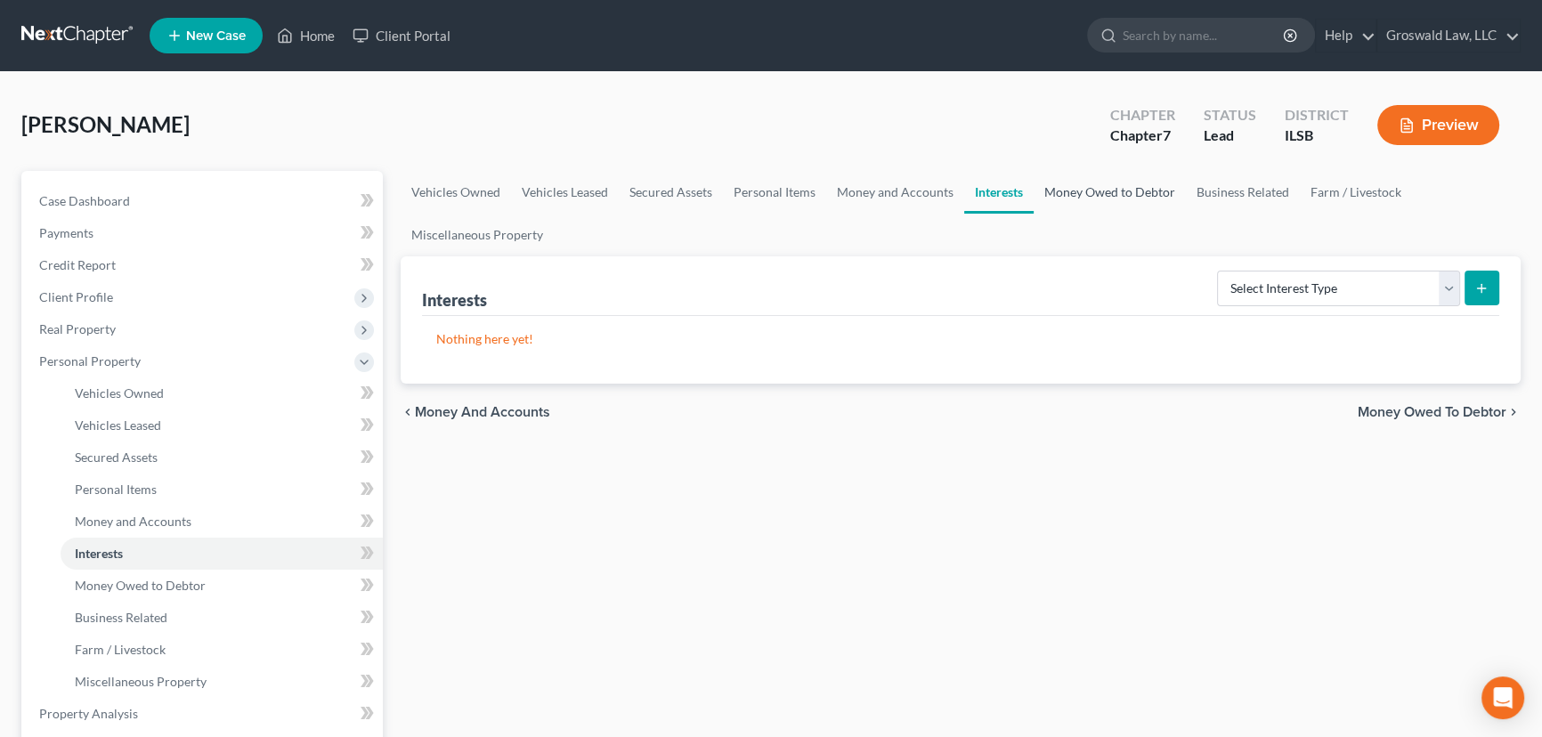
click at [1074, 190] on link "Money Owed to Debtor" at bounding box center [1110, 192] width 152 height 43
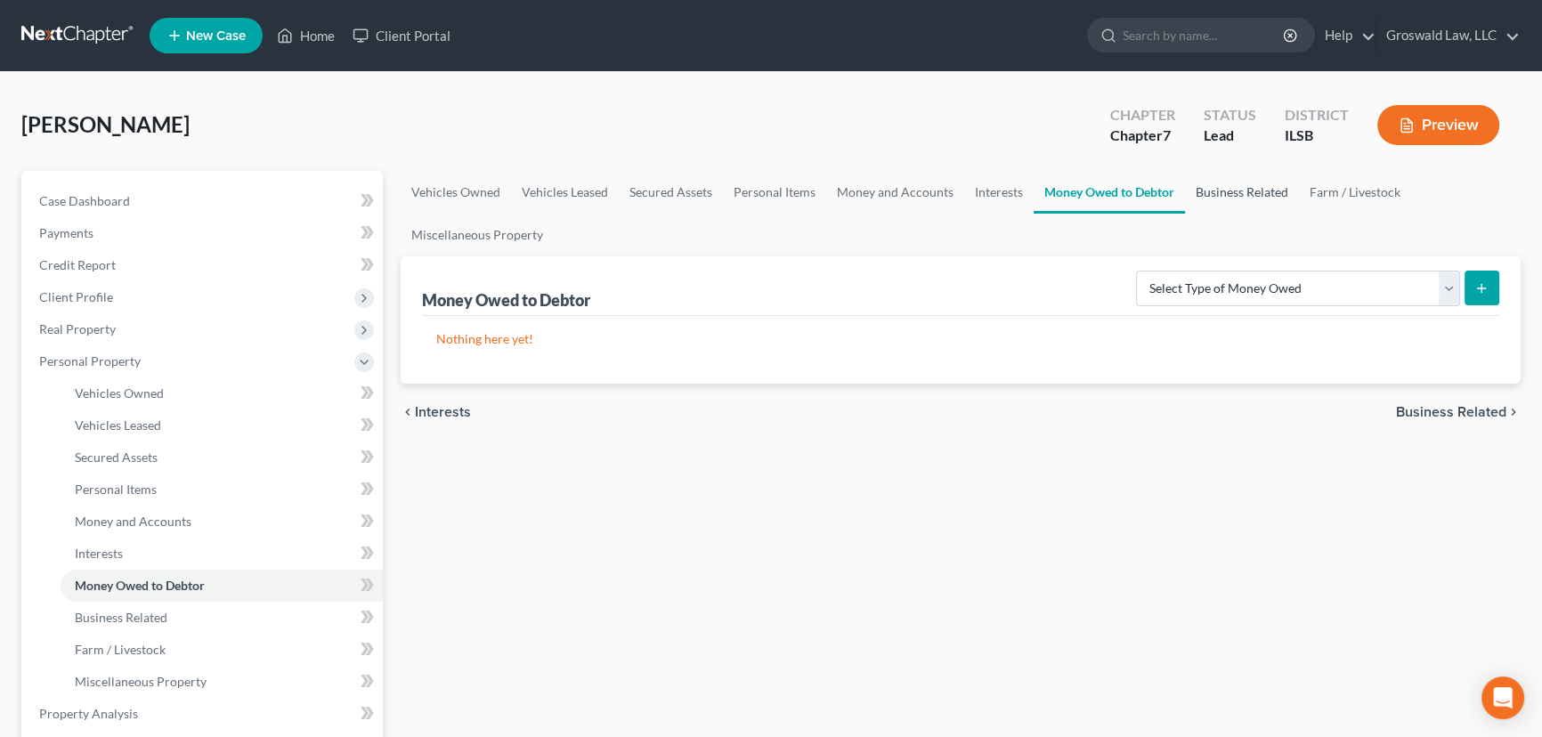
click at [1274, 195] on link "Business Related" at bounding box center [1242, 192] width 114 height 43
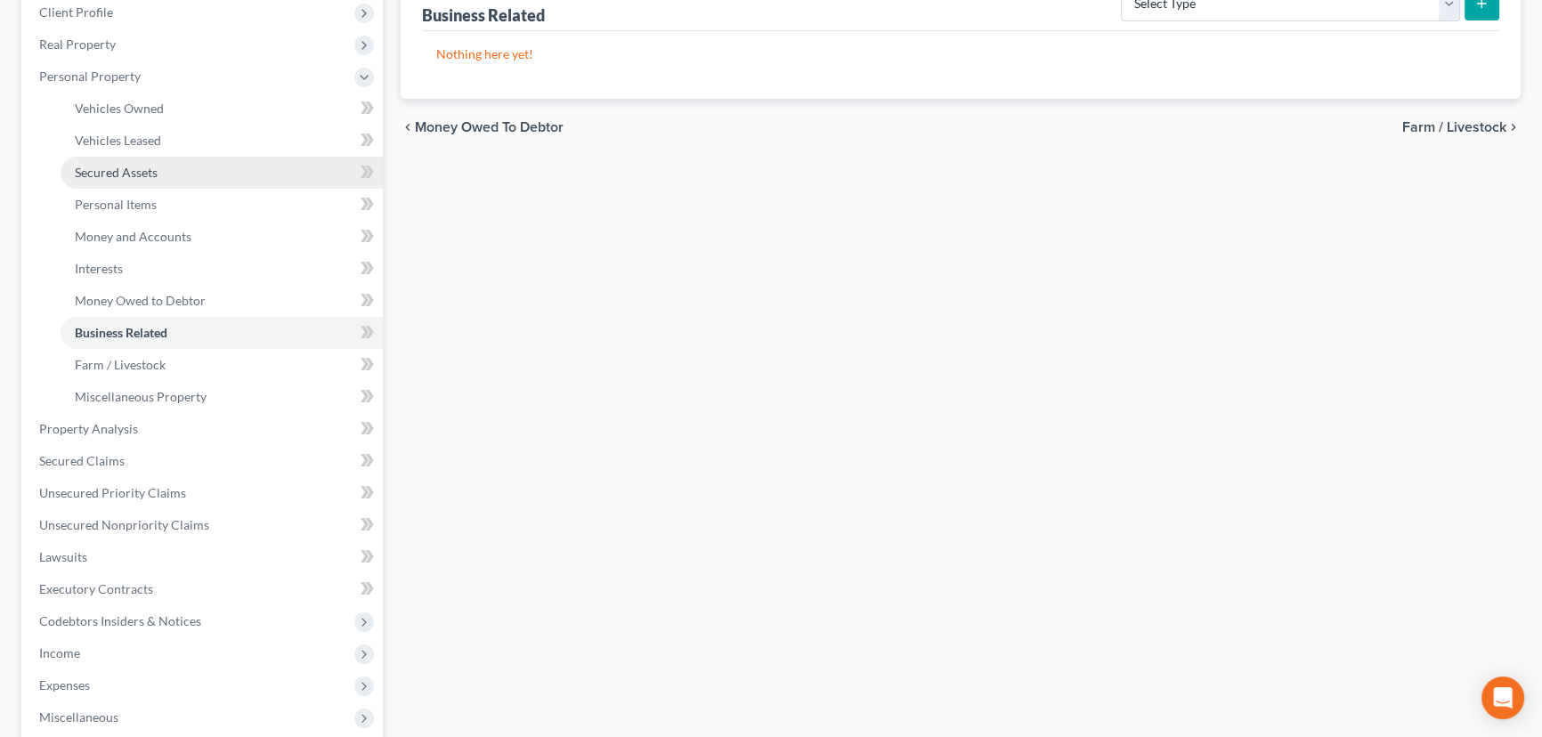
scroll to position [404, 0]
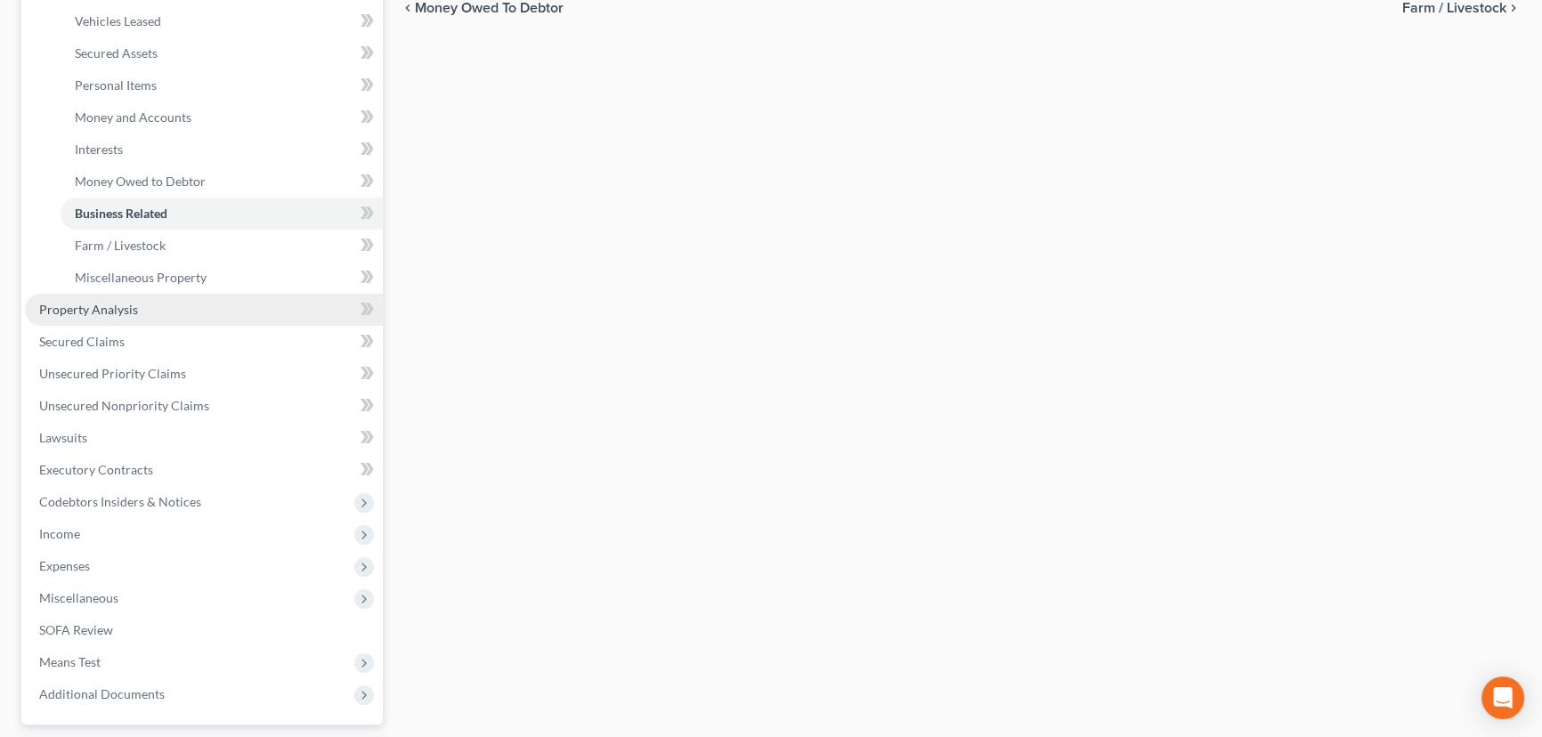
click at [106, 305] on span "Property Analysis" at bounding box center [88, 309] width 99 height 15
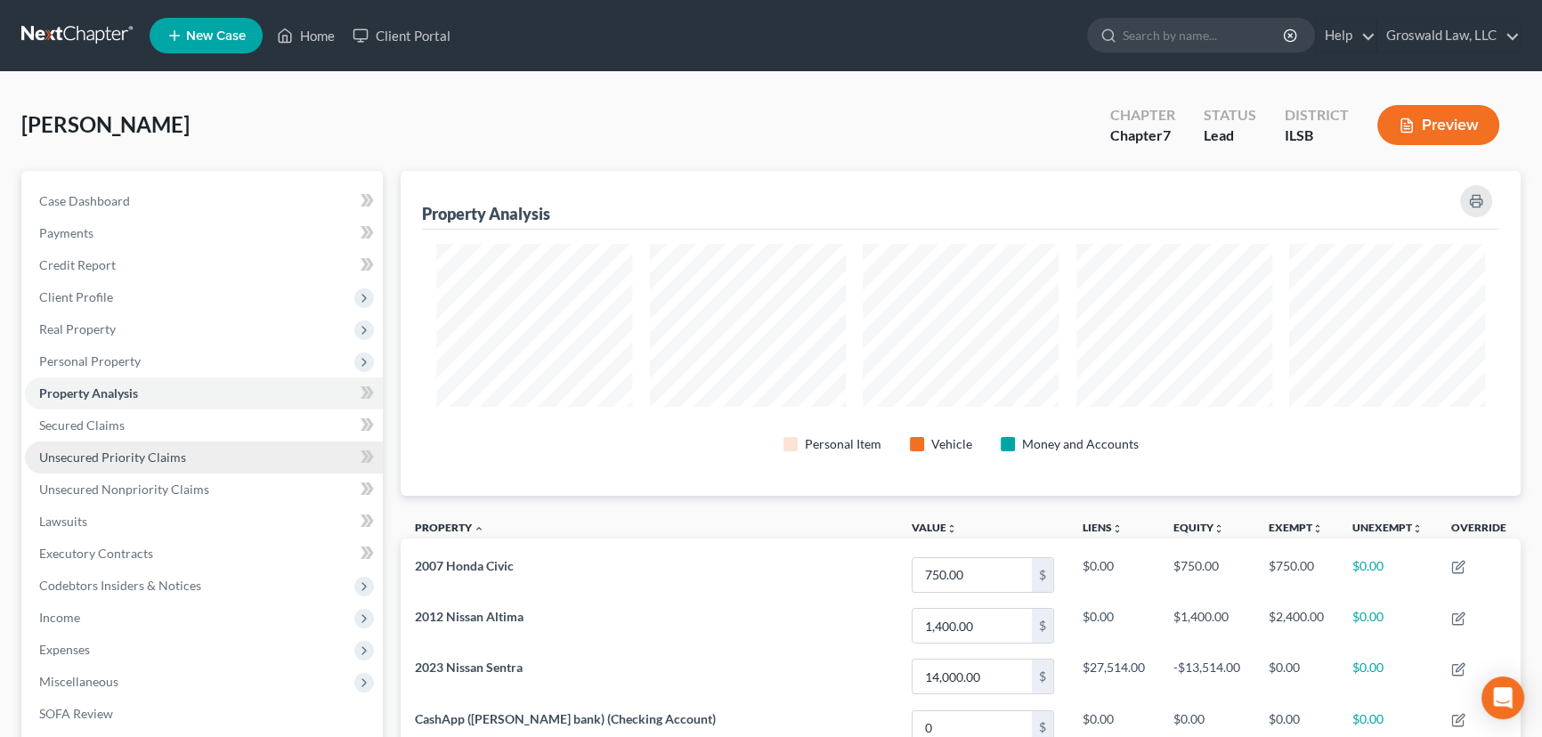
click at [151, 451] on span "Unsecured Priority Claims" at bounding box center [112, 457] width 147 height 15
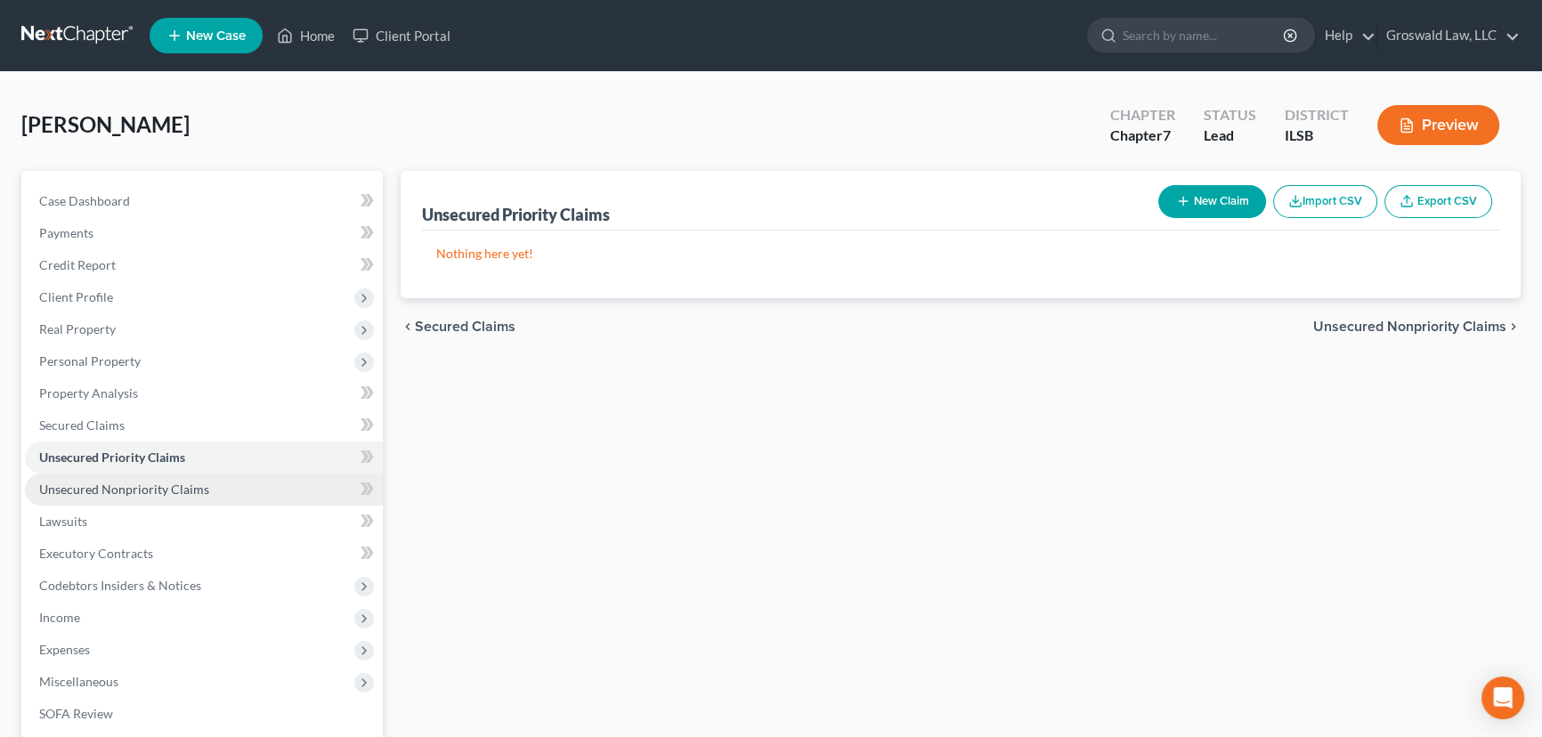
click at [238, 476] on link "Unsecured Nonpriority Claims" at bounding box center [204, 490] width 358 height 32
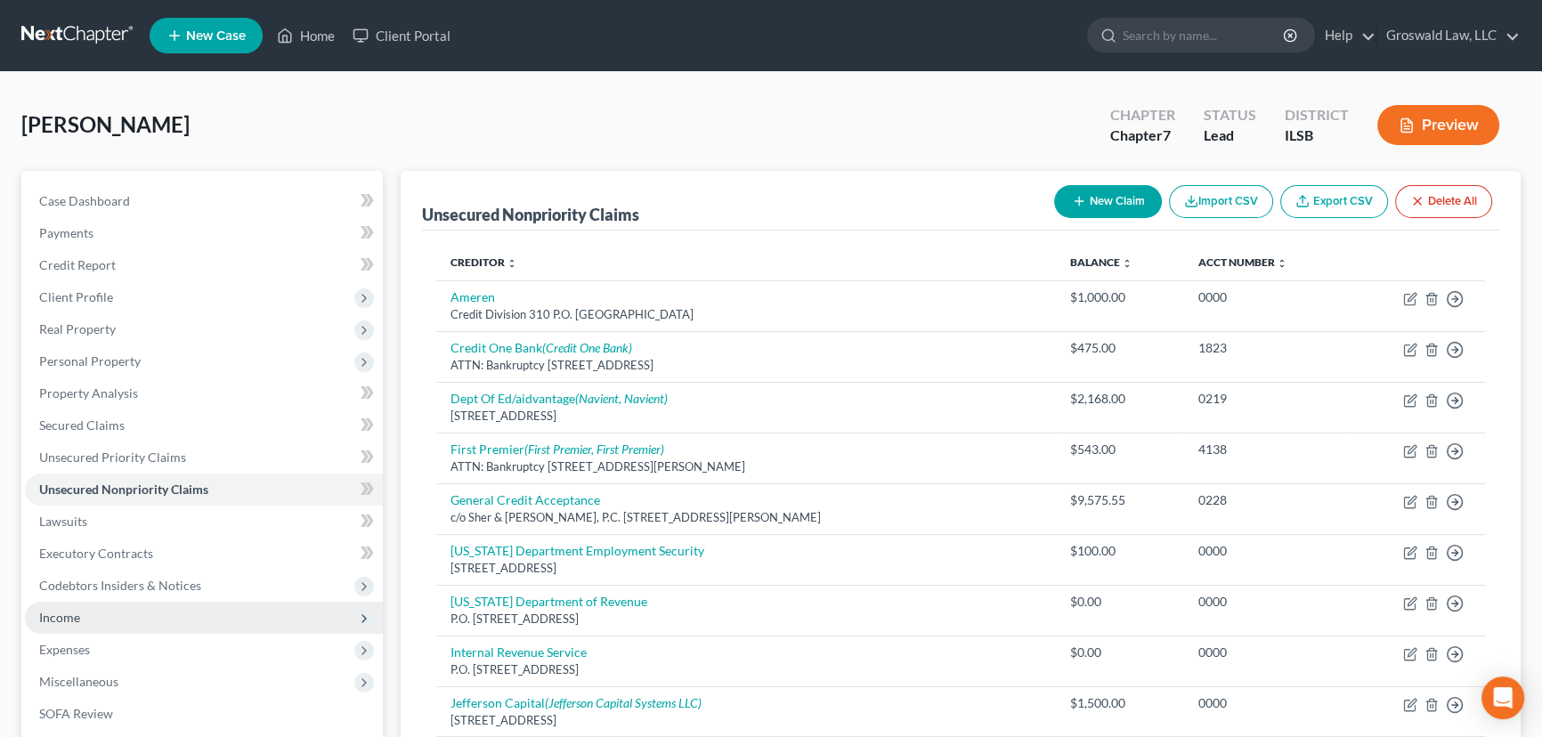
click at [93, 619] on span "Income" at bounding box center [204, 618] width 358 height 32
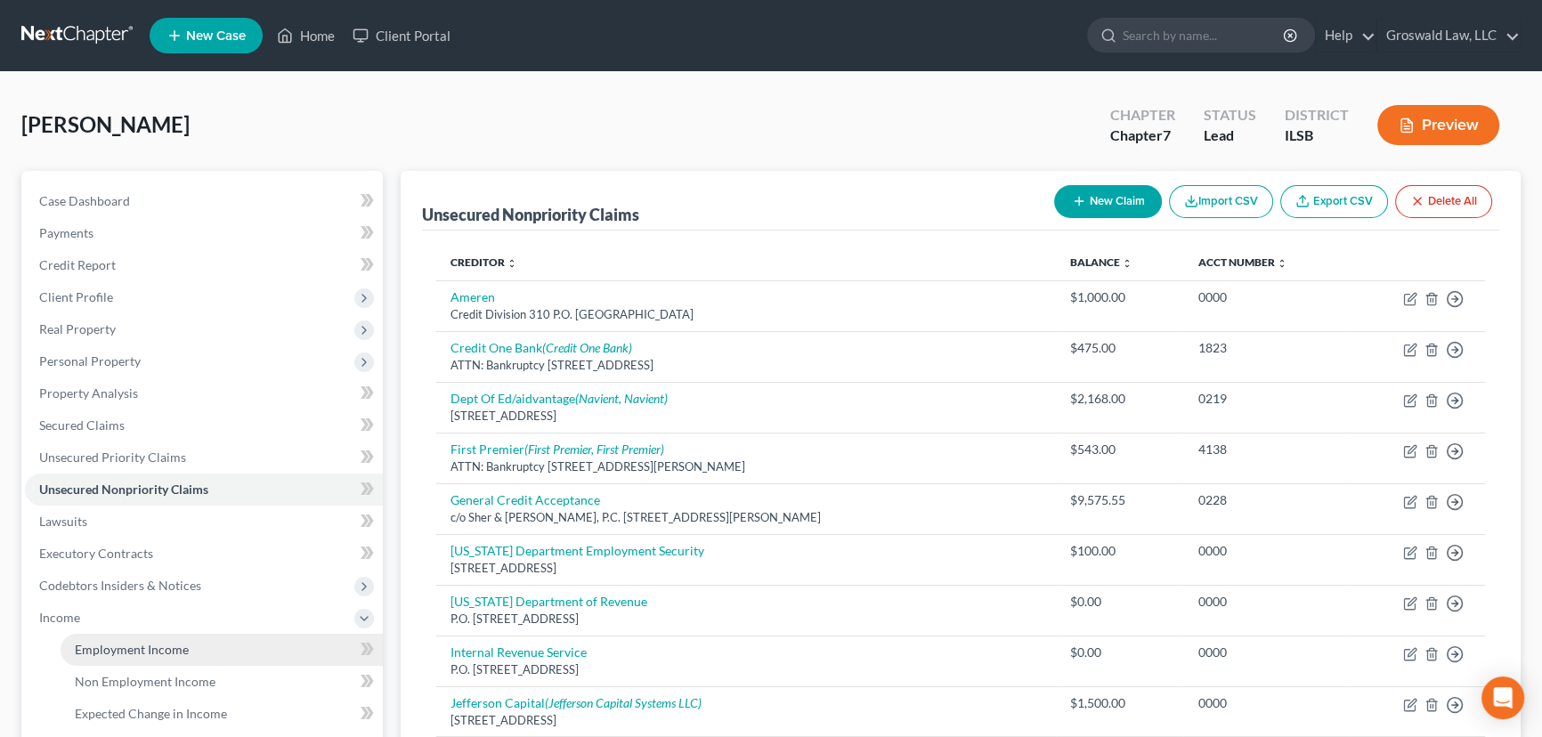
click at [124, 645] on span "Employment Income" at bounding box center [132, 649] width 114 height 15
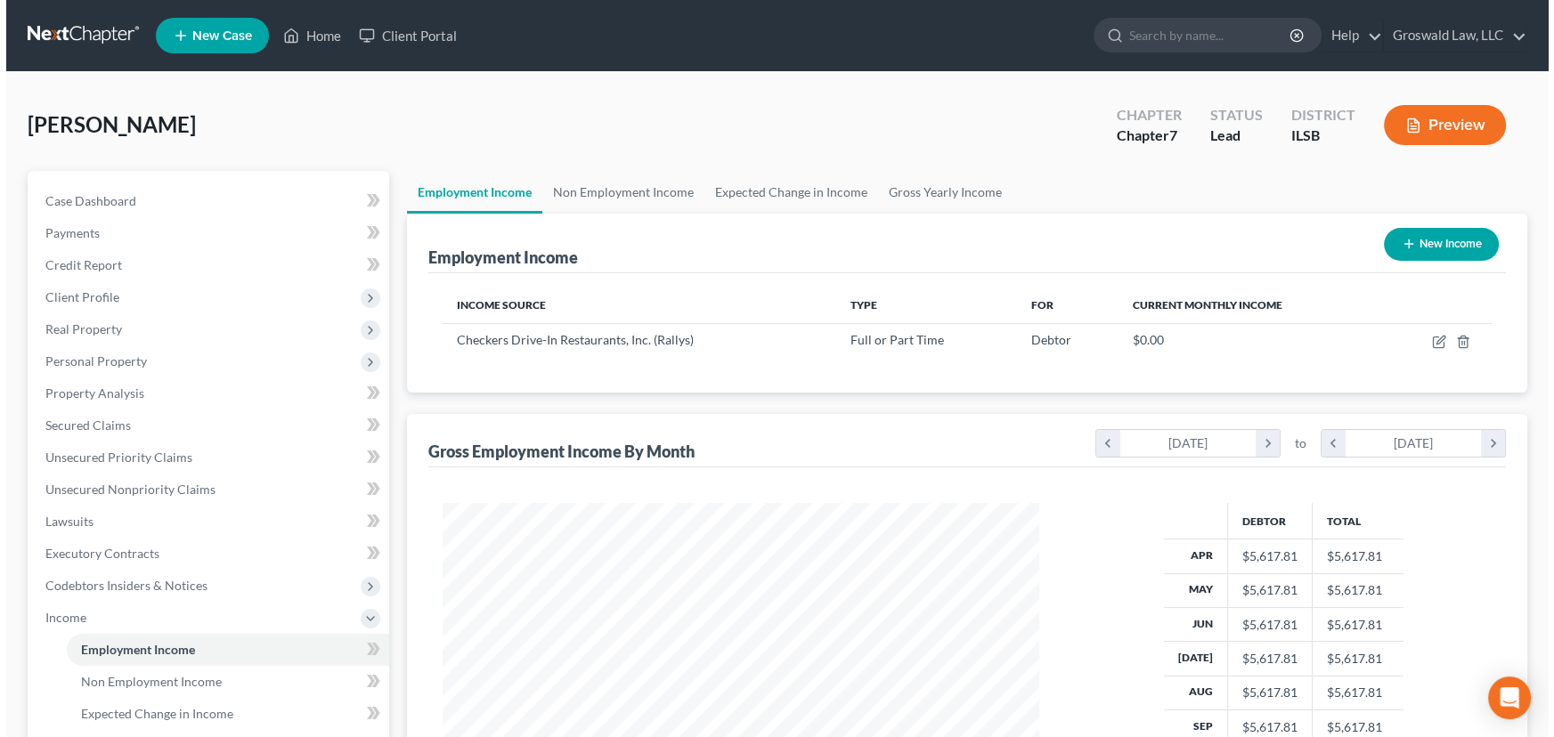
scroll to position [319, 632]
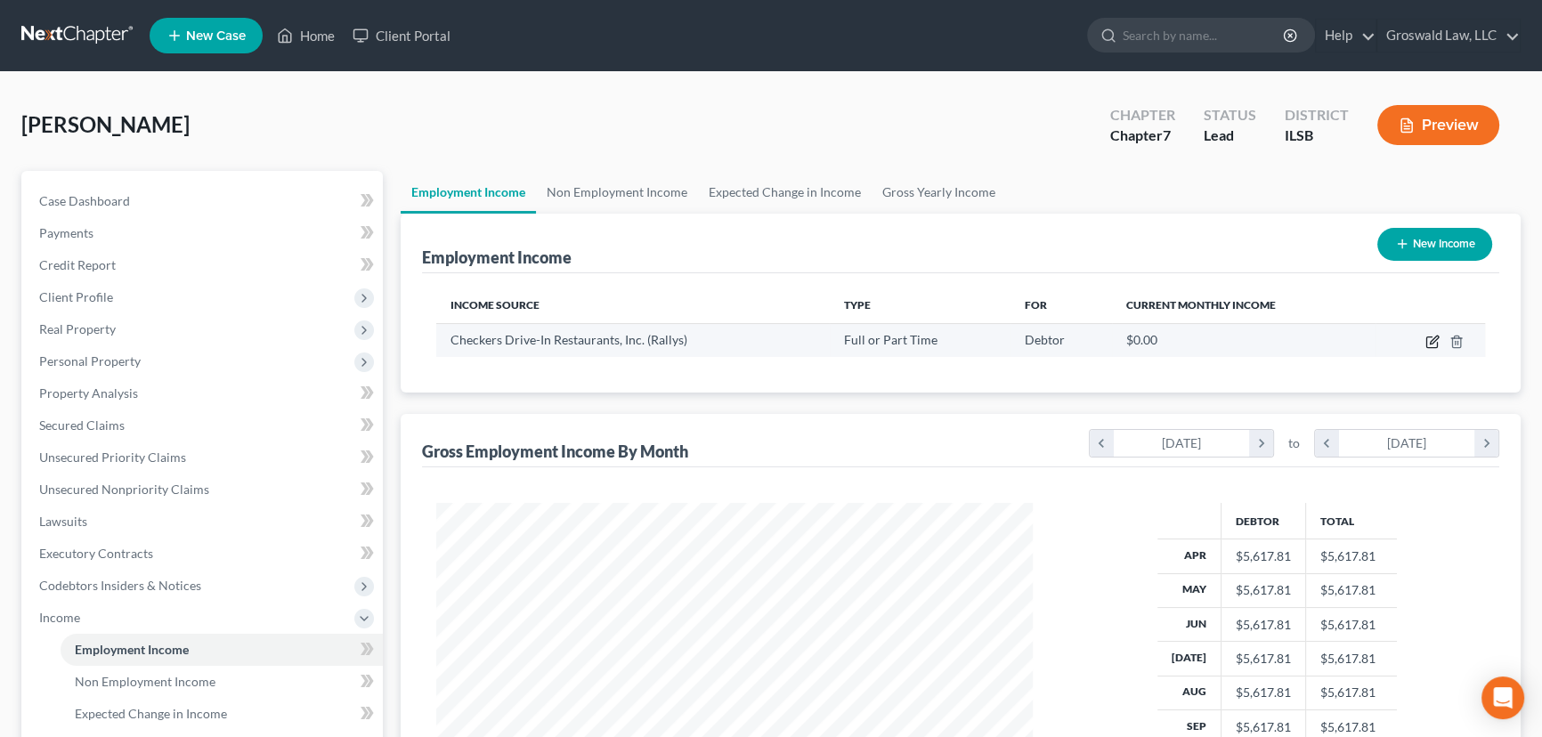
click at [1427, 345] on icon "button" at bounding box center [1432, 342] width 14 height 14
select select "0"
select select "9"
select select "2"
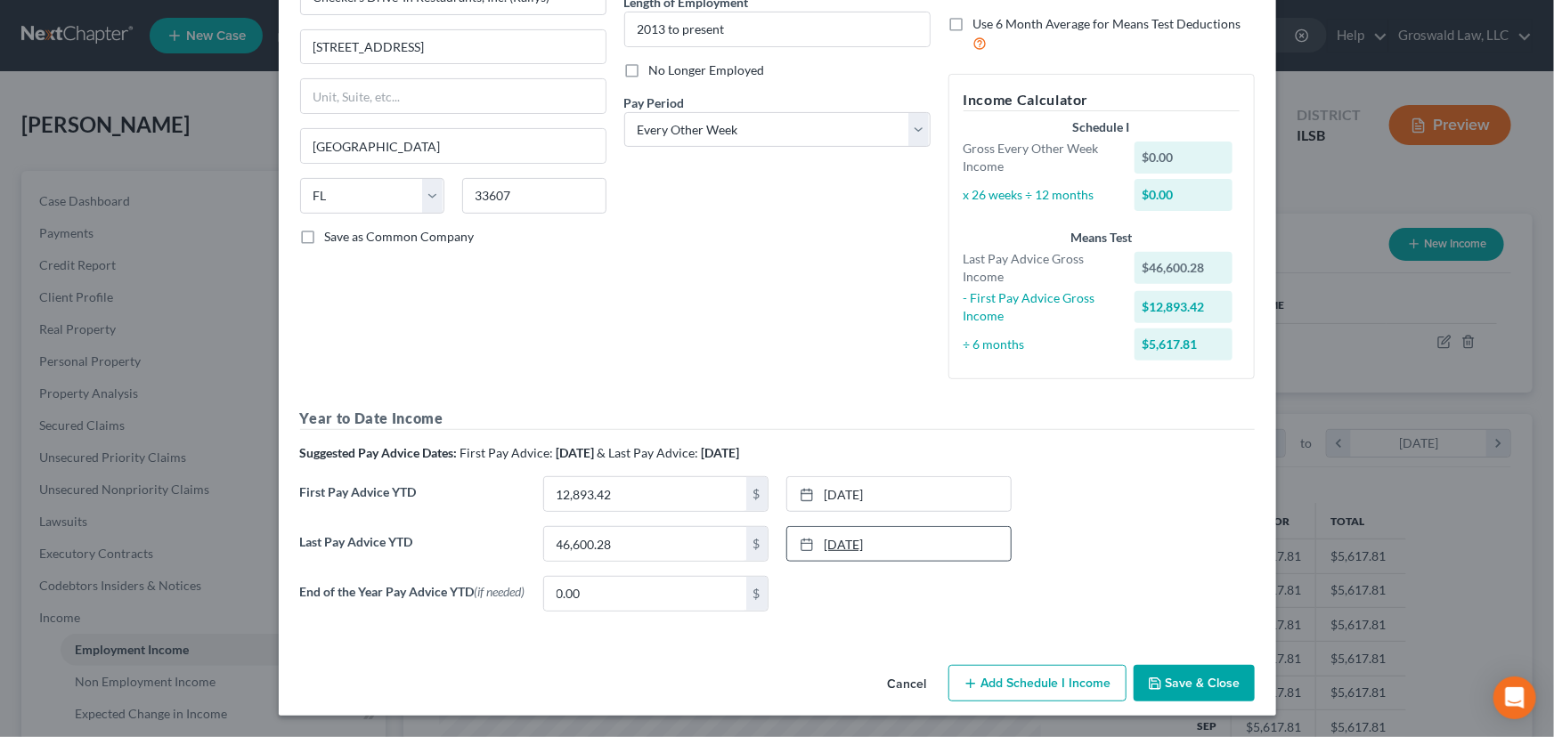
scroll to position [192, 0]
click at [1015, 687] on button "Add Schedule I Income" at bounding box center [1037, 683] width 178 height 37
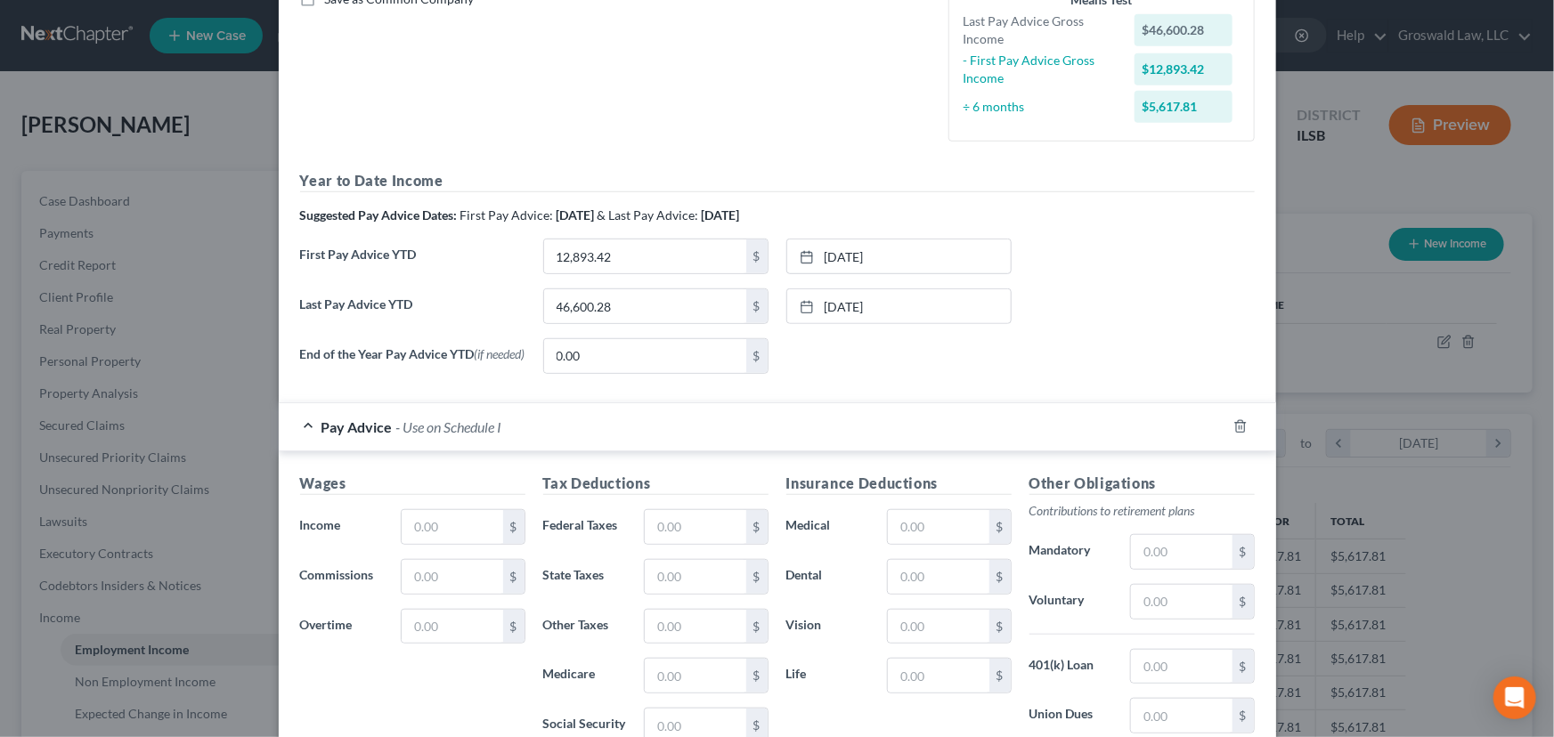
scroll to position [435, 0]
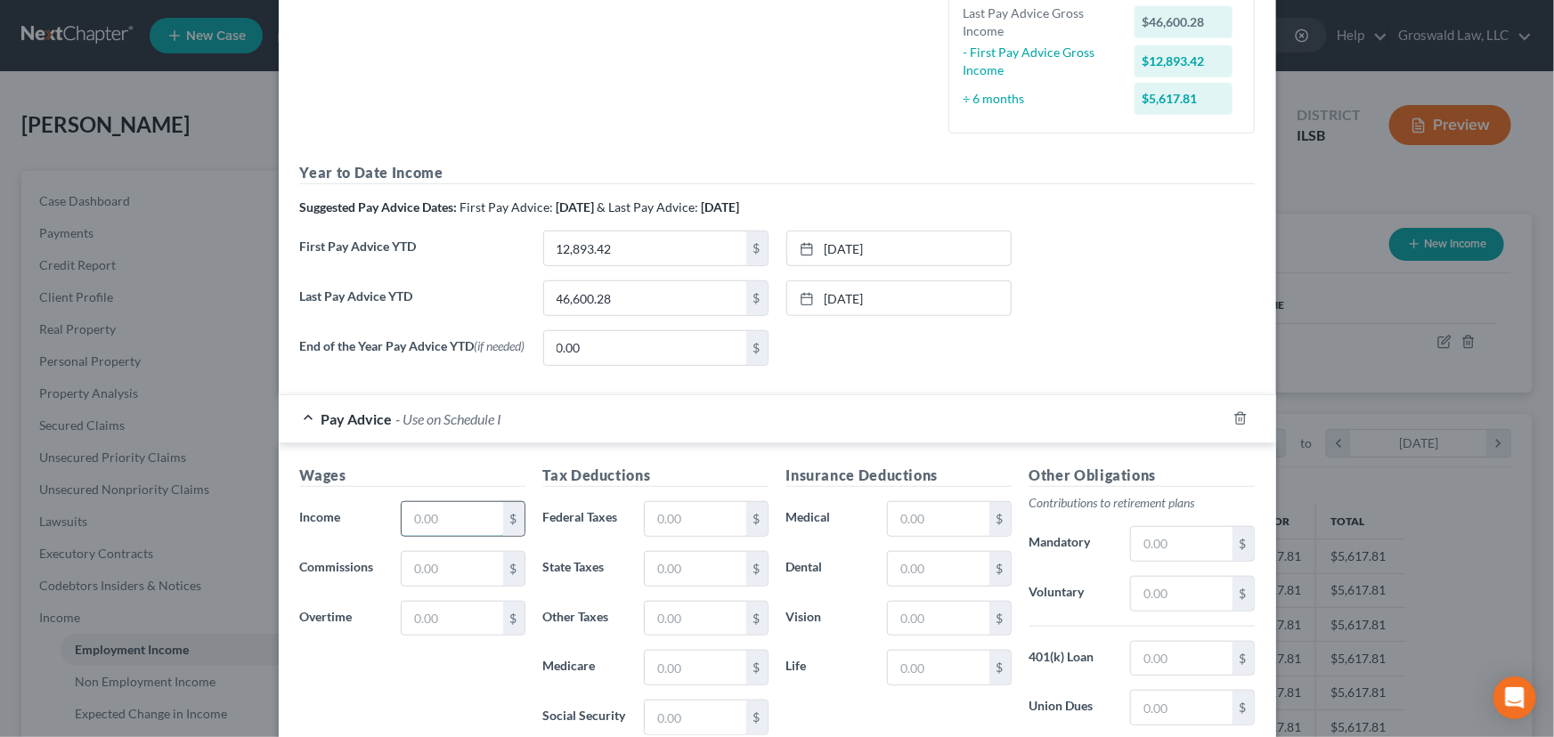
click at [458, 507] on input "text" at bounding box center [452, 519] width 101 height 34
type input "2,179.04"
click at [729, 522] on input "text" at bounding box center [695, 519] width 101 height 34
click at [596, 614] on label "Other Taxes" at bounding box center [584, 619] width 101 height 36
click at [674, 721] on input "text" at bounding box center [695, 718] width 101 height 34
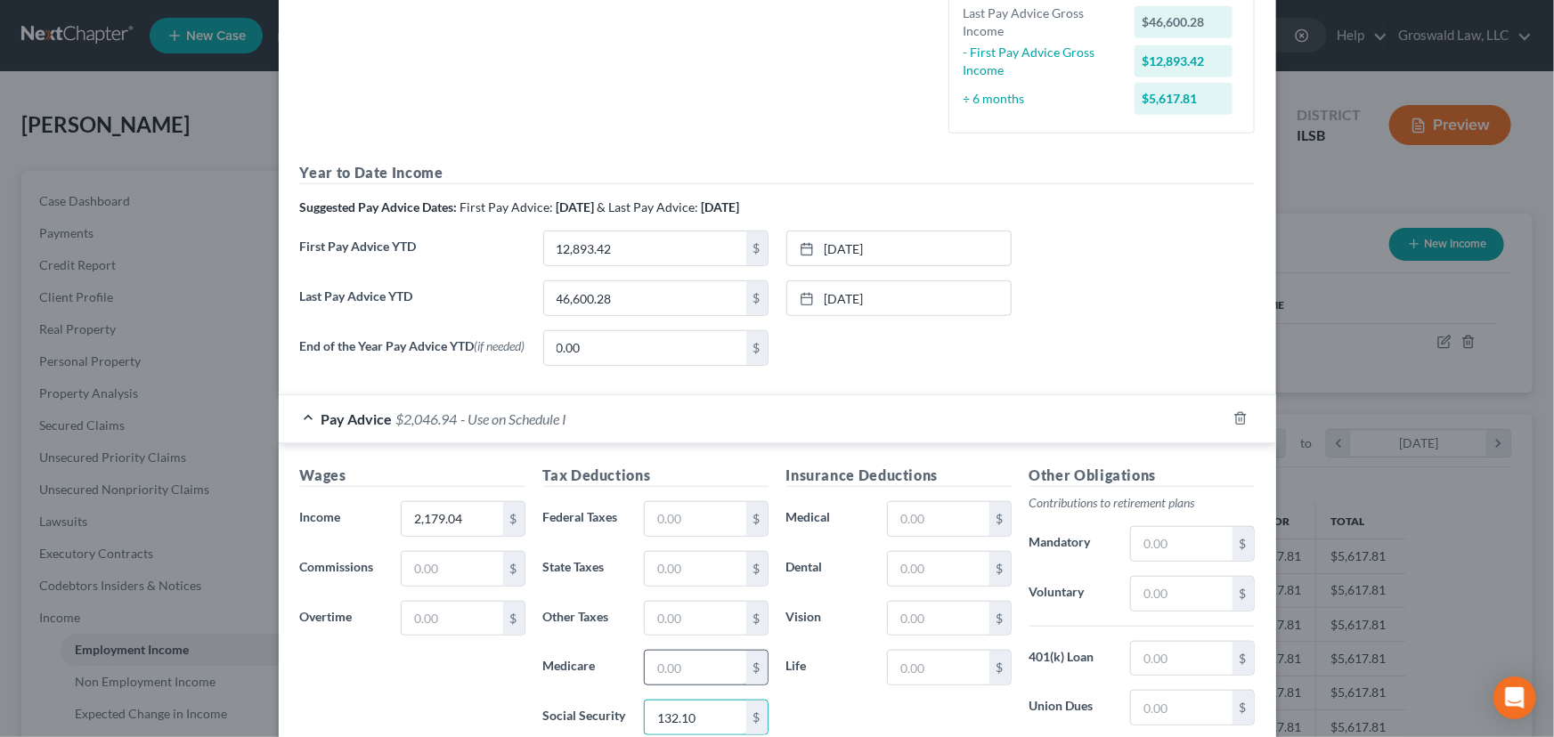
type input "132.10"
click at [649, 669] on input "text" at bounding box center [695, 668] width 101 height 34
type input "30.90"
click at [699, 577] on input "text" at bounding box center [695, 569] width 101 height 34
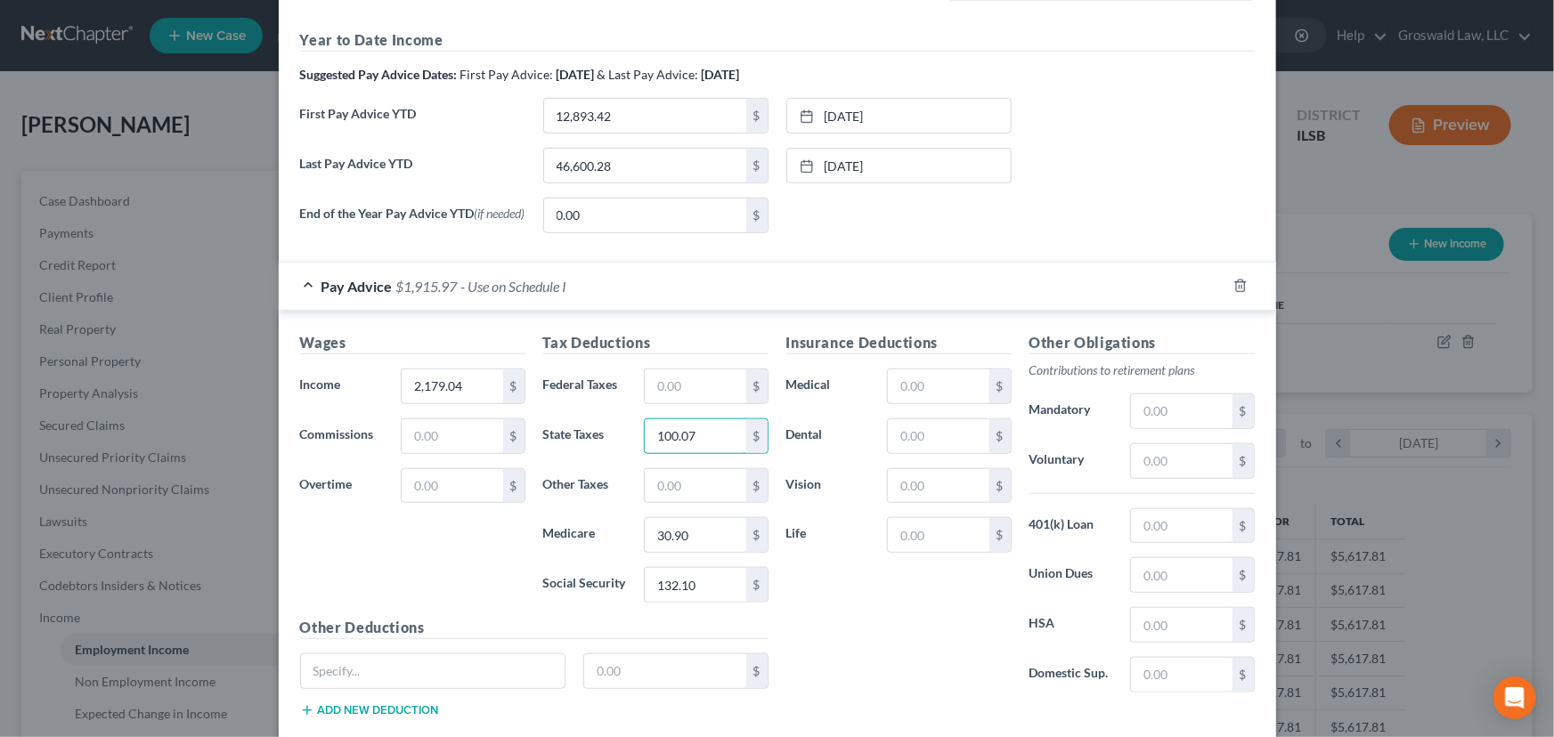
scroll to position [596, 0]
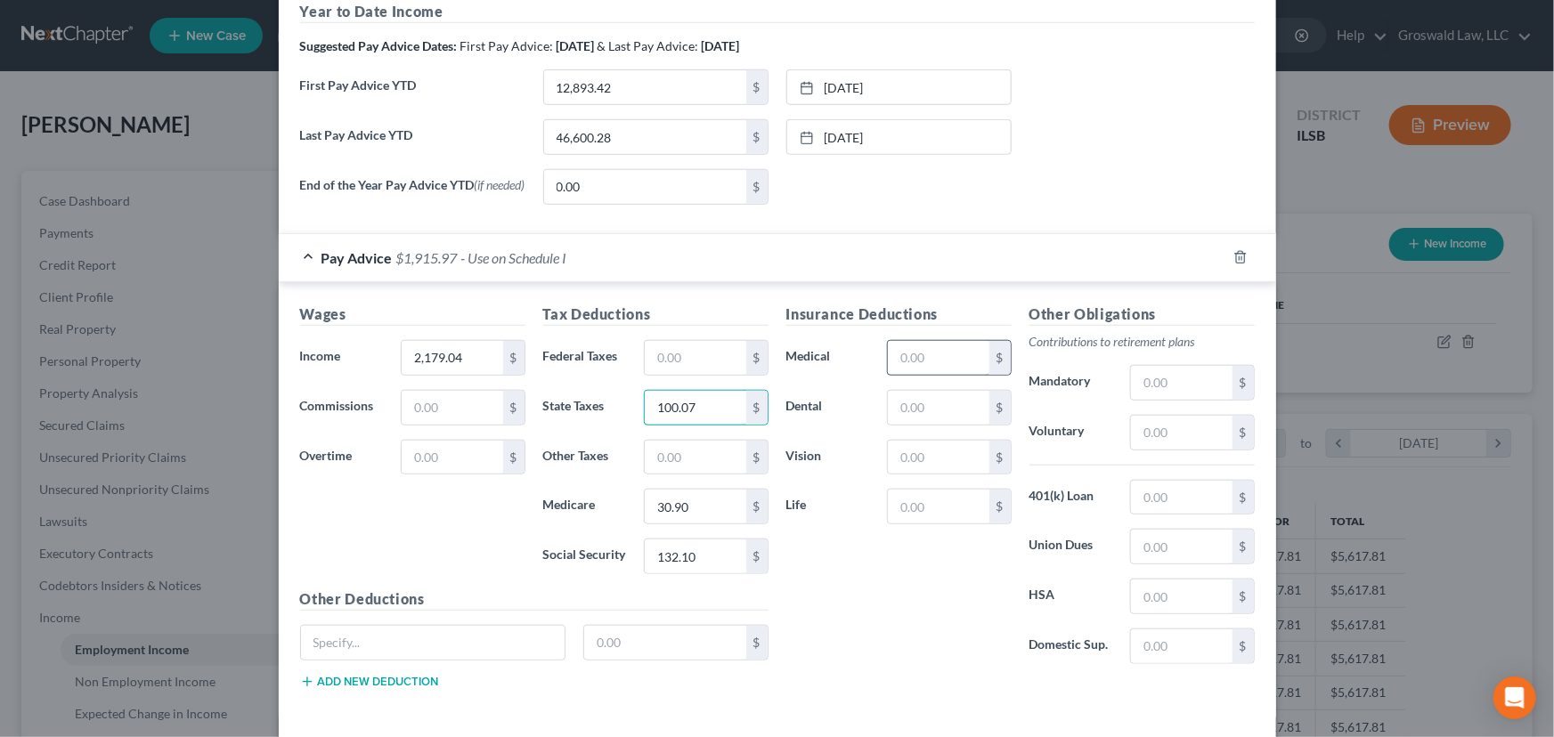
type input "100.07"
click at [935, 361] on input "text" at bounding box center [938, 358] width 101 height 34
type input "50.11"
click at [1163, 428] on input "text" at bounding box center [1181, 433] width 101 height 34
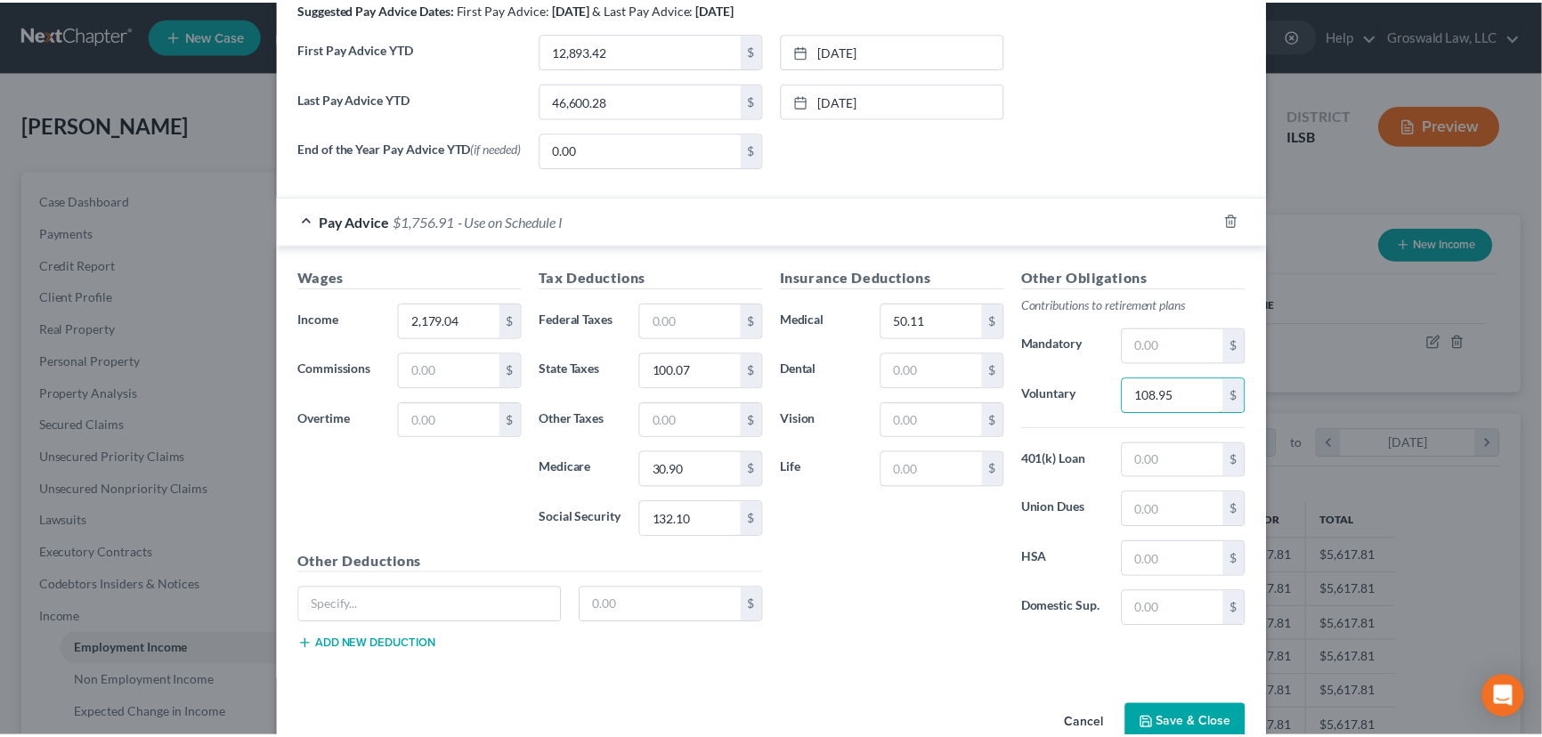
scroll to position [676, 0]
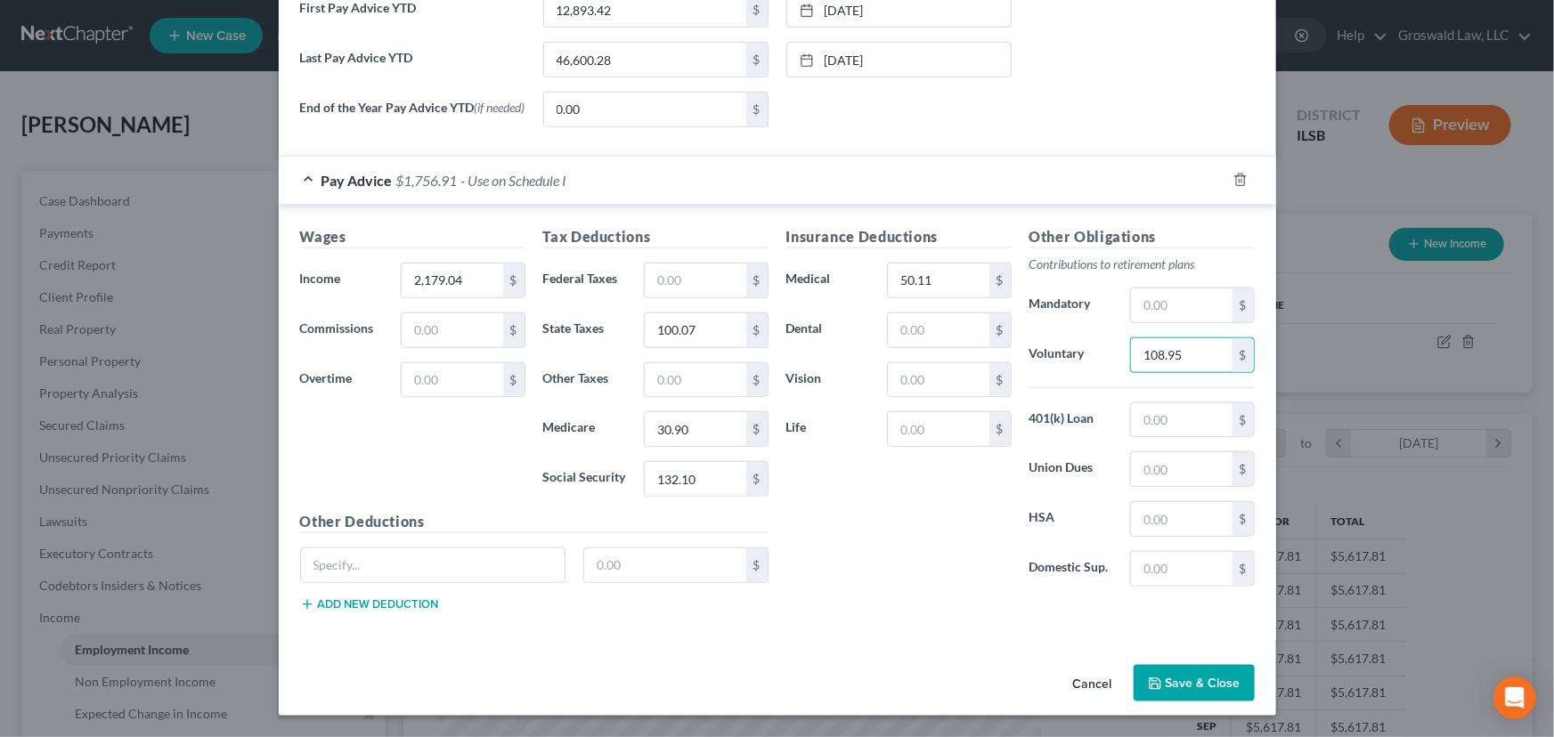
type input "108.95"
click at [1183, 676] on button "Save & Close" at bounding box center [1193, 683] width 121 height 37
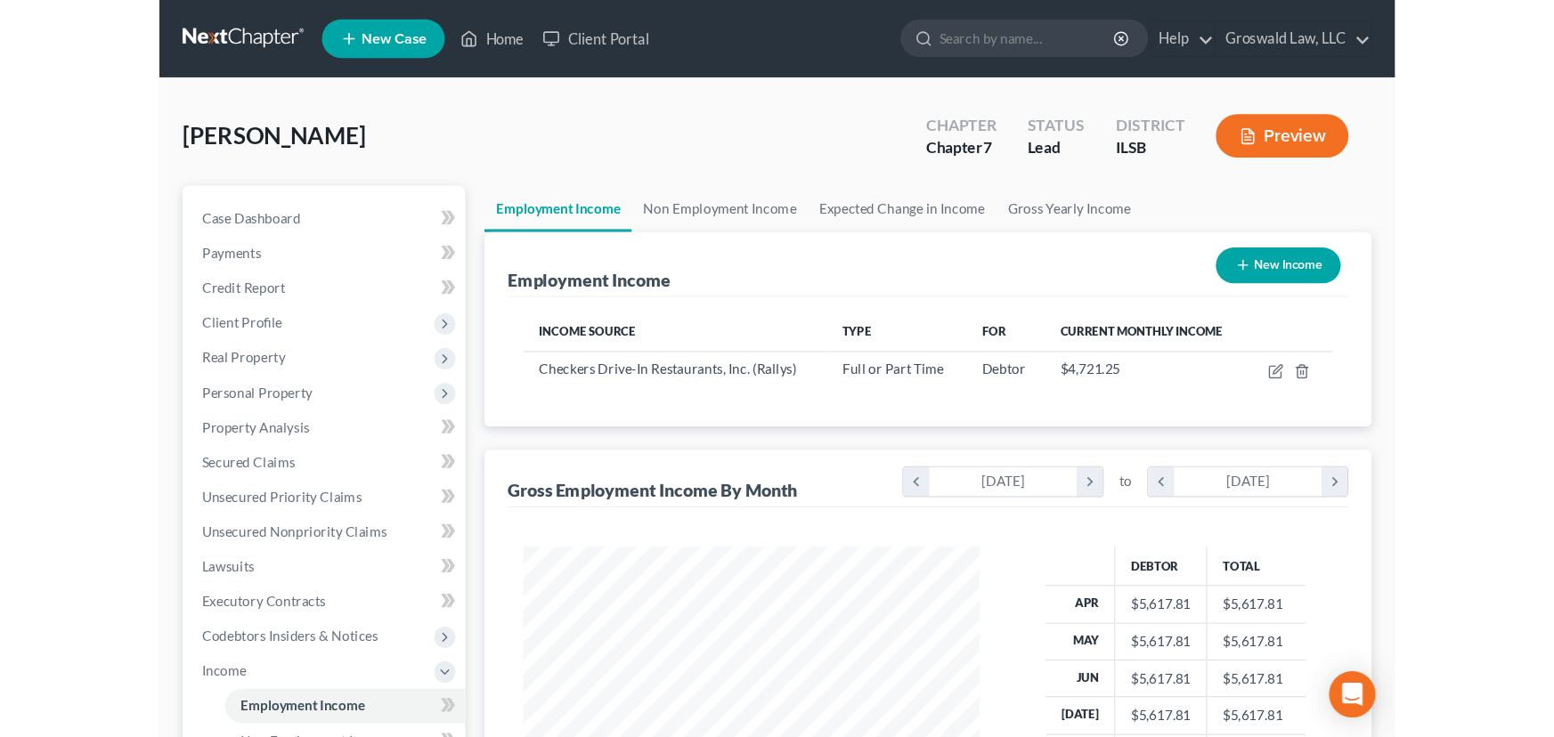
scroll to position [319, 632]
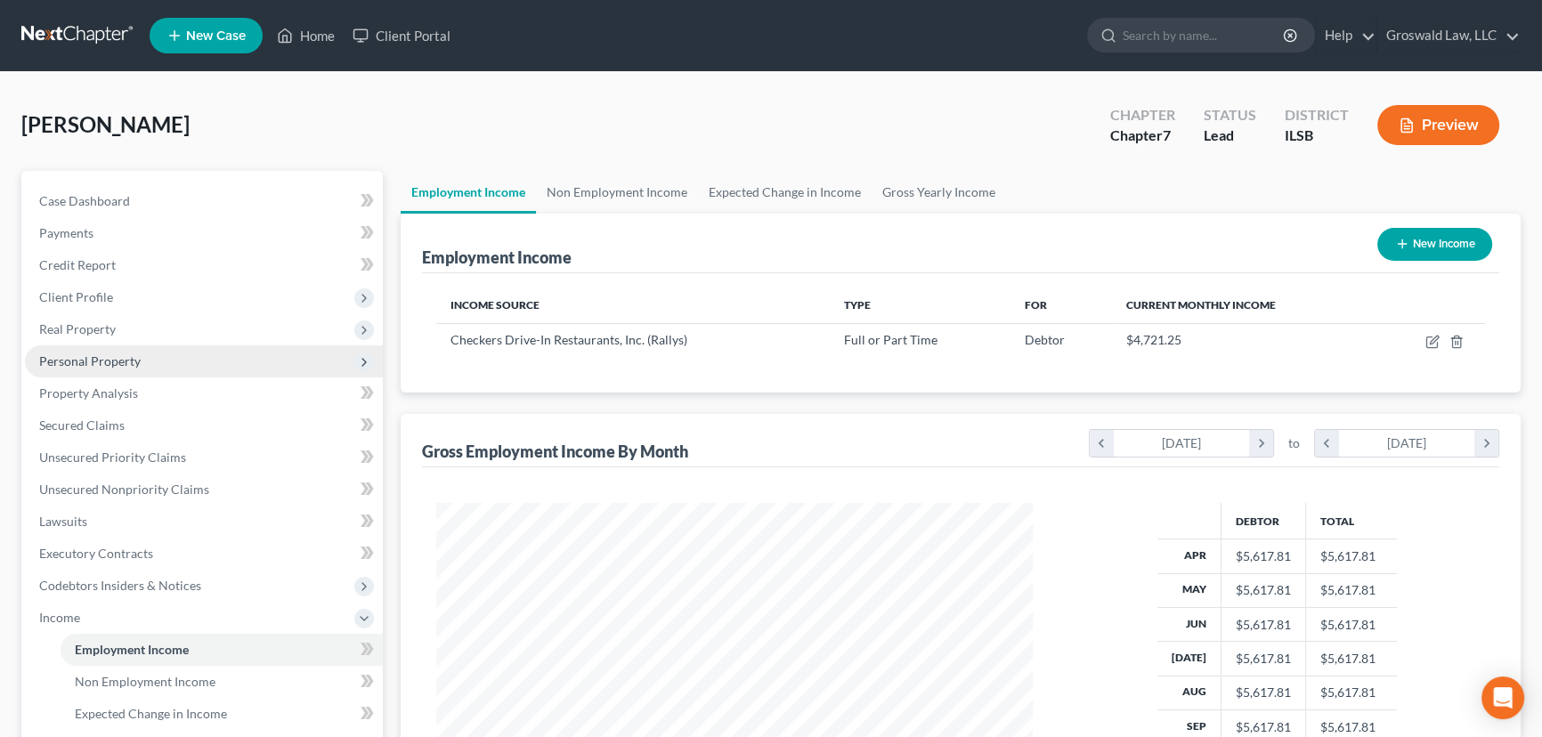
click at [99, 361] on span "Personal Property" at bounding box center [89, 360] width 101 height 15
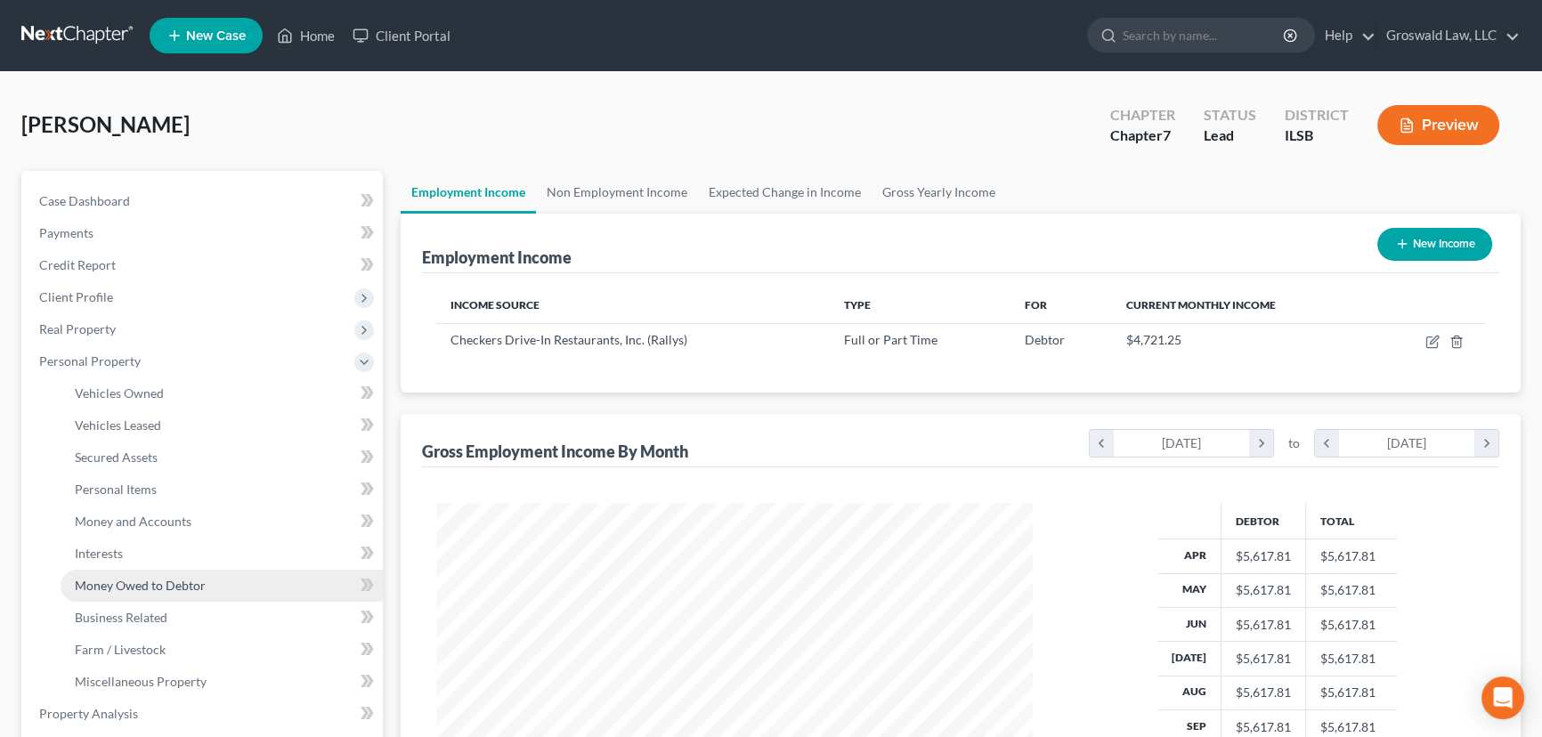
click at [150, 578] on span "Money Owed to Debtor" at bounding box center [140, 585] width 131 height 15
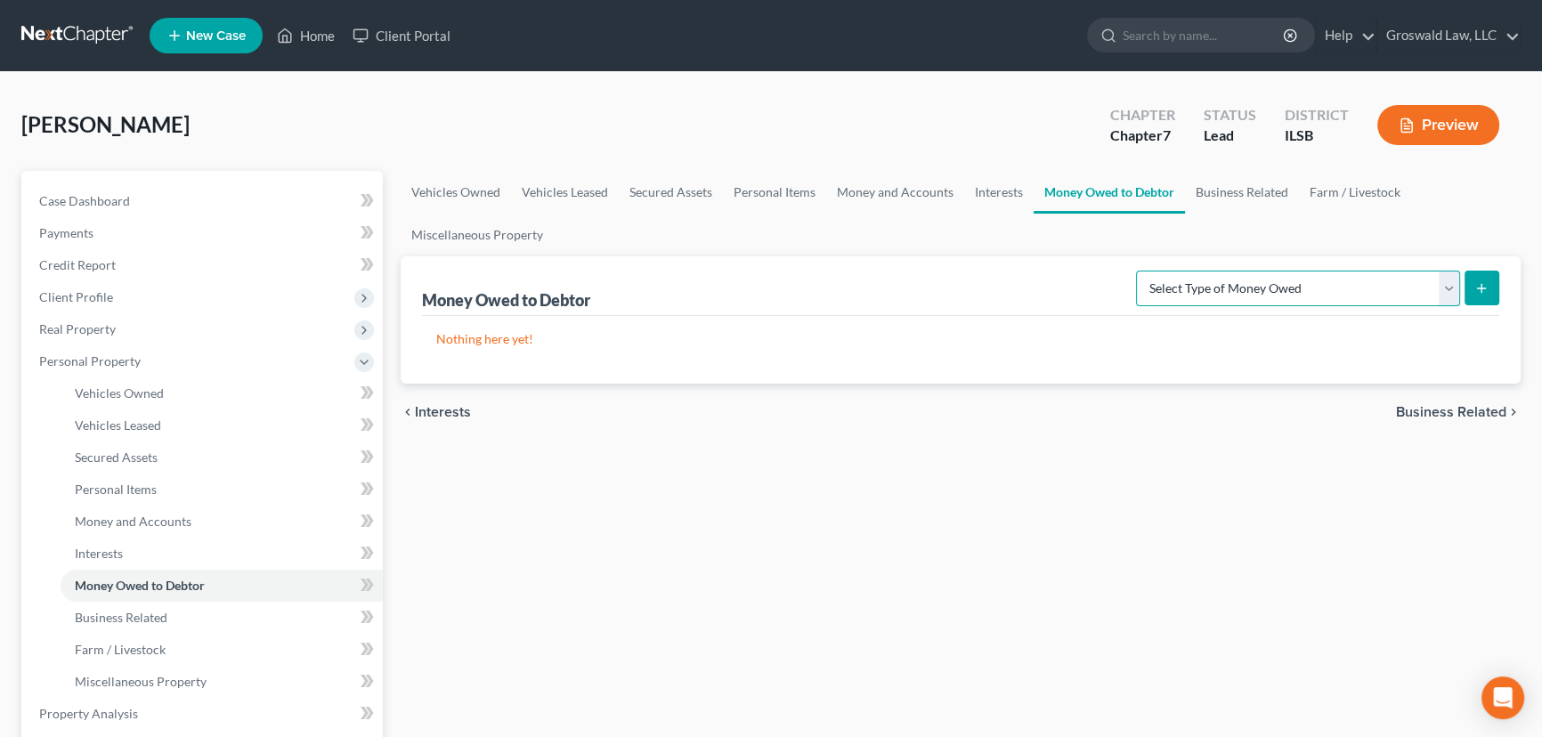
click at [1327, 296] on select "Select Type of Money Owed Accounts Receivable (A/B: 38) Alimony (A/B: 29) Child…" at bounding box center [1298, 289] width 324 height 36
select select "other_contingent_and_unliquidated_claims"
click at [1140, 271] on select "Select Type of Money Owed Accounts Receivable (A/B: 38) Alimony (A/B: 29) Child…" at bounding box center [1298, 289] width 324 height 36
click at [1309, 285] on select "Select Type of Money Owed Accounts Receivable (A/B: 38) Alimony (A/B: 29) Child…" at bounding box center [1298, 289] width 324 height 36
click at [1140, 271] on select "Select Type of Money Owed Accounts Receivable (A/B: 38) Alimony (A/B: 29) Child…" at bounding box center [1298, 289] width 324 height 36
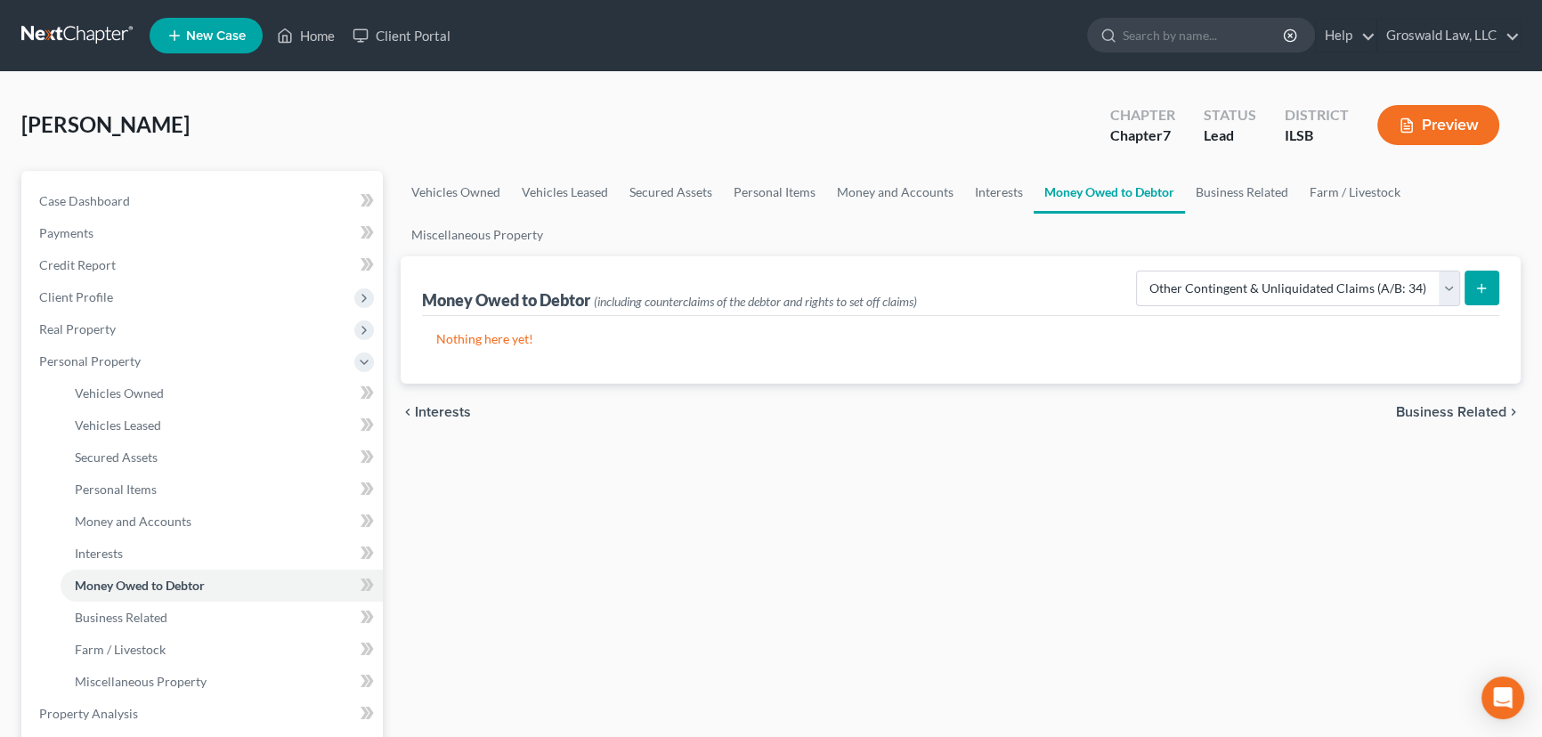
click at [1479, 281] on icon "submit" at bounding box center [1481, 288] width 14 height 14
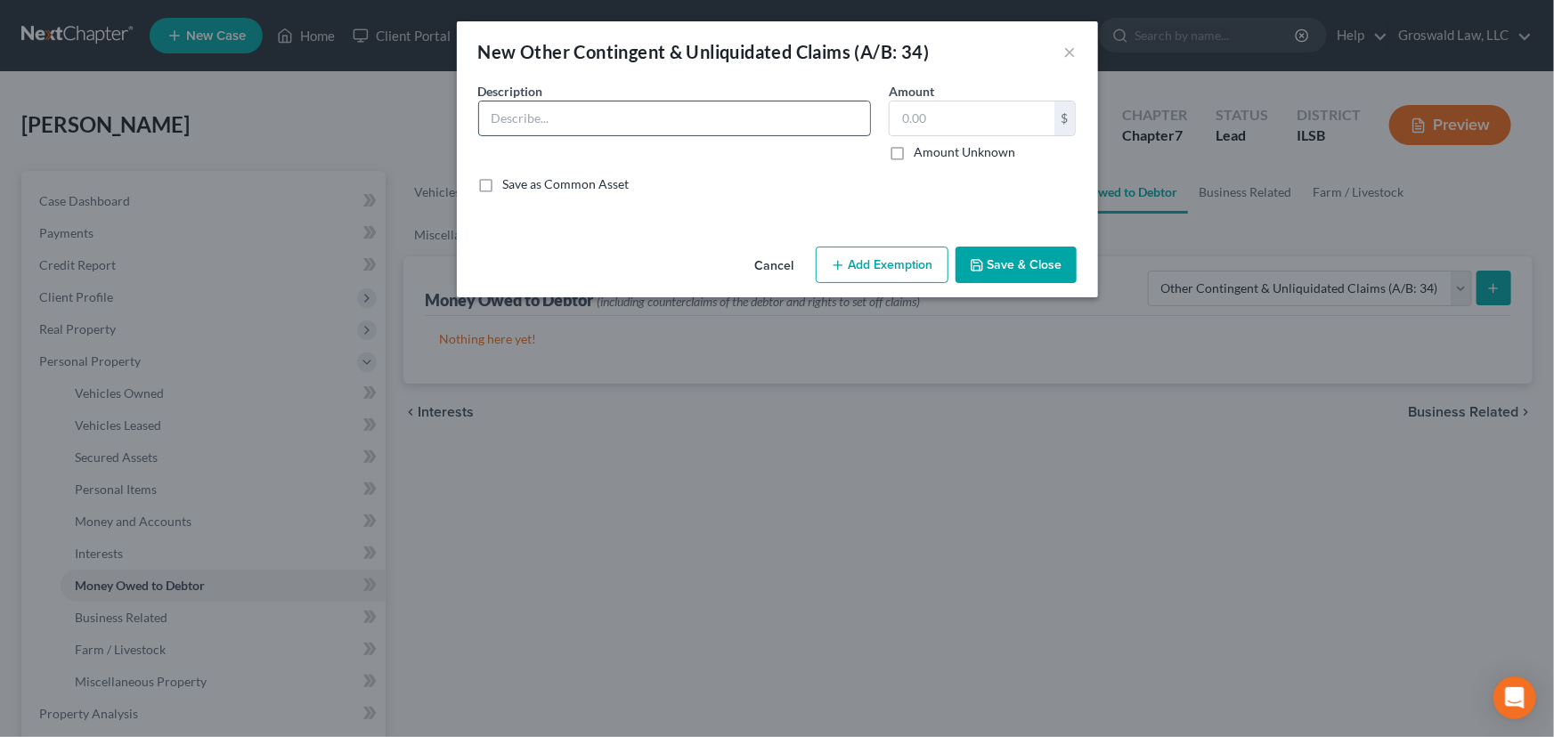
drag, startPoint x: 607, startPoint y: 133, endPoint x: 613, endPoint y: 124, distance: 10.4
click at [607, 133] on input "text" at bounding box center [674, 118] width 391 height 34
type input "[PERSON_NAME]'s chapter 13 bankruptcy was recently dismissed, but the wage orde…"
click at [944, 119] on input "text" at bounding box center [971, 118] width 165 height 34
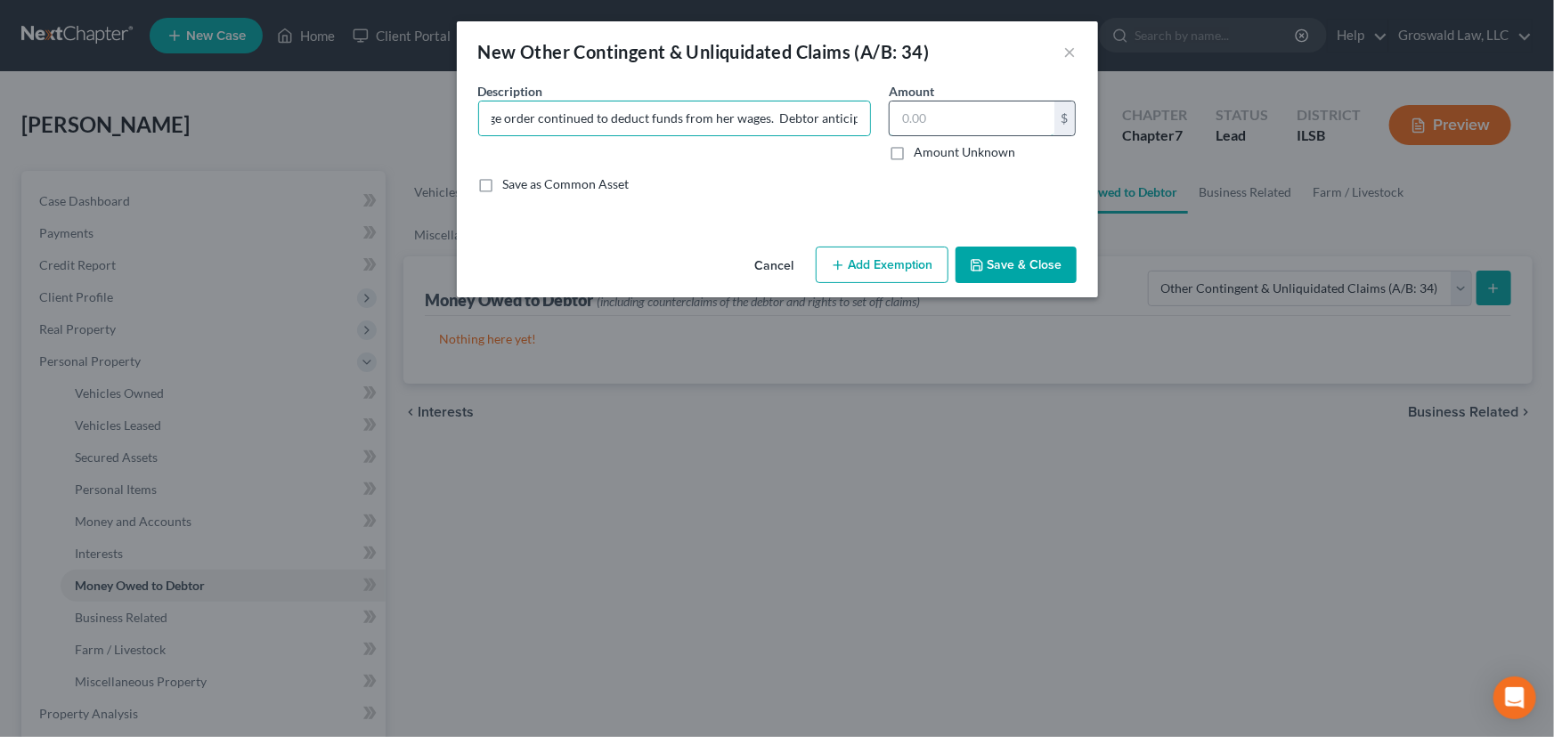
scroll to position [0, 0]
type input "665"
click at [876, 280] on button "Add Exemption" at bounding box center [881, 265] width 133 height 37
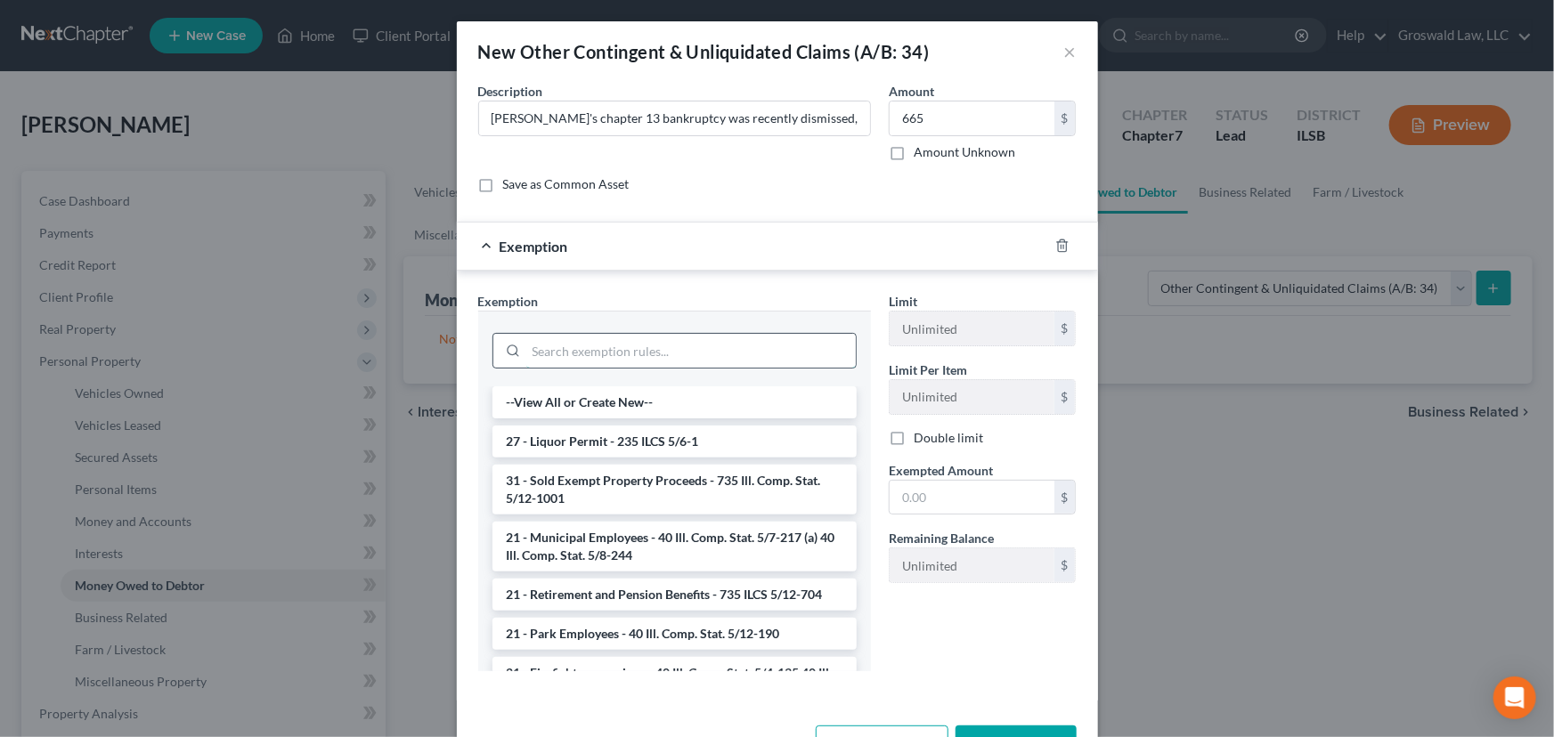
click at [640, 348] on input "search" at bounding box center [690, 351] width 329 height 34
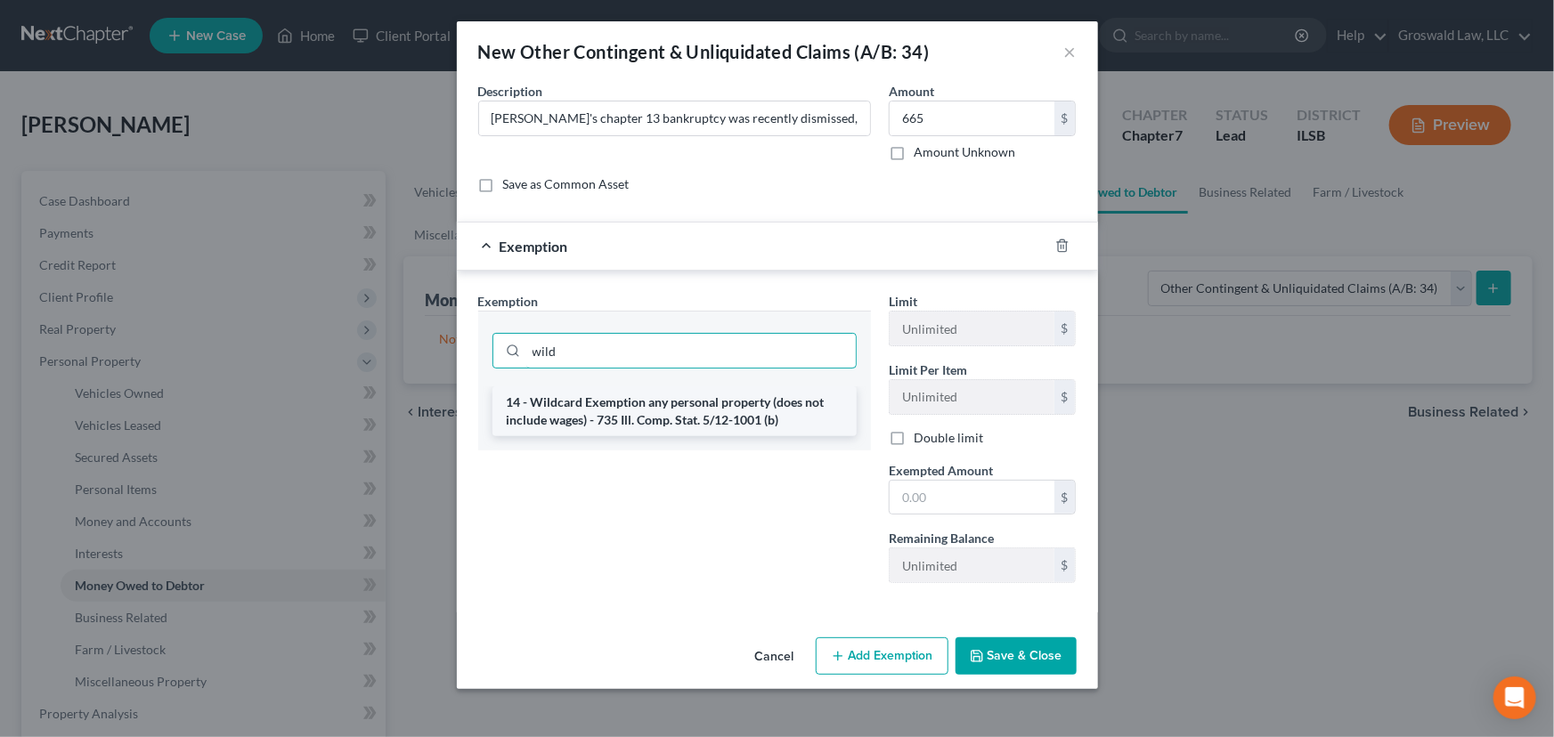
type input "wild"
click at [663, 409] on li "14 - Wildcard Exemption any personal property (does not include wages) - 735 Il…" at bounding box center [674, 411] width 364 height 50
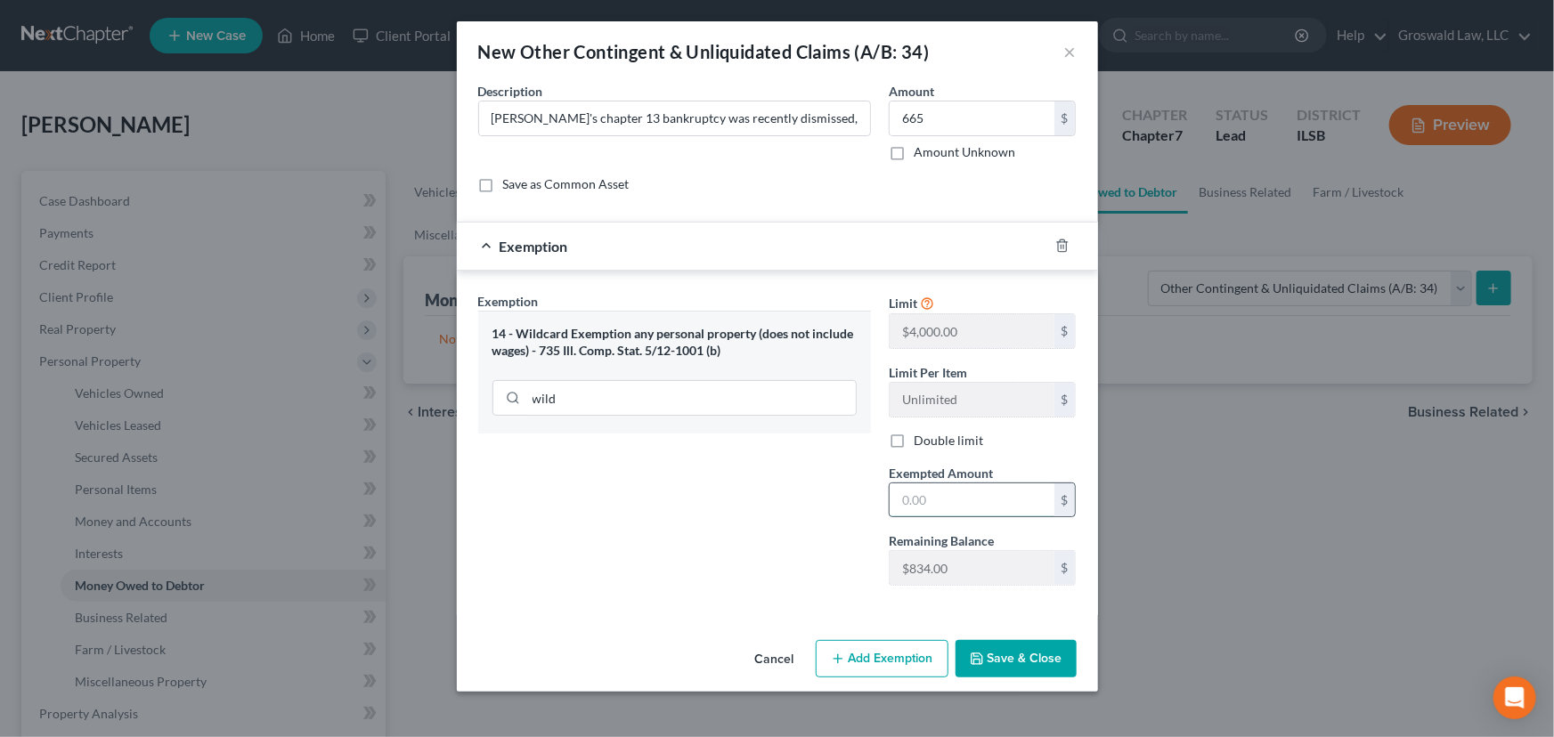
click at [941, 486] on input "text" at bounding box center [971, 500] width 165 height 34
type input "665"
click at [1035, 660] on button "Save & Close" at bounding box center [1015, 658] width 121 height 37
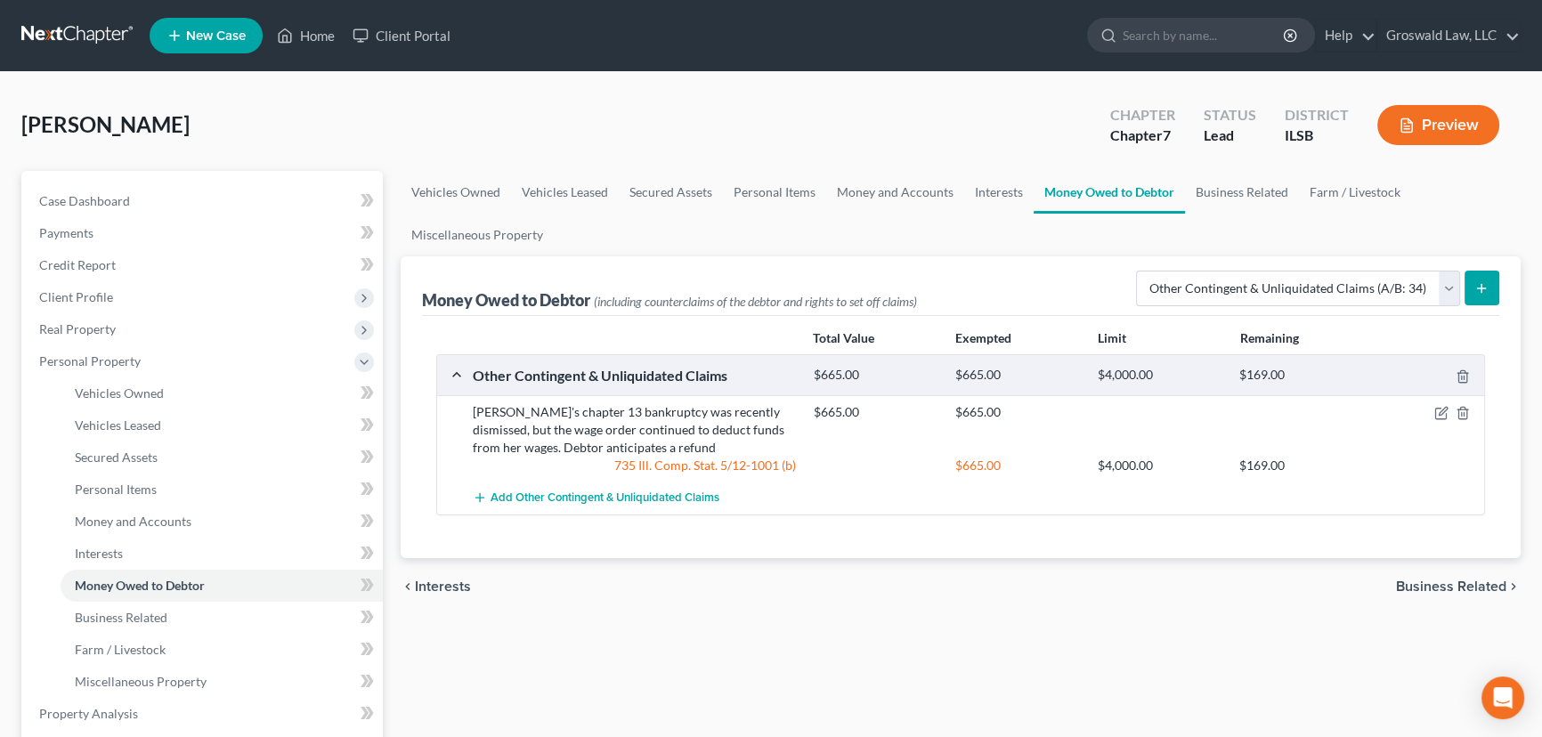
click at [1418, 120] on button "Preview" at bounding box center [1438, 125] width 122 height 40
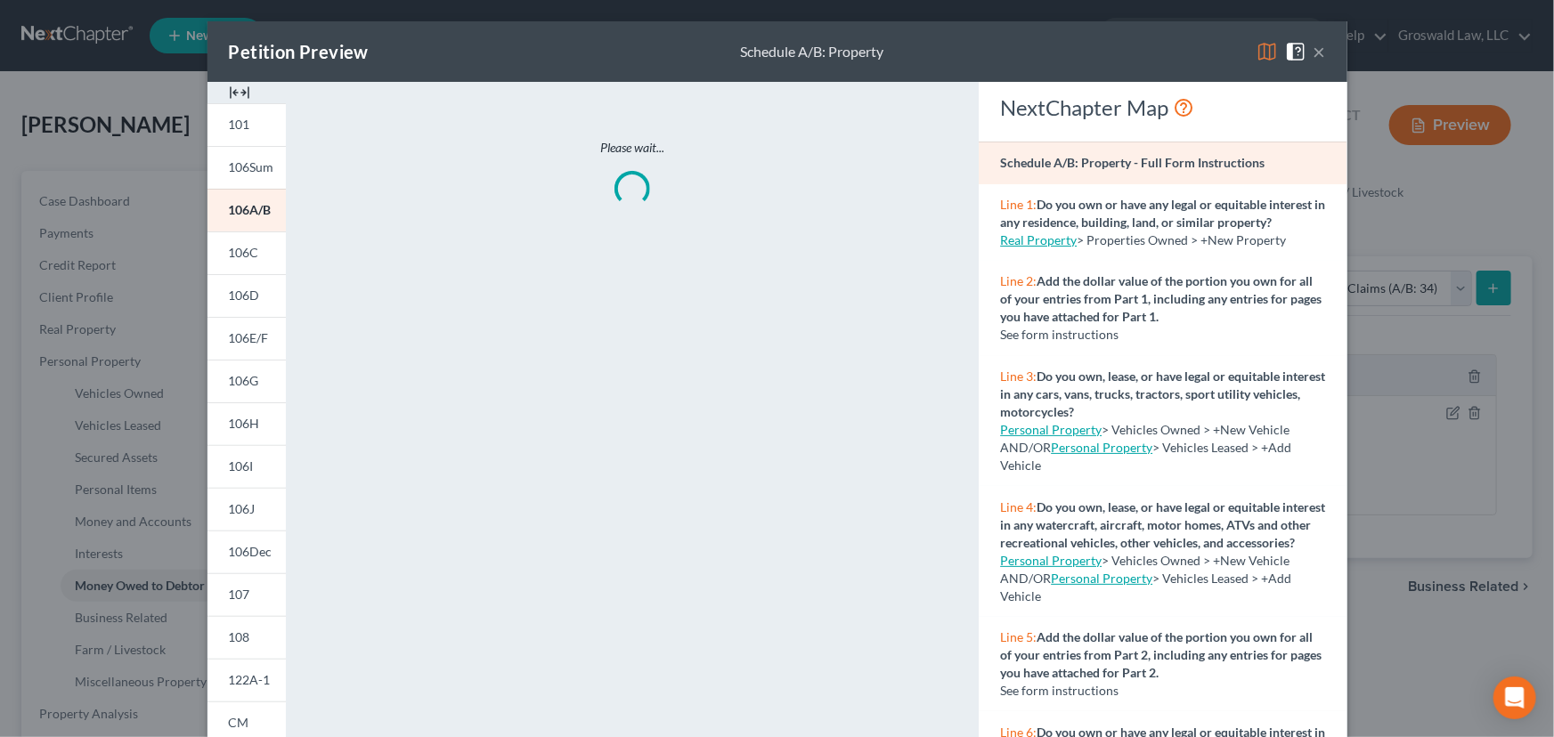
click at [241, 90] on img at bounding box center [239, 92] width 21 height 21
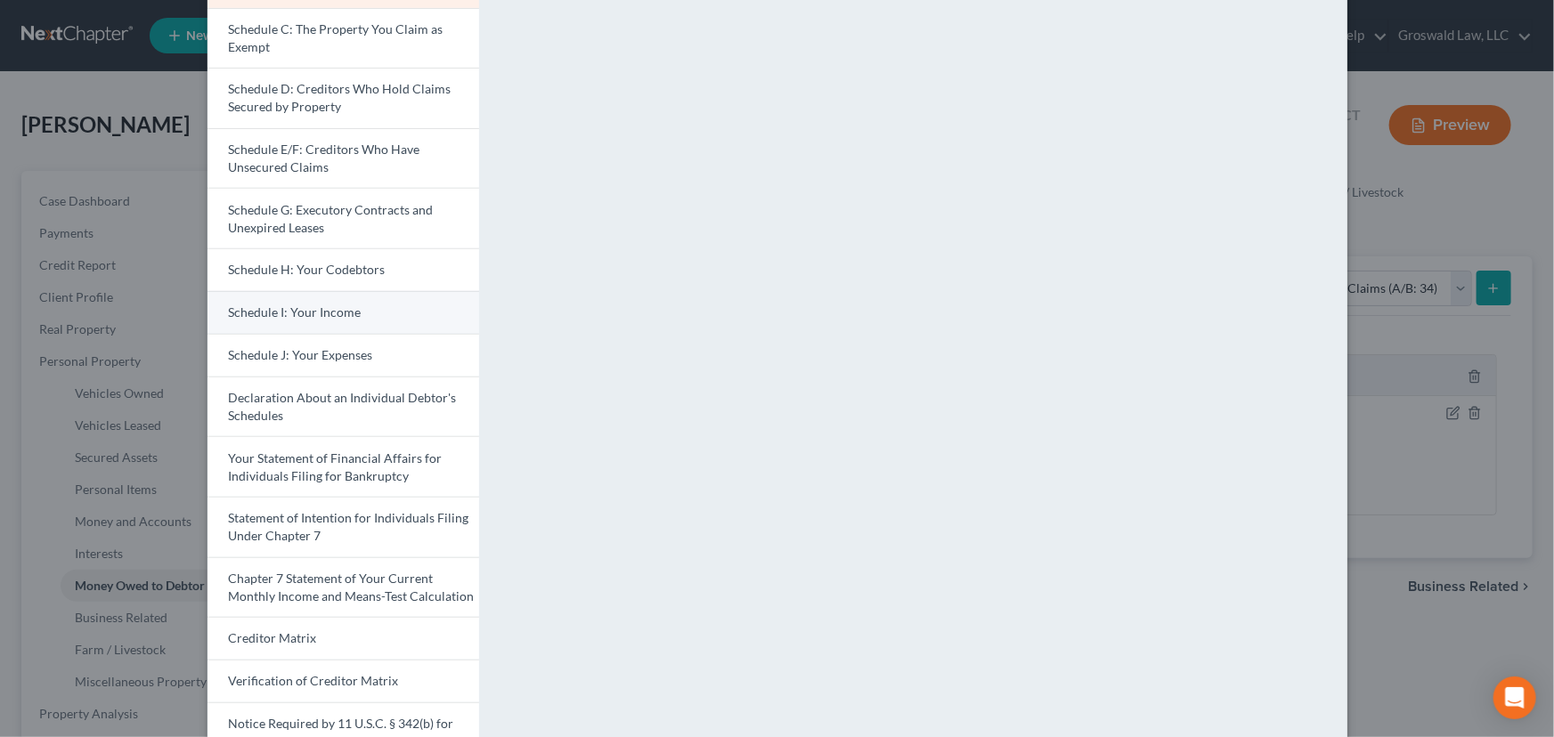
scroll to position [242, 0]
drag, startPoint x: 308, startPoint y: 303, endPoint x: 284, endPoint y: 300, distance: 24.2
click at [308, 304] on span "Schedule I: Your Income" at bounding box center [295, 311] width 133 height 15
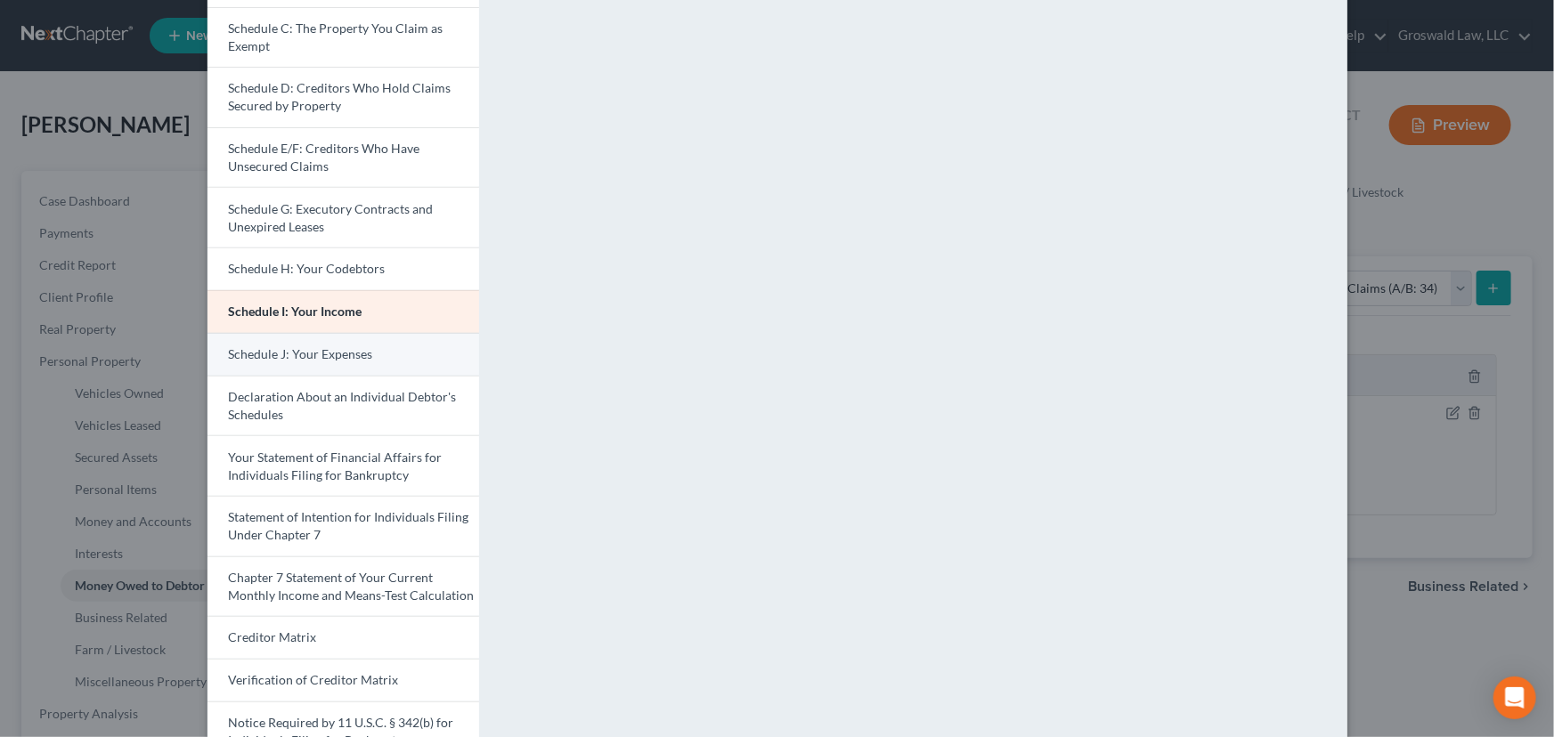
click at [329, 356] on span "Schedule J: Your Expenses" at bounding box center [301, 353] width 144 height 15
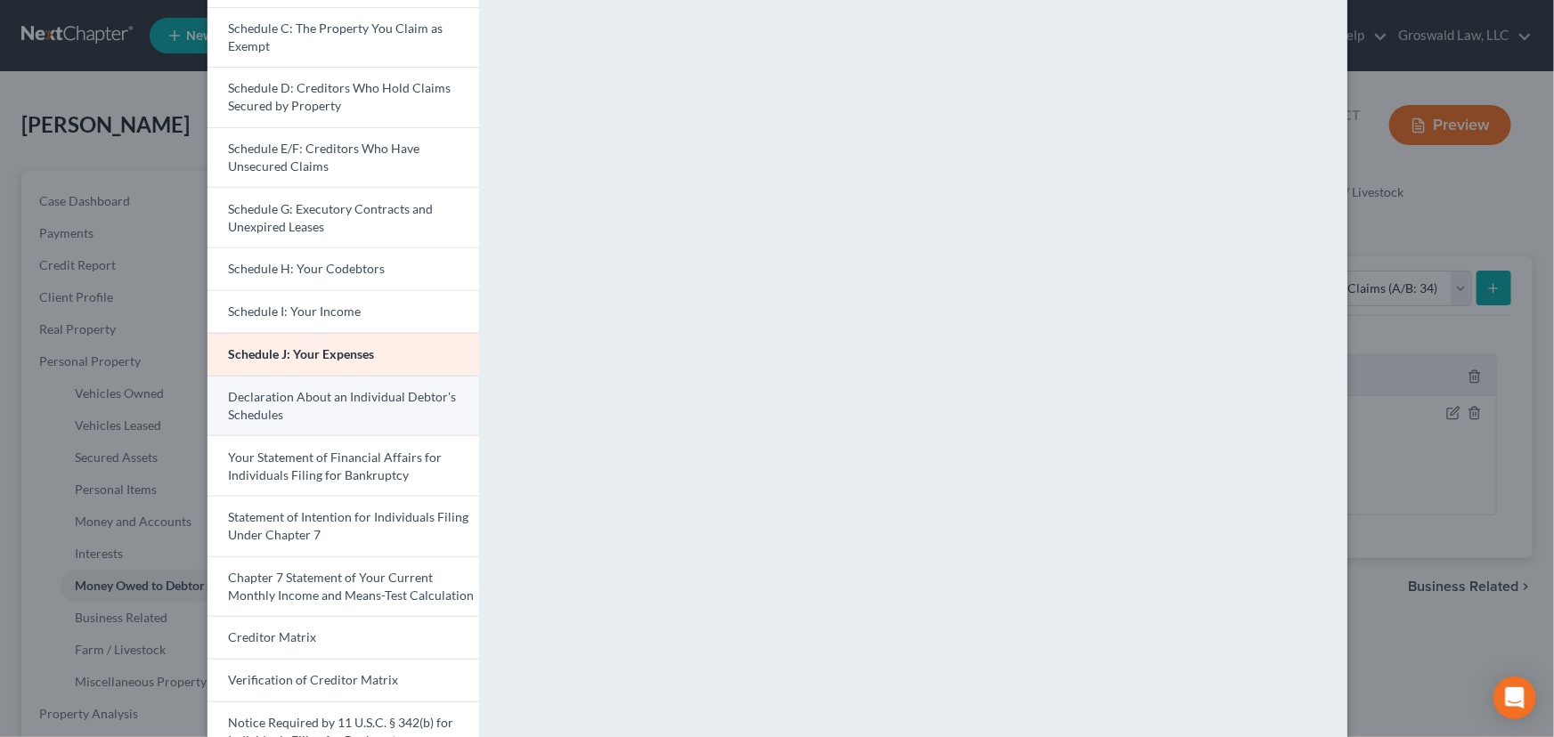
click at [372, 395] on span "Declaration About an Individual Debtor's Schedules" at bounding box center [343, 405] width 228 height 33
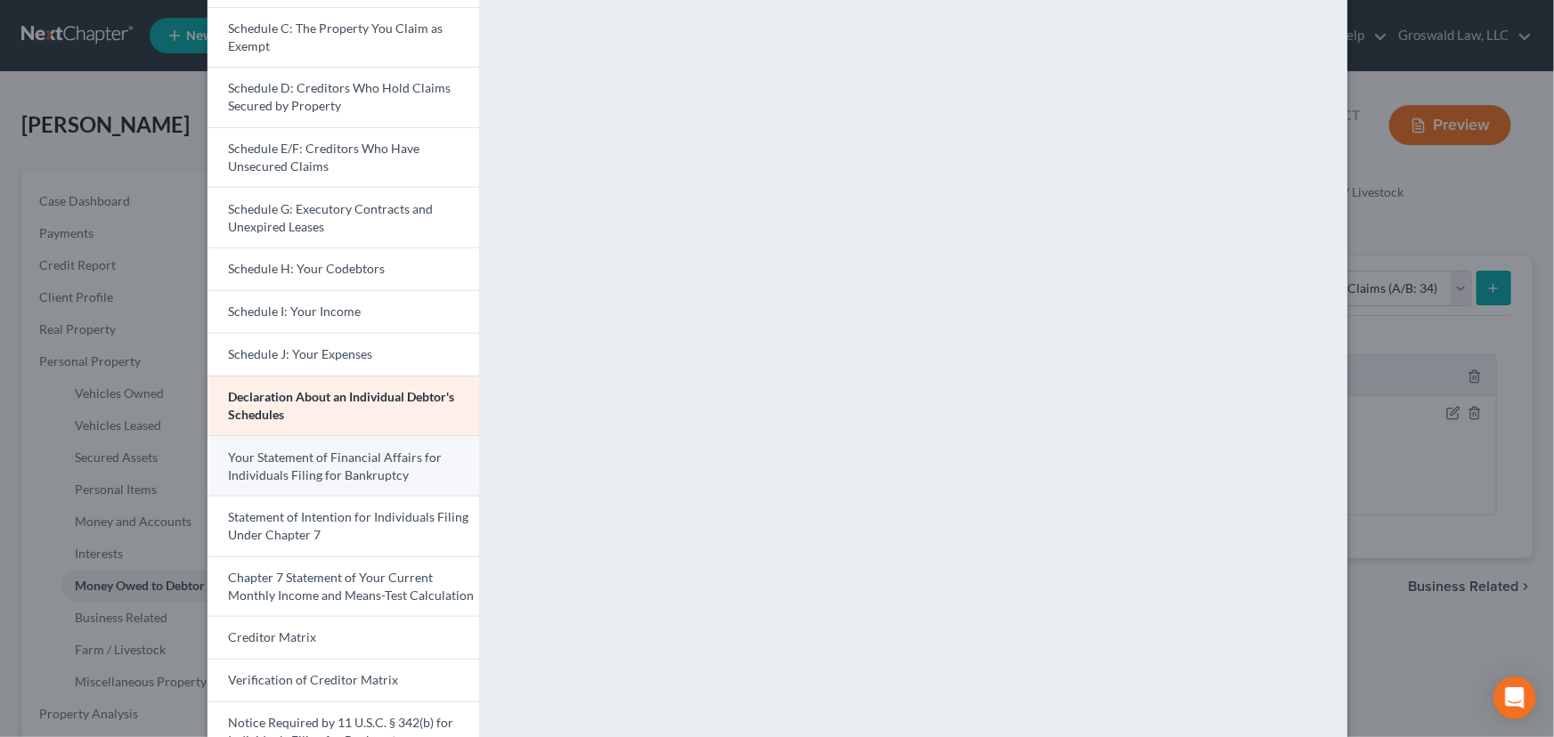
click at [337, 450] on span "Your Statement of Financial Affairs for Individuals Filing for Bankruptcy" at bounding box center [336, 466] width 214 height 33
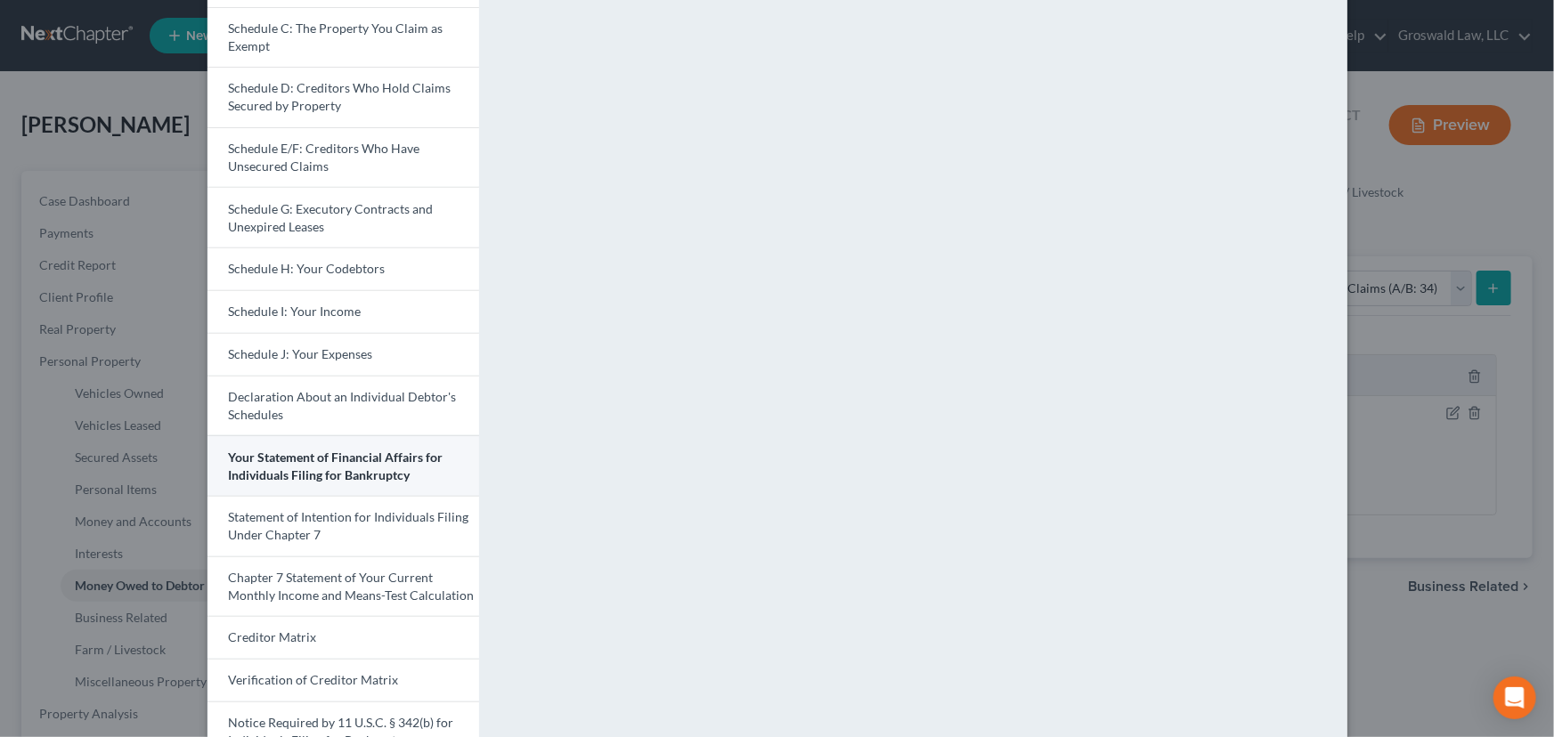
click at [342, 469] on span "Your Statement of Financial Affairs for Individuals Filing for Bankruptcy" at bounding box center [336, 466] width 215 height 33
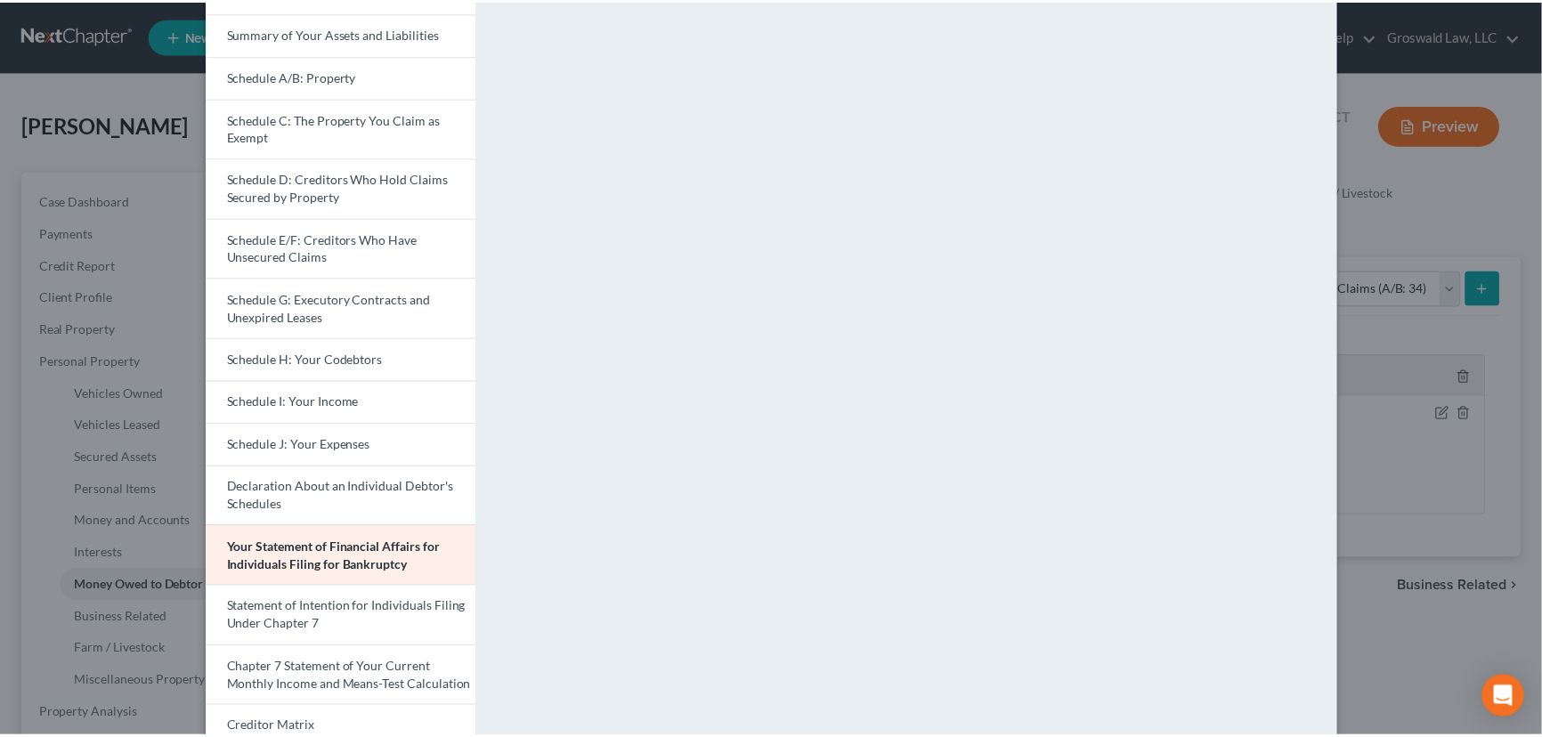
scroll to position [0, 0]
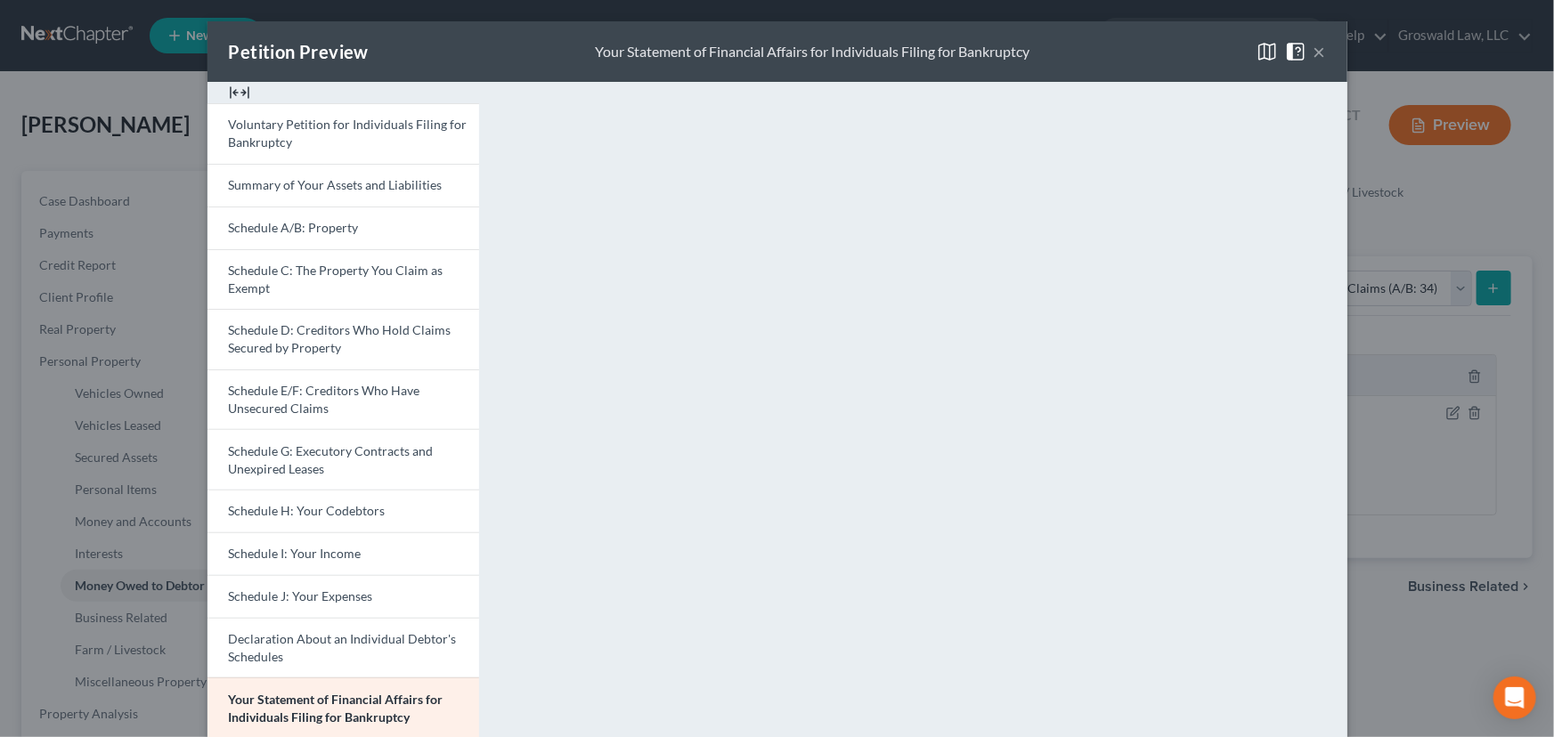
click at [1315, 54] on button "×" at bounding box center [1319, 51] width 12 height 21
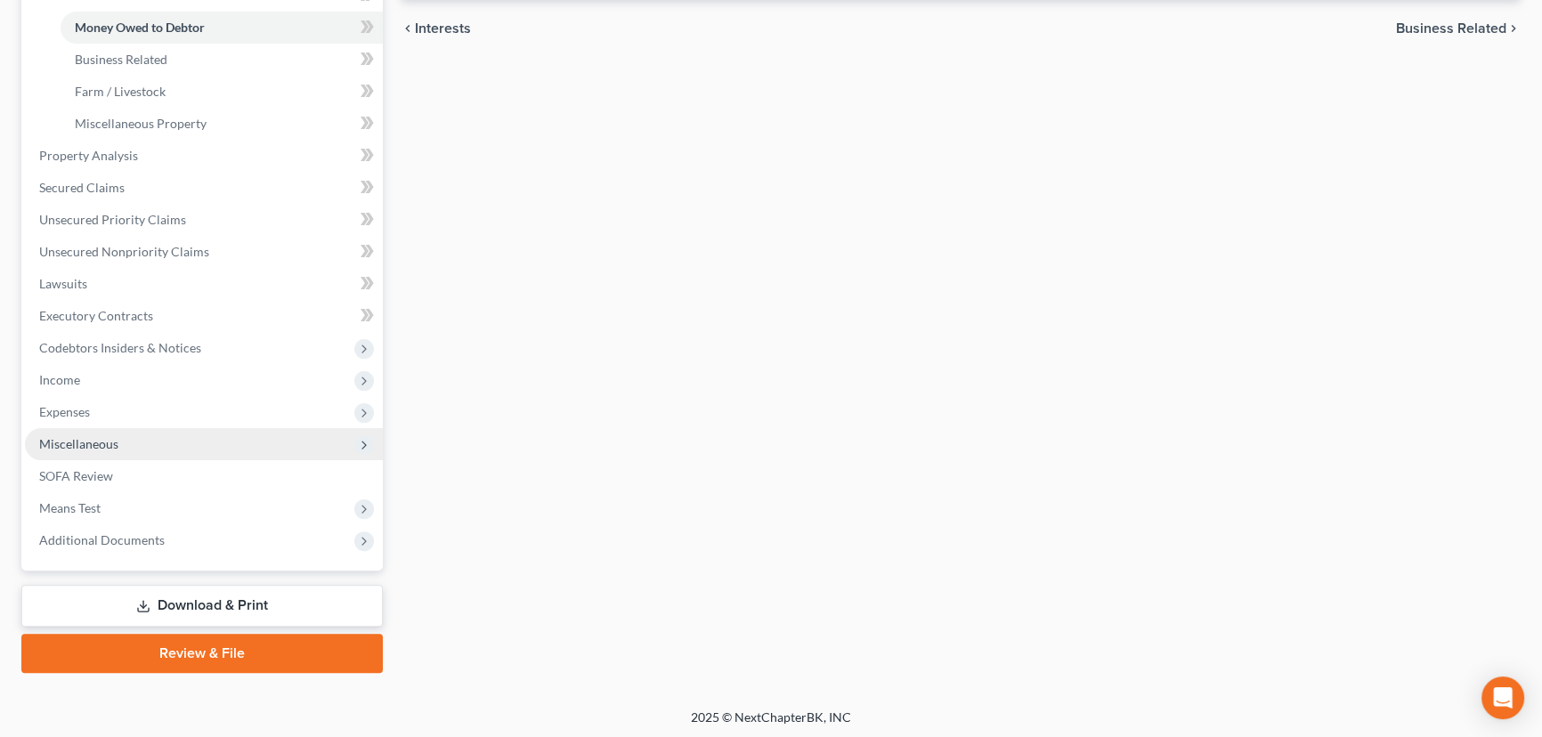
scroll to position [559, 0]
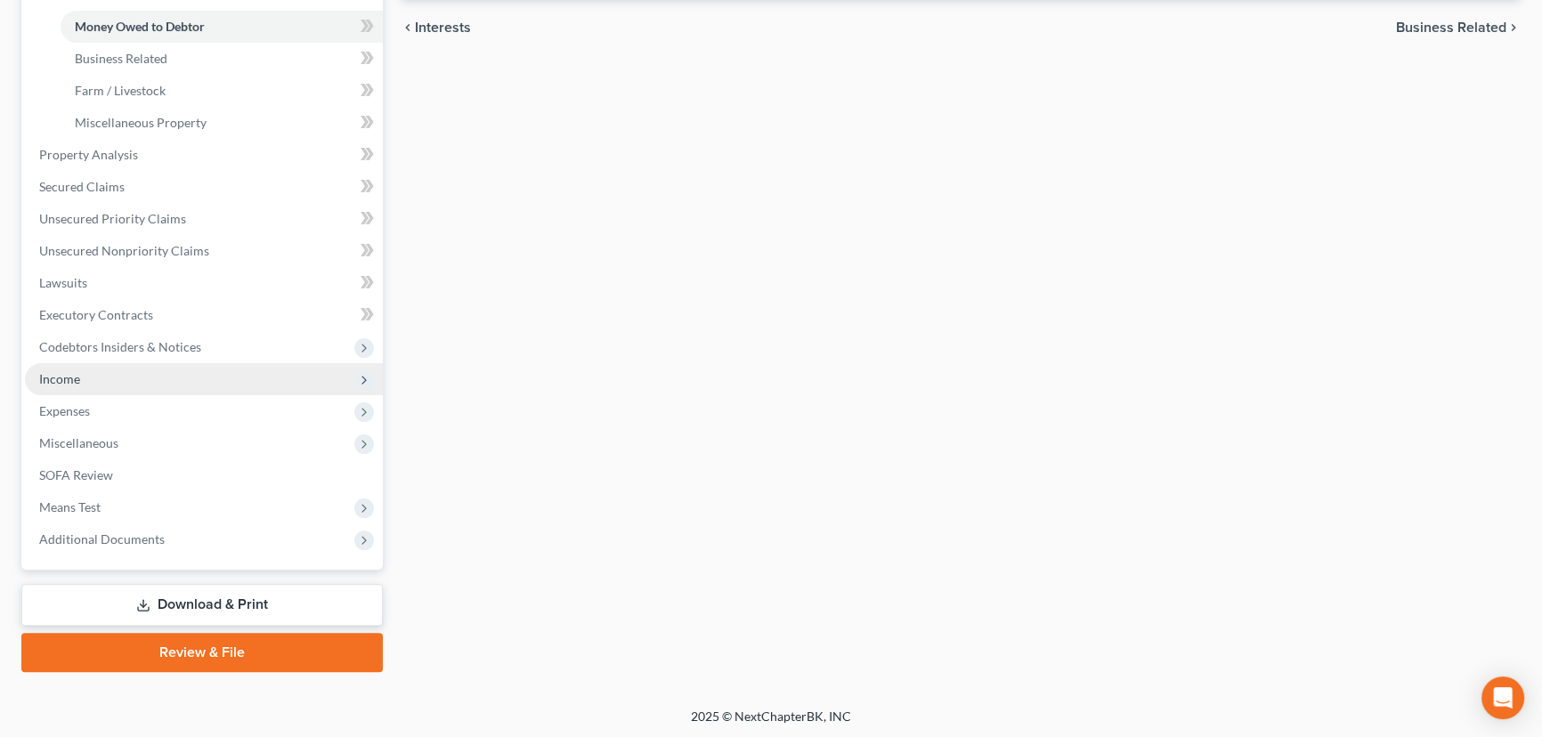
click at [72, 377] on span "Income" at bounding box center [59, 378] width 41 height 15
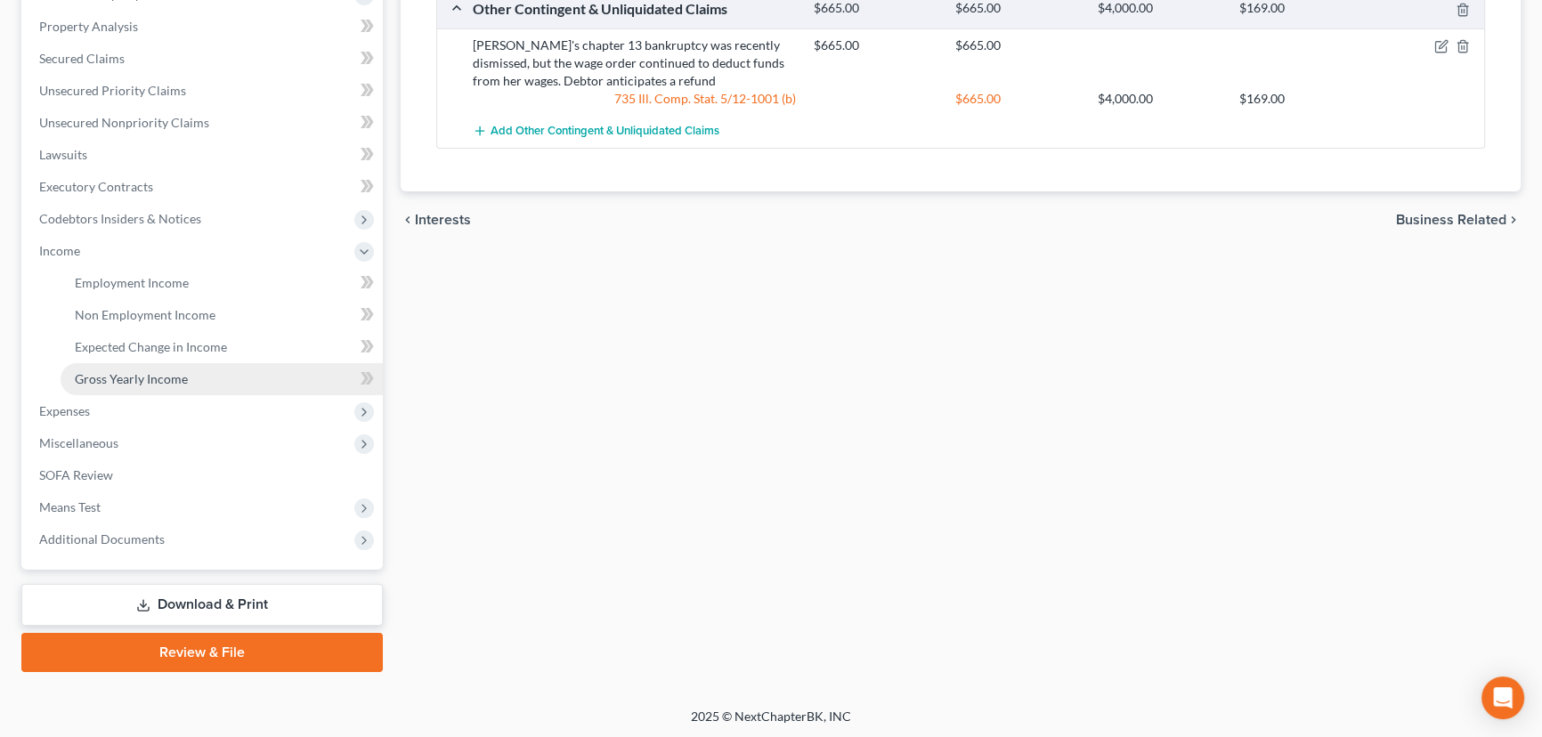
click at [160, 364] on link "Gross Yearly Income" at bounding box center [222, 379] width 322 height 32
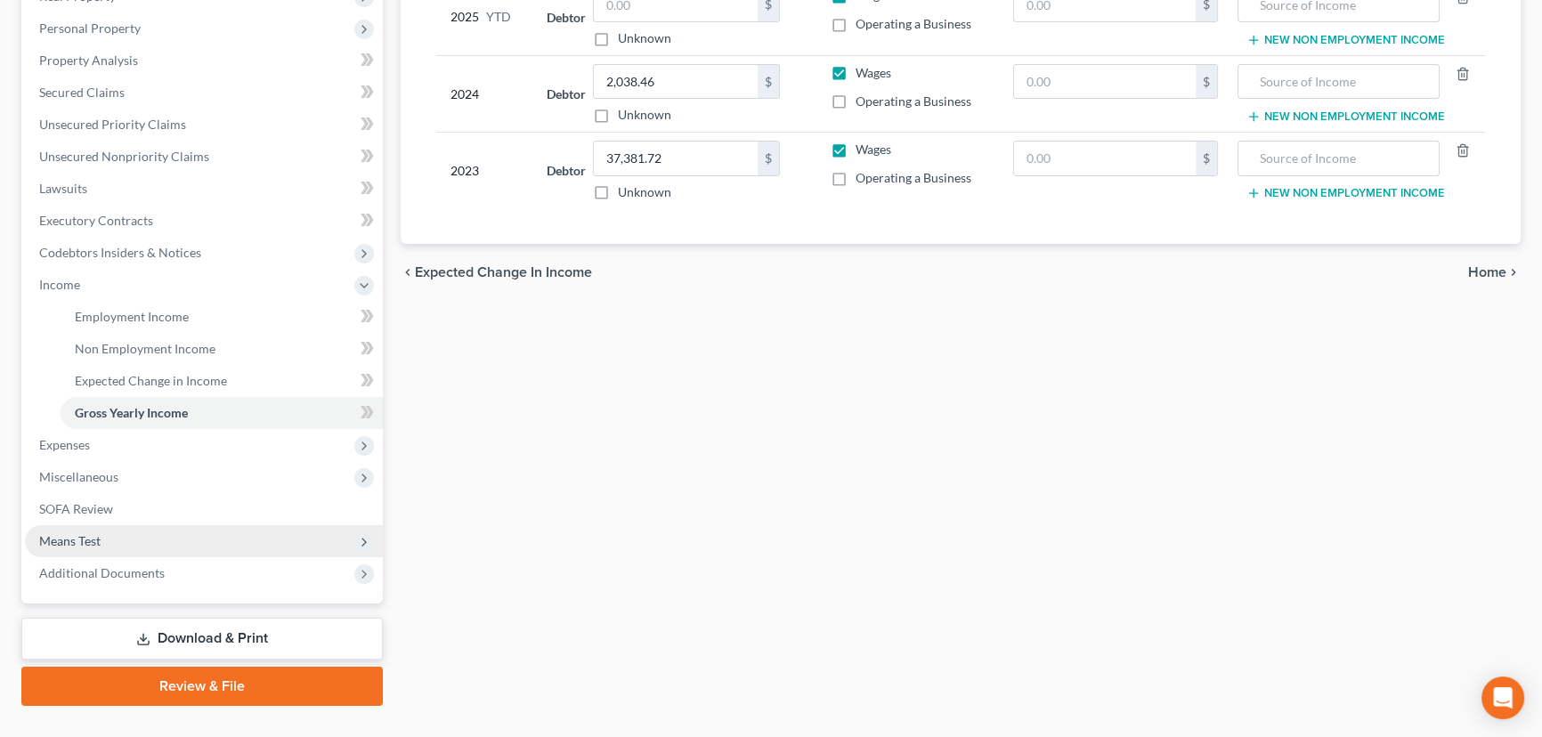
scroll to position [367, 0]
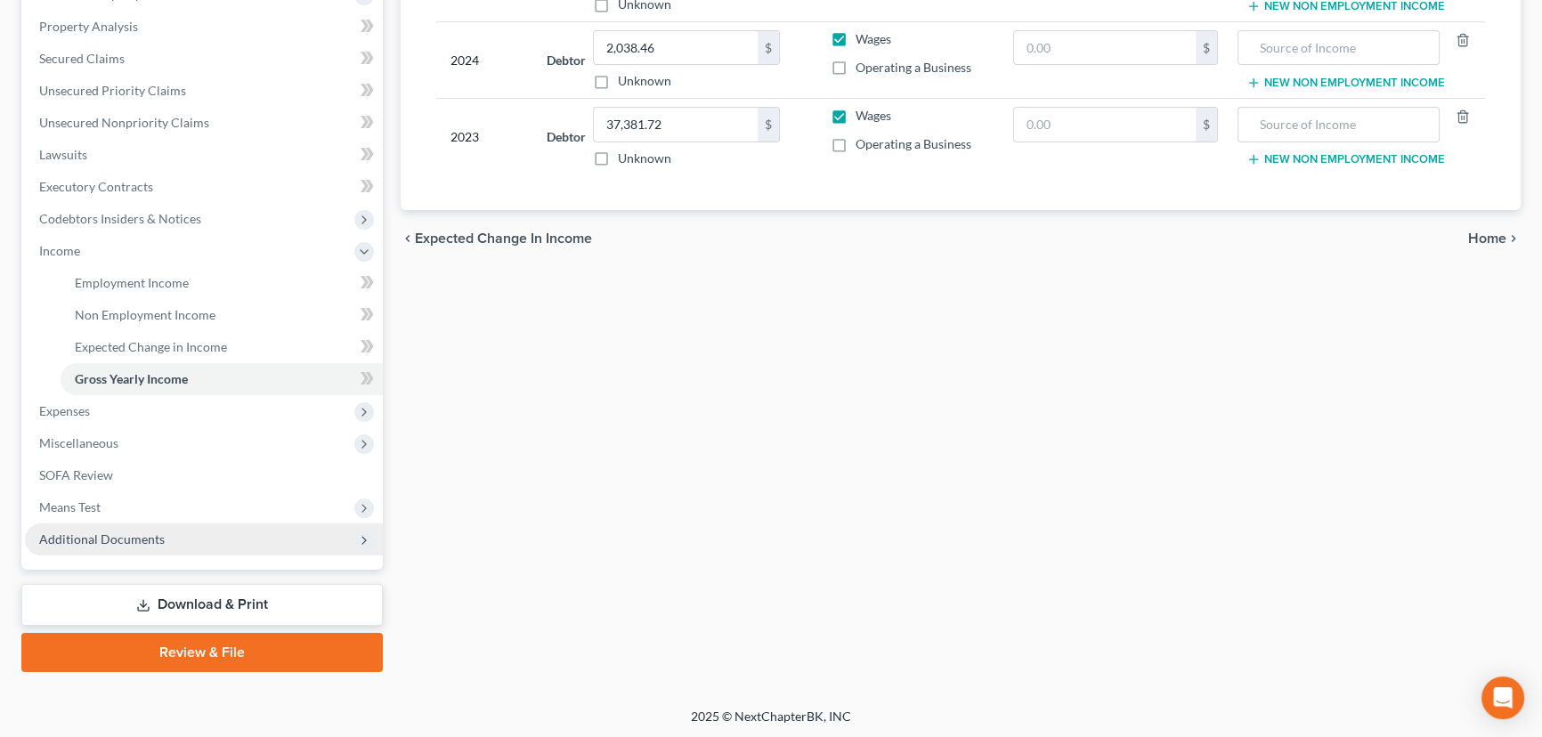
click at [174, 536] on span "Additional Documents" at bounding box center [204, 539] width 358 height 32
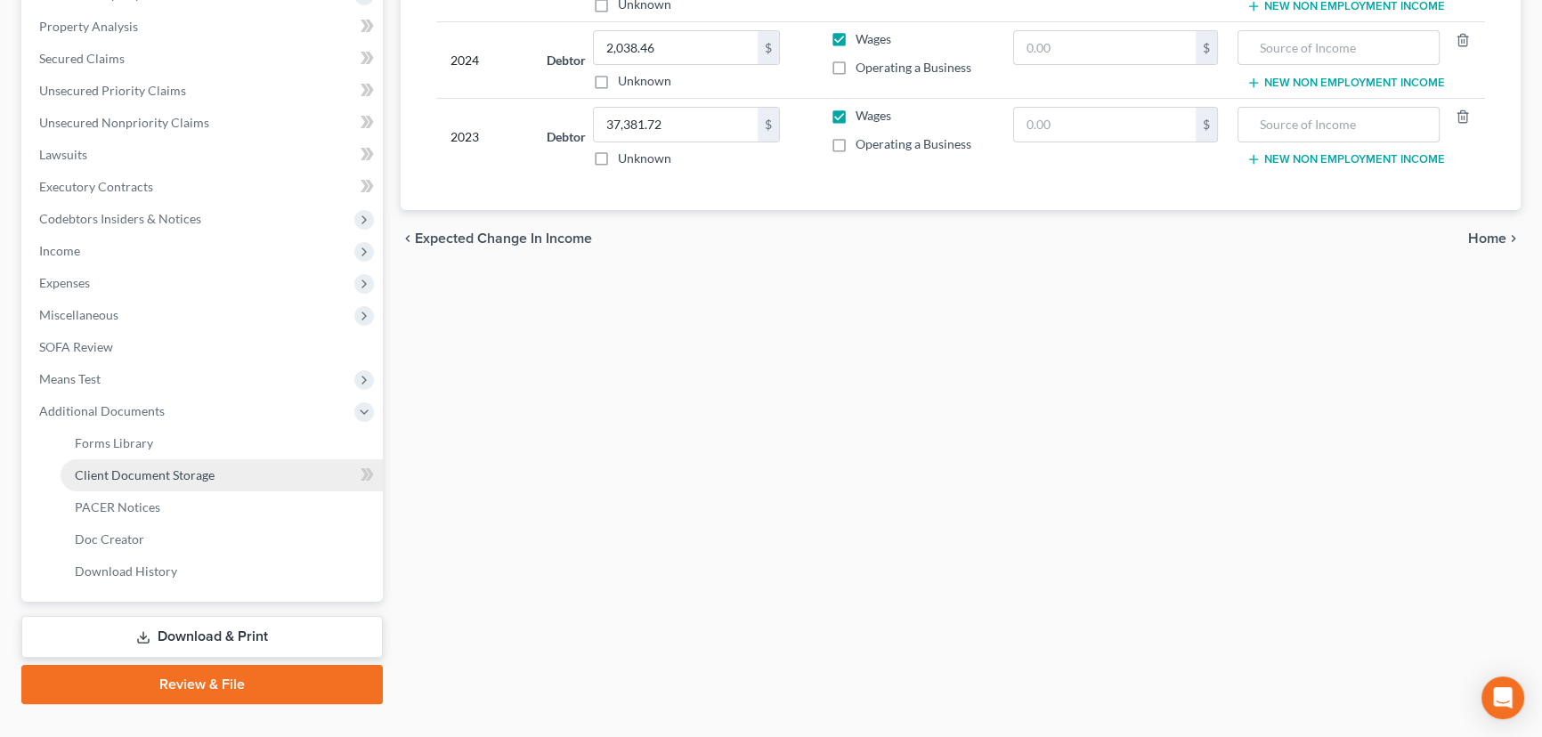
click at [218, 475] on link "Client Document Storage" at bounding box center [222, 475] width 322 height 32
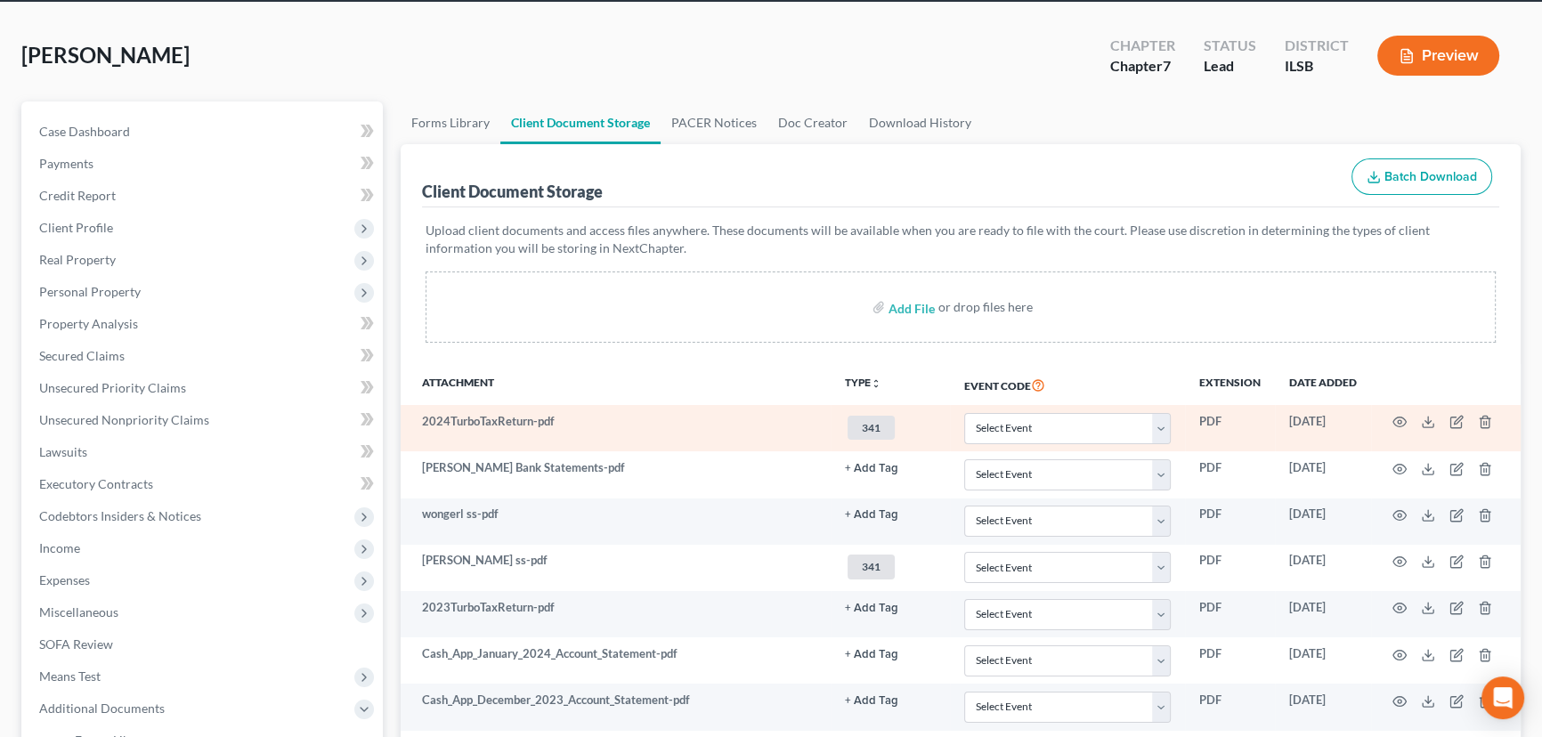
scroll to position [242, 0]
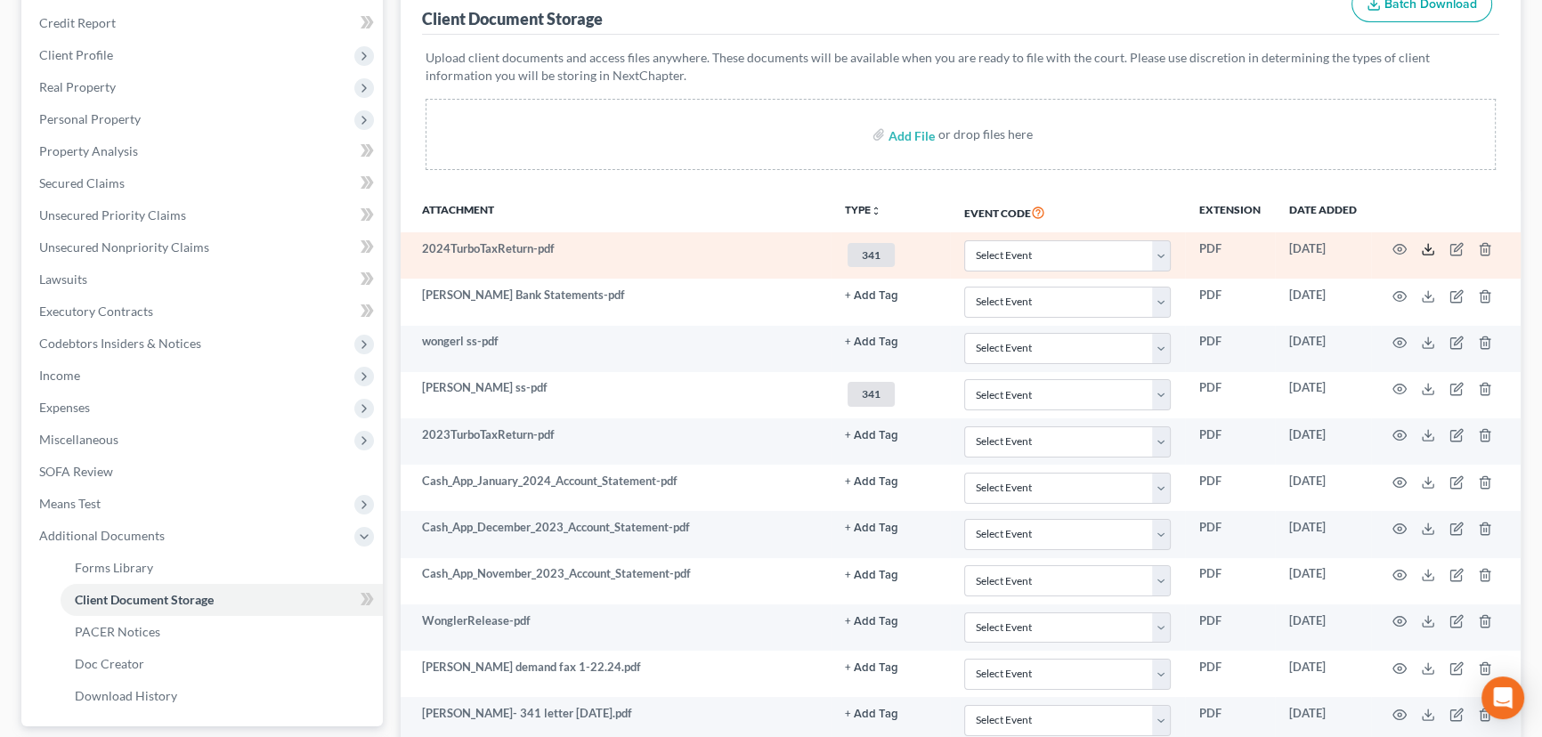
click at [1422, 243] on icon at bounding box center [1428, 249] width 14 height 14
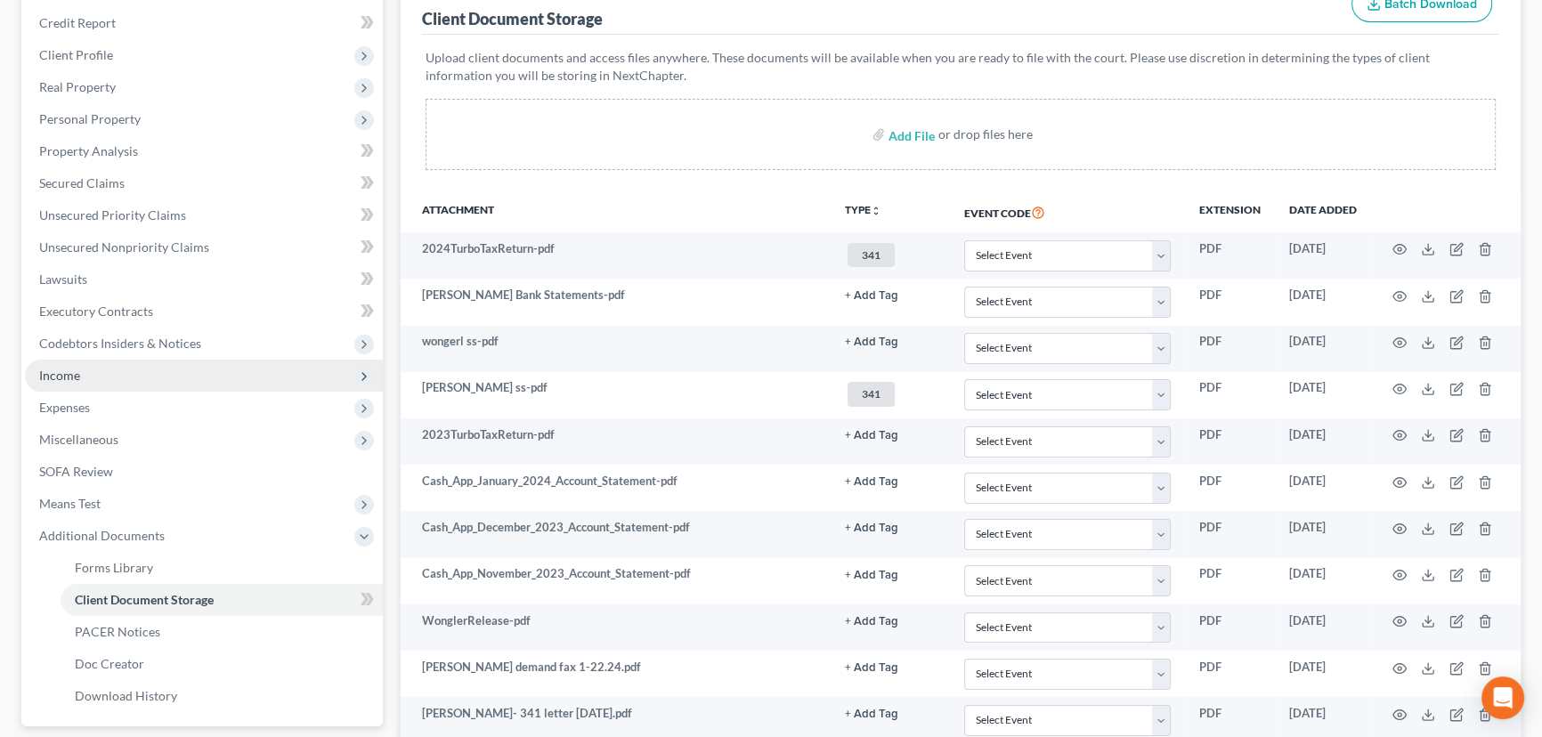
click at [96, 380] on span "Income" at bounding box center [204, 376] width 358 height 32
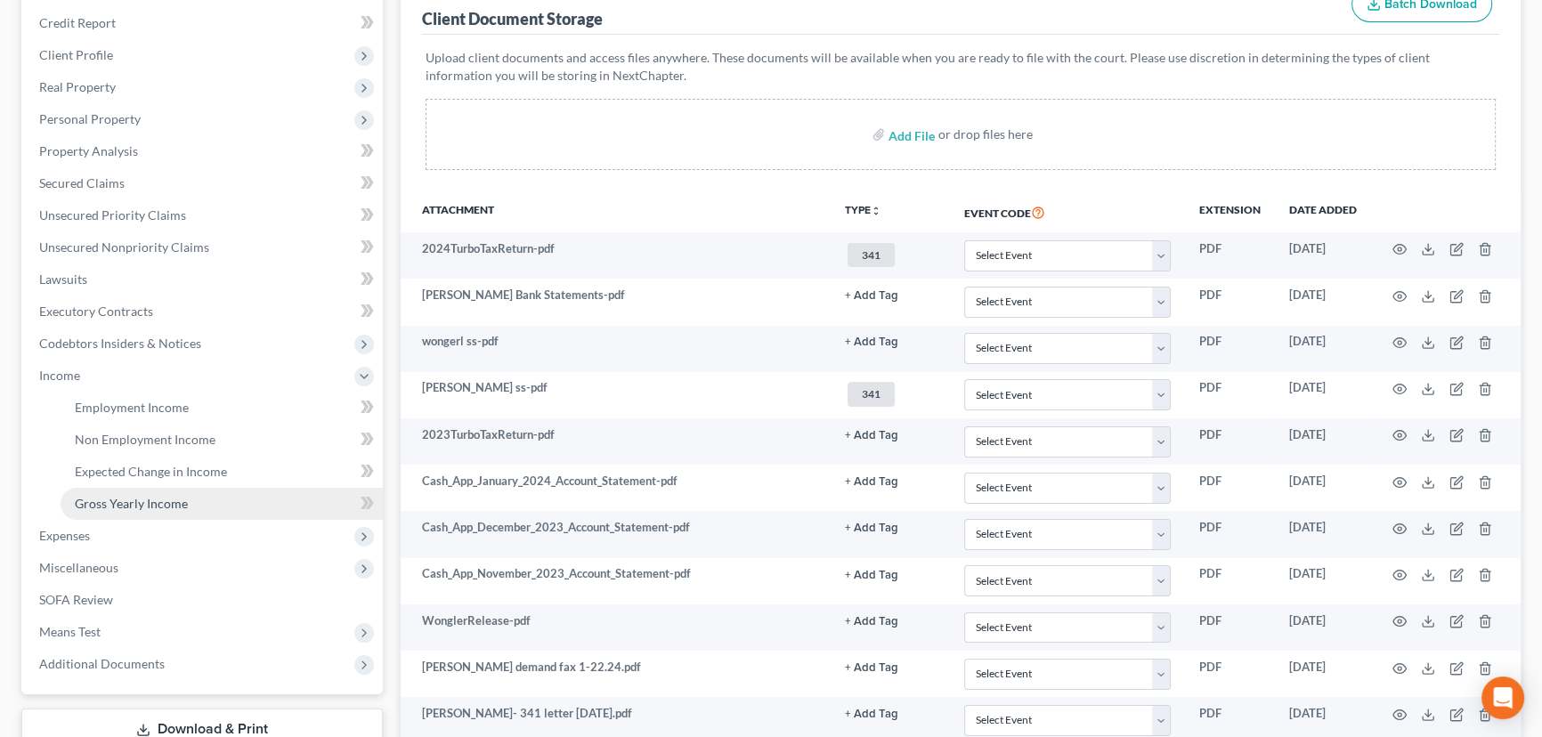
click at [155, 489] on link "Gross Yearly Income" at bounding box center [222, 504] width 322 height 32
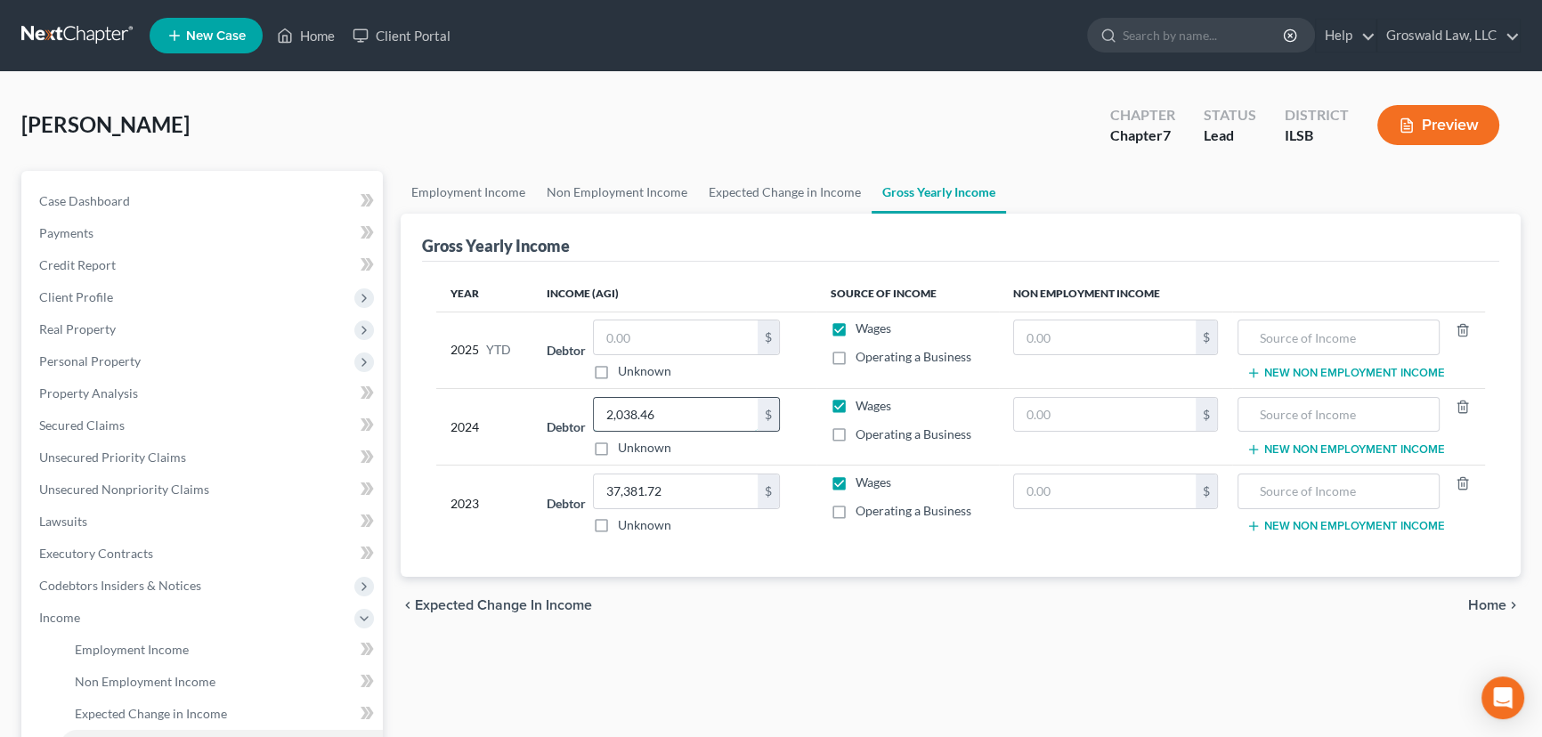
click at [669, 418] on input "2,038.46" at bounding box center [676, 415] width 164 height 34
type input "55,609"
click at [716, 345] on input "text" at bounding box center [676, 338] width 164 height 34
type input "46,600.28"
click at [572, 635] on div "Employment Income Non Employment Income Expected Change in Income Gross Yearly …" at bounding box center [961, 605] width 1138 height 868
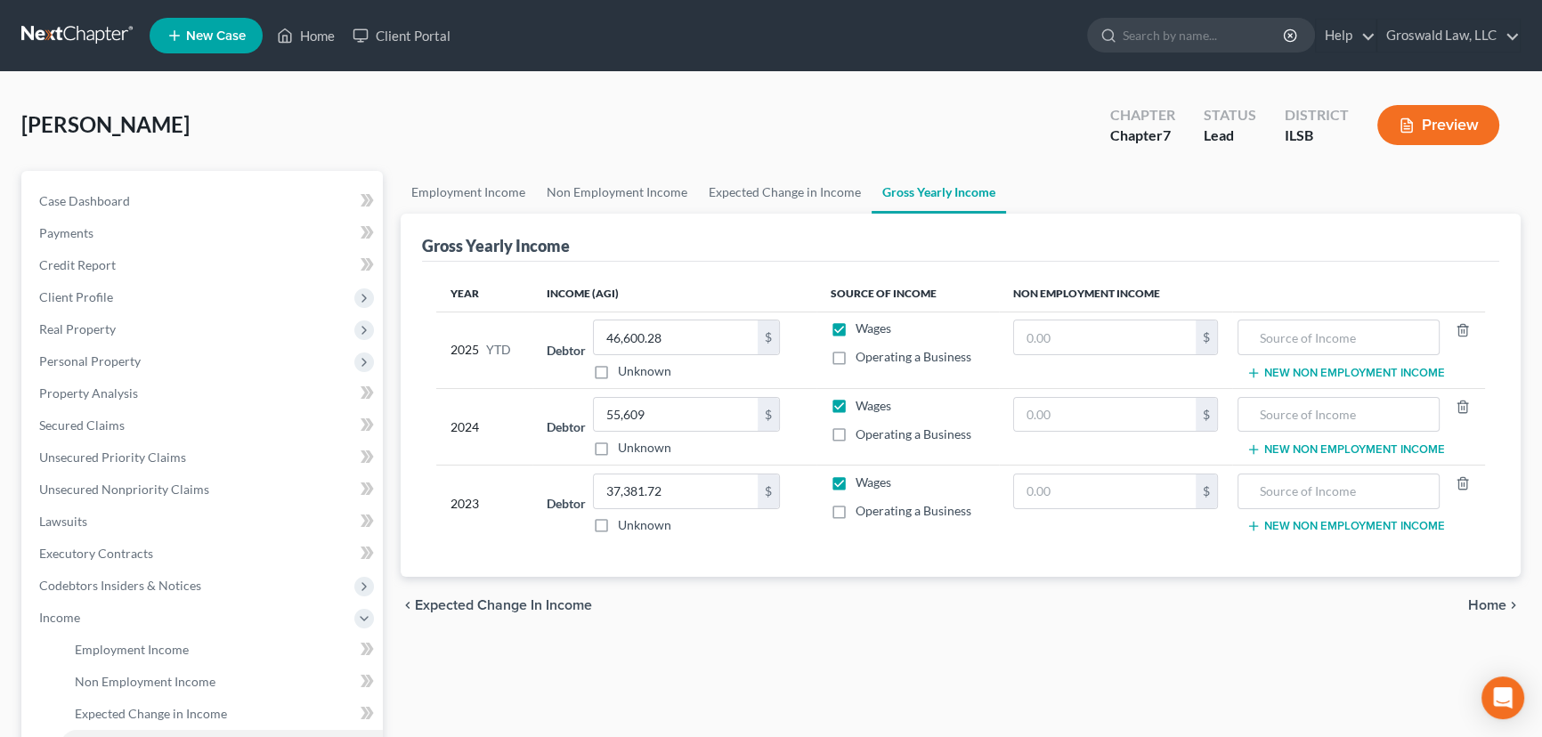
click at [1406, 130] on icon "button" at bounding box center [1407, 126] width 16 height 16
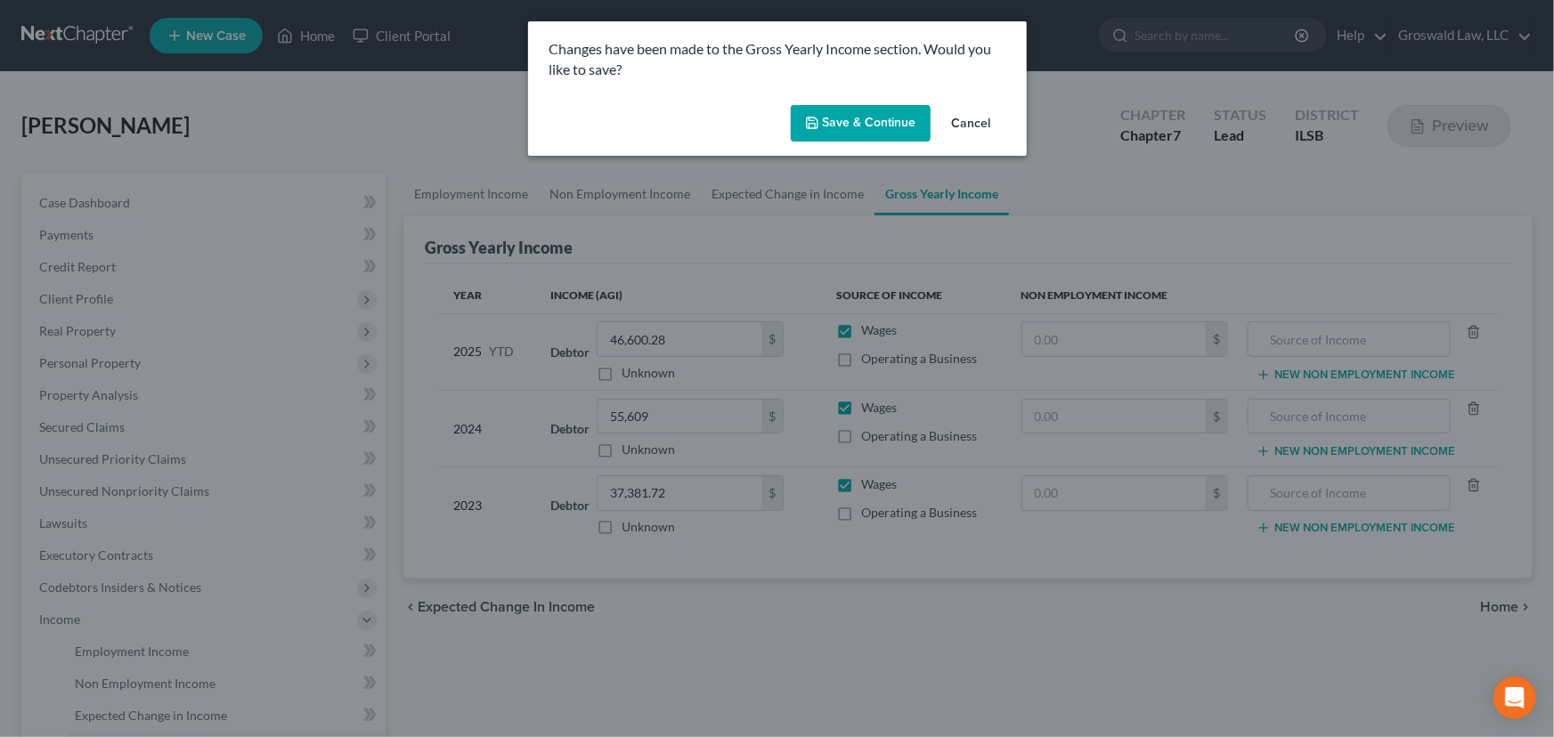
click at [869, 127] on button "Save & Continue" at bounding box center [861, 123] width 140 height 37
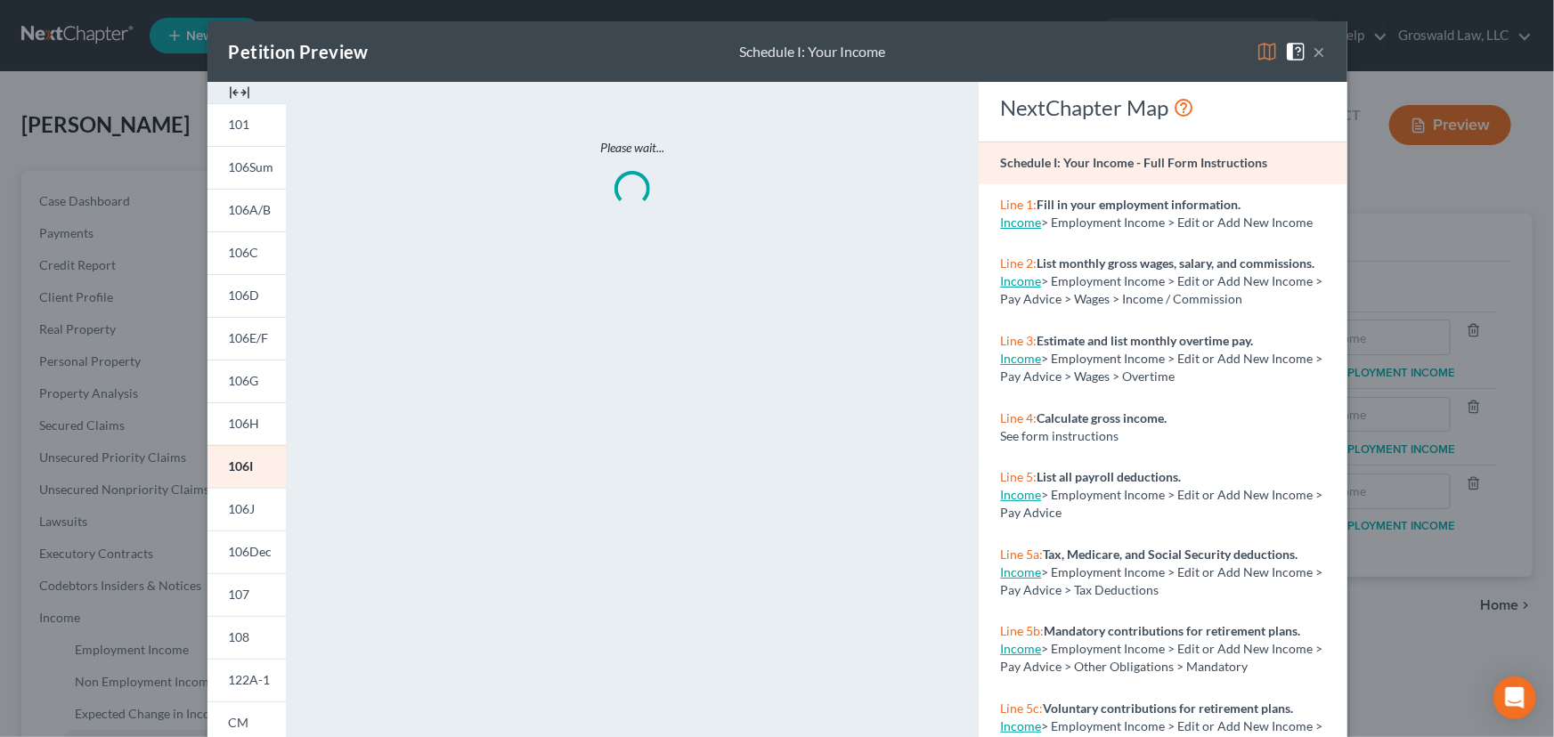
click at [236, 89] on img at bounding box center [239, 92] width 21 height 21
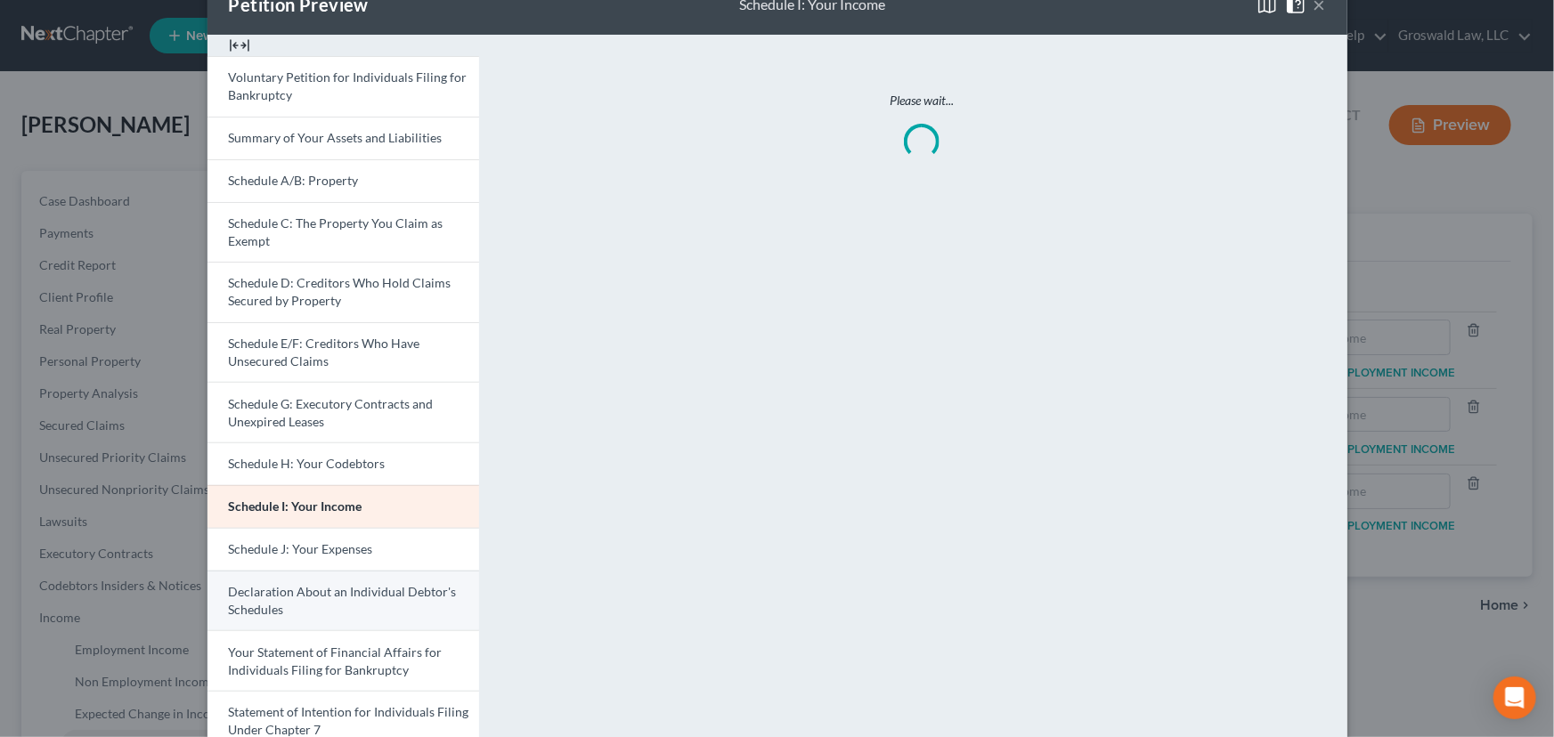
scroll to position [161, 0]
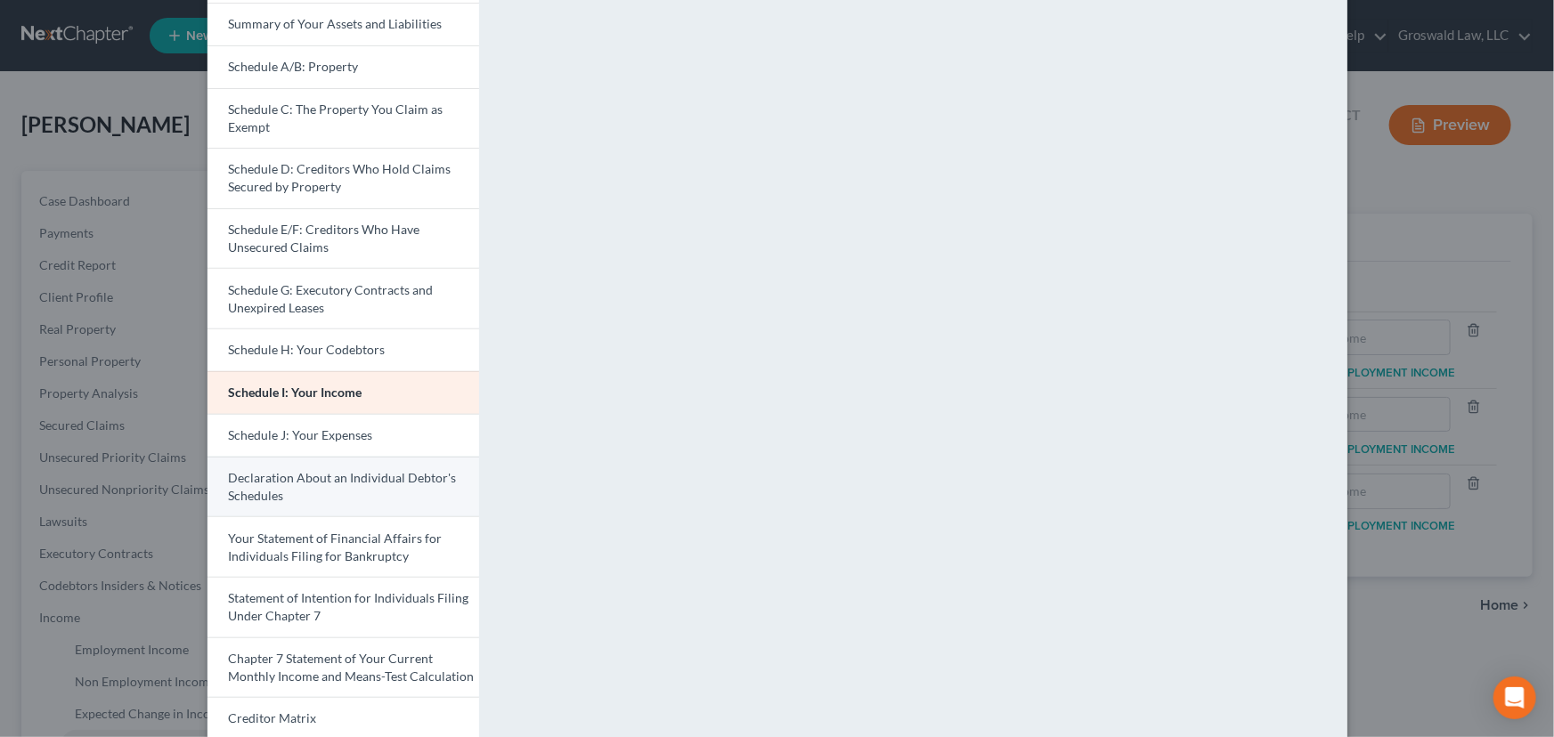
click at [323, 478] on span "Declaration About an Individual Debtor's Schedules" at bounding box center [343, 486] width 228 height 33
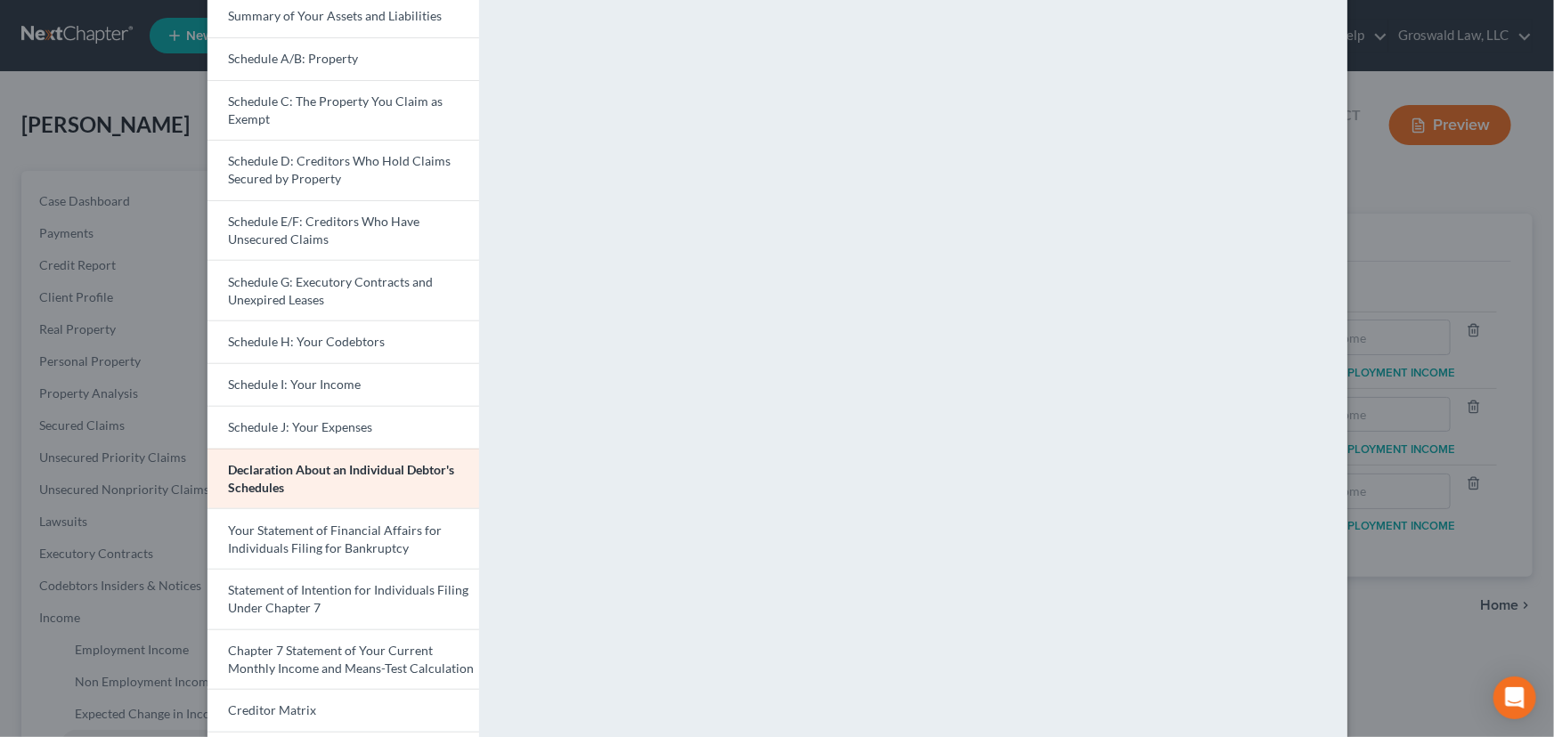
scroll to position [384, 0]
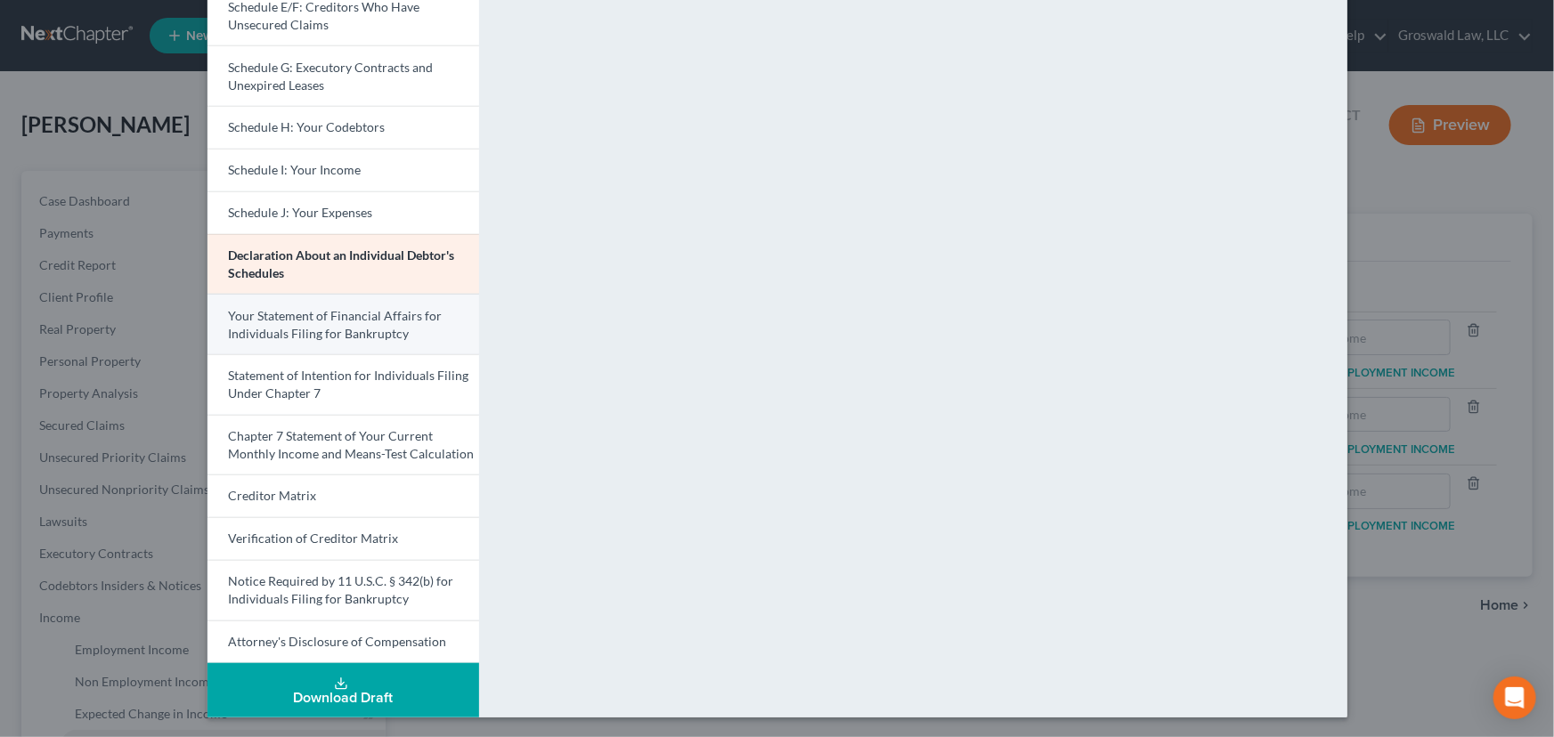
click at [325, 320] on span "Your Statement of Financial Affairs for Individuals Filing for Bankruptcy" at bounding box center [336, 324] width 214 height 33
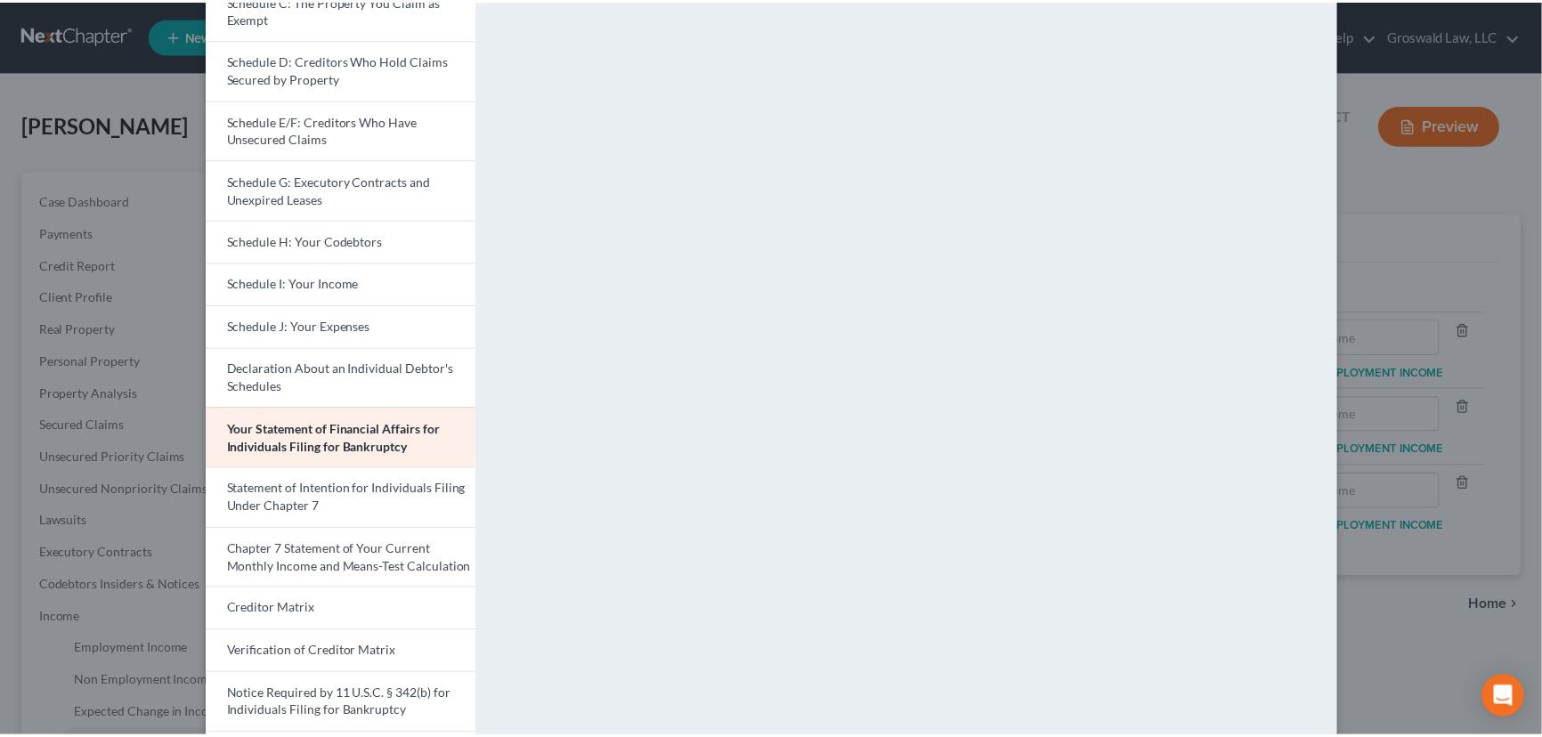
scroll to position [0, 0]
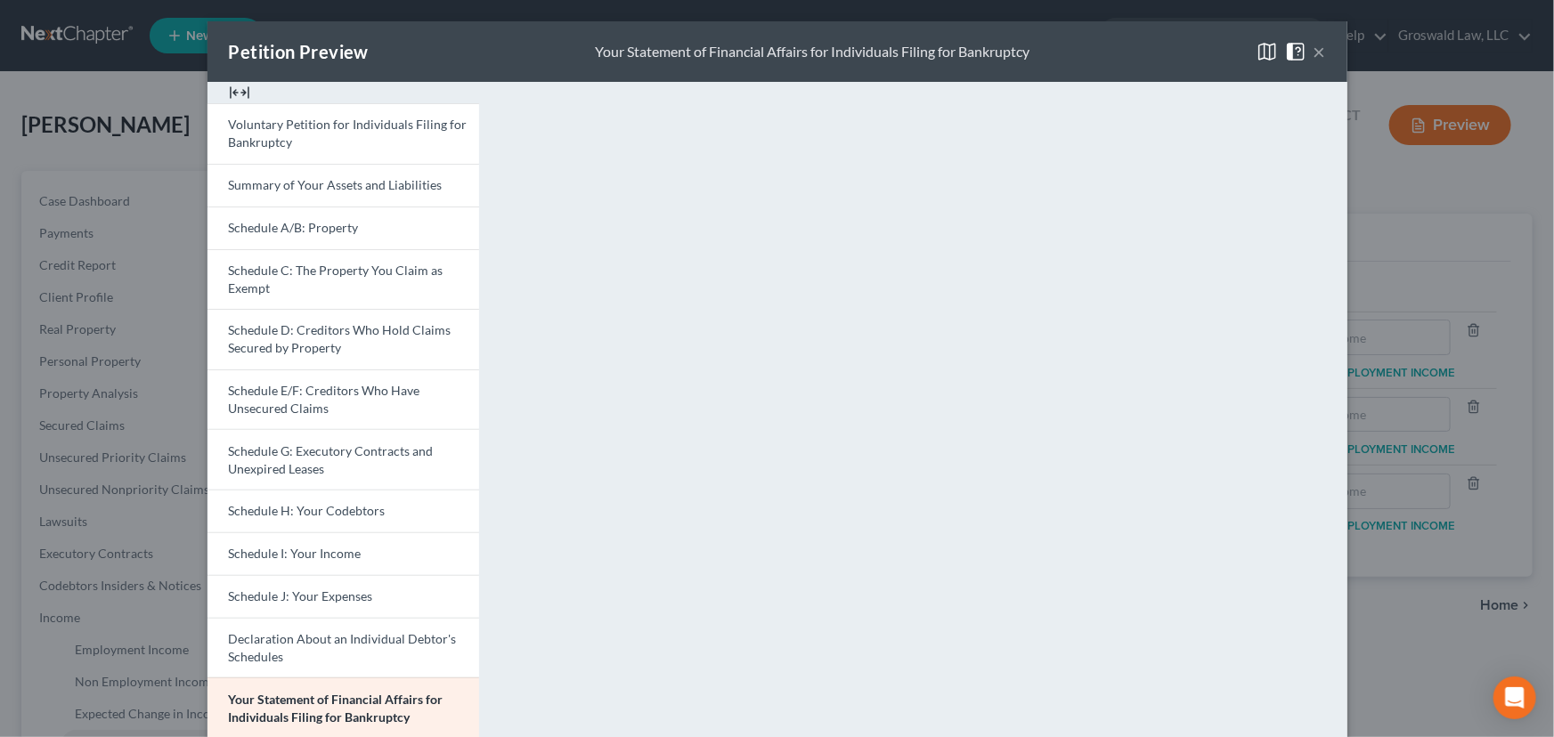
click at [1314, 45] on button "×" at bounding box center [1319, 51] width 12 height 21
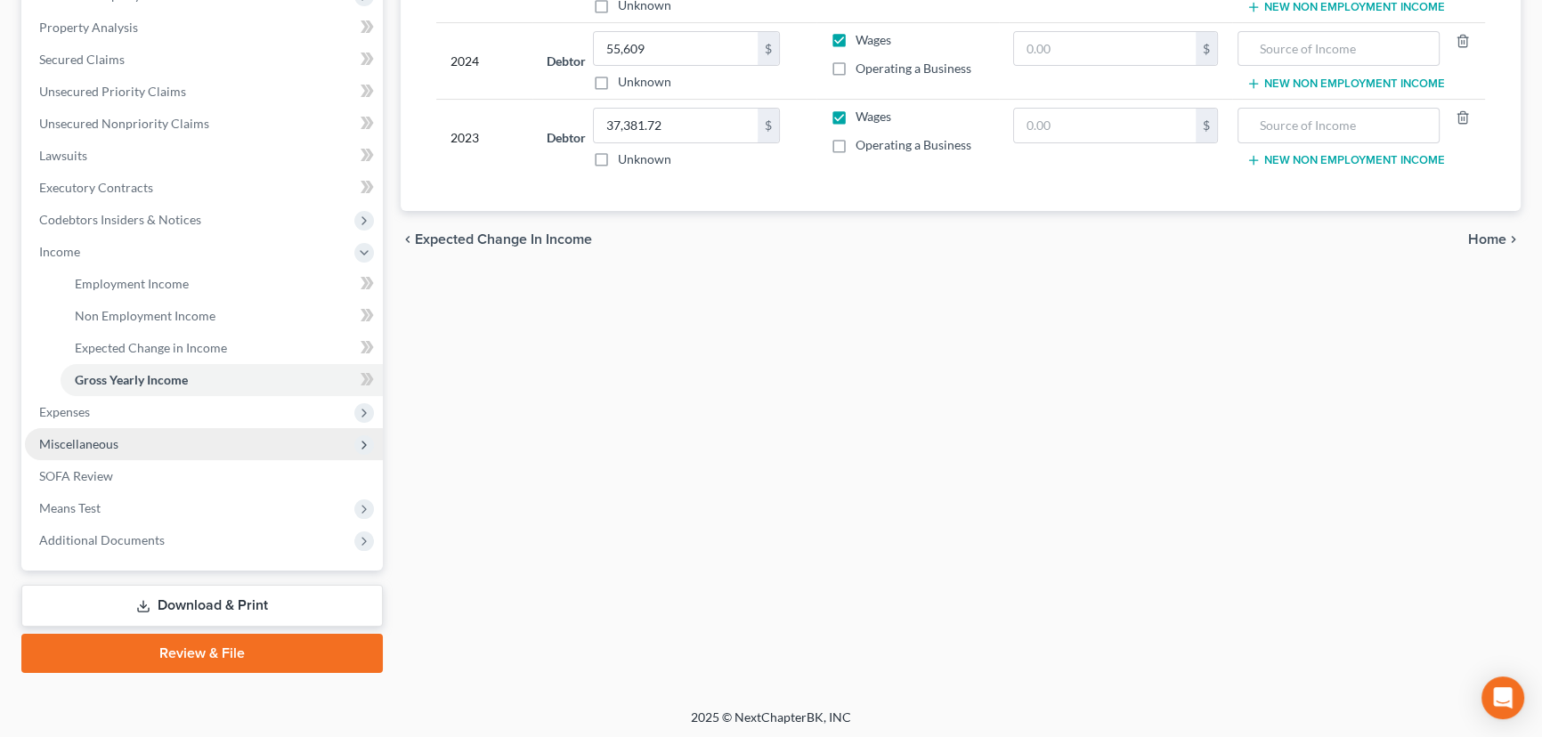
scroll to position [367, 0]
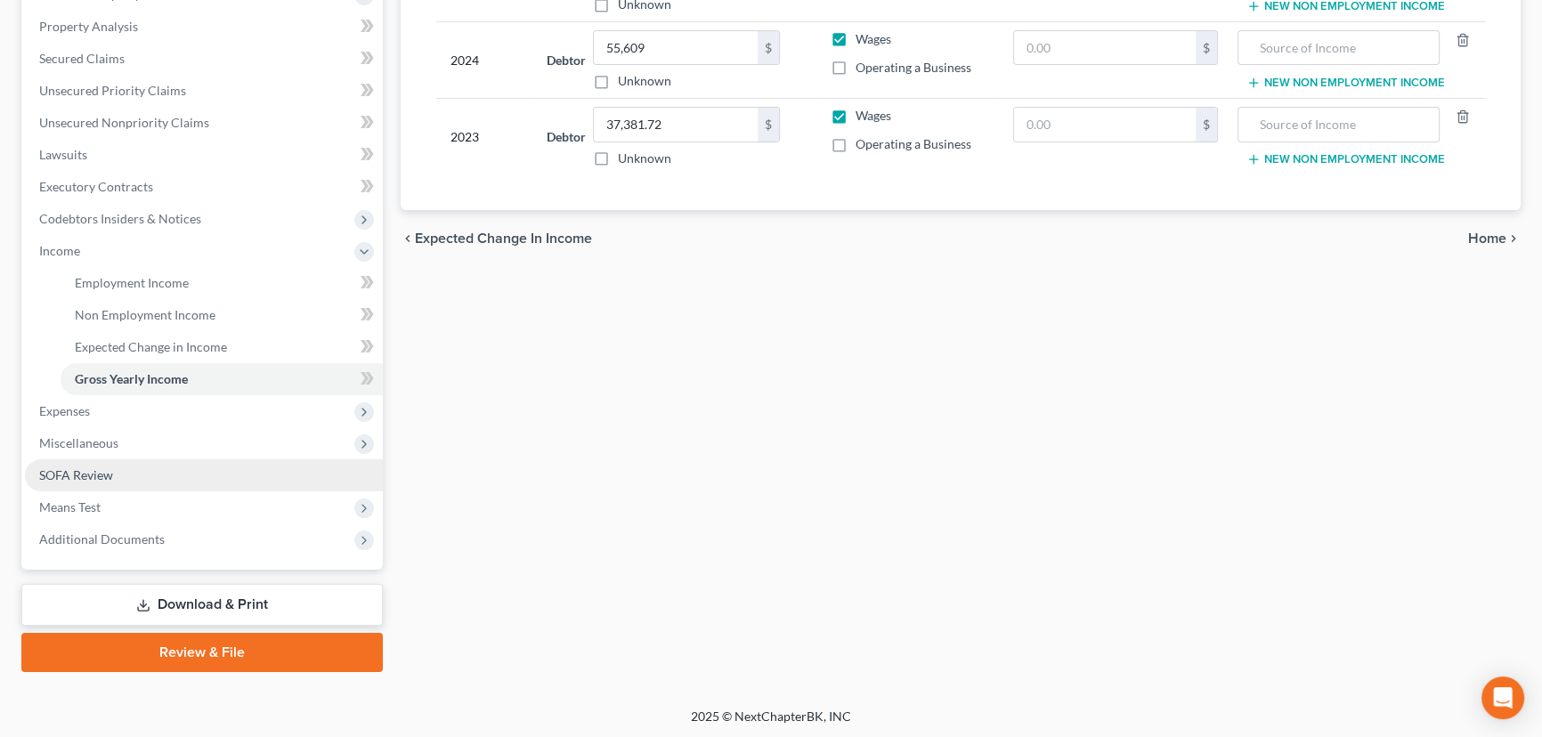
click at [92, 477] on span "SOFA Review" at bounding box center [76, 474] width 74 height 15
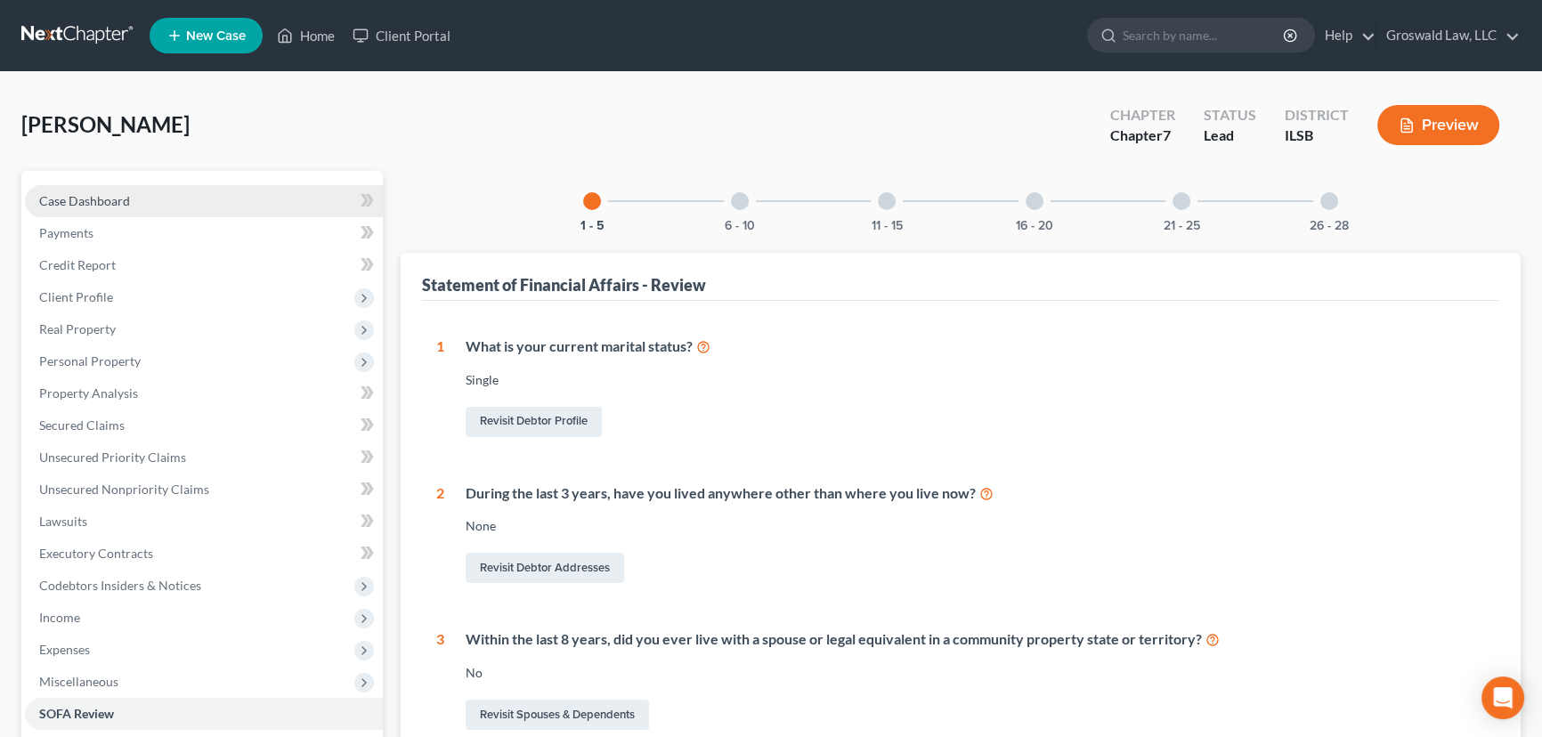
click at [162, 190] on link "Case Dashboard" at bounding box center [204, 201] width 358 height 32
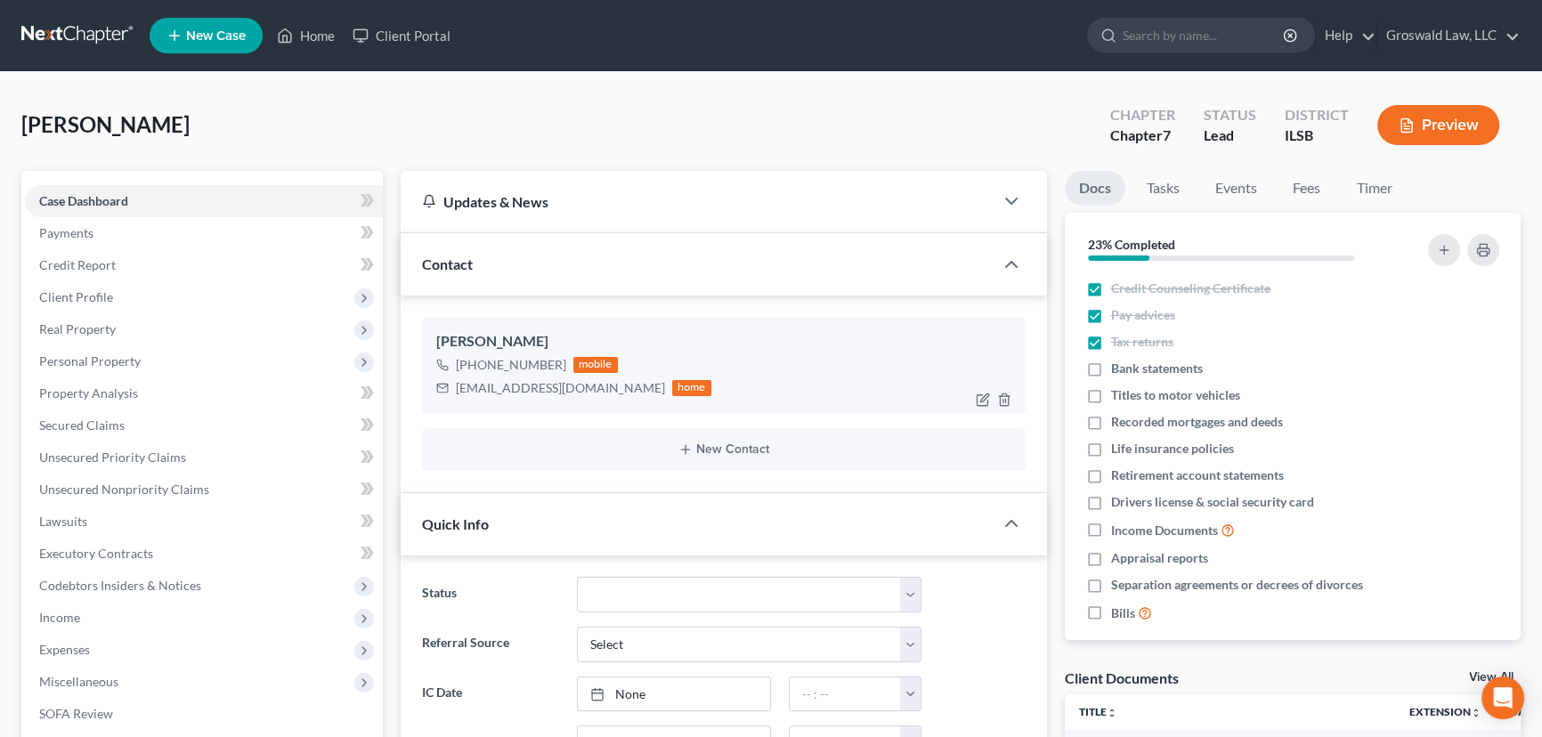
scroll to position [2479, 0]
drag, startPoint x: 592, startPoint y: 390, endPoint x: 437, endPoint y: 390, distance: 154.9
click at [437, 390] on div "[EMAIL_ADDRESS][DOMAIN_NAME] home" at bounding box center [573, 388] width 275 height 23
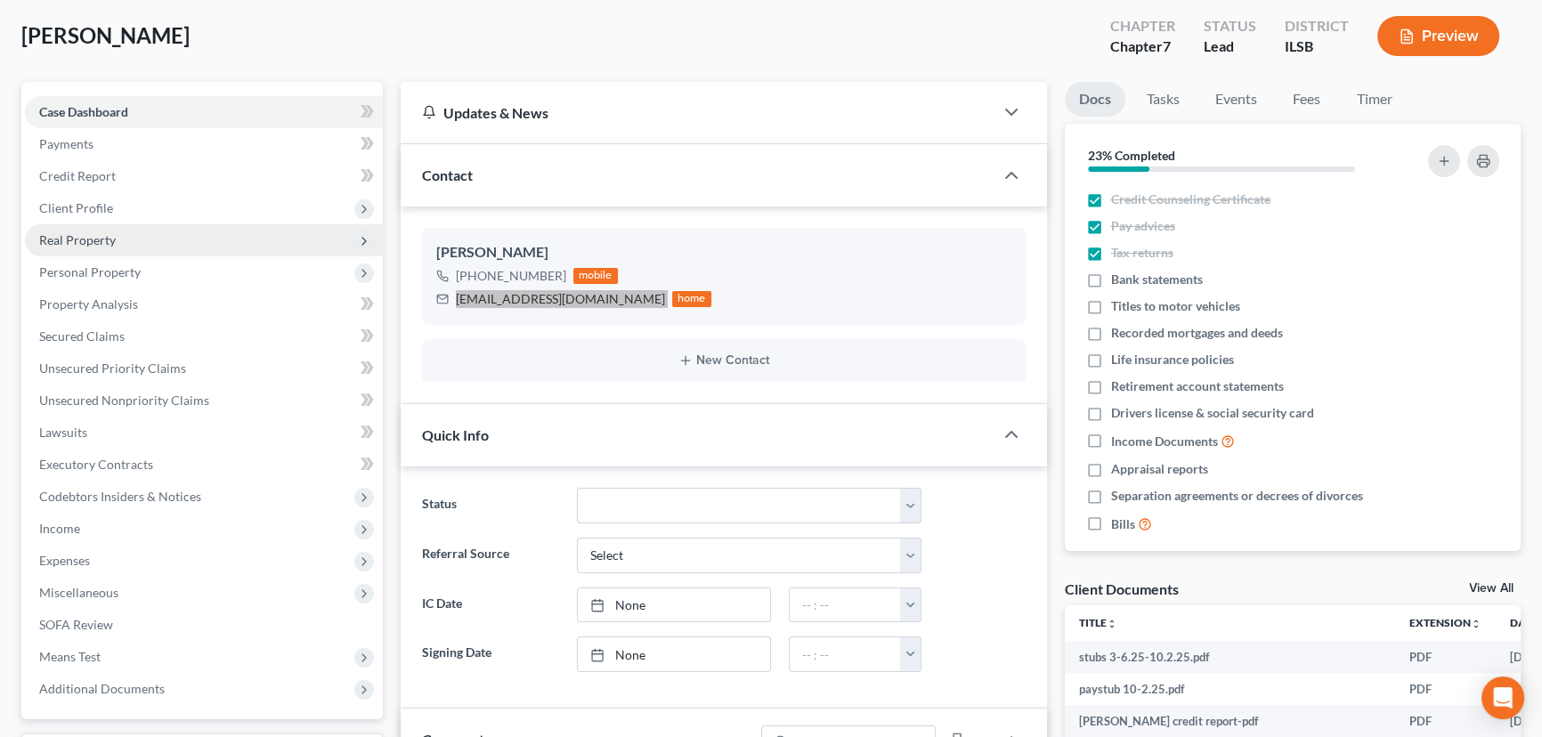
scroll to position [80, 0]
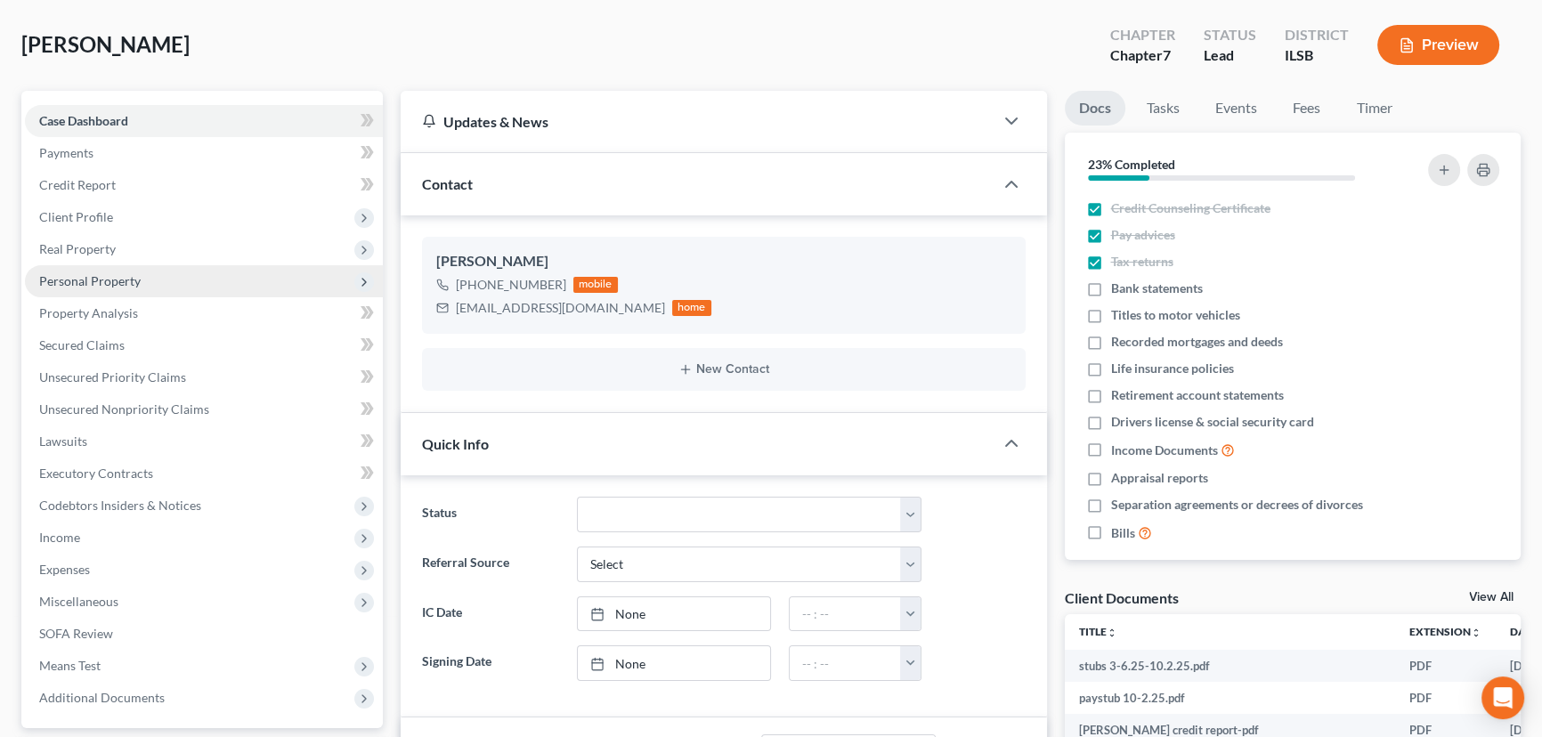
click at [103, 279] on span "Personal Property" at bounding box center [89, 280] width 101 height 15
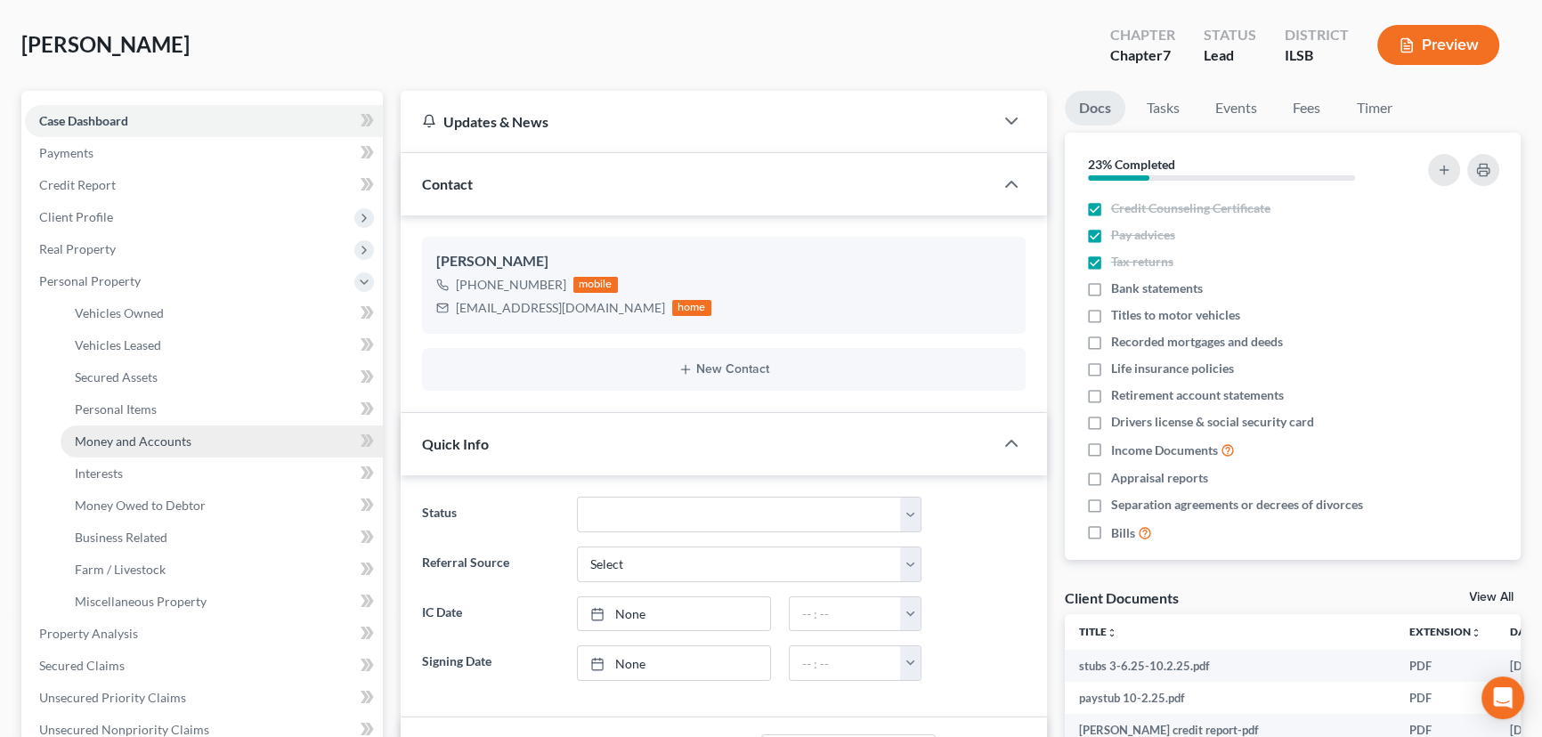
click at [122, 441] on span "Money and Accounts" at bounding box center [133, 441] width 117 height 15
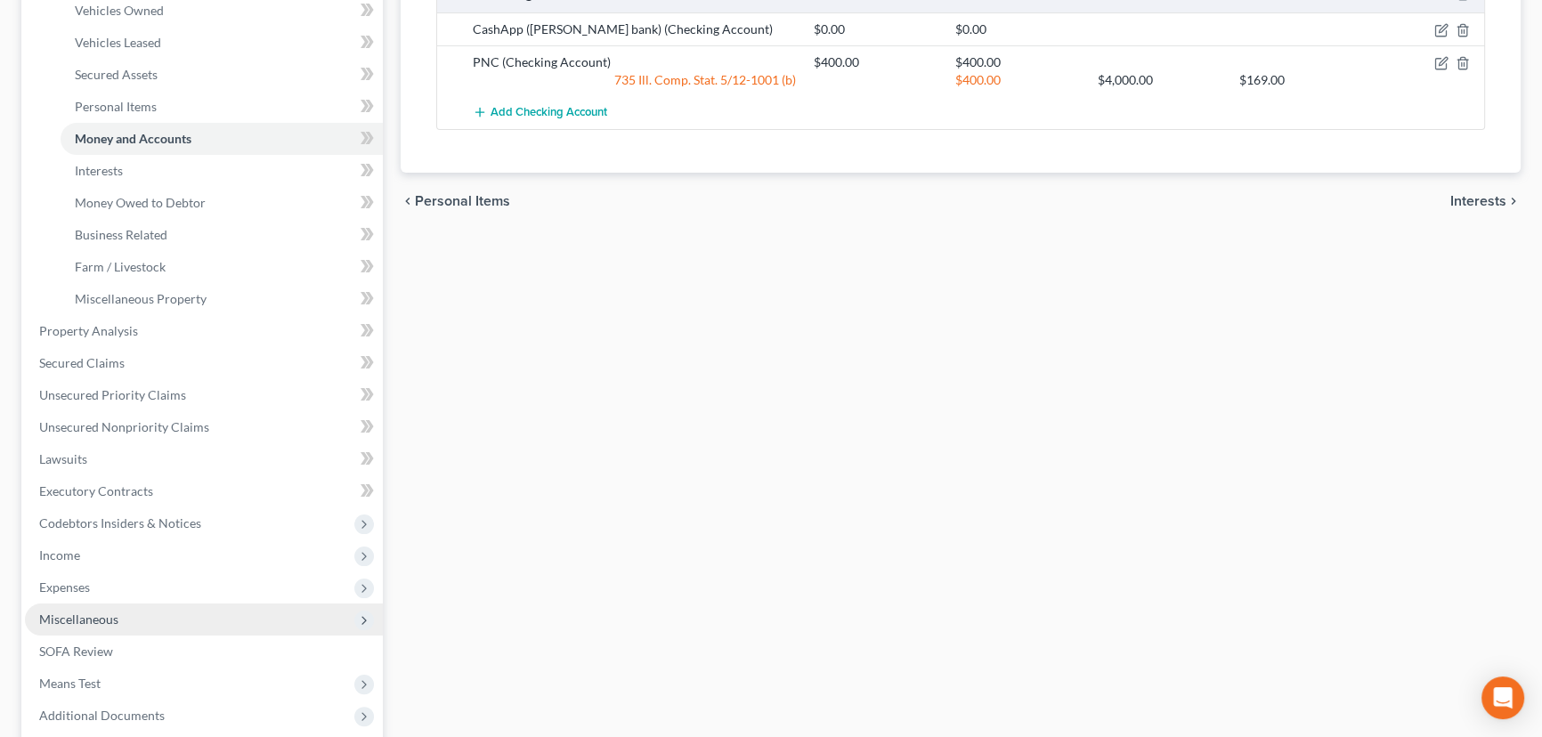
scroll to position [404, 0]
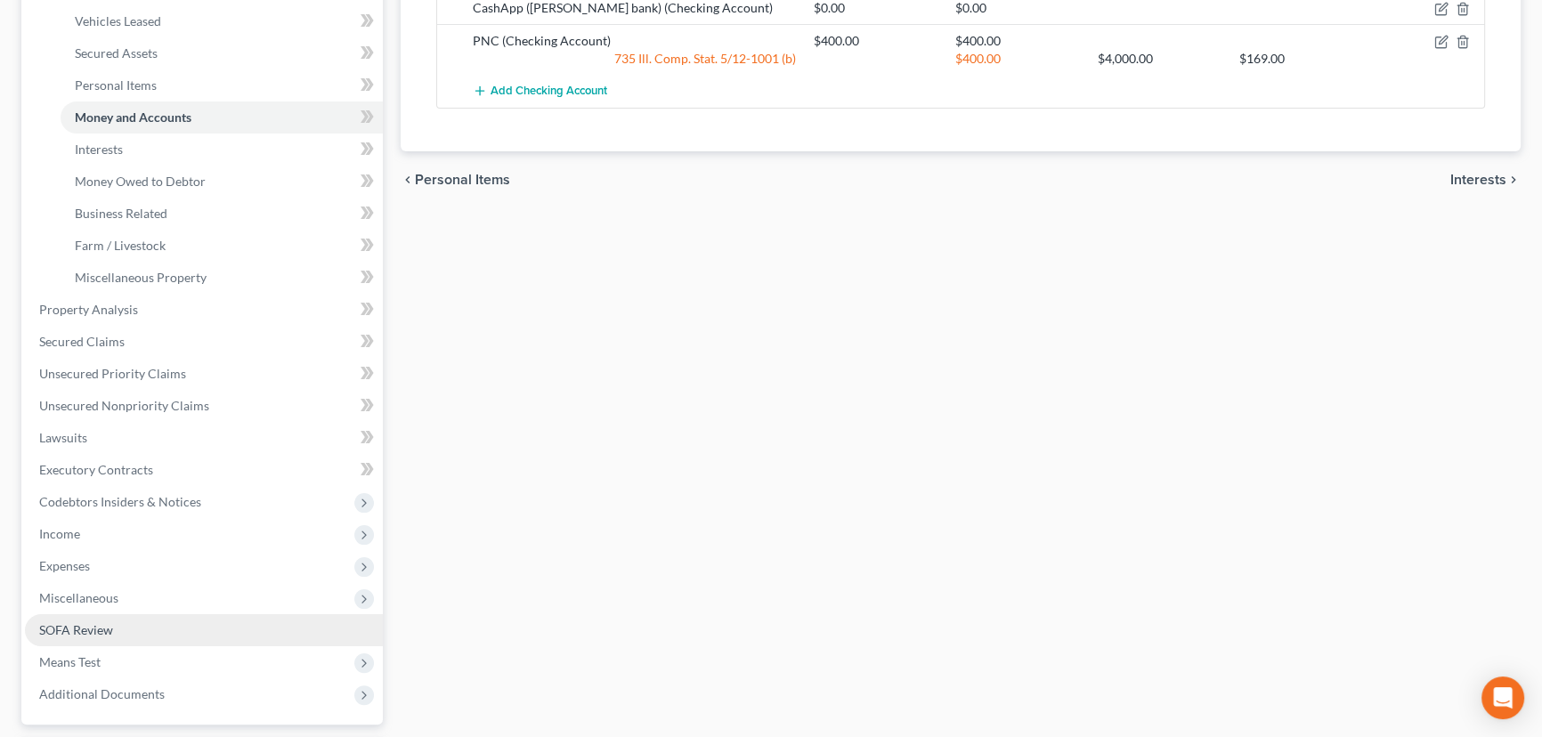
click at [84, 626] on span "SOFA Review" at bounding box center [76, 629] width 74 height 15
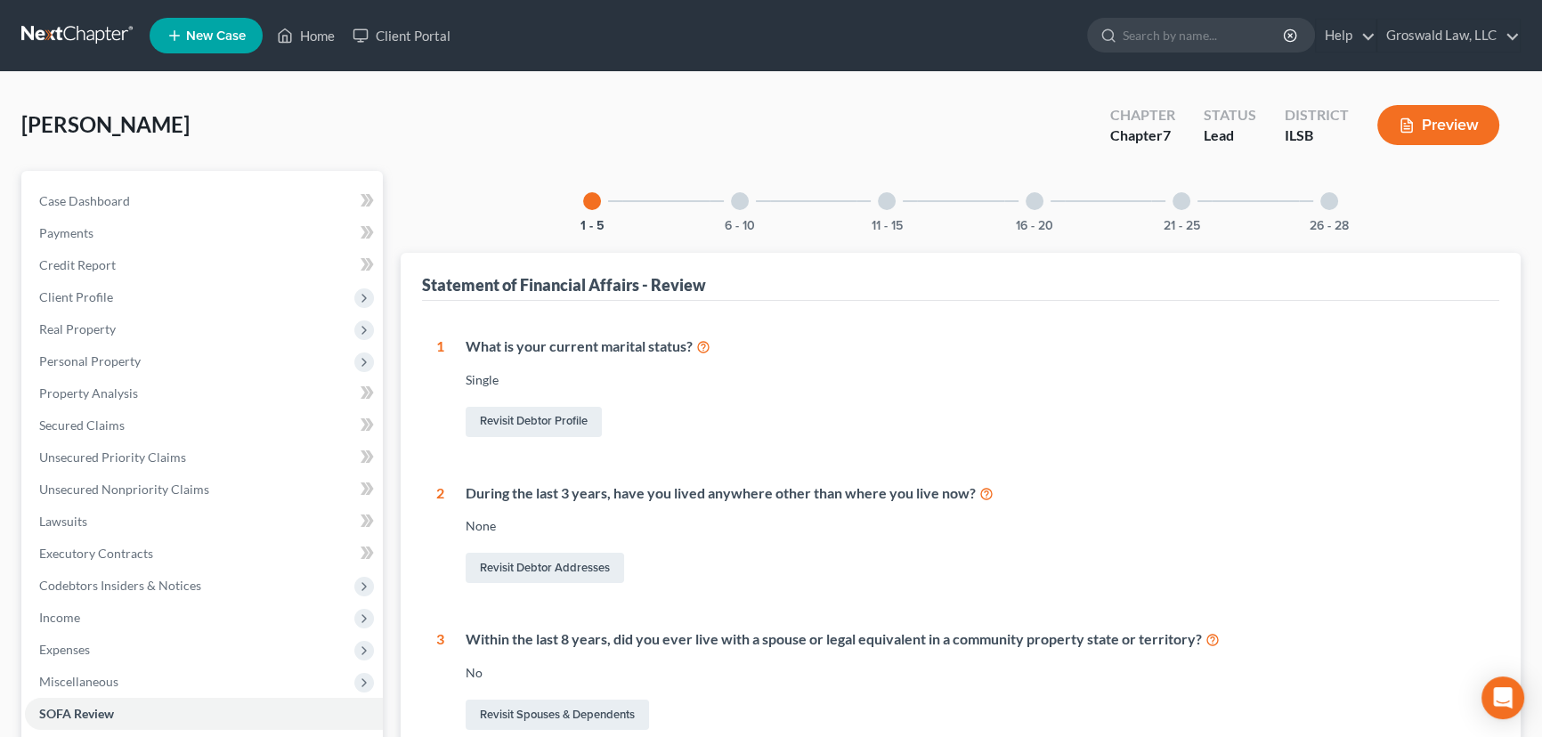
click at [1036, 202] on div at bounding box center [1035, 201] width 18 height 18
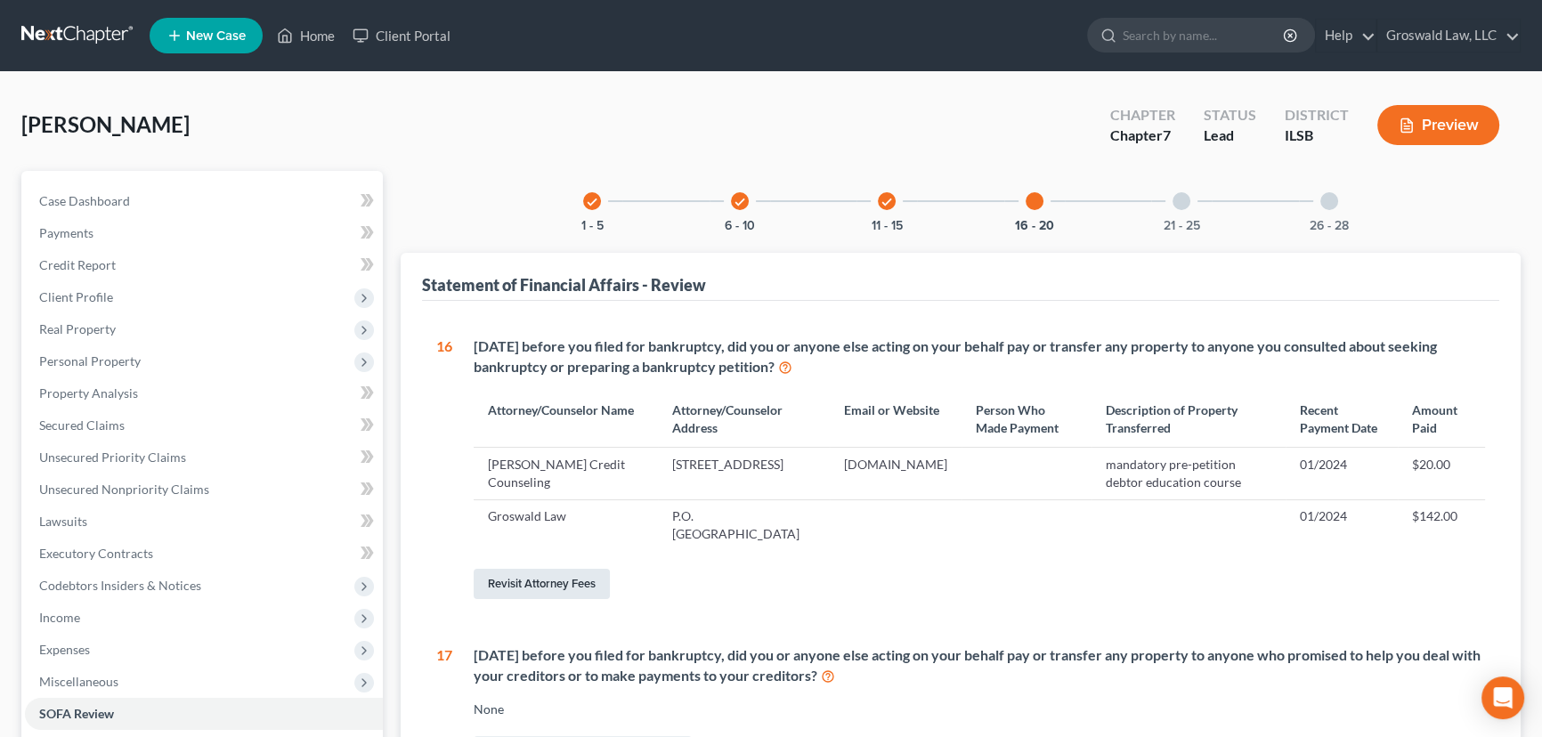
click at [556, 586] on link "Revisit Attorney Fees" at bounding box center [542, 584] width 136 height 30
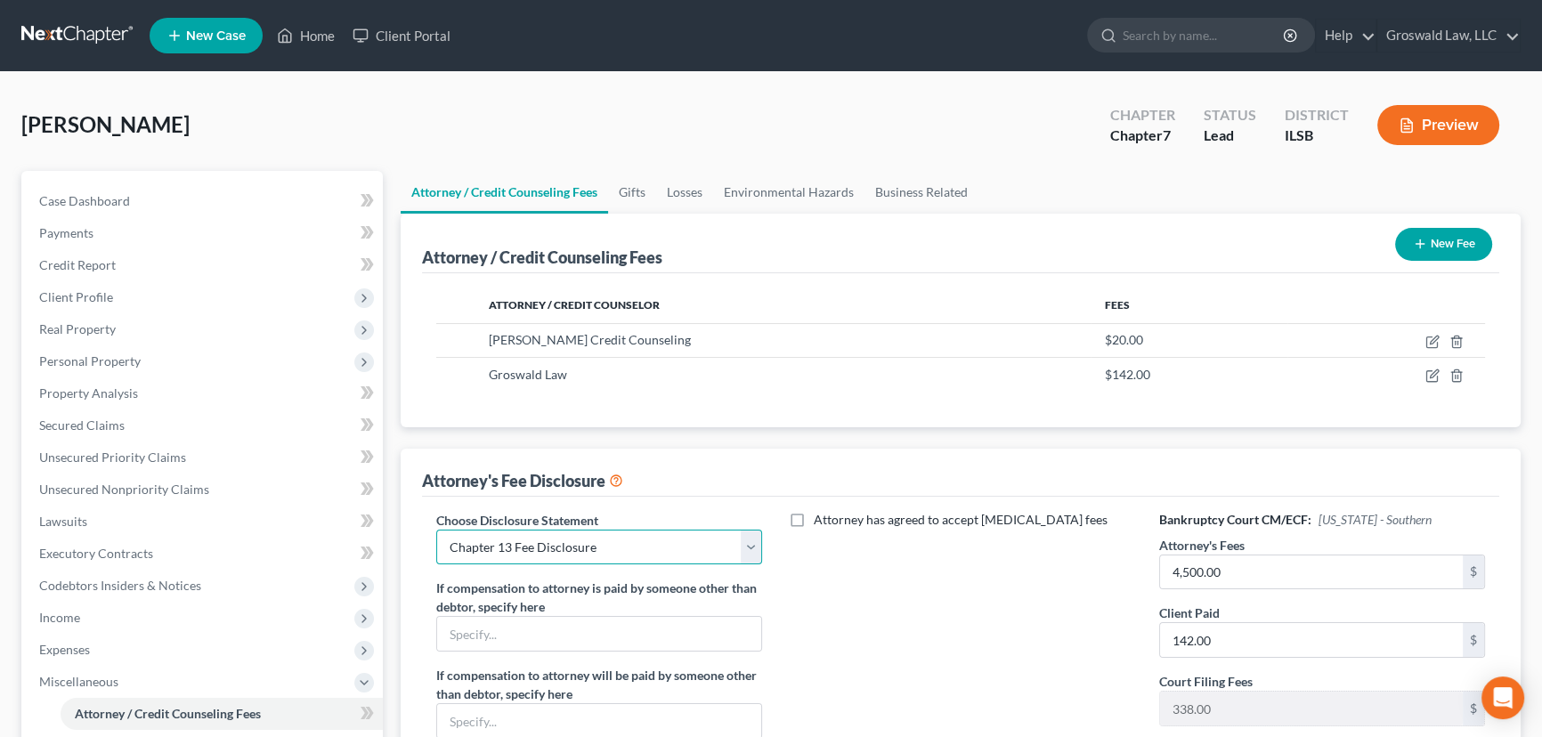
drag, startPoint x: 617, startPoint y: 551, endPoint x: 608, endPoint y: 557, distance: 10.9
click at [615, 552] on select "Select Chapter 13 Fee Disclosure Chapter 7 Fee Disclosure" at bounding box center [599, 548] width 326 height 36
select select "1"
click at [436, 530] on select "Select Chapter 13 Fee Disclosure Chapter 7 Fee Disclosure" at bounding box center [599, 548] width 326 height 36
click at [1257, 562] on input "4,500.00" at bounding box center [1311, 573] width 303 height 34
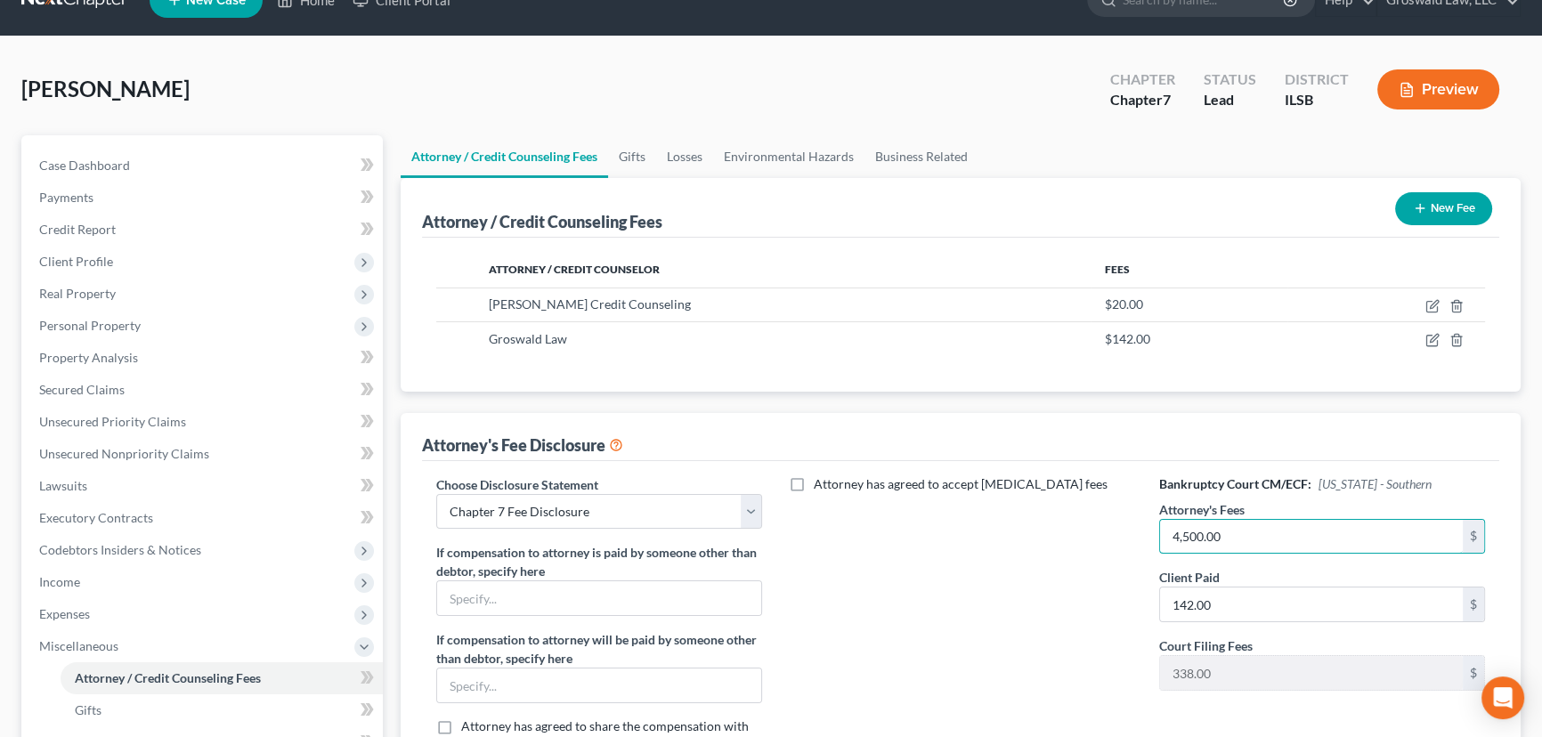
scroll to position [80, 0]
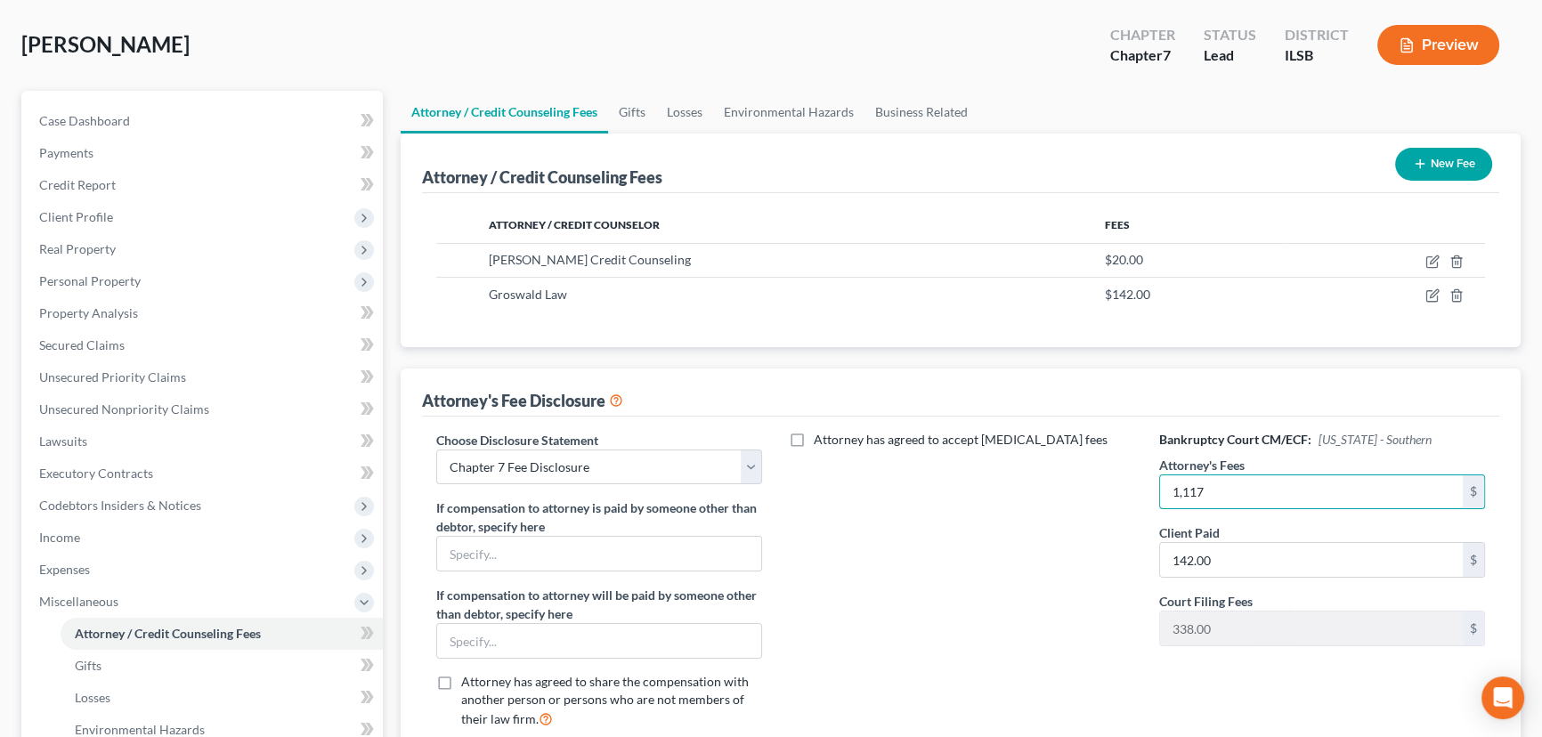
type input "1,117"
click at [935, 499] on div "Attorney has agreed to accept [MEDICAL_DATA] fees" at bounding box center [960, 587] width 361 height 312
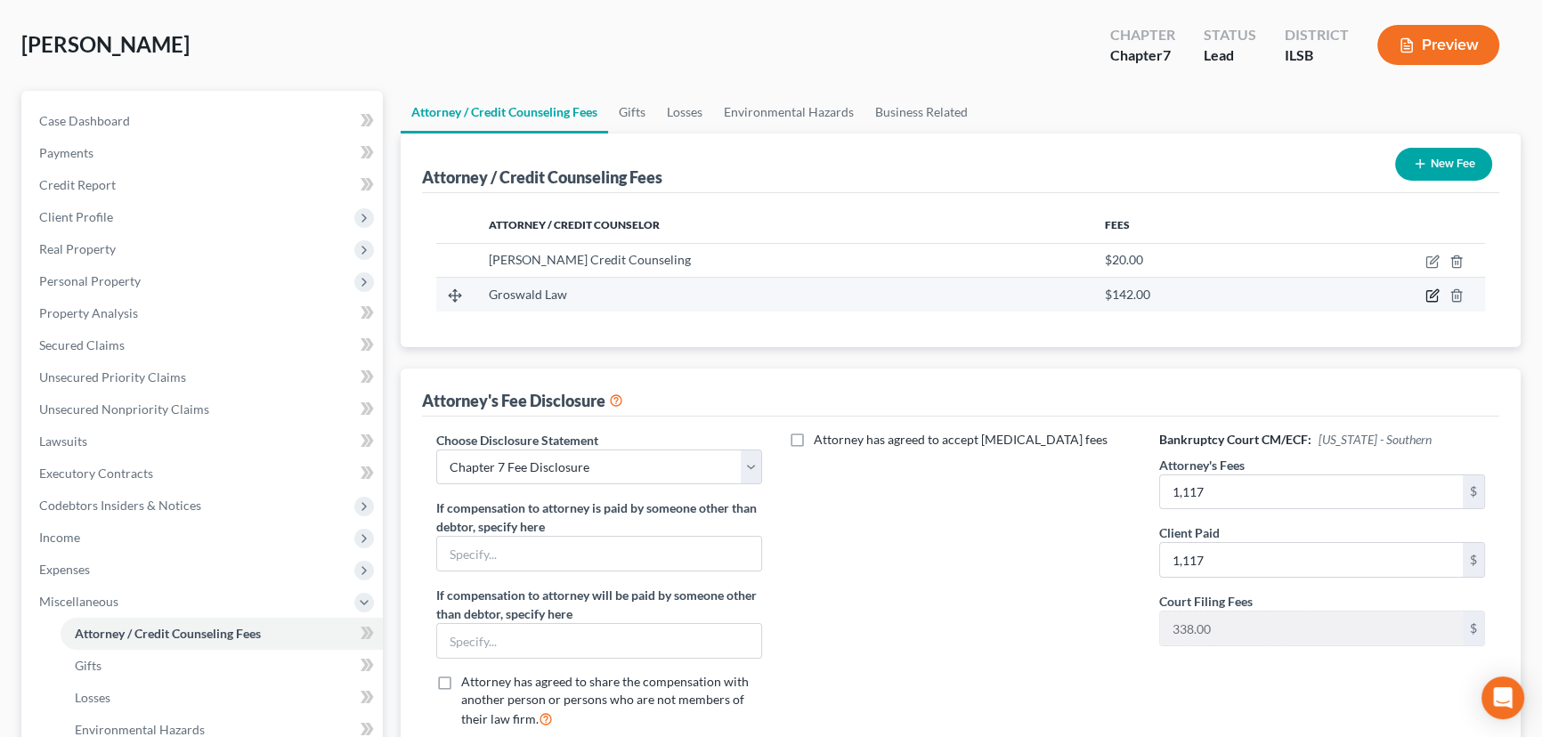
click at [1438, 290] on icon "button" at bounding box center [1434, 294] width 8 height 8
select select "26"
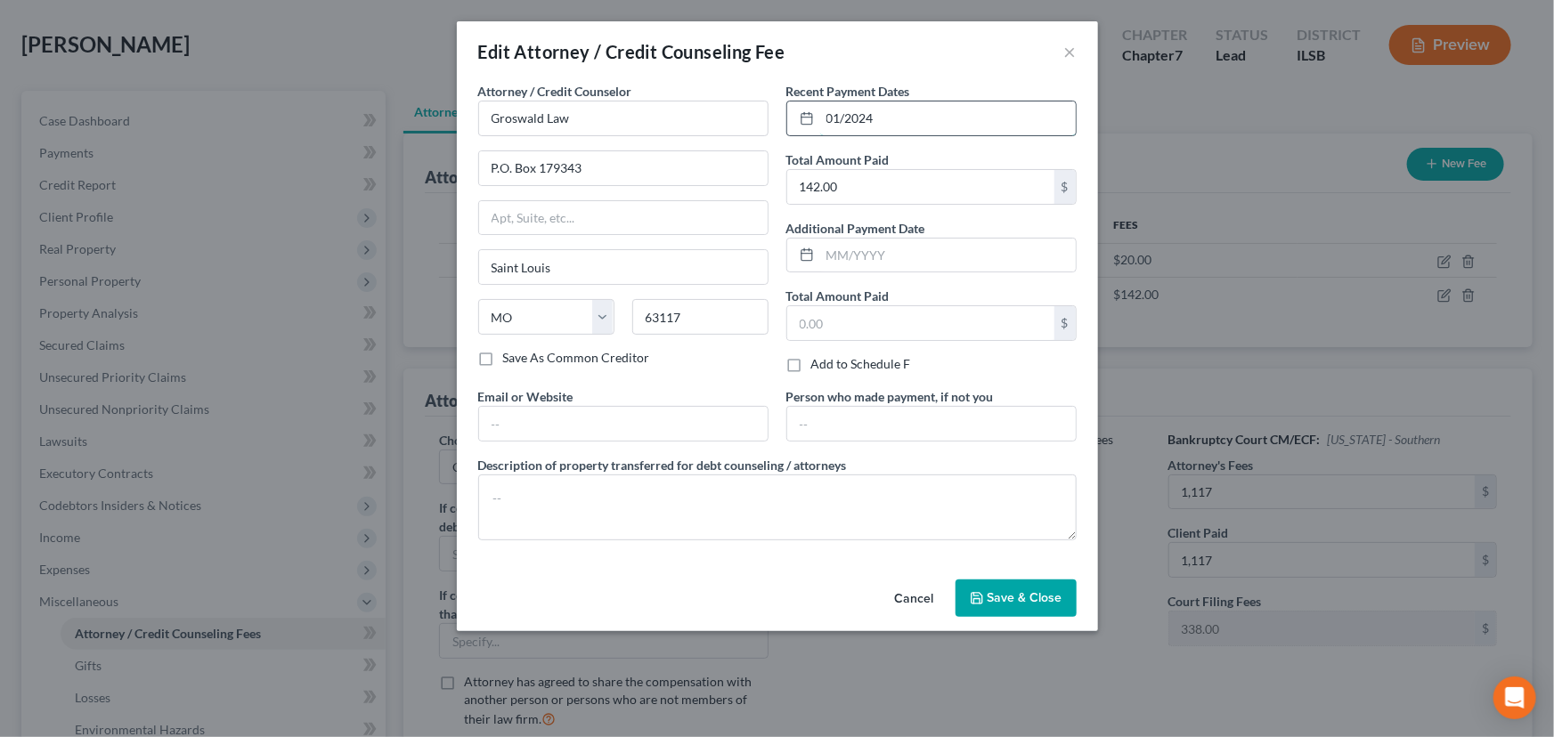
drag, startPoint x: 921, startPoint y: 110, endPoint x: 843, endPoint y: 108, distance: 77.5
click at [843, 108] on input "01/2024" at bounding box center [948, 118] width 256 height 34
click at [906, 113] on input "01/2024" at bounding box center [948, 118] width 256 height 34
drag, startPoint x: 933, startPoint y: 118, endPoint x: 621, endPoint y: 103, distance: 312.0
click at [621, 103] on div "Attorney / Credit Counselor * Groswald Law P.O. [GEOGRAPHIC_DATA] [US_STATE] AK…" at bounding box center [777, 318] width 616 height 473
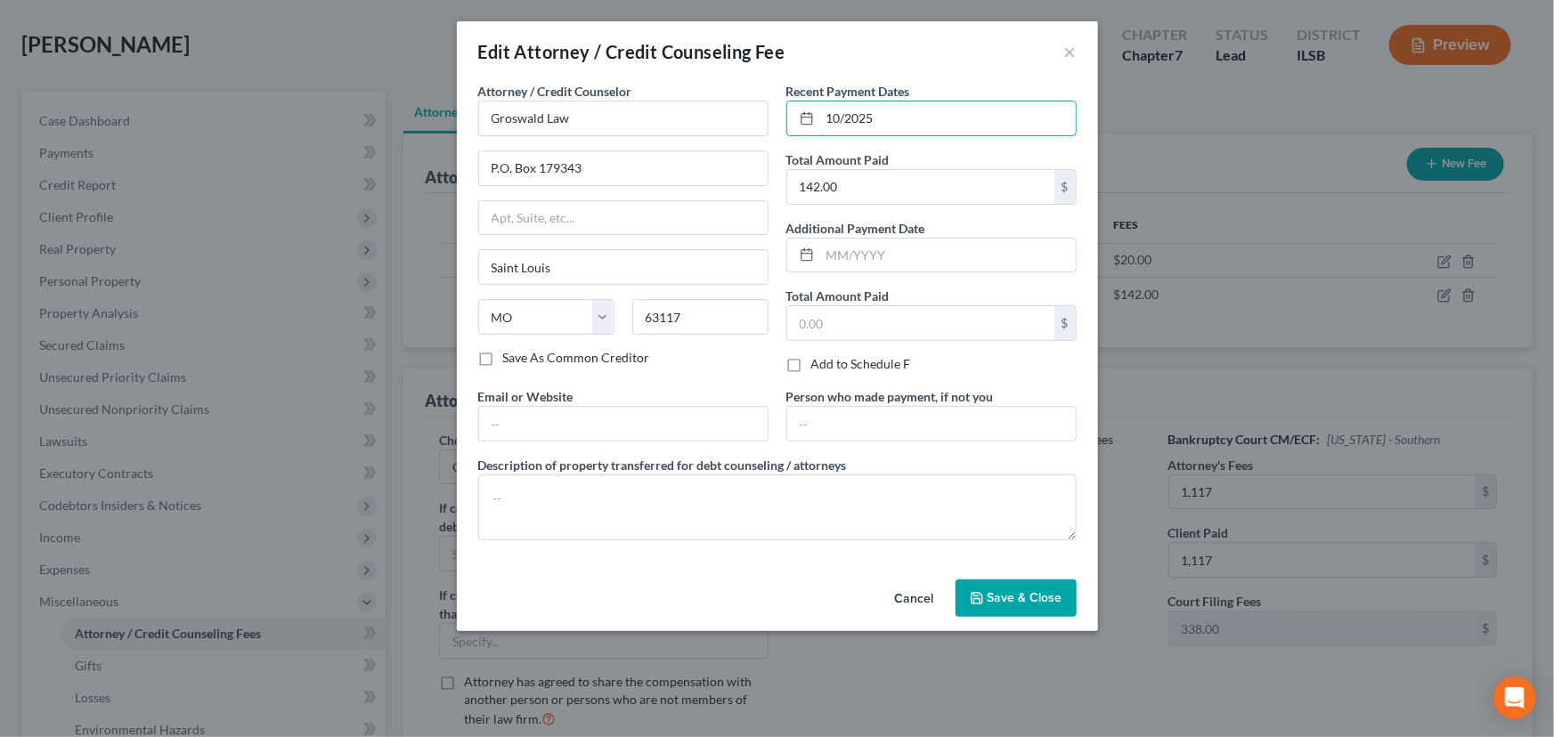
type input "10/2025"
type input "1,117"
click at [595, 437] on input "text" at bounding box center [623, 424] width 288 height 34
type input "[DOMAIN_NAME]"
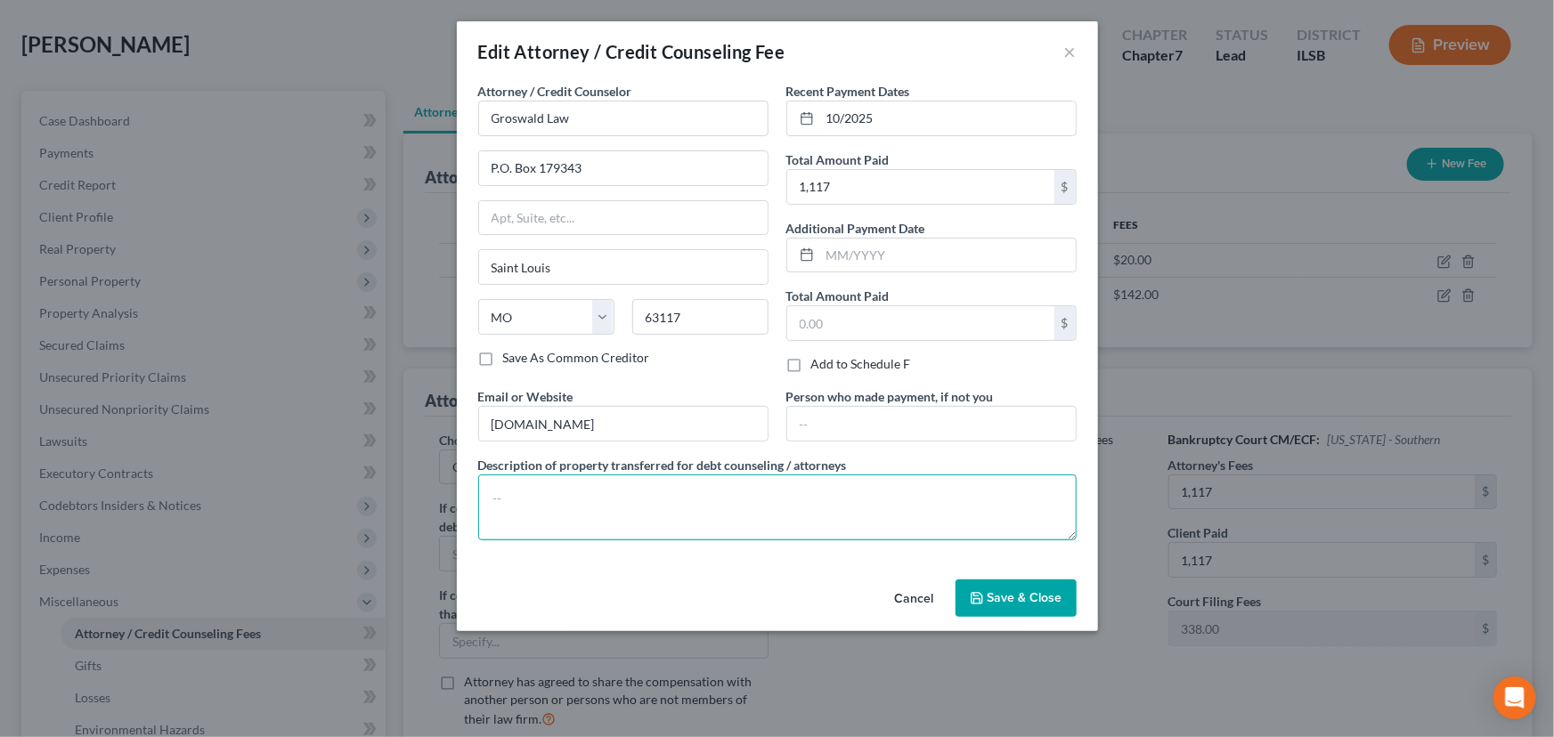
click at [587, 505] on textarea at bounding box center [777, 508] width 598 height 66
type textarea "attorneys fees"
click at [1043, 594] on span "Save & Close" at bounding box center [1024, 597] width 75 height 15
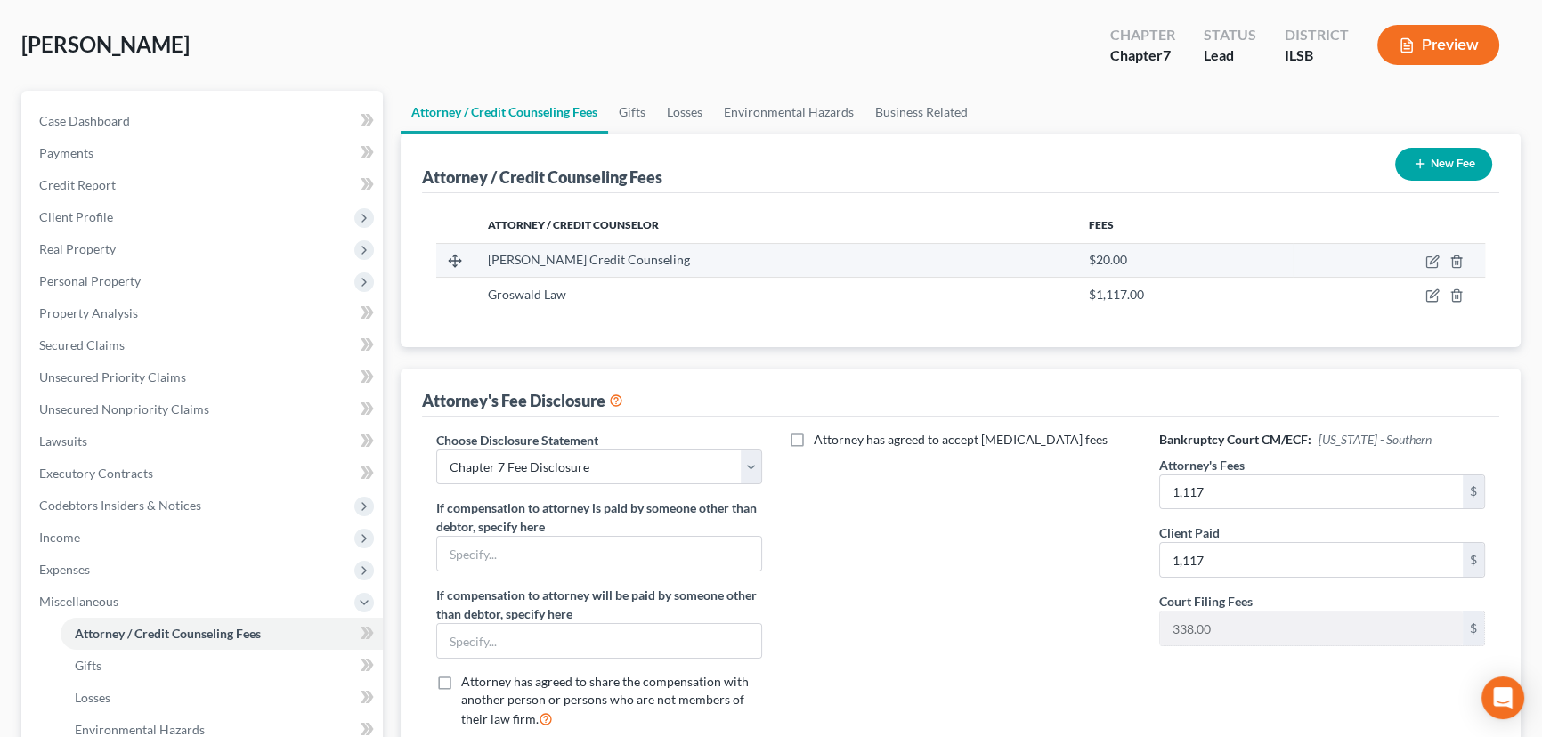
click at [1440, 255] on td at bounding box center [1389, 260] width 192 height 34
click at [1430, 261] on icon "button" at bounding box center [1434, 260] width 8 height 8
select select "43"
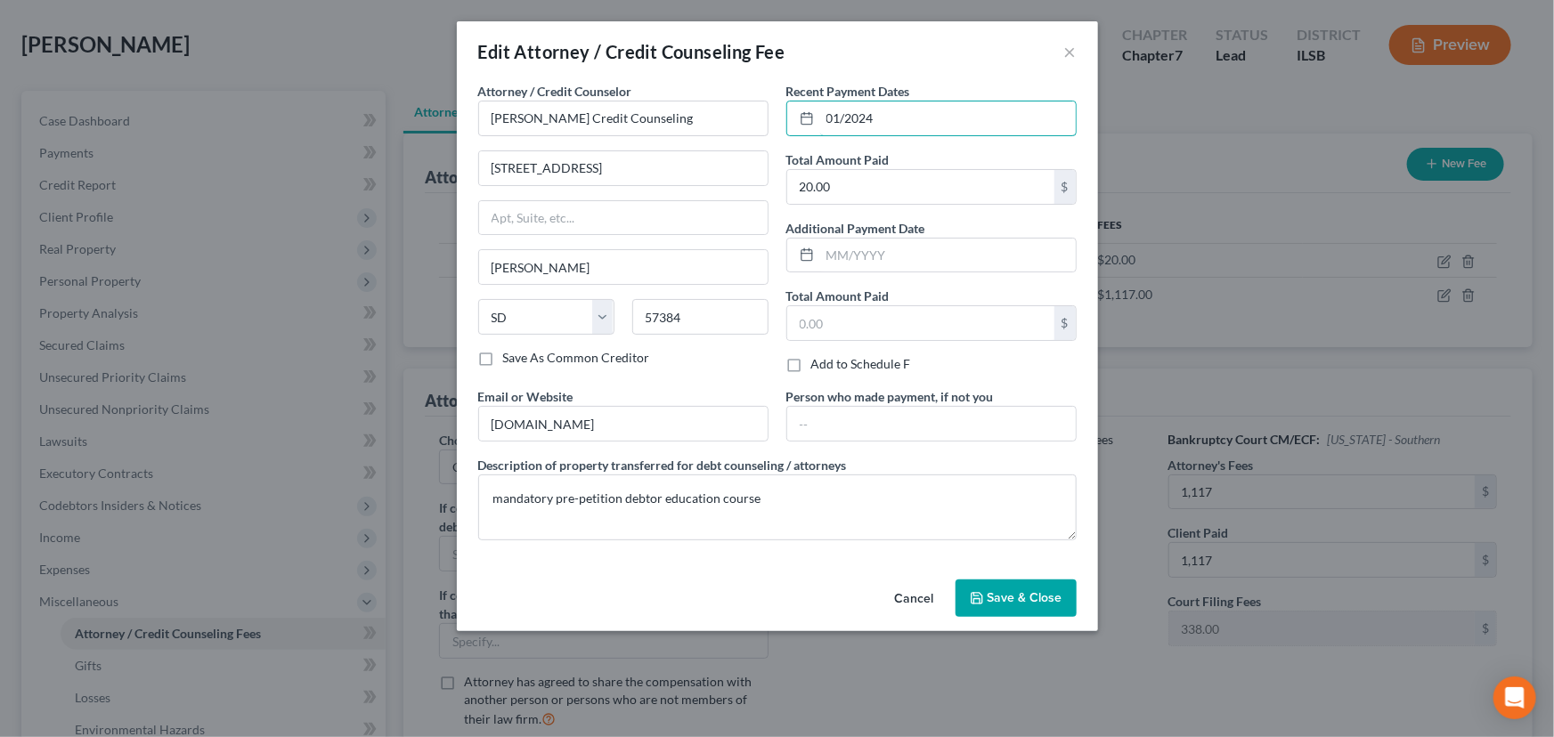
drag, startPoint x: 992, startPoint y: 126, endPoint x: 399, endPoint y: 61, distance: 596.5
click at [399, 61] on div "Edit Attorney / Credit Counseling Fee × Attorney / Credit Counselor * [PERSON_N…" at bounding box center [777, 368] width 1554 height 737
type input "10/2025"
click at [1030, 595] on span "Save & Close" at bounding box center [1024, 597] width 75 height 15
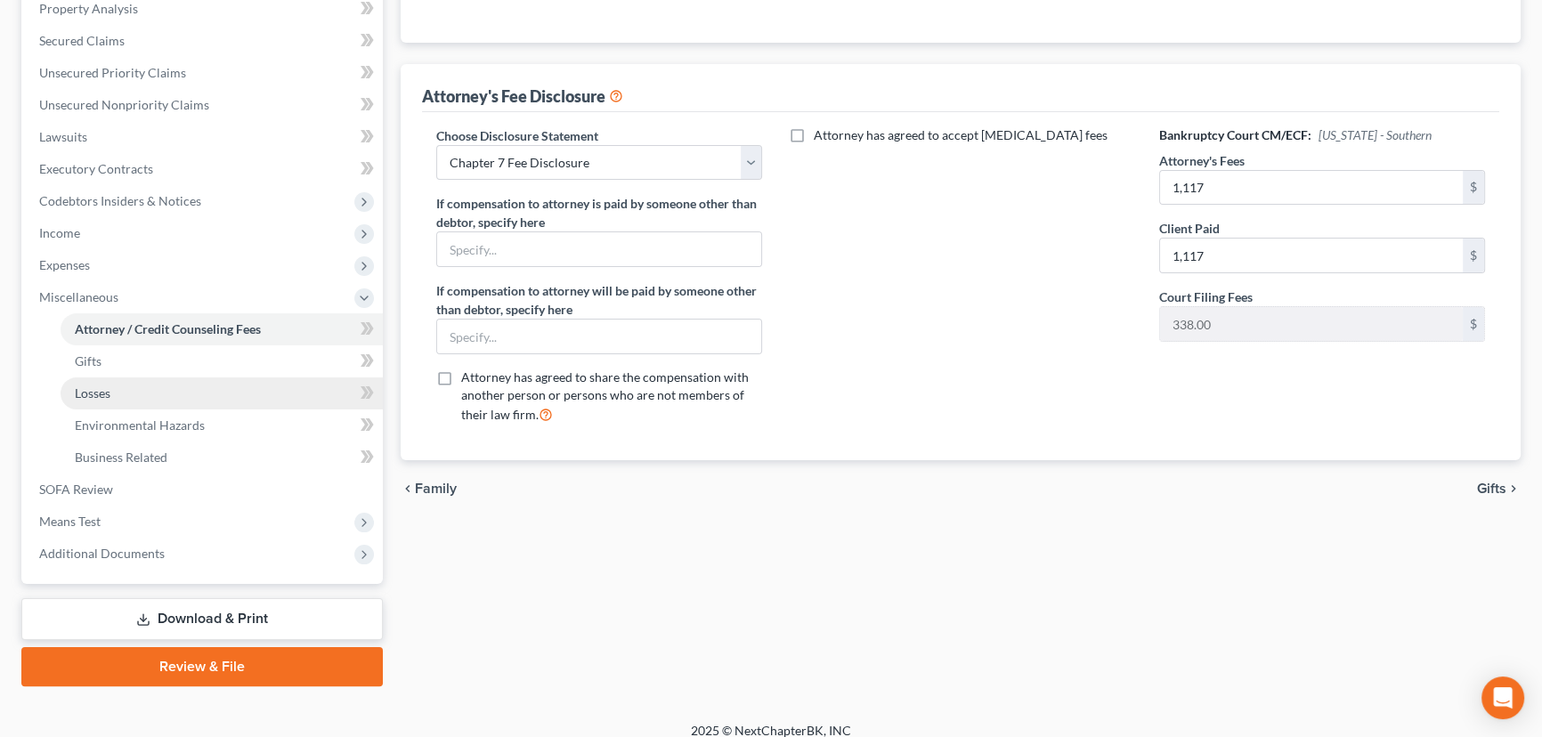
scroll to position [399, 0]
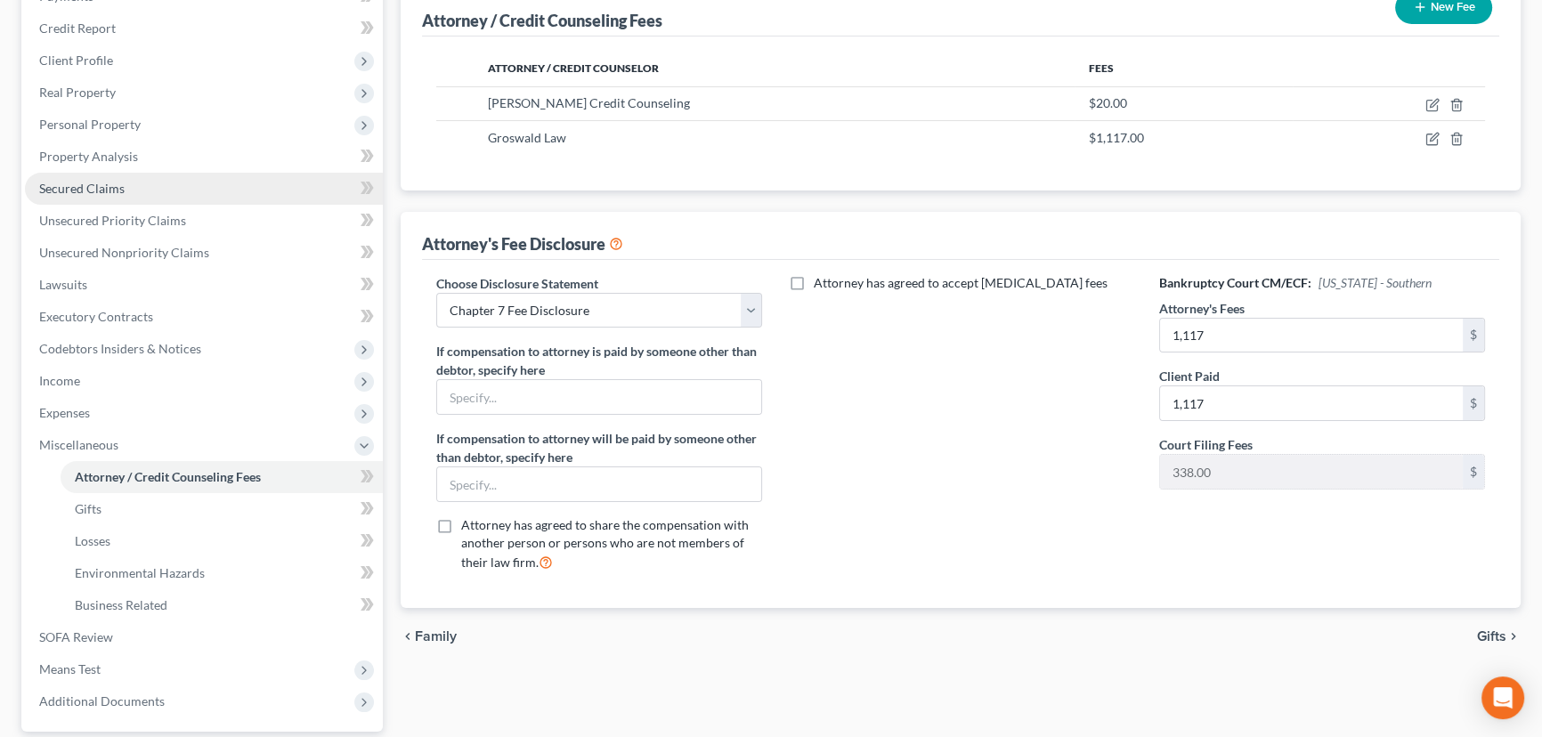
click at [101, 181] on span "Secured Claims" at bounding box center [81, 188] width 85 height 15
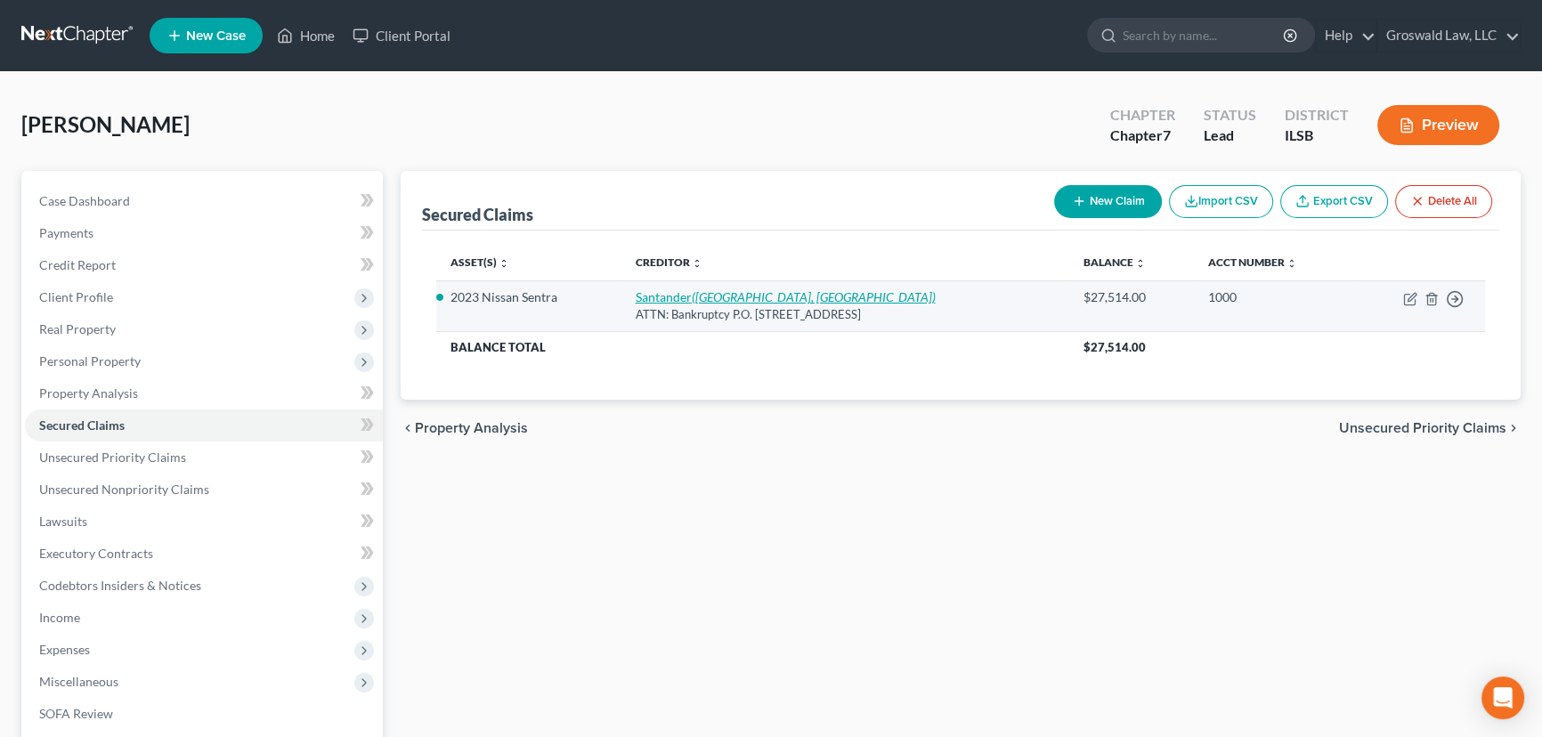
click at [727, 303] on icon "([GEOGRAPHIC_DATA], [GEOGRAPHIC_DATA])" at bounding box center [813, 296] width 244 height 15
select select "45"
select select "2"
select select "0"
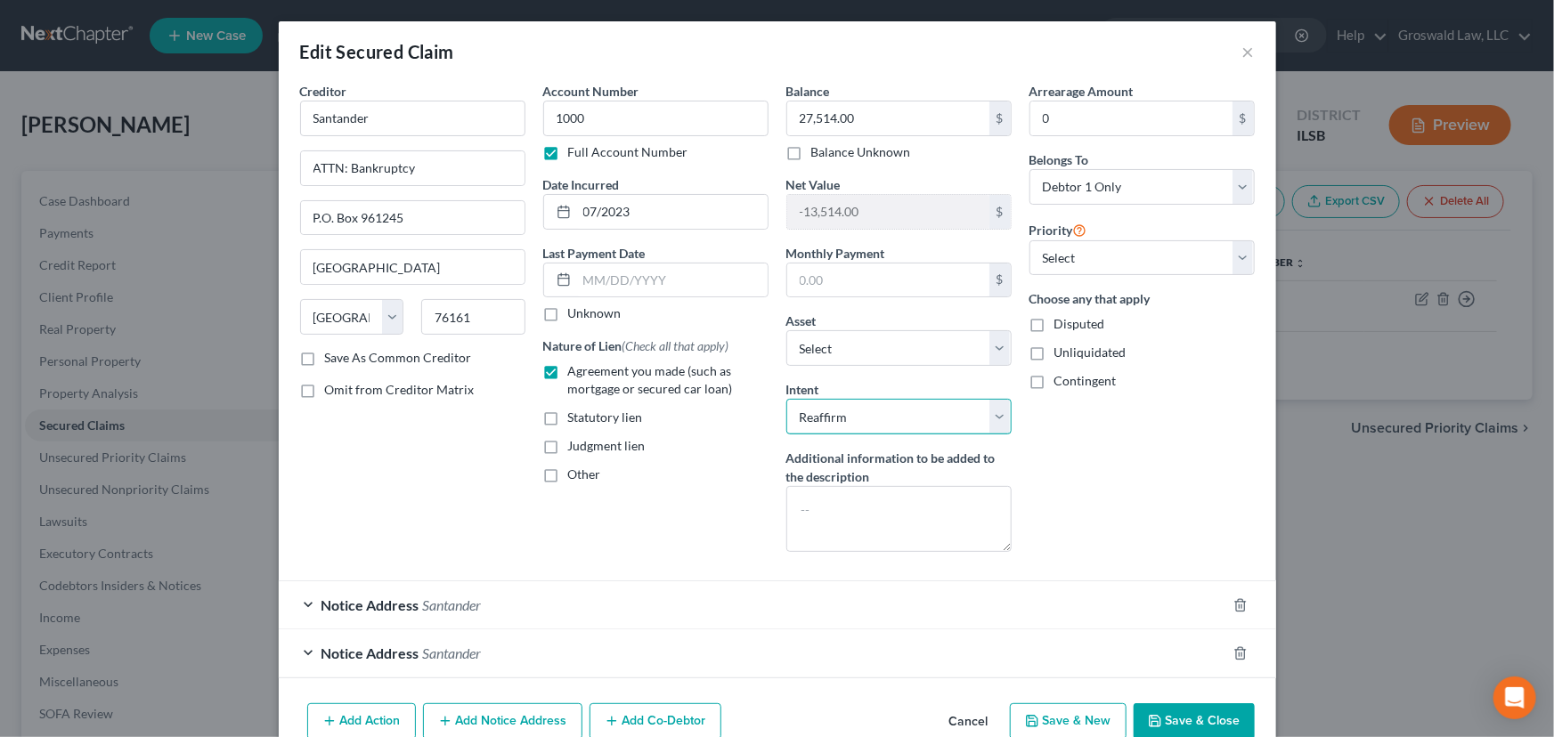
click at [840, 410] on select "Select Surrender Redeem Reaffirm Avoid Other" at bounding box center [898, 417] width 225 height 36
select select "0"
click at [786, 399] on select "Select Surrender Redeem Reaffirm Avoid Other" at bounding box center [898, 417] width 225 height 36
click at [749, 506] on div "Account Number 1000 Full Account Number Date Incurred 07/2023 Last Payment Date…" at bounding box center [655, 324] width 243 height 484
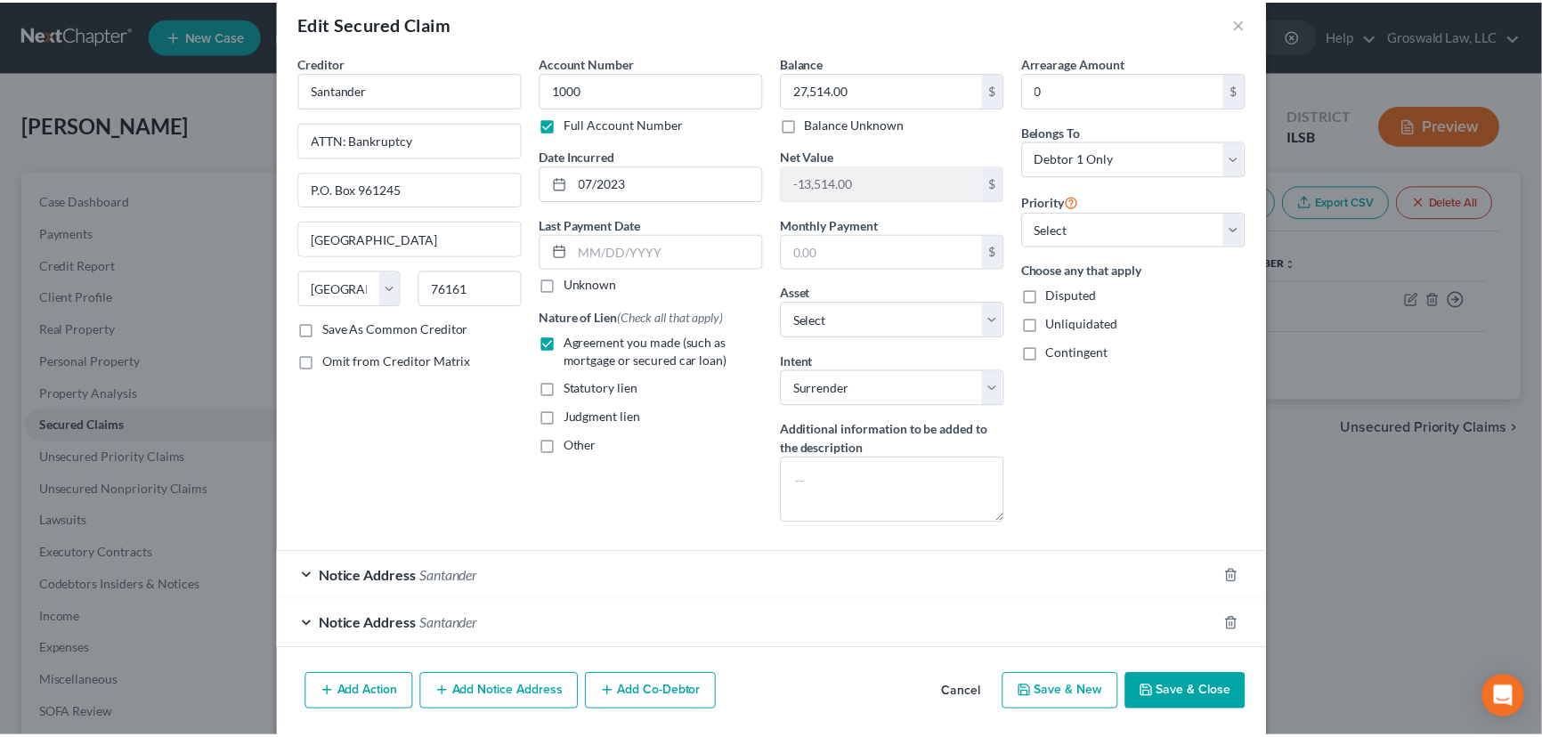
scroll to position [51, 0]
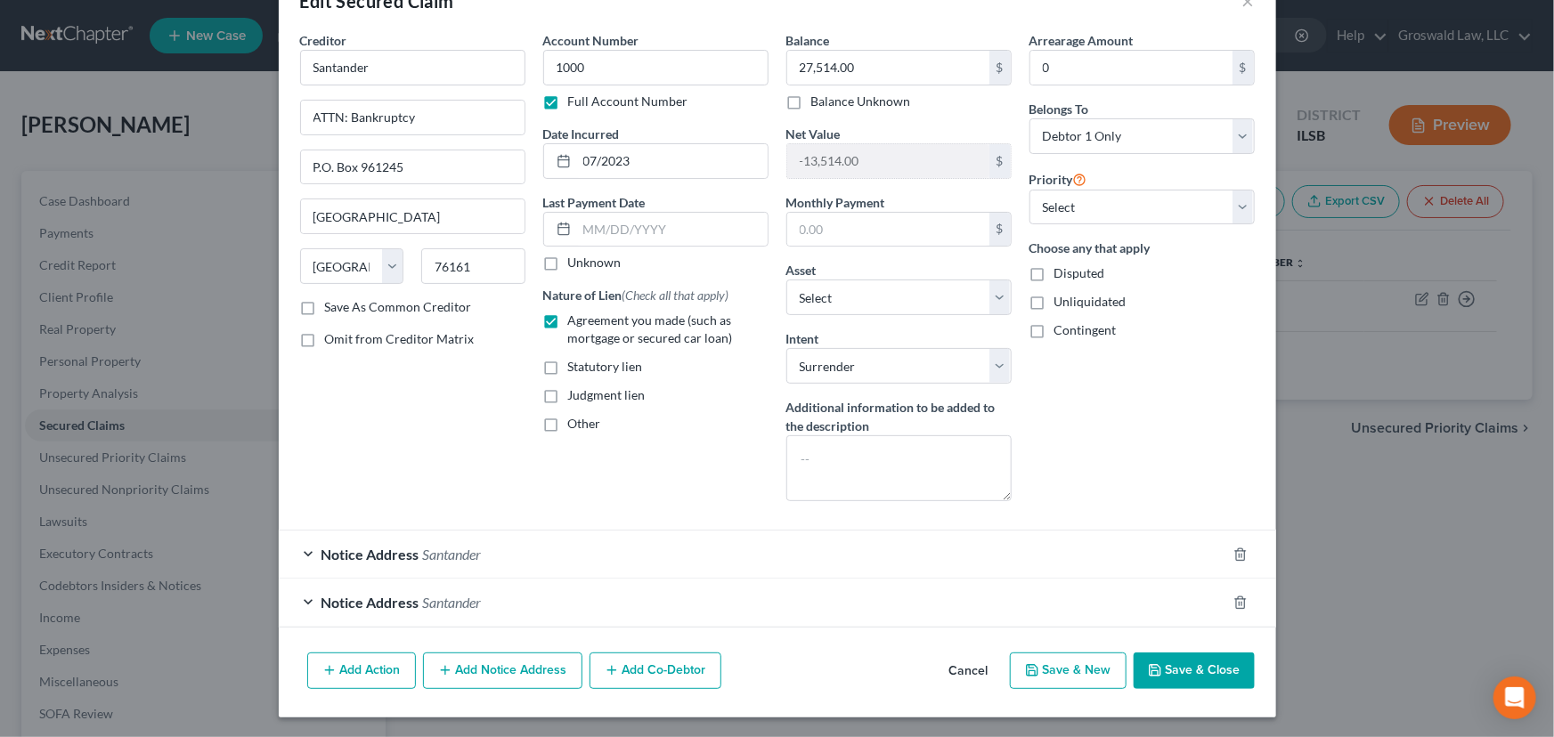
click at [1189, 661] on button "Save & Close" at bounding box center [1193, 671] width 121 height 37
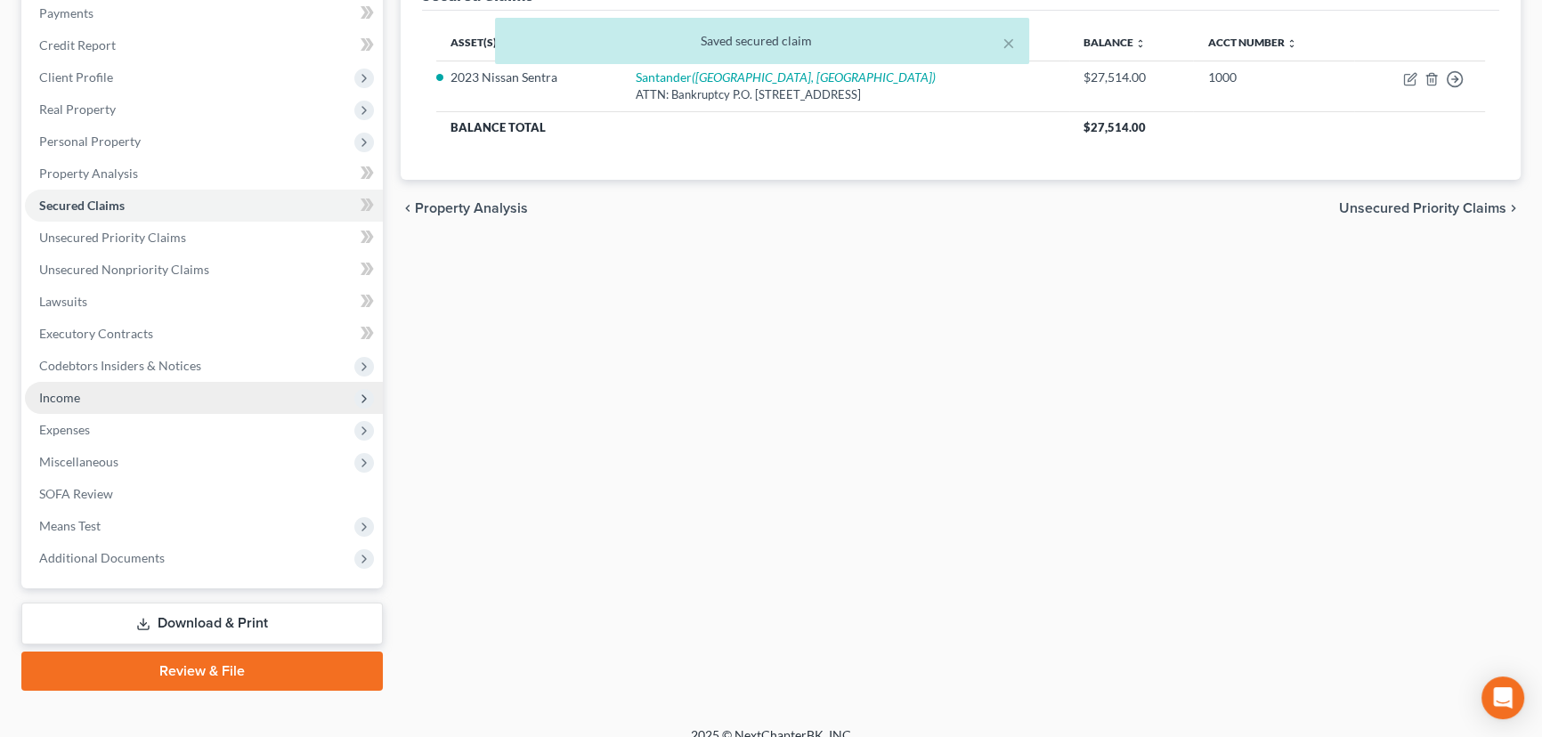
scroll to position [239, 0]
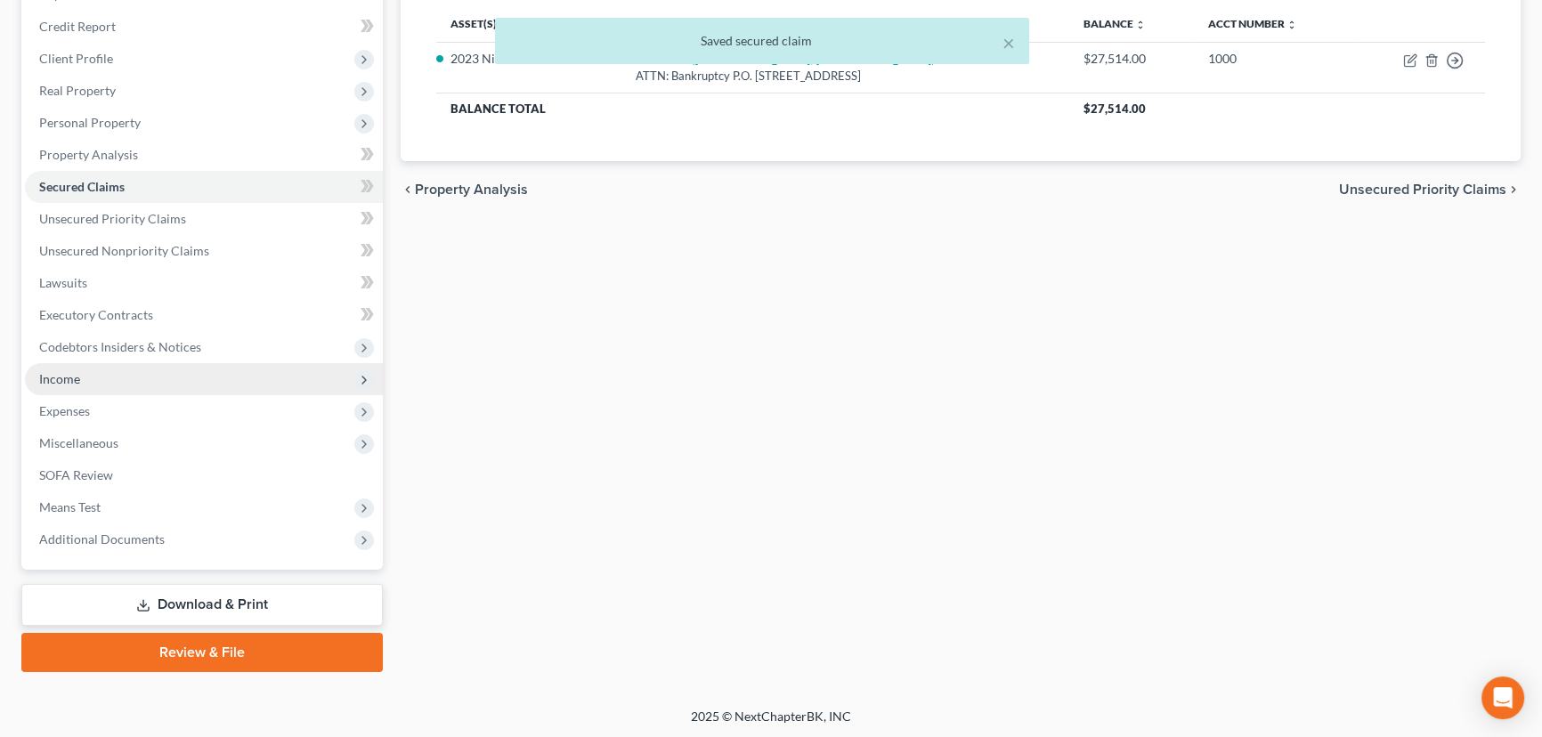
click at [85, 379] on span "Income" at bounding box center [204, 379] width 358 height 32
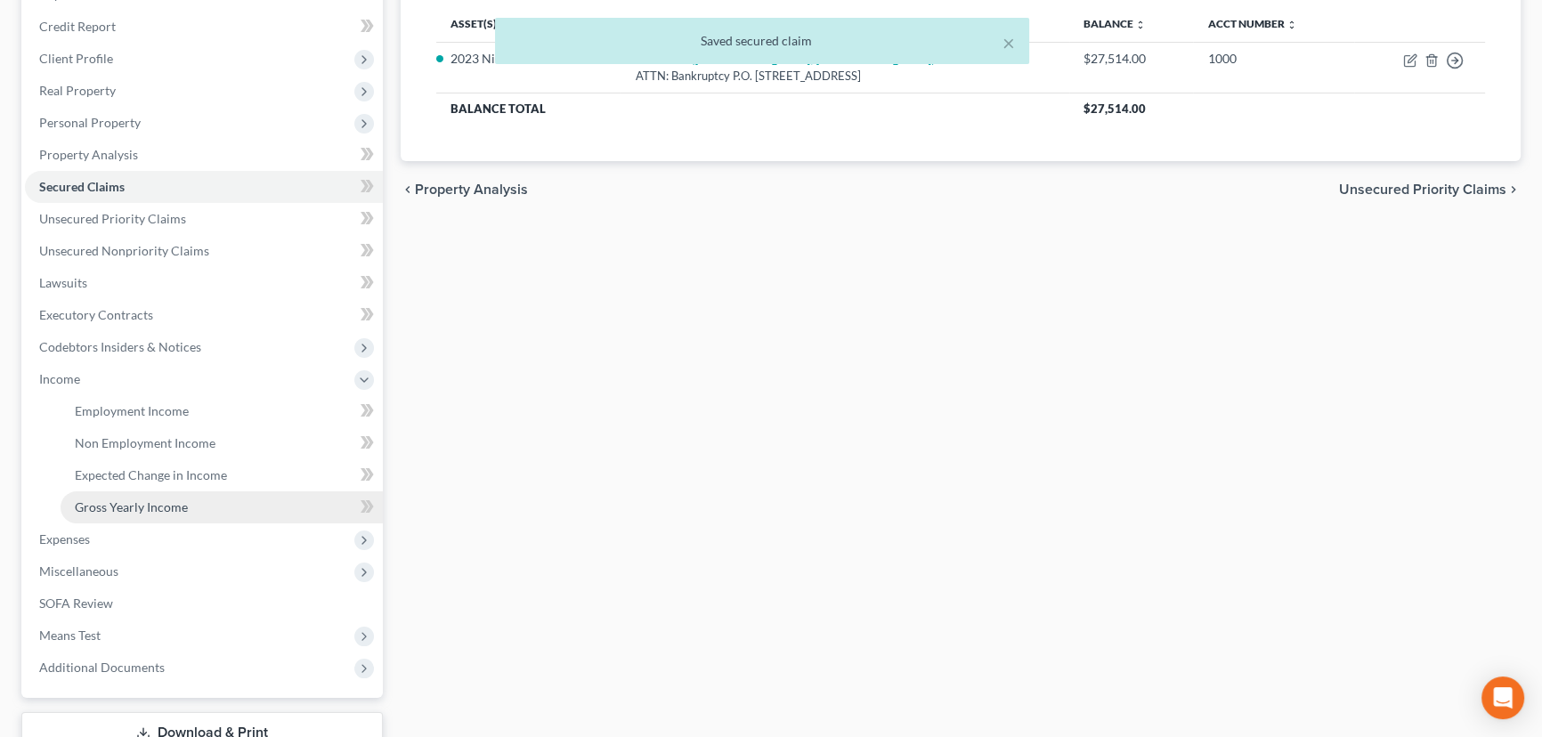
click at [138, 509] on span "Gross Yearly Income" at bounding box center [131, 506] width 113 height 15
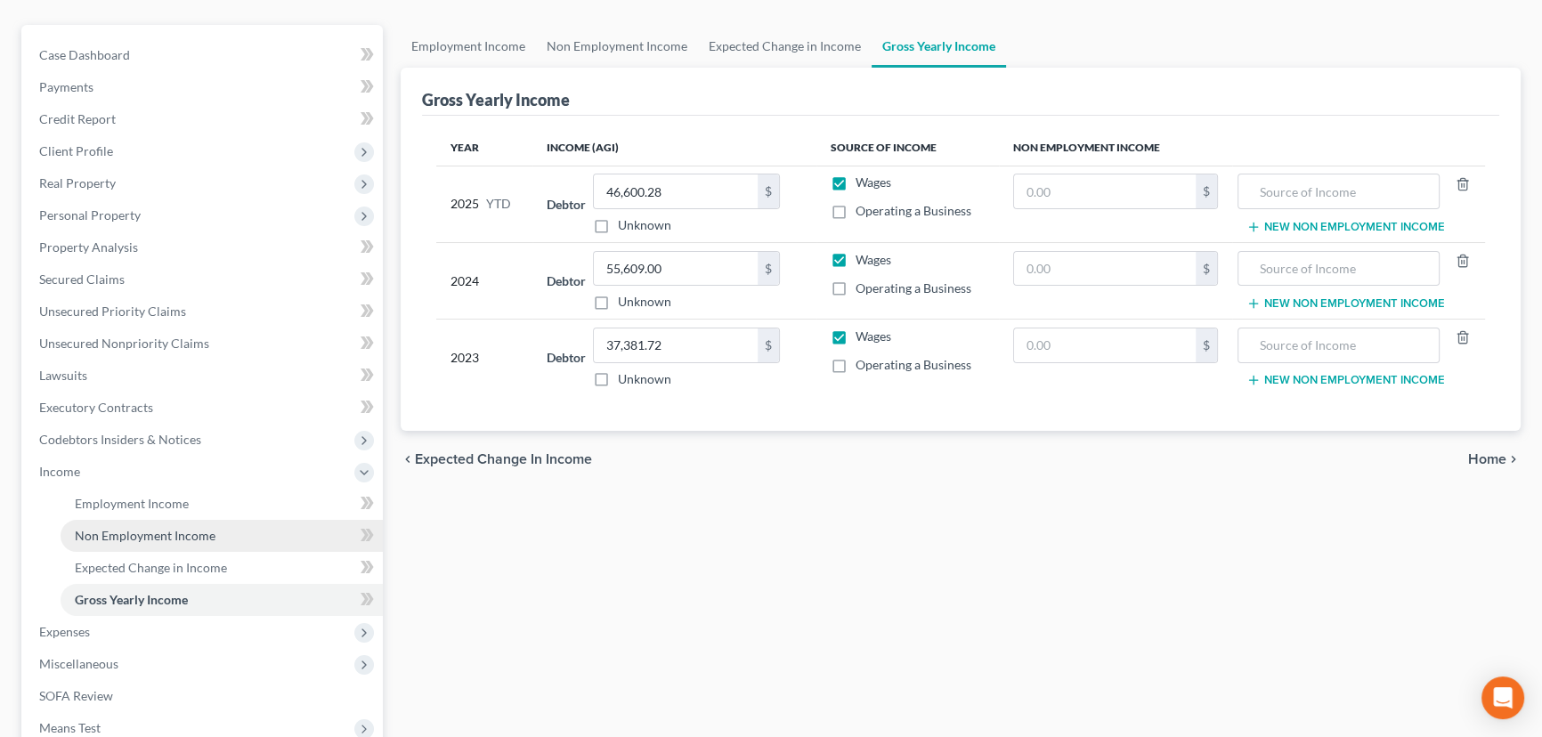
scroll to position [161, 0]
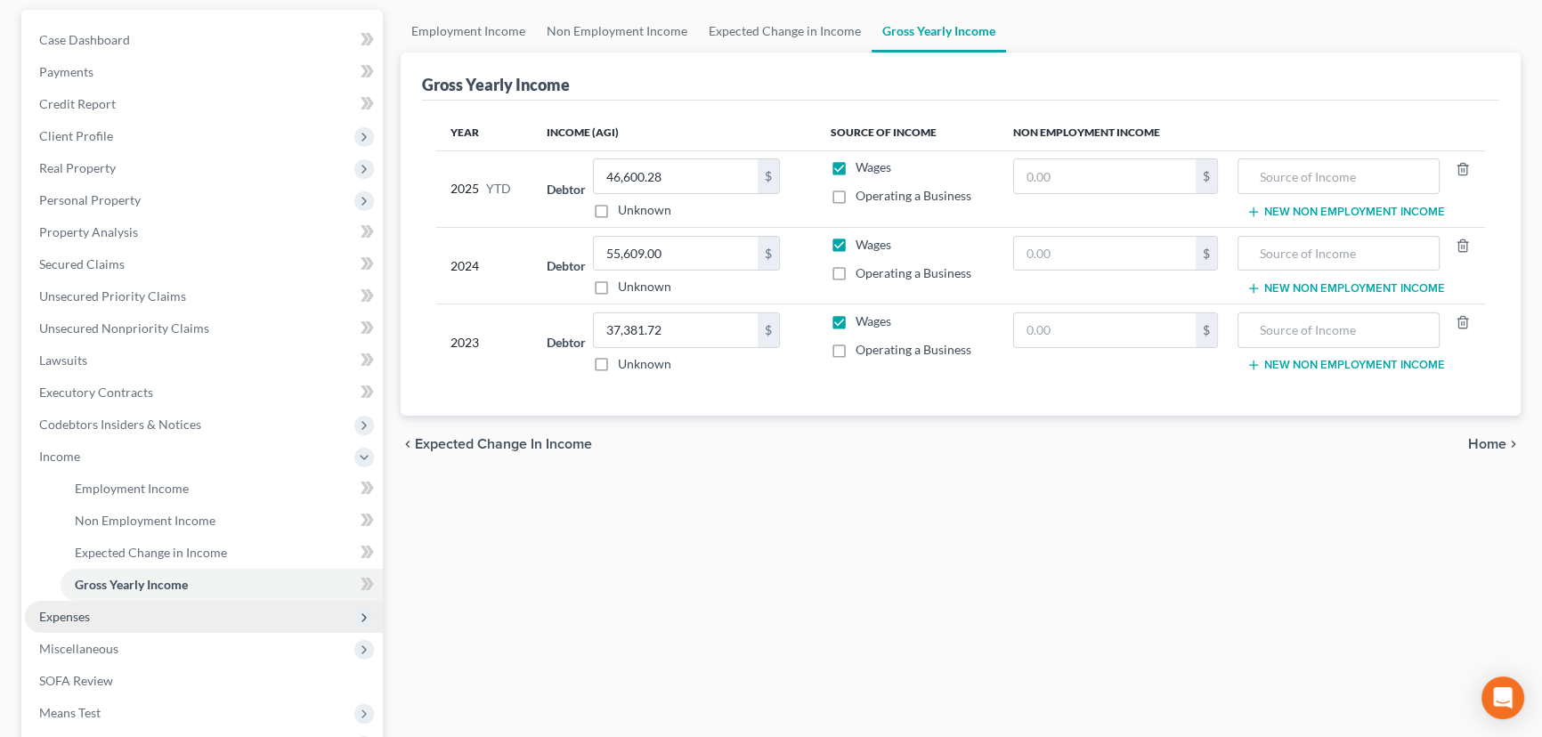
click at [72, 614] on span "Expenses" at bounding box center [64, 616] width 51 height 15
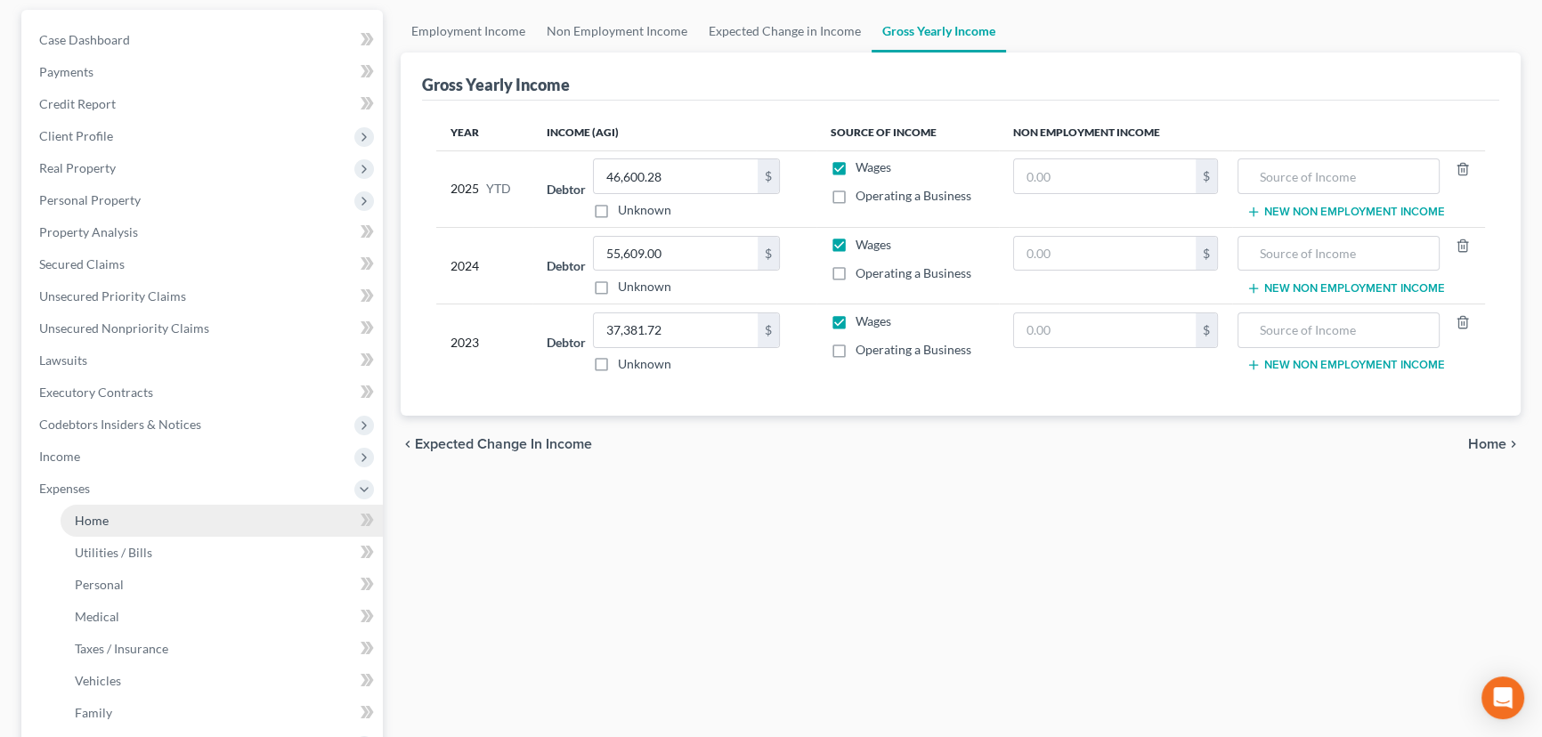
click at [128, 523] on link "Home" at bounding box center [222, 521] width 322 height 32
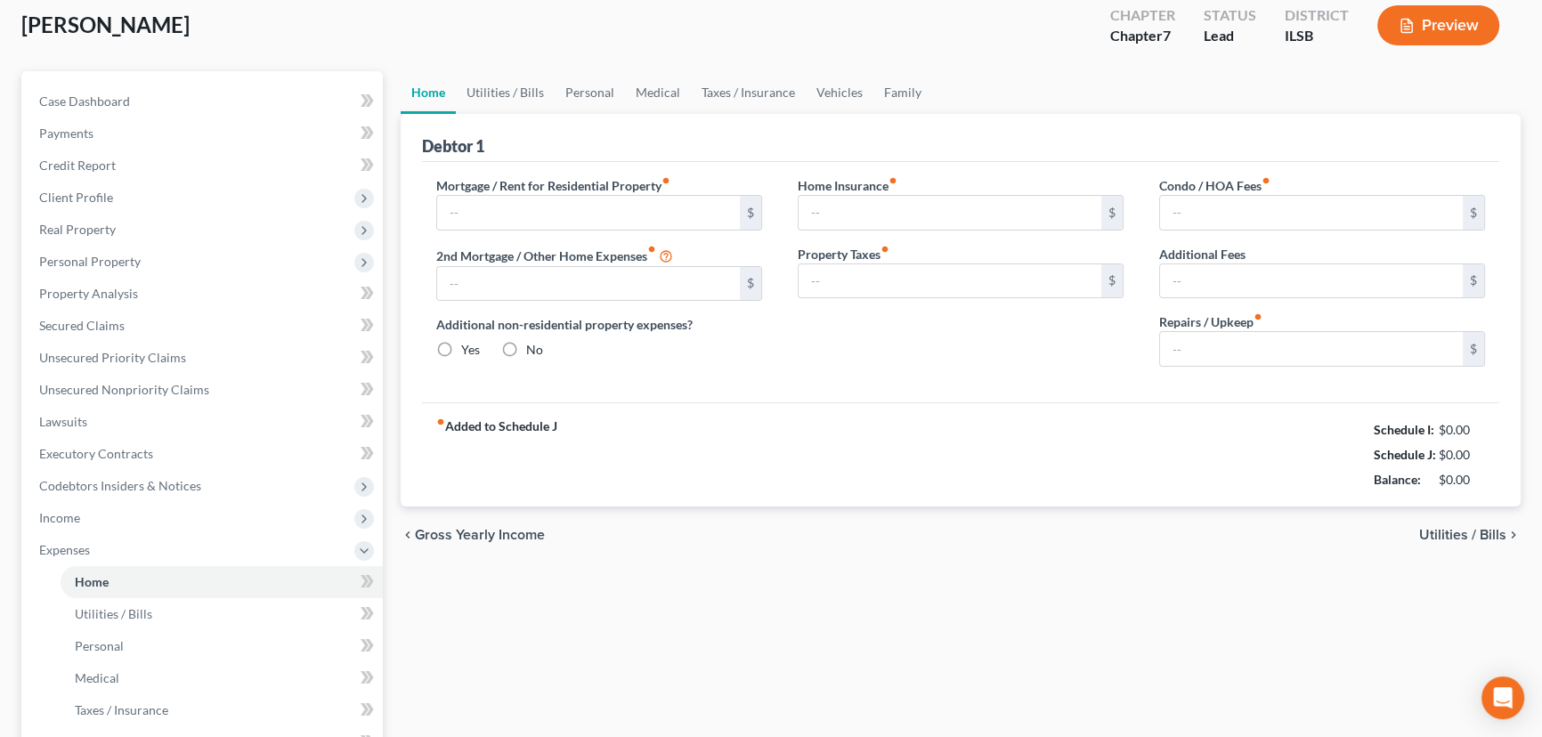
type input "900.00"
type input "0.00"
radio input "true"
type input "0.00"
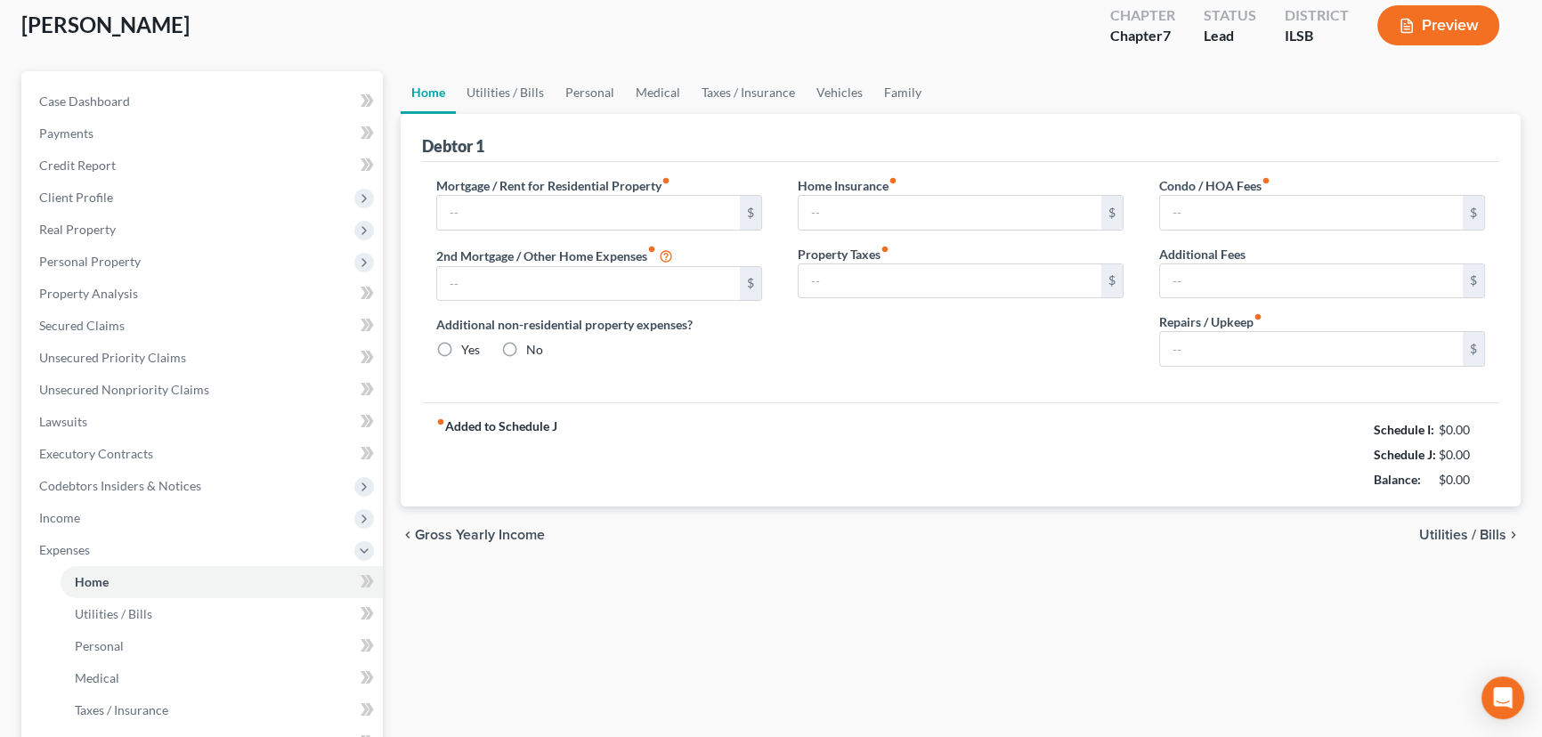
type input "0.00"
type input "6.00"
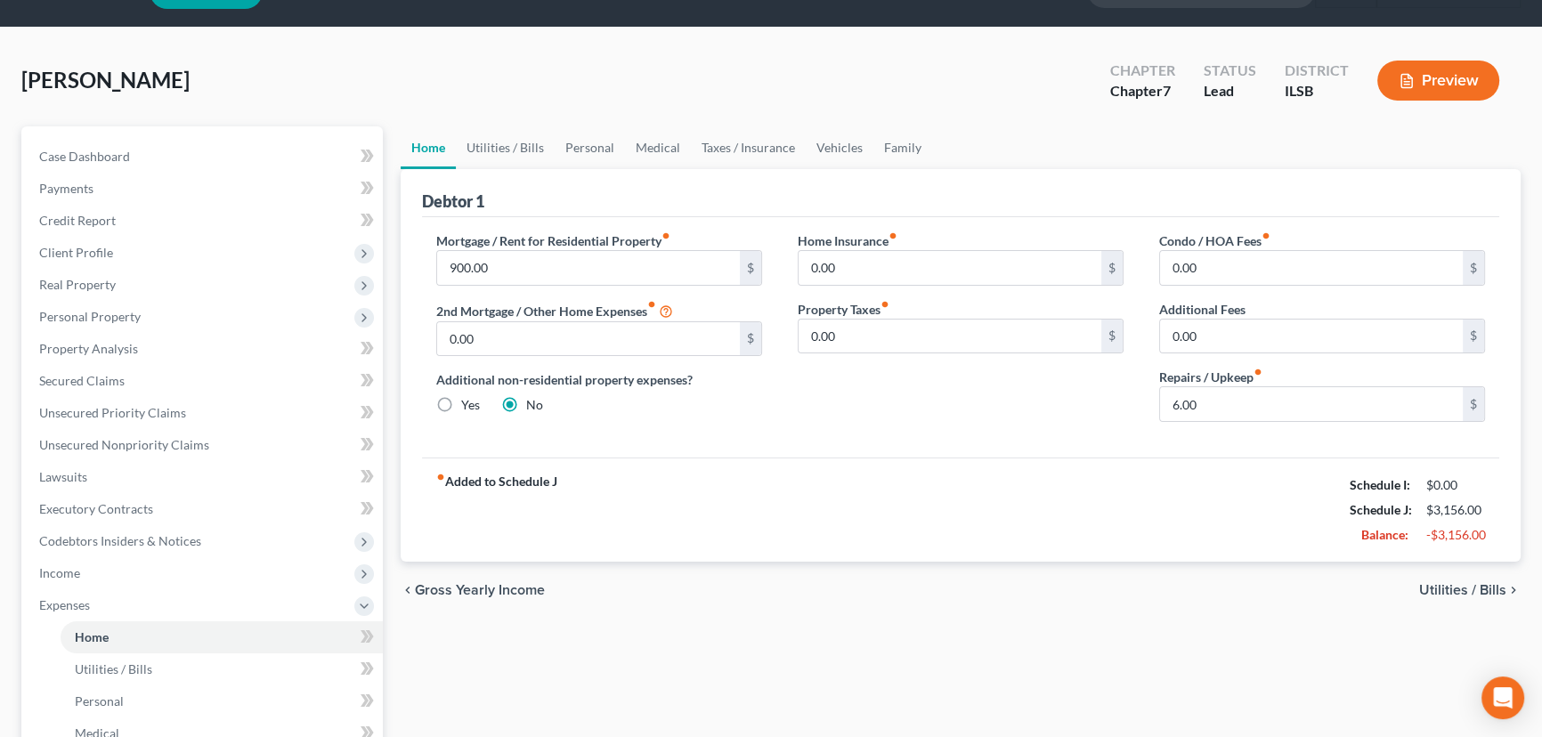
scroll to position [80, 0]
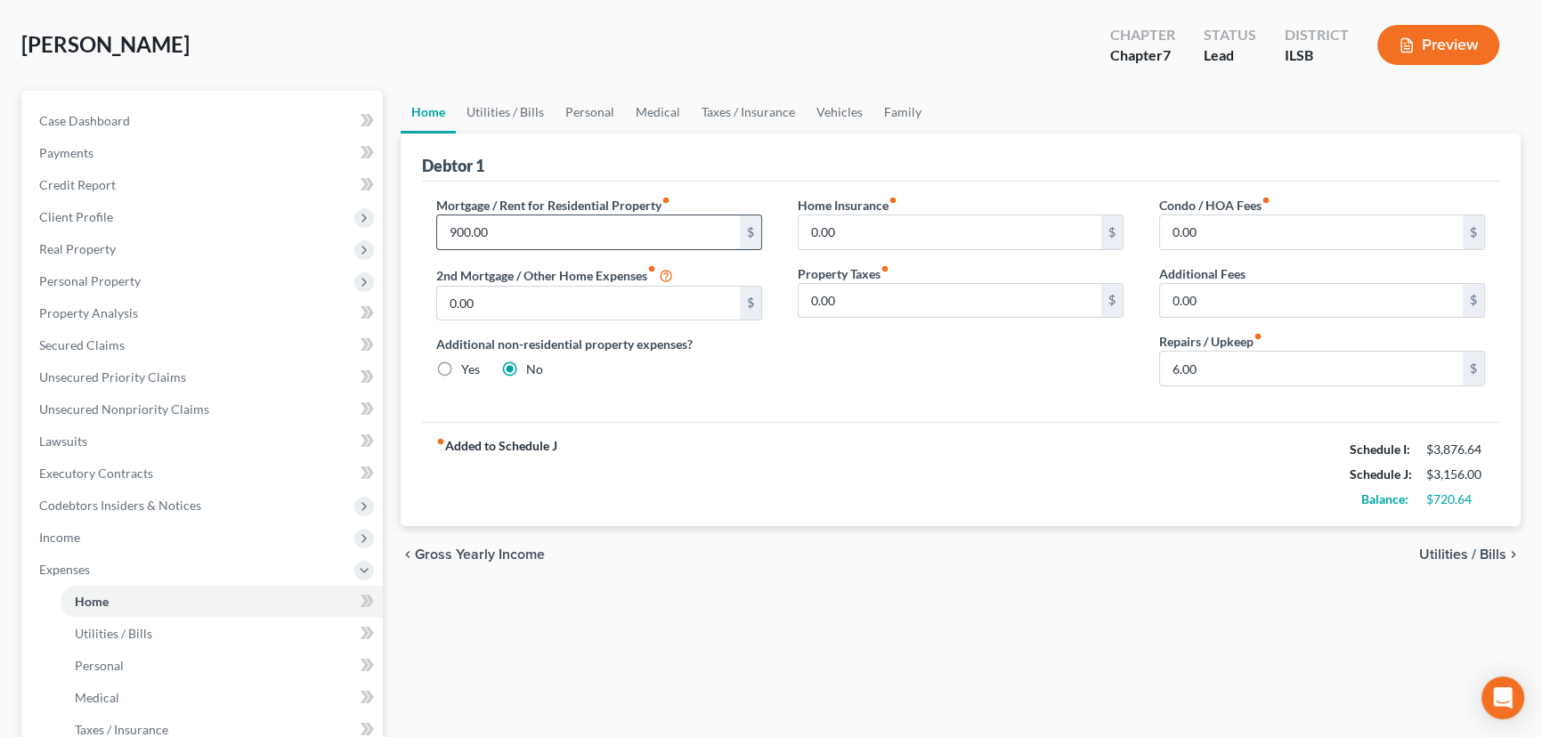
click at [650, 216] on input "900.00" at bounding box center [588, 232] width 303 height 34
type input "1200"
type input "120"
click at [879, 397] on div "Home Insurance fiber_manual_record 0.00 $ Property Taxes fiber_manual_record 0.…" at bounding box center [960, 298] width 361 height 205
click at [530, 109] on link "Utilities / Bills" at bounding box center [505, 112] width 99 height 43
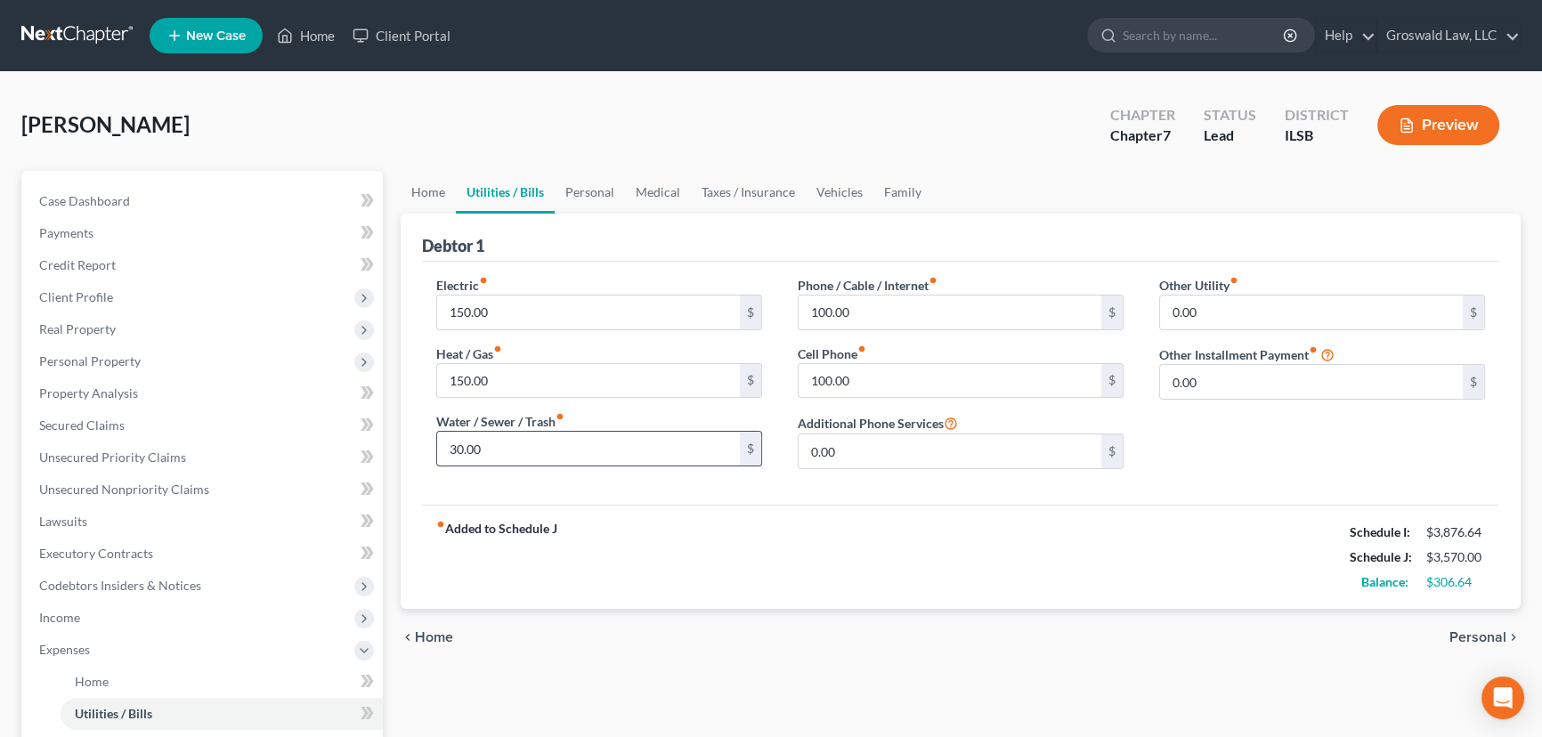
click at [553, 447] on input "30.00" at bounding box center [588, 449] width 303 height 34
type input "80"
click at [597, 186] on link "Personal" at bounding box center [590, 192] width 70 height 43
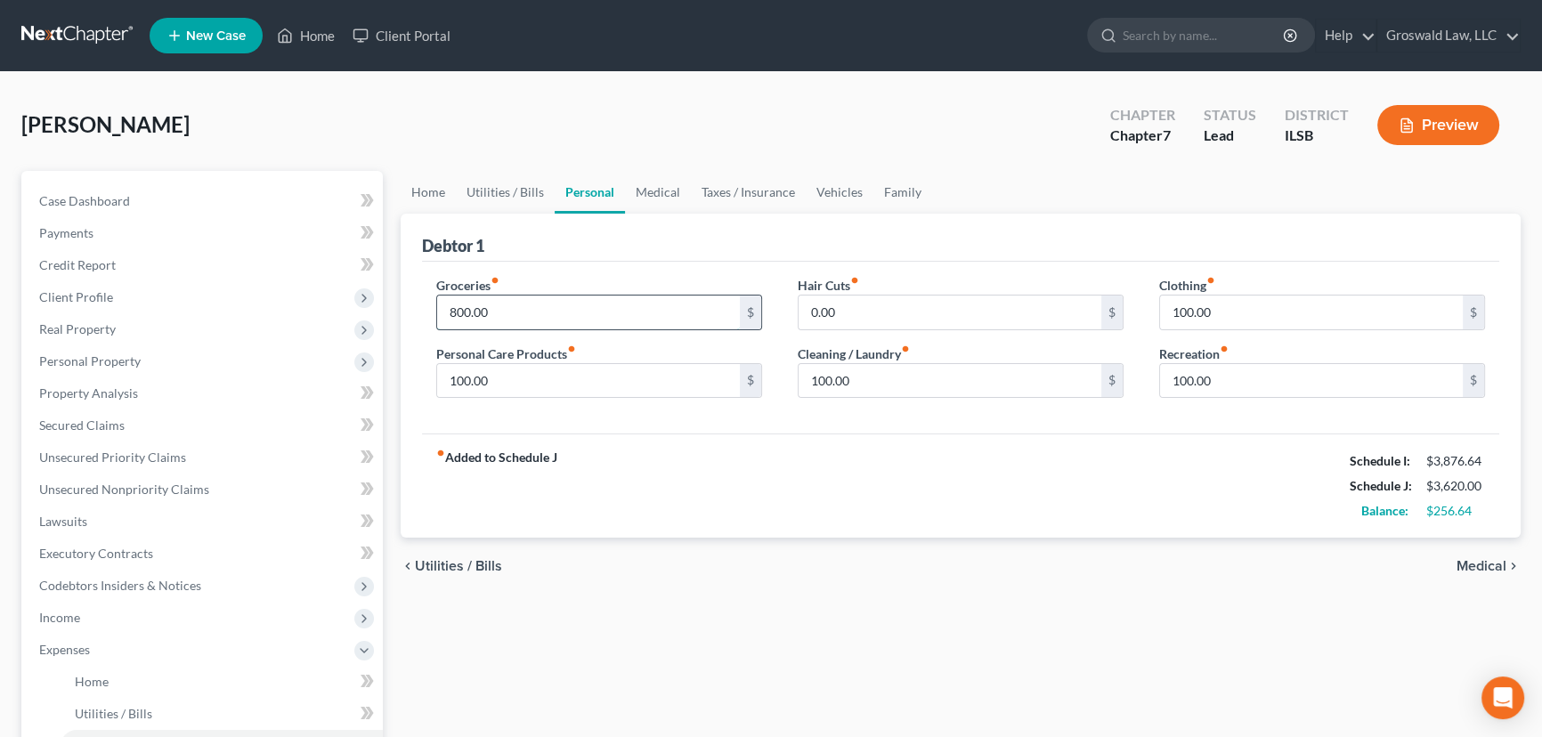
click at [540, 321] on input "800.00" at bounding box center [588, 313] width 303 height 34
type input "500"
click at [672, 186] on link "Medical" at bounding box center [658, 192] width 66 height 43
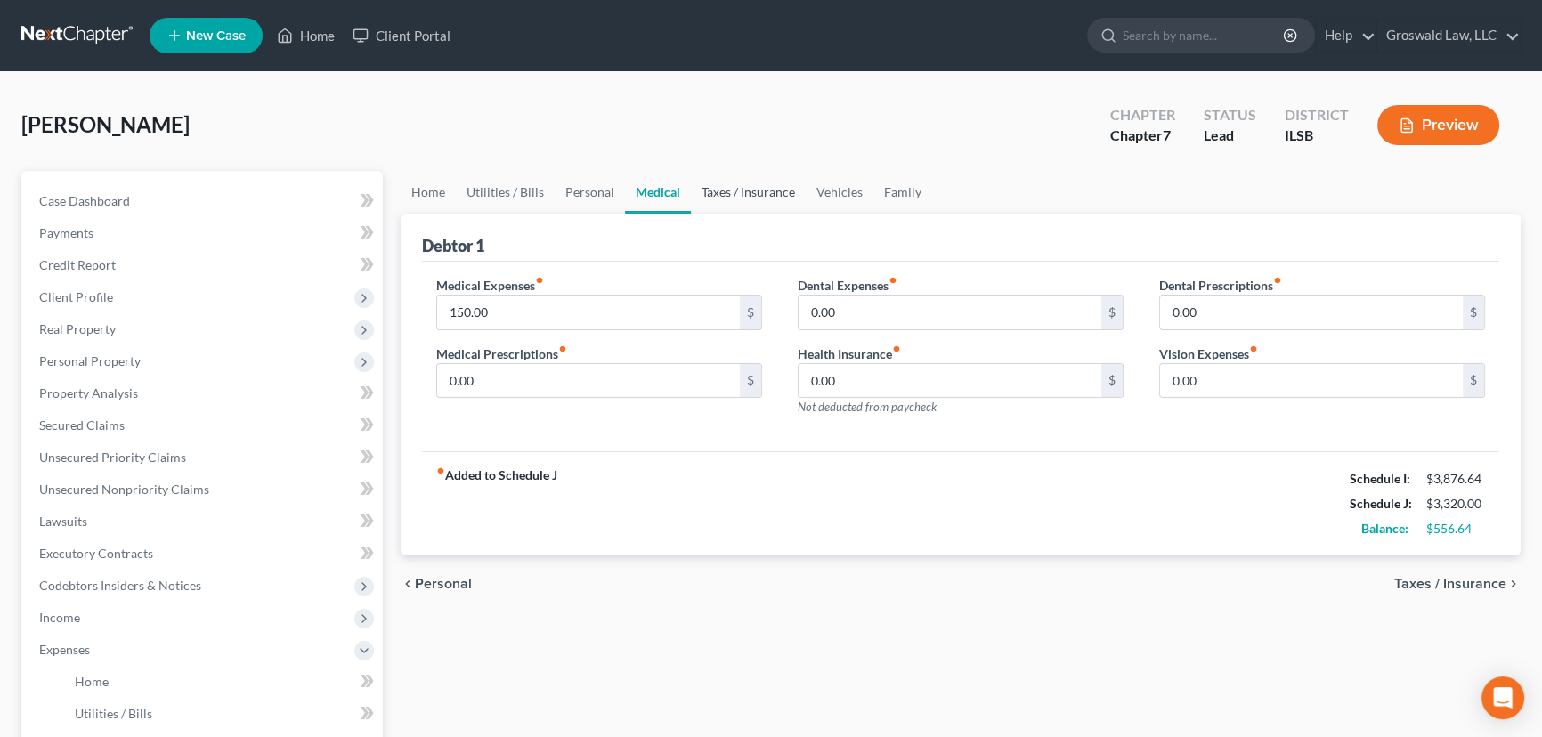
click at [757, 192] on link "Taxes / Insurance" at bounding box center [748, 192] width 115 height 43
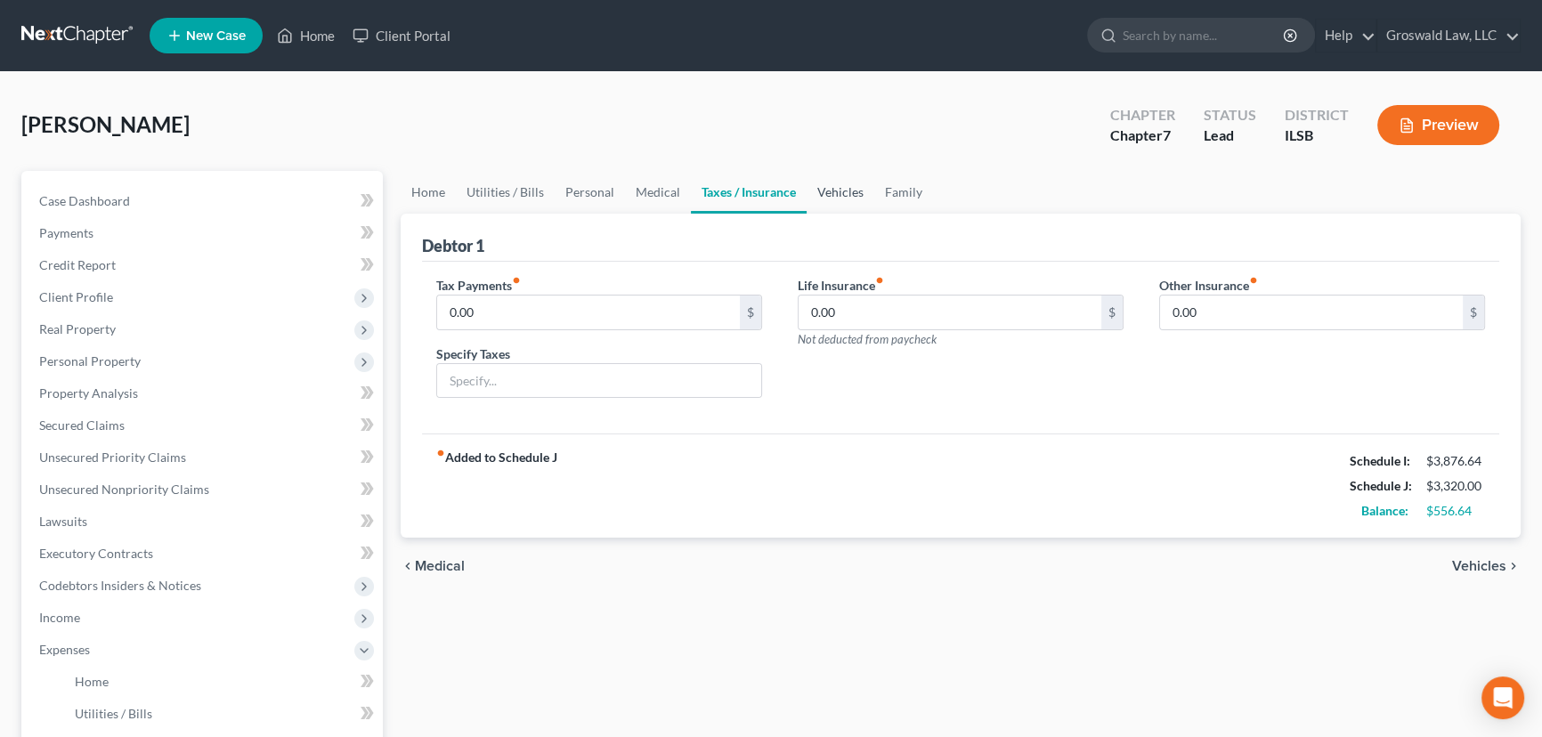
click at [844, 199] on link "Vehicles" at bounding box center [841, 192] width 68 height 43
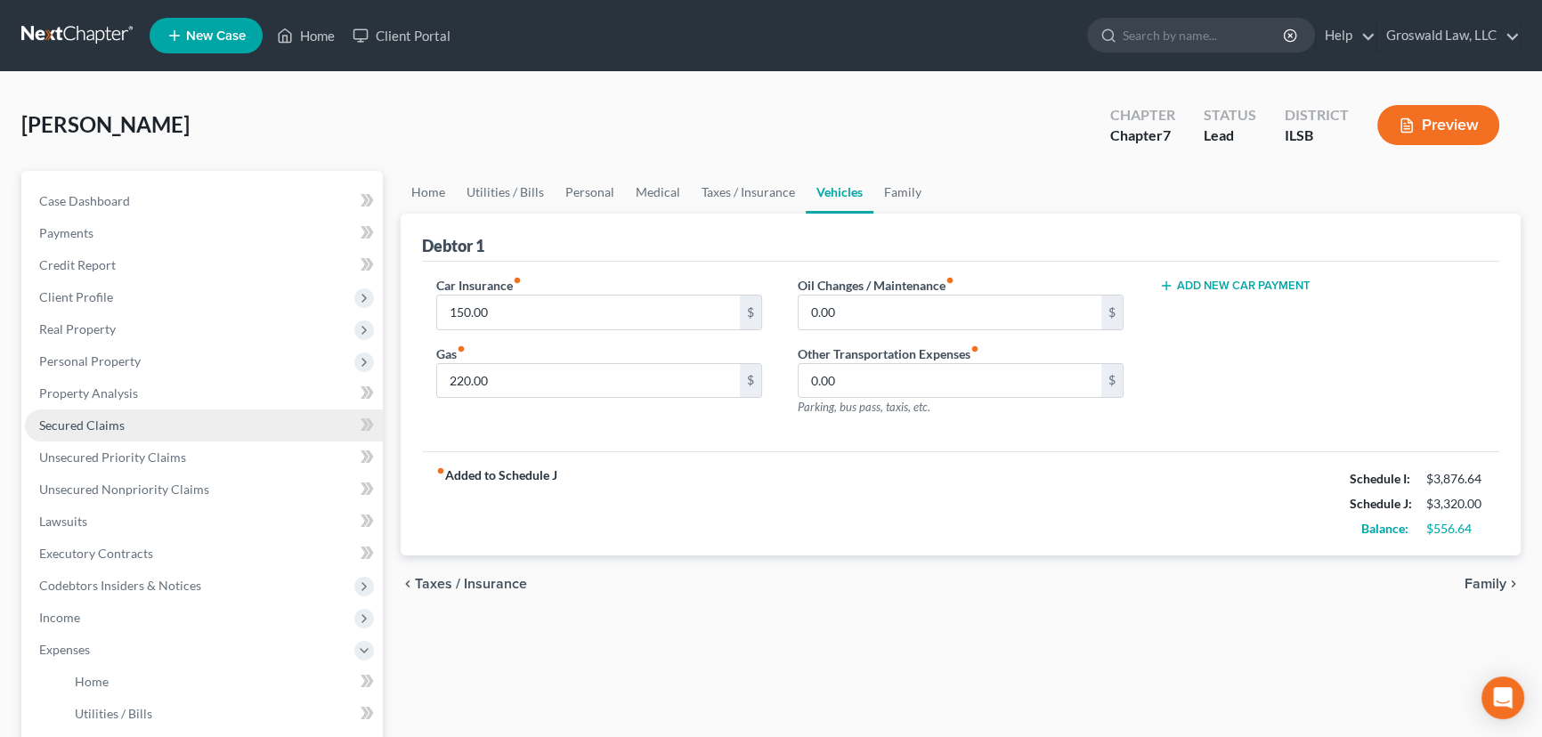
click at [97, 426] on span "Secured Claims" at bounding box center [81, 425] width 85 height 15
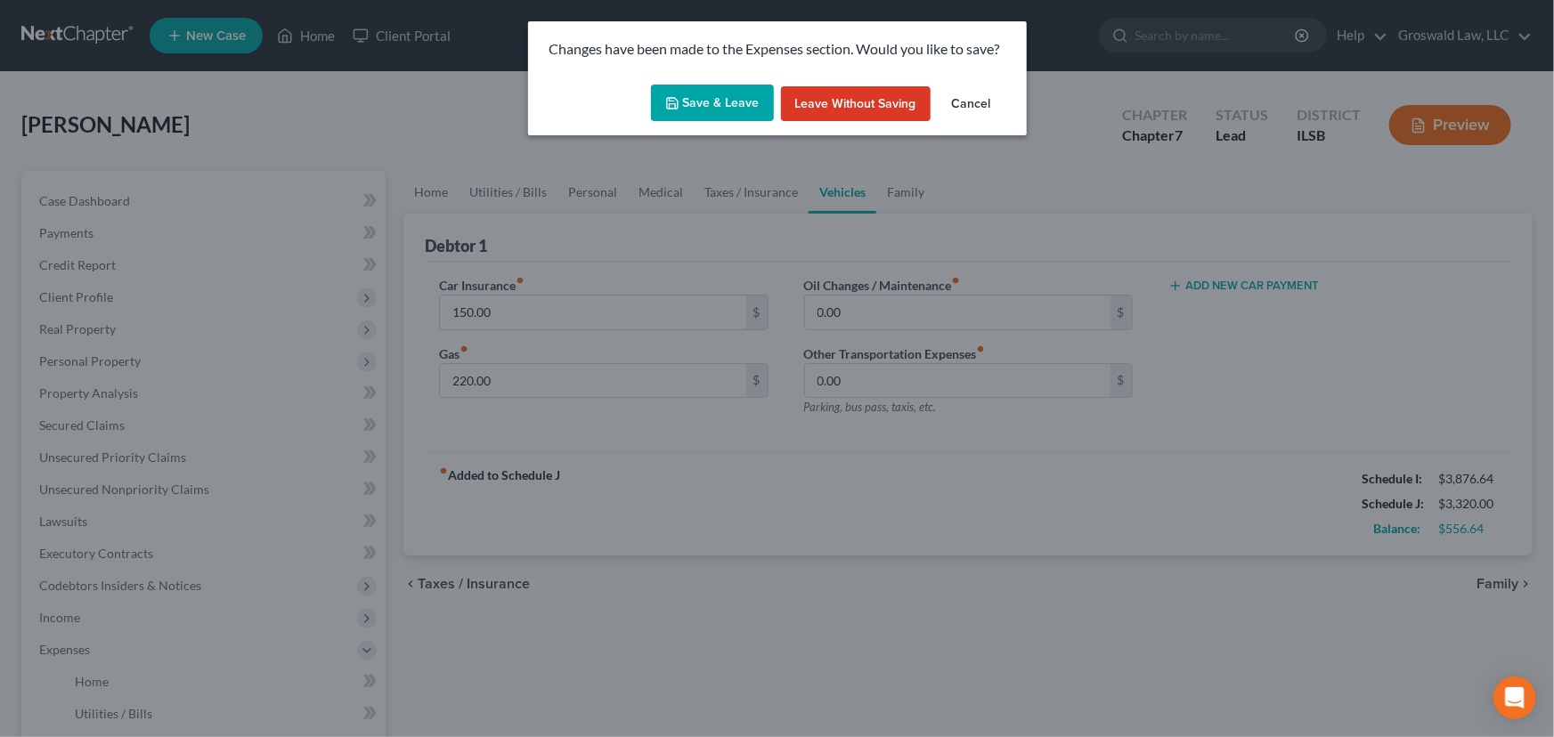
click at [715, 101] on button "Save & Leave" at bounding box center [712, 103] width 123 height 37
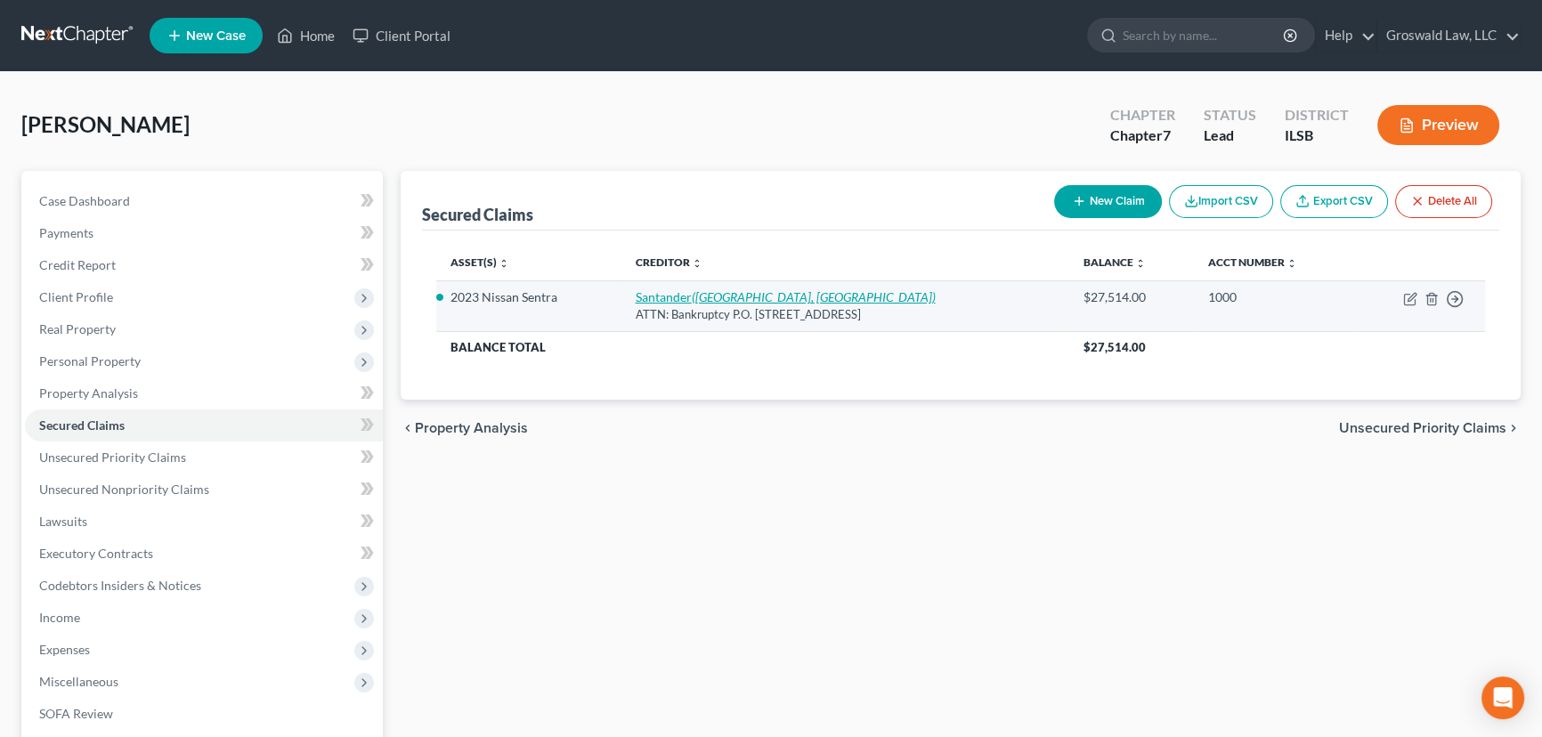
click at [700, 296] on icon "([GEOGRAPHIC_DATA], [GEOGRAPHIC_DATA])" at bounding box center [813, 296] width 244 height 15
select select "45"
select select "5"
select select "0"
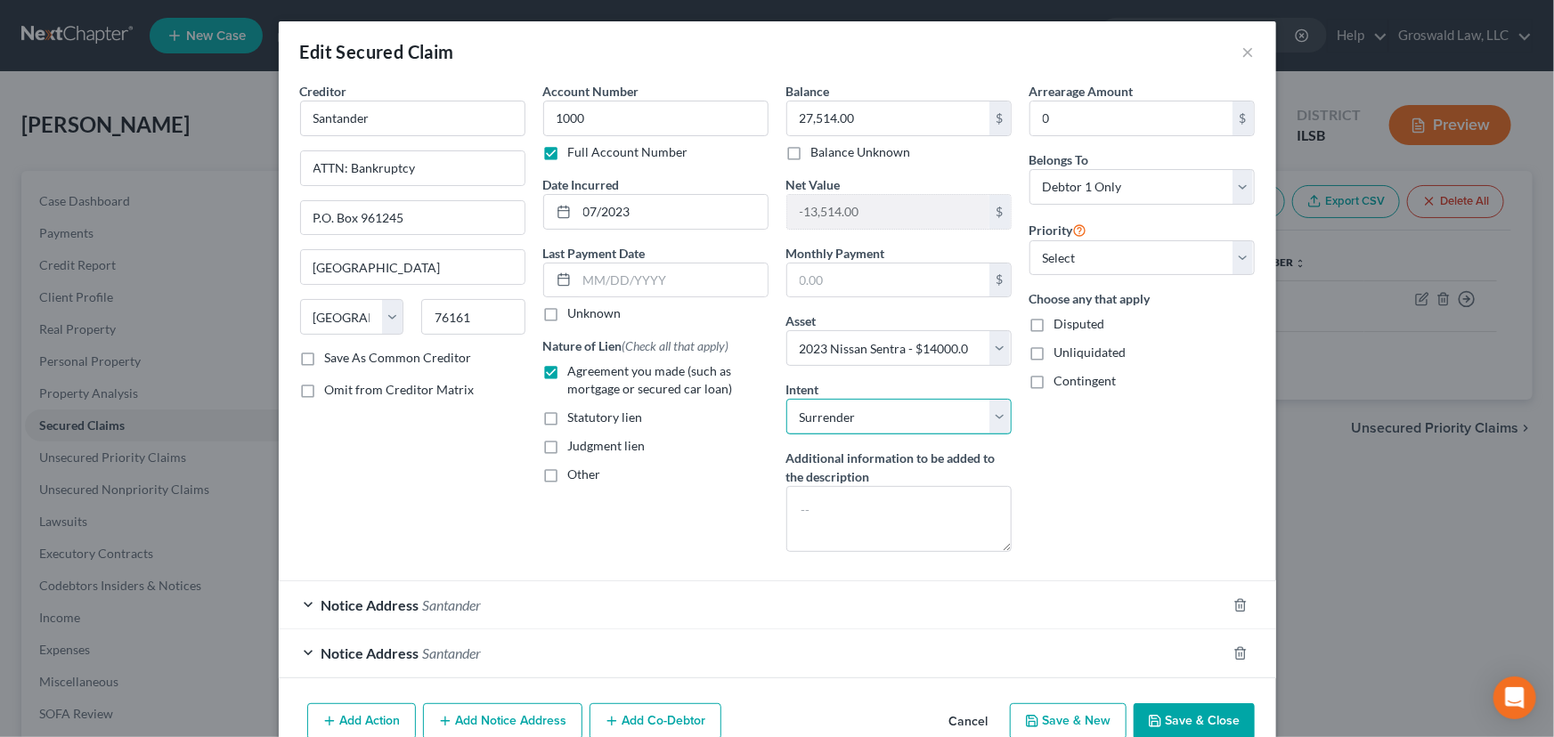
click at [843, 416] on select "Select Surrender Redeem Reaffirm Avoid Other" at bounding box center [898, 417] width 225 height 36
select select "2"
click at [786, 399] on select "Select Surrender Redeem Reaffirm Avoid Other" at bounding box center [898, 417] width 225 height 36
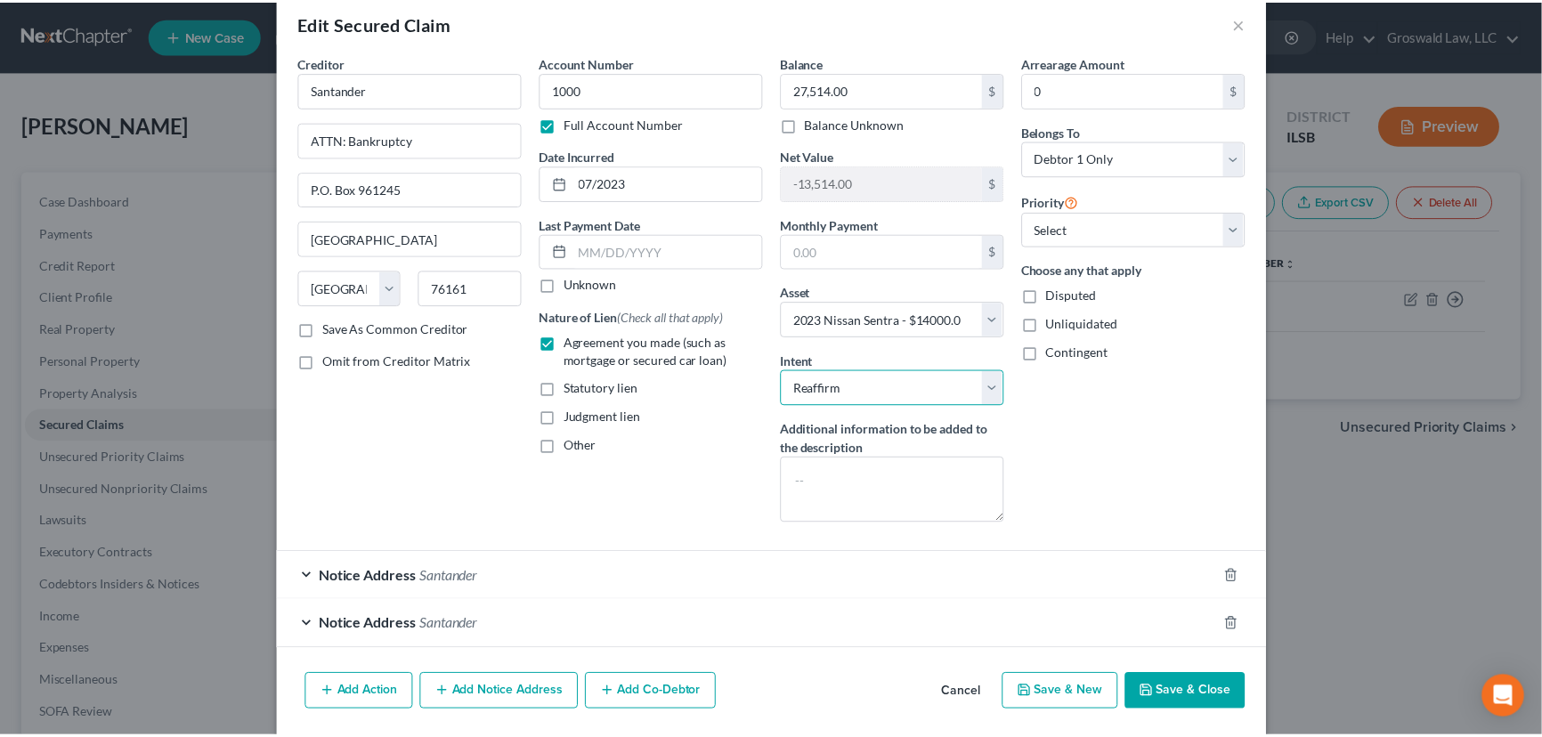
scroll to position [51, 0]
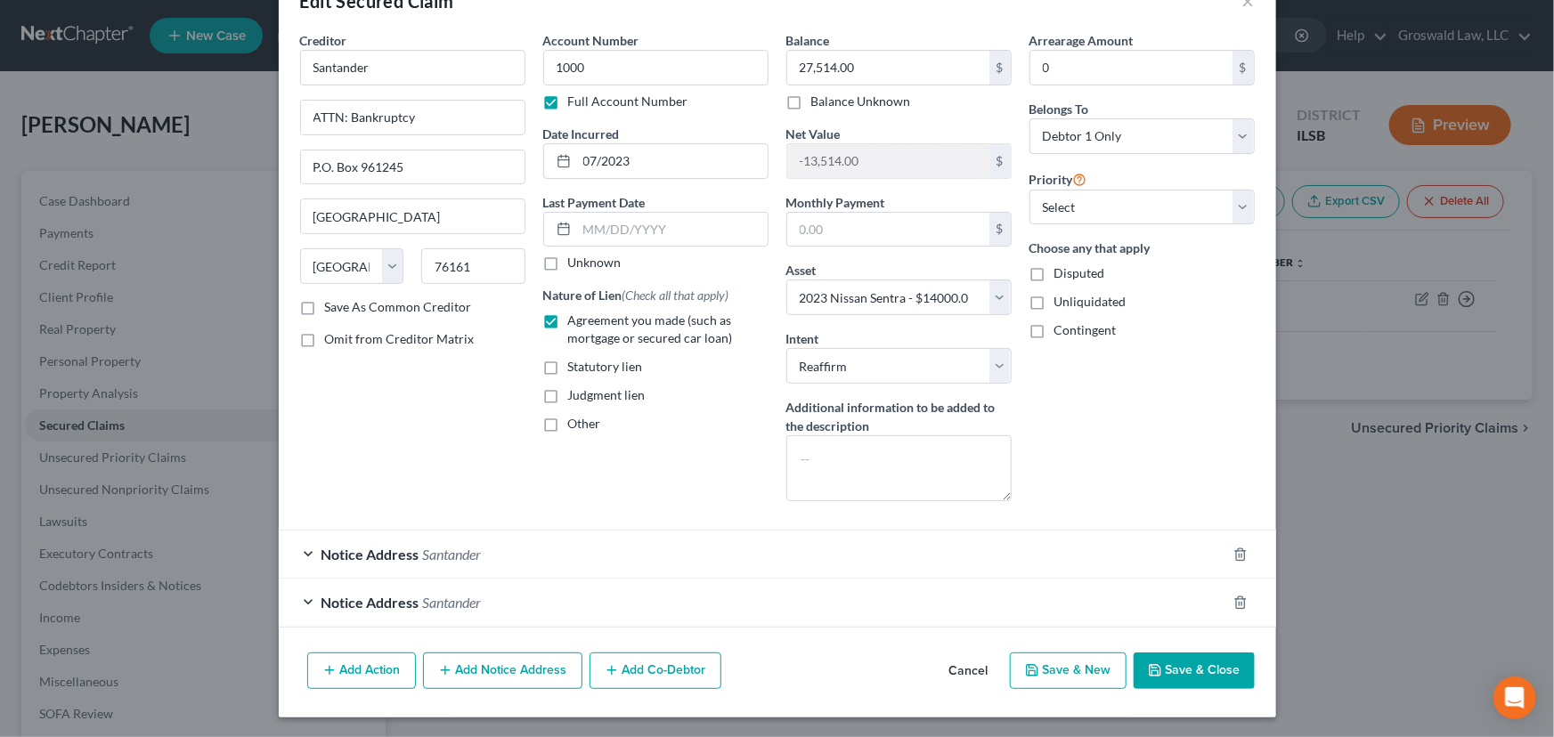
click at [1204, 659] on button "Save & Close" at bounding box center [1193, 671] width 121 height 37
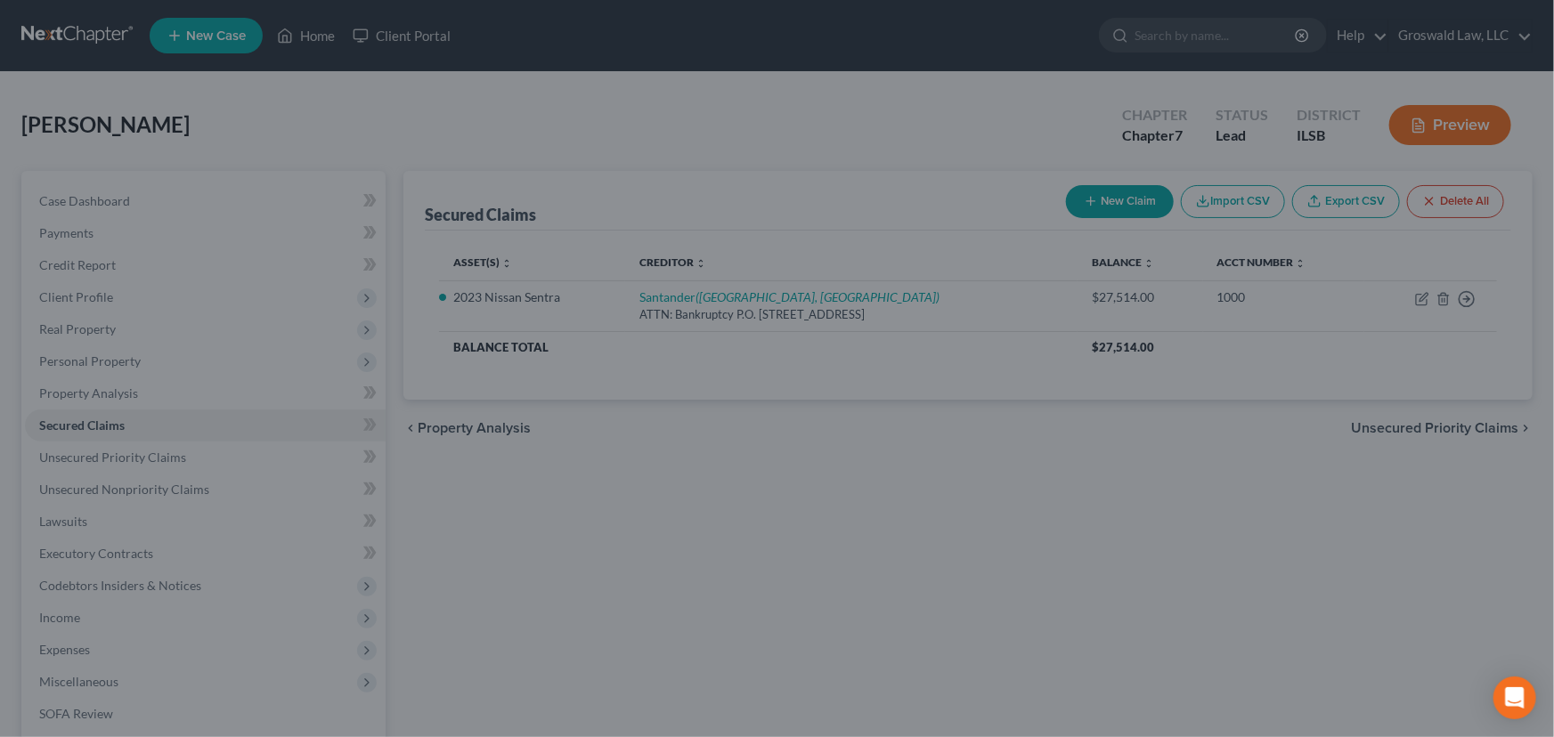
select select "5"
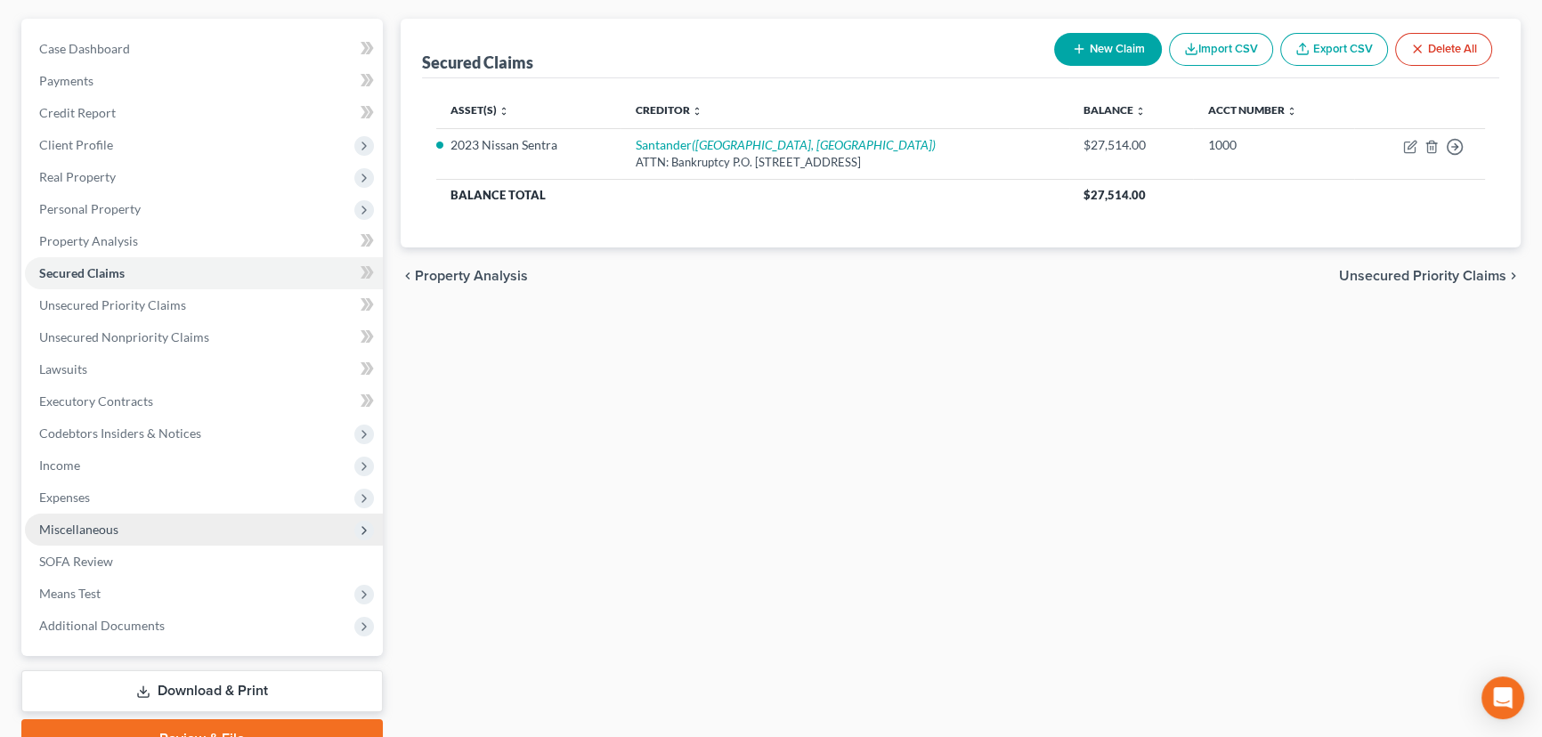
scroll to position [161, 0]
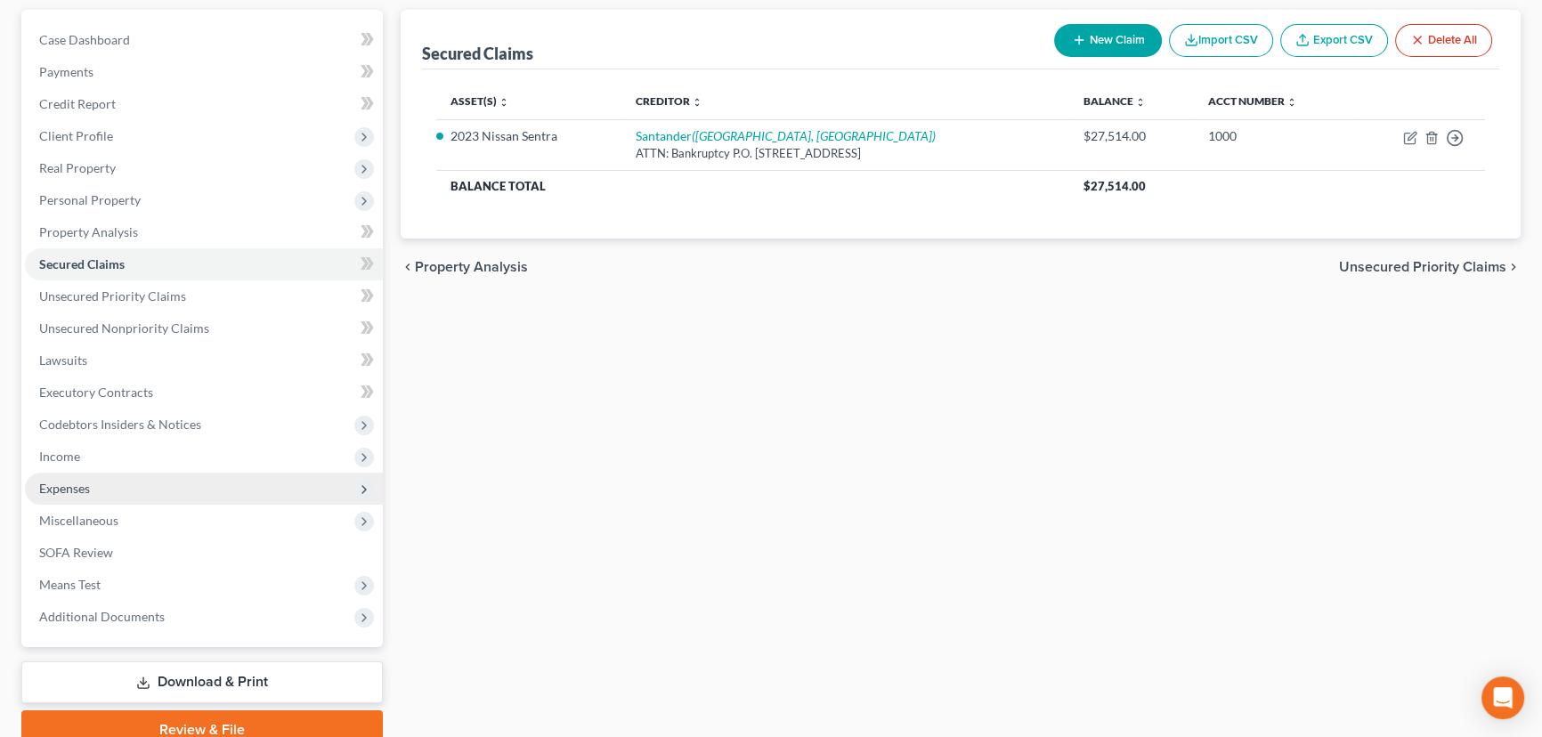
click at [89, 483] on span "Expenses" at bounding box center [64, 488] width 51 height 15
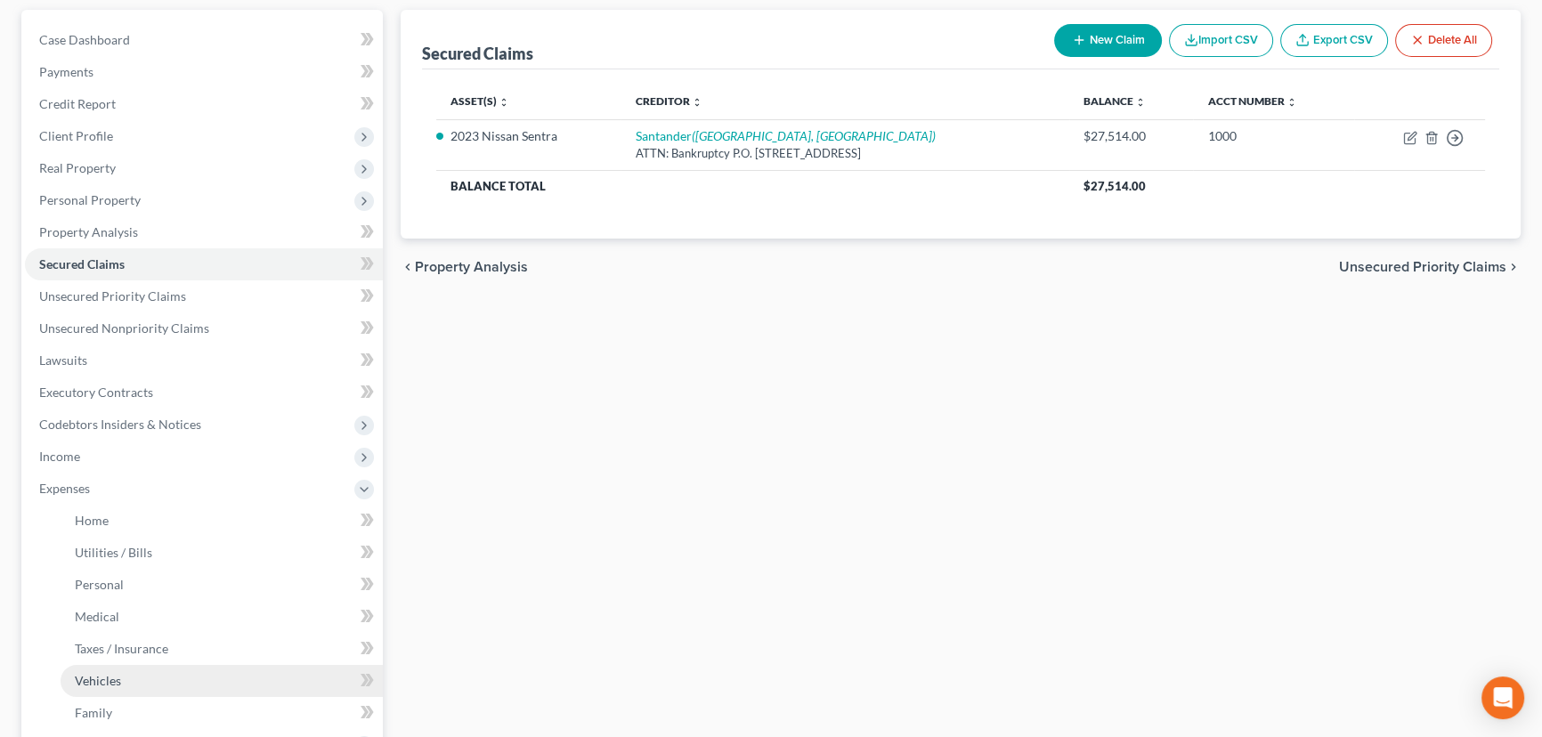
click at [97, 682] on span "Vehicles" at bounding box center [98, 680] width 46 height 15
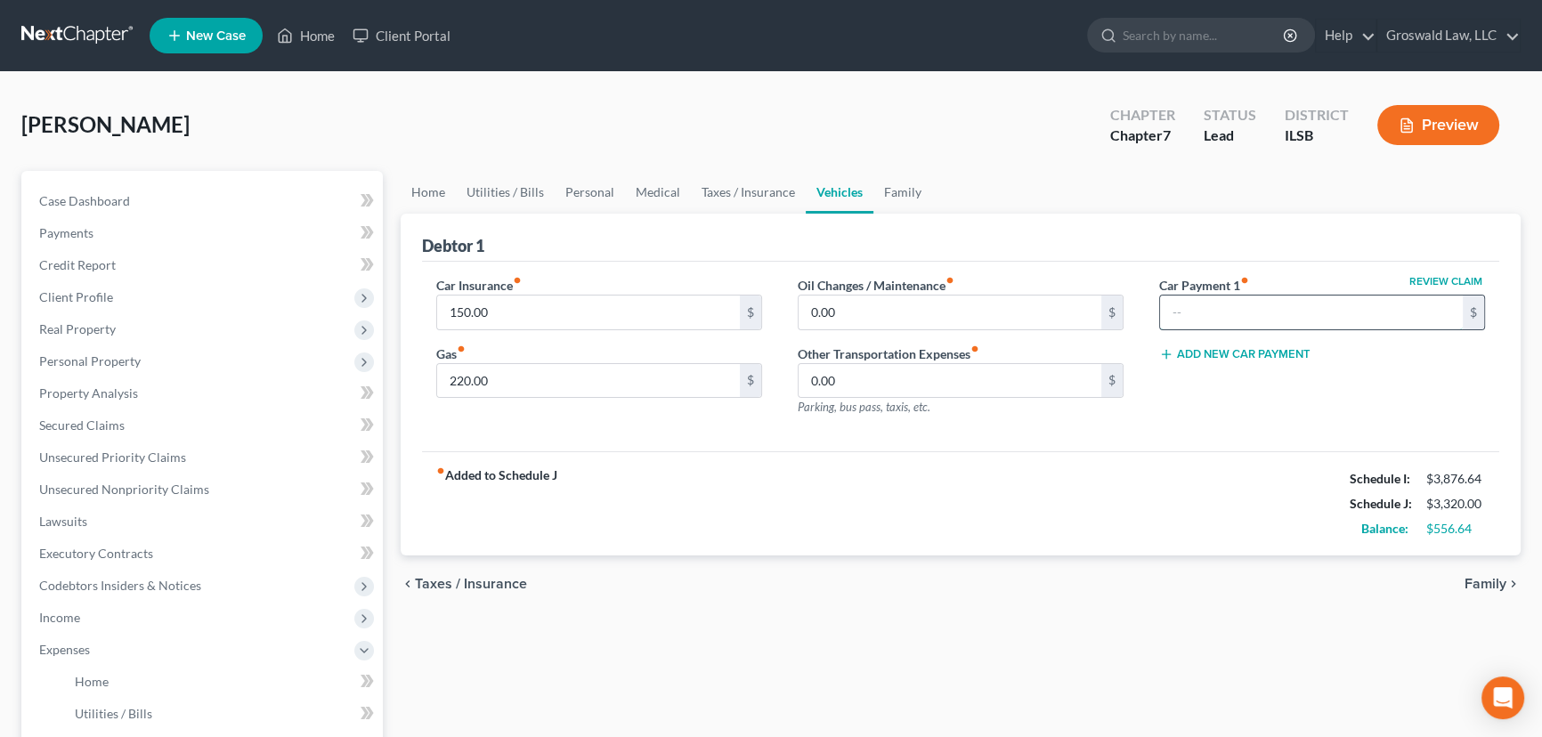
click at [1275, 321] on input "text" at bounding box center [1311, 313] width 303 height 34
type input "732"
click at [1340, 425] on div "Review Claim Car Payment 1 fiber_manual_record 732 $ Add New Car Payment" at bounding box center [1321, 353] width 361 height 155
click at [904, 196] on link "Family" at bounding box center [902, 192] width 59 height 43
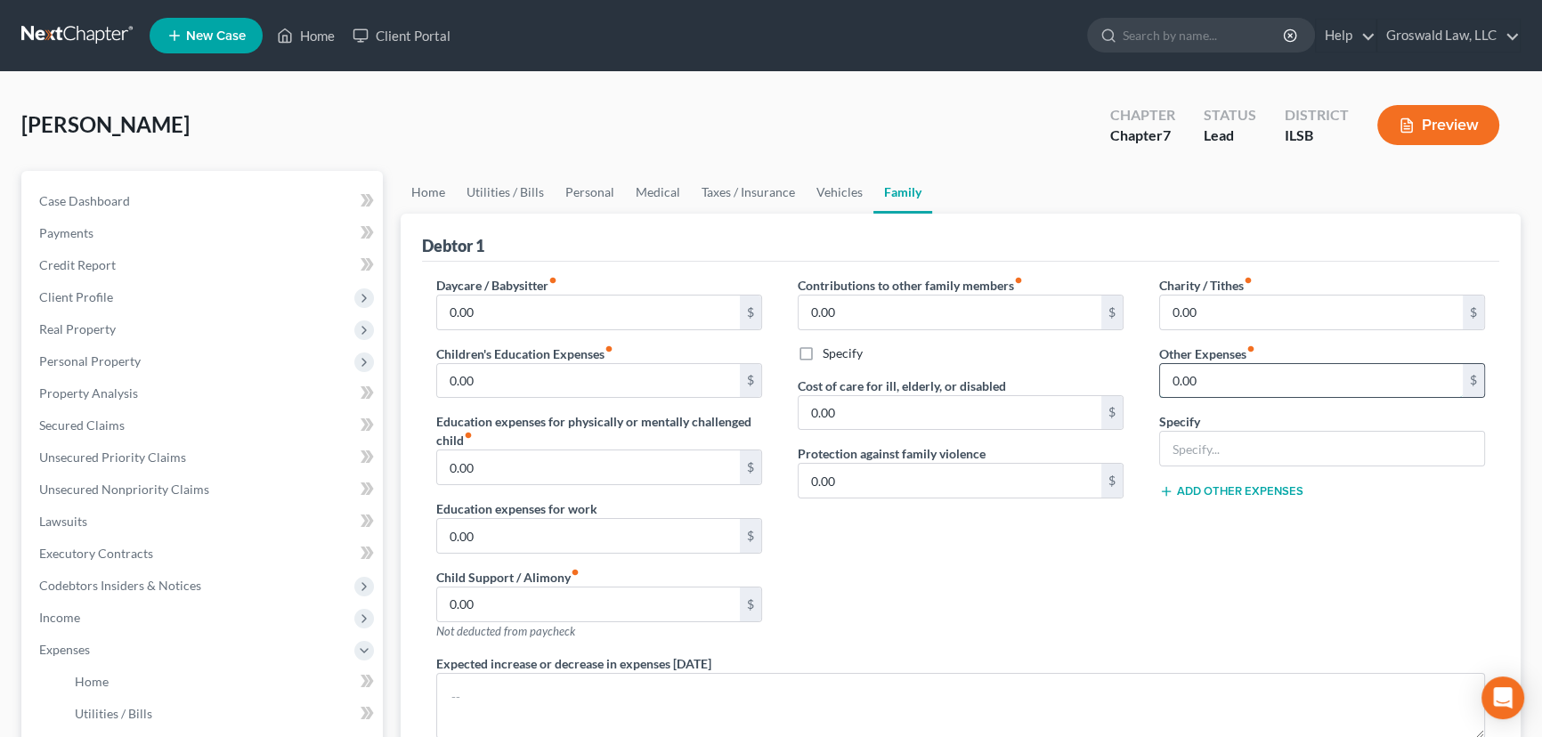
click at [1202, 376] on input "0.00" at bounding box center [1311, 381] width 303 height 34
type input "100"
type input "<"
type input "Misc."
click at [1005, 592] on div "Contributions to other family members fiber_manual_record 0.00 $ Specify Cost o…" at bounding box center [960, 465] width 361 height 378
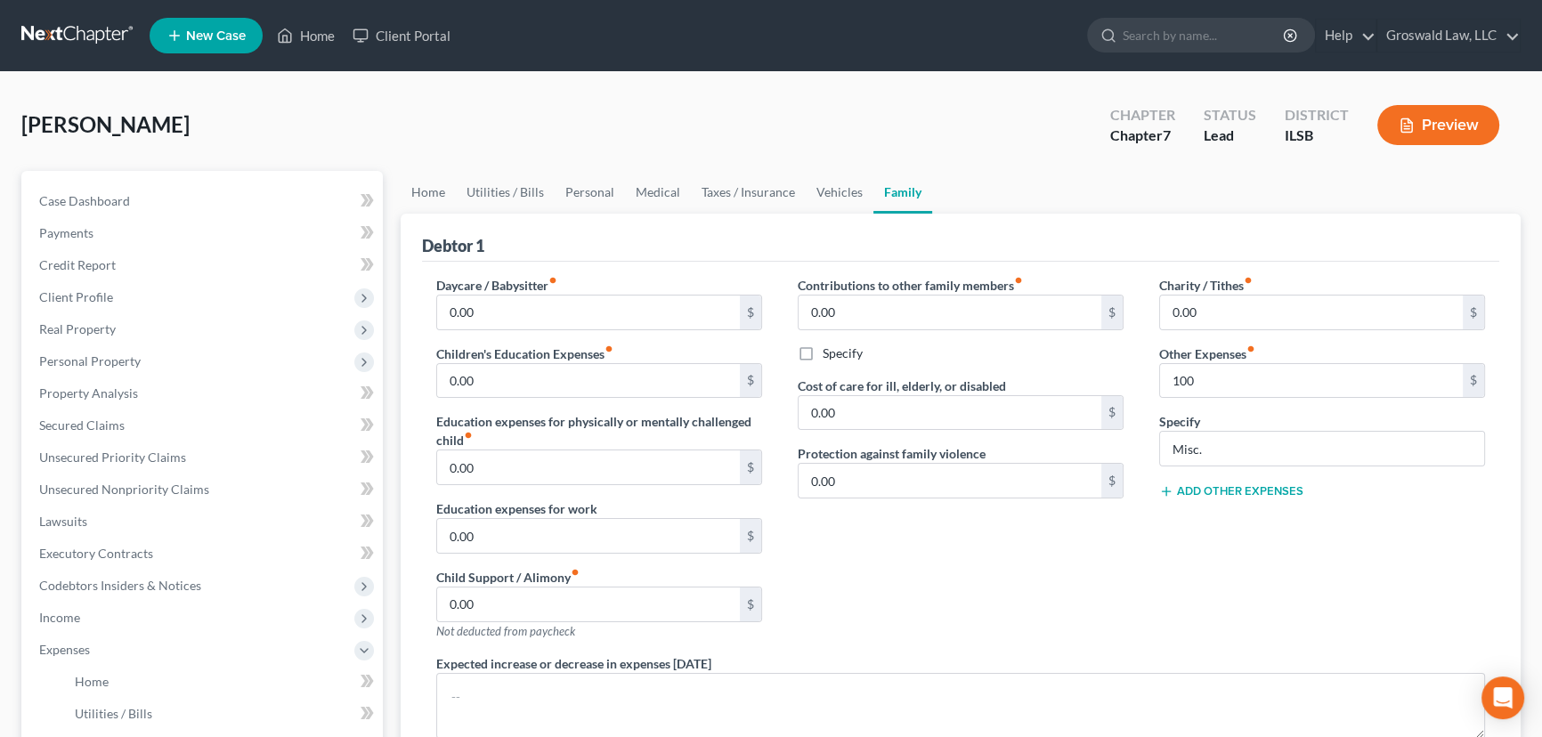
click at [1412, 131] on icon "button" at bounding box center [1407, 126] width 16 height 16
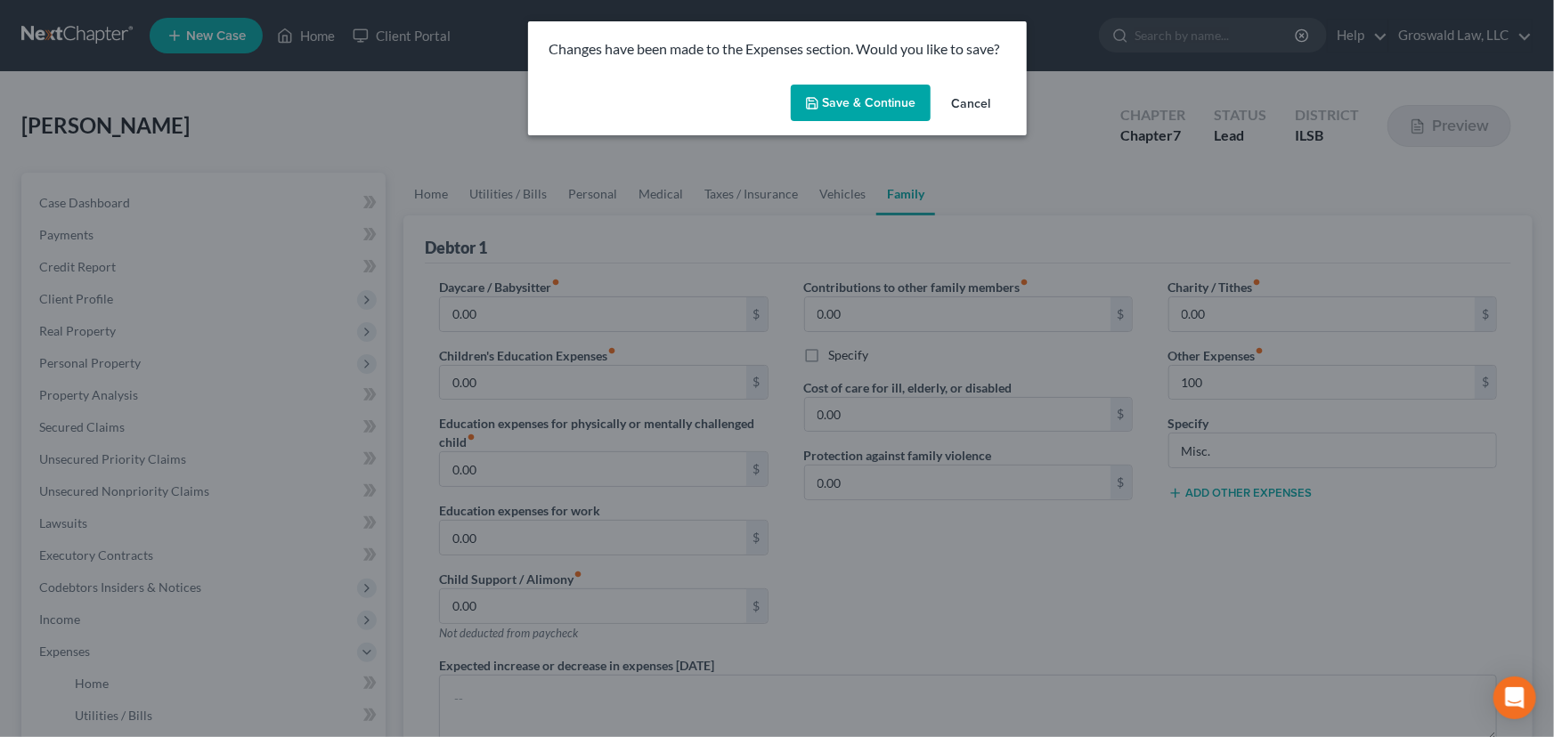
click at [835, 106] on button "Save & Continue" at bounding box center [861, 103] width 140 height 37
type input "100.00"
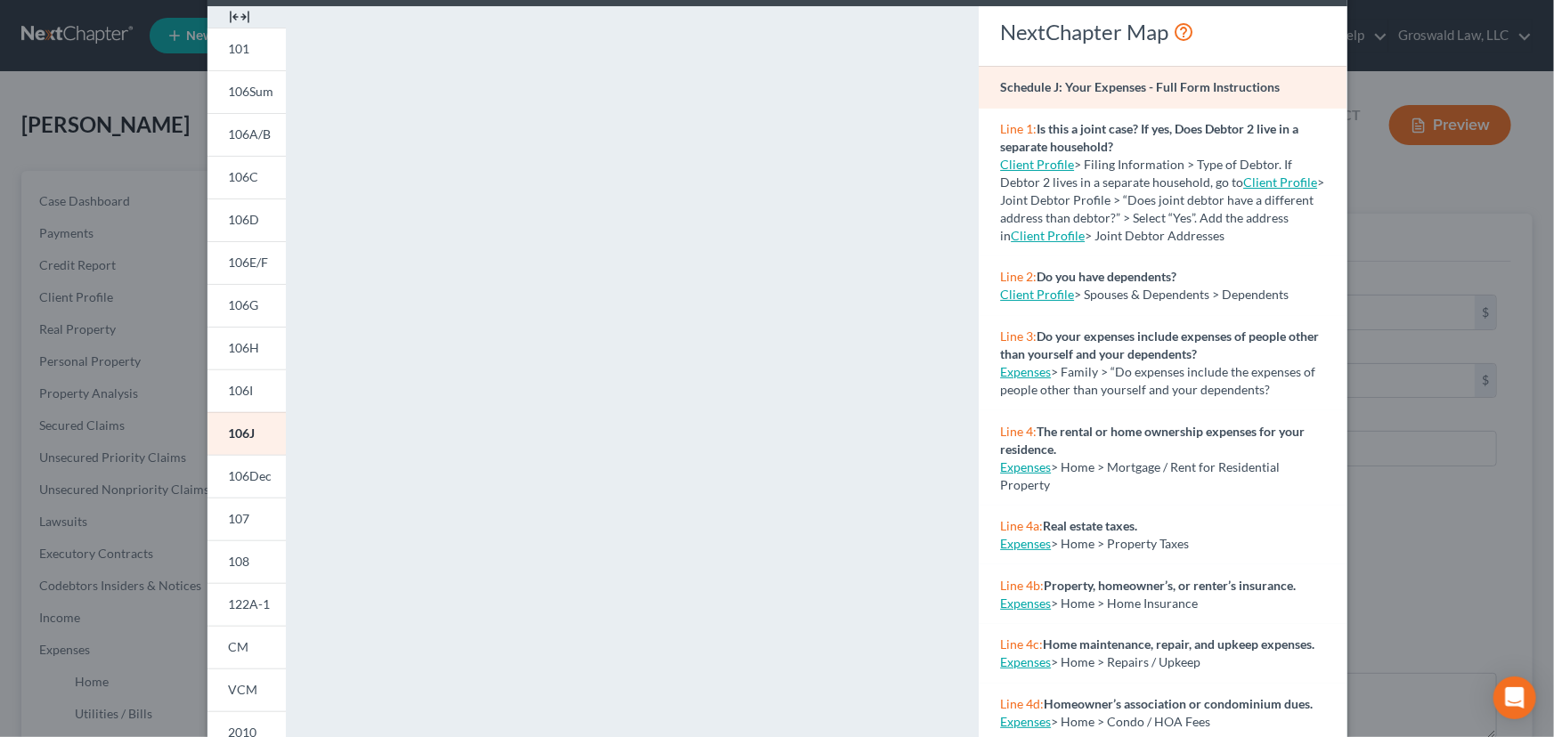
scroll to position [266, 0]
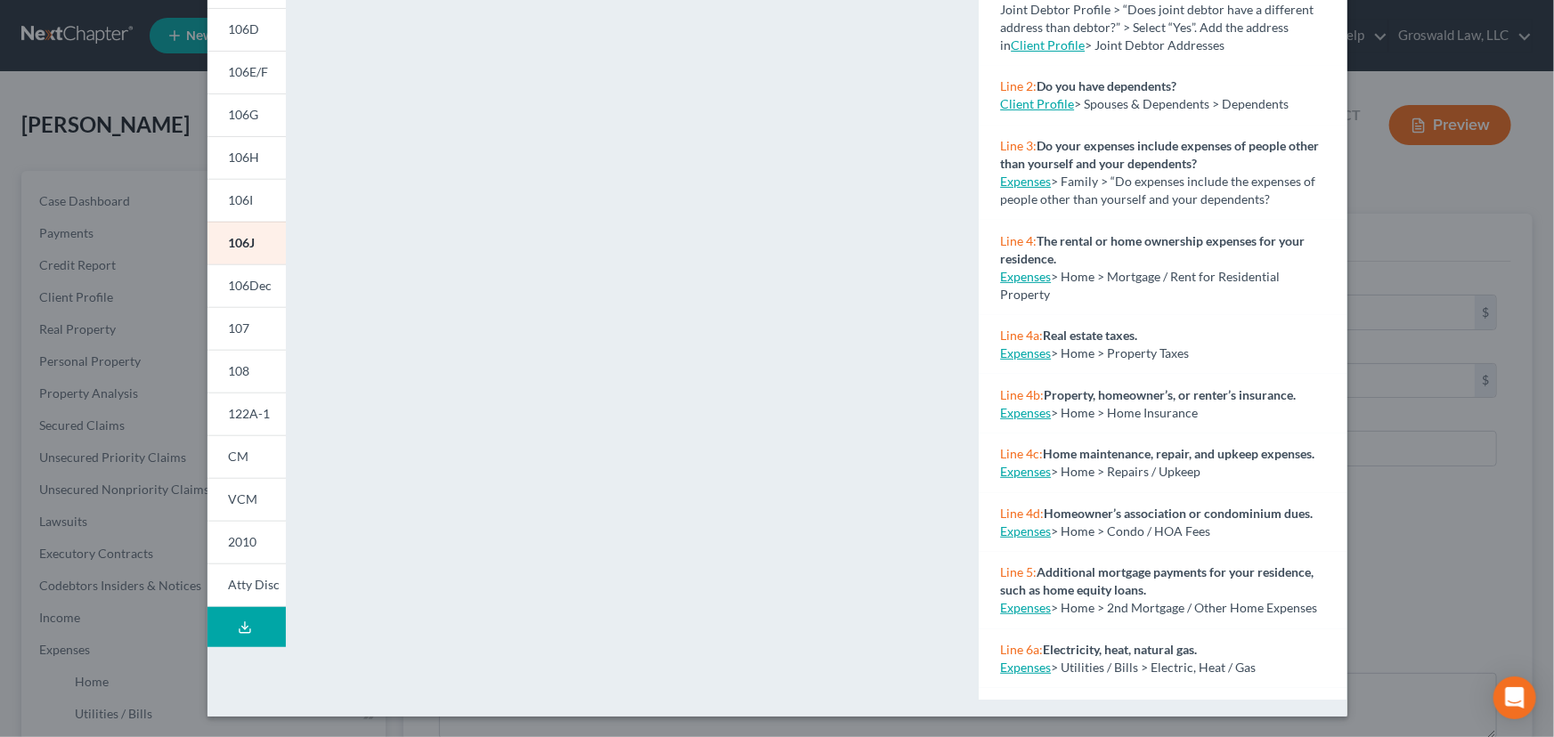
click at [255, 625] on button "Download Draft" at bounding box center [246, 627] width 78 height 40
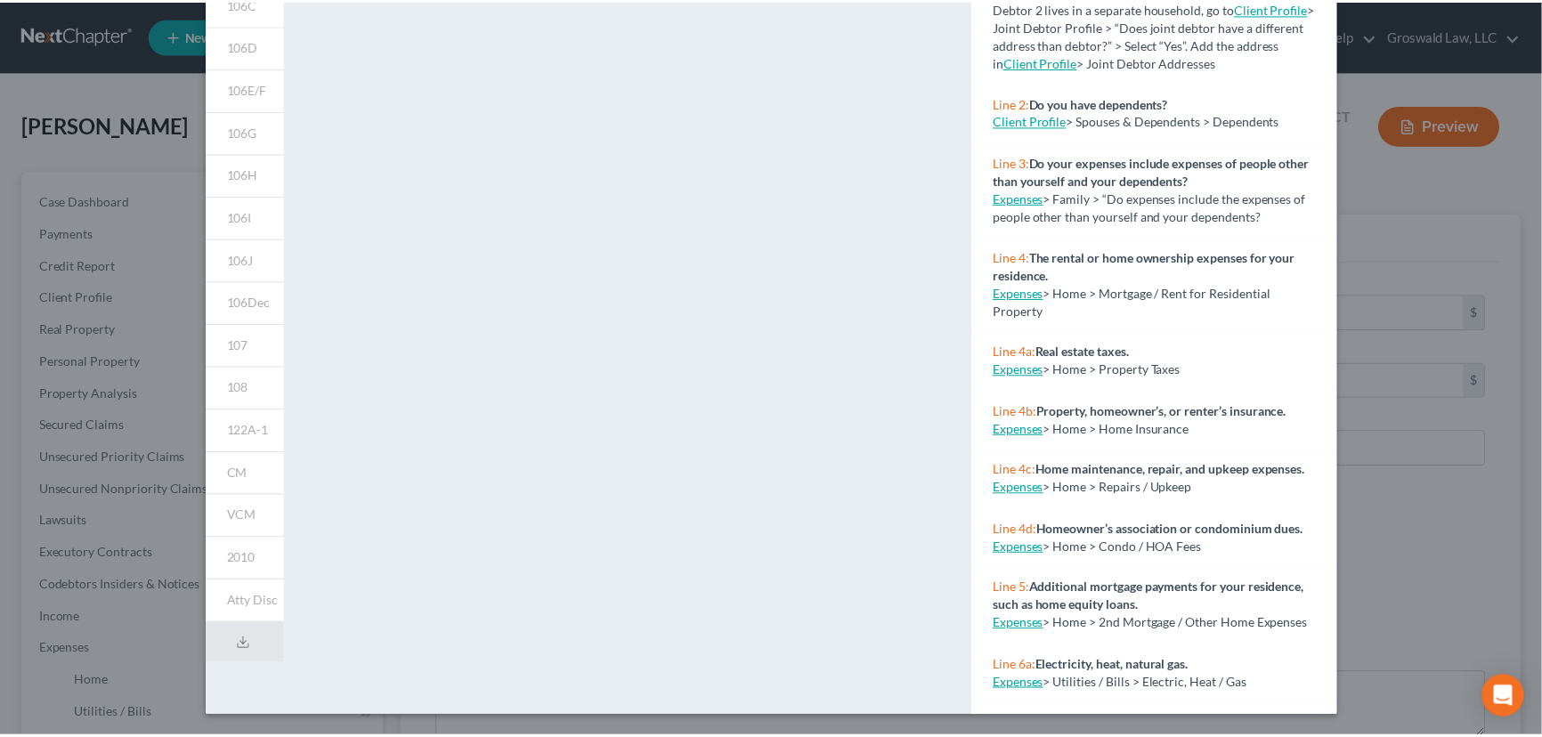
scroll to position [0, 0]
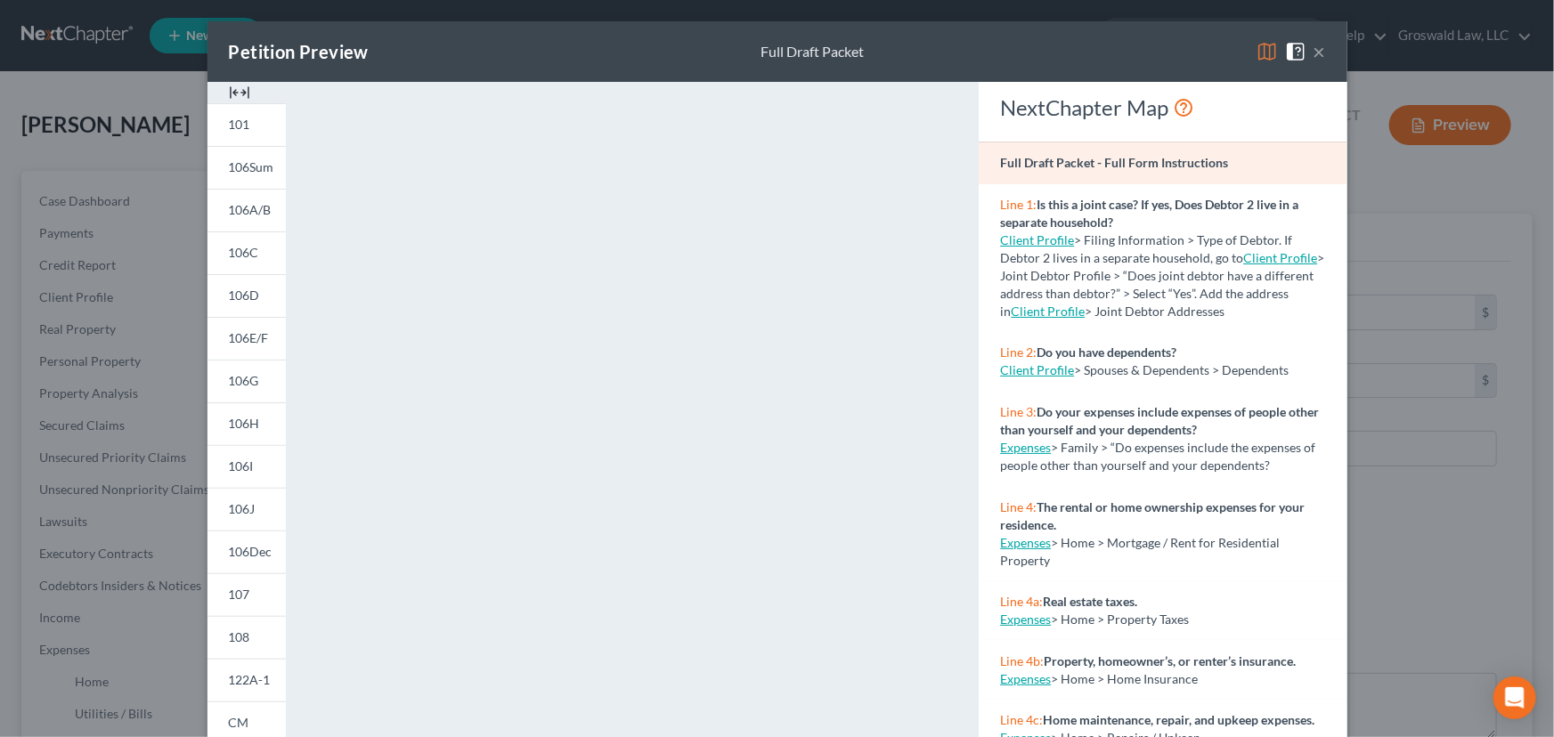
click at [1319, 51] on div "Petition Preview Full Draft Packet ×" at bounding box center [777, 51] width 1140 height 61
click at [1313, 51] on button "×" at bounding box center [1319, 51] width 12 height 21
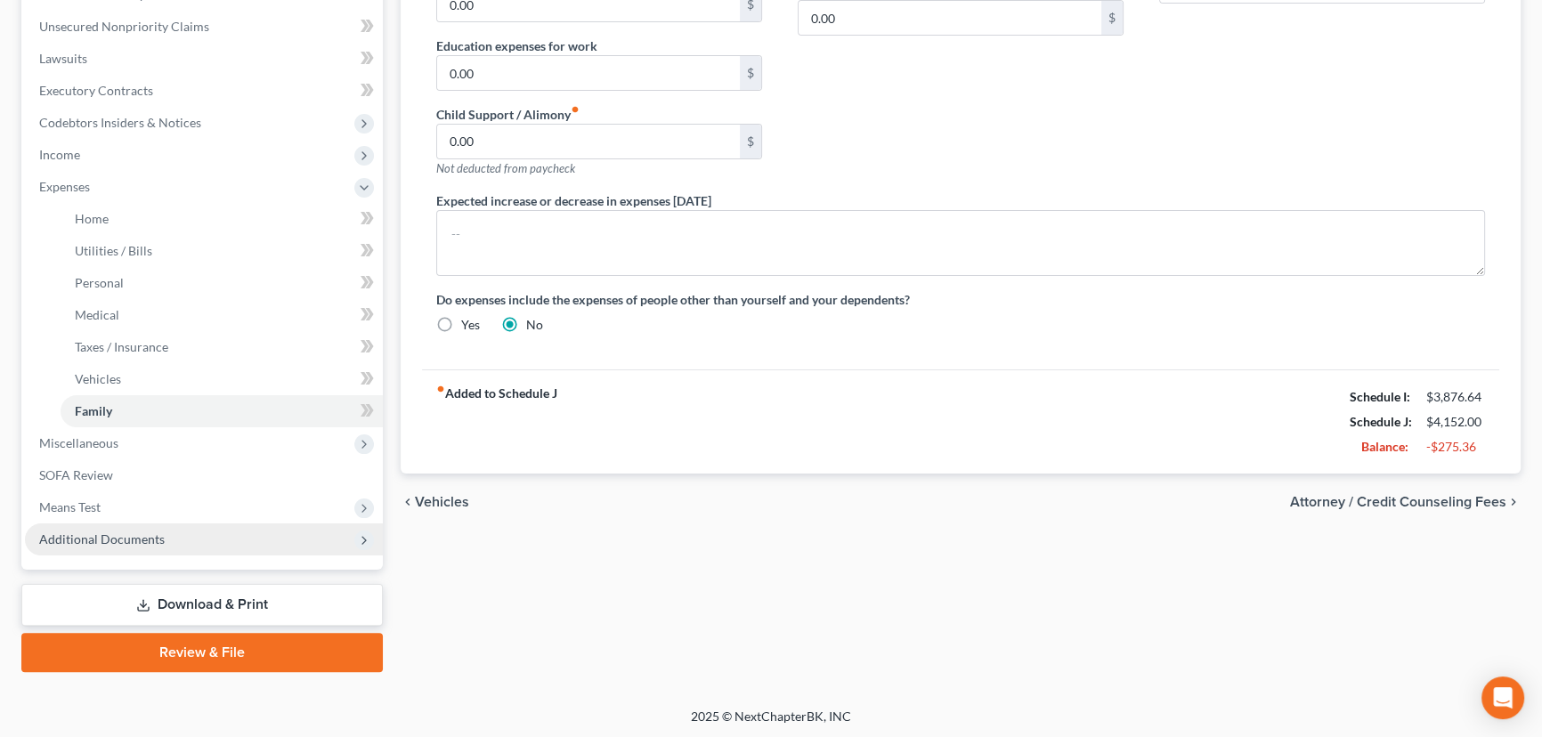
click at [180, 535] on span "Additional Documents" at bounding box center [204, 539] width 358 height 32
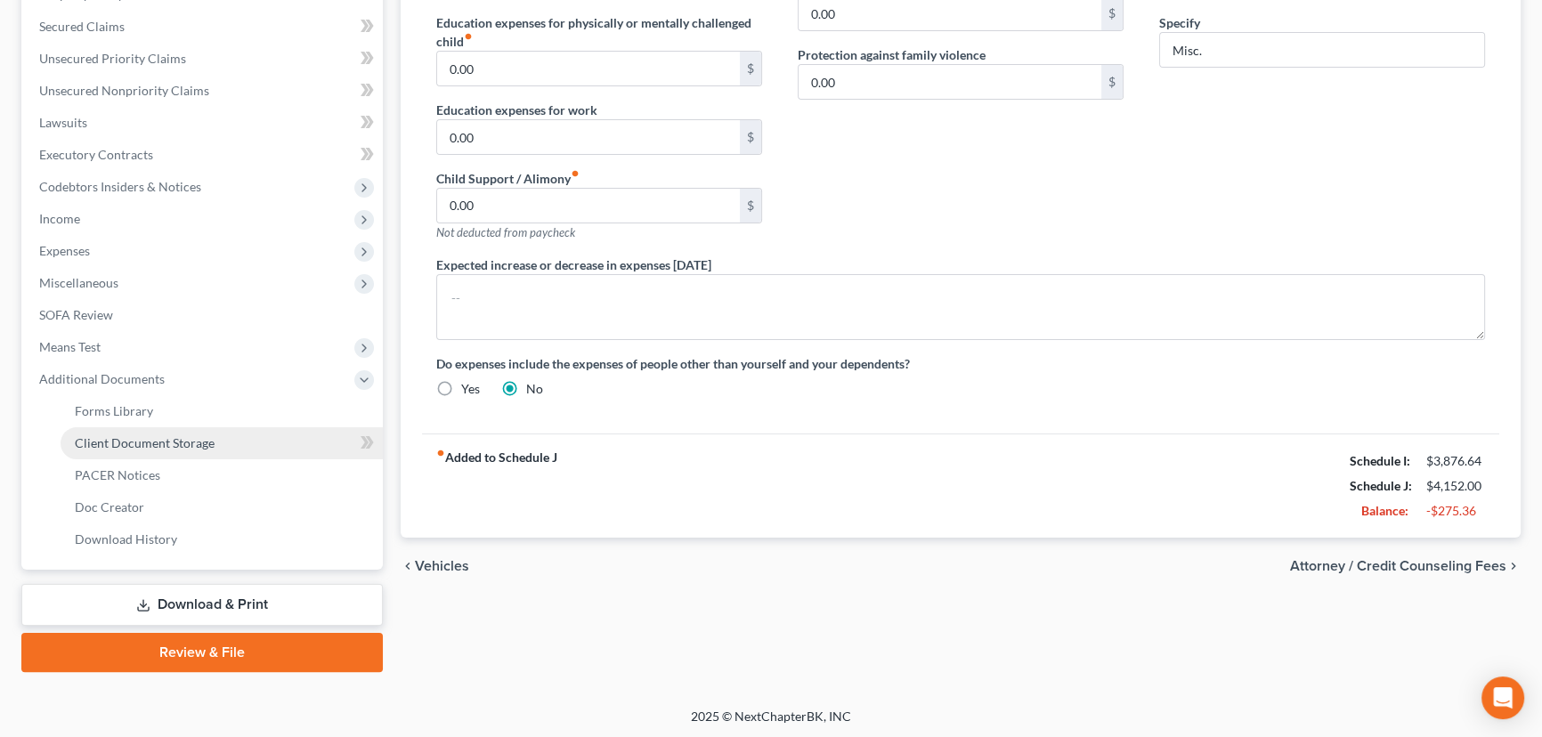
click at [216, 435] on link "Client Document Storage" at bounding box center [222, 443] width 322 height 32
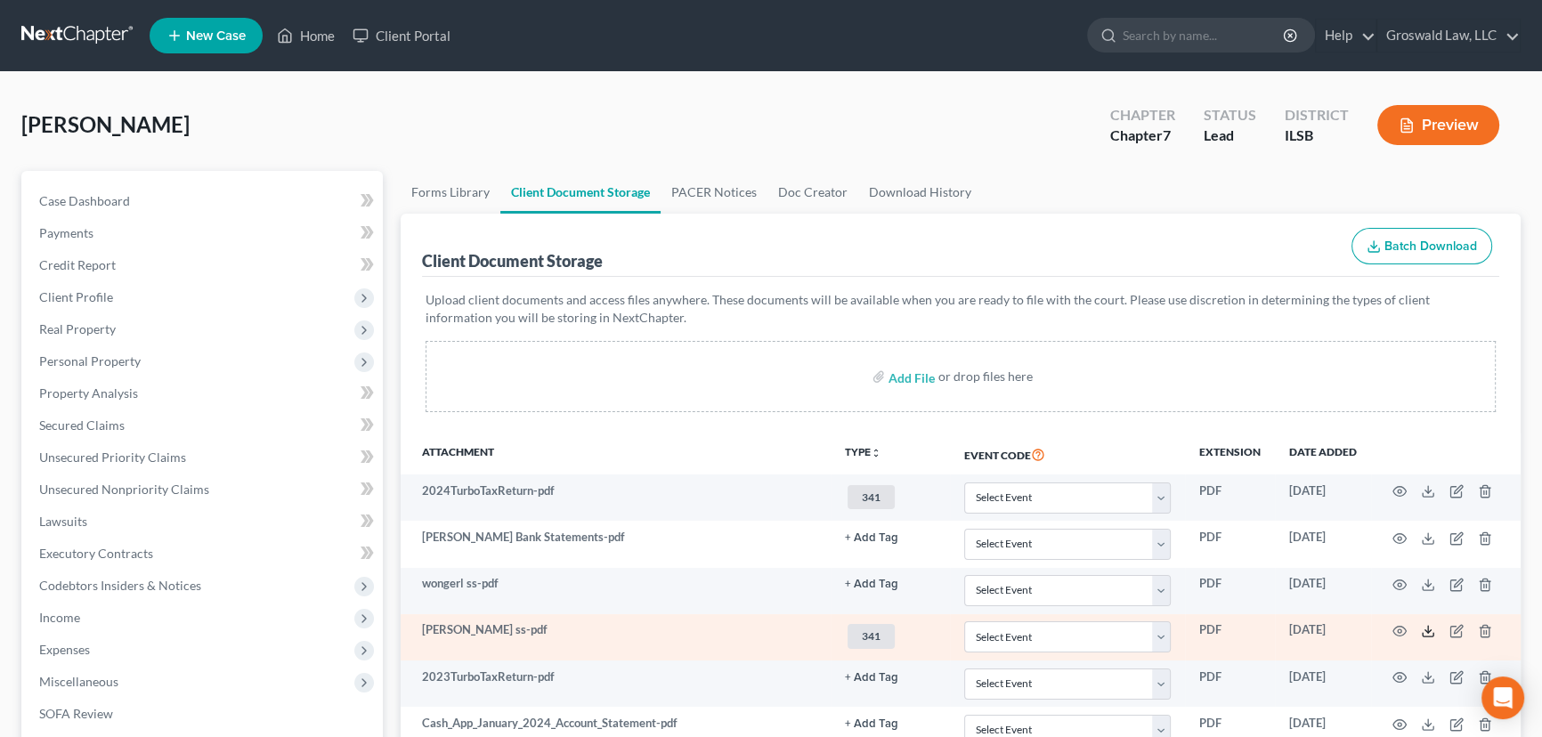
click at [1424, 629] on icon at bounding box center [1428, 631] width 14 height 14
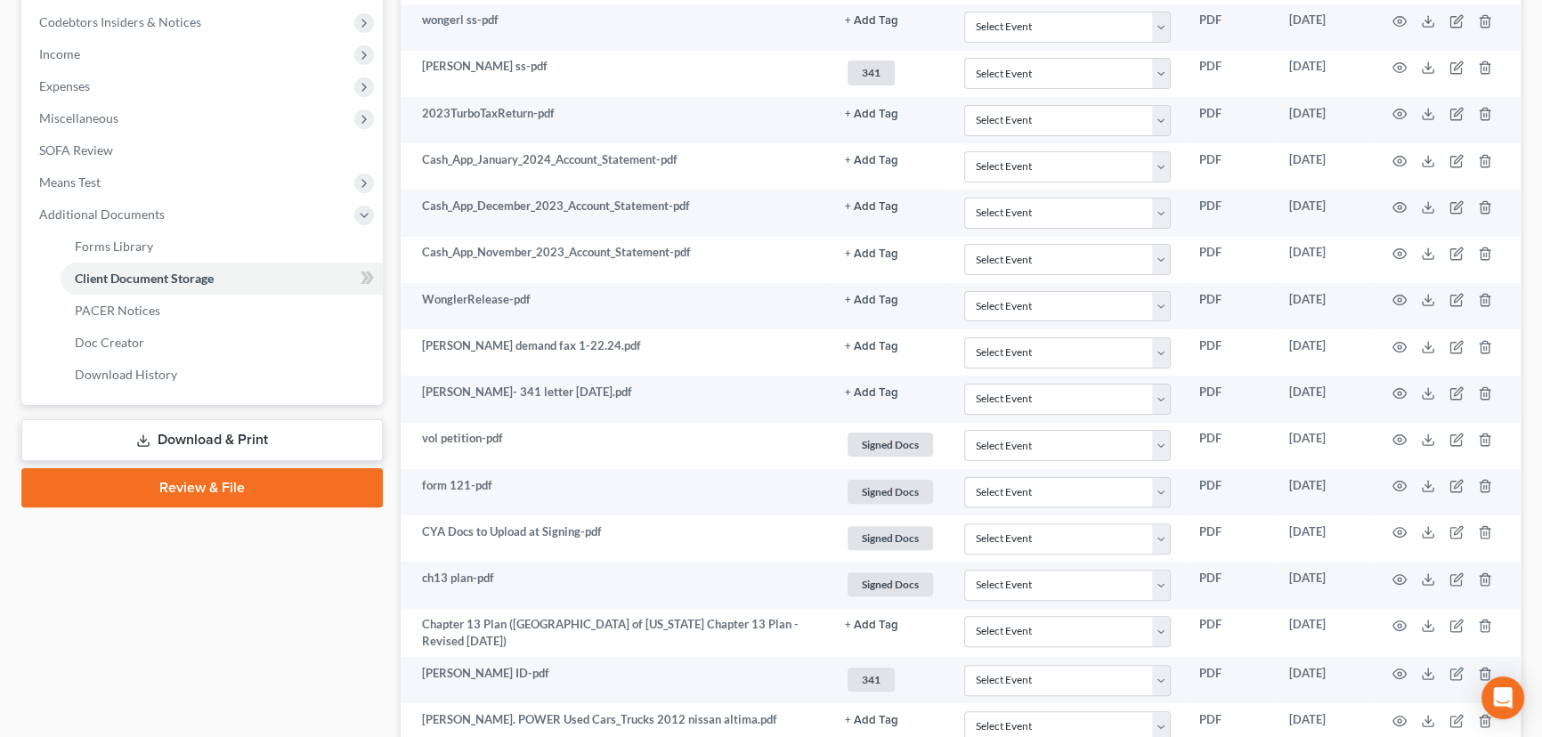
scroll to position [647, 0]
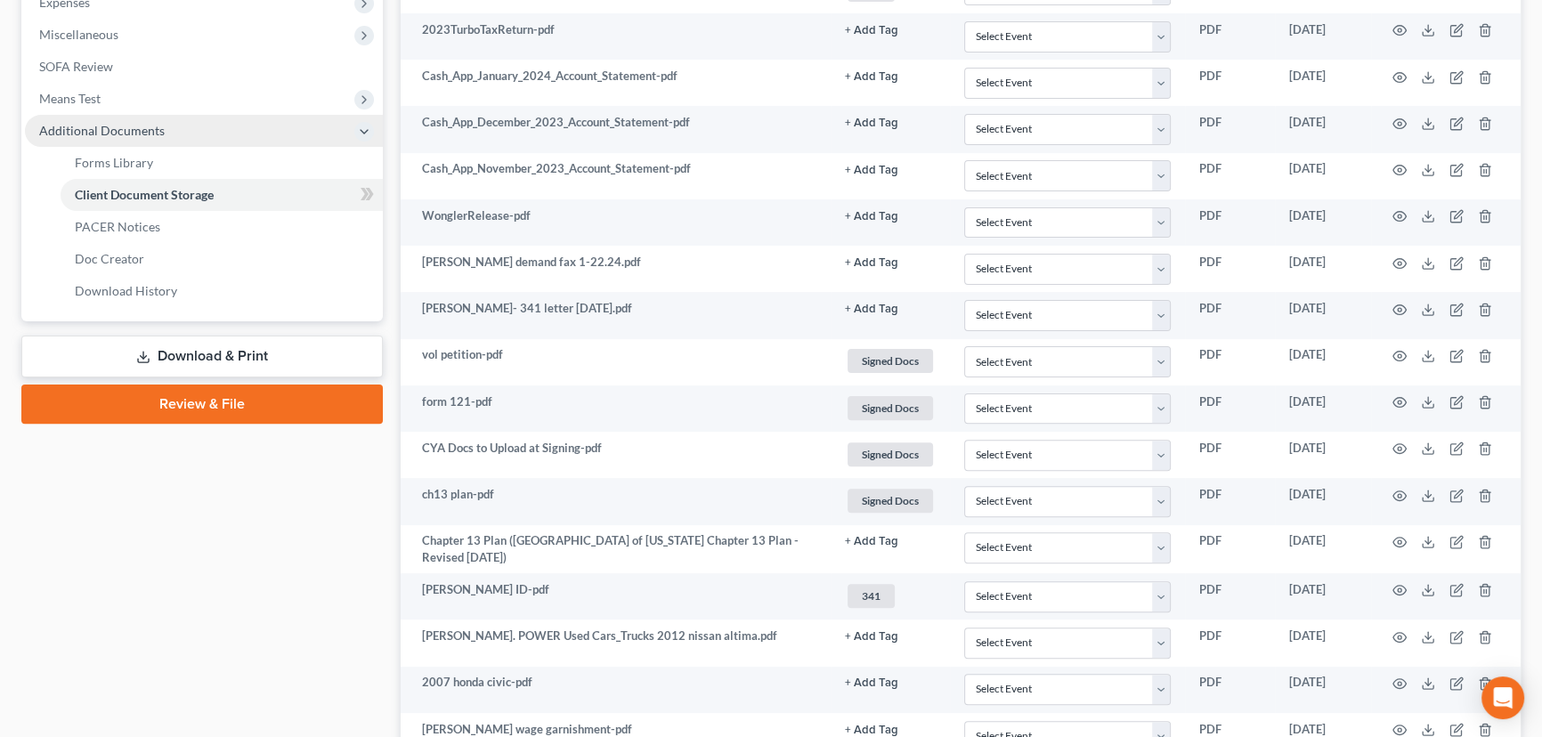
drag, startPoint x: 235, startPoint y: 350, endPoint x: 256, endPoint y: 368, distance: 27.8
click at [235, 350] on link "Download & Print" at bounding box center [201, 357] width 361 height 42
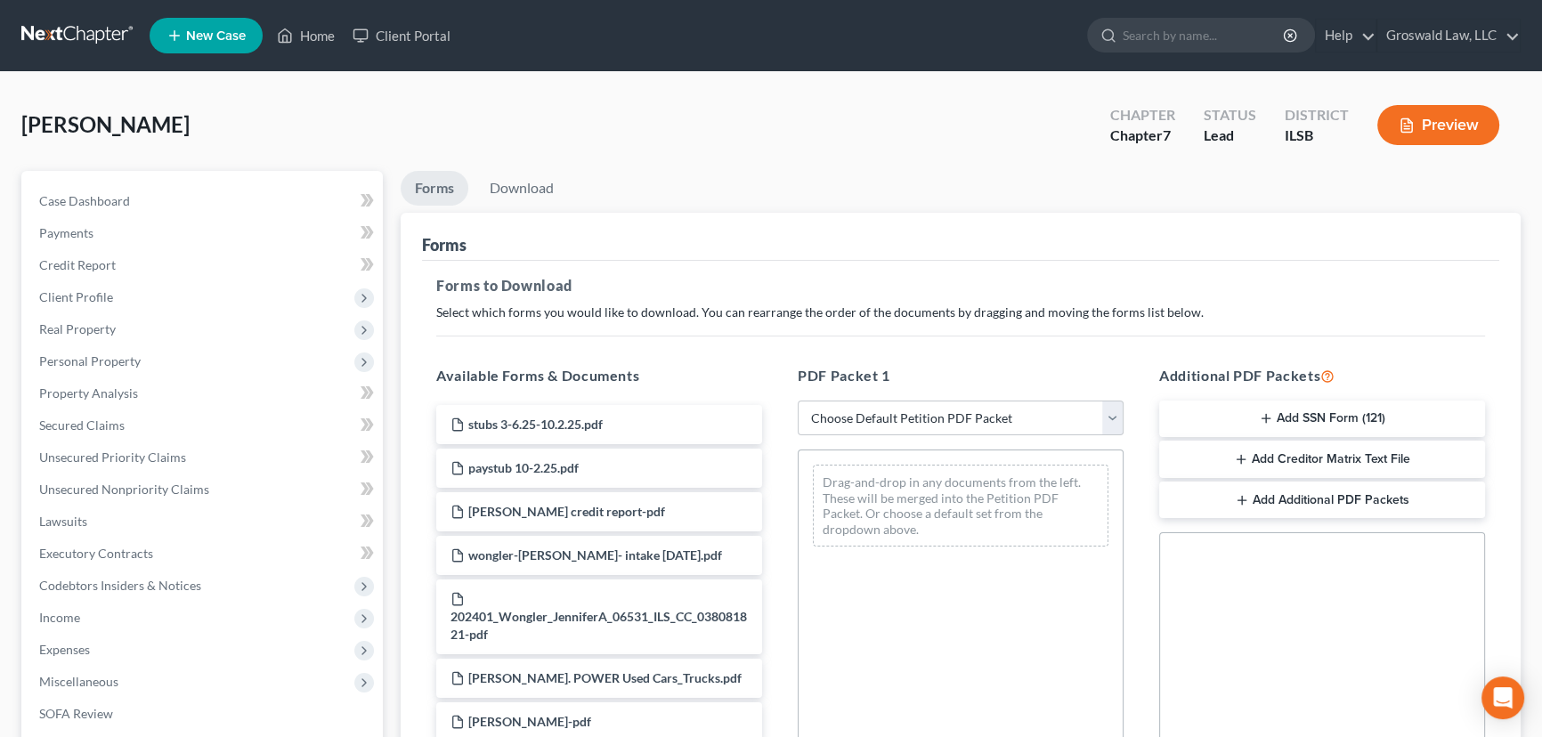
click at [1339, 416] on button "Add SSN Form (121)" at bounding box center [1322, 419] width 326 height 37
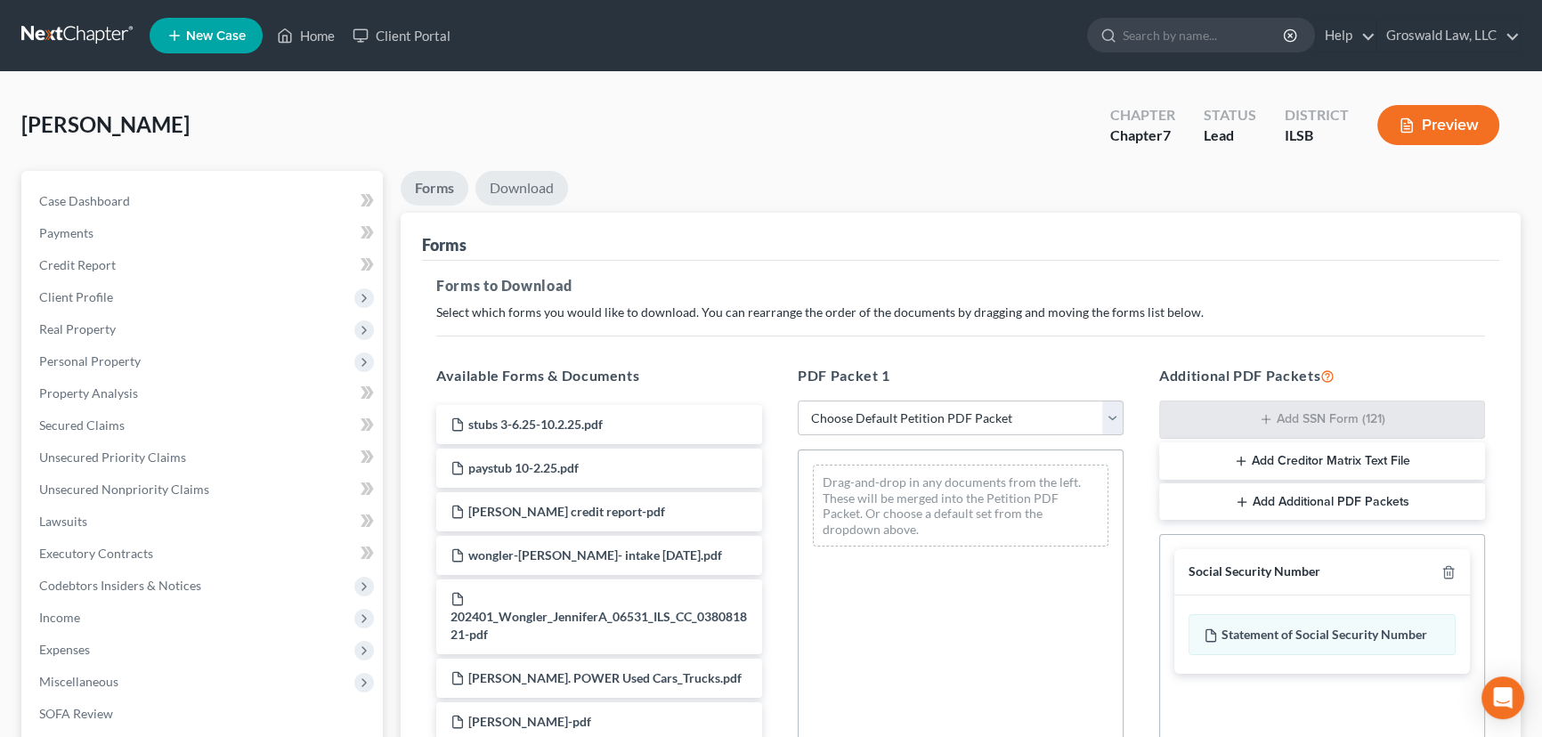
click at [545, 178] on link "Download" at bounding box center [521, 188] width 93 height 35
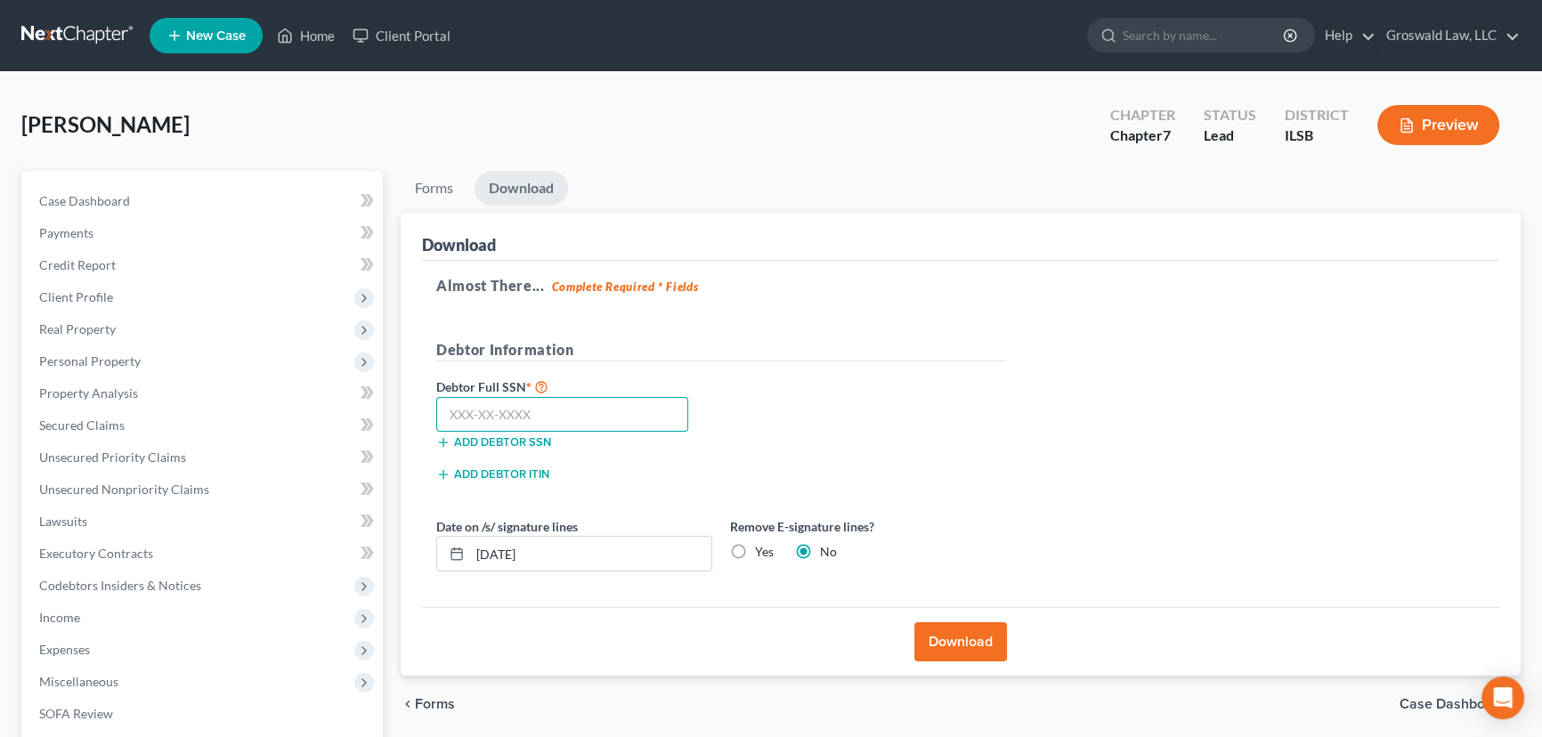
click at [620, 407] on input "text" at bounding box center [562, 415] width 252 height 36
type input "342-74-5342"
click at [972, 641] on button "Download" at bounding box center [960, 641] width 93 height 39
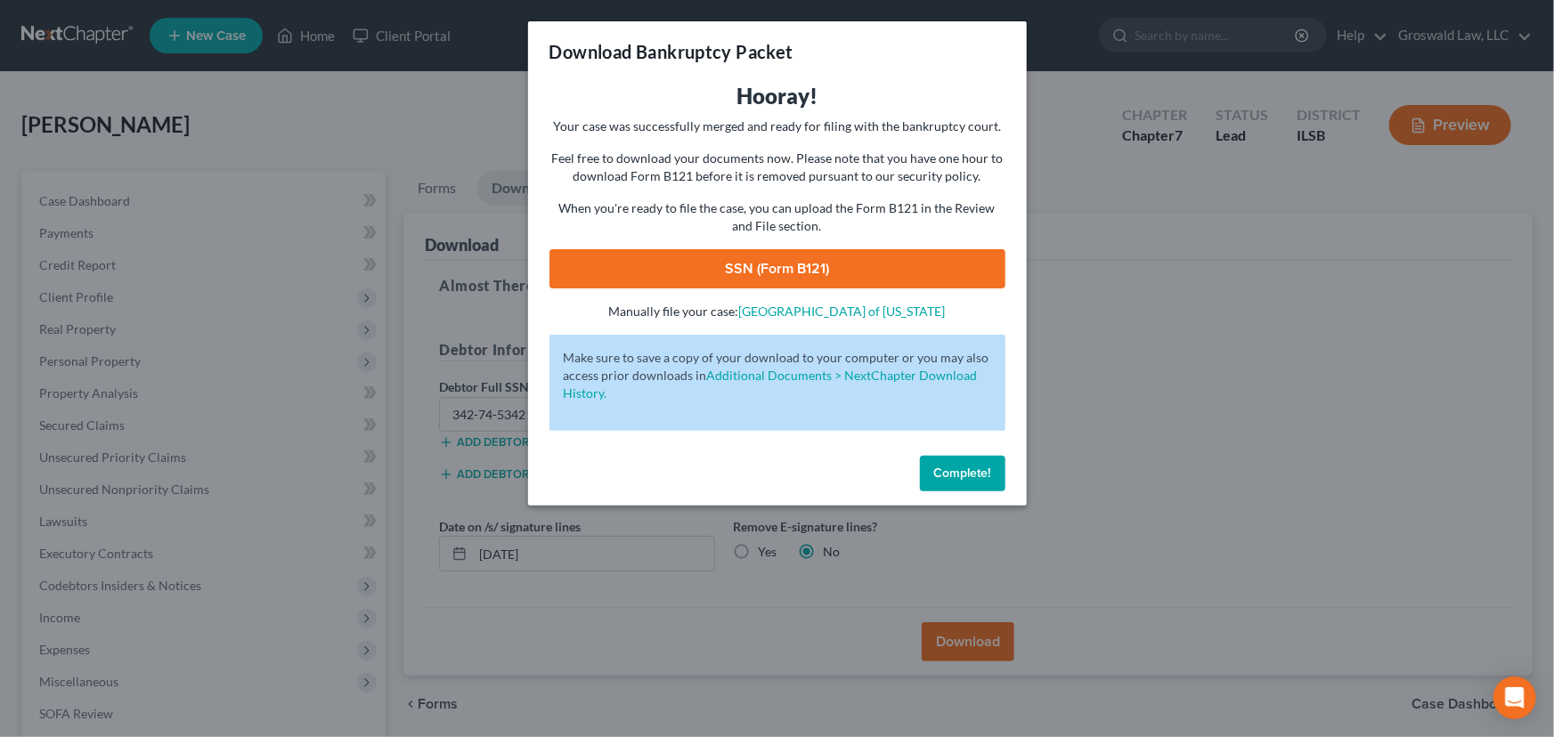
click at [767, 270] on link "SSN (Form B121)" at bounding box center [777, 268] width 456 height 39
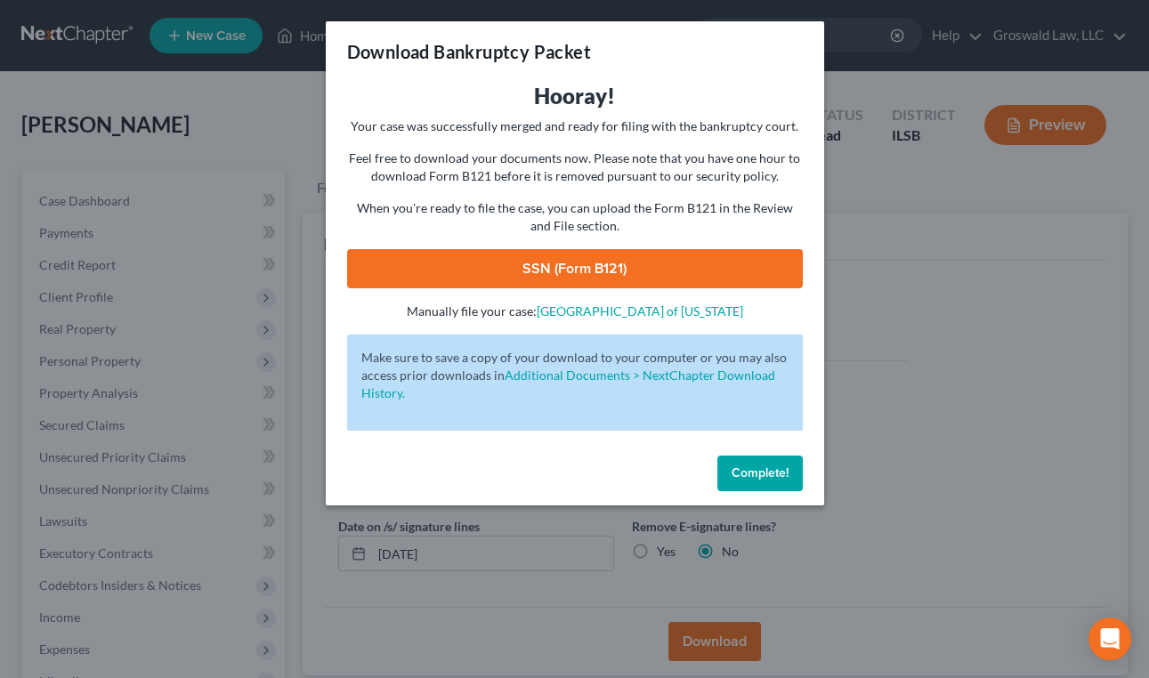
drag, startPoint x: 775, startPoint y: 483, endPoint x: 737, endPoint y: 441, distance: 57.4
click at [775, 483] on button "Complete!" at bounding box center [760, 474] width 85 height 36
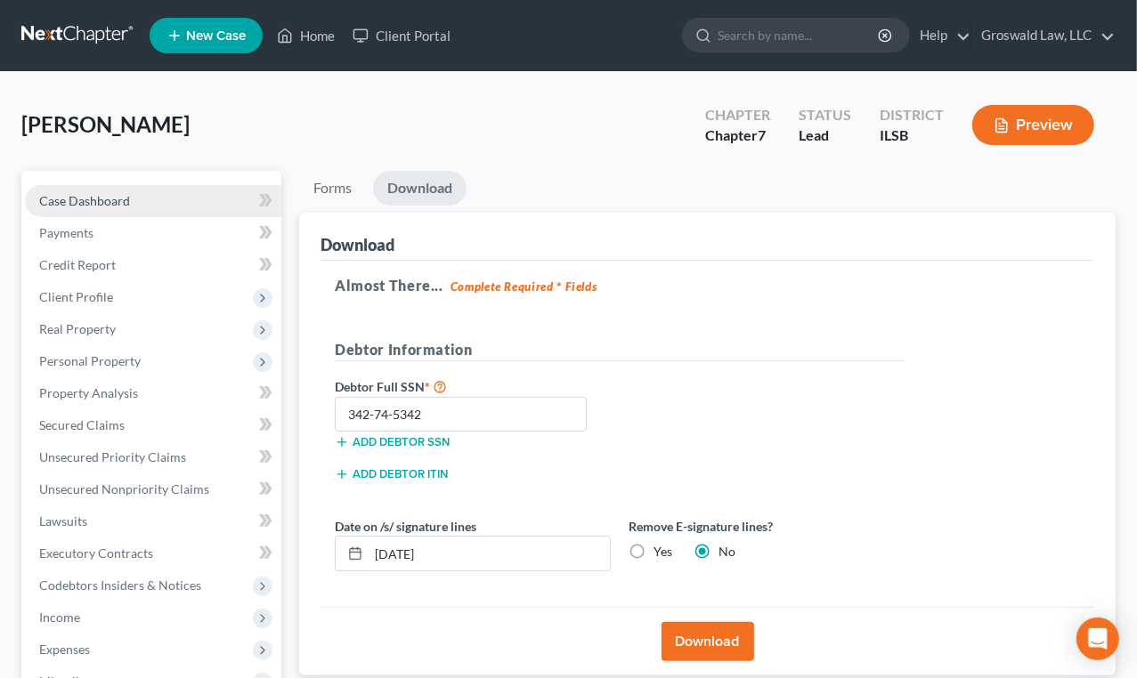
click at [139, 197] on link "Case Dashboard" at bounding box center [153, 201] width 256 height 32
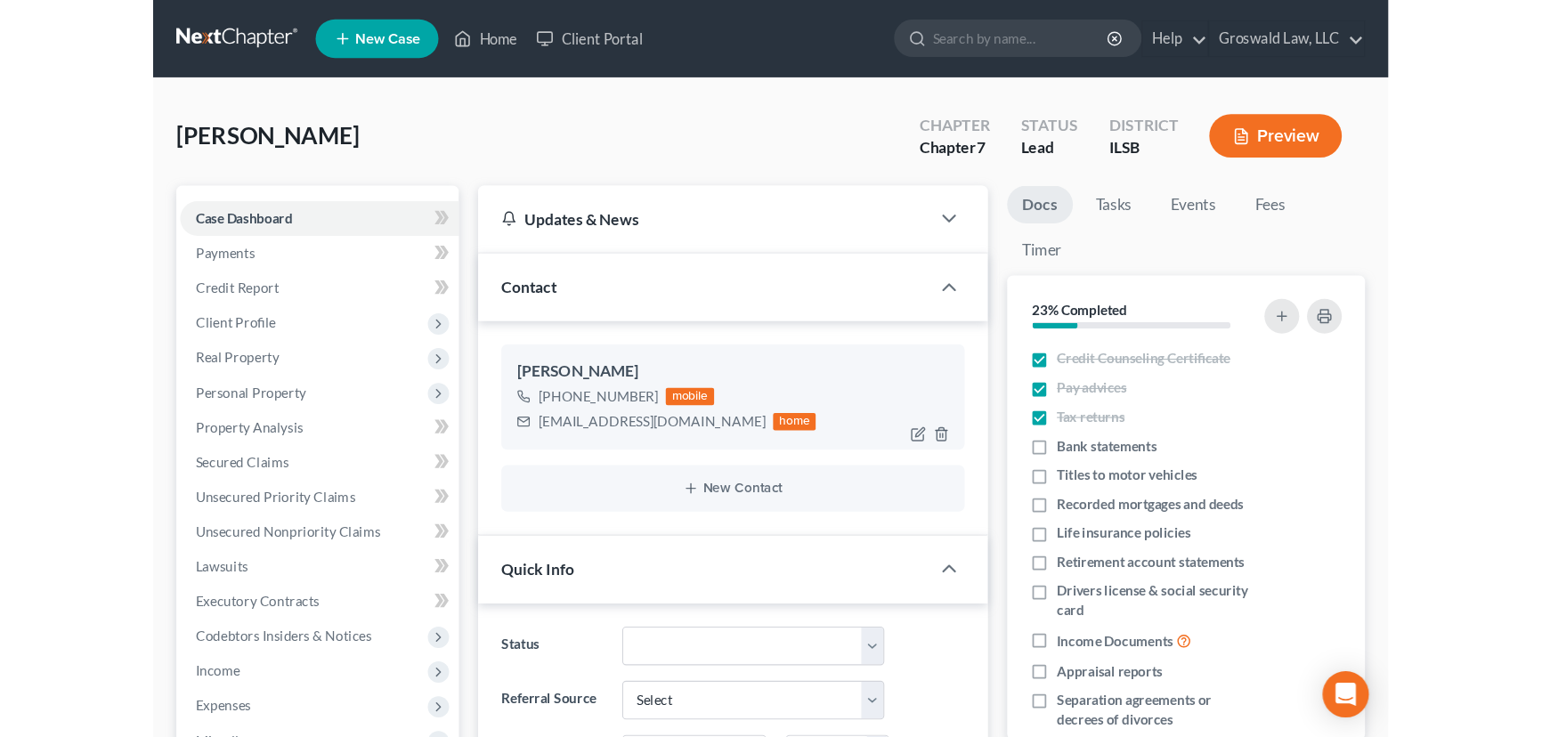
scroll to position [2799, 0]
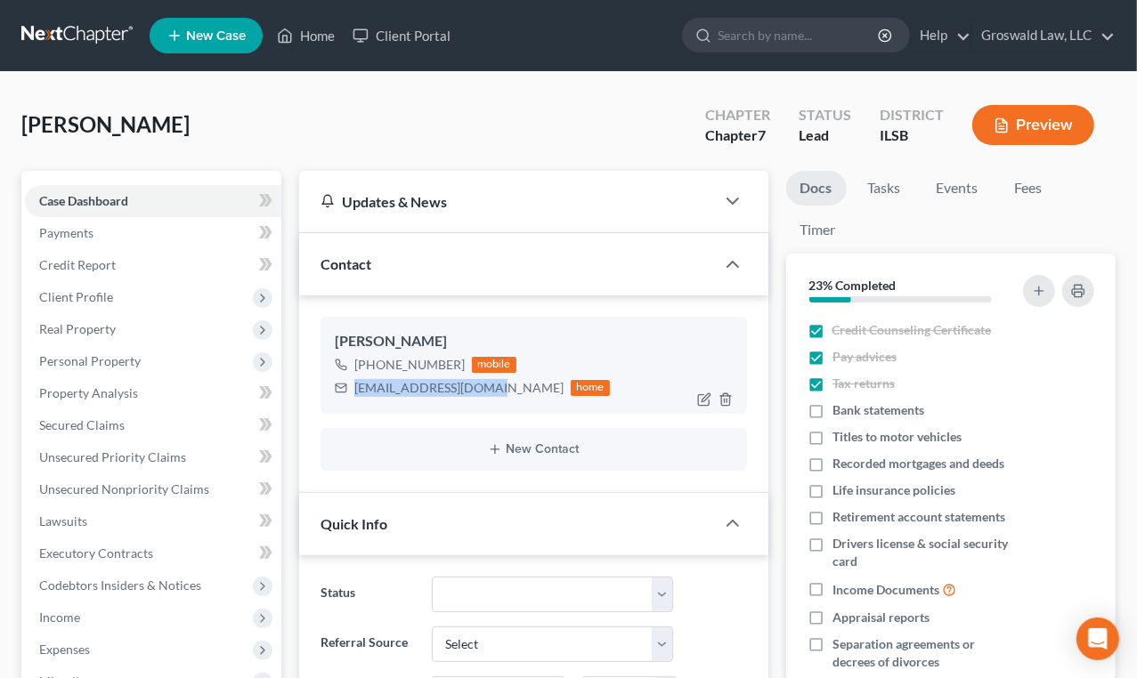
drag, startPoint x: 487, startPoint y: 388, endPoint x: 331, endPoint y: 382, distance: 155.9
click at [331, 382] on div "[PERSON_NAME] [PHONE_NUMBER] mobile [EMAIL_ADDRESS][DOMAIN_NAME] home" at bounding box center [534, 365] width 426 height 96
copy div "[EMAIL_ADDRESS][DOMAIN_NAME]"
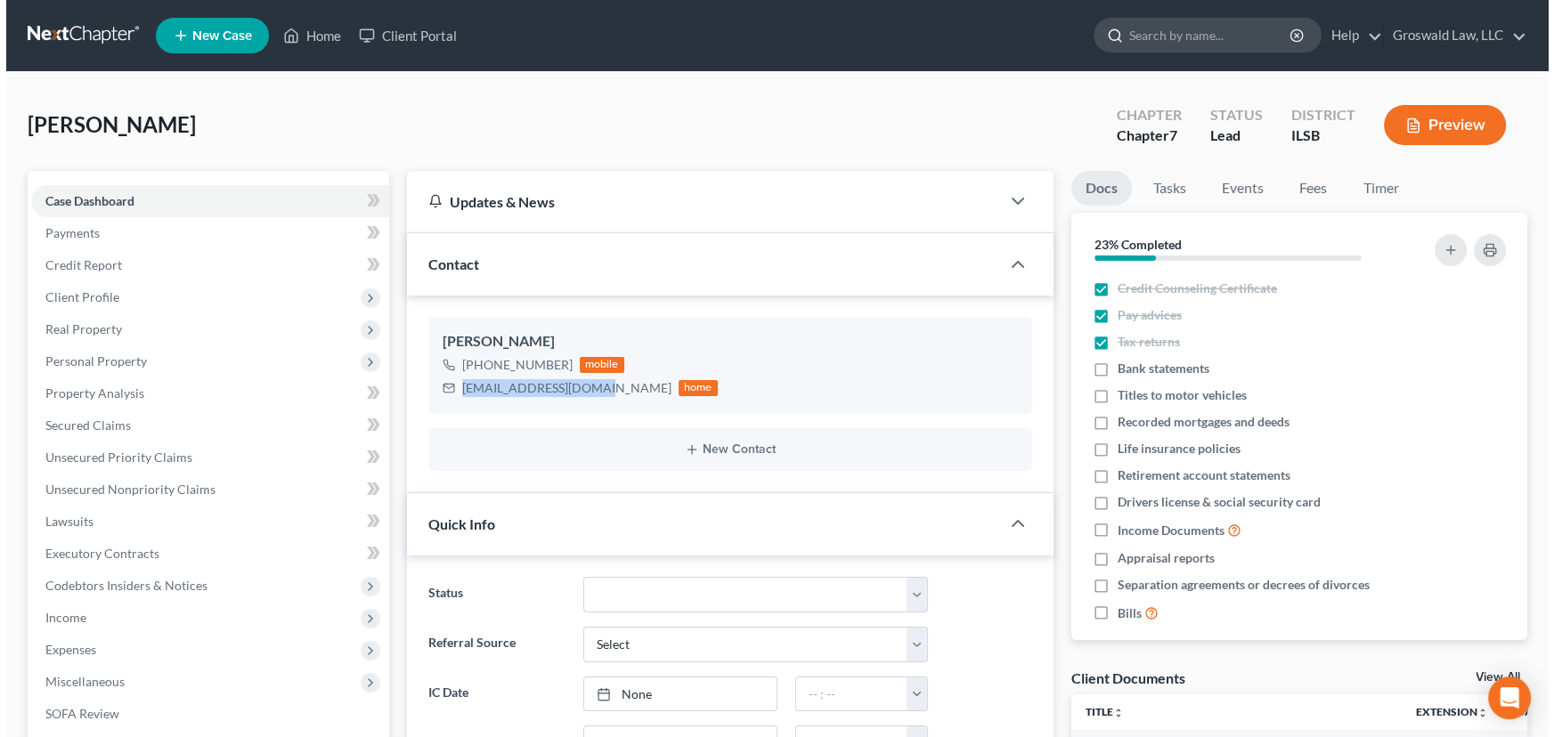
scroll to position [2479, 0]
click at [1442, 132] on button "Preview" at bounding box center [1438, 125] width 122 height 40
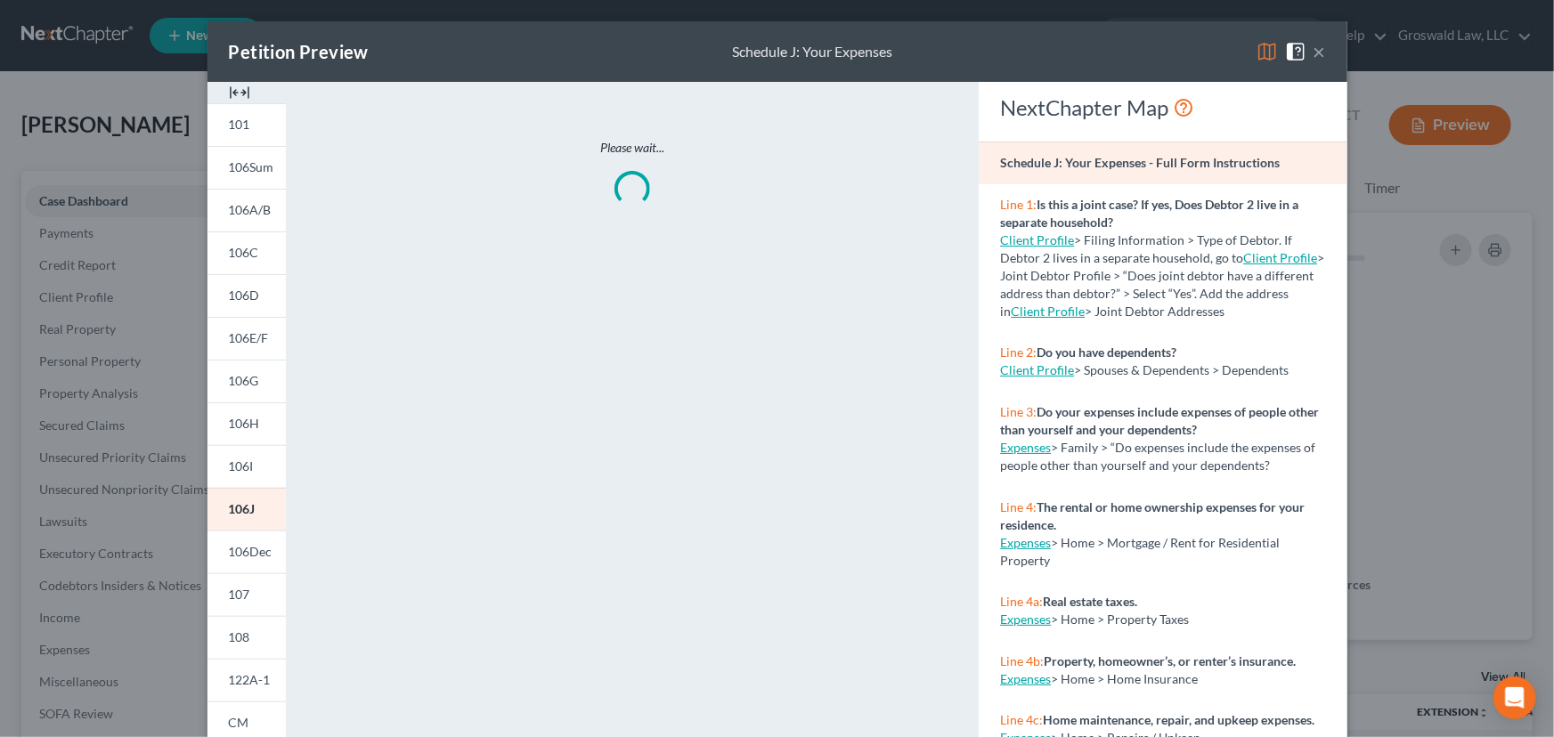
click at [229, 90] on img at bounding box center [239, 92] width 21 height 21
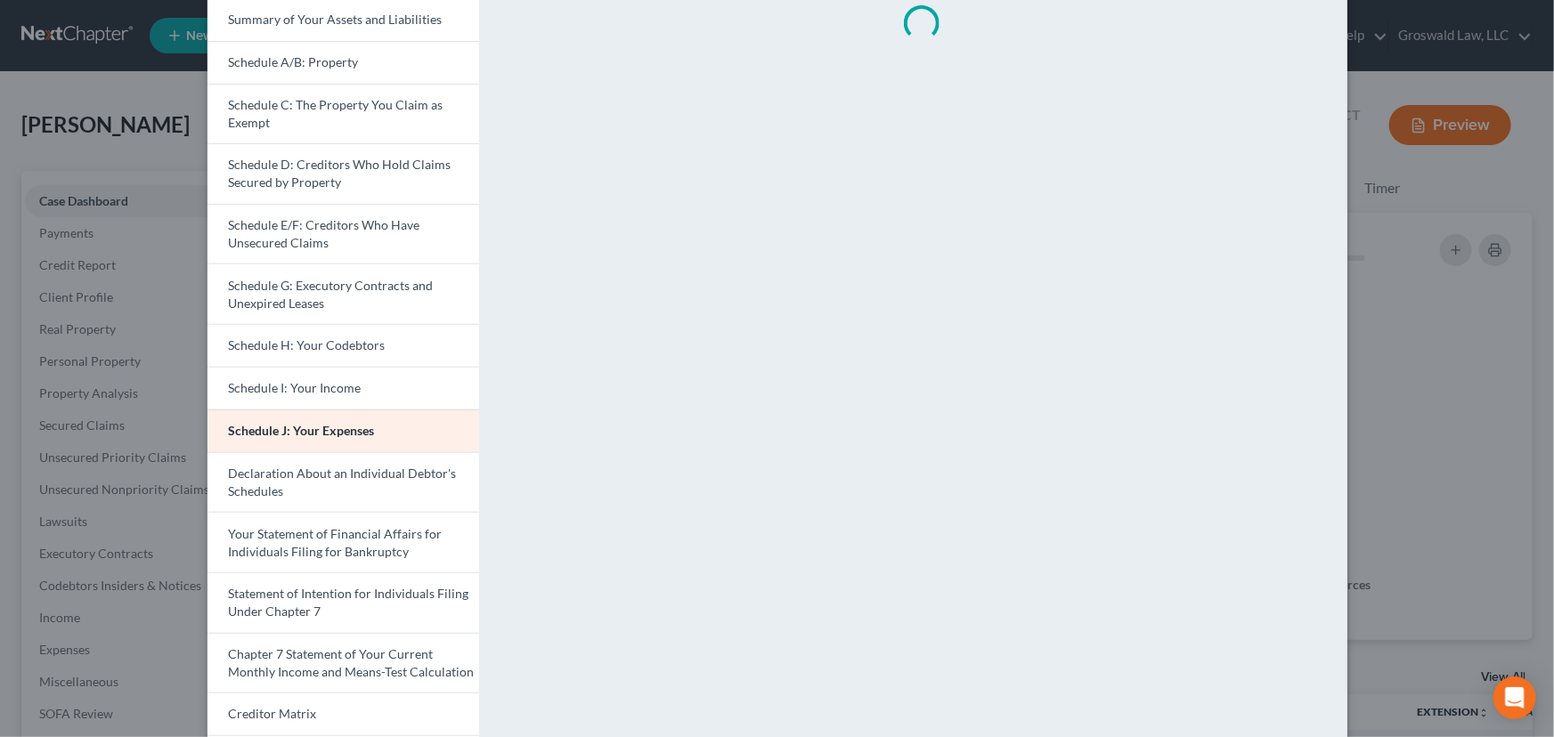
scroll to position [384, 0]
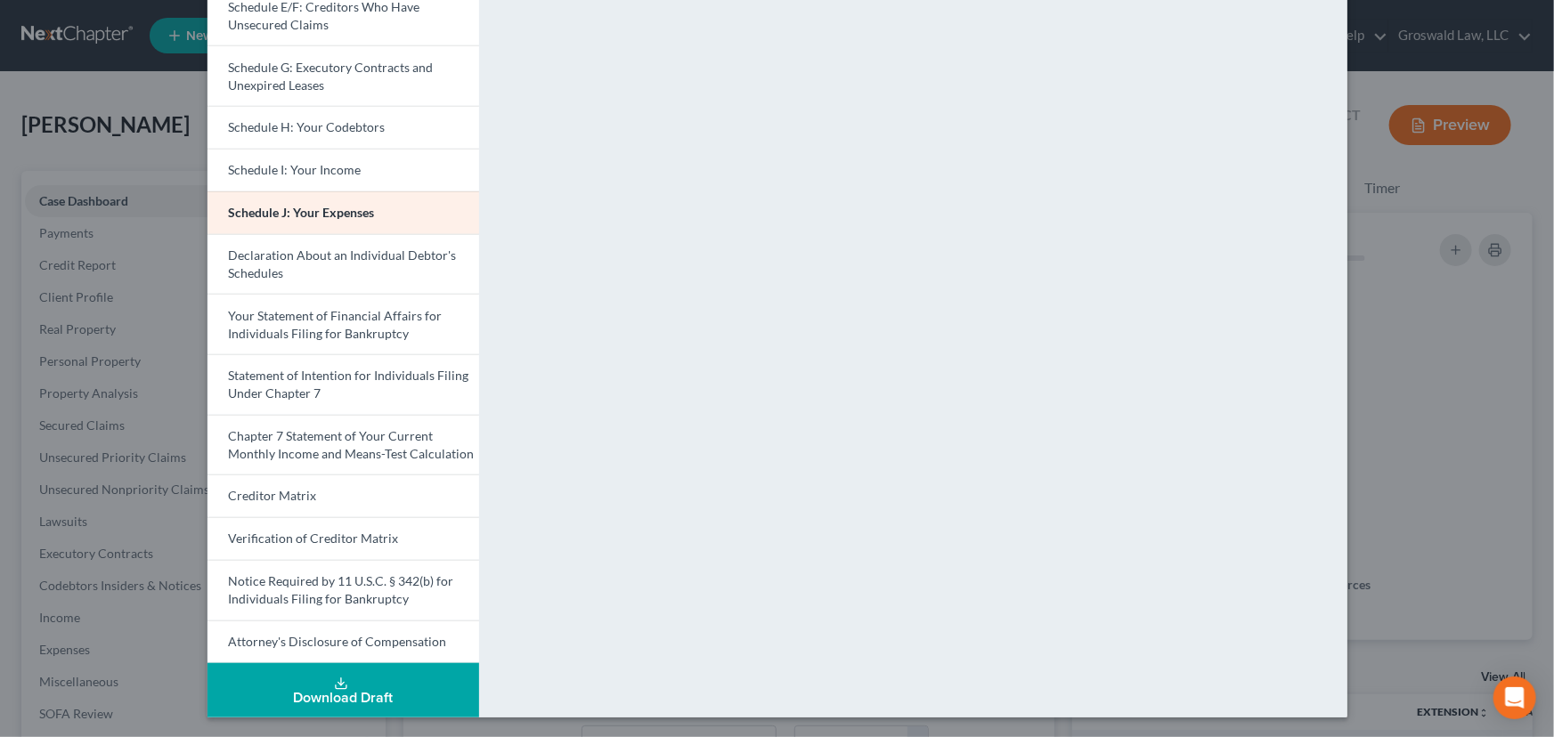
drag, startPoint x: 347, startPoint y: 689, endPoint x: 356, endPoint y: 688, distance: 8.9
click at [349, 691] on div "Download Draft" at bounding box center [343, 698] width 243 height 14
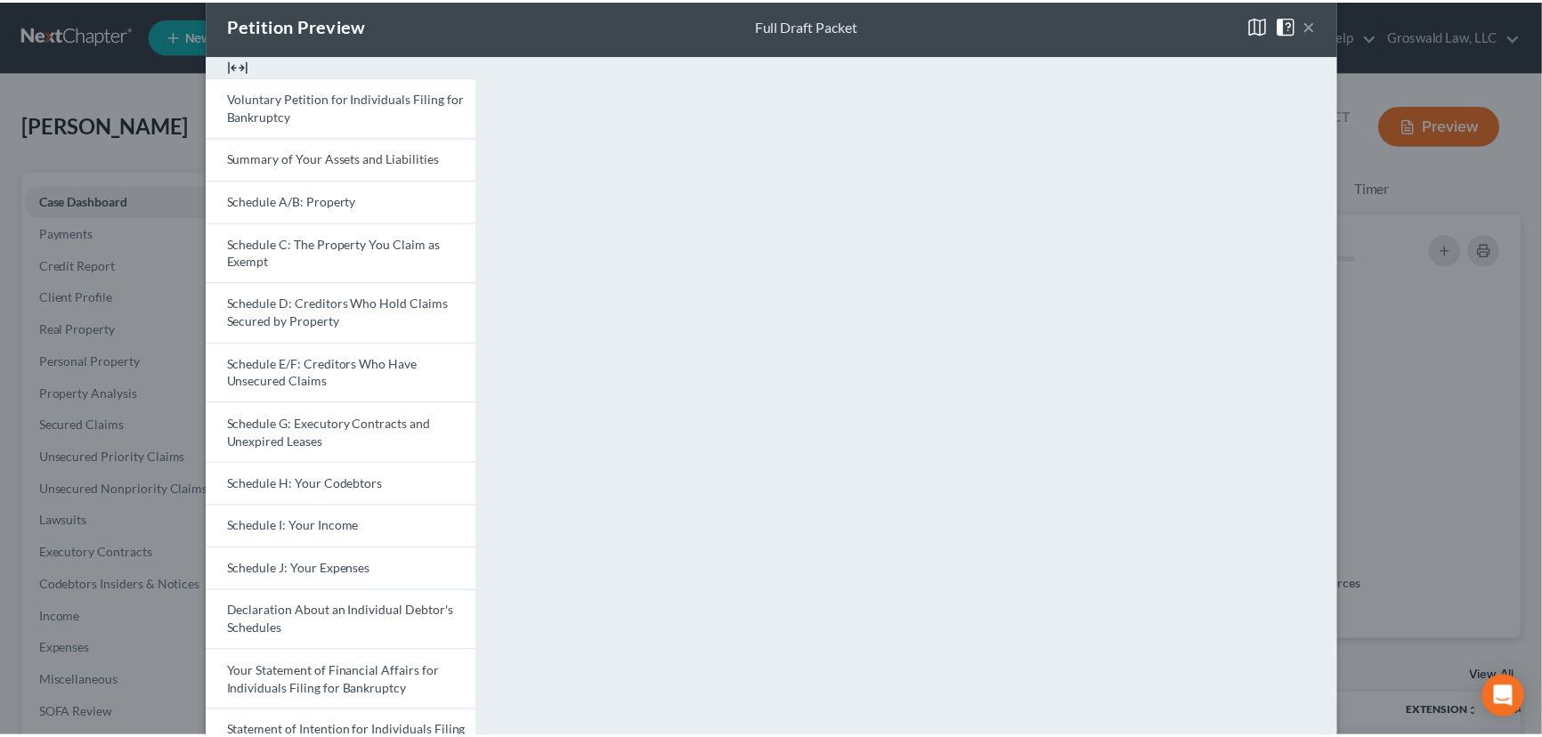
scroll to position [0, 0]
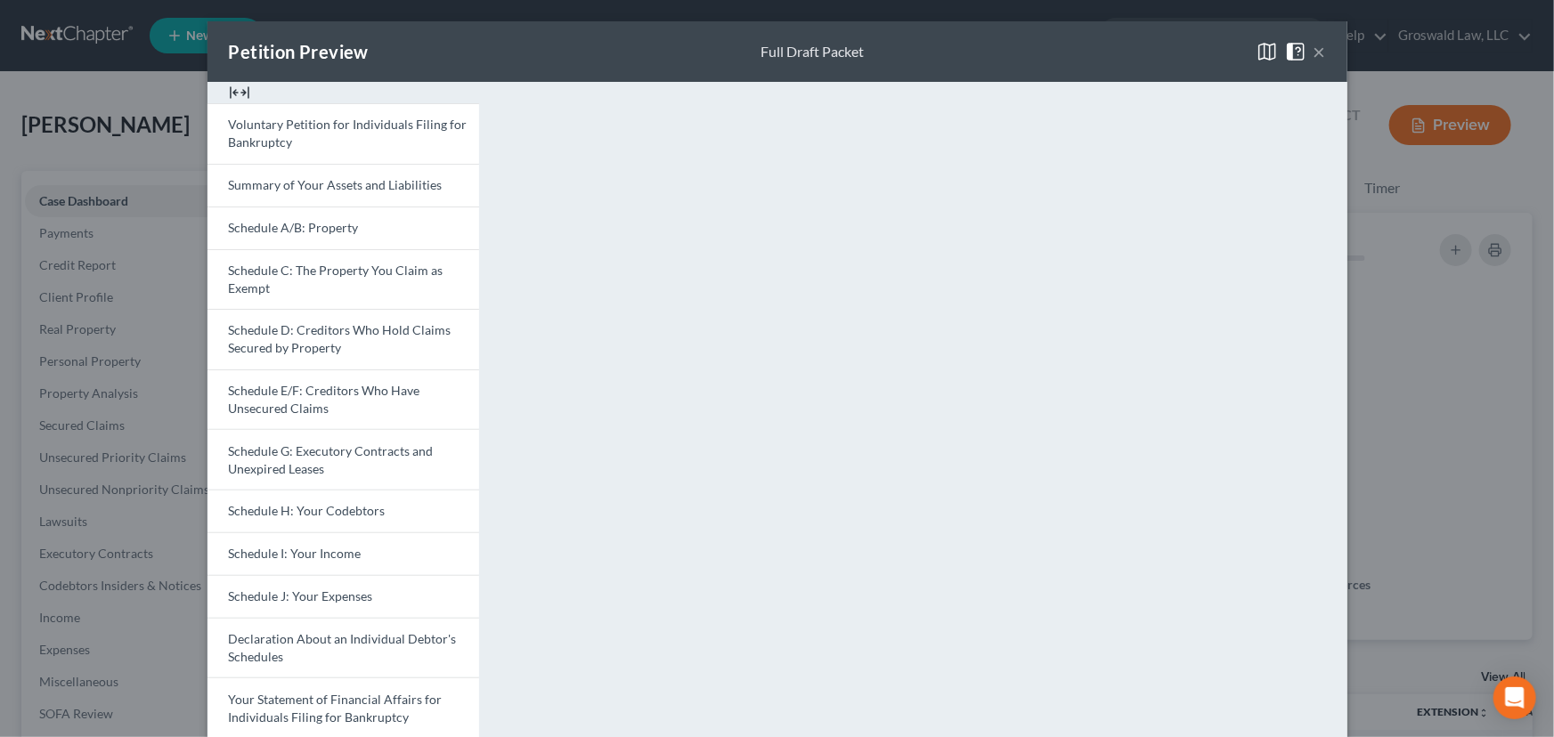
drag, startPoint x: 1313, startPoint y: 50, endPoint x: 1162, endPoint y: 97, distance: 158.5
click at [1313, 50] on button "×" at bounding box center [1319, 51] width 12 height 21
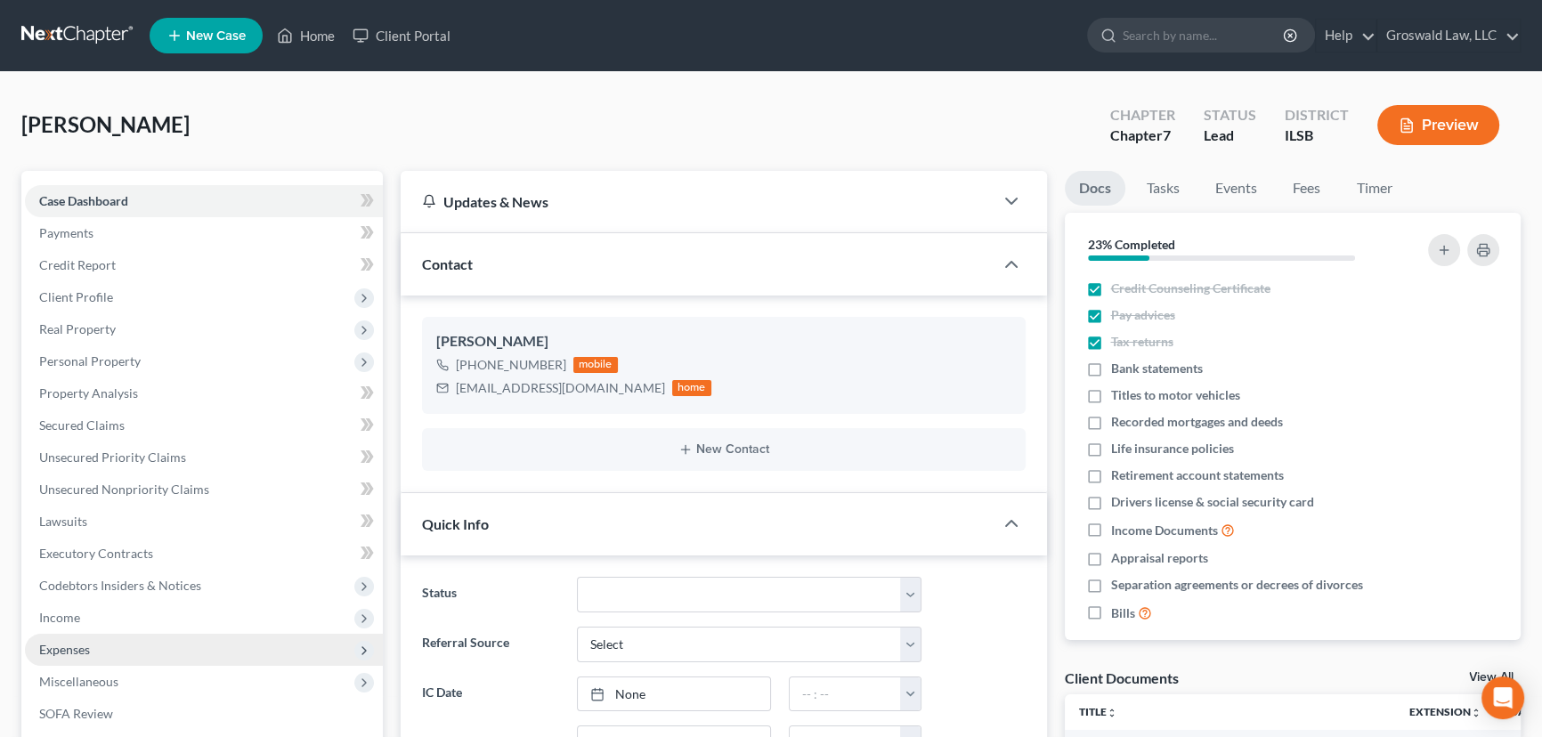
click at [91, 648] on span "Expenses" at bounding box center [204, 650] width 358 height 32
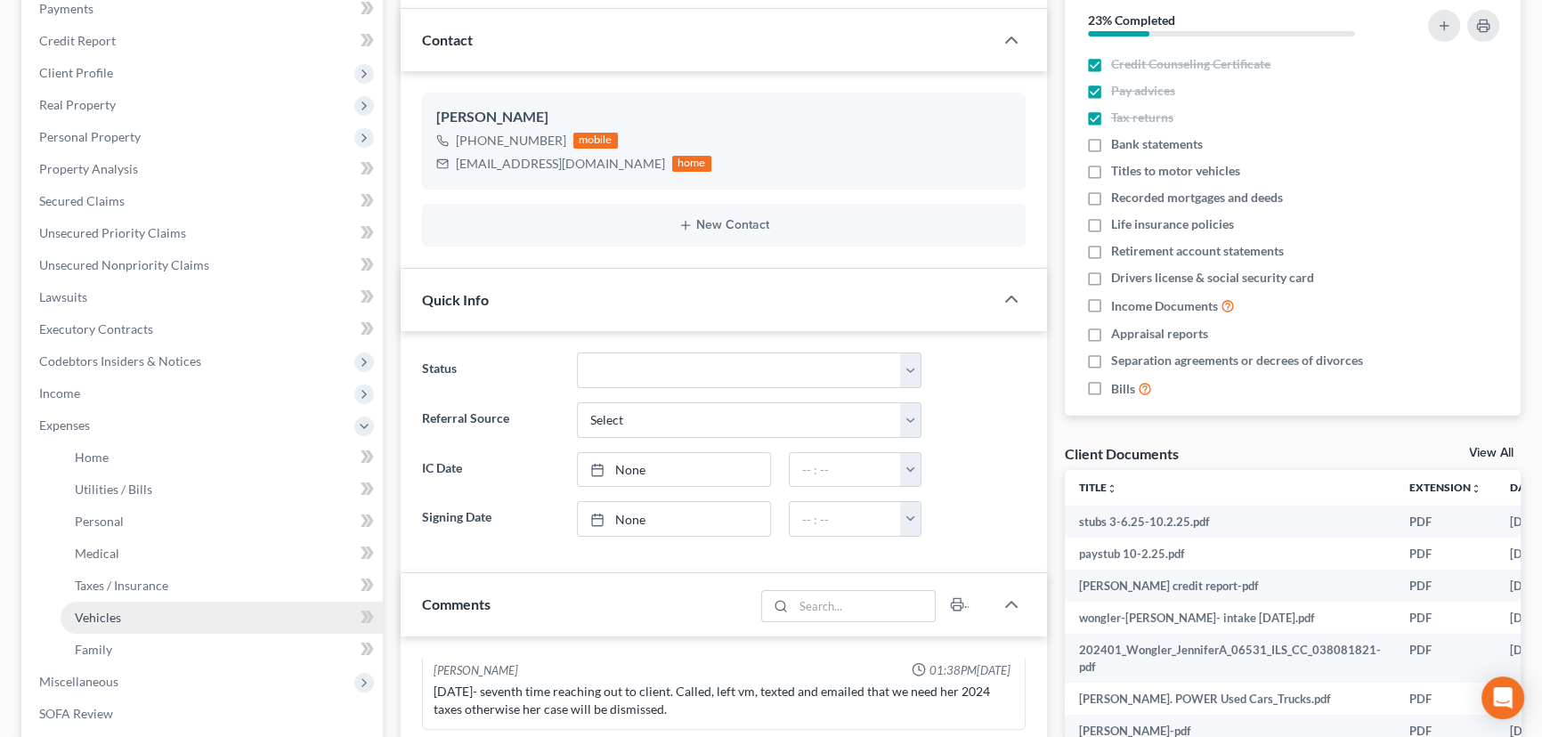
scroll to position [242, 0]
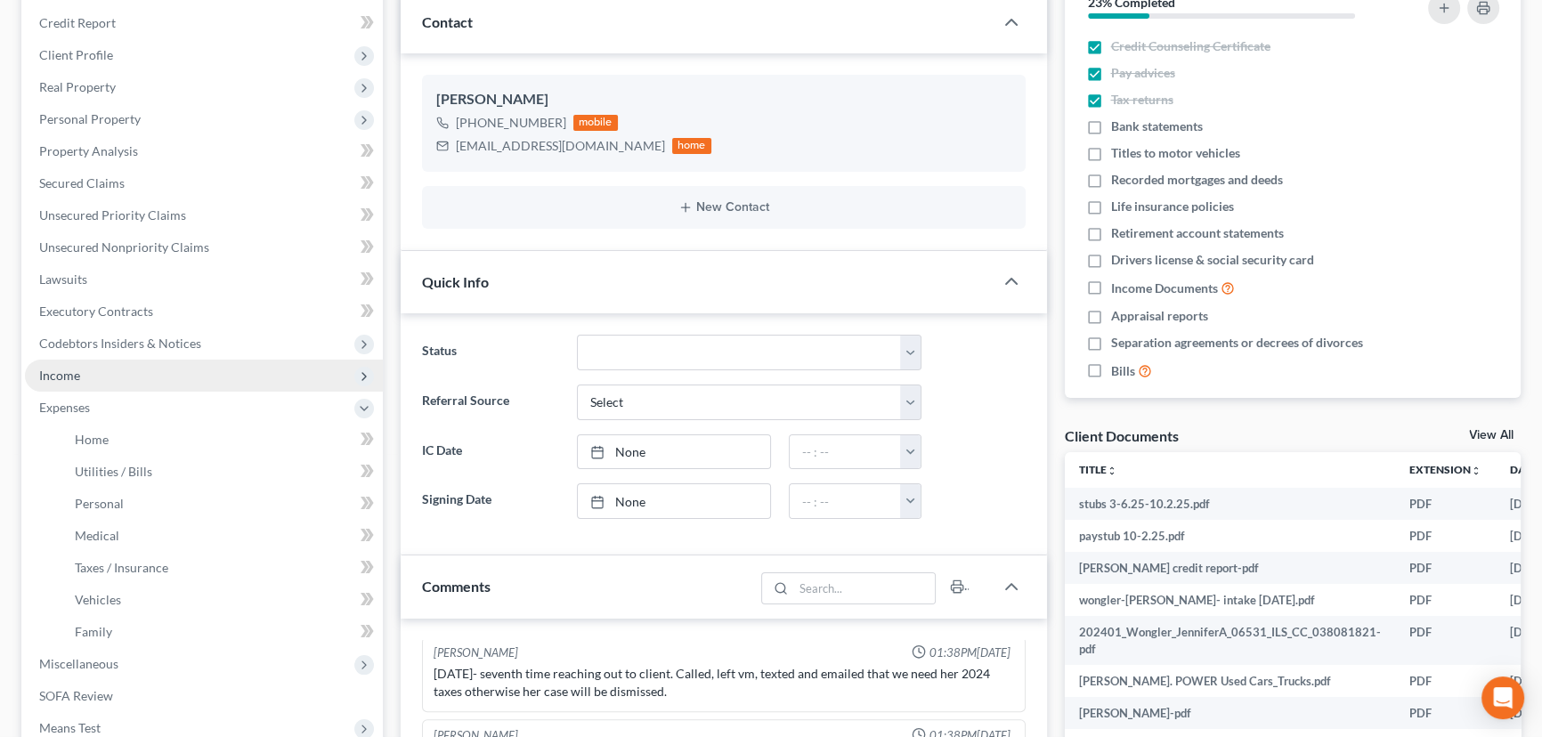
click at [106, 365] on span "Income" at bounding box center [204, 376] width 358 height 32
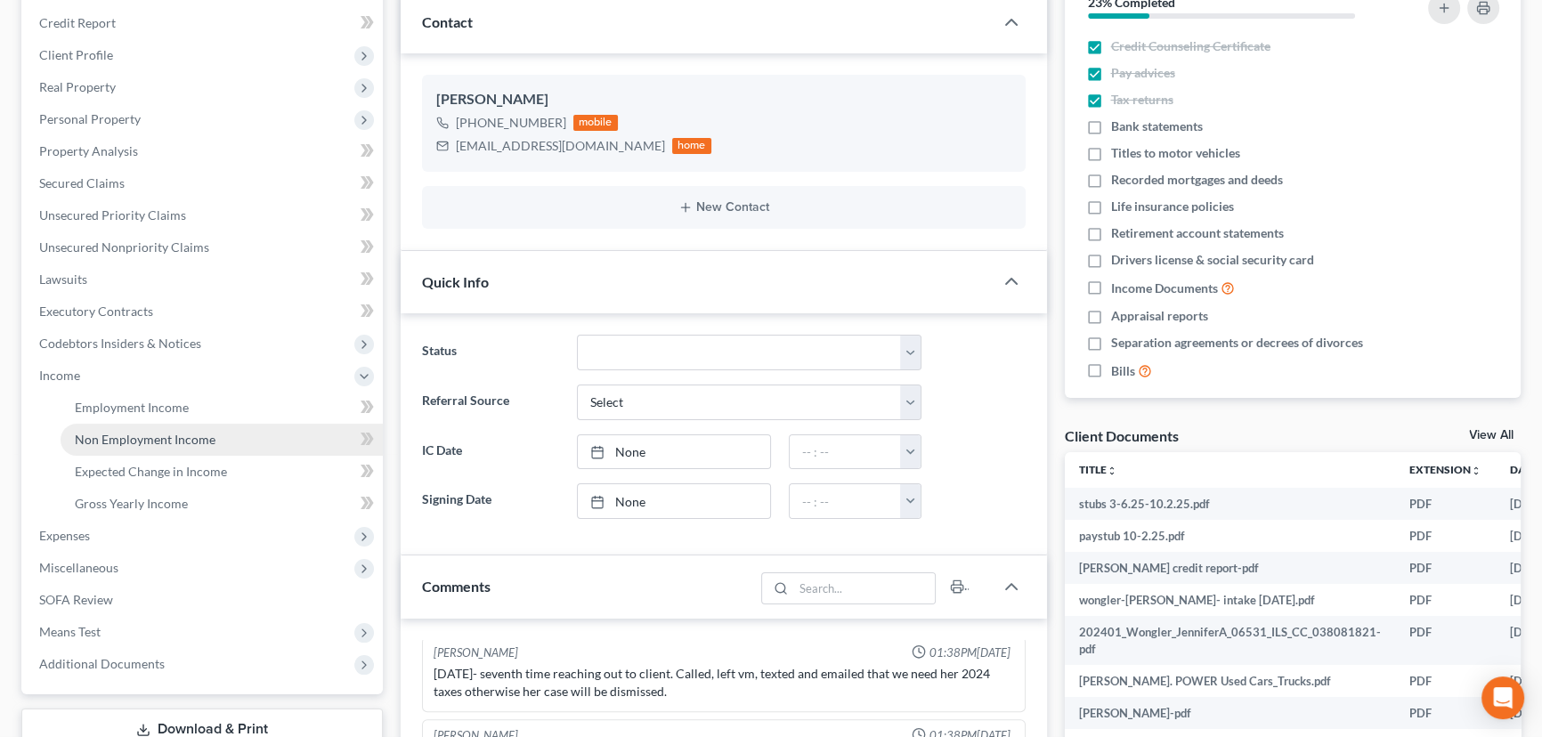
click at [168, 438] on span "Non Employment Income" at bounding box center [145, 439] width 141 height 15
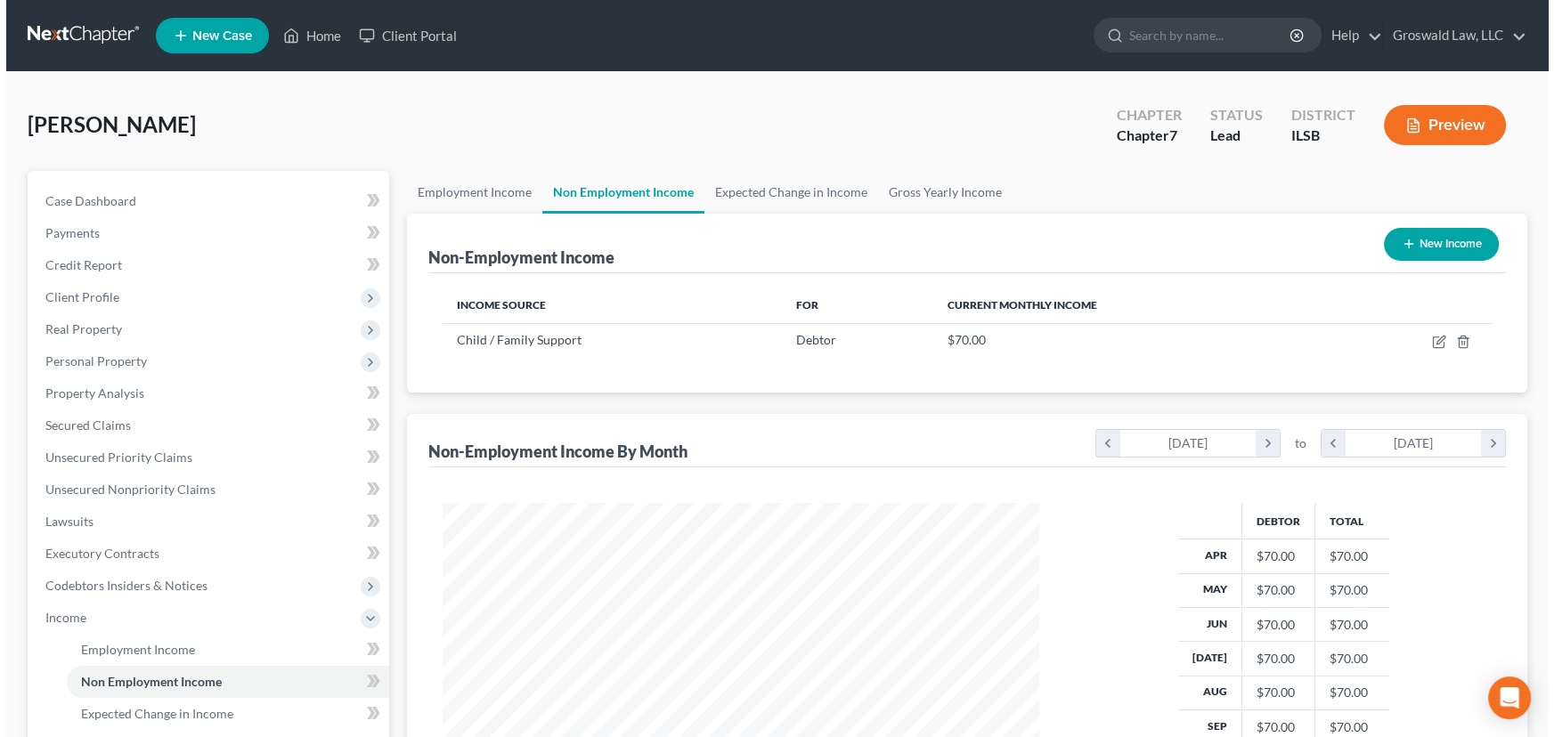
scroll to position [319, 632]
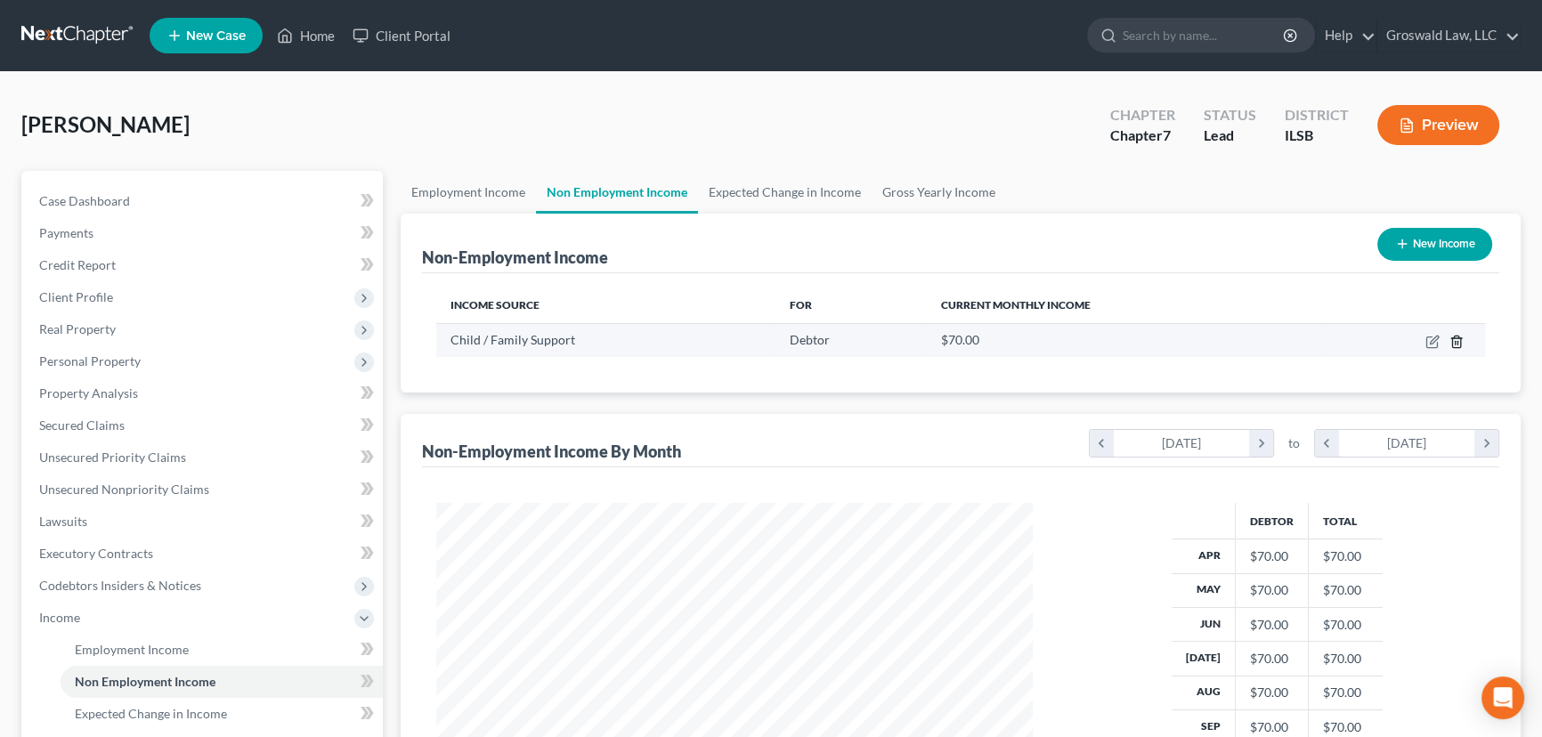
click at [1460, 344] on icon "button" at bounding box center [1456, 342] width 8 height 12
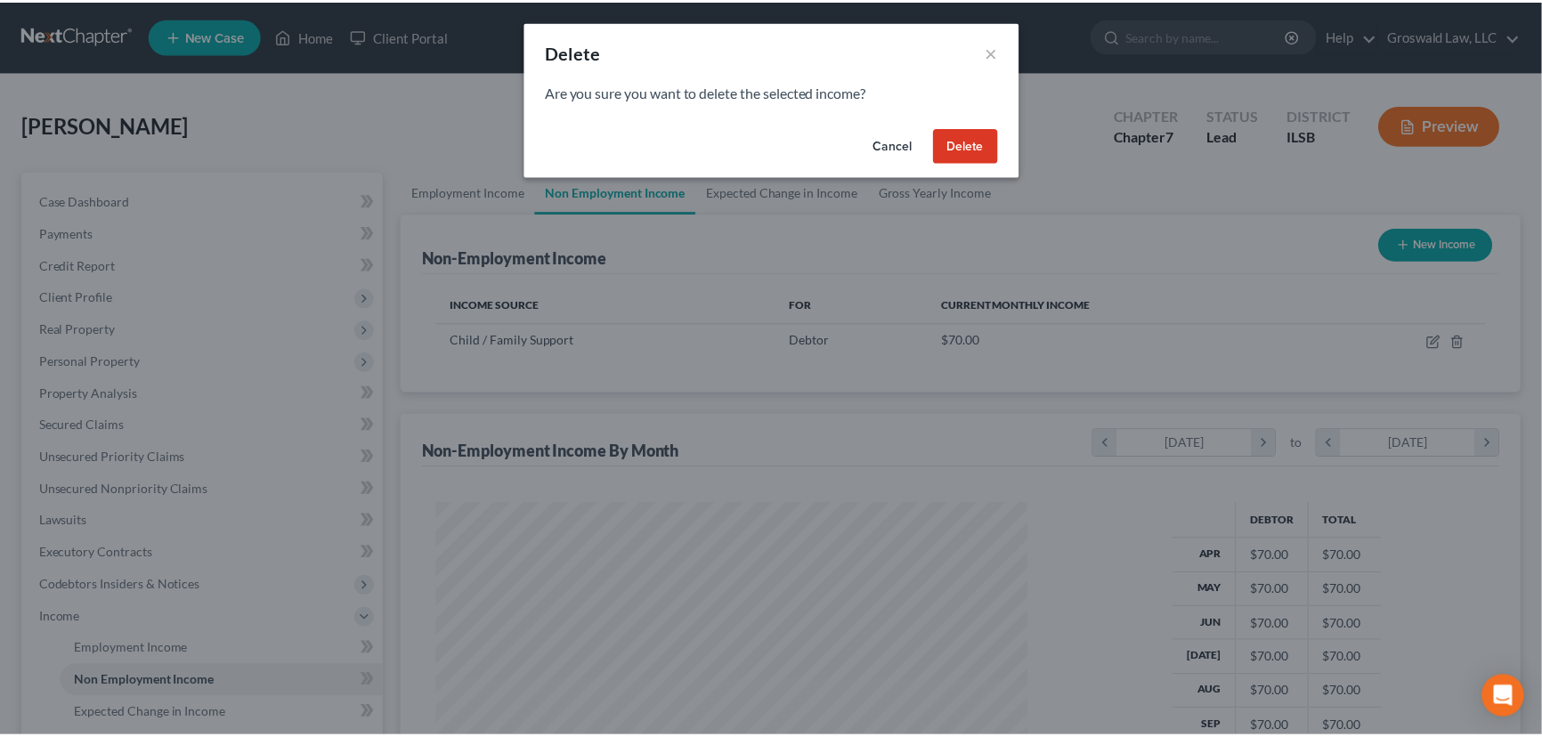
scroll to position [319, 637]
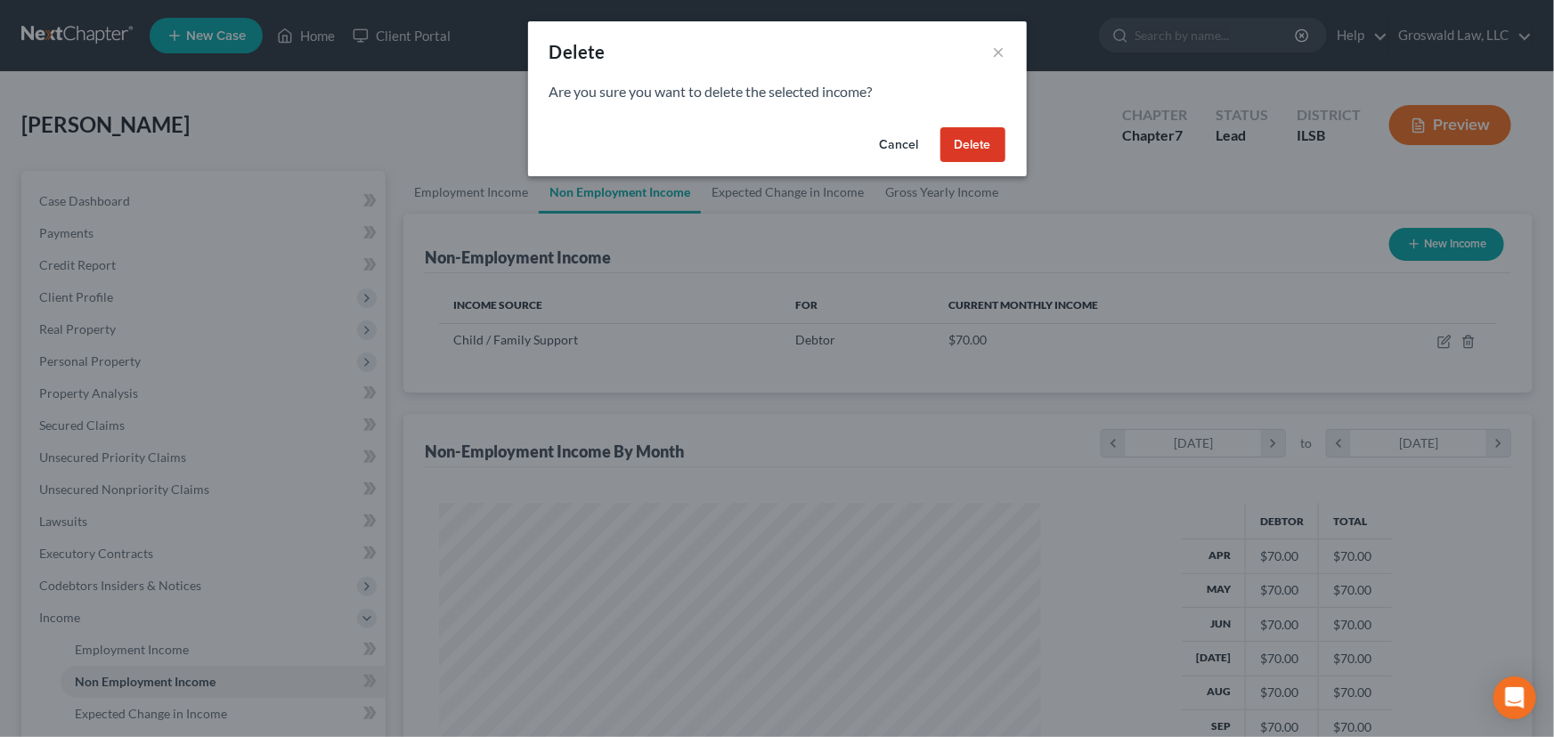
click at [970, 151] on button "Delete" at bounding box center [972, 145] width 65 height 36
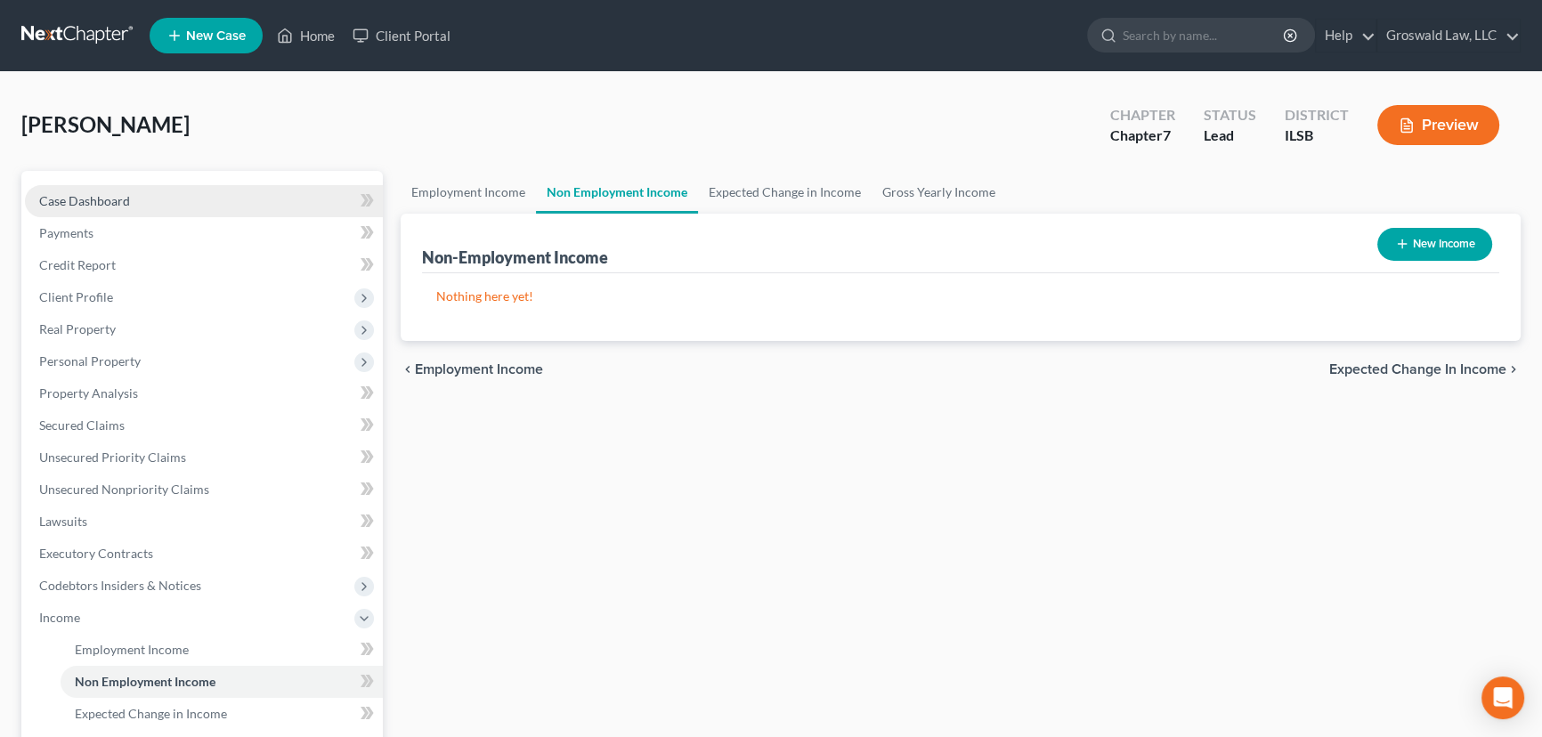
click at [89, 198] on span "Case Dashboard" at bounding box center [84, 200] width 91 height 15
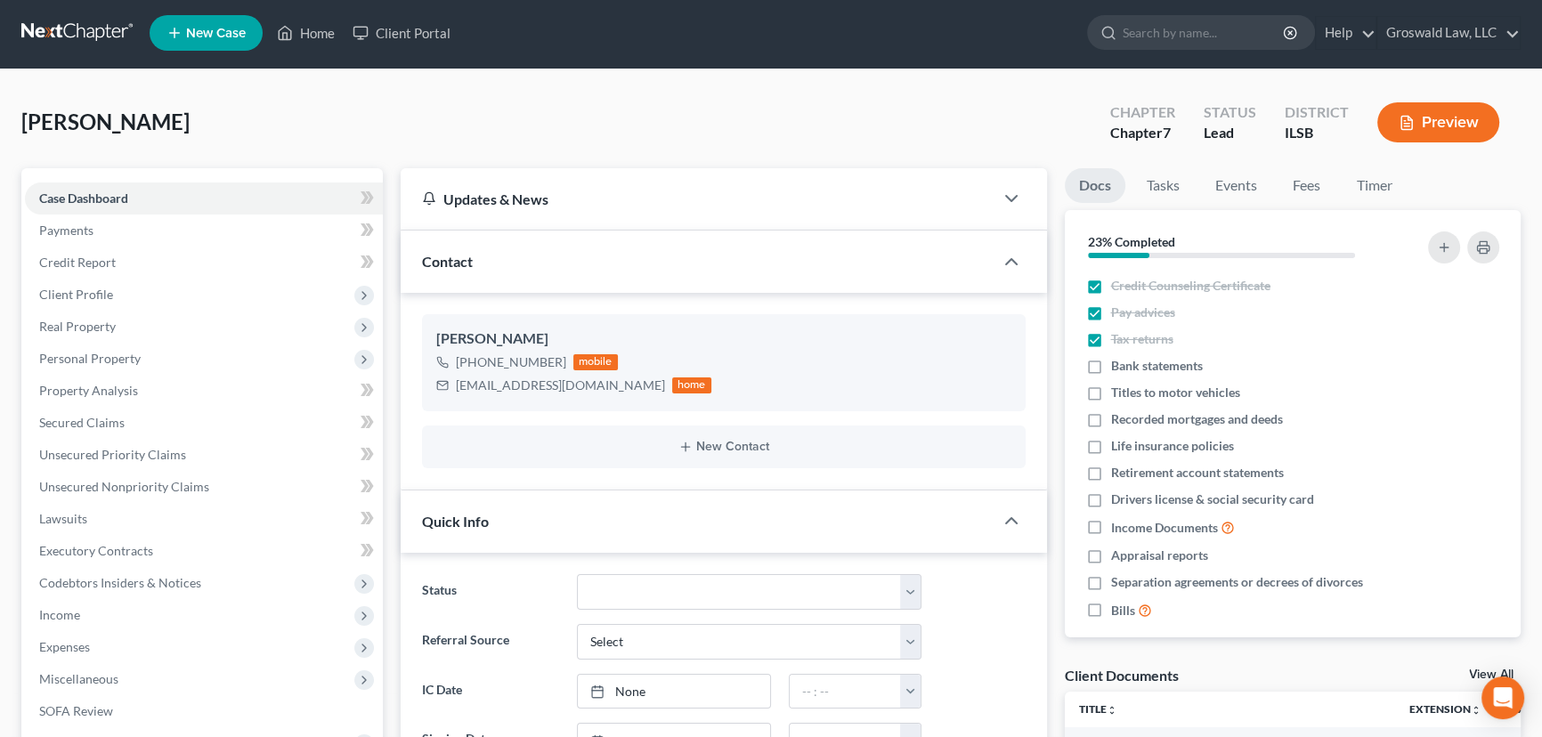
scroll to position [647, 0]
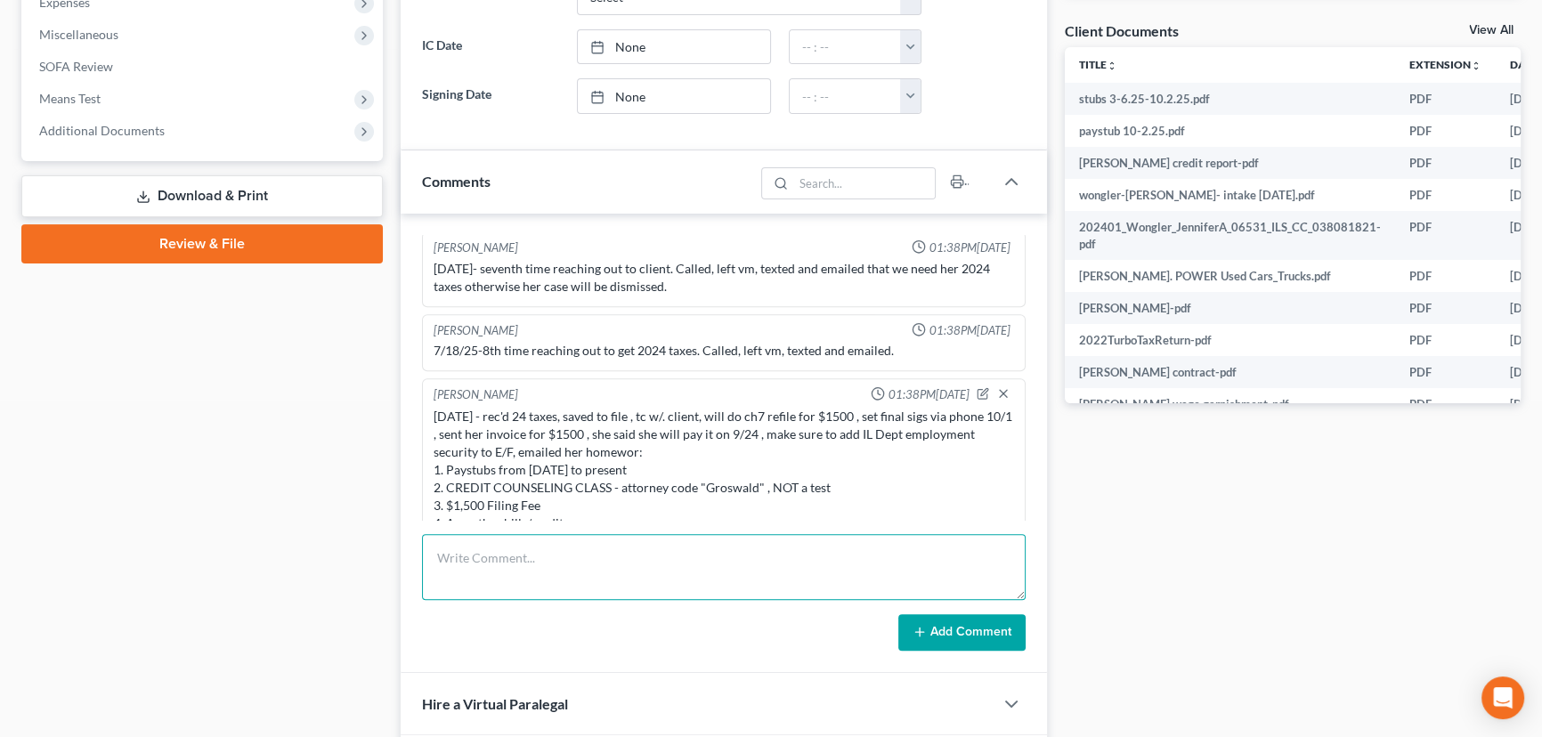
click at [535, 576] on textarea at bounding box center [724, 567] width 604 height 66
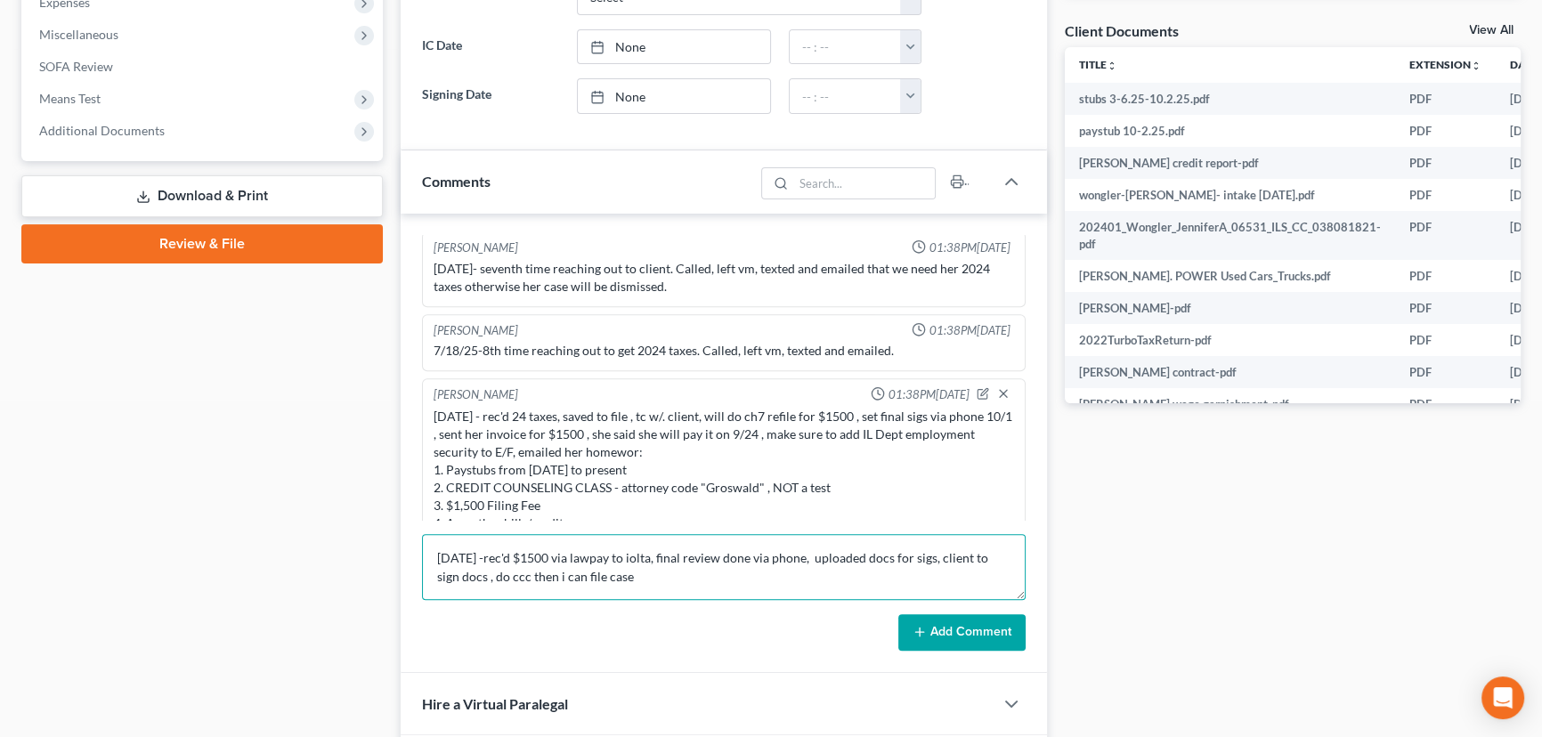
type textarea "[DATE] -rec'd $1500 via lawpay to iolta, final review done via phone, uploaded …"
click at [938, 628] on button "Add Comment" at bounding box center [961, 632] width 127 height 37
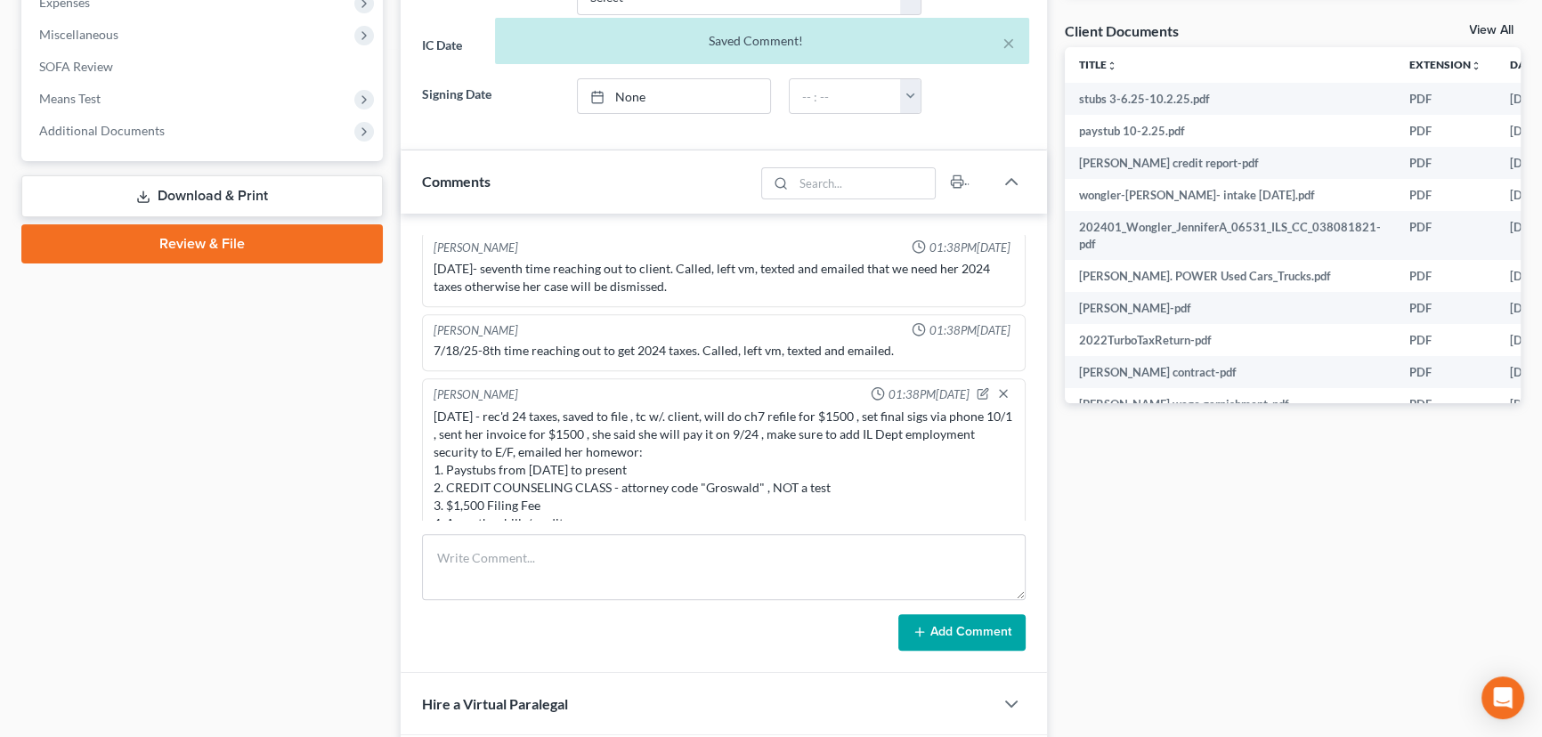
scroll to position [2562, 0]
